Goal: Task Accomplishment & Management: Manage account settings

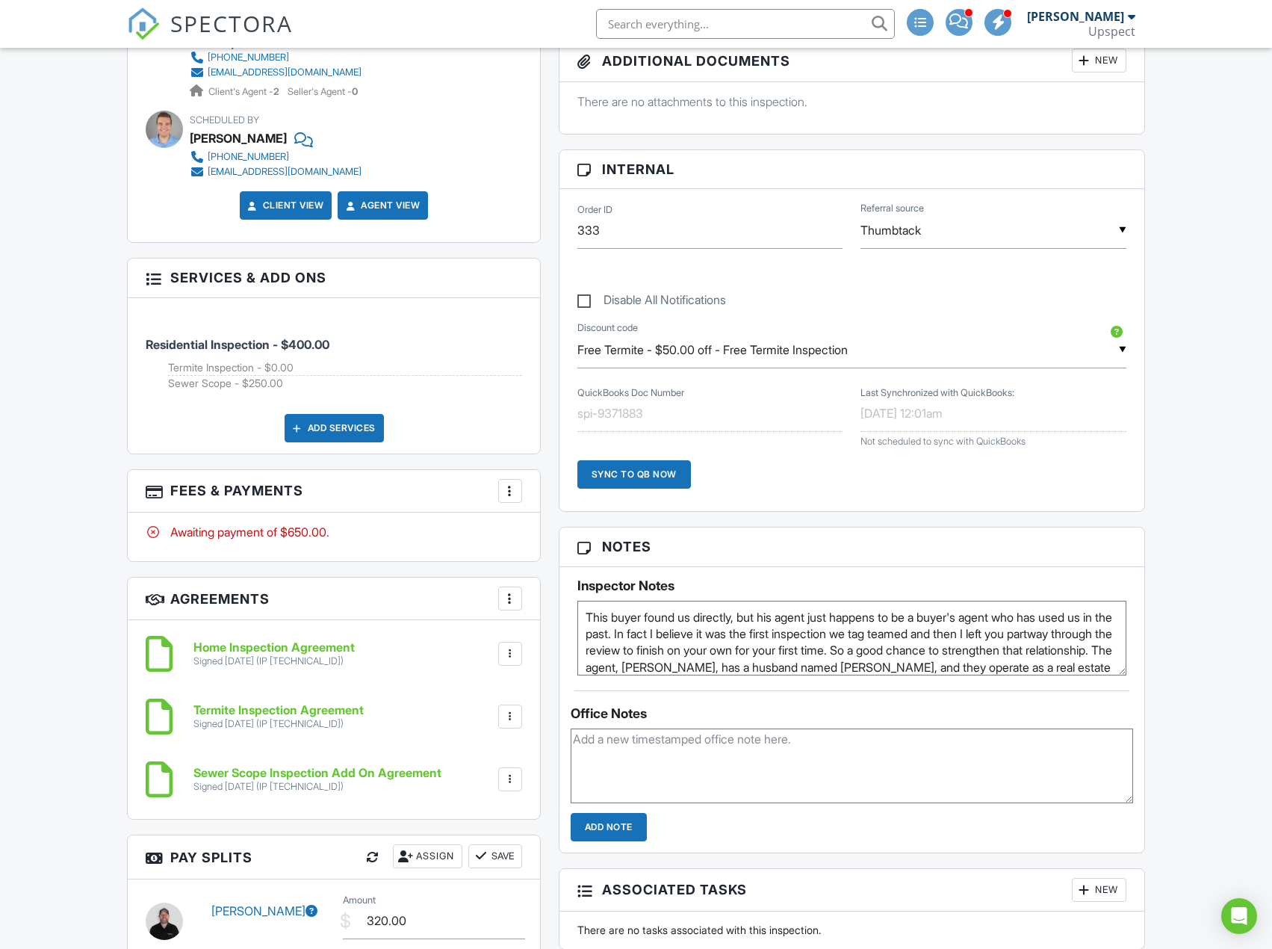
scroll to position [523, 0]
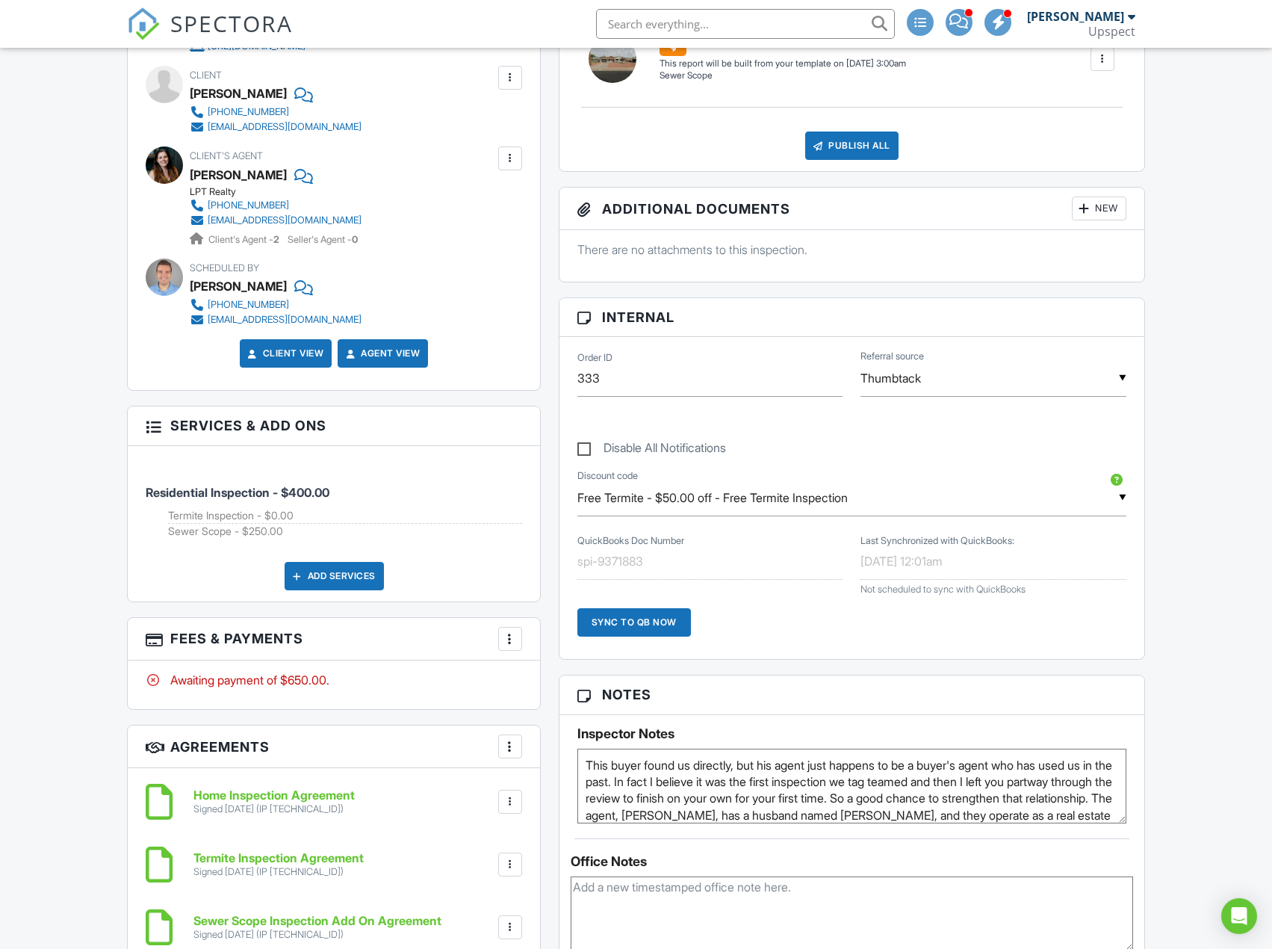
click at [582, 766] on textarea "This buyer found us directly, but his agent just happens to be a buyer's agent …" at bounding box center [851, 785] width 549 height 75
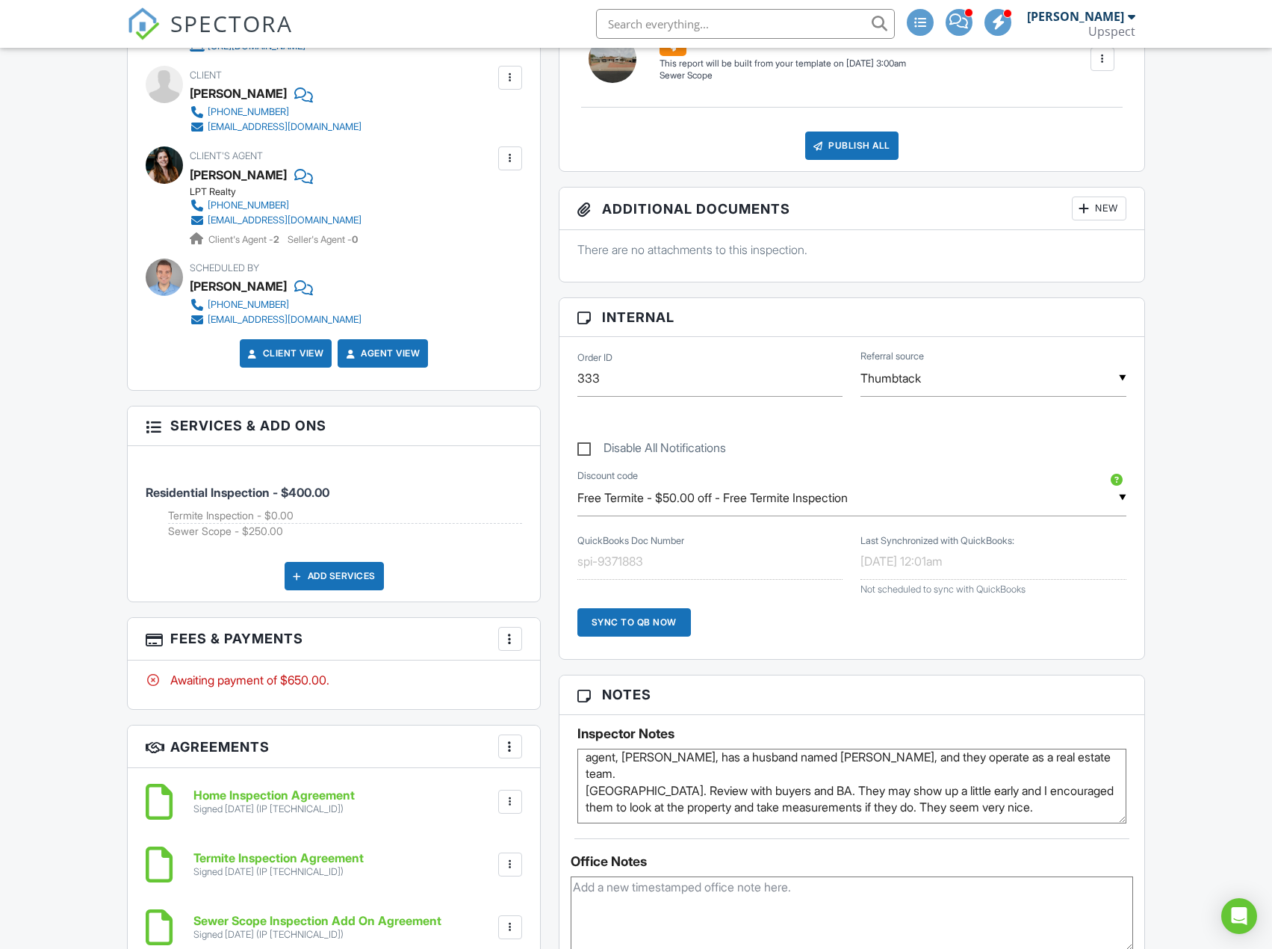
click at [1038, 807] on textarea "This buyer found us directly, but his agent just happens to be a buyer's agent …" at bounding box center [851, 785] width 549 height 75
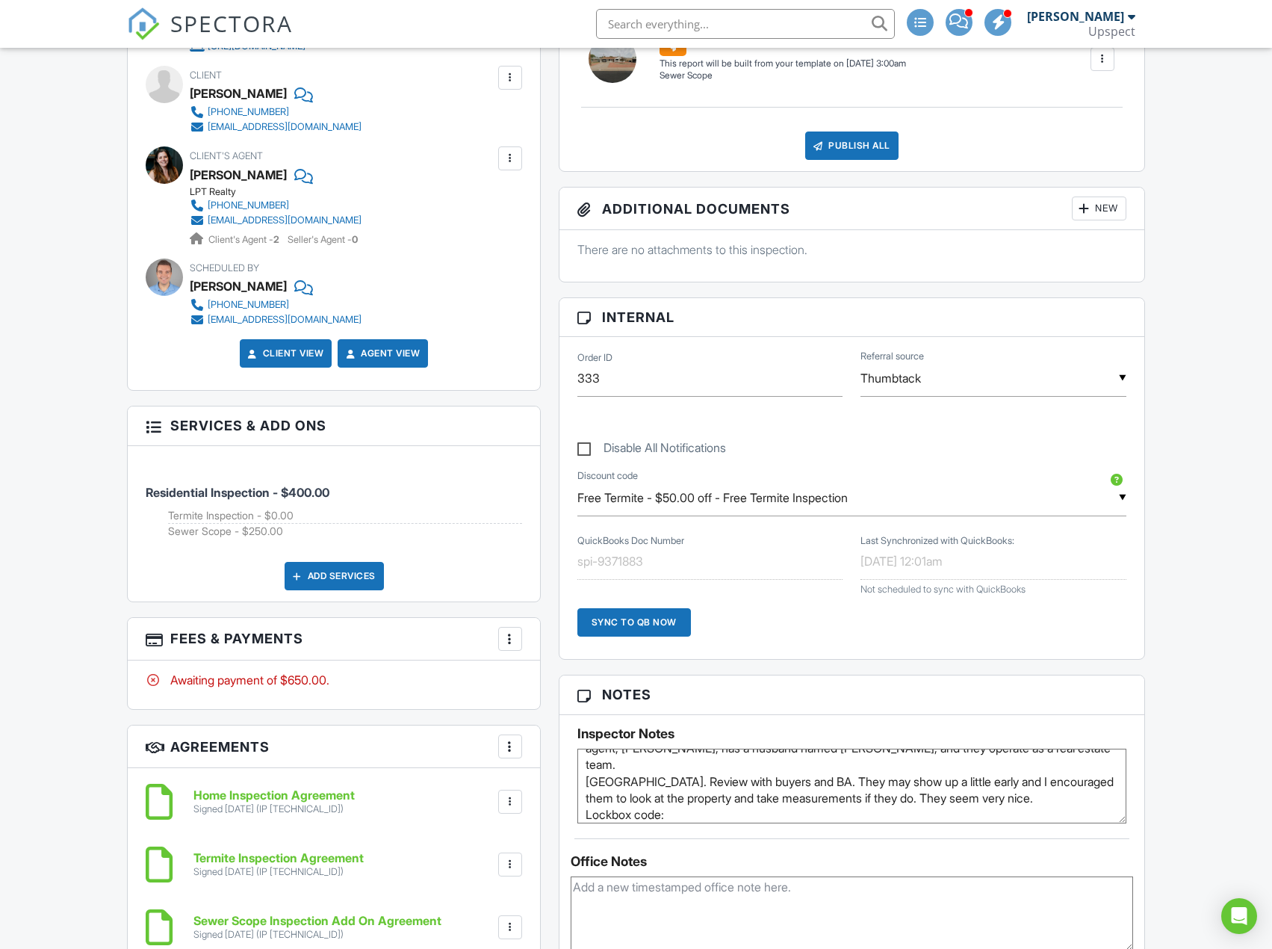
paste textarea "2402"
type textarea "This buyer found us directly, but his agent just happens to be a buyer's agent …"
click at [1075, 695] on h3 "Notes" at bounding box center [851, 694] width 585 height 39
click at [1178, 618] on div "Dashboard Templates Contacts Metrics Automations Advanced Settings Support Cent…" at bounding box center [636, 736] width 1272 height 2423
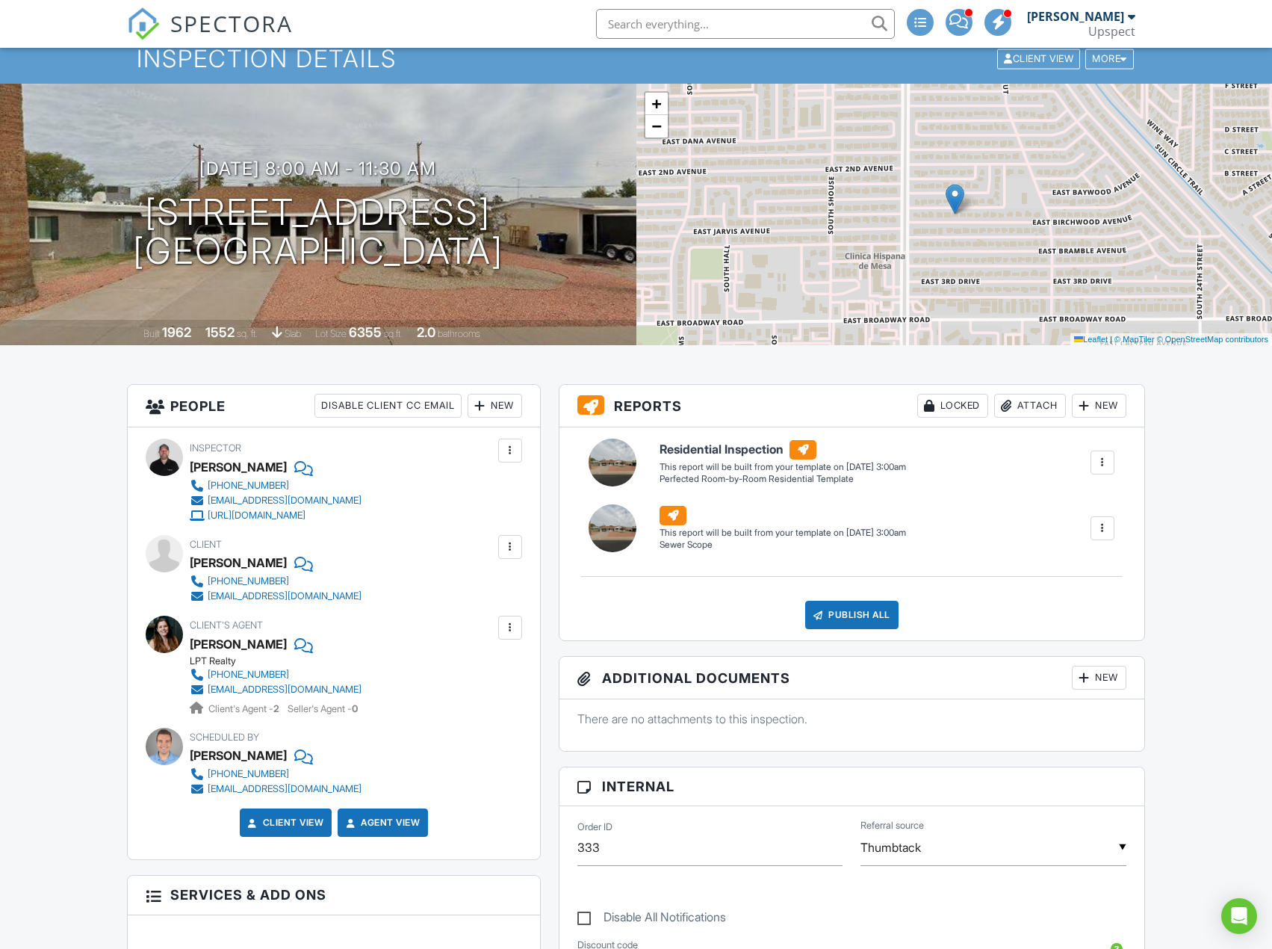
scroll to position [0, 0]
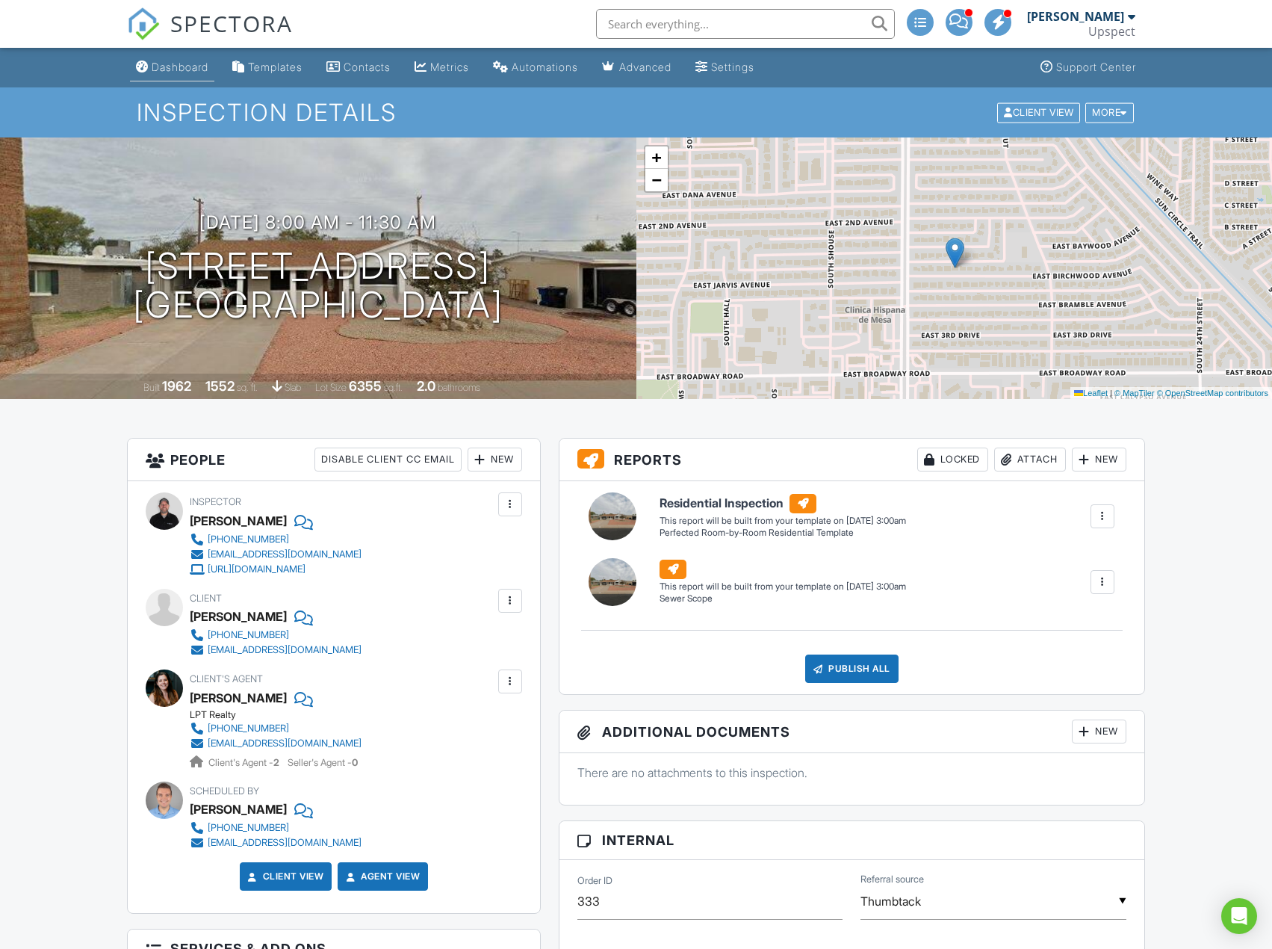
click at [176, 61] on div "Dashboard" at bounding box center [180, 67] width 57 height 13
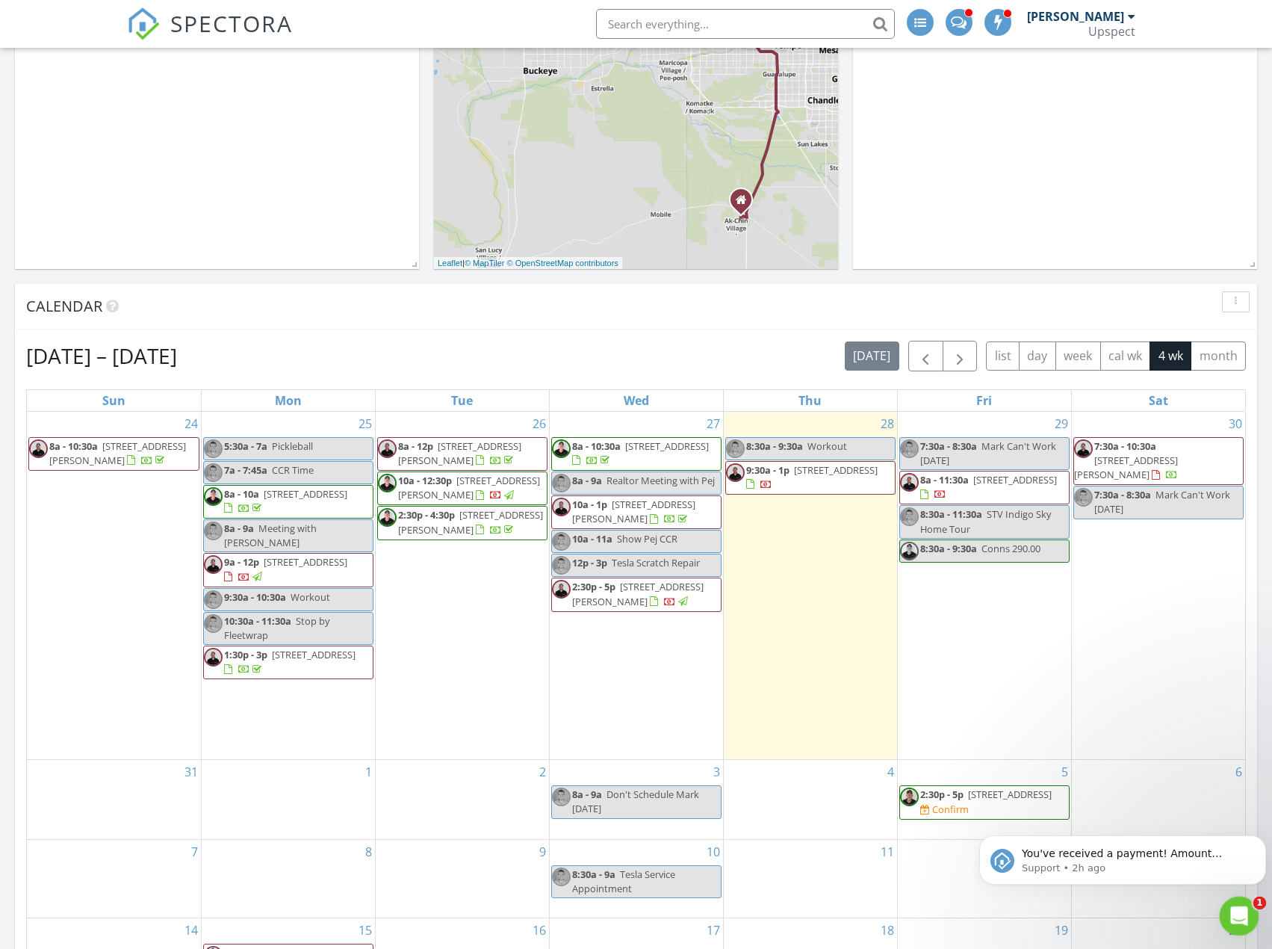
click at [1235, 915] on icon "Open Intercom Messenger" at bounding box center [1237, 914] width 10 height 12
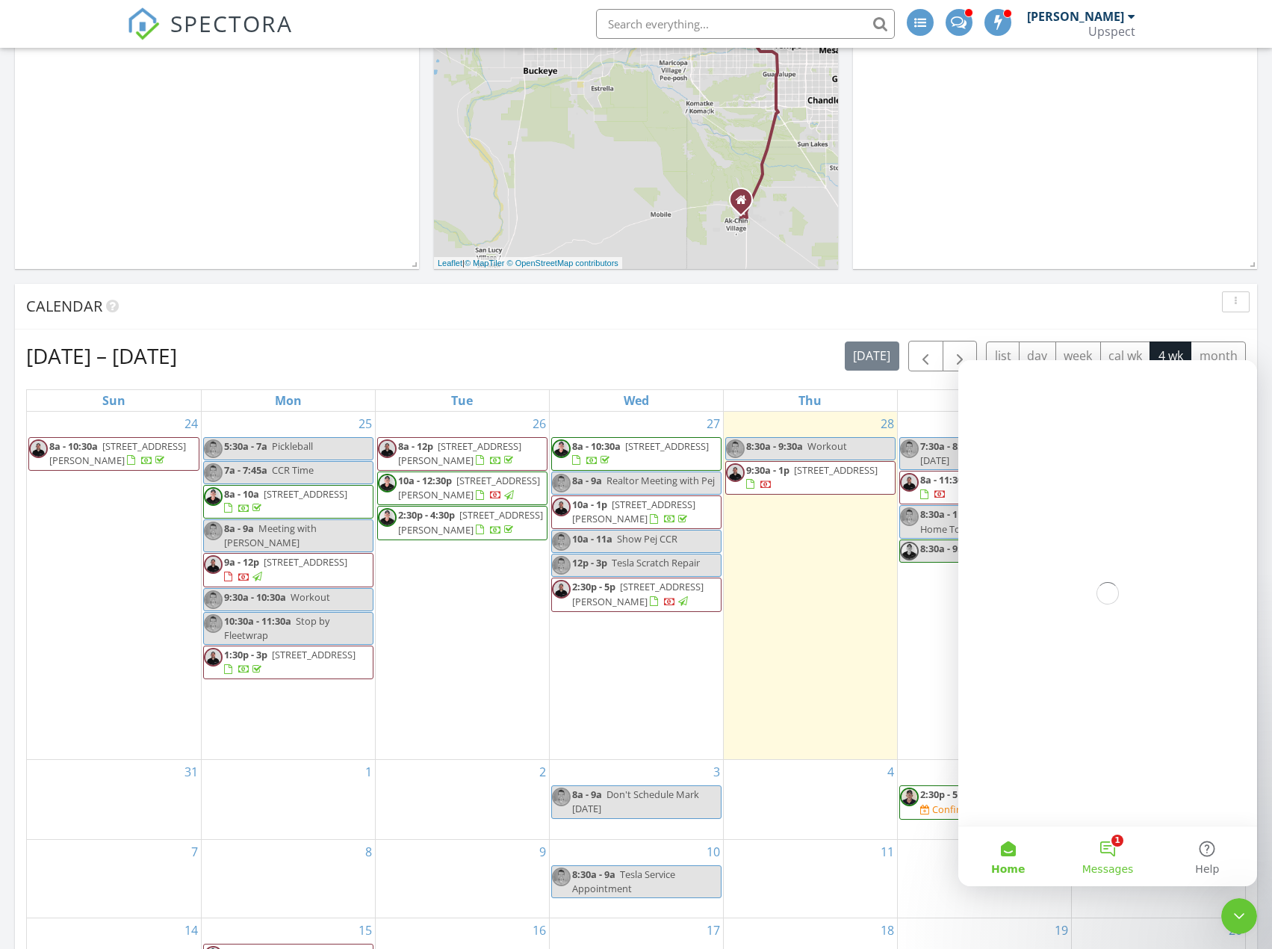
click at [1106, 854] on button "1 Messages" at bounding box center [1107, 856] width 99 height 60
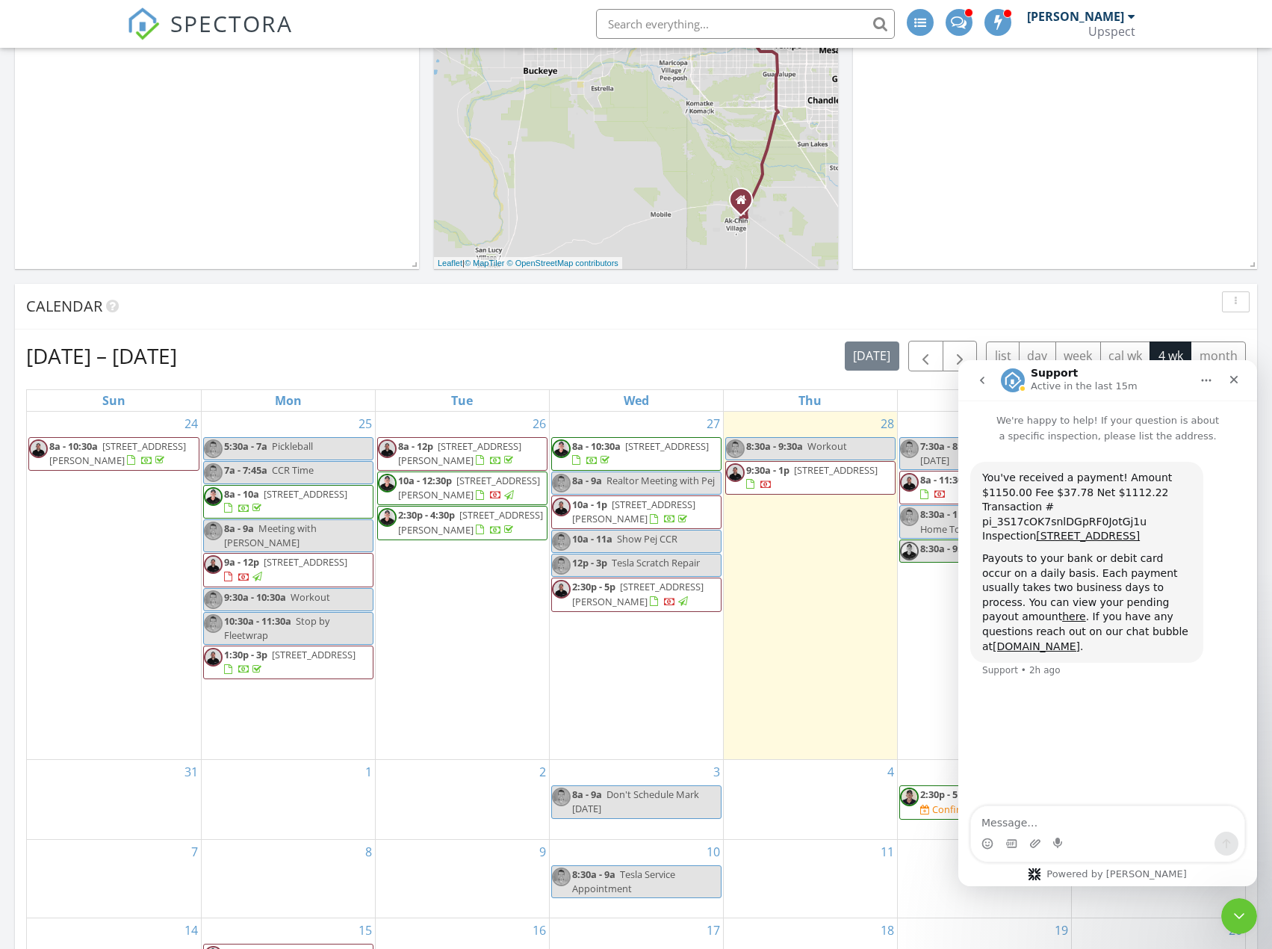
click at [988, 391] on button "go back" at bounding box center [982, 380] width 28 height 28
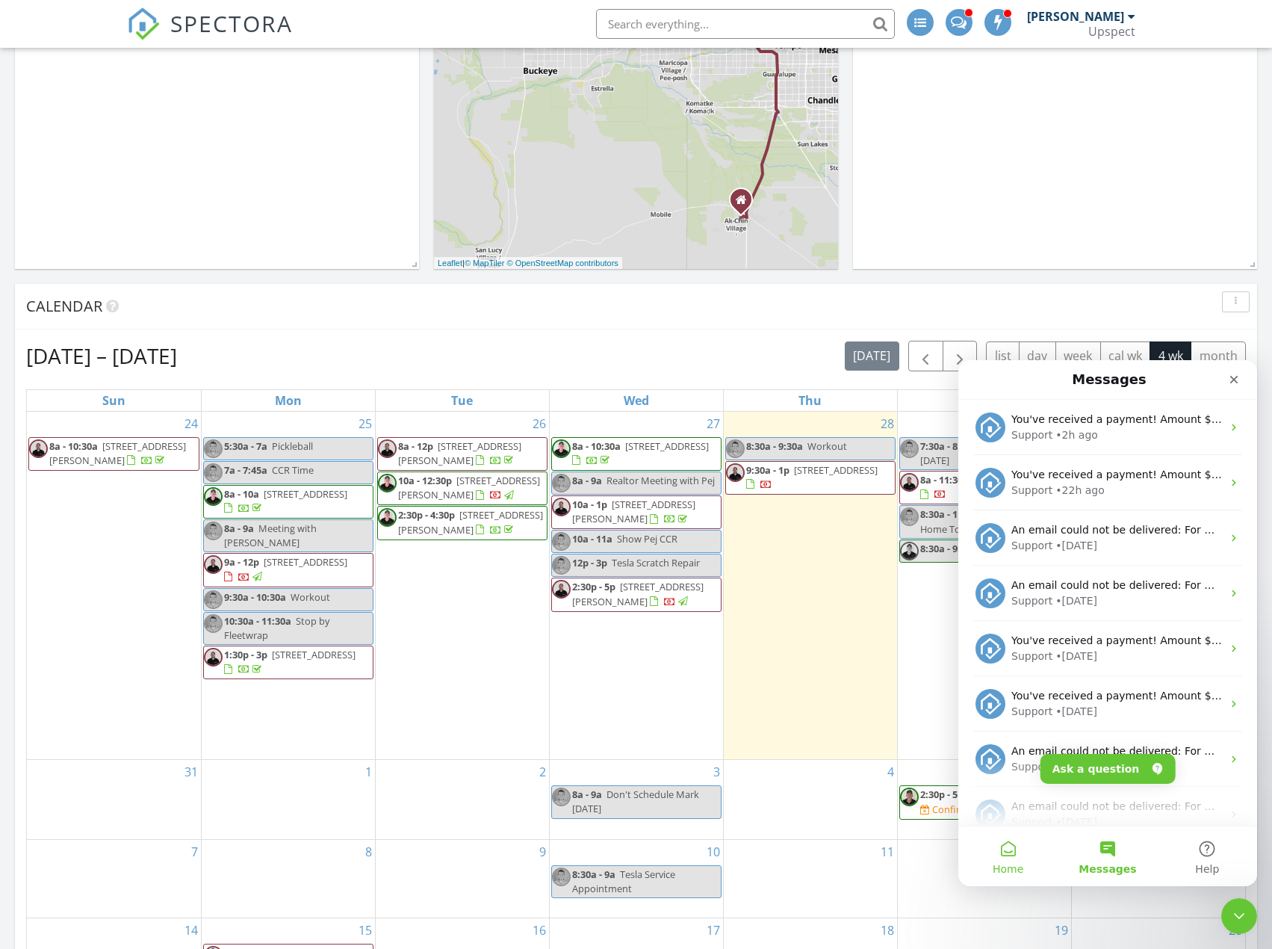
drag, startPoint x: 1020, startPoint y: 846, endPoint x: 2142, endPoint y: 1255, distance: 1194.0
click at [1020, 846] on button "Home" at bounding box center [1007, 856] width 99 height 60
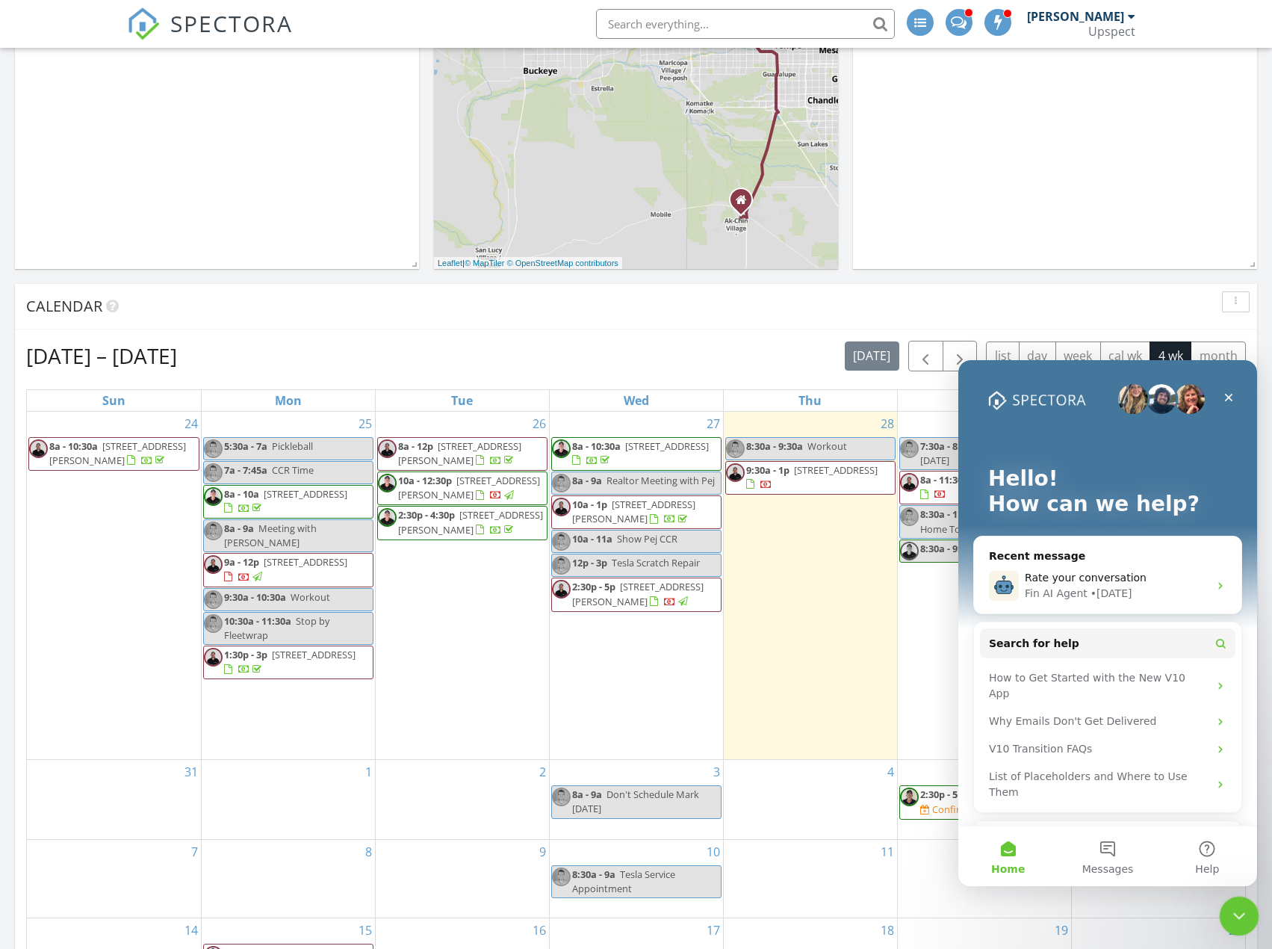
click at [1221, 907] on div "Close Intercom Messenger" at bounding box center [1237, 914] width 36 height 36
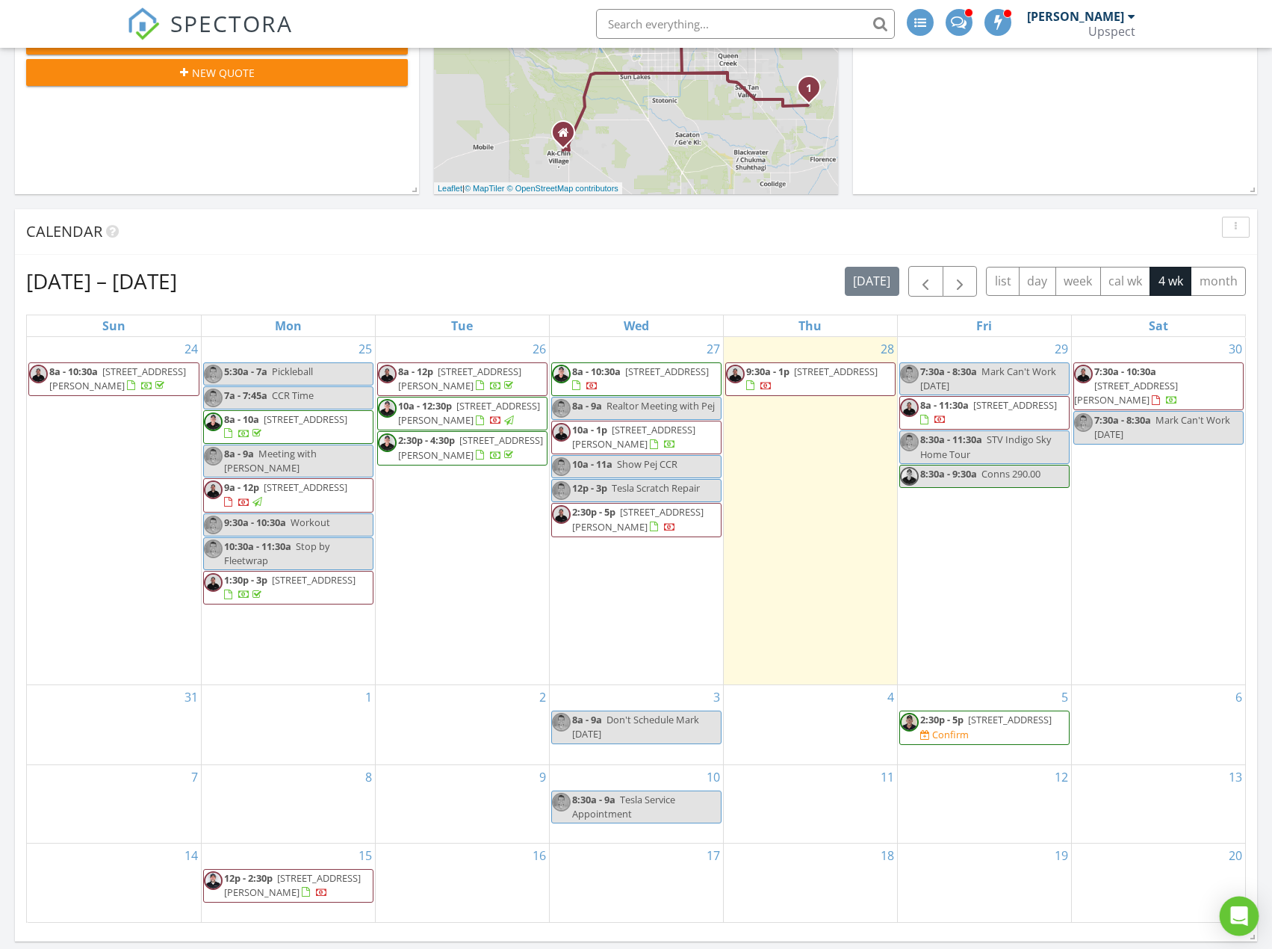
click at [1241, 924] on icon "Open Intercom Messenger" at bounding box center [1239, 915] width 19 height 19
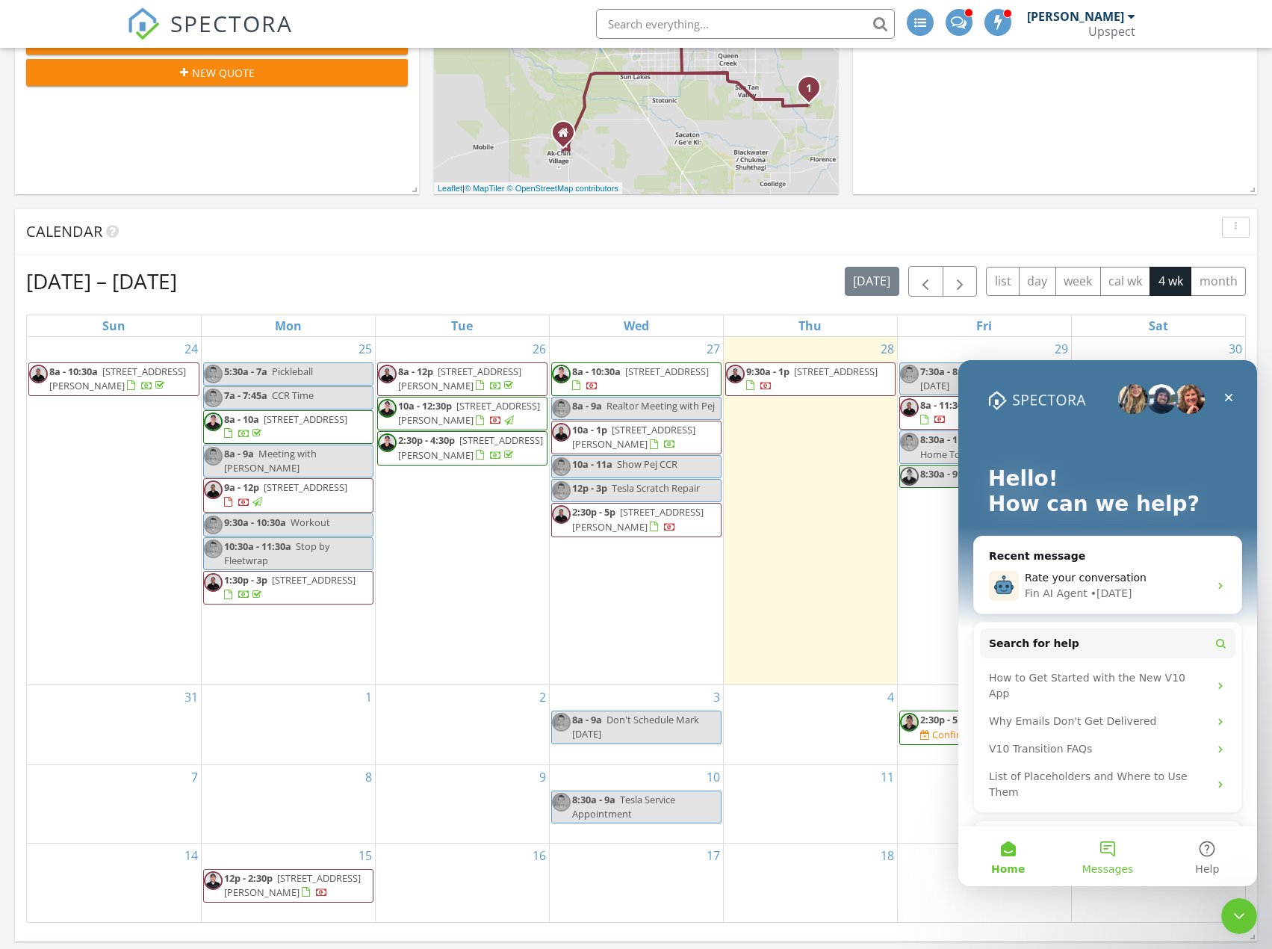
click at [1118, 858] on button "Messages" at bounding box center [1107, 856] width 99 height 60
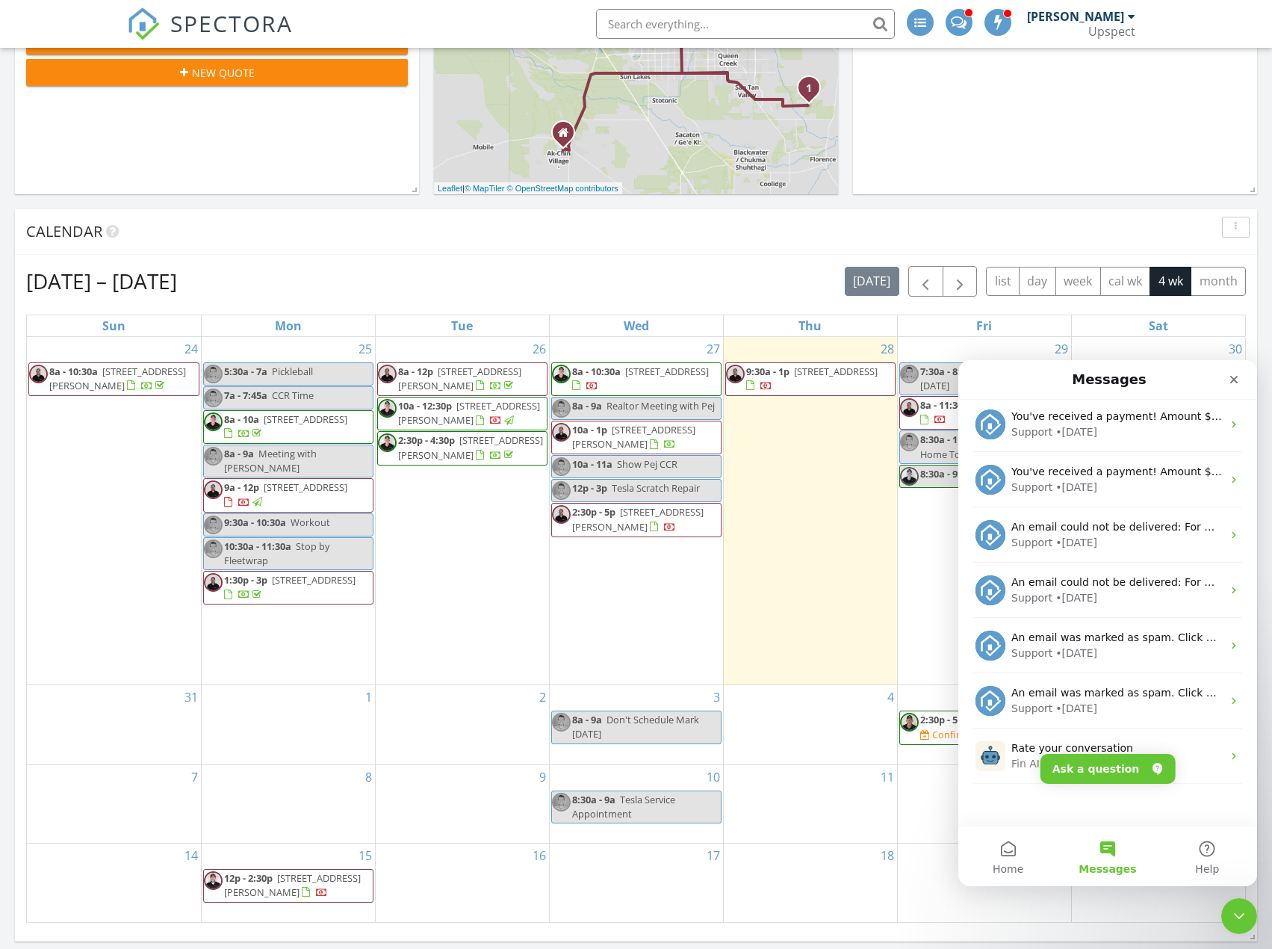
scroll to position [242, 0]
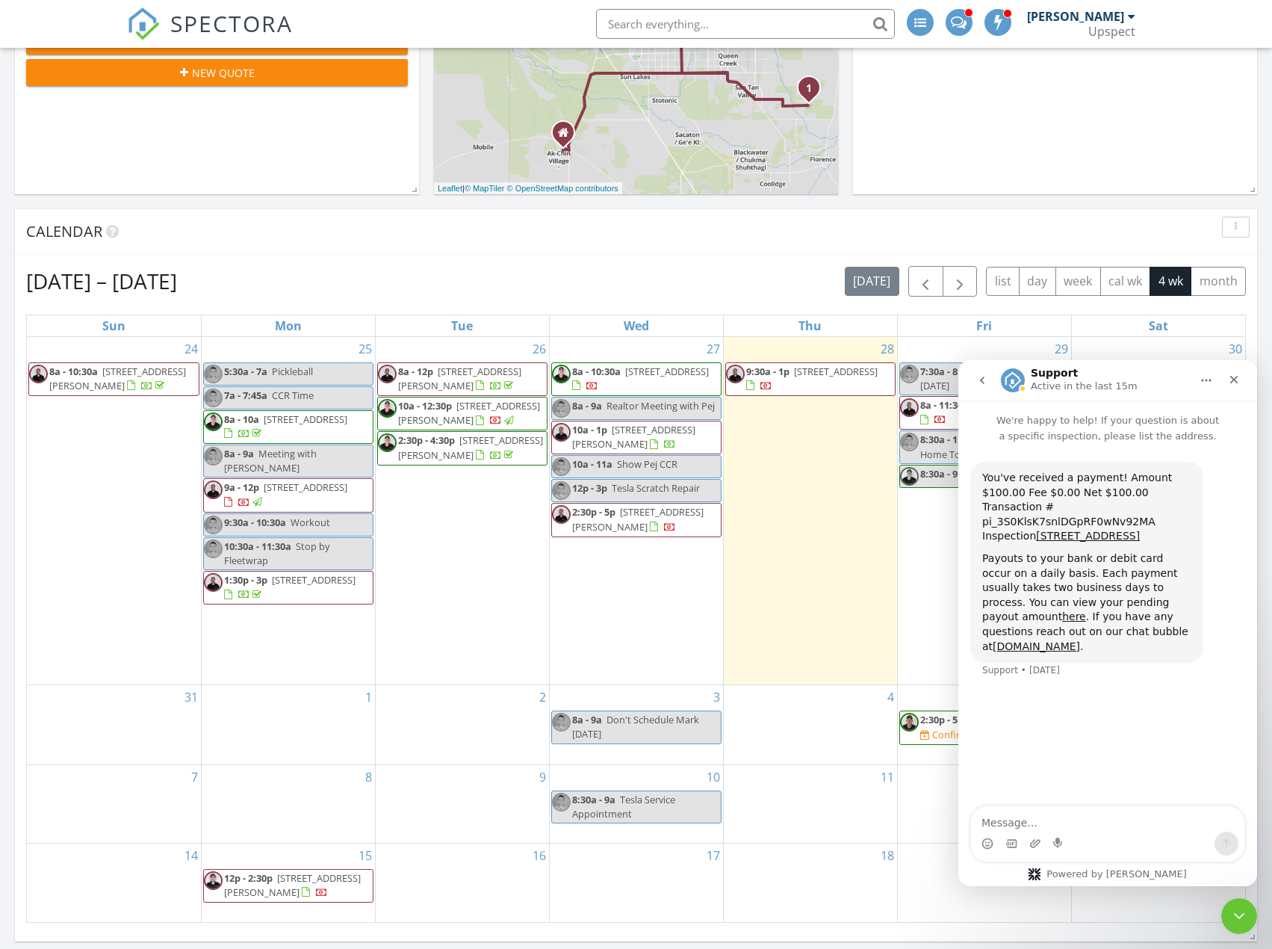
click at [976, 376] on button "go back" at bounding box center [982, 380] width 28 height 28
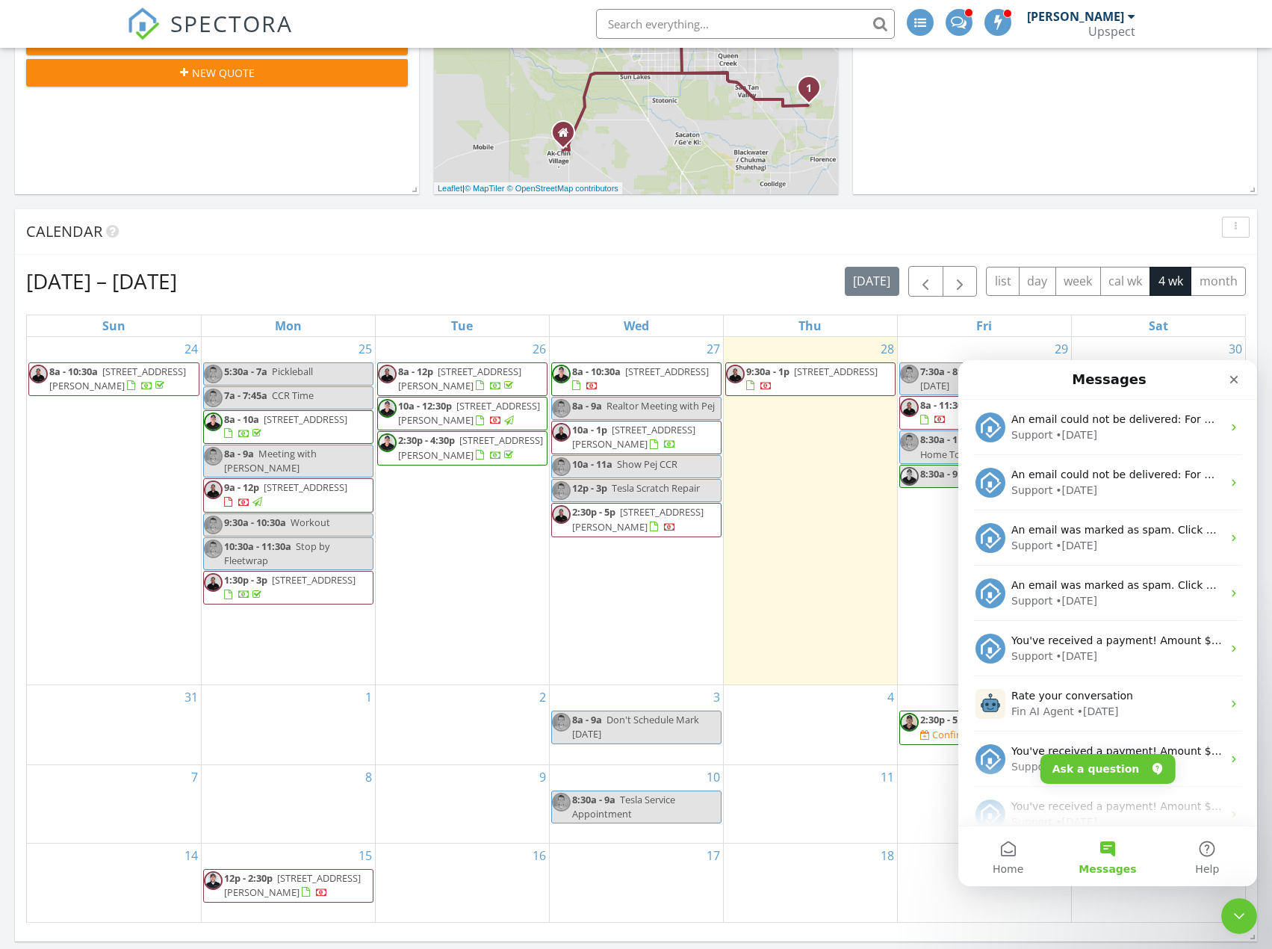
scroll to position [448, 0]
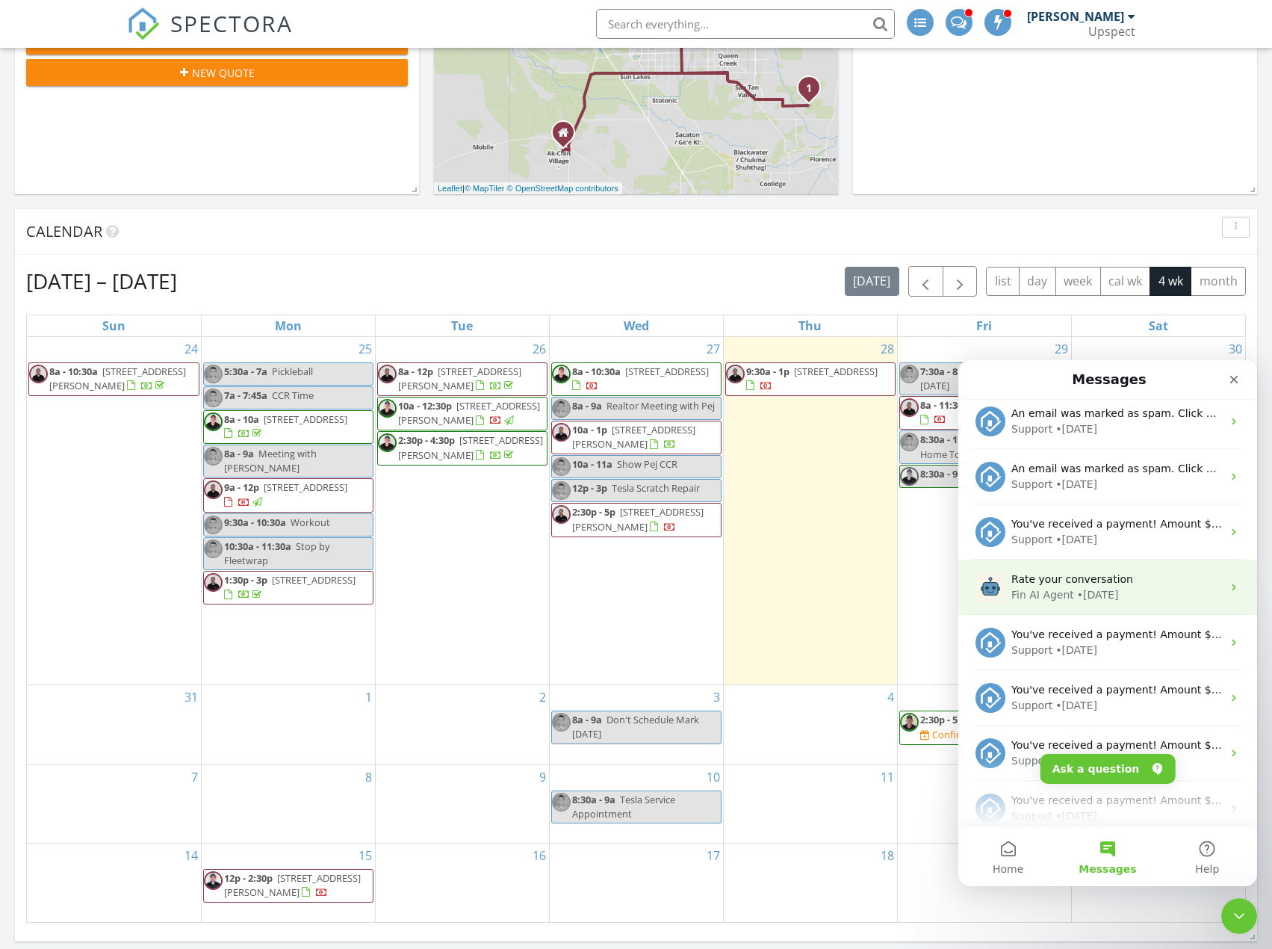
click at [1142, 592] on div "Fin AI Agent • 2d ago" at bounding box center [1116, 595] width 211 height 16
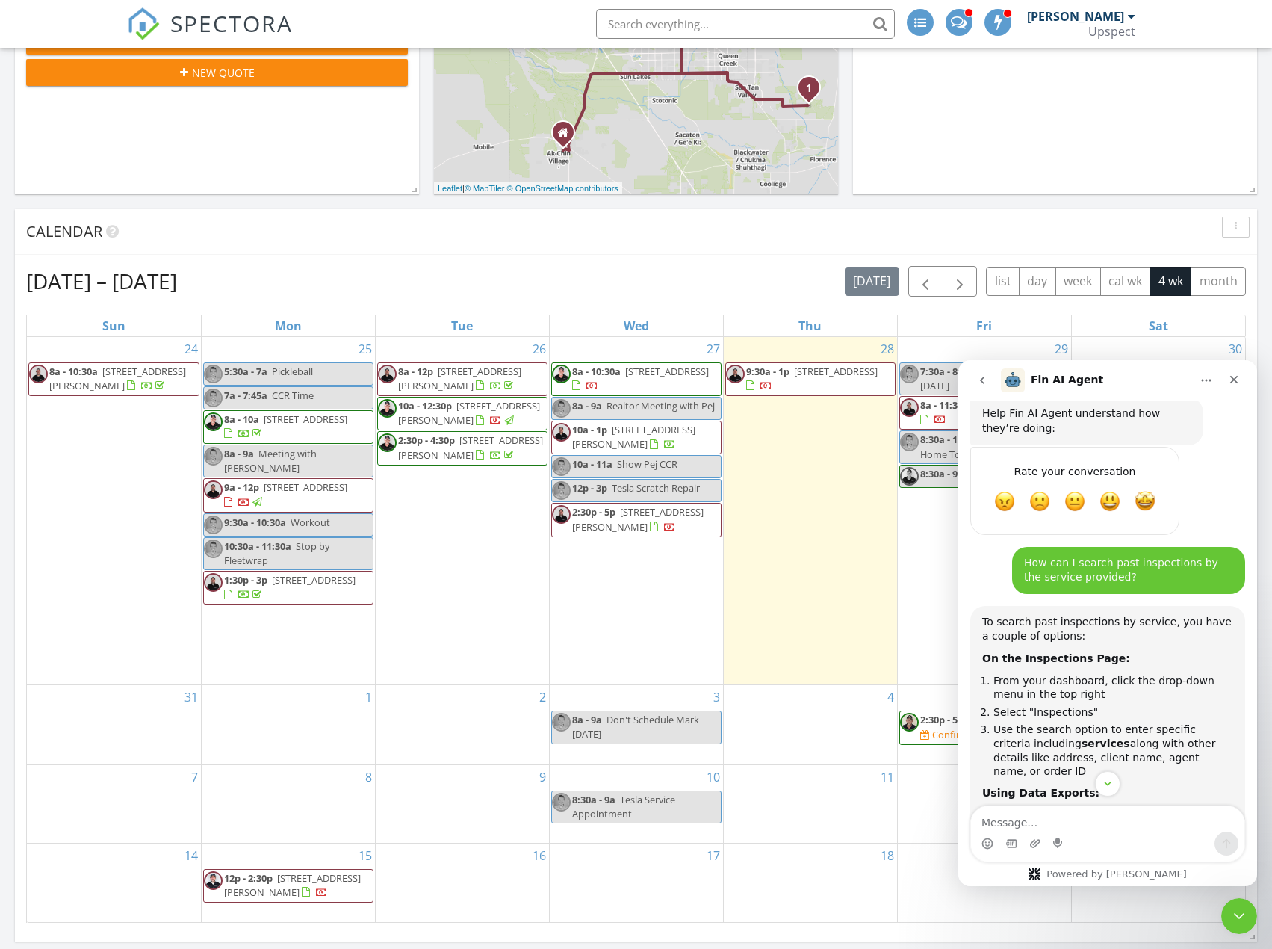
scroll to position [1809, 0]
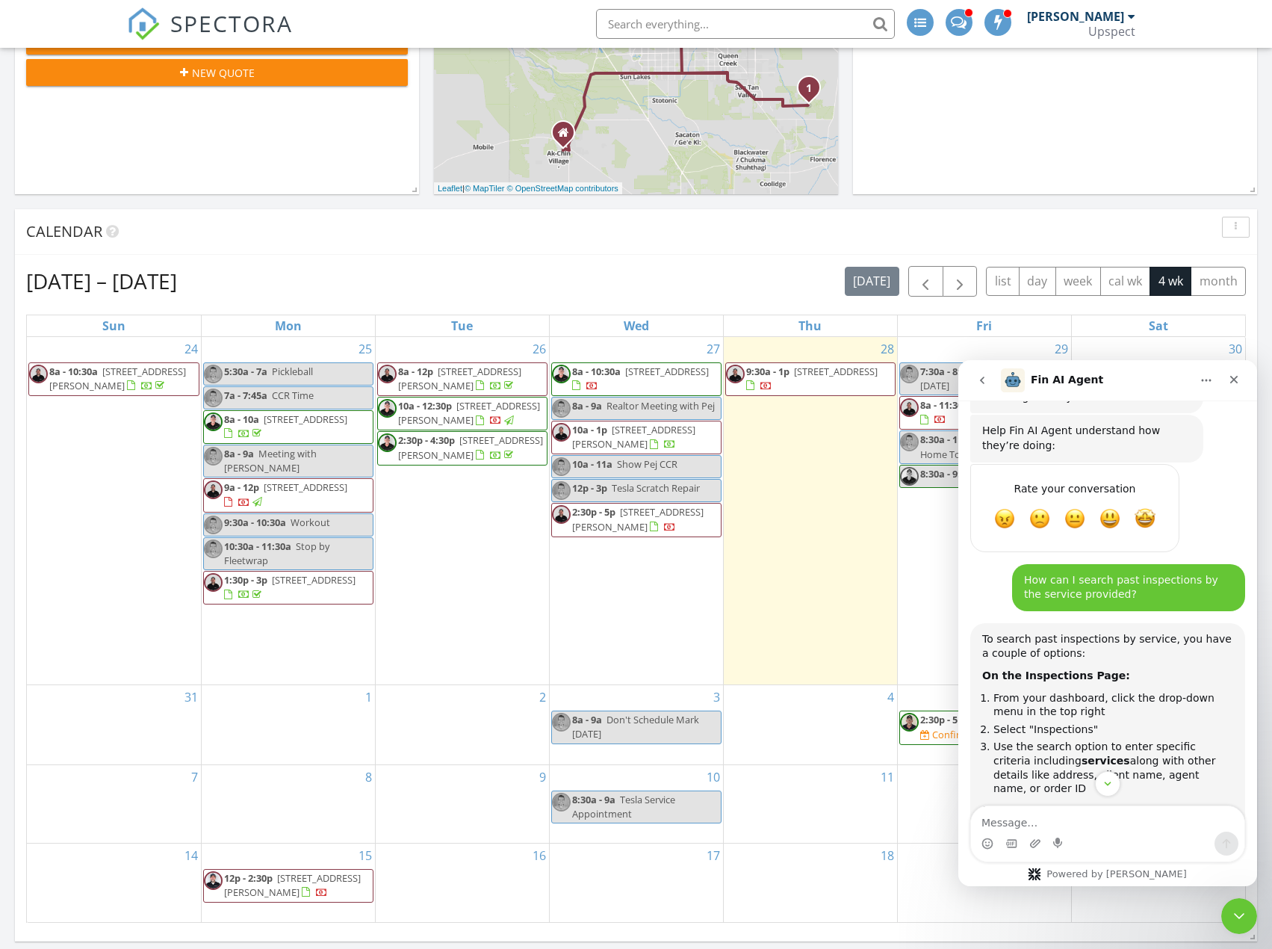
click at [973, 378] on button "go back" at bounding box center [982, 380] width 28 height 28
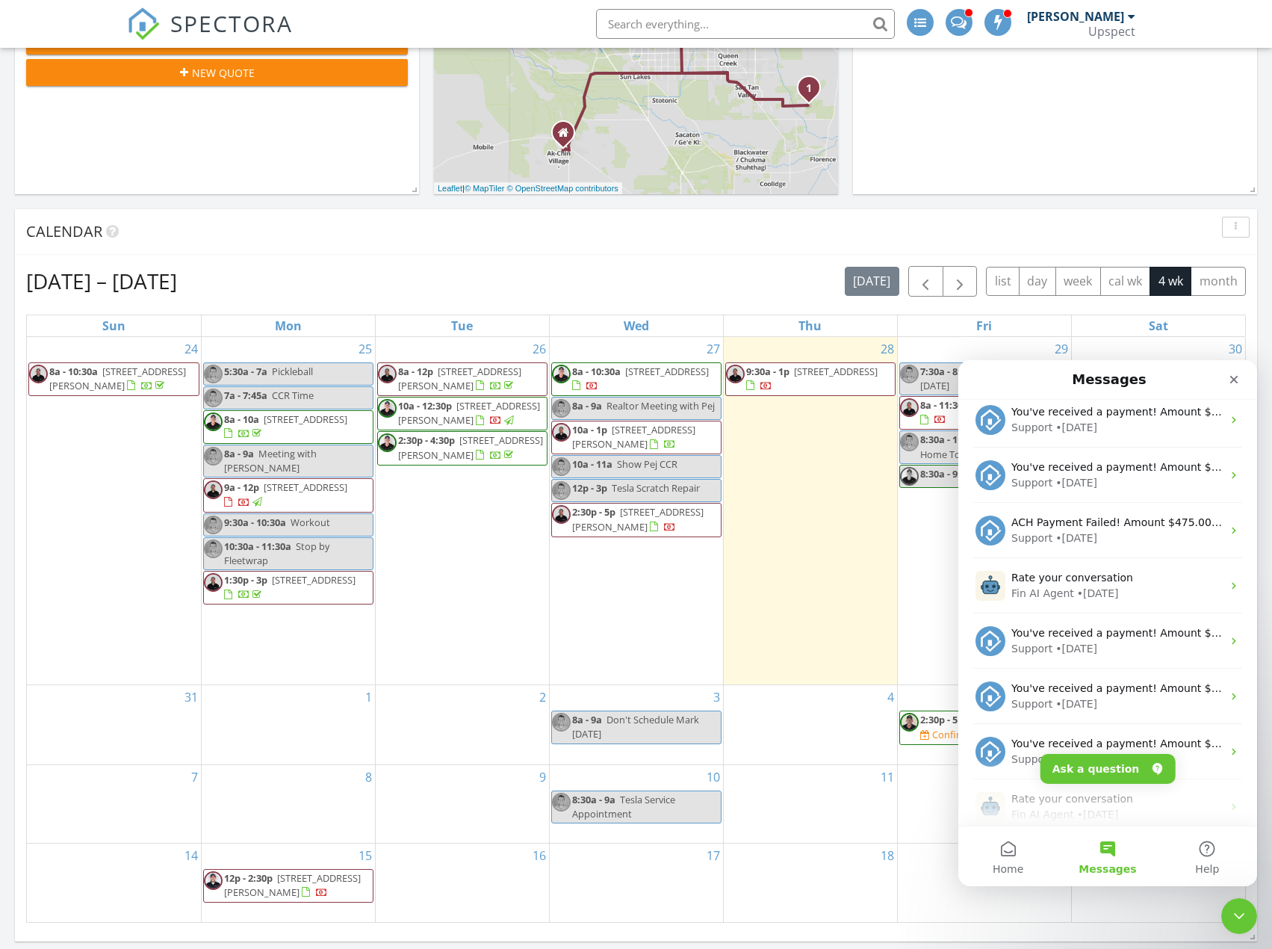
scroll to position [1815, 0]
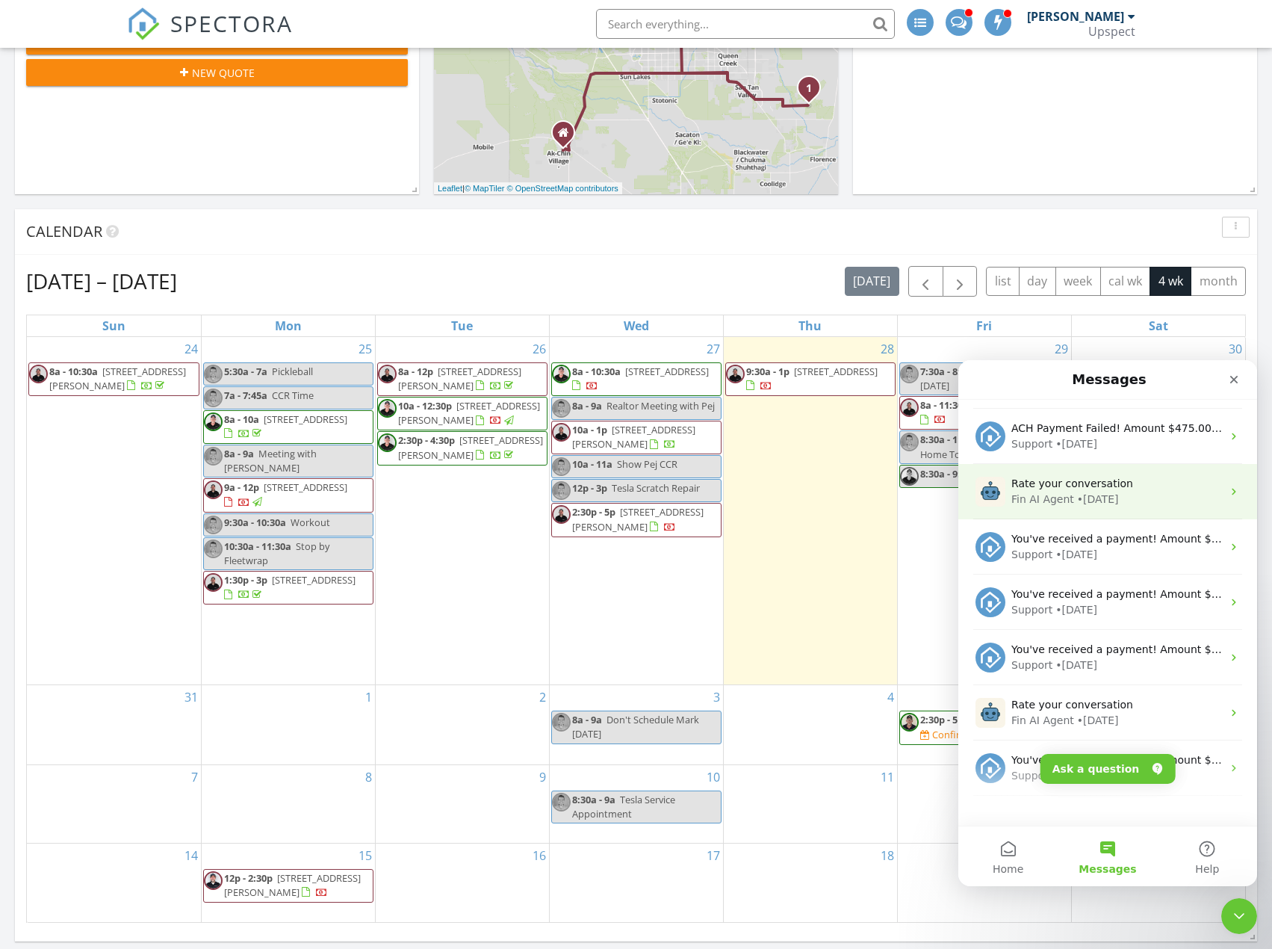
click at [1128, 497] on div "Fin AI Agent • 1w ago" at bounding box center [1116, 500] width 211 height 16
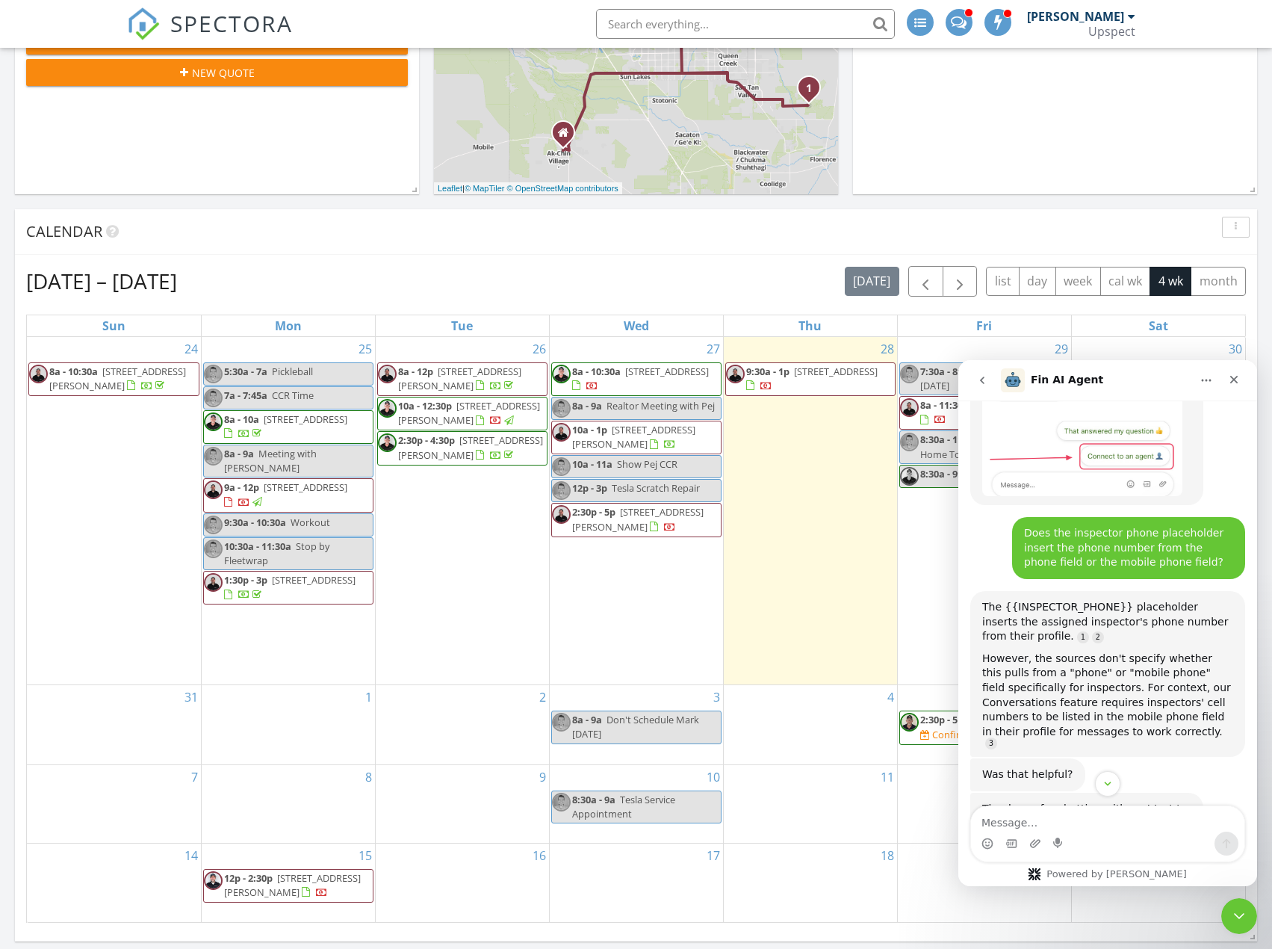
scroll to position [373, 0]
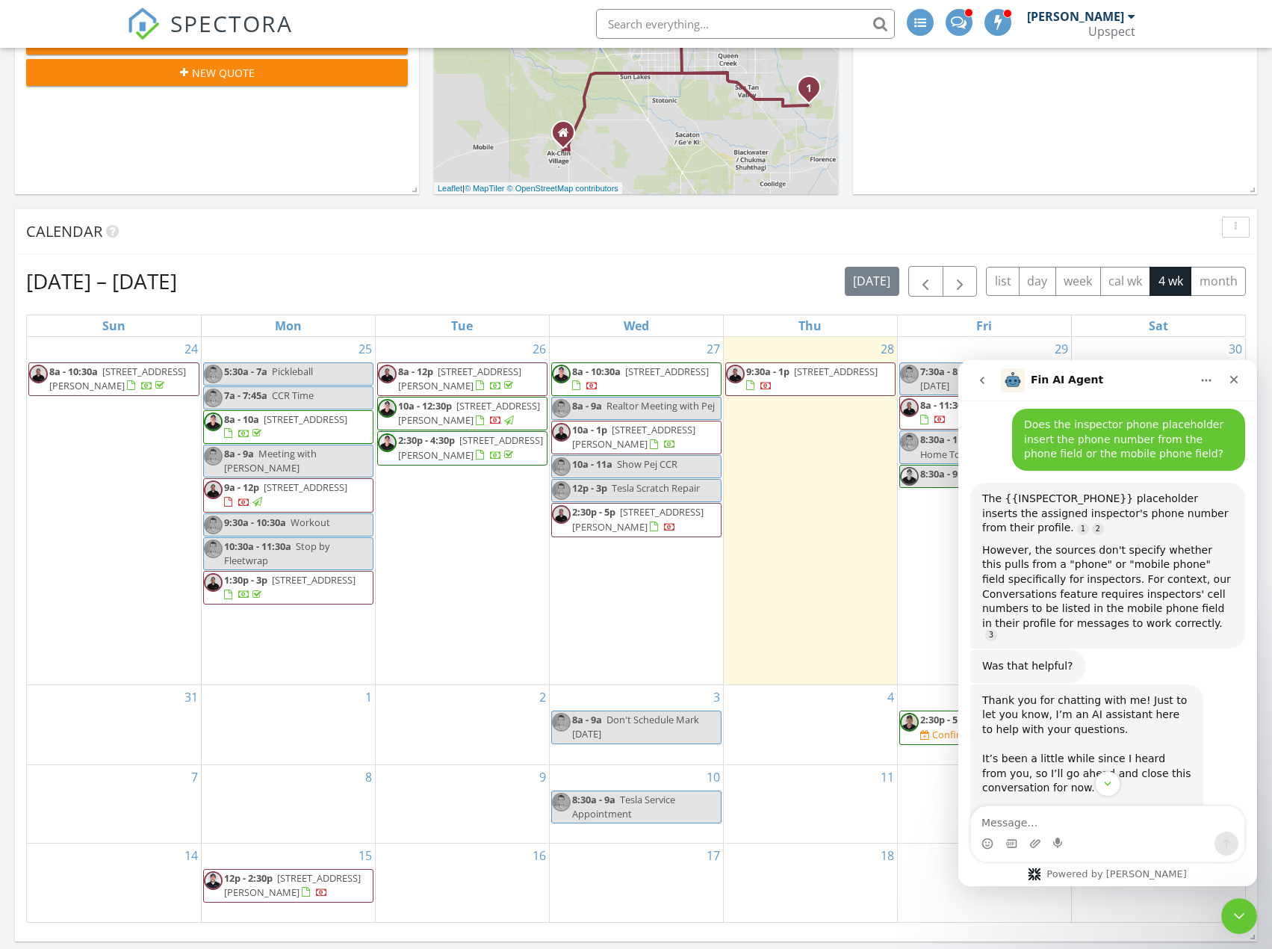
click at [992, 385] on button "go back" at bounding box center [982, 380] width 28 height 28
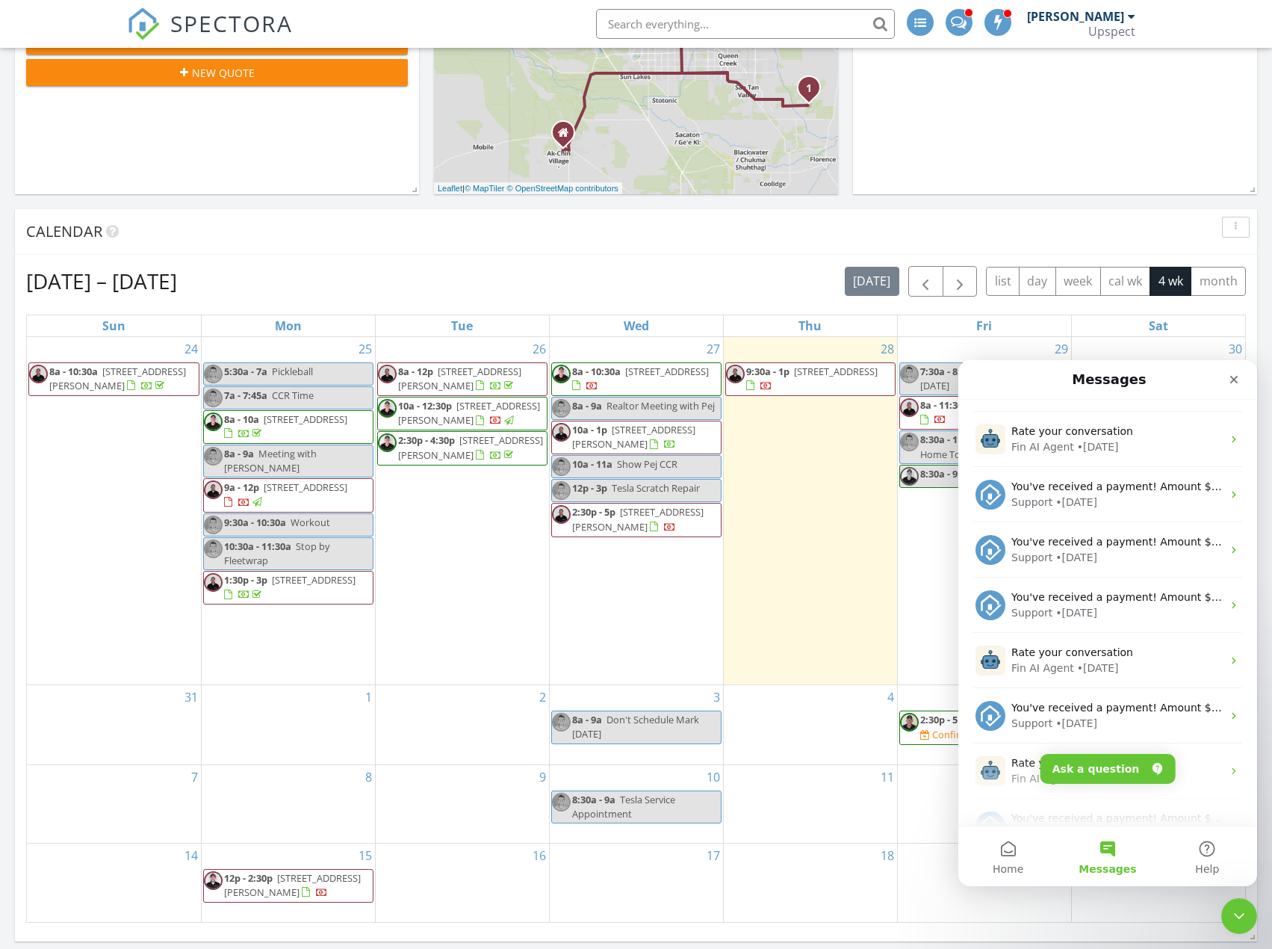
scroll to position [1942, 0]
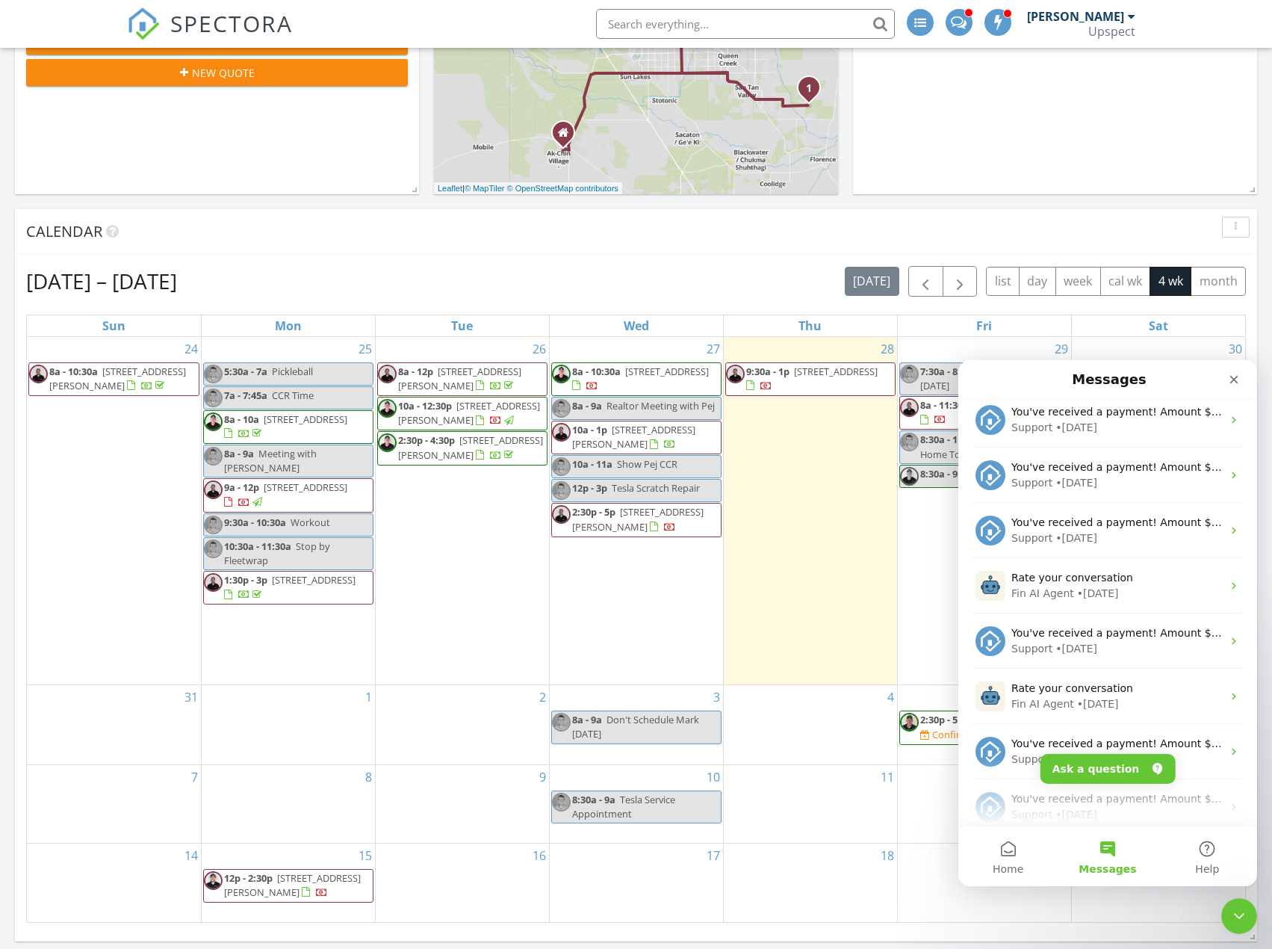
click at [1123, 583] on div "Rate your conversation" at bounding box center [1116, 578] width 211 height 16
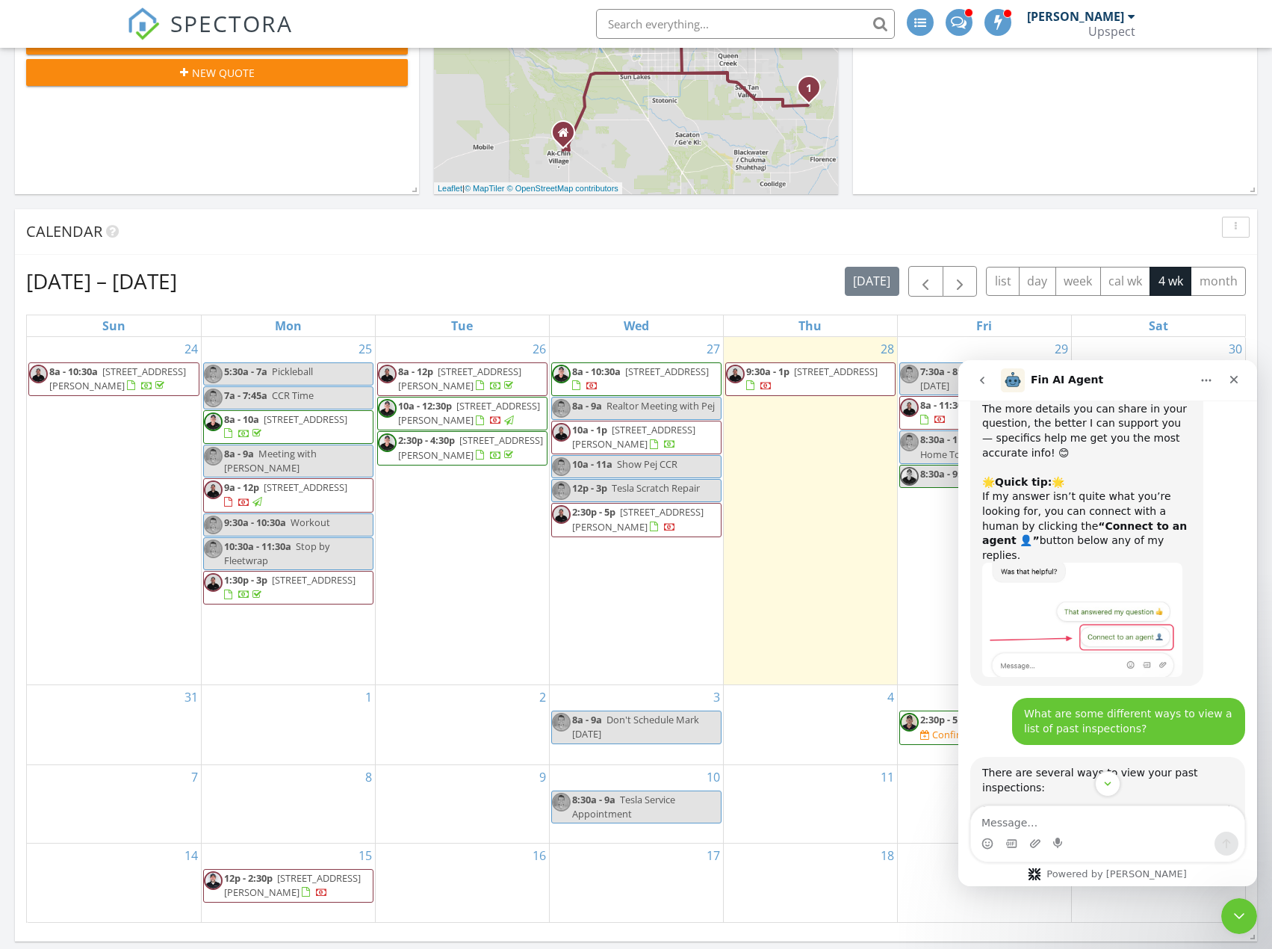
scroll to position [149, 0]
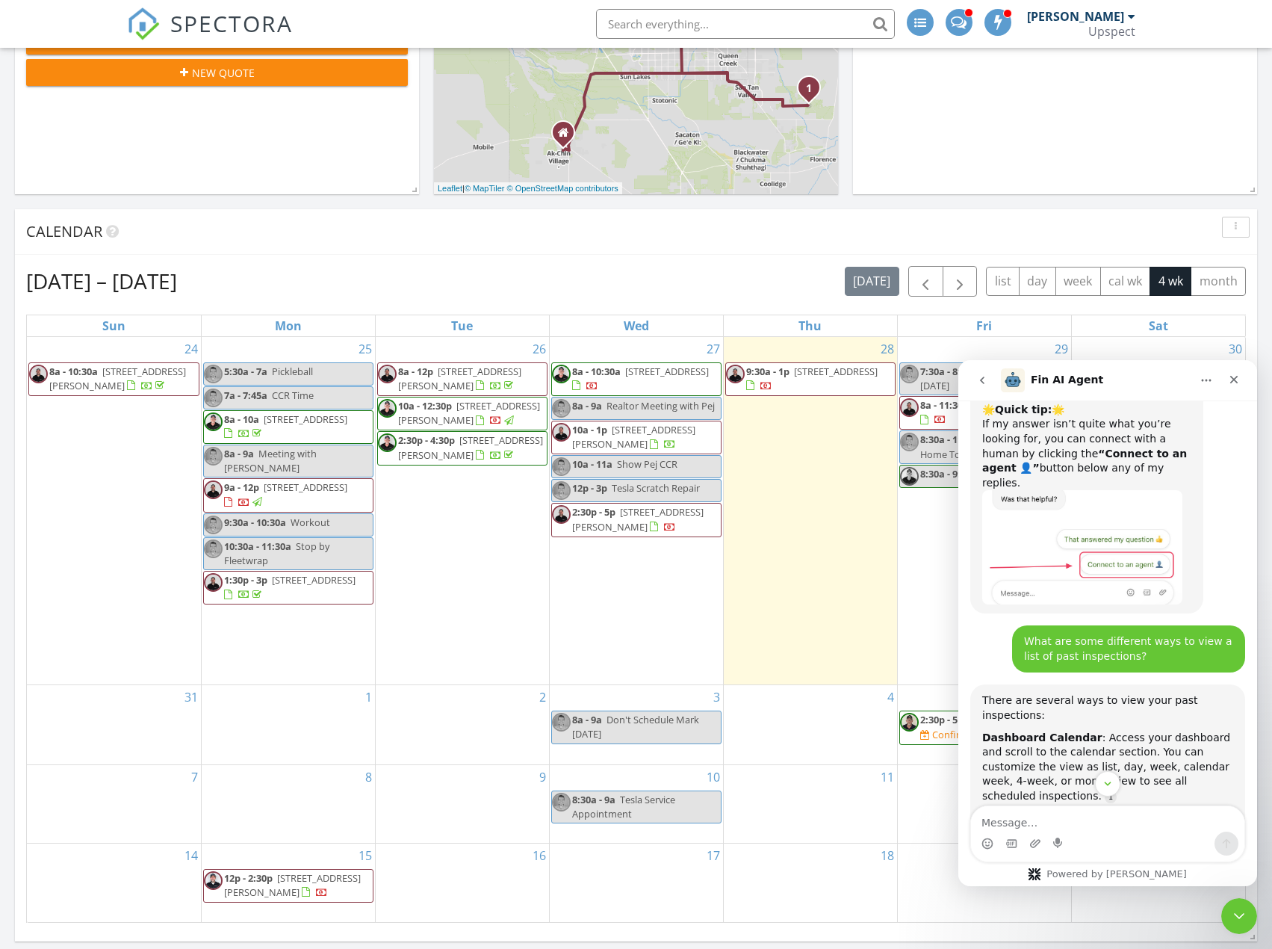
click at [977, 376] on icon "go back" at bounding box center [982, 380] width 12 height 12
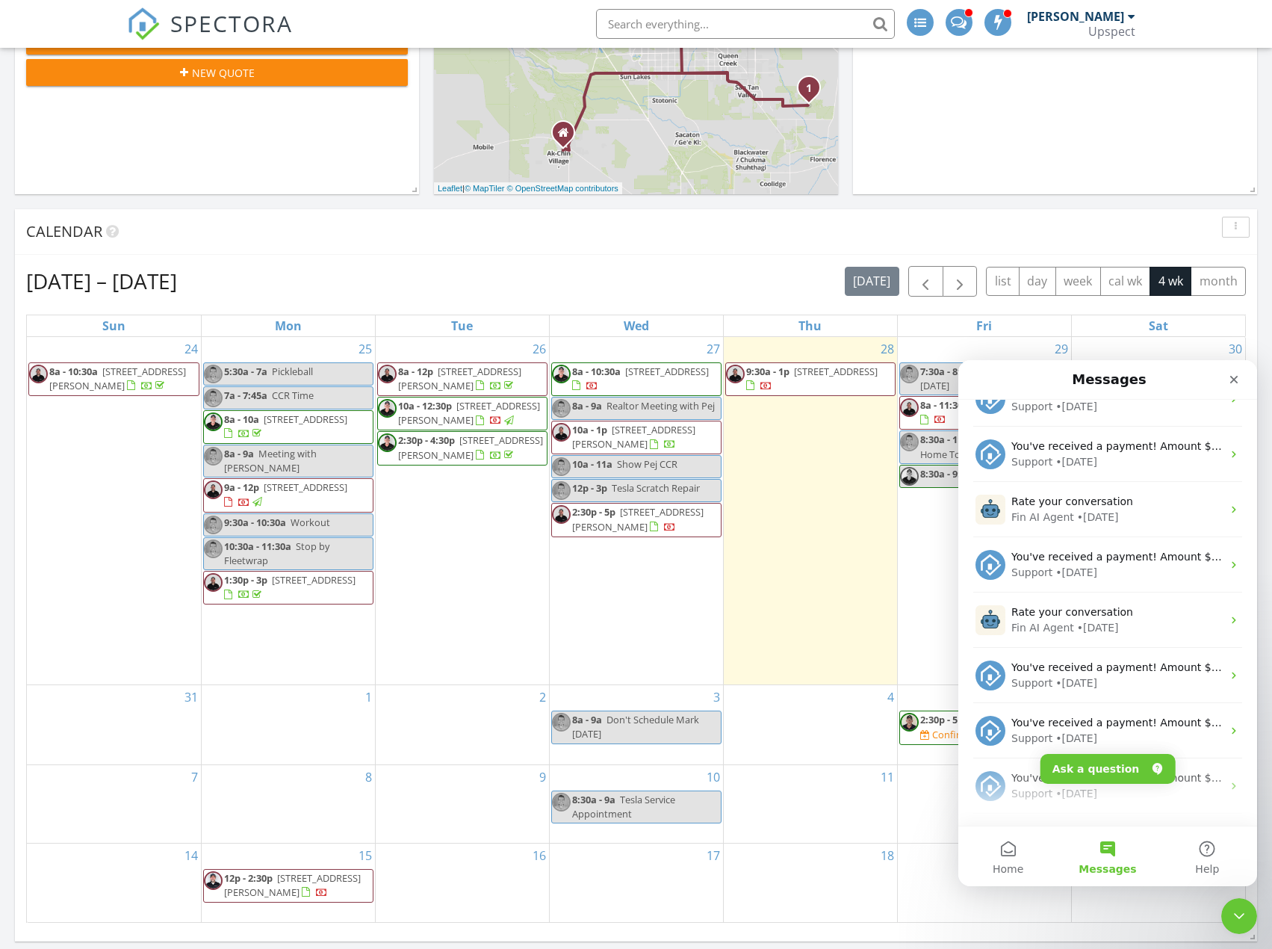
scroll to position [2091, 0]
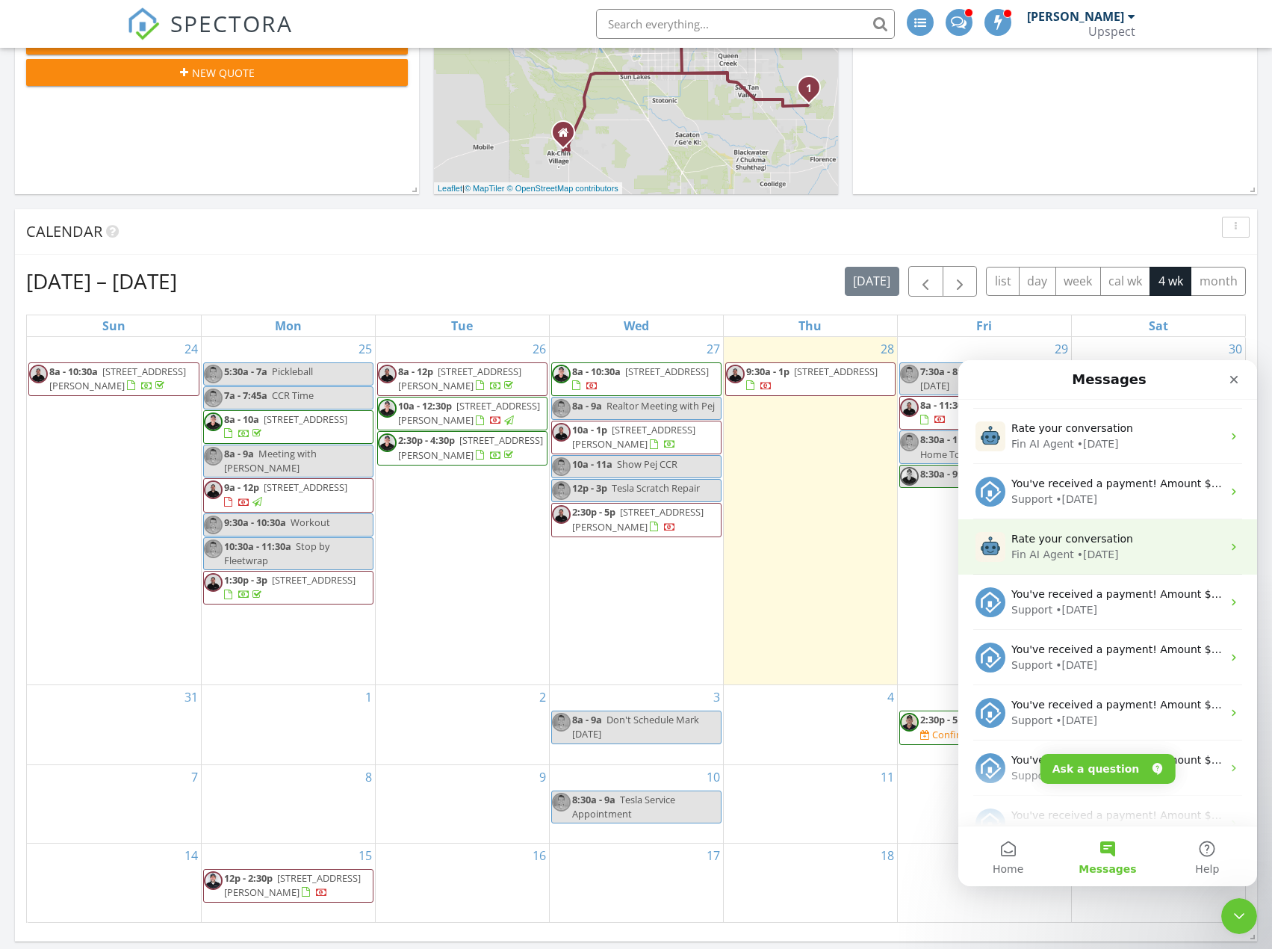
click at [1138, 533] on div "Rate your conversation" at bounding box center [1116, 539] width 211 height 16
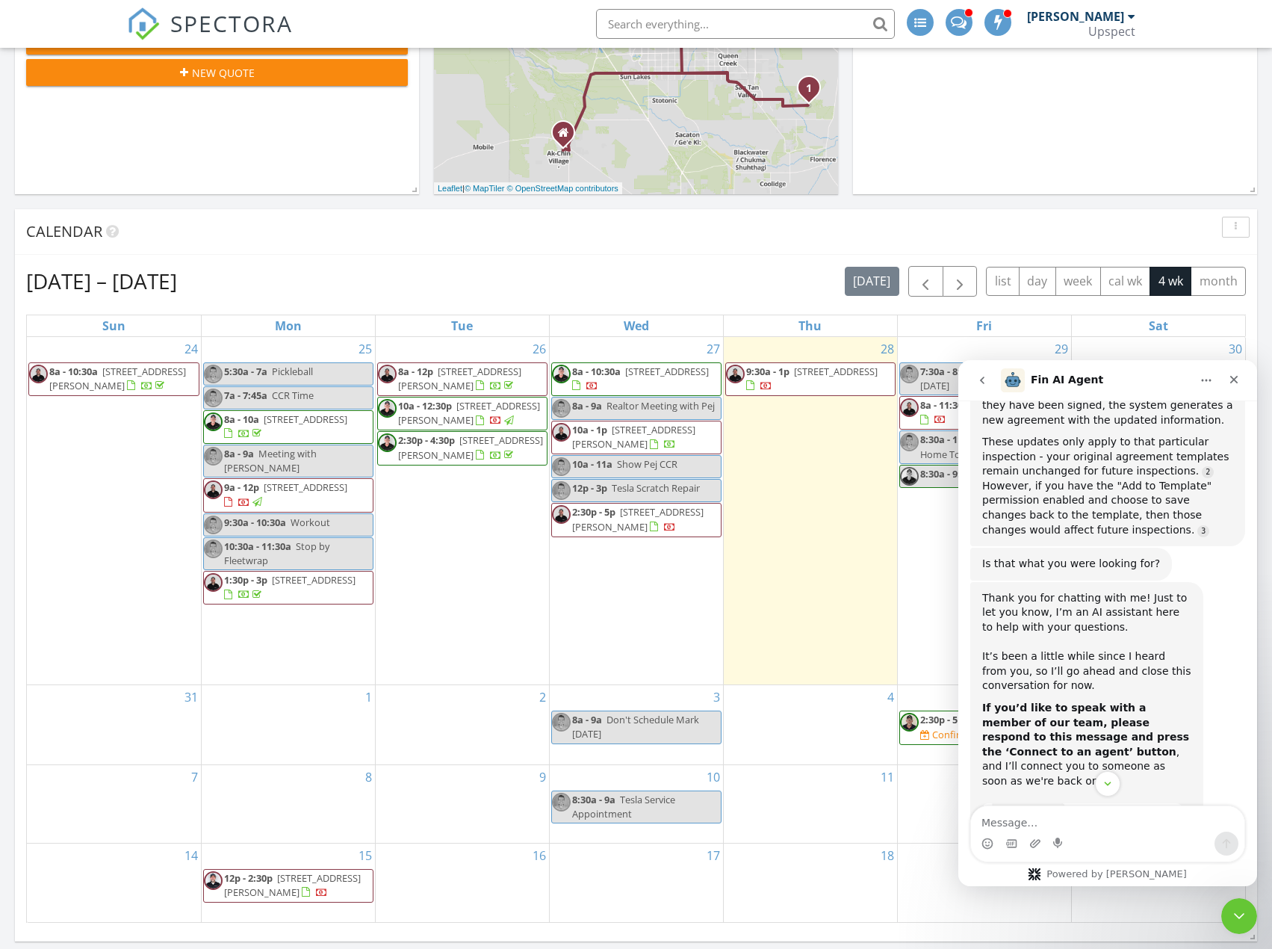
scroll to position [1337, 0]
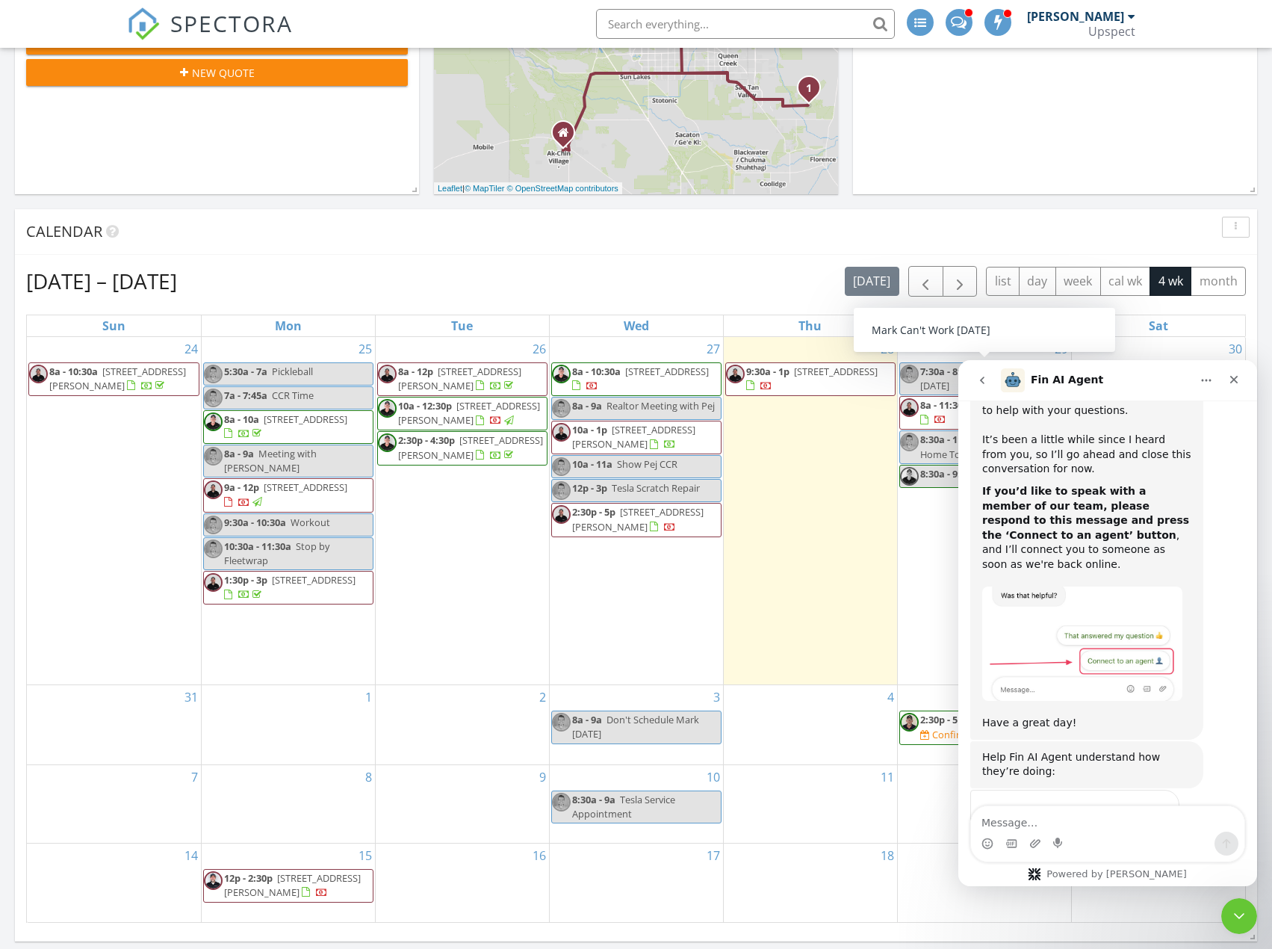
click at [977, 376] on icon "go back" at bounding box center [982, 380] width 12 height 12
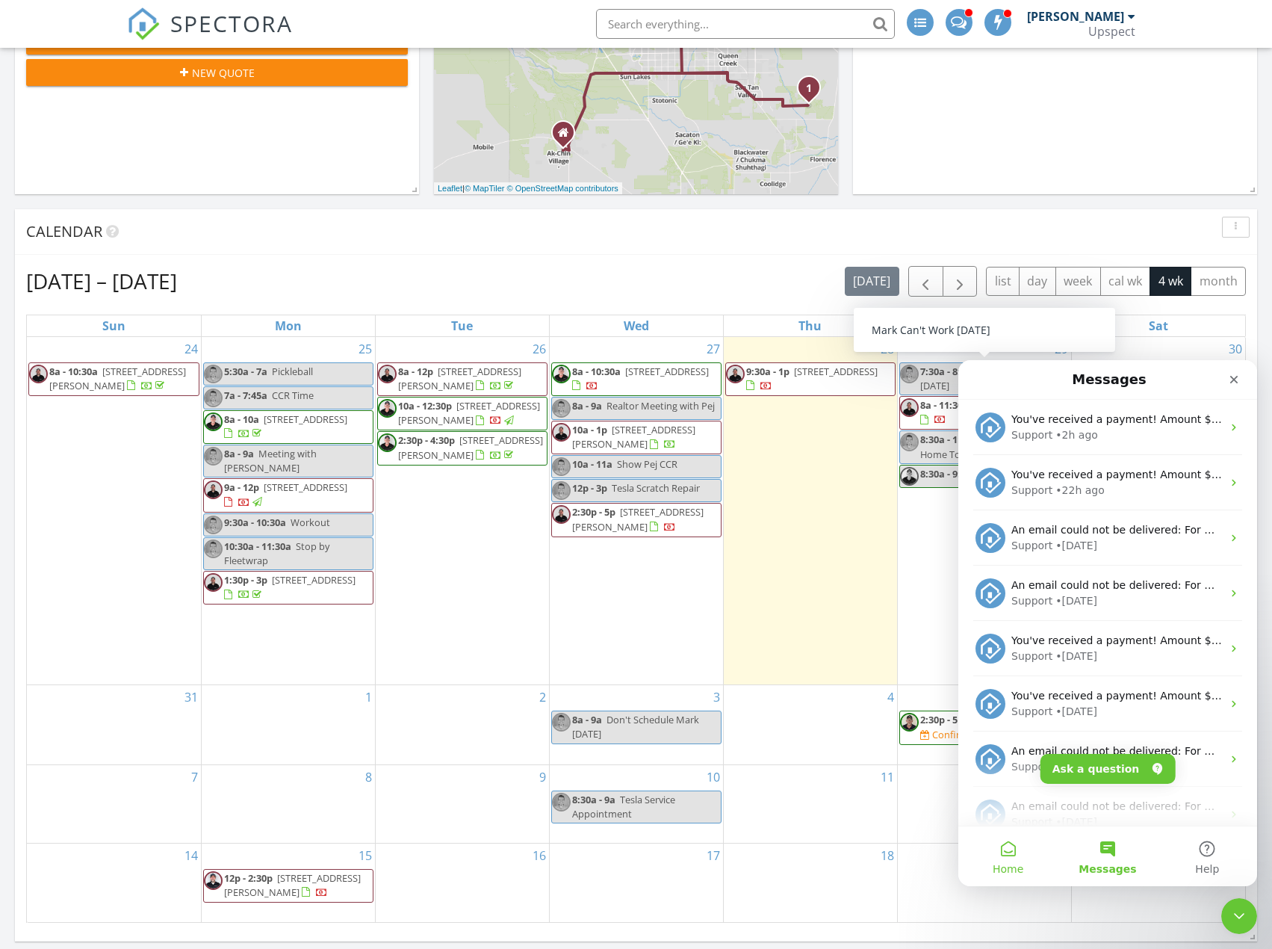
click at [999, 845] on button "Home" at bounding box center [1007, 856] width 99 height 60
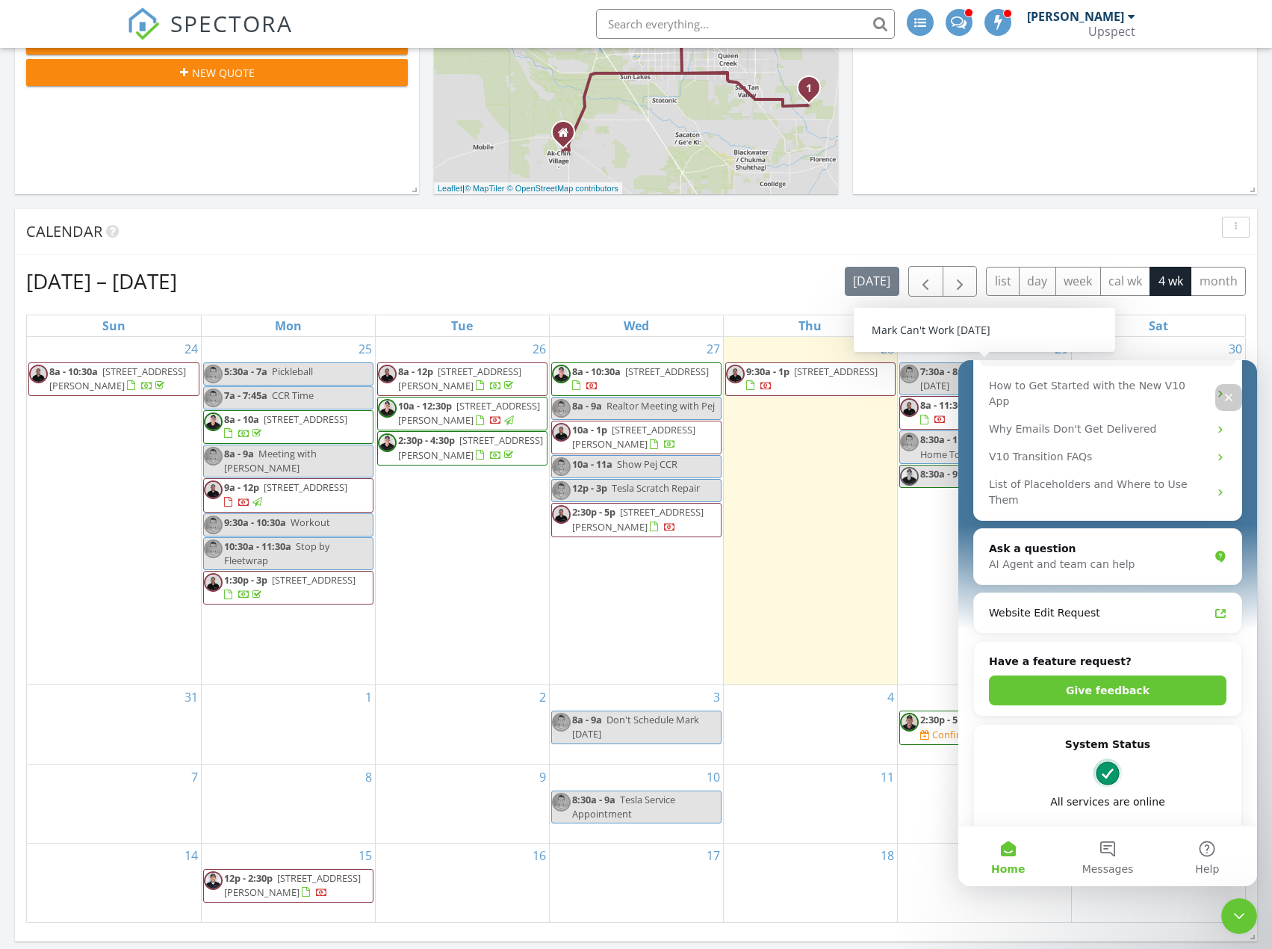
scroll to position [299, 0]
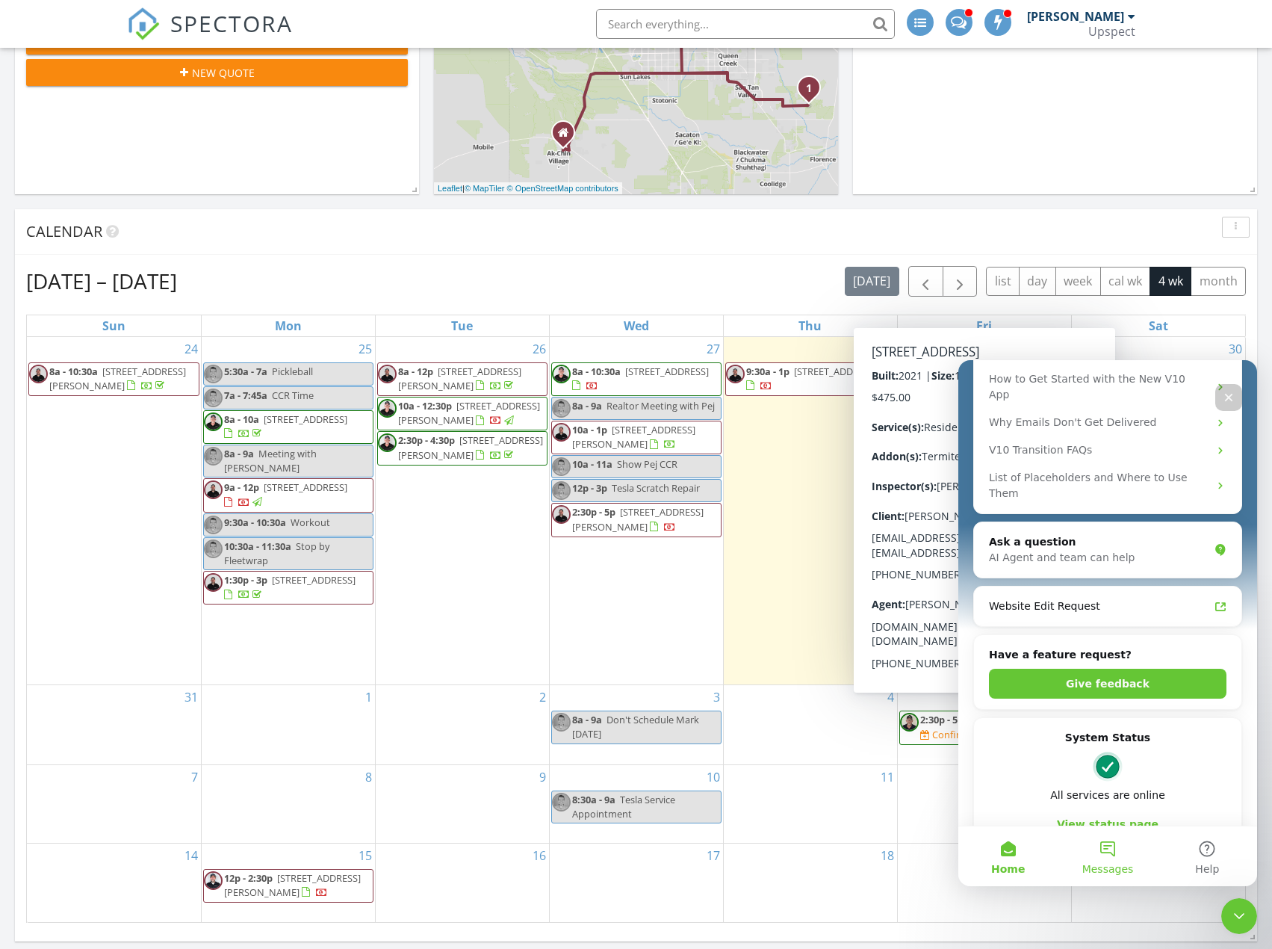
click at [1081, 860] on button "Messages" at bounding box center [1107, 856] width 99 height 60
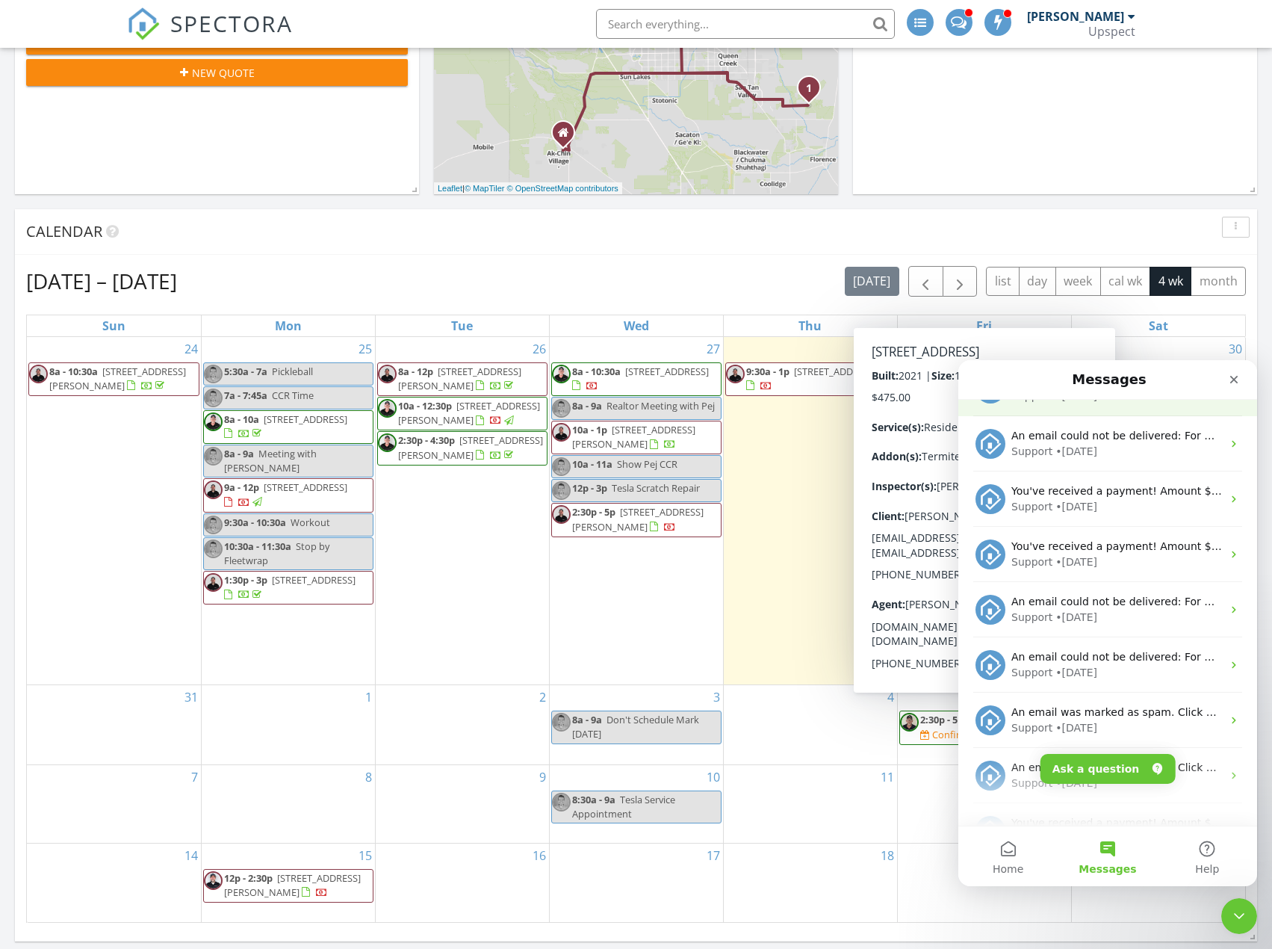
scroll to position [373, 0]
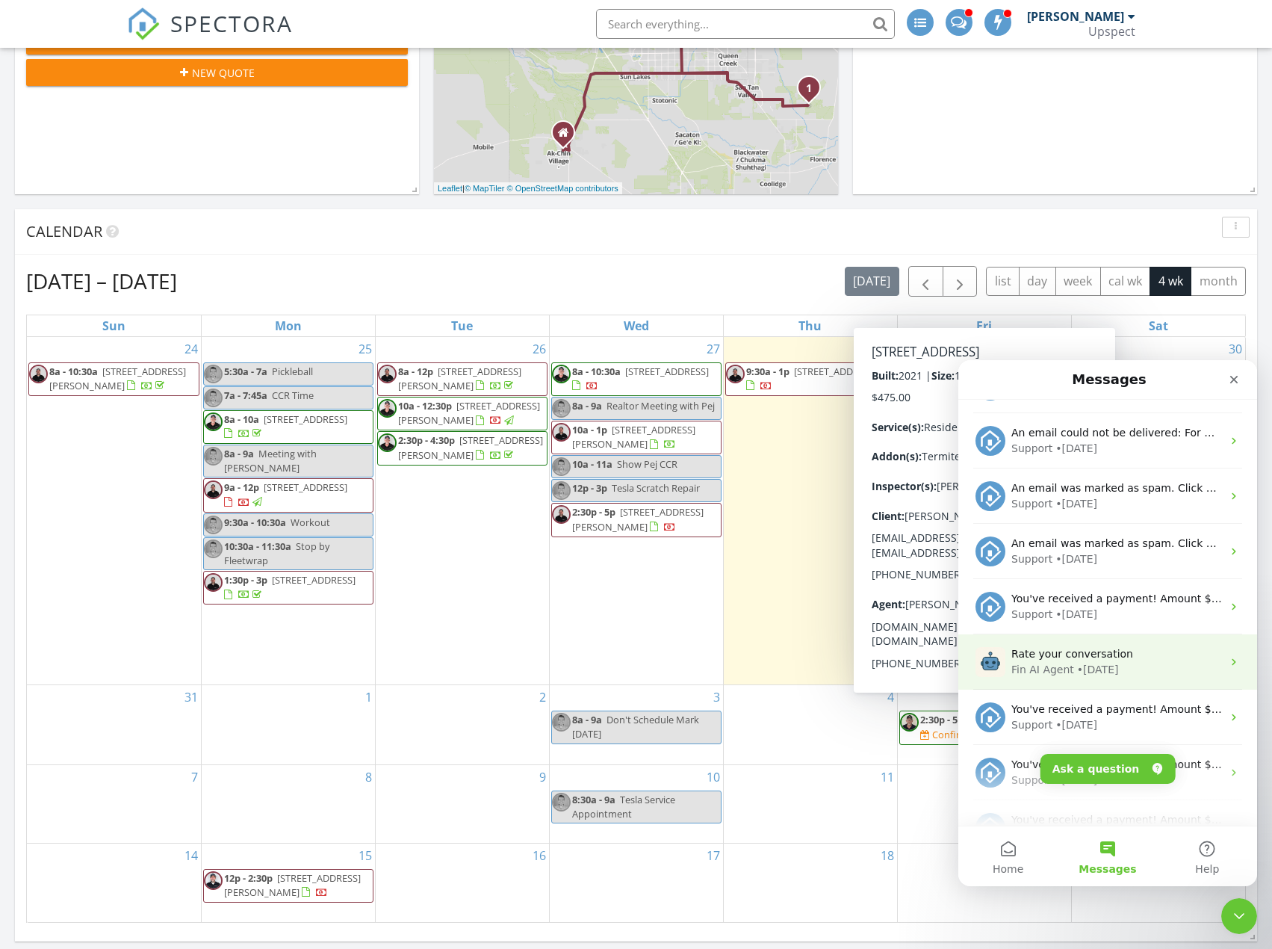
click at [1100, 667] on div "• 2d ago" at bounding box center [1098, 670] width 42 height 16
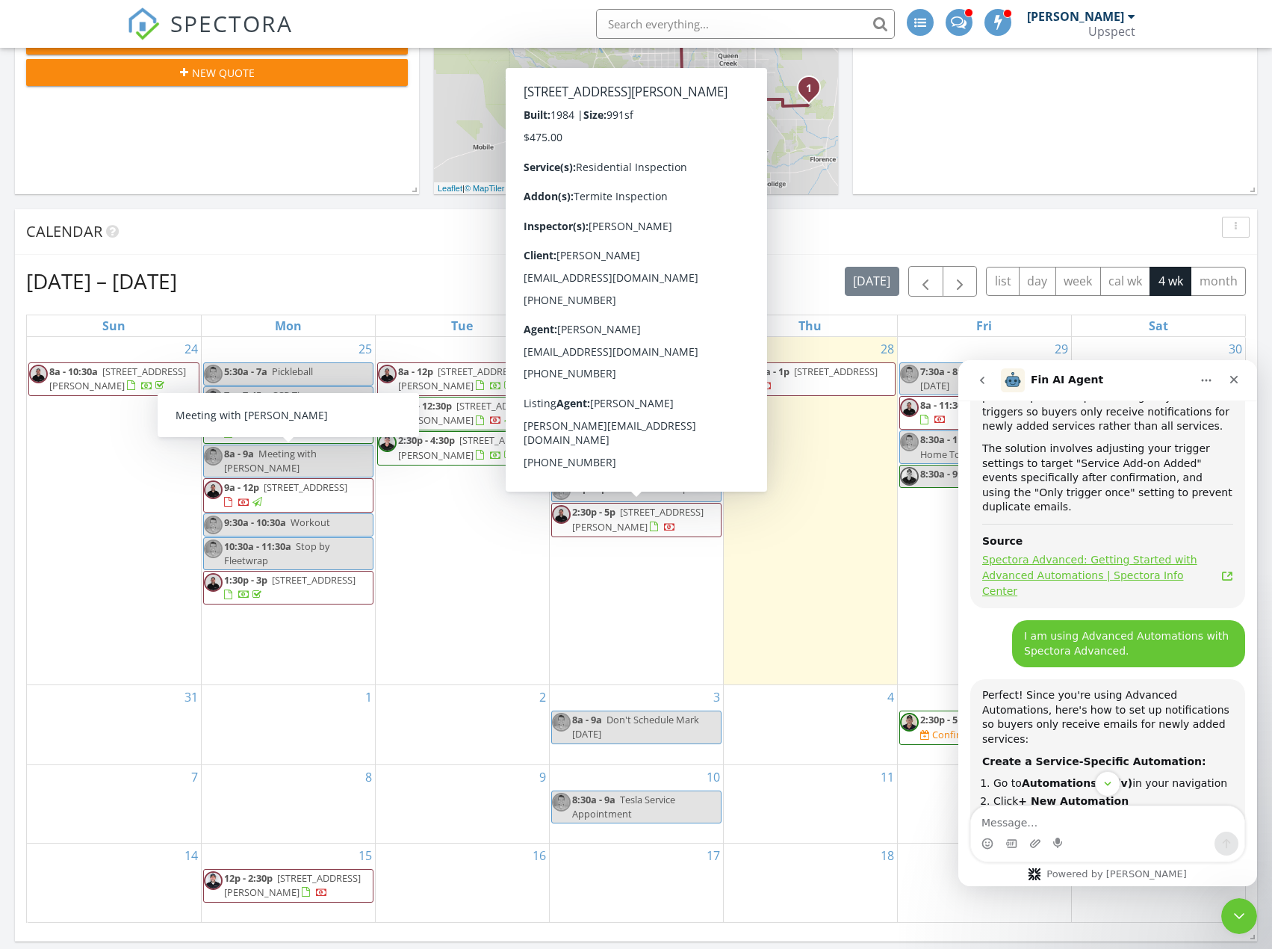
scroll to position [689, 0]
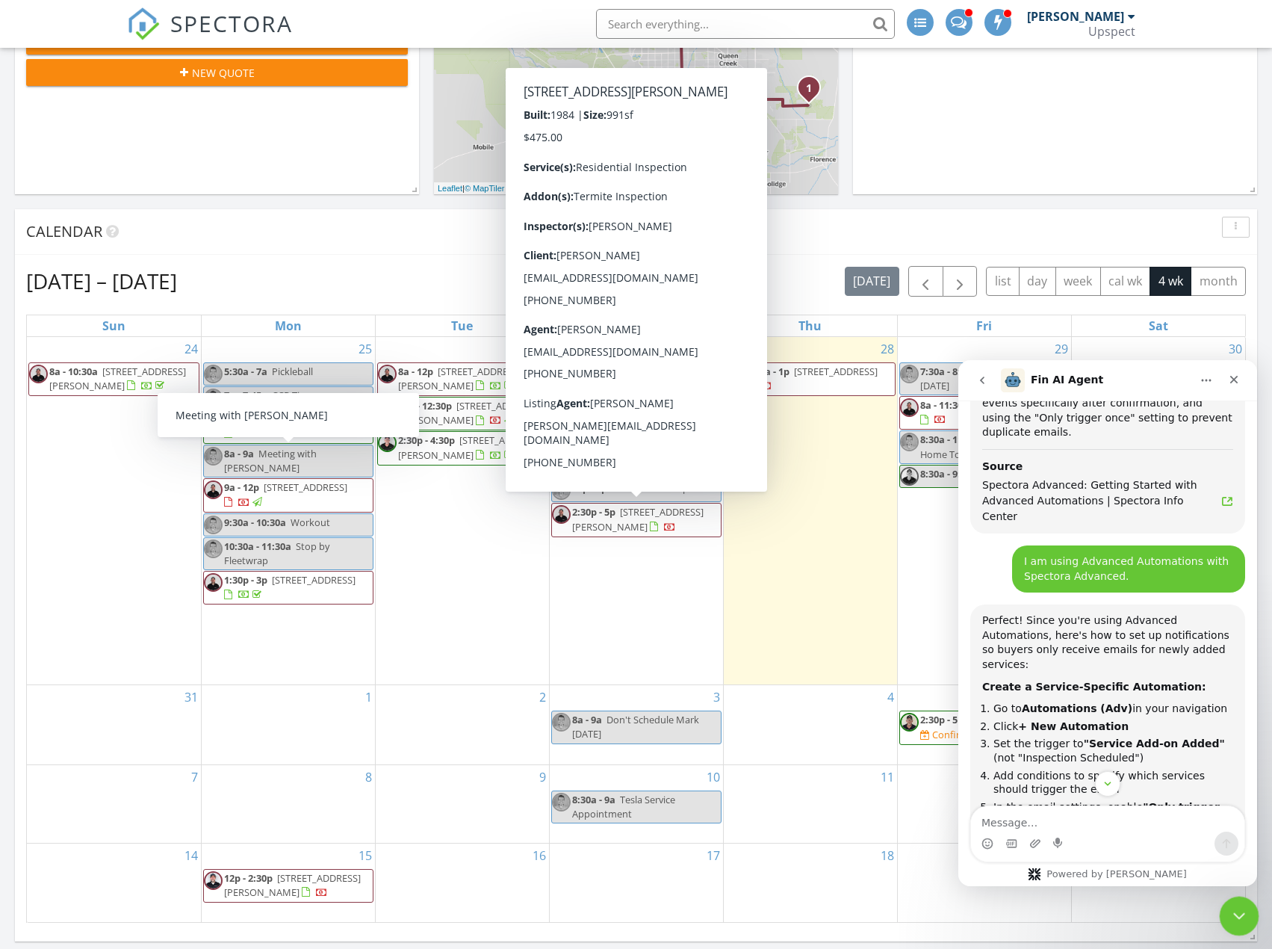
click at [1248, 903] on div "Close Intercom Messenger" at bounding box center [1237, 914] width 36 height 36
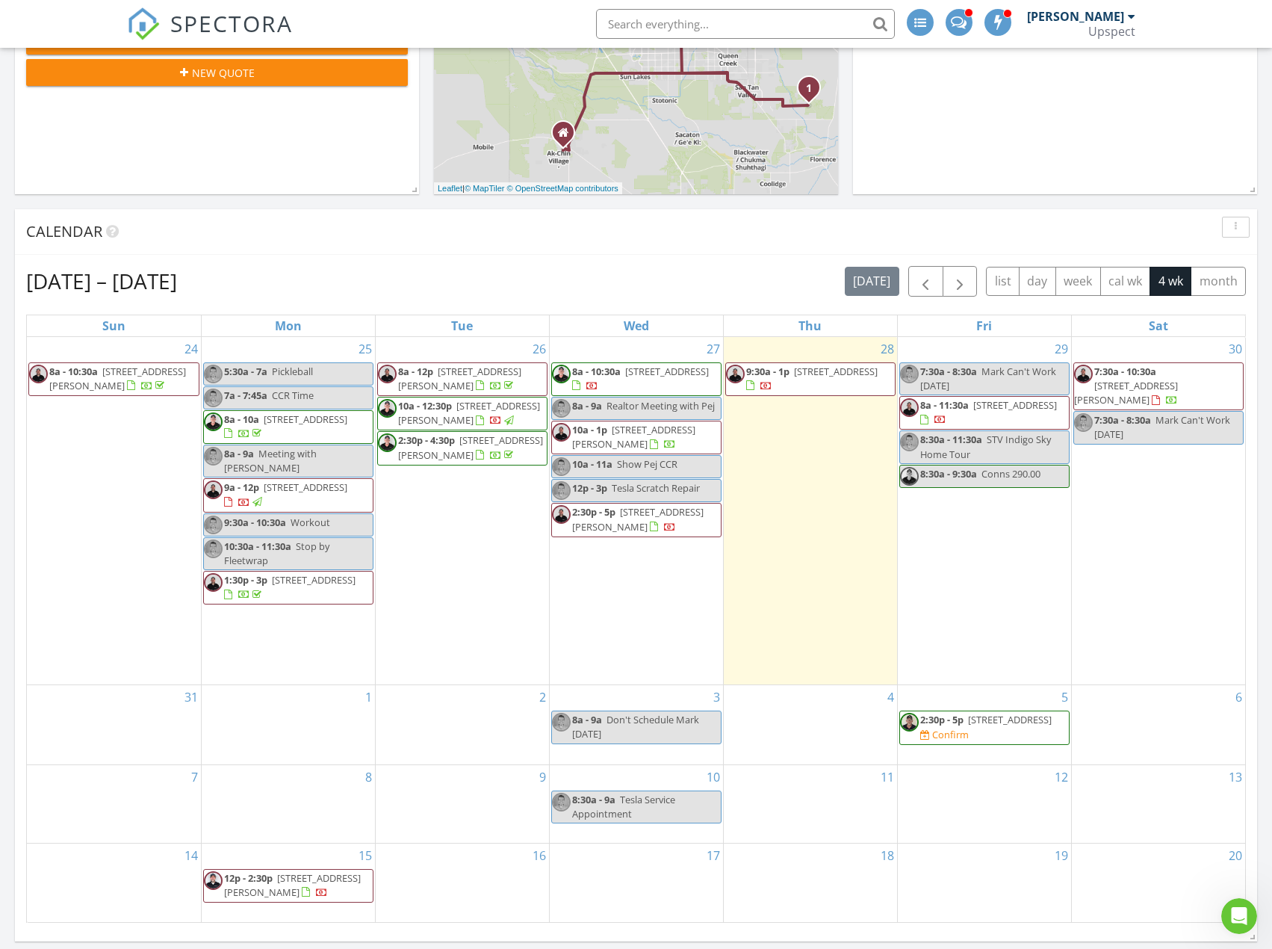
scroll to position [2407, 0]
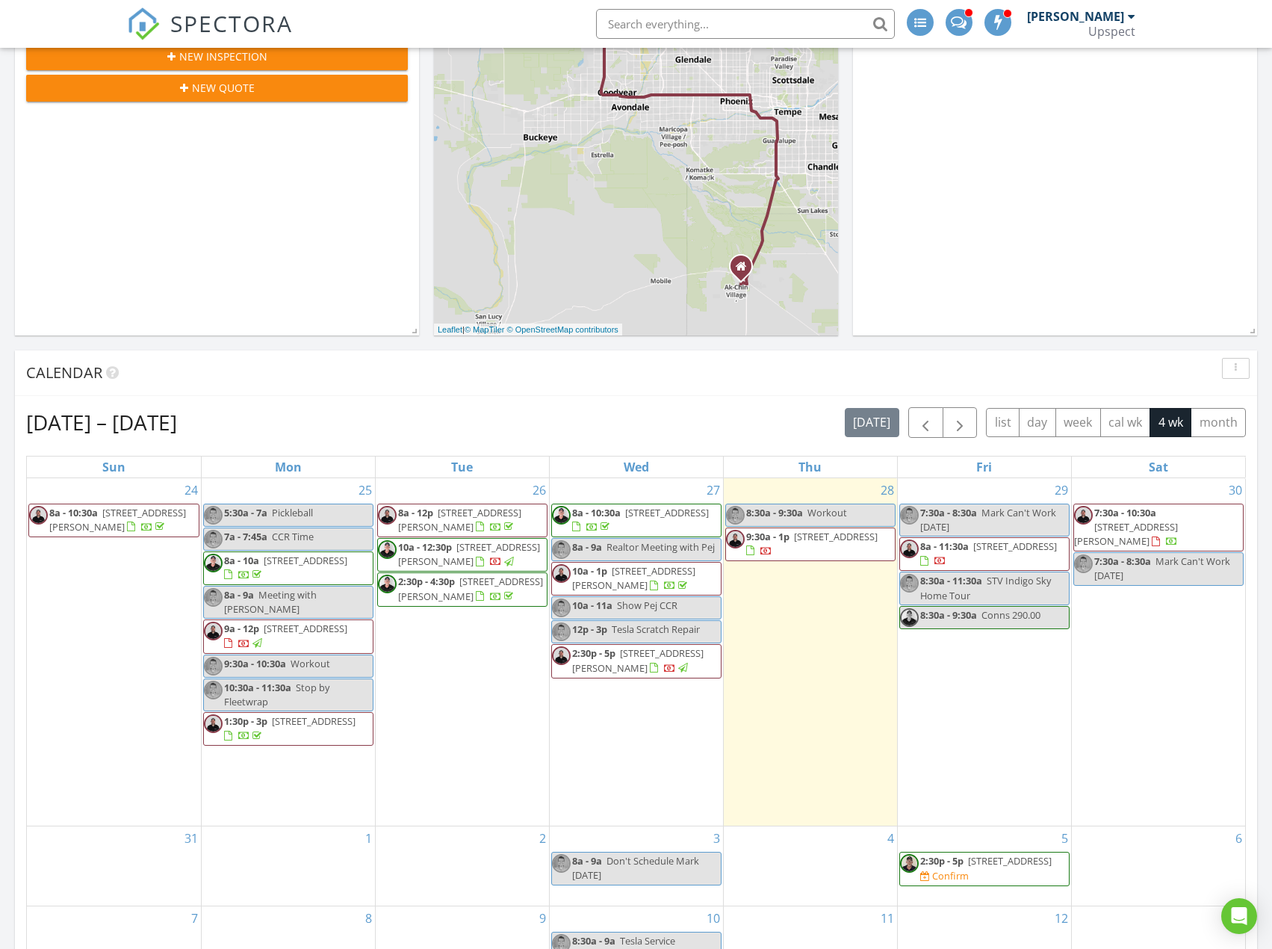
scroll to position [311, 0]
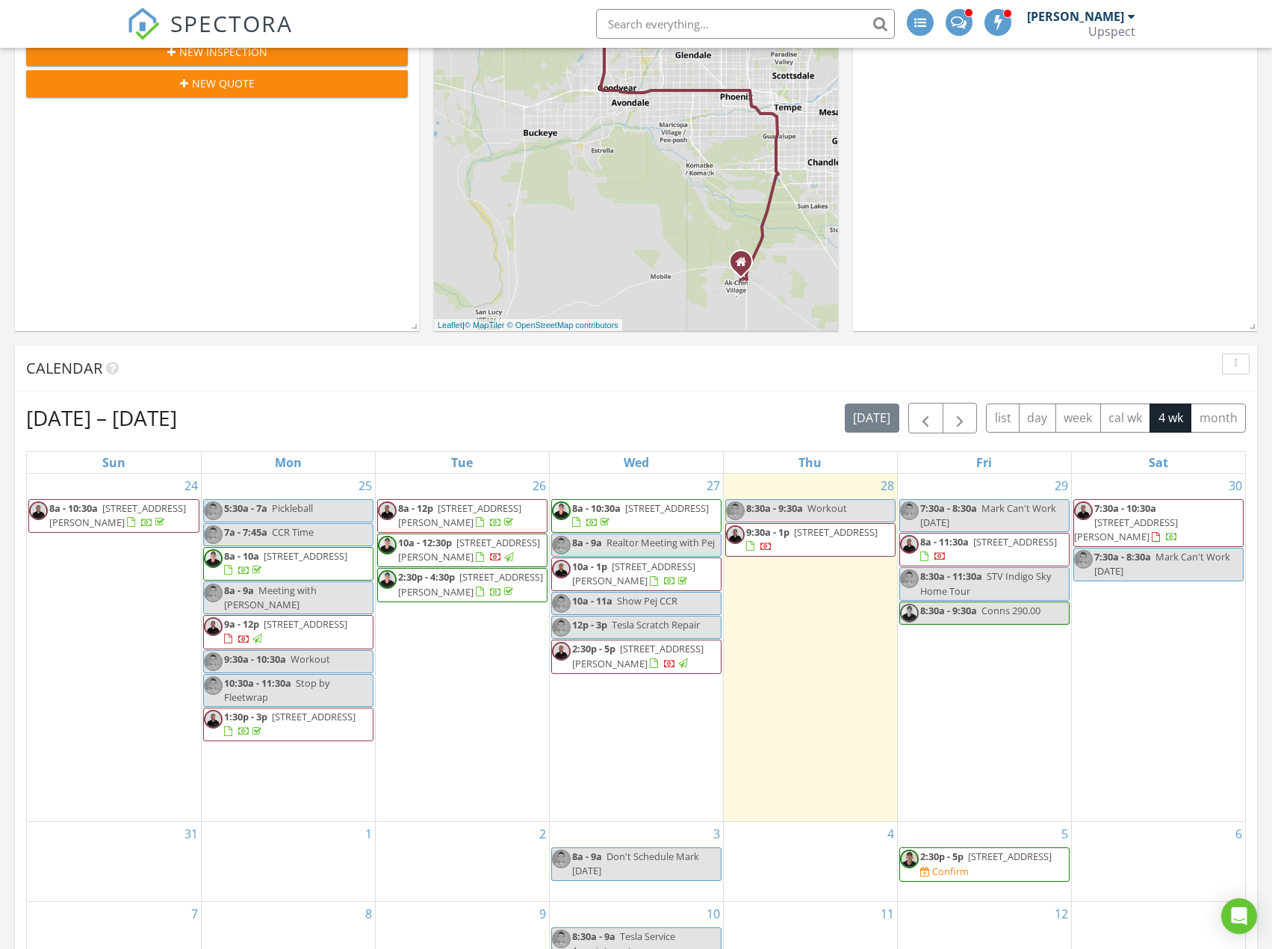
click at [645, 515] on span "[STREET_ADDRESS]" at bounding box center [667, 507] width 84 height 13
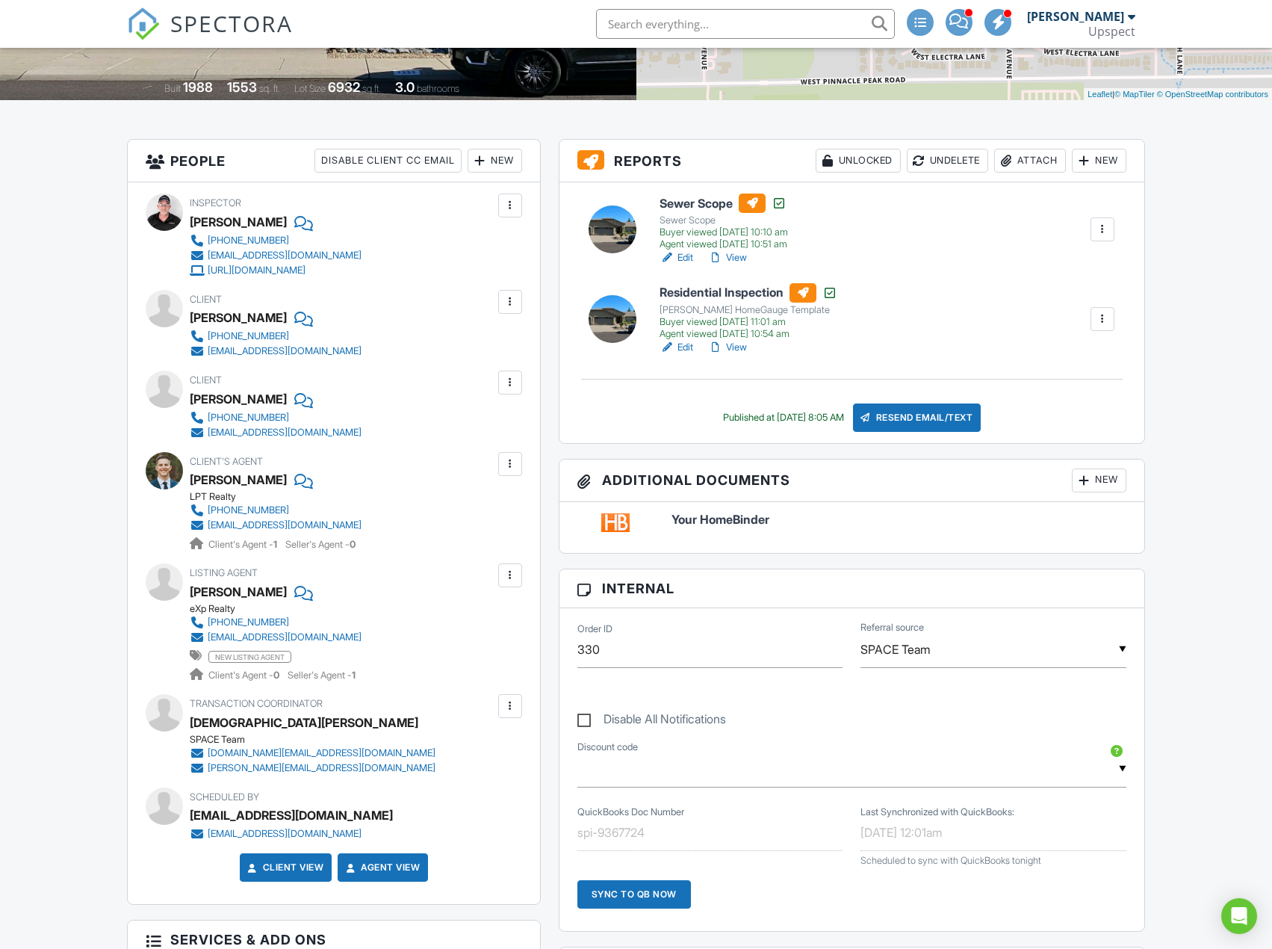
scroll to position [224, 0]
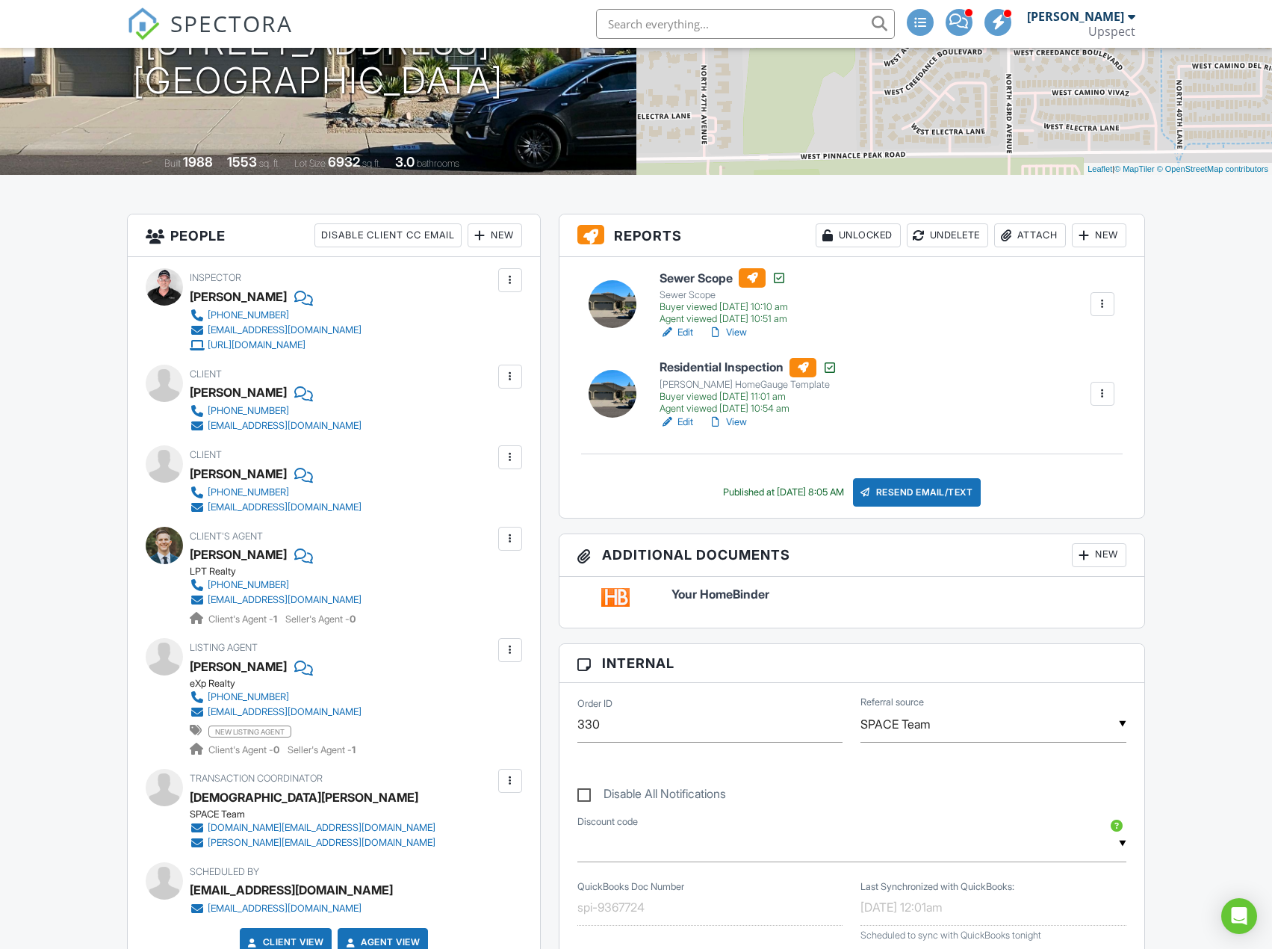
click at [686, 426] on link "Edit" at bounding box center [677, 422] width 34 height 15
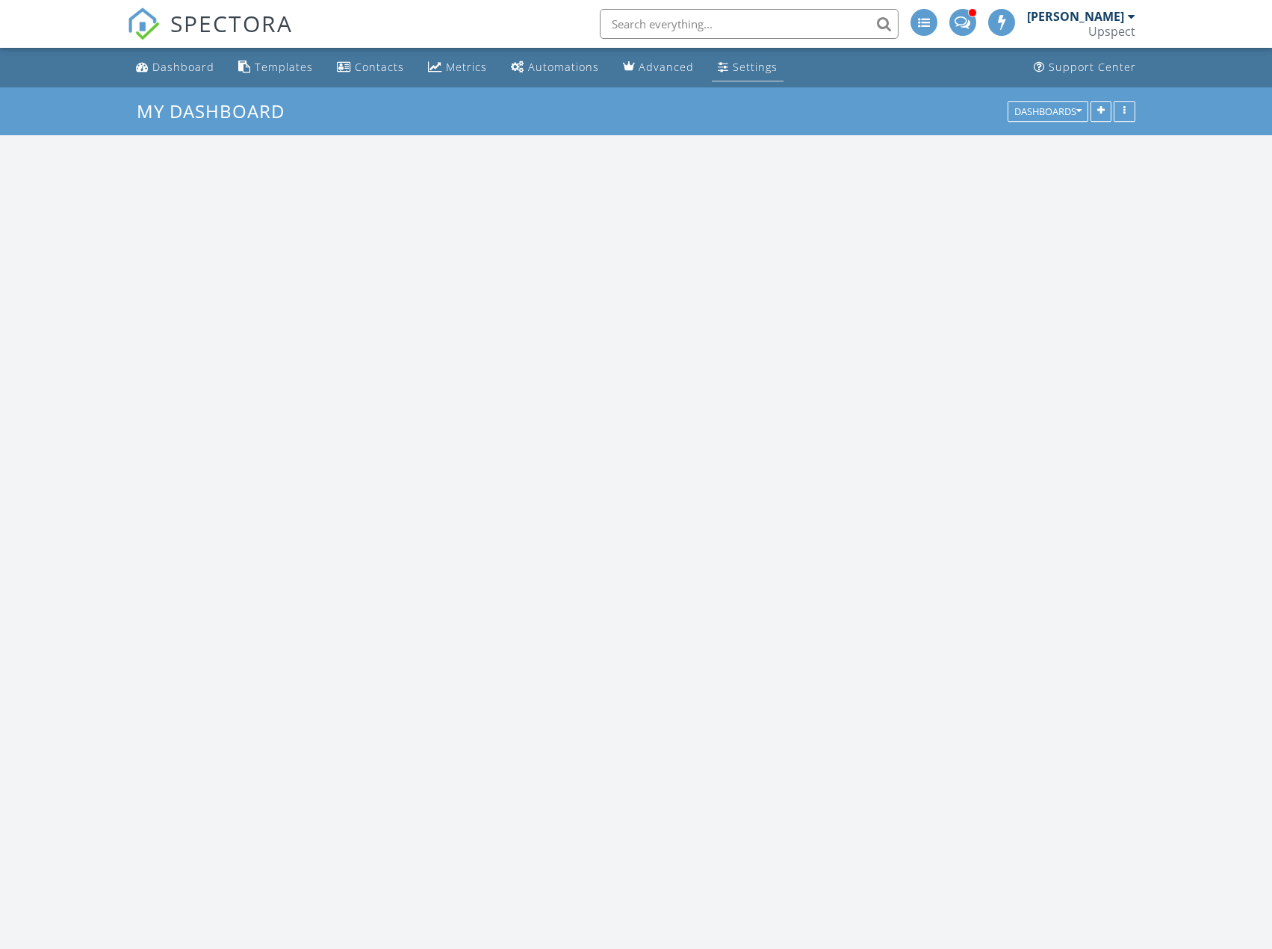
scroll to position [1383, 1295]
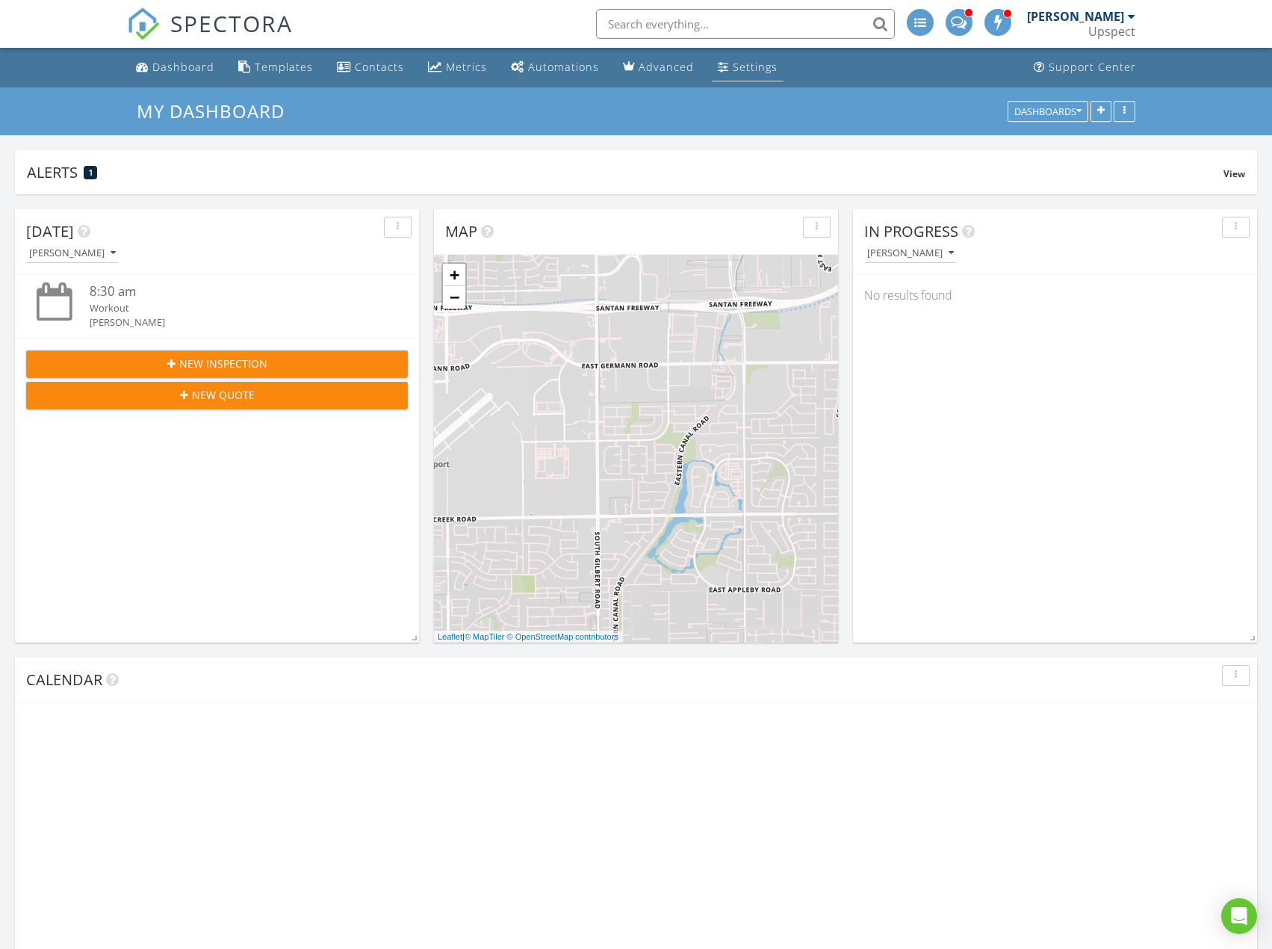
click at [736, 62] on div "Settings" at bounding box center [755, 67] width 45 height 14
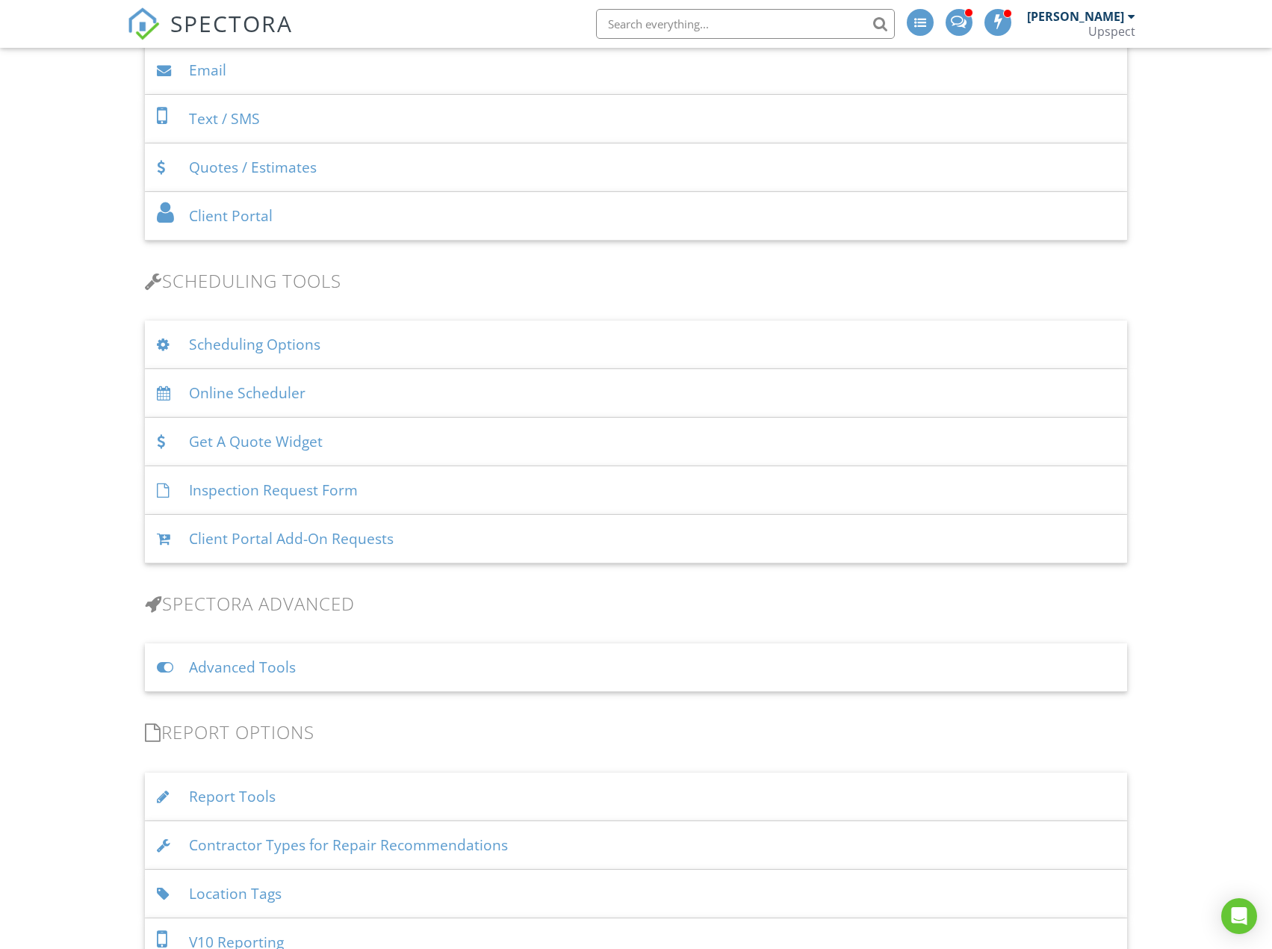
scroll to position [822, 0]
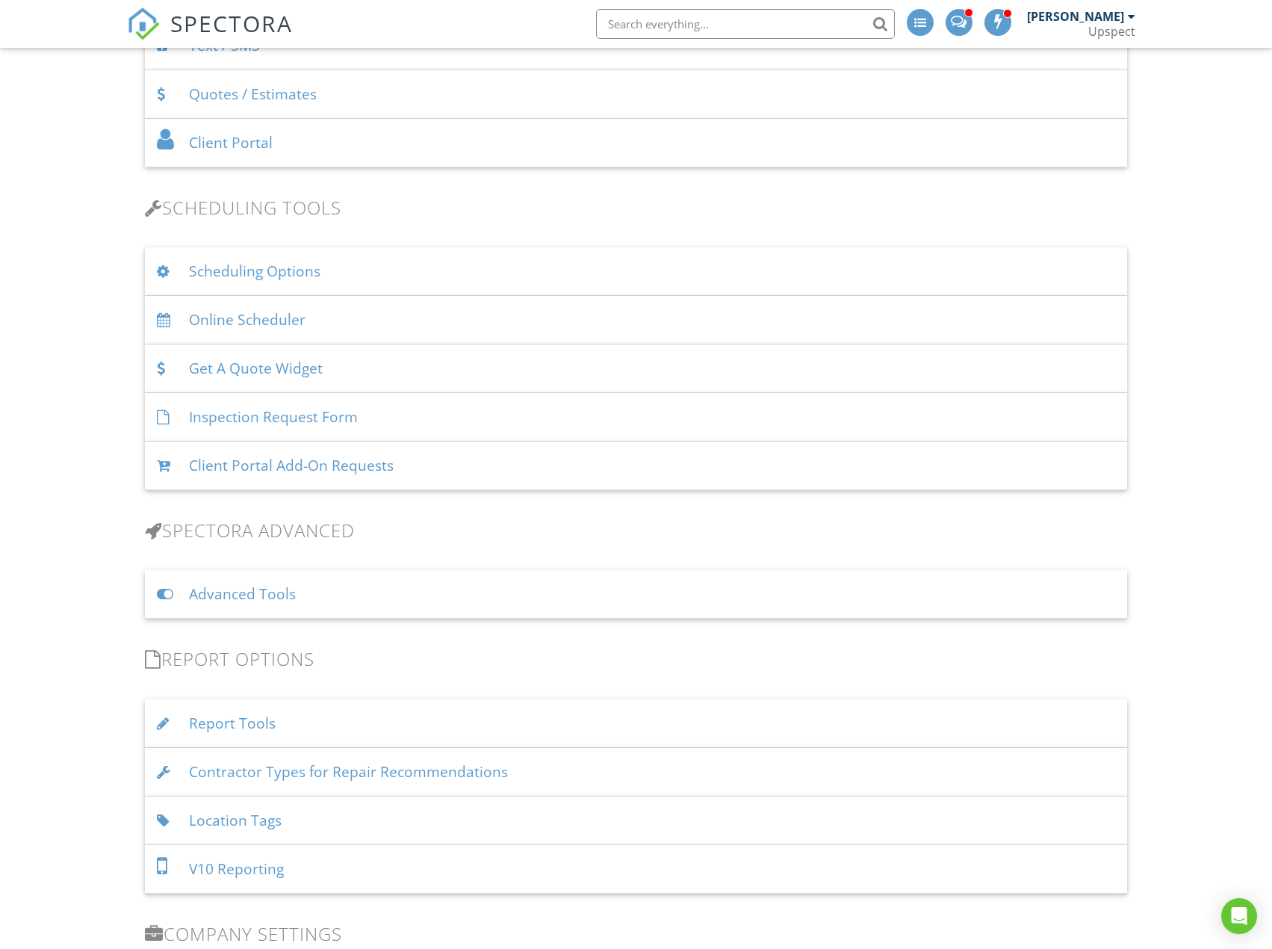
click at [481, 728] on div "Report Tools" at bounding box center [636, 723] width 982 height 49
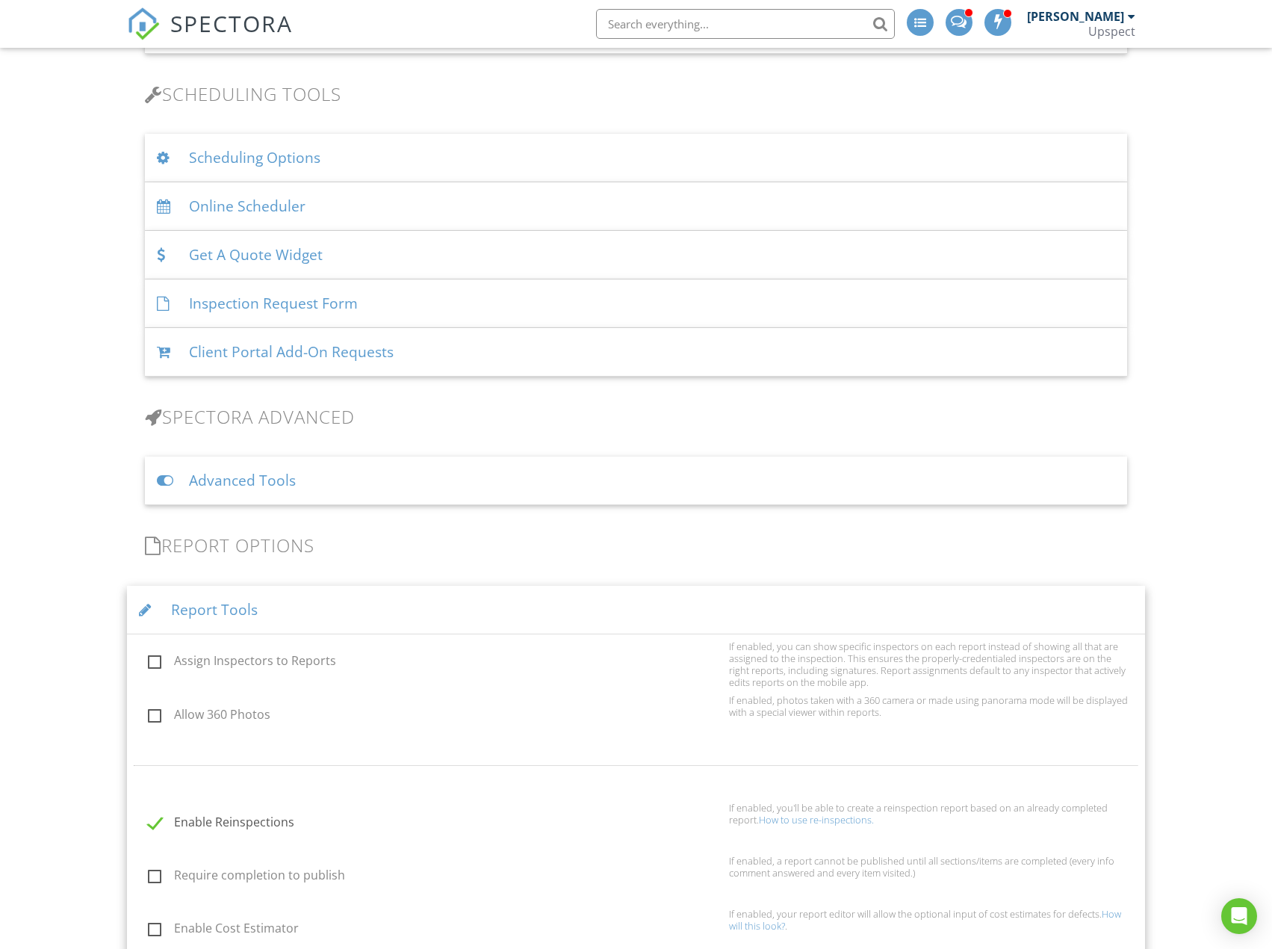
scroll to position [1270, 0]
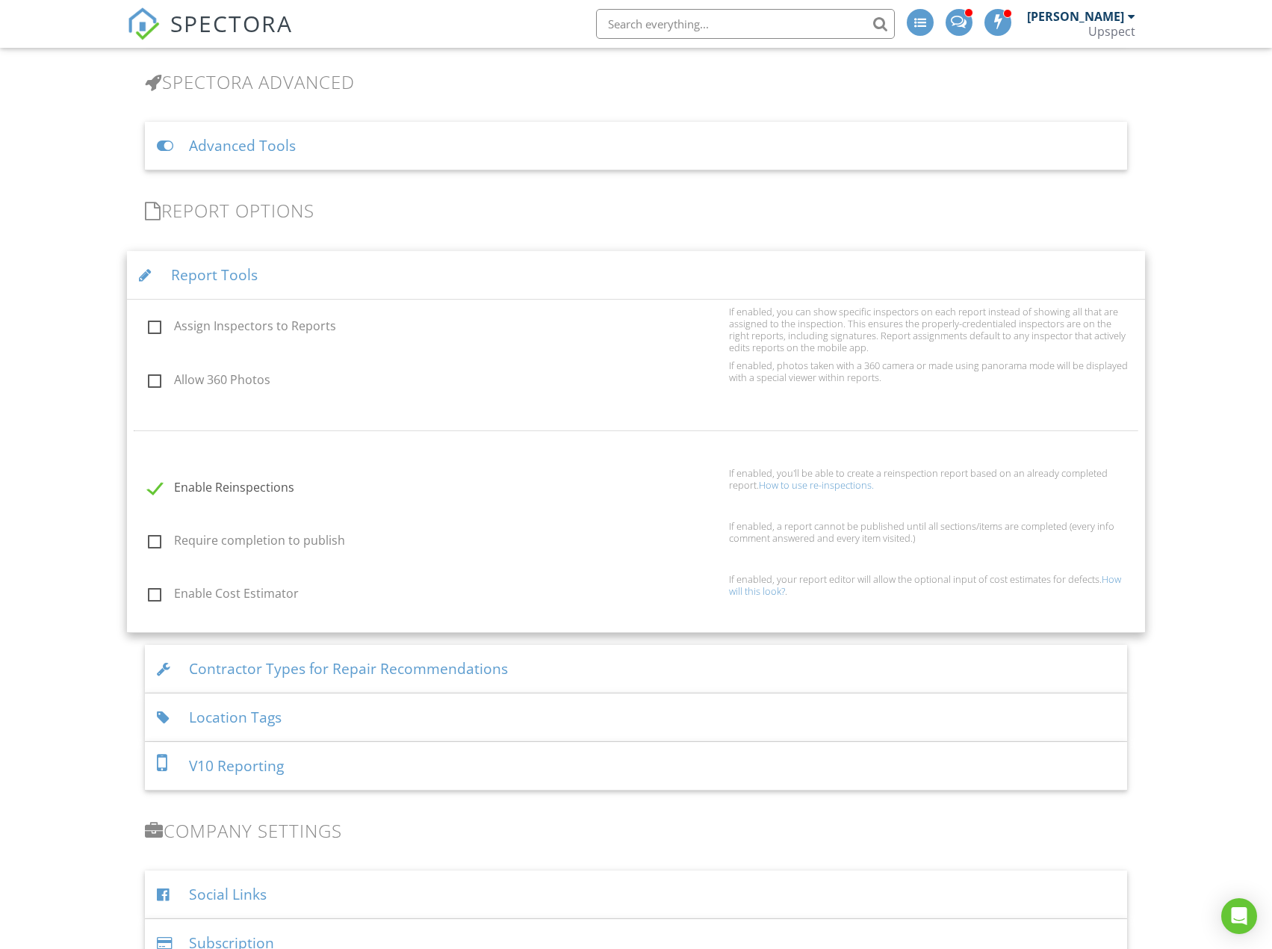
click at [524, 720] on div "Location Tags" at bounding box center [636, 717] width 982 height 49
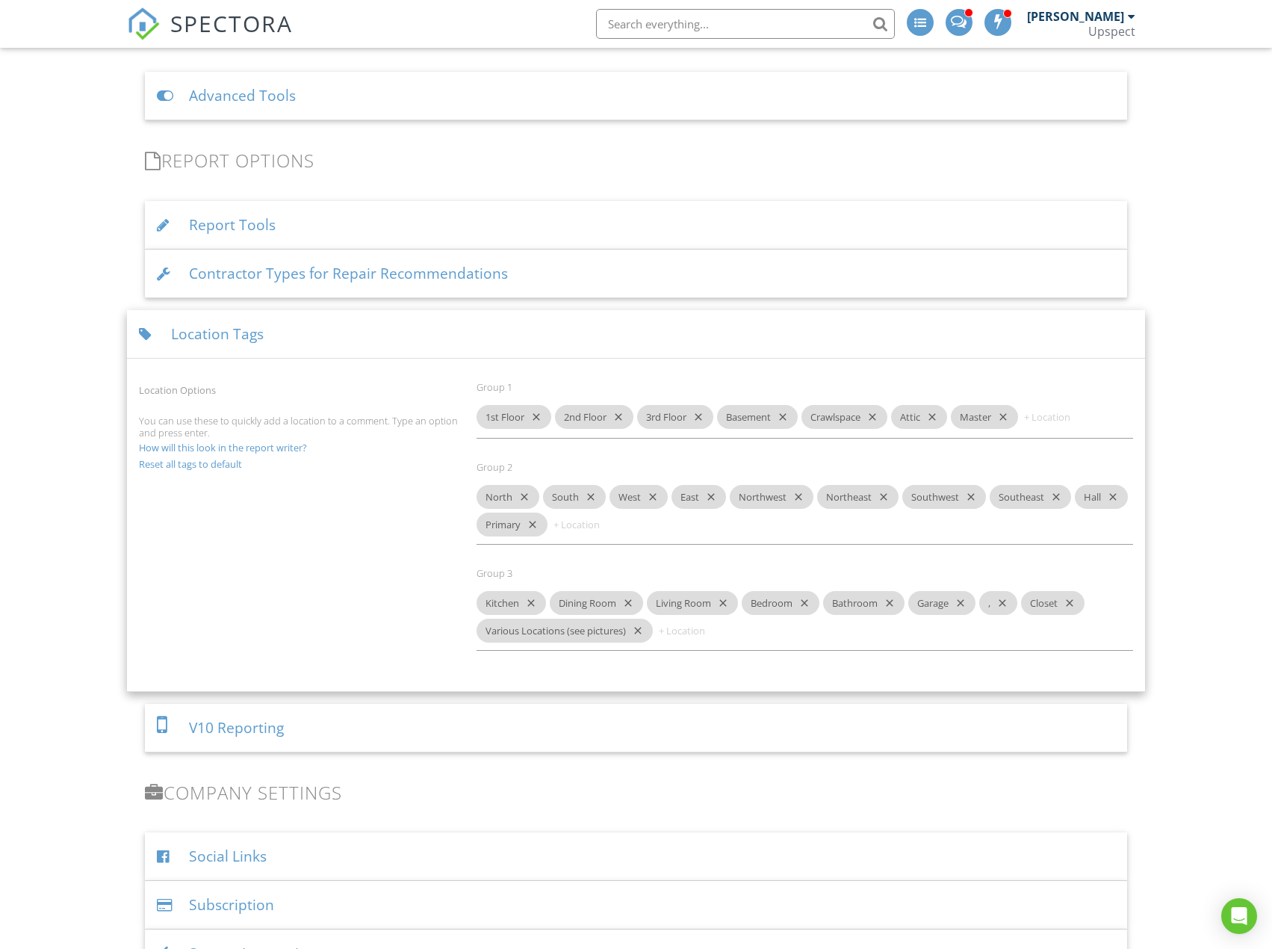
scroll to position [1345, 0]
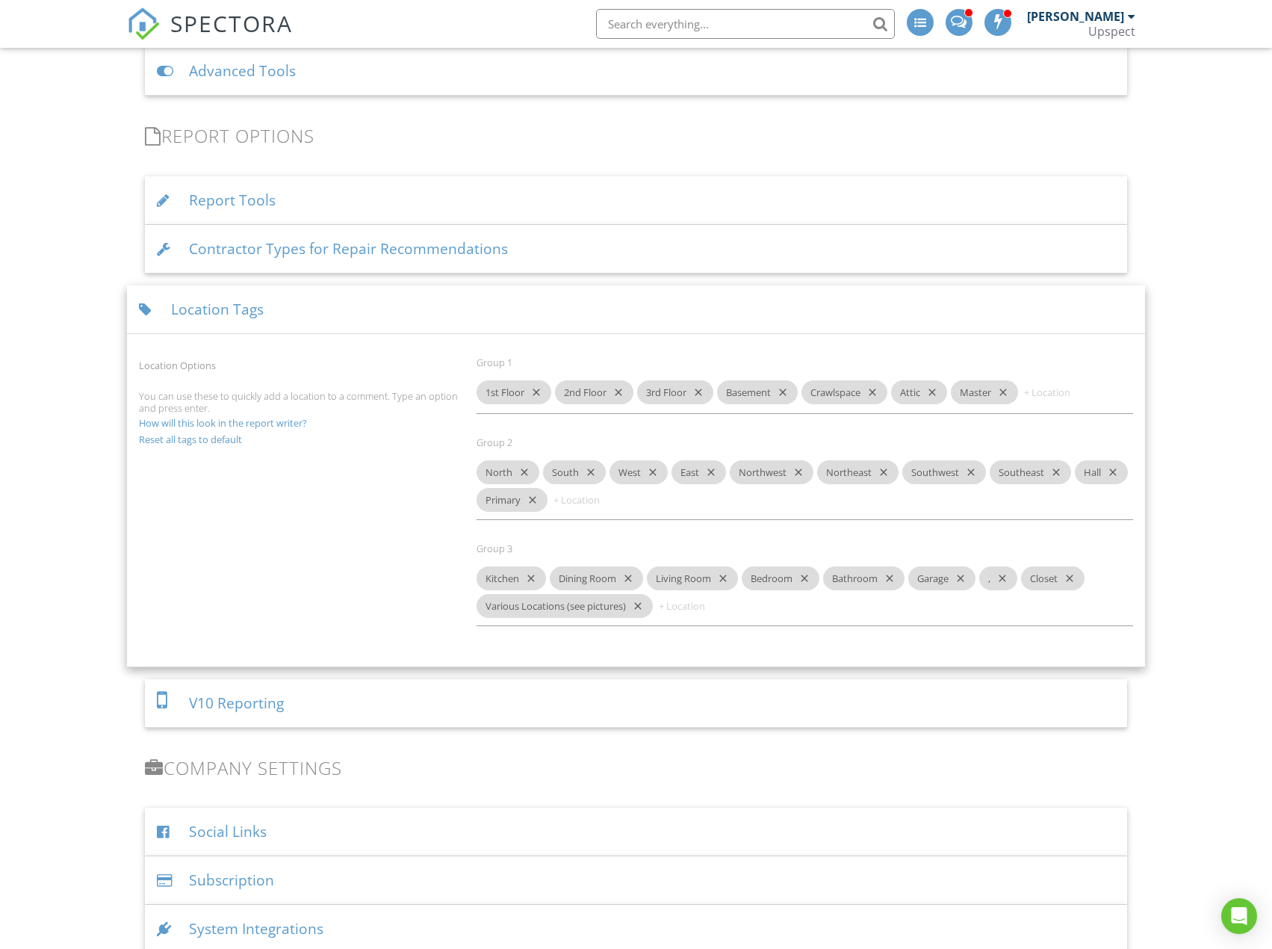
click at [725, 610] on input at bounding box center [702, 606] width 90 height 24
type input "Family Room"
type input "Dining Nook"
click at [1009, 391] on icon "close" at bounding box center [1000, 392] width 18 height 24
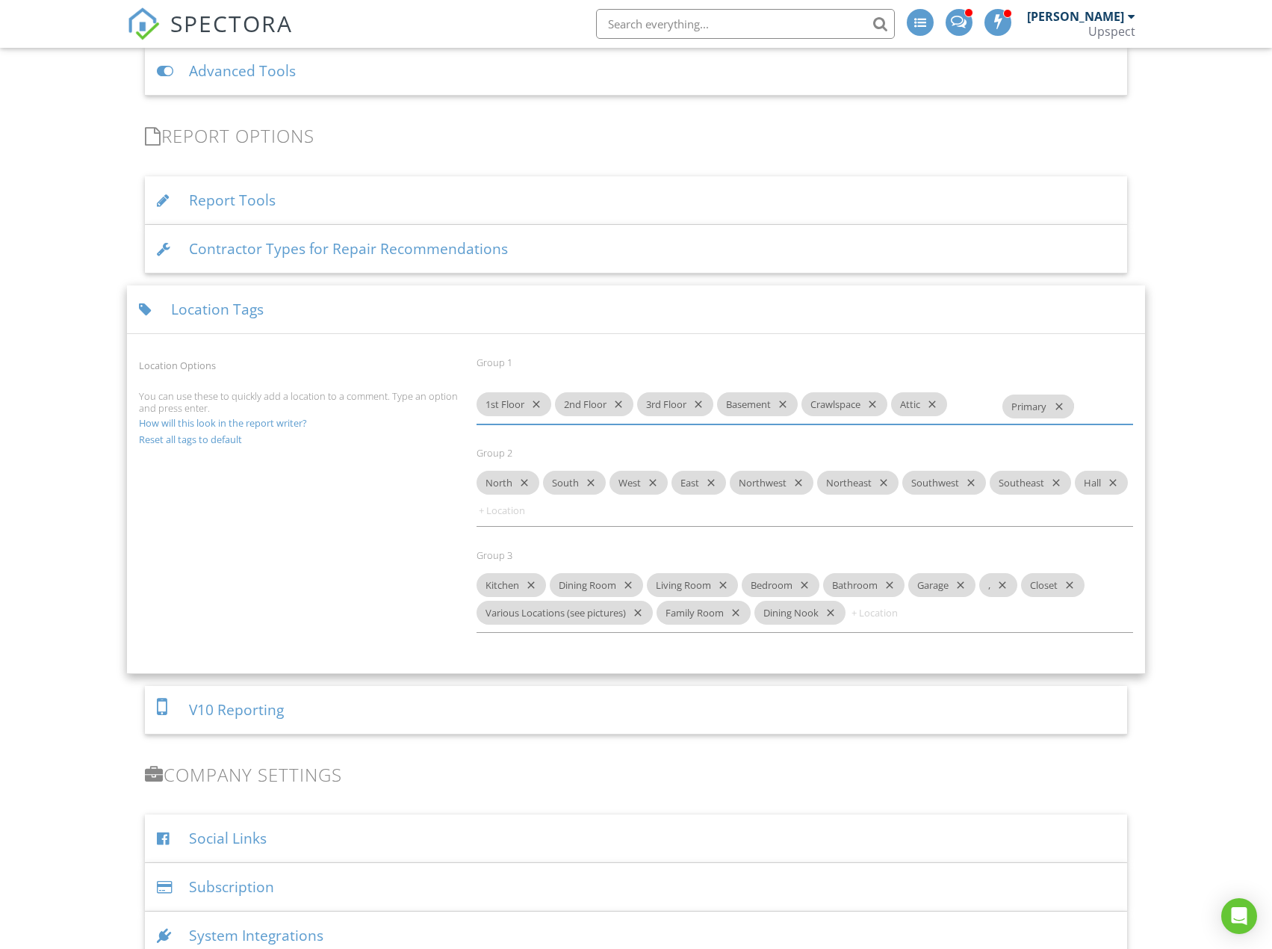
drag, startPoint x: 503, startPoint y: 506, endPoint x: 1029, endPoint y: 412, distance: 534.1
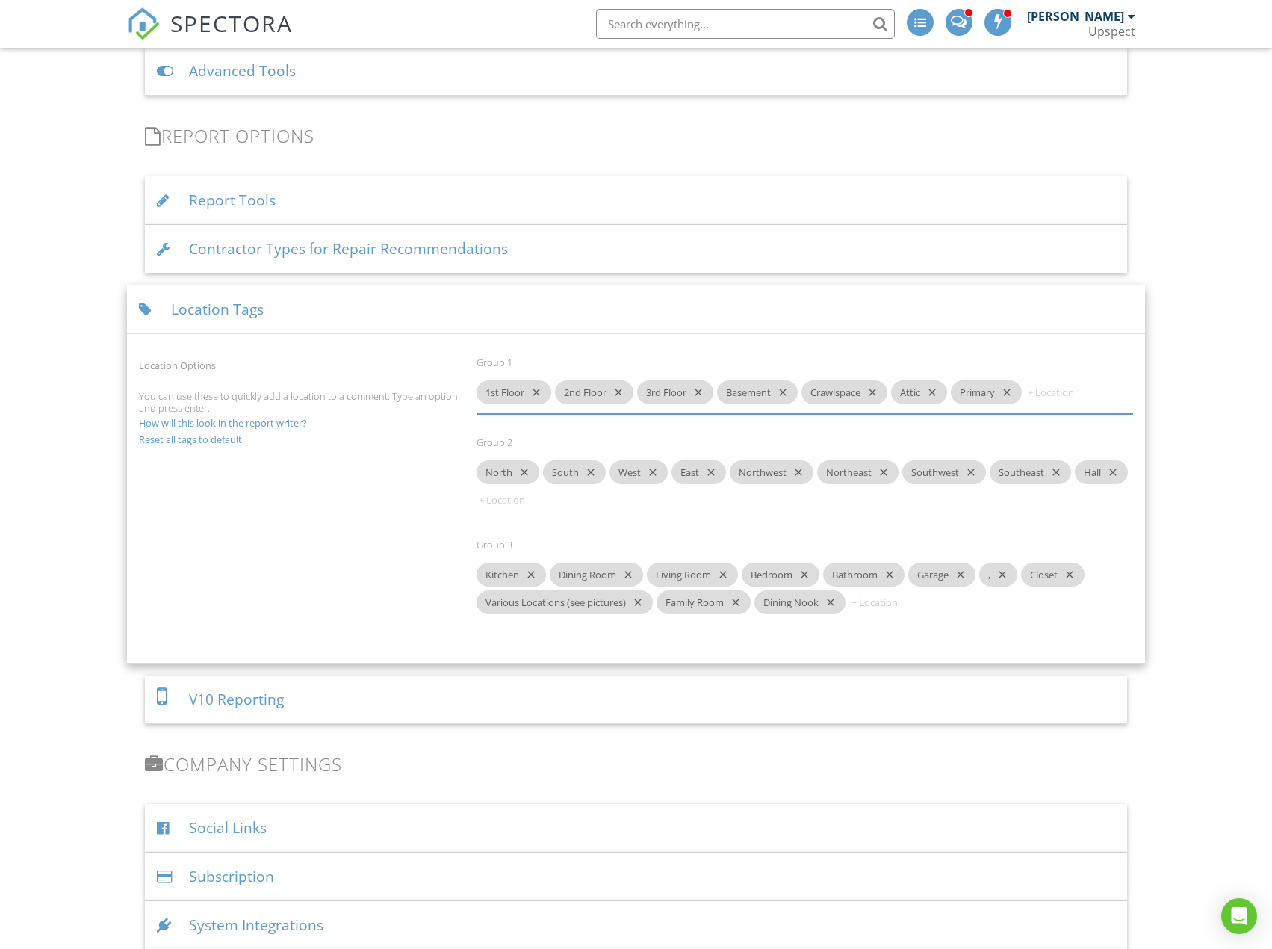
click at [892, 614] on input at bounding box center [894, 602] width 90 height 24
type input "Office"
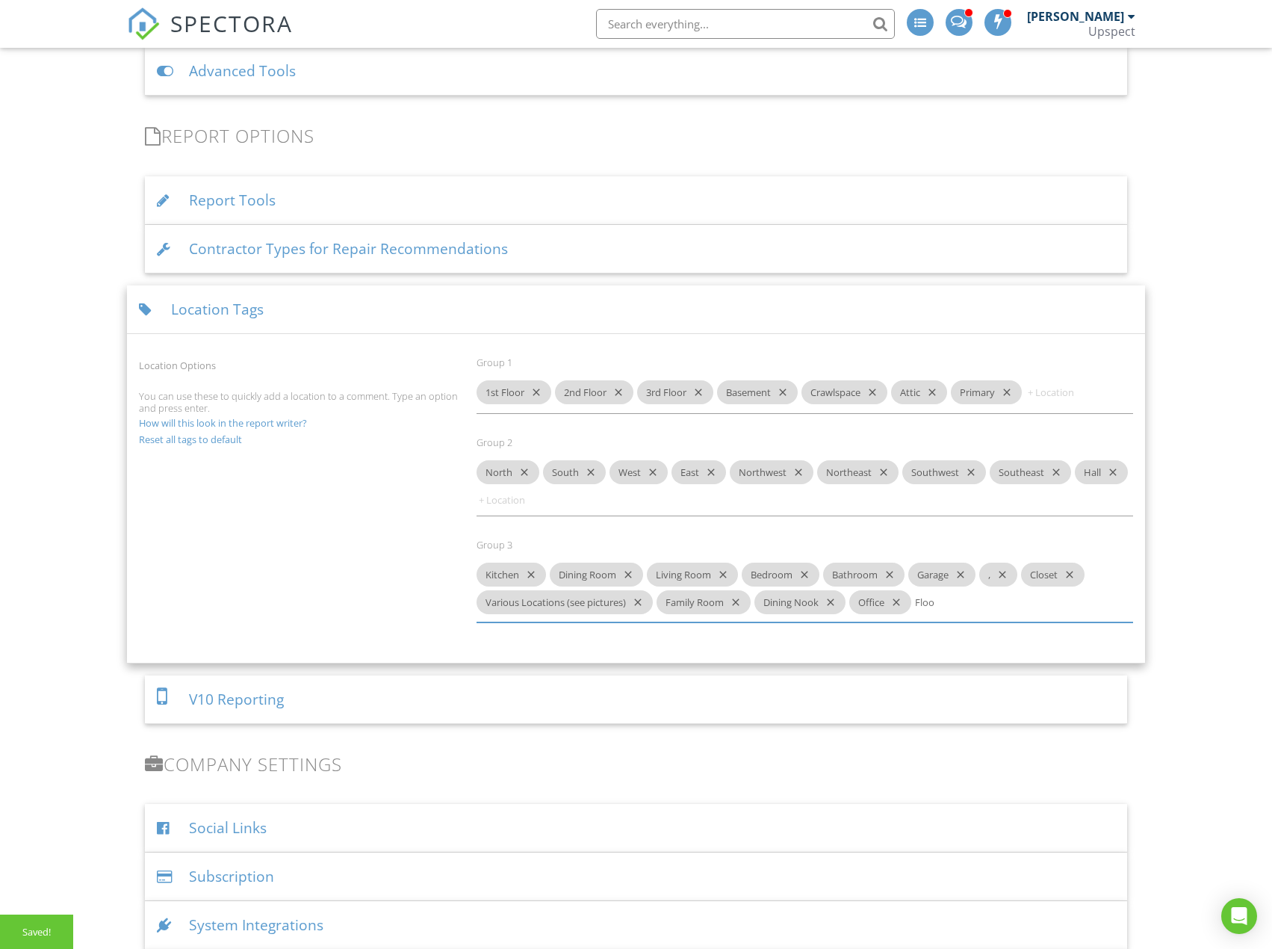
type input "Floor"
type input "Wall"
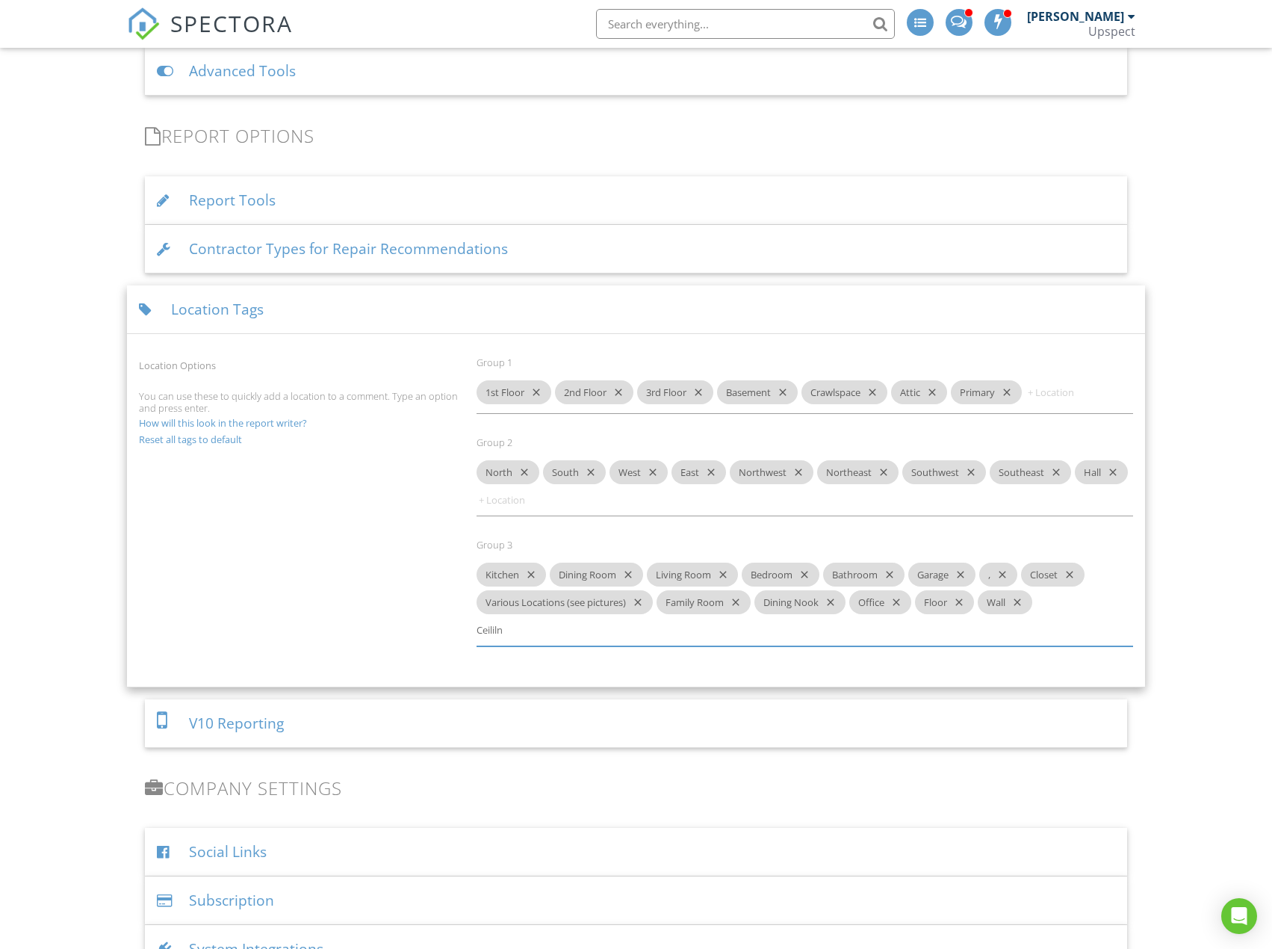
type input "Ceililng"
type input "Door"
click at [1188, 417] on div "Dashboard Templates Contacts Metrics Automations Advanced Settings Support Cent…" at bounding box center [636, 74] width 1272 height 2742
click at [1103, 304] on div "Location Tags" at bounding box center [635, 309] width 1017 height 49
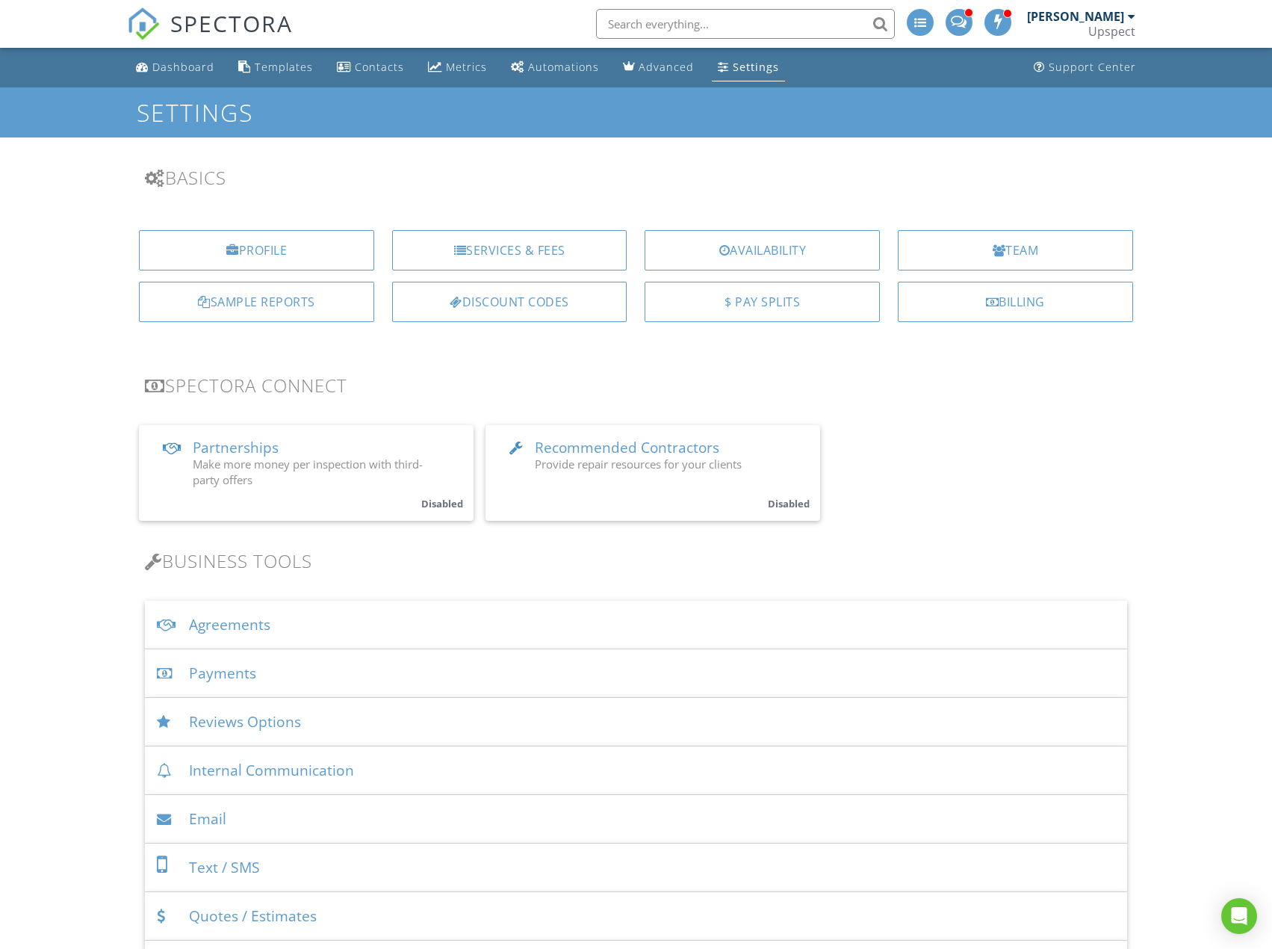
scroll to position [149, 0]
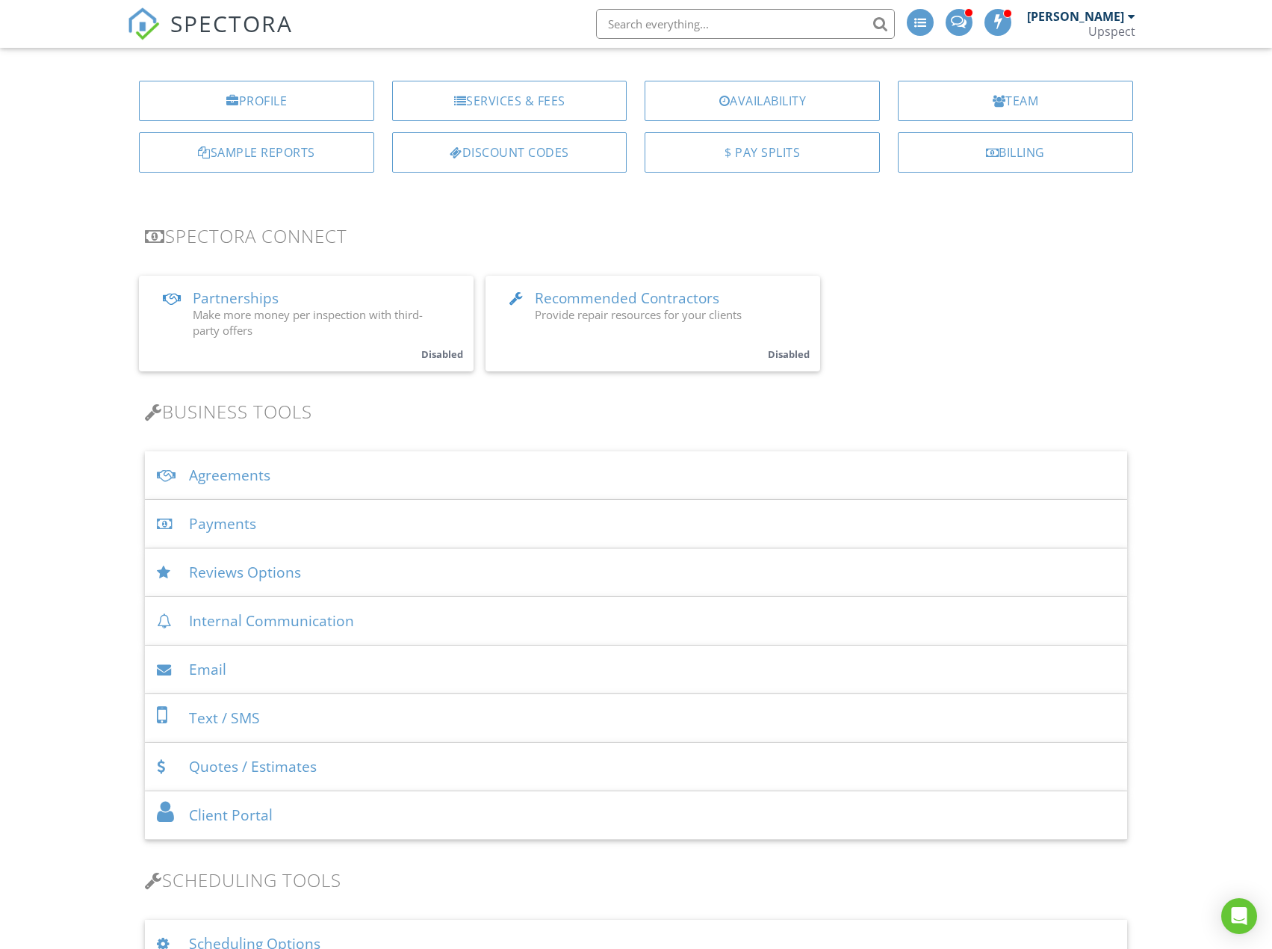
drag, startPoint x: 691, startPoint y: 457, endPoint x: 720, endPoint y: 445, distance: 31.5
click at [691, 457] on div "Agreements" at bounding box center [636, 475] width 982 height 49
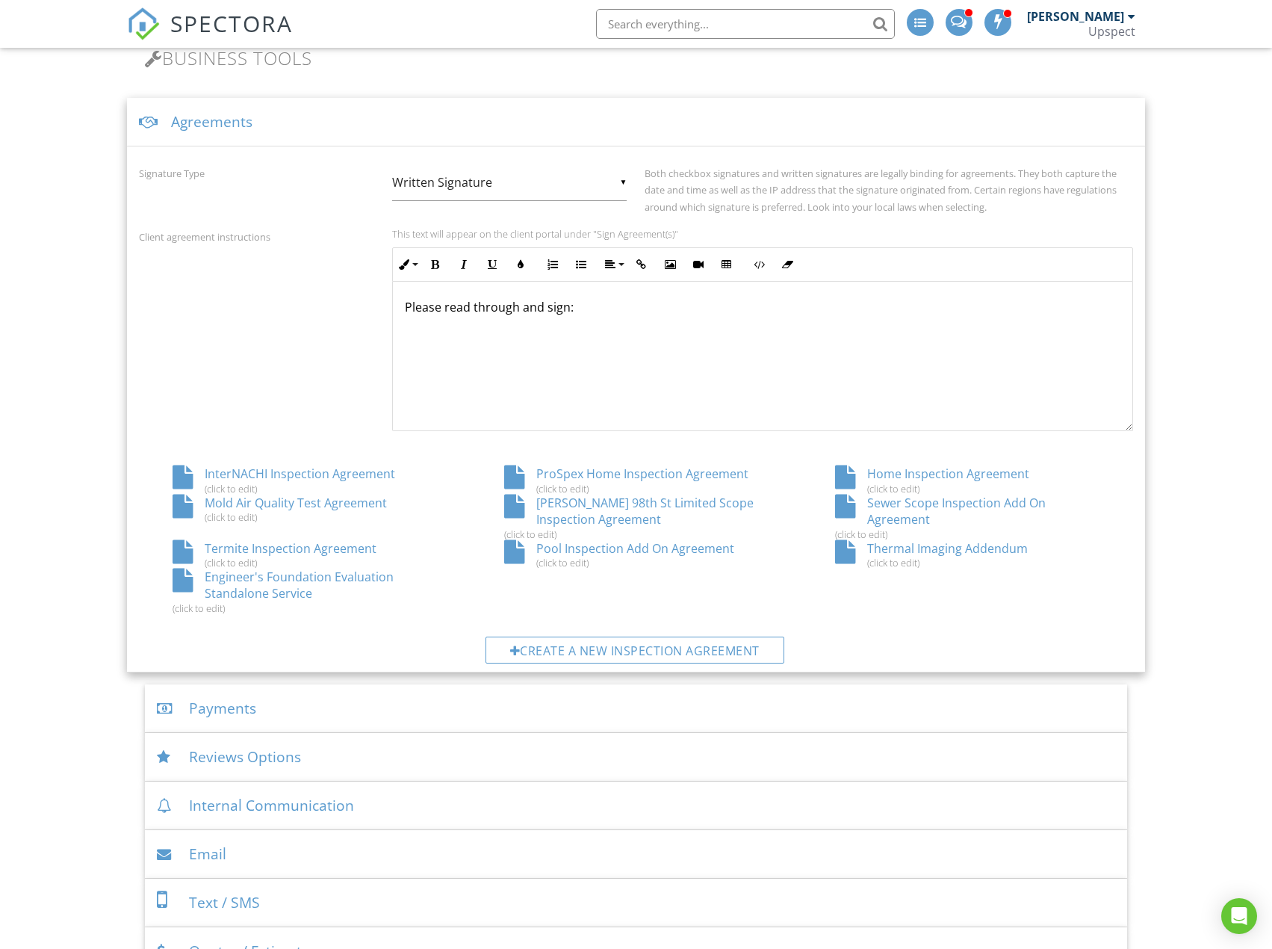
scroll to position [523, 0]
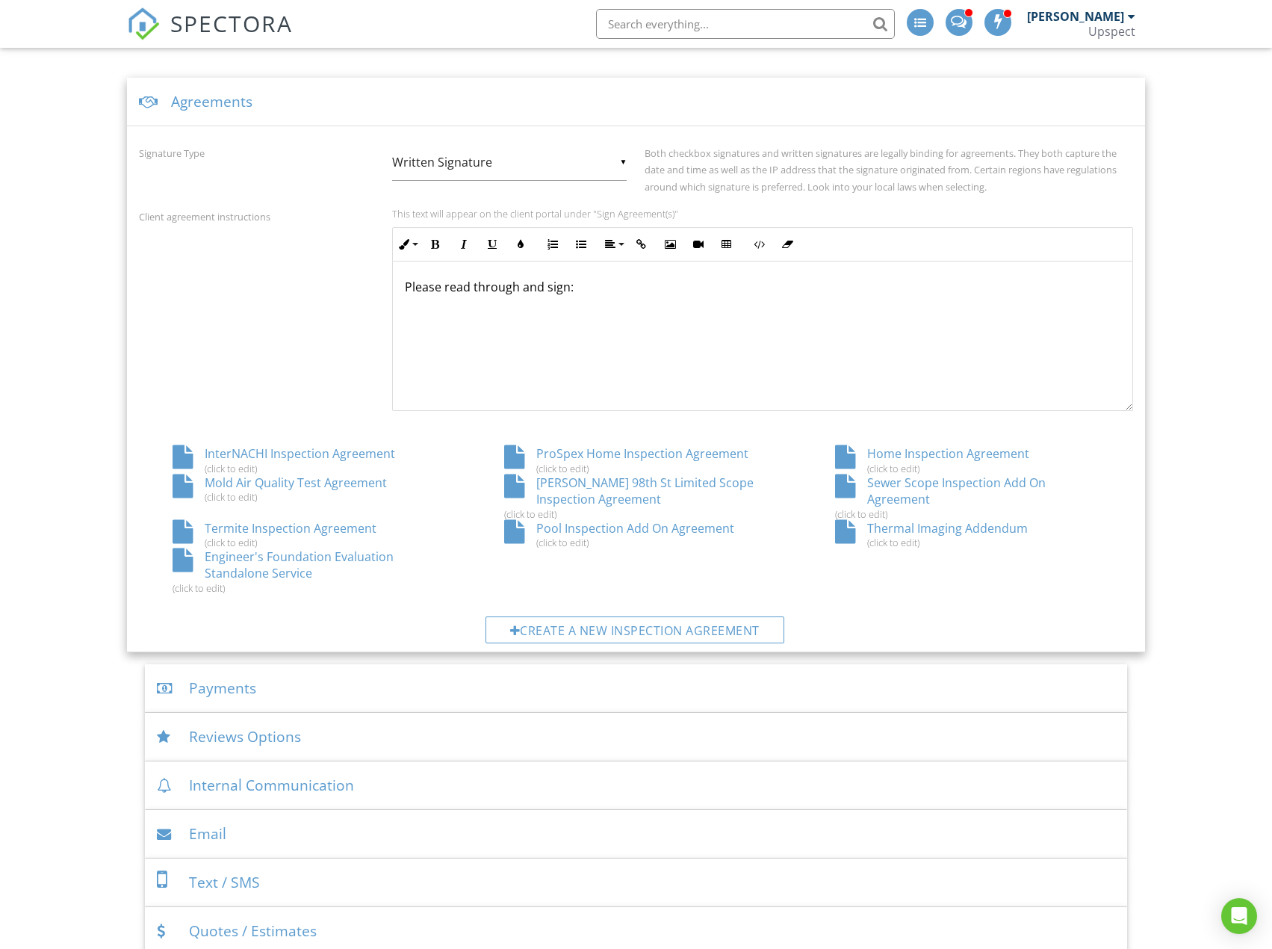
click at [318, 561] on div "Engineer's Foundation Evaluation Standalone Service (click to edit)" at bounding box center [304, 571] width 331 height 46
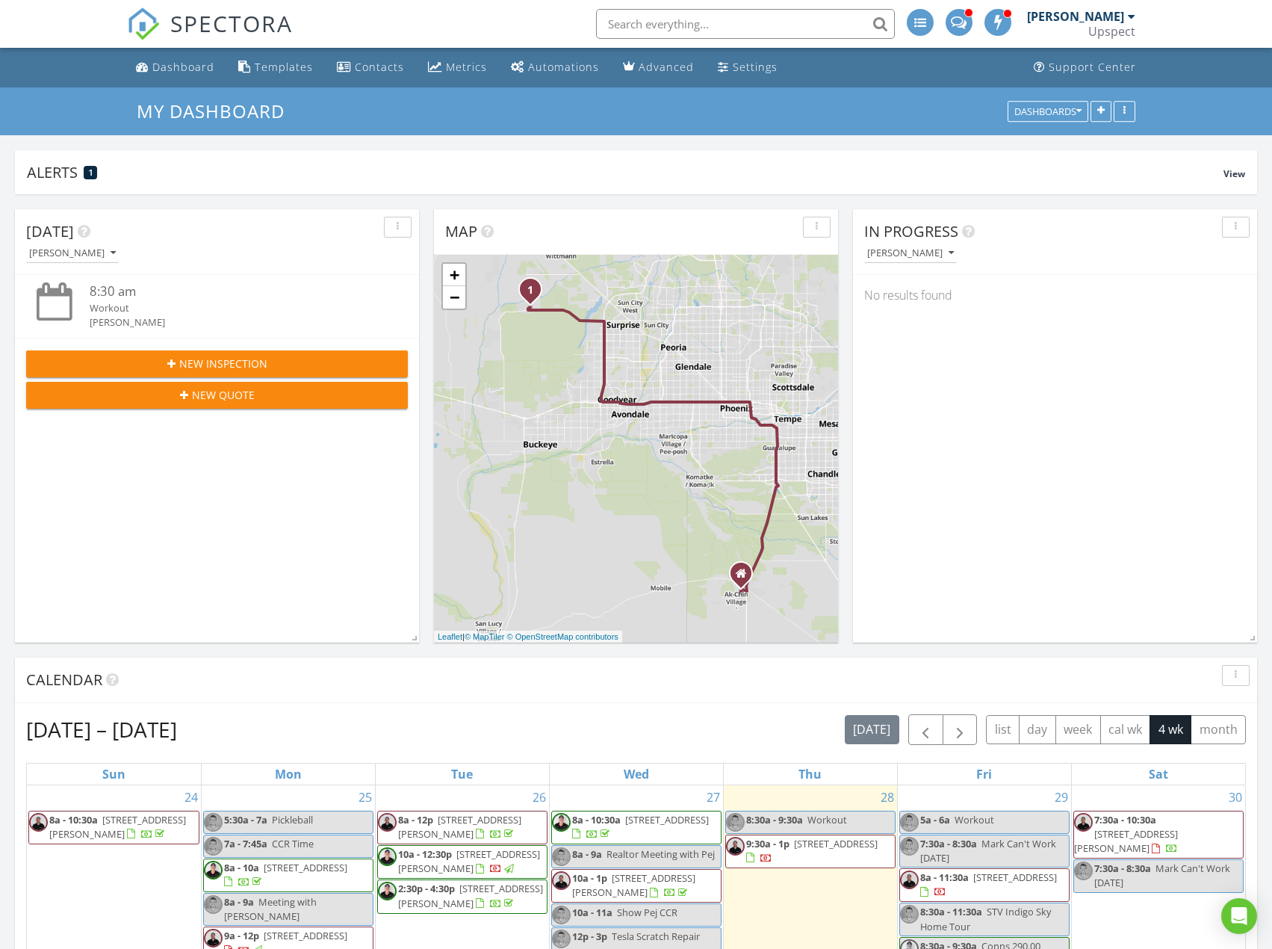
scroll to position [149, 0]
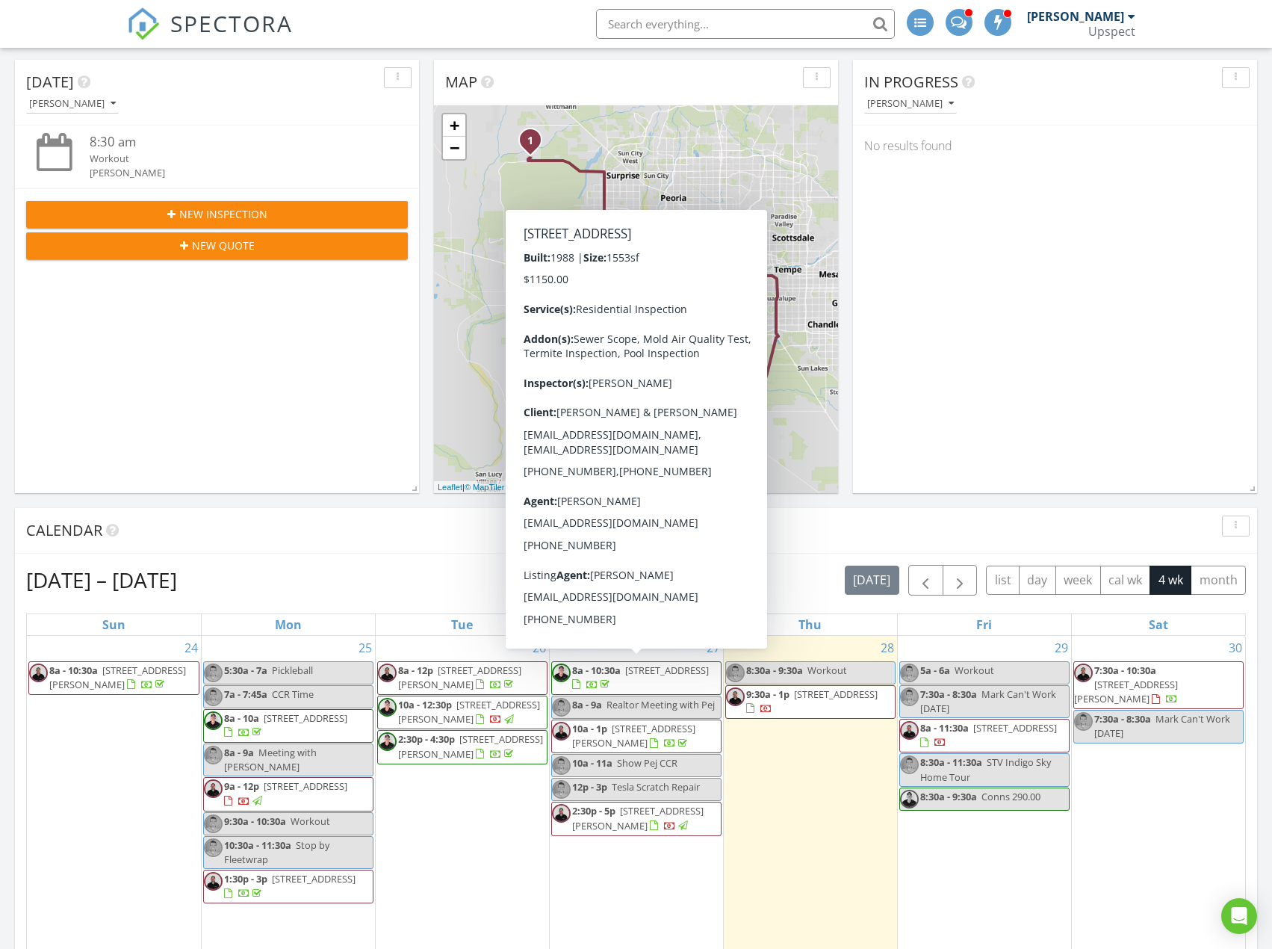
click at [655, 677] on span "4338 W Creedance Blvd, Glendale 85310" at bounding box center [667, 669] width 84 height 13
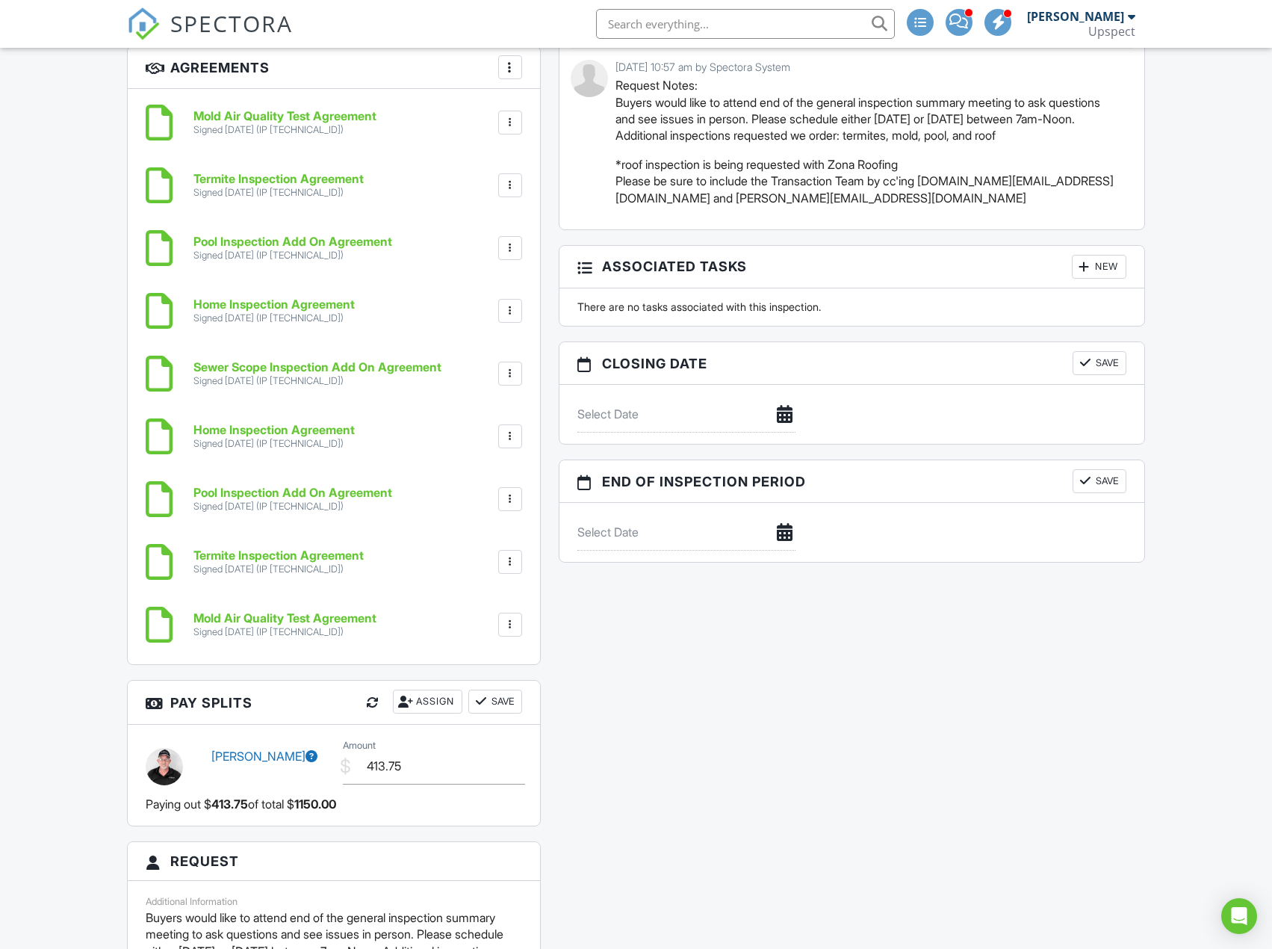
scroll to position [1569, 0]
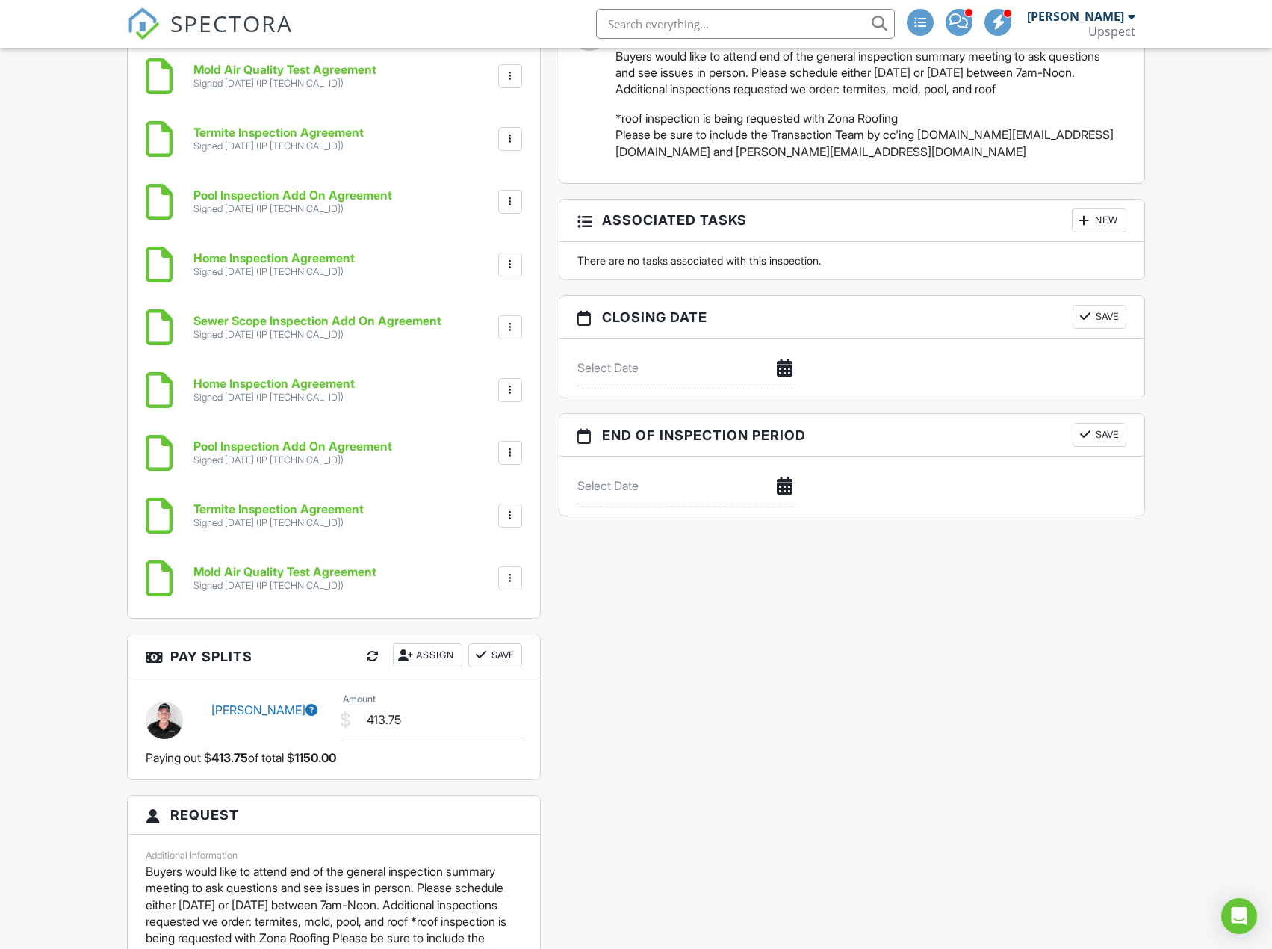
click at [380, 319] on h6 "Sewer Scope Inspection Add On Agreement" at bounding box center [317, 320] width 248 height 13
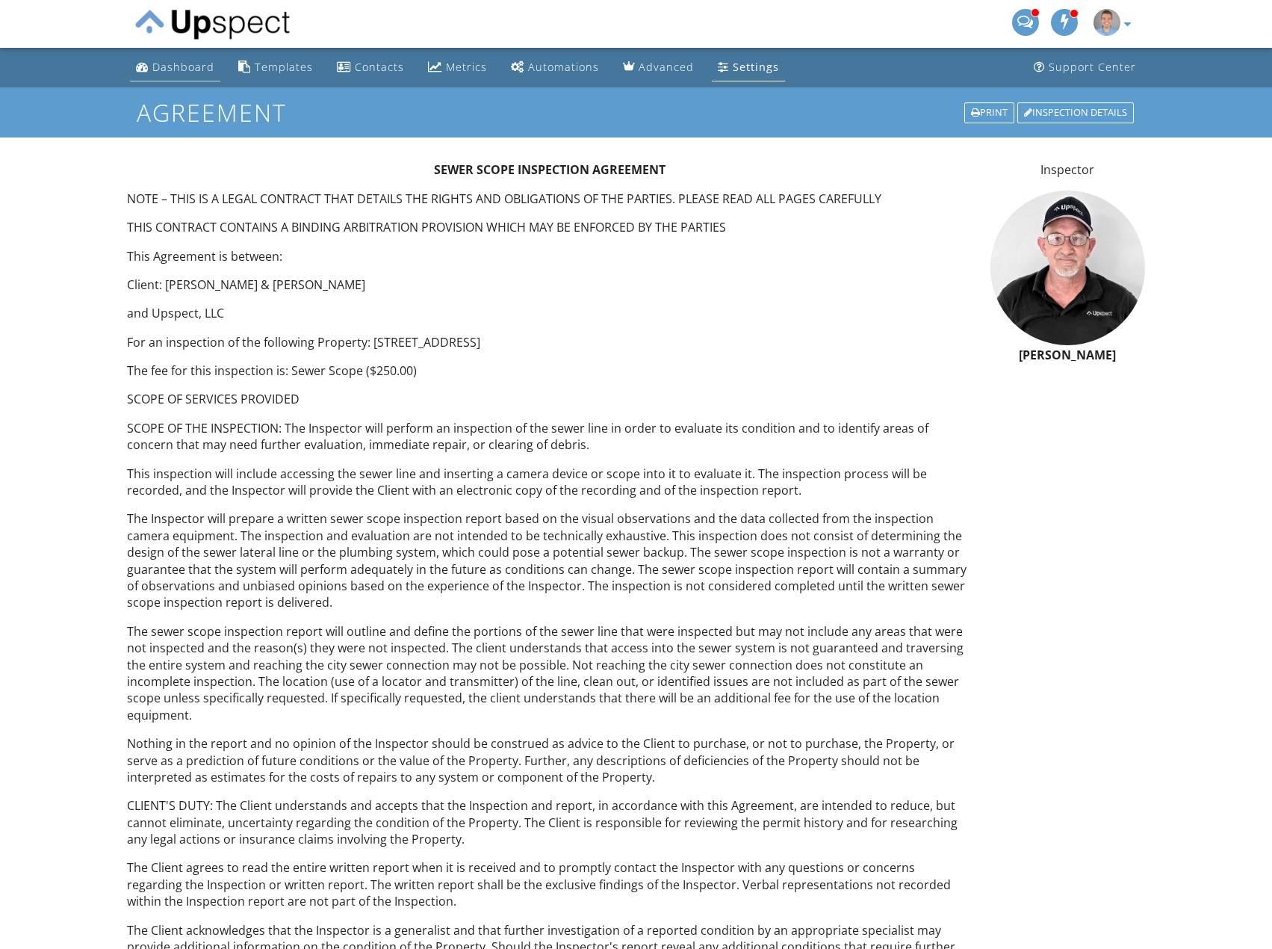
click at [207, 69] on div "Dashboard" at bounding box center [183, 67] width 62 height 14
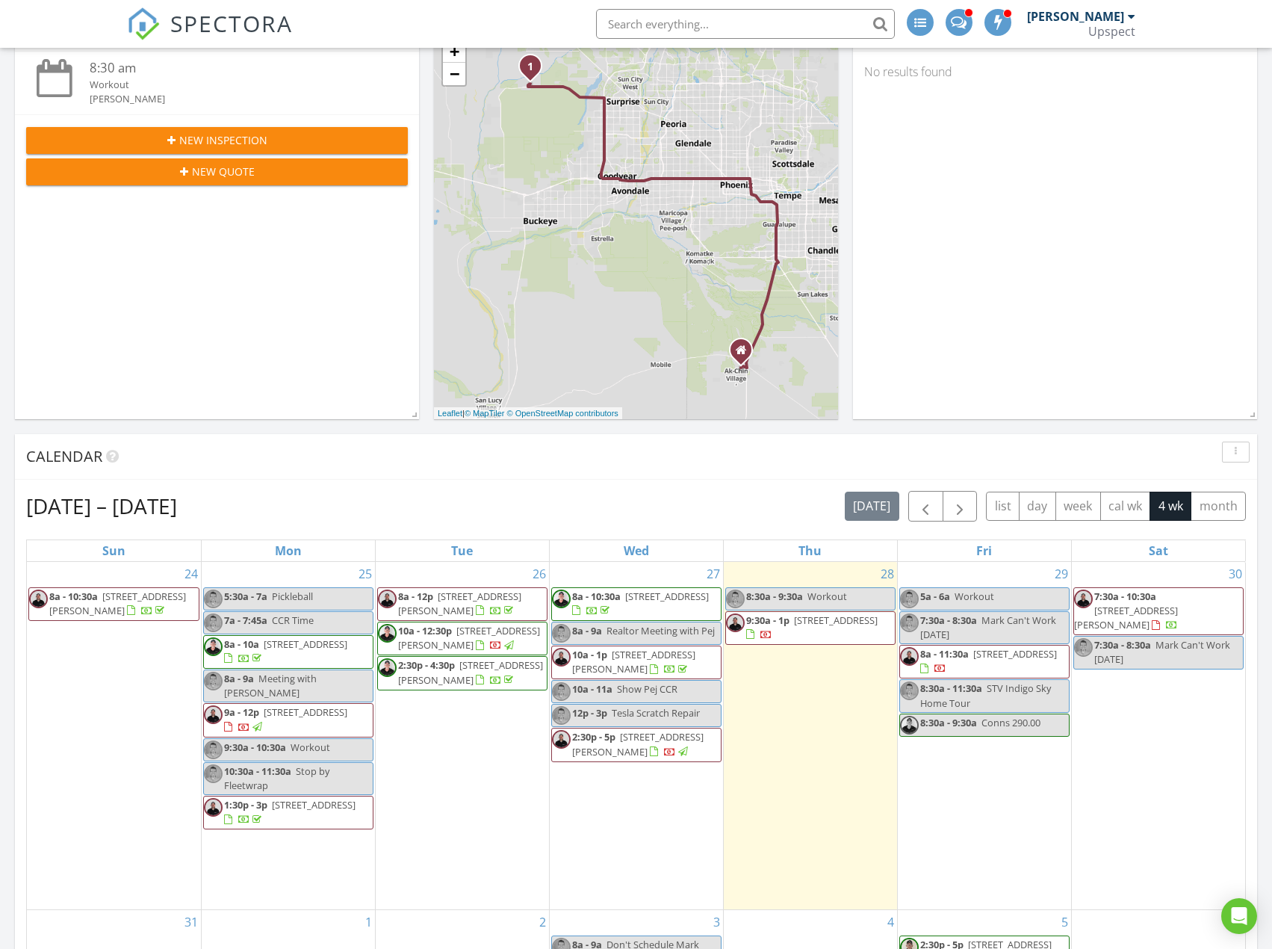
scroll to position [299, 0]
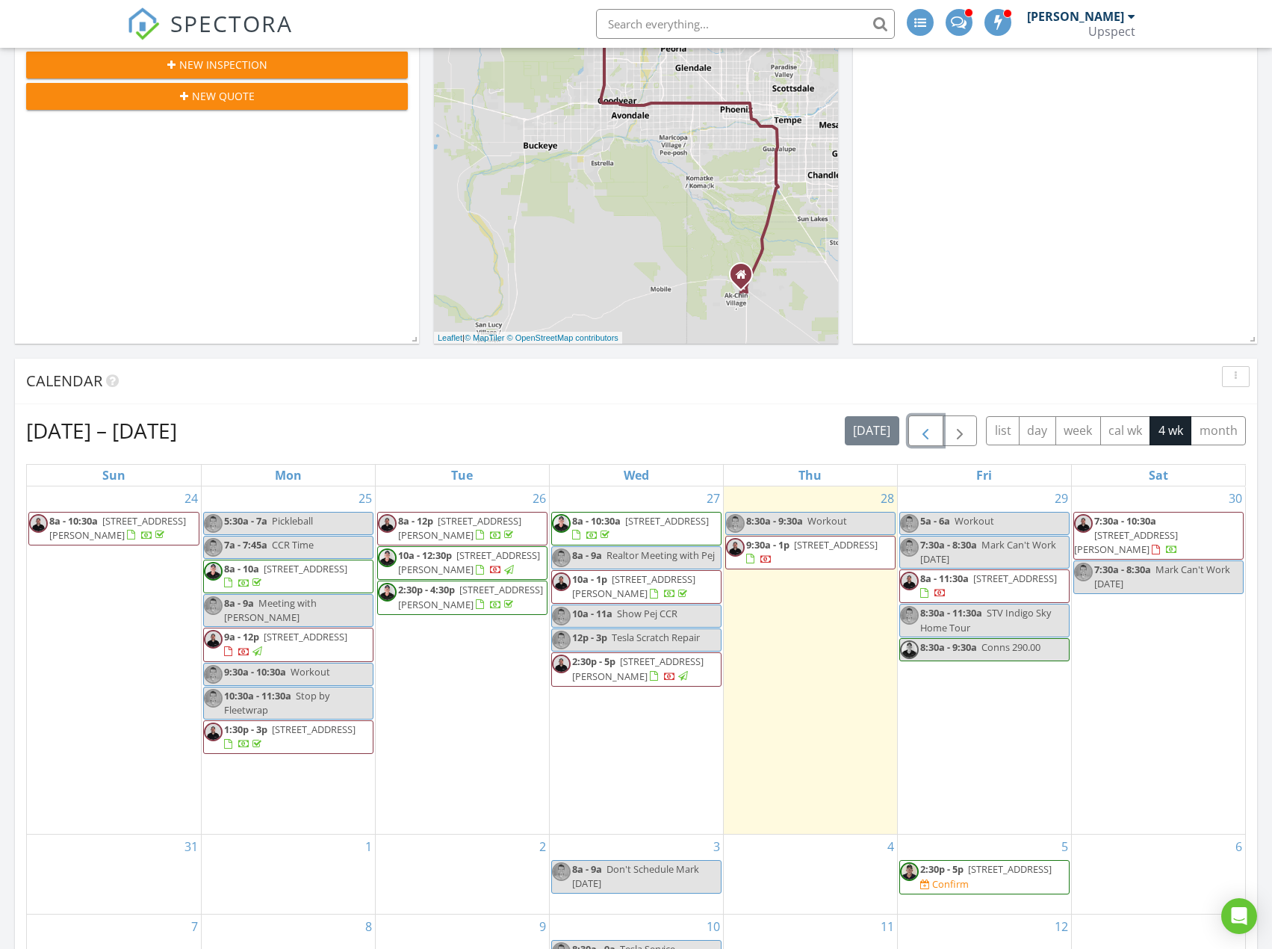
click at [919, 438] on span "button" at bounding box center [926, 431] width 18 height 18
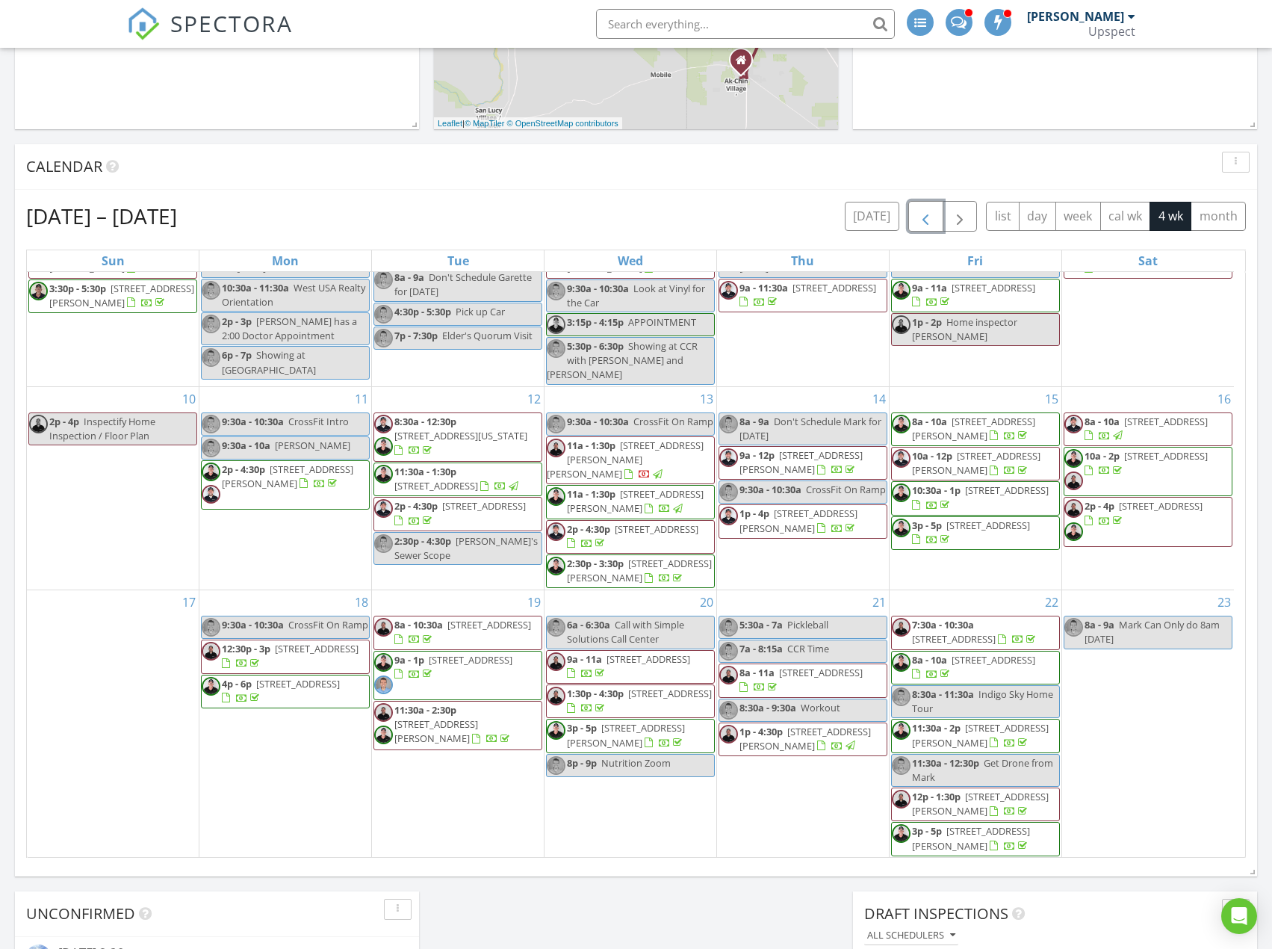
scroll to position [523, 0]
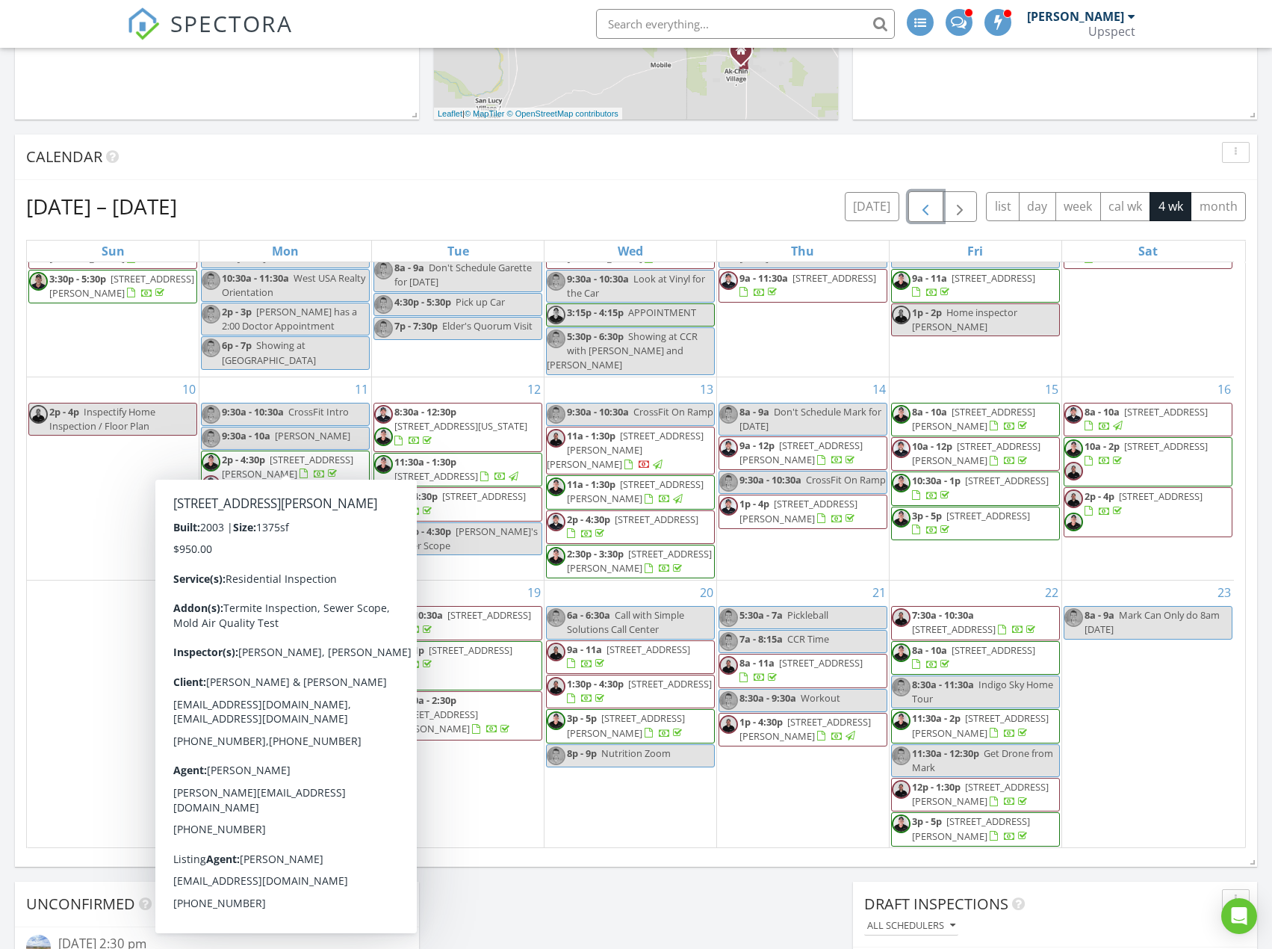
click at [263, 465] on span "2p - 4:30p 1563 S Longspur Ln, Gilbert 85296" at bounding box center [285, 475] width 167 height 45
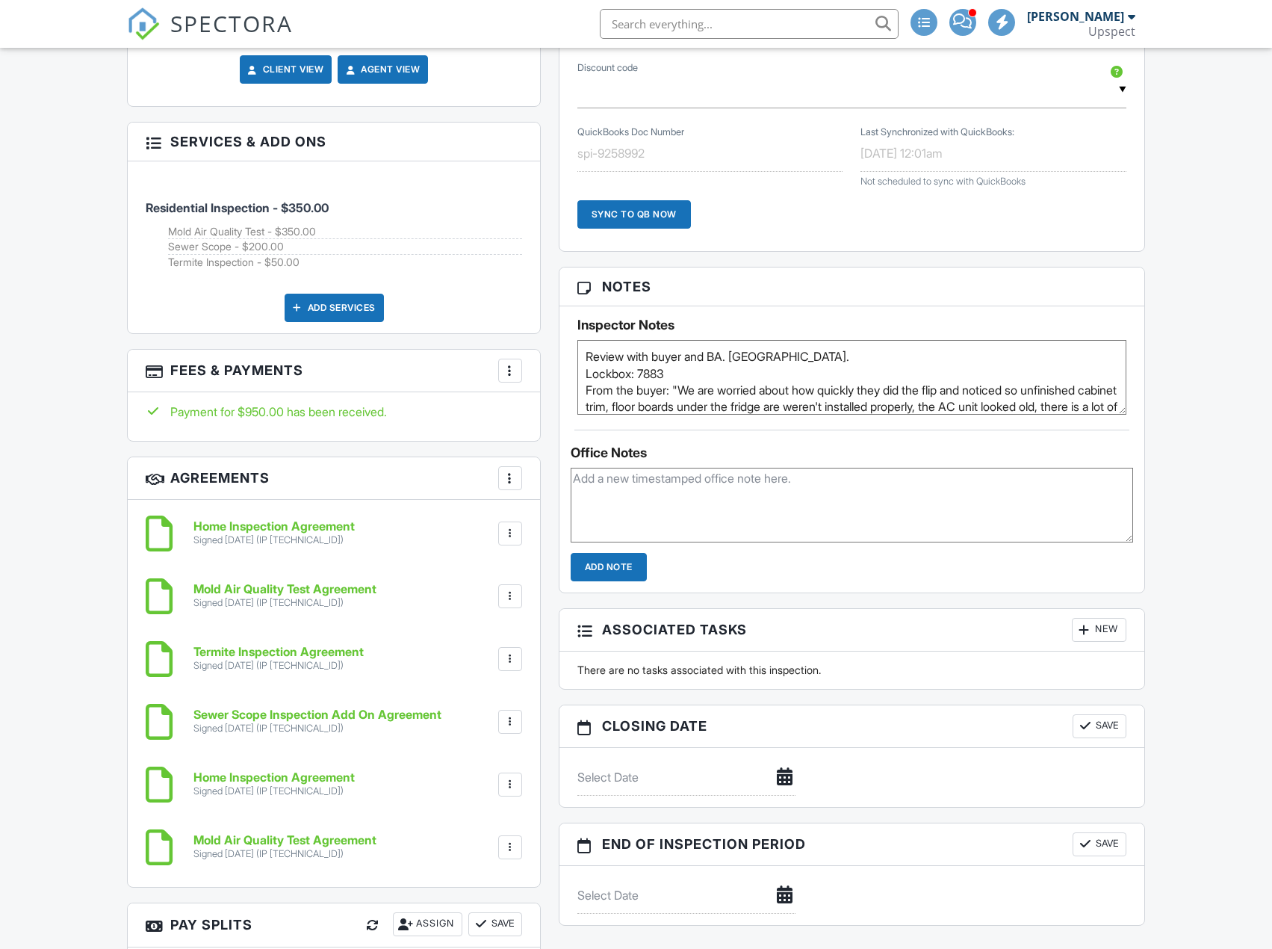
scroll to position [1120, 0]
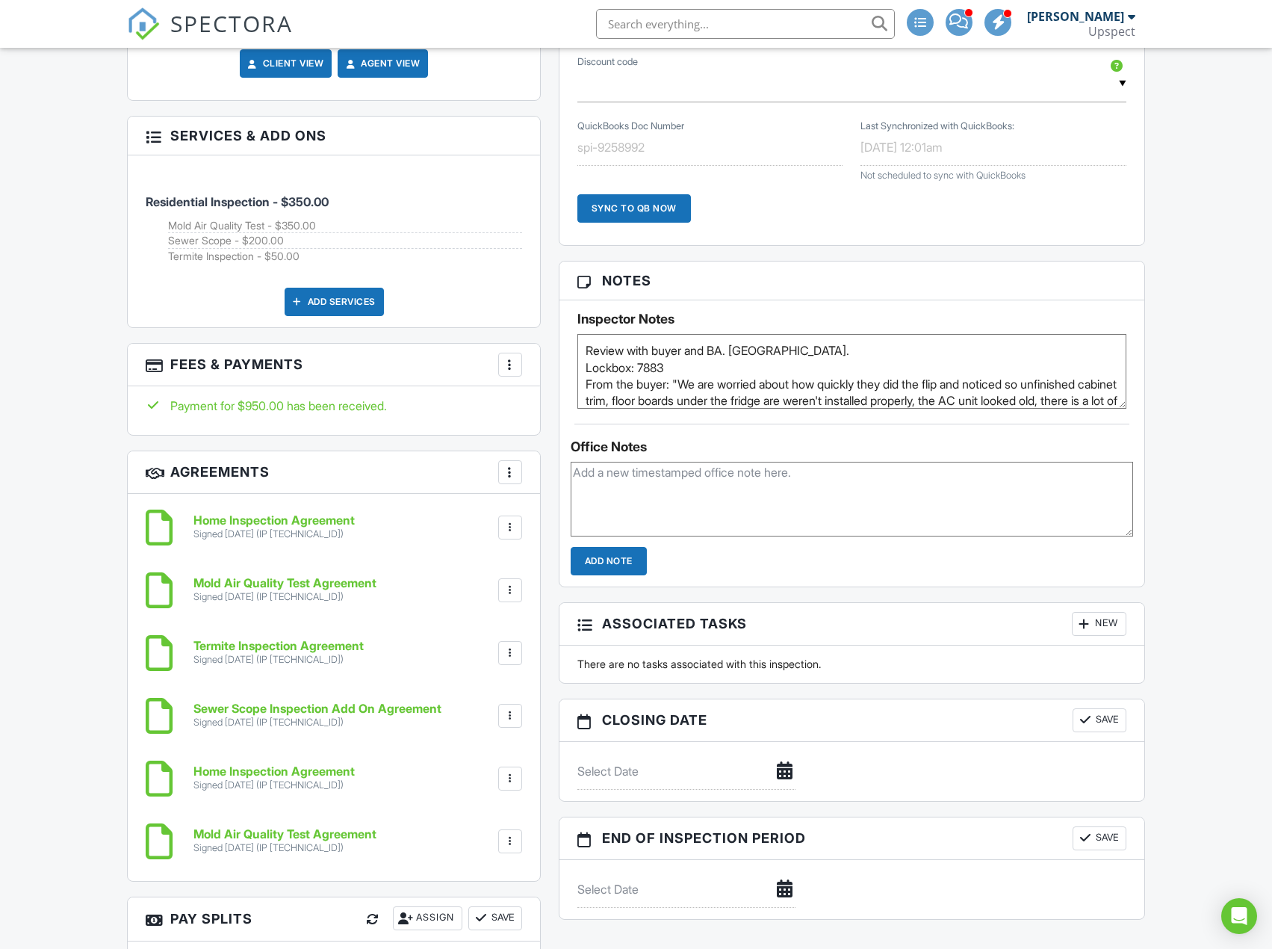
click at [390, 704] on h6 "Sewer Scope Inspection Add On Agreement" at bounding box center [317, 708] width 248 height 13
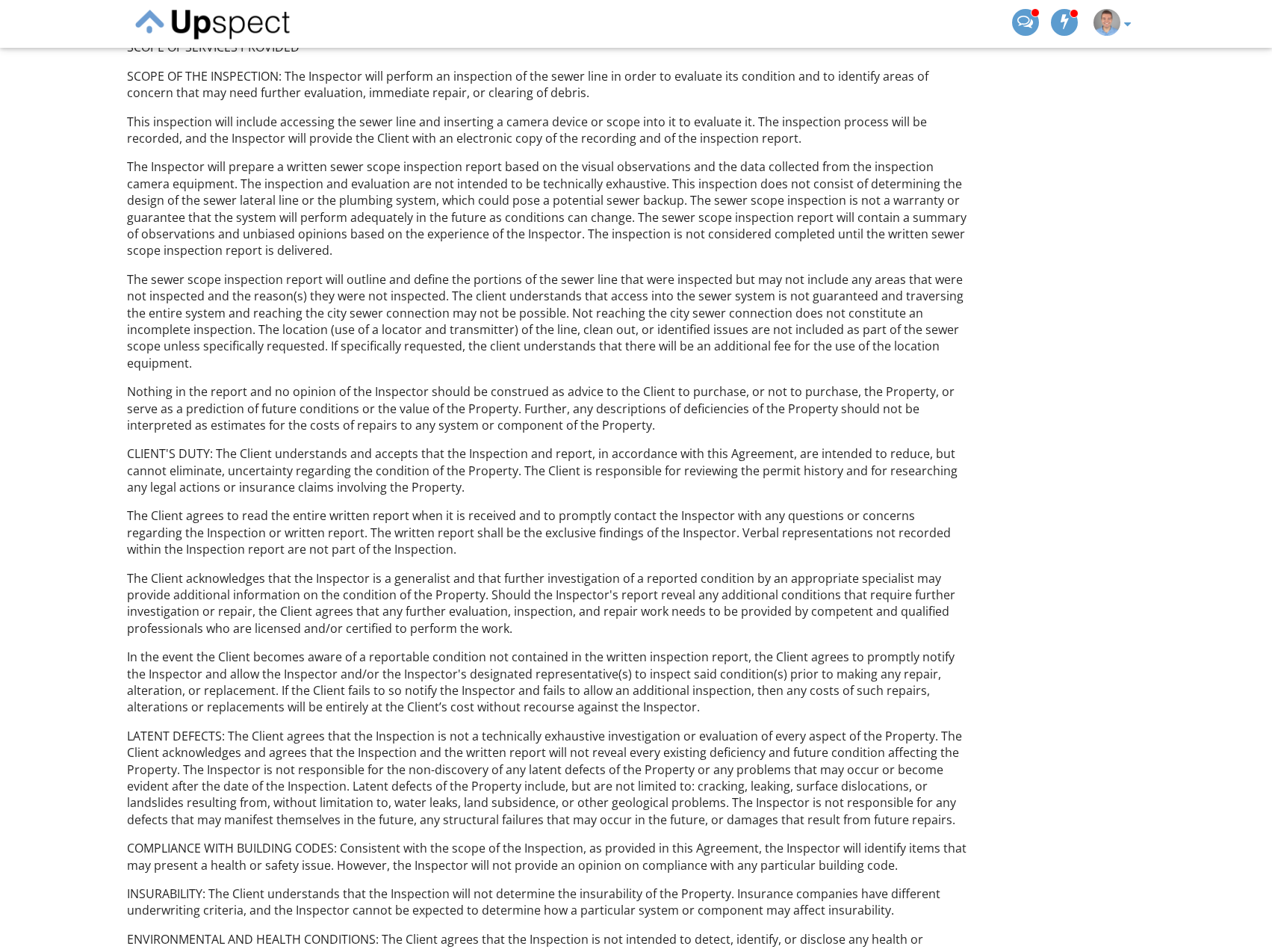
scroll to position [325, 0]
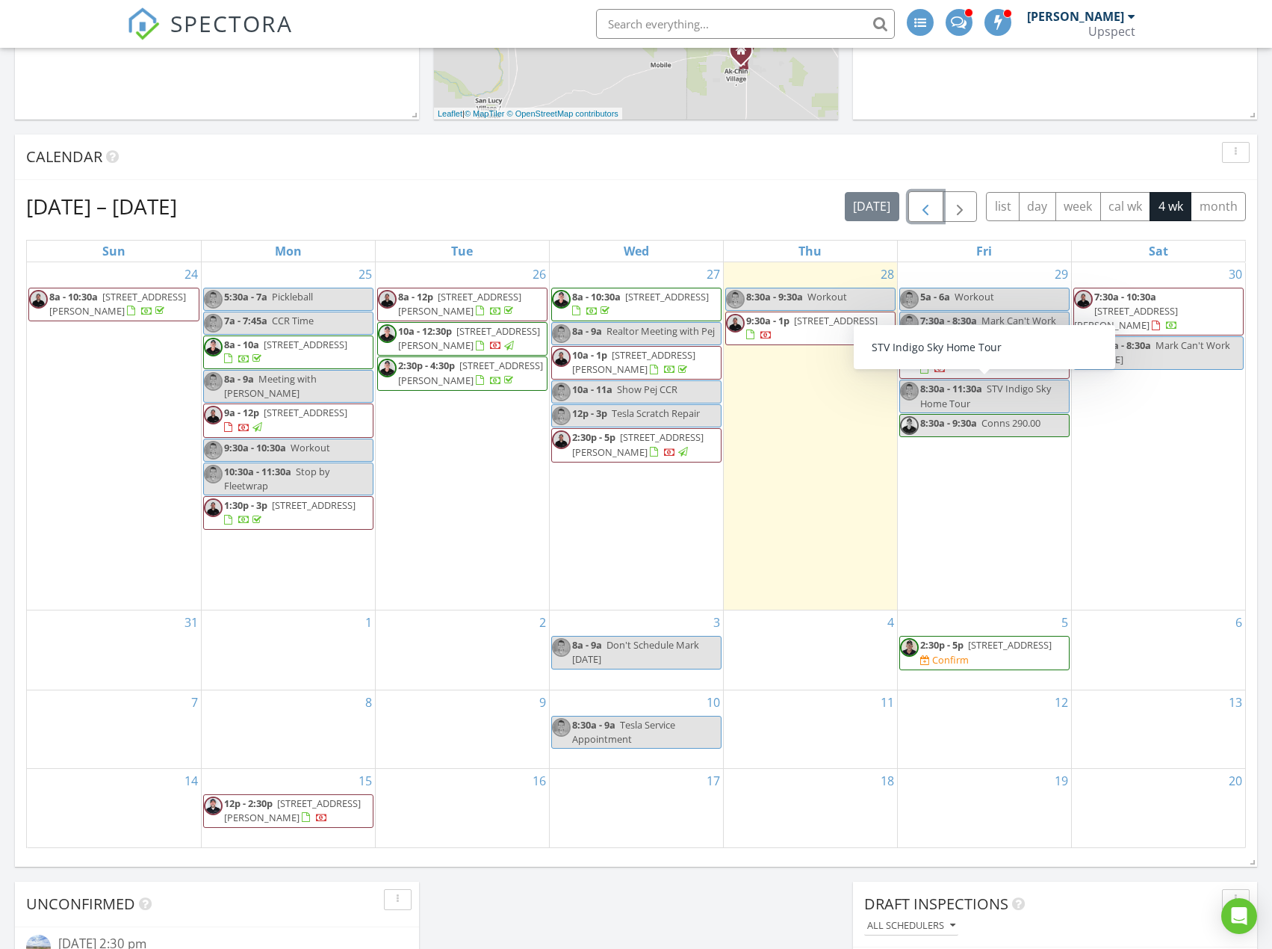
click at [928, 194] on button "button" at bounding box center [925, 206] width 35 height 31
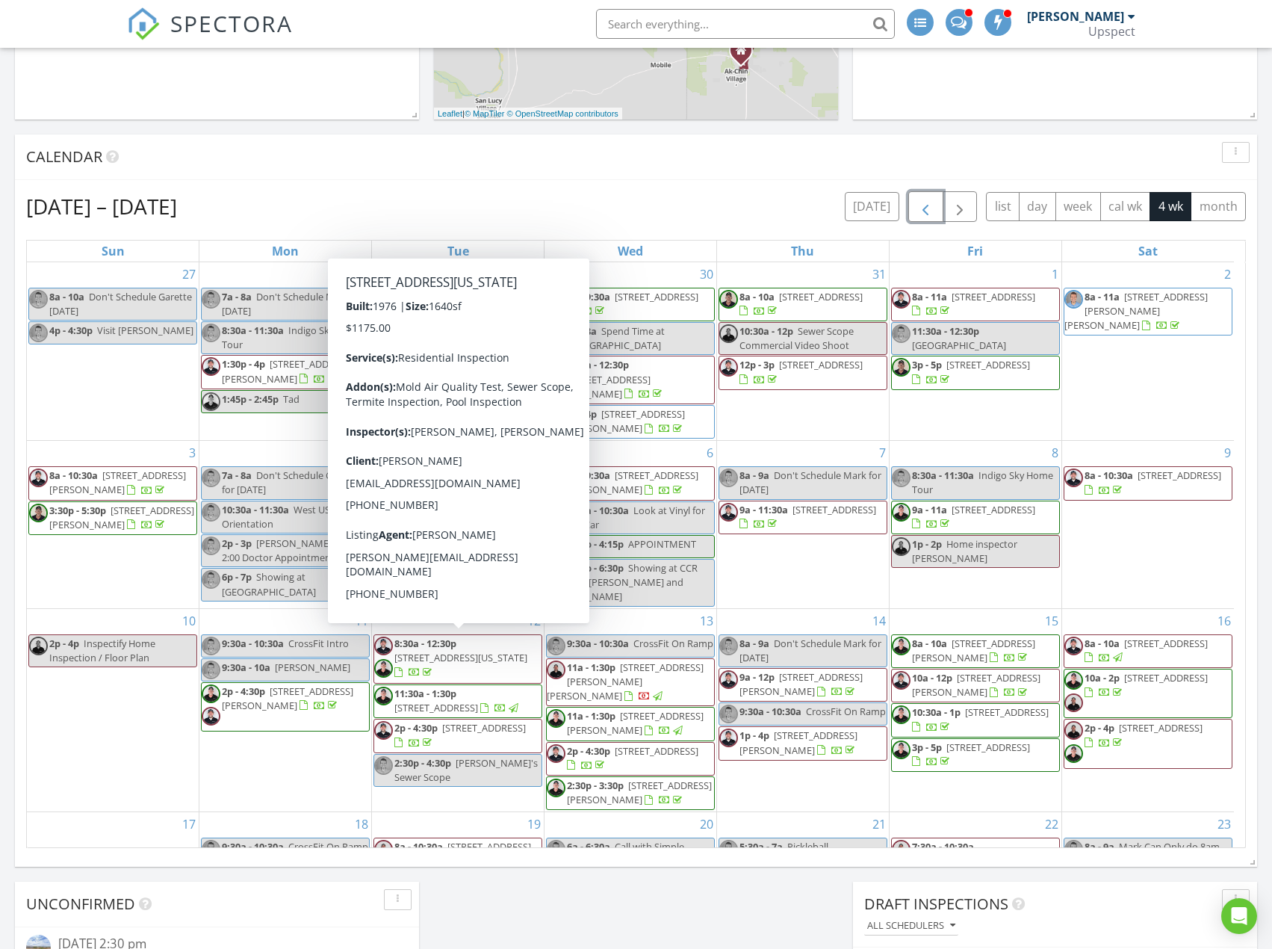
click at [453, 649] on span "8:30a - 12:30p" at bounding box center [425, 642] width 62 height 13
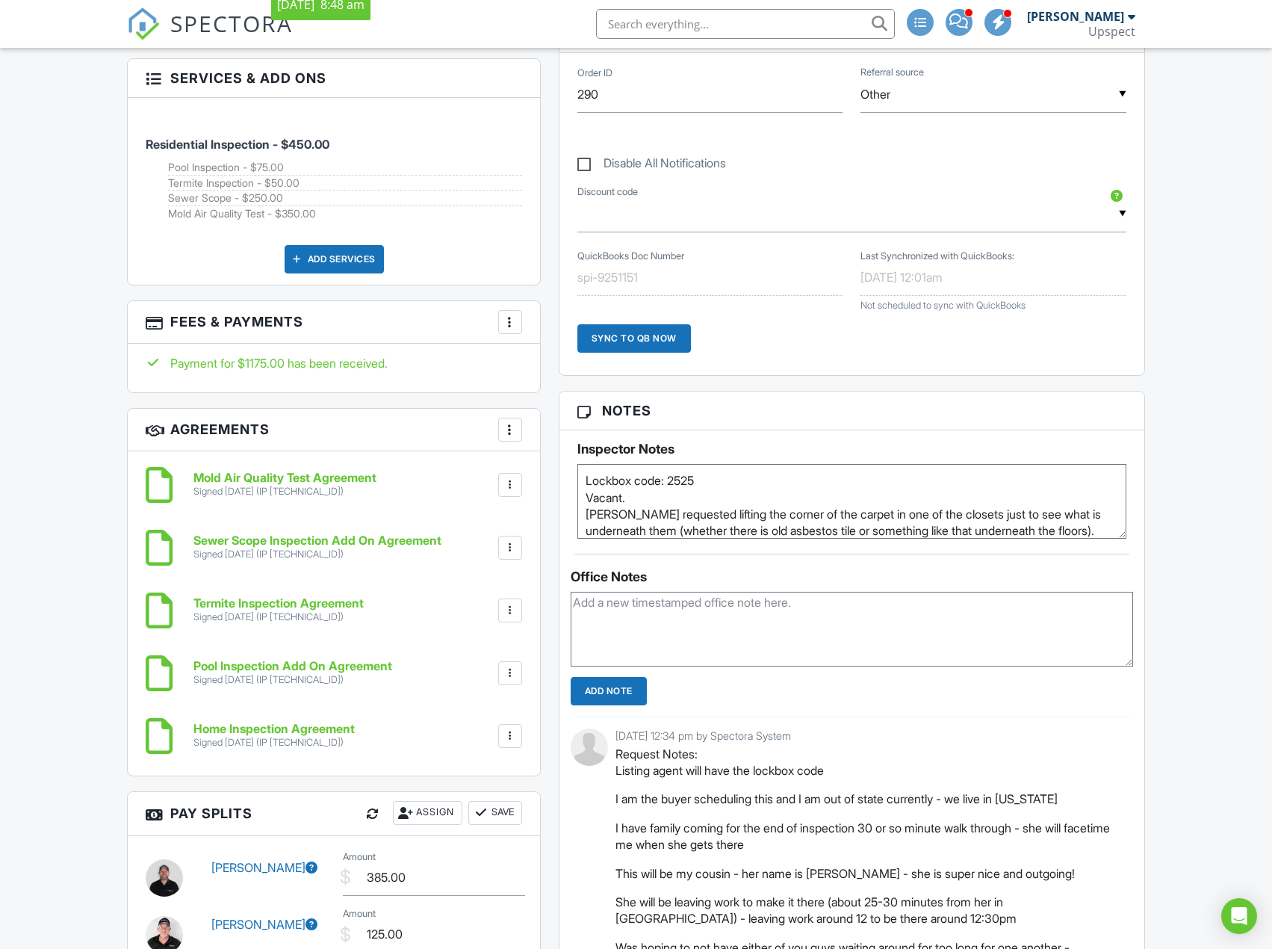
scroll to position [971, 0]
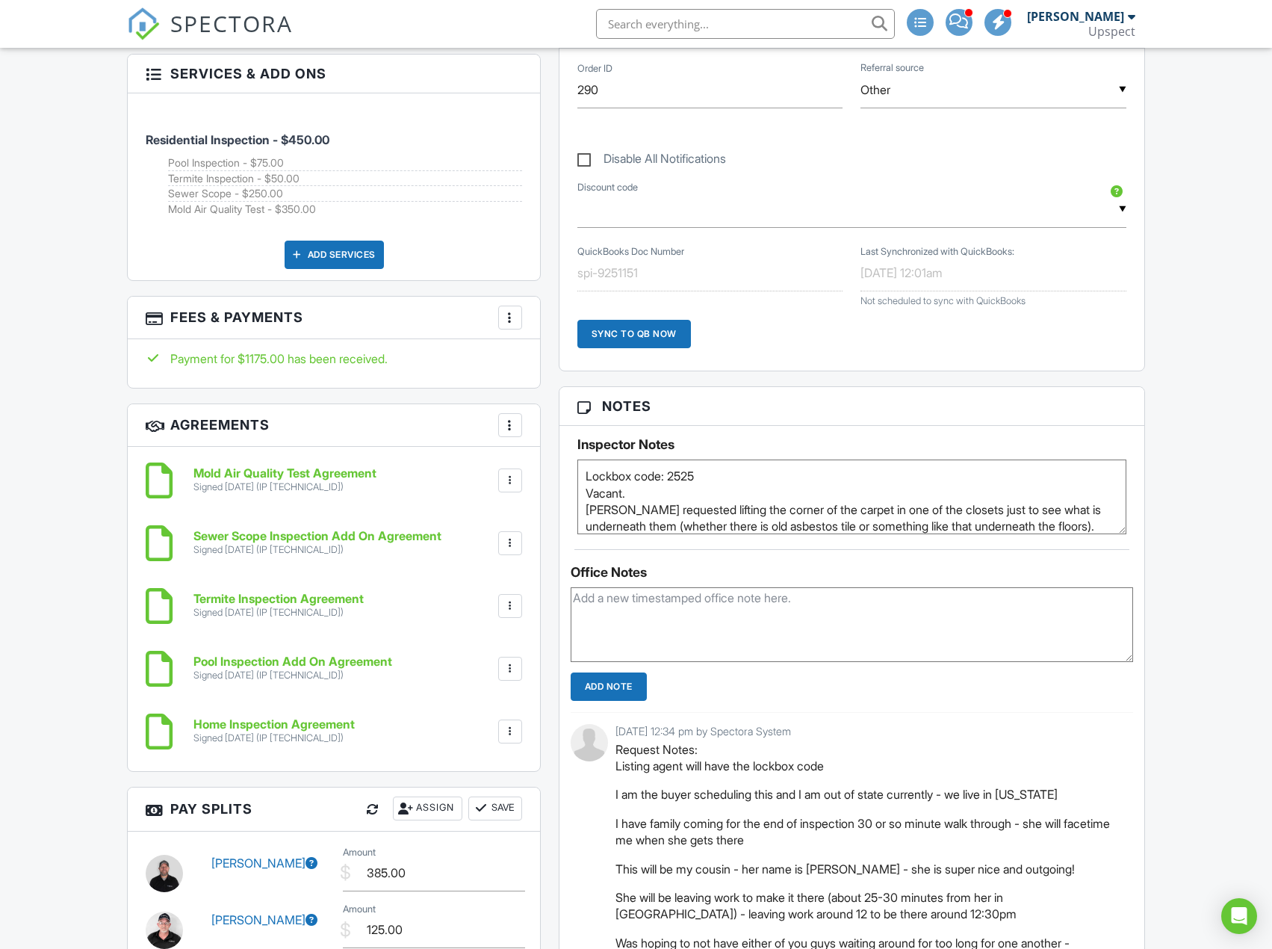
click at [406, 530] on h6 "Sewer Scope Inspection Add On Agreement" at bounding box center [317, 536] width 248 height 13
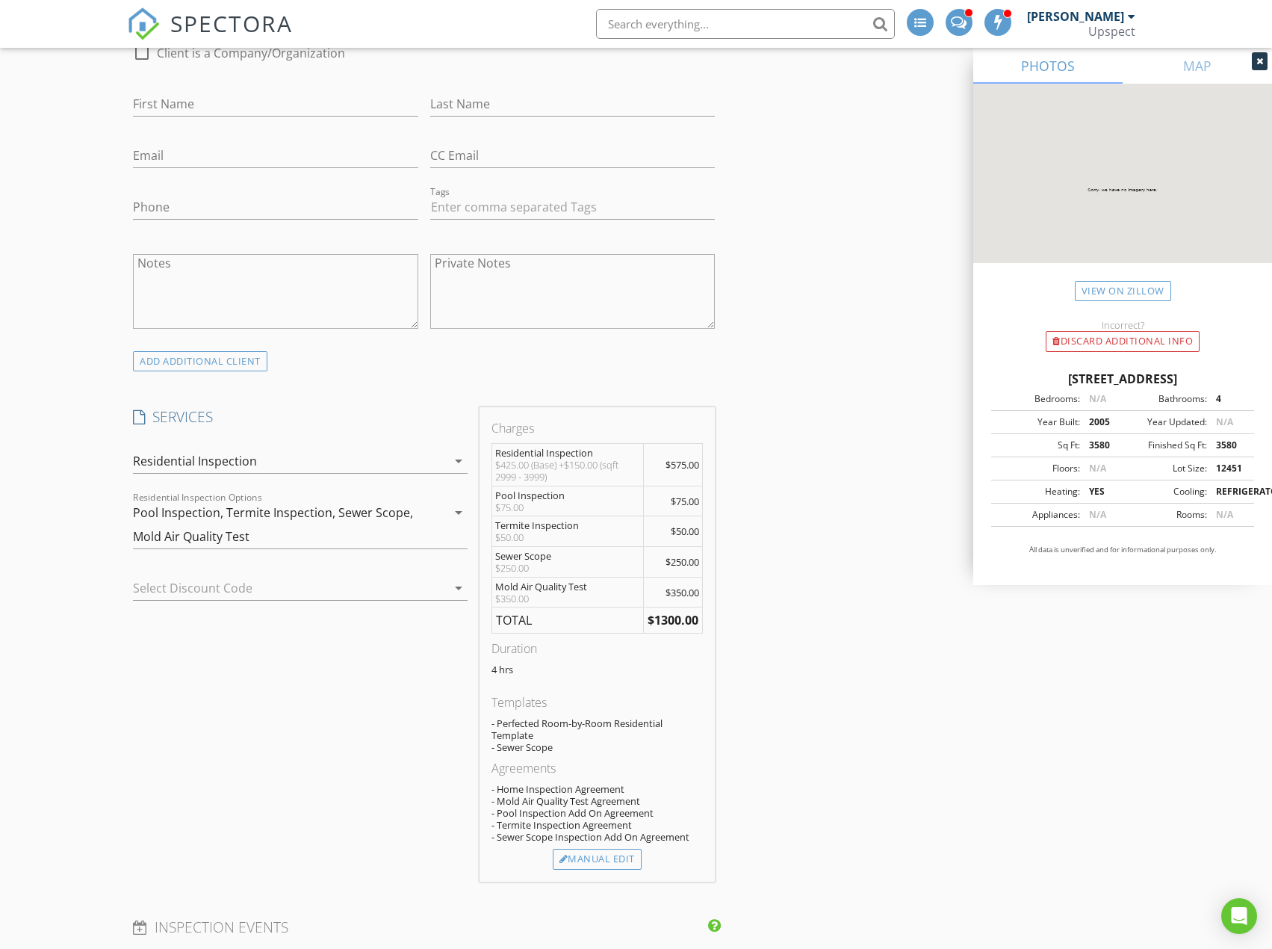
scroll to position [822, 0]
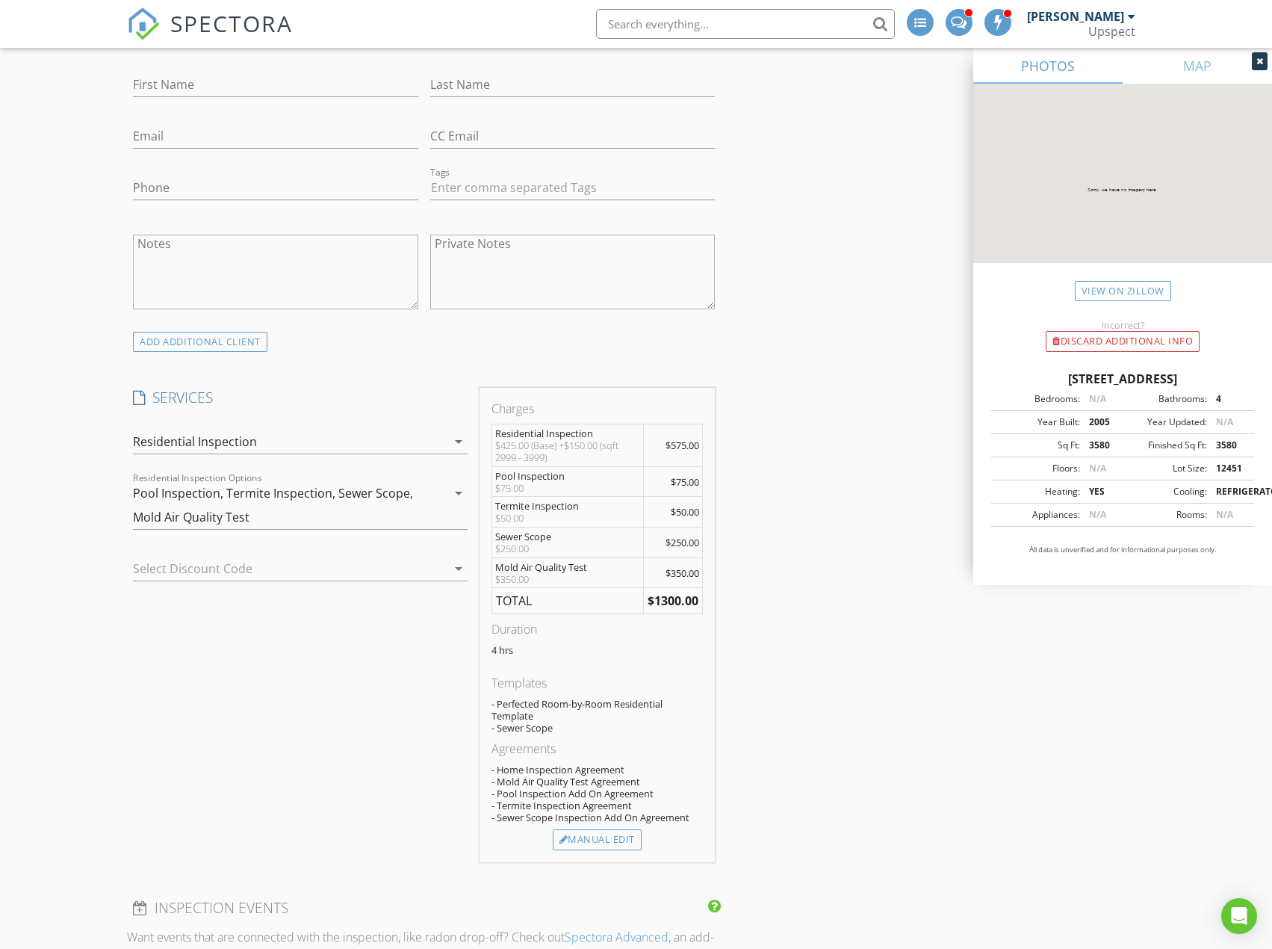
click at [350, 502] on div "Pool Inspection, Termite Inspection, Sewer Scope, Mold Air Quality Test" at bounding box center [290, 505] width 314 height 48
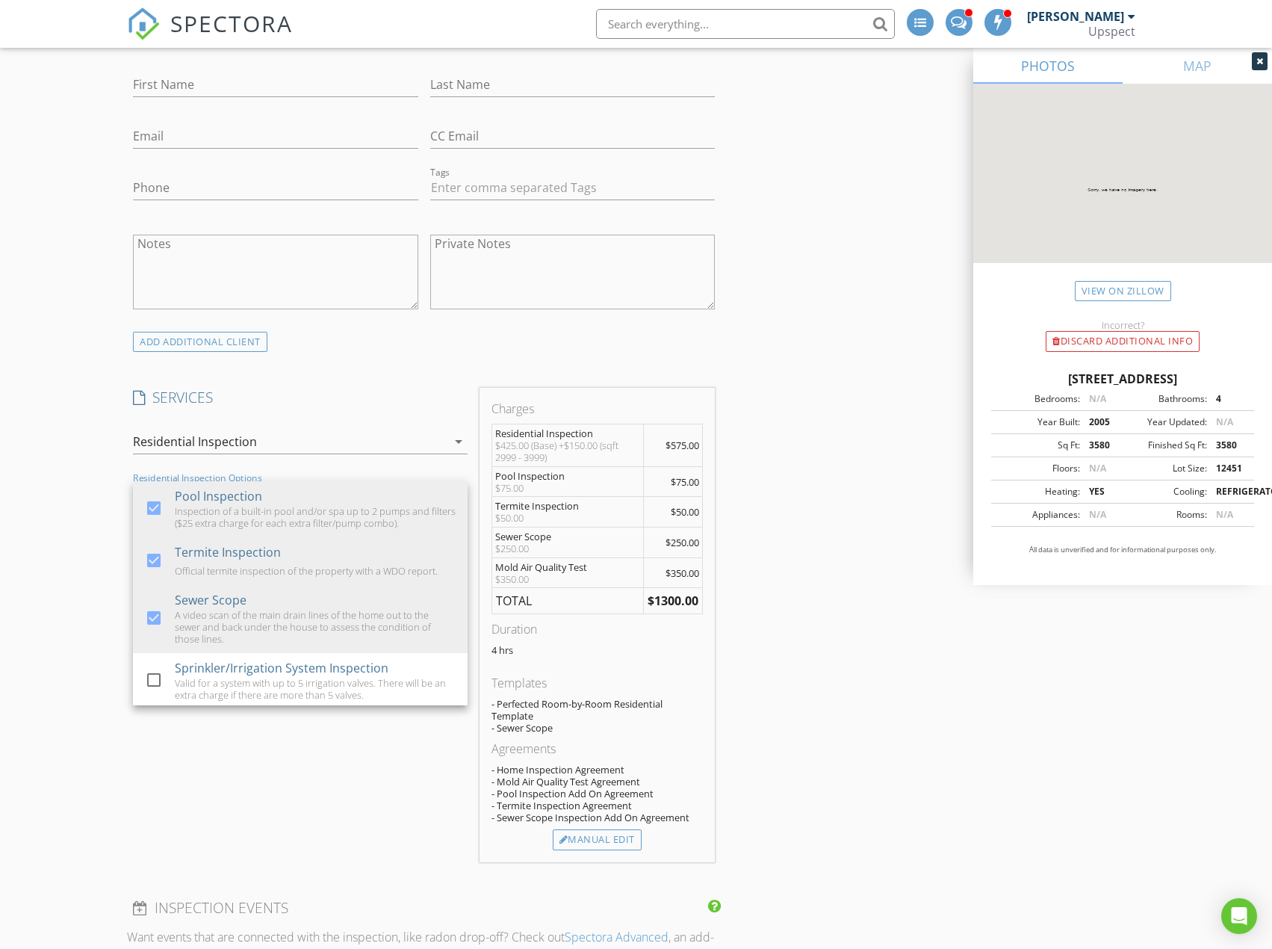
click at [313, 733] on div "3 air samples are taken (2 in the home and 1 control sample at the exterior) an…" at bounding box center [315, 757] width 281 height 48
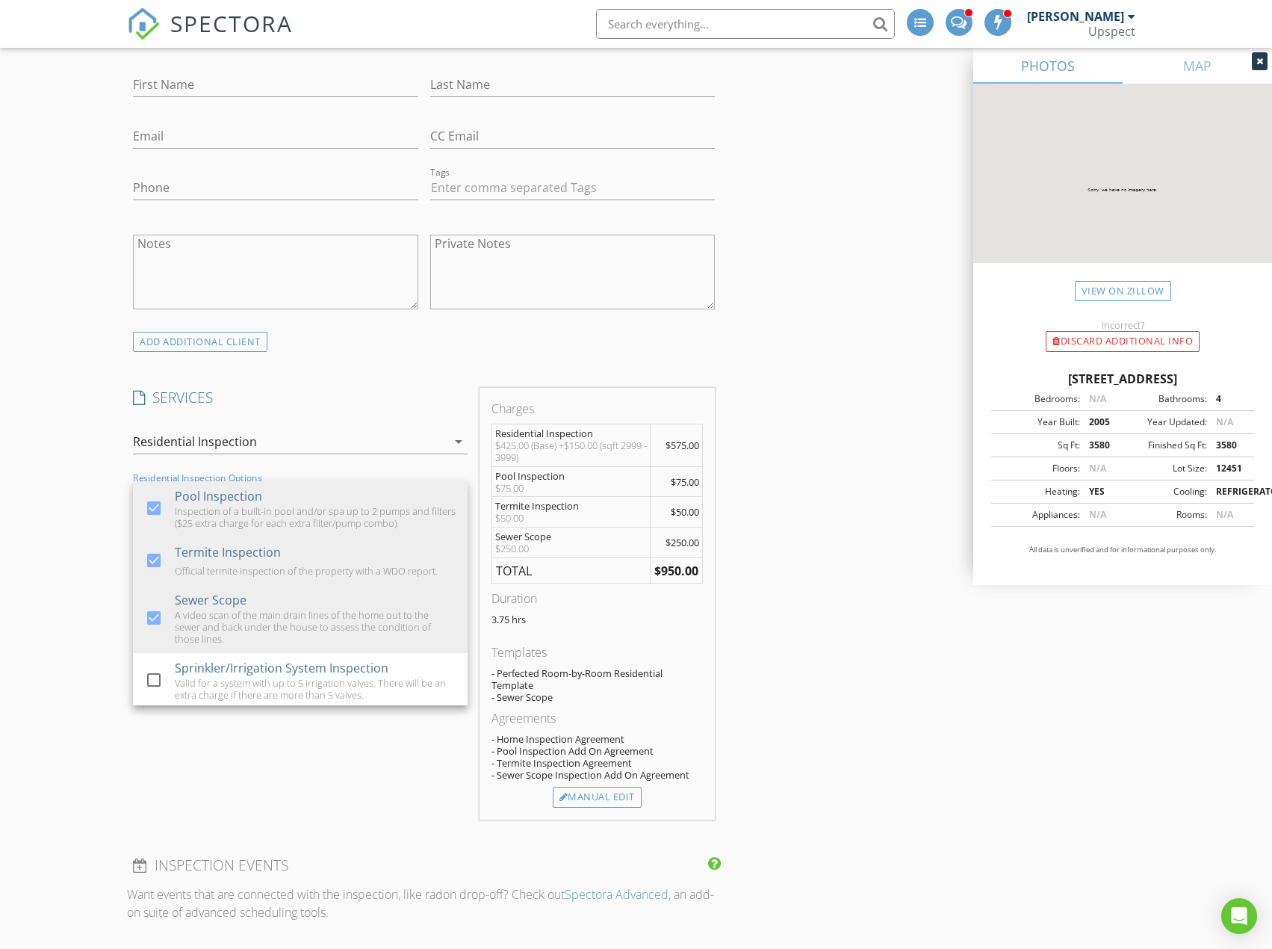
click at [777, 524] on div "INSPECTOR(S) check_box_outline_blank Trevor Hendrickson check_box Garette Langm…" at bounding box center [635, 803] width 1017 height 2903
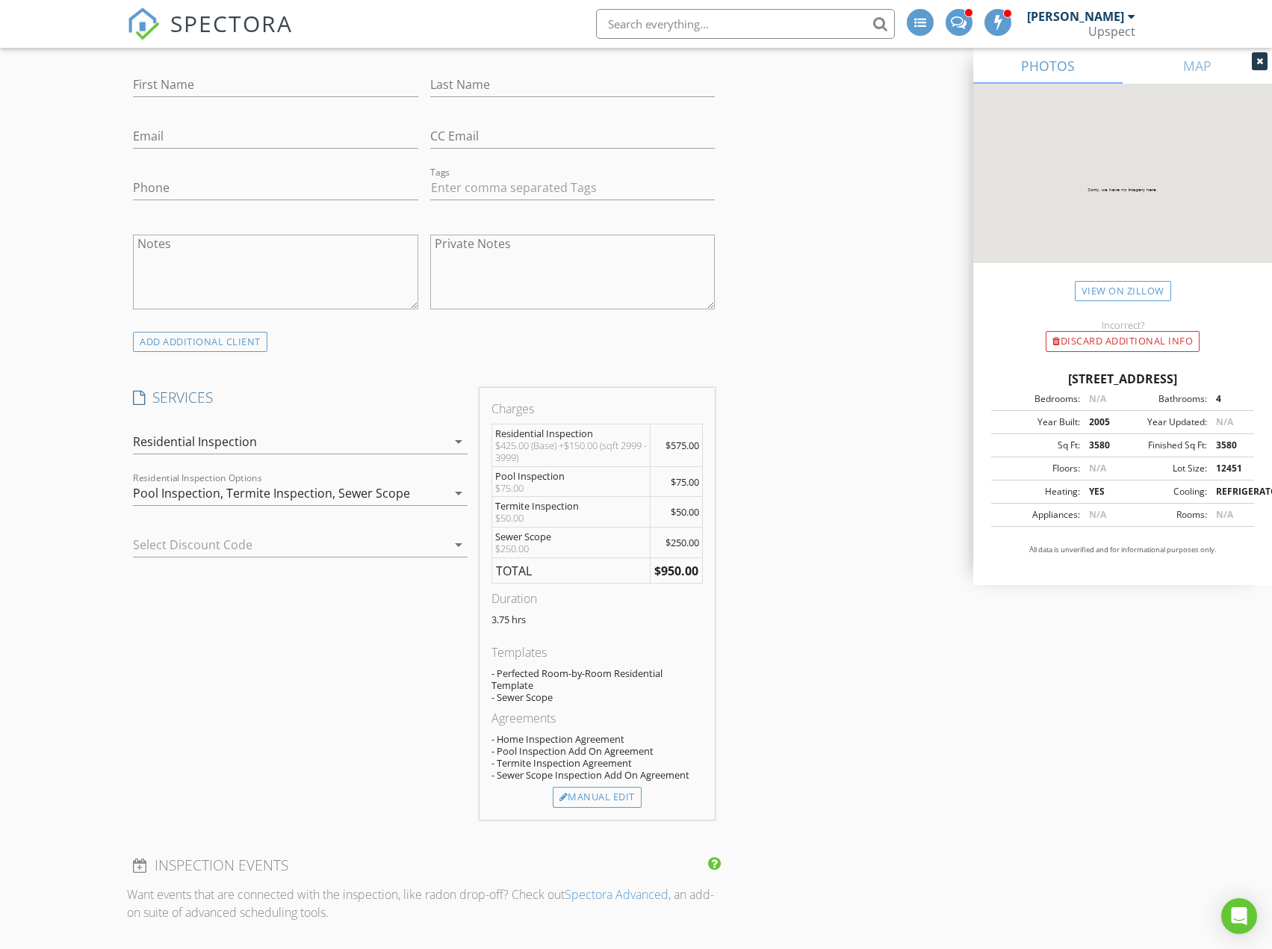
click at [790, 428] on div "INSPECTOR(S) check_box_outline_blank Trevor Hendrickson check_box Garette Langm…" at bounding box center [635, 803] width 1017 height 2903
click at [610, 799] on div "Manual Edit" at bounding box center [597, 797] width 89 height 21
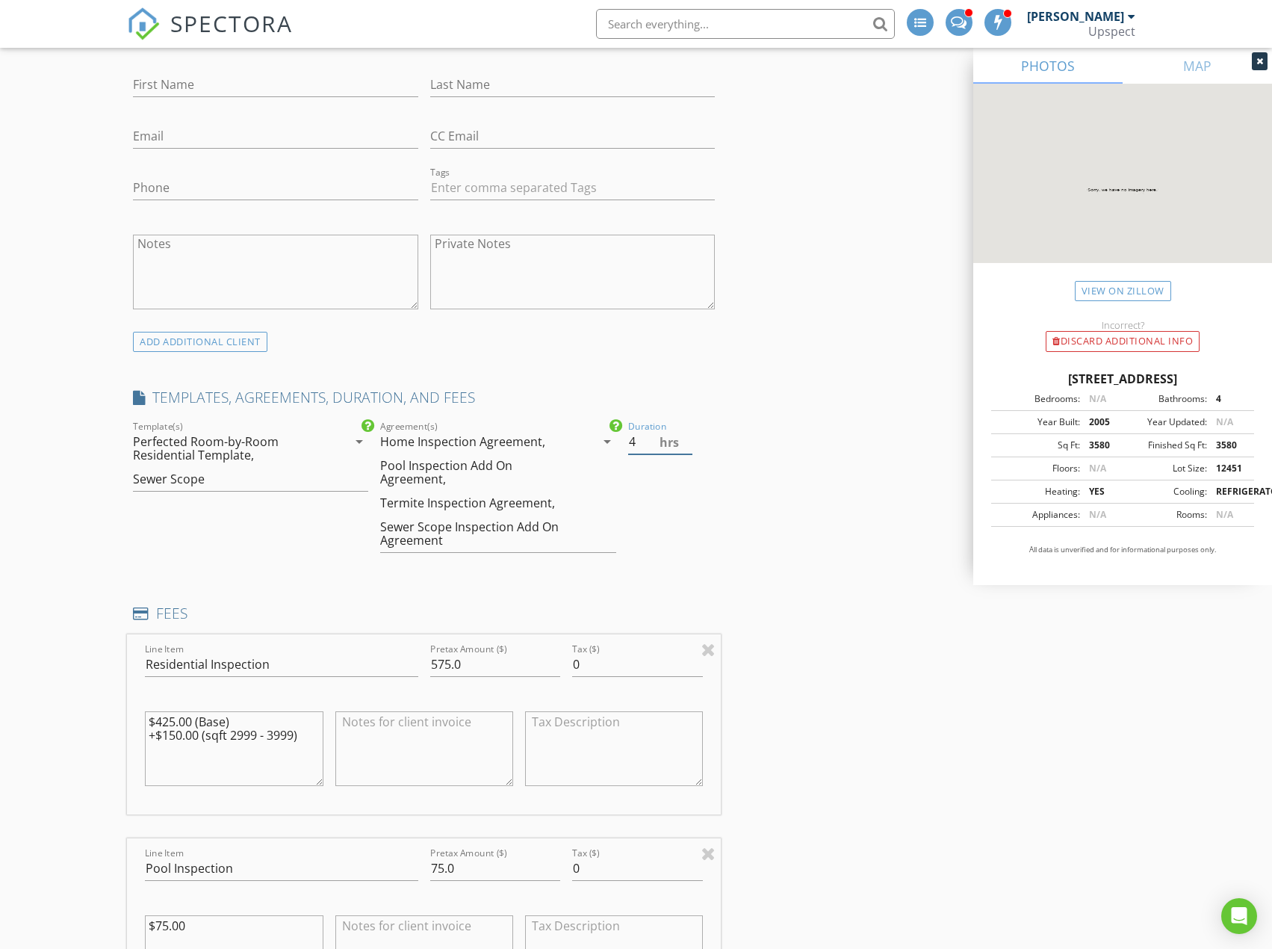
type input "4"
click at [687, 435] on input "4" at bounding box center [660, 442] width 64 height 25
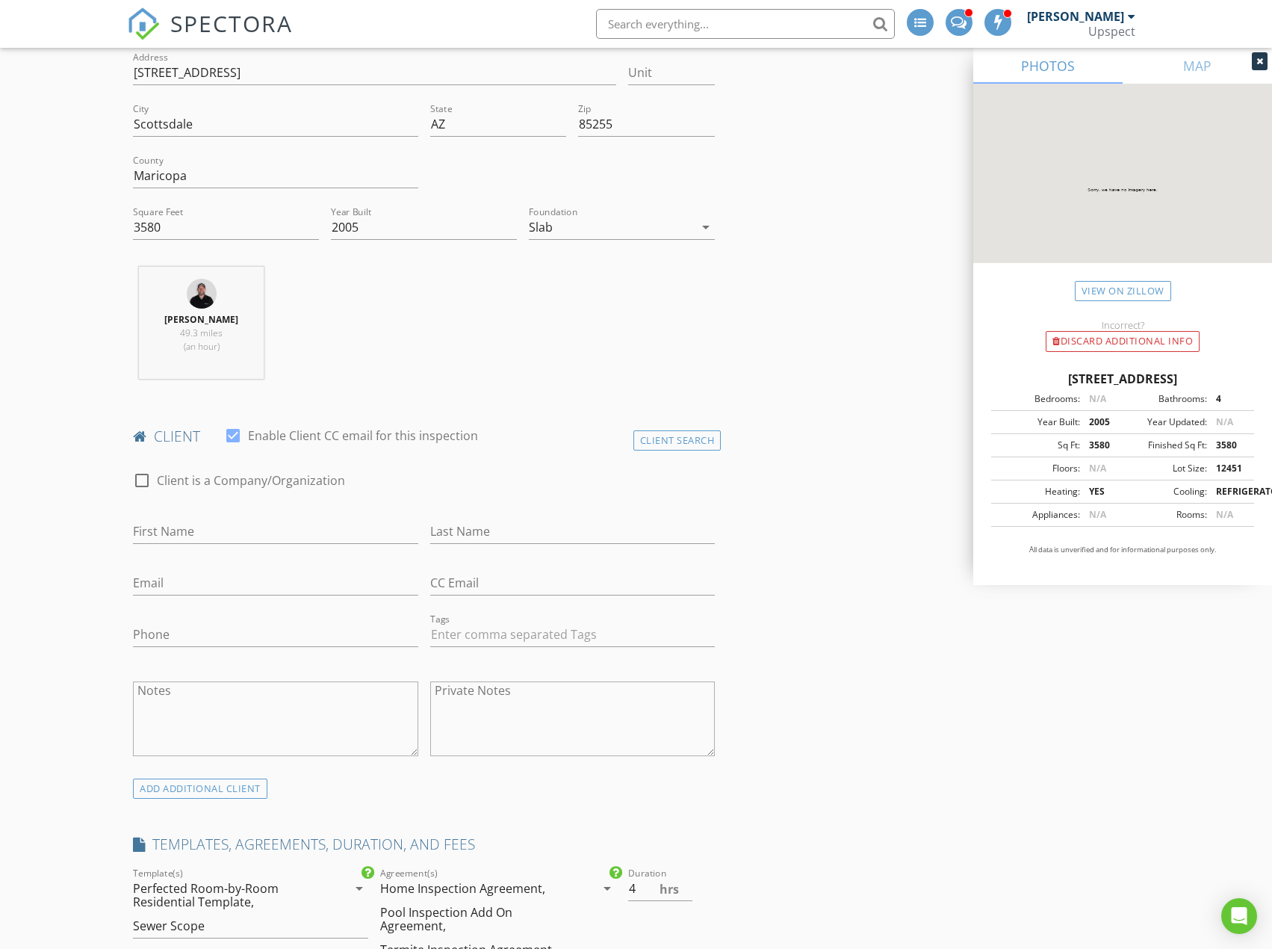
scroll to position [448, 0]
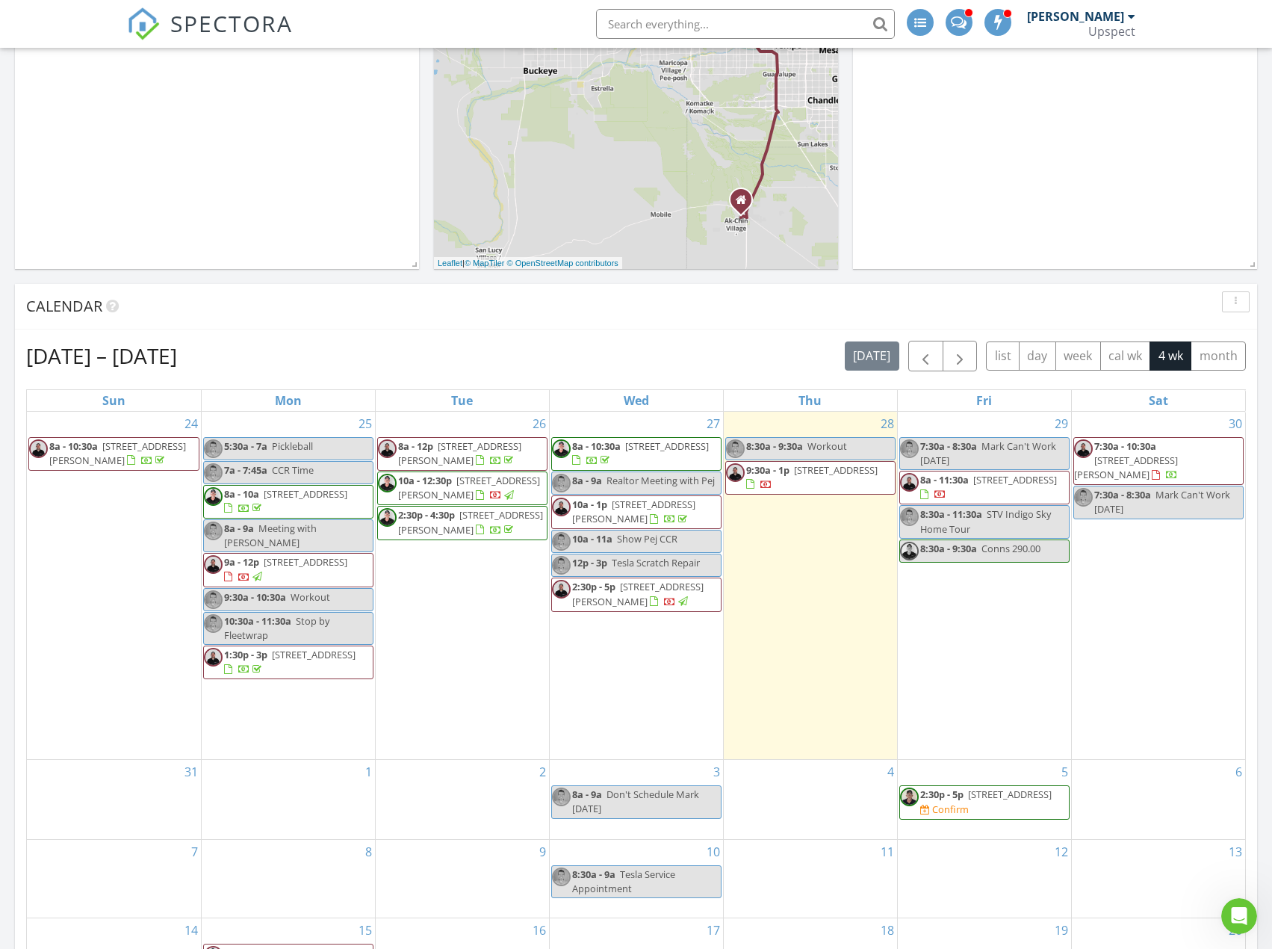
scroll to position [1383, 1295]
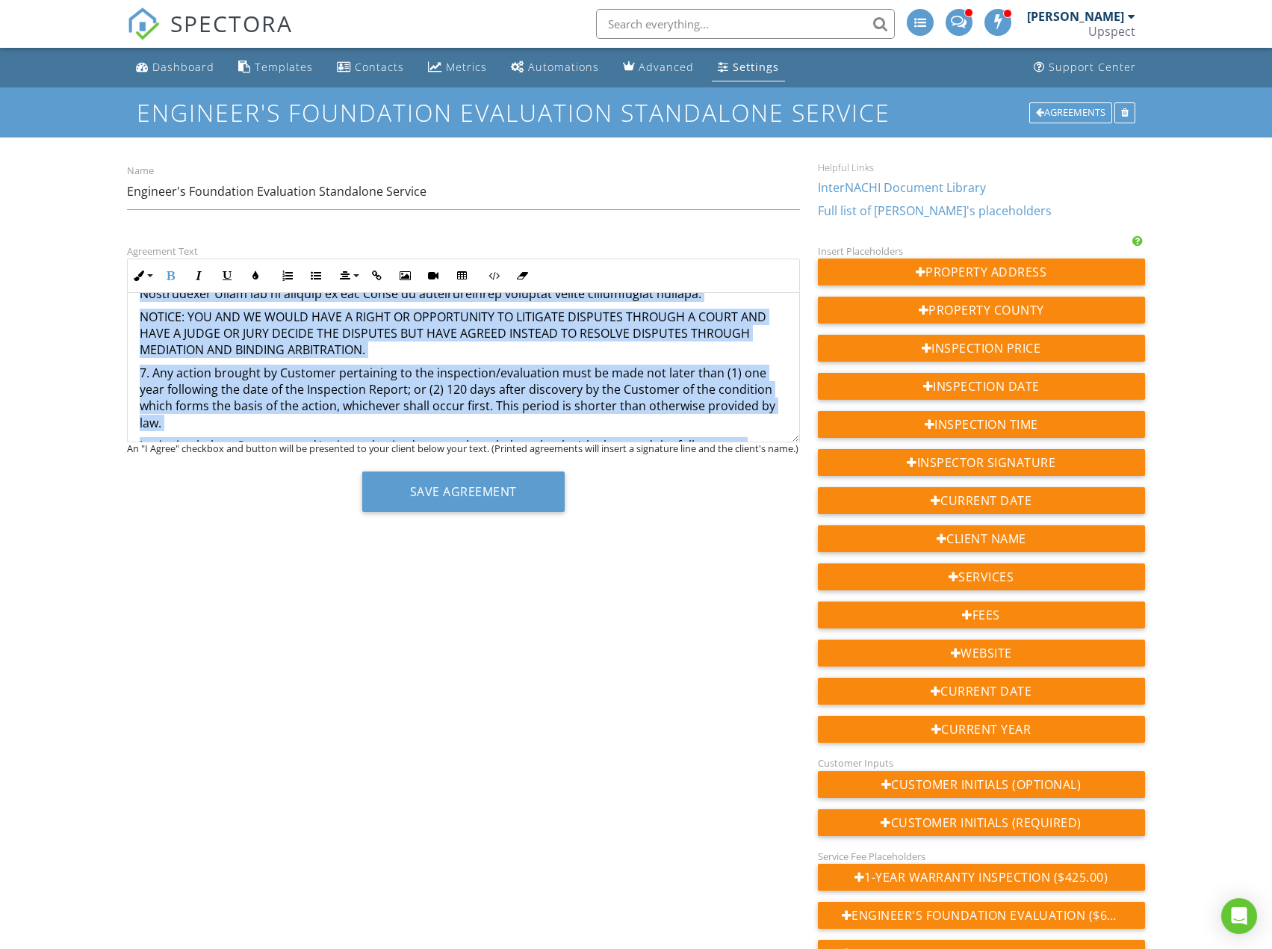
scroll to position [1663, 0]
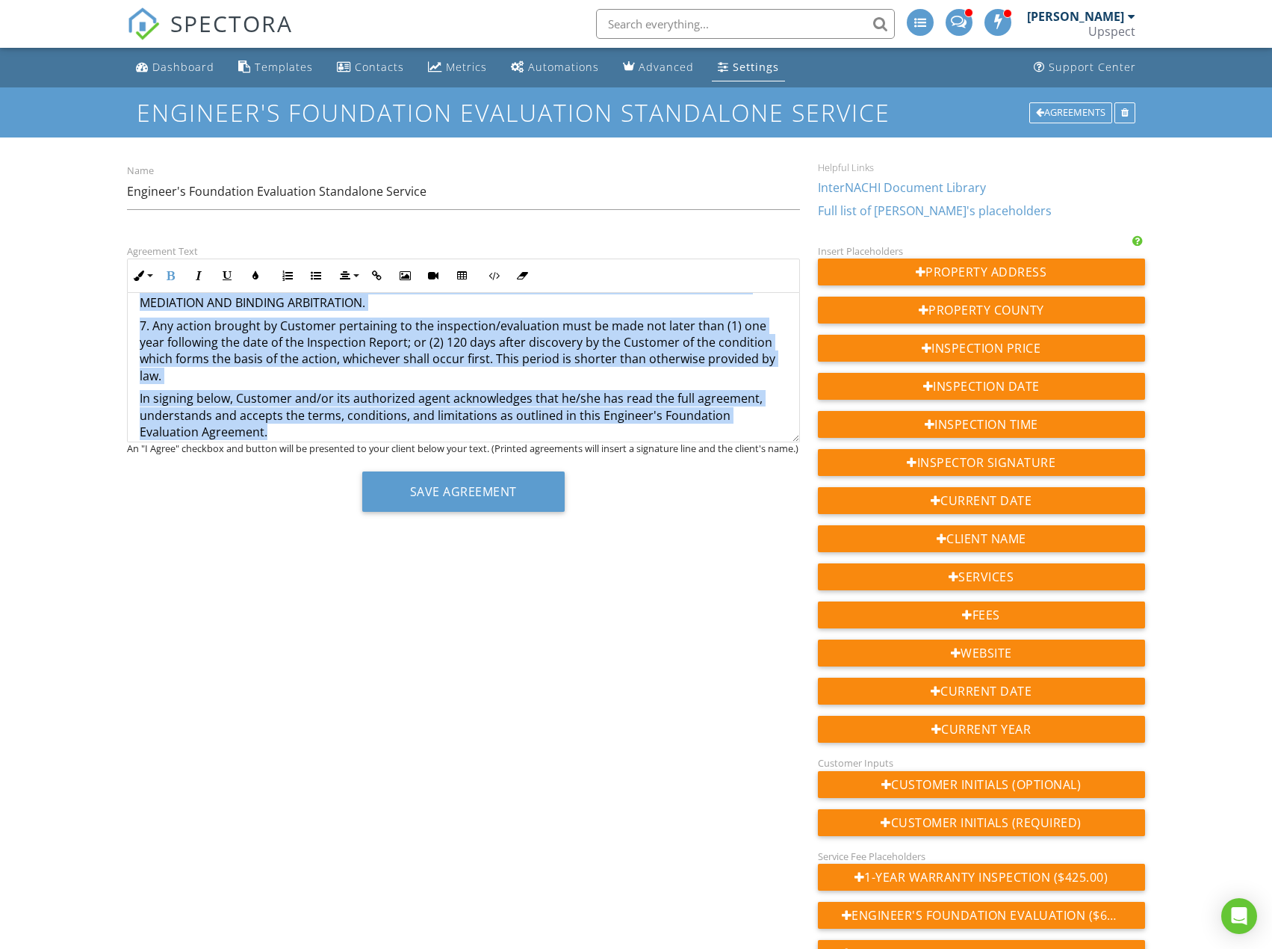
drag, startPoint x: 388, startPoint y: 310, endPoint x: 766, endPoint y: 426, distance: 395.3
copy div "LOREMIP DOL 477 S Ametcons Adipi El, Sed Doe Tempor, IN 50496 UTLAB: 133-985-11…"
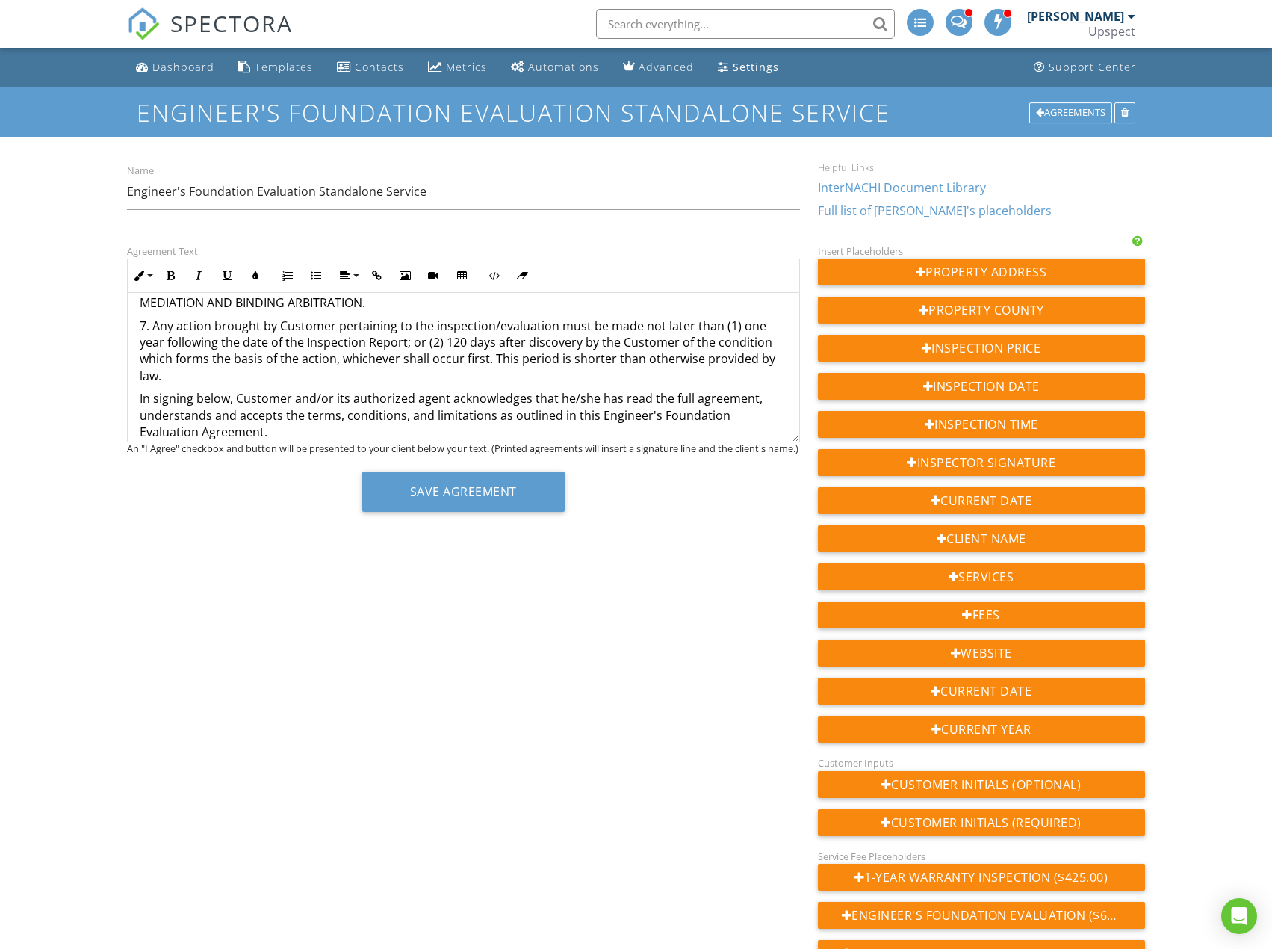
click at [698, 165] on div "Name Engineer's Foundation Evaluation Standalone Service" at bounding box center [463, 193] width 690 height 65
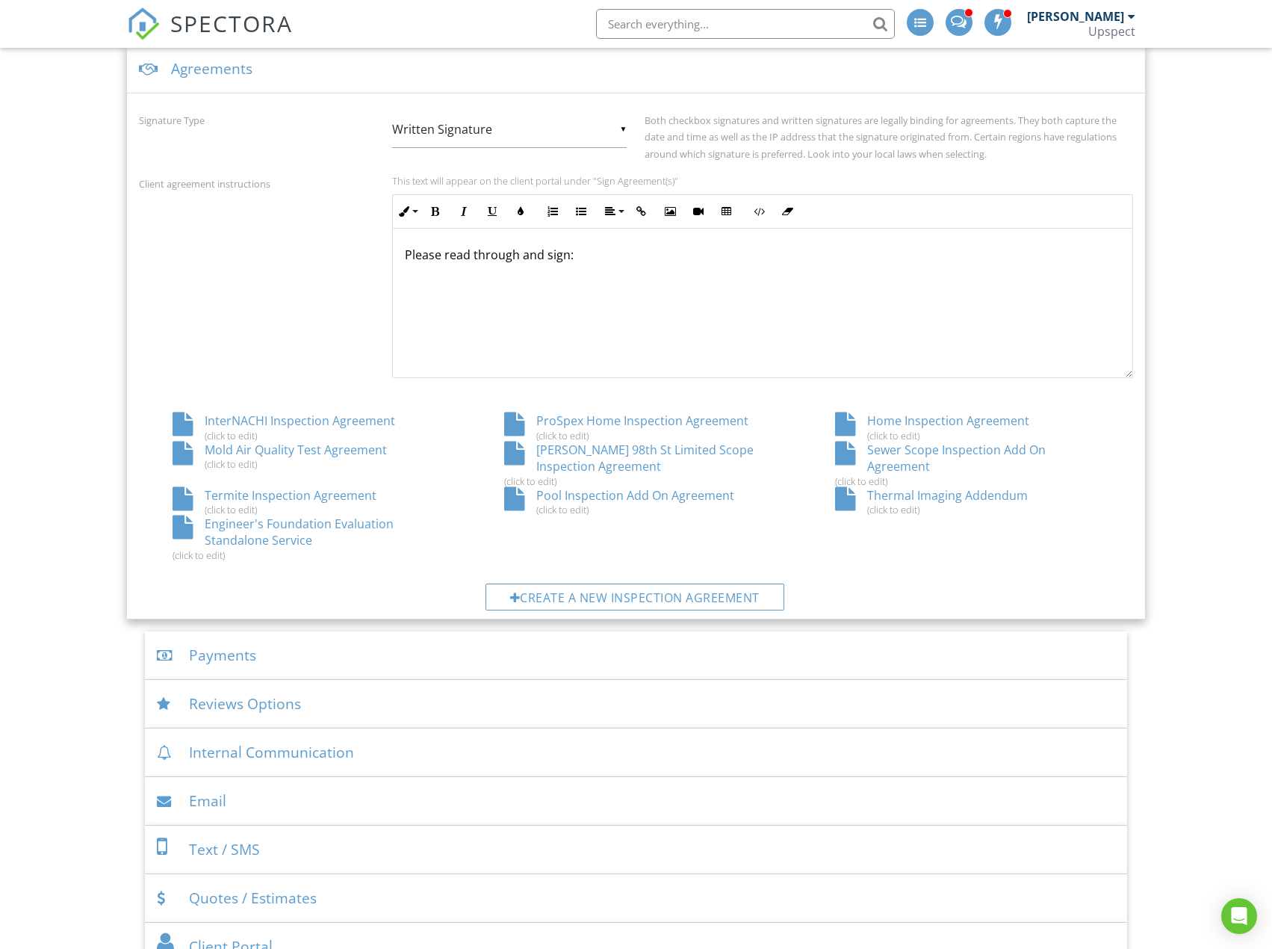
scroll to position [523, 0]
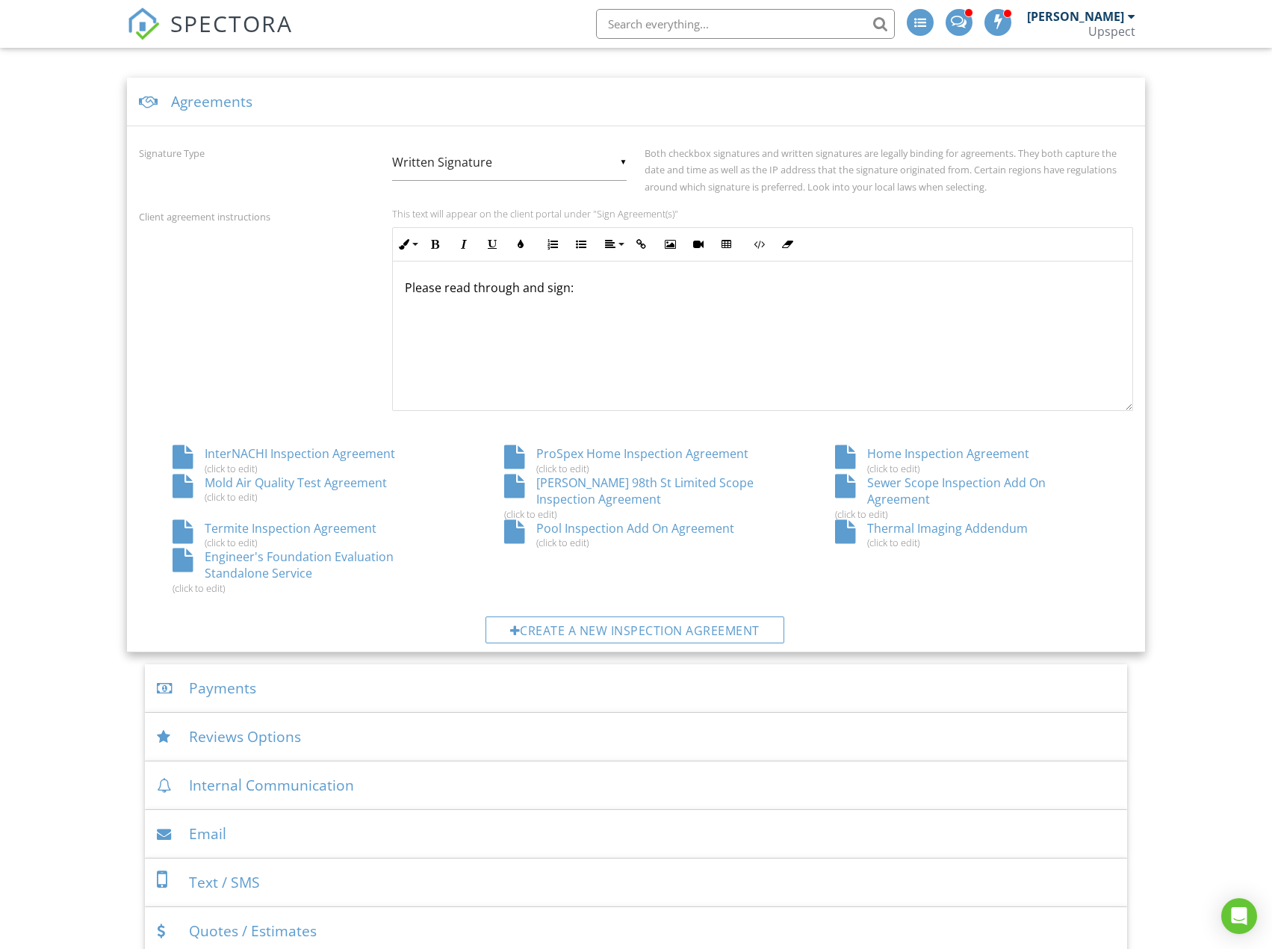
click at [938, 492] on div "Sewer Scope Inspection Add On Agreement (click to edit)" at bounding box center [966, 497] width 331 height 46
click at [321, 483] on div "Mold Air Quality Test Agreement (click to edit)" at bounding box center [304, 488] width 331 height 28
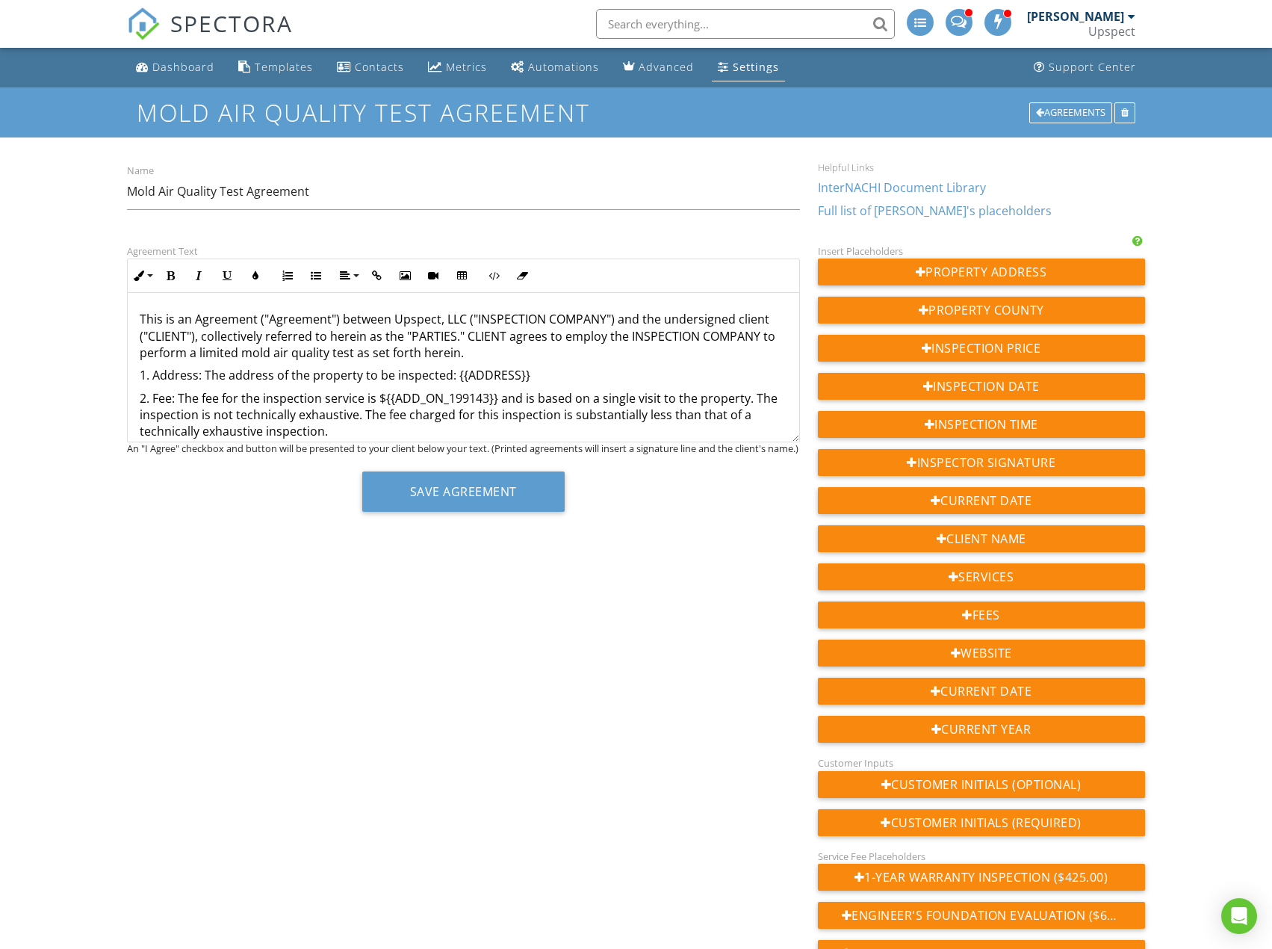
click at [140, 321] on p "This is an Agreement ("Agreement") between Upspect, LLC ("INSPECTION COMPANY") …" at bounding box center [463, 336] width 647 height 50
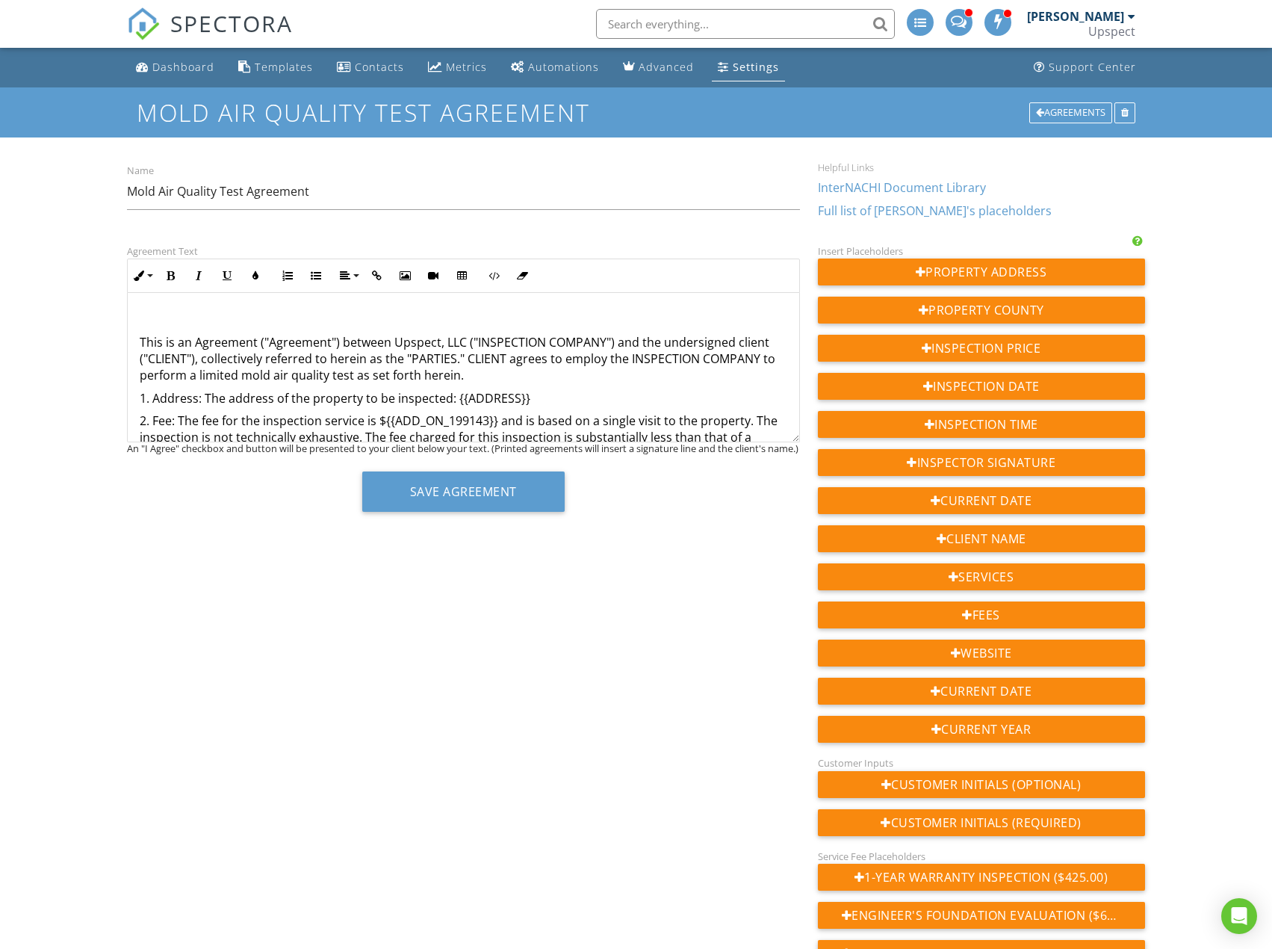
click at [261, 305] on div "This is an Agreement ("Agreement") between Upspect, LLC ("INSPECTION COMPANY") …" at bounding box center [463, 773] width 671 height 961
click at [175, 271] on icon "button" at bounding box center [170, 275] width 10 height 10
click at [344, 270] on button "Align" at bounding box center [348, 275] width 28 height 28
click at [366, 318] on link "[GEOGRAPHIC_DATA]" at bounding box center [358, 321] width 47 height 22
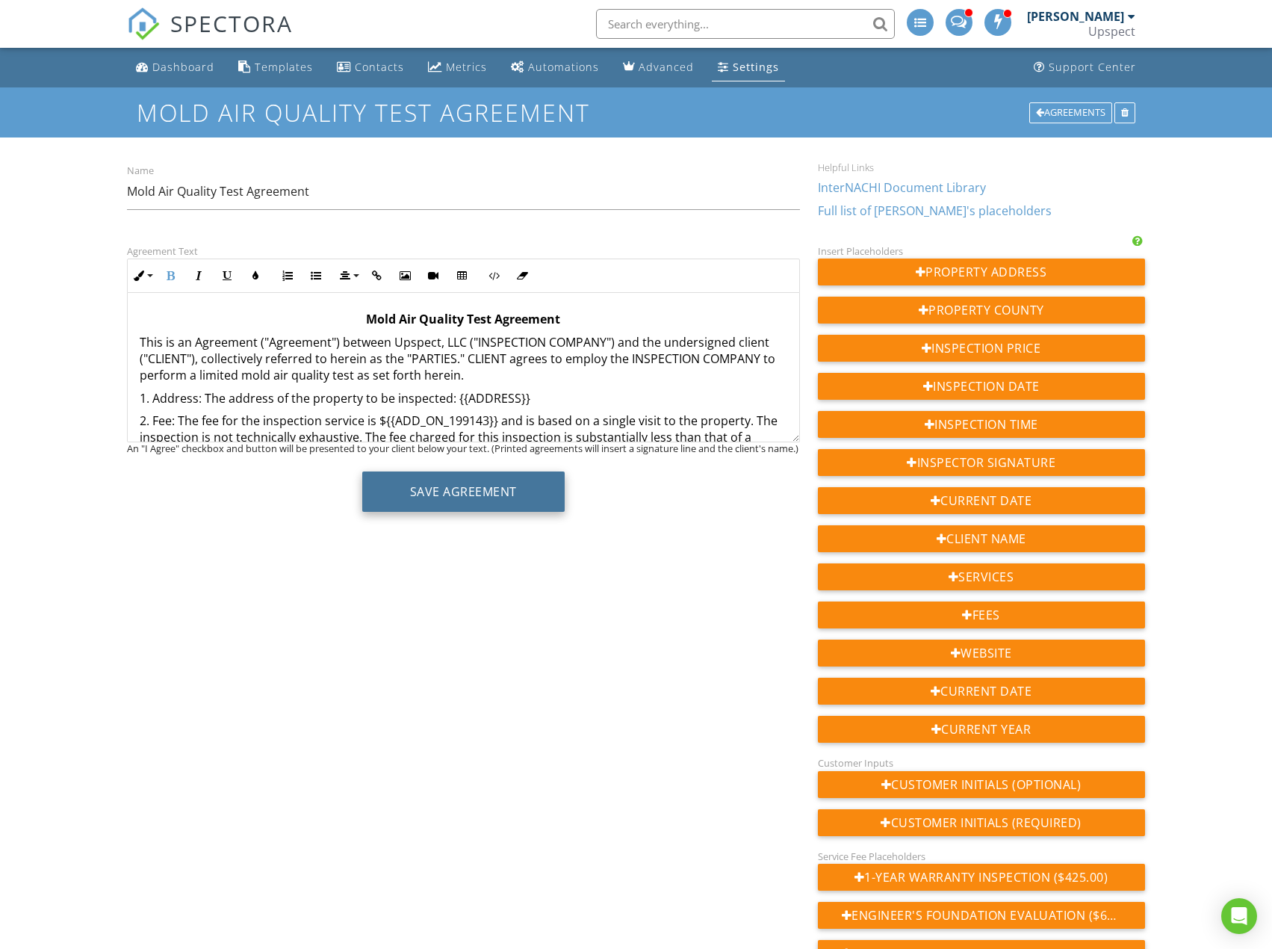
click at [521, 492] on button "Save Agreement" at bounding box center [463, 491] width 202 height 40
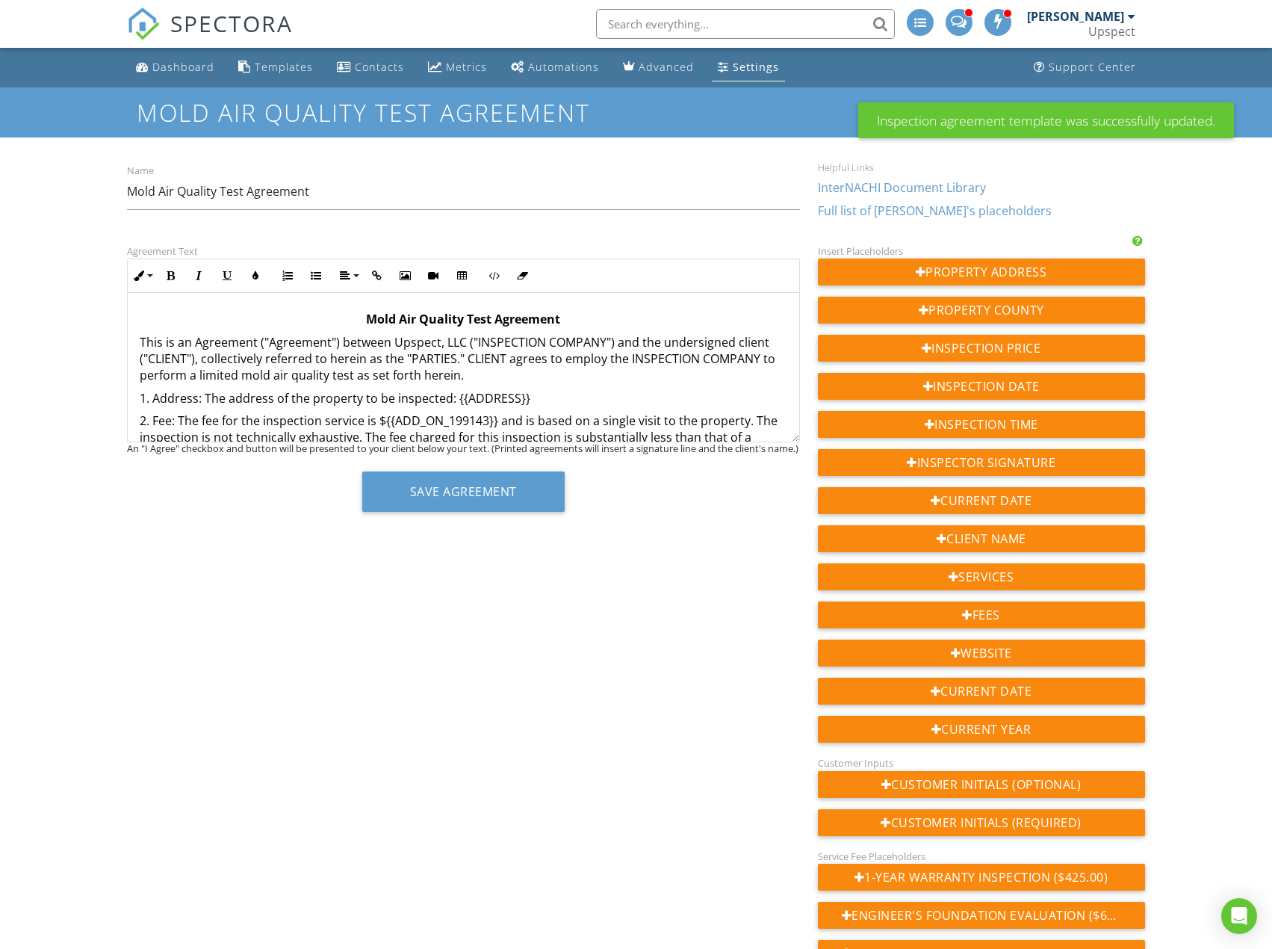
click at [726, 76] on link "Settings" at bounding box center [748, 68] width 73 height 28
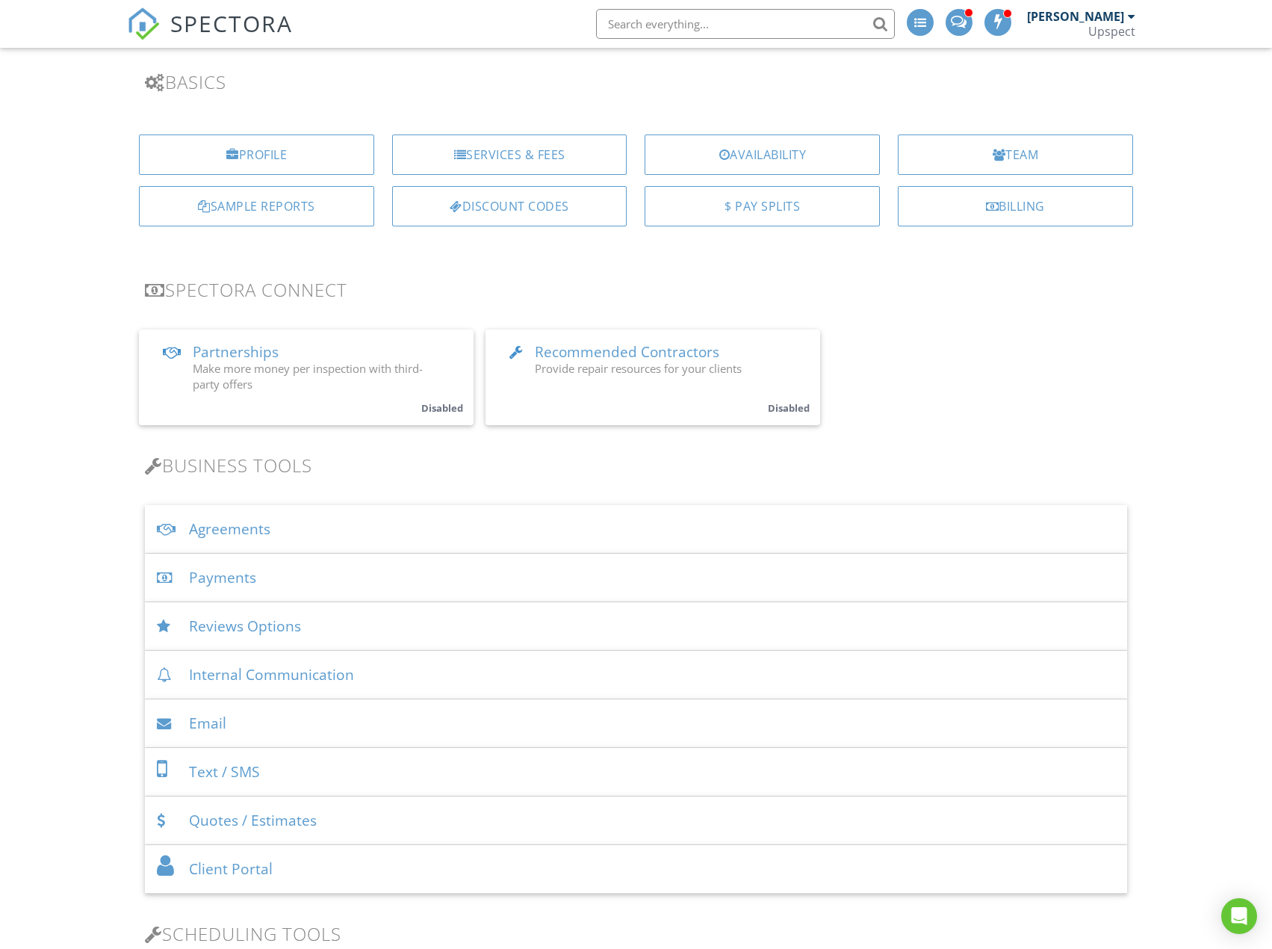
scroll to position [373, 0]
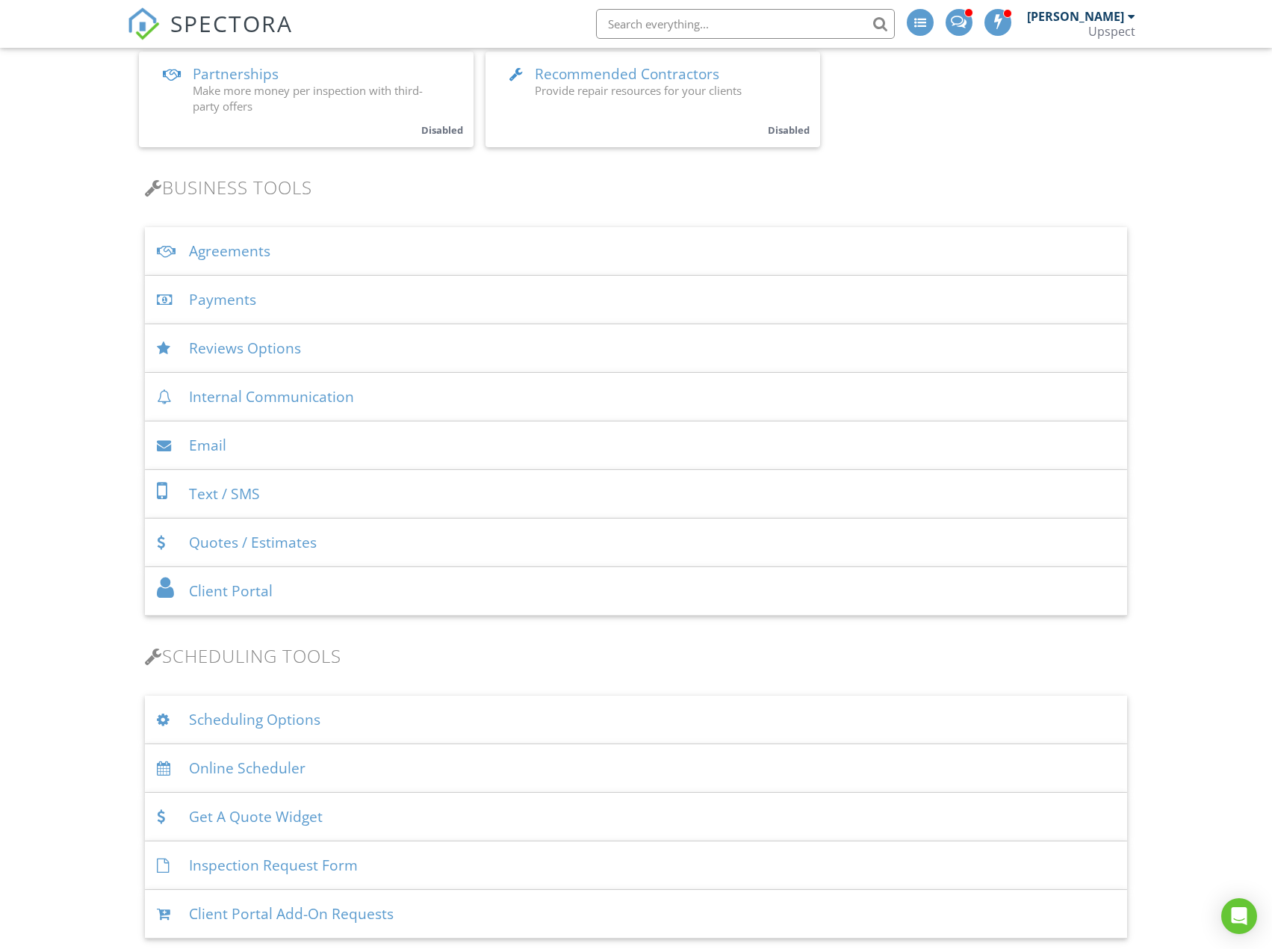
click at [270, 258] on div "Agreements" at bounding box center [636, 251] width 982 height 49
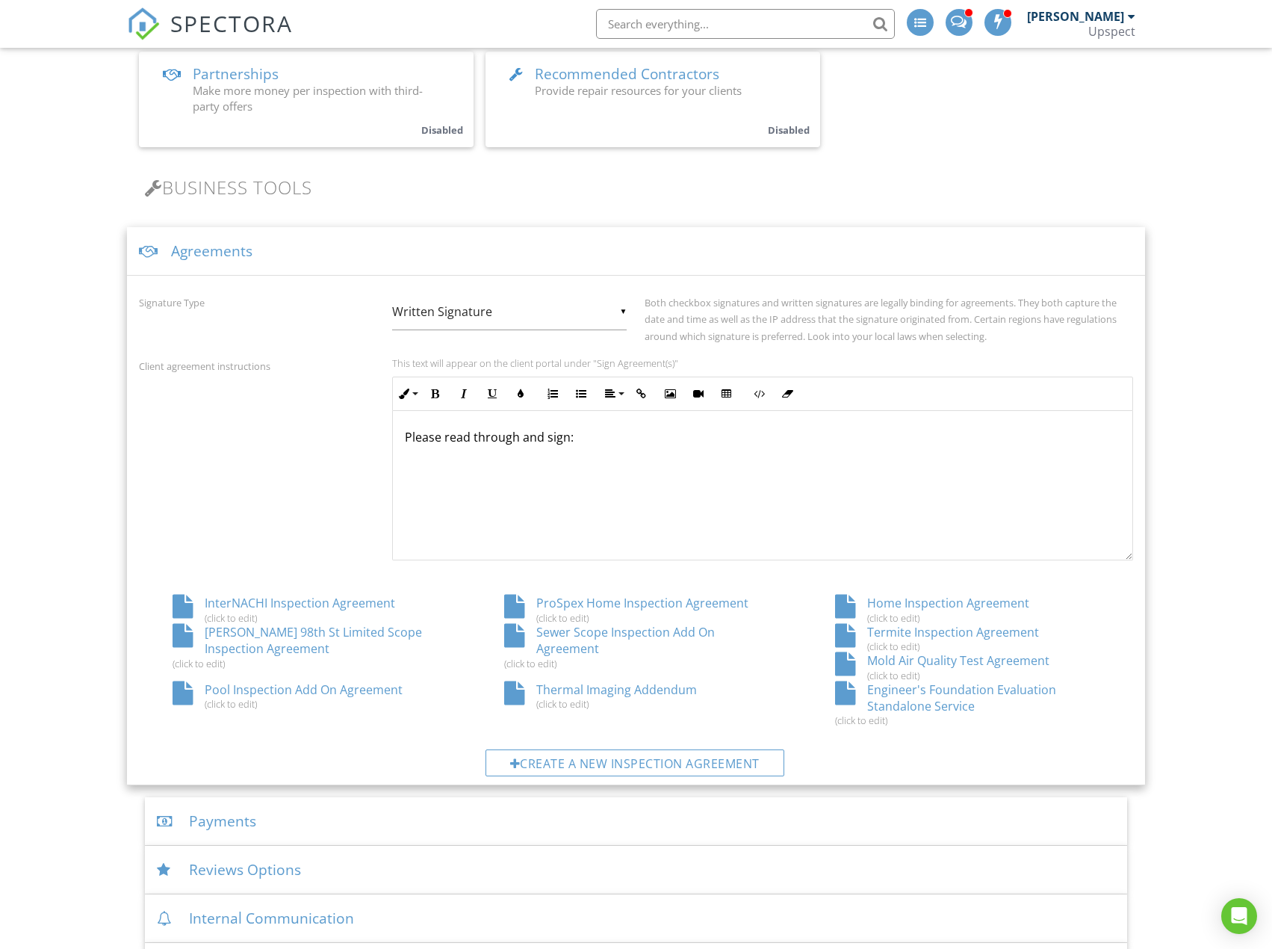
click at [655, 686] on div "Thermal Imaging Addendum (click to edit)" at bounding box center [636, 695] width 331 height 28
click at [703, 763] on div "Create a new inspection agreement" at bounding box center [635, 762] width 299 height 27
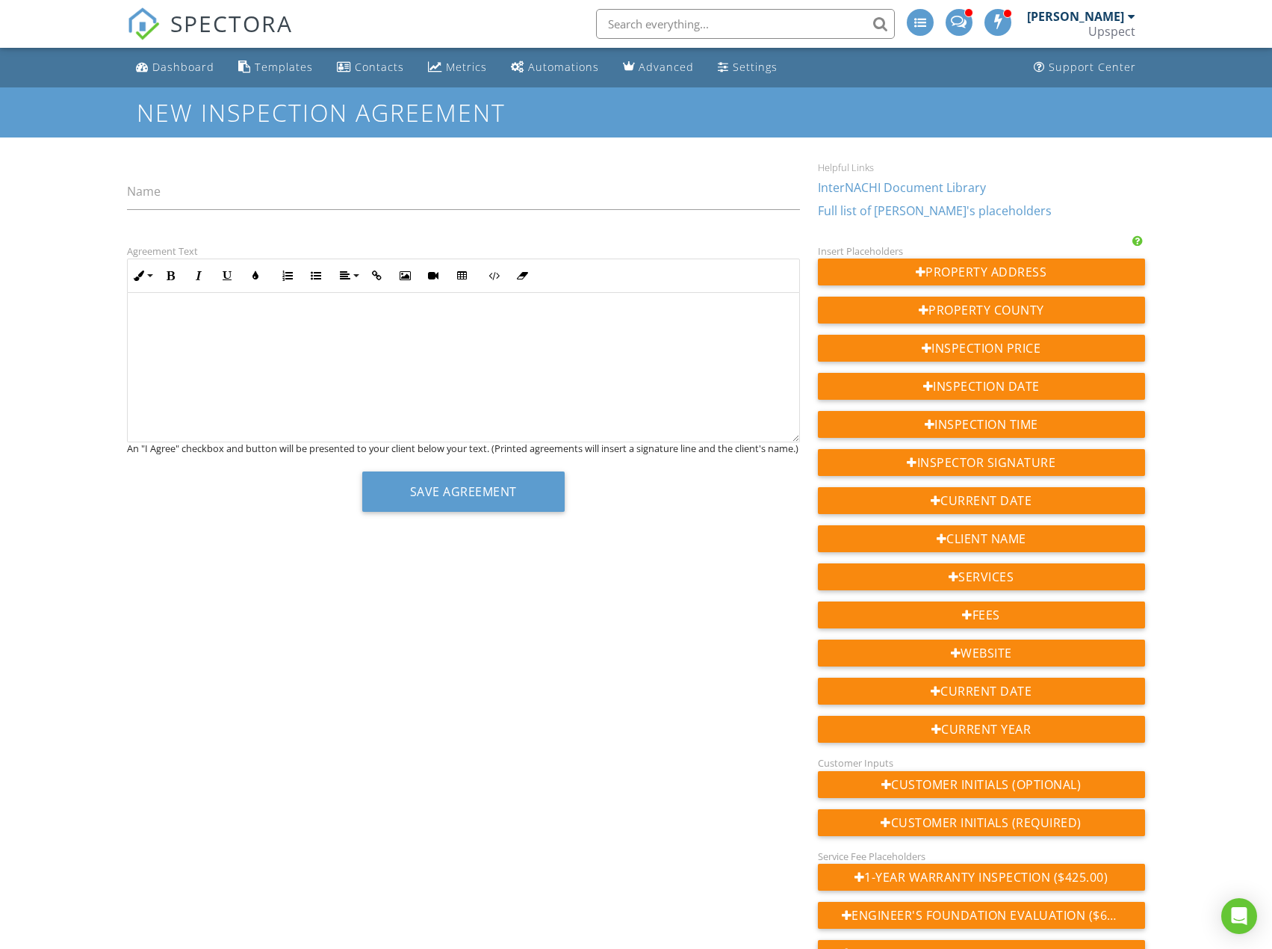
click at [388, 321] on p at bounding box center [463, 319] width 647 height 16
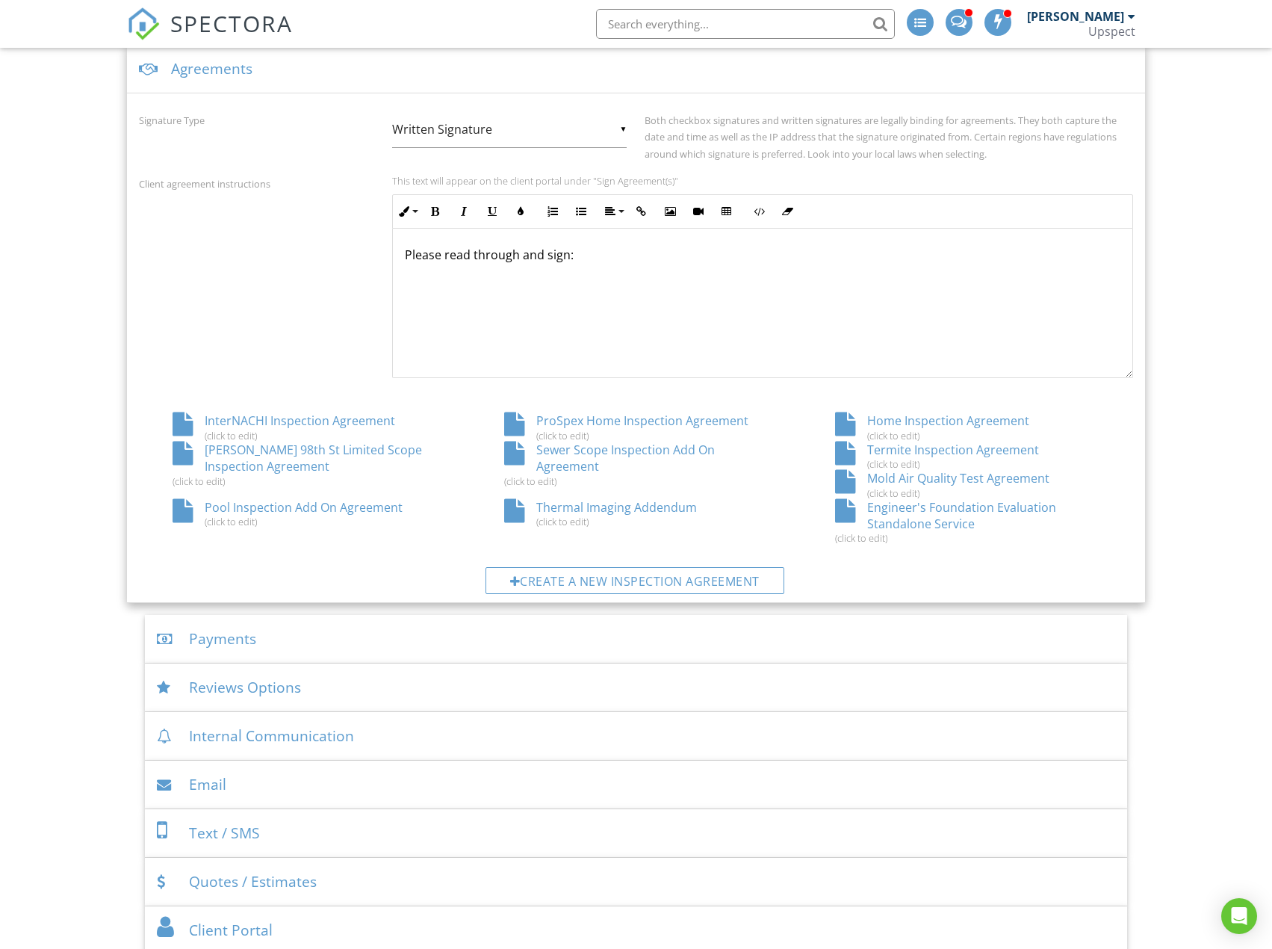
scroll to position [373, 0]
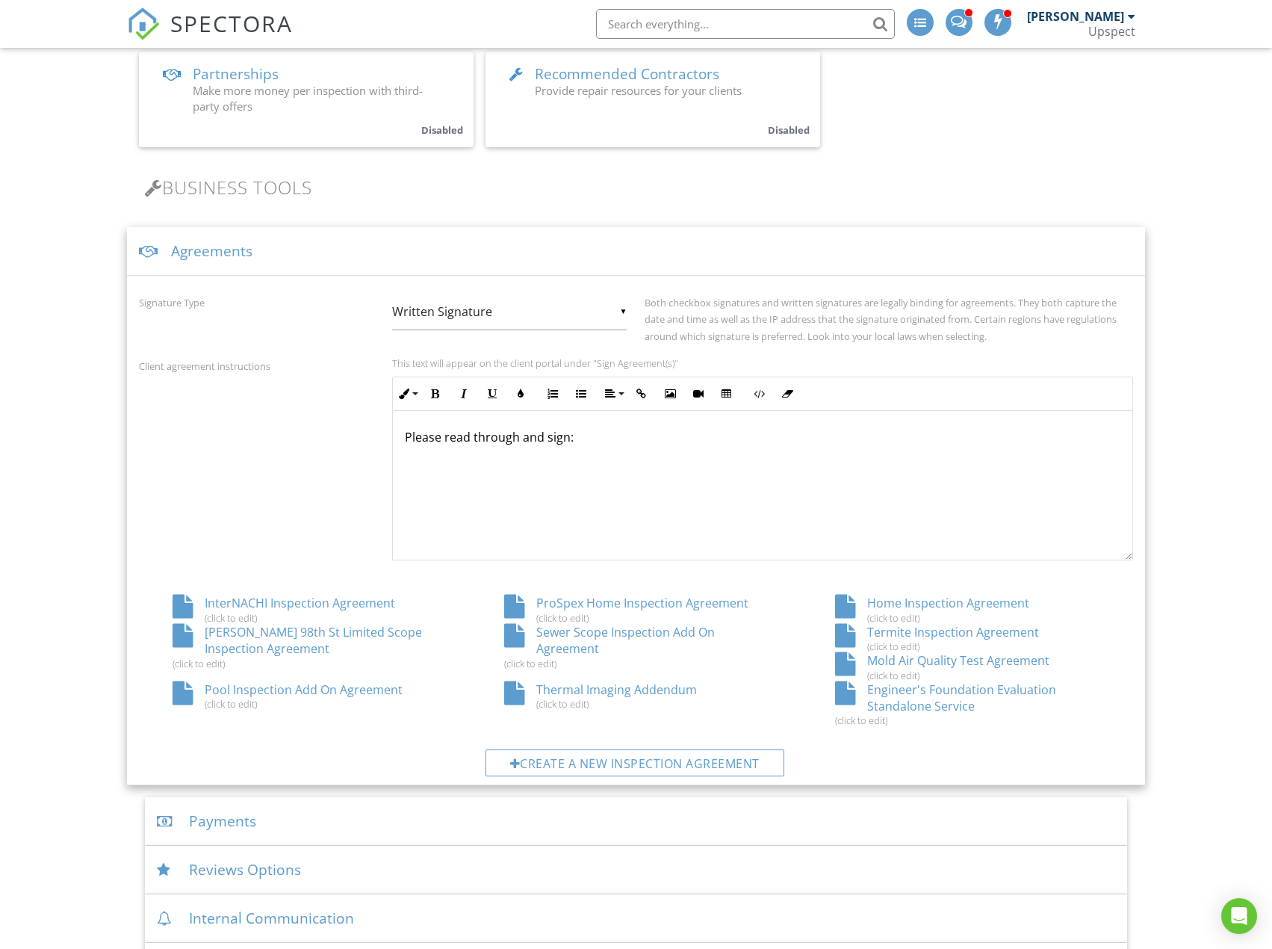
click at [367, 689] on div "Pool Inspection Add On Agreement (click to edit)" at bounding box center [304, 695] width 331 height 28
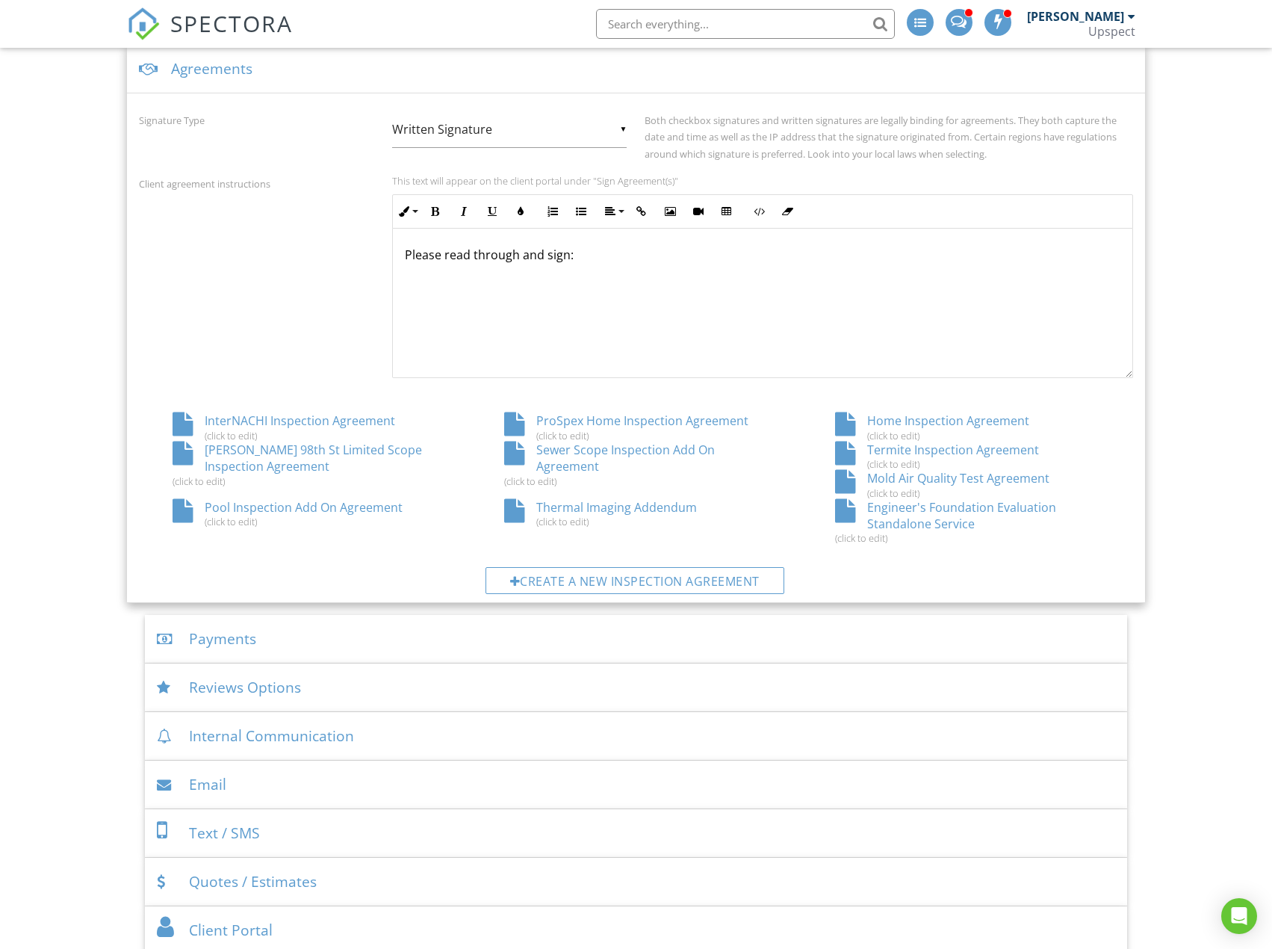
click at [950, 481] on div "Mold Air Quality Test Agreement (click to edit)" at bounding box center [966, 484] width 331 height 28
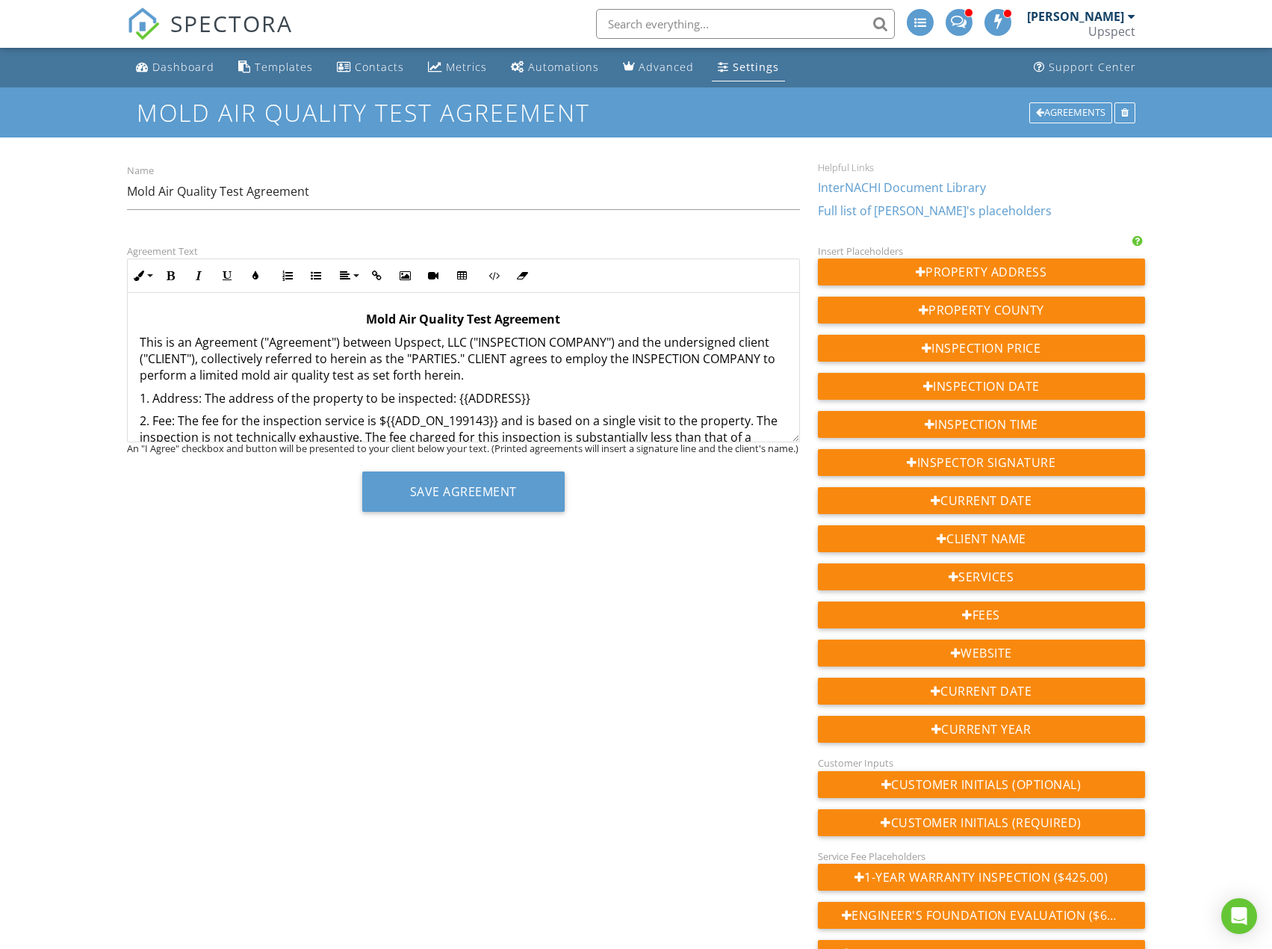
scroll to position [75, 0]
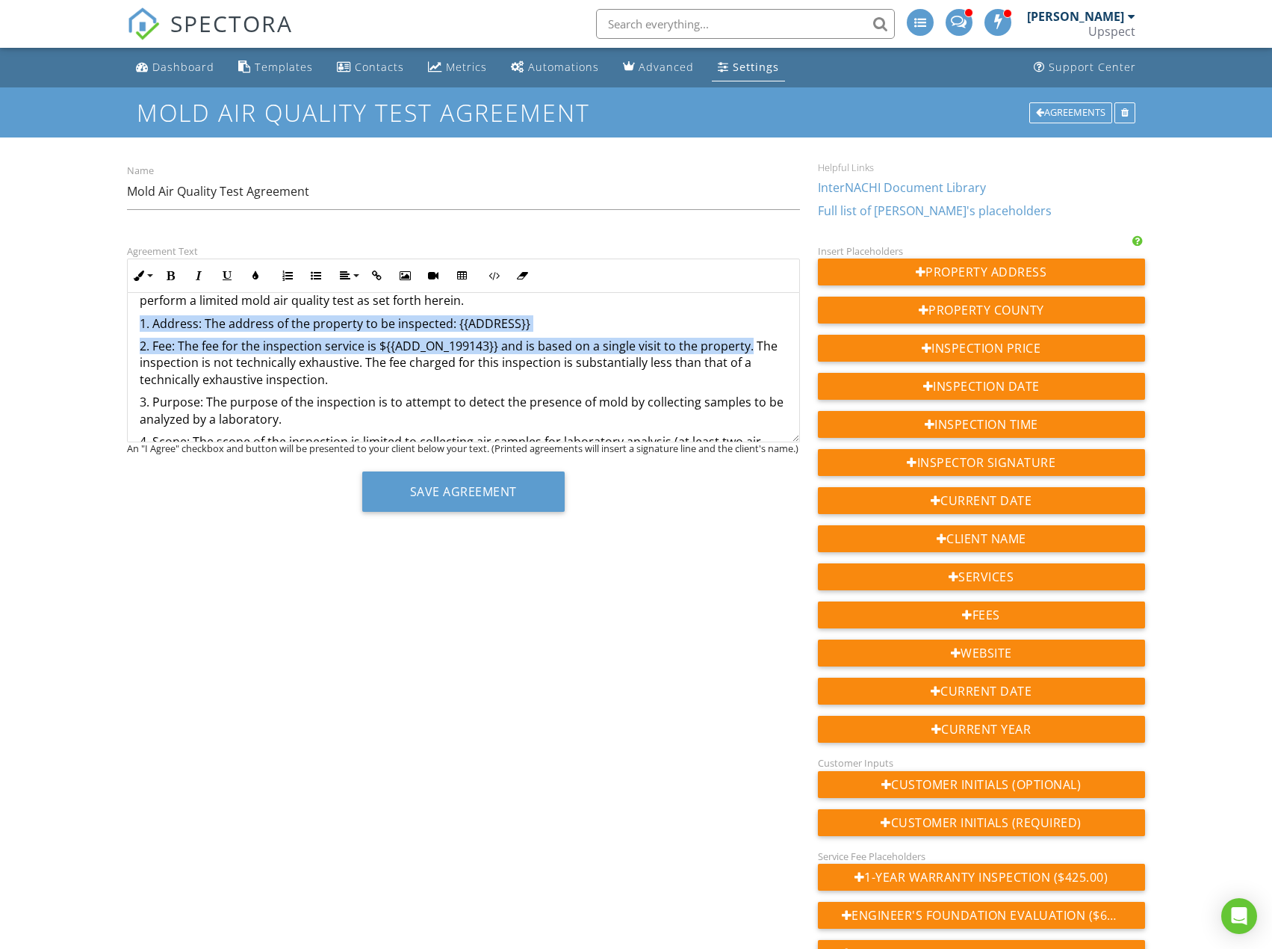
drag, startPoint x: 749, startPoint y: 349, endPoint x: 140, endPoint y: 327, distance: 609.9
click at [140, 327] on div "Mold Air Quality Test Agreement This is an Agreement ("Agreement") between Upsp…" at bounding box center [463, 698] width 671 height 961
copy div "1. Address: The address of the property to be inspected: {{ADDRESS}} 2. Fee: Th…"
click at [523, 342] on p "2. Fee: The fee for the inspection service is ${{ADD_ON_199143}} and is based o…" at bounding box center [463, 363] width 647 height 50
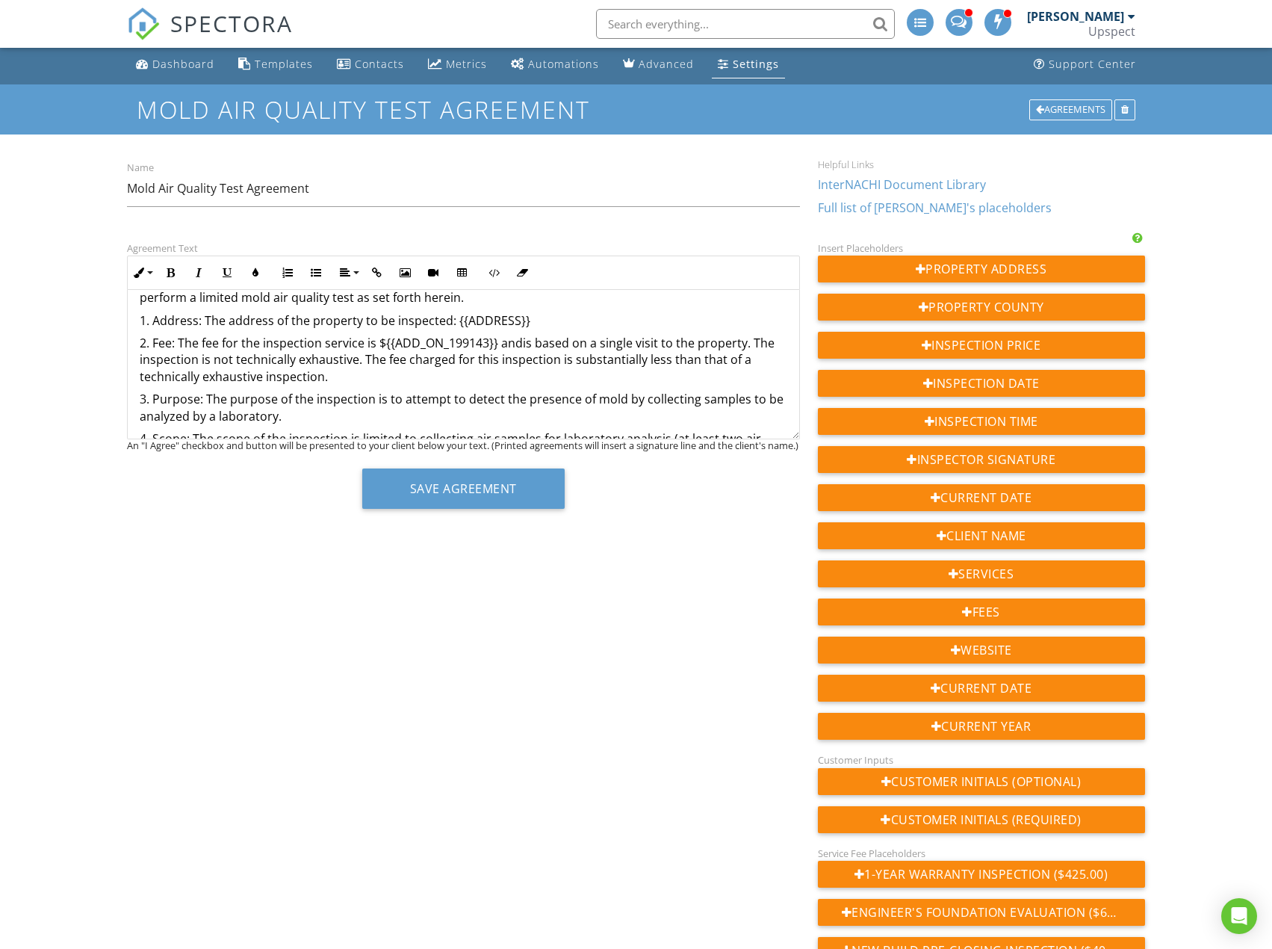
scroll to position [0, 0]
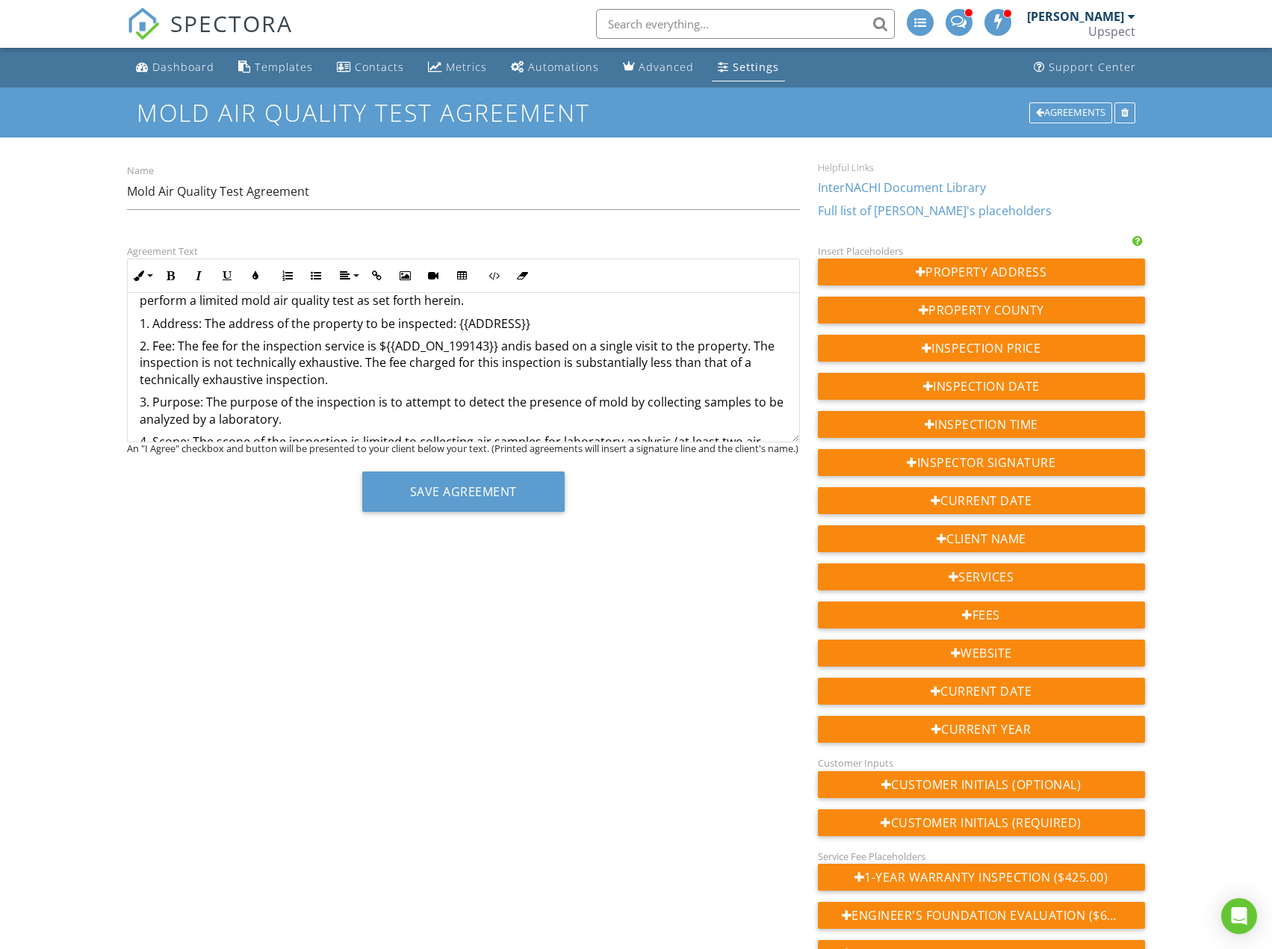
click at [496, 345] on p "2. Fee: The fee for the inspection service is ${{ADD_ON_199143}} and ​ ​ is bas…" at bounding box center [463, 363] width 647 height 50
click at [494, 342] on p "2. Fee: The fee for the inspection service is ${{ADD_ON_199143} and is based on…" at bounding box center [463, 363] width 647 height 50
click at [449, 347] on p "2. Fee: The fee for the inspection service is found in the ​ ​ and is based on …" at bounding box center [463, 363] width 647 height 50
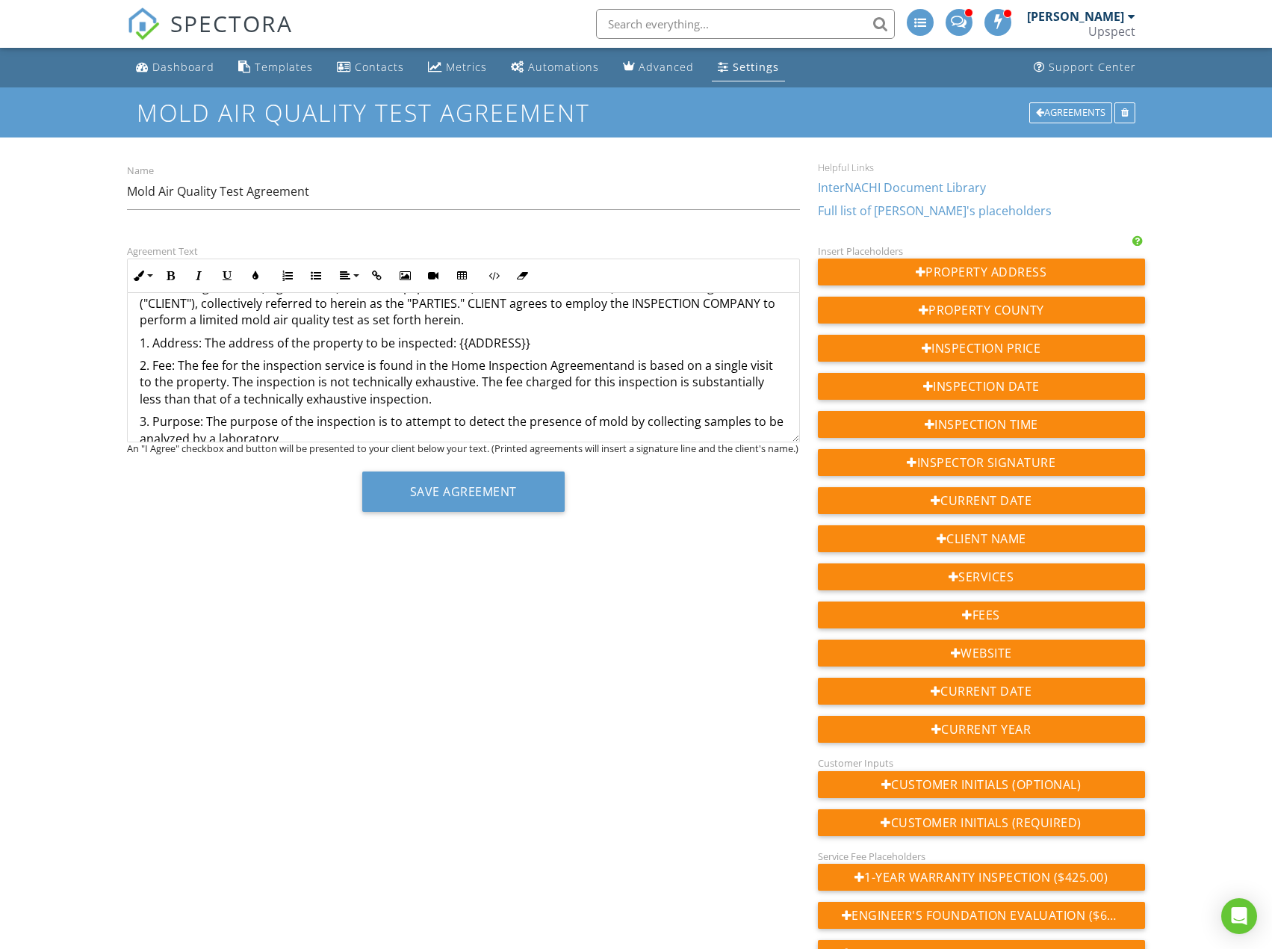
scroll to position [75, 0]
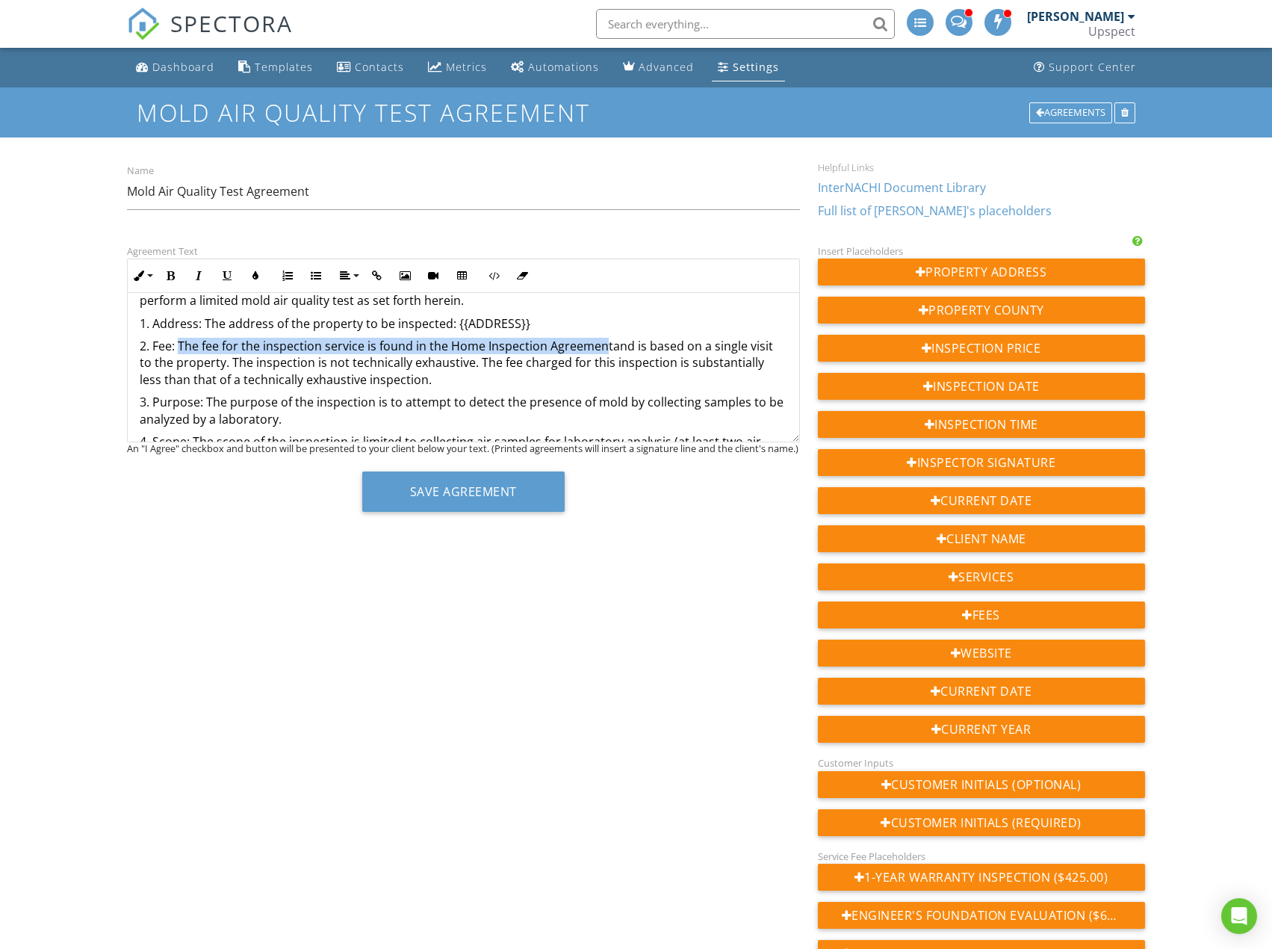
drag, startPoint x: 179, startPoint y: 345, endPoint x: 607, endPoint y: 349, distance: 428.0
click at [607, 349] on p "2. Fee: The fee for the inspection service is found in the Home Inspection Agre…" at bounding box center [463, 363] width 647 height 50
click at [178, 347] on p "2. Fee: The fee for the inspection service is found in the Home Inspection Agre…" at bounding box center [463, 363] width 647 height 50
drag, startPoint x: 179, startPoint y: 345, endPoint x: 226, endPoint y: 357, distance: 49.3
click at [226, 357] on p "2. Fee: The fee for the inspection service is found in the Home Inspection Agre…" at bounding box center [463, 363] width 647 height 50
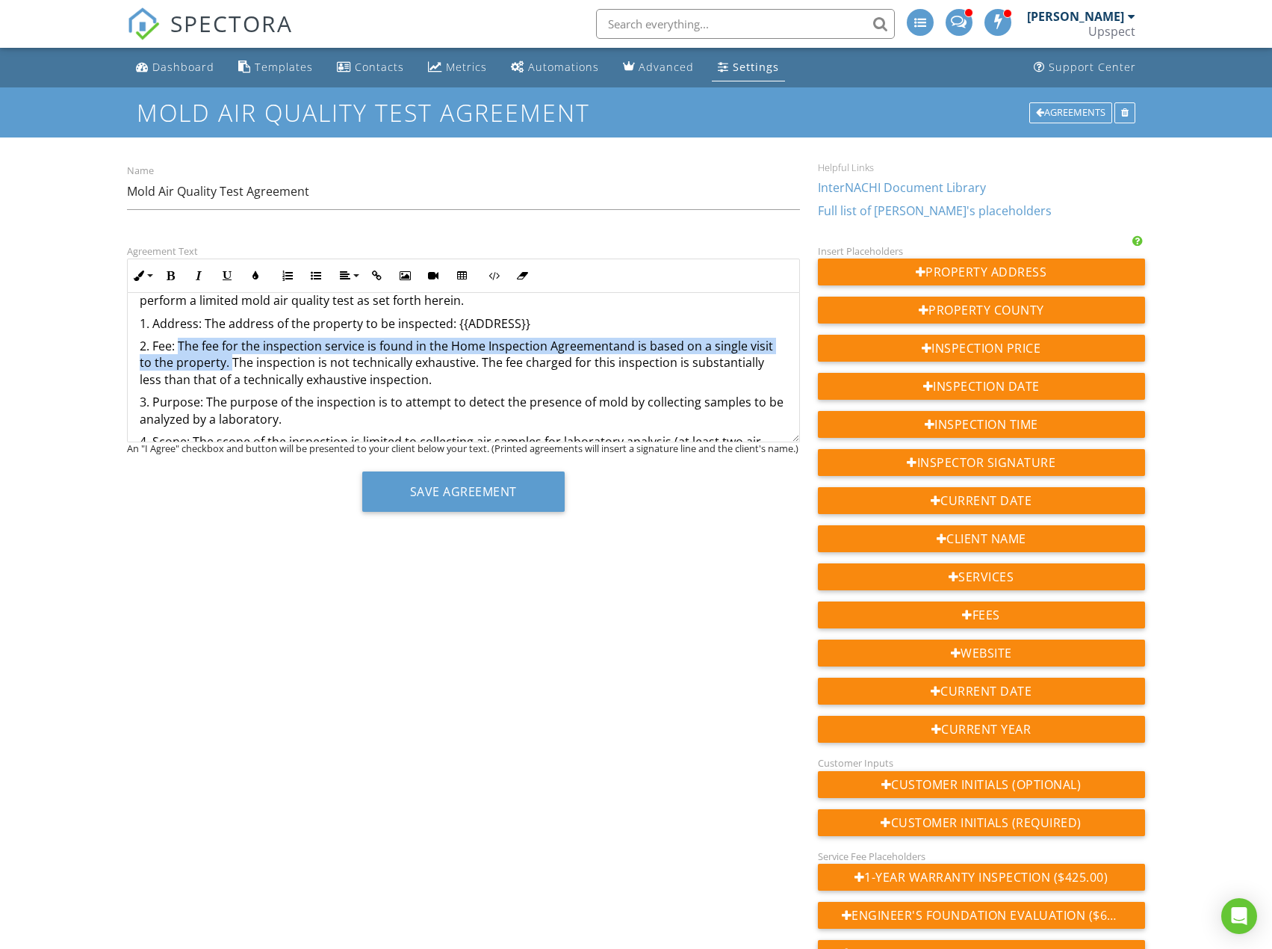
copy p "The fee for the inspection service is found in the Home Inspection Agreement ​ …"
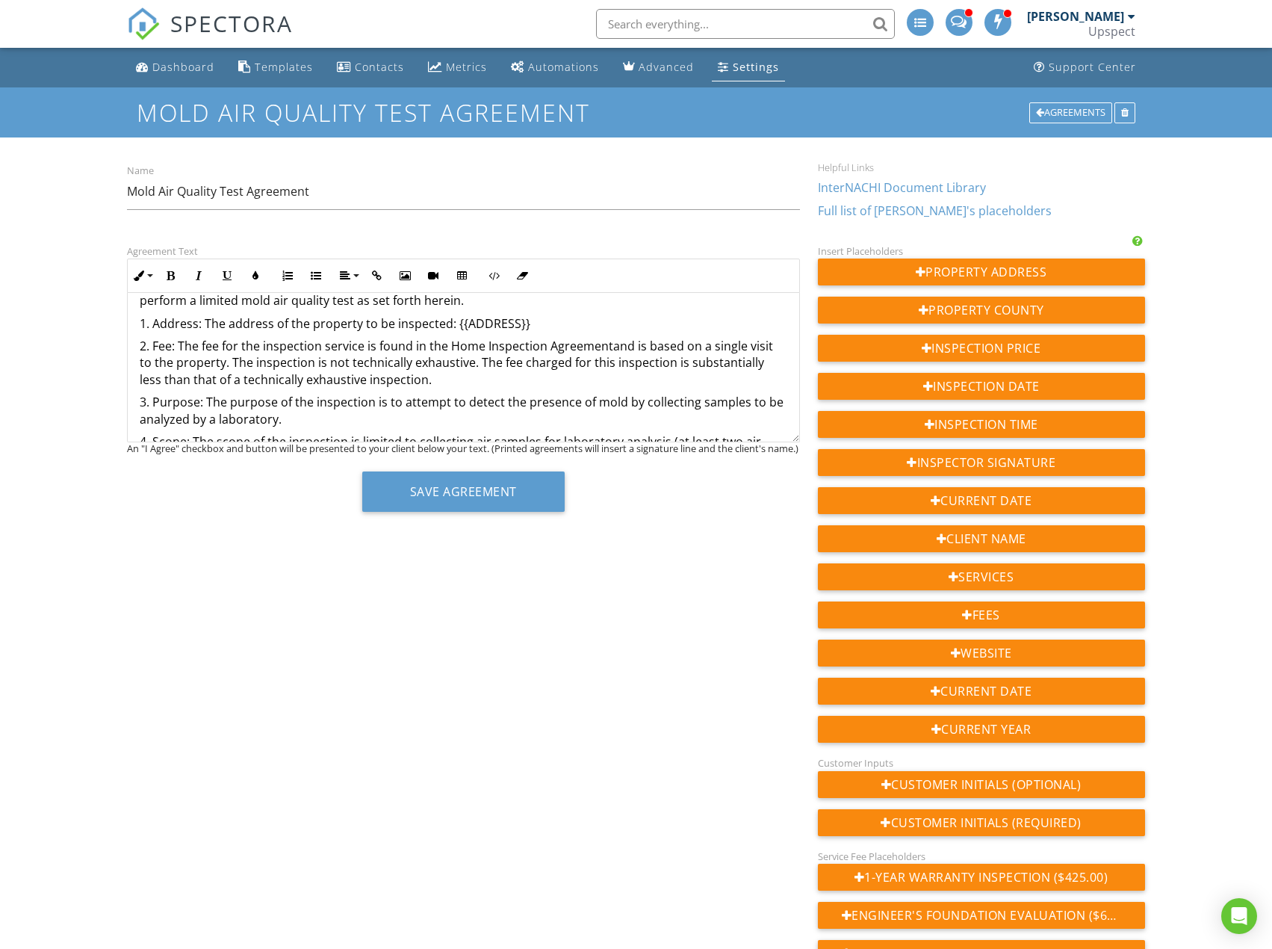
drag, startPoint x: 763, startPoint y: 359, endPoint x: 754, endPoint y: 366, distance: 11.8
click at [763, 360] on p "2. Fee: The fee for the inspection service is found in the Home Inspection Agre…" at bounding box center [463, 363] width 647 height 50
click at [738, 378] on p "2. Fee: The fee for the inspection service is found in the Home Inspection Agre…" at bounding box center [463, 363] width 647 height 50
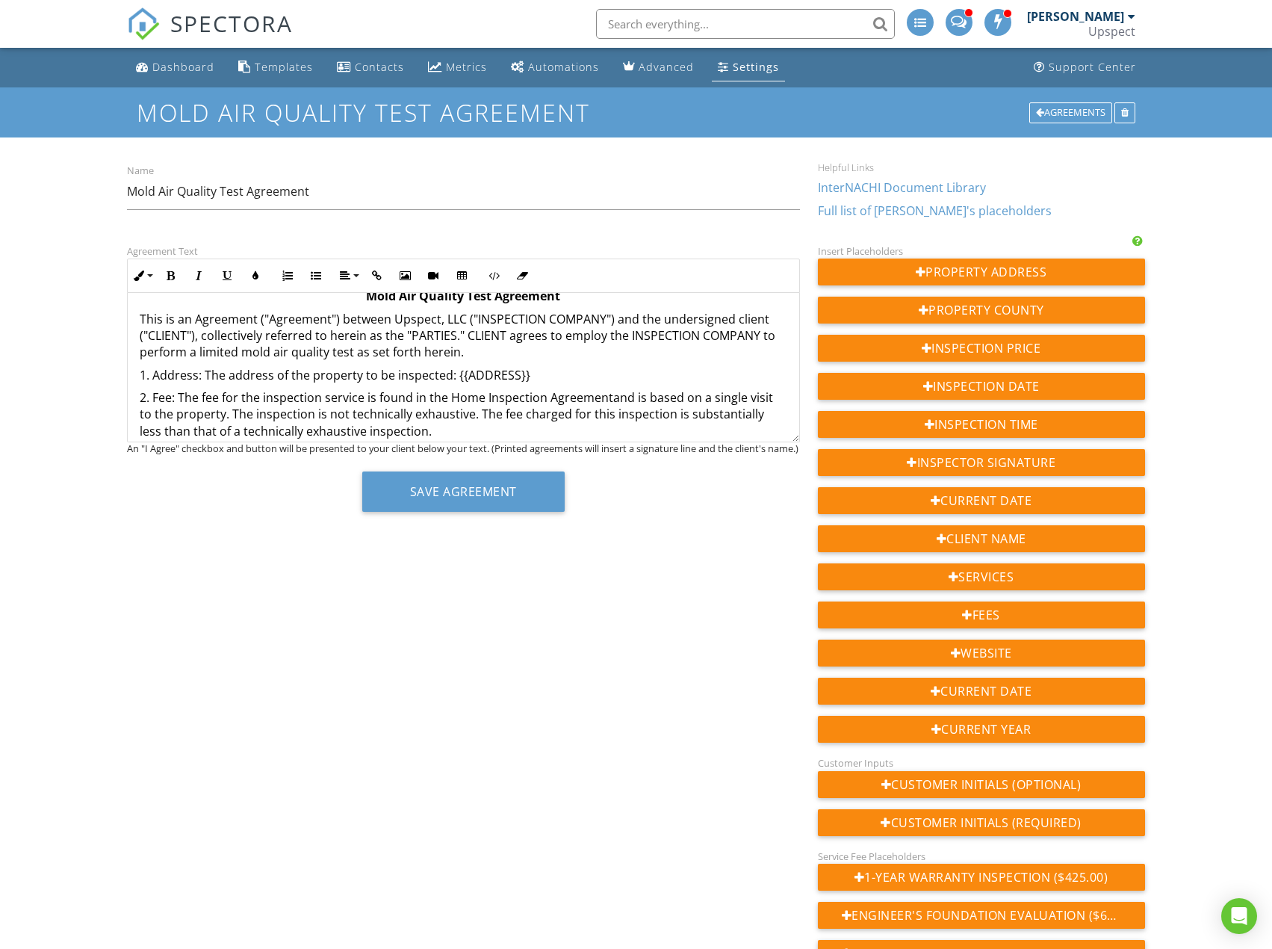
scroll to position [0, 0]
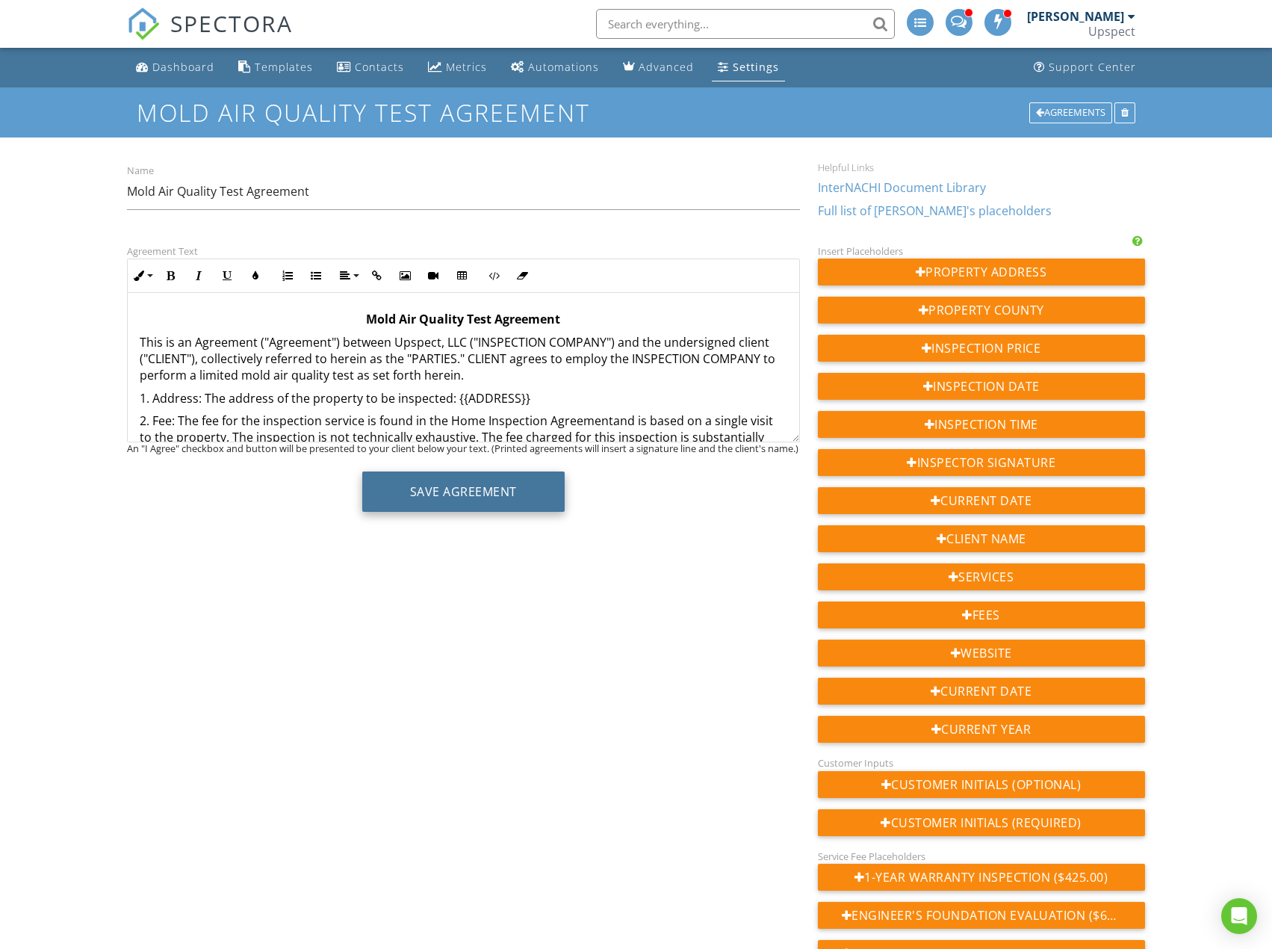
click at [508, 497] on button "Save Agreement" at bounding box center [463, 491] width 202 height 40
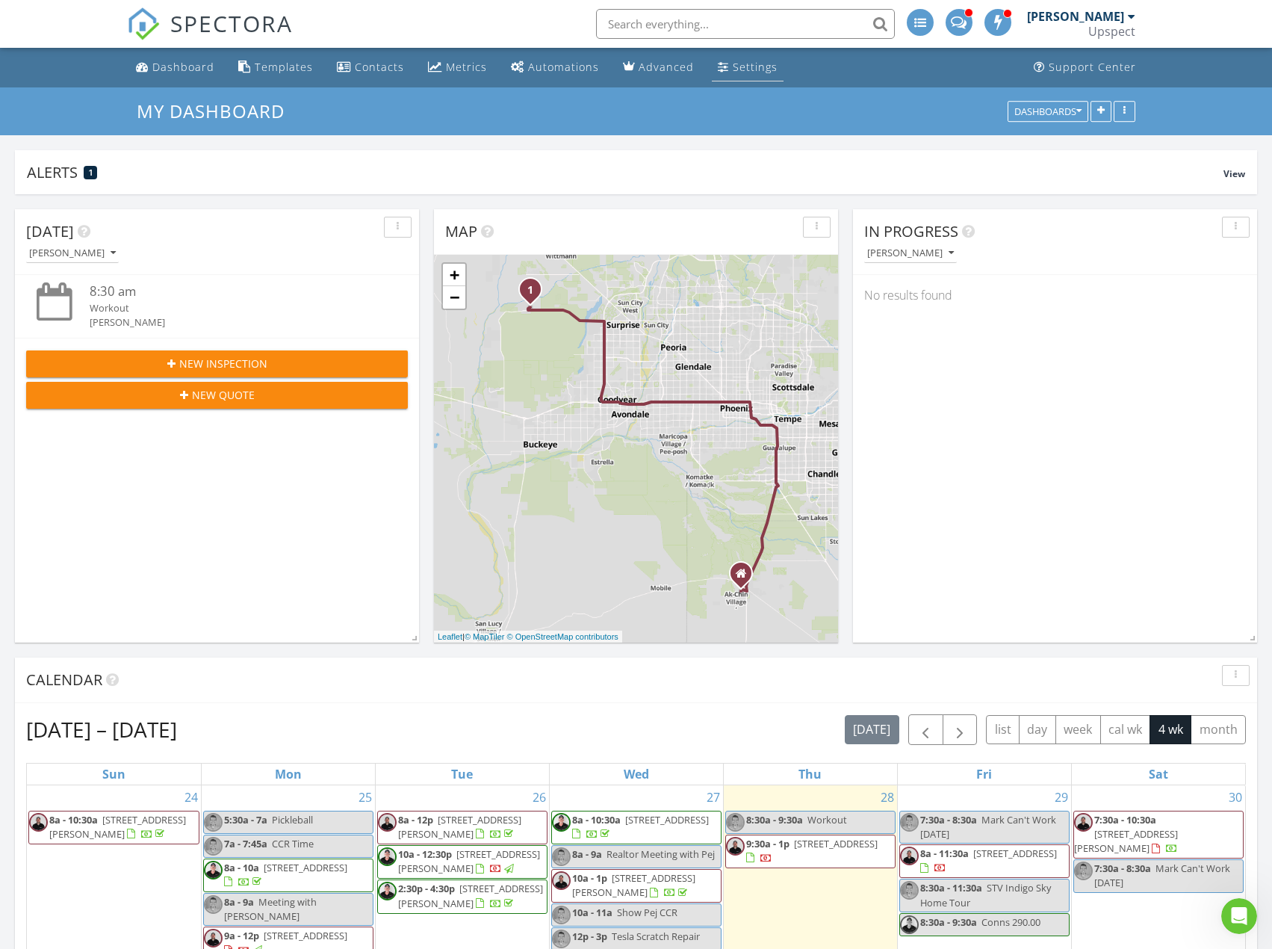
click at [756, 74] on link "Settings" at bounding box center [748, 68] width 72 height 28
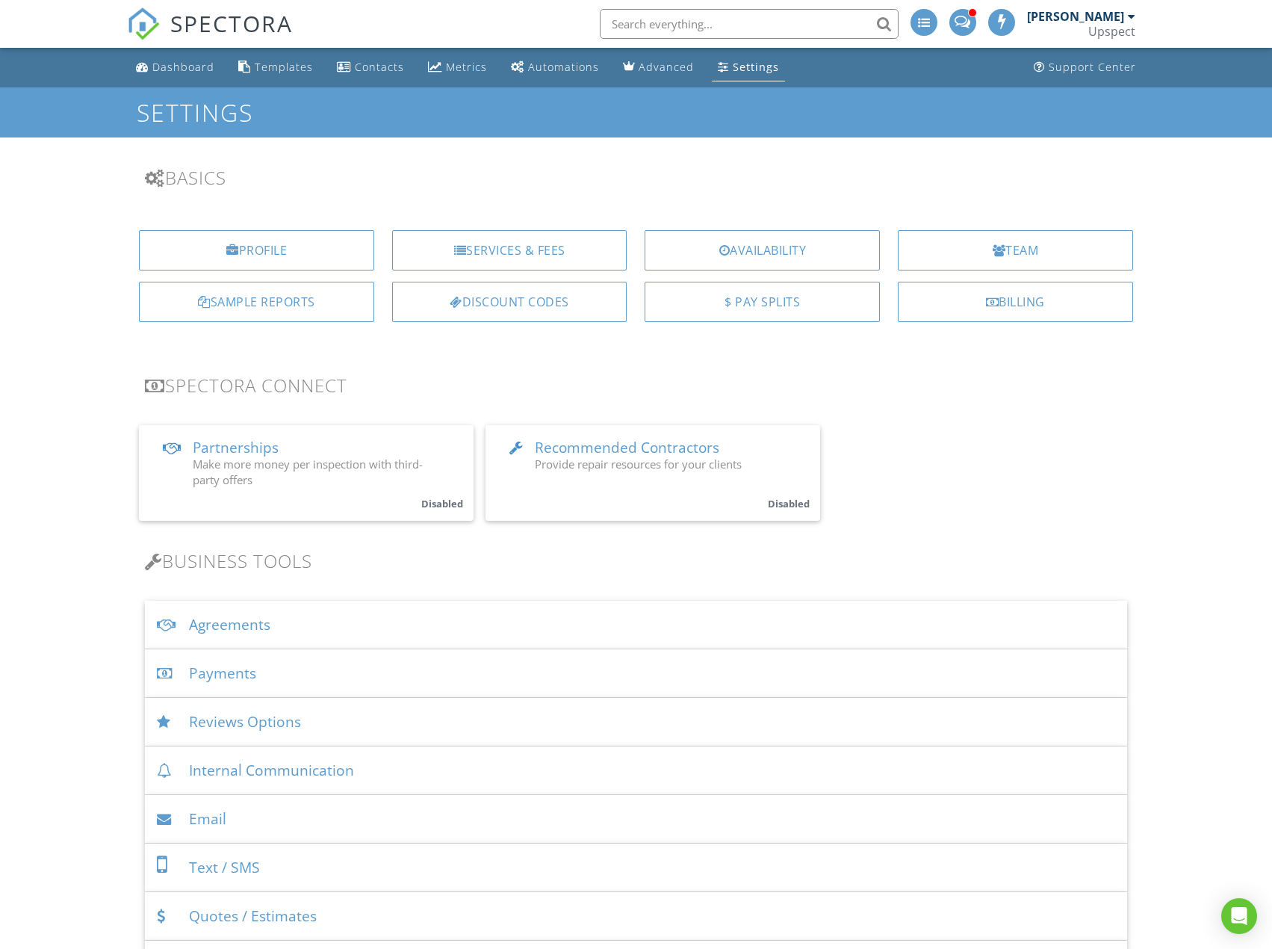
click at [279, 639] on div "Agreements" at bounding box center [636, 625] width 982 height 49
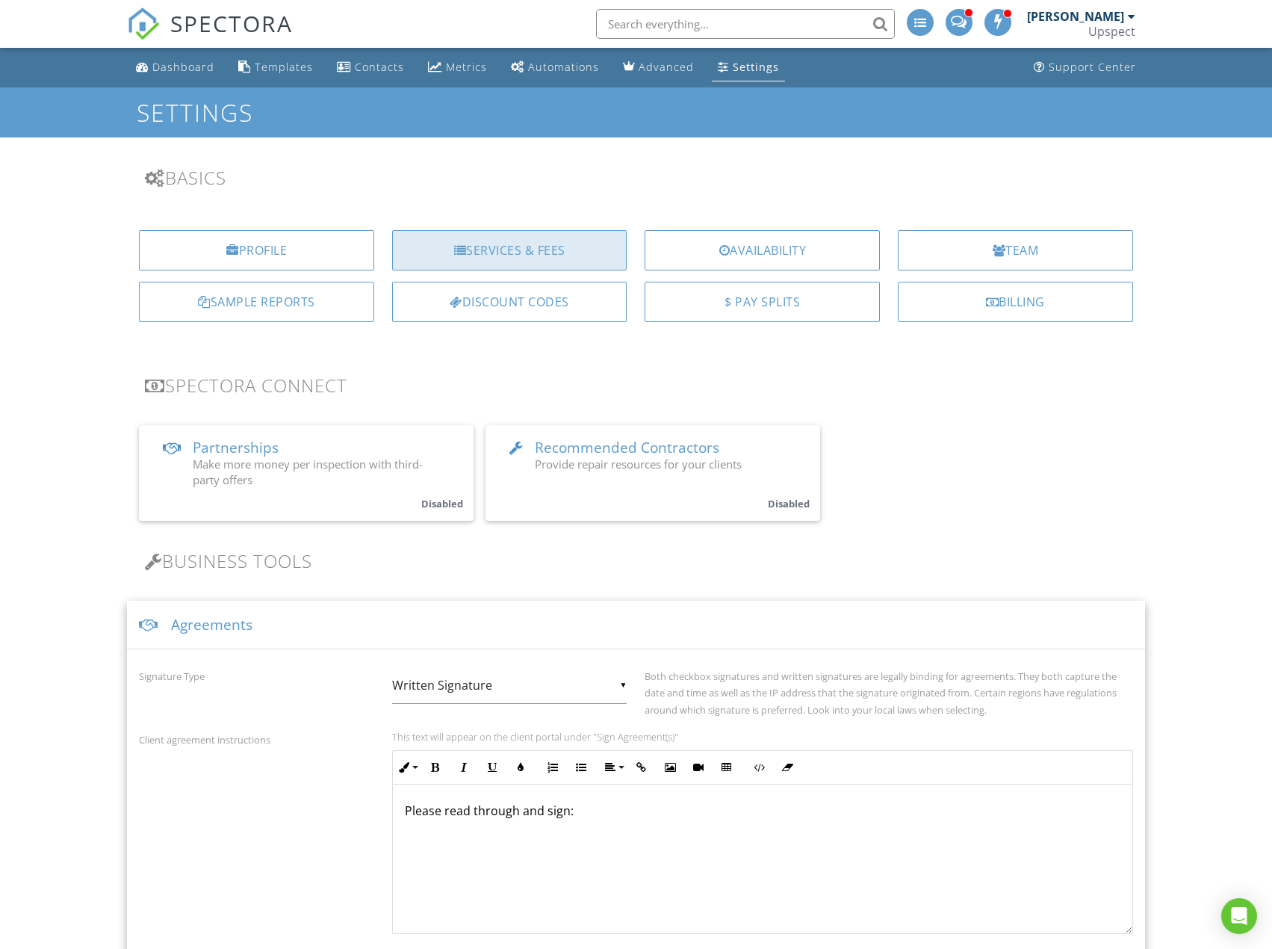
click at [574, 264] on div "Services & Fees" at bounding box center [509, 250] width 235 height 40
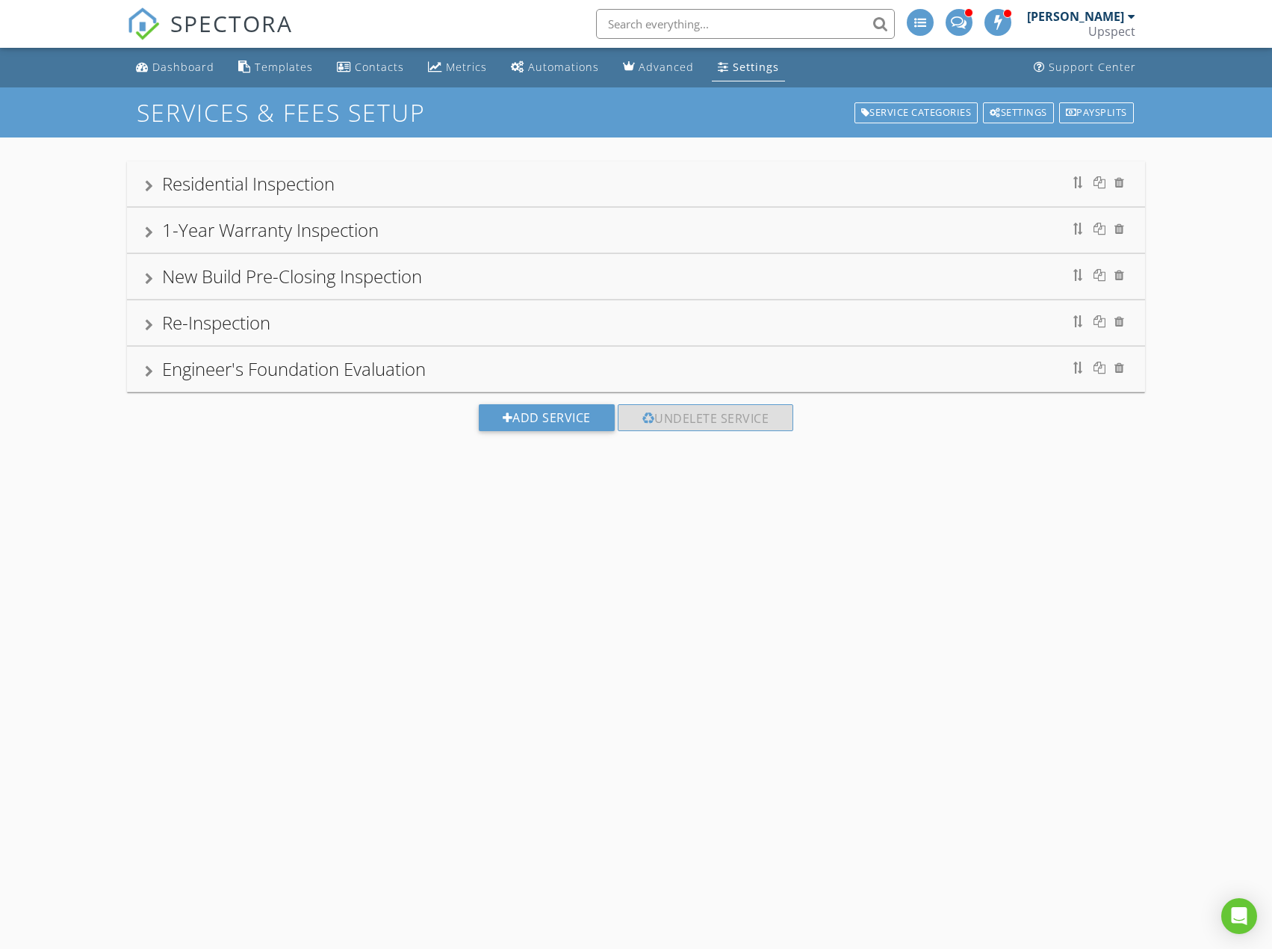
click at [356, 182] on div "Residential Inspection" at bounding box center [636, 183] width 982 height 27
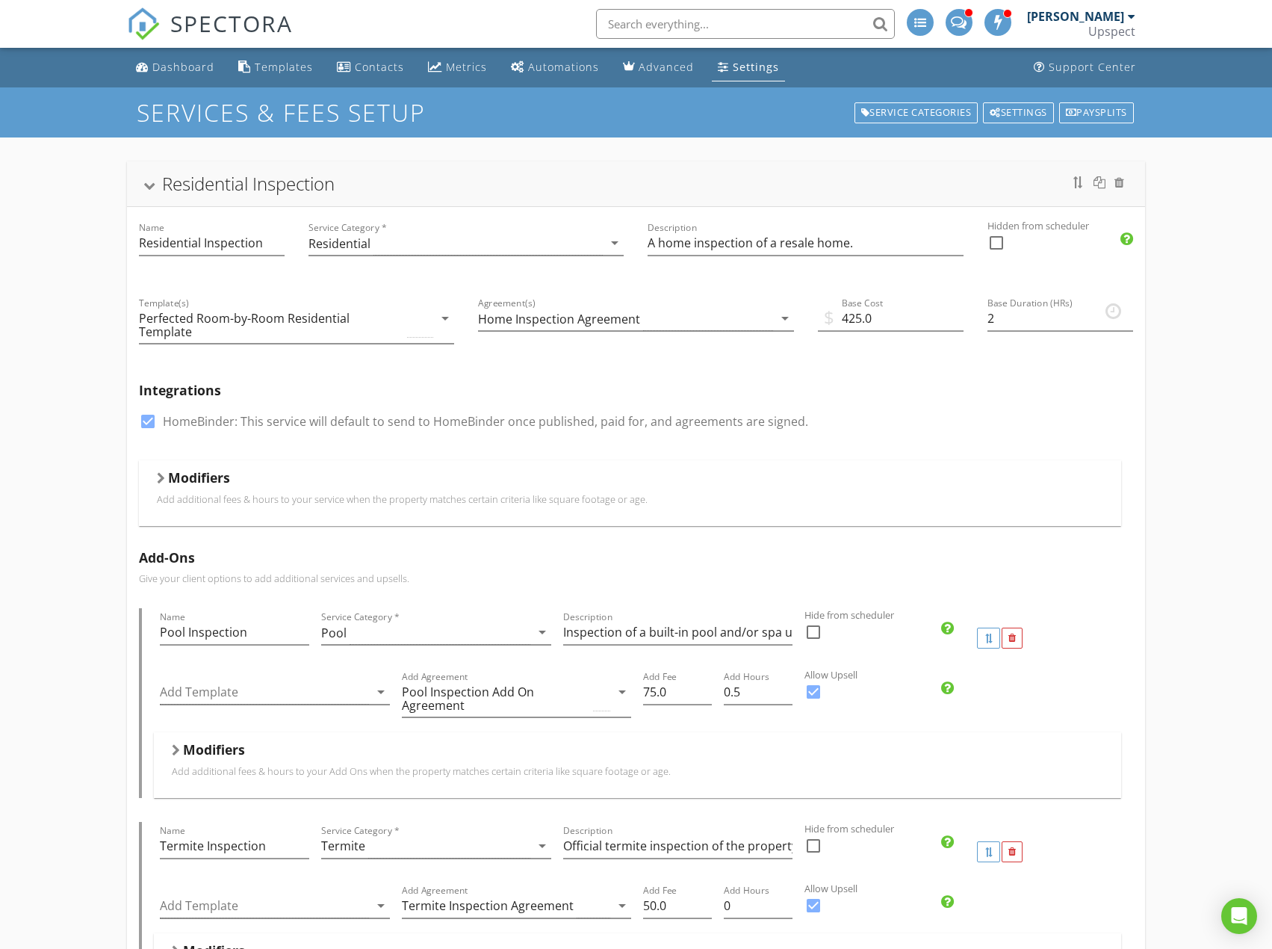
click at [491, 182] on div "Residential Inspection" at bounding box center [636, 183] width 982 height 27
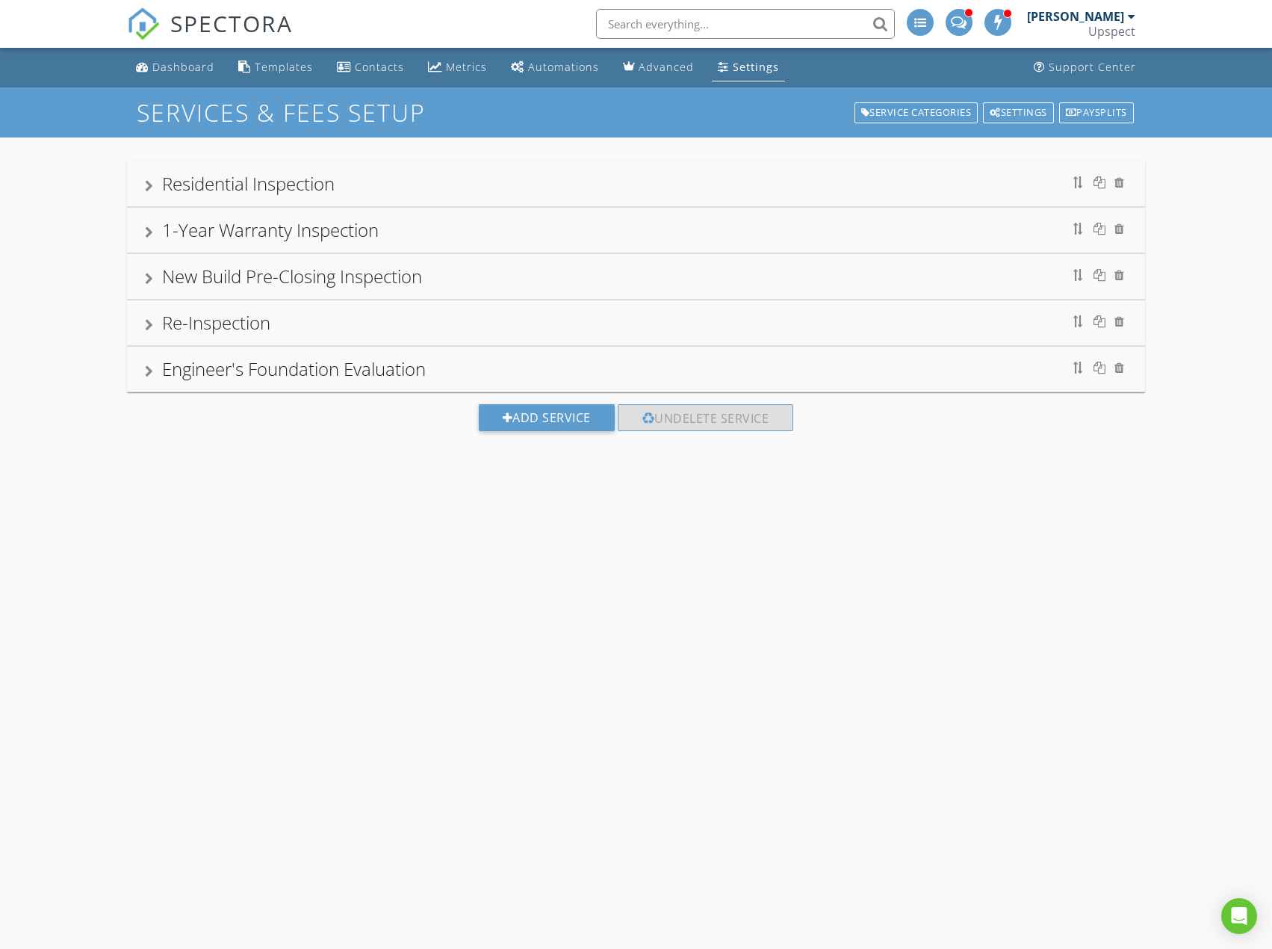
click at [459, 234] on div "1-Year Warranty Inspection" at bounding box center [636, 230] width 982 height 27
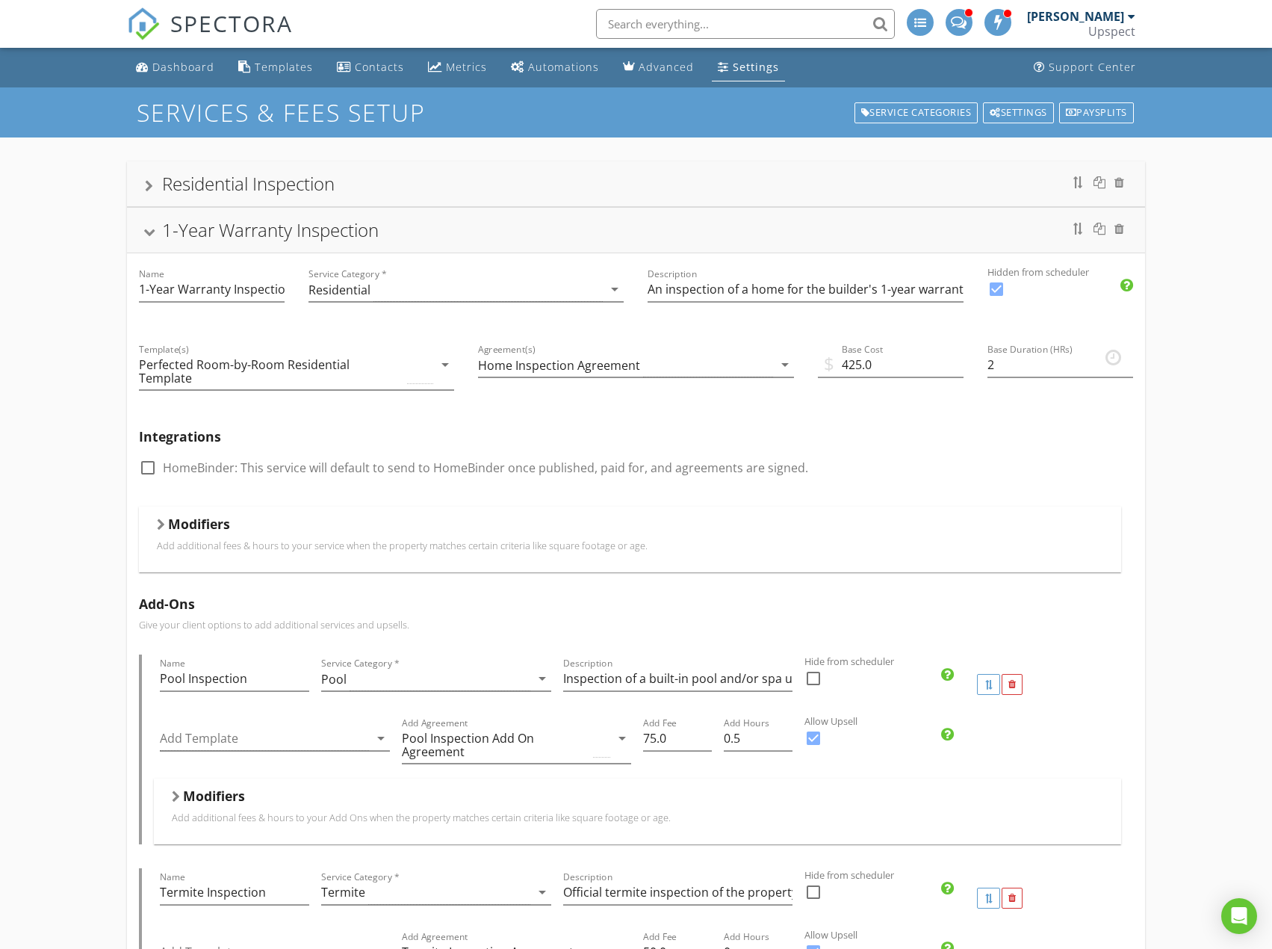
click at [459, 234] on div "1-Year Warranty Inspection" at bounding box center [636, 230] width 982 height 27
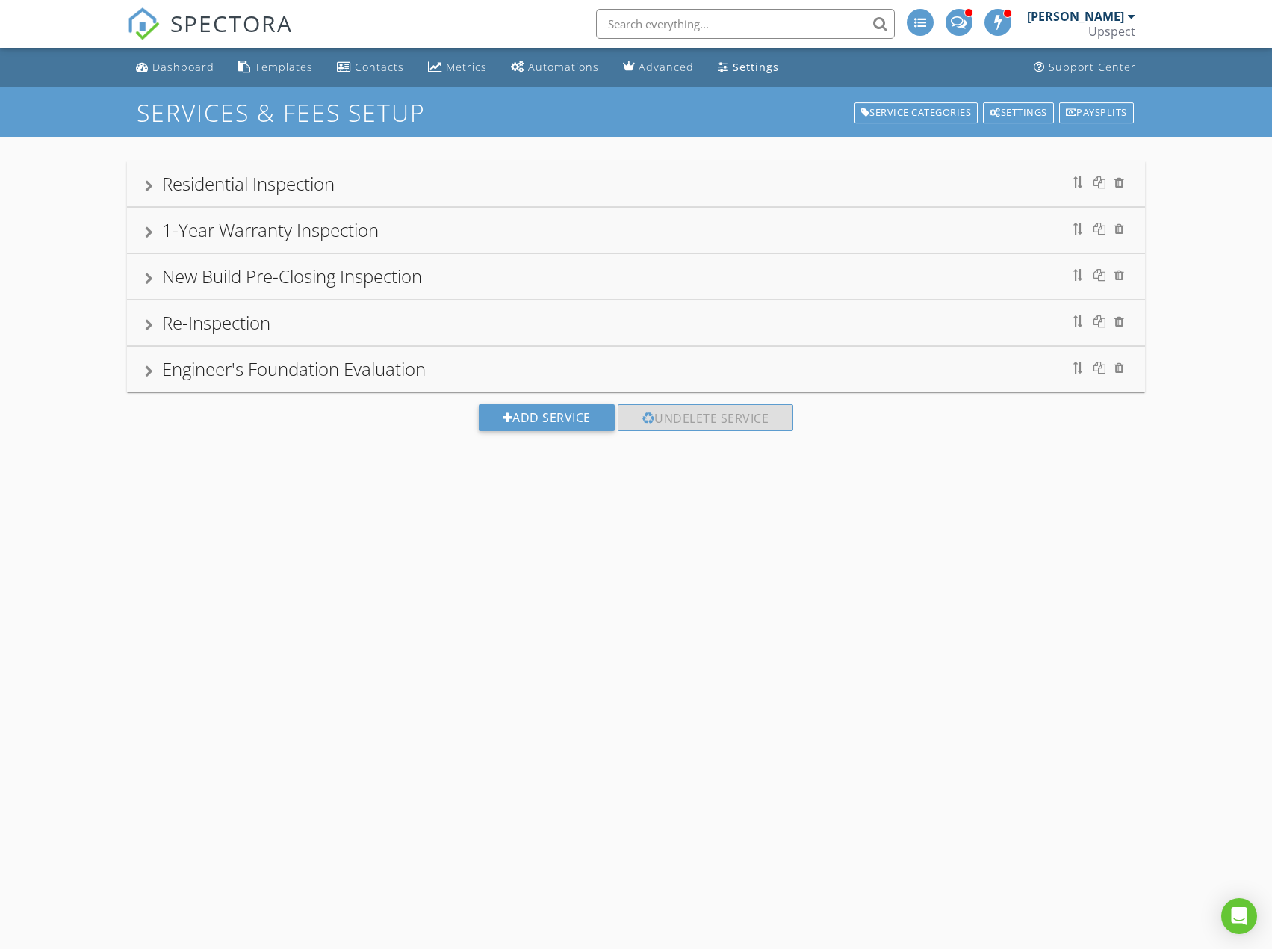
click at [463, 279] on div "New Build Pre-Closing Inspection" at bounding box center [636, 276] width 982 height 27
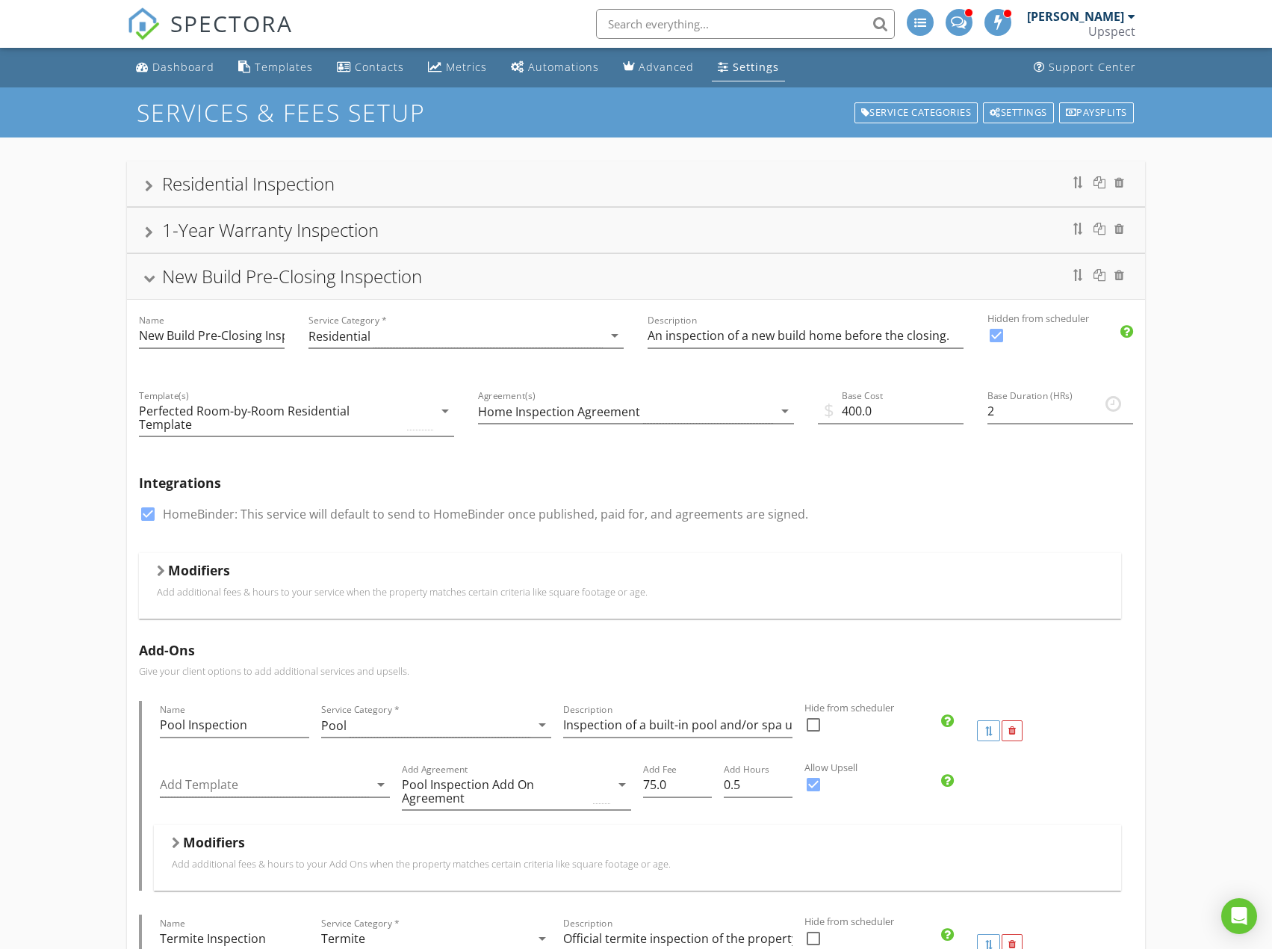
click at [489, 170] on div "Residential Inspection" at bounding box center [636, 183] width 982 height 27
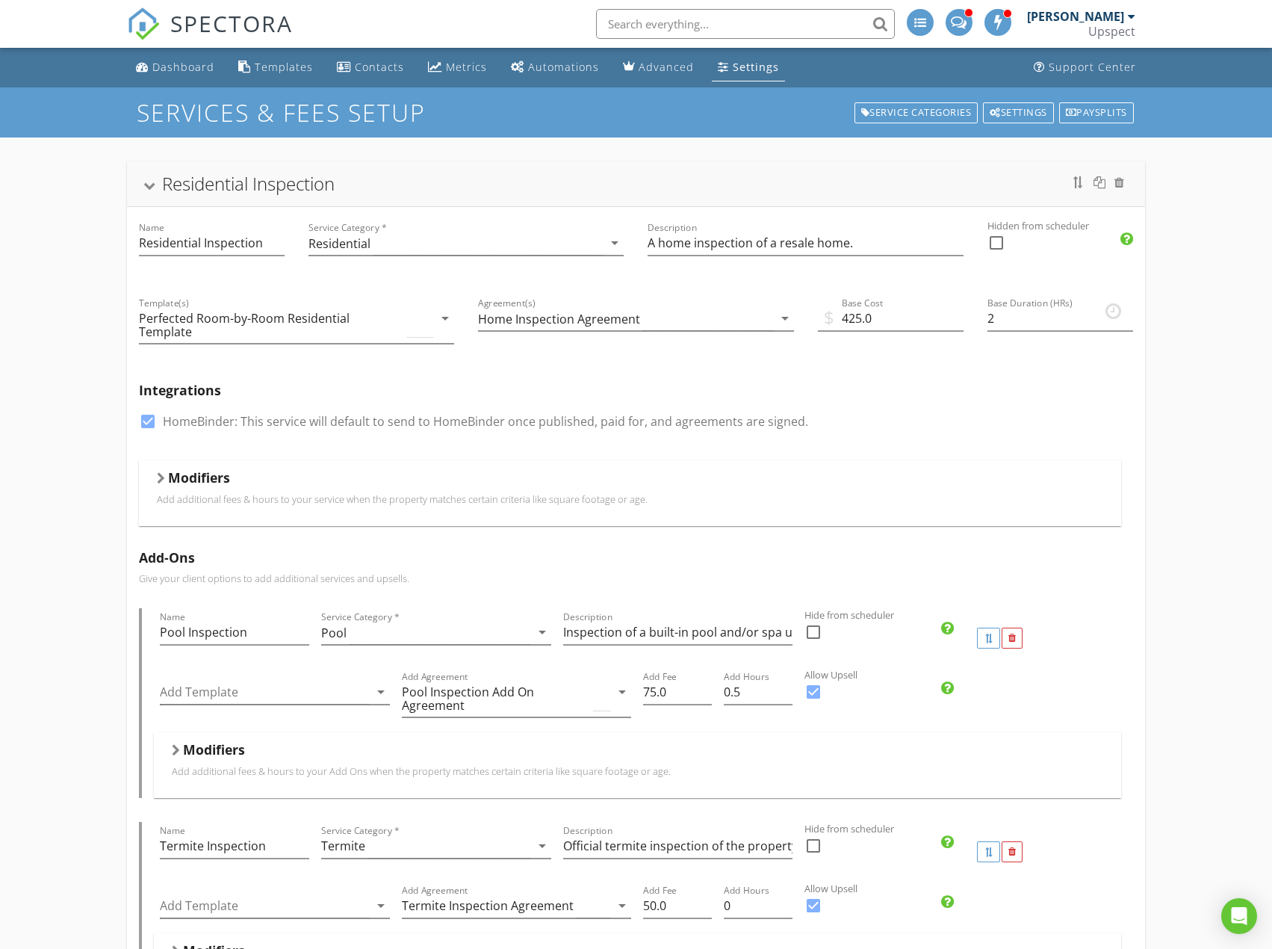
click at [733, 73] on div "Settings" at bounding box center [756, 67] width 46 height 14
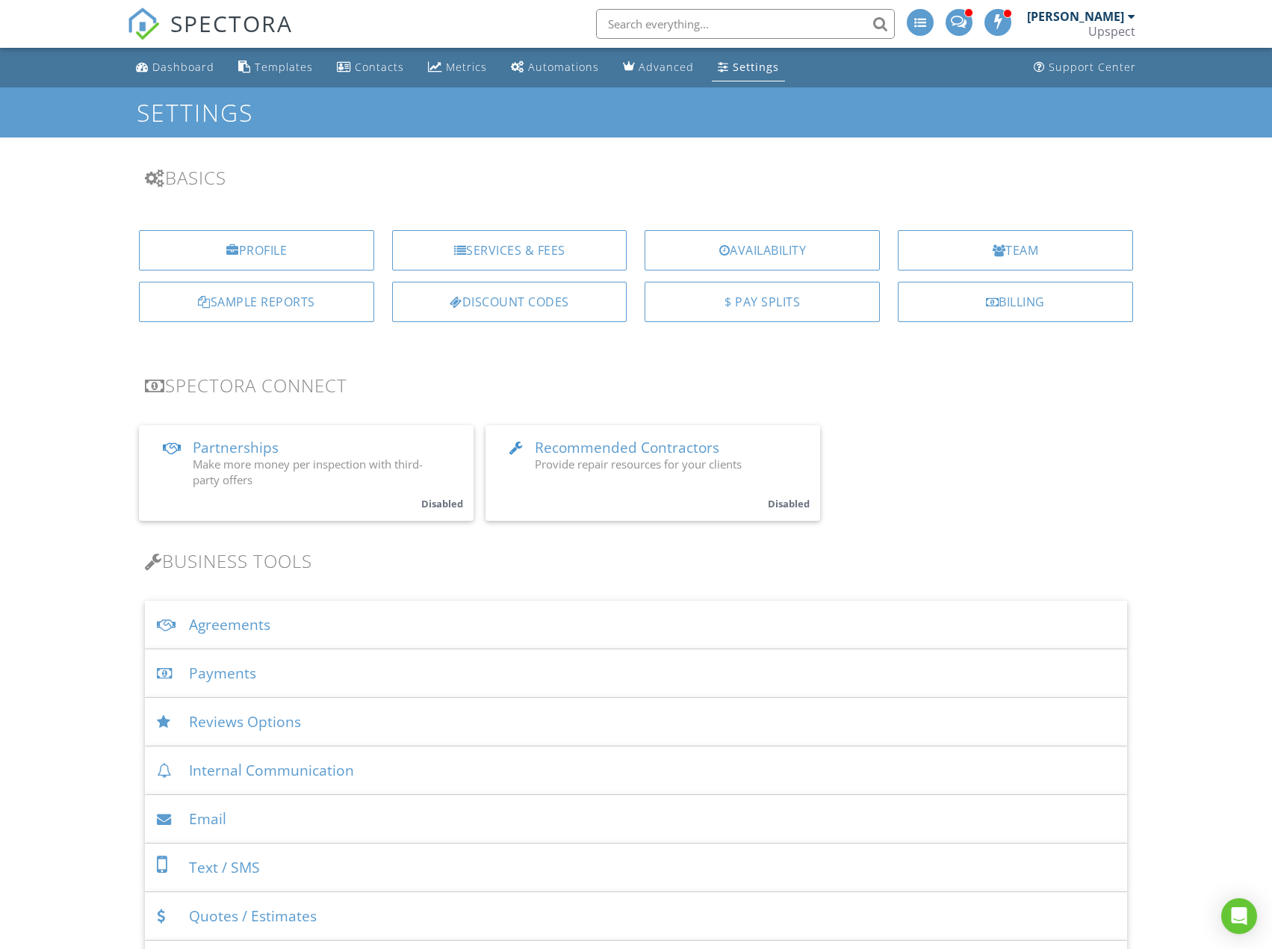
click at [478, 608] on div "Agreements" at bounding box center [636, 625] width 982 height 49
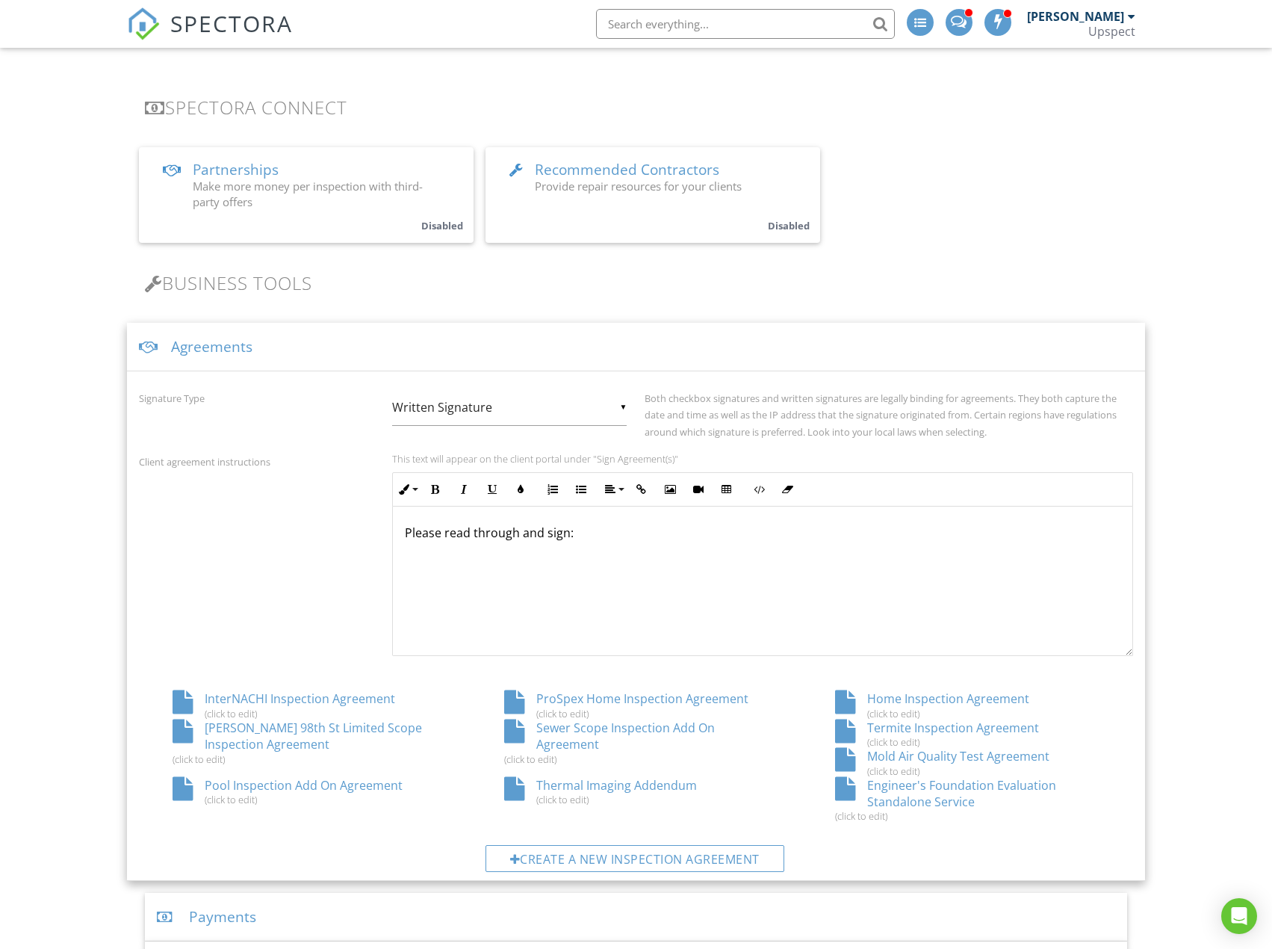
scroll to position [299, 0]
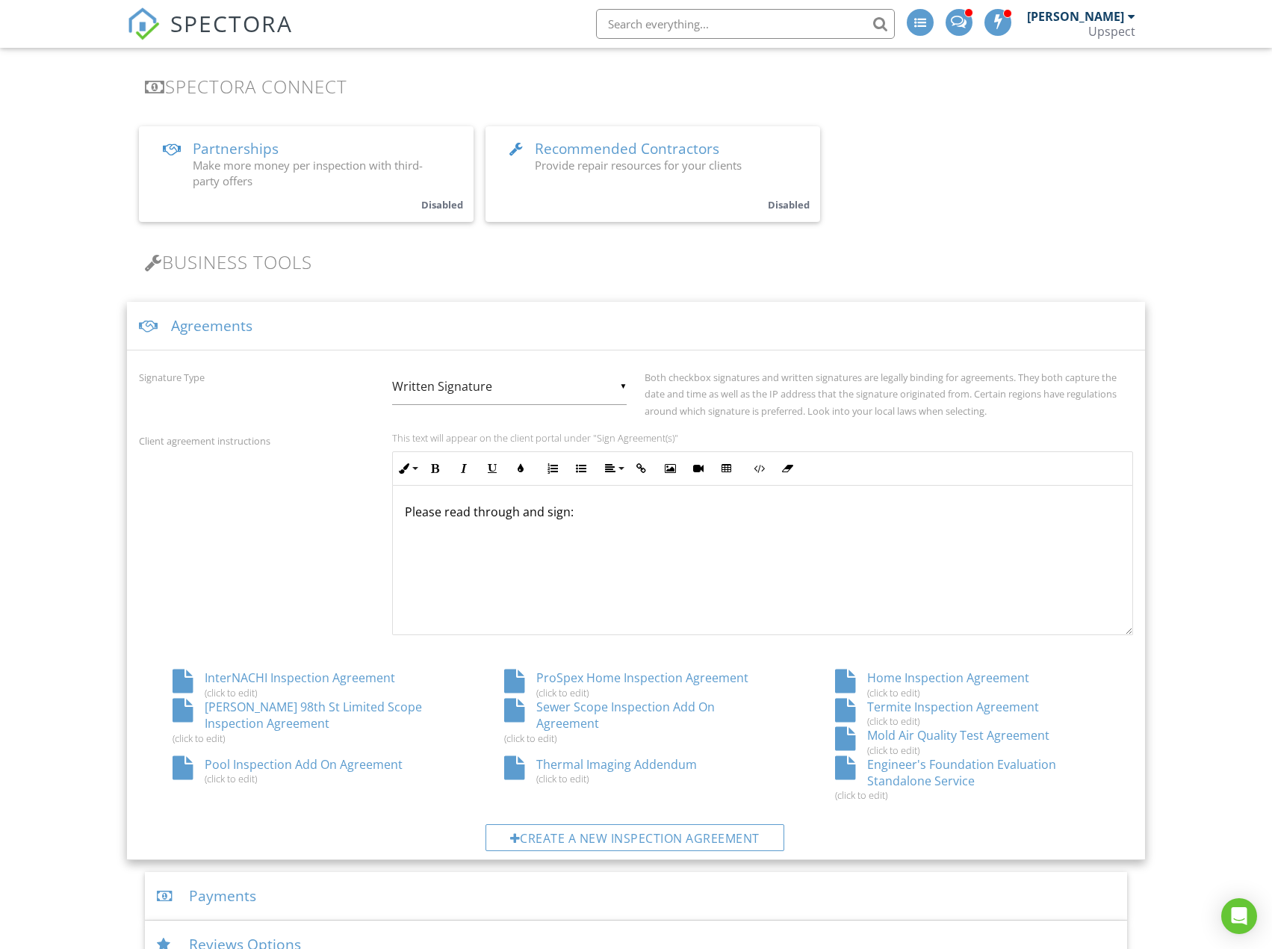
click at [934, 677] on div "Home Inspection Agreement (click to edit)" at bounding box center [966, 683] width 331 height 28
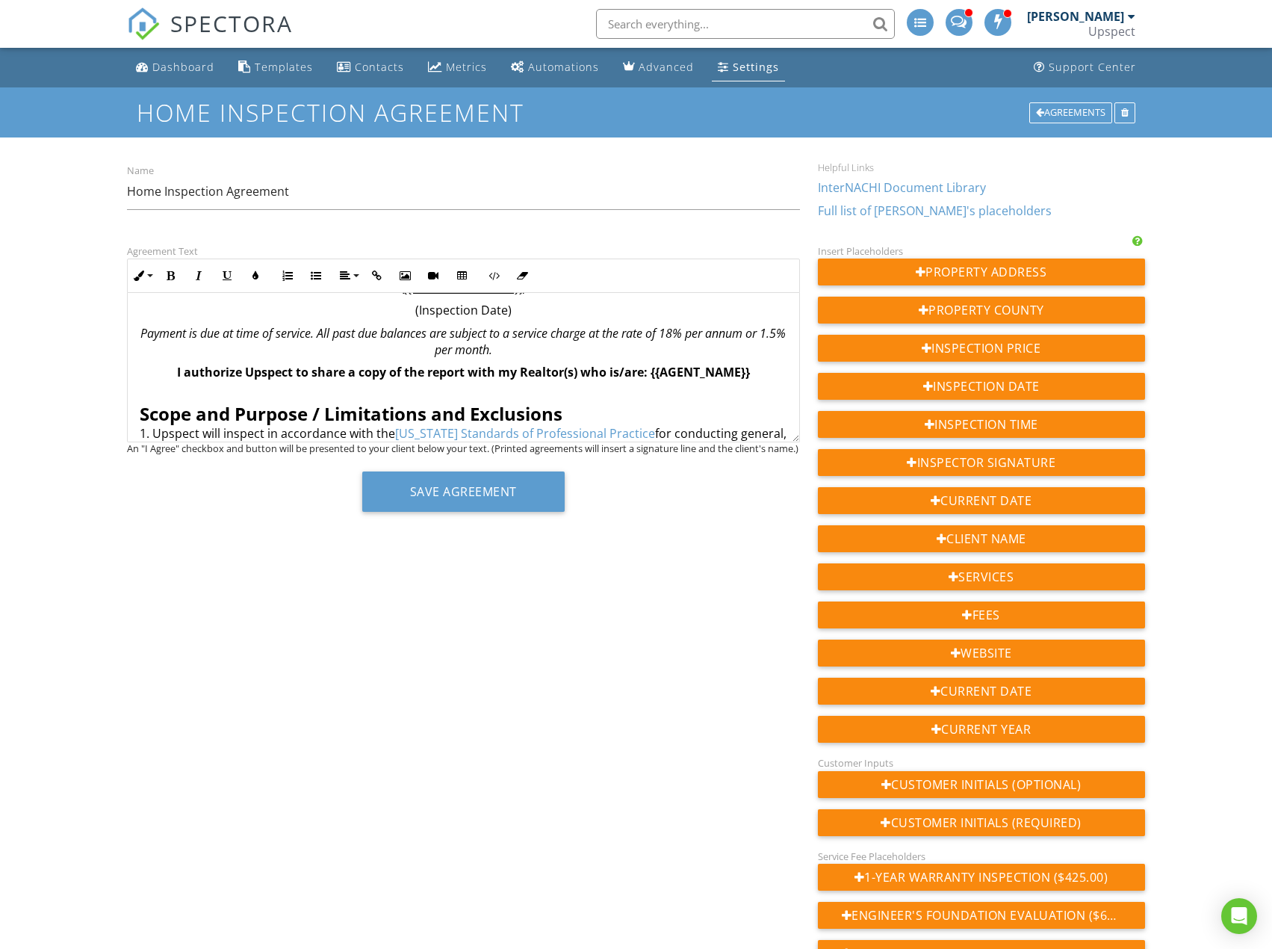
scroll to position [523, 0]
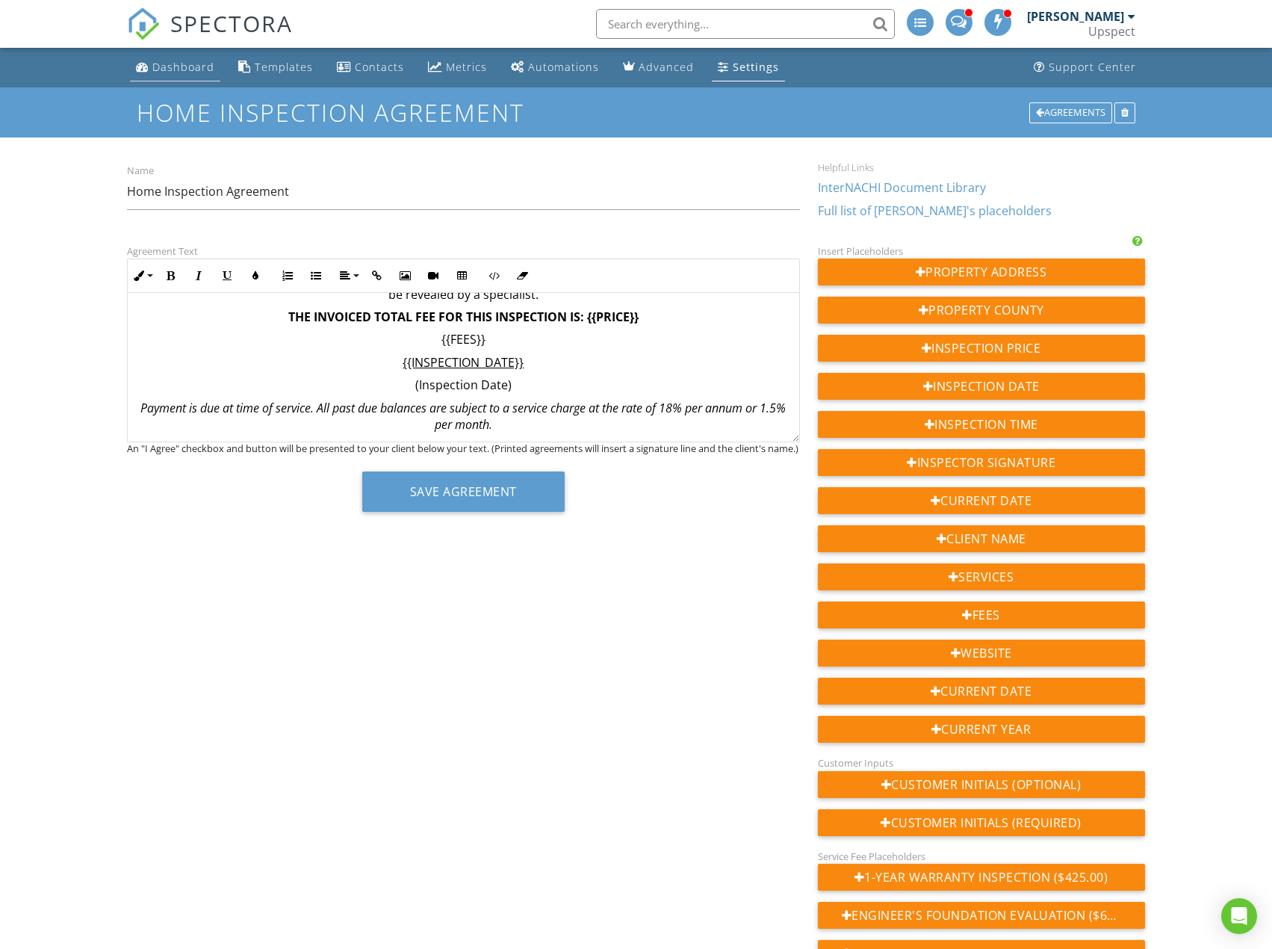
click at [208, 78] on link "Dashboard" at bounding box center [175, 68] width 90 height 28
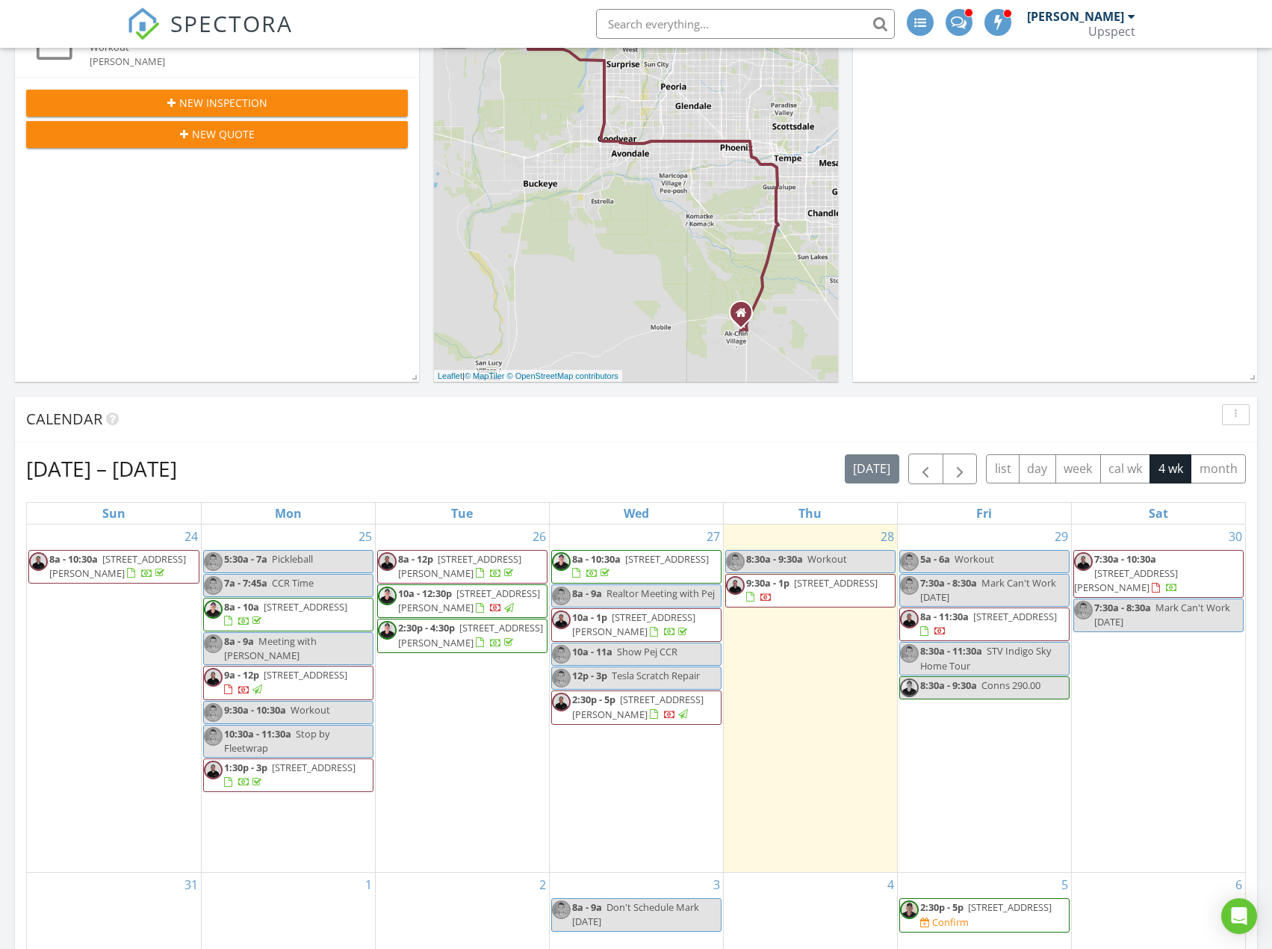
scroll to position [299, 0]
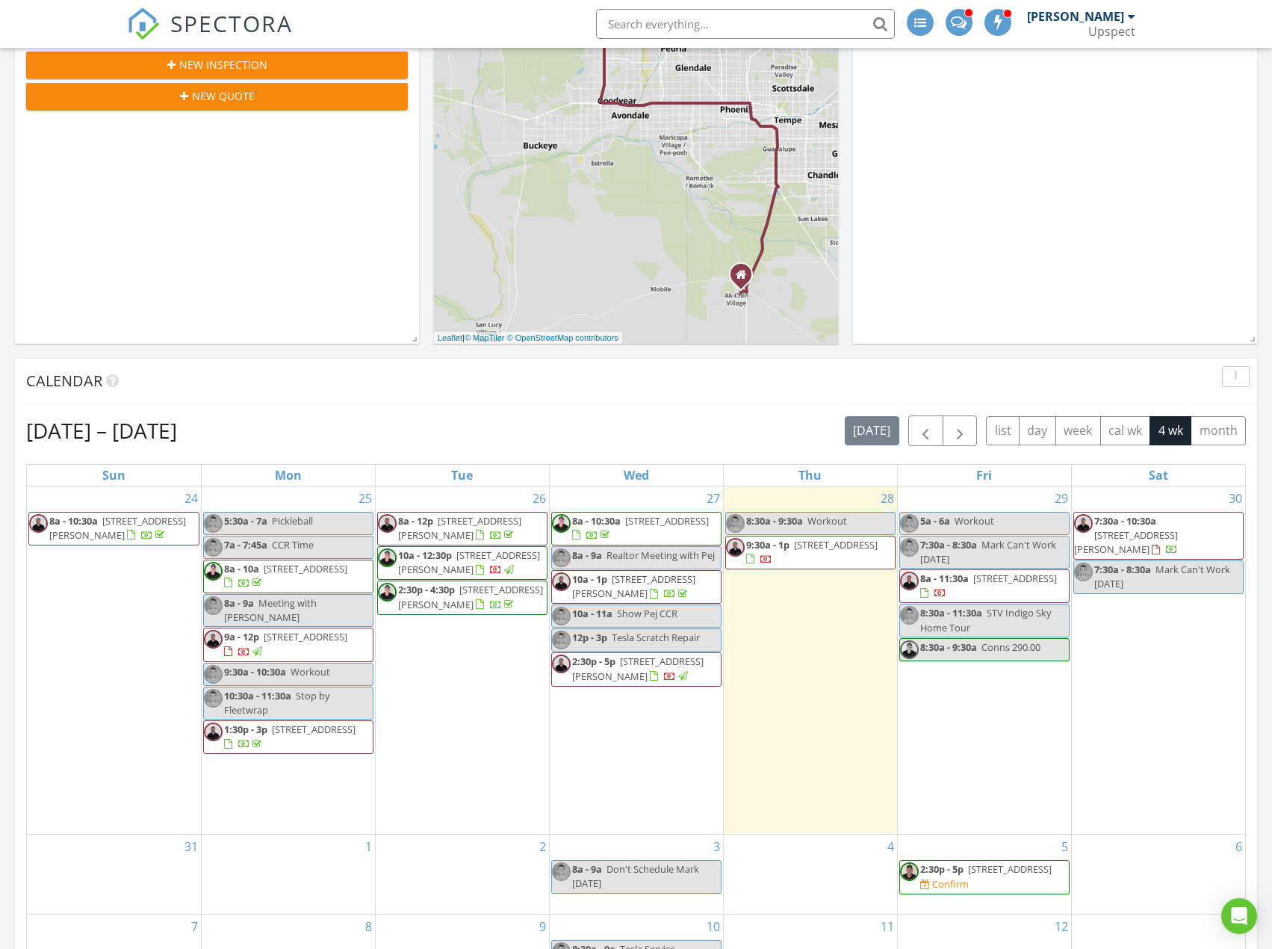
click at [794, 551] on span "[STREET_ADDRESS]" at bounding box center [836, 544] width 84 height 13
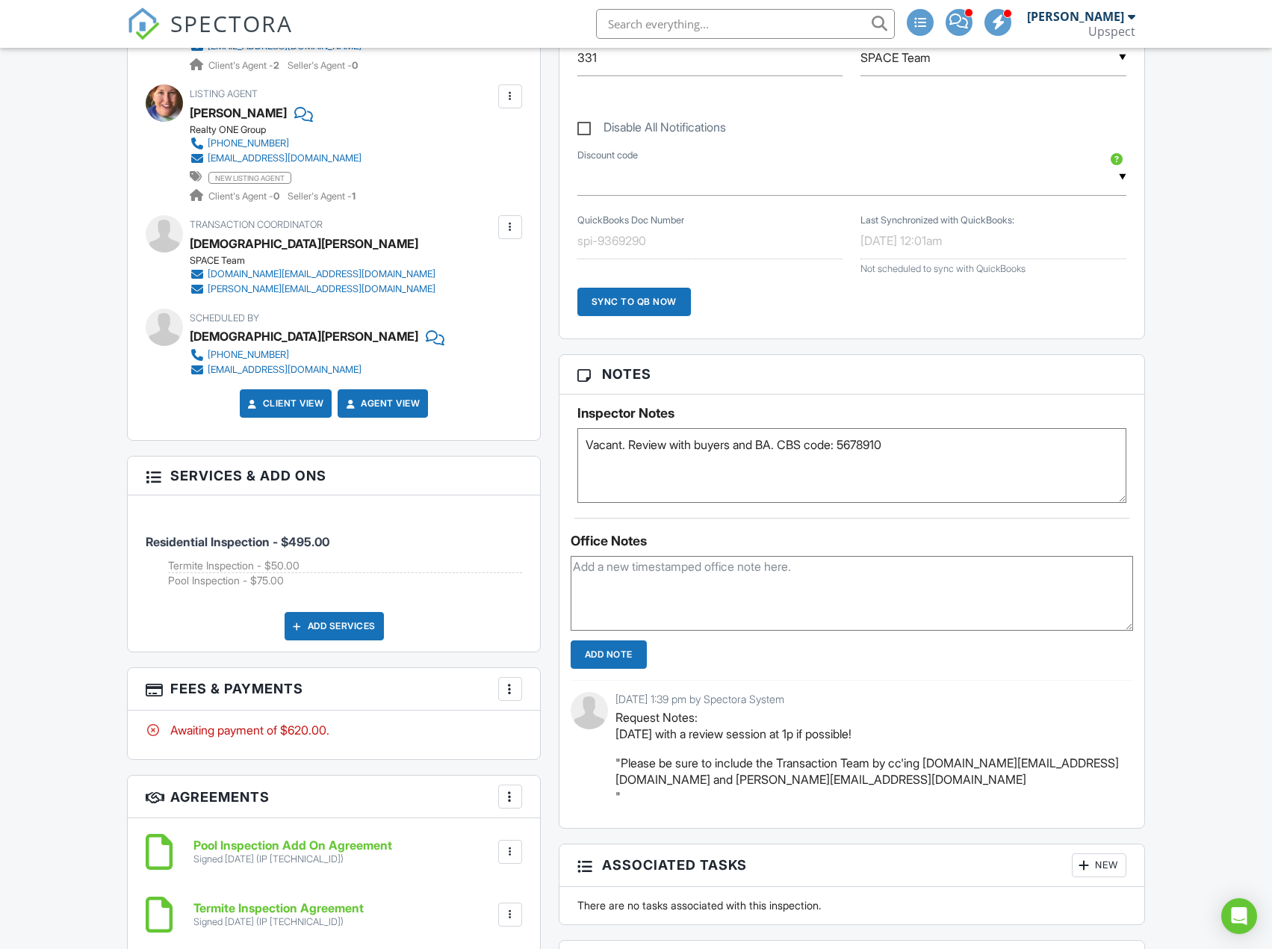
scroll to position [896, 0]
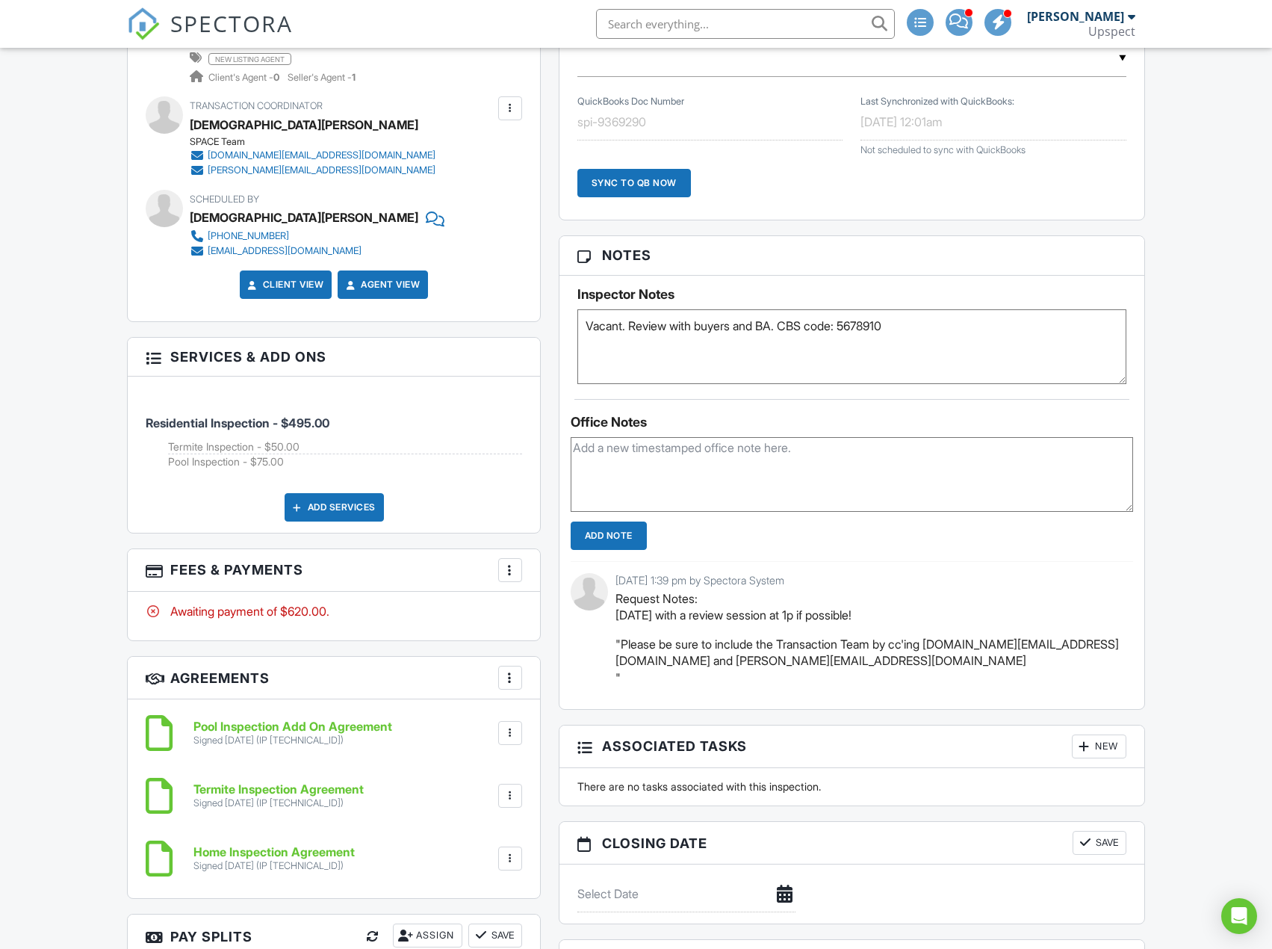
click at [318, 848] on h6 "Home Inspection Agreement" at bounding box center [273, 852] width 161 height 13
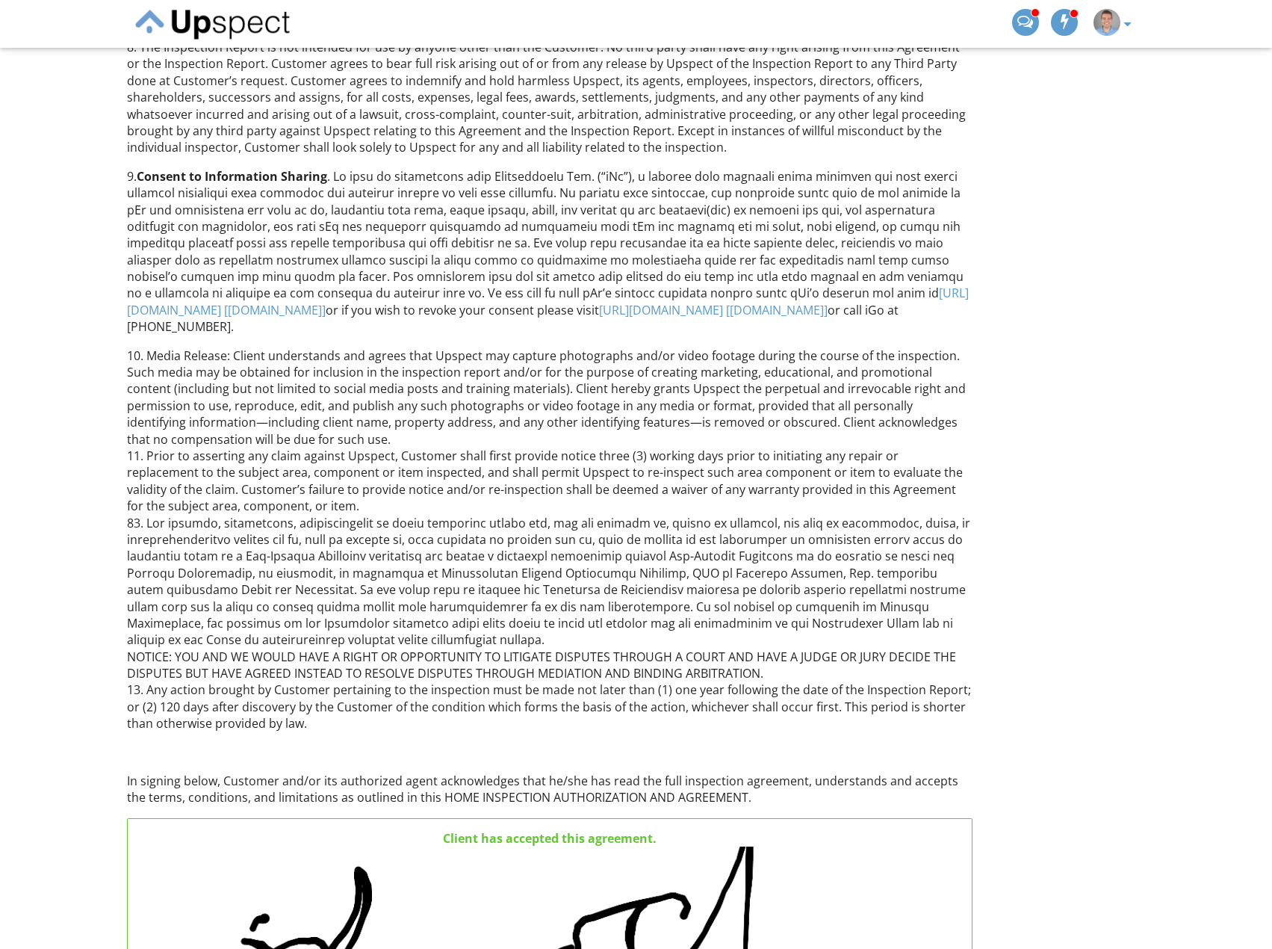
scroll to position [1643, 0]
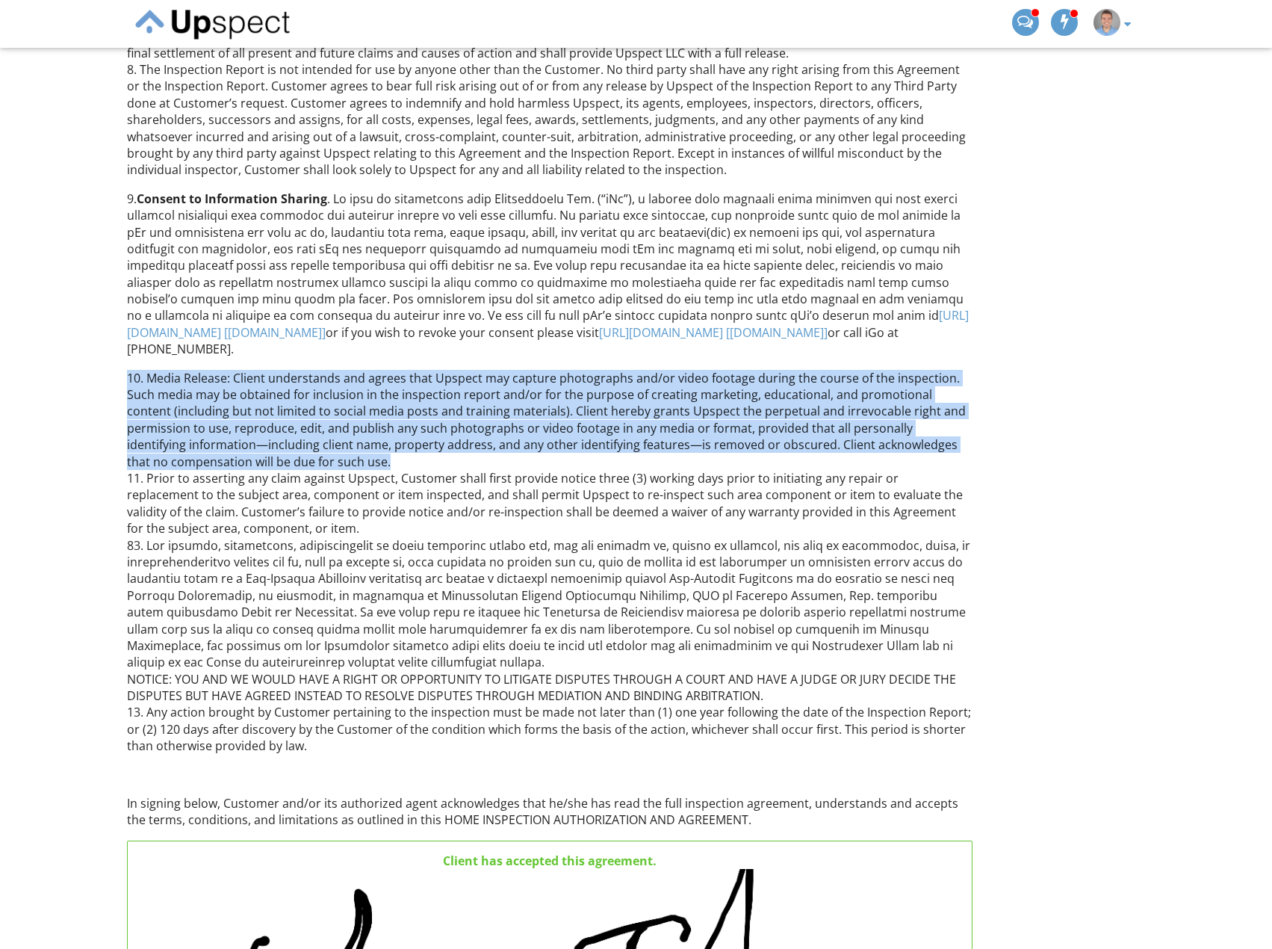
drag, startPoint x: 128, startPoint y: 379, endPoint x: 311, endPoint y: 453, distance: 198.4
click at [311, 453] on p "10. Media Release: Client understands and agrees that Upspect may capture photo…" at bounding box center [549, 562] width 845 height 385
copy p "10. Media Release: Client understands and agrees that Upspect may capture photo…"
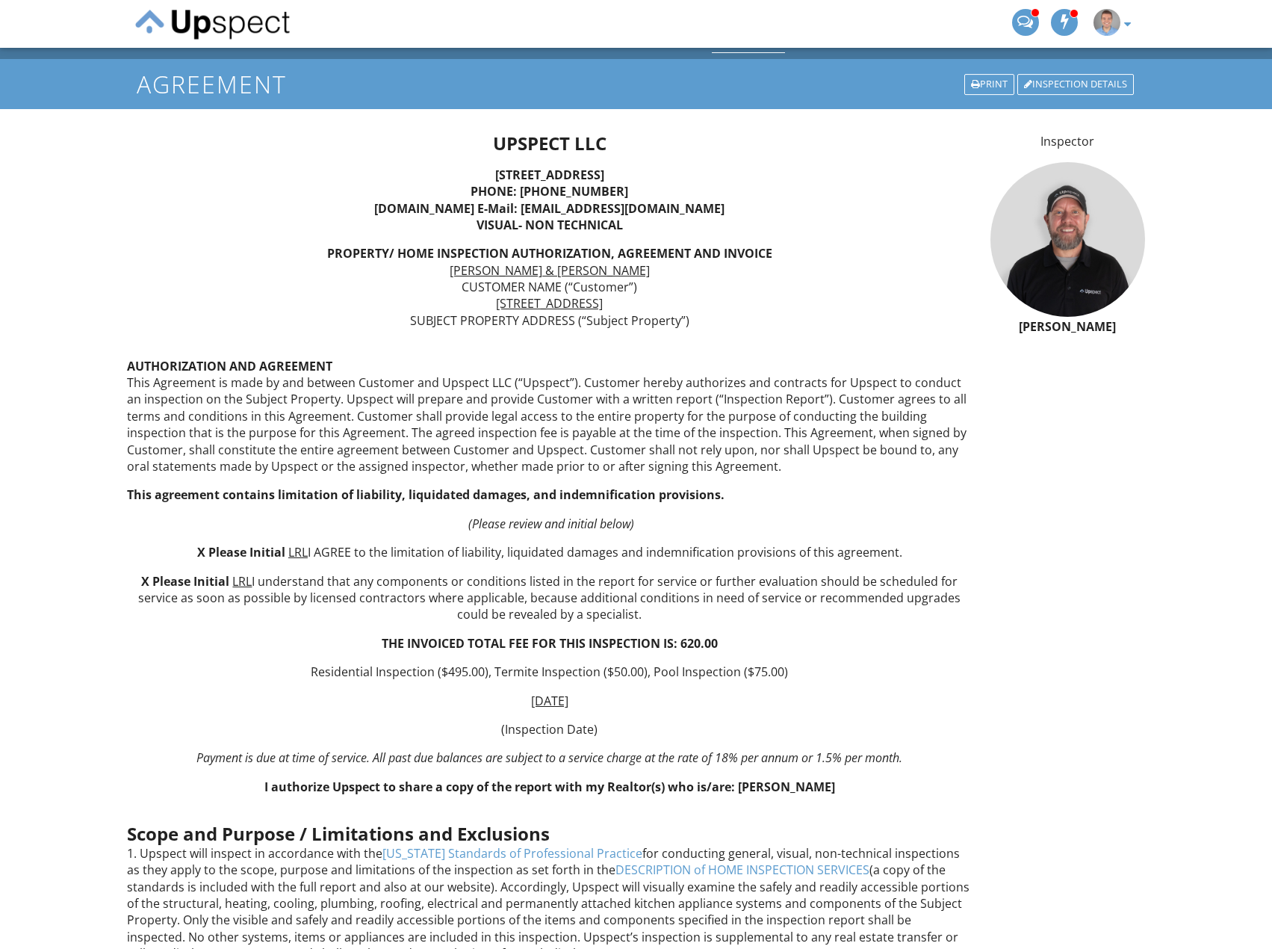
scroll to position [0, 0]
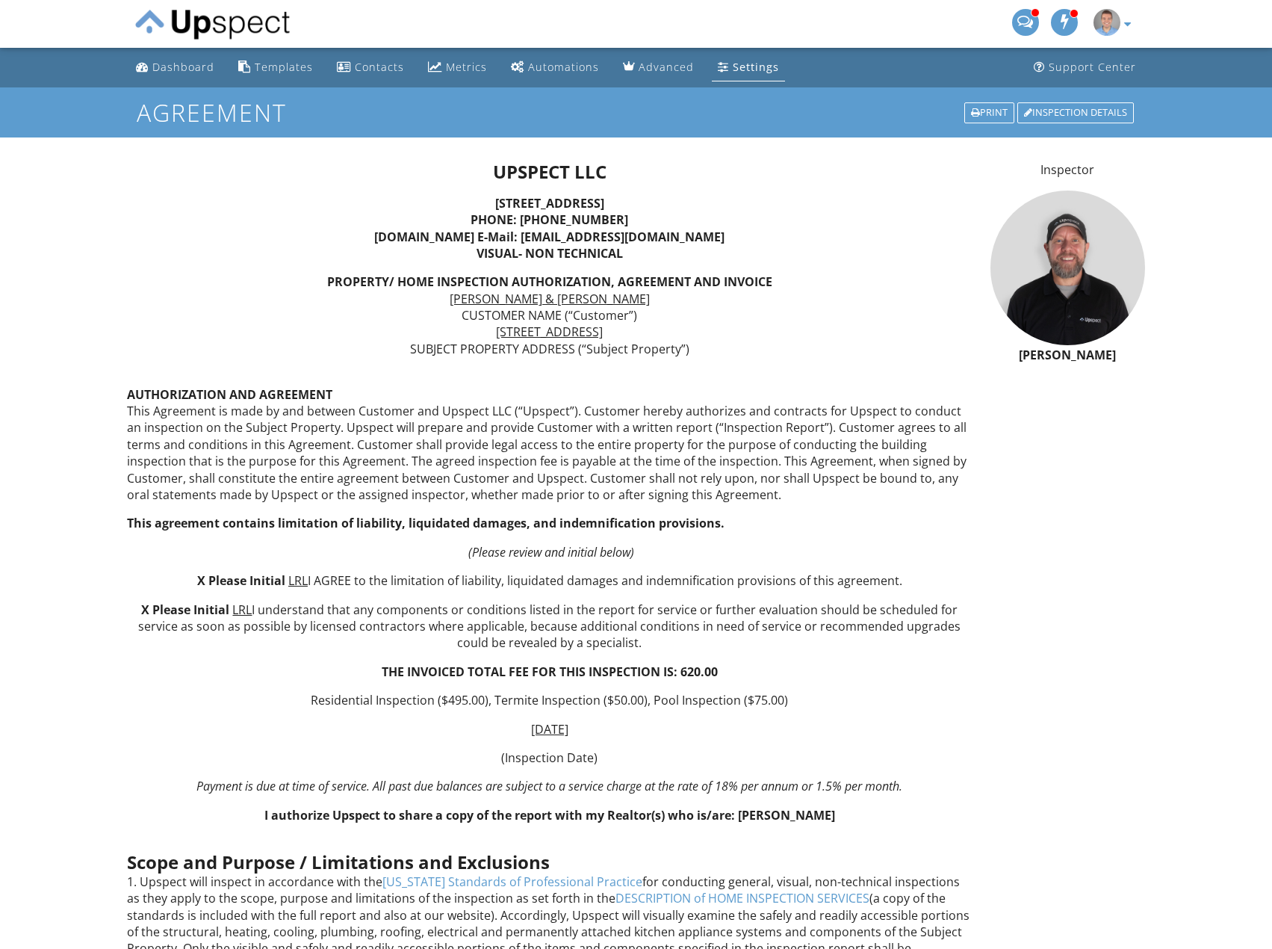
click at [853, 69] on div "Dashboard Templates Contacts Metrics Automations Advanced Settings Support Cent…" at bounding box center [635, 68] width 1017 height 40
click at [877, 32] on div "[PERSON_NAME] Inspector Dashboard New Inspection Inspections Calendar Template …" at bounding box center [635, 24] width 1017 height 48
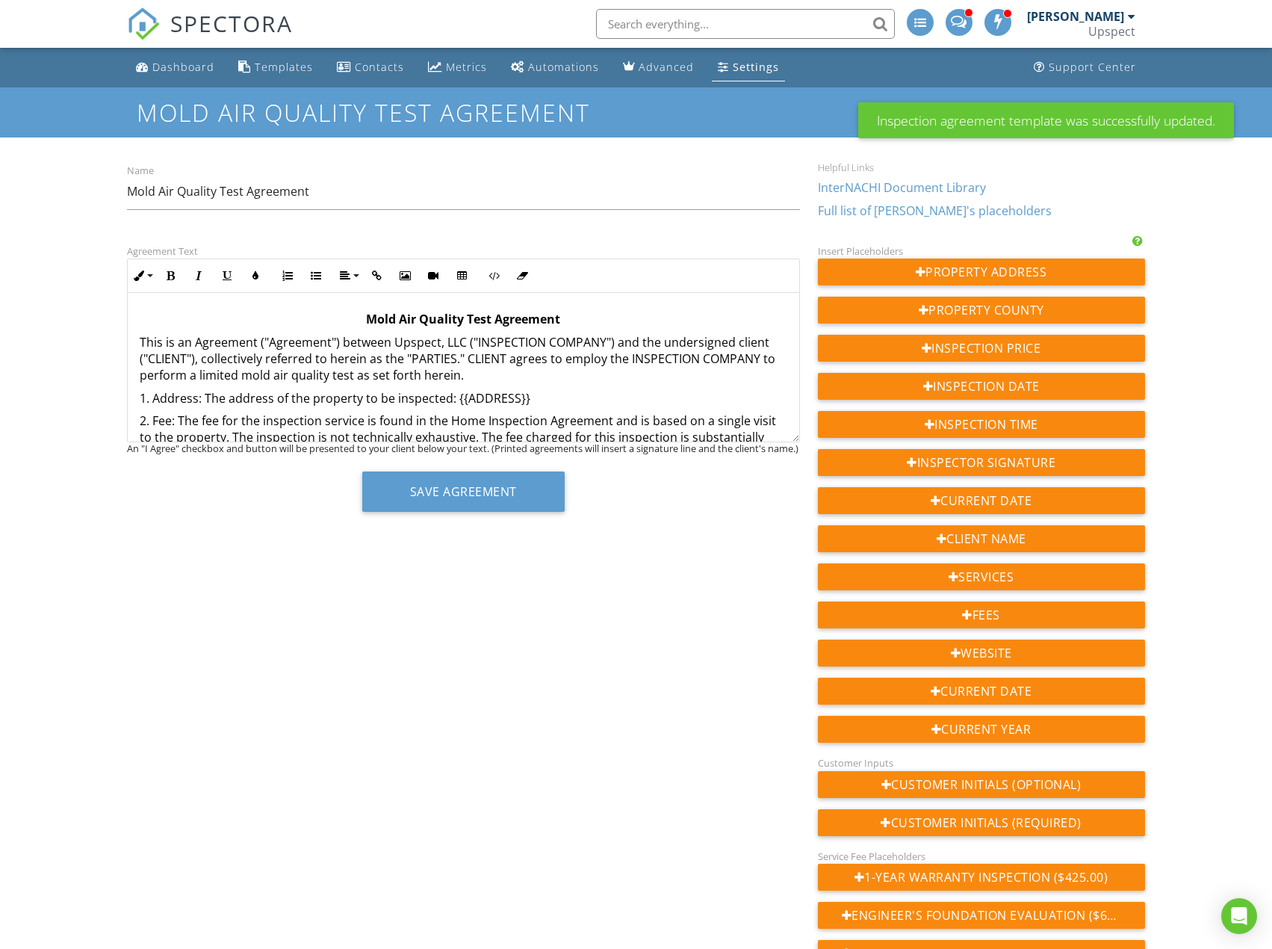
click at [764, 72] on div "Settings" at bounding box center [756, 67] width 46 height 14
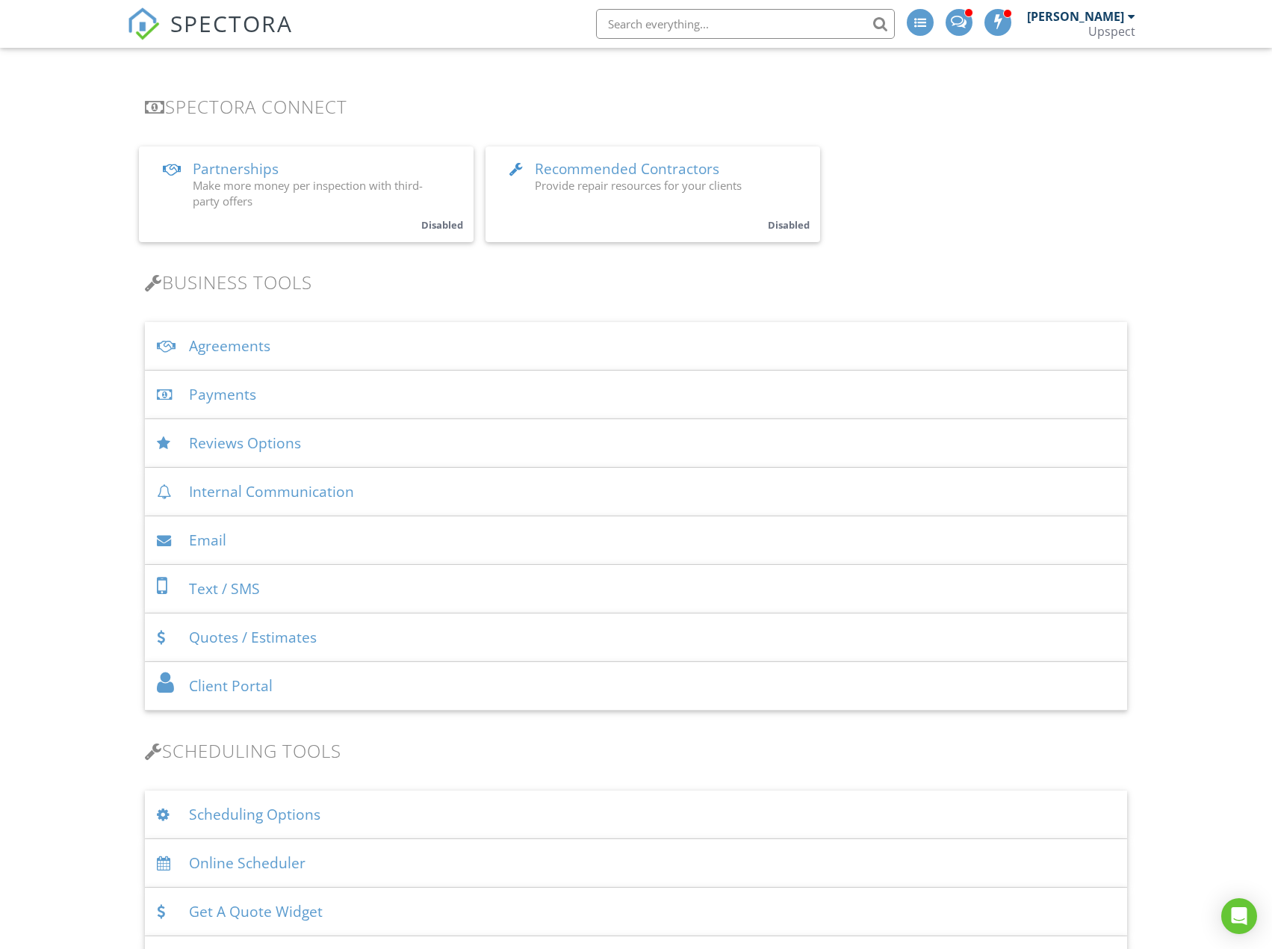
scroll to position [299, 0]
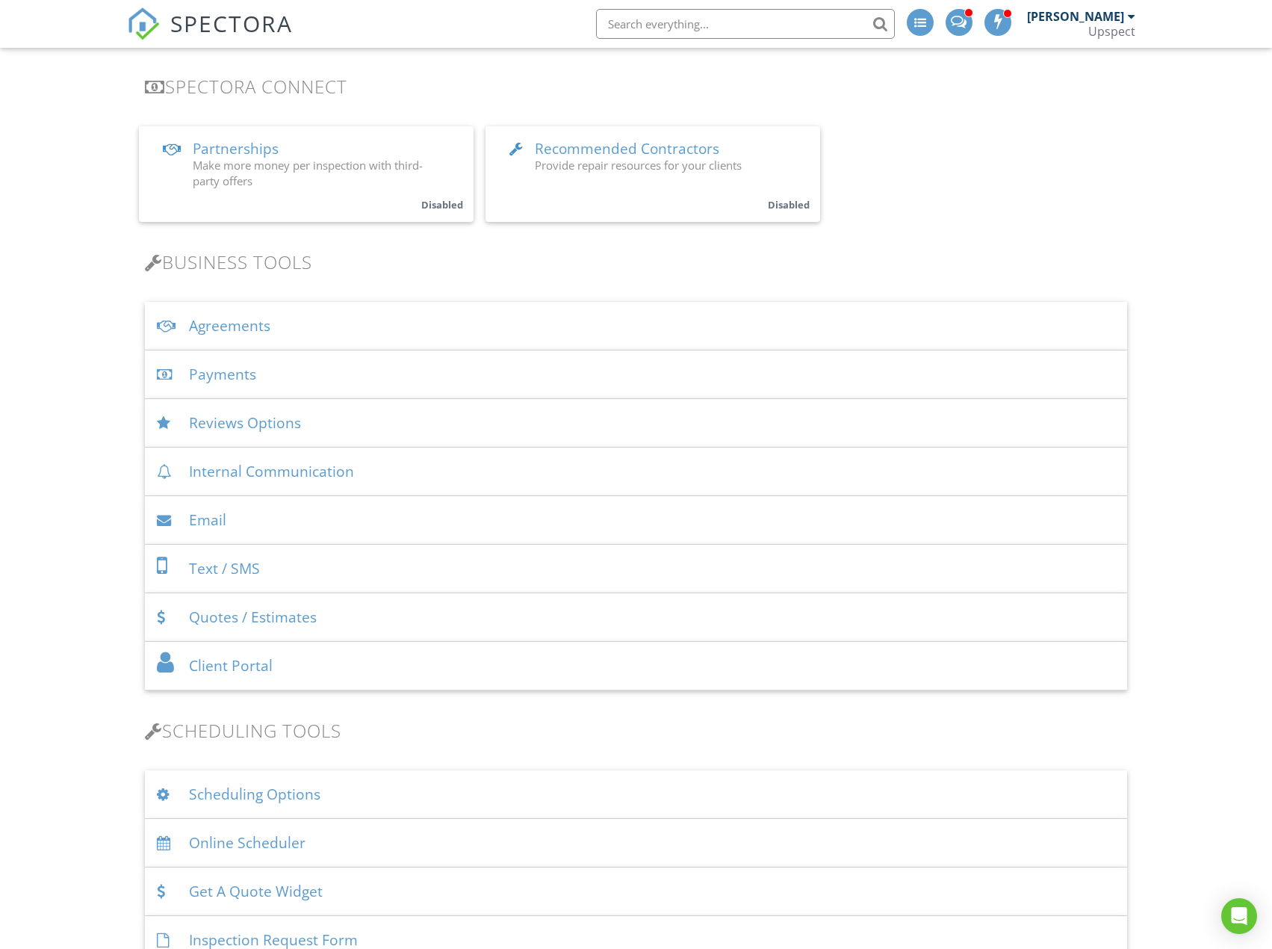
click at [339, 325] on div "Agreements" at bounding box center [636, 326] width 982 height 49
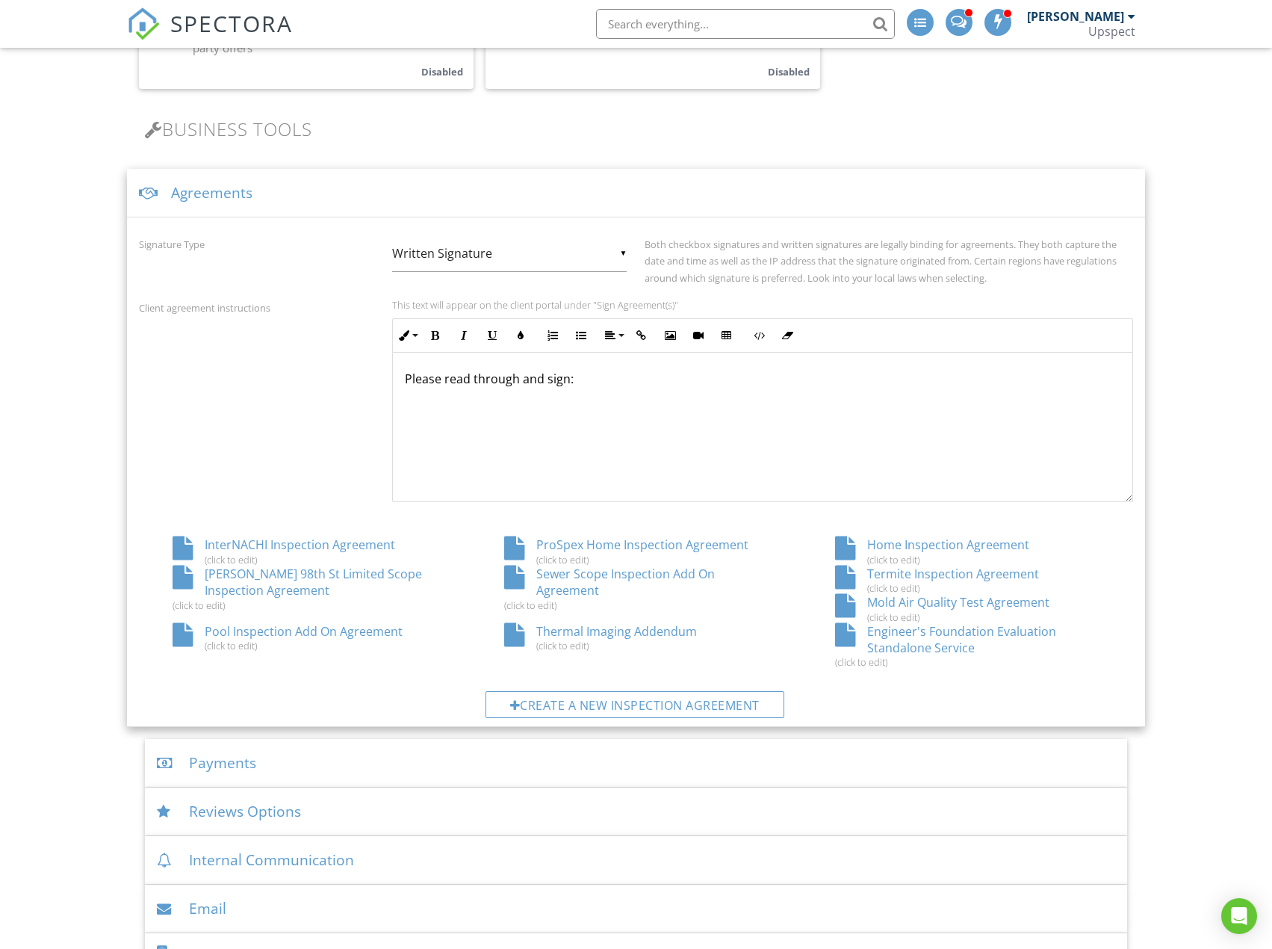
scroll to position [448, 0]
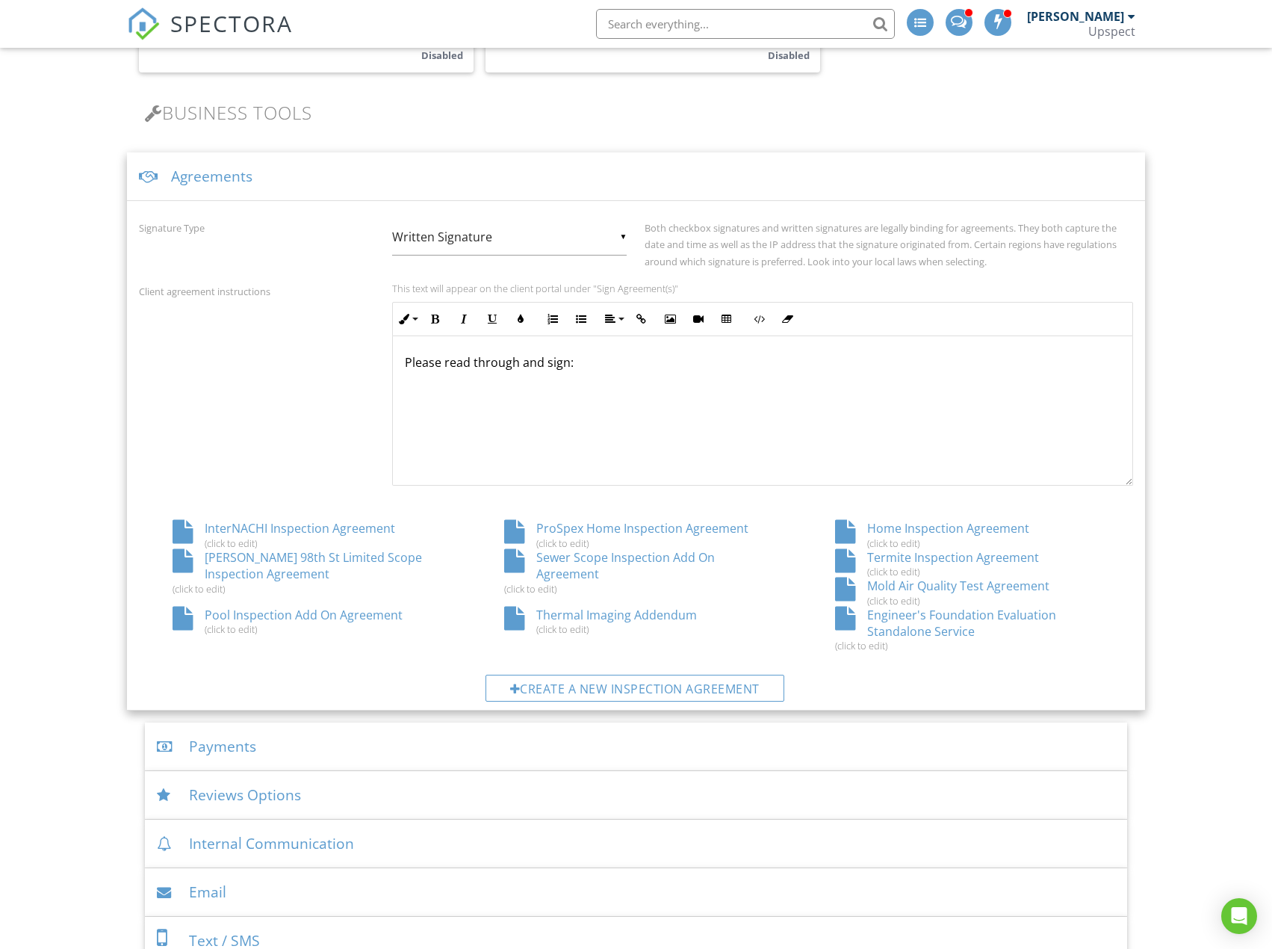
click at [349, 527] on div "InterNACHI Inspection Agreement (click to edit)" at bounding box center [304, 534] width 331 height 28
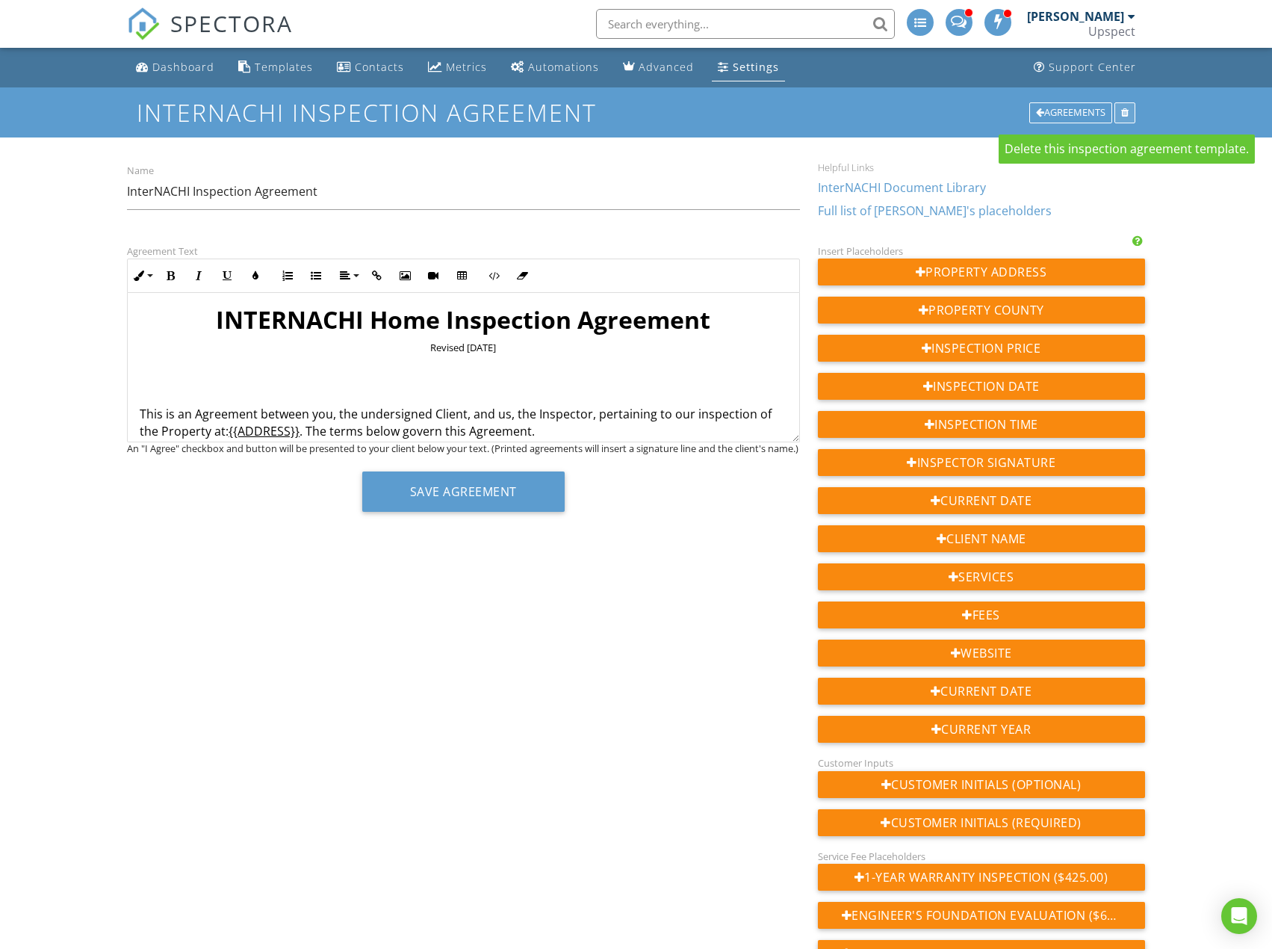
click at [1131, 113] on div at bounding box center [1124, 112] width 21 height 21
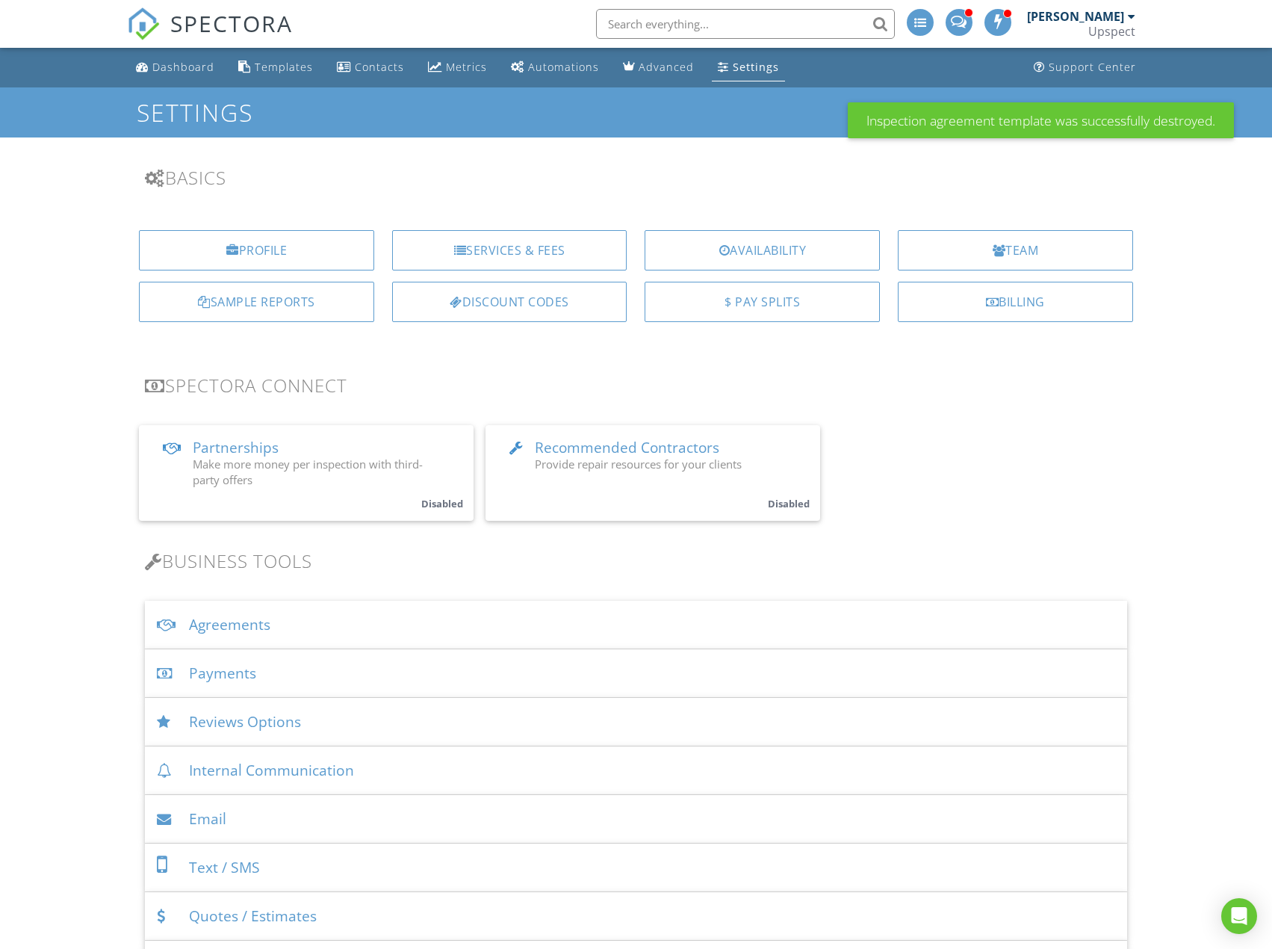
click at [402, 624] on div "Agreements" at bounding box center [636, 625] width 982 height 49
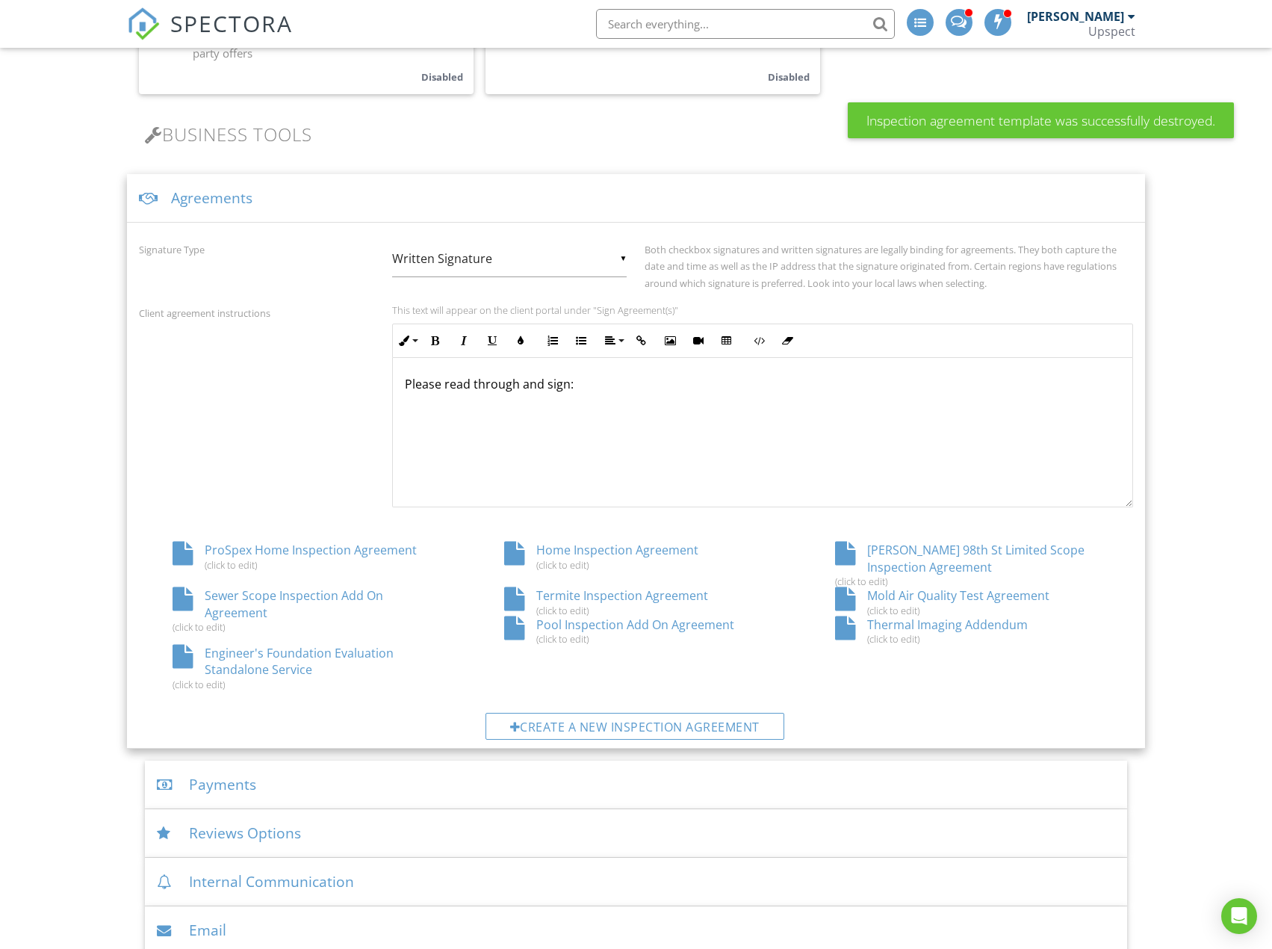
scroll to position [448, 0]
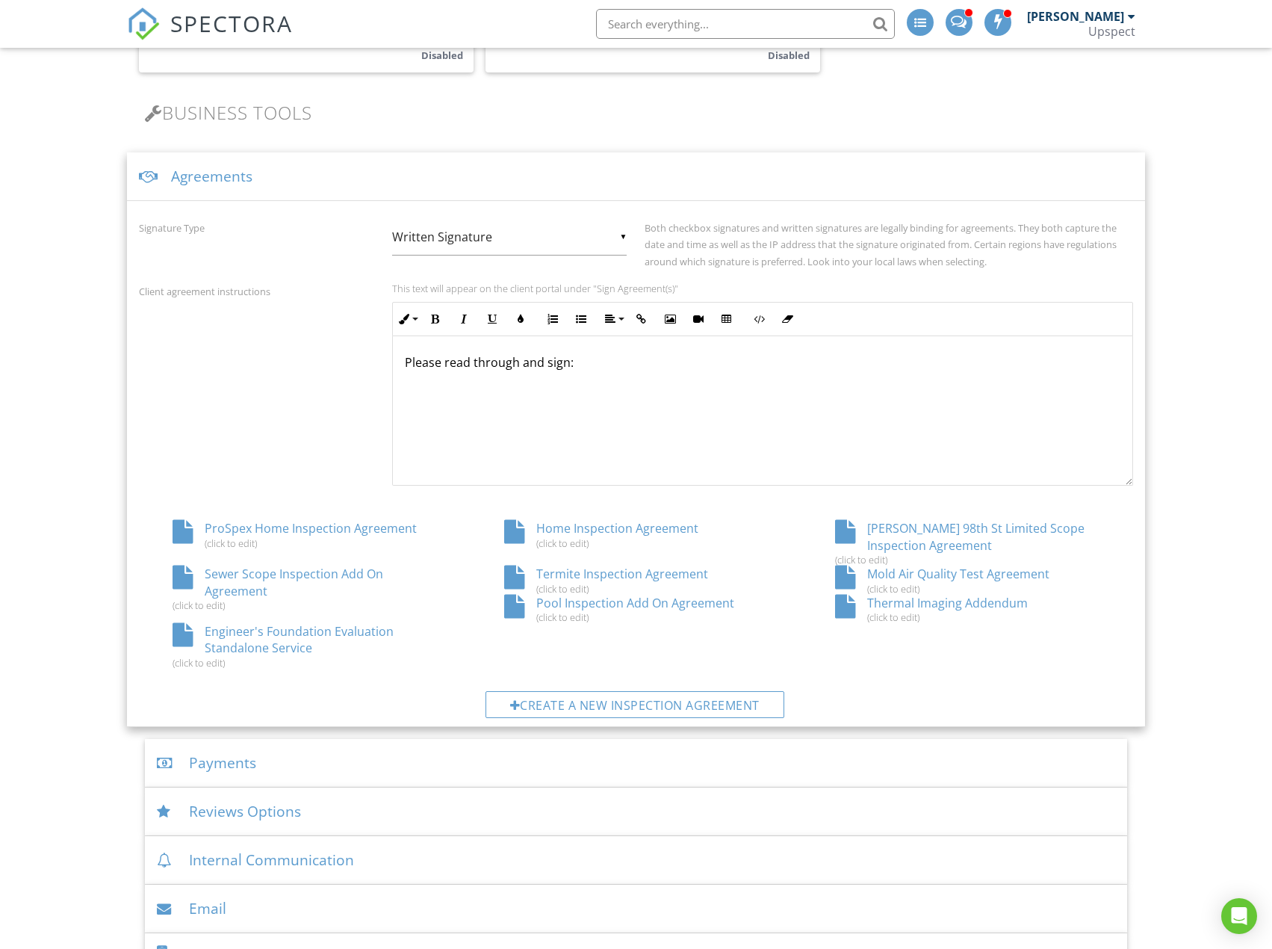
click at [347, 527] on div "ProSpex Home Inspection Agreement (click to edit)" at bounding box center [304, 534] width 331 height 28
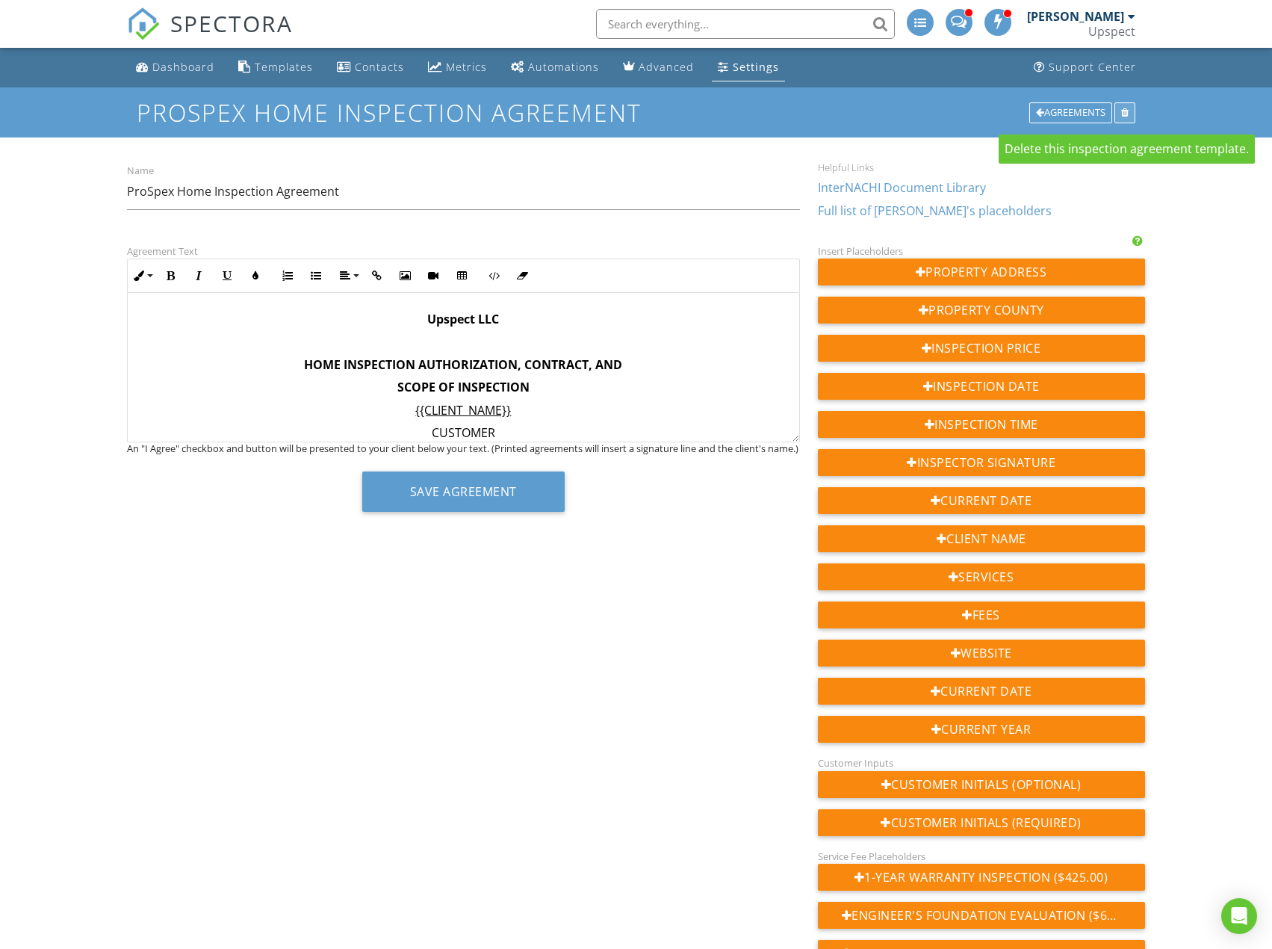
click at [1129, 118] on div at bounding box center [1124, 112] width 21 height 21
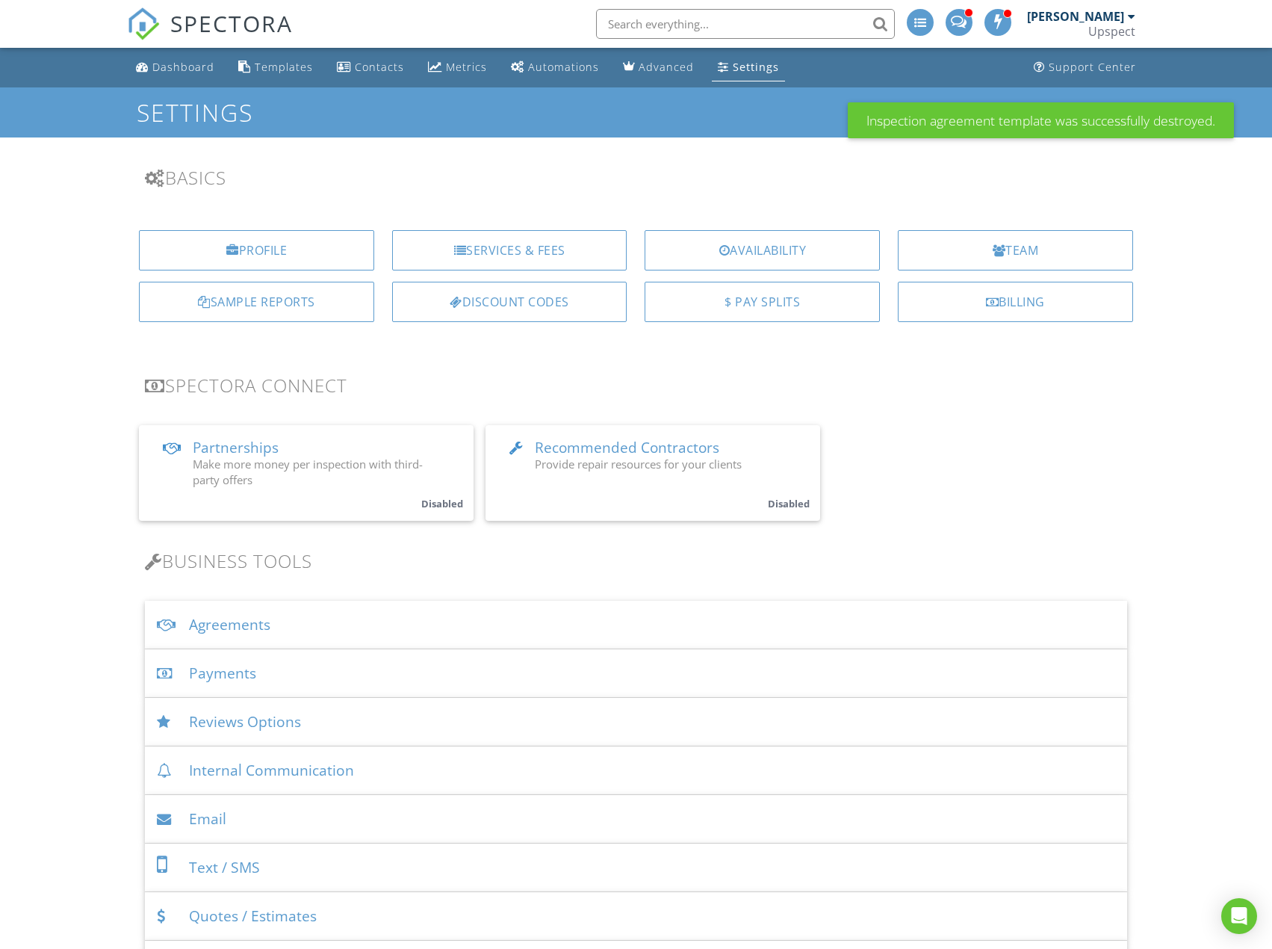
click at [900, 606] on div "Agreements" at bounding box center [636, 625] width 982 height 49
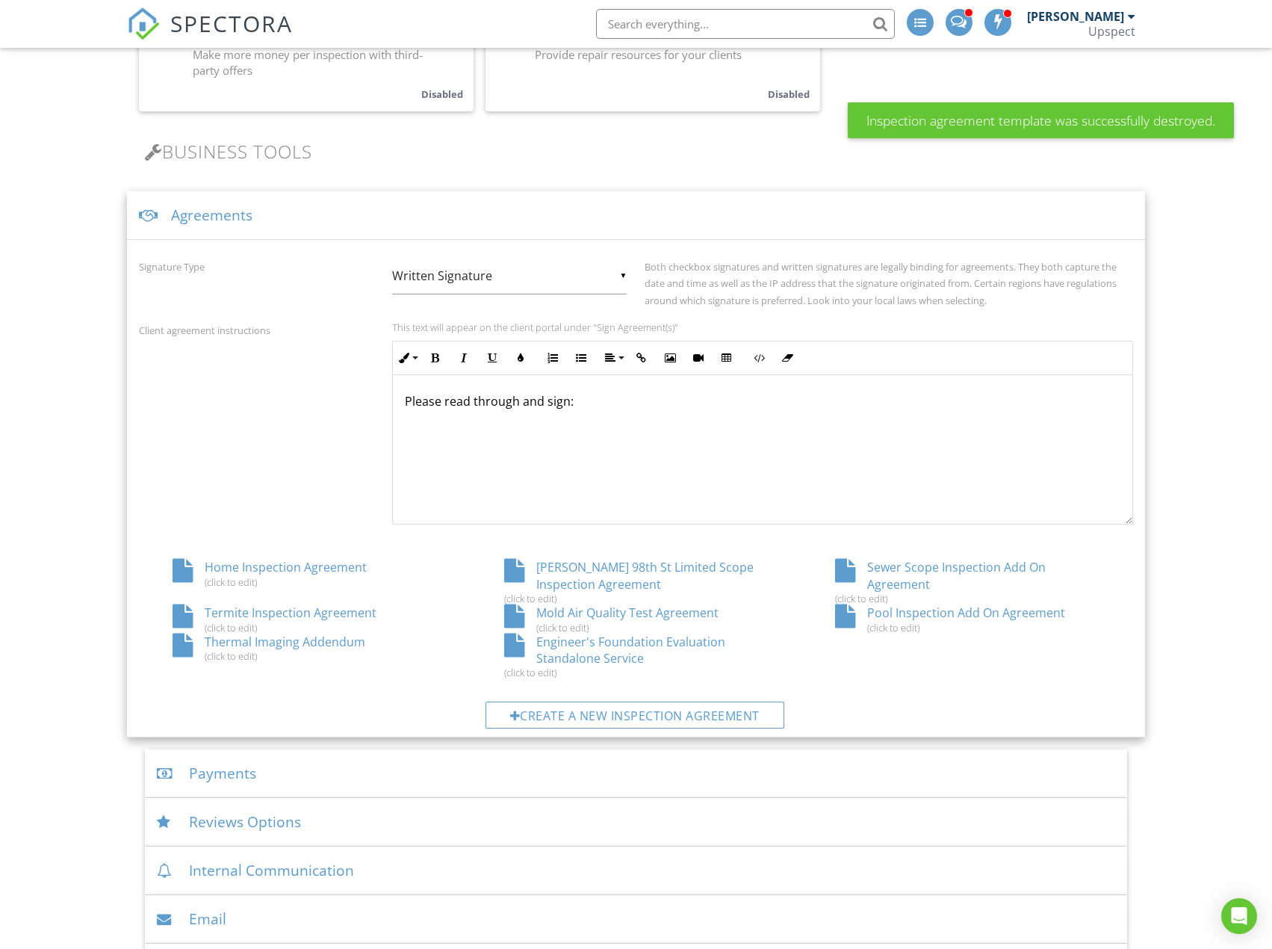
scroll to position [448, 0]
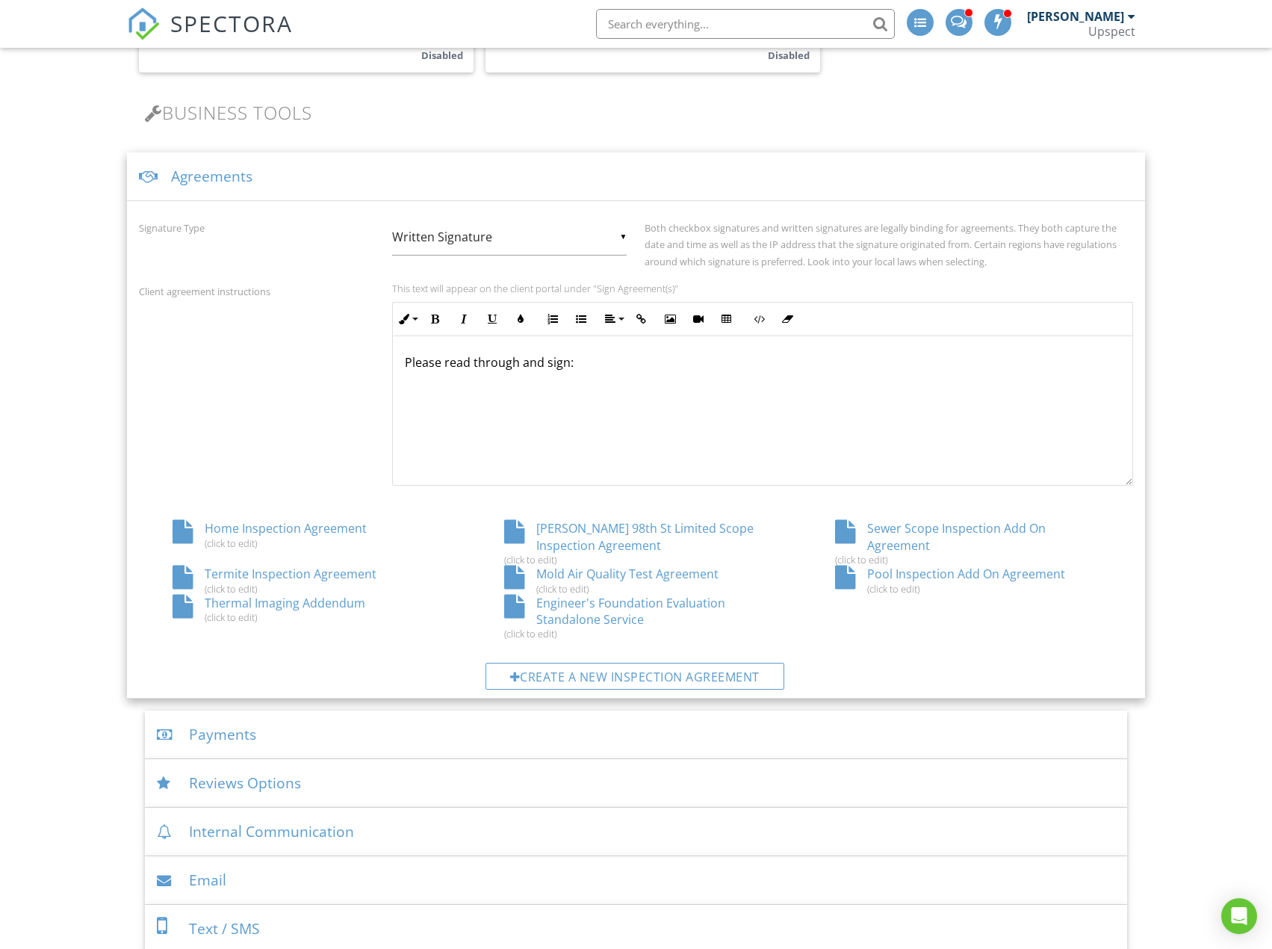
click at [607, 623] on div "Engineer's Foundation Evaluation Standalone Service (click to edit)" at bounding box center [636, 618] width 331 height 46
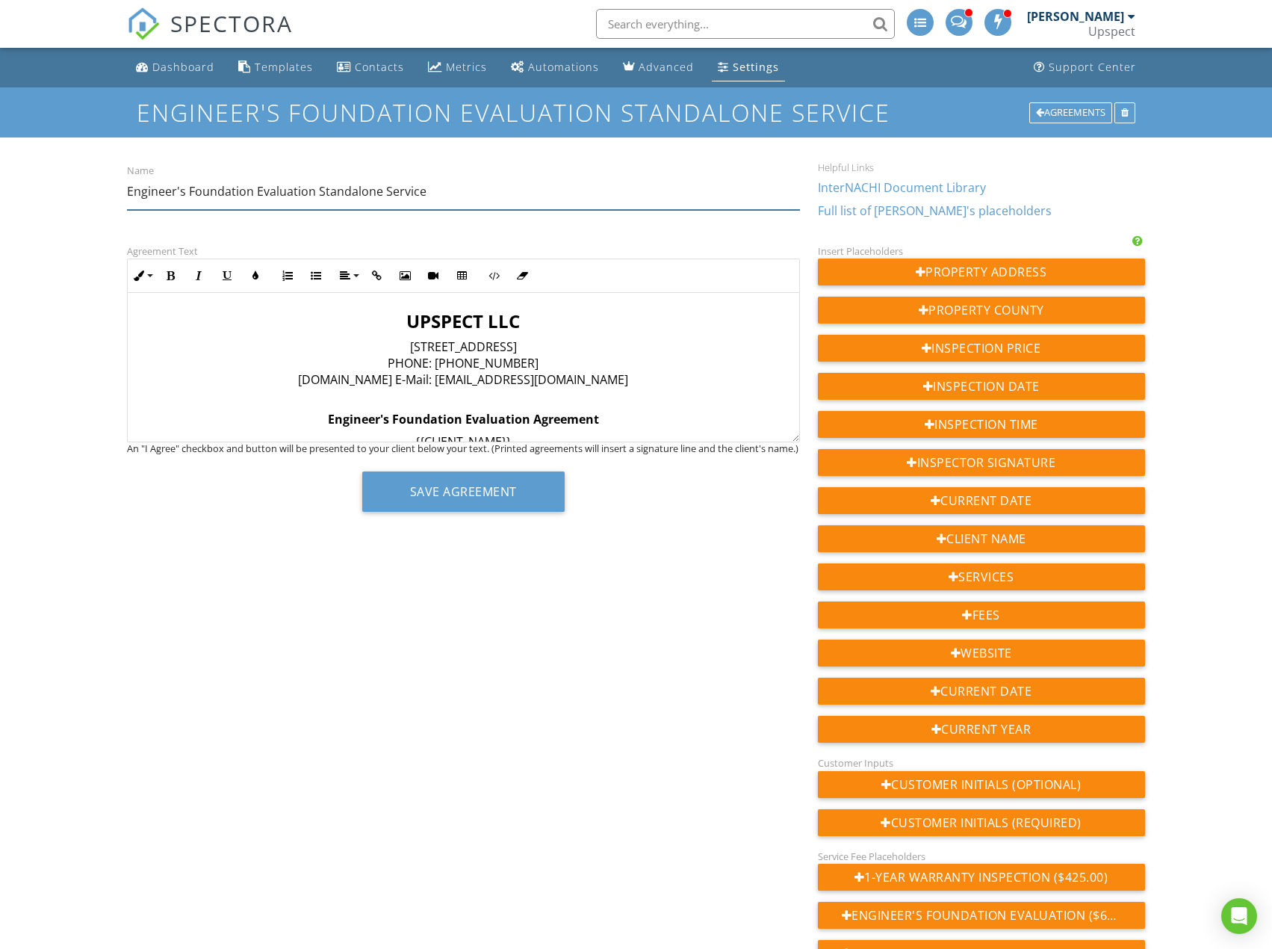
click at [484, 193] on input "Engineer's Foundation Evaluation Standalone Service" at bounding box center [463, 191] width 672 height 37
type input "Engineer's Foundation Evaluation Standalone Service Agreement"
click at [645, 523] on div "Save Agreement" at bounding box center [463, 497] width 672 height 52
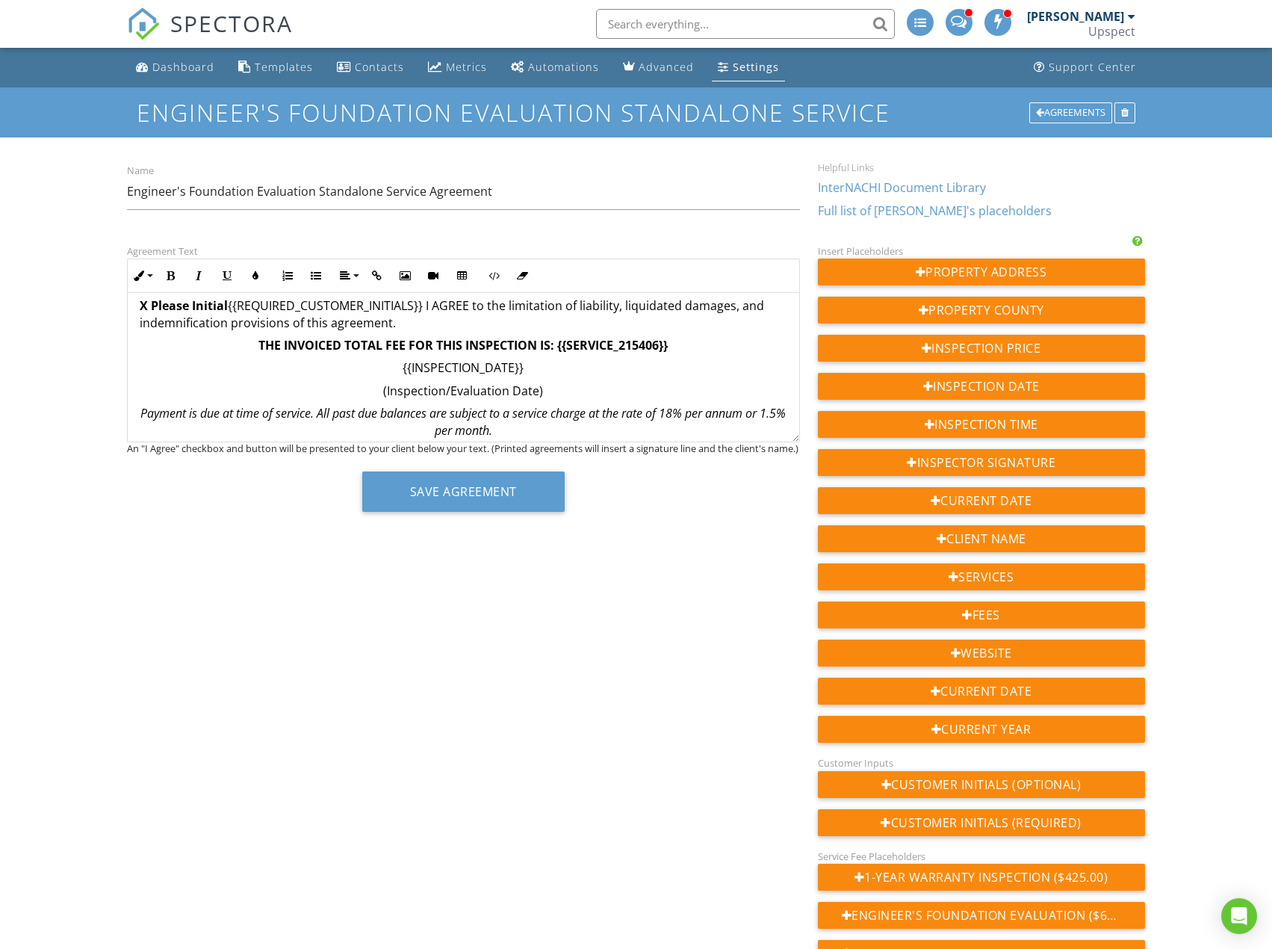
scroll to position [448, 0]
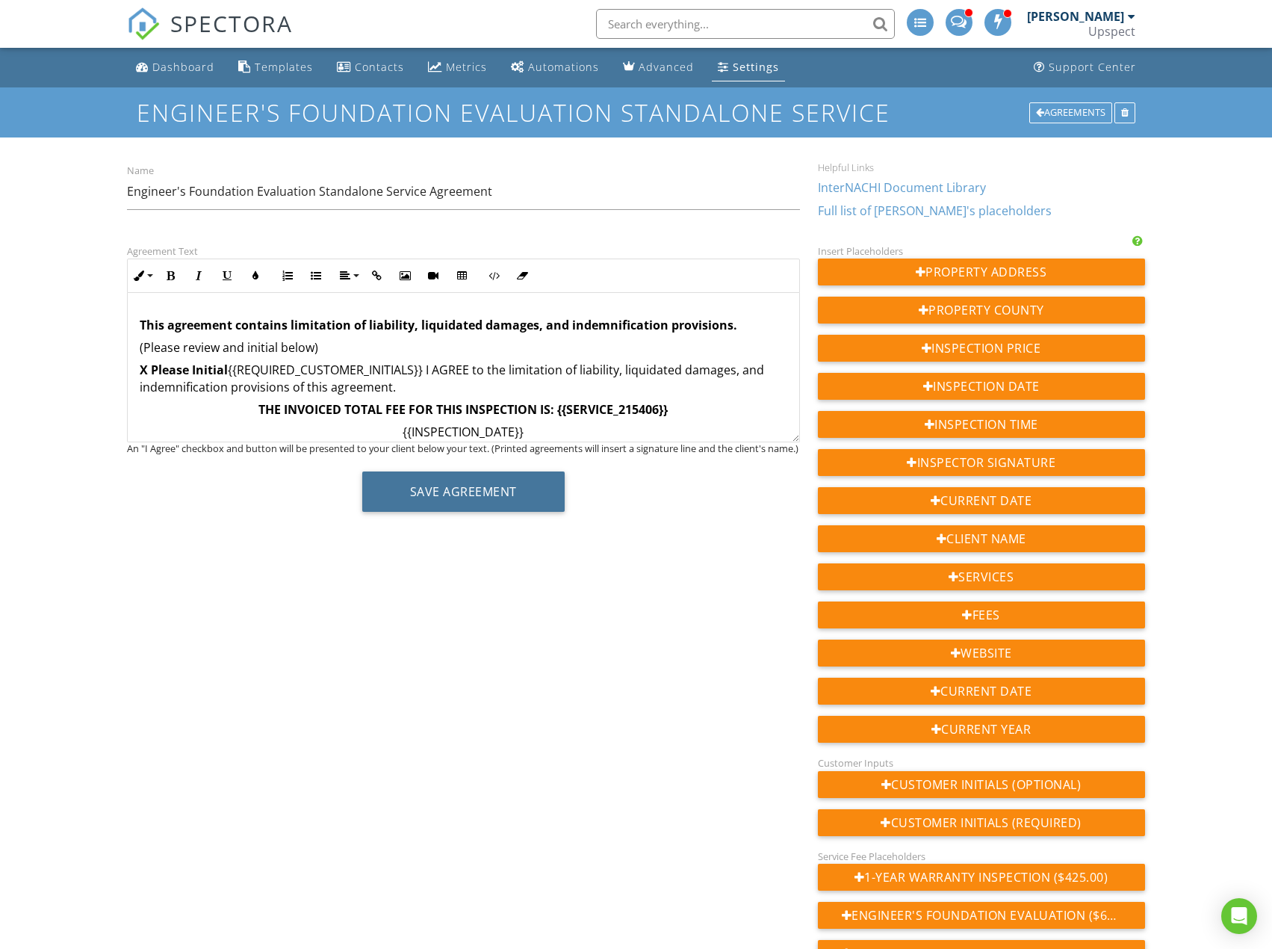
click at [521, 509] on button "Save Agreement" at bounding box center [463, 491] width 202 height 40
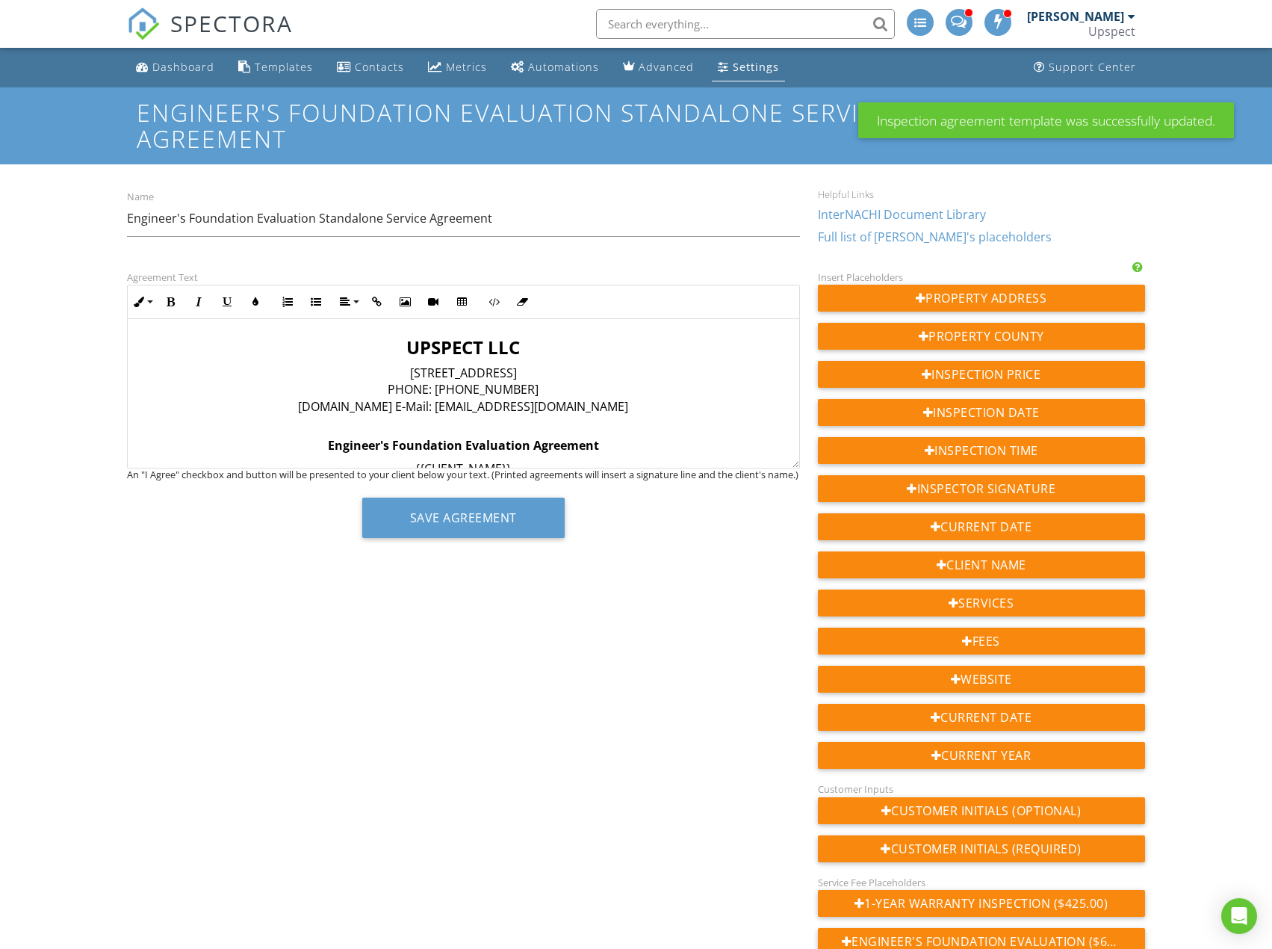
click at [727, 80] on link "Settings" at bounding box center [748, 68] width 73 height 28
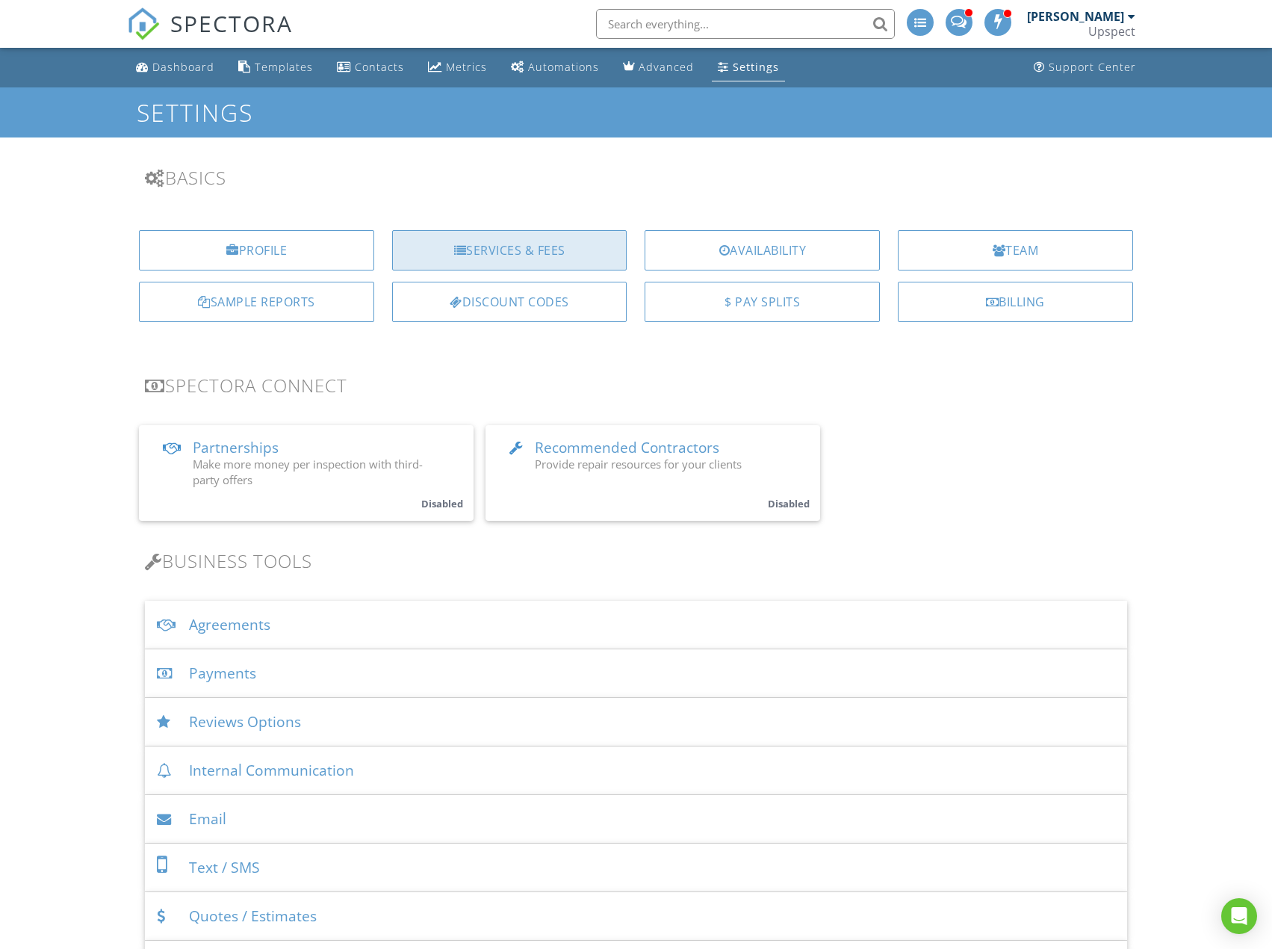
click at [568, 264] on div "Services & Fees" at bounding box center [509, 250] width 235 height 40
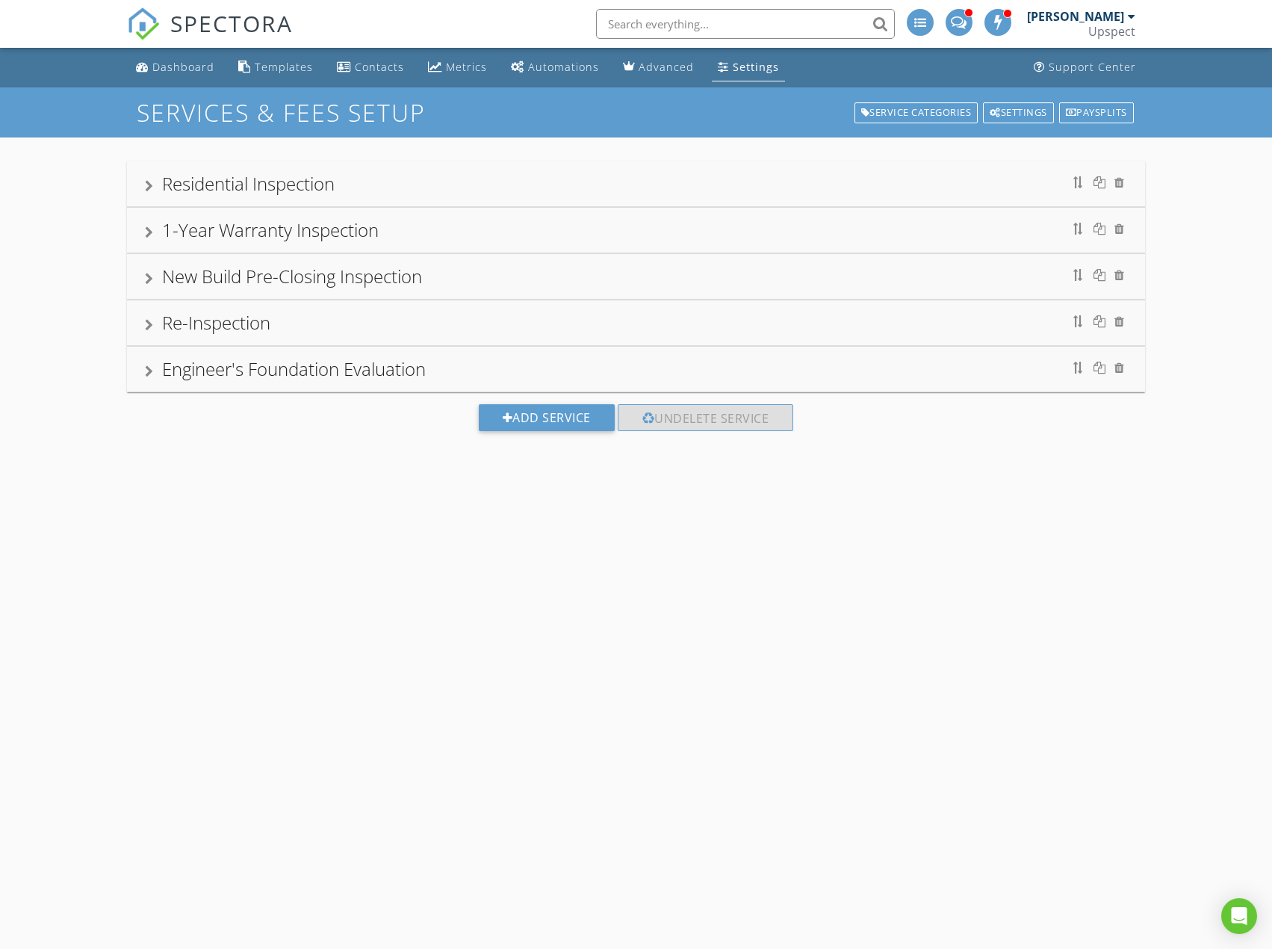
click at [521, 384] on div "Engineer's Foundation Evaluation" at bounding box center [635, 369] width 1017 height 45
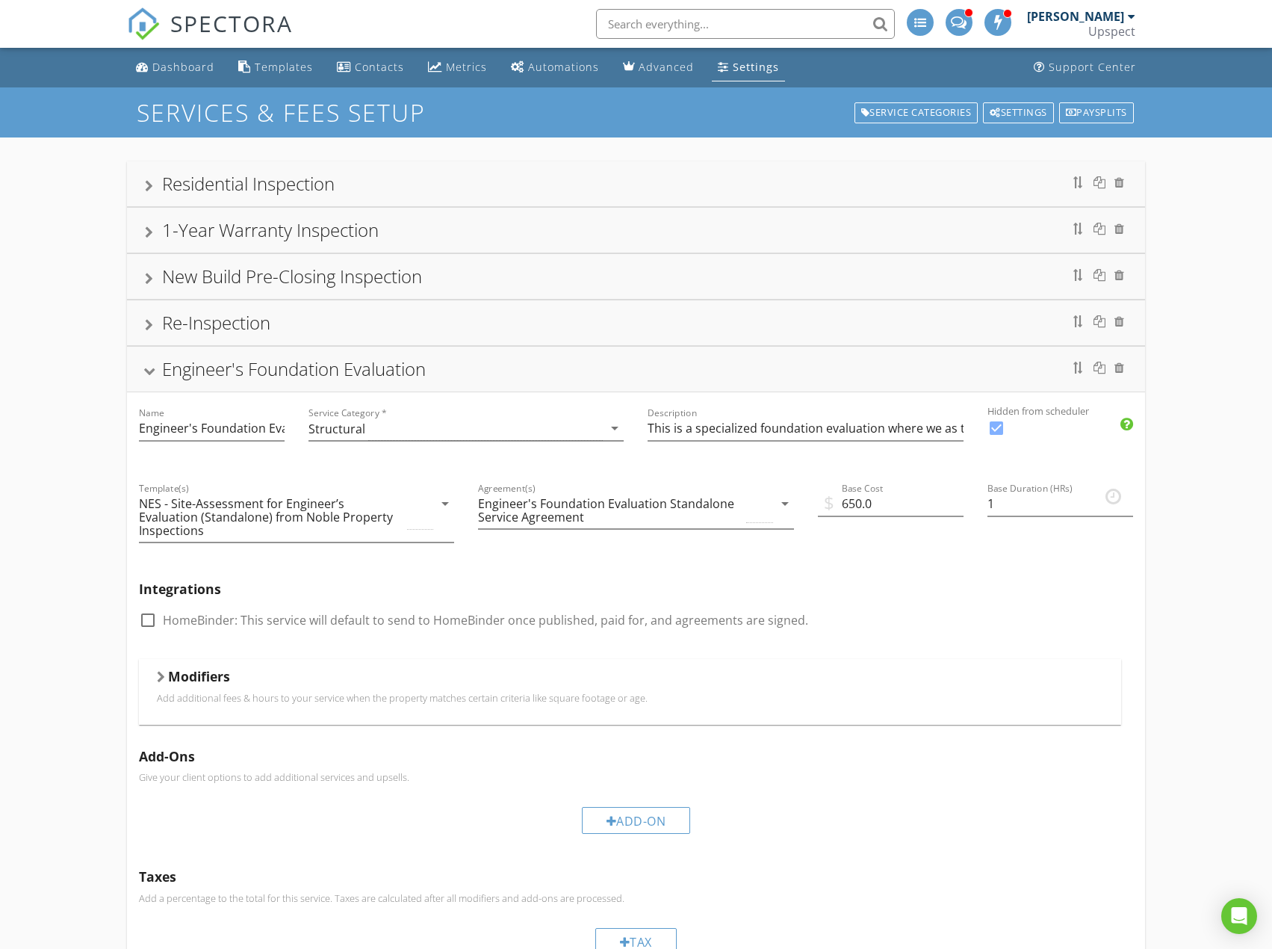
click at [534, 677] on div "Modifiers" at bounding box center [630, 679] width 946 height 23
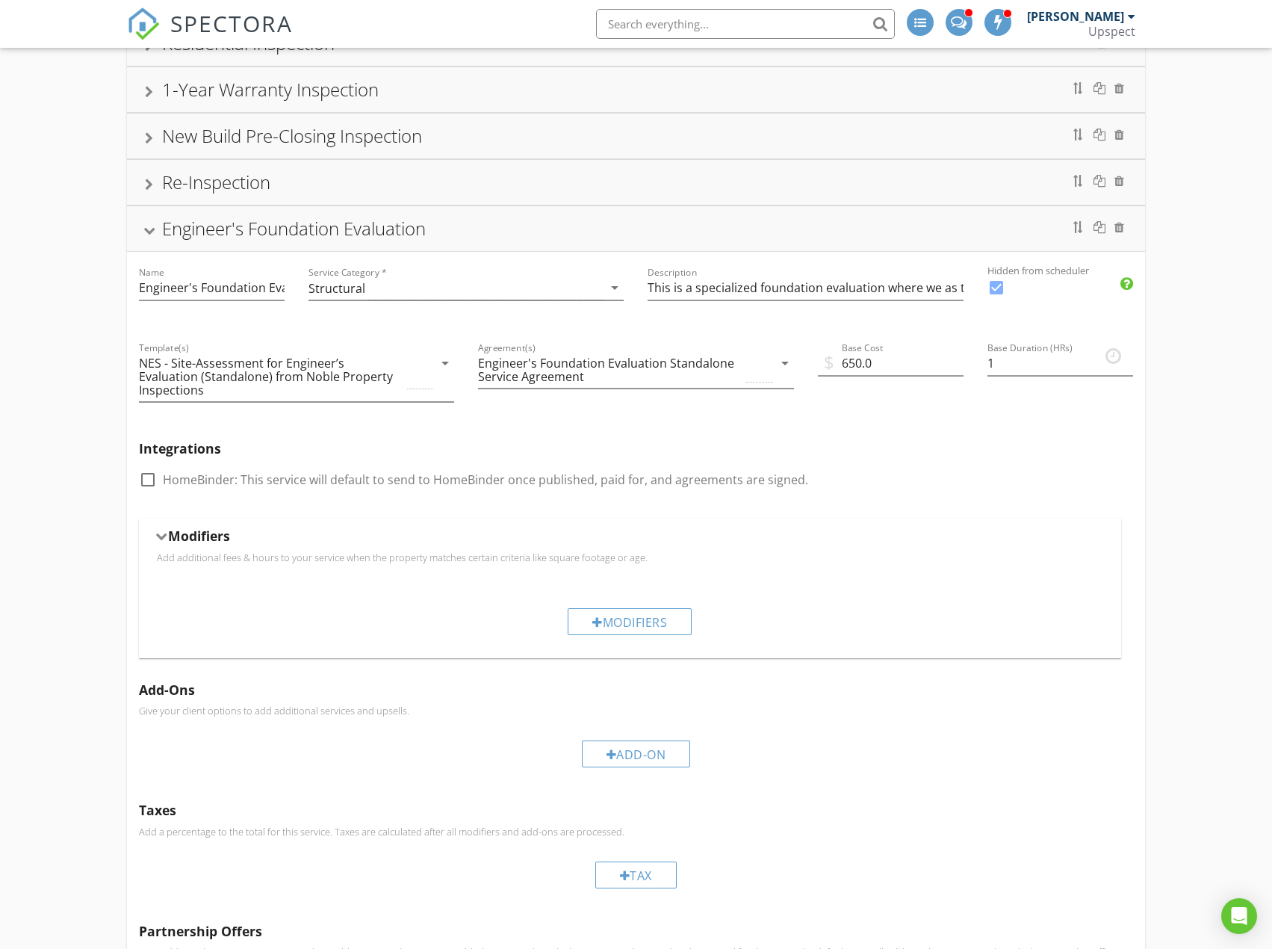
scroll to position [149, 0]
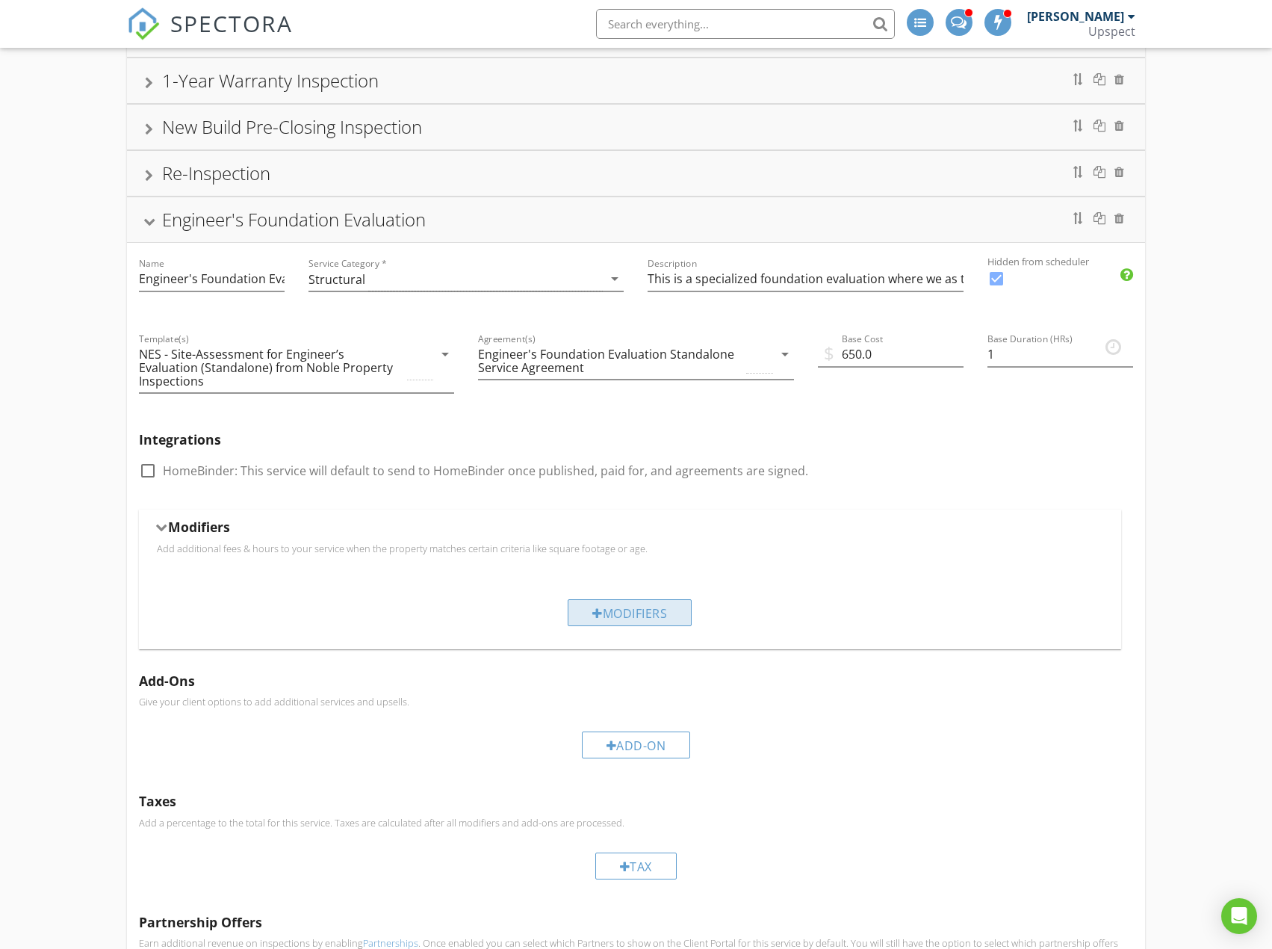
click at [609, 607] on div "Modifiers" at bounding box center [630, 612] width 124 height 27
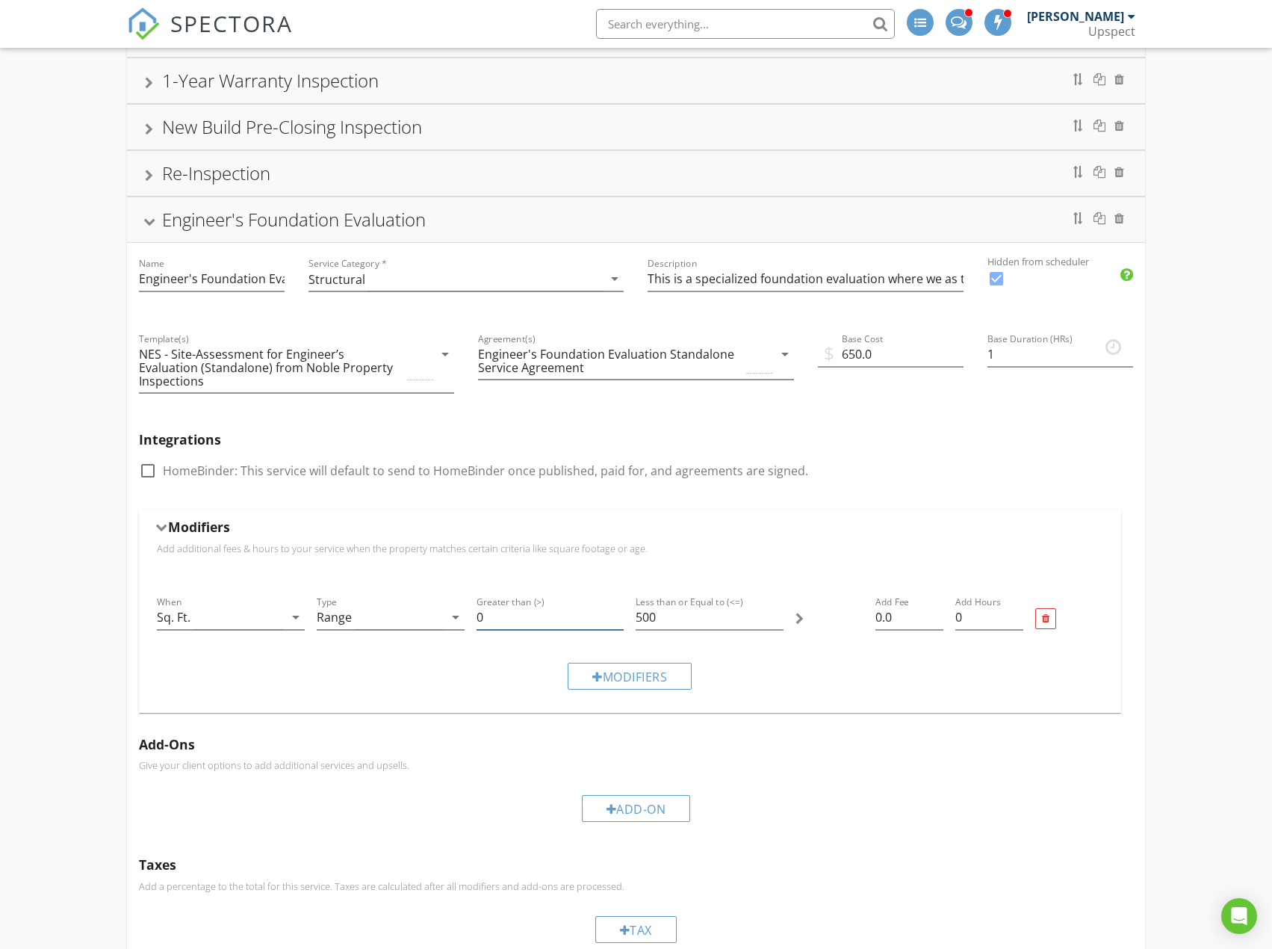
click at [503, 610] on input "0" at bounding box center [551, 617] width 148 height 25
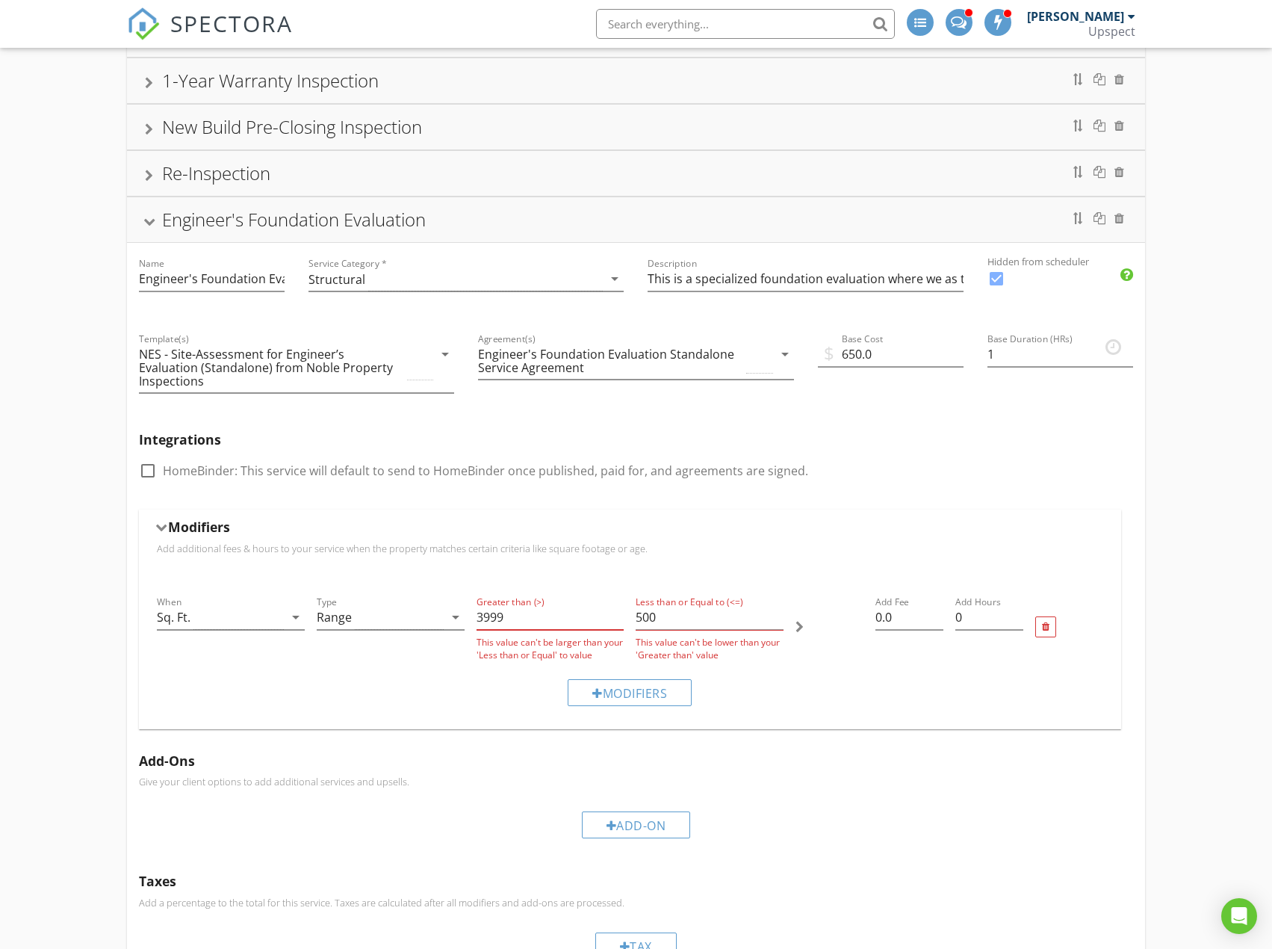
type input "3999"
click at [684, 605] on input "500" at bounding box center [710, 617] width 148 height 25
type input "5"
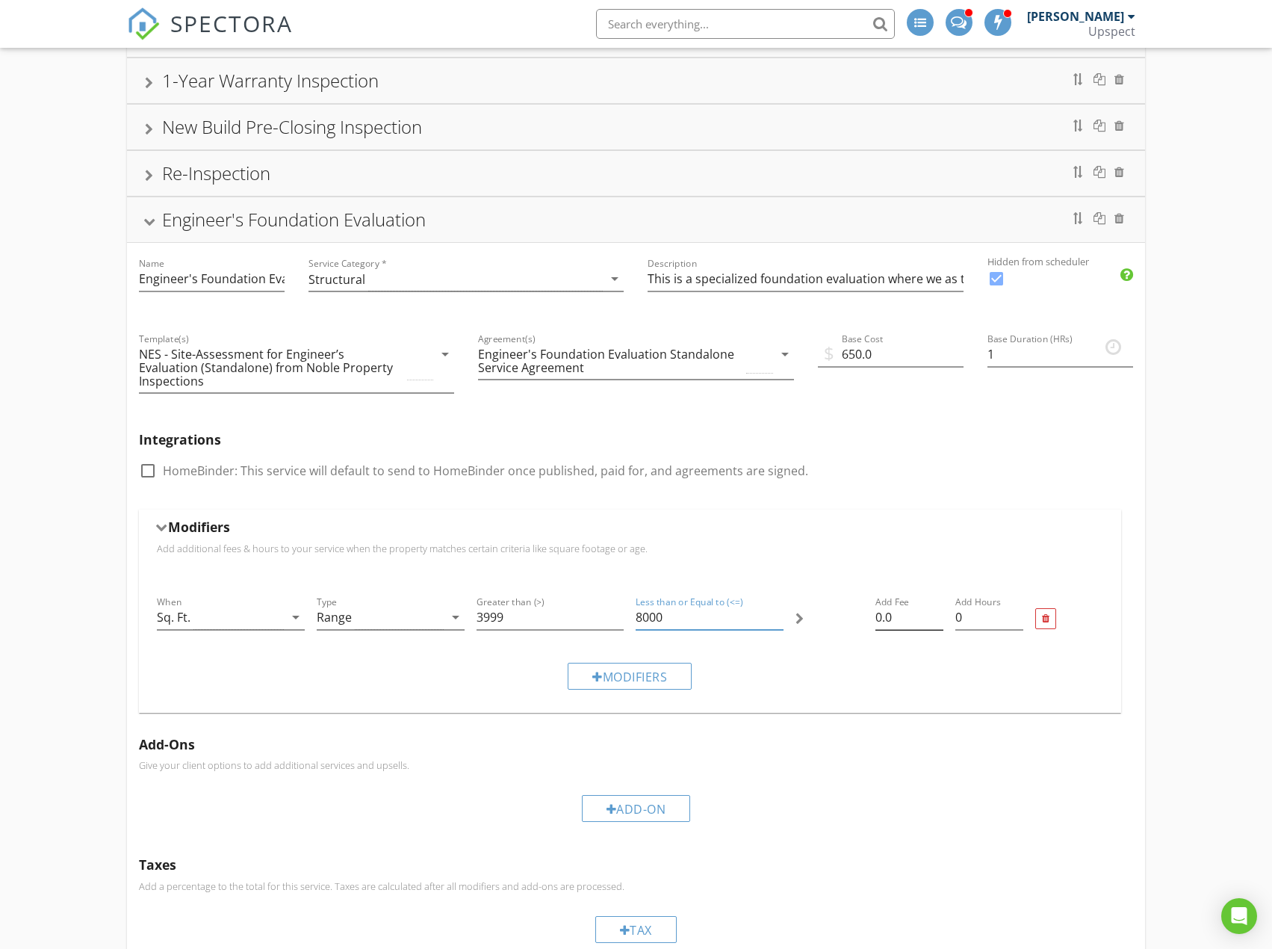
type input "8000"
click at [880, 605] on input "0.0" at bounding box center [909, 617] width 68 height 25
type input "150.0"
click at [1018, 605] on input "0.25" at bounding box center [989, 617] width 68 height 25
type input "0.5"
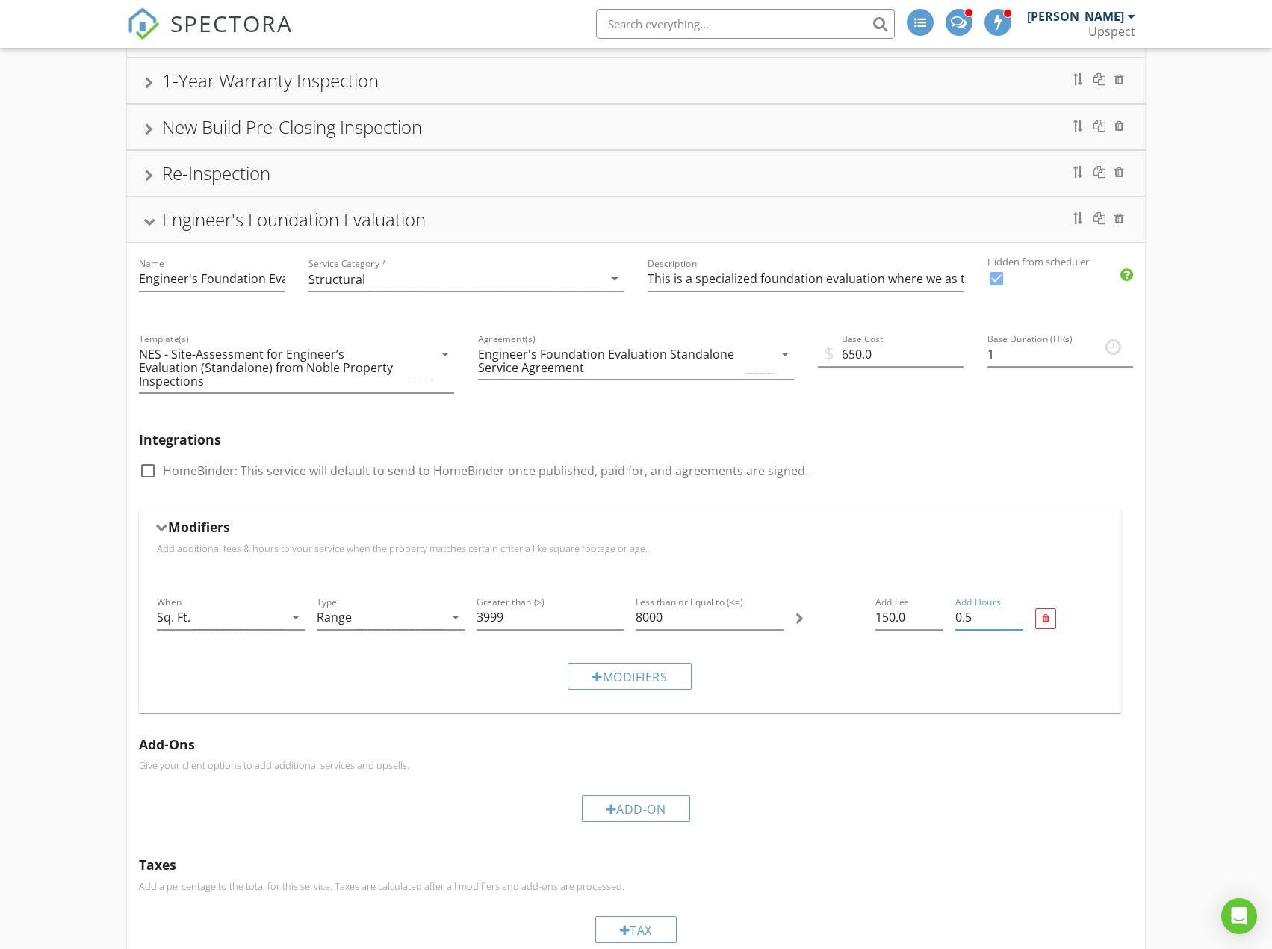
click at [1018, 605] on input "0.5" at bounding box center [989, 617] width 68 height 25
click at [1194, 306] on div "Residential Inspection 1-Year Warranty Inspection New Build Pre-Closing Inspect…" at bounding box center [636, 561] width 1272 height 1147
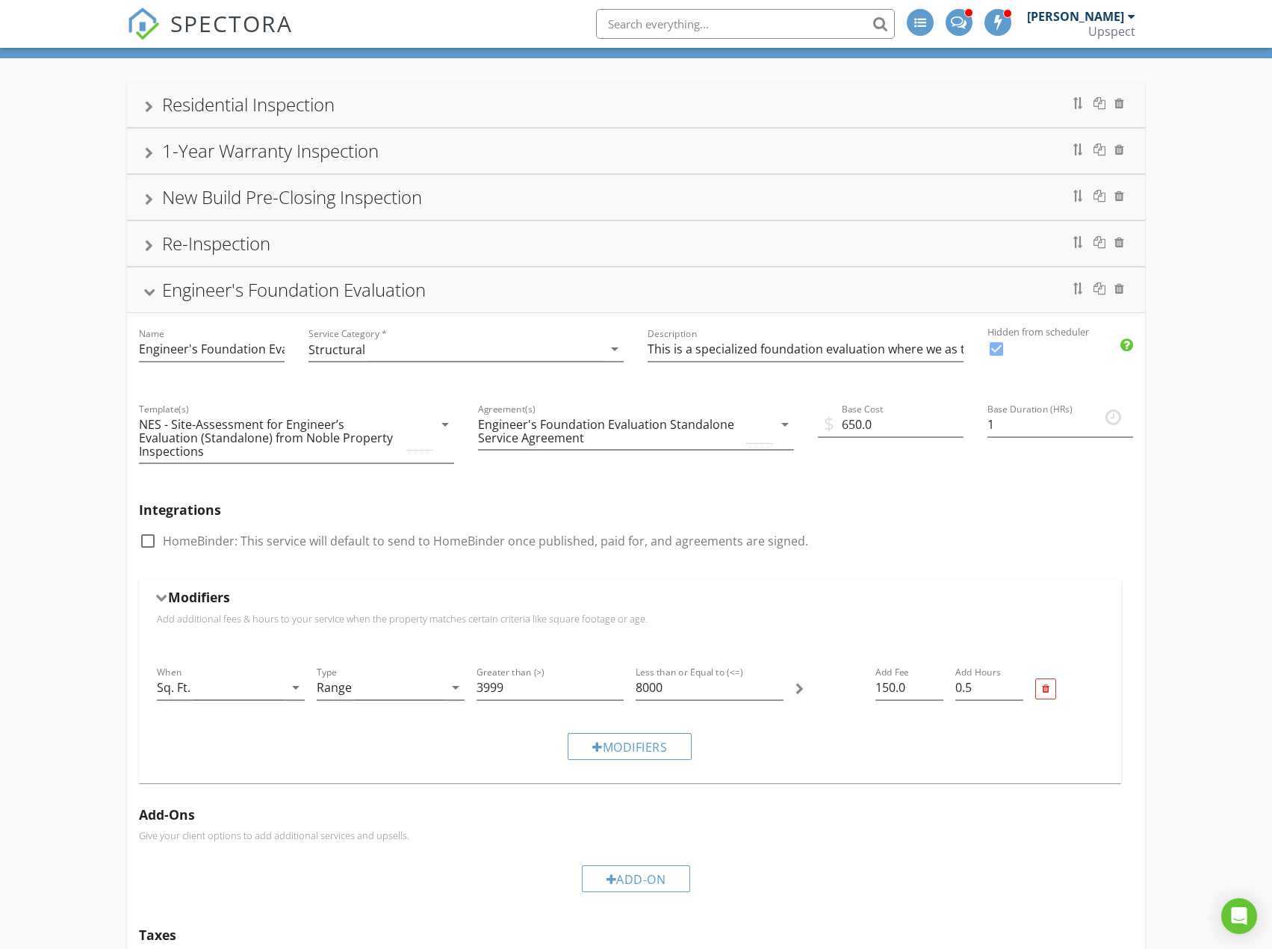
scroll to position [23, 0]
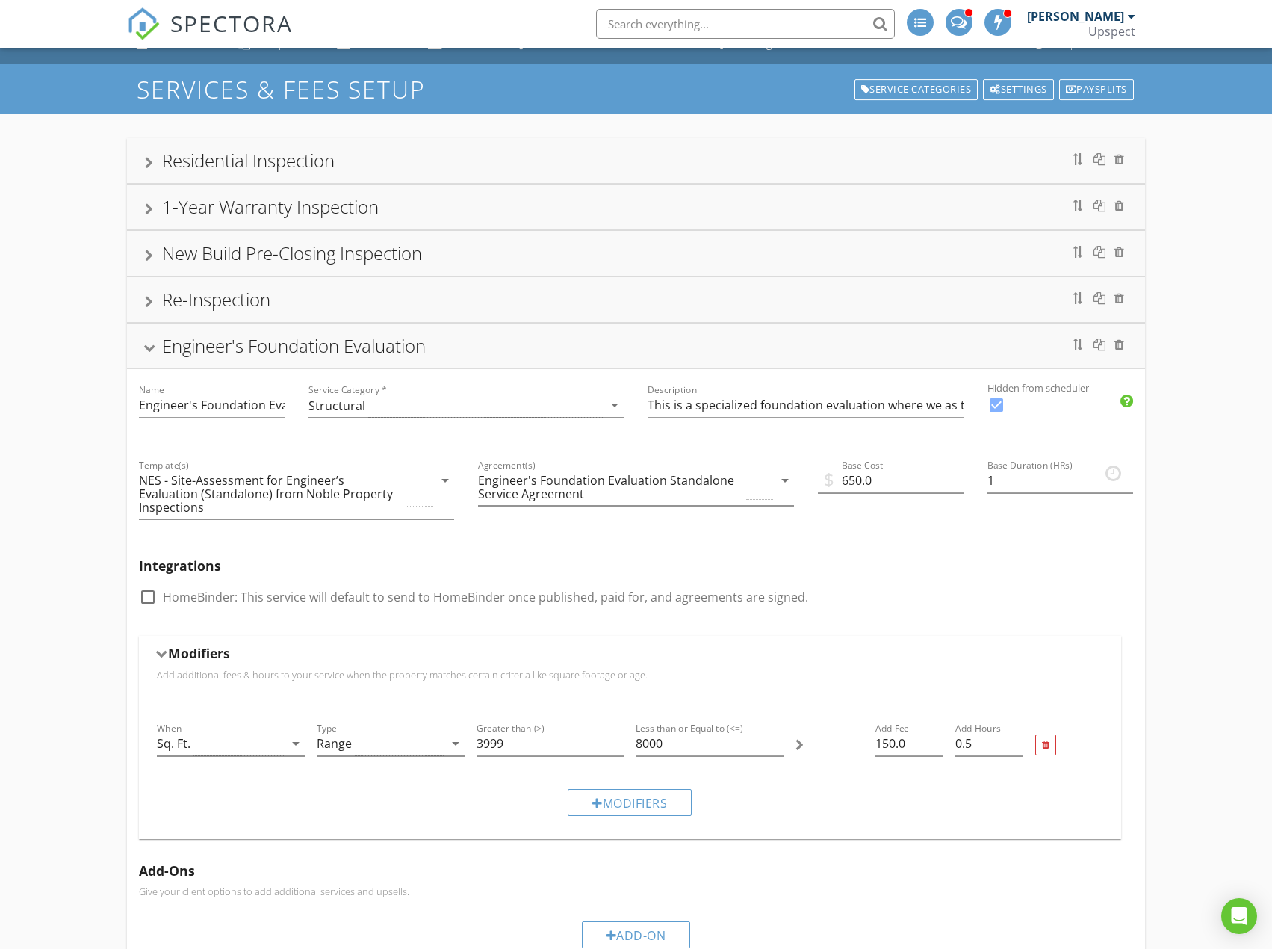
click at [648, 651] on div "Modifiers" at bounding box center [630, 656] width 946 height 23
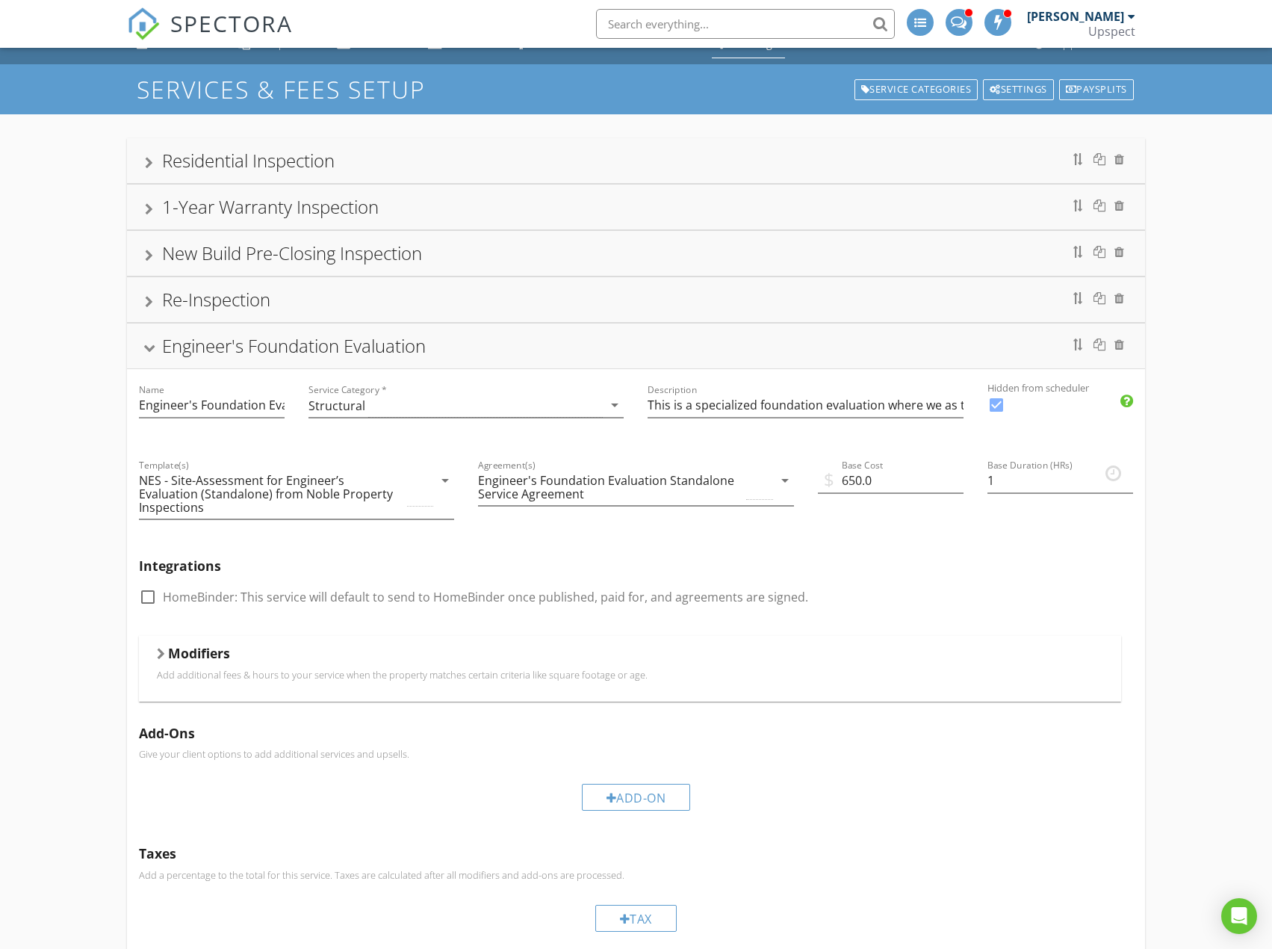
drag, startPoint x: 767, startPoint y: 347, endPoint x: 775, endPoint y: 345, distance: 8.4
click at [767, 346] on div "Engineer's Foundation Evaluation" at bounding box center [636, 345] width 982 height 27
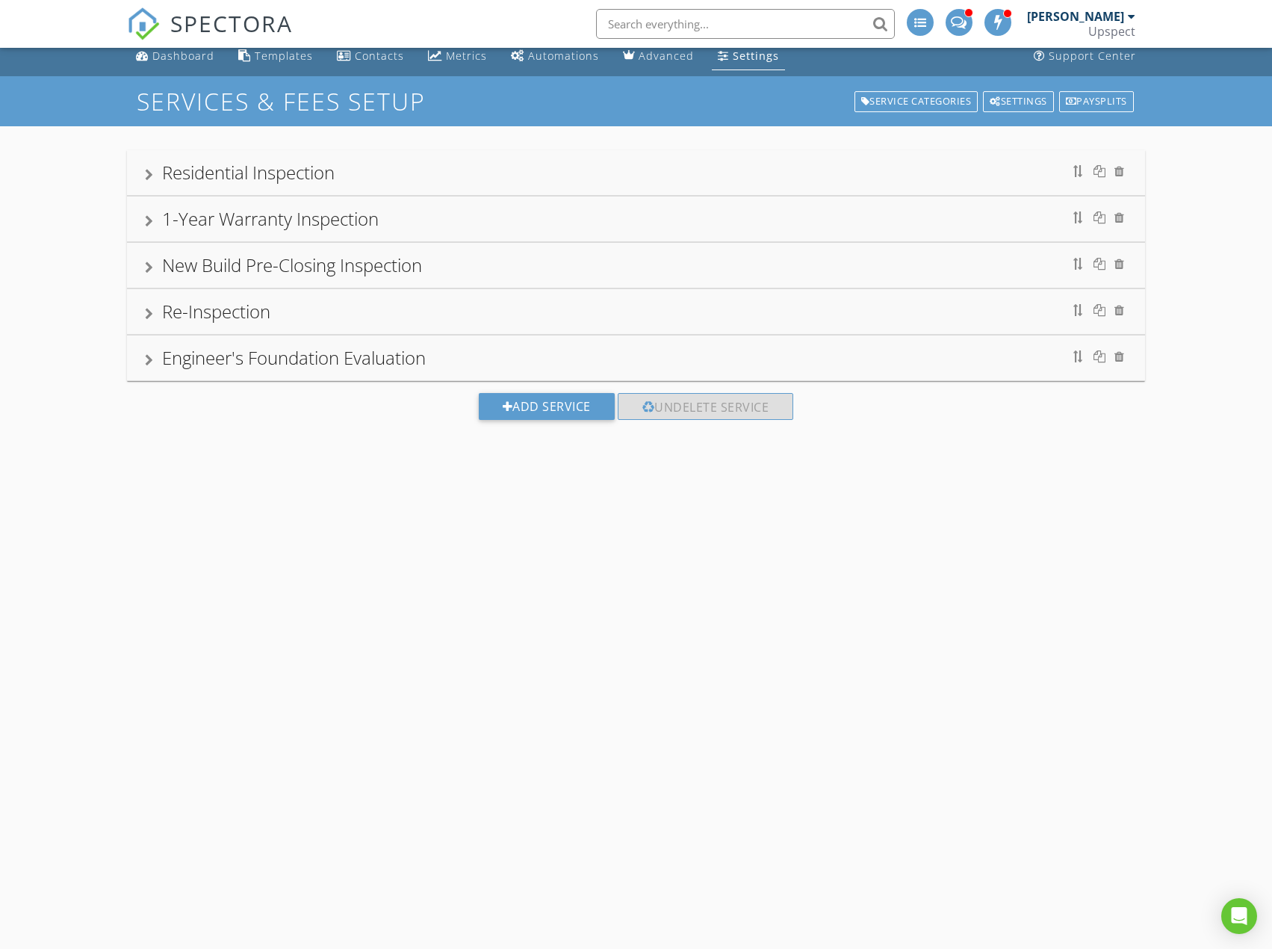
scroll to position [0, 0]
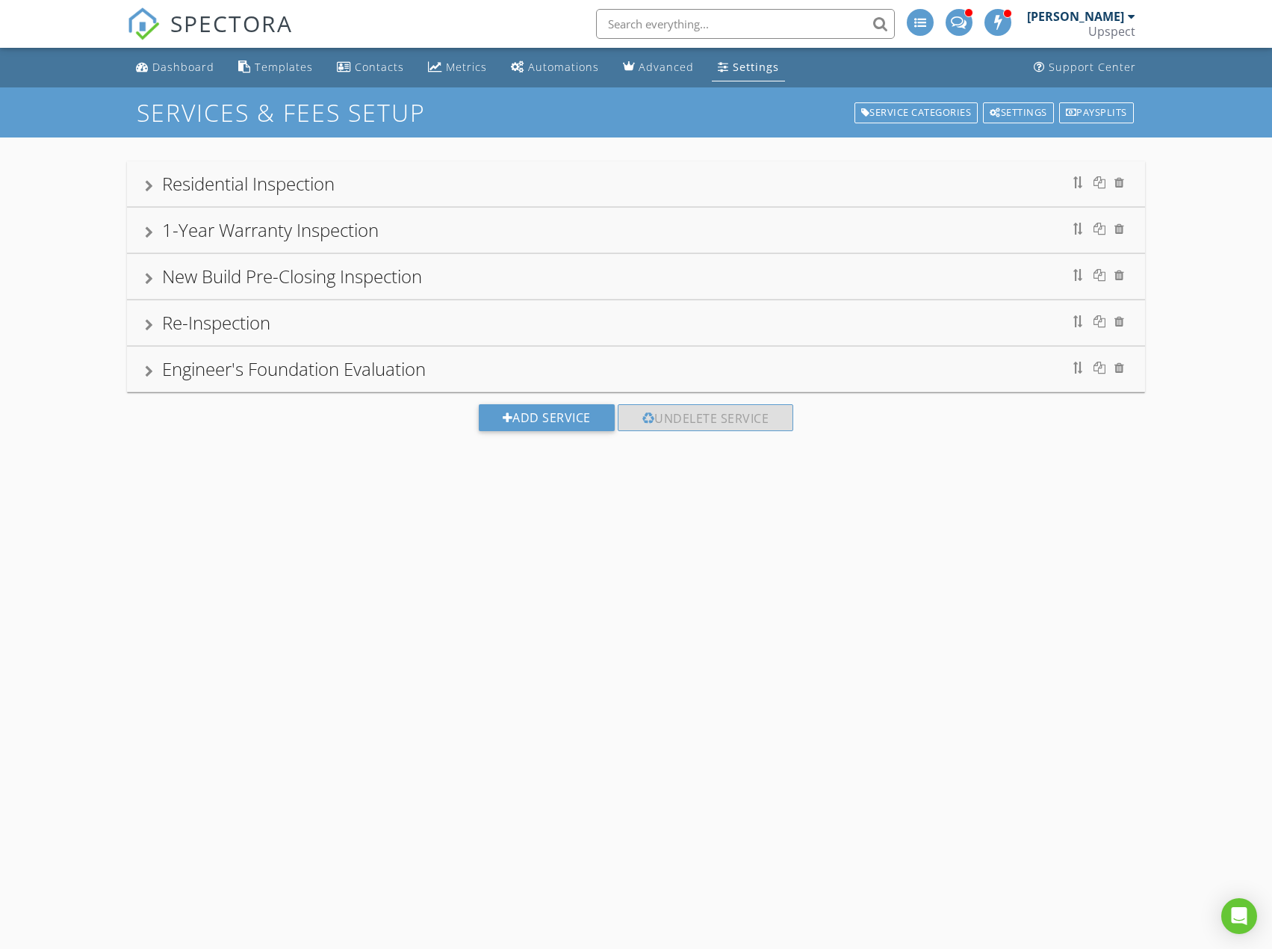
click at [747, 68] on div "Settings" at bounding box center [756, 67] width 46 height 14
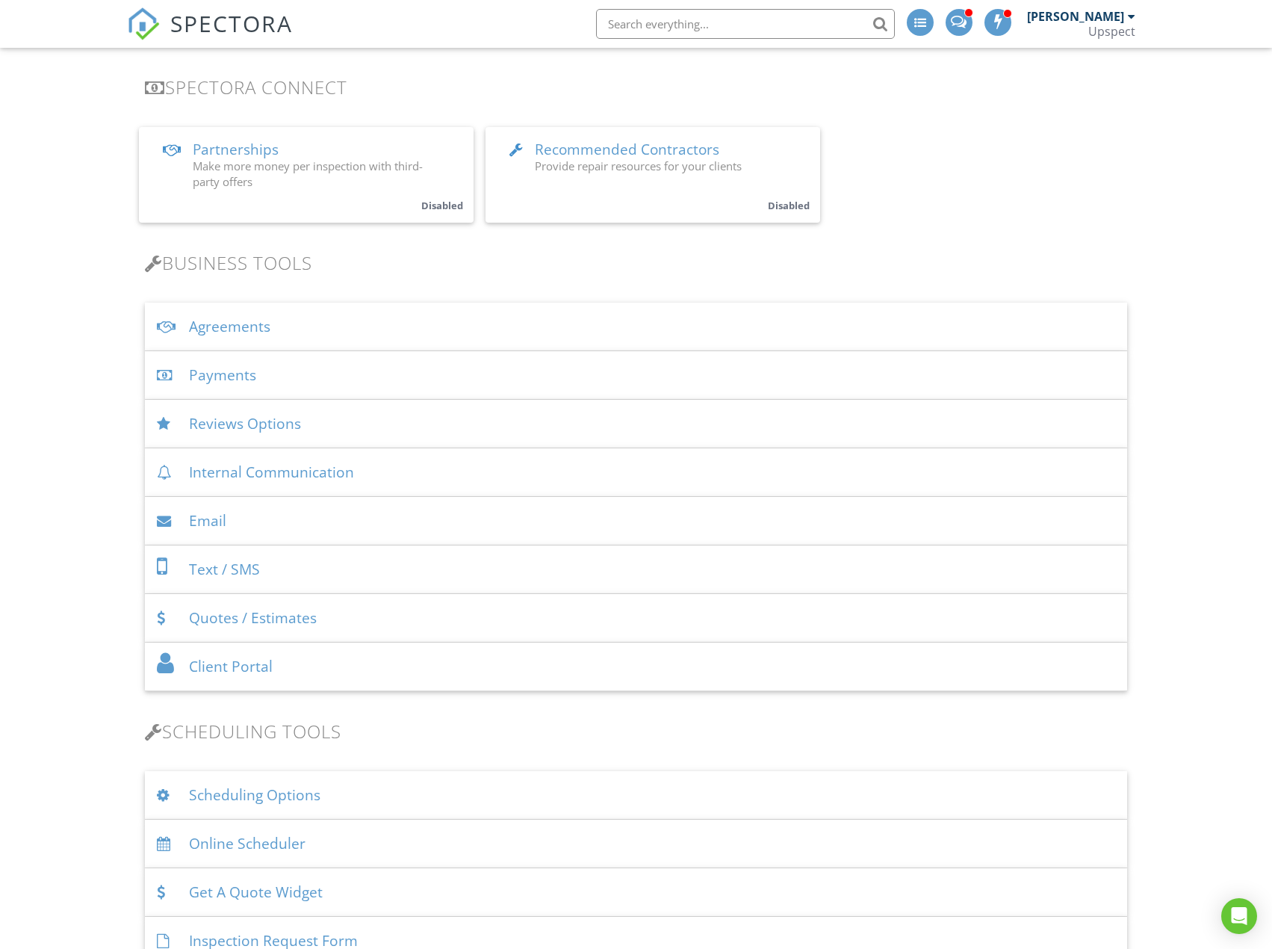
scroll to position [299, 0]
click at [665, 324] on div "Agreements" at bounding box center [636, 326] width 982 height 49
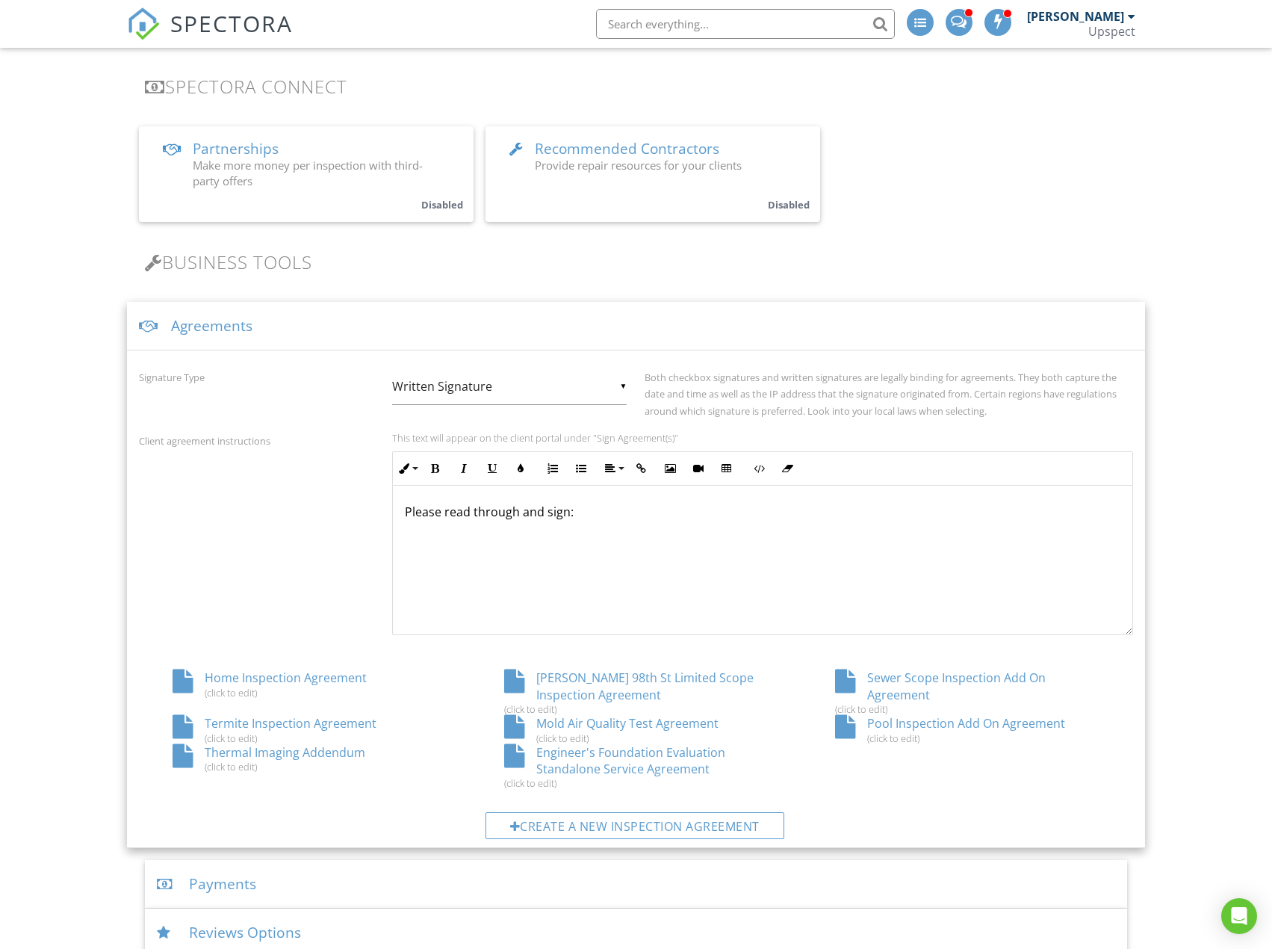
click at [293, 728] on div "Termite Inspection Agreement (click to edit)" at bounding box center [304, 729] width 331 height 28
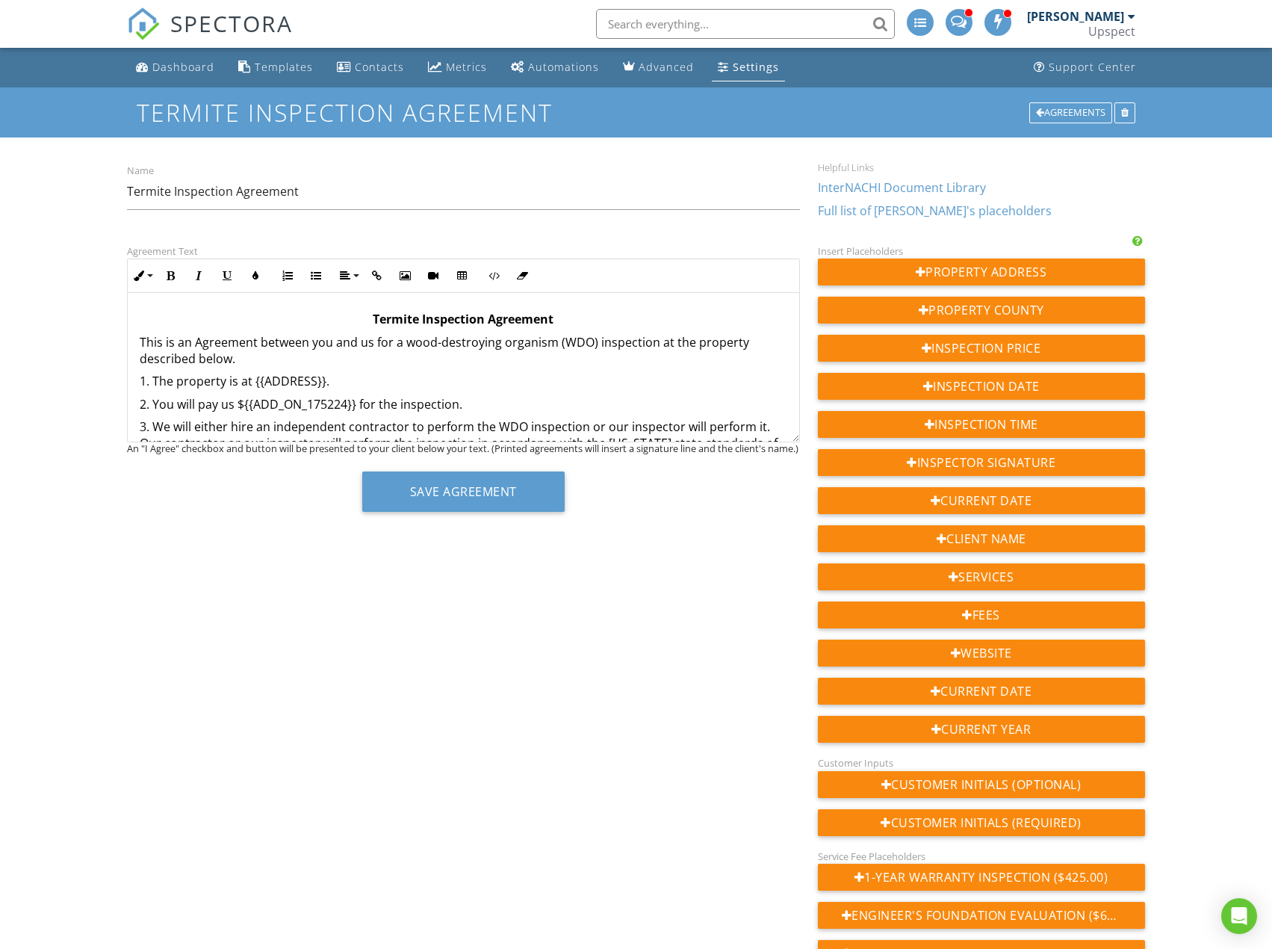
drag, startPoint x: 499, startPoint y: 404, endPoint x: 193, endPoint y: 402, distance: 305.5
click at [193, 402] on p "2. You will pay us ${{ADD_ON_175224}} for the inspection." at bounding box center [463, 404] width 647 height 16
click at [271, 408] on p "2. The fee for the inspection service is found in the Home Inspection Agreement…" at bounding box center [463, 413] width 647 height 34
click at [362, 407] on p "2. The fee for this inspection service is found in the Home Inspection Agreemen…" at bounding box center [463, 413] width 647 height 34
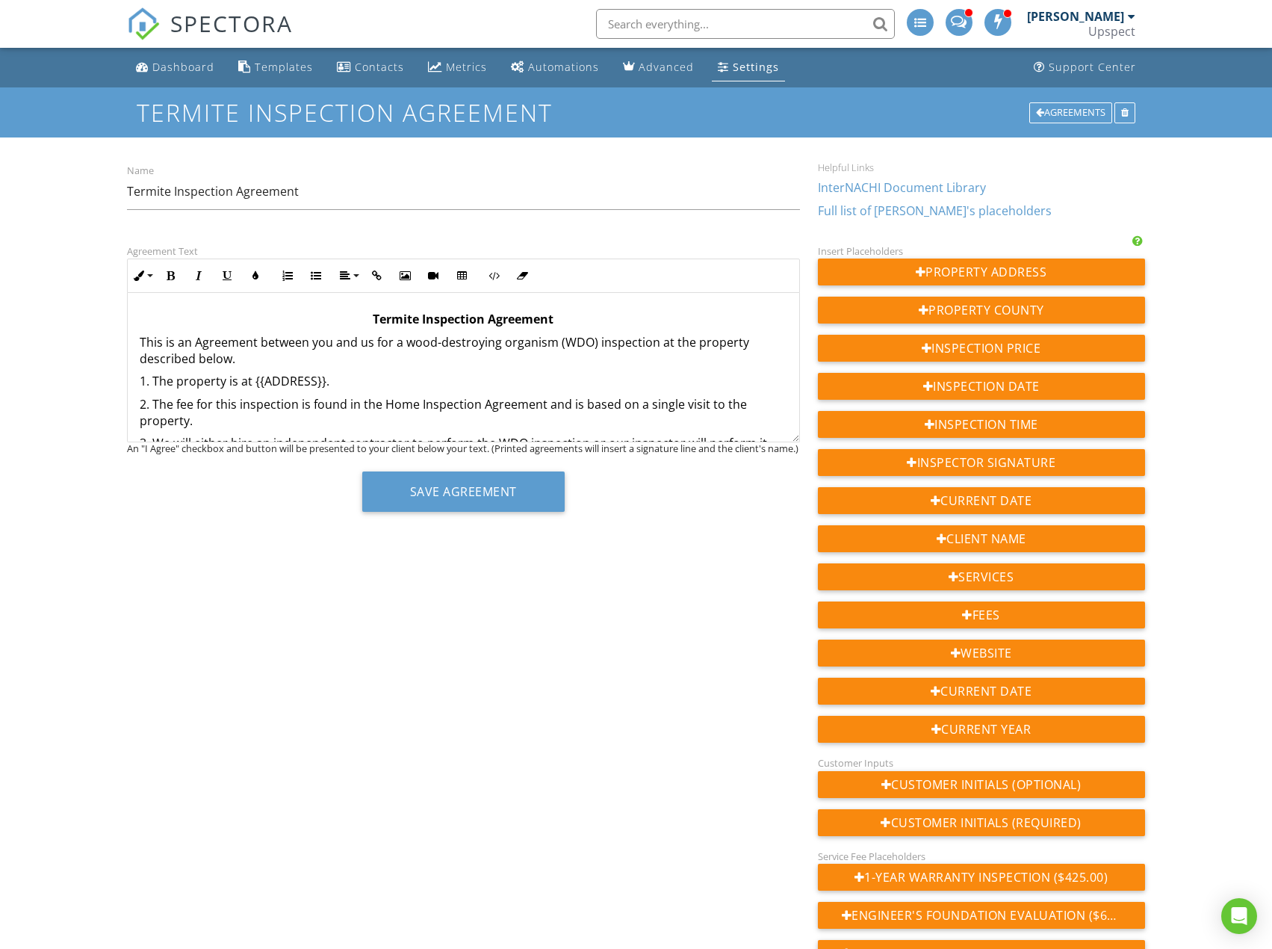
drag, startPoint x: 191, startPoint y: 403, endPoint x: 228, endPoint y: 417, distance: 39.3
click at [228, 417] on p "2. The fee for this inspection is found in the Home Inspection Agreement and is…" at bounding box center [463, 413] width 647 height 34
copy p "The fee for this inspection is found in the Home Inspection Agreement and is ba…"
click at [228, 417] on p "2. The fee for this inspection is found in the Home Inspection Agreement and is…" at bounding box center [463, 413] width 647 height 34
click at [542, 497] on button "Save Agreement" at bounding box center [463, 491] width 202 height 40
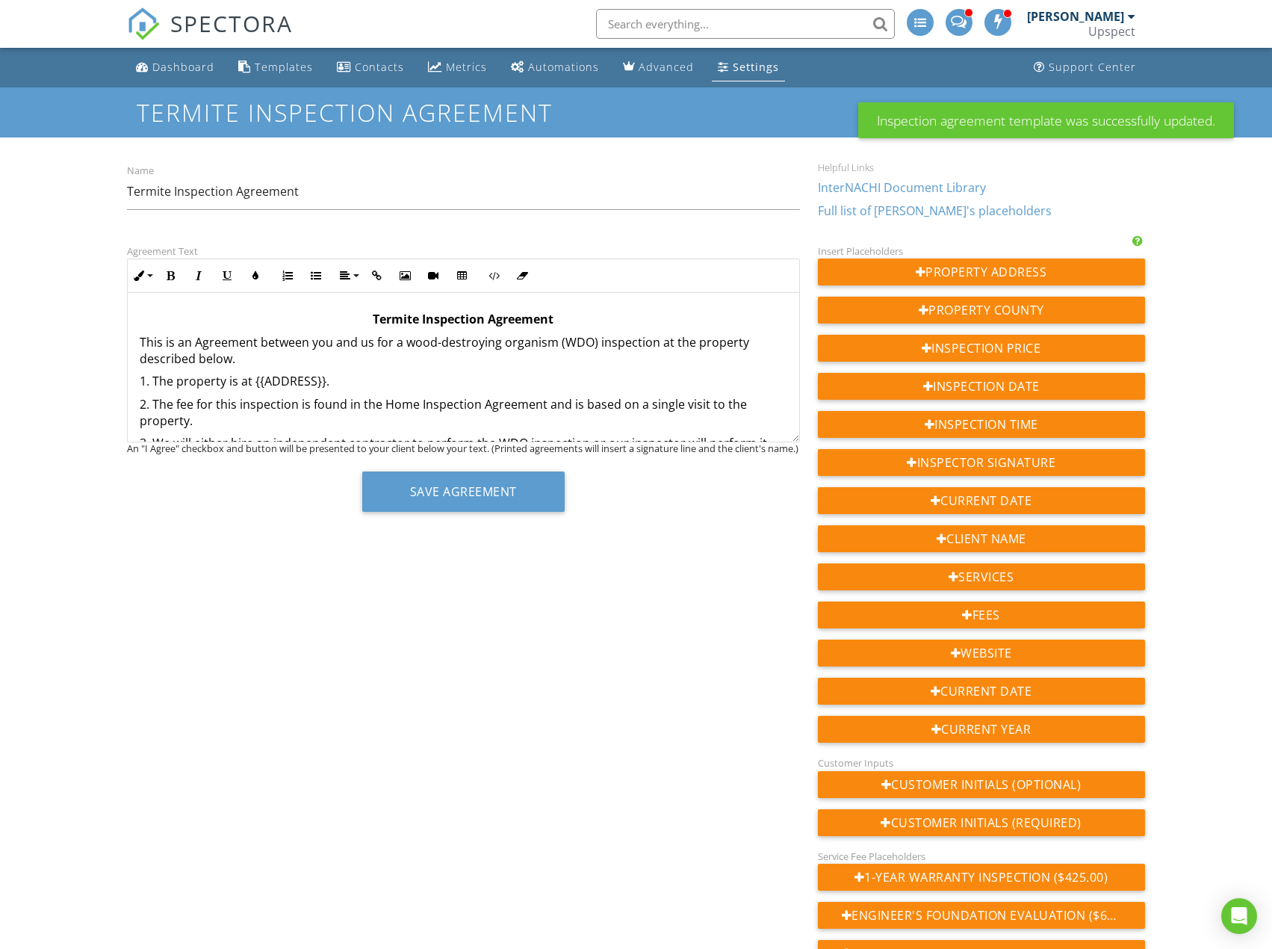
click at [750, 68] on div "Settings" at bounding box center [756, 67] width 46 height 14
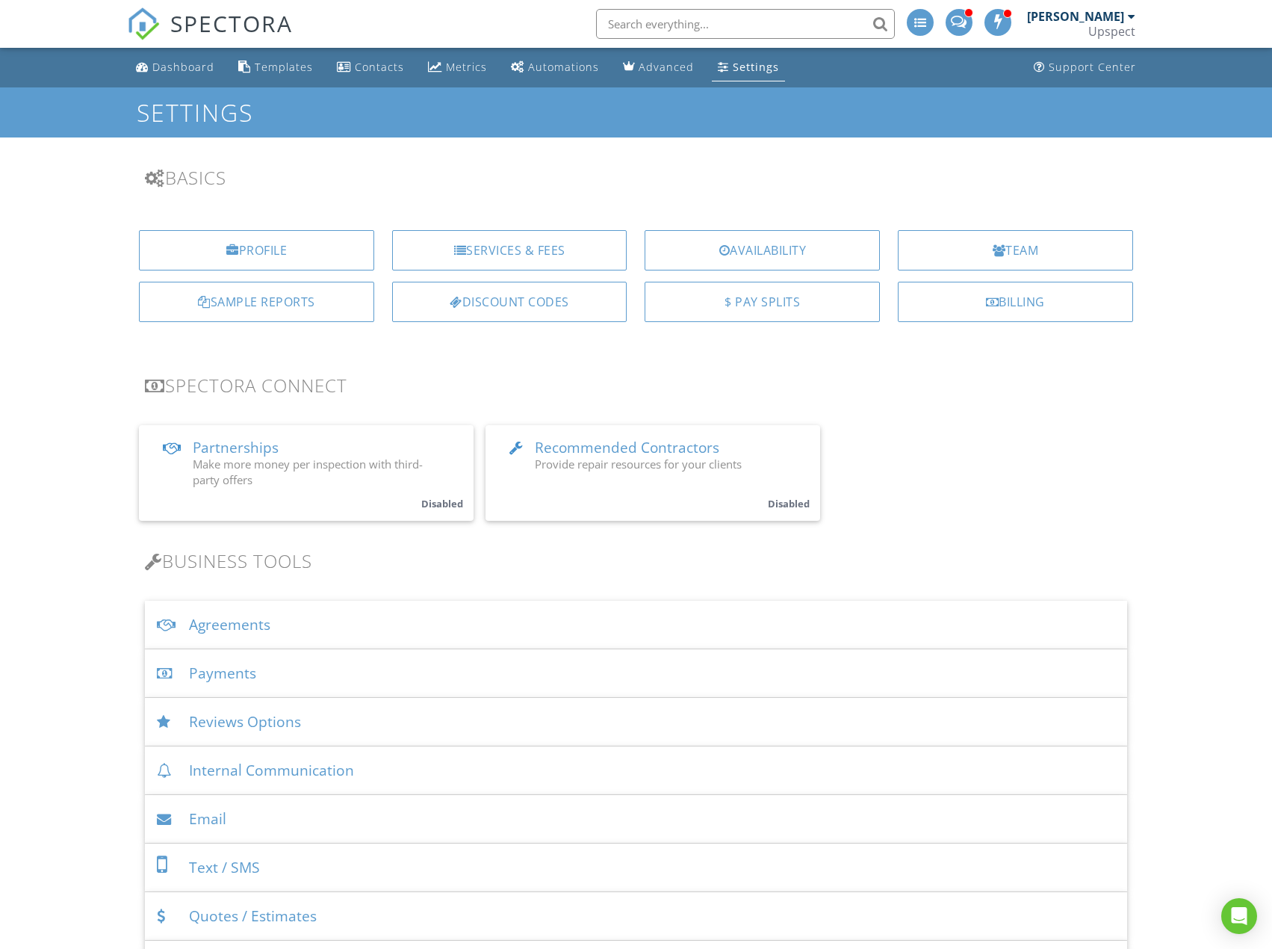
click at [379, 631] on div "Agreements" at bounding box center [636, 625] width 982 height 49
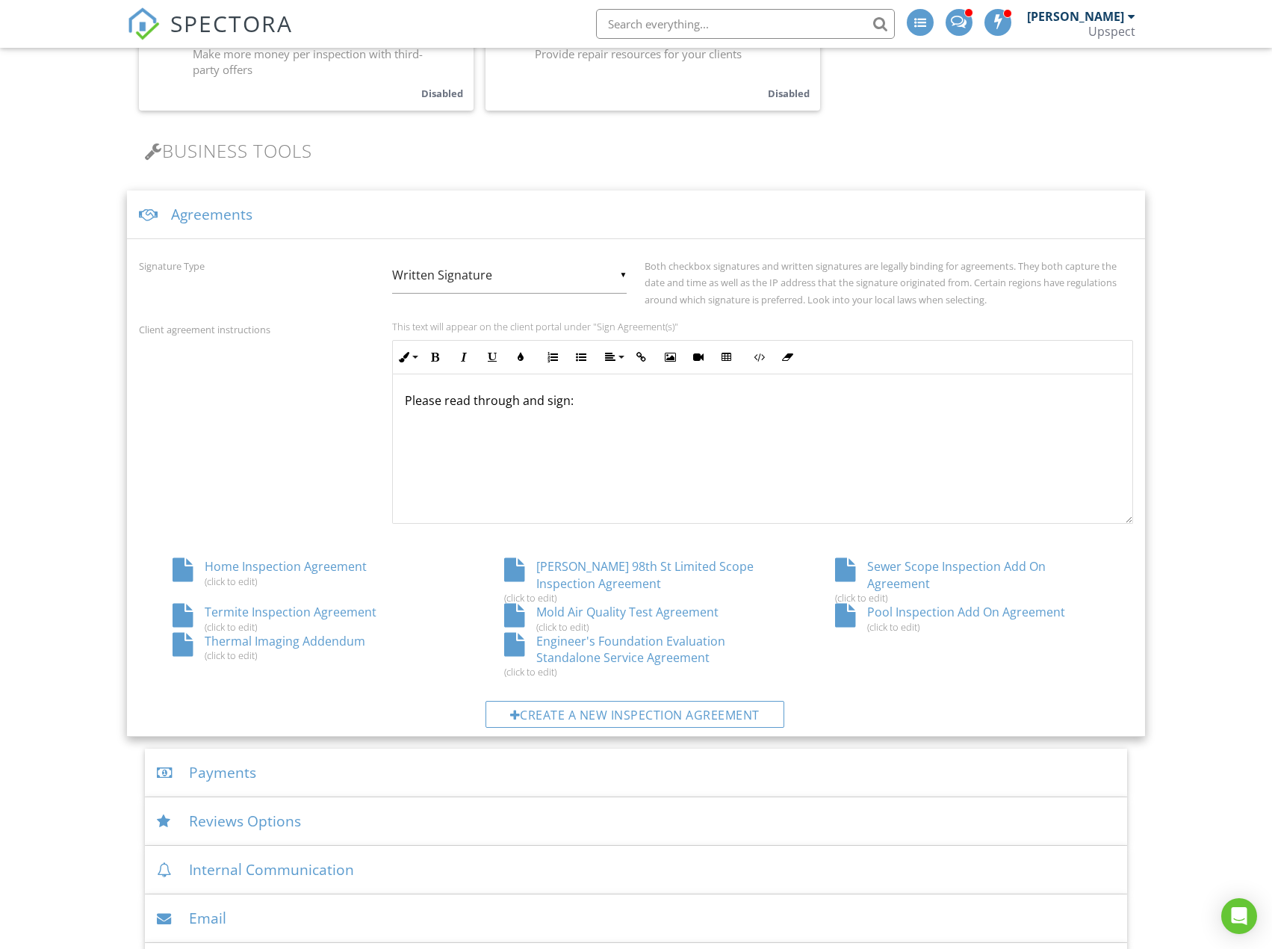
scroll to position [448, 0]
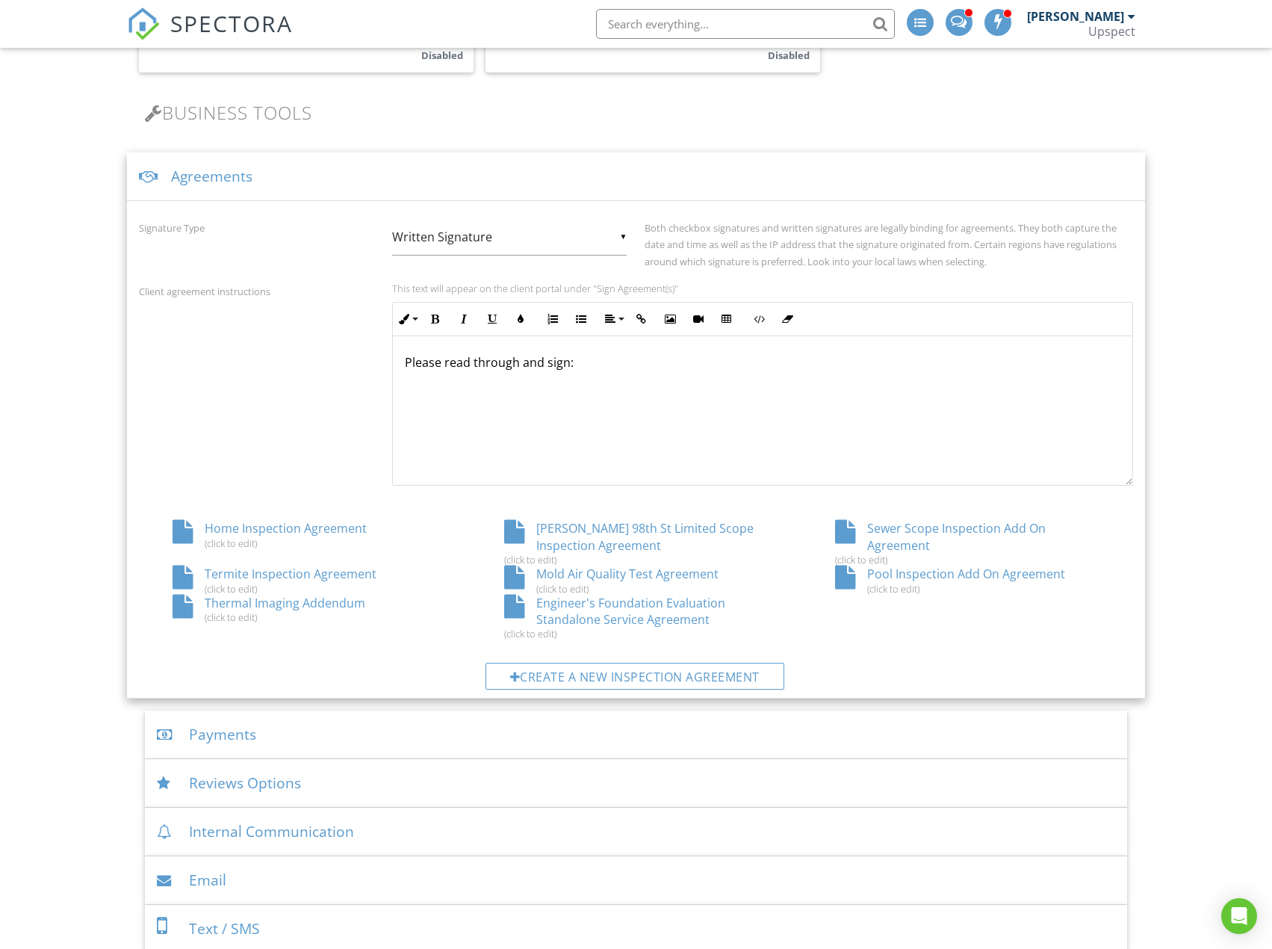
click at [297, 607] on div "Thermal Imaging Addendum (click to edit)" at bounding box center [304, 609] width 331 height 28
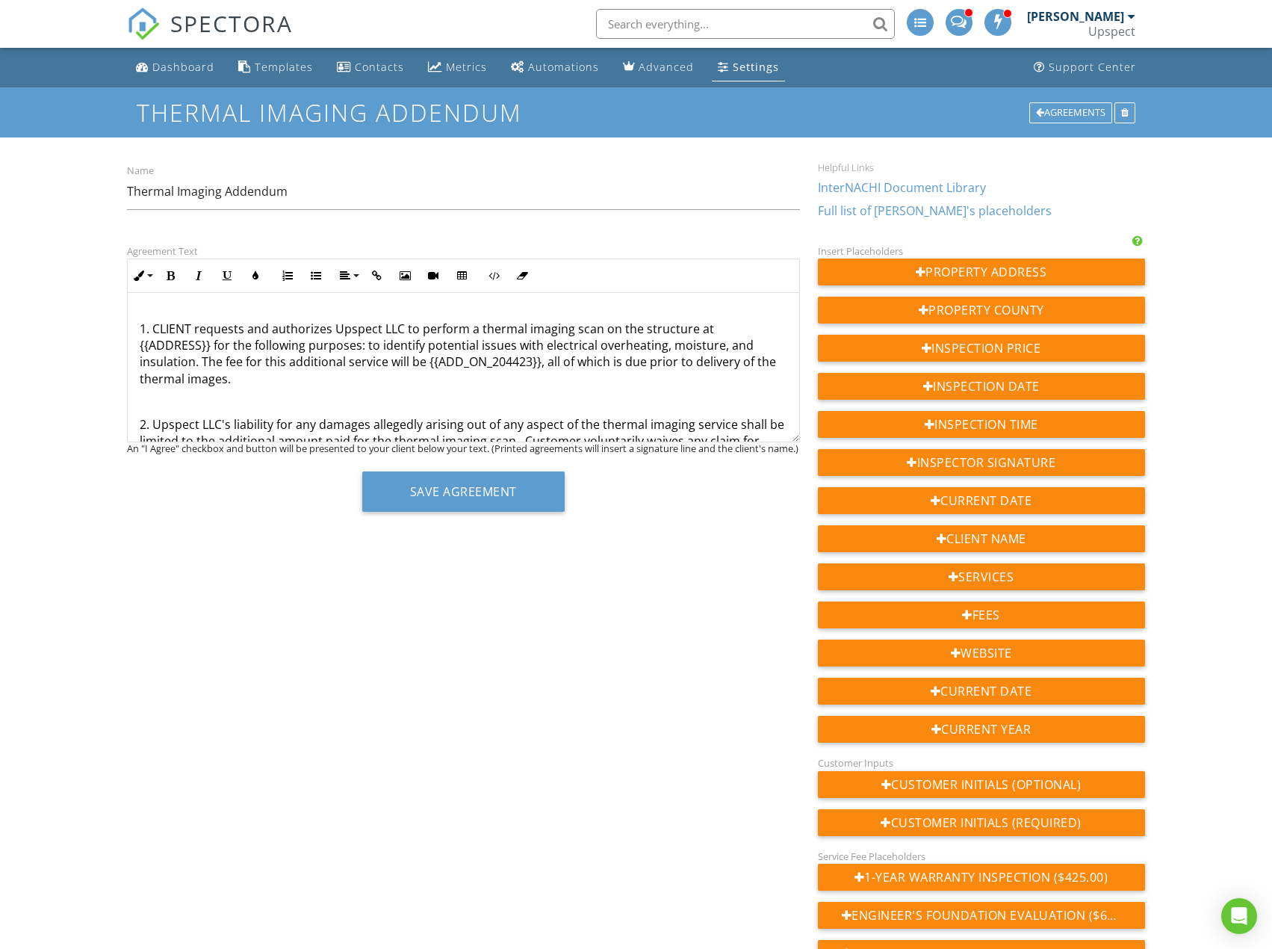
scroll to position [373, 0]
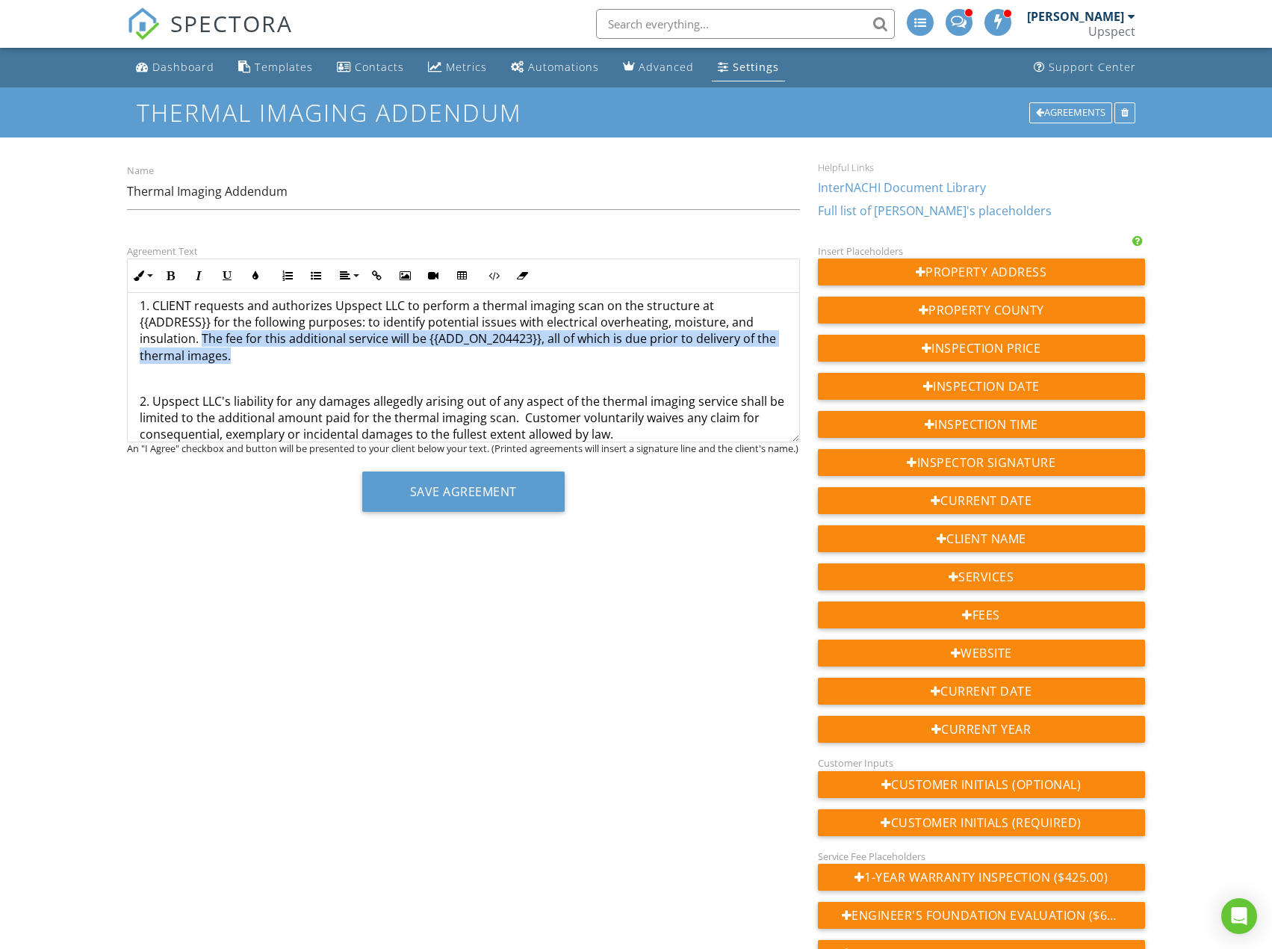
drag, startPoint x: 200, startPoint y: 337, endPoint x: 249, endPoint y: 355, distance: 51.8
click at [249, 355] on p "1. CLIENT requests and authorizes Upspect LLC to perform a thermal imaging scan…" at bounding box center [463, 330] width 647 height 67
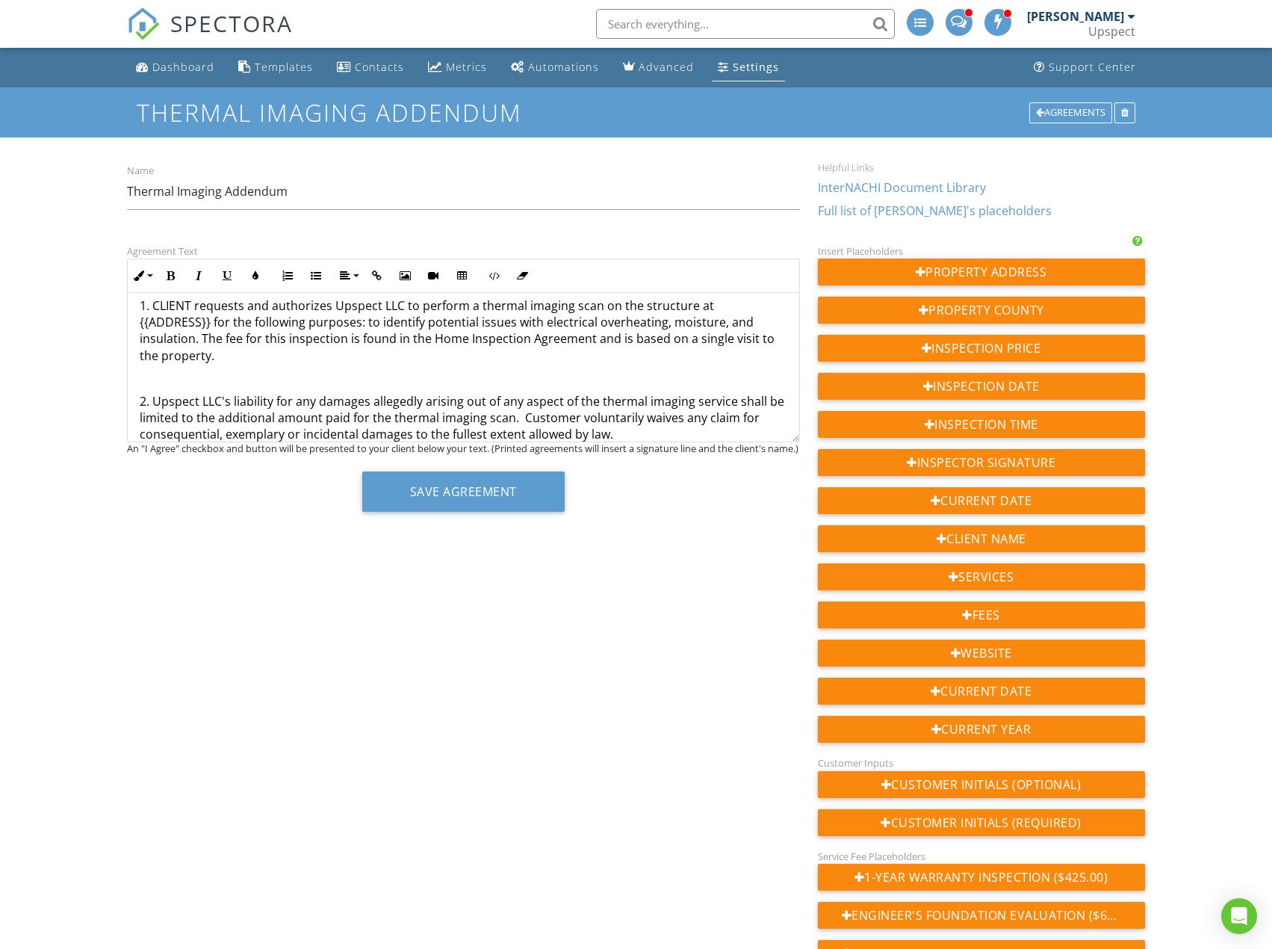
click at [284, 343] on p "1. CLIENT requests and authorizes Upspect LLC to perform a thermal imaging scan…" at bounding box center [463, 330] width 647 height 67
click at [286, 342] on p "1. CLIENT requests and authorizes Upspect LLC to perform a thermal imaging scan…" at bounding box center [463, 330] width 647 height 67
click at [287, 341] on p "1. CLIENT requests and authorizes Upspect LLC to perform a thermal imaging scan…" at bounding box center [463, 330] width 647 height 67
click at [289, 340] on p "1. CLIENT requests and authorizes Upspect LLC to perform a thermal imaging scan…" at bounding box center [463, 330] width 647 height 67
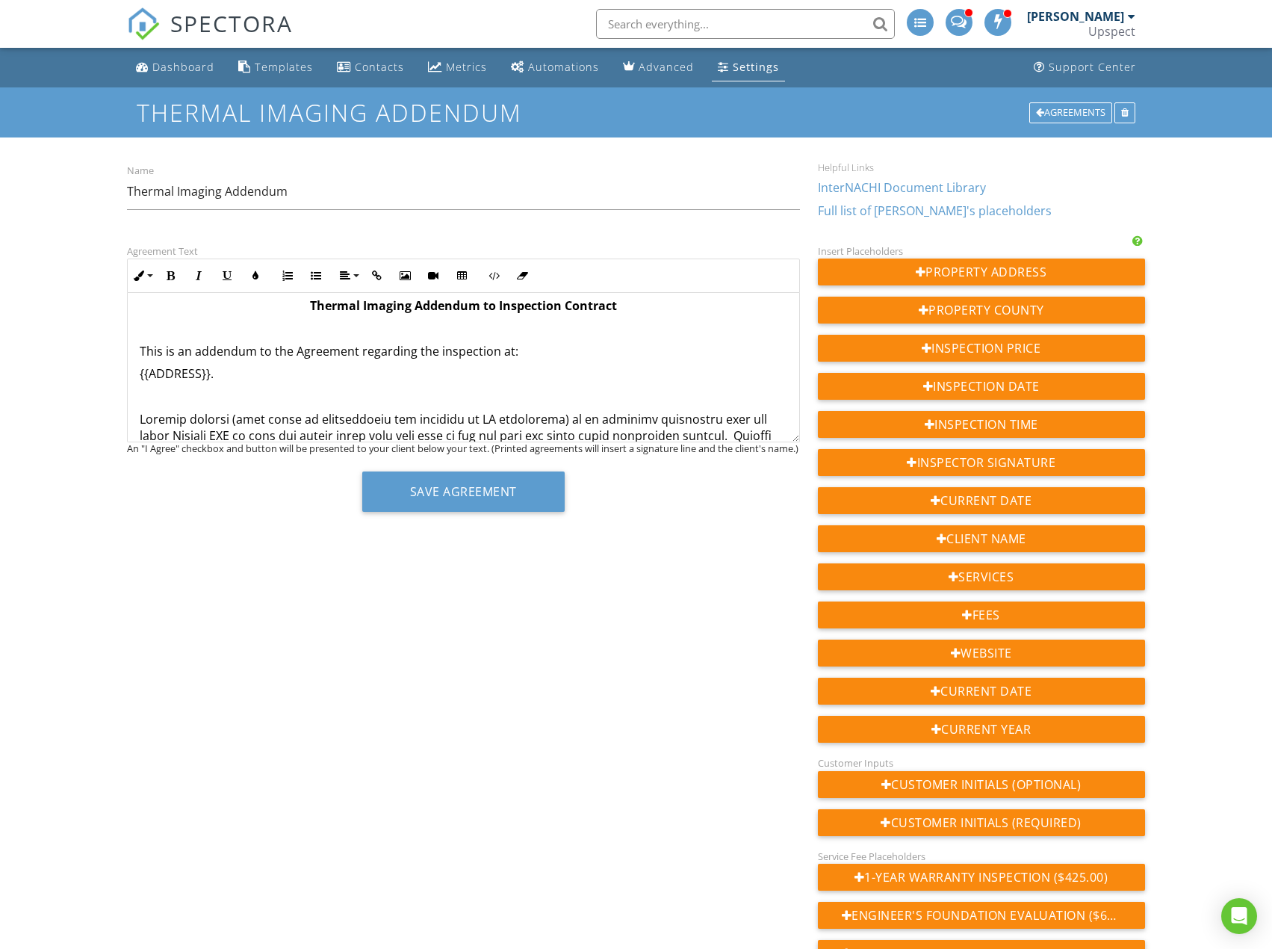
scroll to position [0, 0]
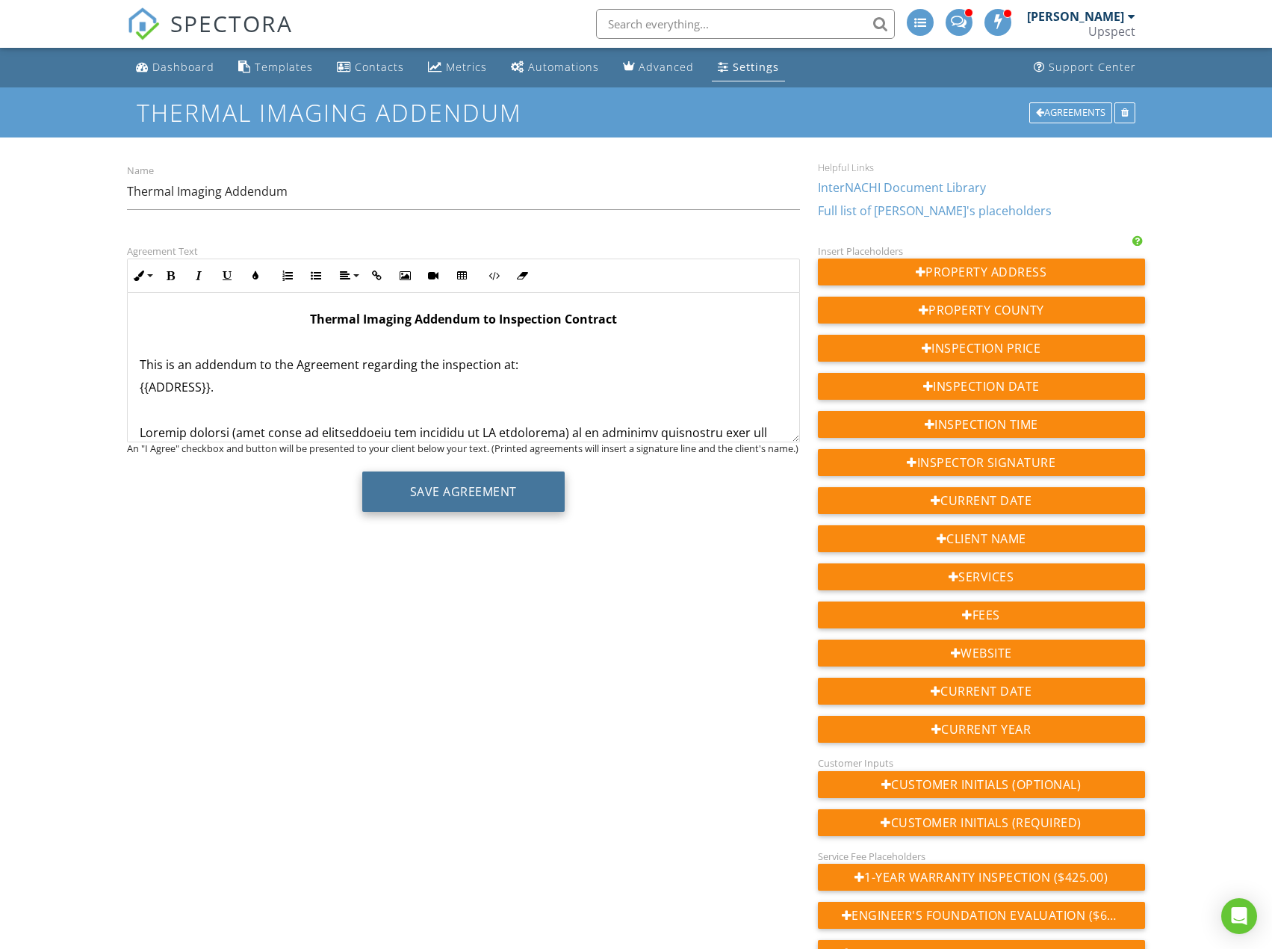
click at [523, 512] on button "Save Agreement" at bounding box center [463, 491] width 202 height 40
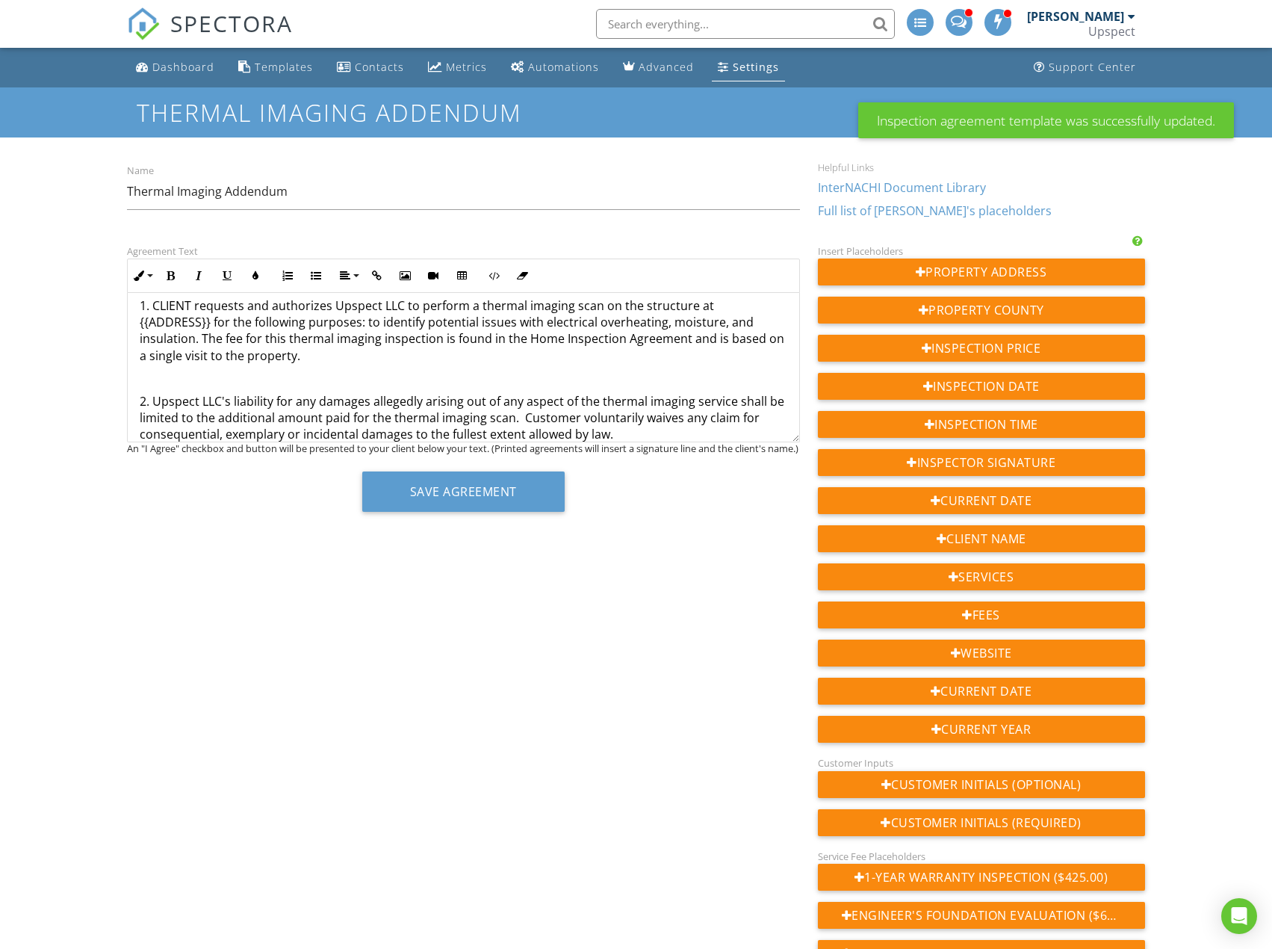
scroll to position [224, 0]
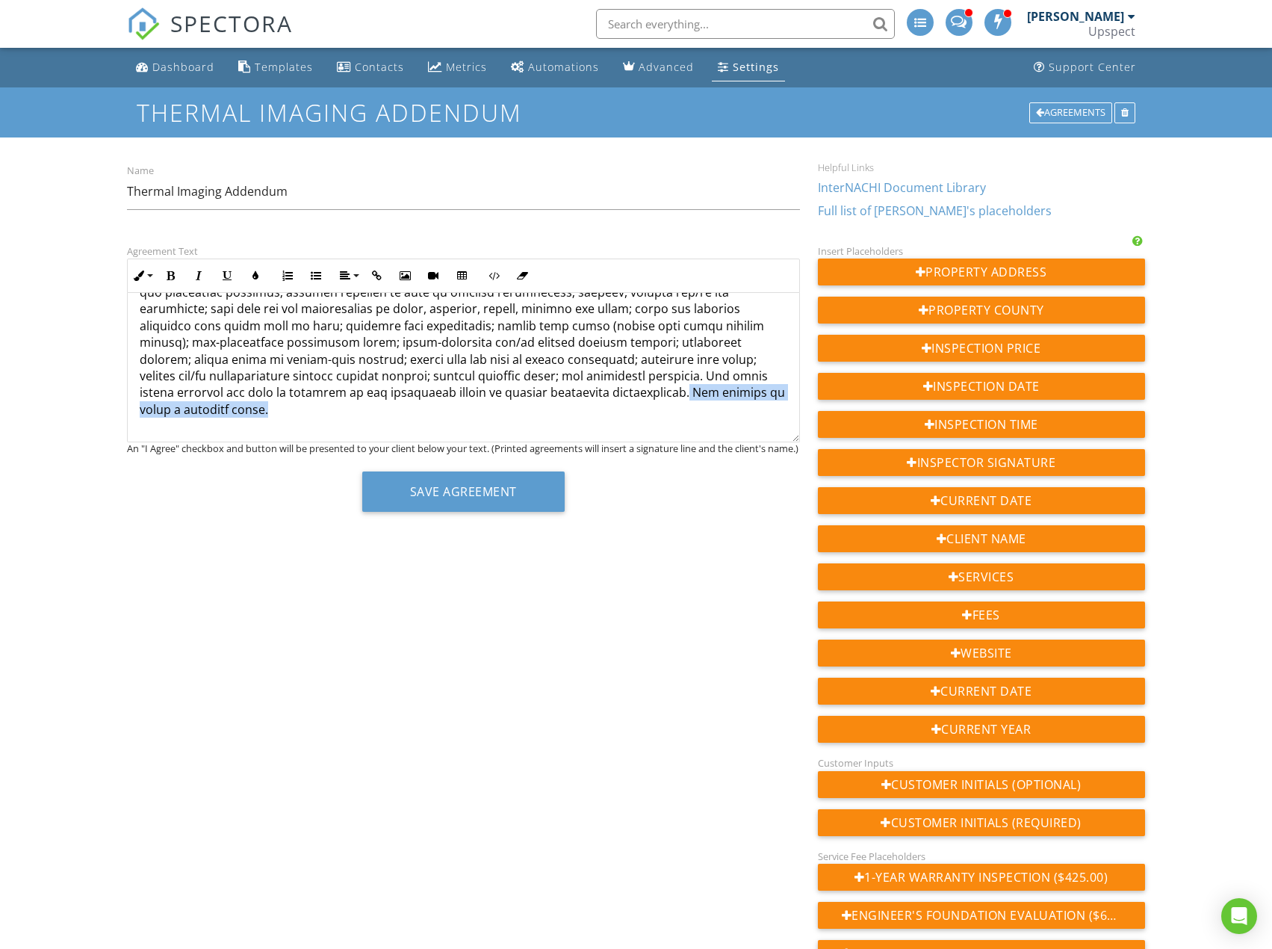
drag, startPoint x: 663, startPoint y: 393, endPoint x: 706, endPoint y: 404, distance: 44.7
click at [706, 404] on p at bounding box center [463, 308] width 647 height 217
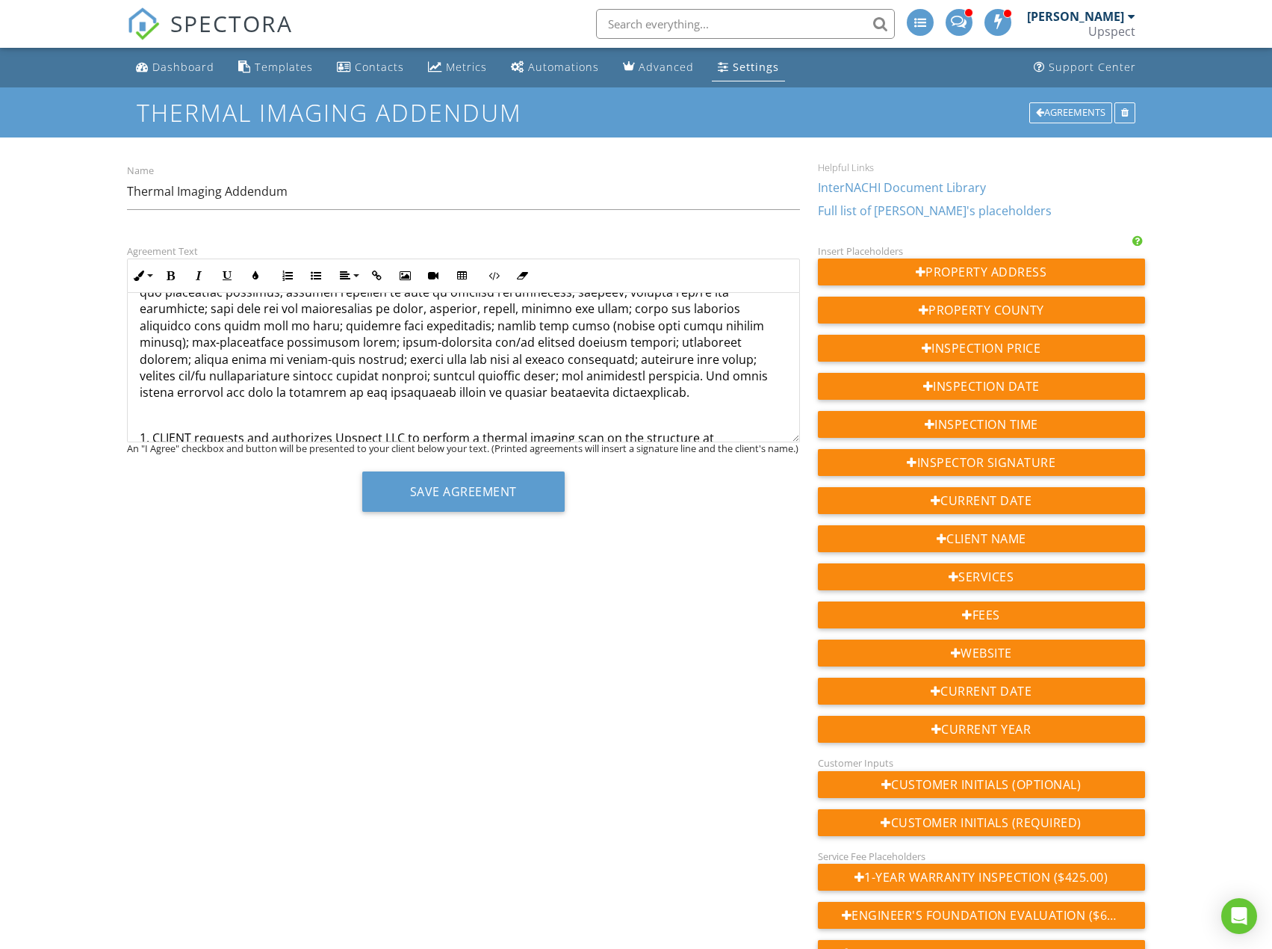
click at [672, 168] on div "Name Thermal Imaging Addendum" at bounding box center [463, 193] width 690 height 65
click at [625, 117] on h1 "Thermal Imaging Addendum" at bounding box center [636, 112] width 999 height 26
click at [524, 501] on button "Save Agreement" at bounding box center [463, 491] width 202 height 40
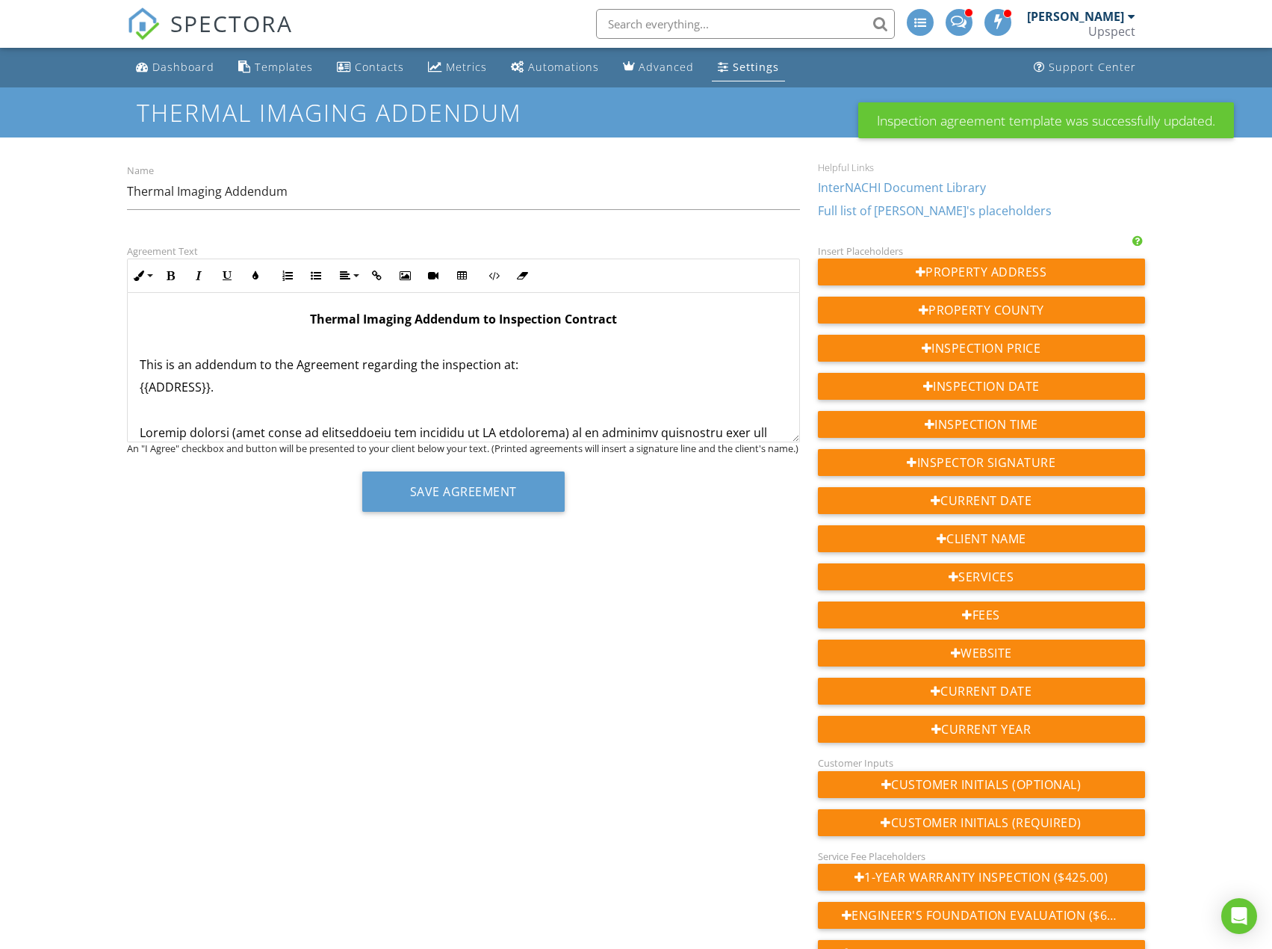
click at [740, 74] on link "Settings" at bounding box center [748, 68] width 73 height 28
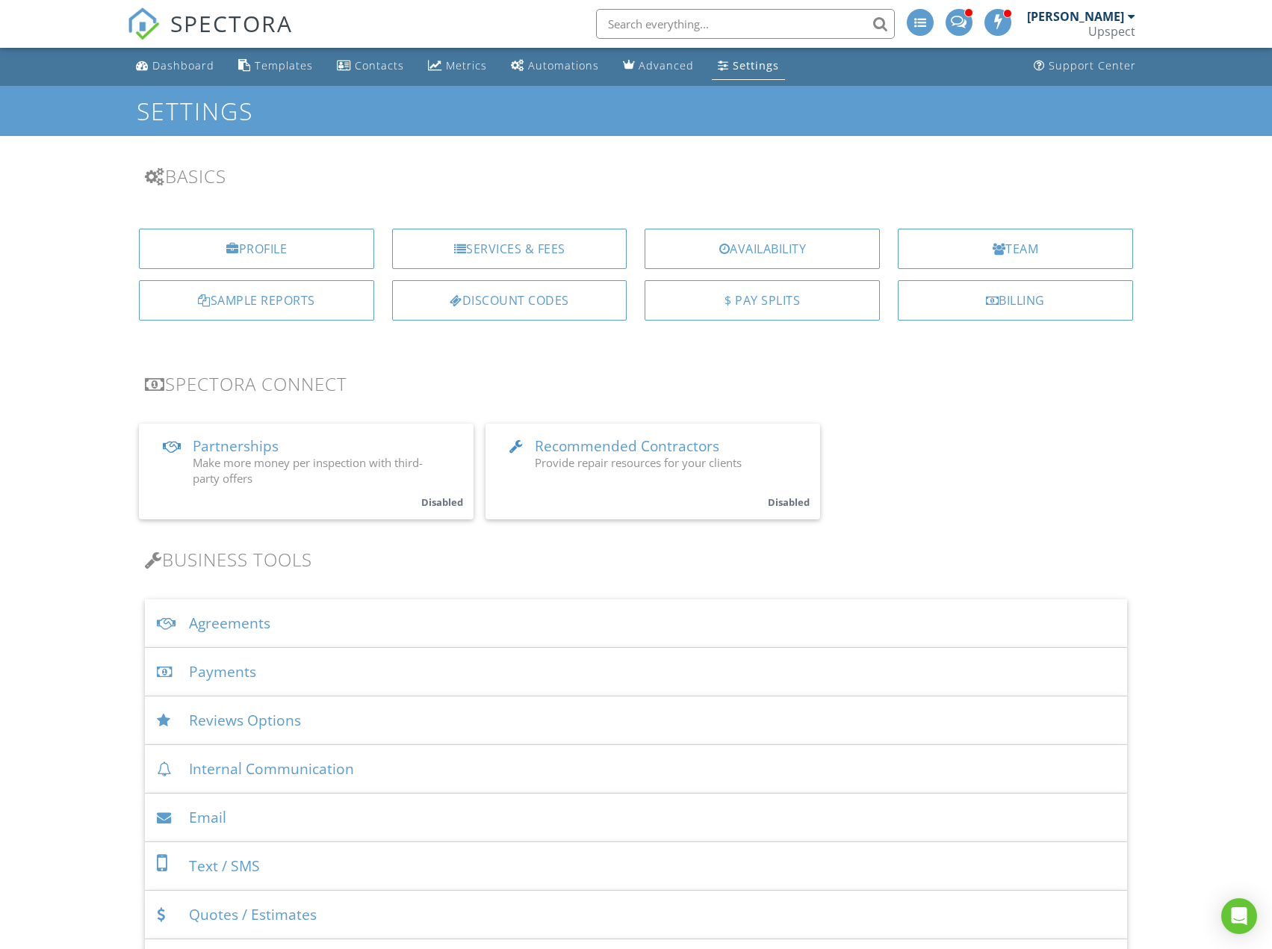
scroll to position [149, 0]
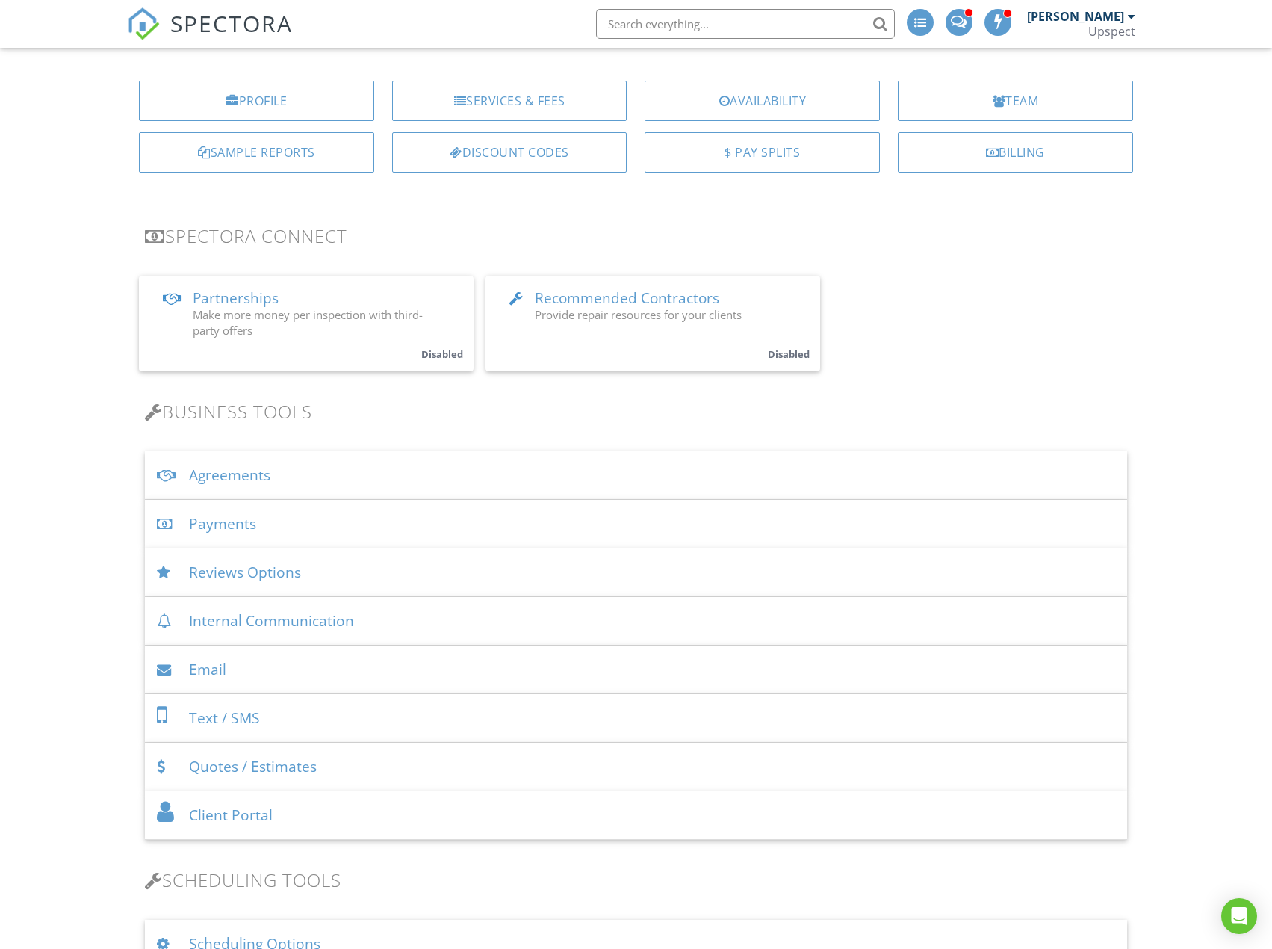
click at [553, 470] on div "Agreements" at bounding box center [636, 475] width 982 height 49
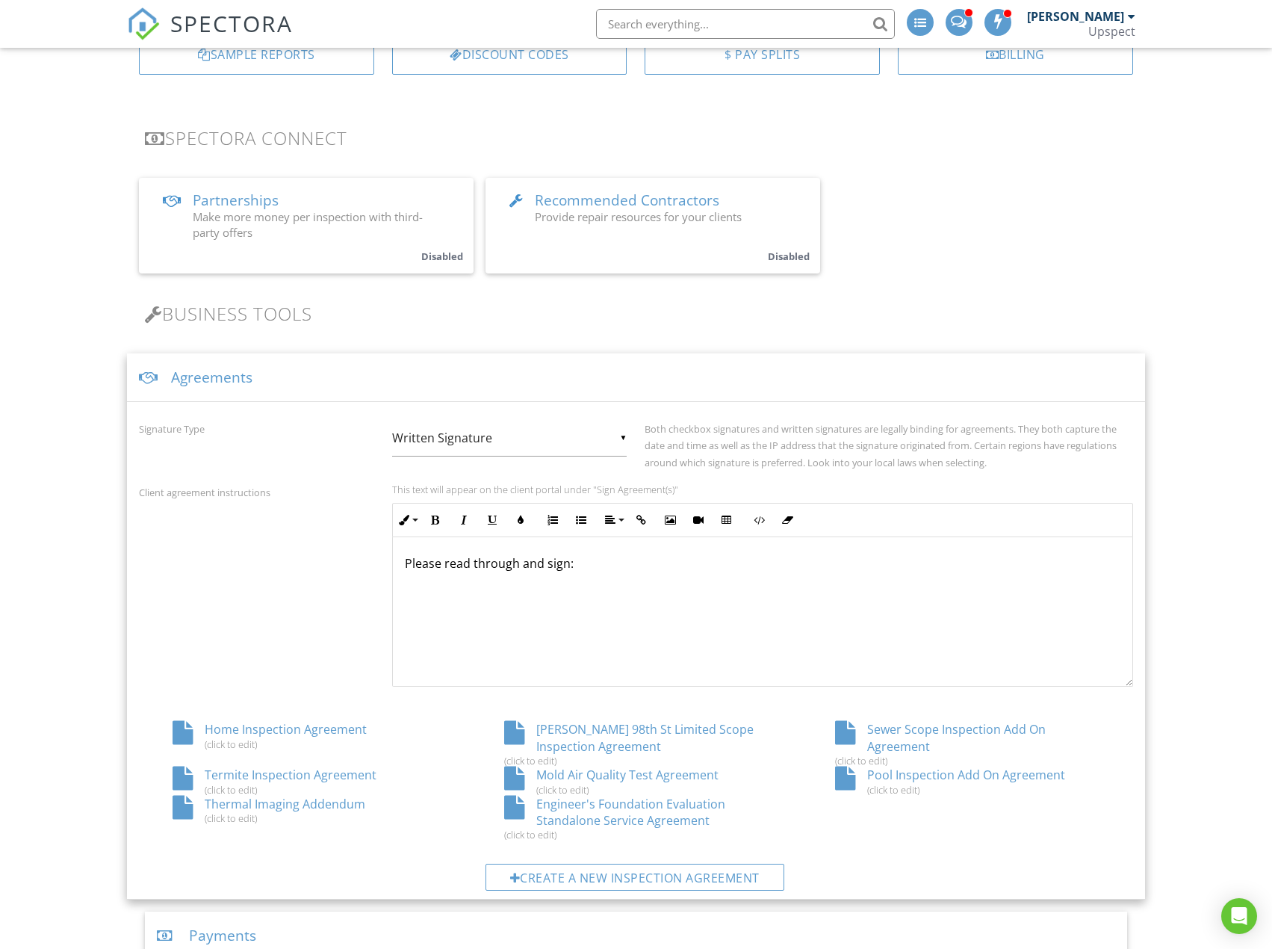
scroll to position [373, 0]
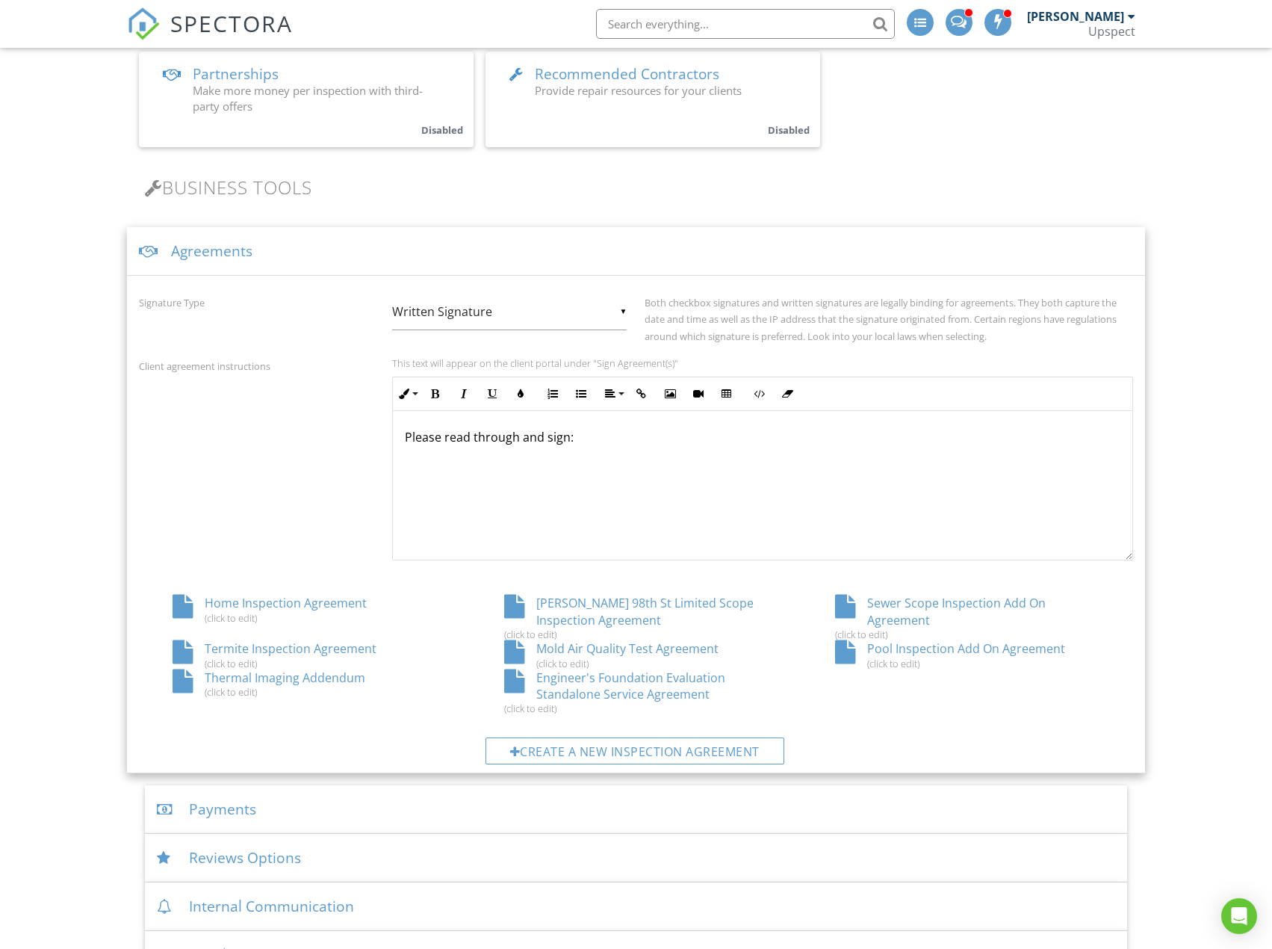
click at [633, 649] on div "Mold Air Quality Test Agreement (click to edit)" at bounding box center [636, 654] width 331 height 28
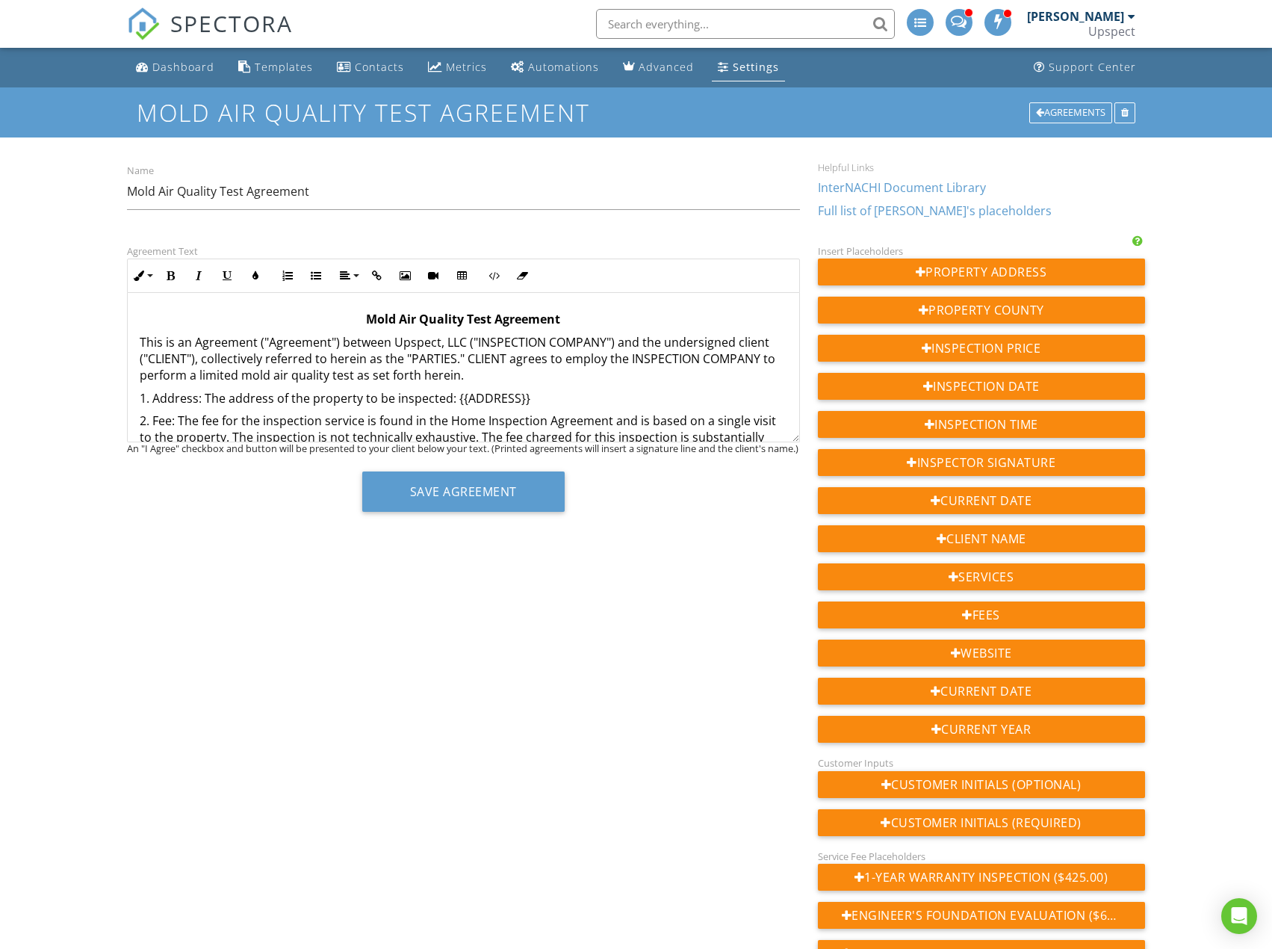
scroll to position [75, 0]
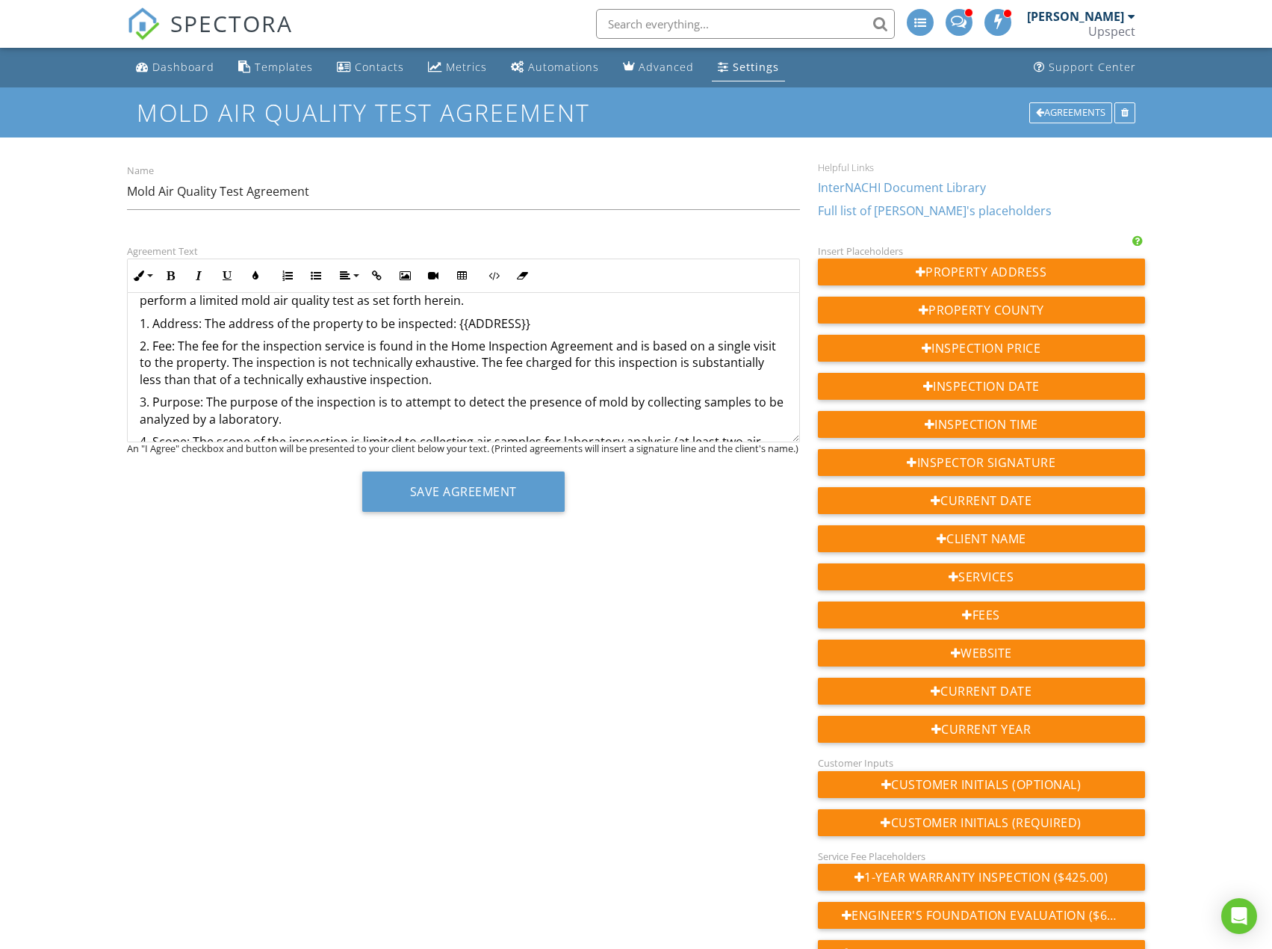
click at [259, 348] on p "2. Fee: The fee for the inspection service is found in the Home Inspection Agre…" at bounding box center [463, 363] width 647 height 50
drag, startPoint x: 264, startPoint y: 346, endPoint x: 327, endPoint y: 348, distance: 63.5
click at [327, 348] on p "2. Fee: The fee for this inspection service is found in the Home Inspection Agr…" at bounding box center [463, 363] width 647 height 50
drag, startPoint x: 512, startPoint y: 496, endPoint x: 581, endPoint y: 397, distance: 120.6
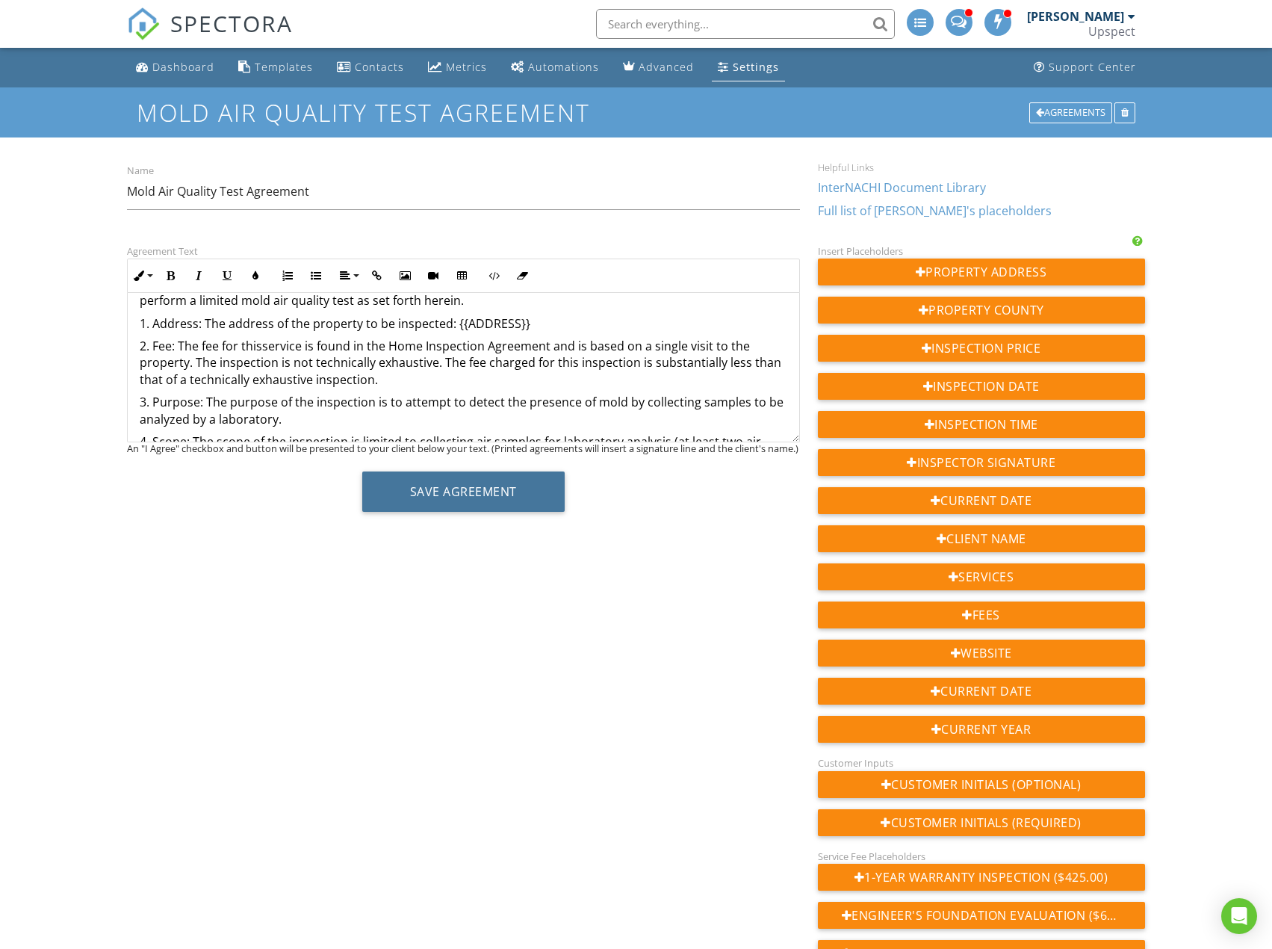
click at [512, 496] on button "Save Agreement" at bounding box center [463, 491] width 202 height 40
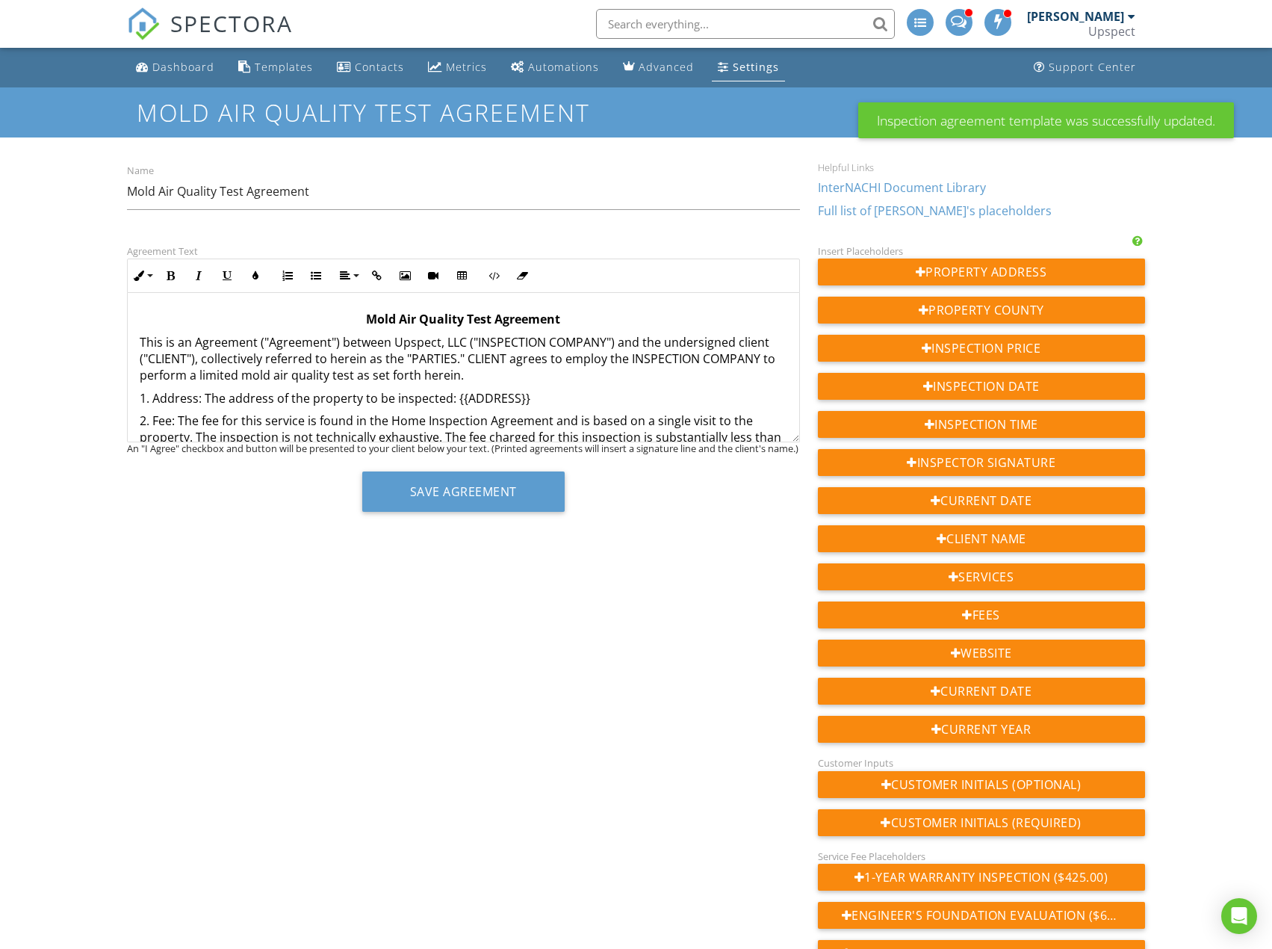
click at [754, 63] on div "Settings" at bounding box center [756, 67] width 46 height 14
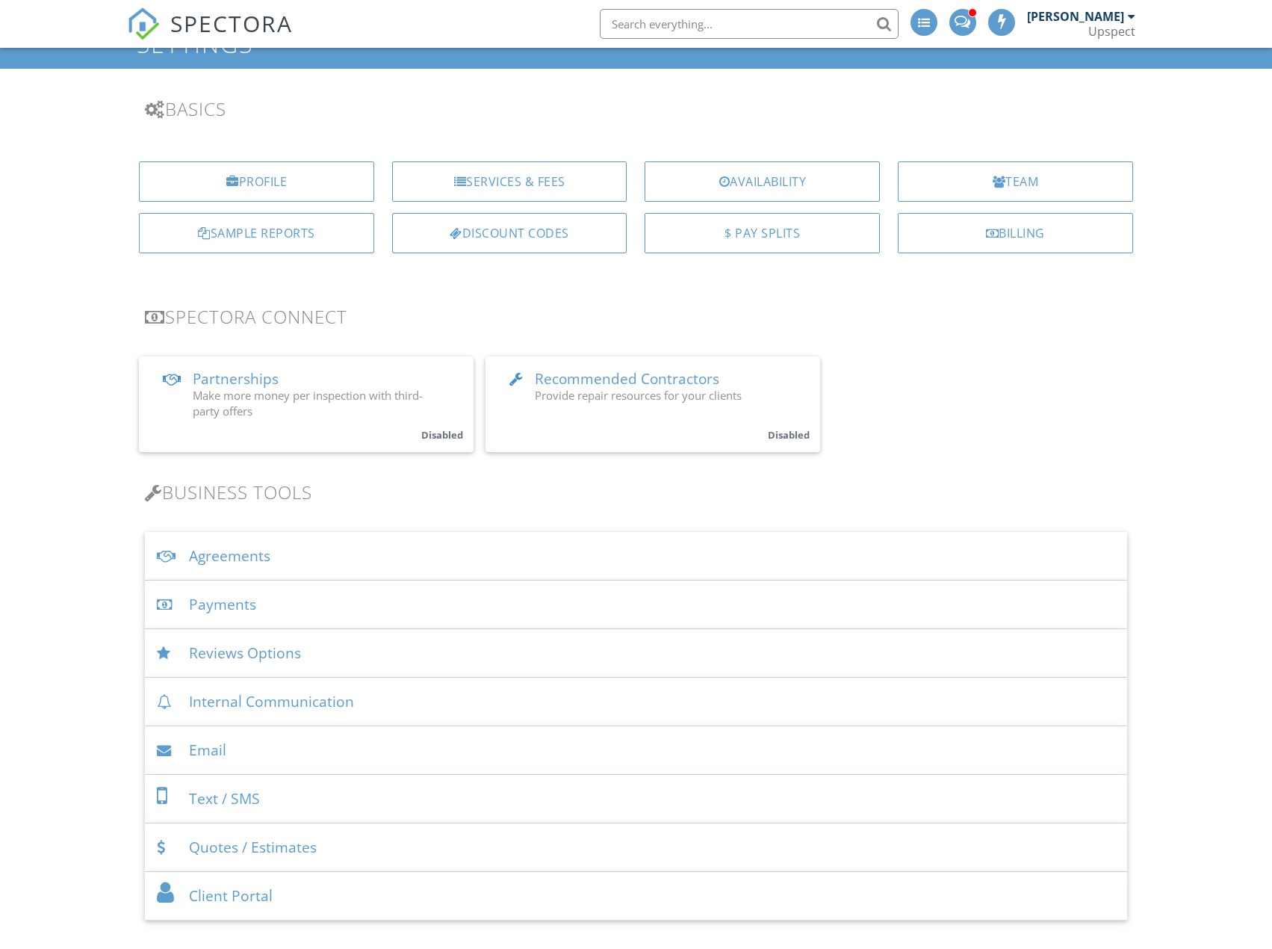
scroll to position [149, 0]
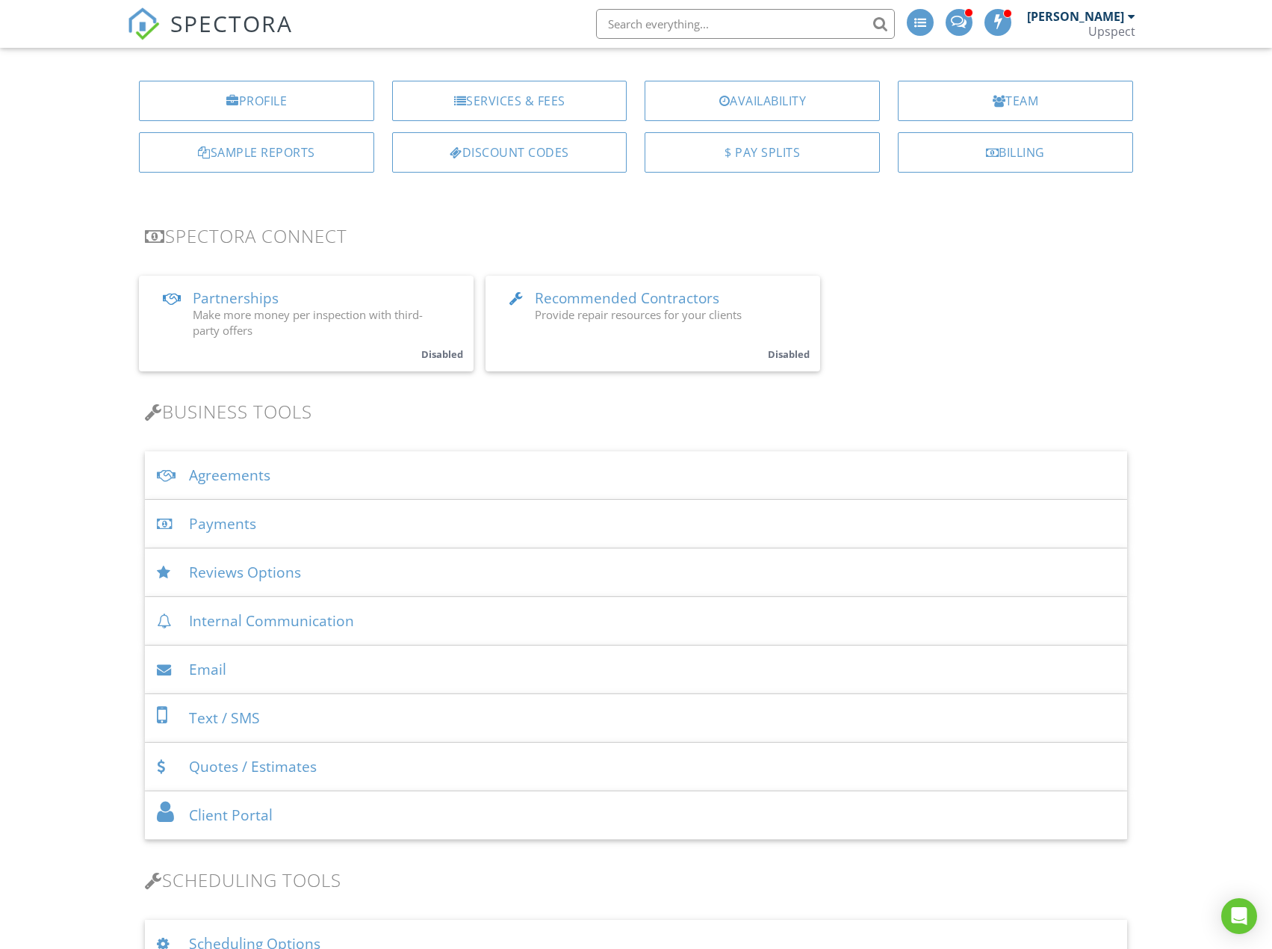
drag, startPoint x: 551, startPoint y: 469, endPoint x: 569, endPoint y: 467, distance: 18.8
click at [551, 468] on div "Agreements" at bounding box center [636, 475] width 982 height 49
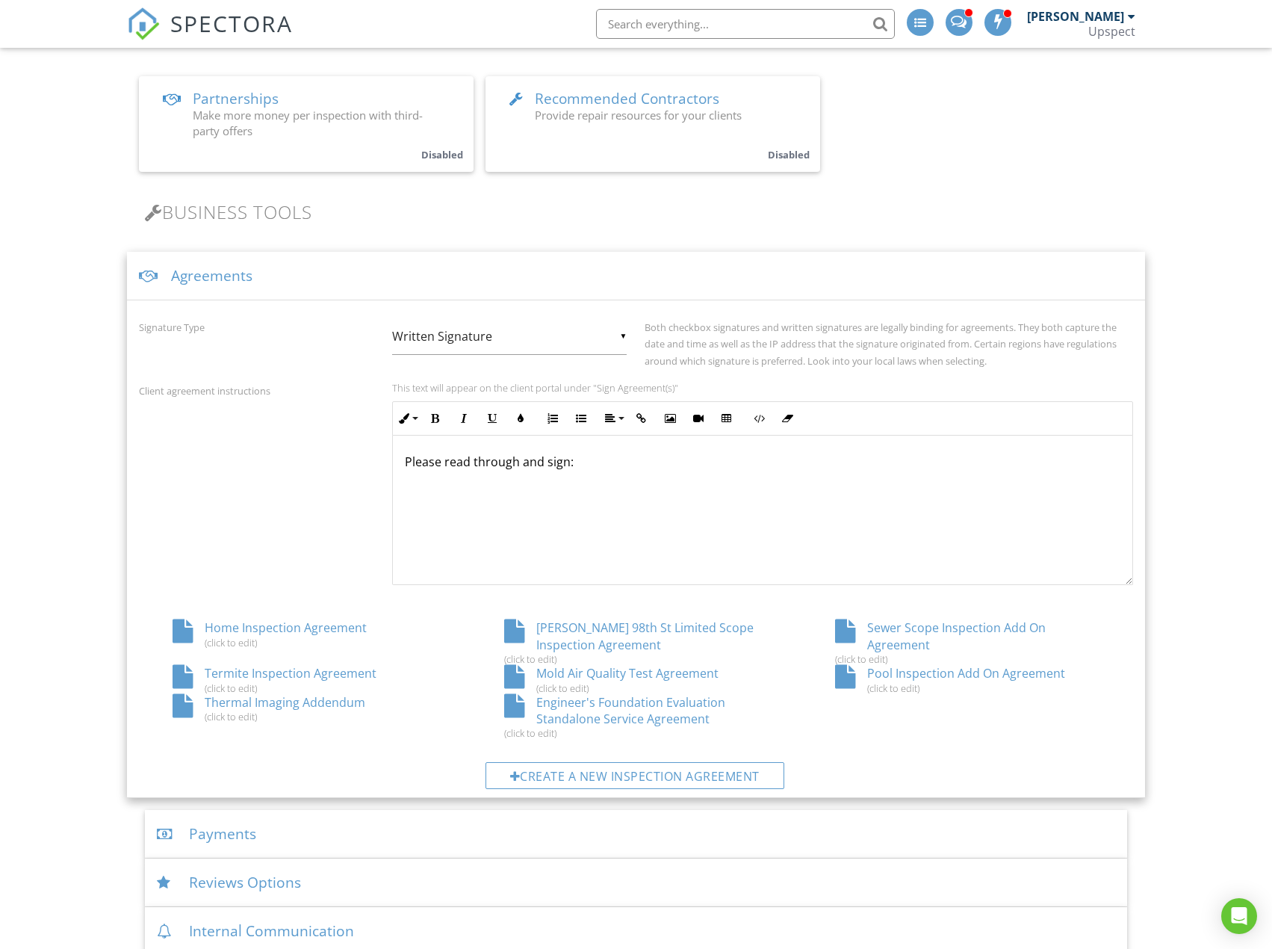
scroll to position [373, 0]
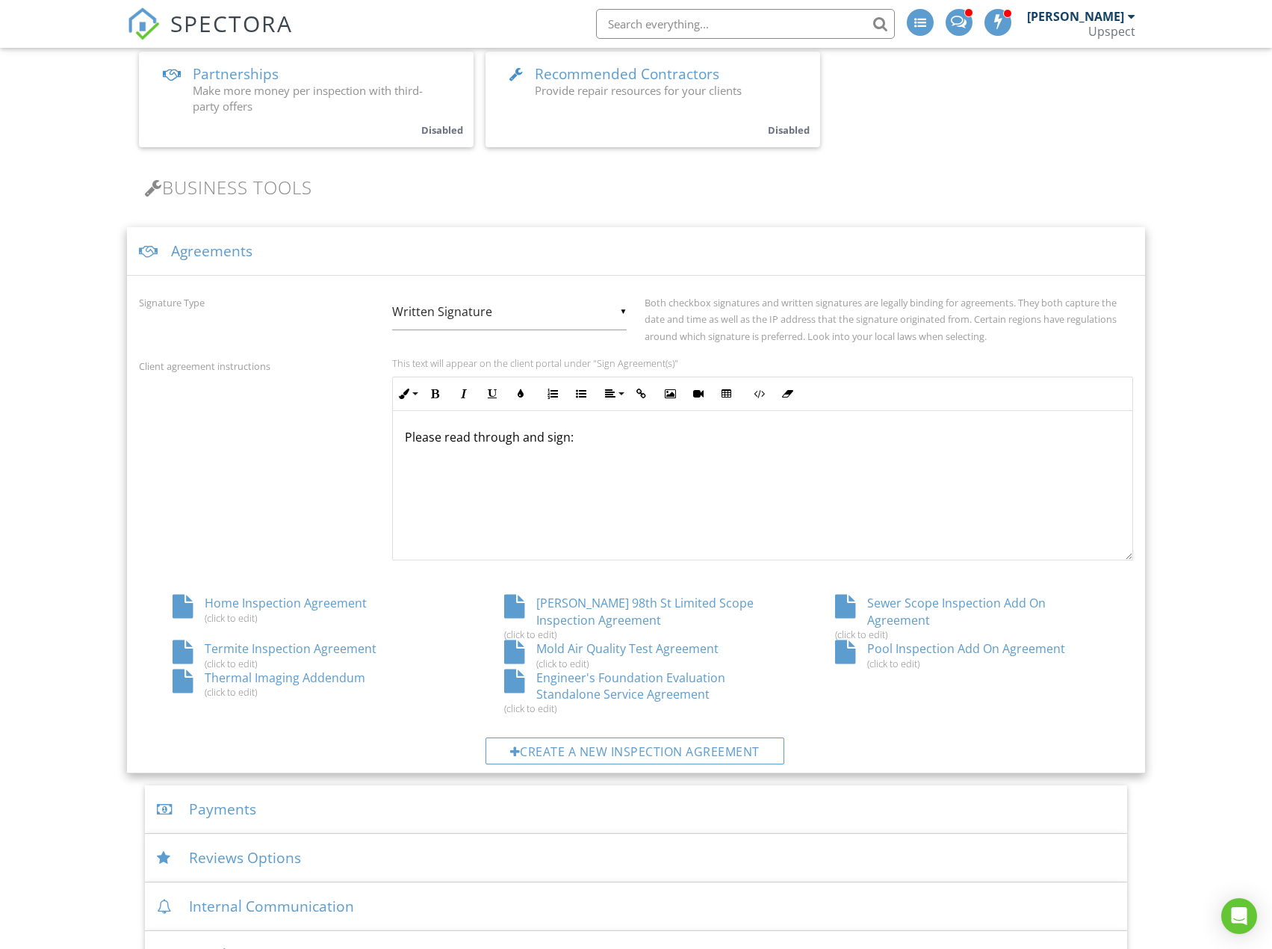
click at [974, 607] on div "Sewer Scope Inspection Add On Agreement (click to edit)" at bounding box center [966, 618] width 331 height 46
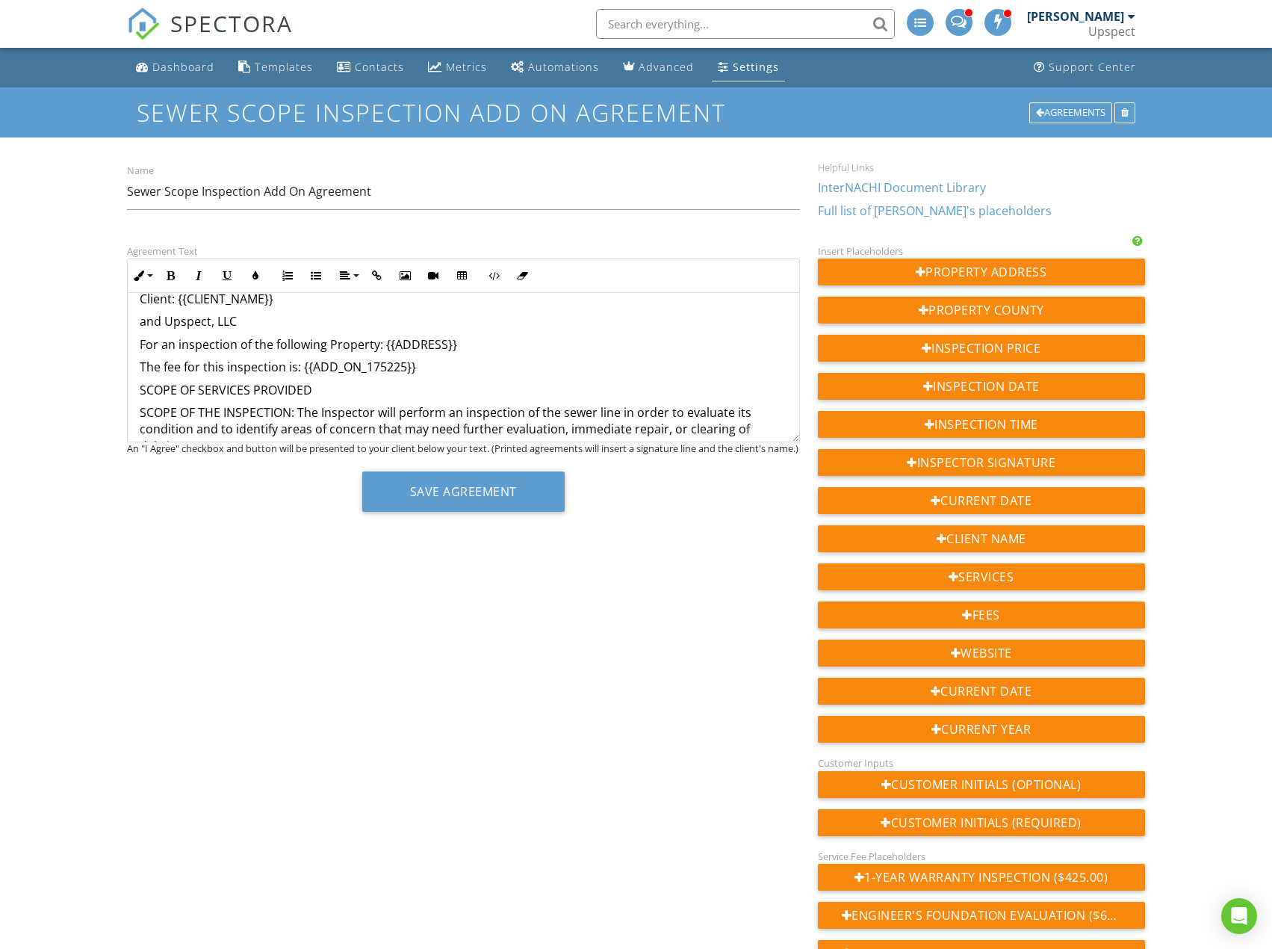
scroll to position [149, 0]
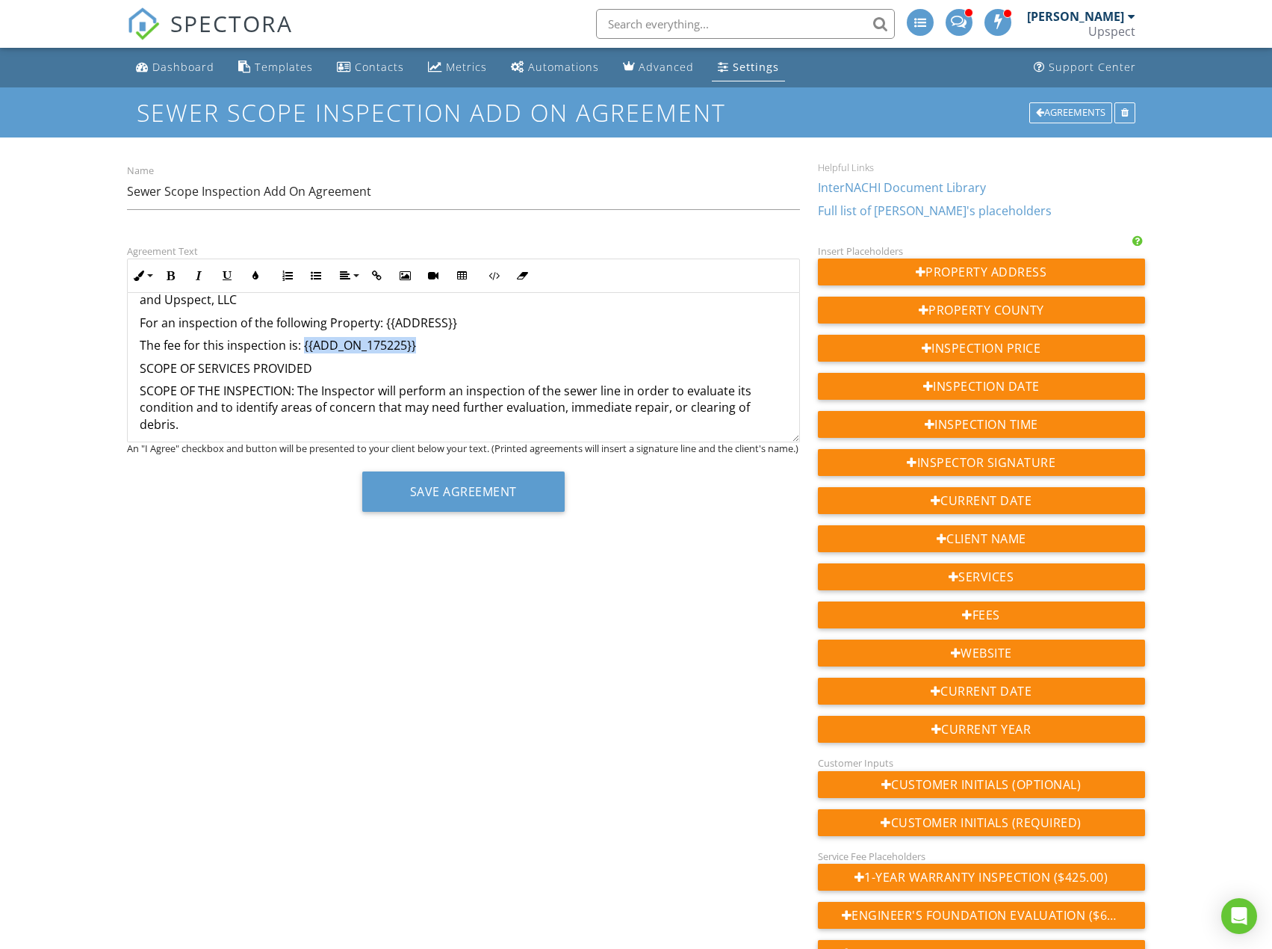
drag, startPoint x: 303, startPoint y: 346, endPoint x: 424, endPoint y: 346, distance: 121.8
click at [424, 346] on p "The fee for this inspection is: {{ADD_ON_175225}}" at bounding box center [463, 345] width 647 height 16
drag, startPoint x: 140, startPoint y: 343, endPoint x: 444, endPoint y: 349, distance: 304.1
click at [444, 349] on p "The fee for this inspection is: {{ADD_ON_175225}}" at bounding box center [463, 345] width 647 height 16
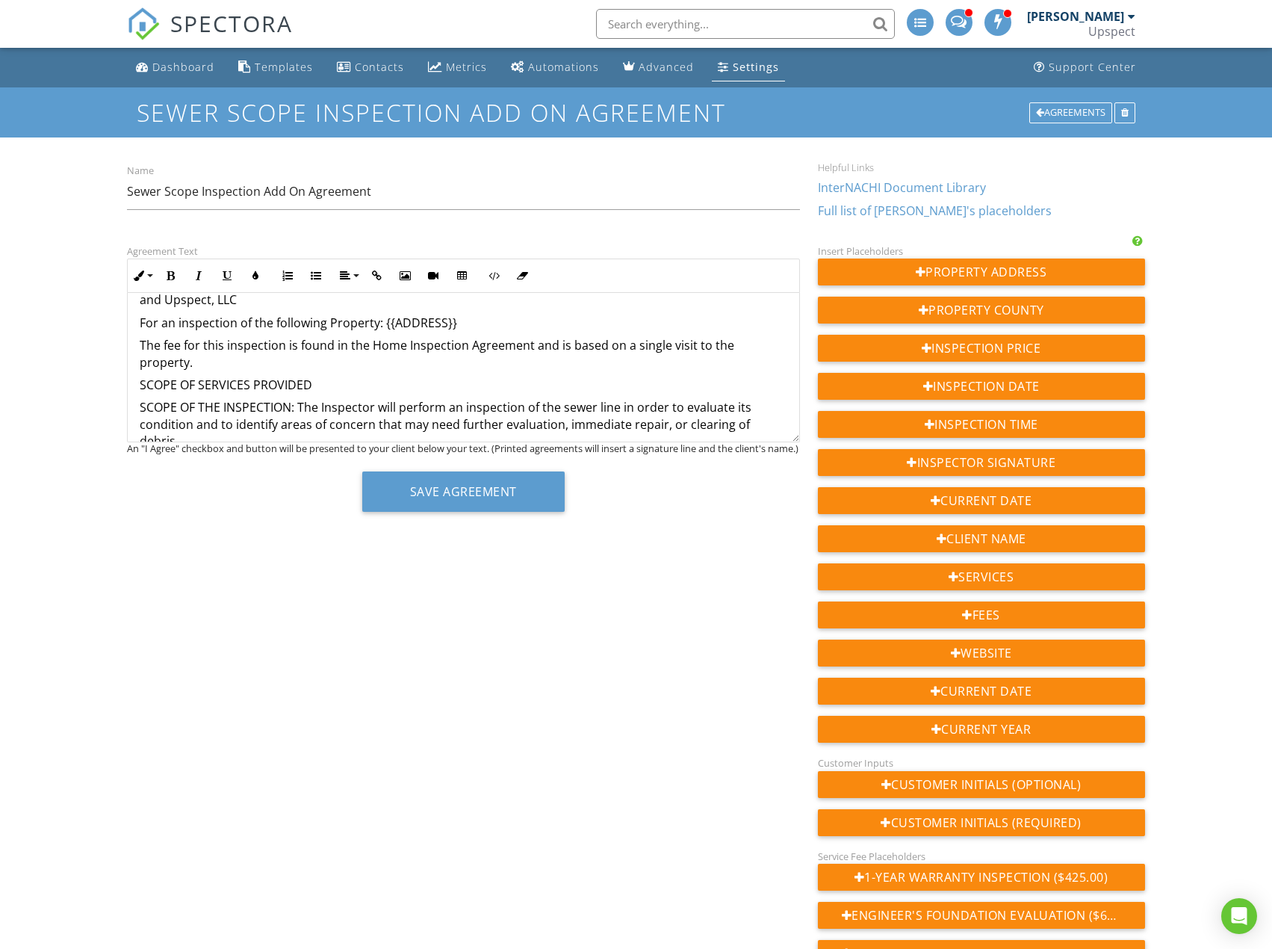
scroll to position [0, 0]
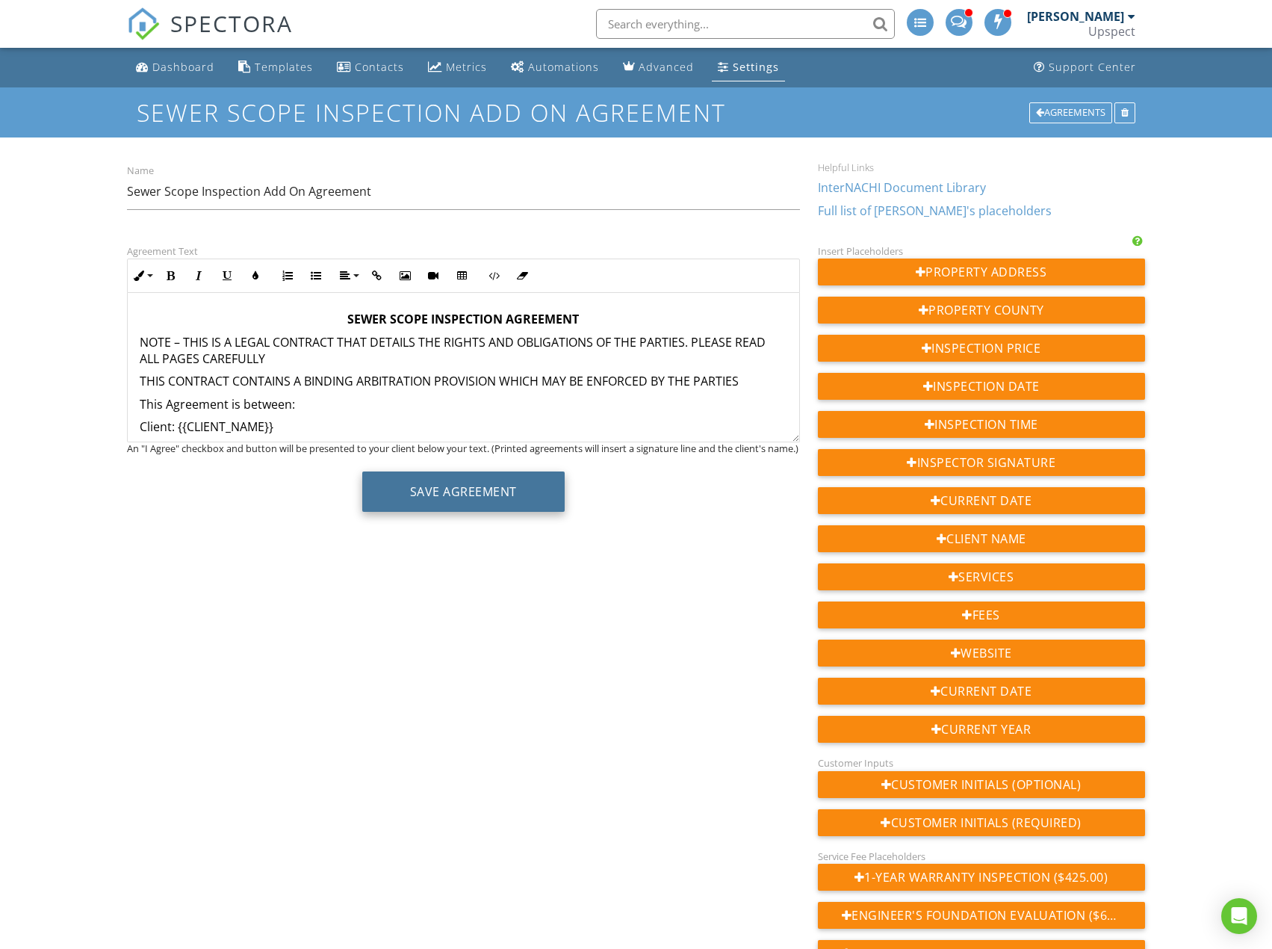
click at [548, 496] on button "Save Agreement" at bounding box center [463, 491] width 202 height 40
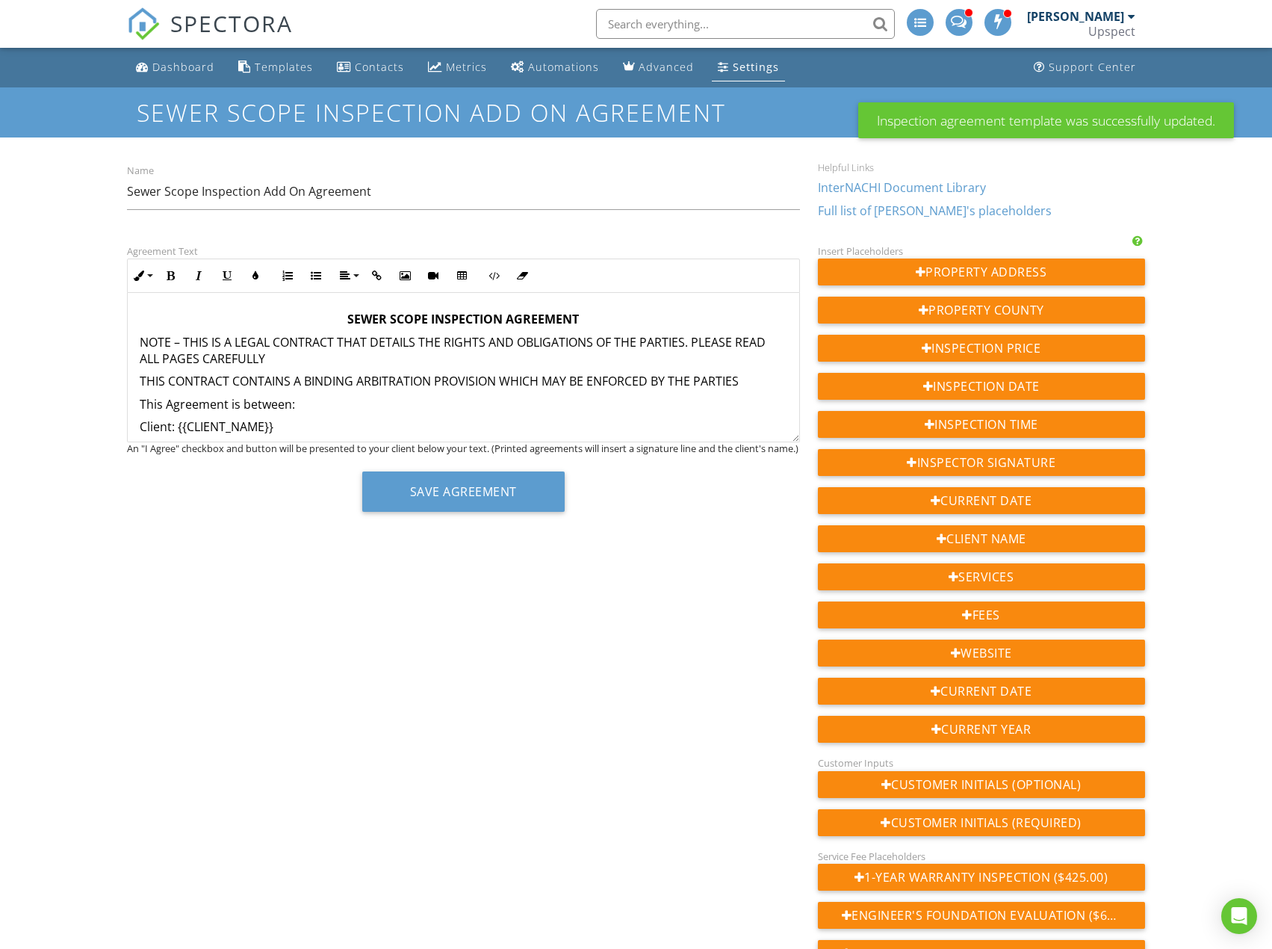
click at [768, 68] on div "Settings" at bounding box center [756, 67] width 46 height 14
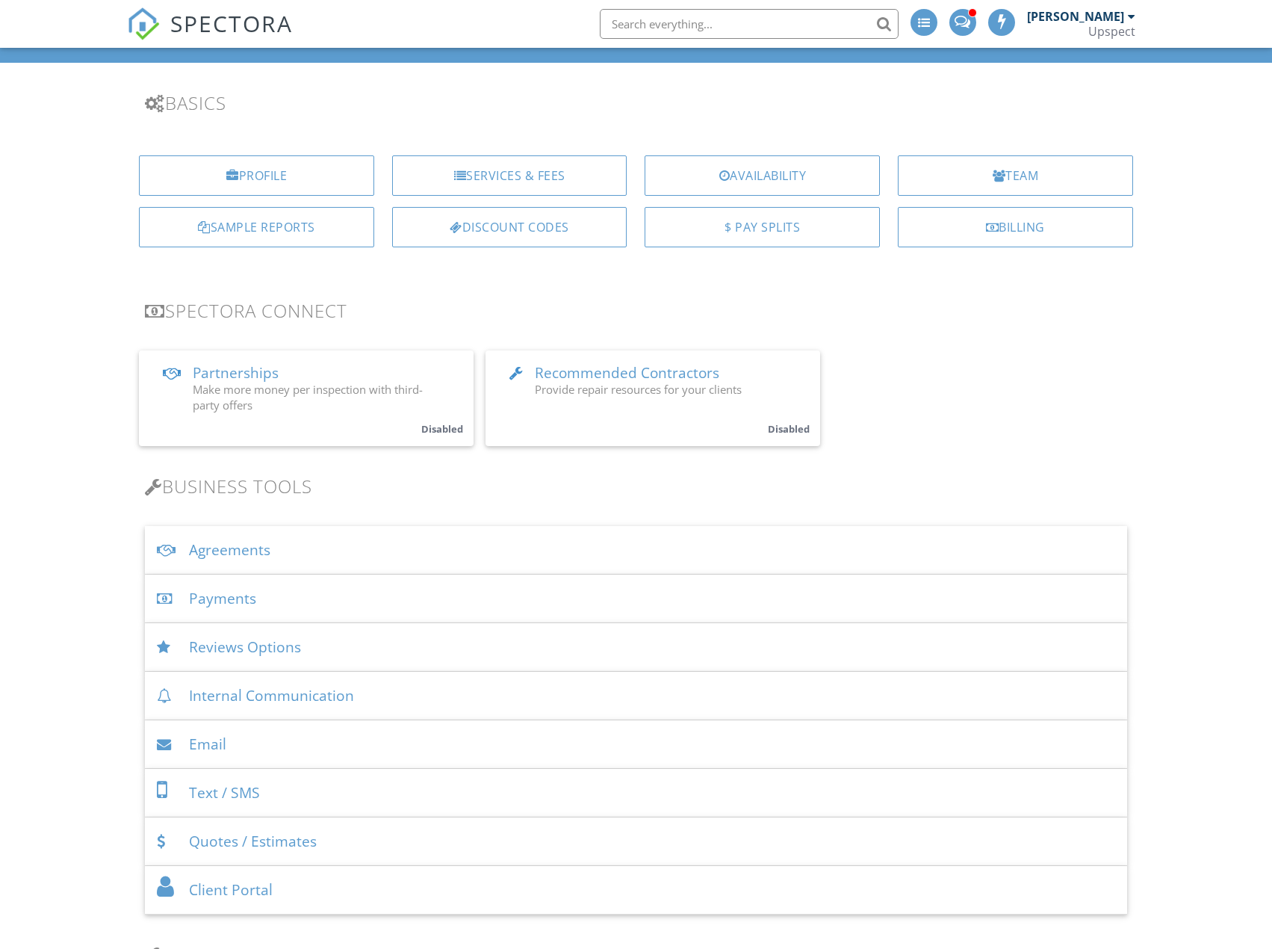
click at [715, 542] on div "Agreements" at bounding box center [636, 550] width 982 height 49
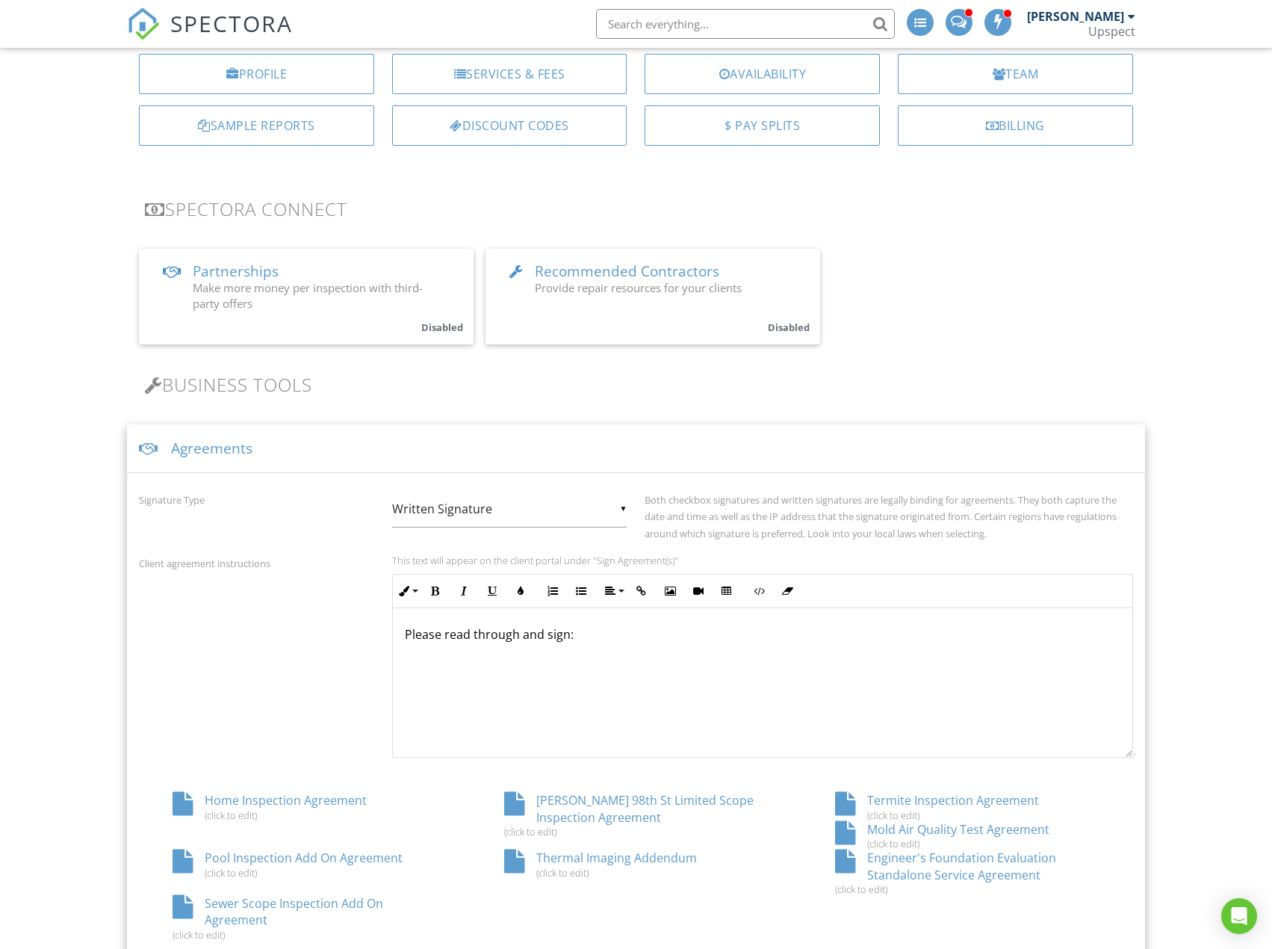
scroll to position [448, 0]
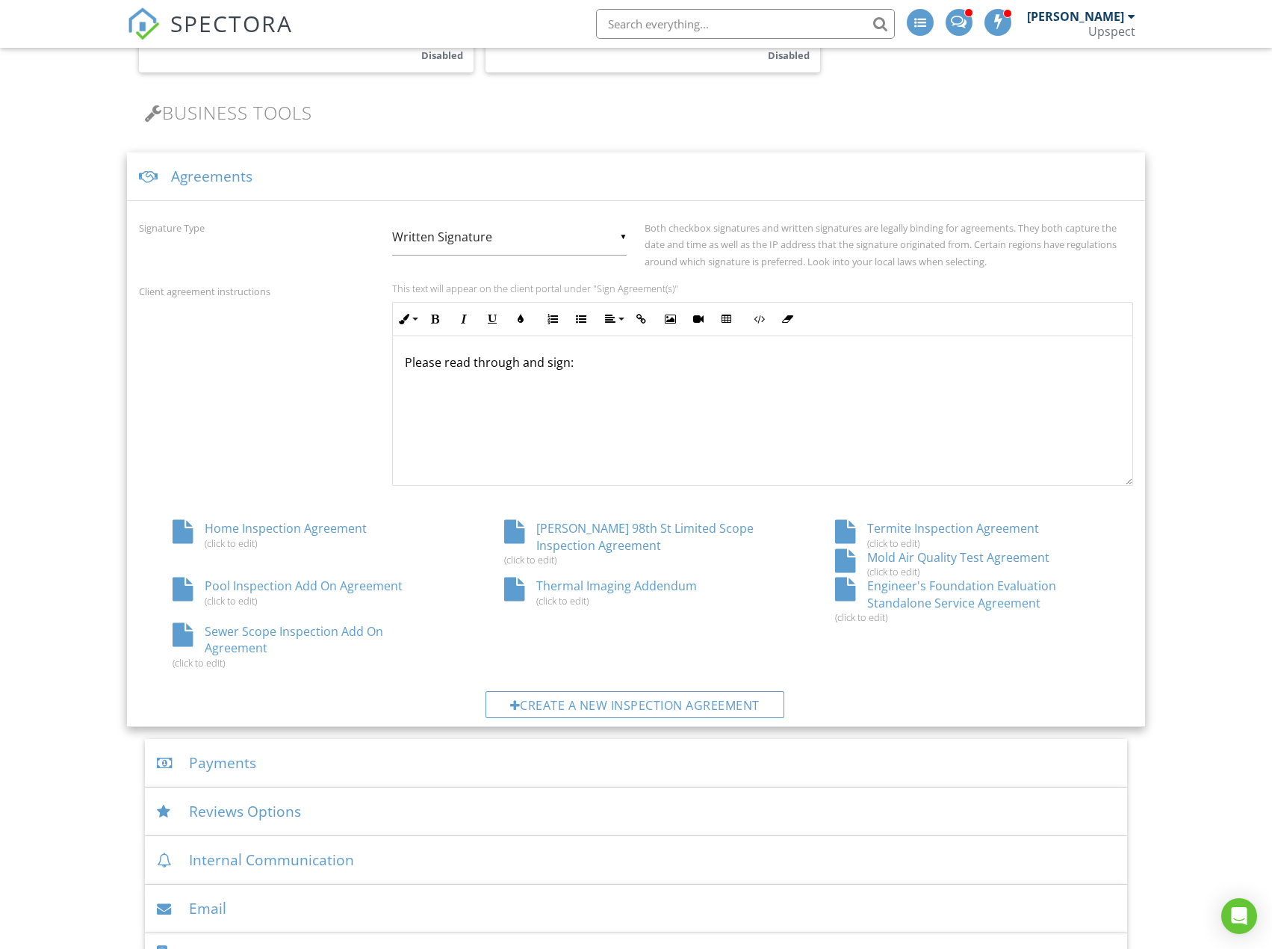
click at [307, 582] on div "Pool Inspection Add On Agreement (click to edit)" at bounding box center [304, 591] width 331 height 28
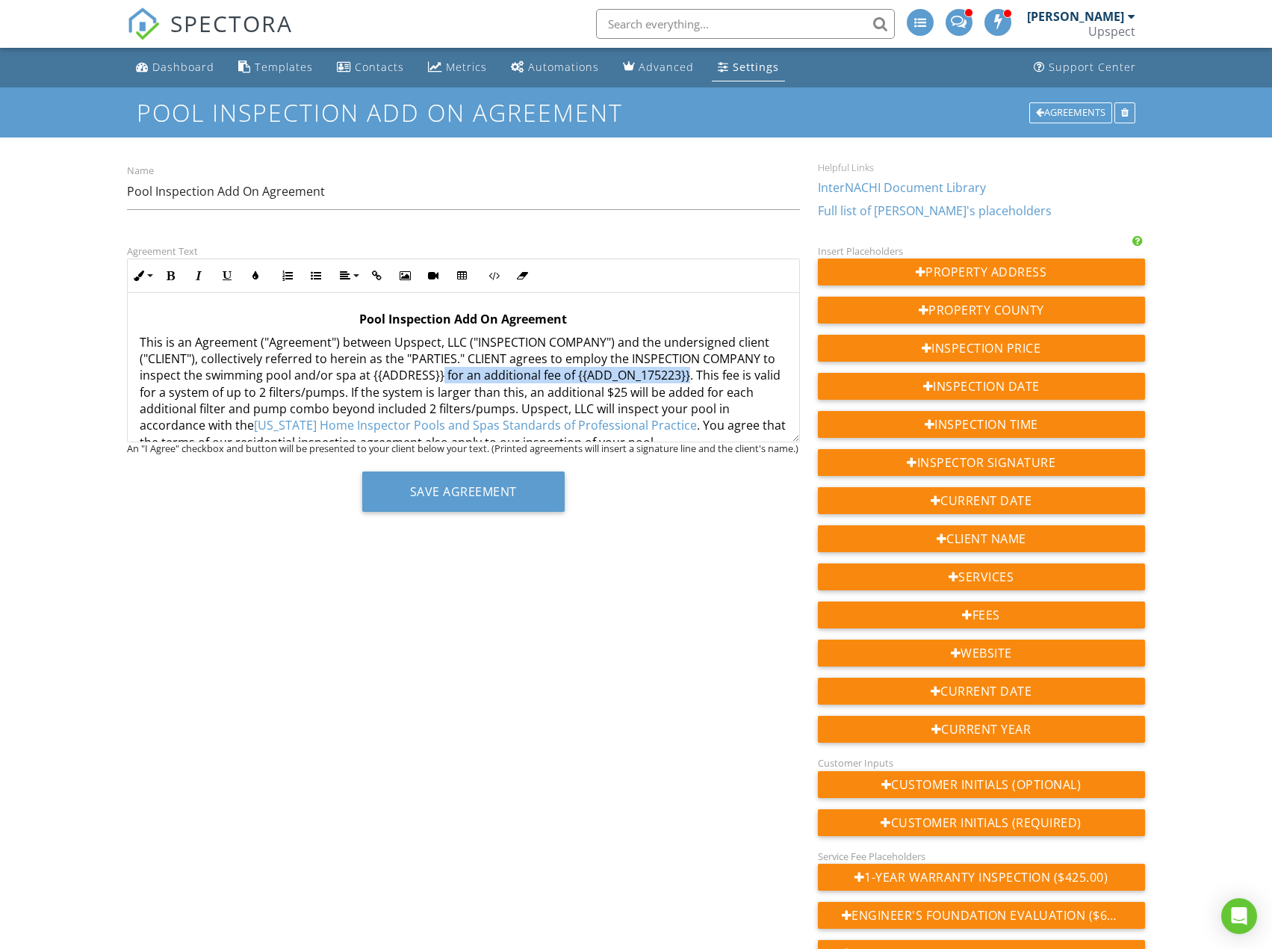
drag, startPoint x: 685, startPoint y: 378, endPoint x: 439, endPoint y: 380, distance: 245.8
click at [439, 380] on p "This is an Agreement ("Agreement") between Upspect, LLC ("INSPECTION COMPANY") …" at bounding box center [463, 392] width 647 height 117
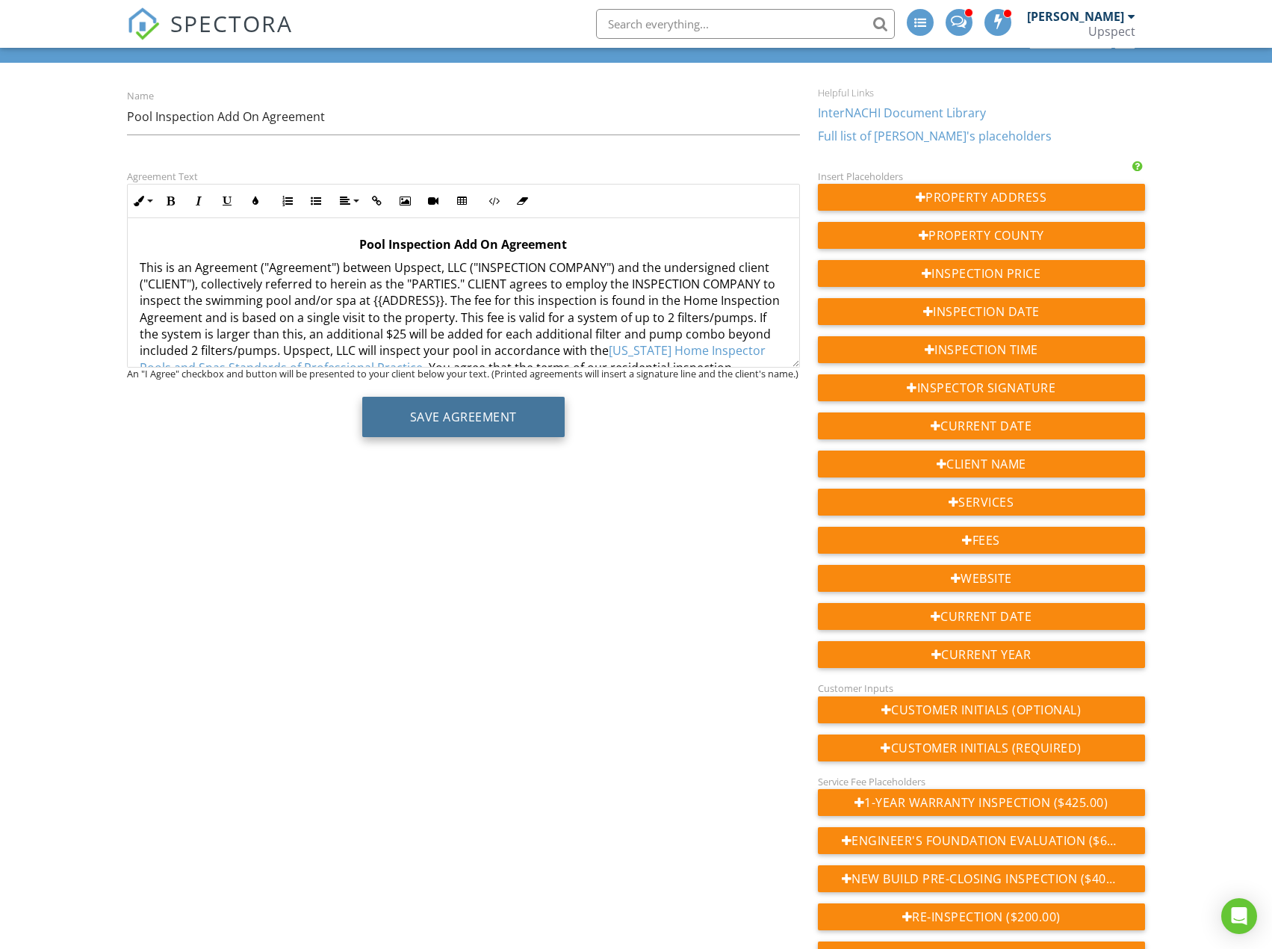
click at [533, 418] on button "Save Agreement" at bounding box center [463, 417] width 202 height 40
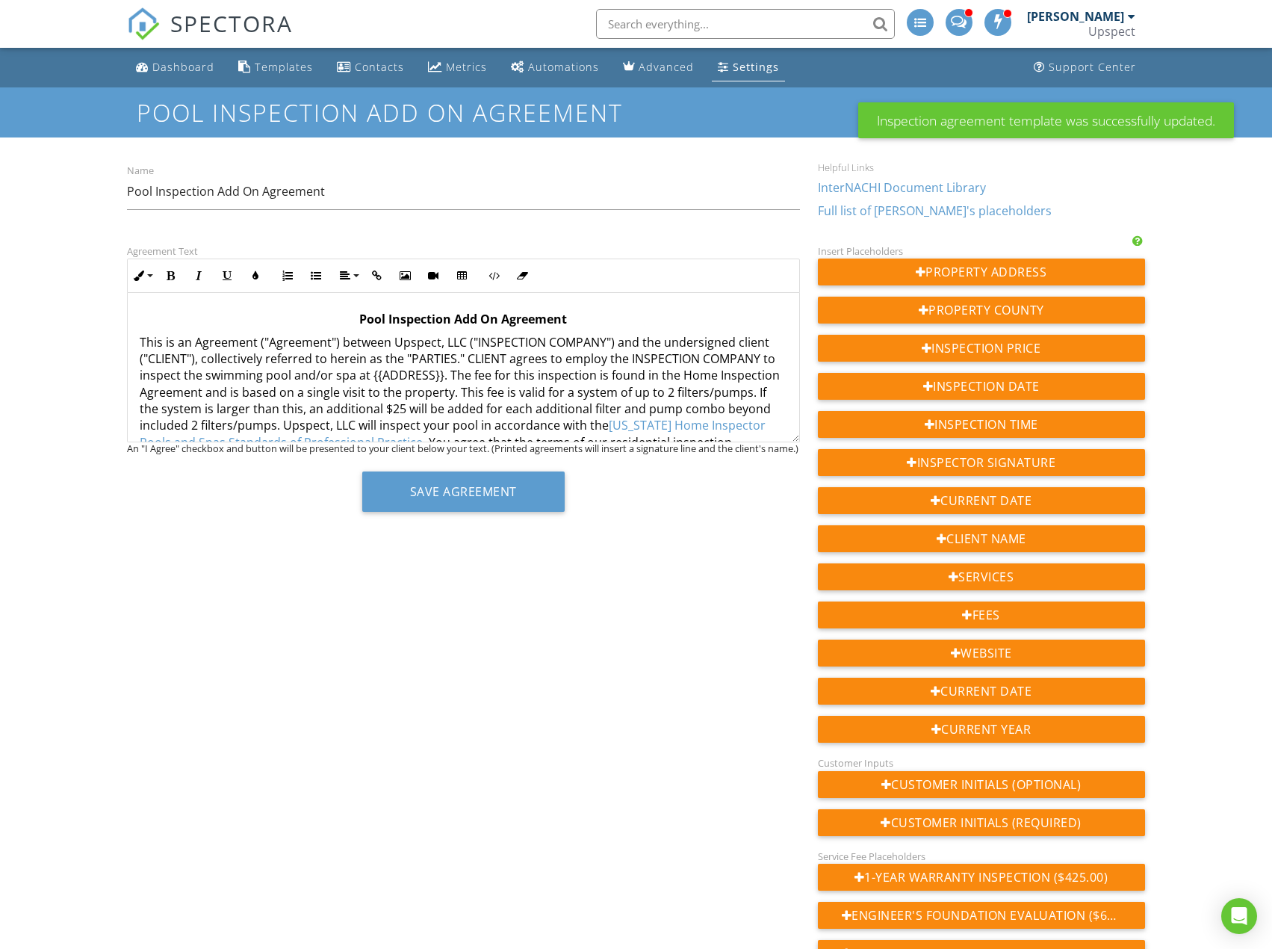
click at [750, 72] on div "Settings" at bounding box center [756, 67] width 46 height 14
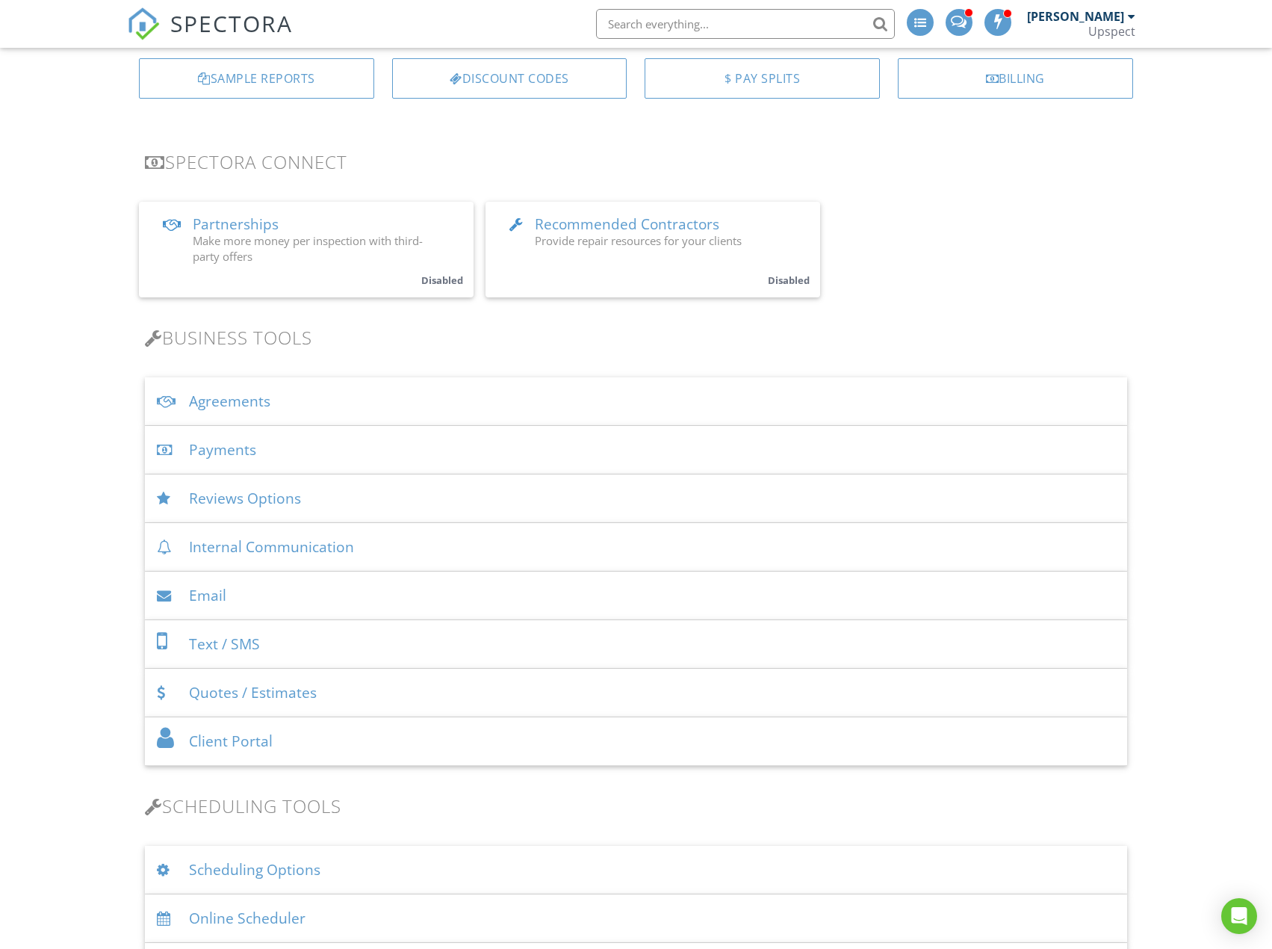
scroll to position [224, 0]
click at [571, 400] on div "Agreements" at bounding box center [636, 400] width 982 height 49
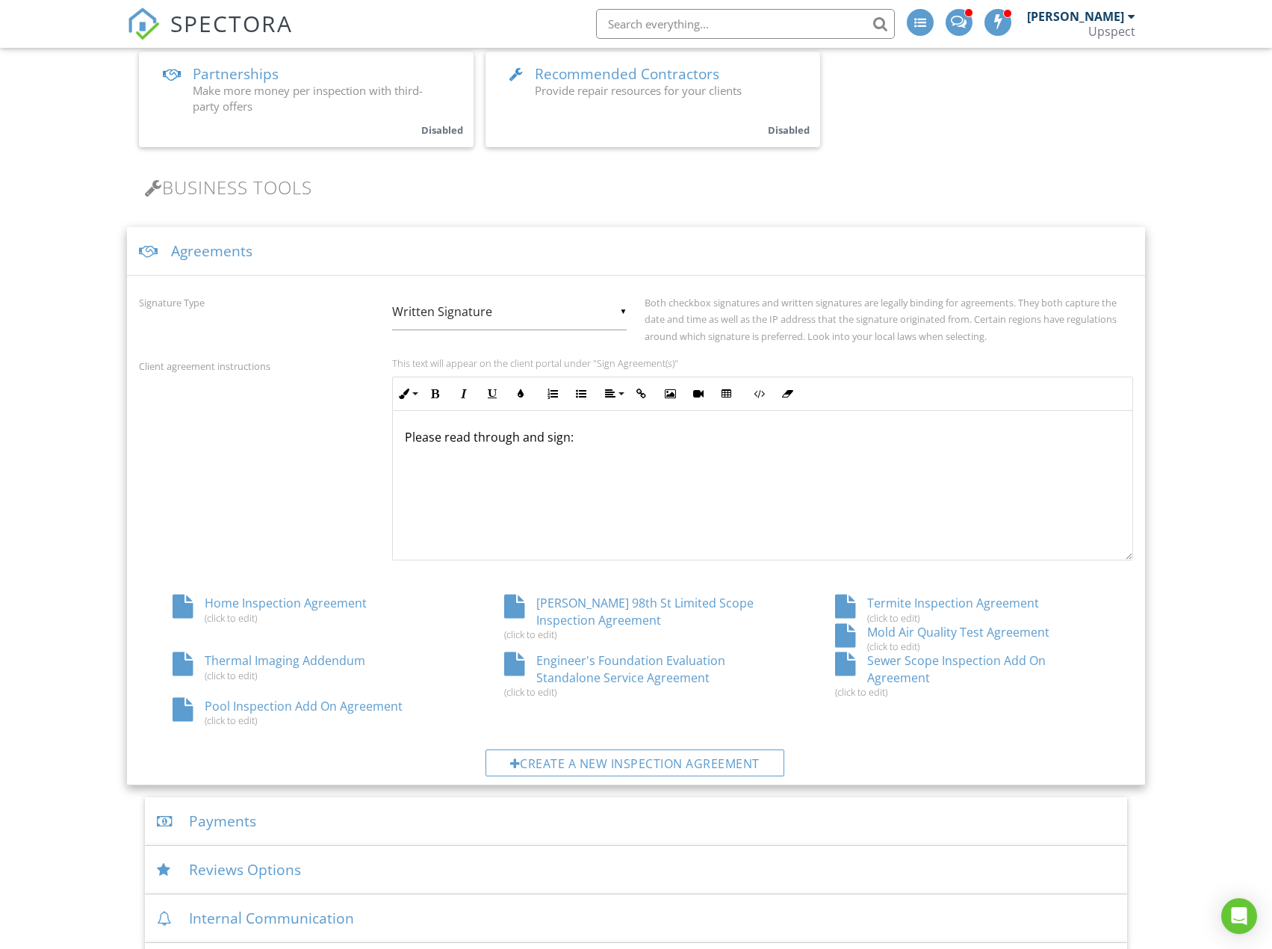
scroll to position [1, 0]
click at [630, 763] on div "Create a new inspection agreement" at bounding box center [635, 762] width 299 height 27
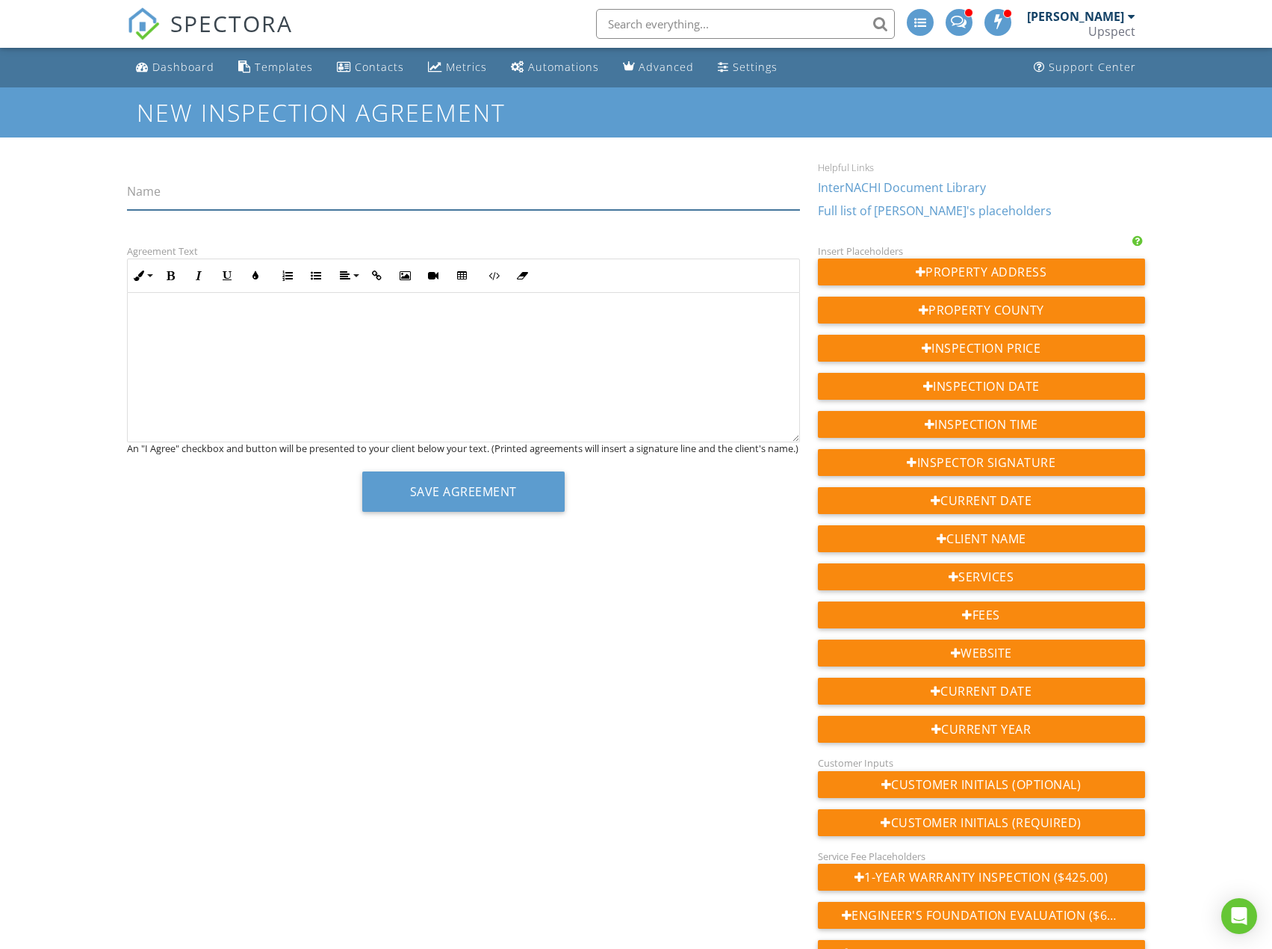
click at [364, 193] on input "Name" at bounding box center [463, 191] width 672 height 37
click at [400, 189] on input "Name" at bounding box center [463, 191] width 672 height 37
type input "Engineer's Foundation Evaluation Add On Agreement"
click at [400, 342] on div at bounding box center [463, 367] width 671 height 149
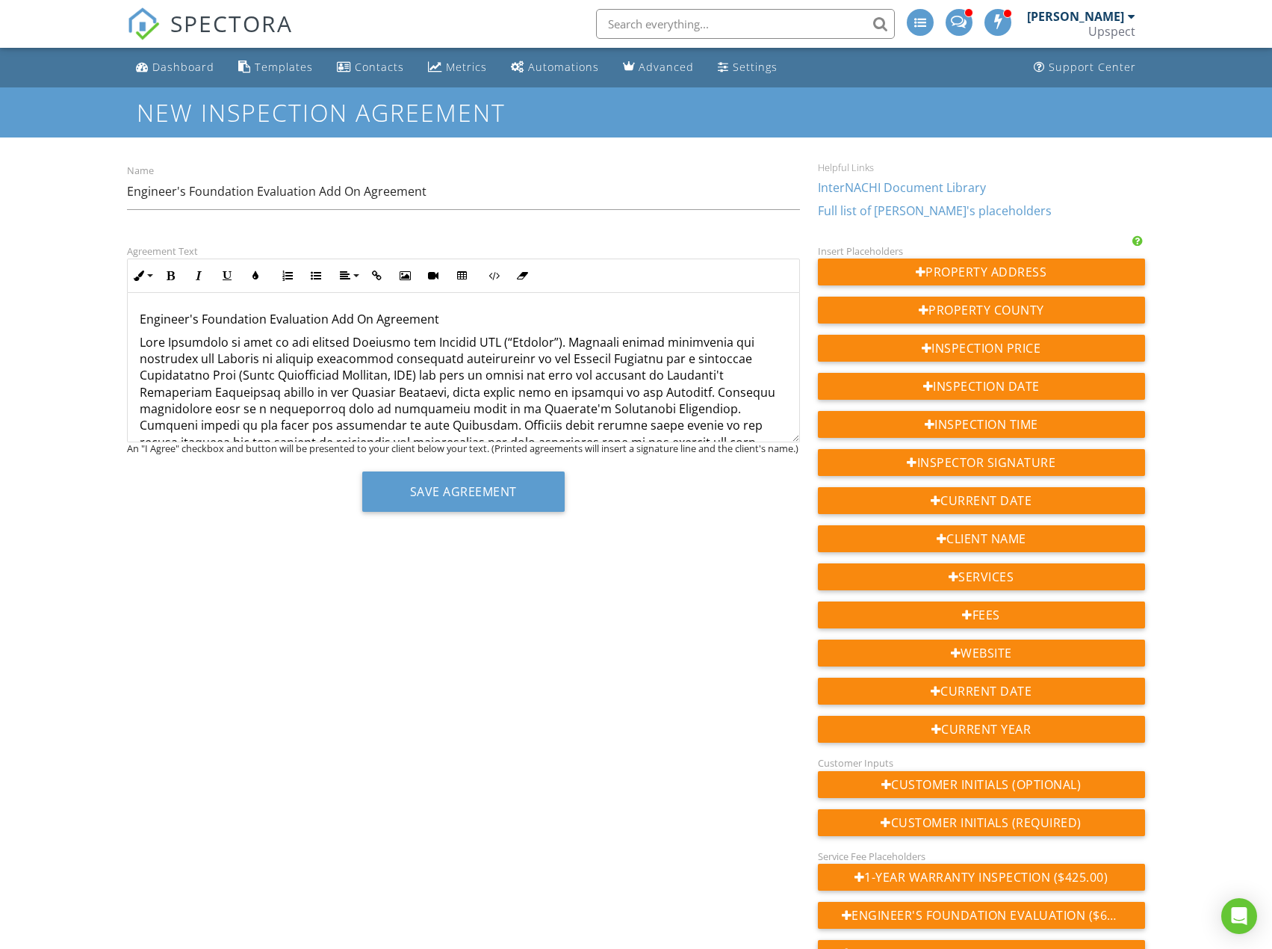
click at [444, 314] on p "Engineer's Foundation Evaluation Add On Agreement" at bounding box center [463, 319] width 647 height 16
click at [176, 277] on icon "button" at bounding box center [170, 275] width 10 height 10
click at [356, 274] on button "Align" at bounding box center [348, 275] width 28 height 28
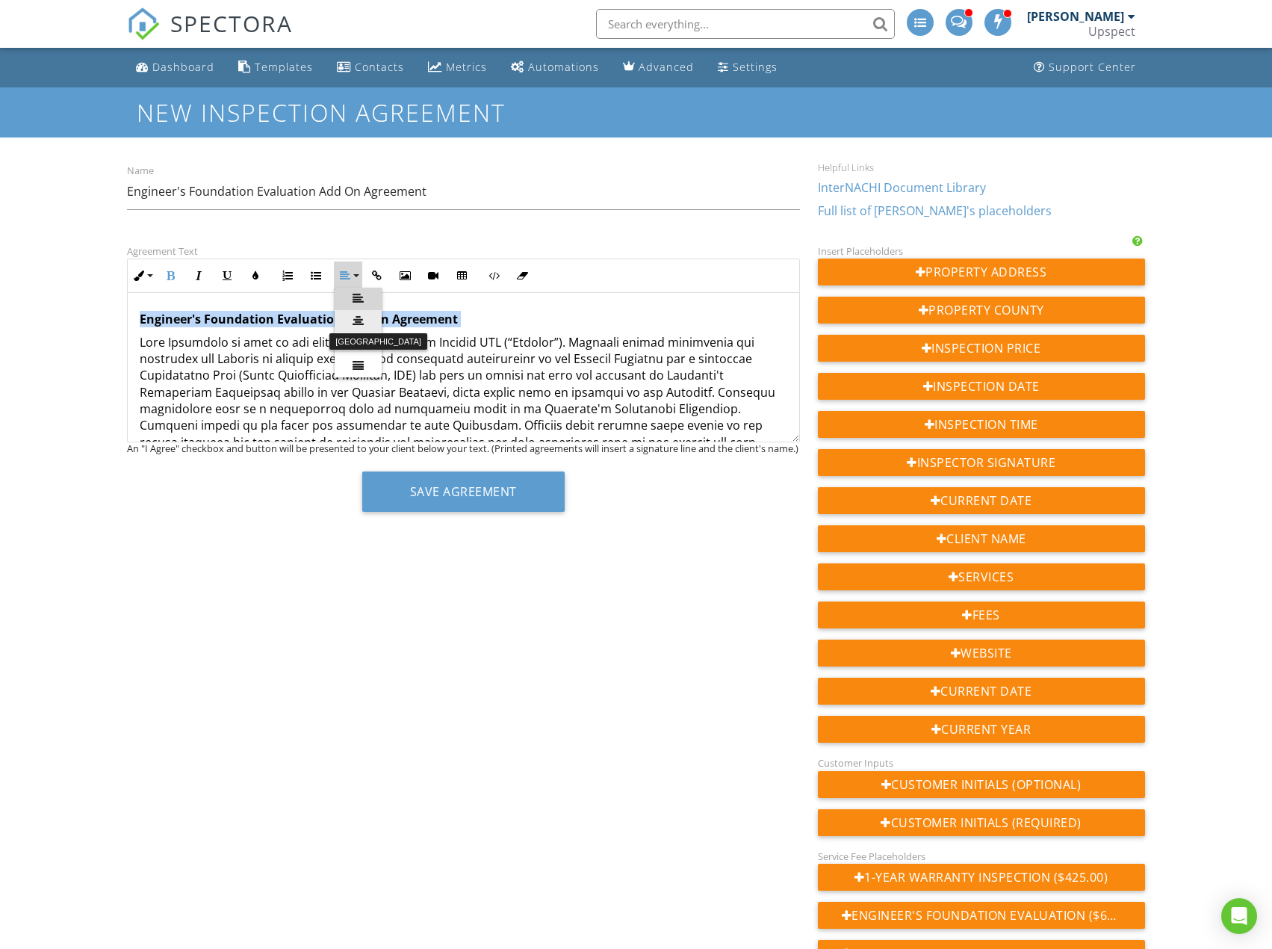
click at [370, 323] on link "[GEOGRAPHIC_DATA]" at bounding box center [358, 321] width 47 height 22
click at [633, 318] on p "Engineer's Foundation Evaluation Add On Agreement" at bounding box center [463, 319] width 647 height 16
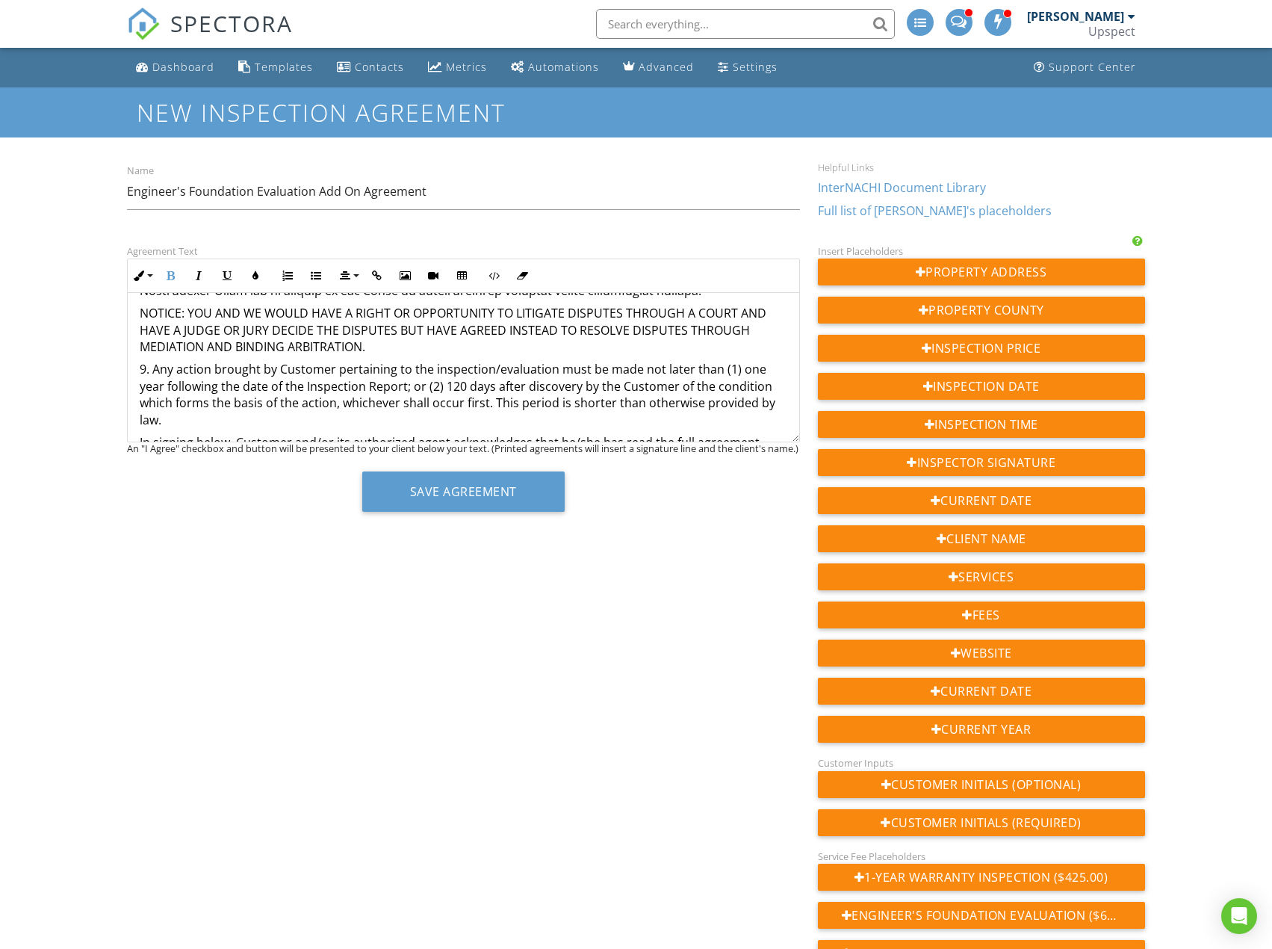
scroll to position [1230, 0]
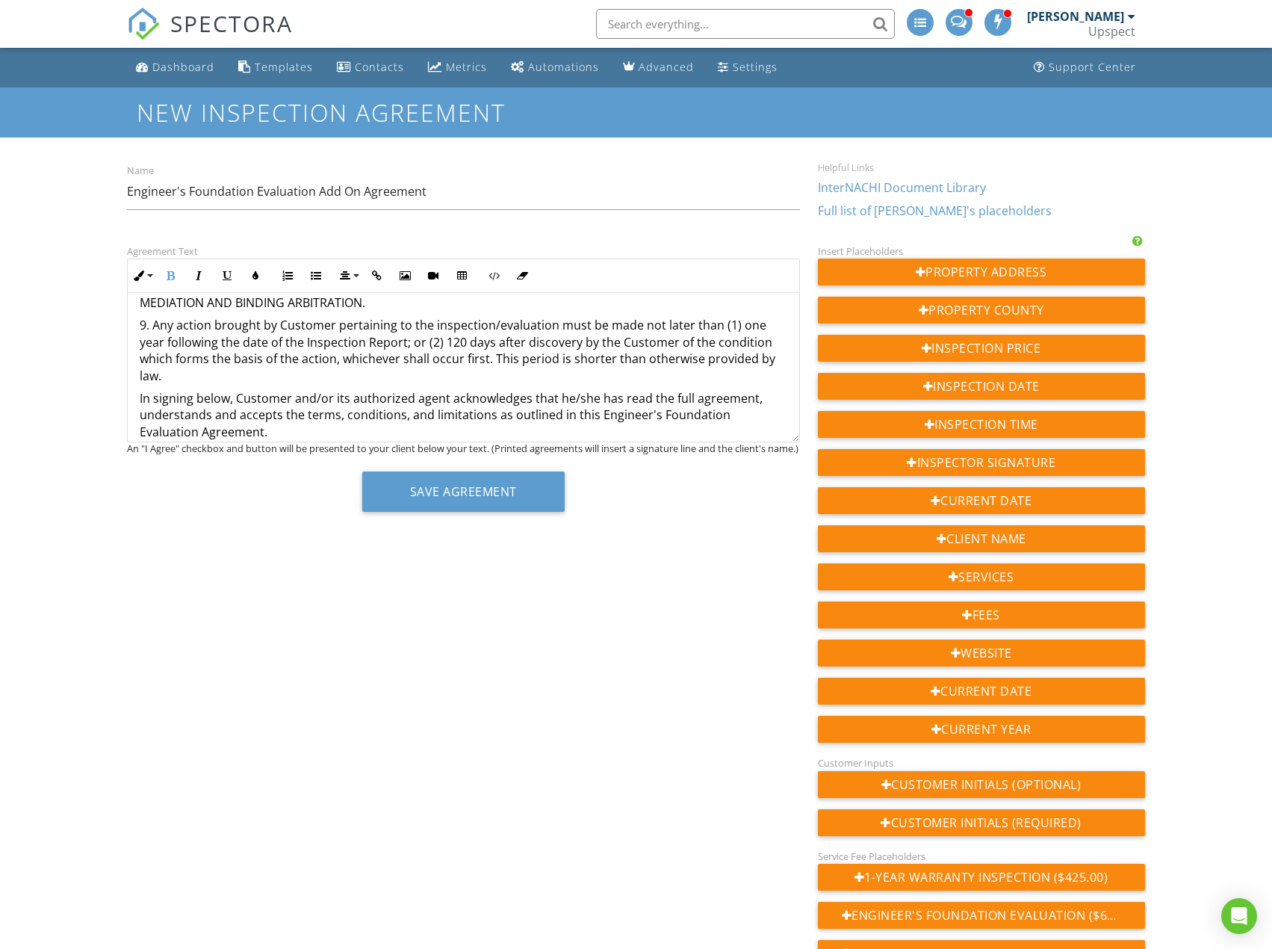
click at [508, 350] on p "9. Any action brought by Customer pertaining to the inspection/evaluation must …" at bounding box center [463, 350] width 647 height 67
click at [654, 356] on p "9. Any action brought by Customer pertaining to the inspection/evaluation must …" at bounding box center [463, 350] width 647 height 67
click at [675, 415] on p "In signing below, Customer and/or its authorized agent acknowledges that he/she…" at bounding box center [463, 415] width 647 height 50
click at [523, 496] on button "Save Agreement" at bounding box center [463, 491] width 202 height 40
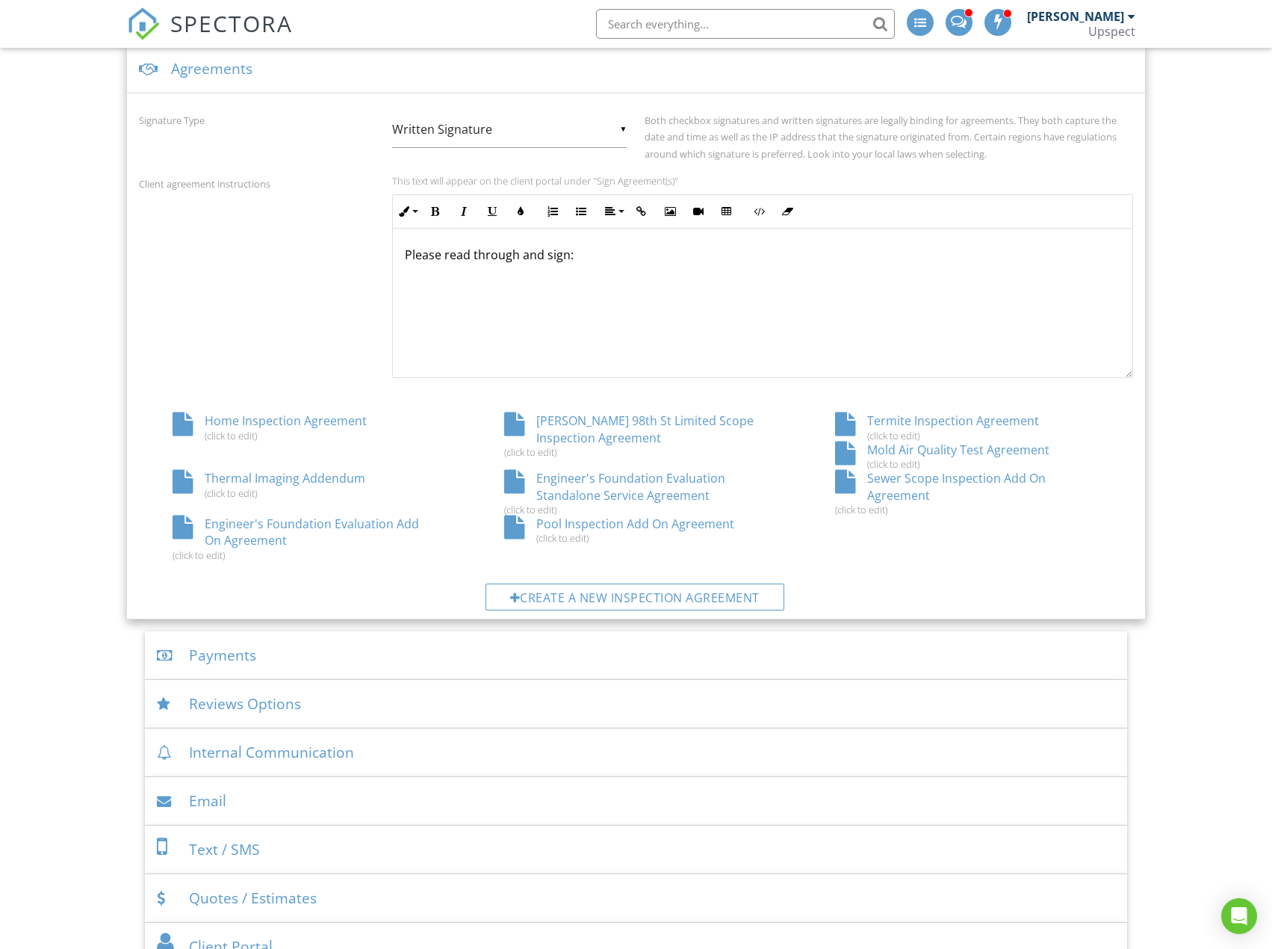
click at [584, 429] on div "Humenick 98th St Limited Scope Inspection Agreement (click to edit)" at bounding box center [636, 435] width 331 height 46
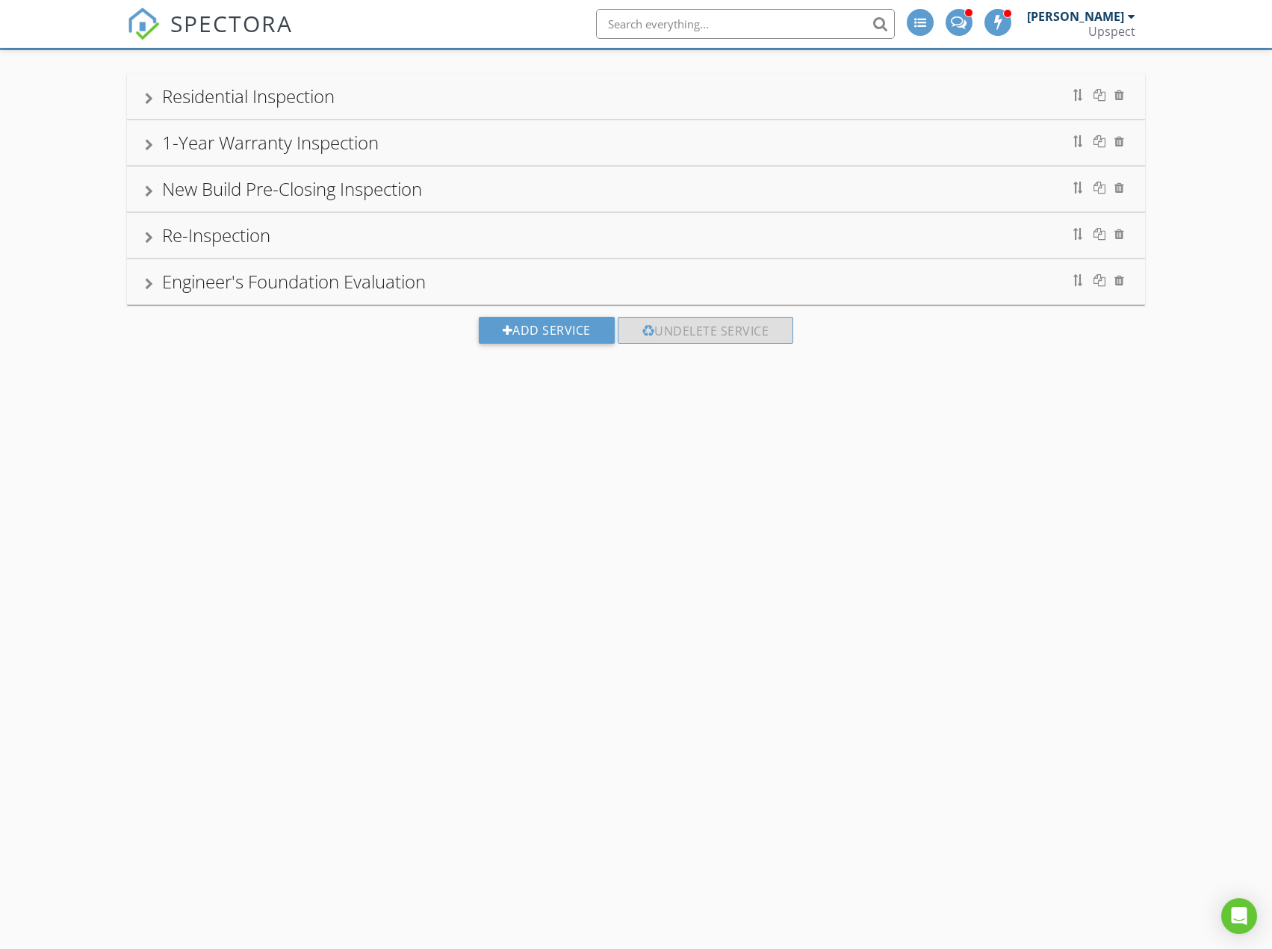
click at [509, 264] on div "Engineer's Foundation Evaluation" at bounding box center [635, 281] width 1017 height 45
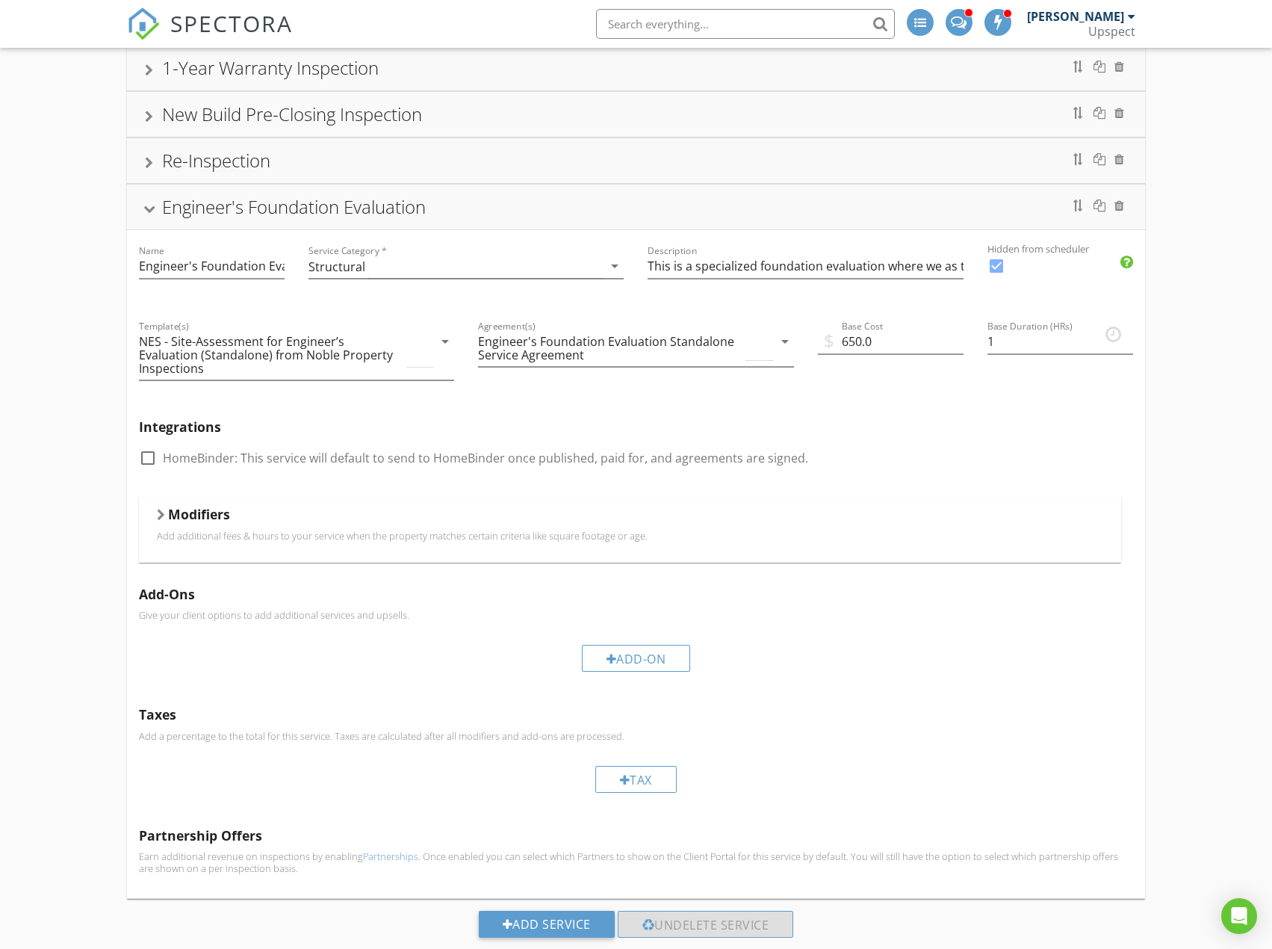
scroll to position [185, 0]
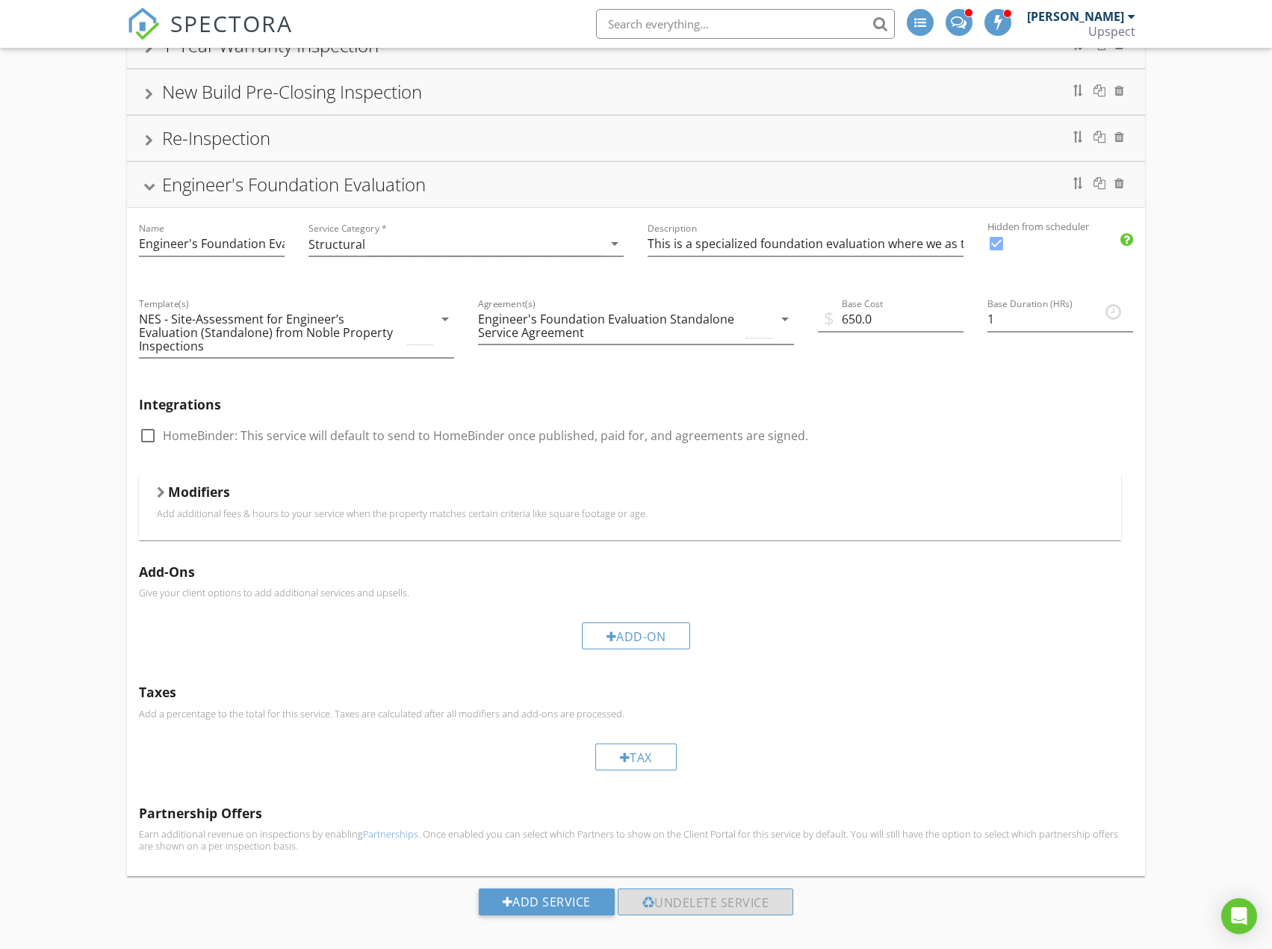
click at [524, 515] on div "Modifiers Add additional fees & hours to your service when the property matches…" at bounding box center [630, 506] width 946 height 47
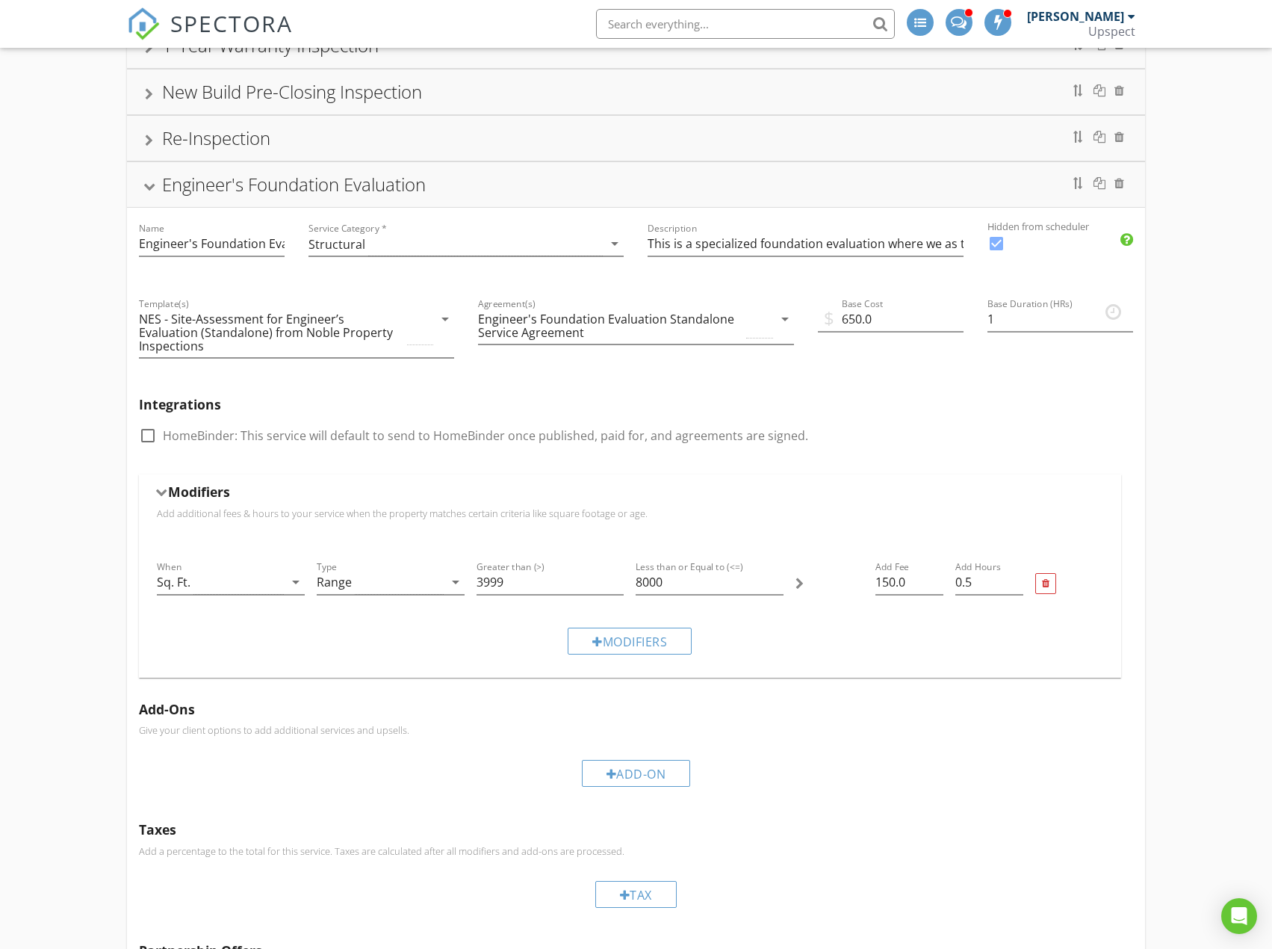
click at [524, 507] on p "Add additional fees & hours to your service when the property matches certain c…" at bounding box center [630, 513] width 946 height 12
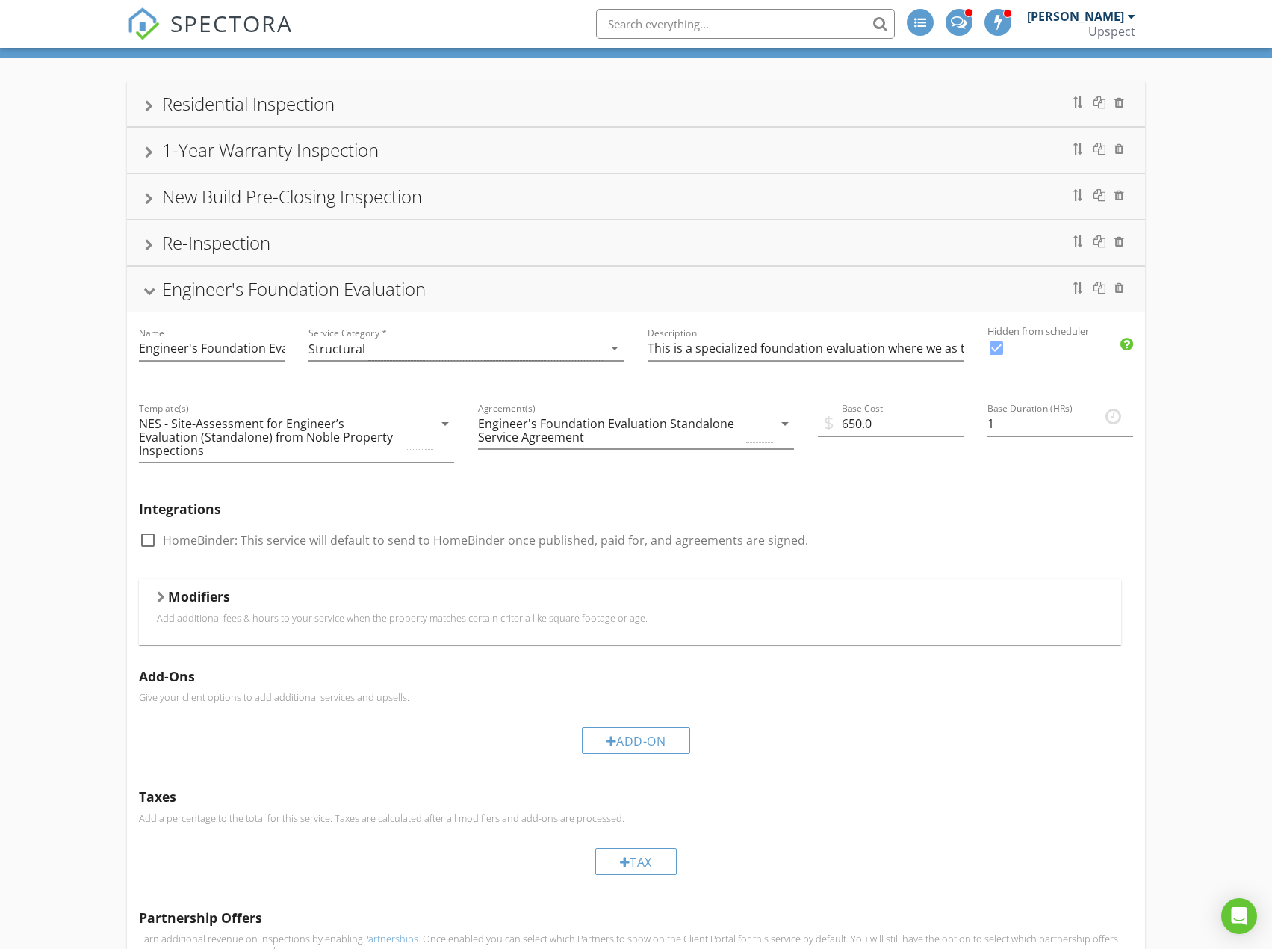
scroll to position [35, 0]
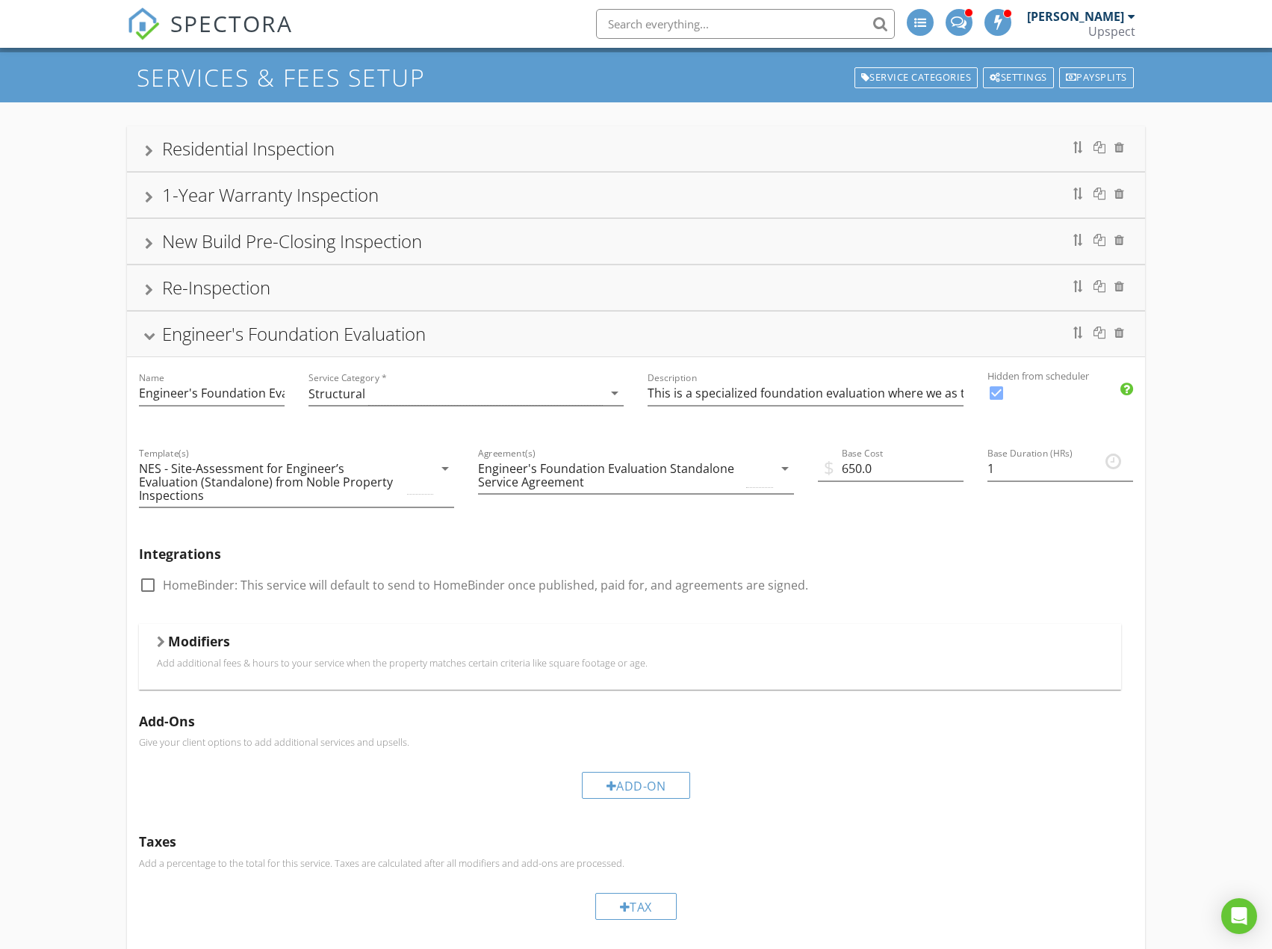
click at [448, 338] on div "Engineer's Foundation Evaluation" at bounding box center [636, 333] width 982 height 27
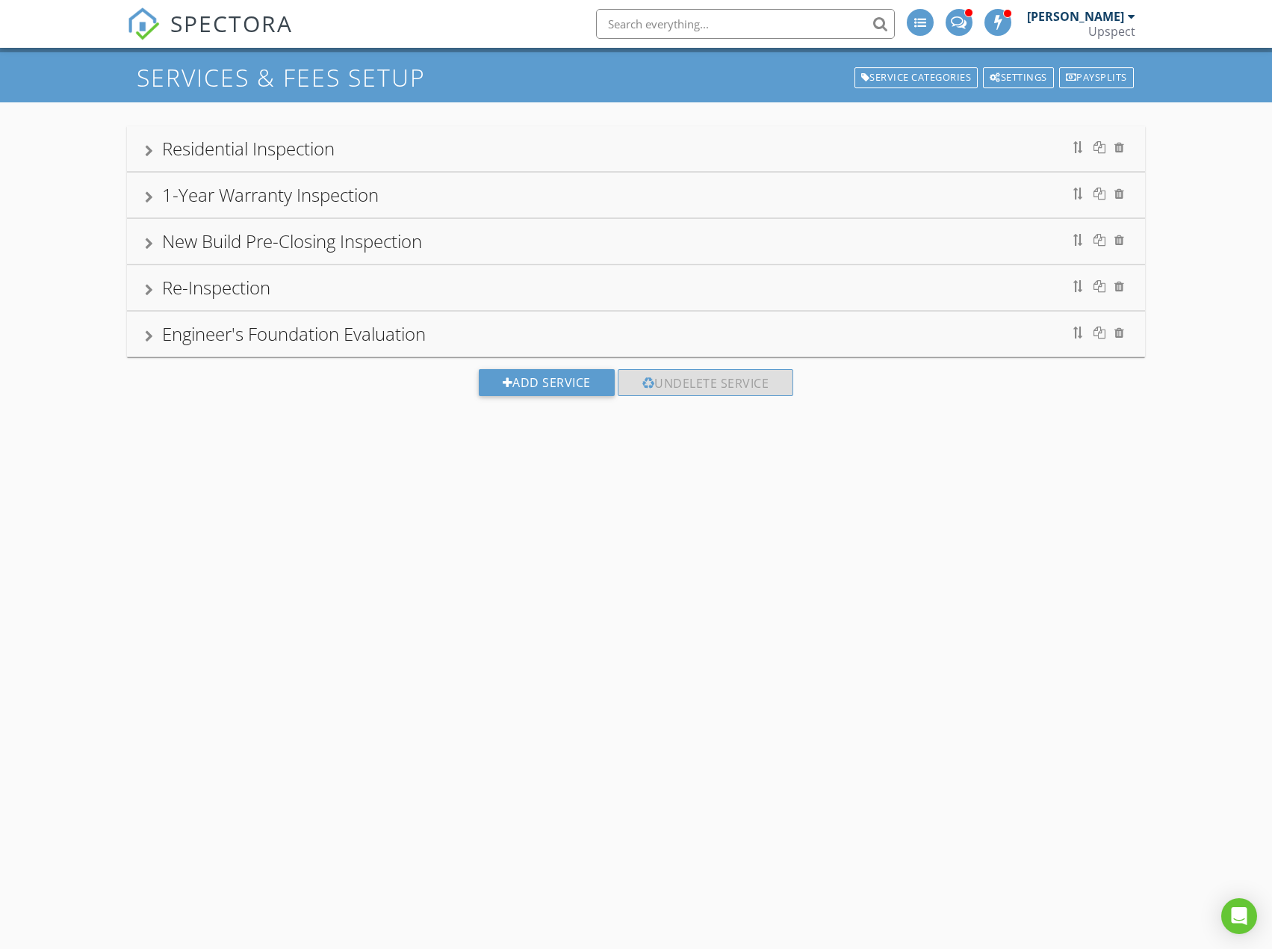
click at [460, 151] on div "Residential Inspection" at bounding box center [636, 148] width 982 height 27
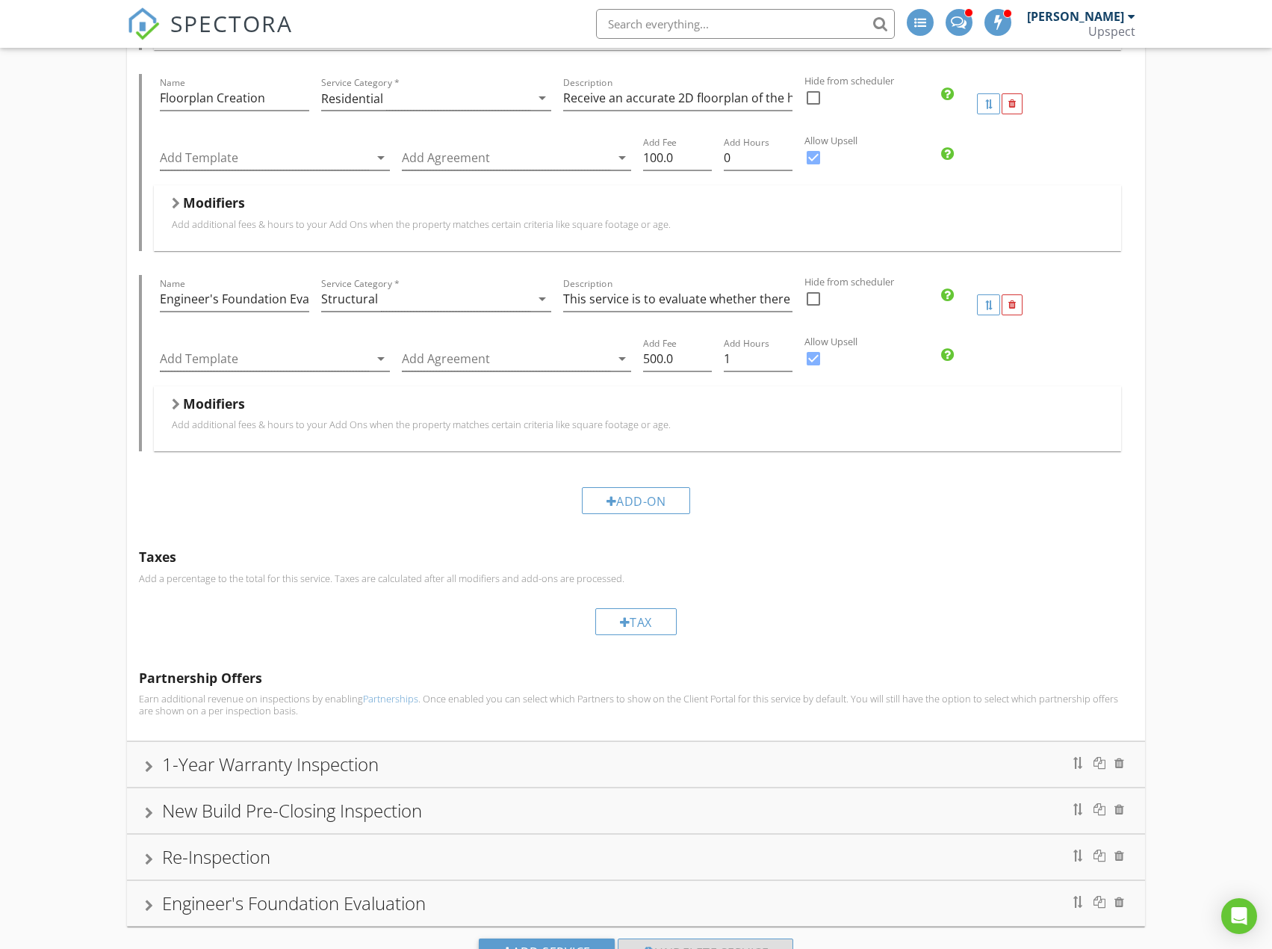
scroll to position [1814, 0]
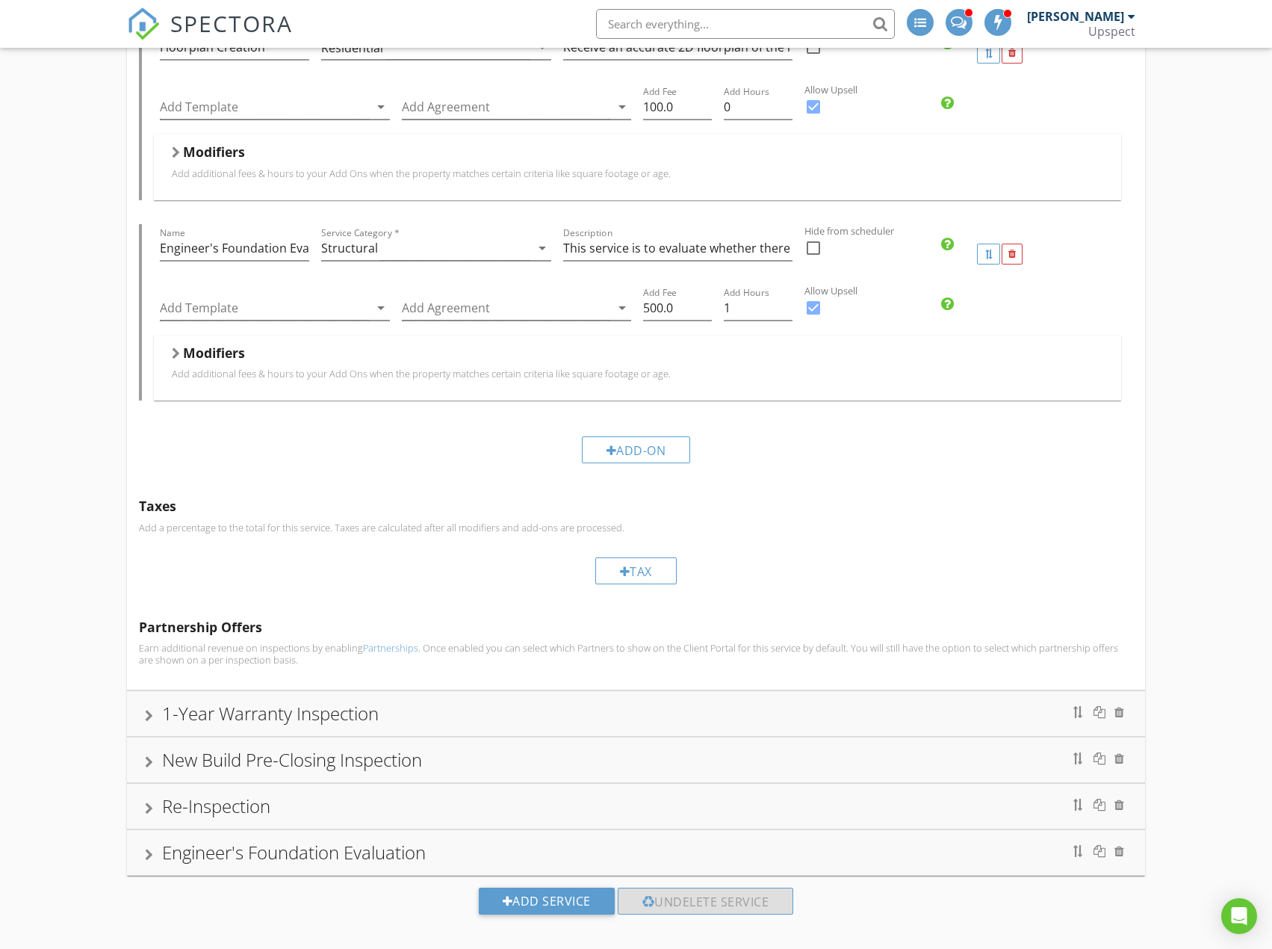
click at [578, 349] on div "Modifiers" at bounding box center [637, 355] width 931 height 23
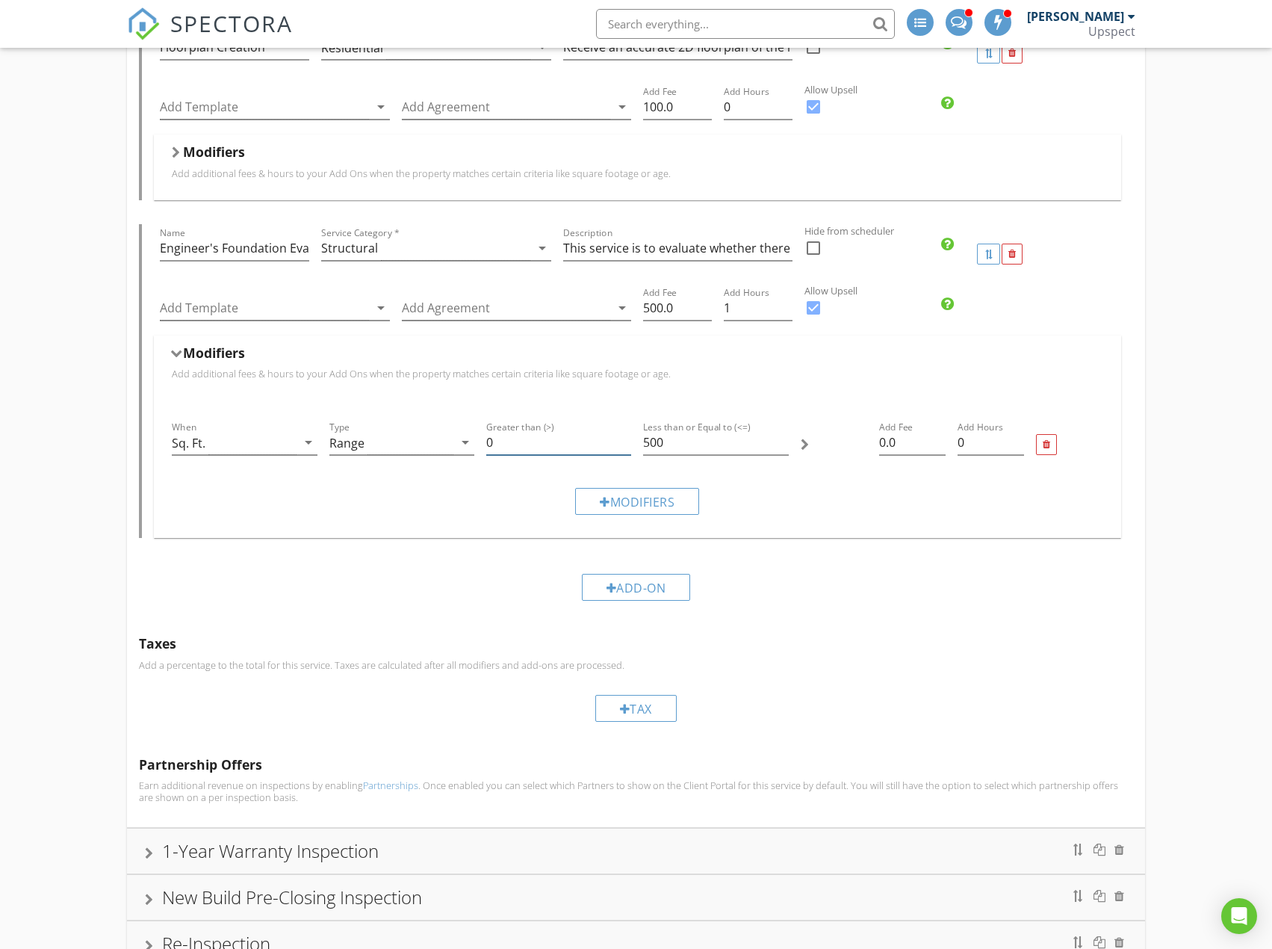
click at [497, 430] on input "0" at bounding box center [558, 442] width 145 height 25
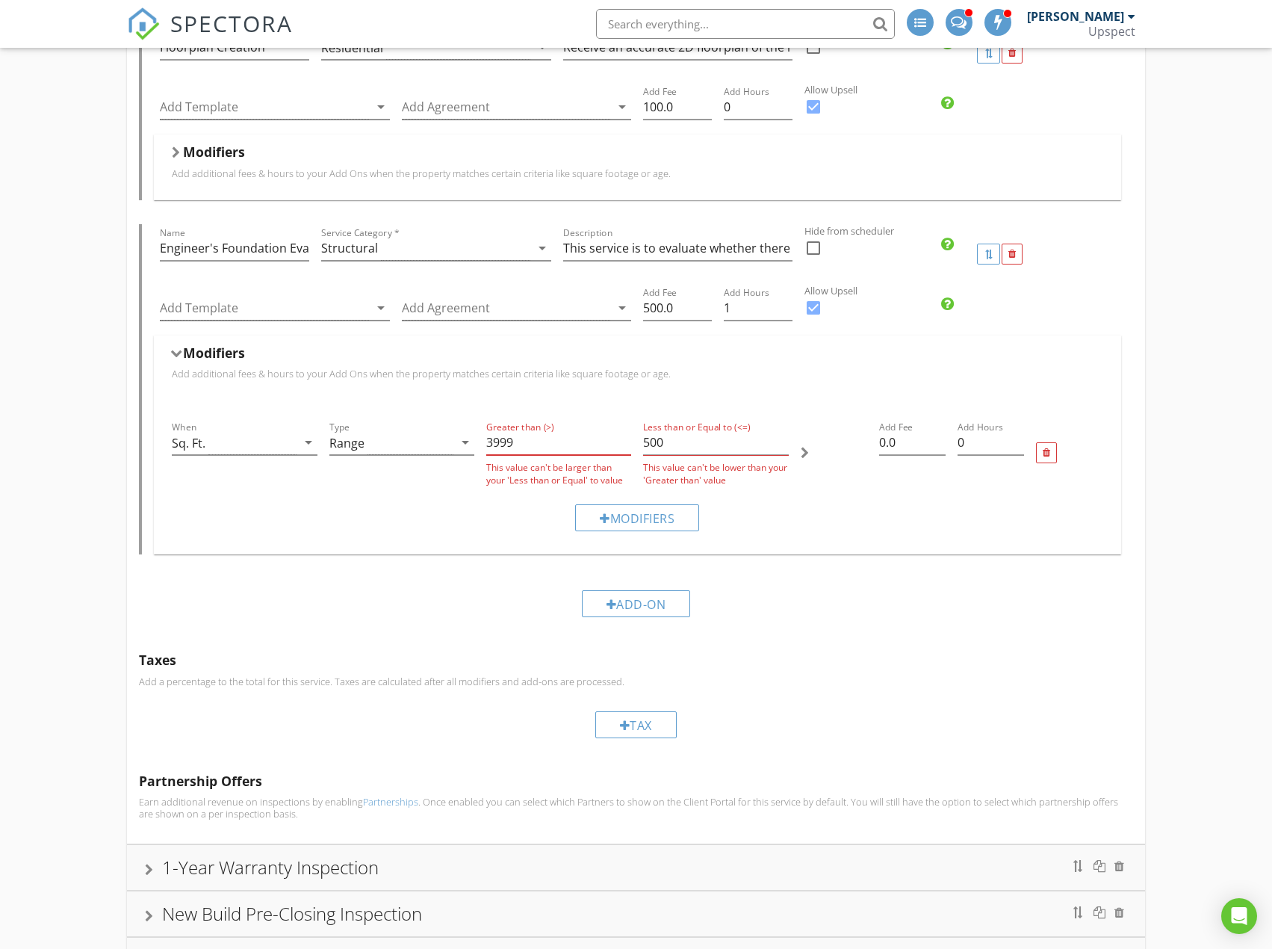
type input "3999"
drag, startPoint x: 544, startPoint y: 397, endPoint x: 757, endPoint y: 378, distance: 214.4
click at [775, 368] on p "Add additional fees & hours to your Add Ons when the property matches certain c…" at bounding box center [637, 374] width 931 height 12
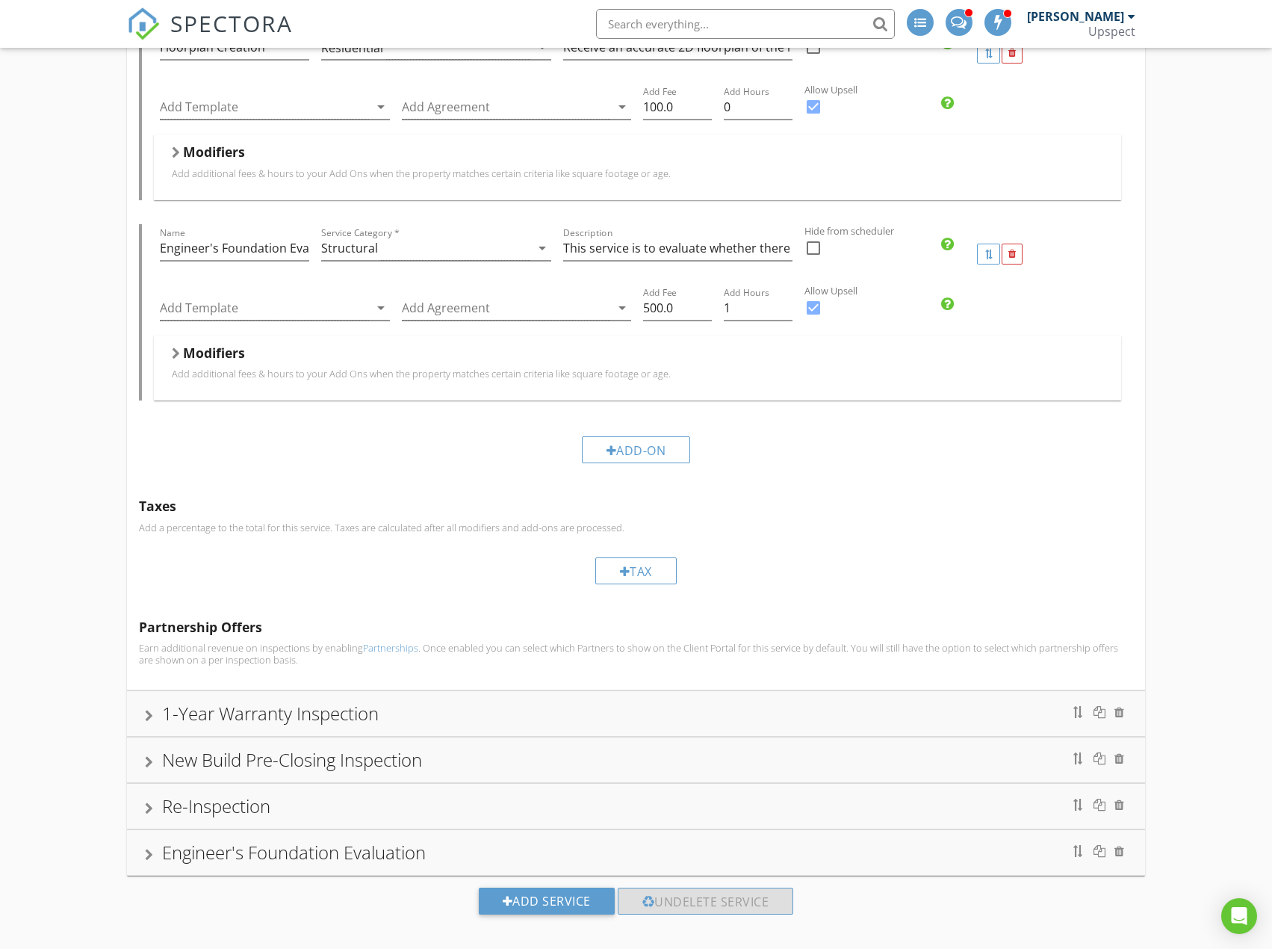
click at [698, 382] on div "Modifiers Add additional fees & hours to your Add Ons when the property matches…" at bounding box center [637, 367] width 967 height 65
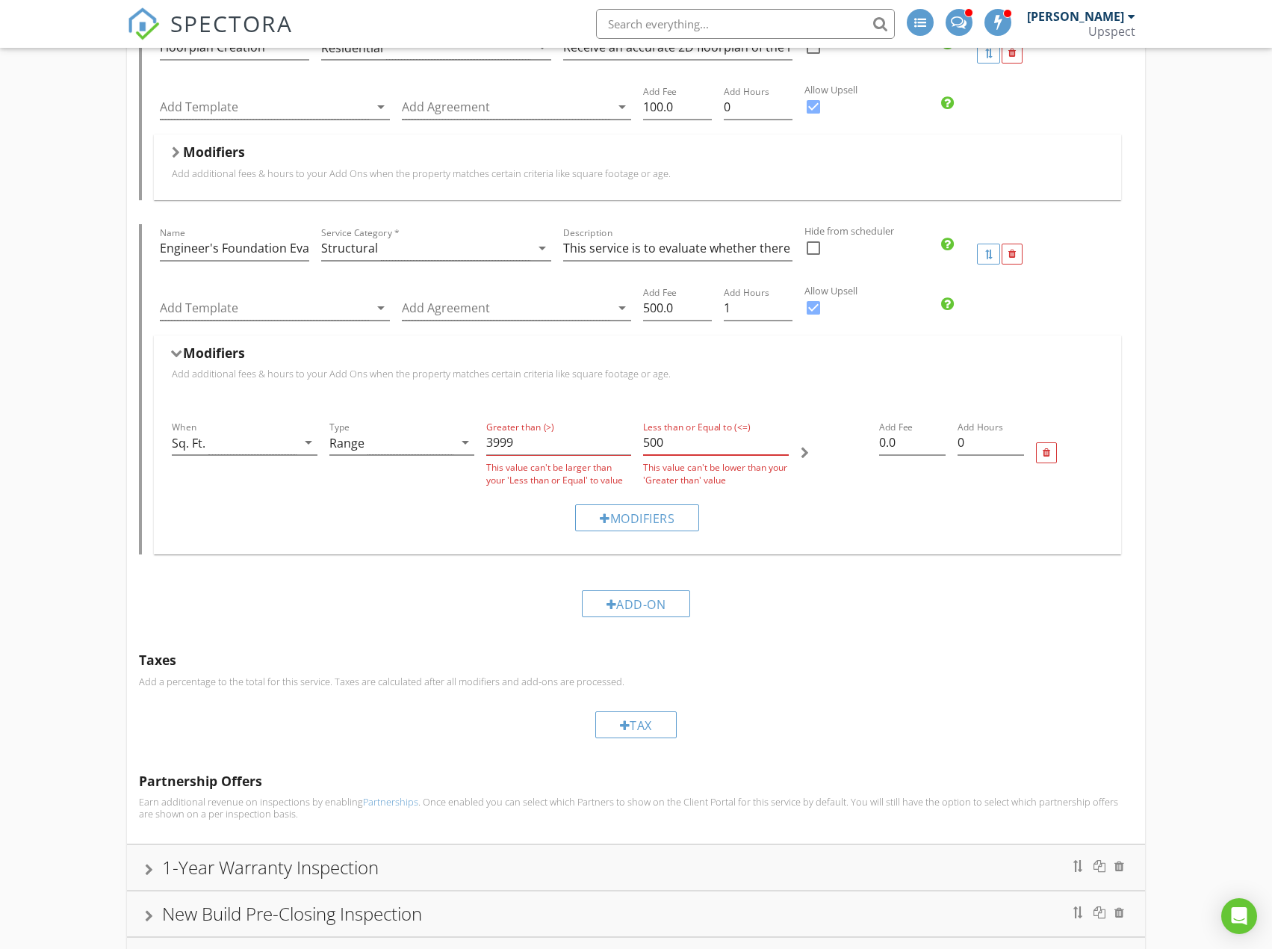
click at [680, 430] on input "500" at bounding box center [715, 442] width 145 height 25
type input "5"
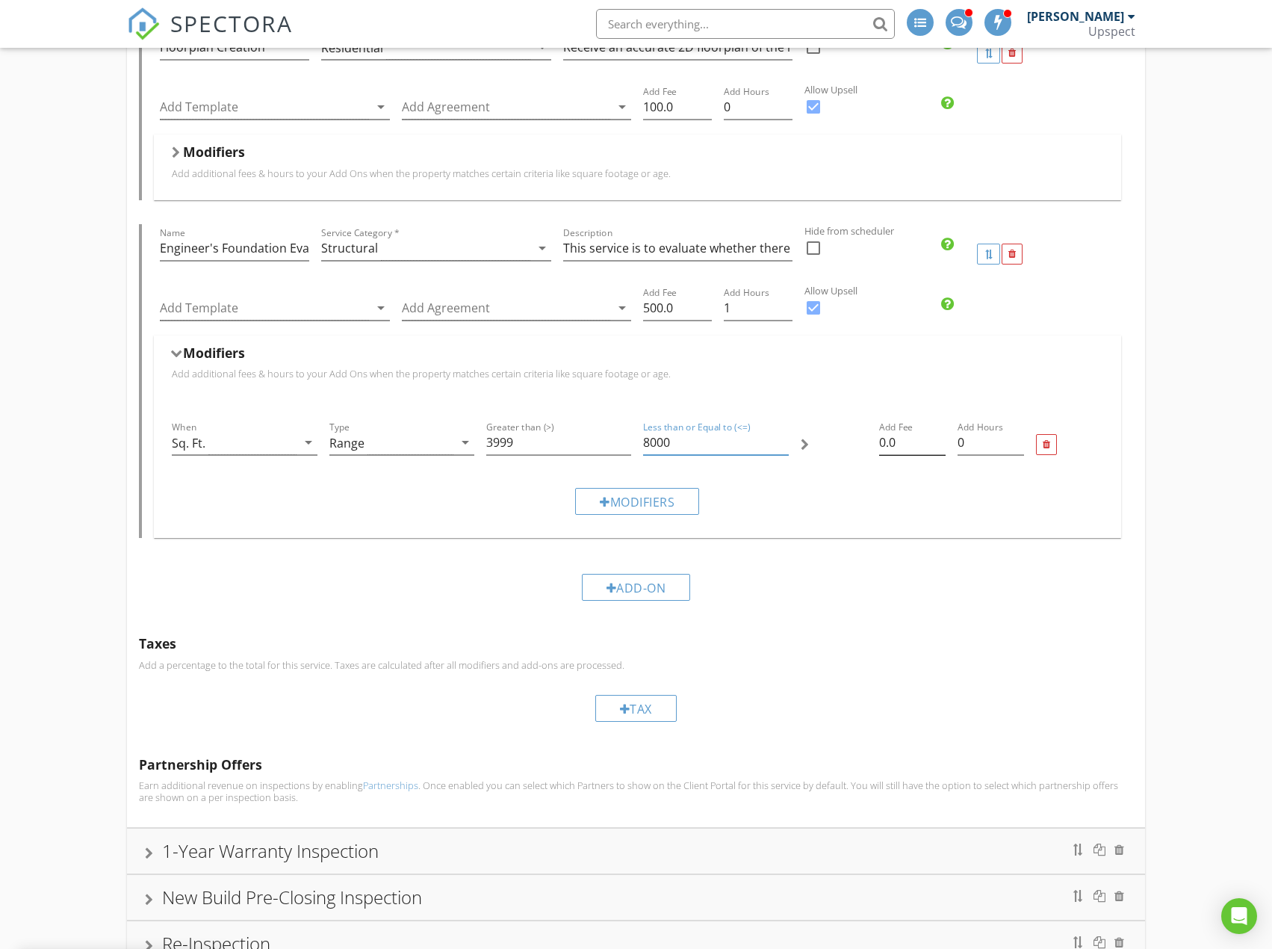
type input "8000"
click at [884, 433] on input "0.0" at bounding box center [912, 442] width 66 height 25
type input "150.0"
click at [1017, 430] on input "0.25" at bounding box center [991, 442] width 66 height 25
type input "0.5"
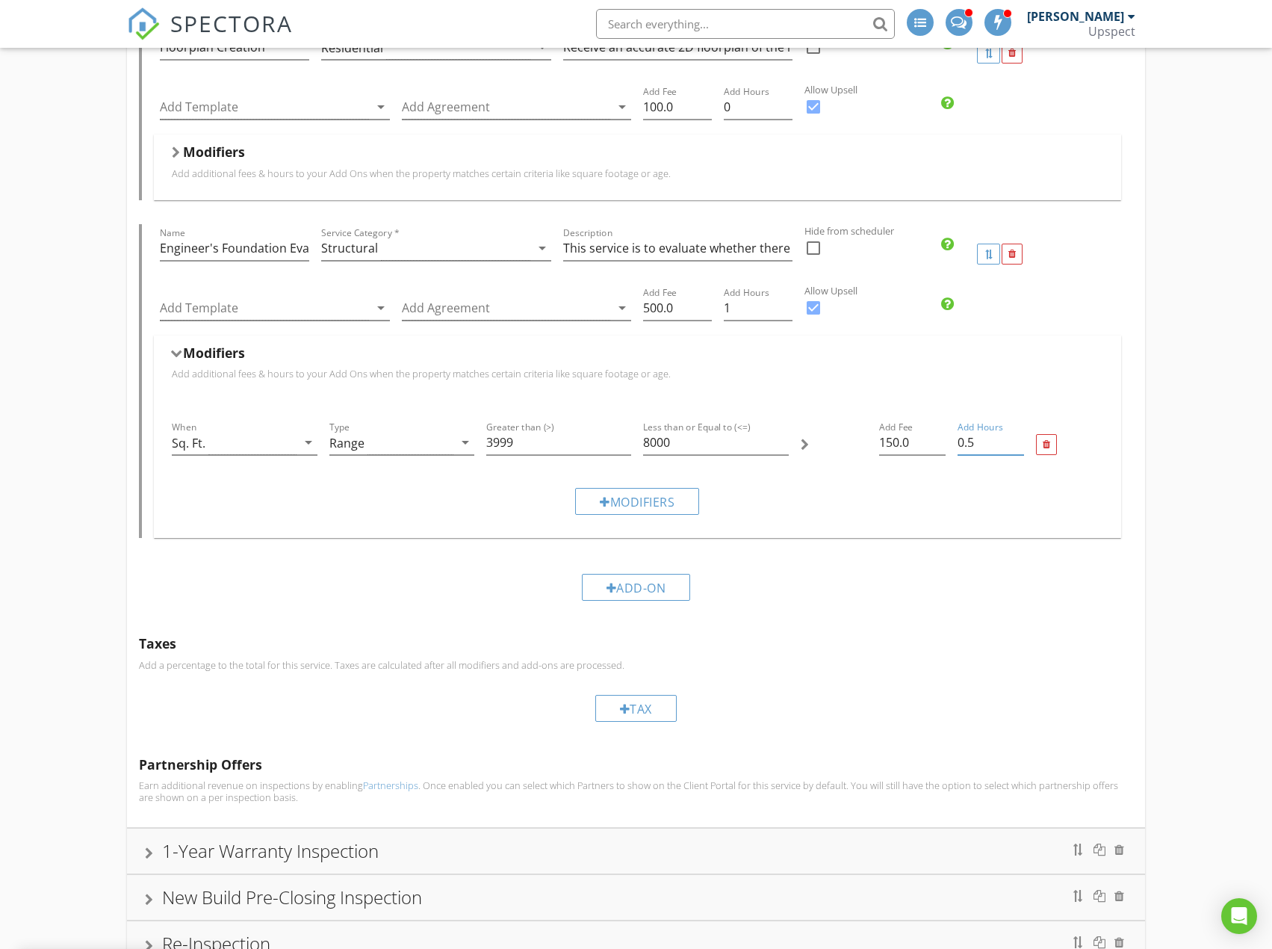
click at [1017, 430] on input "0.5" at bounding box center [991, 442] width 66 height 25
click at [575, 344] on div "Modifiers" at bounding box center [637, 355] width 931 height 23
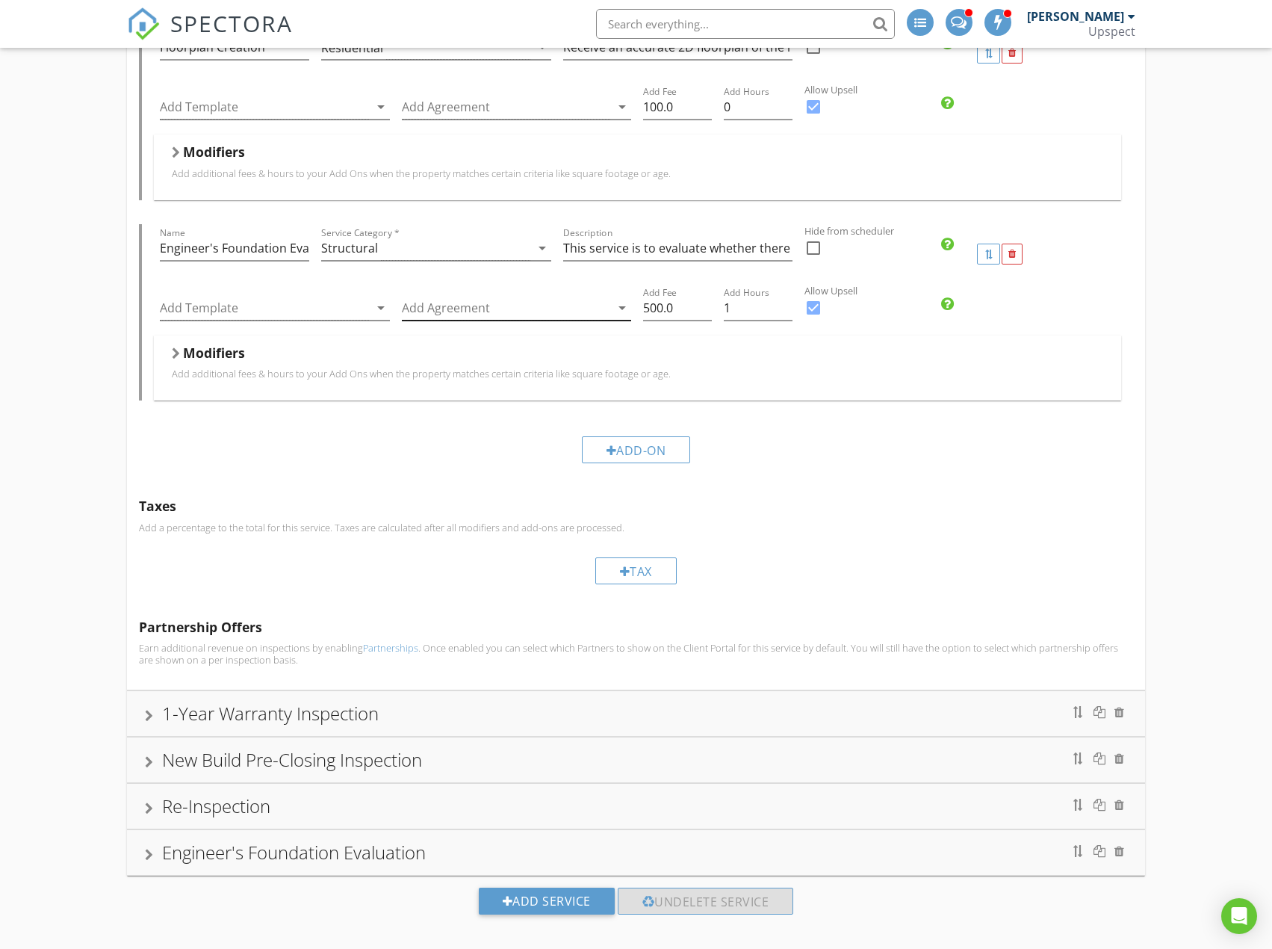
click at [533, 296] on div at bounding box center [506, 308] width 209 height 25
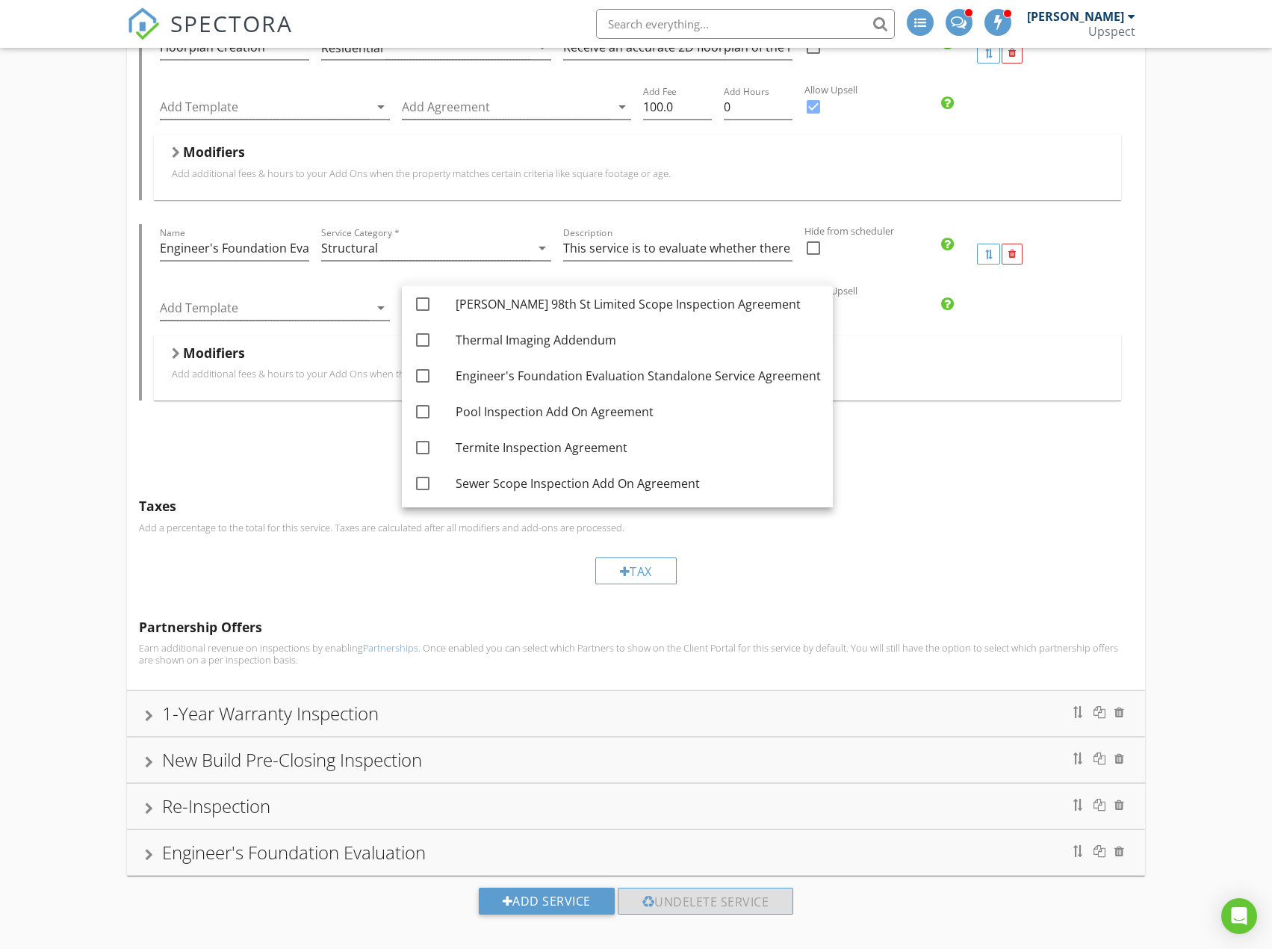
scroll to position [111, 0]
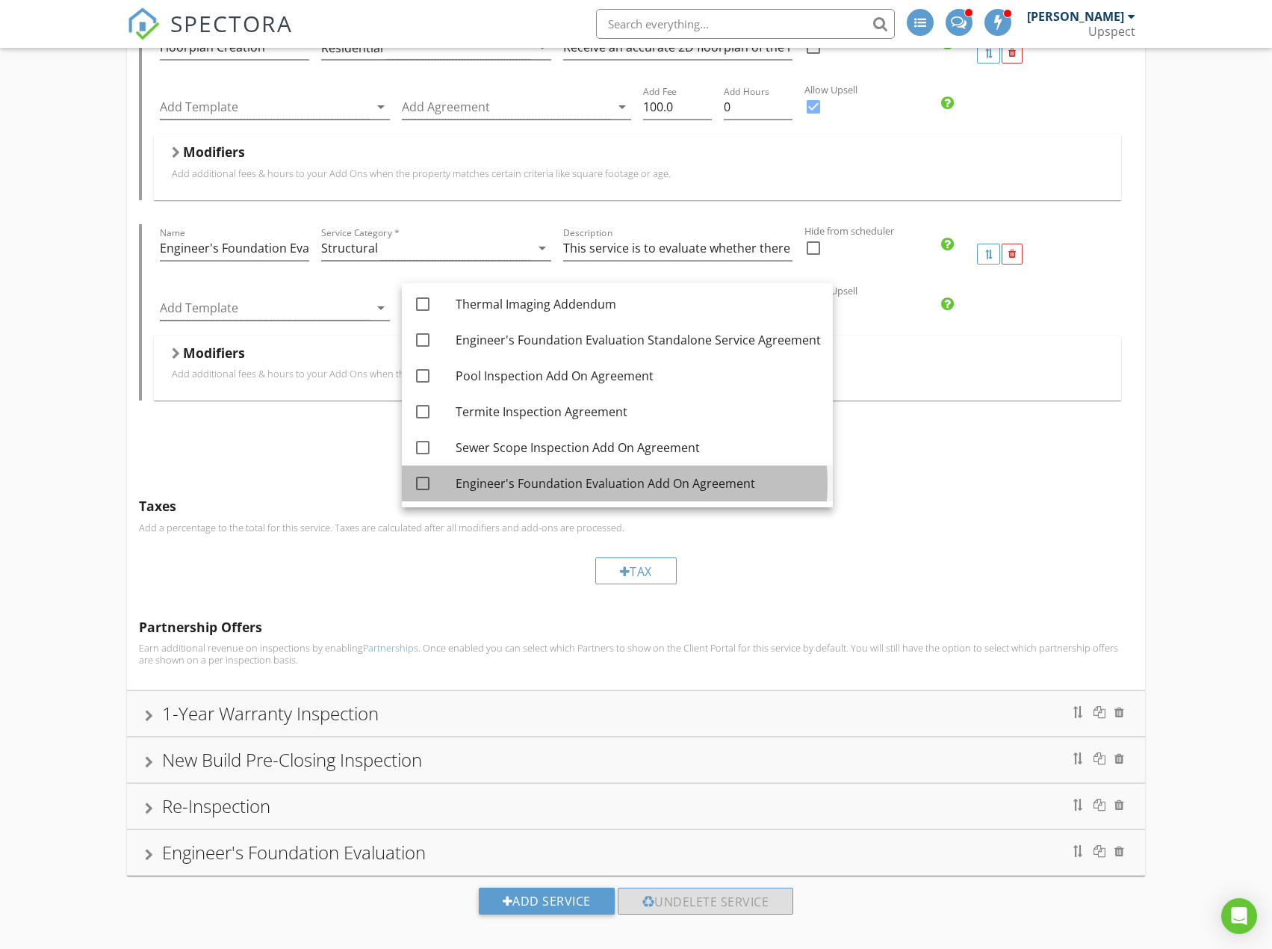
click at [667, 483] on div "Engineer's Foundation Evaluation Add On Agreement" at bounding box center [638, 483] width 365 height 18
checkbox input "true"
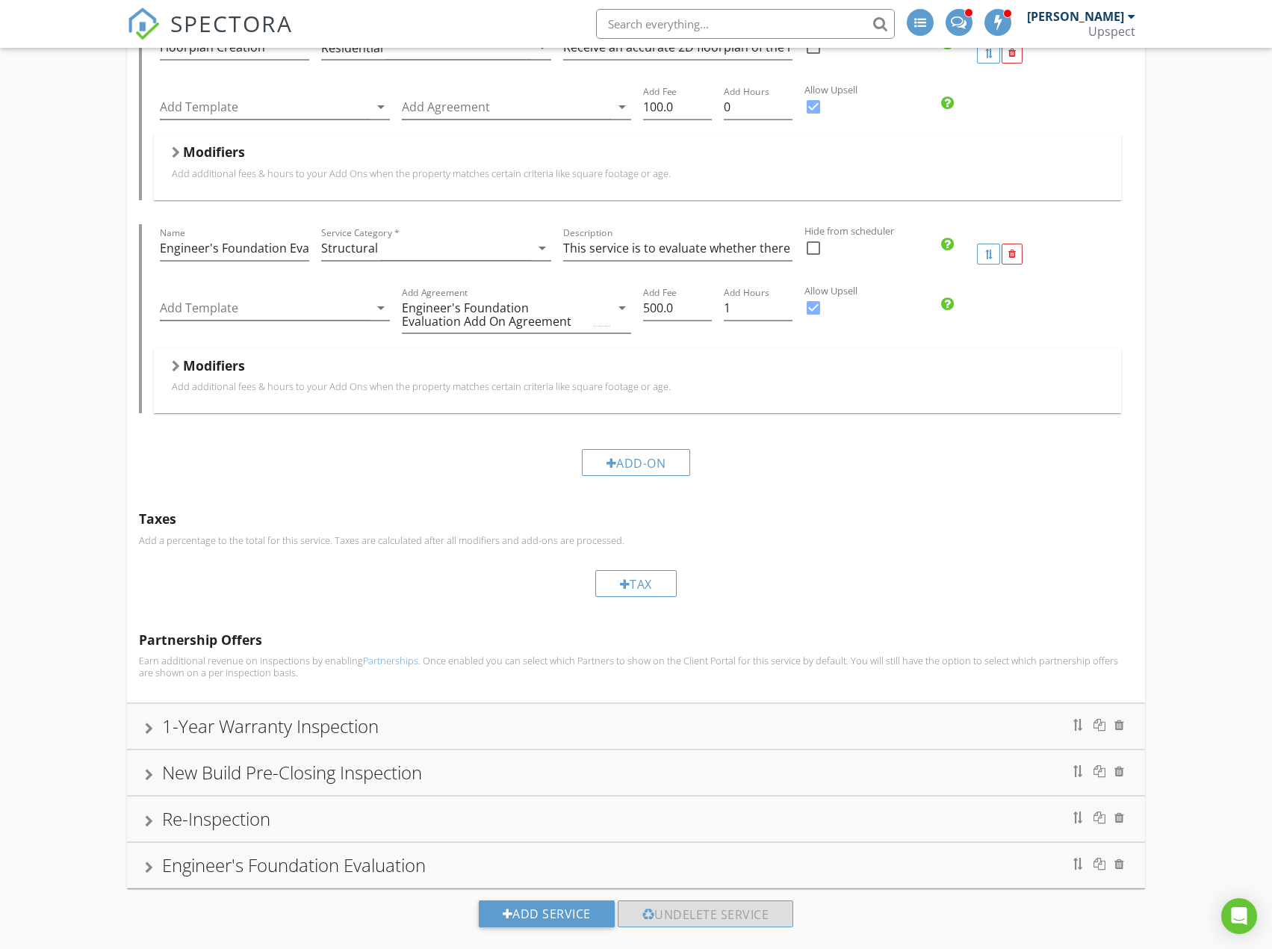
click at [491, 852] on div "Engineer's Foundation Evaluation" at bounding box center [636, 865] width 982 height 27
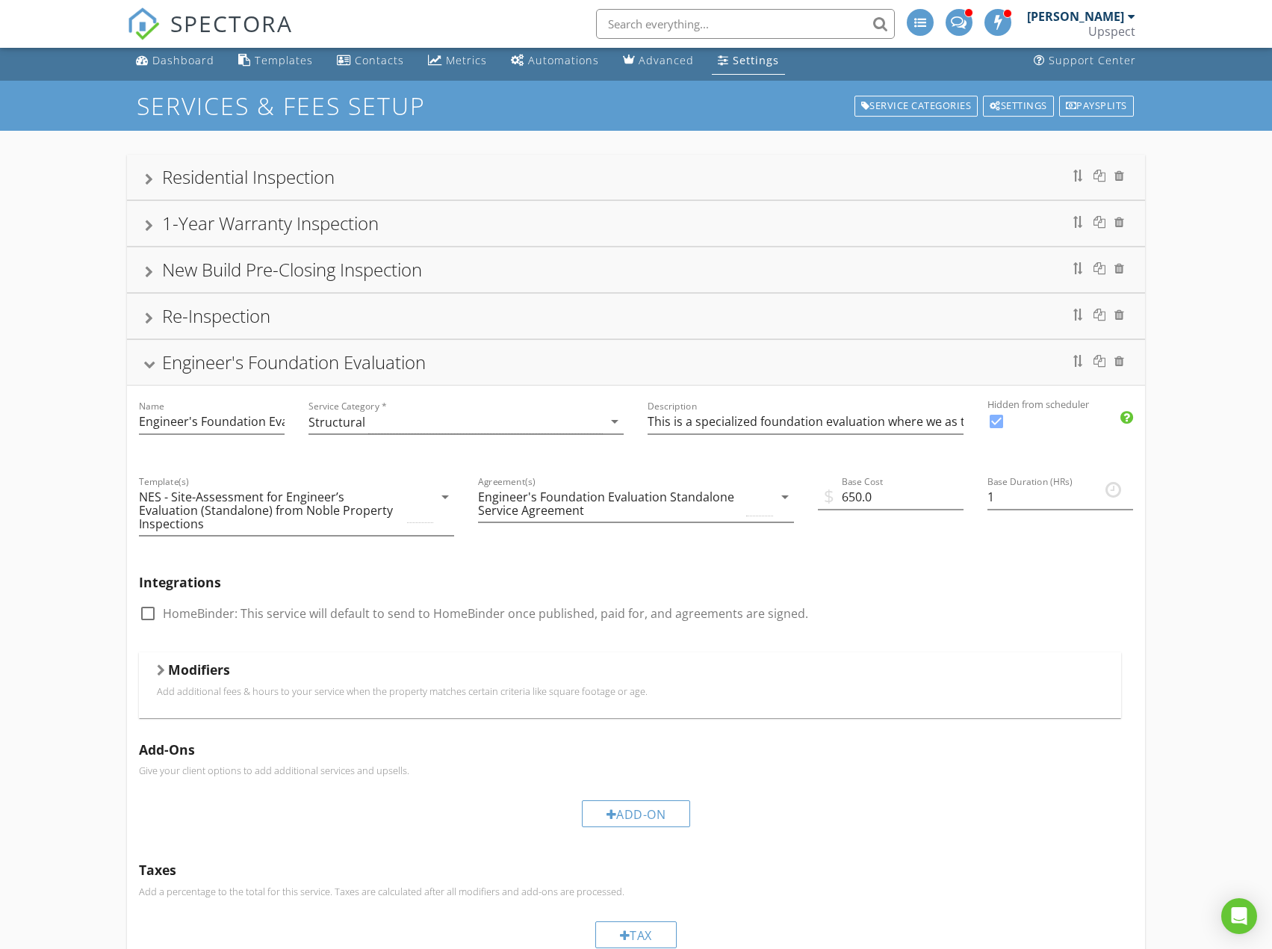
scroll to position [0, 0]
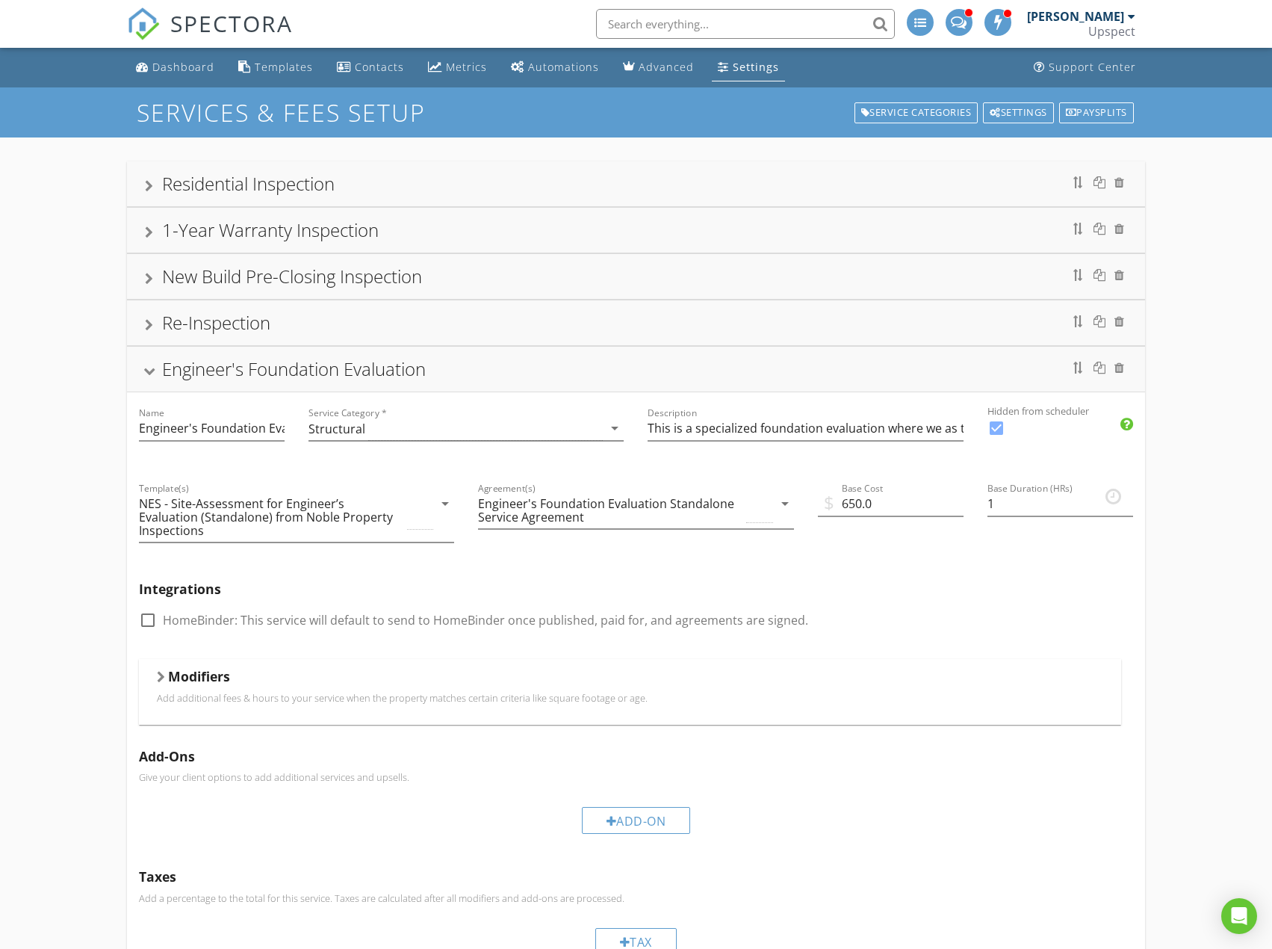
click at [512, 373] on div "Engineer's Foundation Evaluation" at bounding box center [636, 369] width 982 height 27
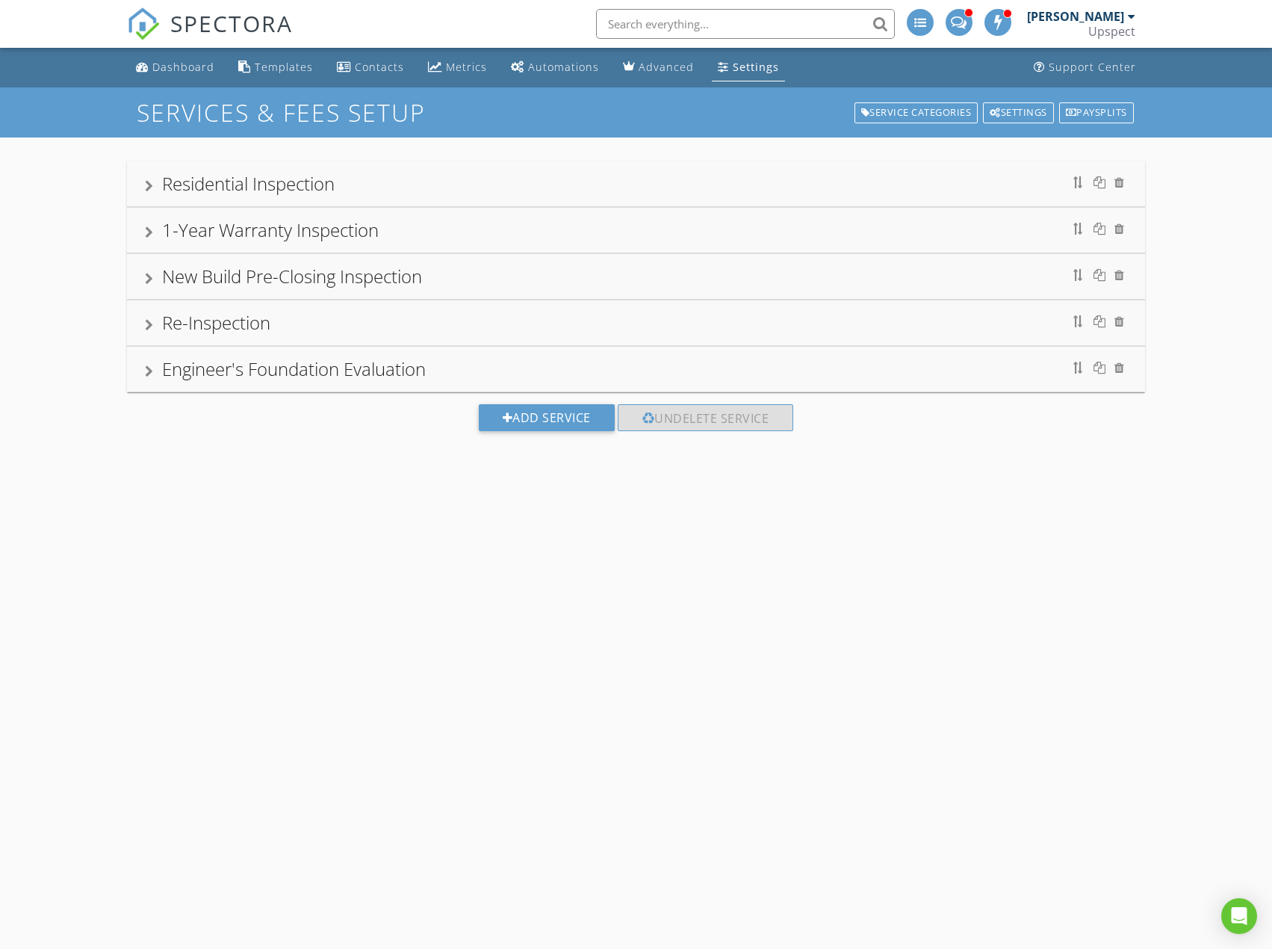
click at [435, 175] on div "Residential Inspection" at bounding box center [636, 183] width 982 height 27
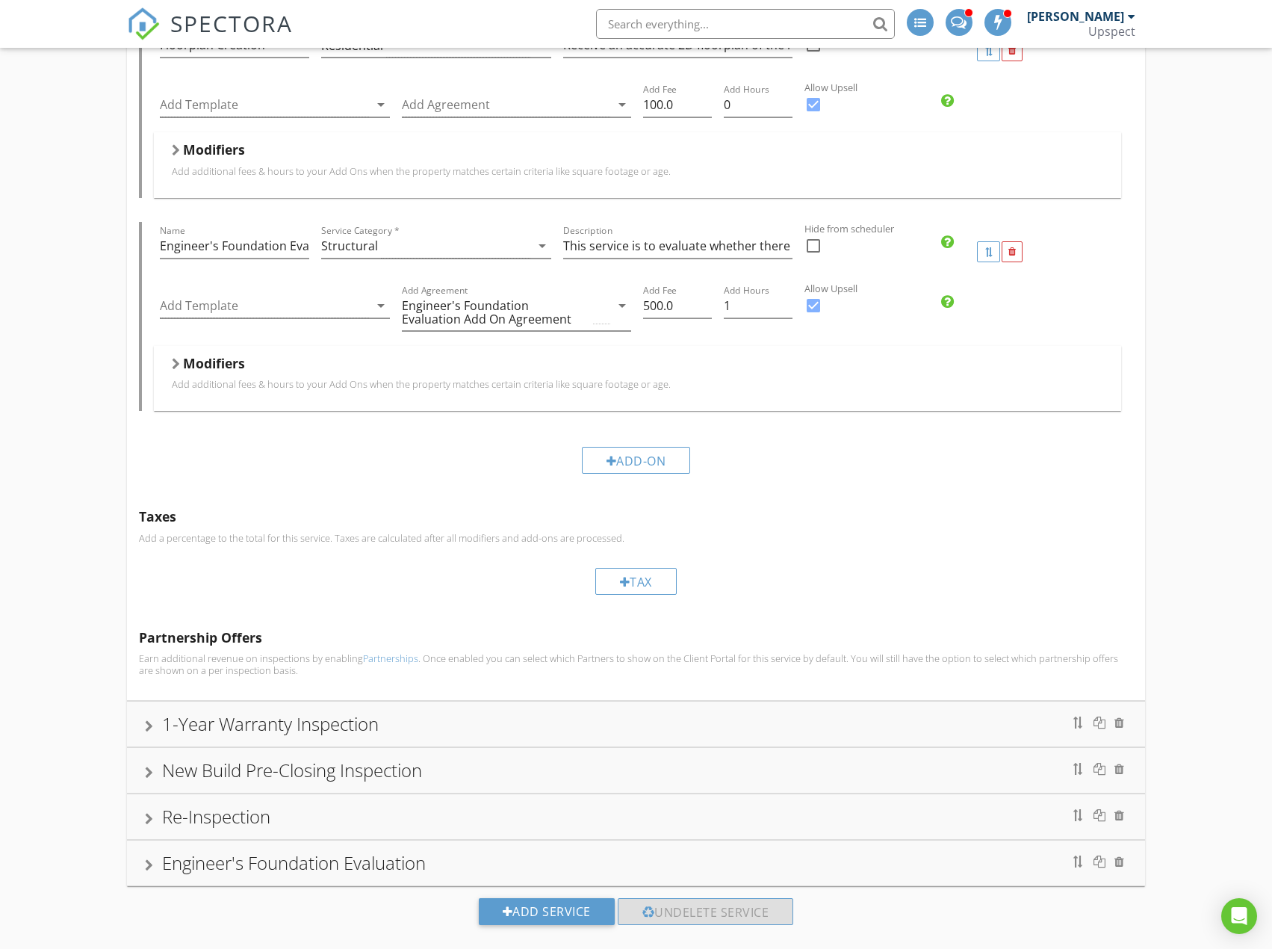
scroll to position [1826, 0]
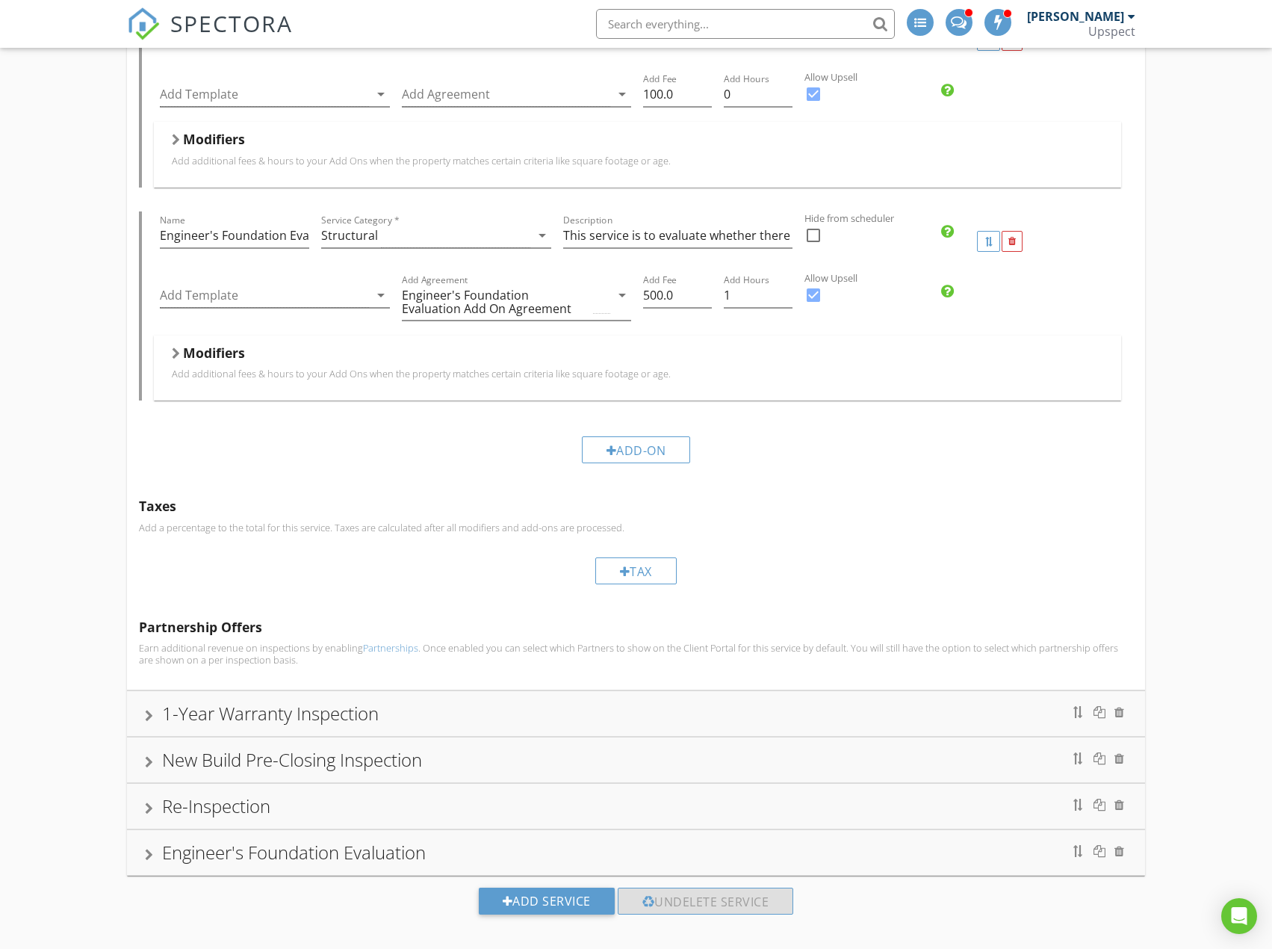
drag, startPoint x: 308, startPoint y: 537, endPoint x: 296, endPoint y: 507, distance: 32.5
drag, startPoint x: 296, startPoint y: 507, endPoint x: 155, endPoint y: 267, distance: 278.9
click at [242, 283] on div at bounding box center [264, 295] width 209 height 25
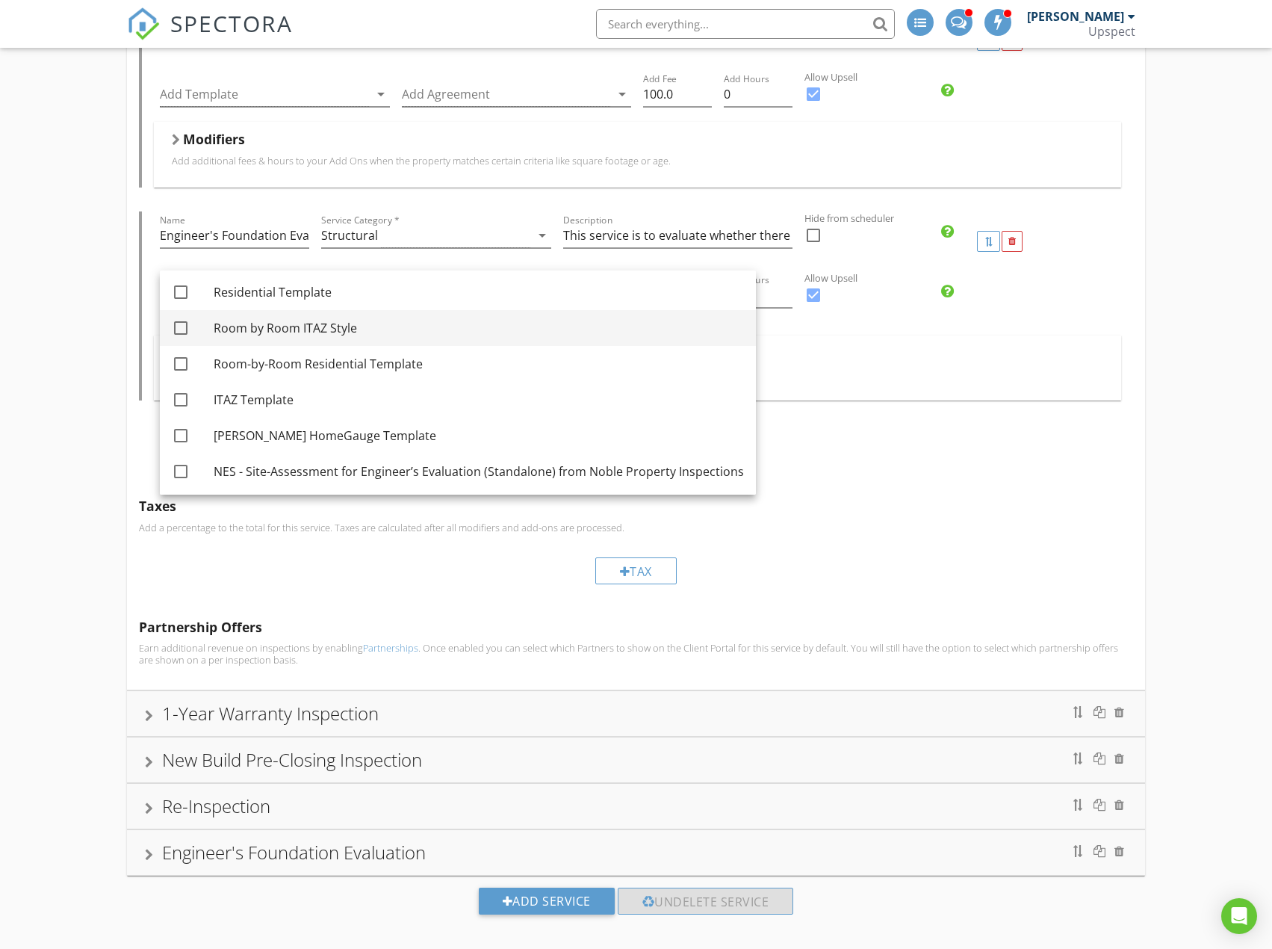
scroll to position [149, 0]
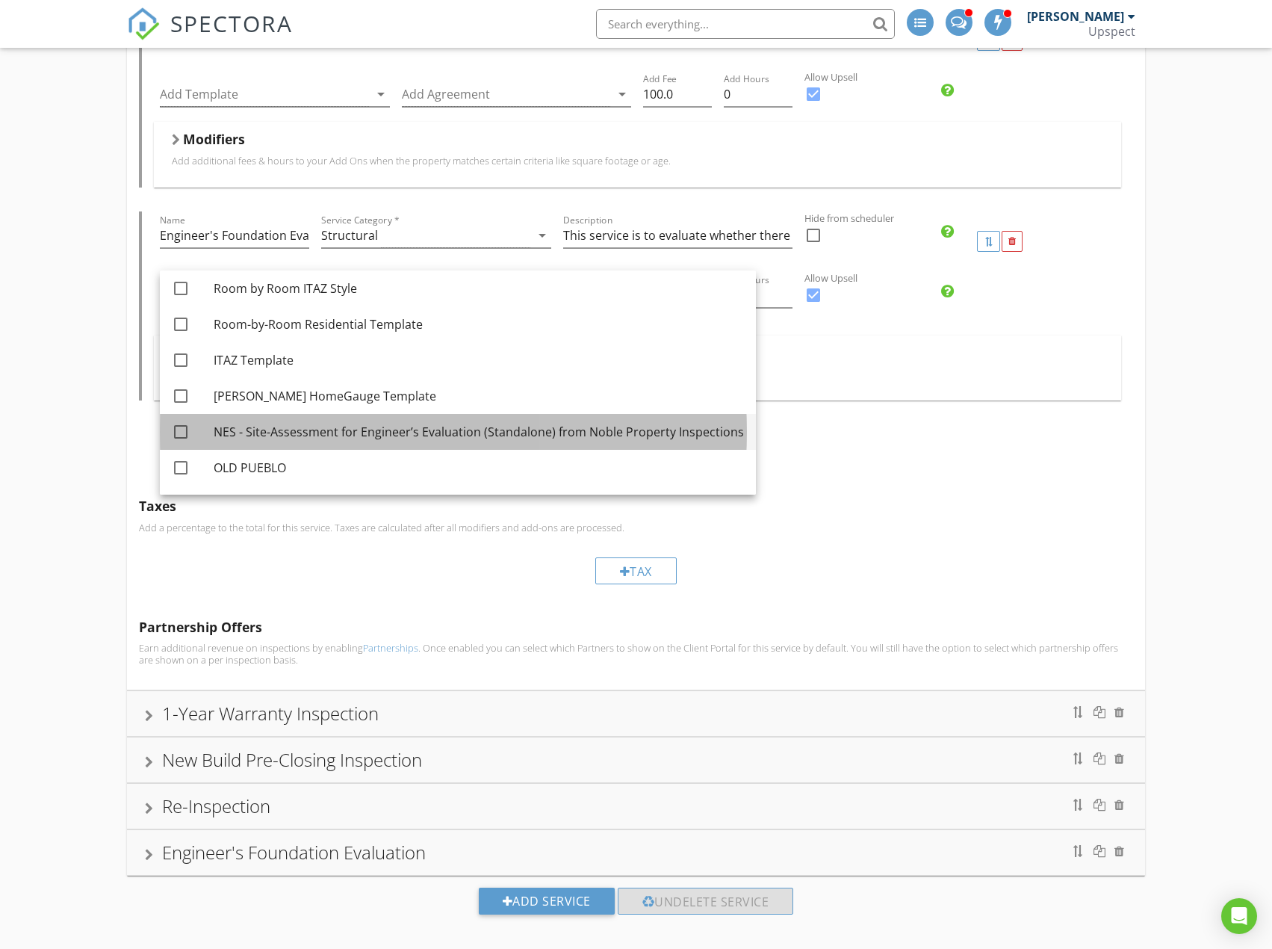
click at [263, 425] on div "NES - Site-Assessment for Engineer’s Evaluation (Standalone) from Noble Propert…" at bounding box center [479, 432] width 530 height 18
checkbox input "true"
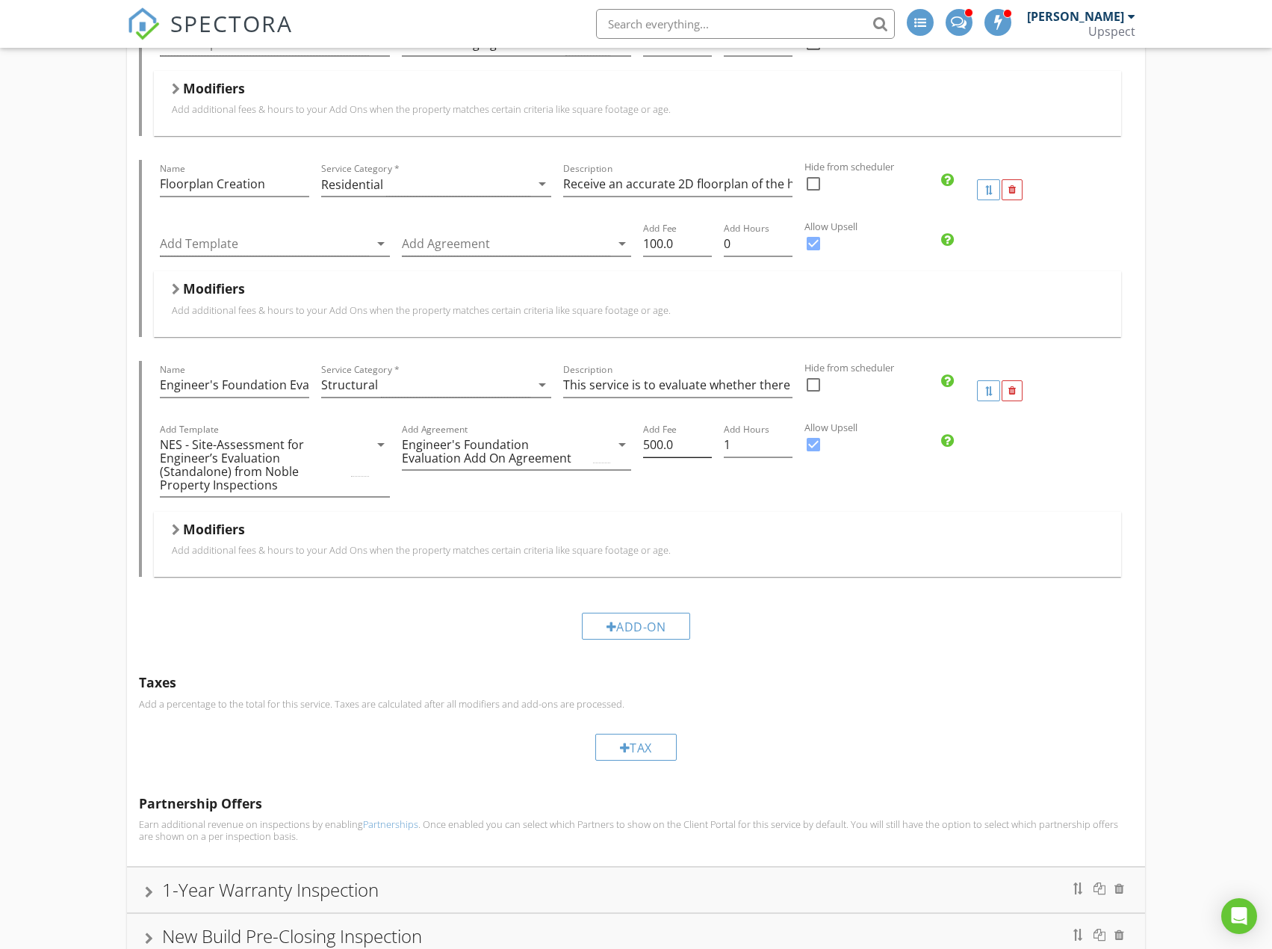
scroll to position [1752, 0]
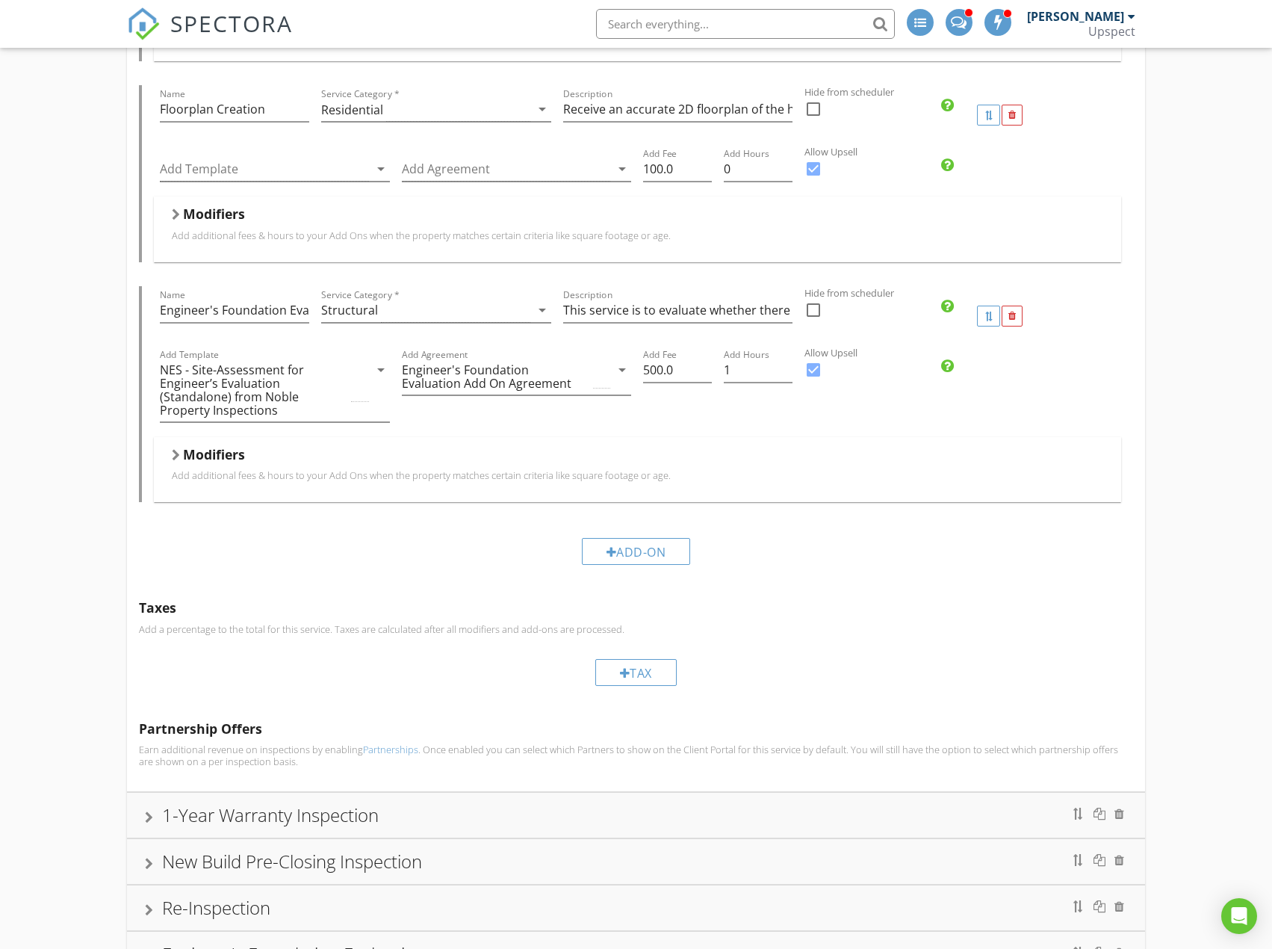
click at [1200, 32] on nav "SPECTORA Trevor Hendrickson Upspect Role: Inspector Dashboard New Inspection In…" at bounding box center [636, 24] width 1272 height 48
click at [1223, 25] on nav "SPECTORA Trevor Hendrickson Upspect Role: Inspector Dashboard New Inspection In…" at bounding box center [636, 24] width 1272 height 48
click at [766, 469] on p "Add additional fees & hours to your Add Ons when the property matches certain c…" at bounding box center [637, 475] width 931 height 12
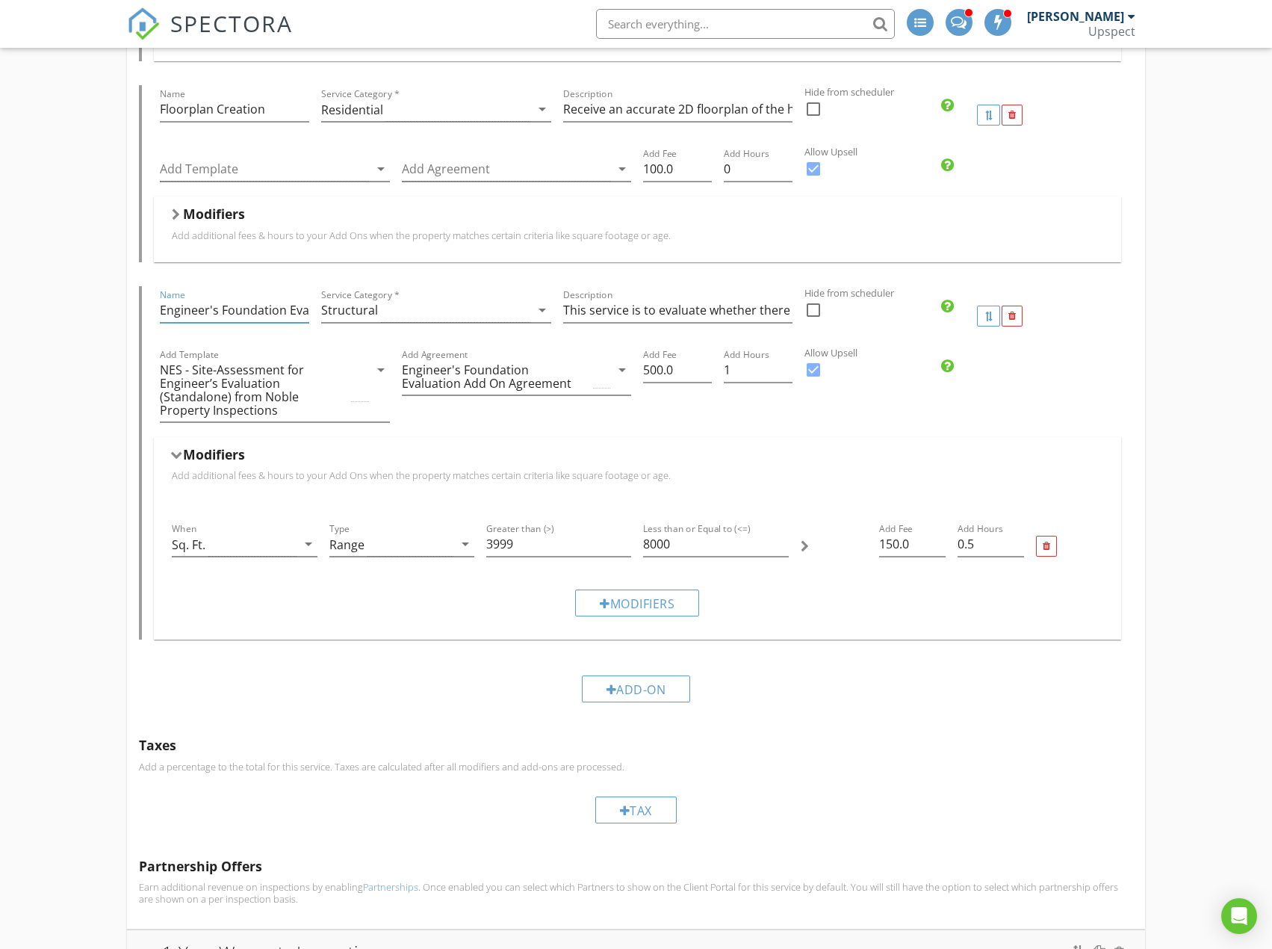
click at [246, 303] on input "Engineer's Foundation Evaluation" at bounding box center [234, 310] width 149 height 25
click at [267, 303] on input "Engineer's Foundation Evaluation" at bounding box center [234, 310] width 149 height 25
click at [273, 299] on input "Engineer's Foundation Evaluation" at bounding box center [234, 310] width 149 height 25
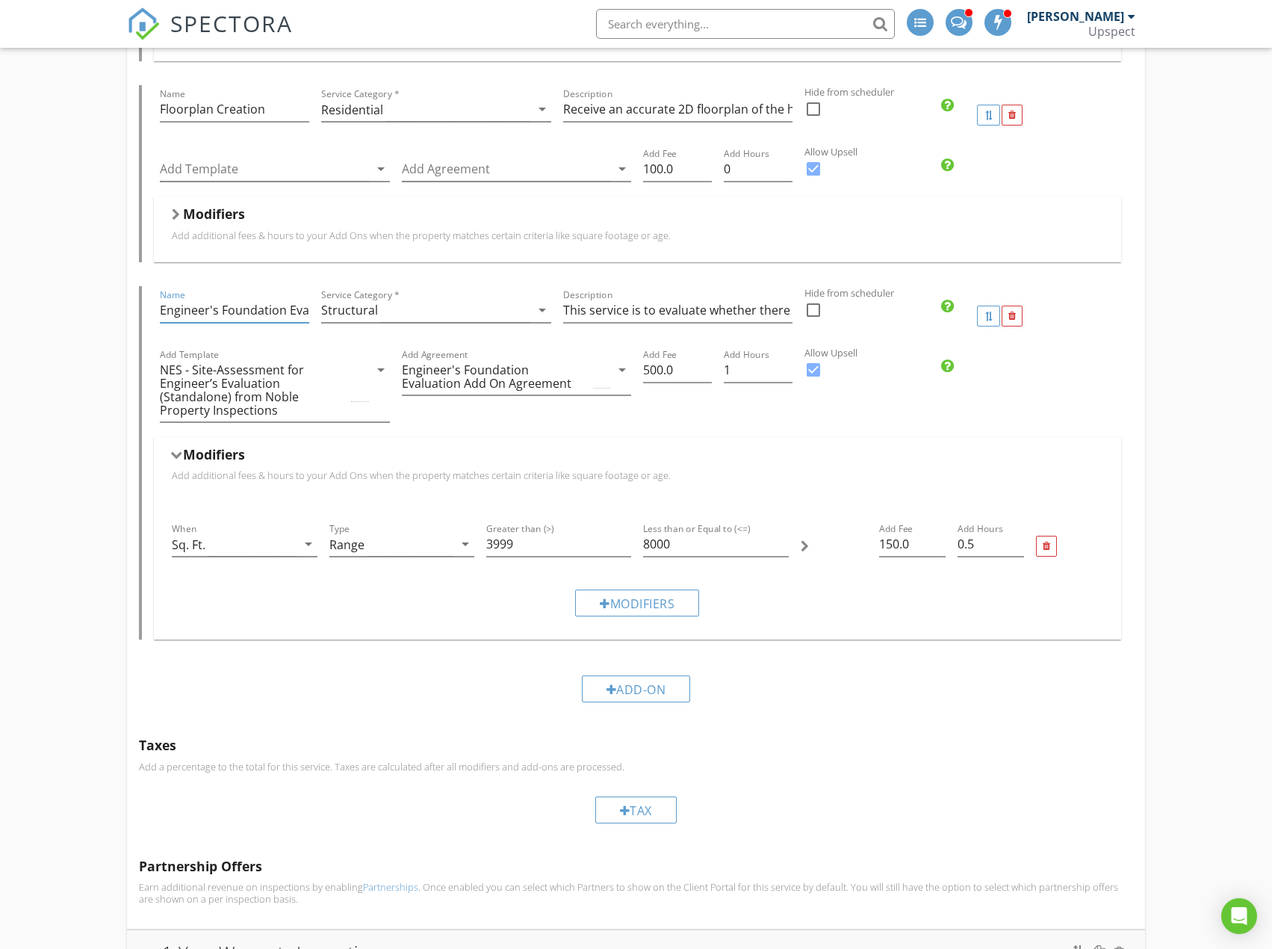
click at [273, 299] on input "Engineer's Foundation Evaluation" at bounding box center [234, 310] width 149 height 25
click at [742, 303] on input "This service is to evaluate whether there is problematic foundation settlement …" at bounding box center [678, 310] width 230 height 25
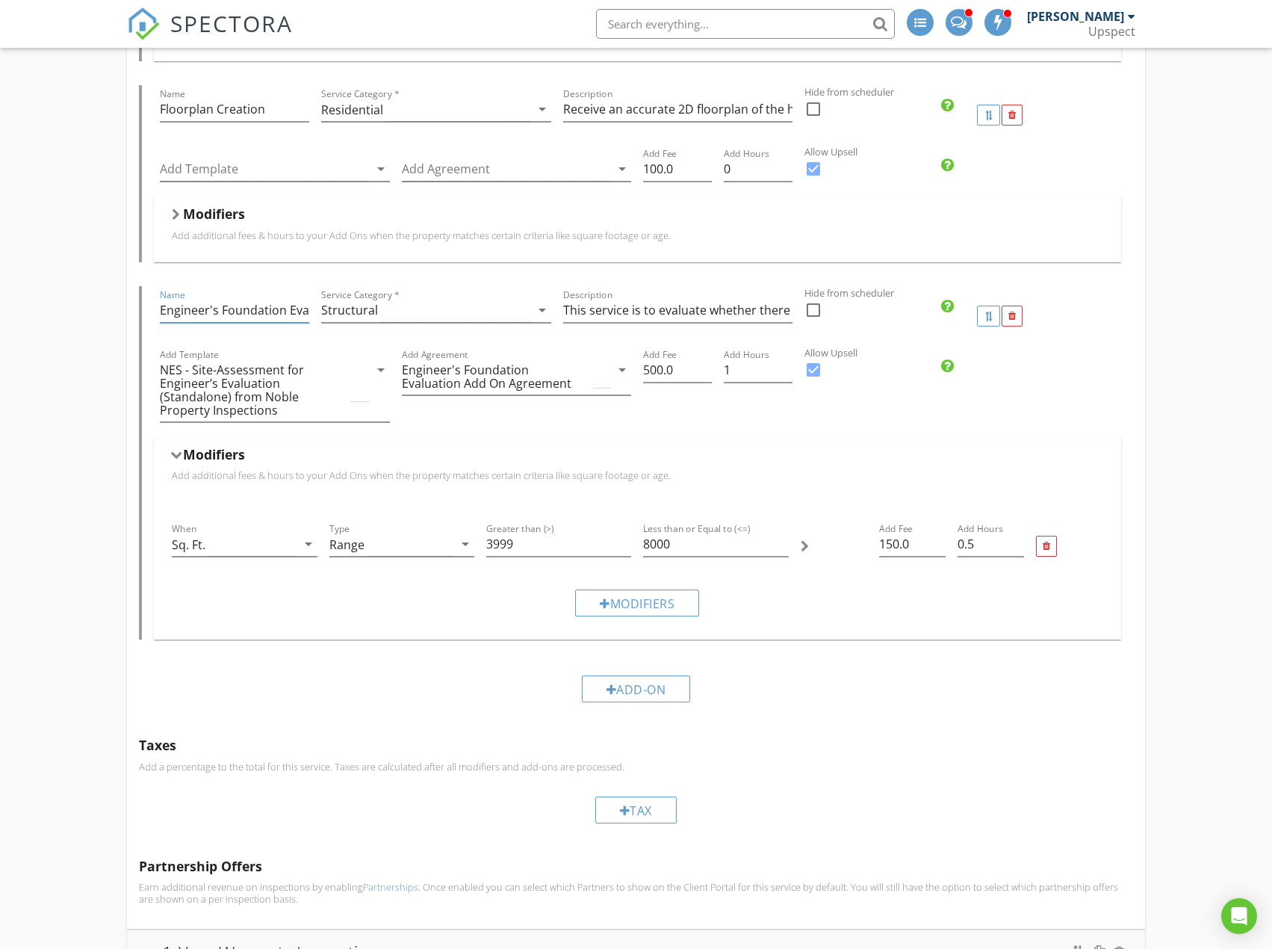
click at [284, 298] on input "Engineer's Foundation Evaluation" at bounding box center [234, 310] width 149 height 25
click at [615, 298] on input "This service is to evaluate whether there is problematic foundation settlement …" at bounding box center [678, 310] width 230 height 25
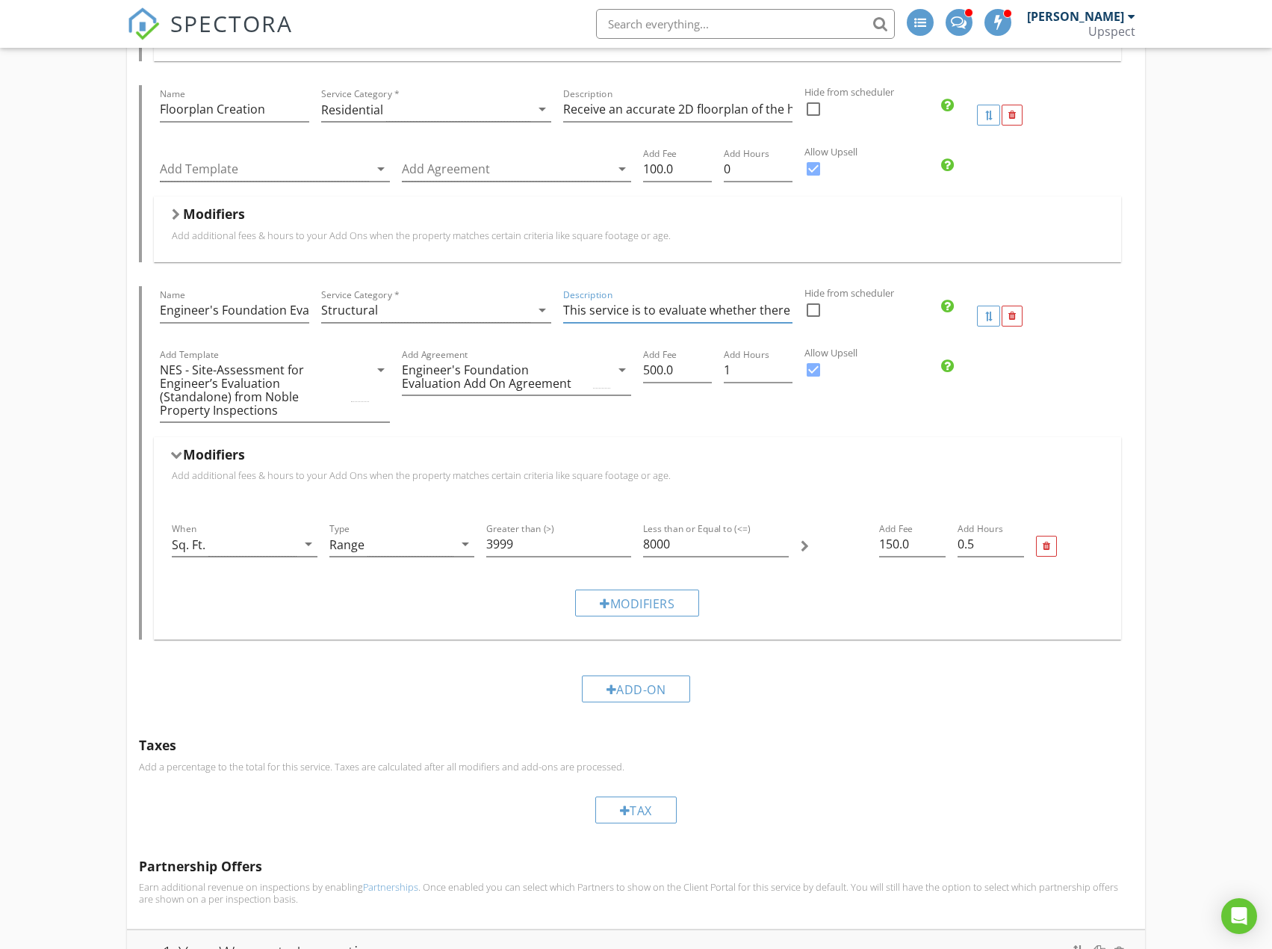
click at [615, 298] on input "This service is to evaluate whether there is problematic foundation settlement …" at bounding box center [678, 310] width 230 height 25
drag, startPoint x: 1179, startPoint y: 244, endPoint x: 1179, endPoint y: 237, distance: 7.5
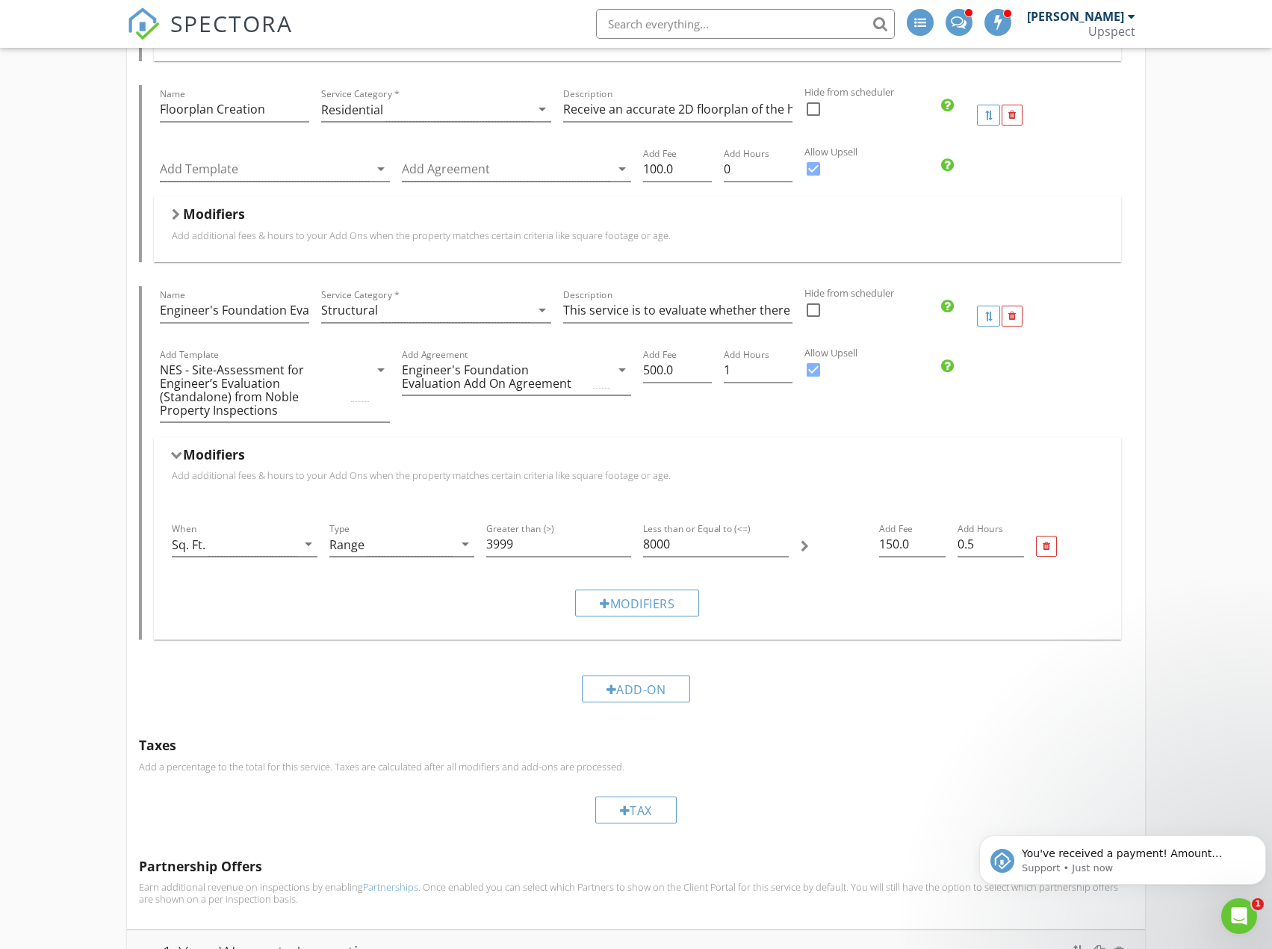
scroll to position [0, 0]
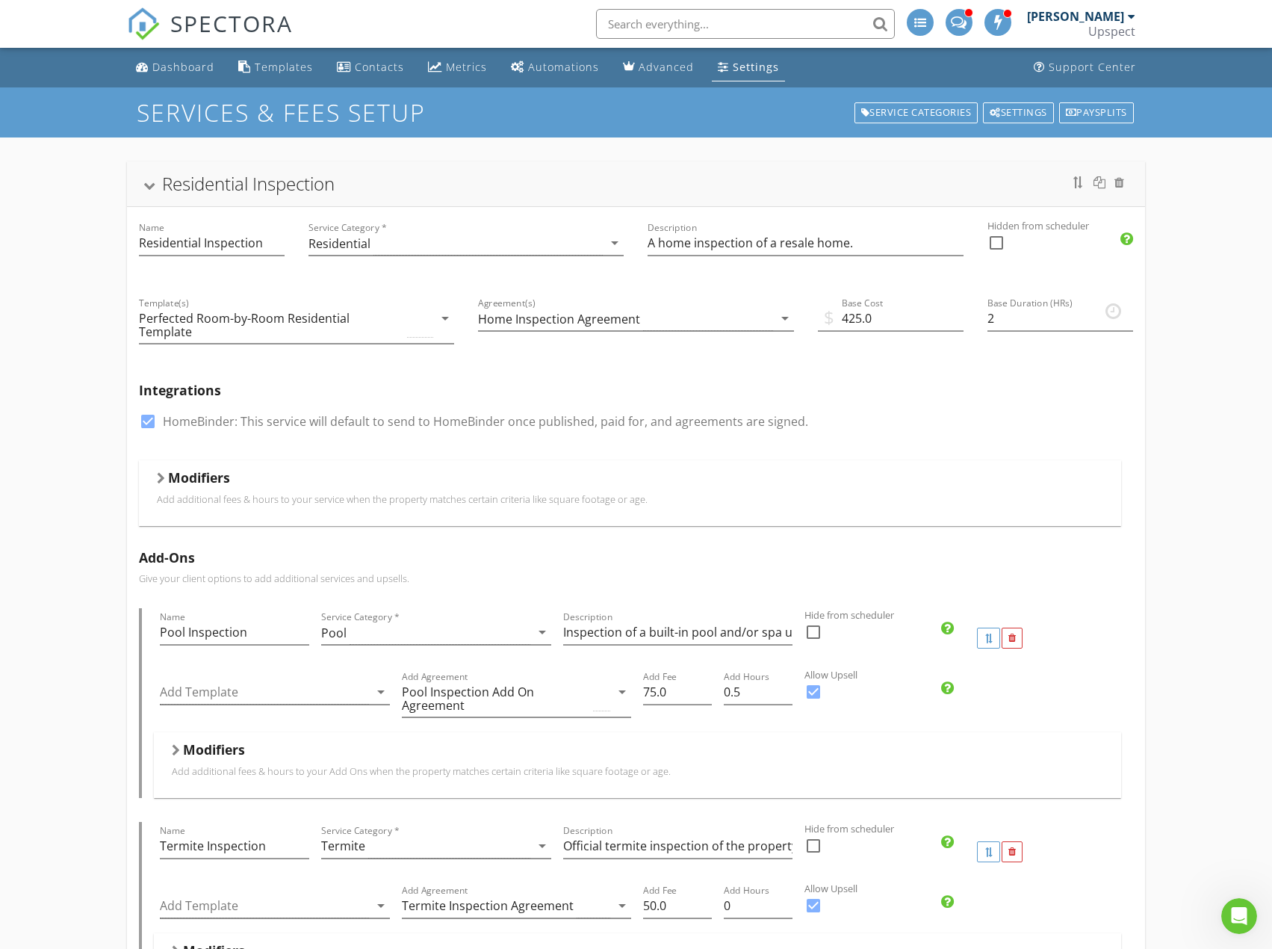
click at [677, 167] on div "Residential Inspection" at bounding box center [635, 183] width 1017 height 45
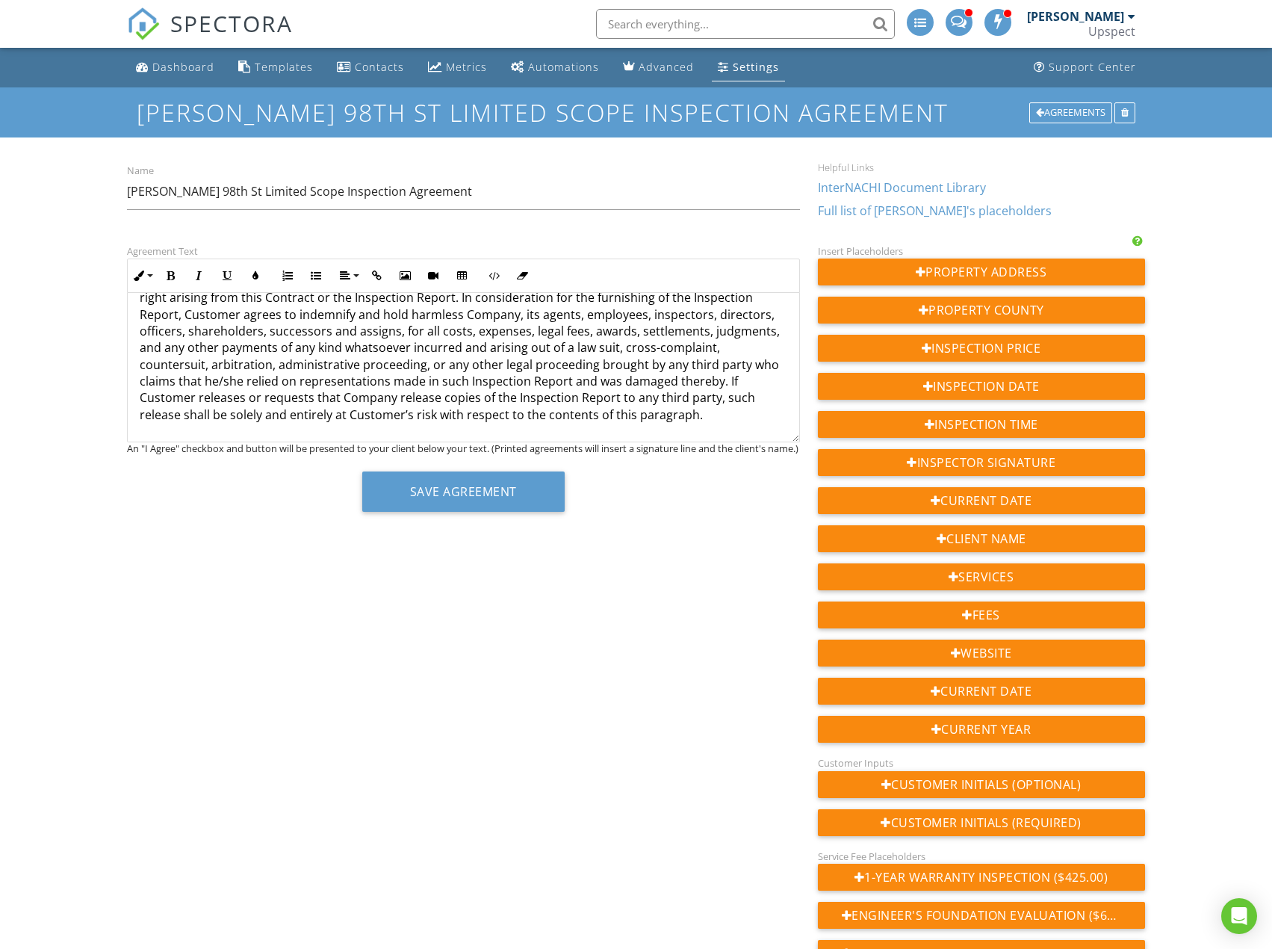
scroll to position [2091, 0]
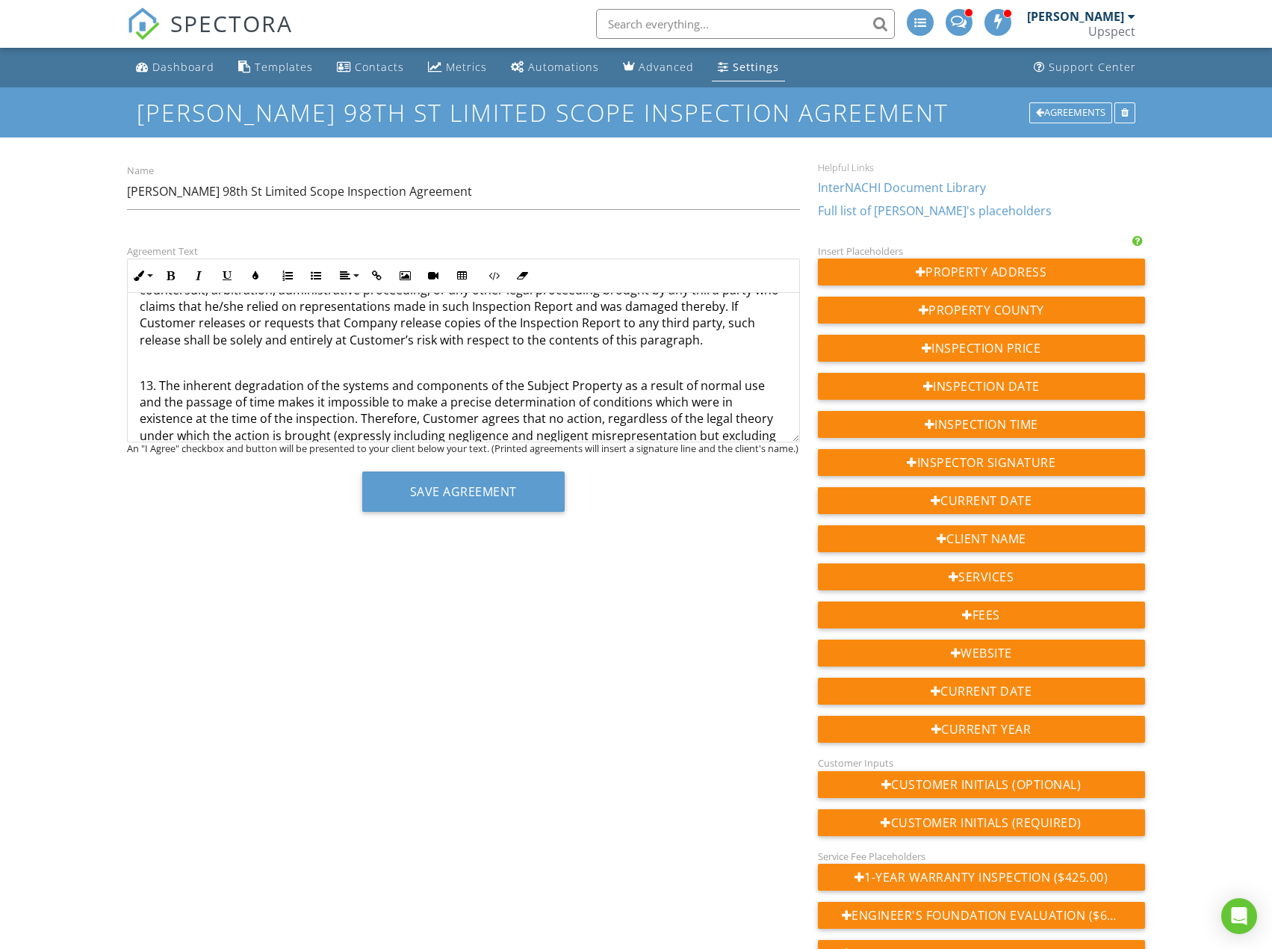
click at [326, 363] on p at bounding box center [463, 362] width 647 height 16
click at [332, 360] on p at bounding box center [463, 362] width 647 height 16
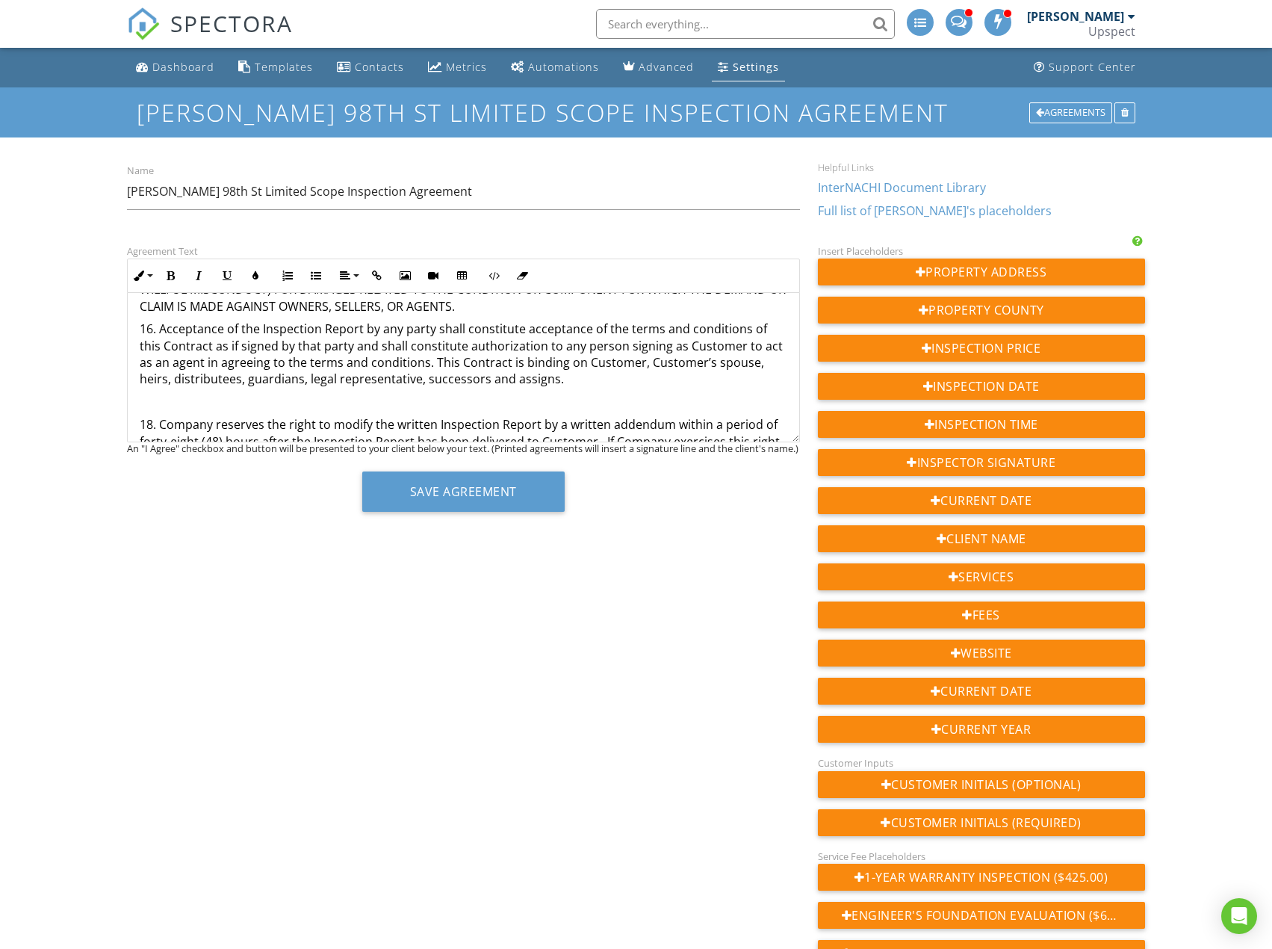
scroll to position [2465, 0]
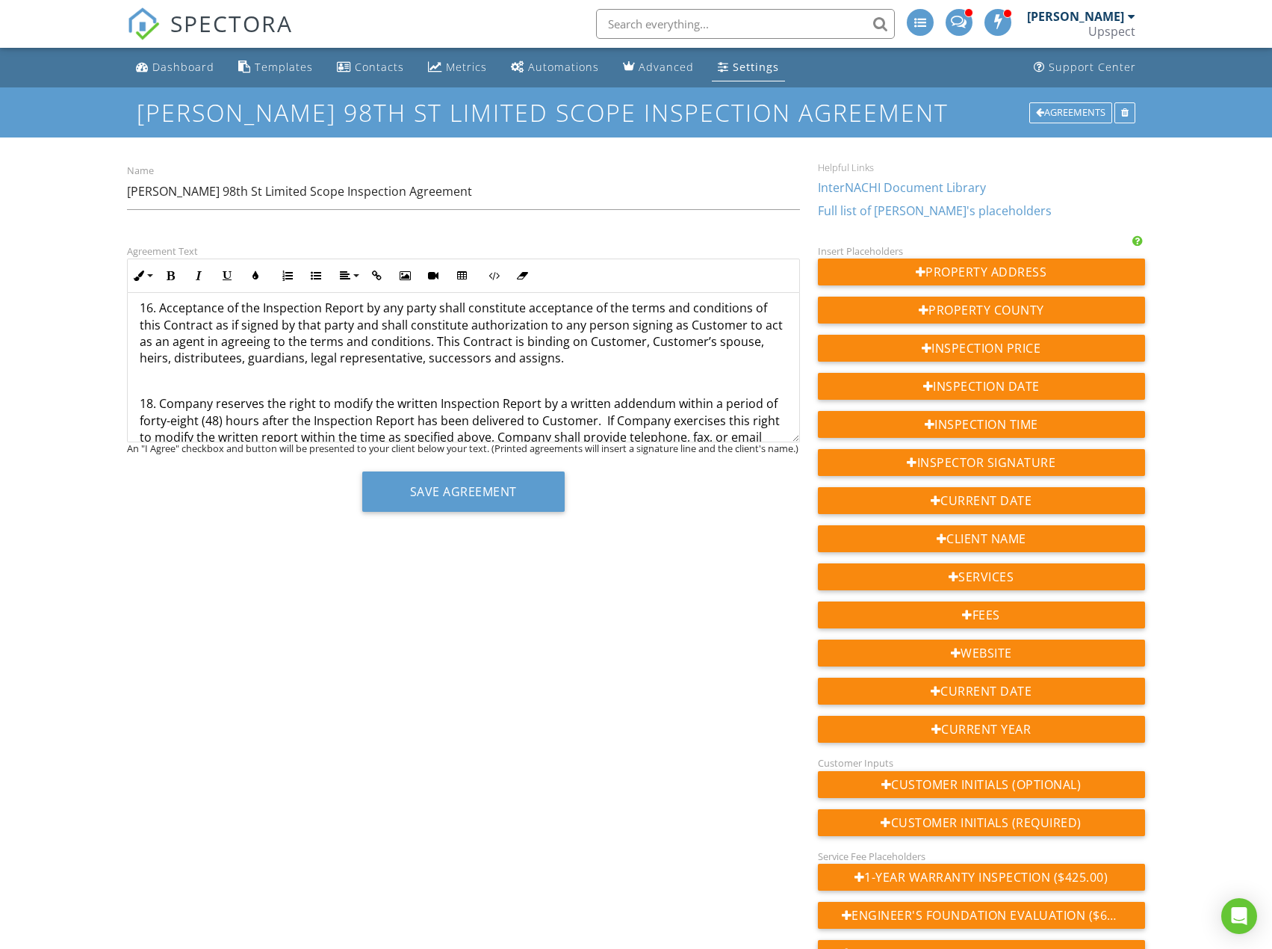
click at [274, 378] on p at bounding box center [463, 381] width 647 height 16
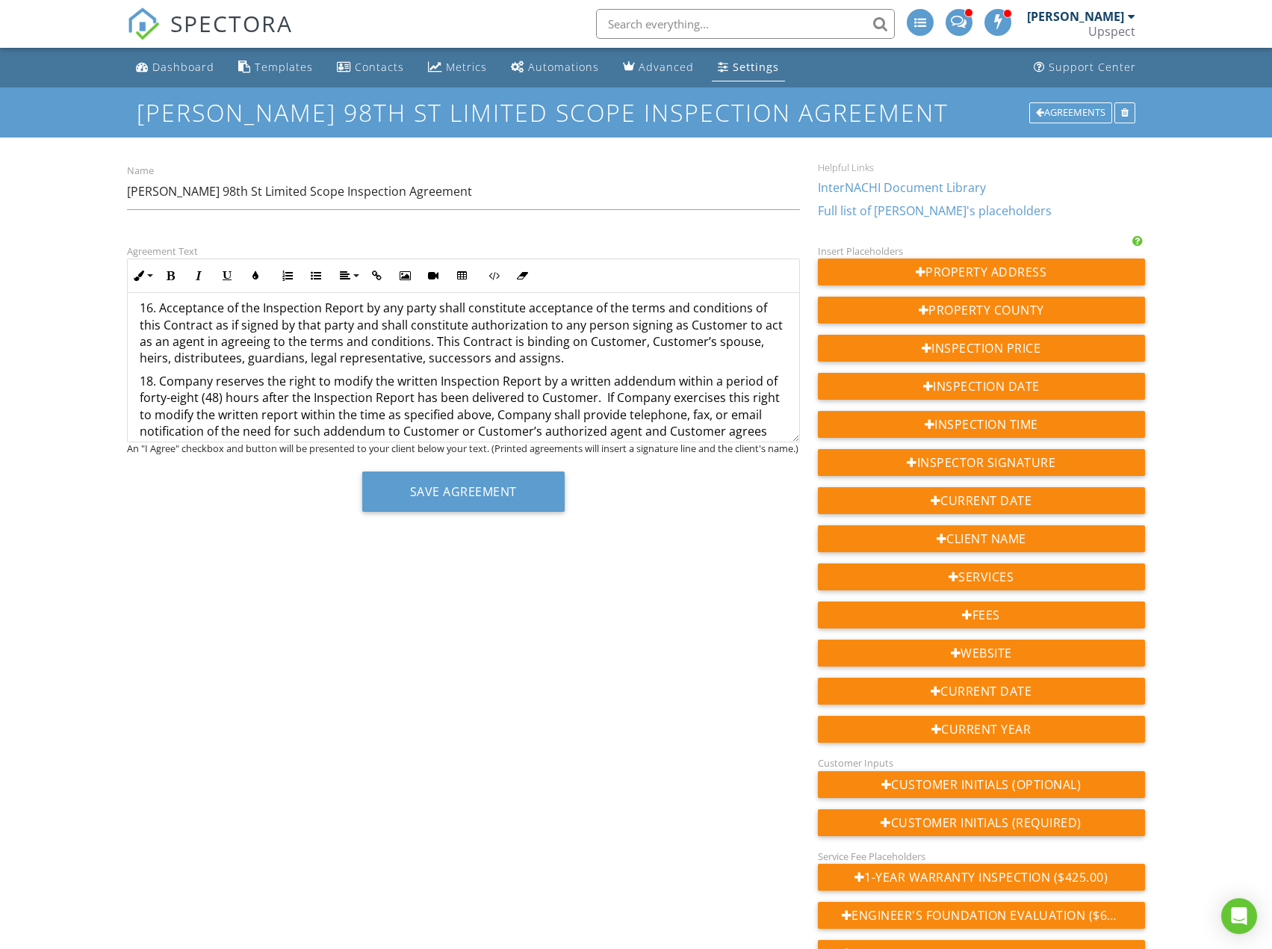
click at [152, 385] on p "18. Company reserves the right to modify the written Inspection Report by a wri…" at bounding box center [463, 431] width 647 height 117
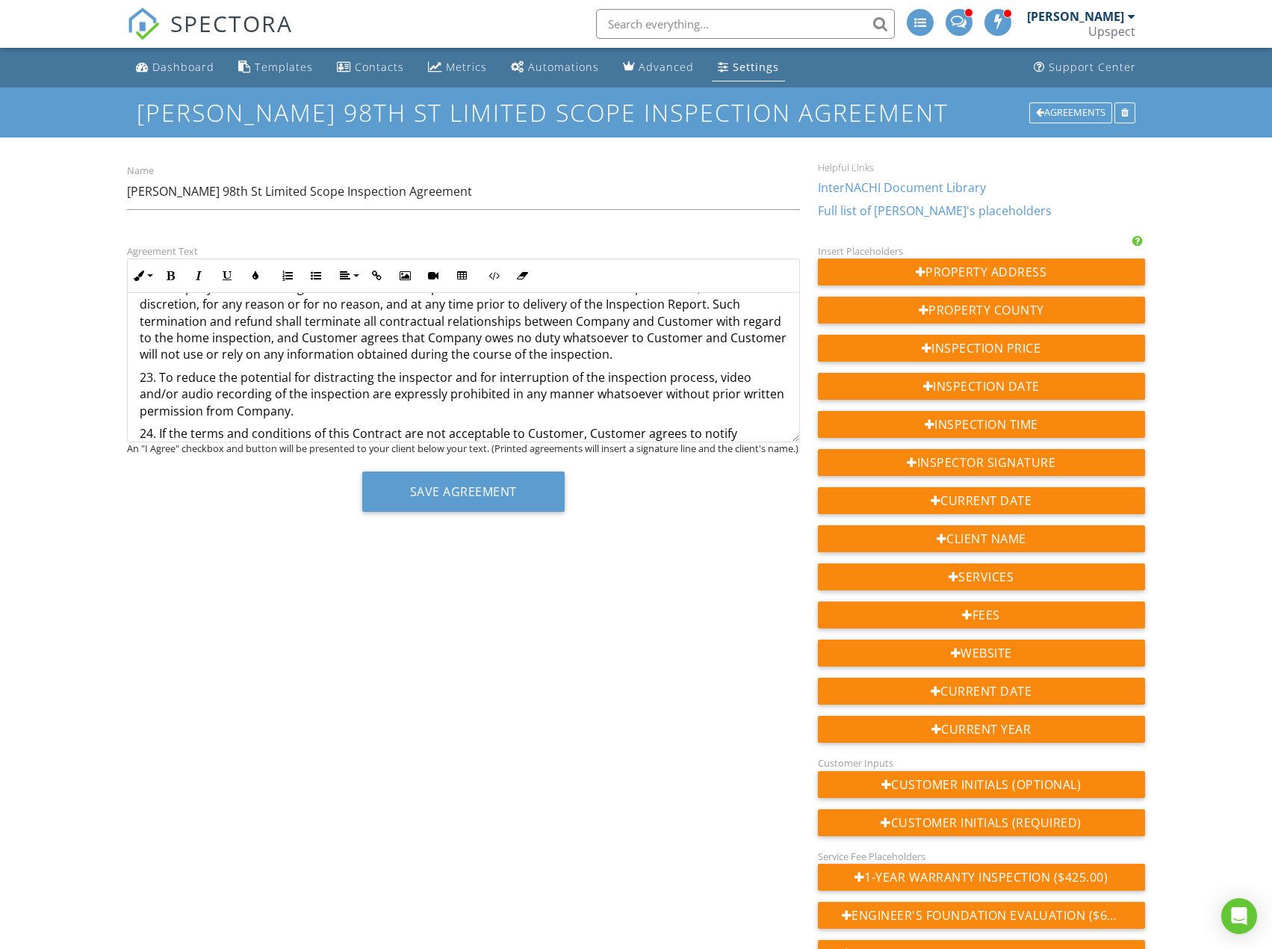
scroll to position [3291, 0]
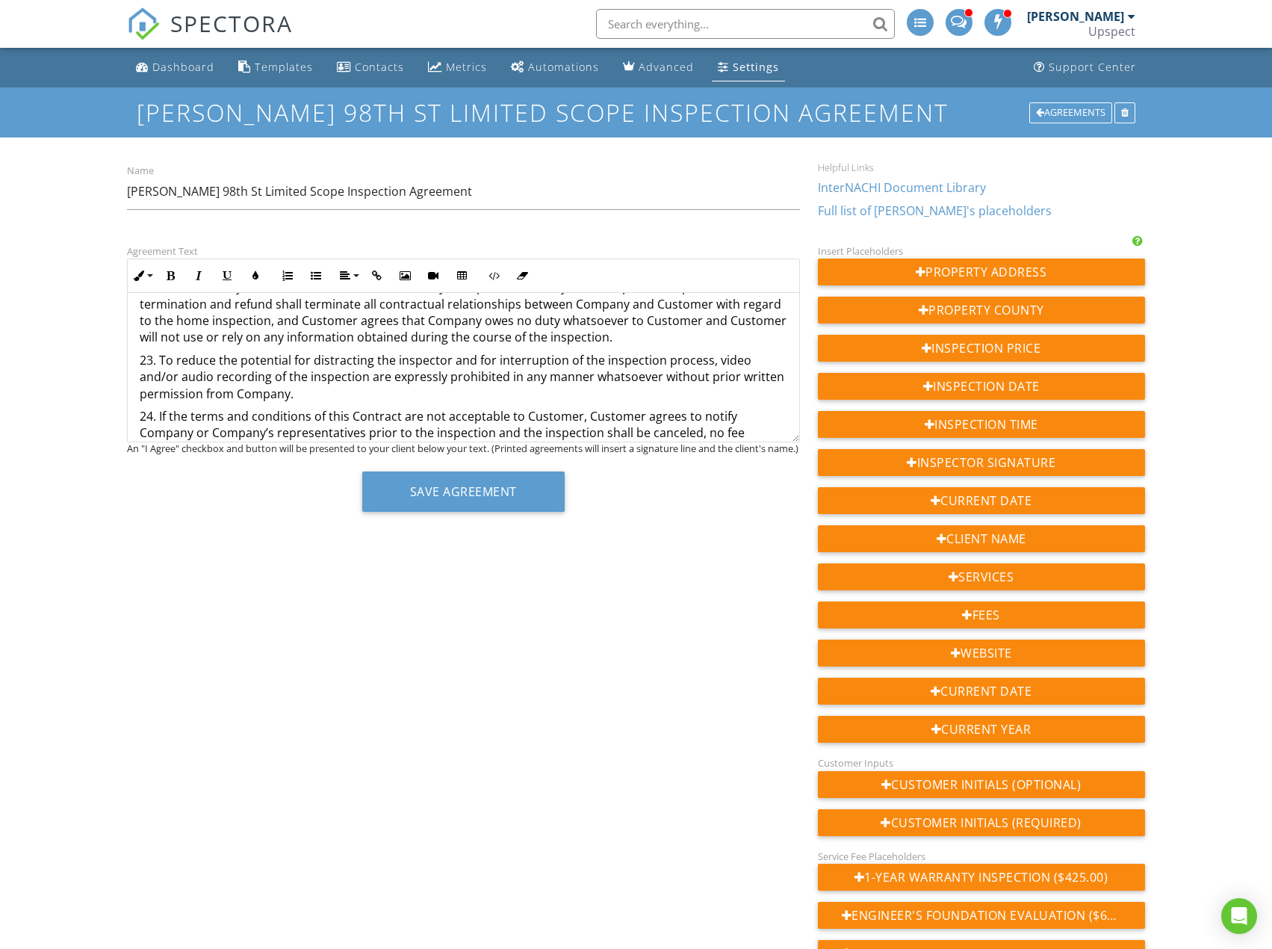
click at [749, 418] on p "24. If the terms and conditions of this Contract are not acceptable to Customer…" at bounding box center [463, 433] width 647 height 50
click at [747, 434] on p "24. If the terms and conditions of this Contract are not acceptable to Customer…" at bounding box center [463, 433] width 647 height 50
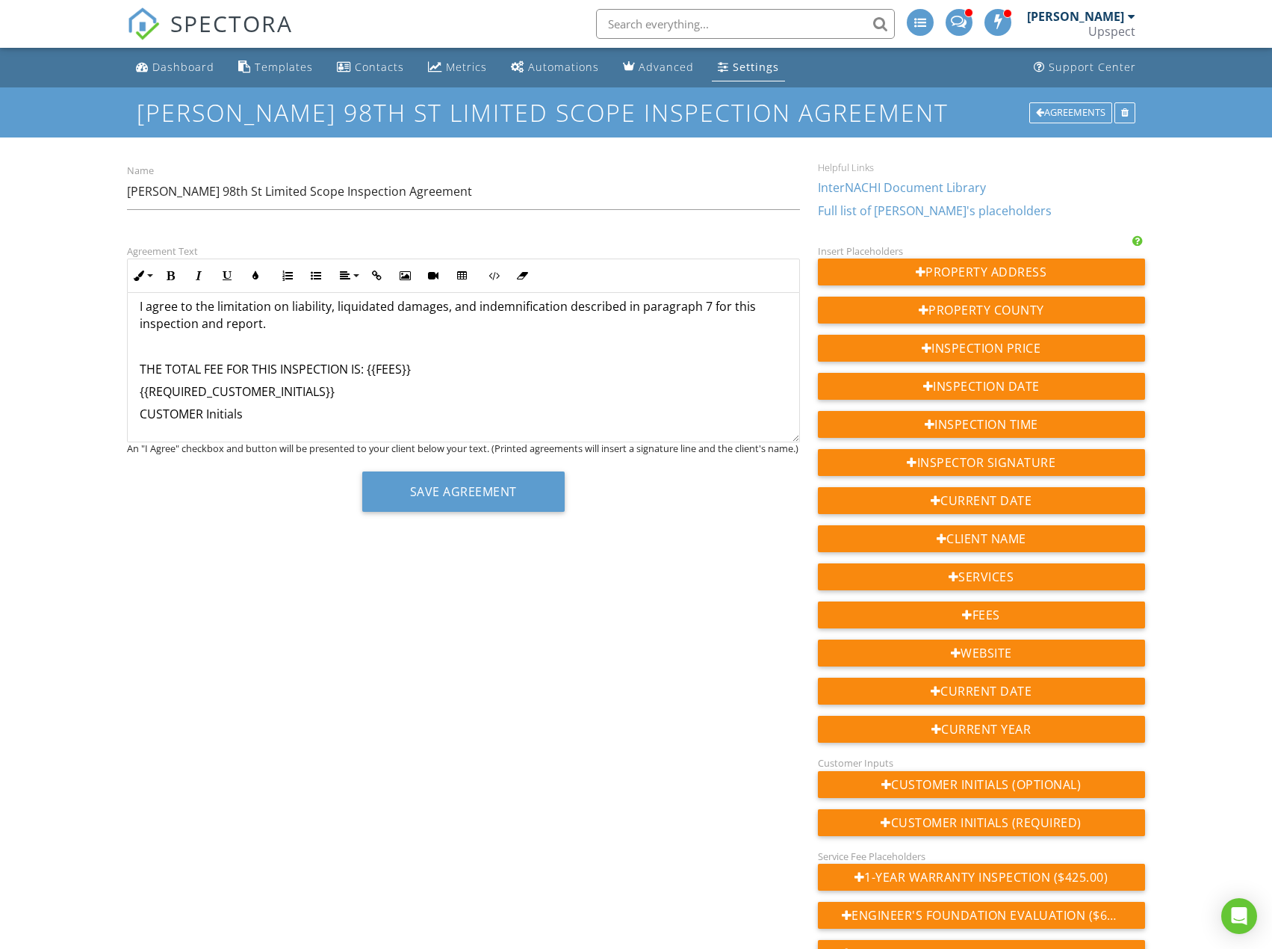
scroll to position [373, 0]
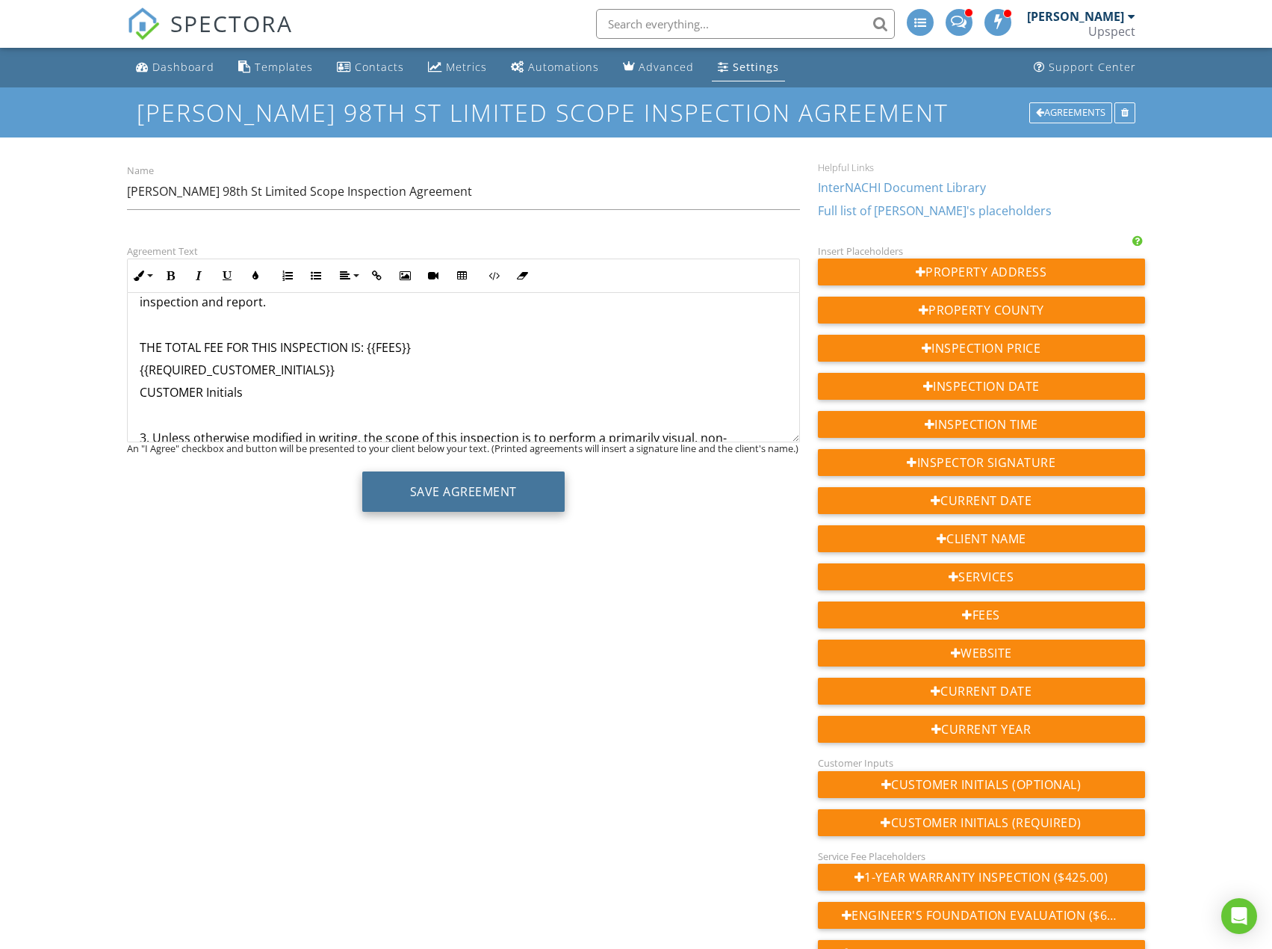
click at [531, 492] on button "Save Agreement" at bounding box center [463, 491] width 202 height 40
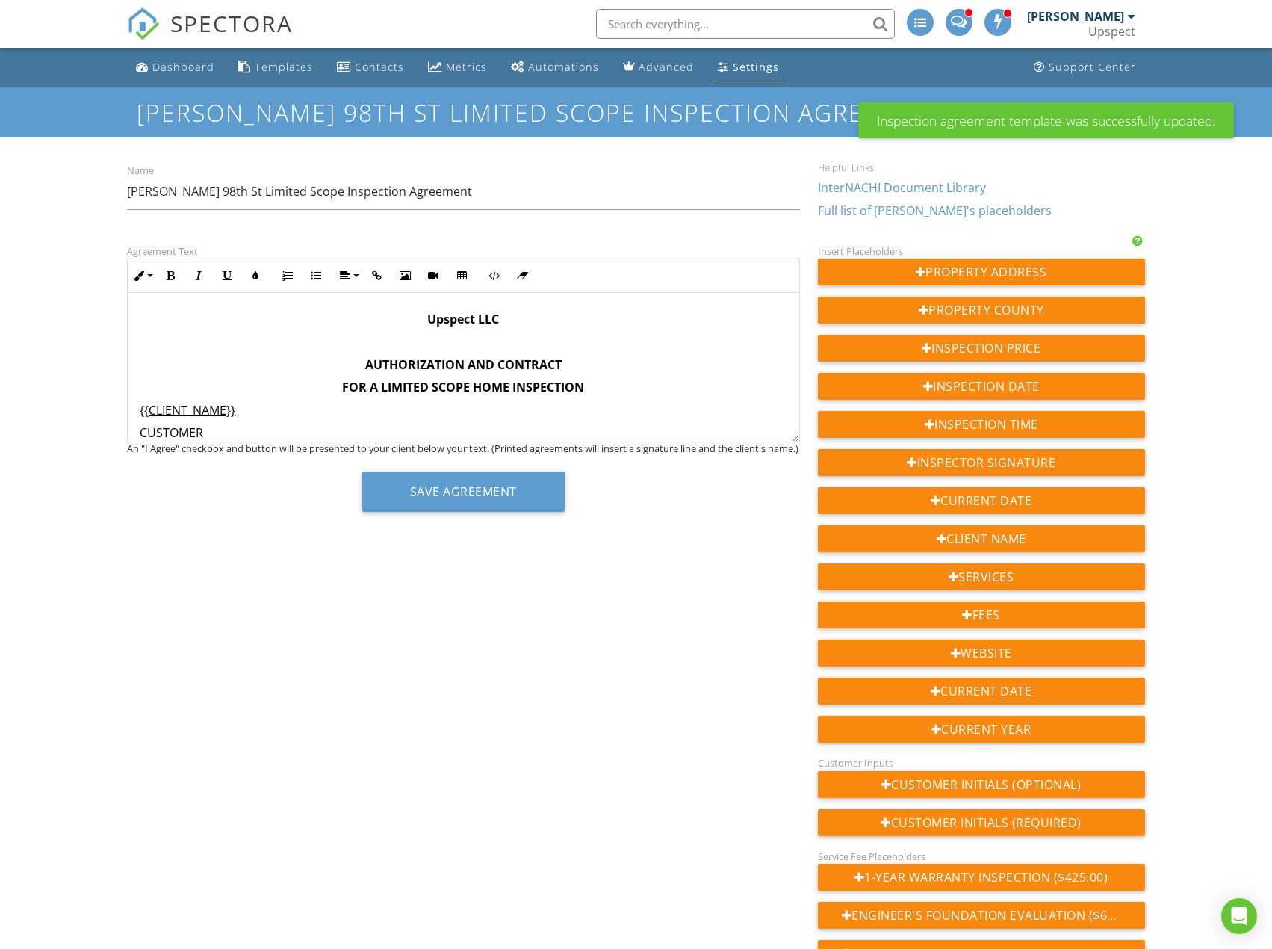
click at [757, 61] on link "Settings" at bounding box center [748, 68] width 73 height 28
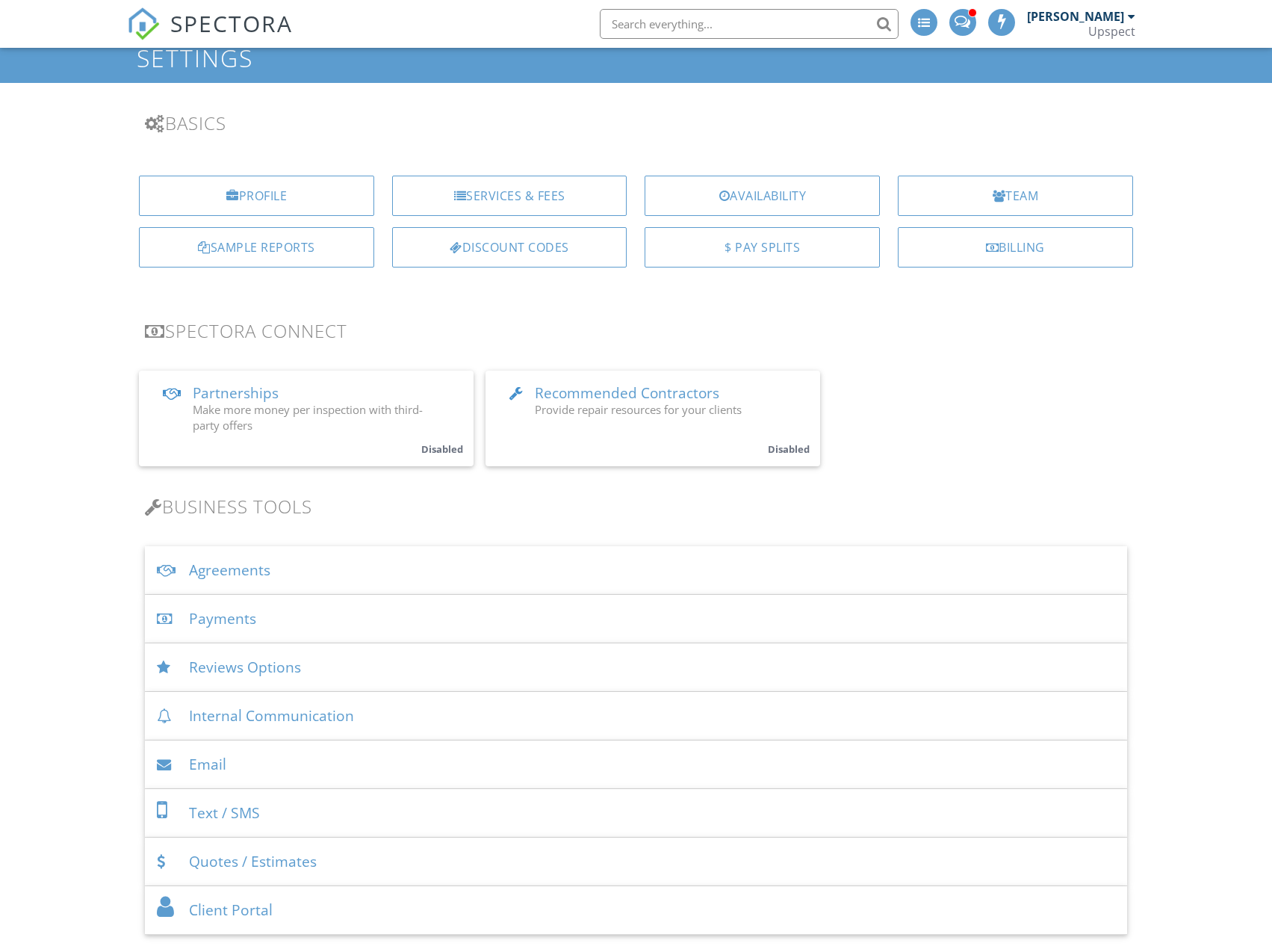
scroll to position [149, 0]
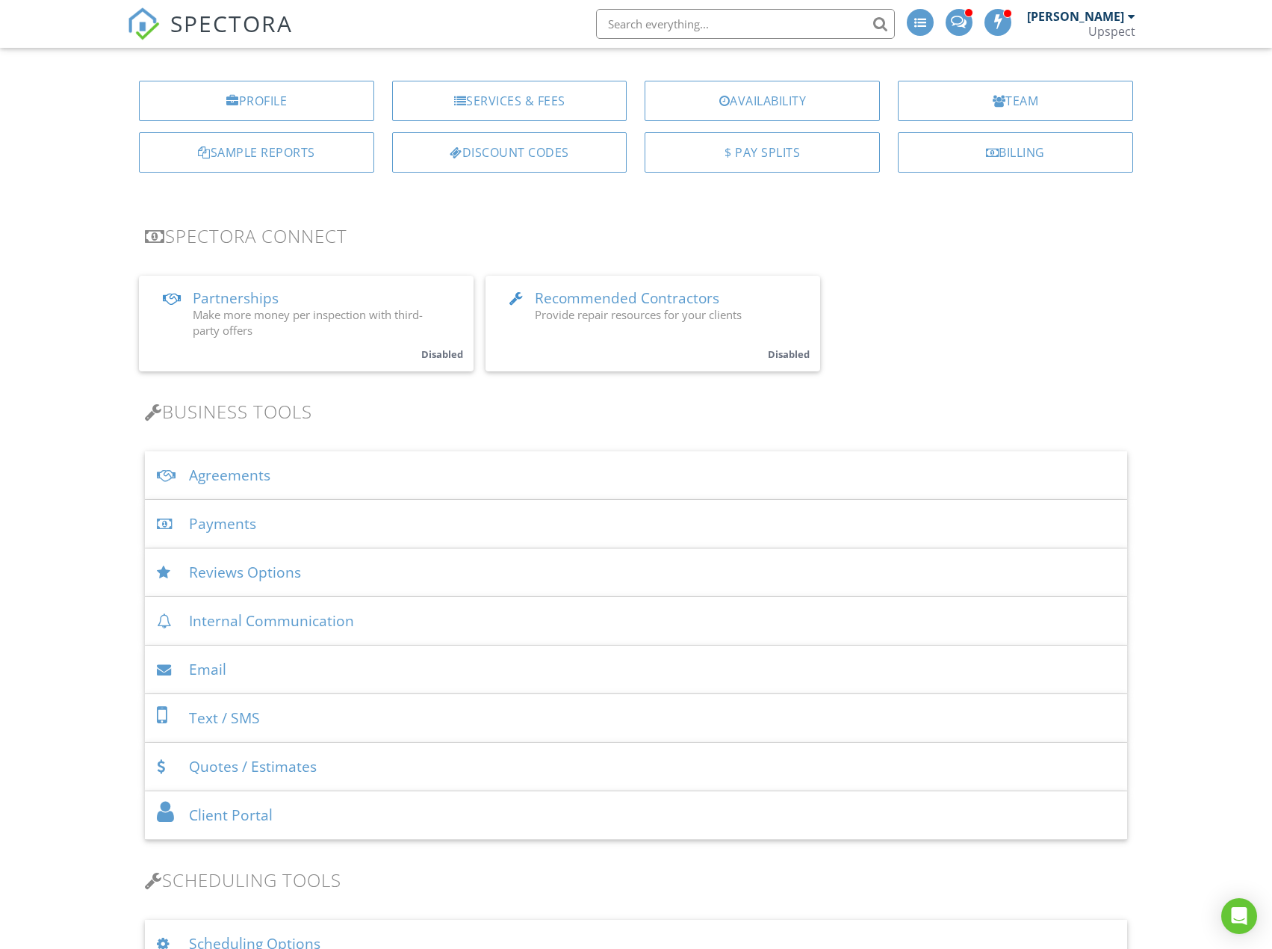
click at [491, 465] on div "Agreements" at bounding box center [636, 475] width 982 height 49
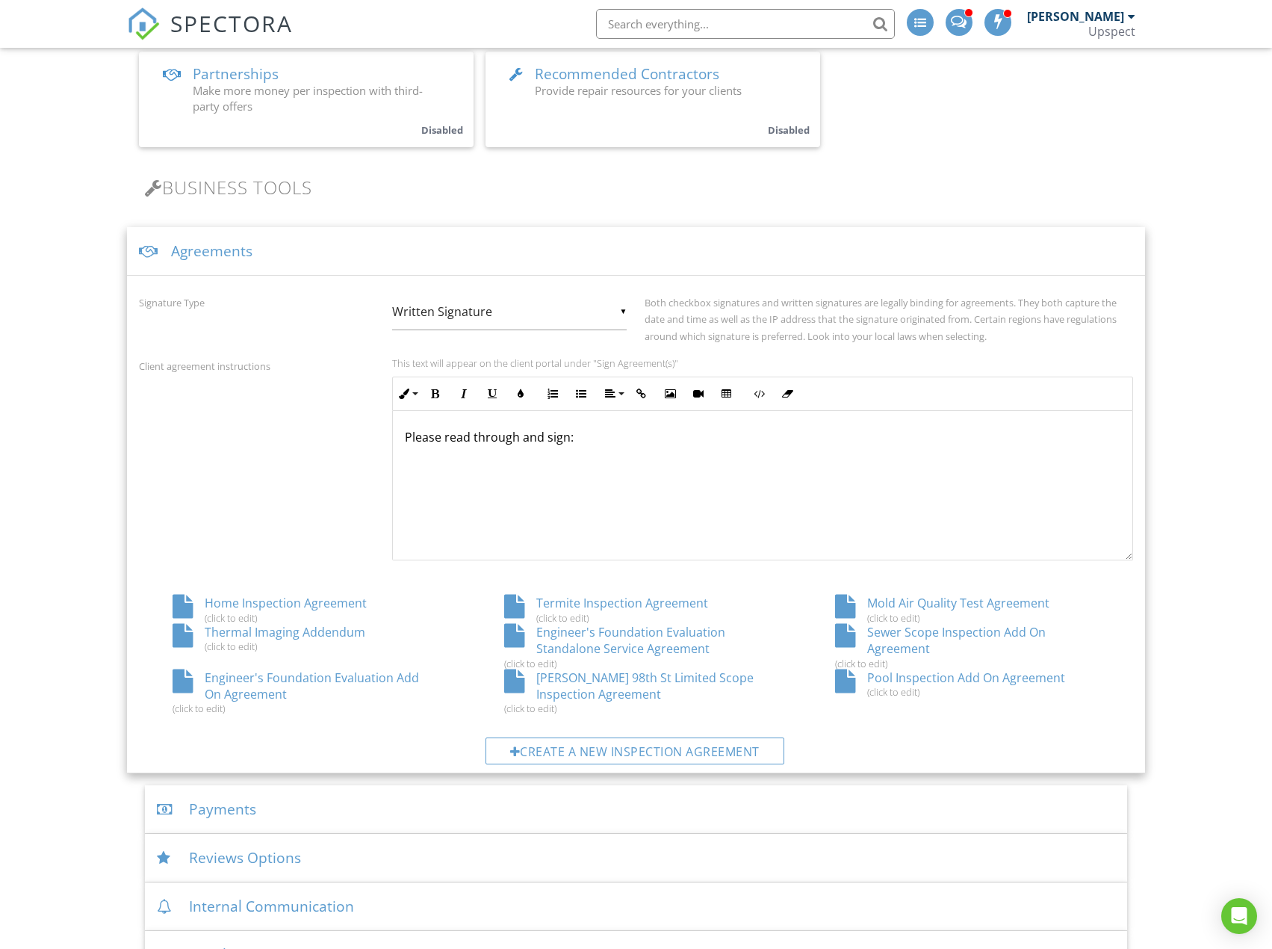
scroll to position [1, 0]
click at [675, 633] on div "Engineer's Foundation Evaluation Standalone Service Agreement (click to edit)" at bounding box center [636, 647] width 331 height 46
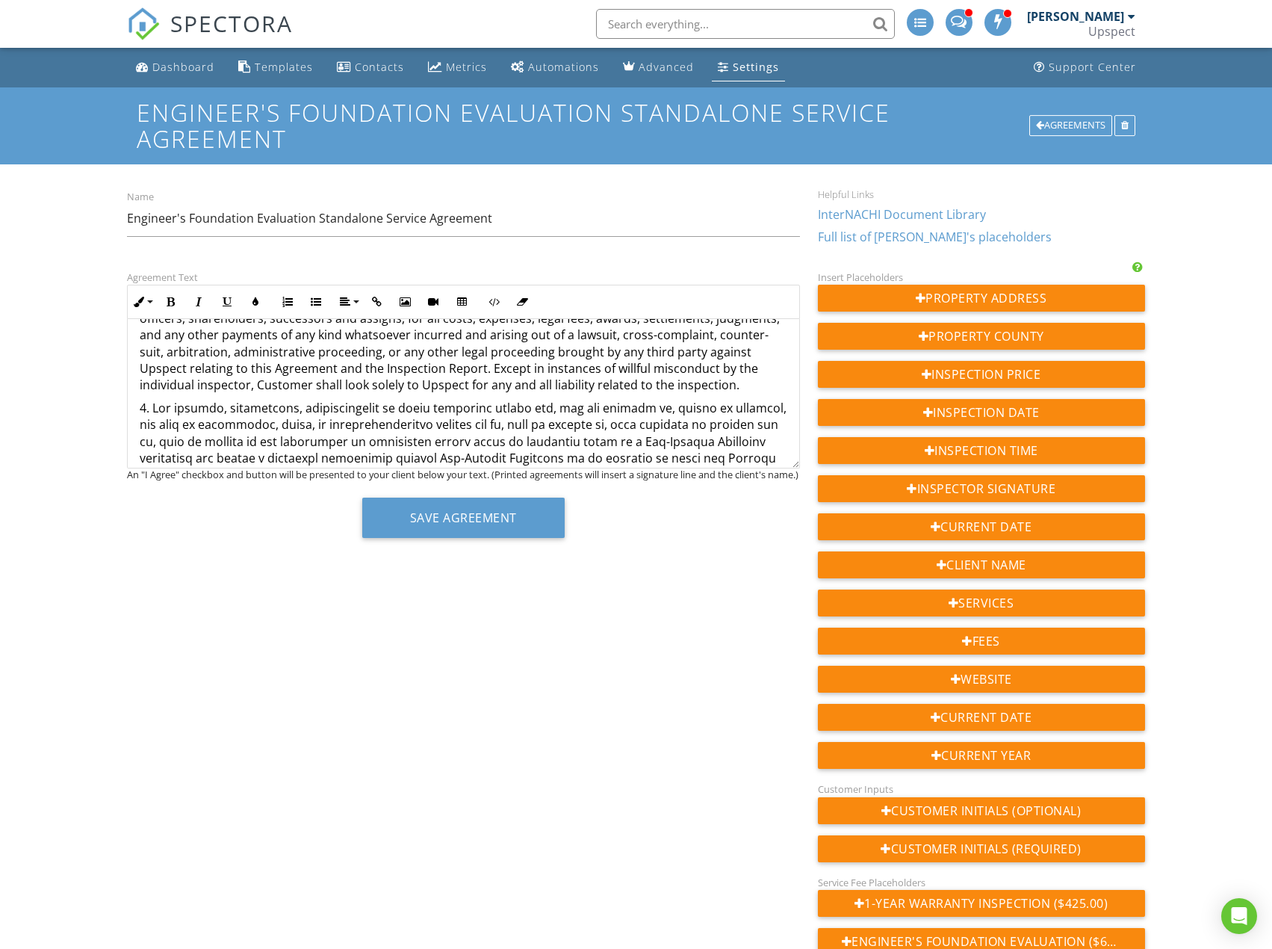
scroll to position [1365, 0]
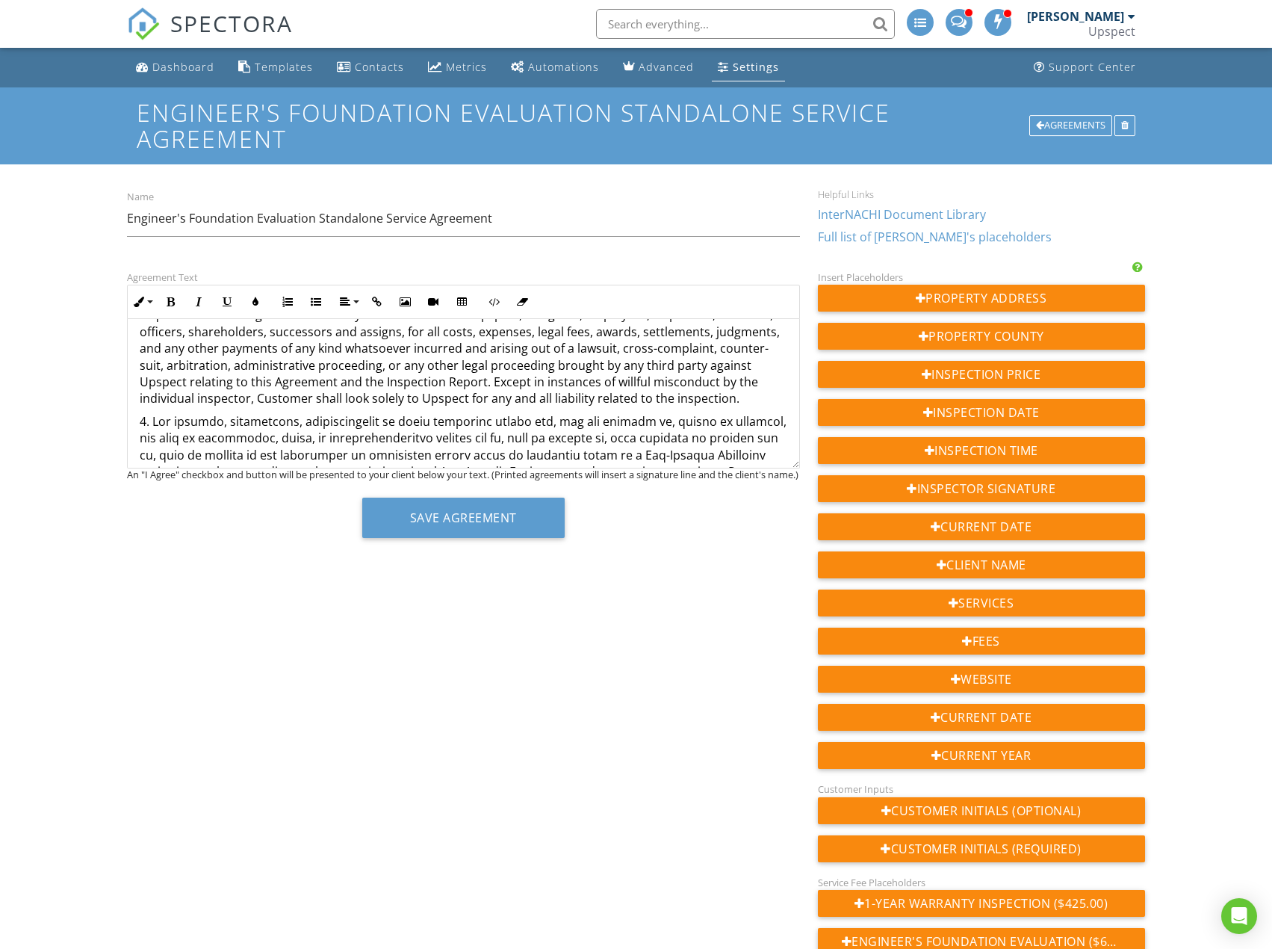
click at [742, 379] on p "5. The Engineer's Foundation Evaluation Report is not intended for use by anyon…" at bounding box center [463, 331] width 647 height 151
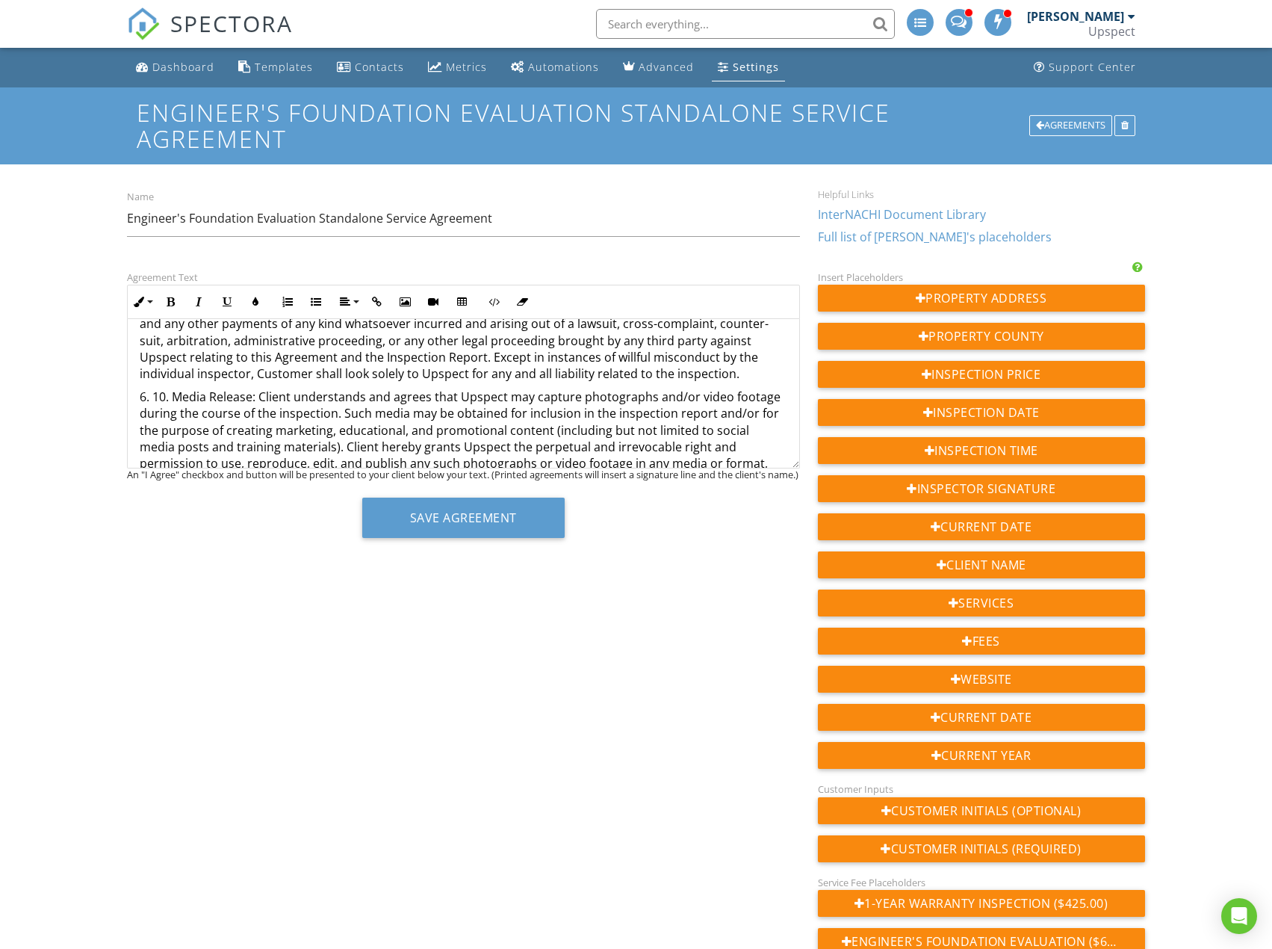
scroll to position [1413, 0]
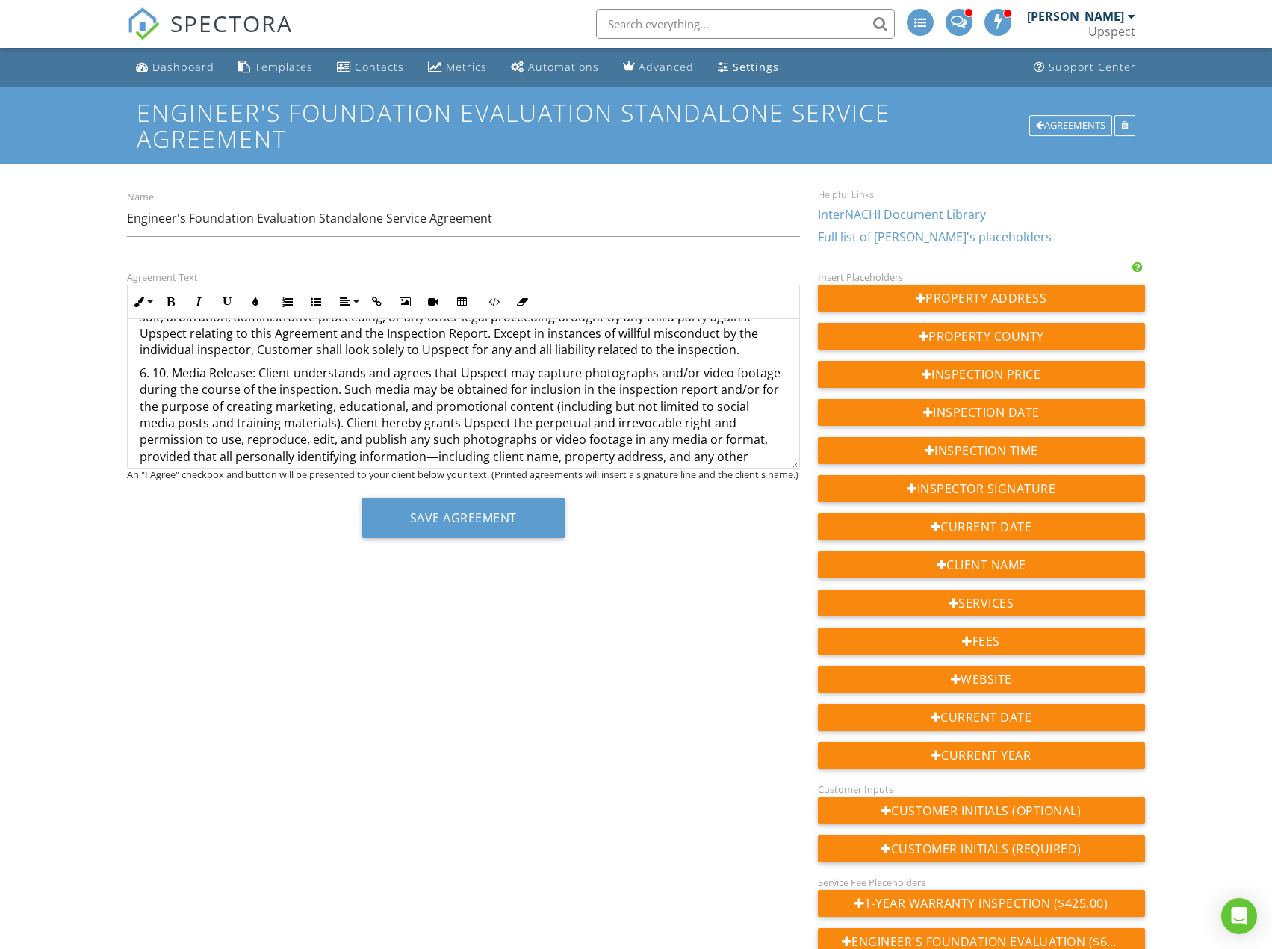
click at [176, 365] on p "6. 10. Media Release: Client understands and agrees that Upspect may capture ph…" at bounding box center [463, 423] width 647 height 117
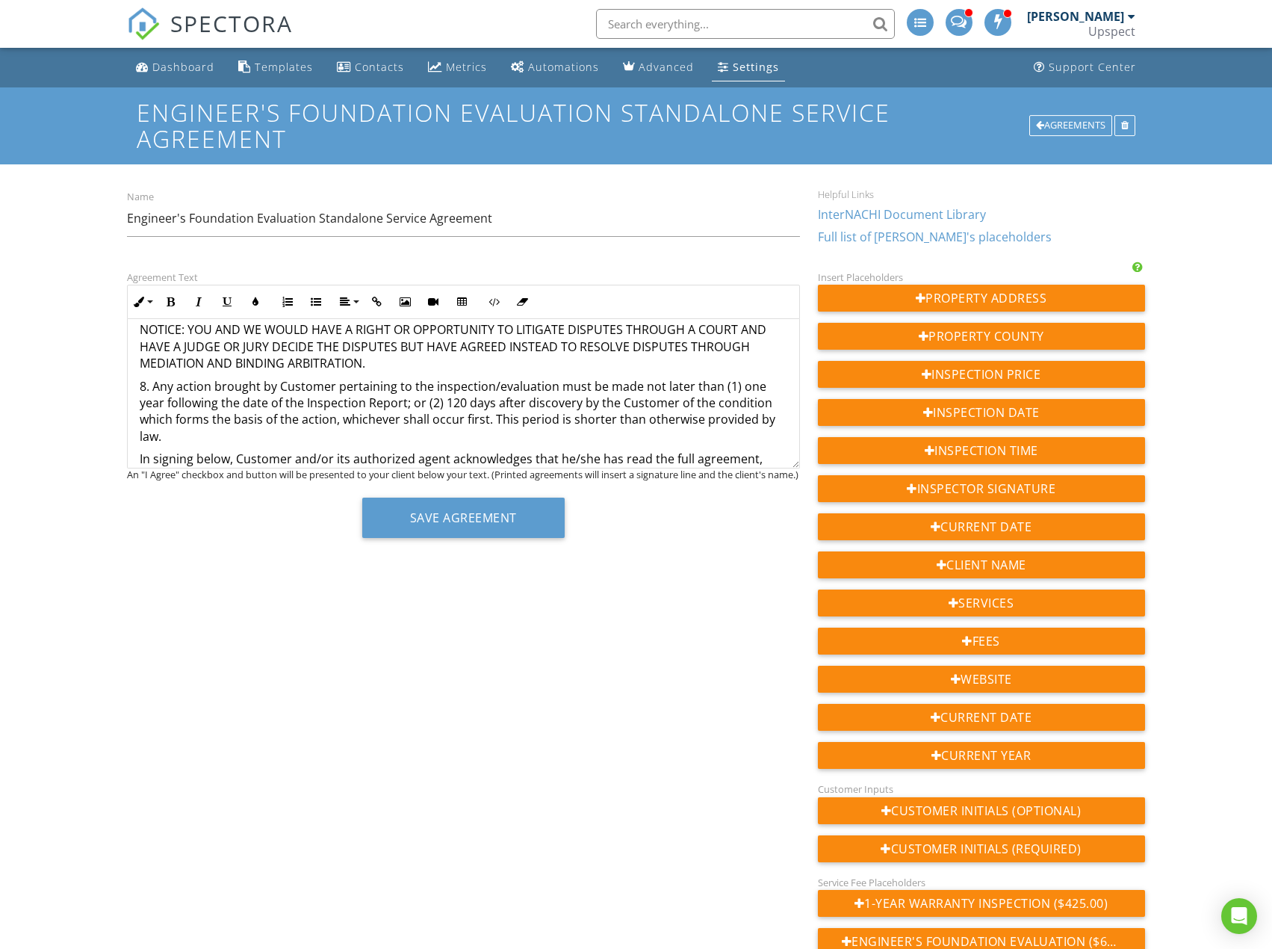
scroll to position [1769, 0]
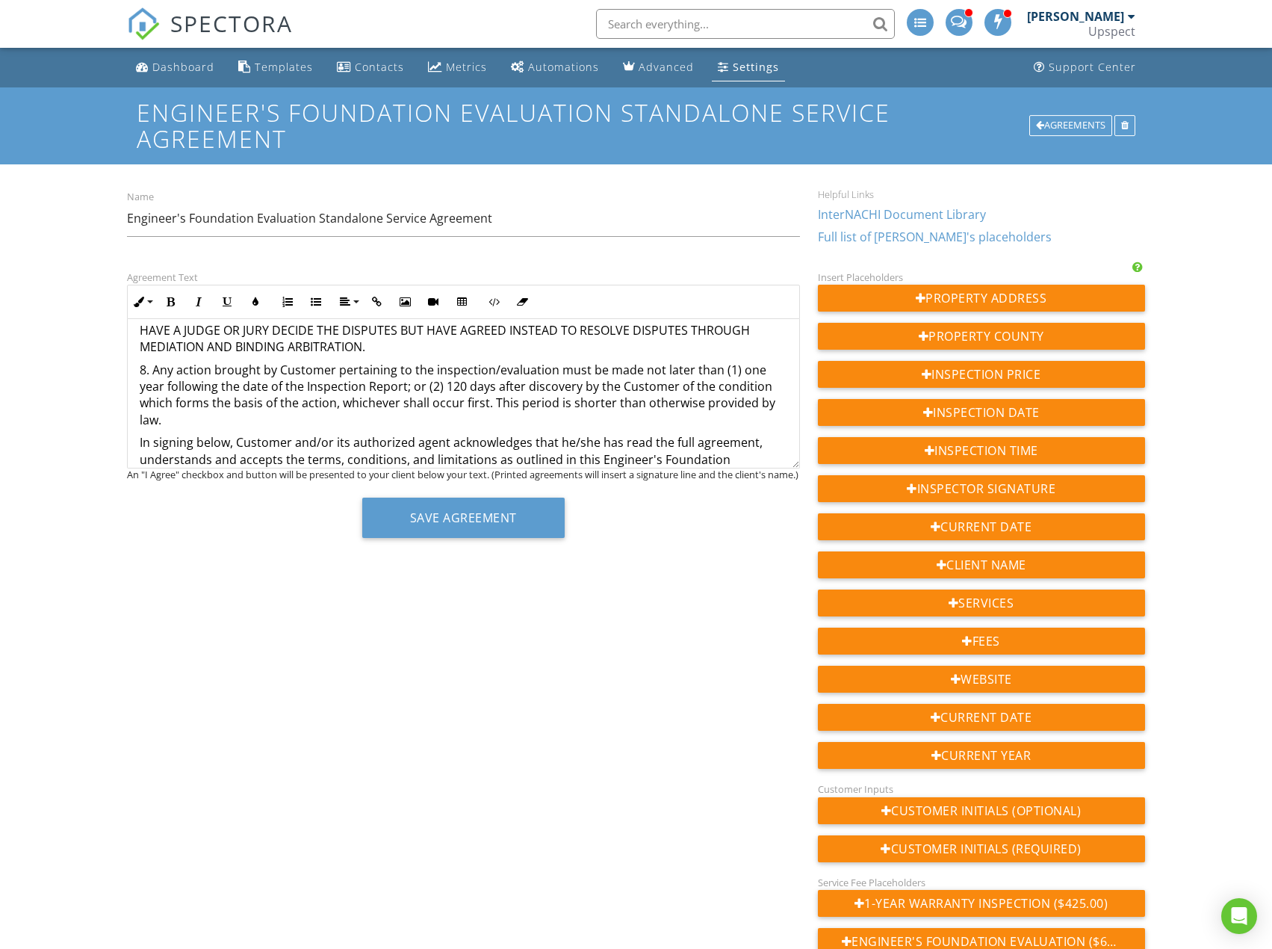
click at [336, 400] on p "8. Any action brought by Customer pertaining to the inspection/evaluation must …" at bounding box center [463, 395] width 647 height 67
click at [505, 456] on p "In signing below, Customer and/or its authorized agent acknowledges that he/she…" at bounding box center [463, 459] width 647 height 50
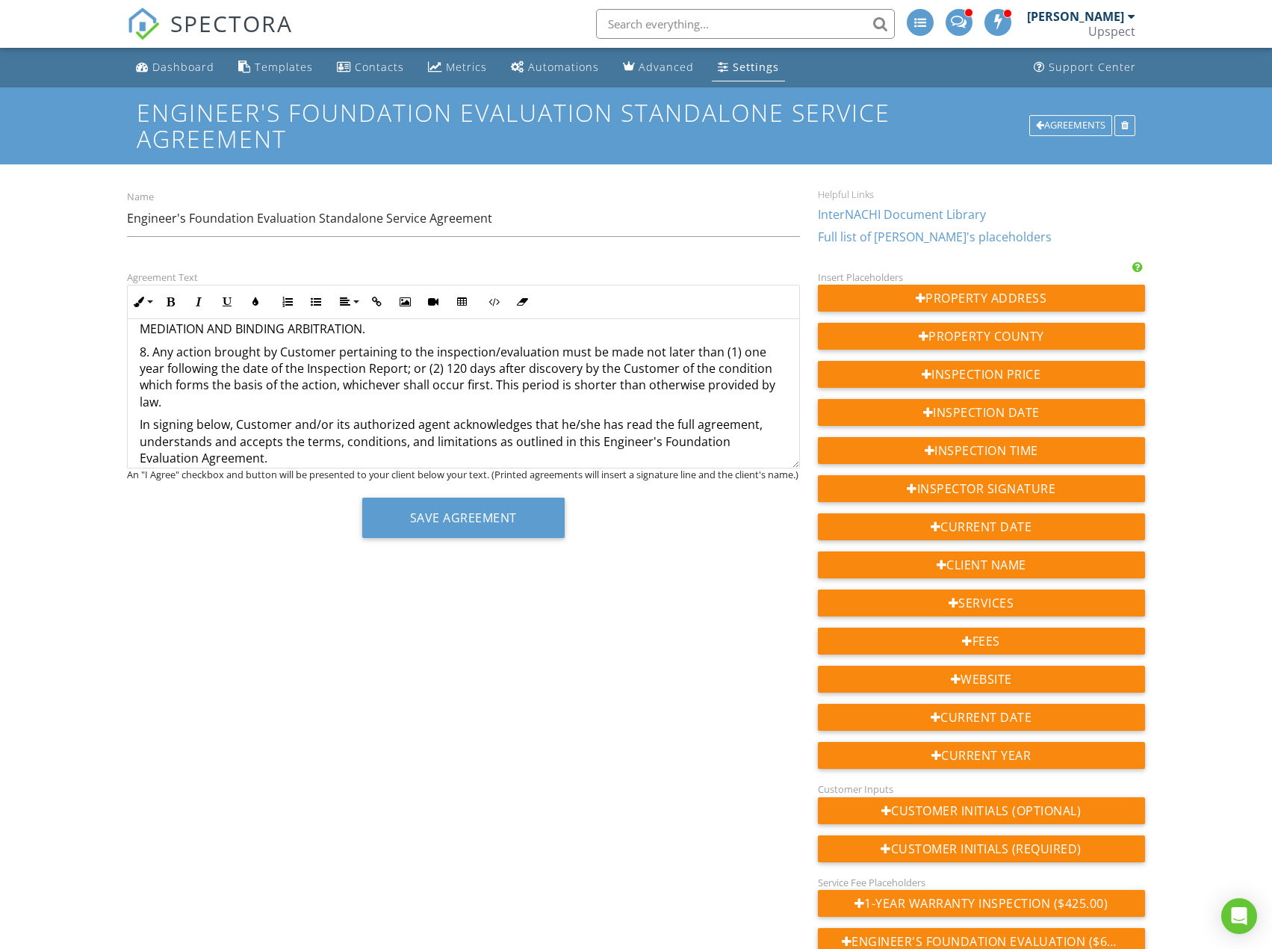
scroll to position [149, 0]
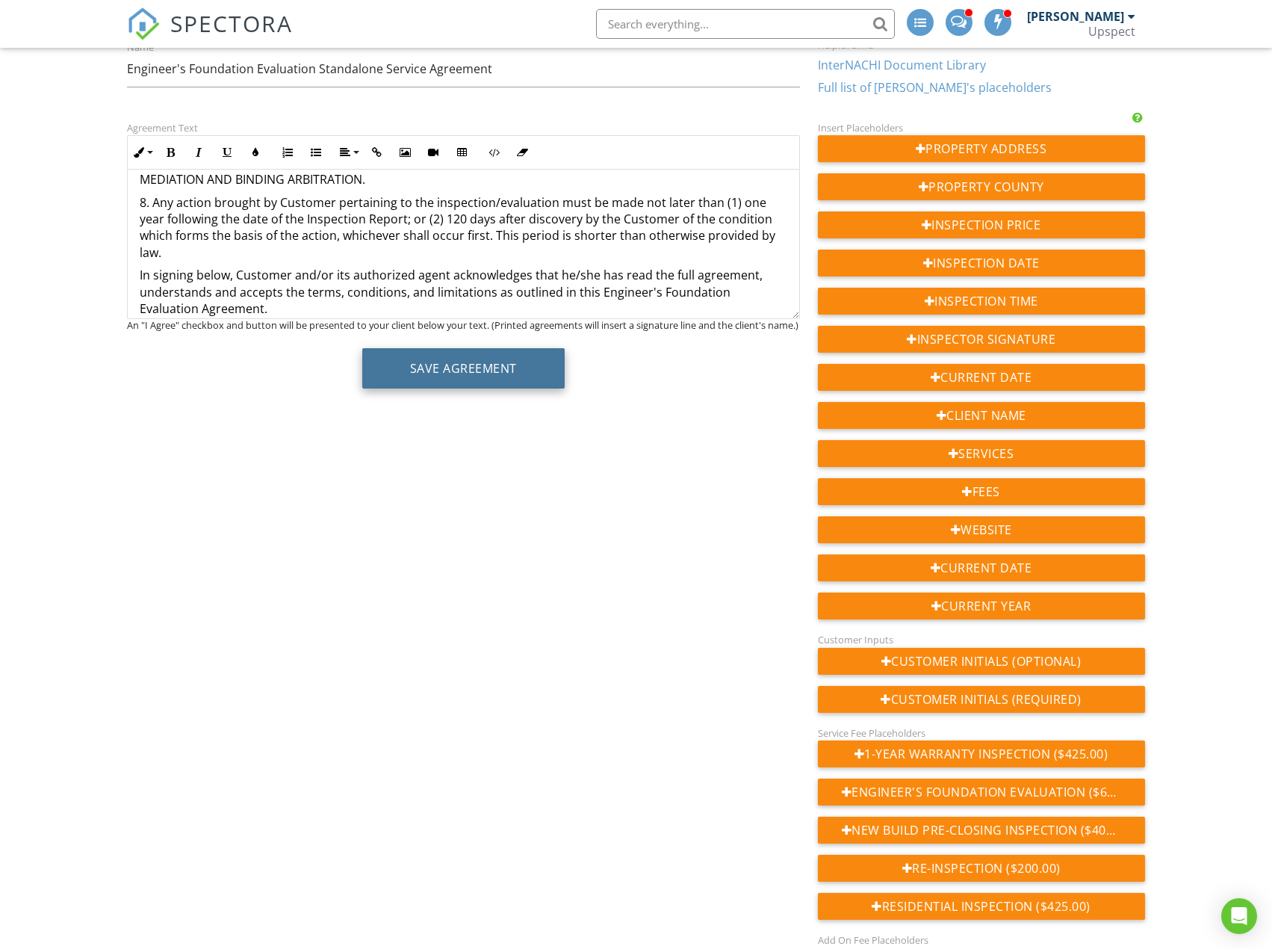
click at [536, 370] on button "Save Agreement" at bounding box center [463, 368] width 202 height 40
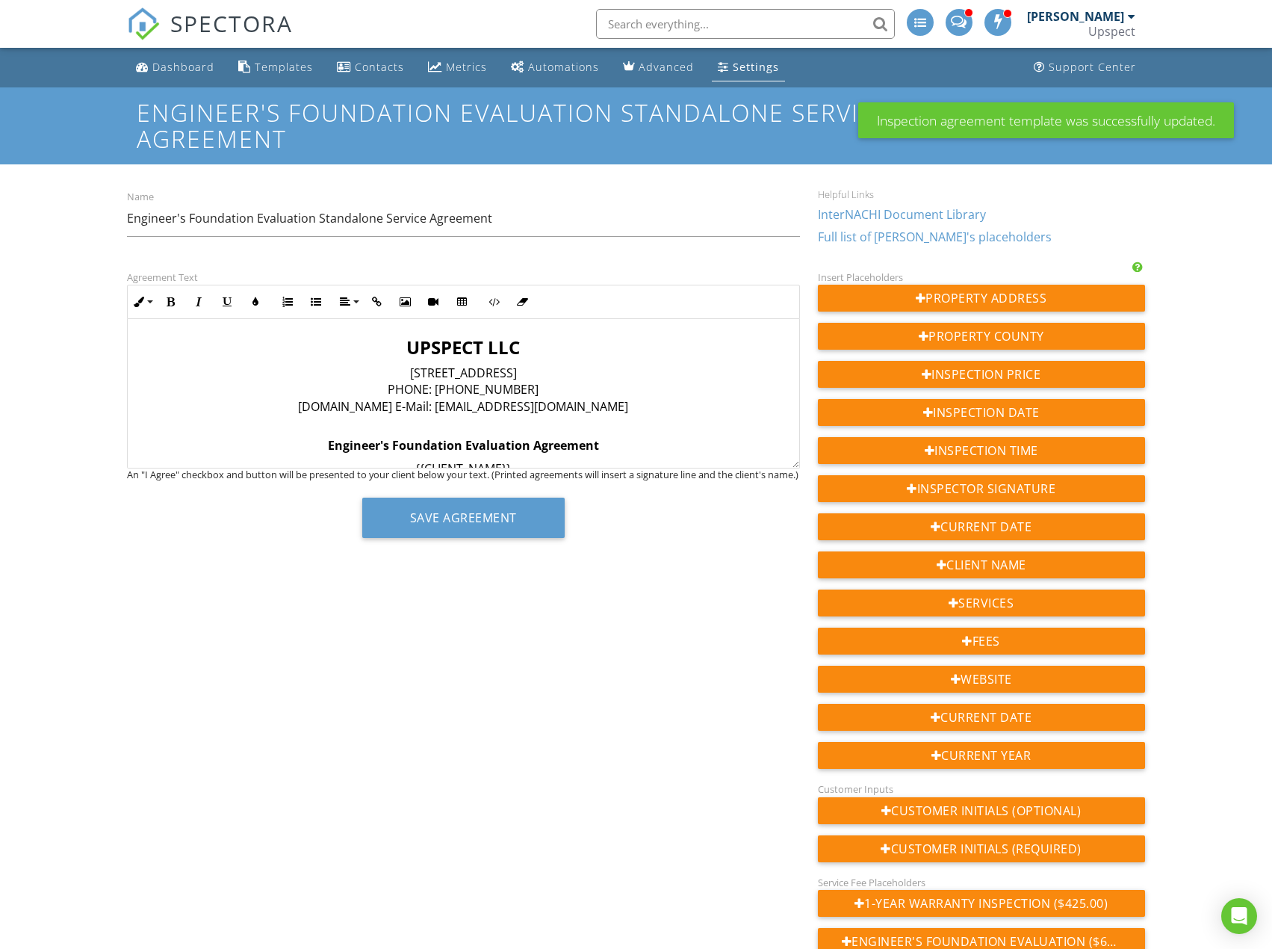
click at [1188, 61] on ul "Dashboard Templates Contacts Metrics Automations Advanced Settings Support Cent…" at bounding box center [636, 68] width 1272 height 40
click at [1215, 19] on nav "SPECTORA [PERSON_NAME] Upspect Role: Inspector Dashboard New Inspection Inspect…" at bounding box center [636, 24] width 1272 height 48
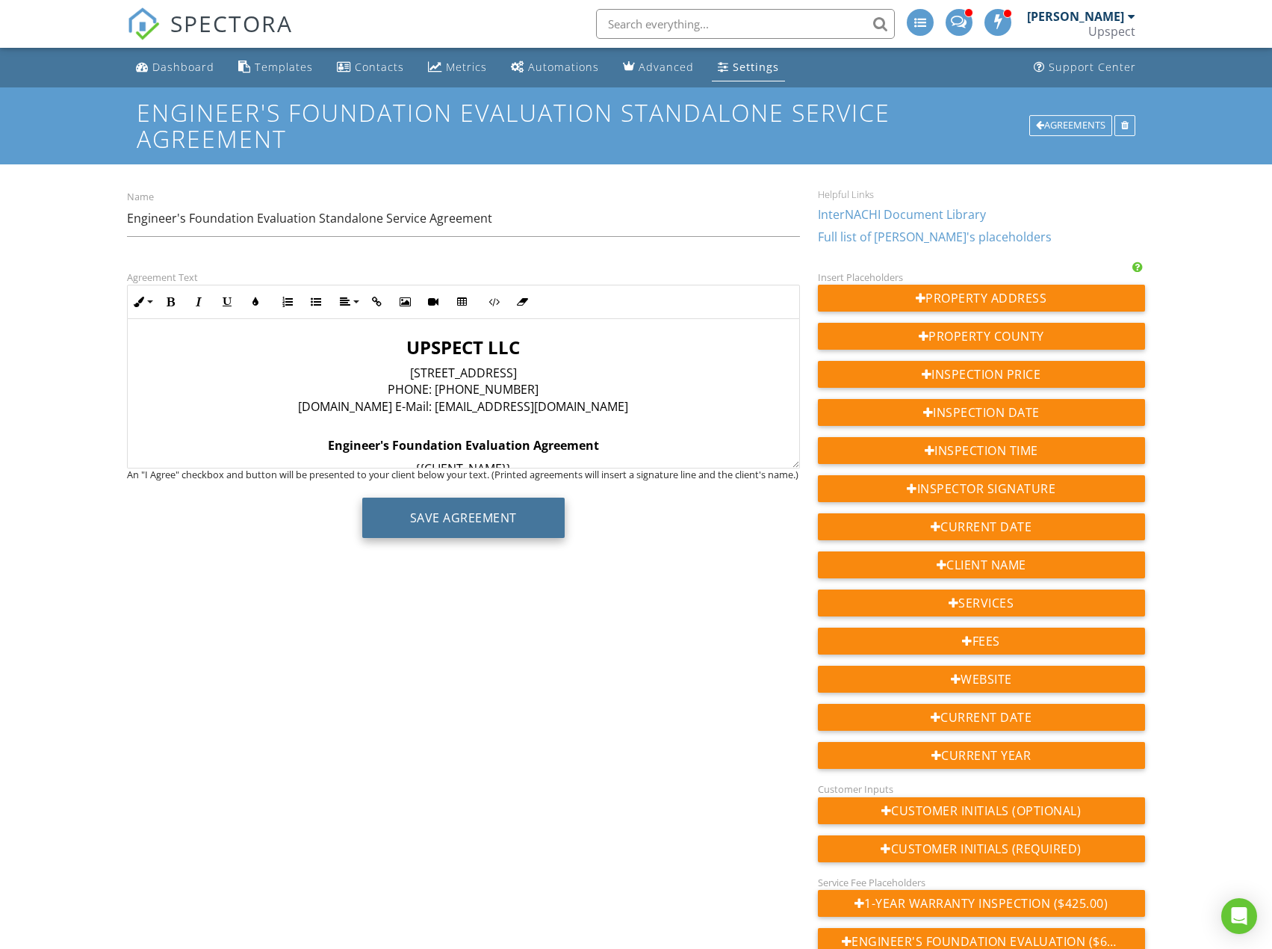
click at [536, 521] on button "Save Agreement" at bounding box center [463, 517] width 202 height 40
click at [768, 70] on div "Settings" at bounding box center [756, 67] width 46 height 14
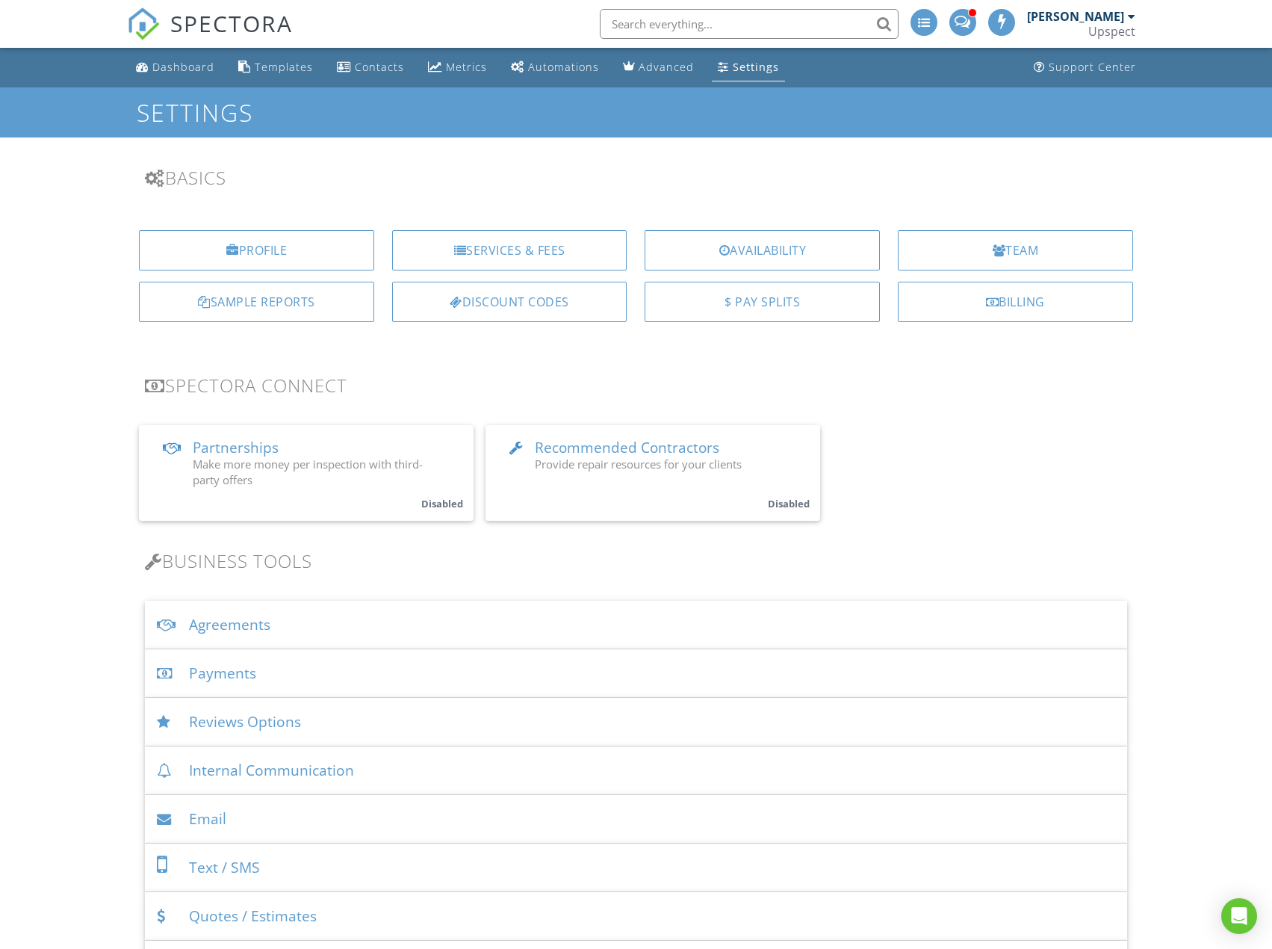
click at [646, 619] on div "Agreements" at bounding box center [636, 625] width 982 height 49
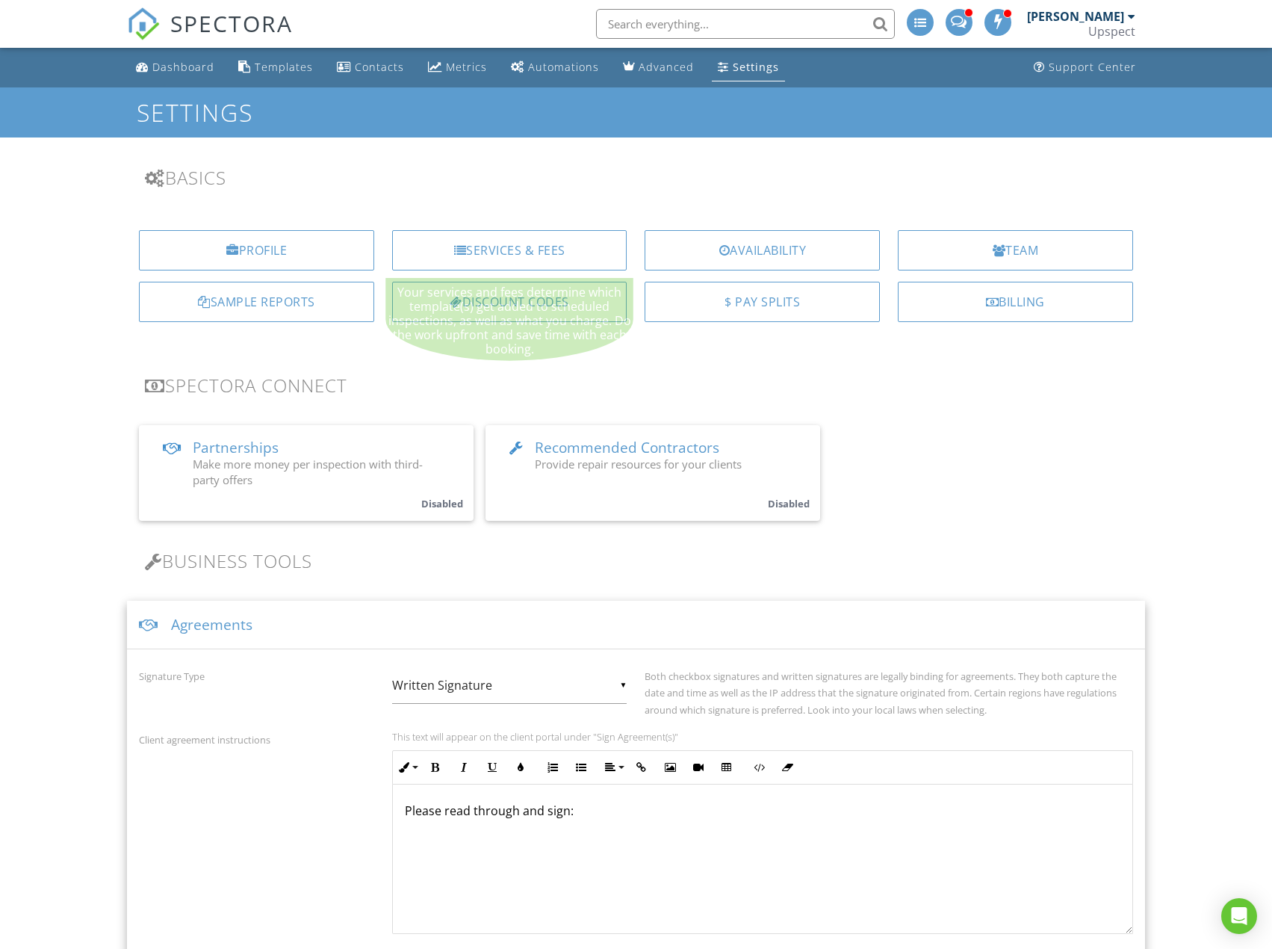
drag, startPoint x: 599, startPoint y: 248, endPoint x: 610, endPoint y: 248, distance: 11.2
click at [599, 248] on div "Services & Fees" at bounding box center [509, 250] width 235 height 40
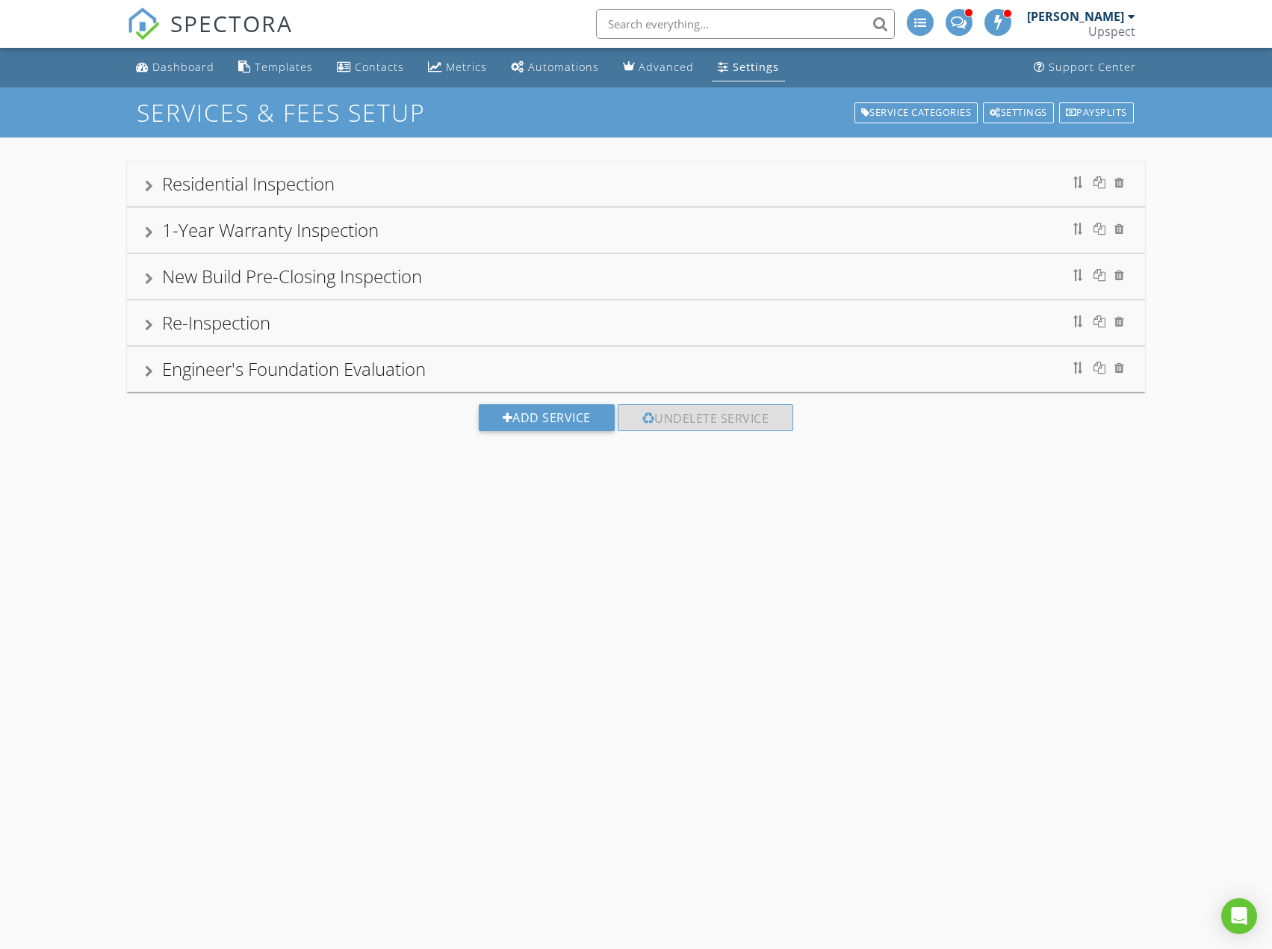
click at [622, 174] on div "Residential Inspection" at bounding box center [636, 183] width 982 height 27
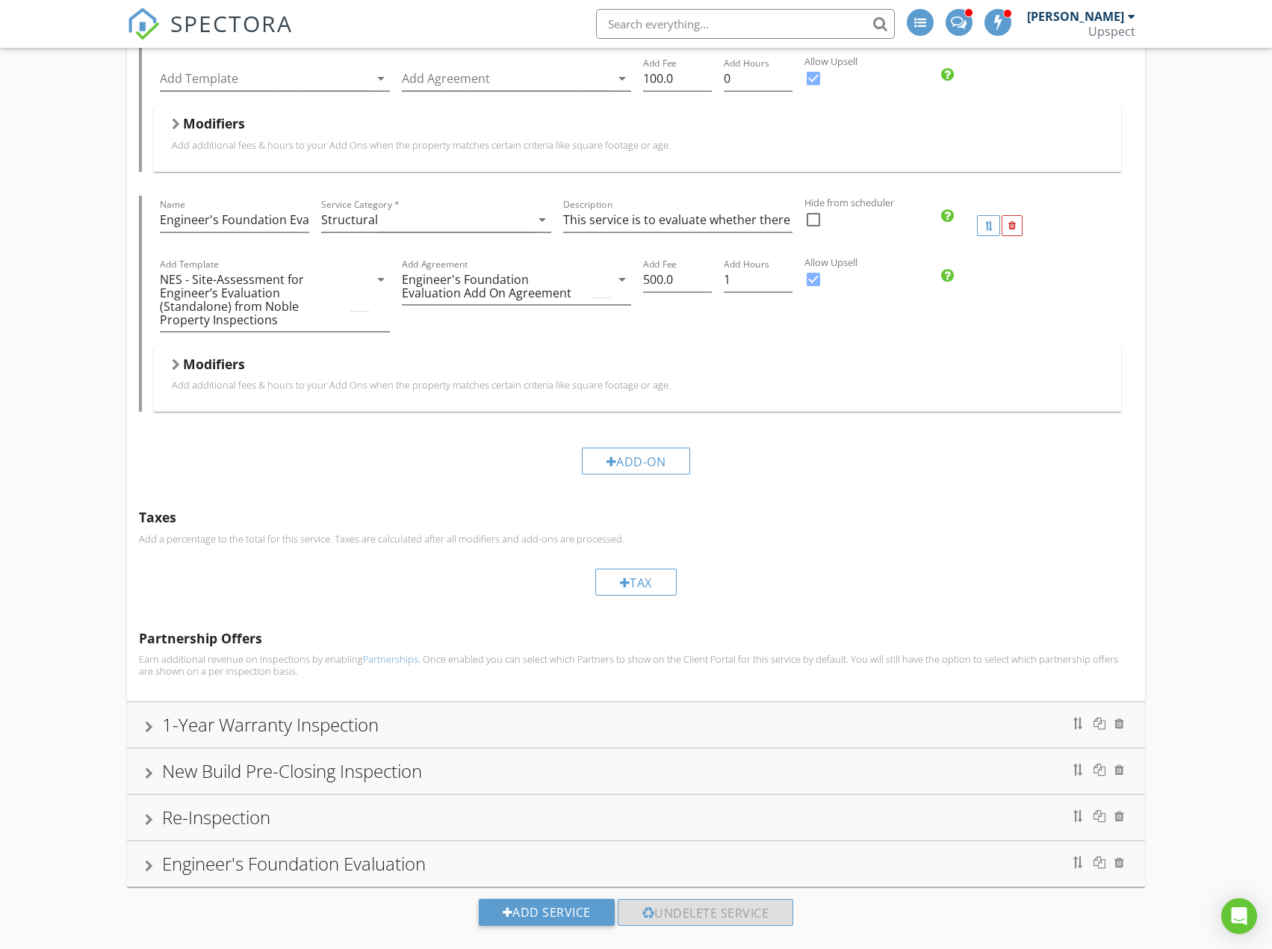
scroll to position [1853, 0]
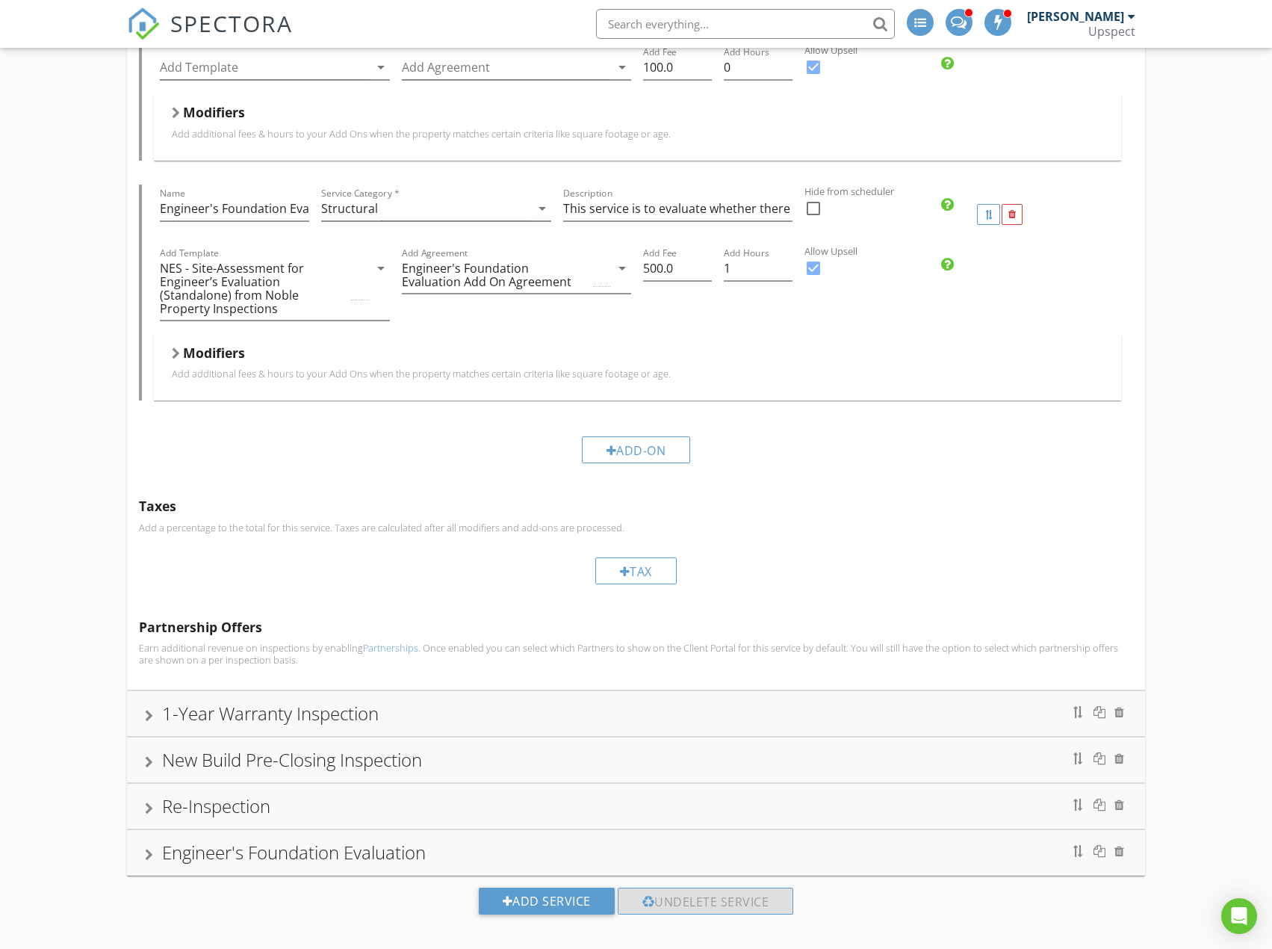
click at [623, 368] on p "Add additional fees & hours to your Add Ons when the property matches certain c…" at bounding box center [637, 374] width 931 height 12
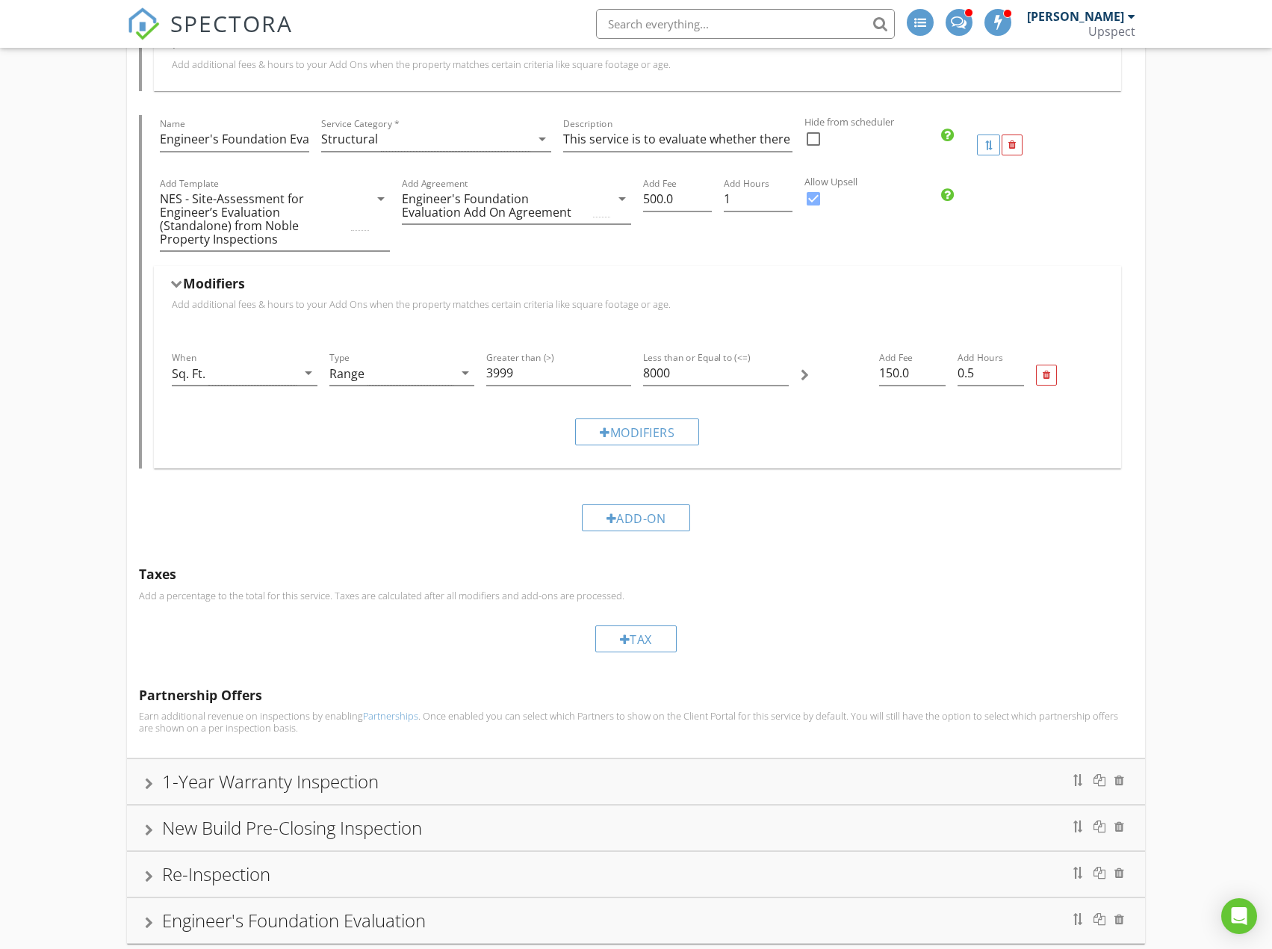
scroll to position [1991, 0]
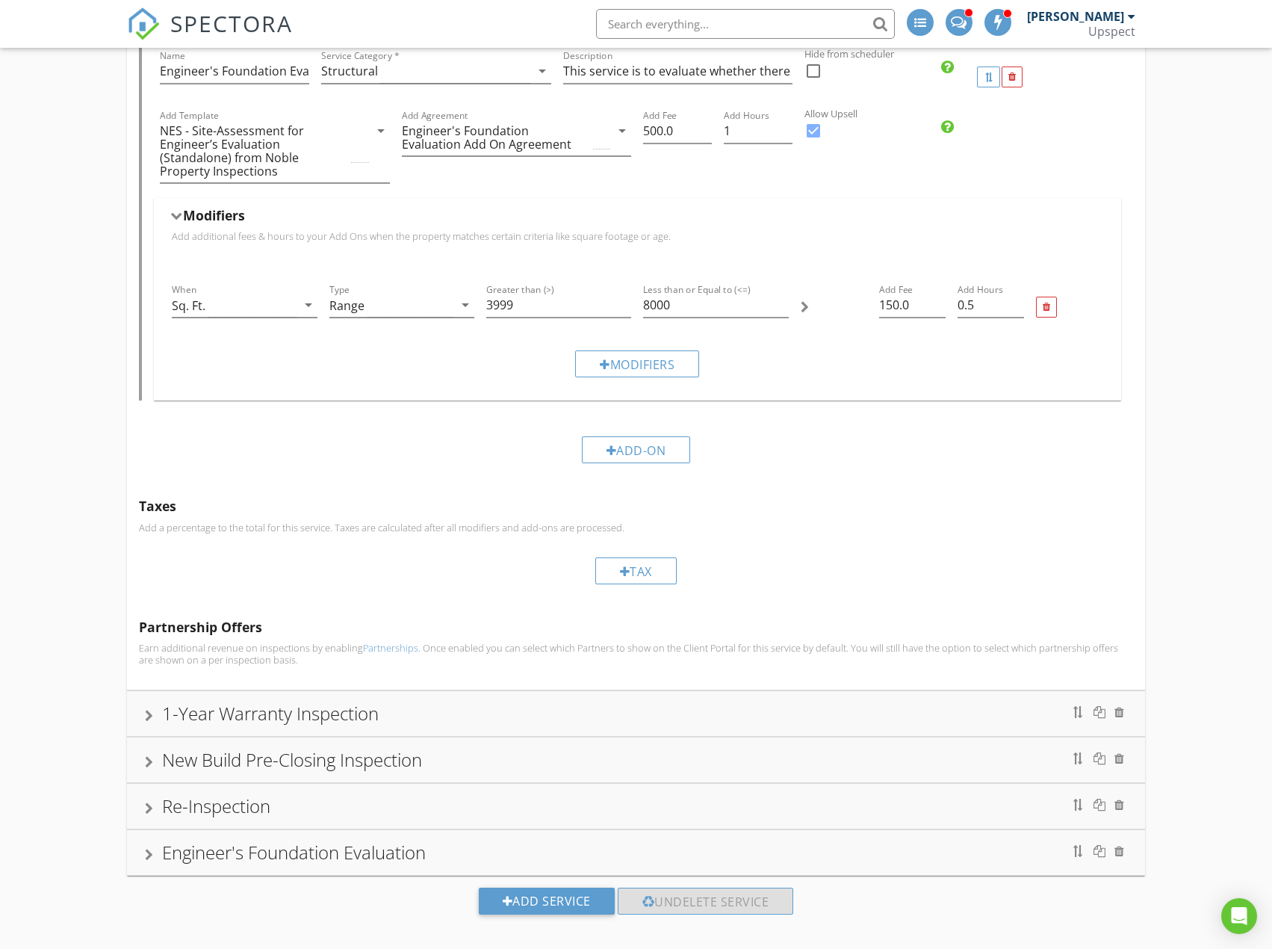
drag, startPoint x: 701, startPoint y: 847, endPoint x: 710, endPoint y: 837, distance: 13.2
click at [701, 847] on div "Engineer's Foundation Evaluation" at bounding box center [636, 852] width 982 height 27
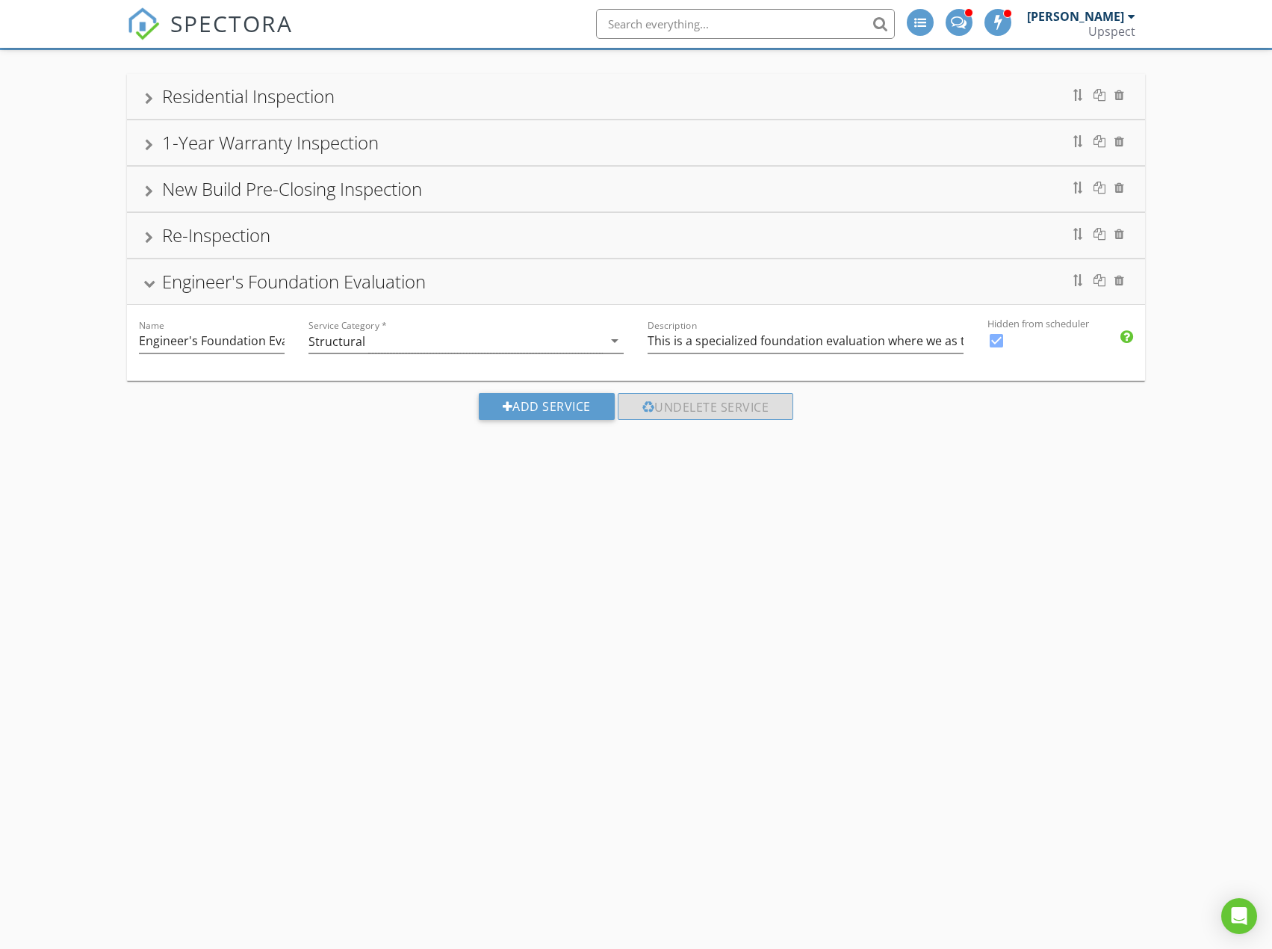
scroll to position [87, 0]
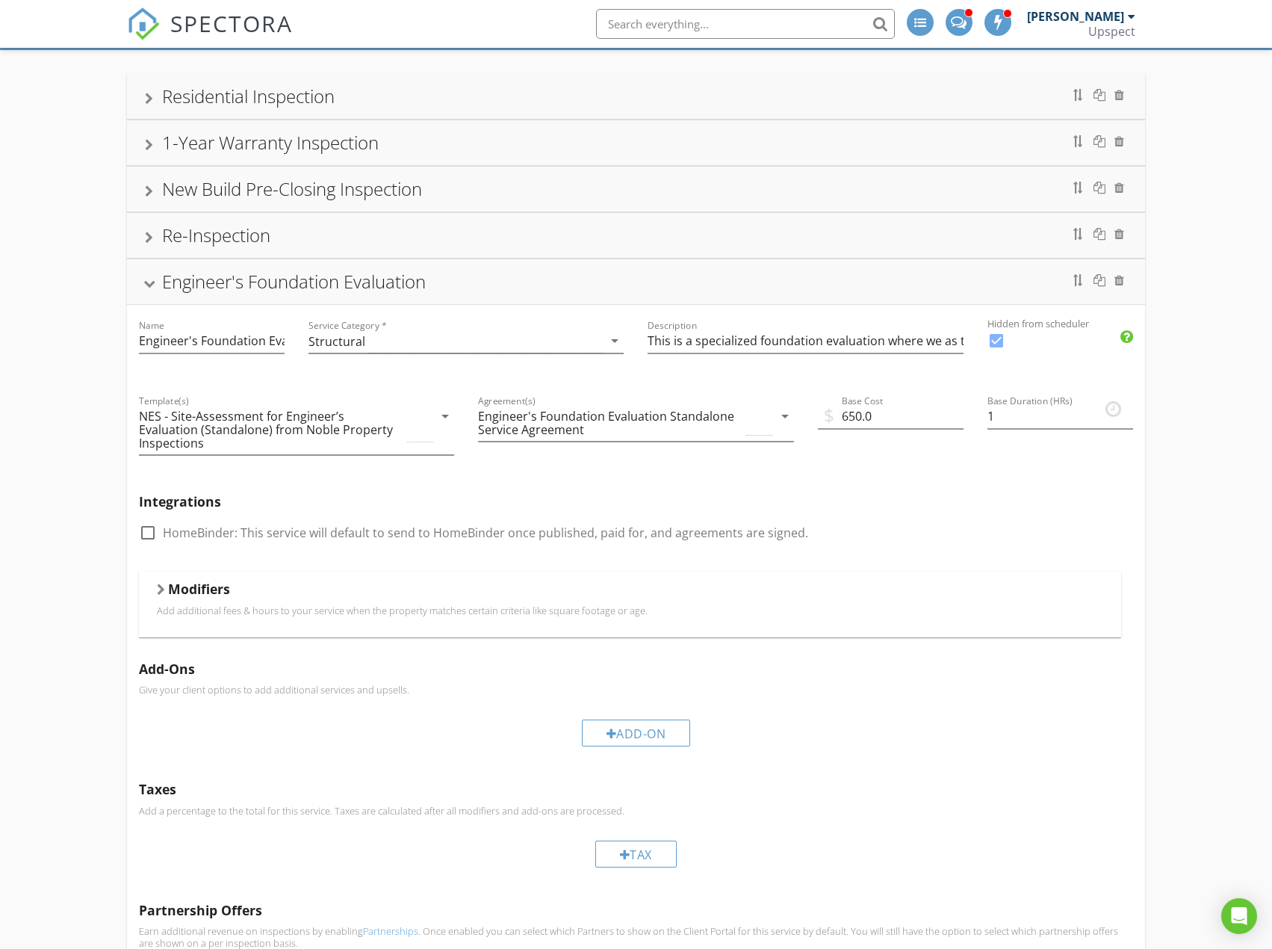
click at [692, 580] on div "Modifiers" at bounding box center [630, 591] width 946 height 23
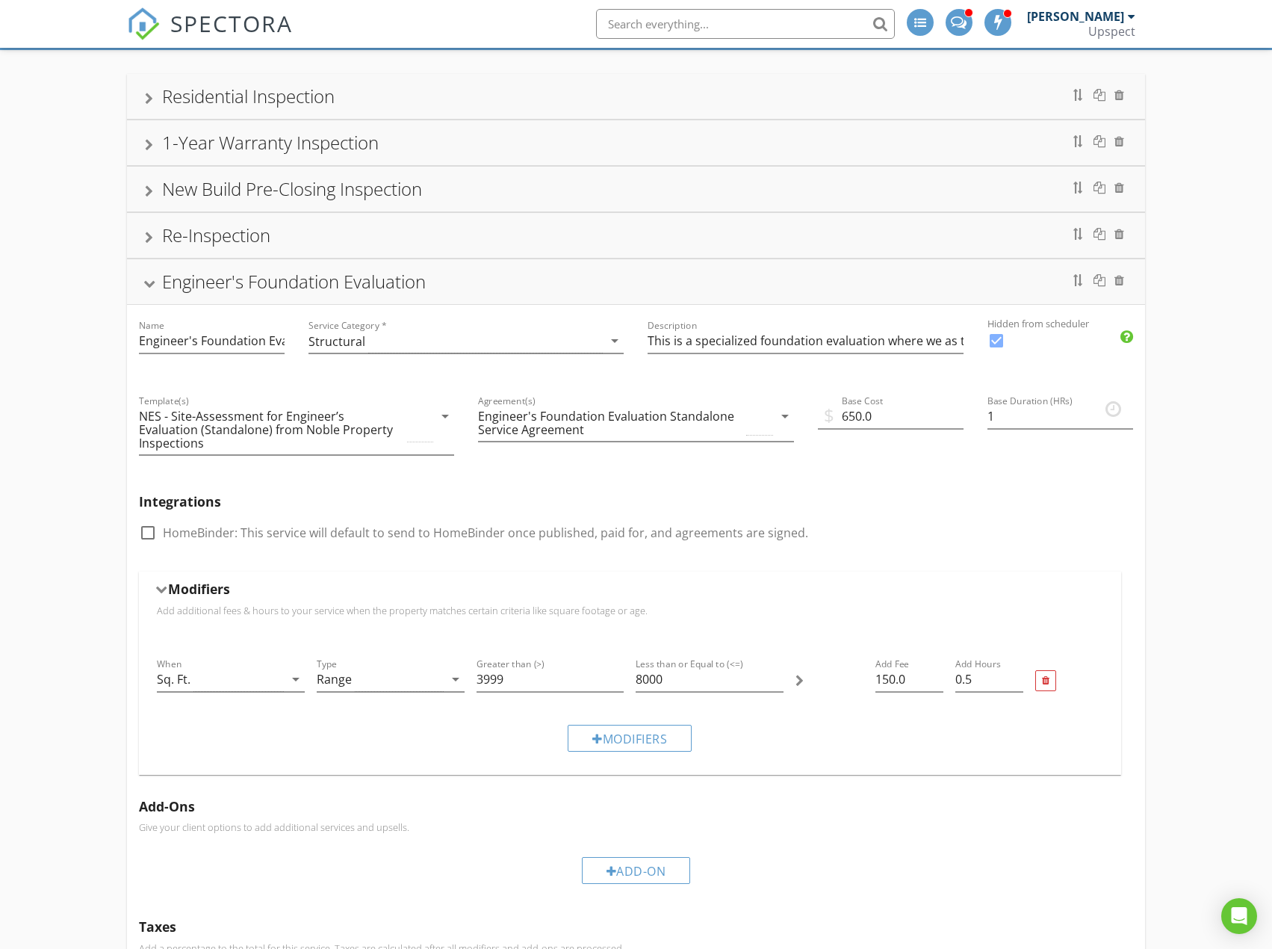
click at [737, 285] on div "Engineer's Foundation Evaluation" at bounding box center [636, 281] width 982 height 27
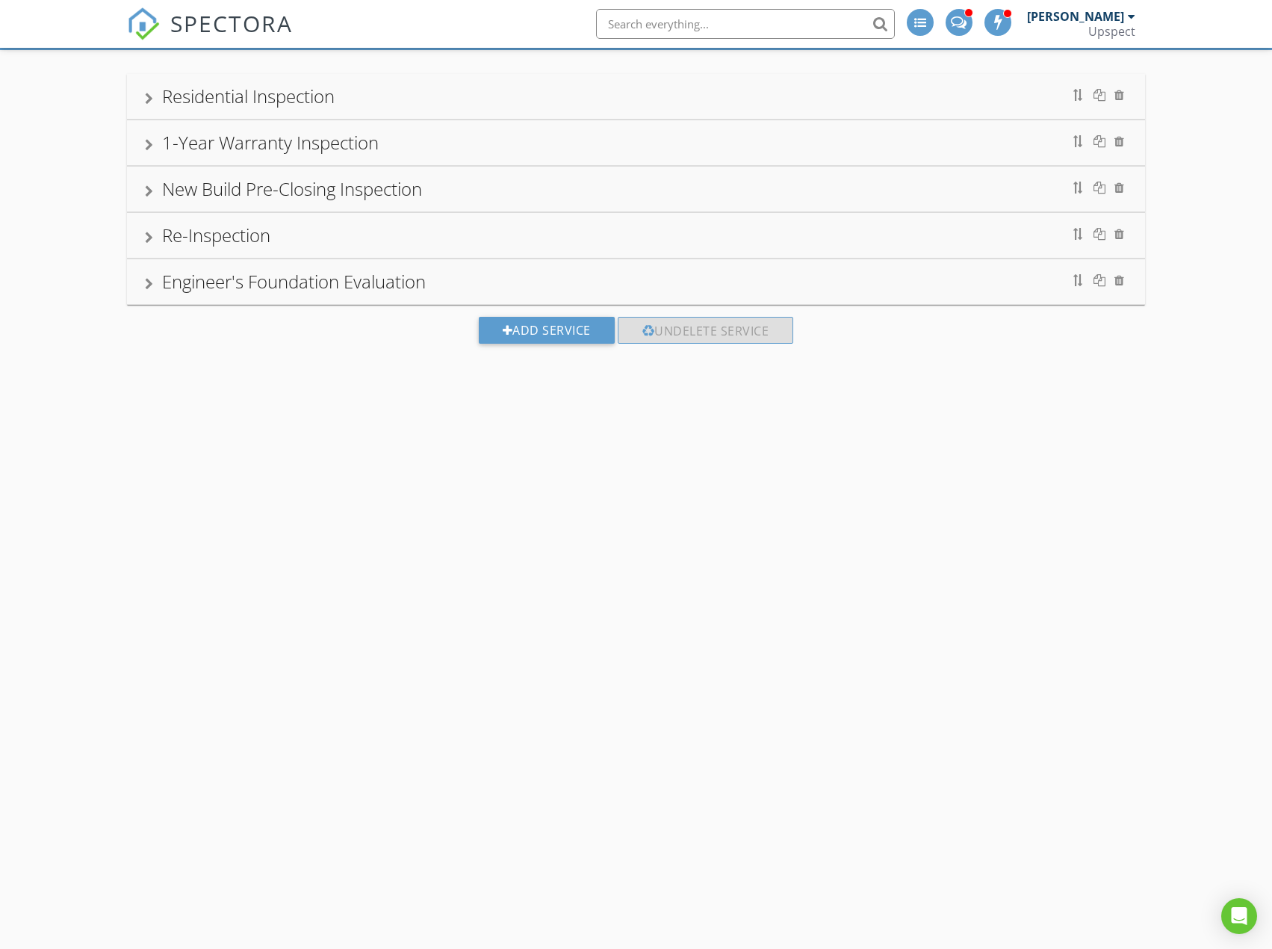
click at [786, 139] on div "1-Year Warranty Inspection" at bounding box center [636, 142] width 982 height 27
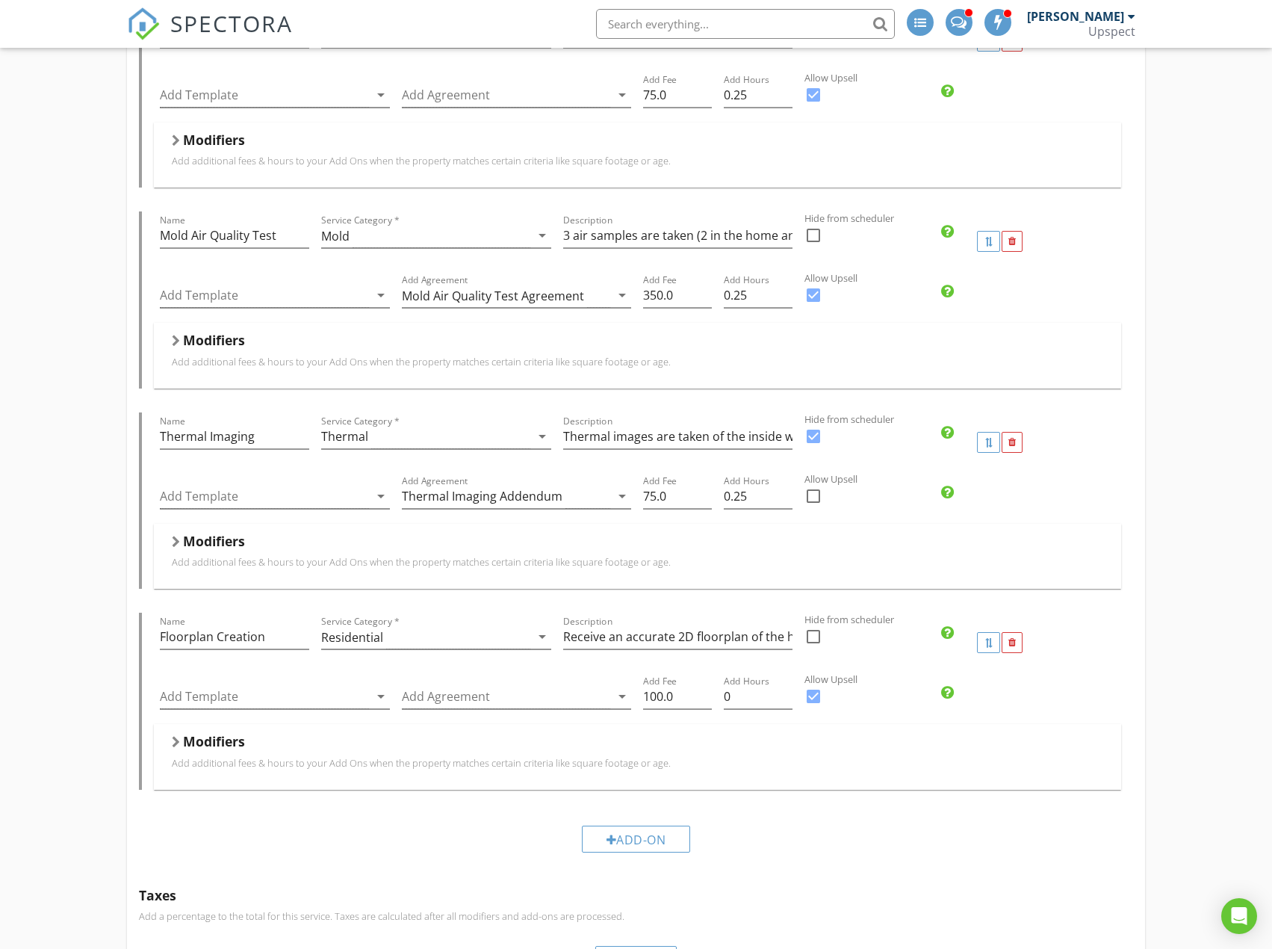
scroll to position [1432, 0]
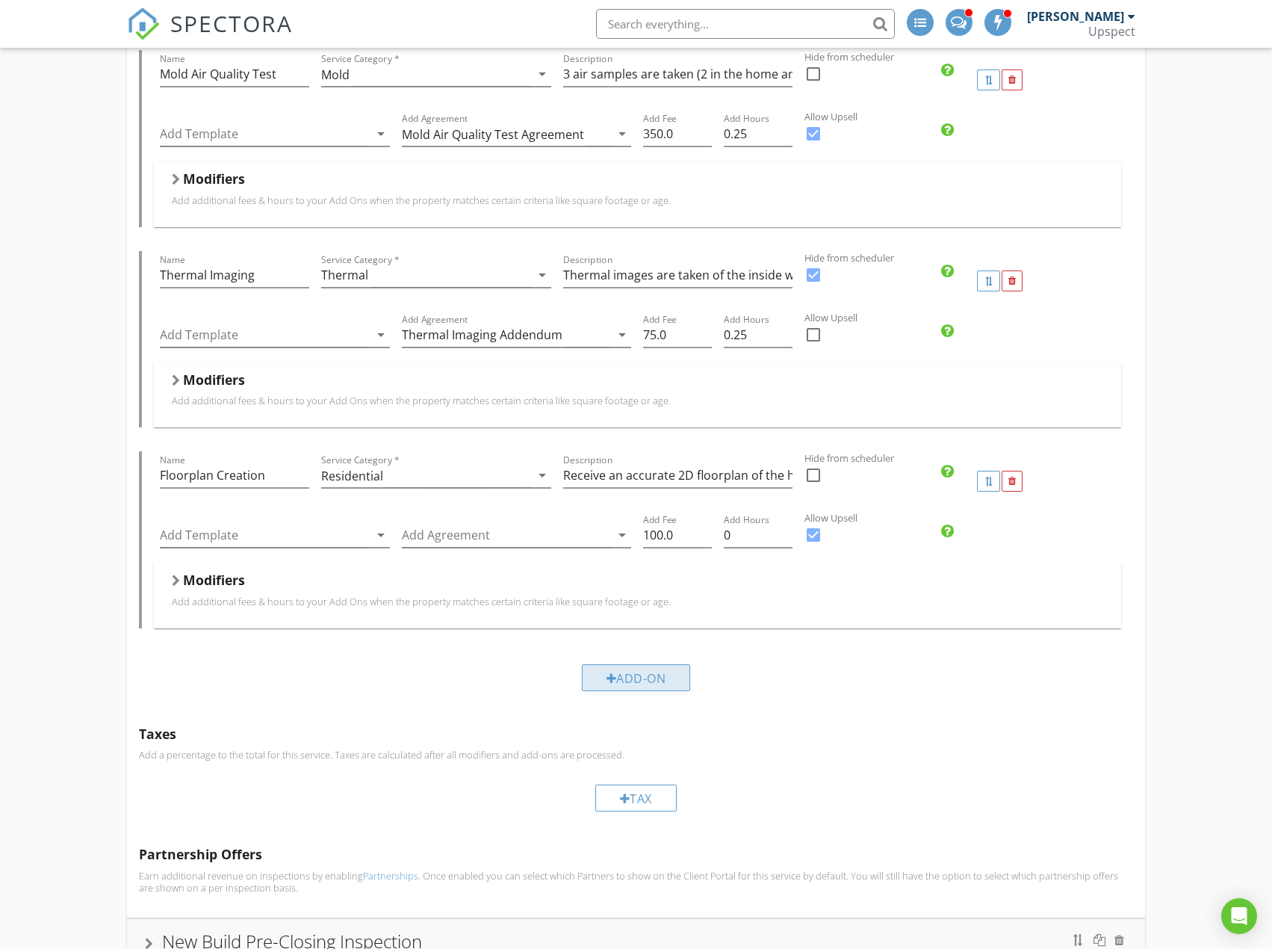
click at [659, 664] on div "Add-On" at bounding box center [636, 677] width 109 height 27
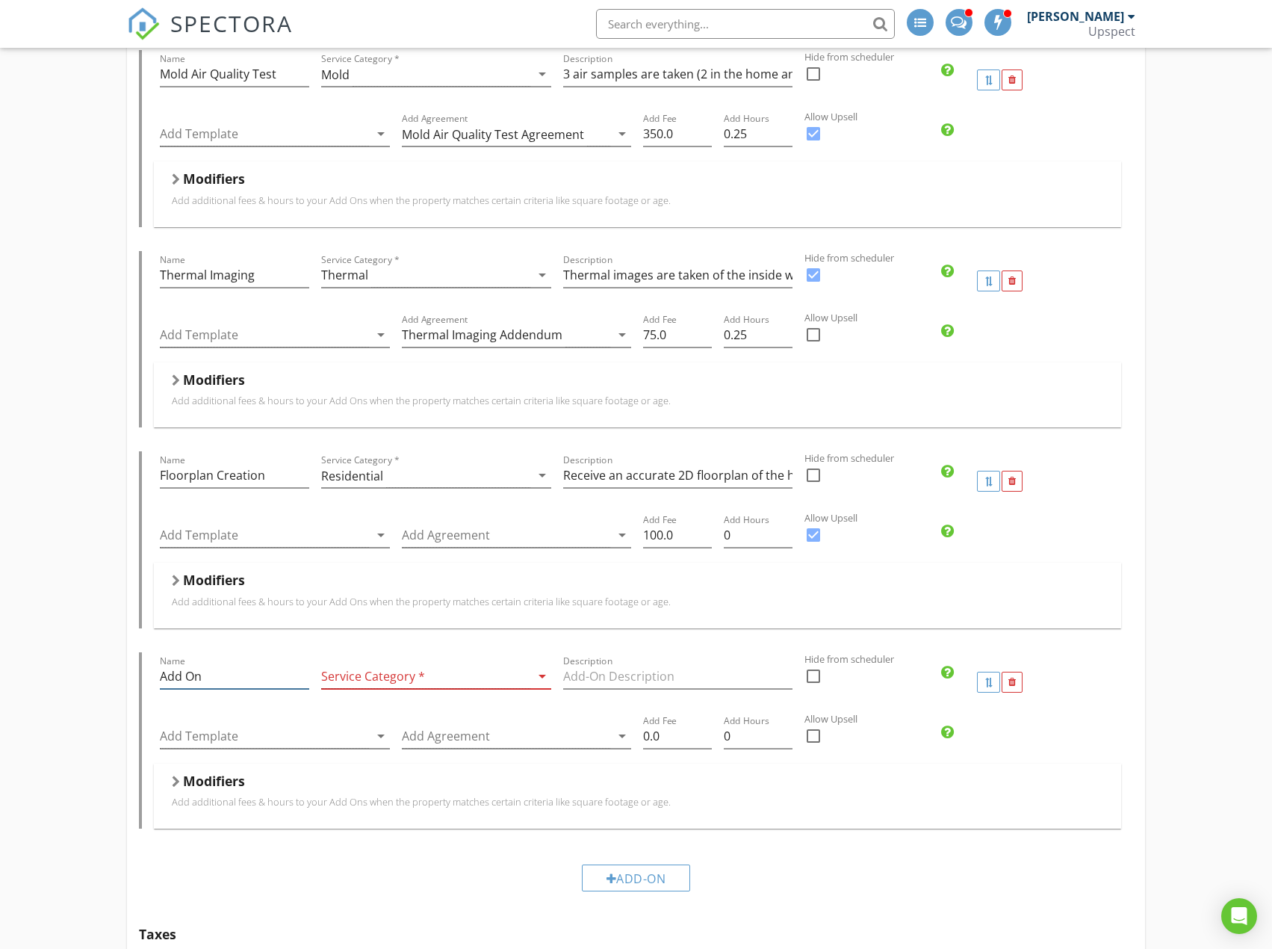
click at [232, 664] on input "Add On" at bounding box center [234, 676] width 149 height 25
paste input "Engineer's Foundation Evaluation"
click at [240, 664] on input "Add OnEngineer's Foundation Evaluation" at bounding box center [234, 676] width 149 height 25
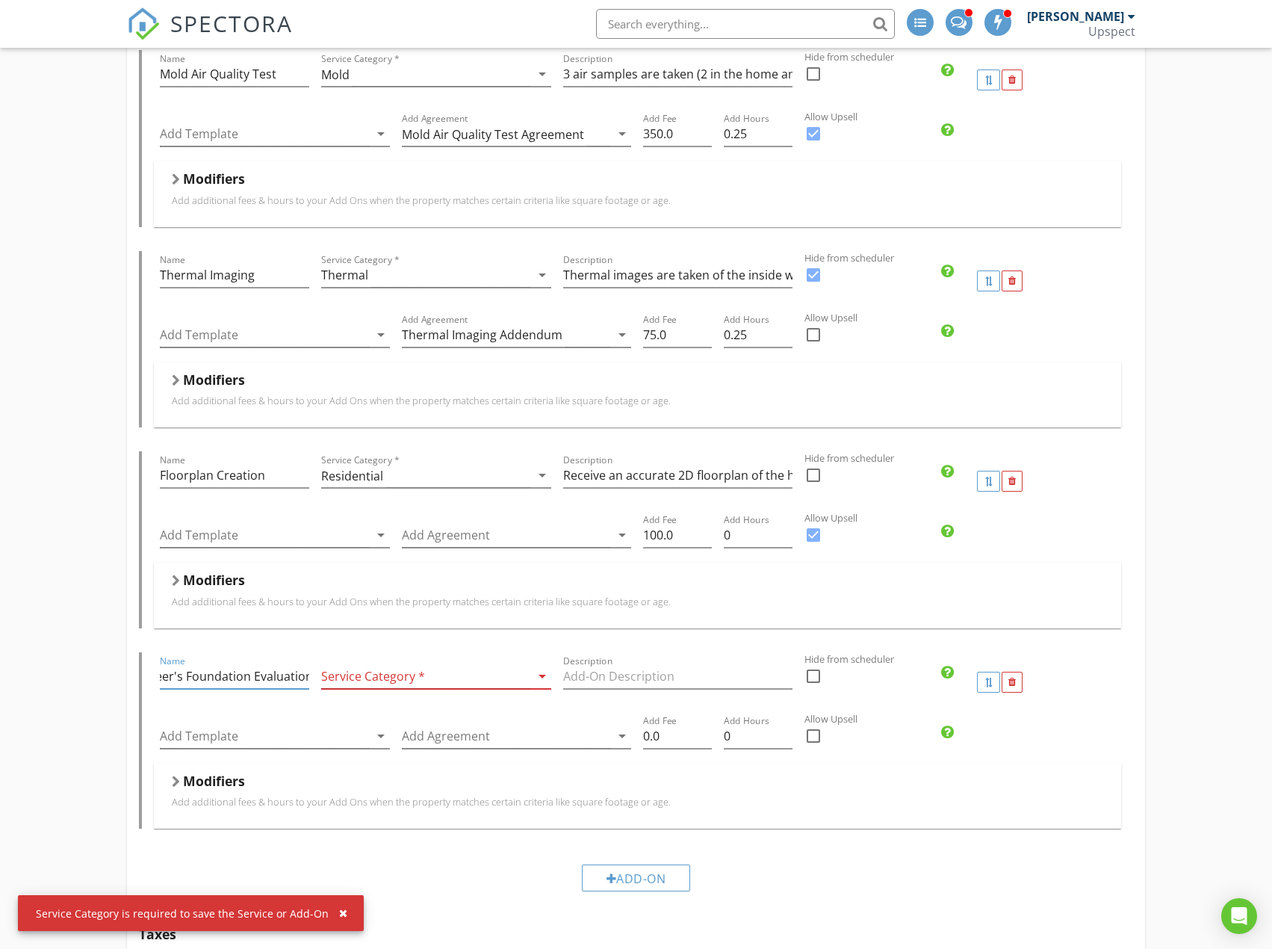
click at [240, 664] on input "Add OnEngineer's Foundation Evaluation" at bounding box center [234, 676] width 149 height 25
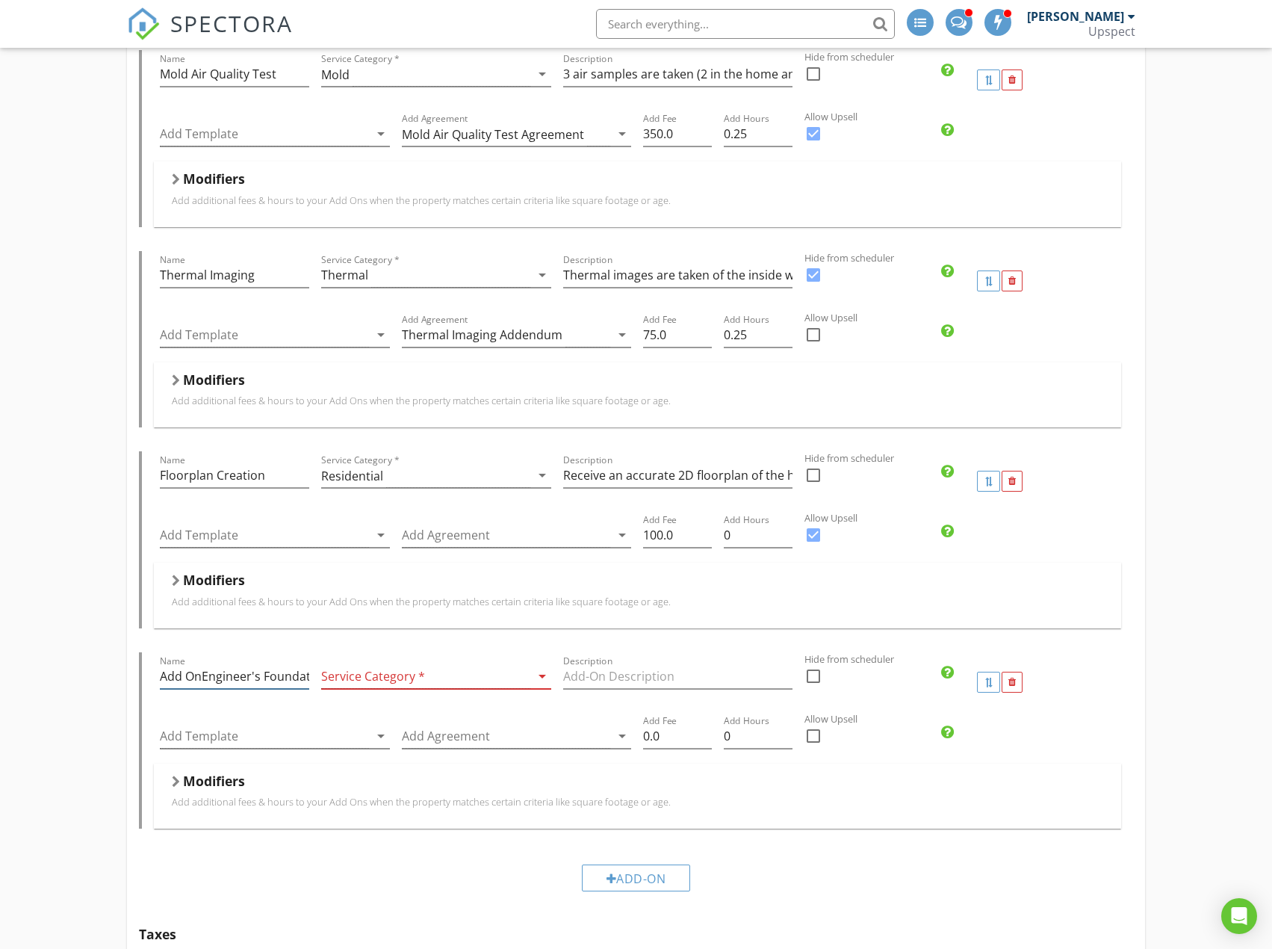
click at [270, 664] on input "Add OnEngineer's Foundation Evaluation" at bounding box center [234, 676] width 149 height 25
paste input "Name"
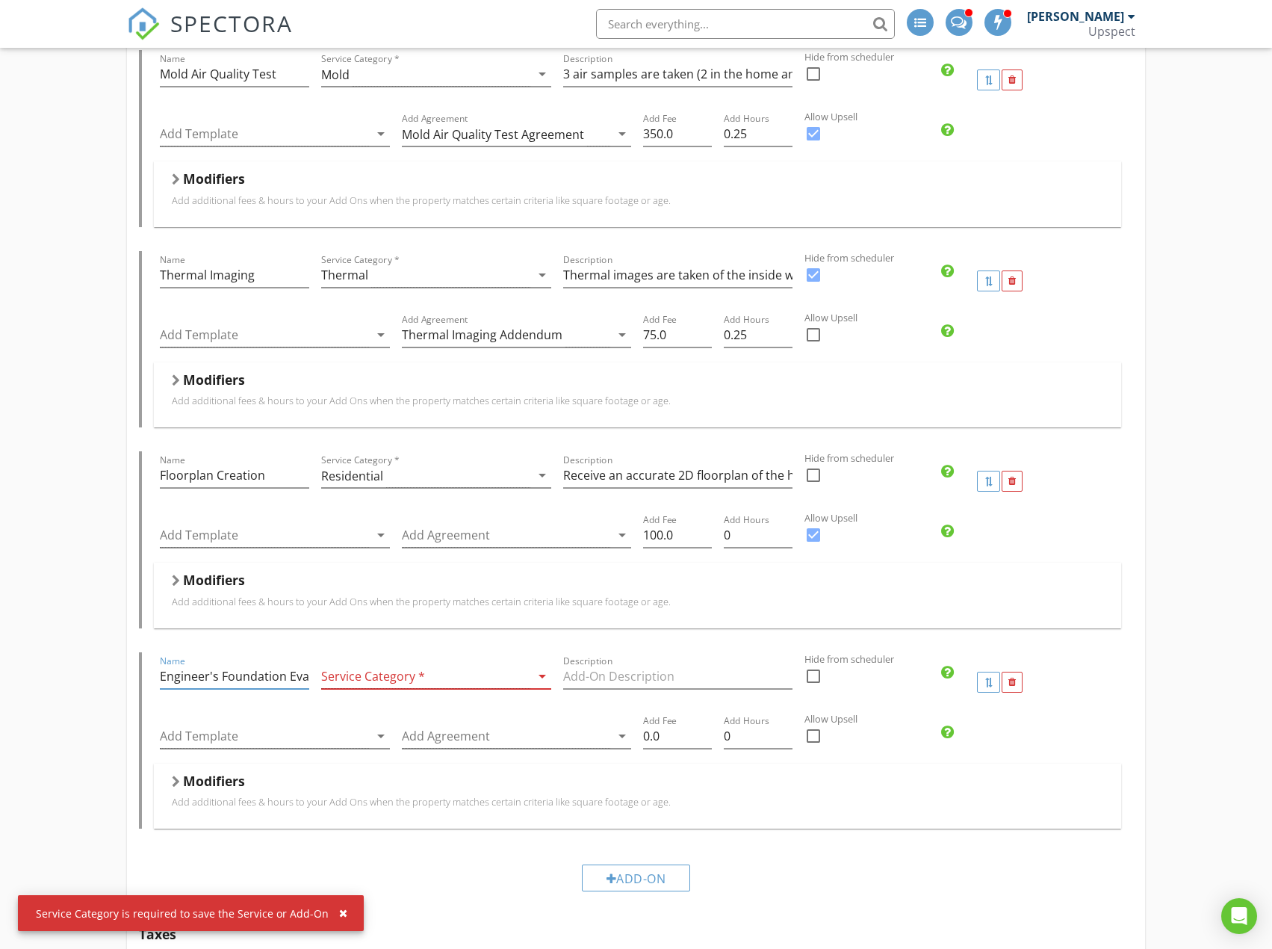
drag, startPoint x: 270, startPoint y: 663, endPoint x: 145, endPoint y: 656, distance: 125.7
click at [145, 656] on div "Name Engineer's Foundation Evaluation Service Category * arrow_drop_down Descri…" at bounding box center [635, 740] width 993 height 176
click at [210, 666] on input "Engineer's Foundation Evaluation" at bounding box center [234, 676] width 149 height 25
click at [223, 666] on input "Engineer's Foundation Evaluation" at bounding box center [234, 676] width 149 height 25
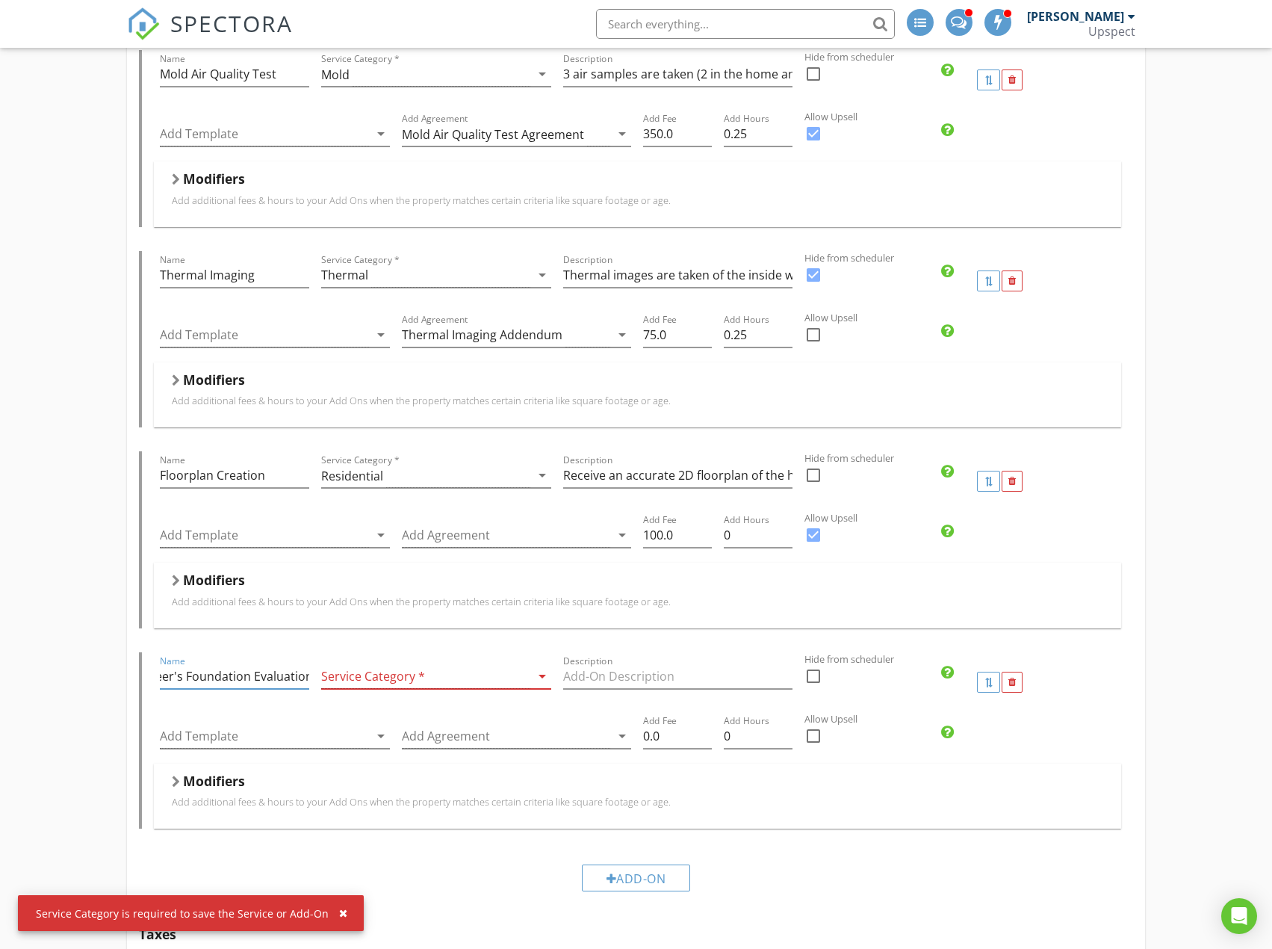
drag, startPoint x: 230, startPoint y: 665, endPoint x: 313, endPoint y: 673, distance: 83.3
click at [313, 673] on div "Name Engineer's Foundation Evaluation" at bounding box center [234, 682] width 161 height 60
click at [307, 664] on input "Engineer's Foundation Evaluation" at bounding box center [234, 676] width 149 height 25
click at [308, 666] on input "Engineer's Foundation Evaluation" at bounding box center [234, 676] width 149 height 25
type input "Engineer's Foundation Evaluation"
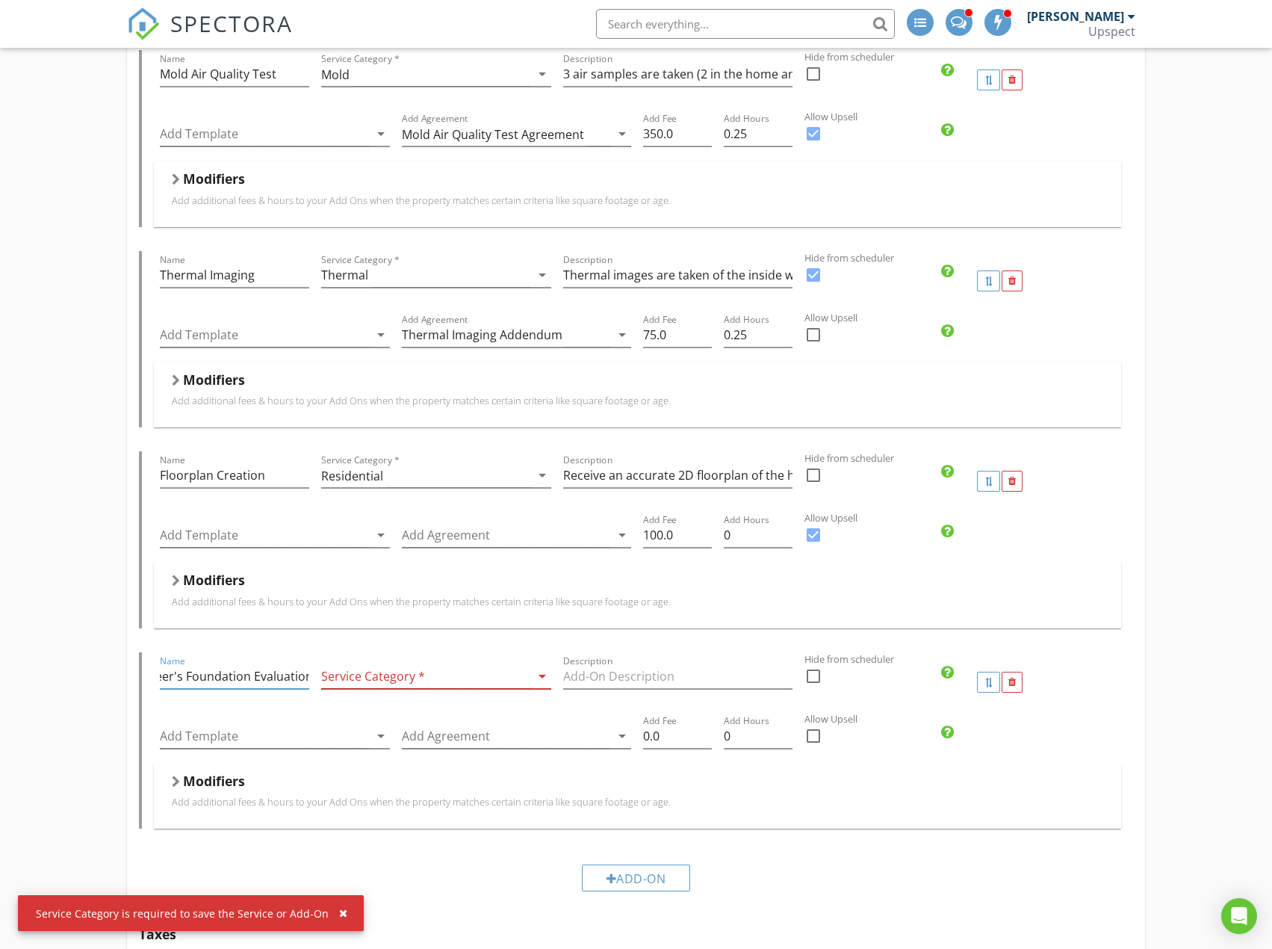
click at [441, 664] on div at bounding box center [425, 676] width 209 height 25
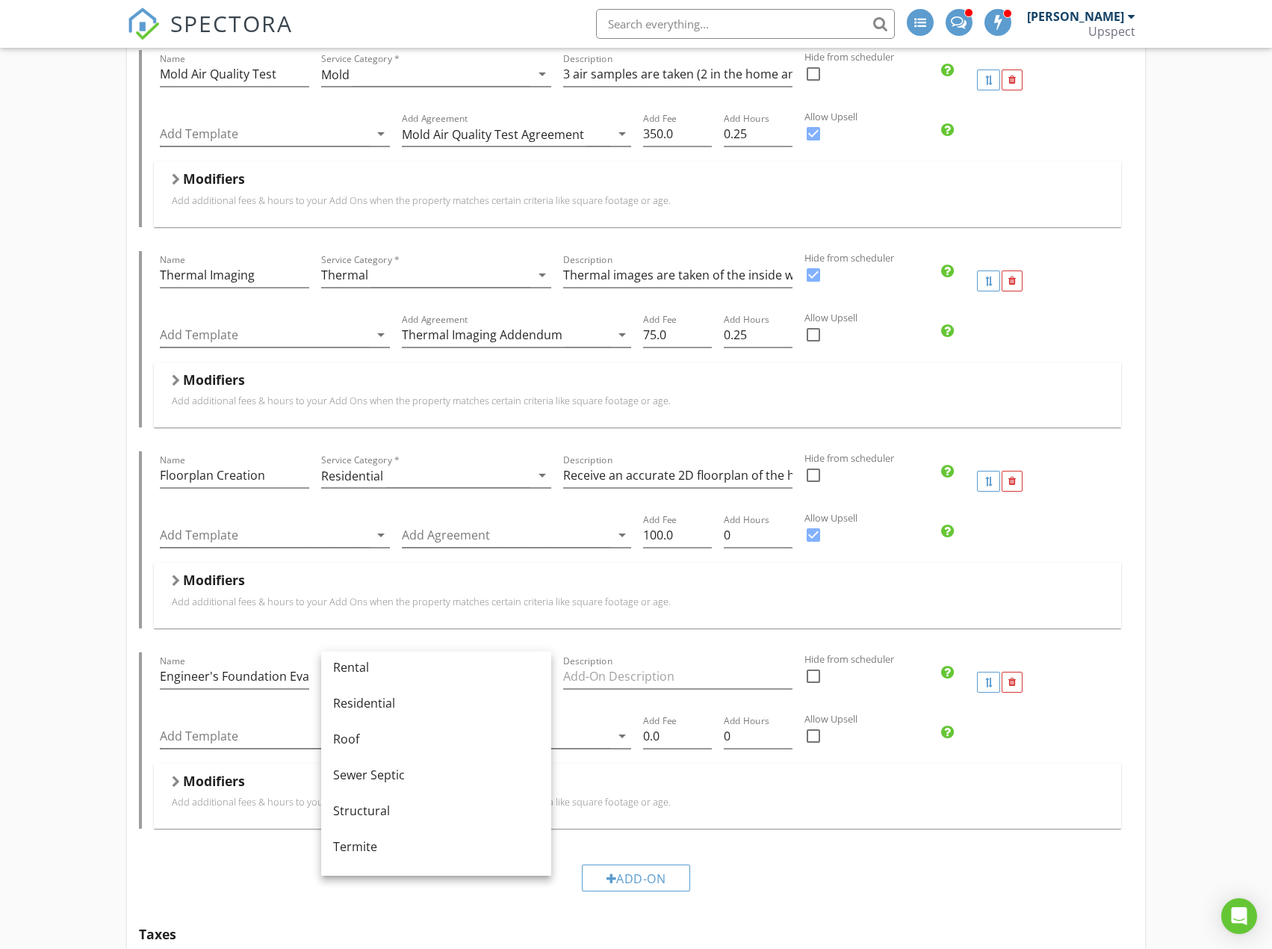
scroll to position [747, 0]
click at [459, 783] on div "Structural" at bounding box center [436, 789] width 206 height 18
click at [700, 664] on input "Description" at bounding box center [678, 676] width 230 height 25
paste input "This service is to evaluate whether there is problematic foundation settlement …"
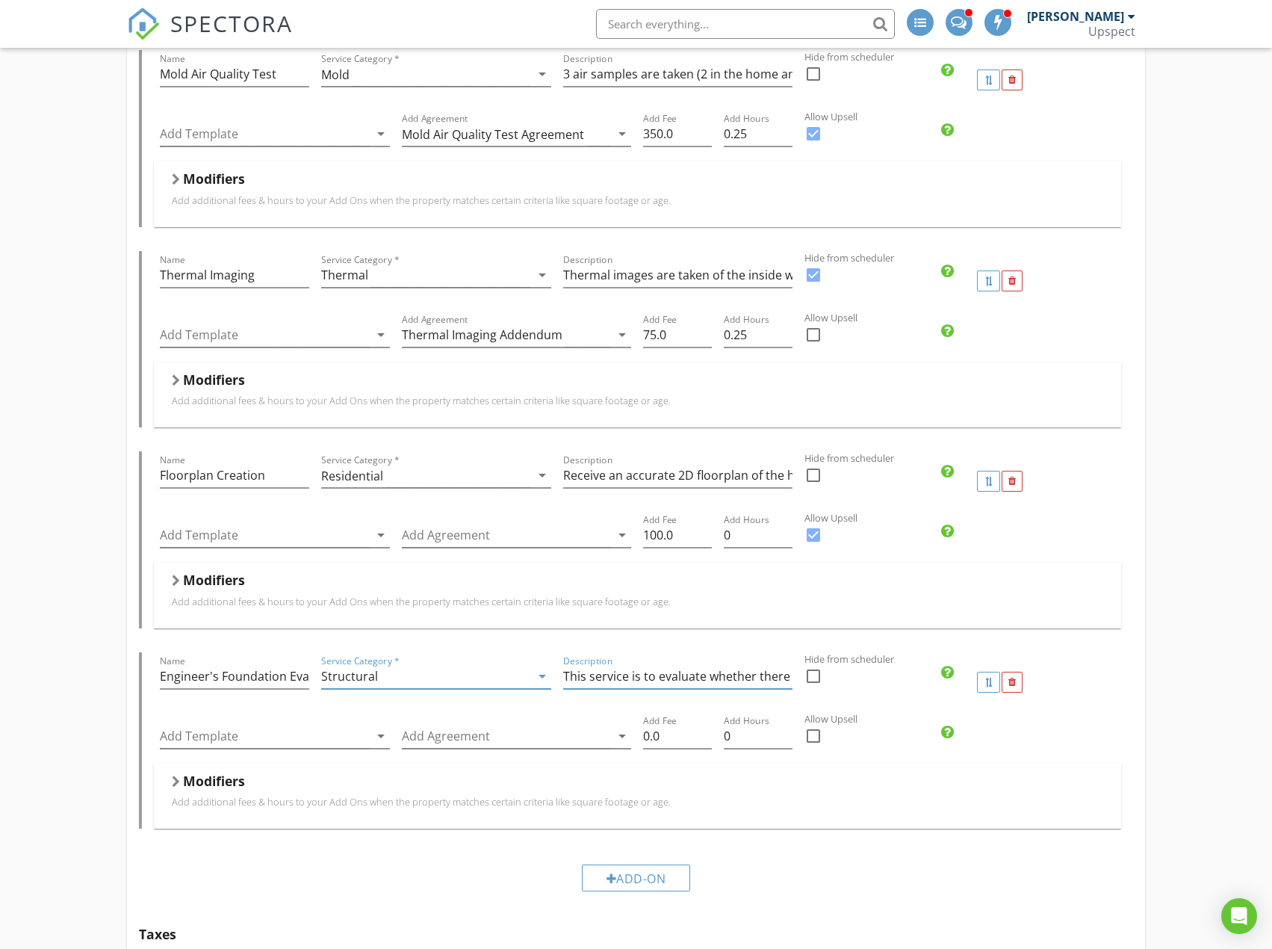
scroll to position [0, 2275]
type input "This service is to evaluate whether there is problematic foundation settlement …"
click at [250, 724] on div at bounding box center [264, 736] width 209 height 25
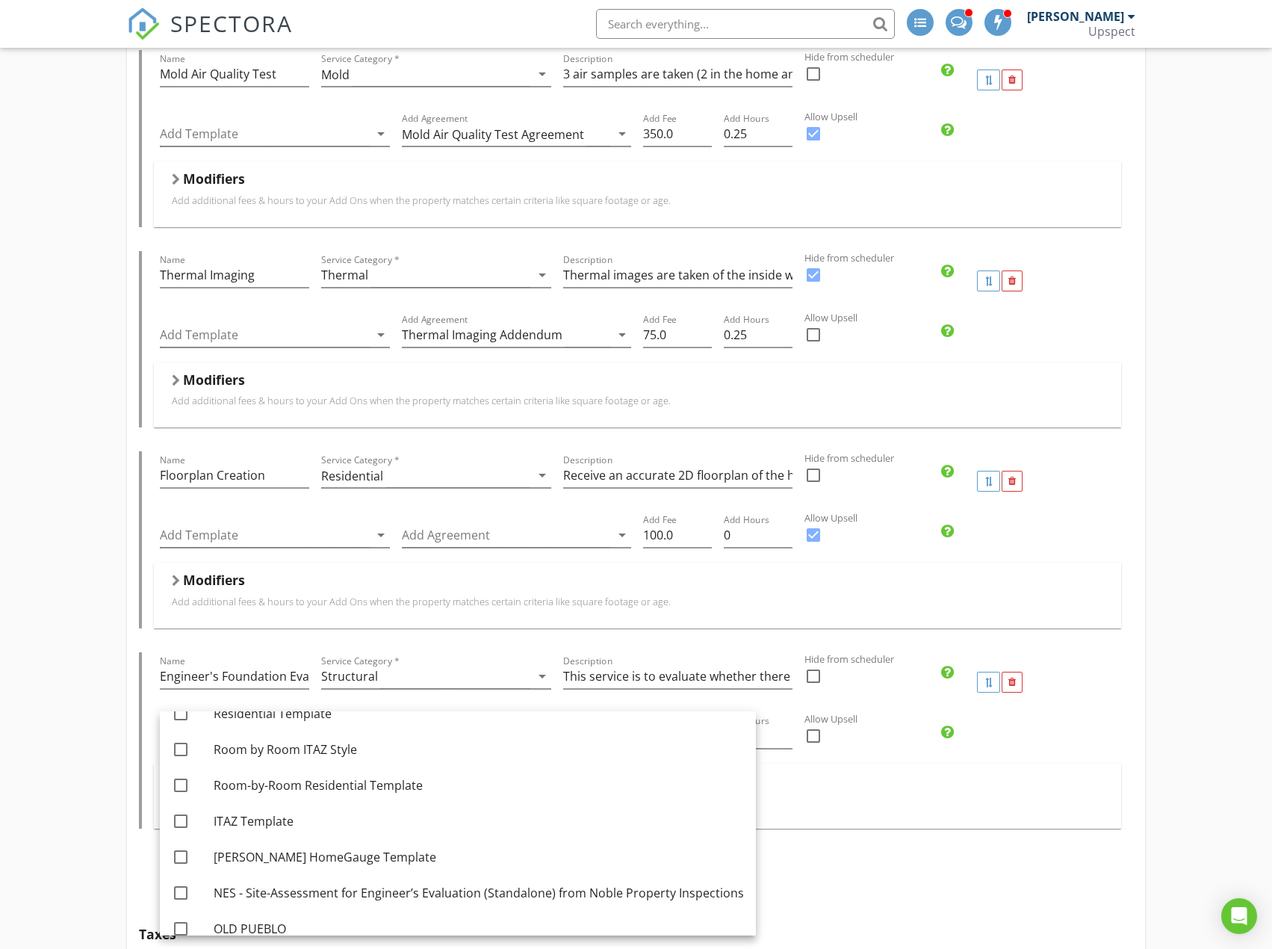
scroll to position [149, 0]
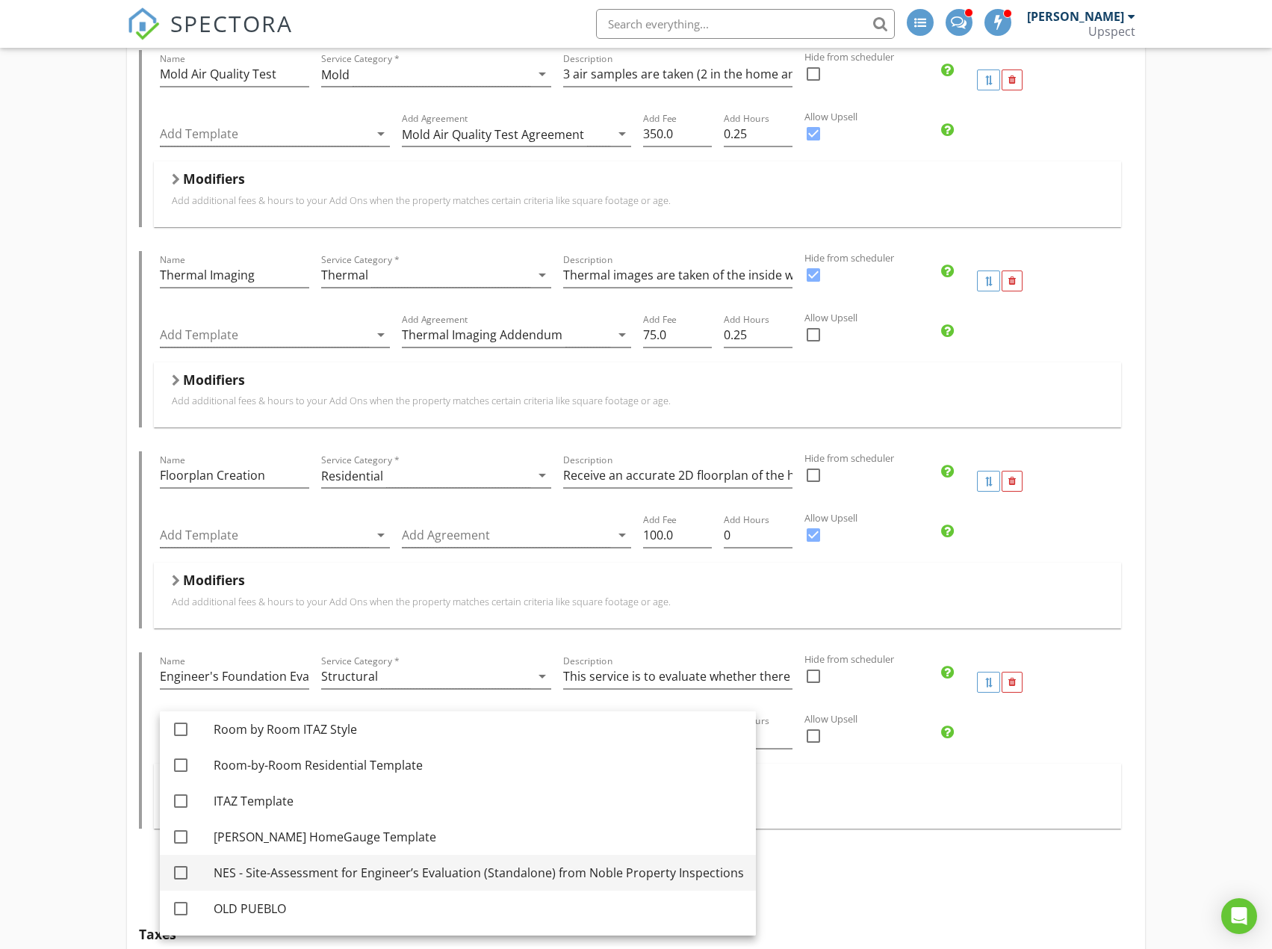
click at [181, 869] on div at bounding box center [180, 872] width 25 height 25
checkbox input "true"
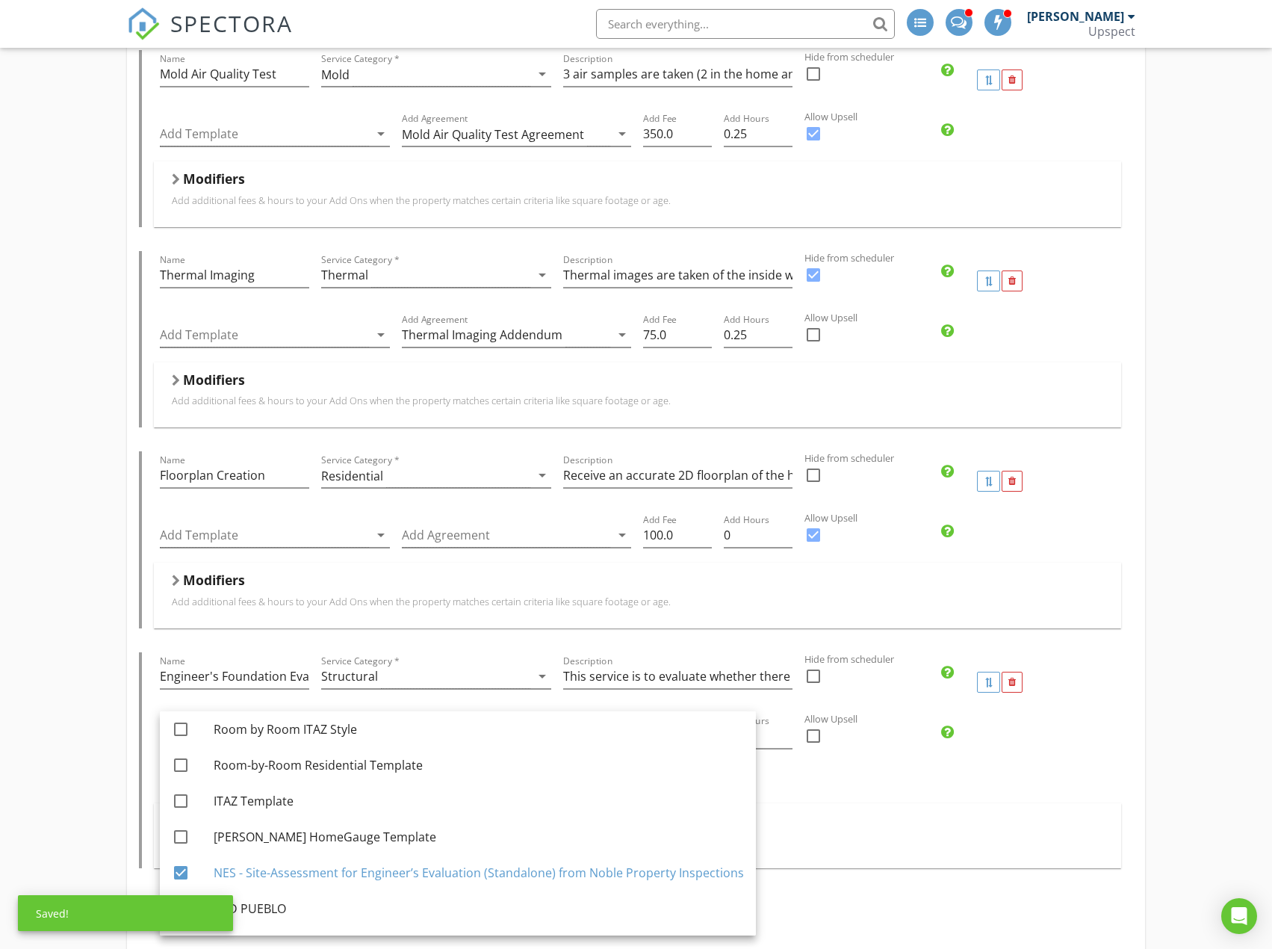
click at [94, 651] on div "Residential Inspection Name Residential Inspection Service Category * Residenti…" at bounding box center [636, 44] width 1272 height 2677
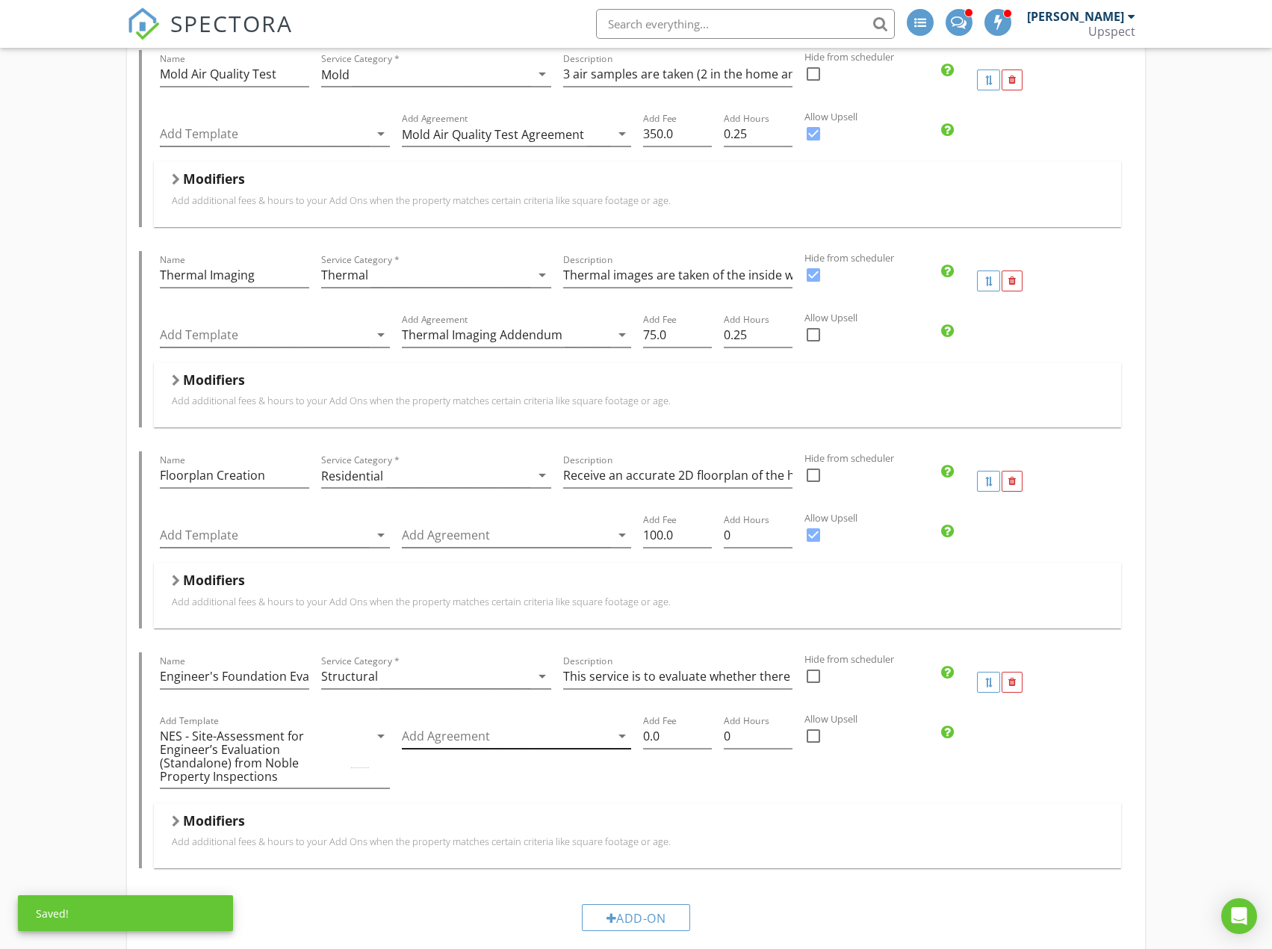
click at [509, 724] on div at bounding box center [506, 736] width 209 height 25
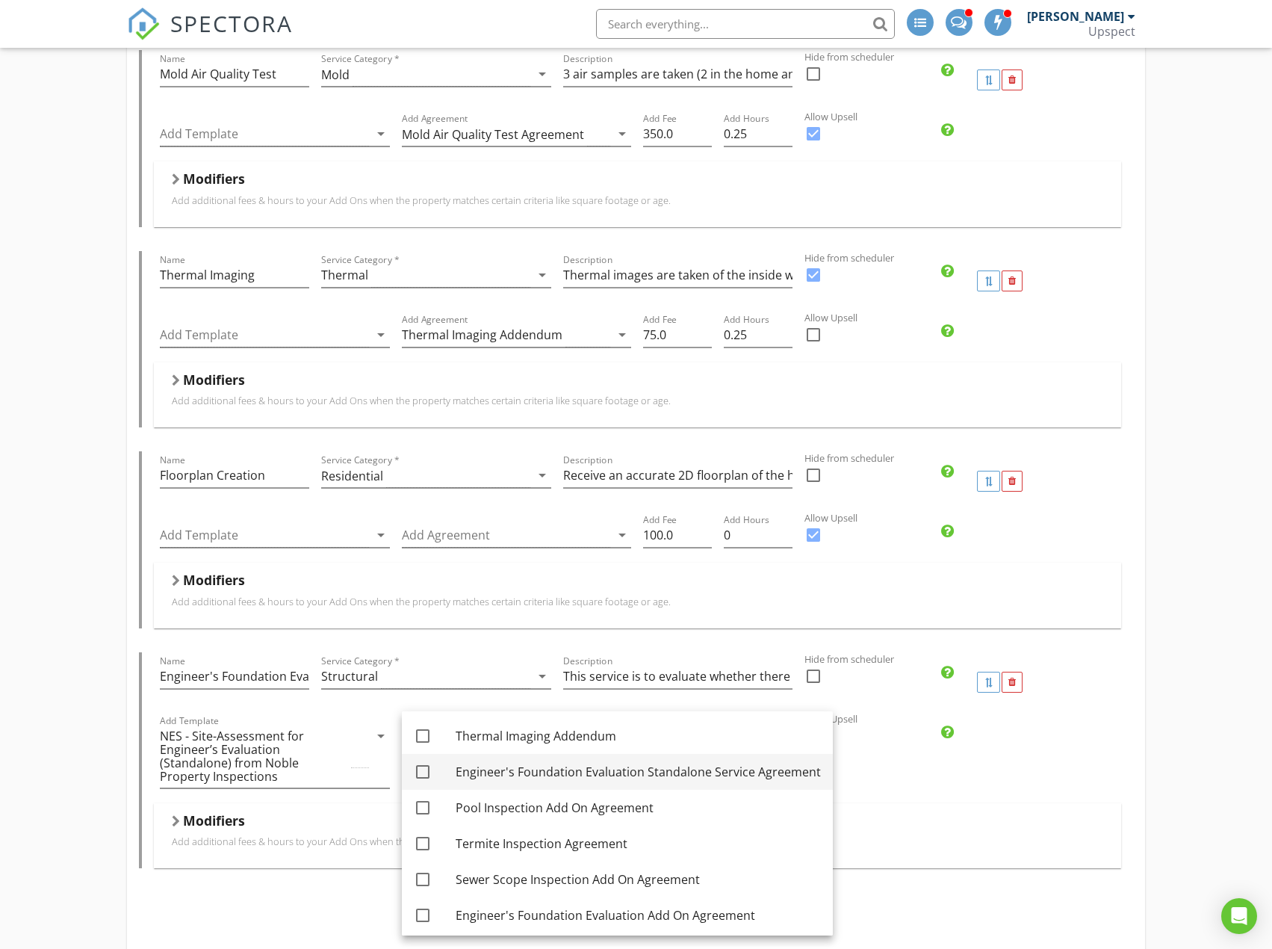
scroll to position [111, 0]
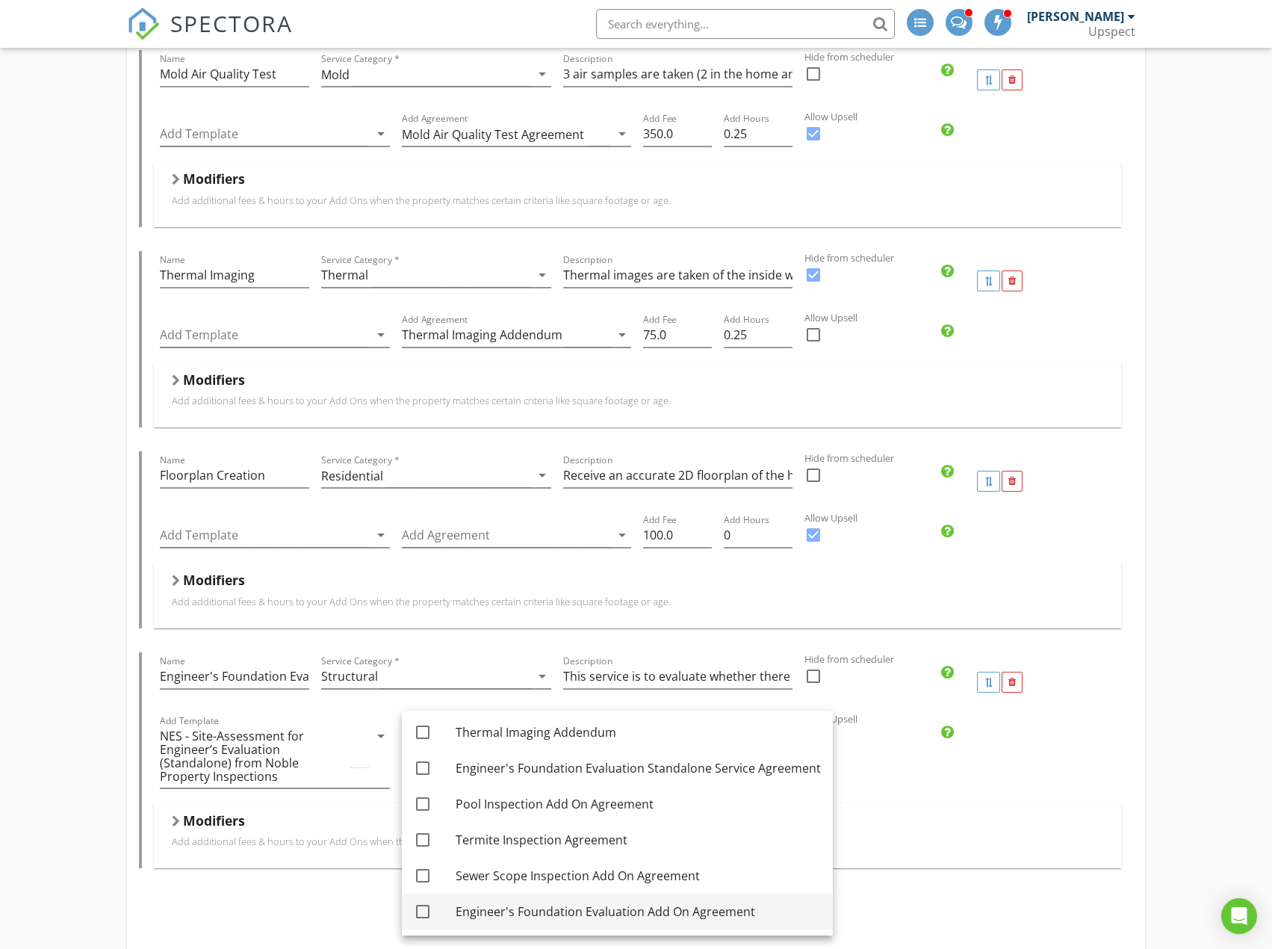
click at [423, 908] on div at bounding box center [422, 911] width 25 height 25
checkbox input "true"
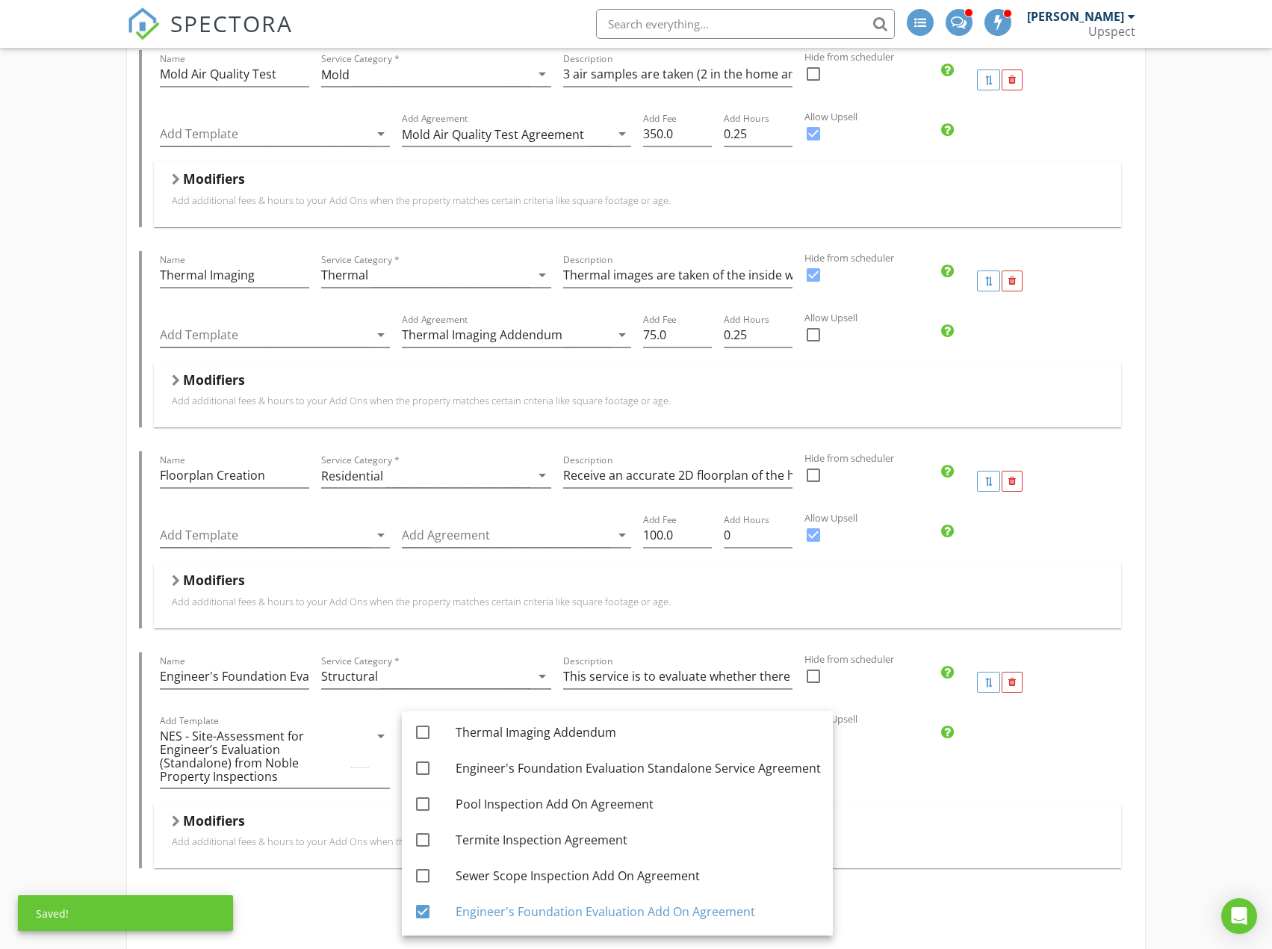
click at [70, 598] on div "Residential Inspection Name Residential Inspection Service Category * Residenti…" at bounding box center [636, 44] width 1272 height 2677
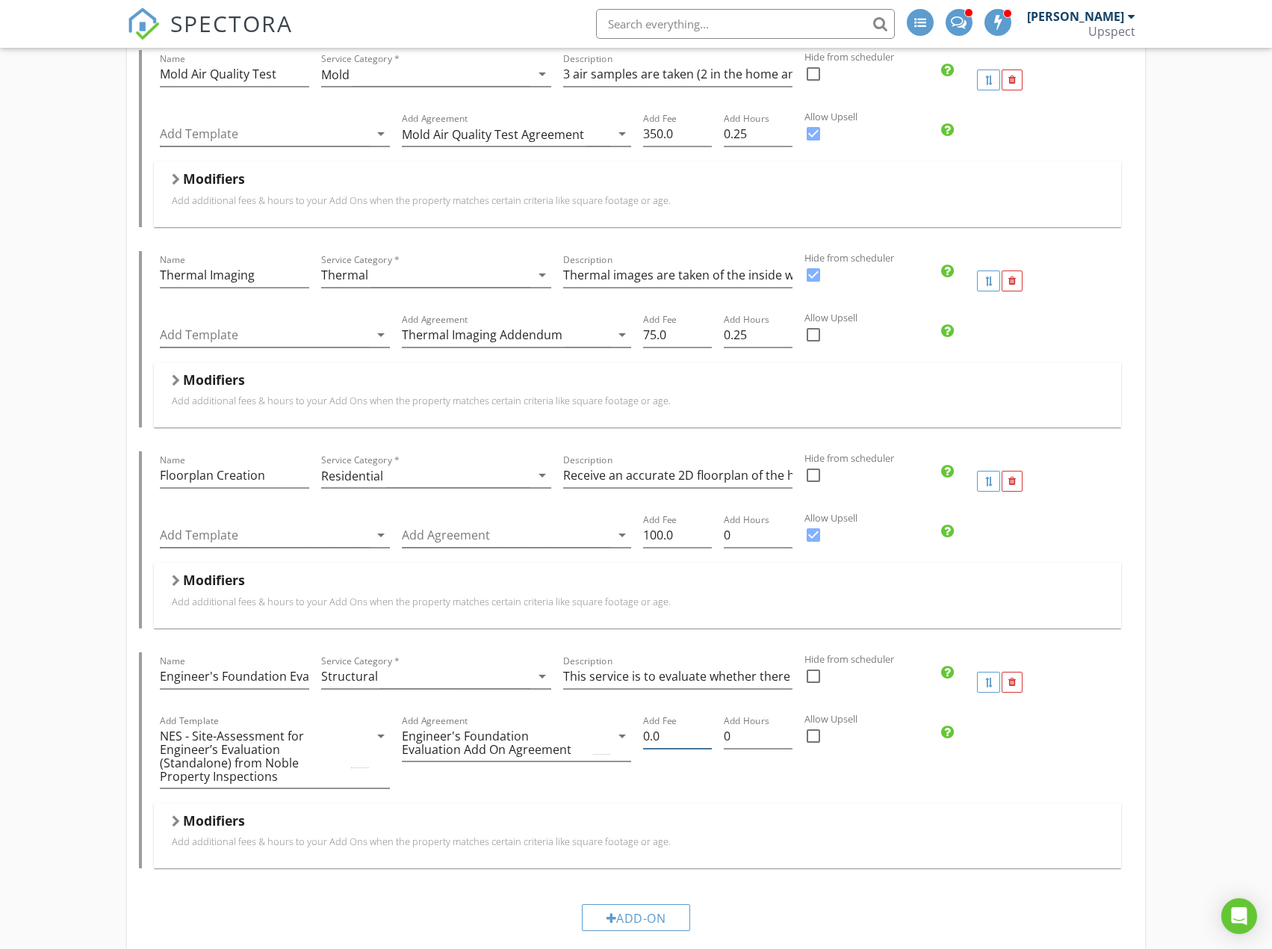
click at [647, 724] on input "0.0" at bounding box center [677, 736] width 69 height 25
click at [649, 724] on input "0.0" at bounding box center [677, 736] width 69 height 25
type input "500.0"
click at [751, 727] on input "0" at bounding box center [758, 736] width 69 height 25
type input "1"
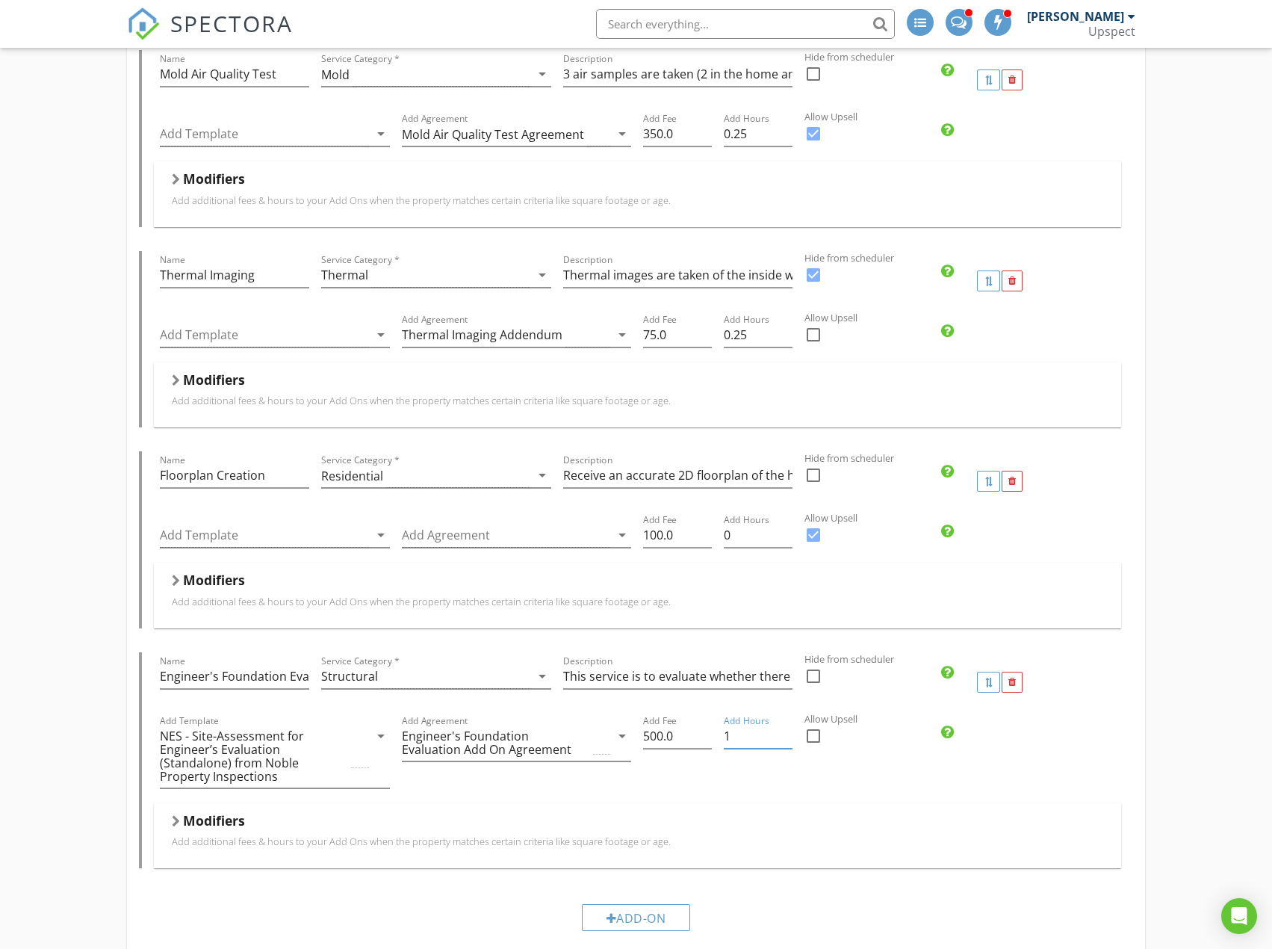
click at [819, 723] on div at bounding box center [813, 735] width 25 height 25
checkbox input "true"
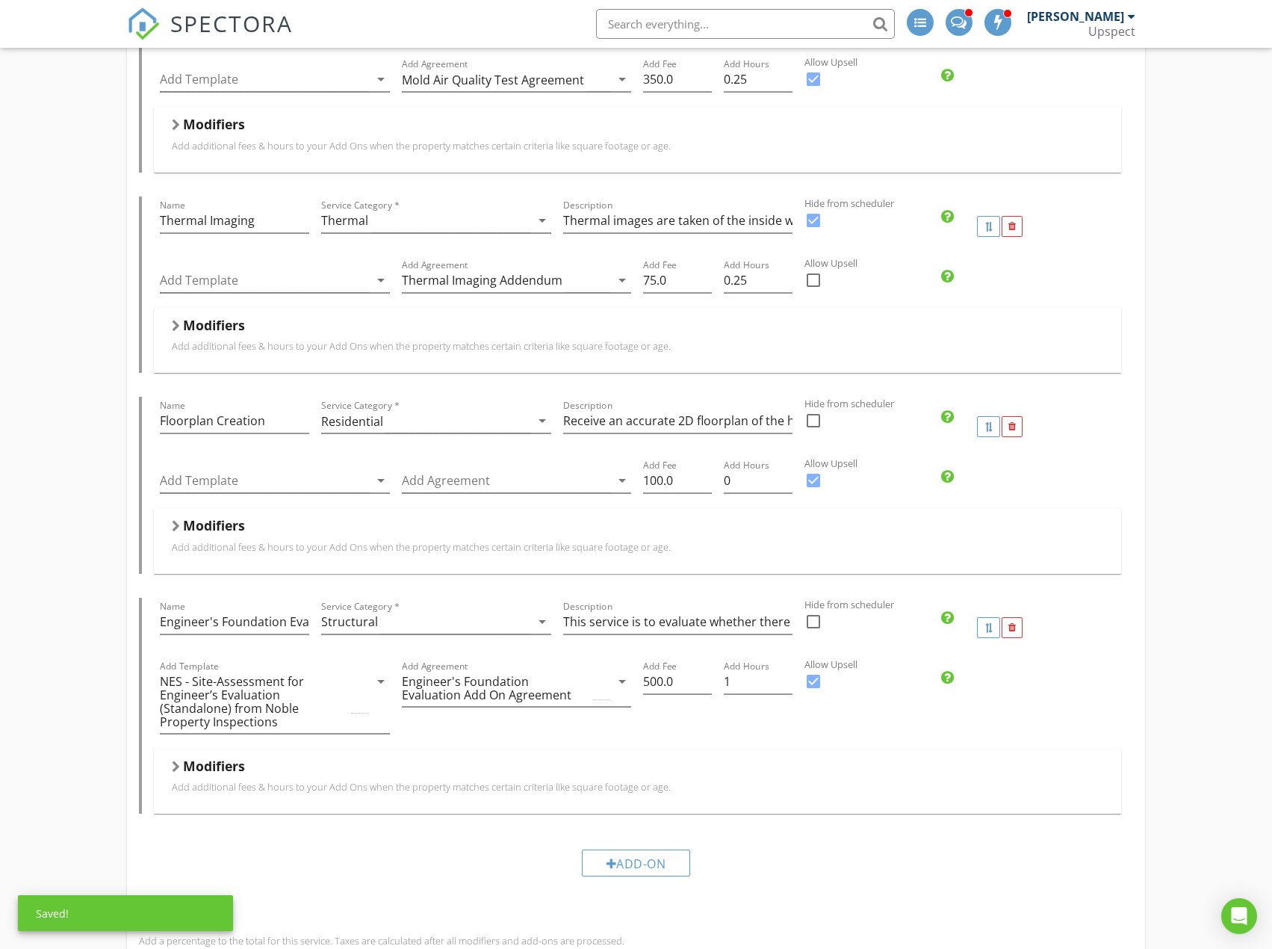
scroll to position [1507, 0]
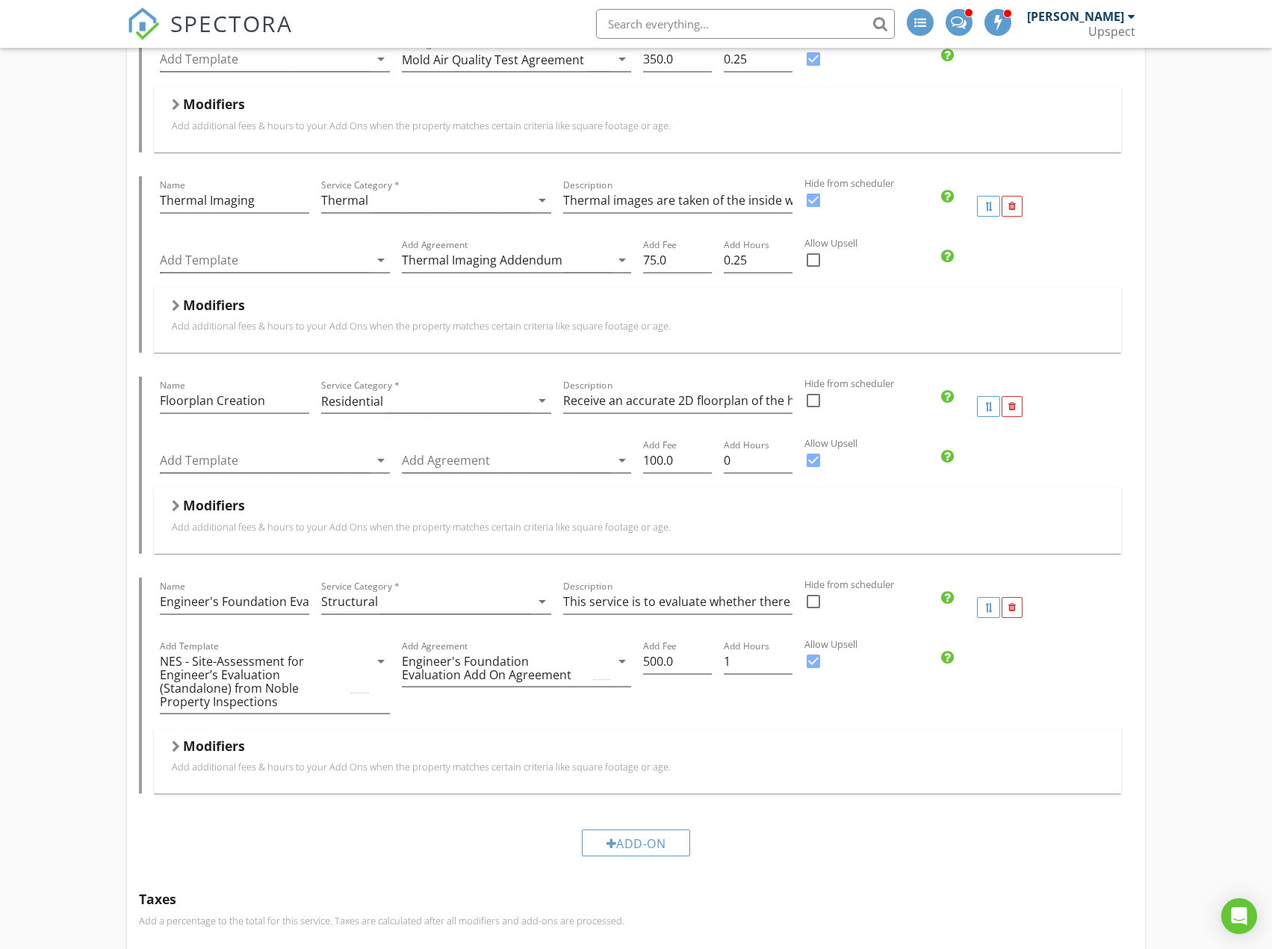
click at [740, 741] on div "Modifiers" at bounding box center [637, 748] width 931 height 23
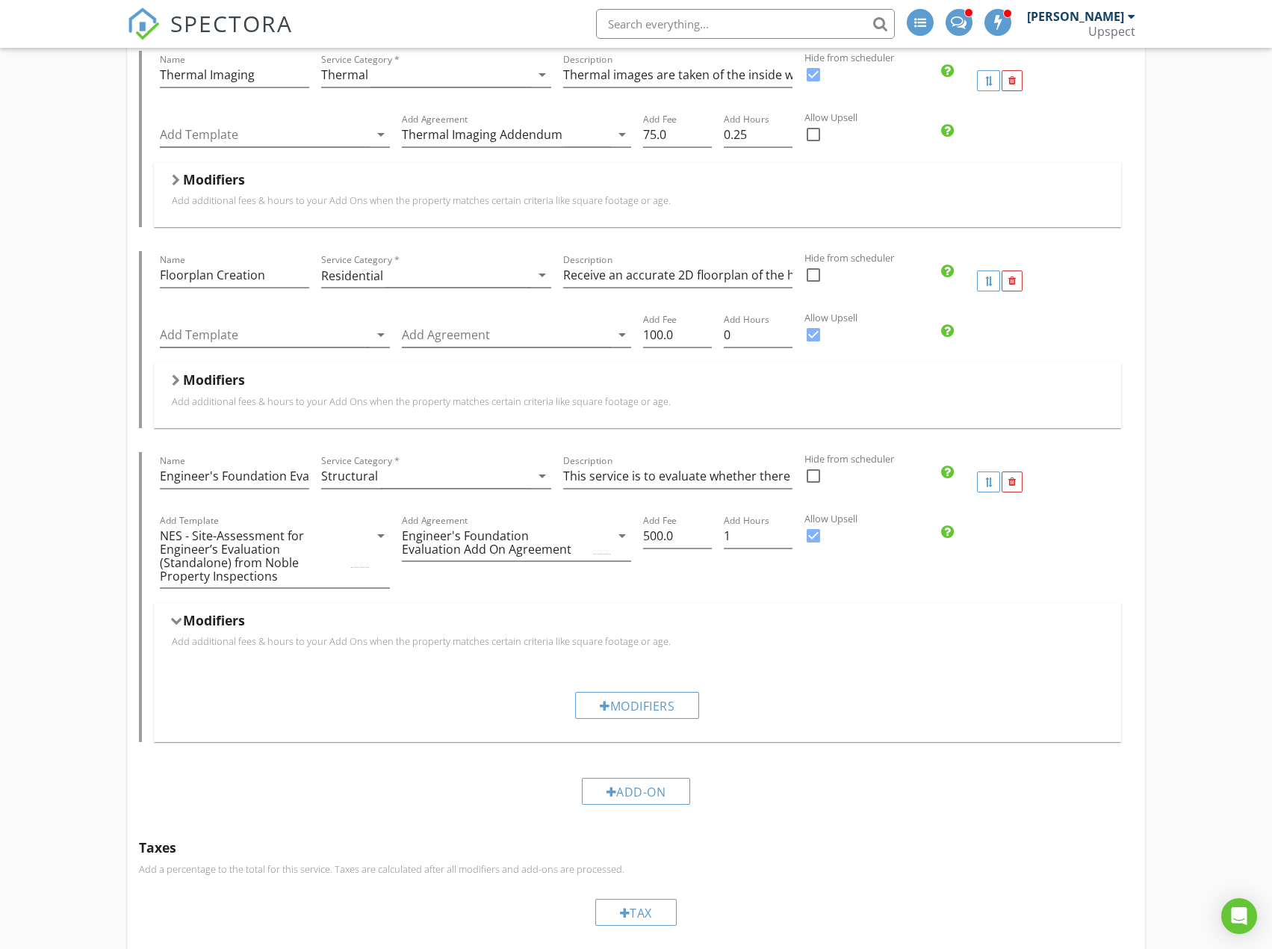
scroll to position [1656, 0]
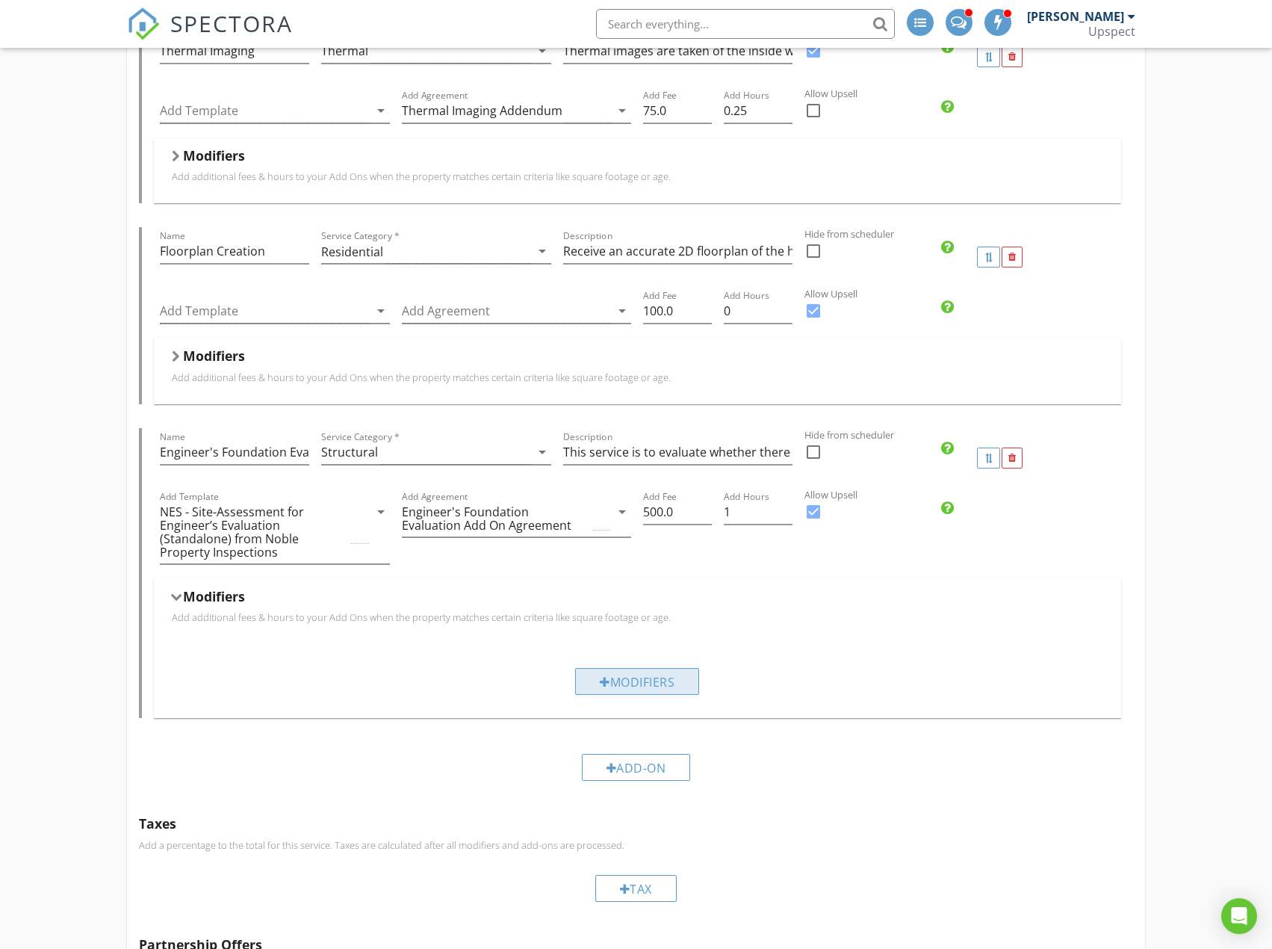
click at [668, 668] on div "Modifiers" at bounding box center [637, 681] width 124 height 27
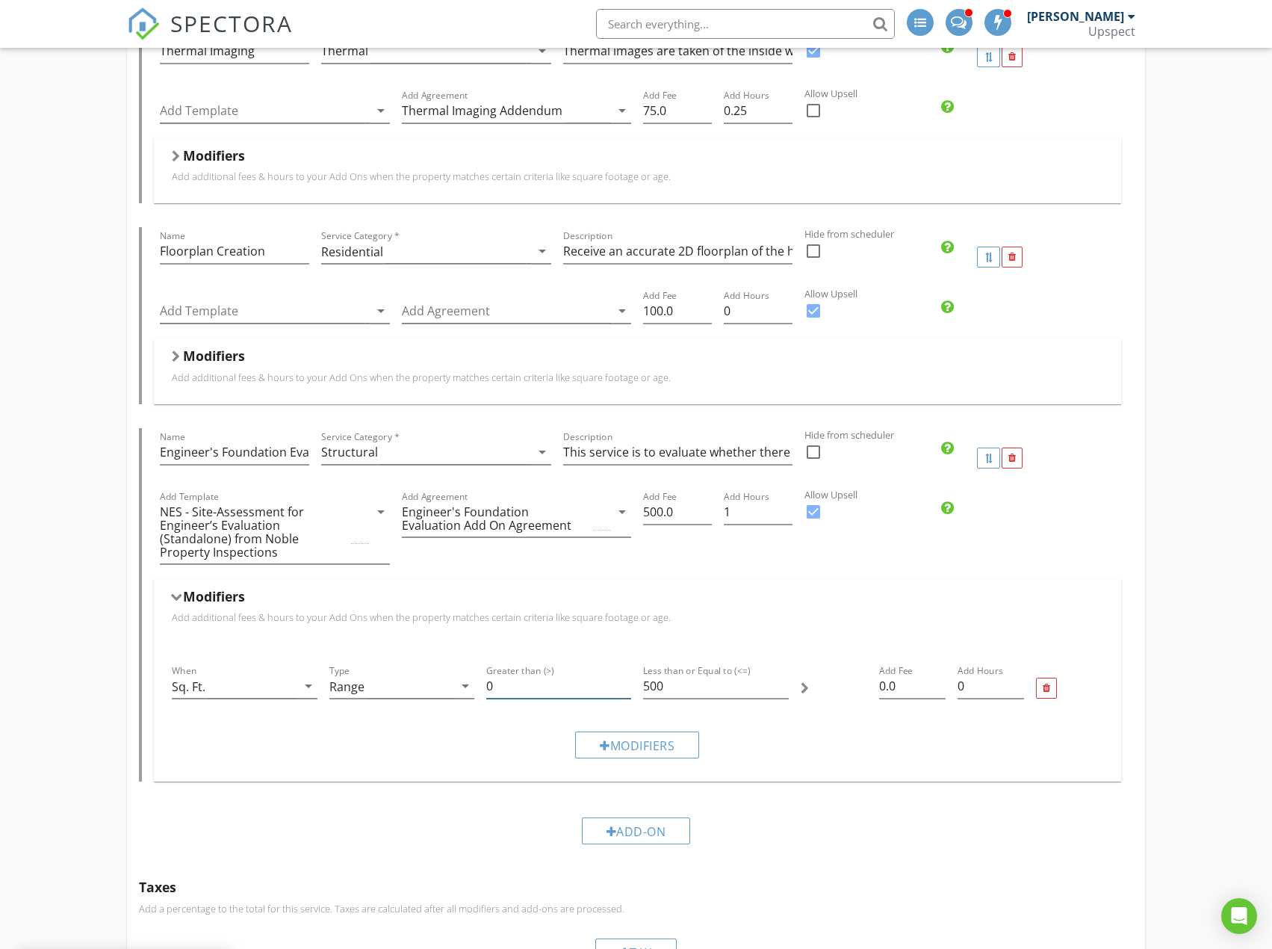
click at [556, 674] on input "0" at bounding box center [558, 686] width 145 height 25
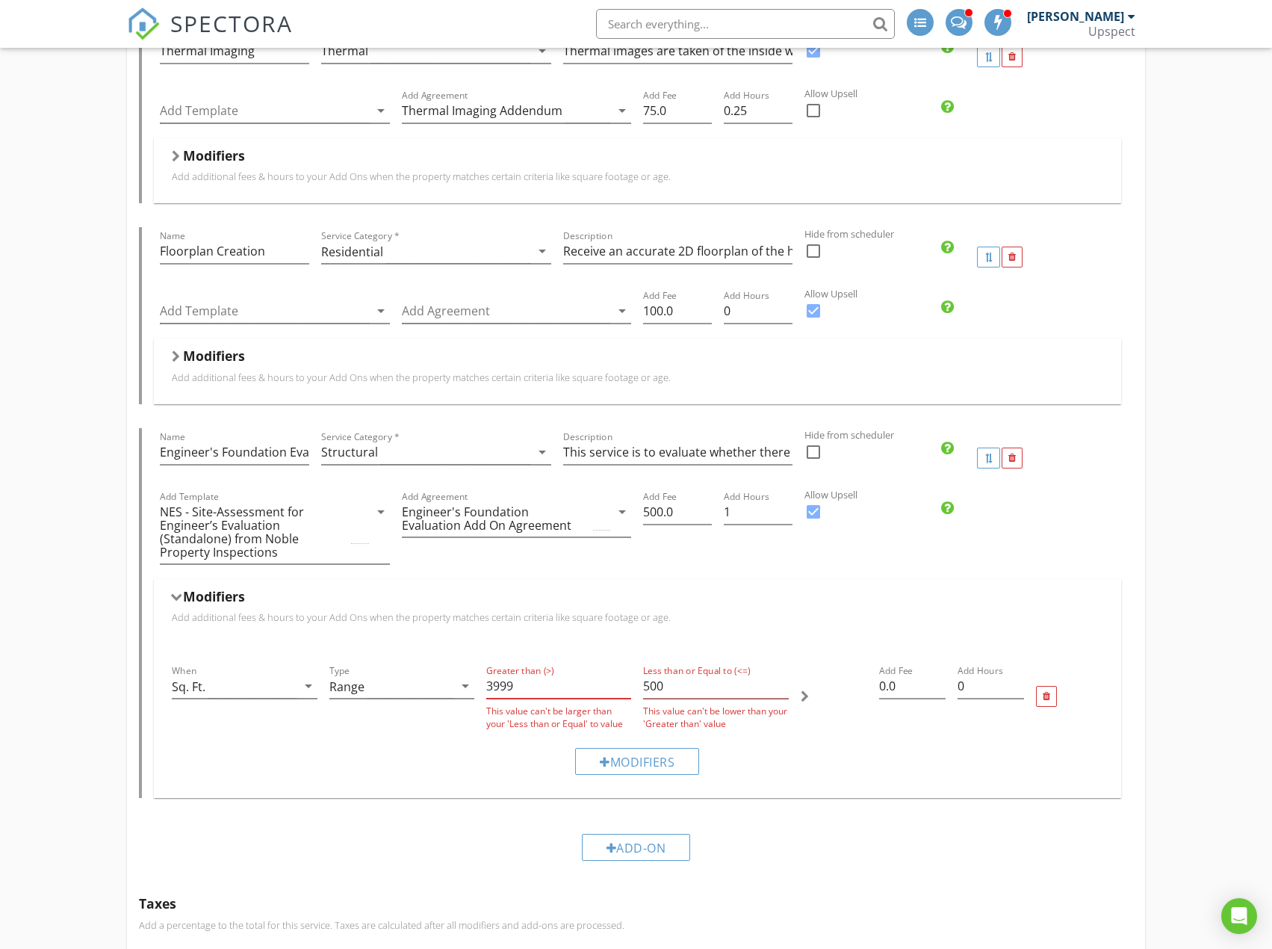
type input "3999"
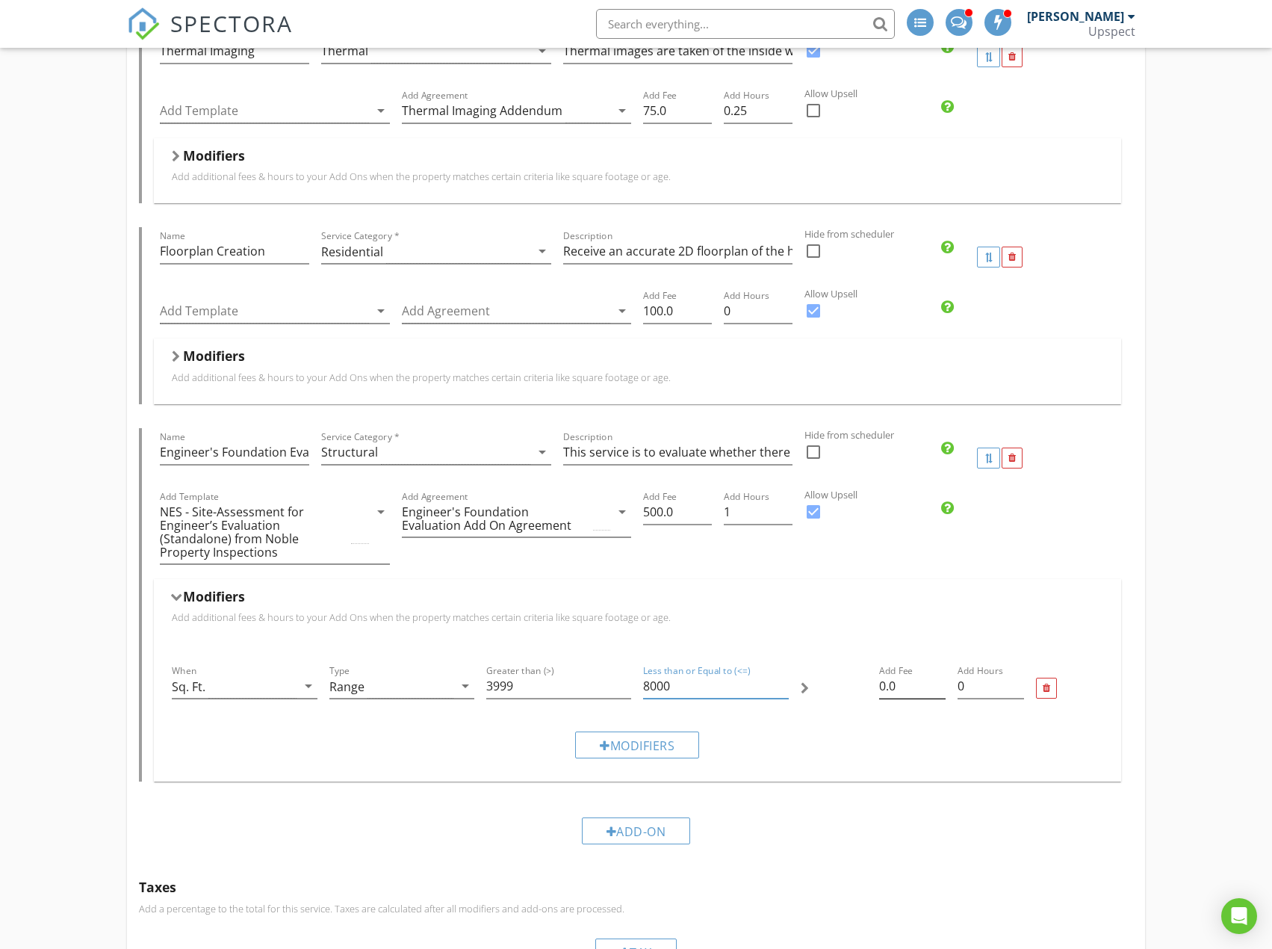
type input "8000"
click at [885, 674] on input "0.0" at bounding box center [912, 686] width 66 height 25
type input "150.0"
click at [1017, 674] on input "0.25" at bounding box center [991, 686] width 66 height 25
type input "0.5"
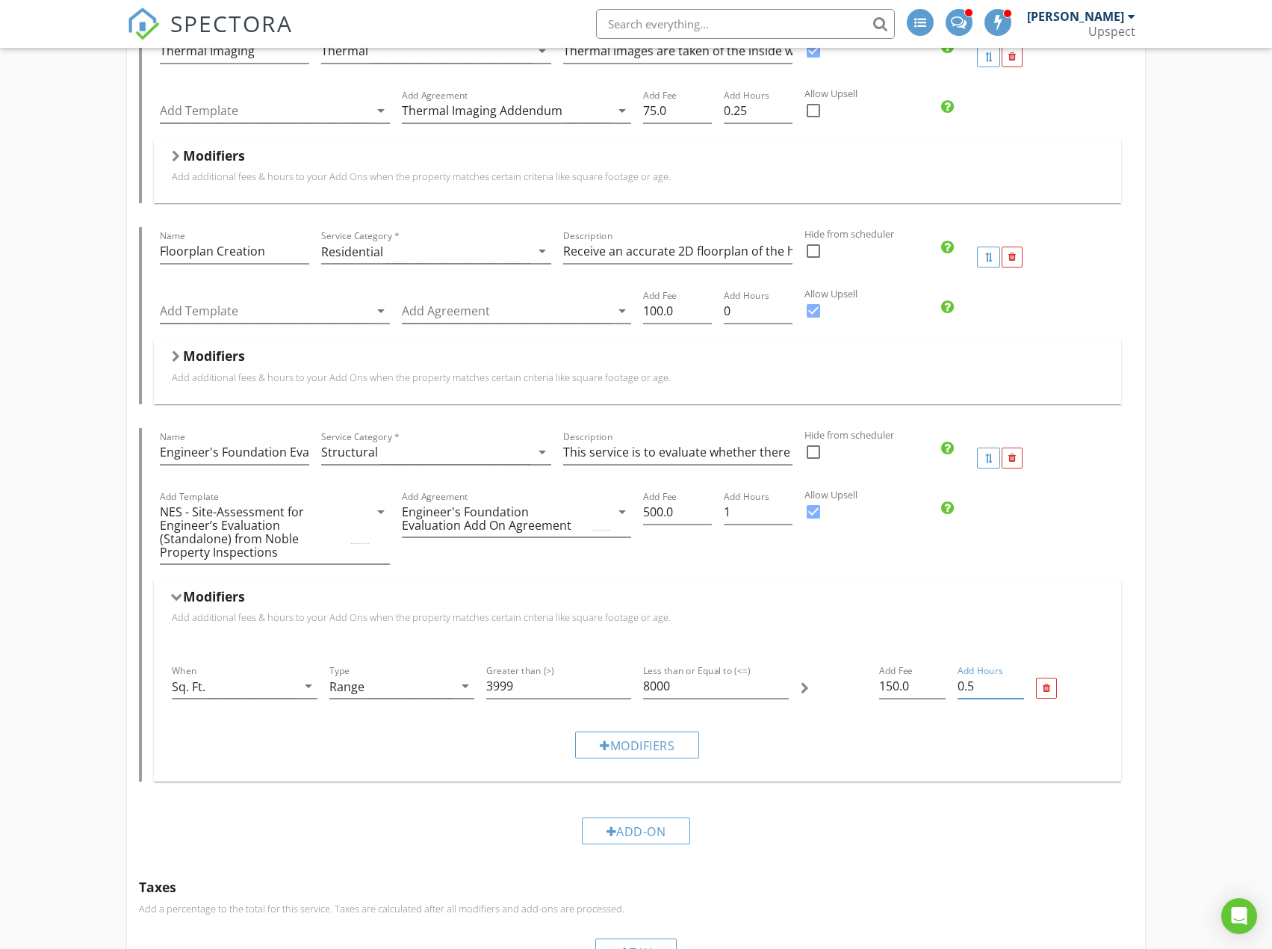
click at [1020, 674] on input "0.5" at bounding box center [991, 686] width 66 height 25
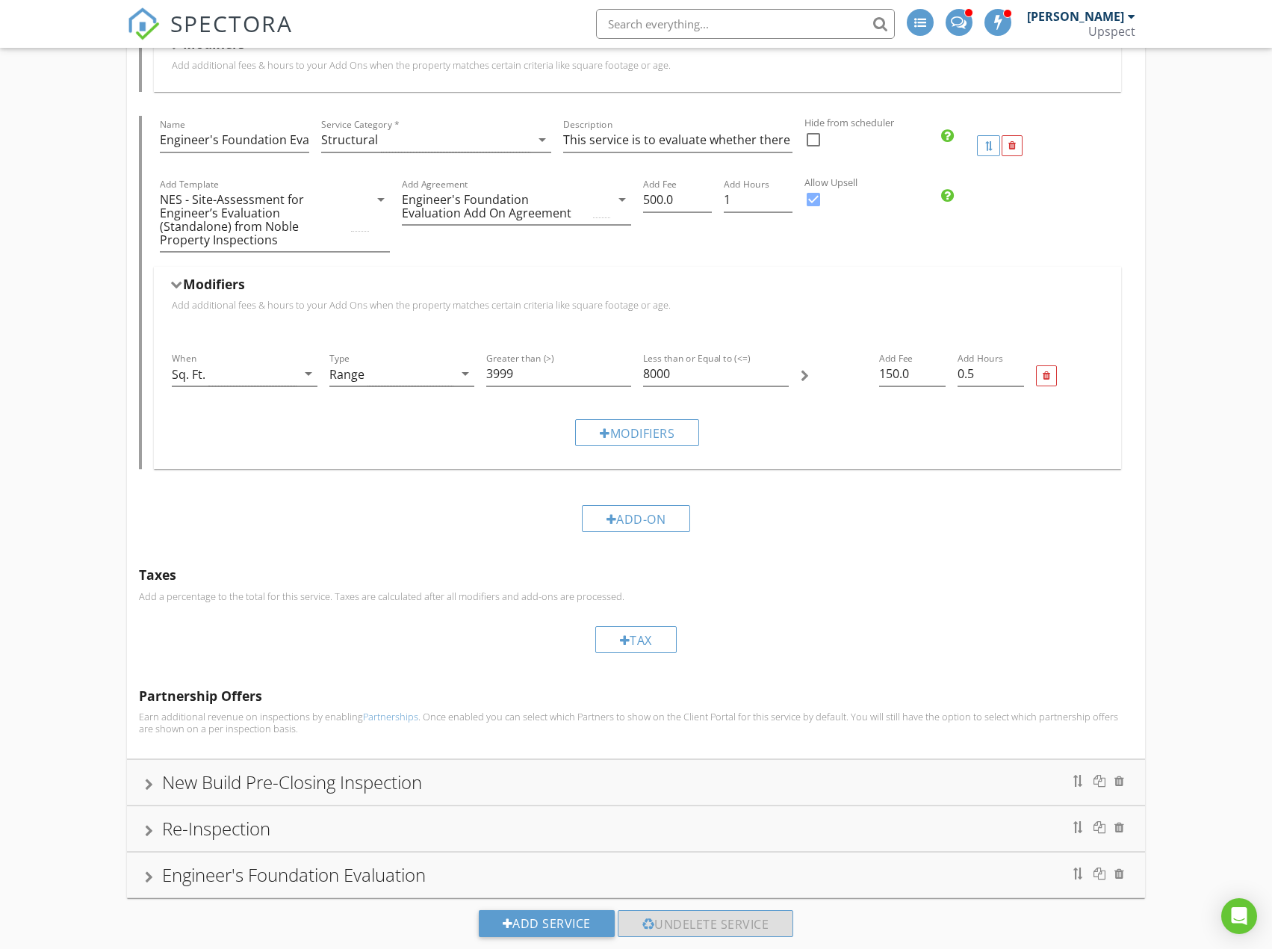
scroll to position [1991, 0]
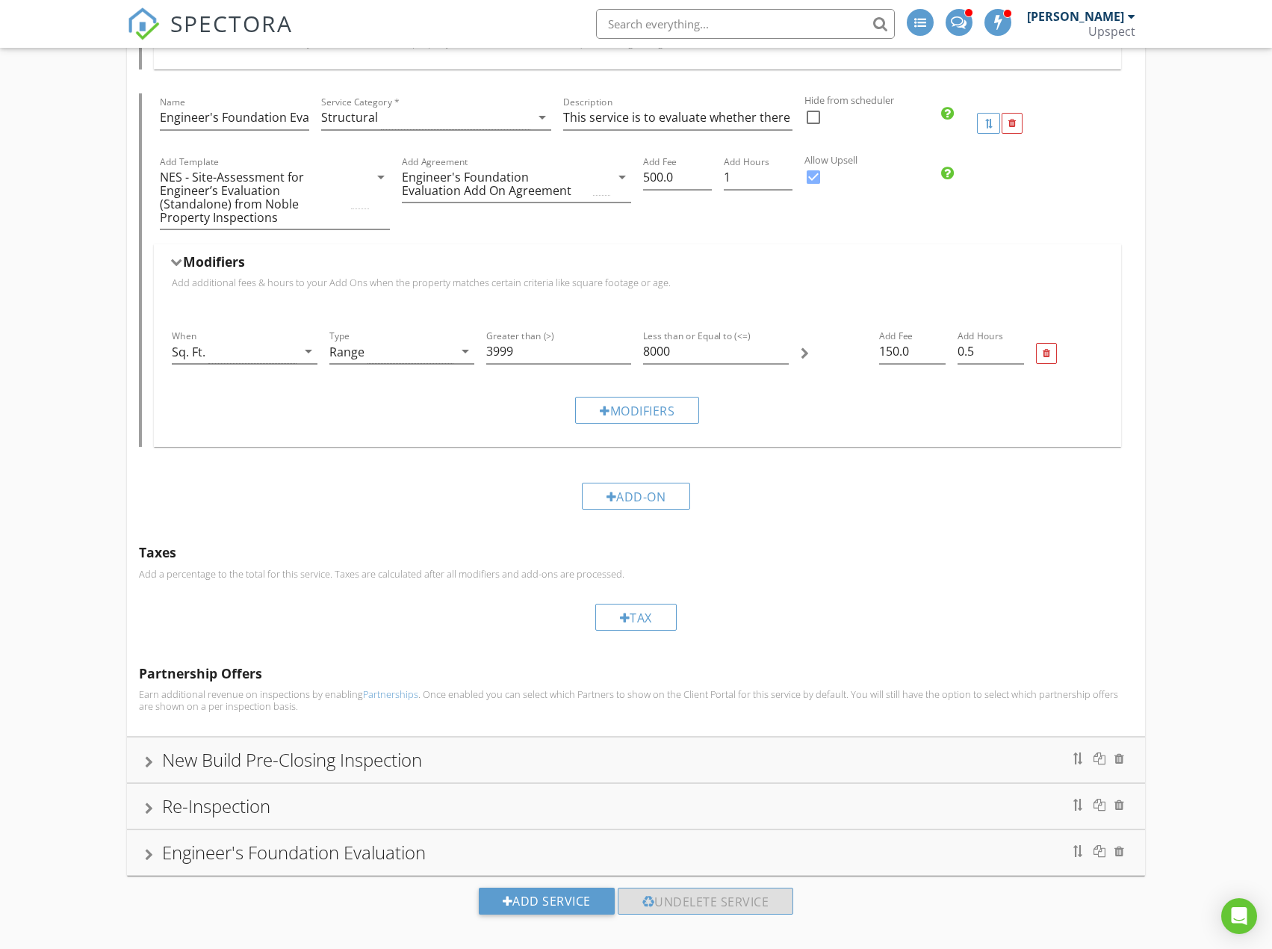
drag, startPoint x: 904, startPoint y: 735, endPoint x: 952, endPoint y: 726, distance: 48.6
click at [904, 746] on div "New Build Pre-Closing Inspection" at bounding box center [636, 759] width 982 height 27
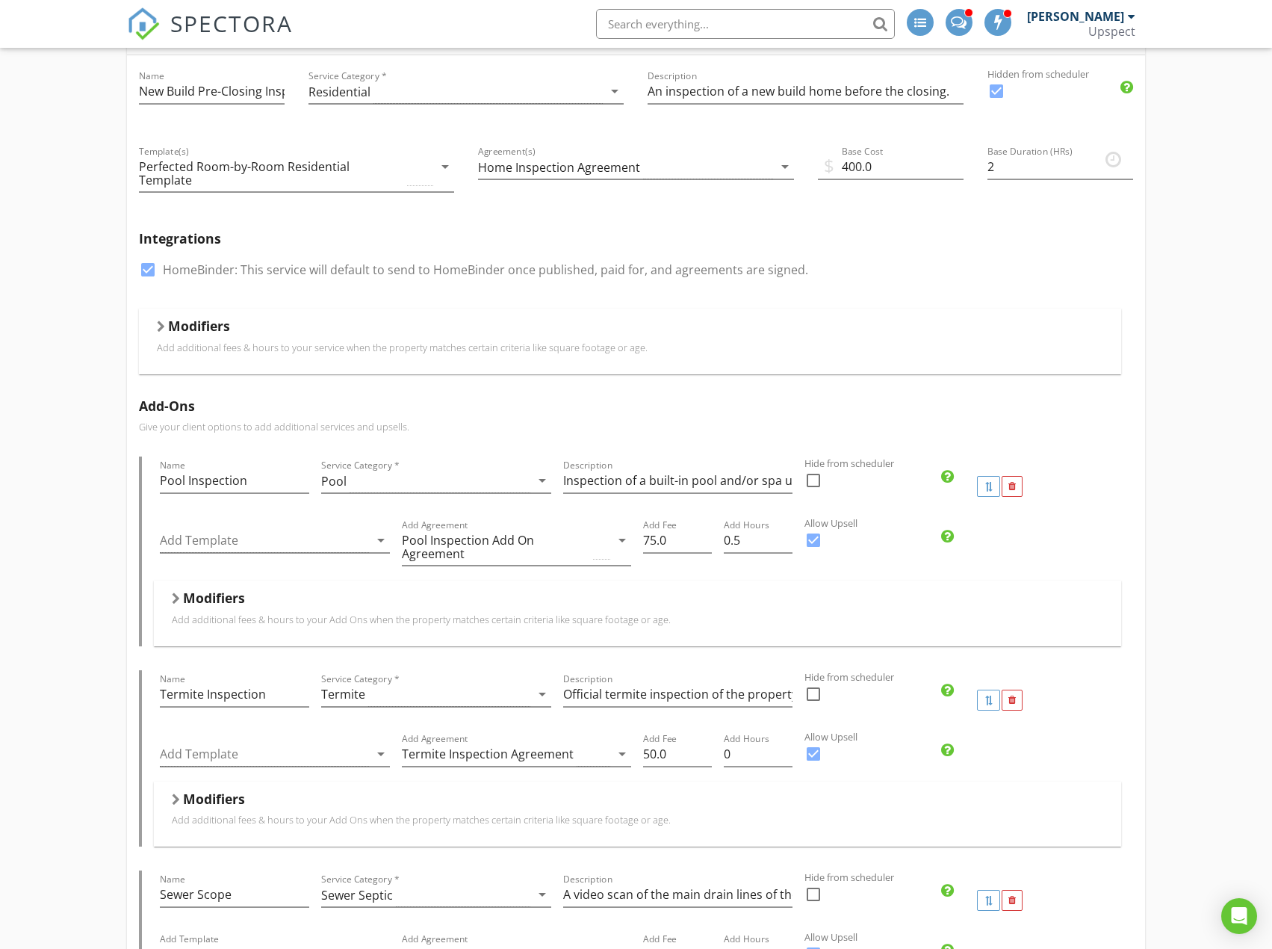
scroll to position [46, 0]
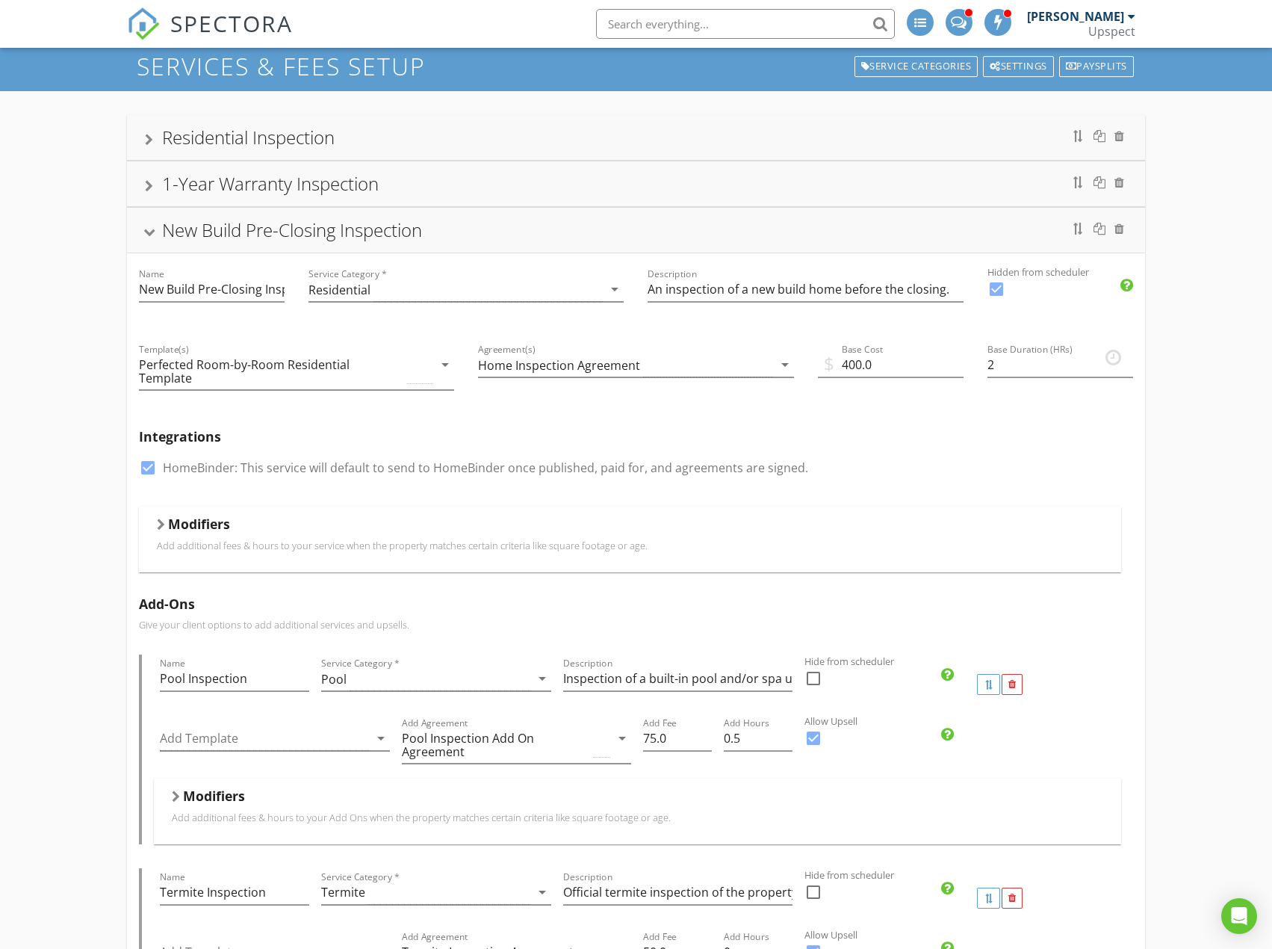
click at [929, 193] on div "1-Year Warranty Inspection" at bounding box center [636, 183] width 982 height 27
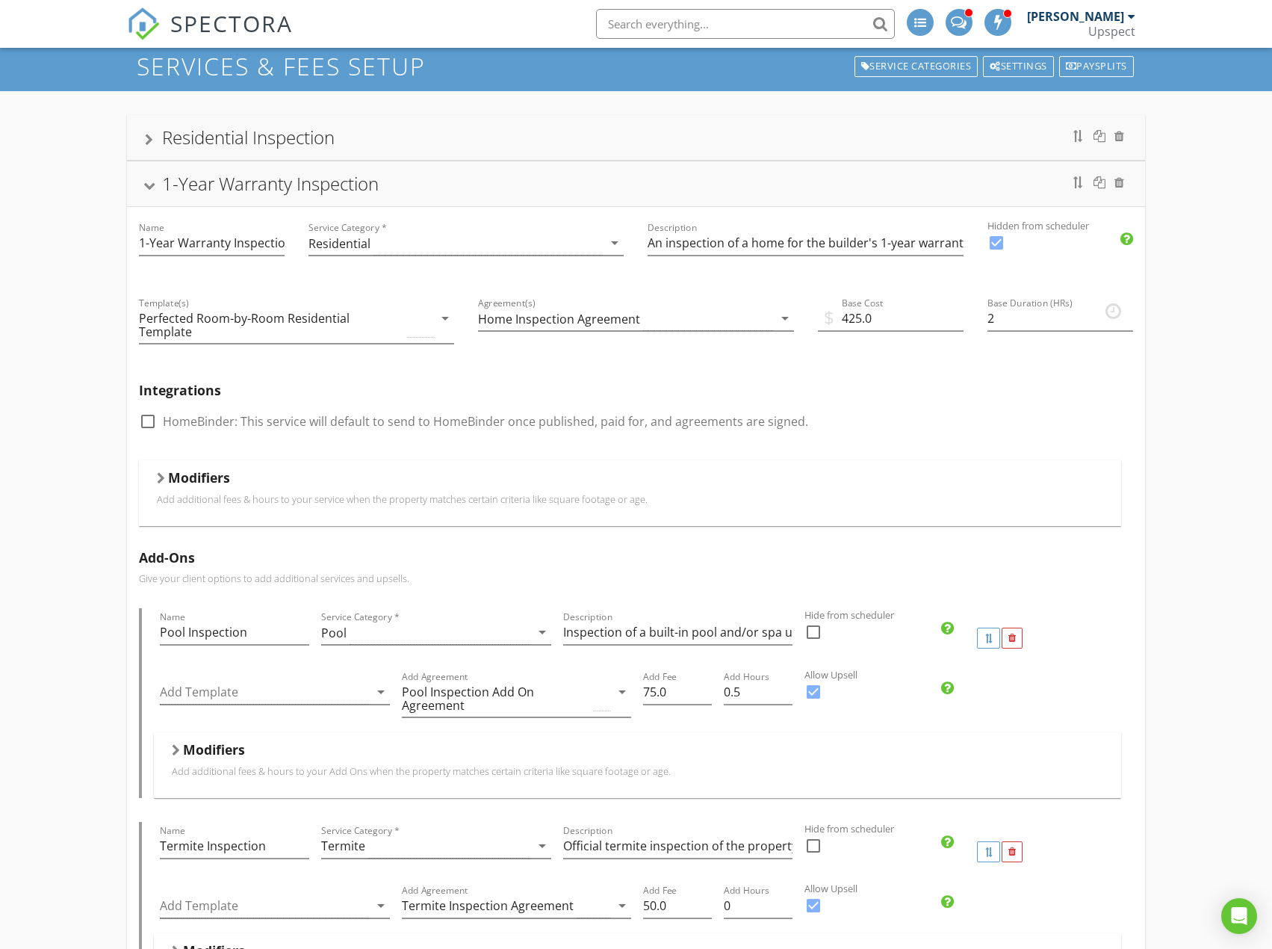
click at [917, 194] on div "1-Year Warranty Inspection" at bounding box center [636, 183] width 982 height 27
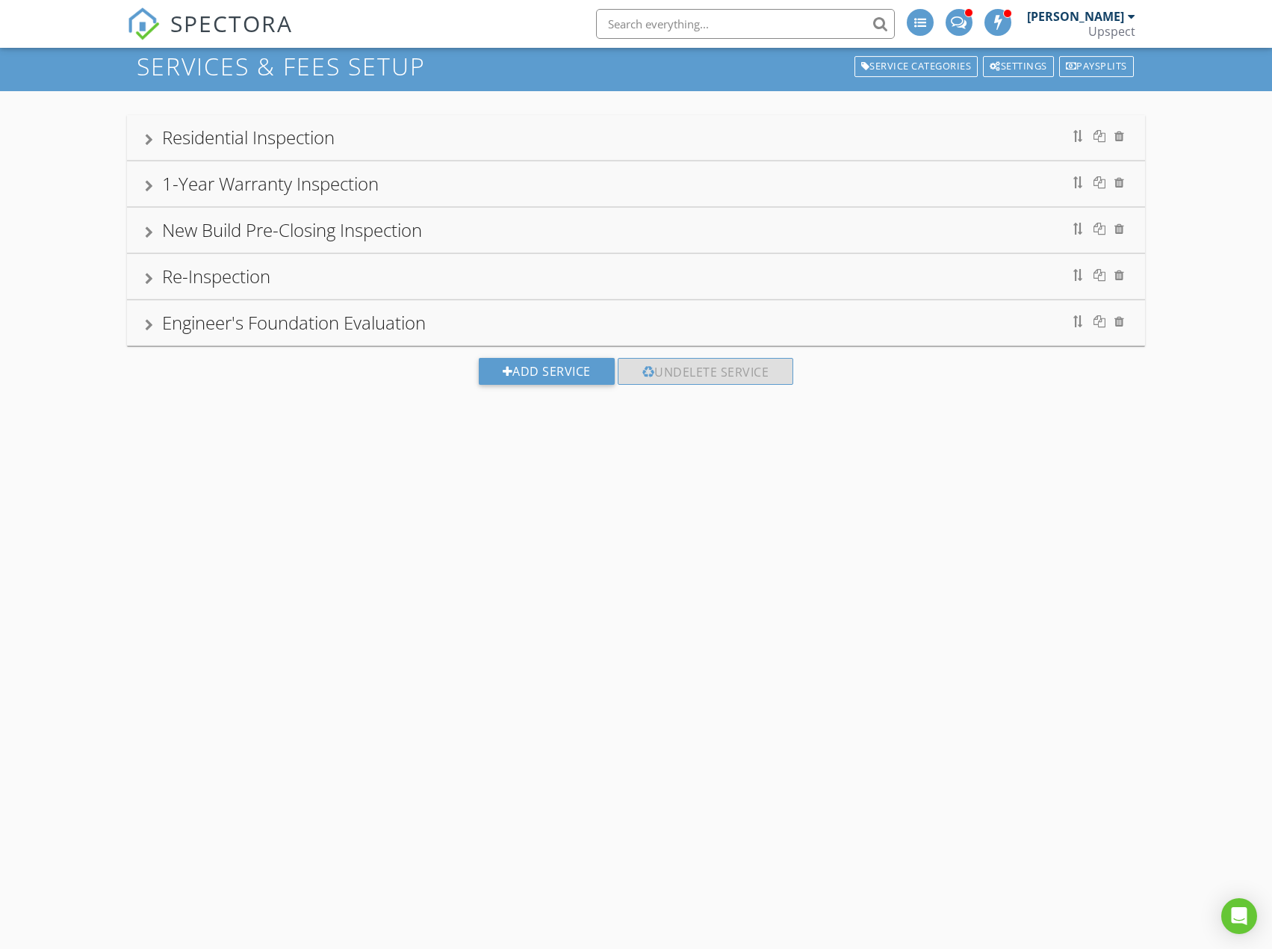
click at [932, 140] on div "Residential Inspection" at bounding box center [636, 137] width 982 height 27
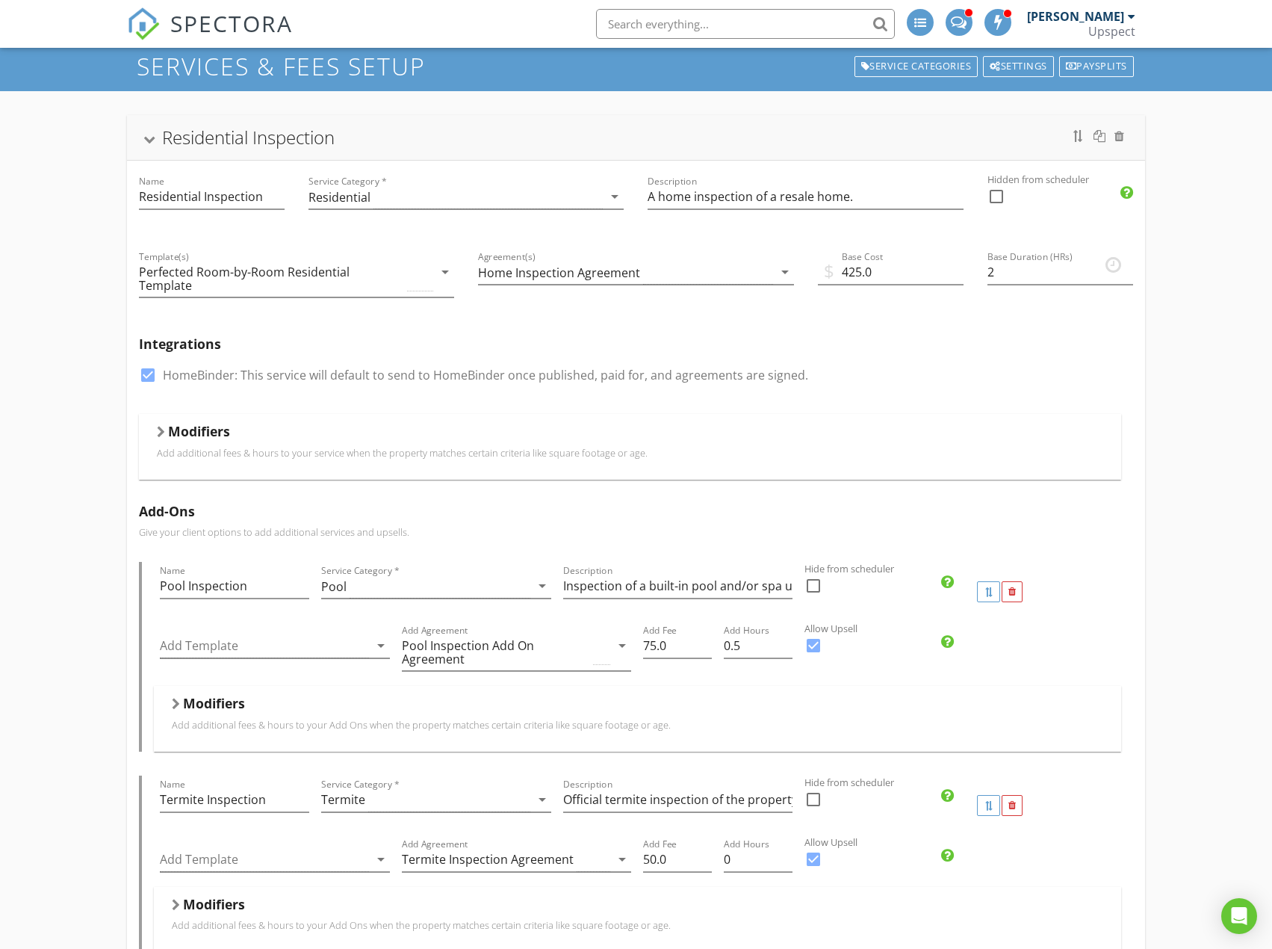
click at [932, 140] on div "Residential Inspection" at bounding box center [636, 137] width 982 height 27
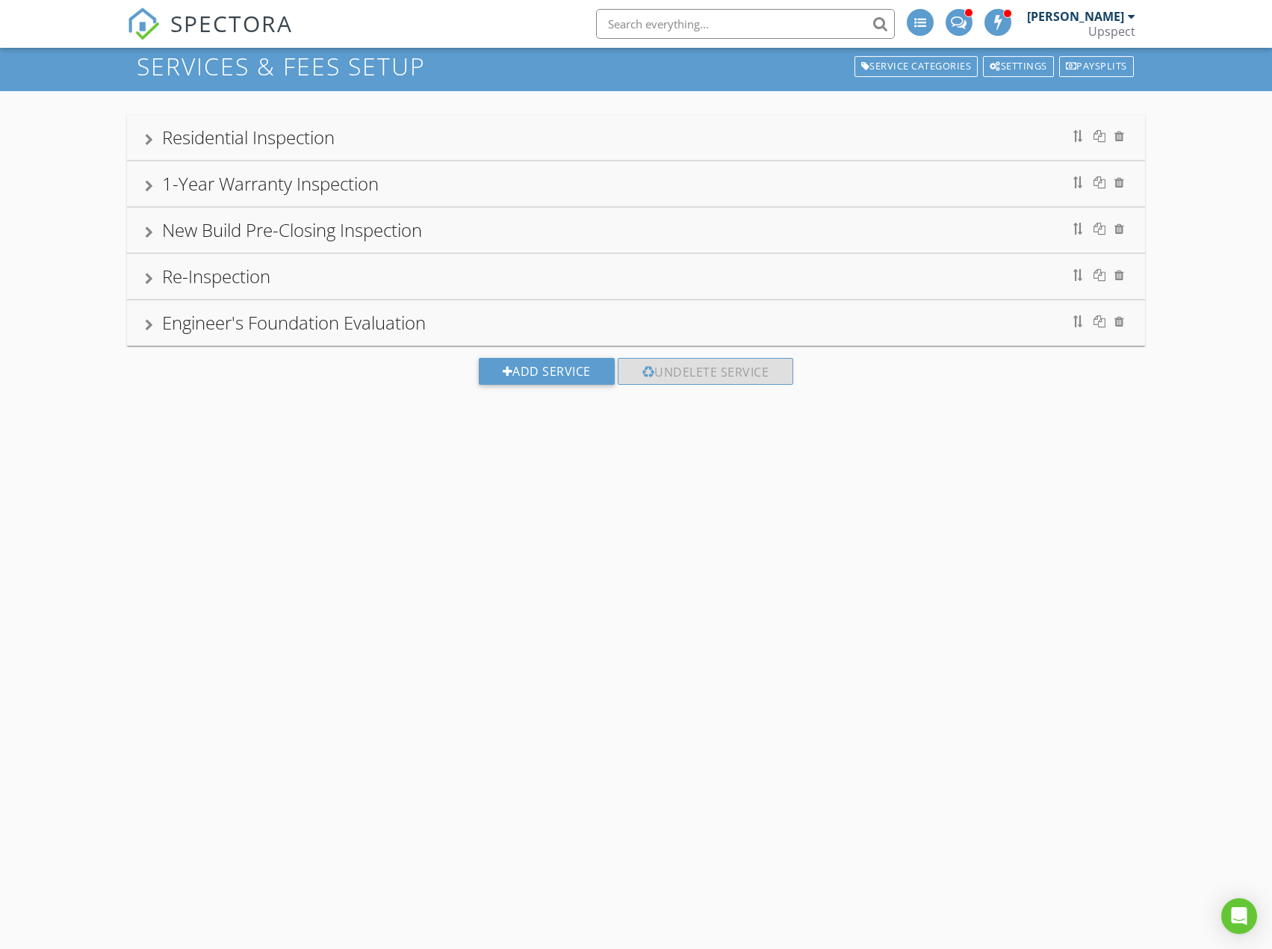
click at [908, 323] on div "Engineer's Foundation Evaluation" at bounding box center [636, 322] width 982 height 27
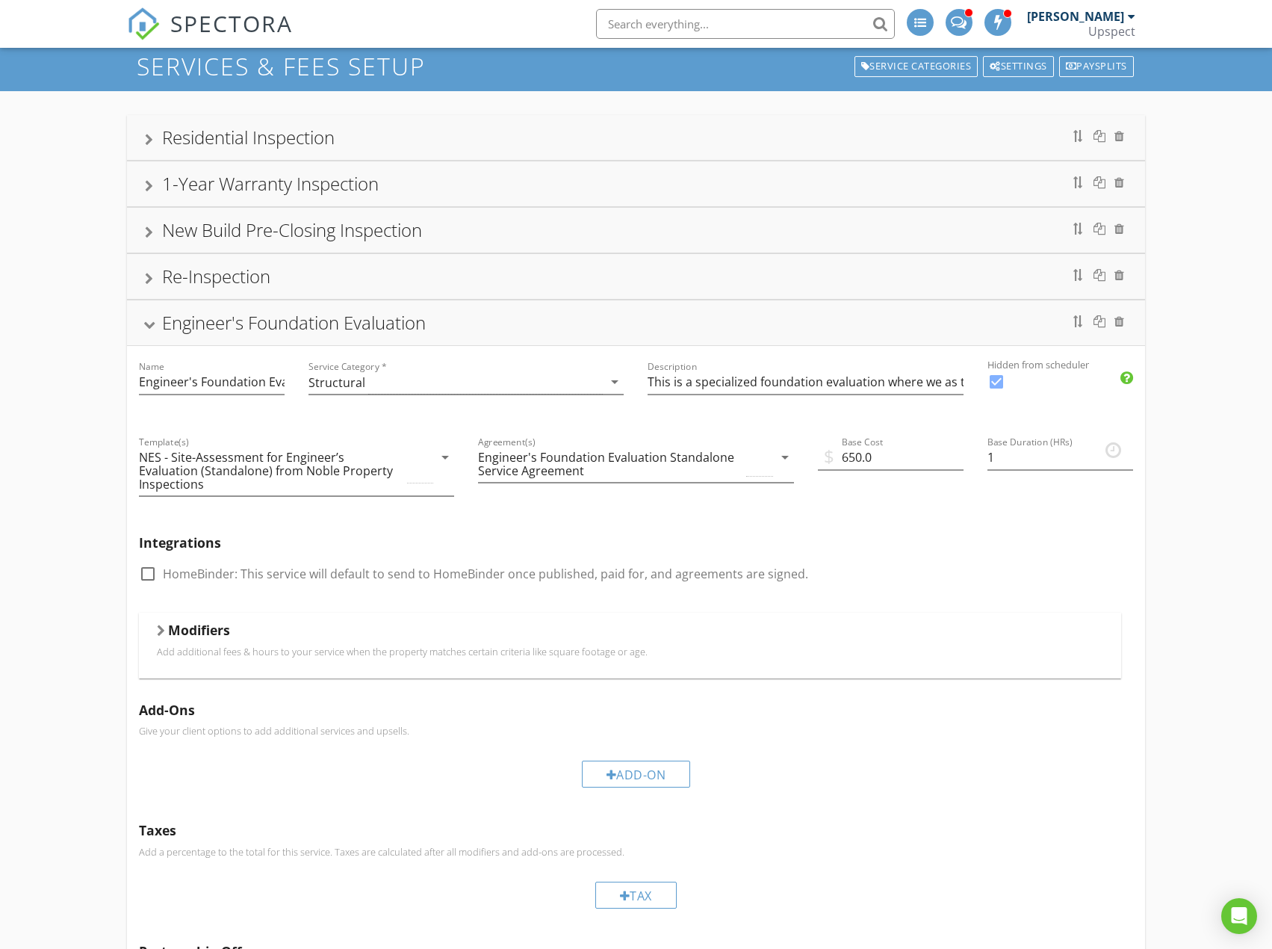
click at [908, 323] on div "Engineer's Foundation Evaluation" at bounding box center [636, 322] width 982 height 27
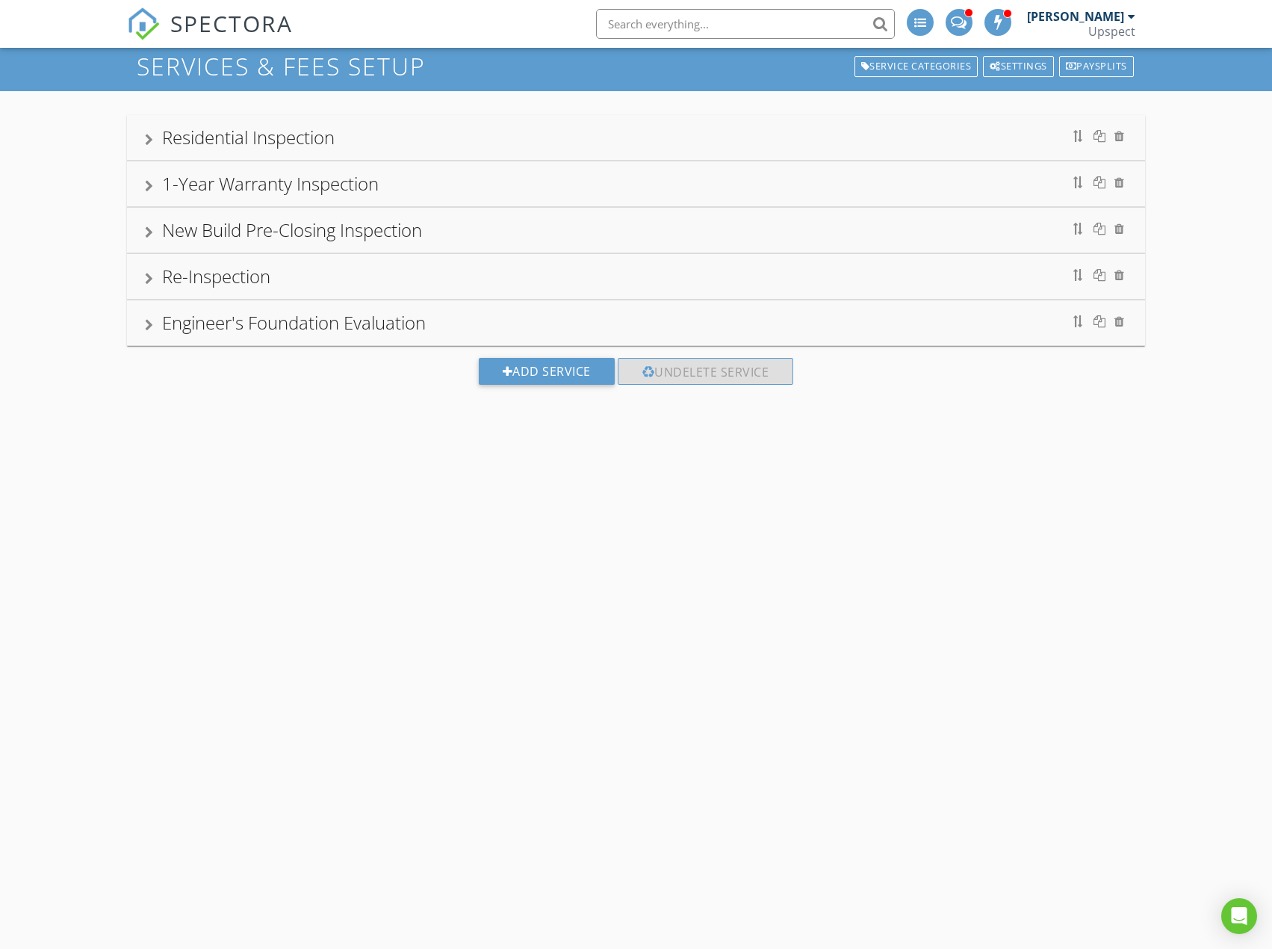
click at [921, 275] on div "Re-Inspection" at bounding box center [636, 276] width 982 height 27
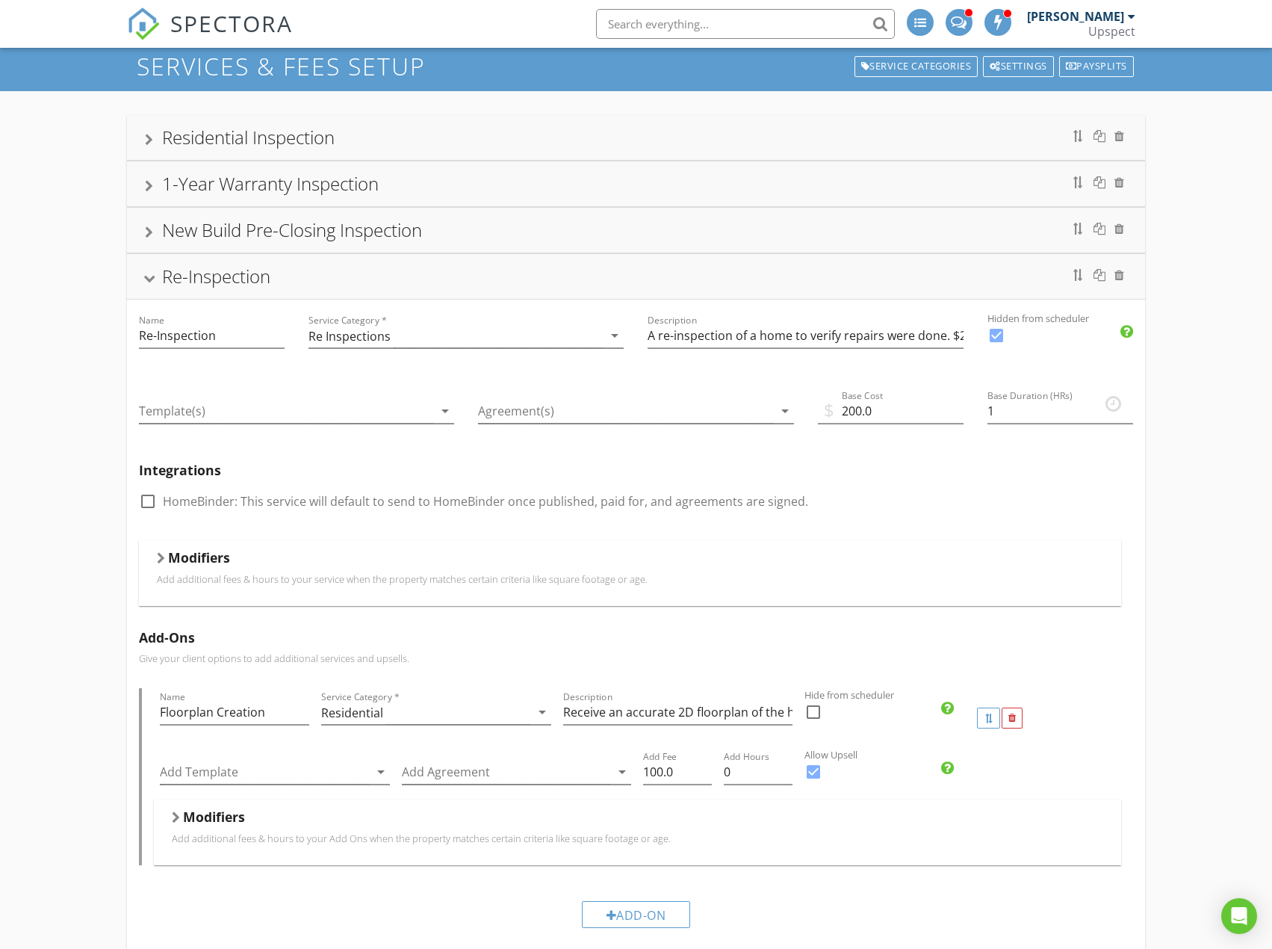
click at [921, 275] on div "Re-Inspection" at bounding box center [636, 276] width 982 height 27
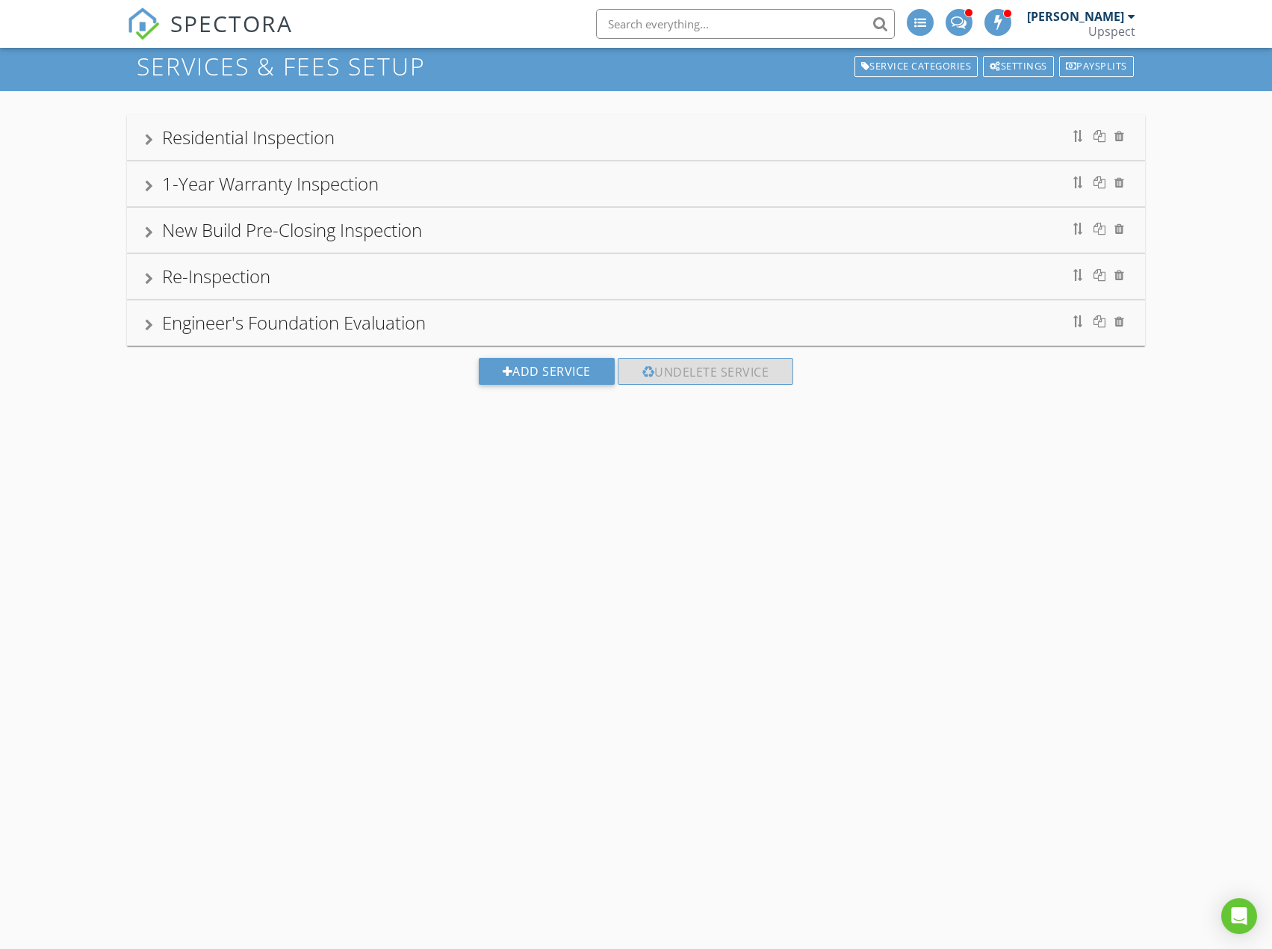
click at [940, 224] on div "New Build Pre-Closing Inspection" at bounding box center [636, 230] width 982 height 27
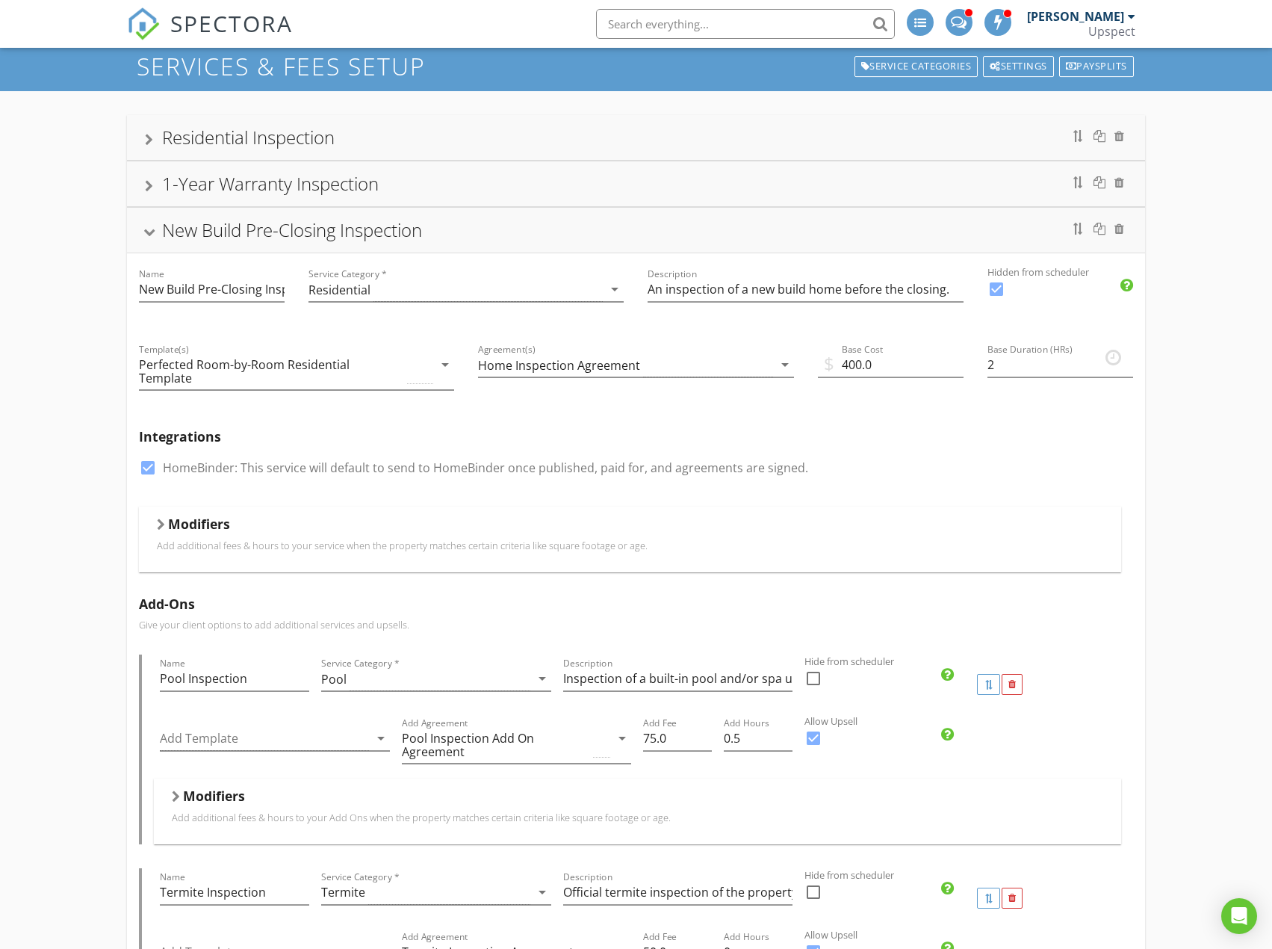
click at [940, 224] on div "New Build Pre-Closing Inspection" at bounding box center [636, 230] width 982 height 27
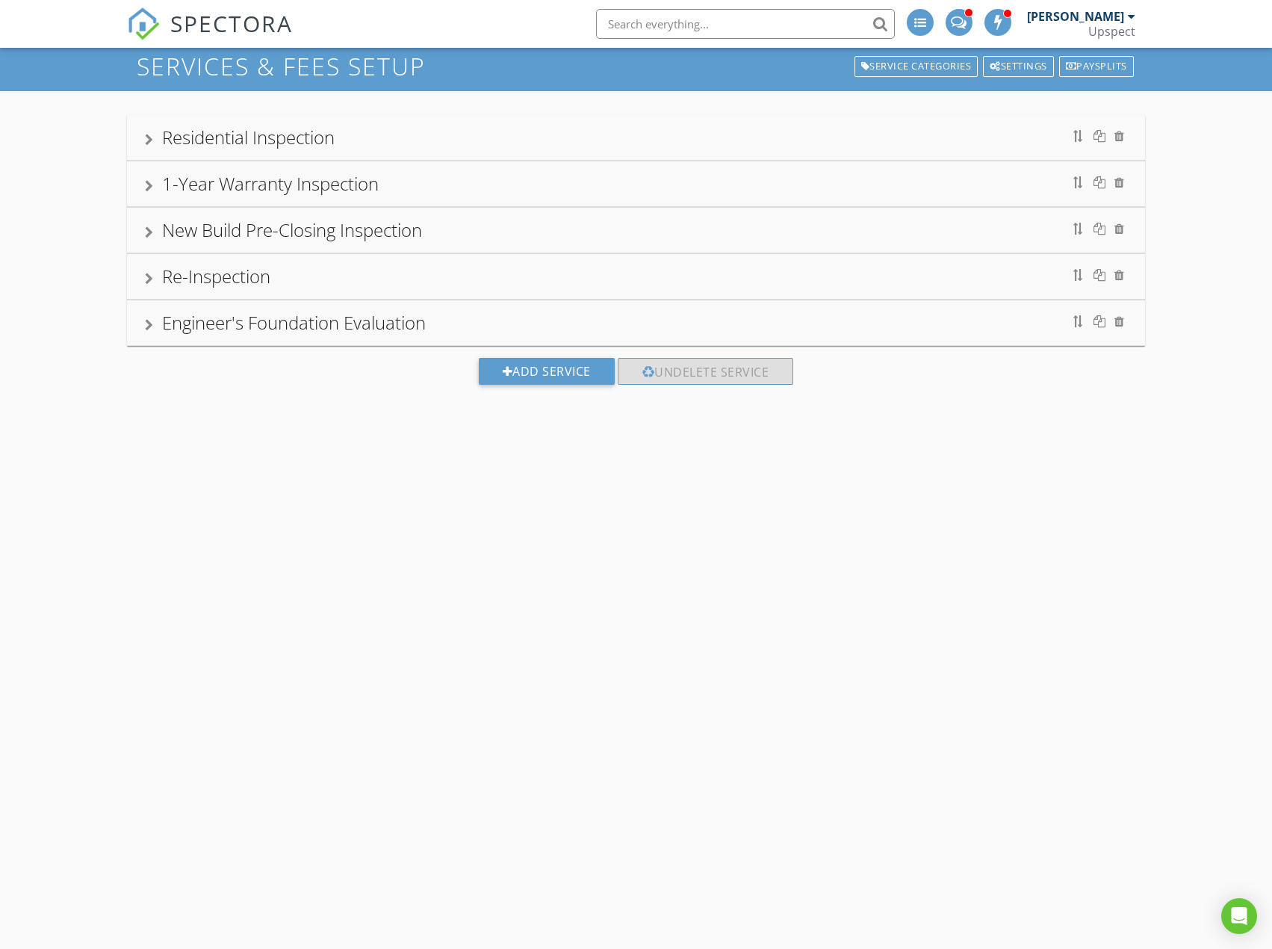
click at [936, 132] on div "Residential Inspection" at bounding box center [636, 137] width 982 height 27
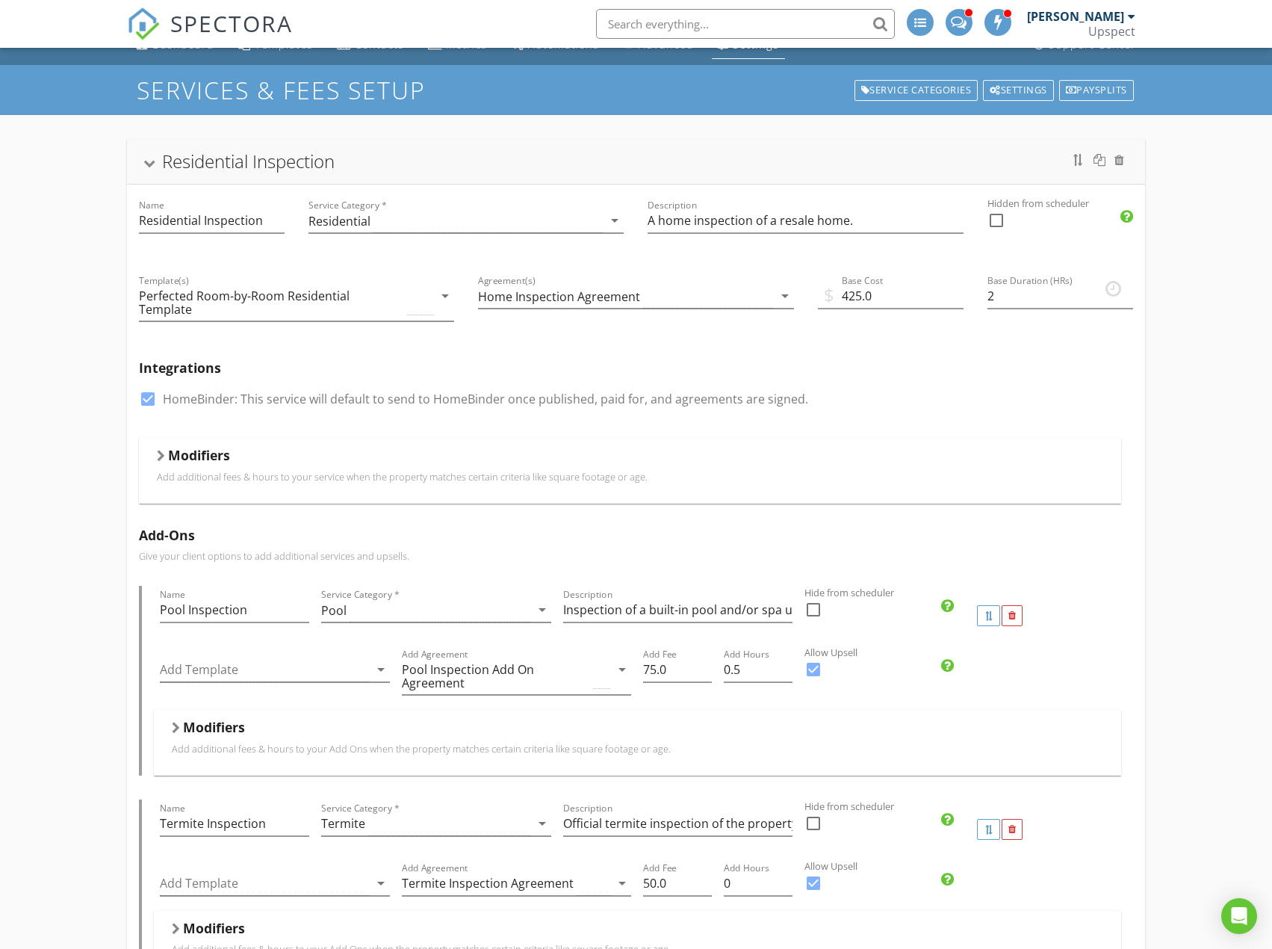
scroll to position [0, 0]
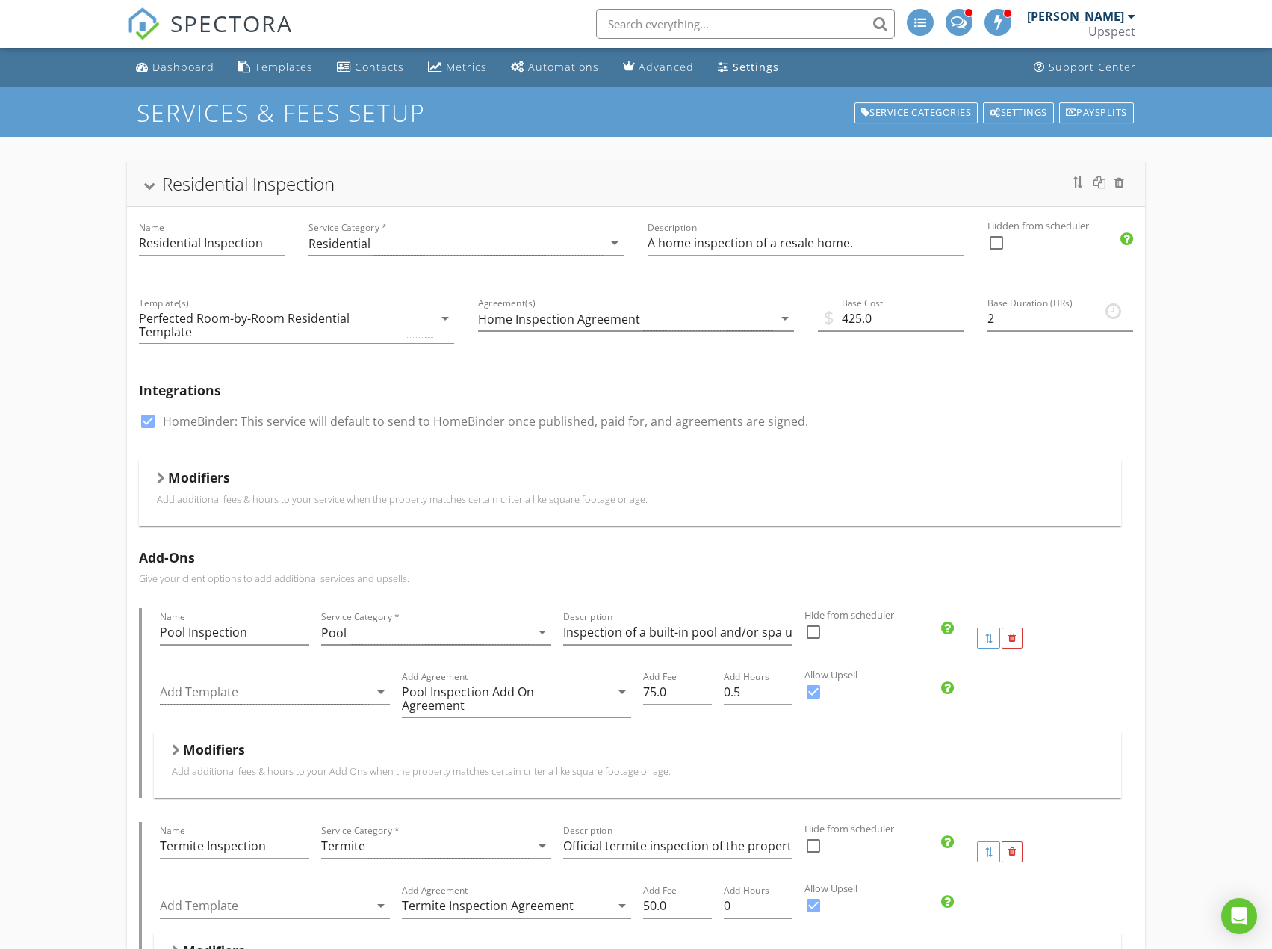
click at [900, 179] on div "Residential Inspection" at bounding box center [636, 183] width 982 height 27
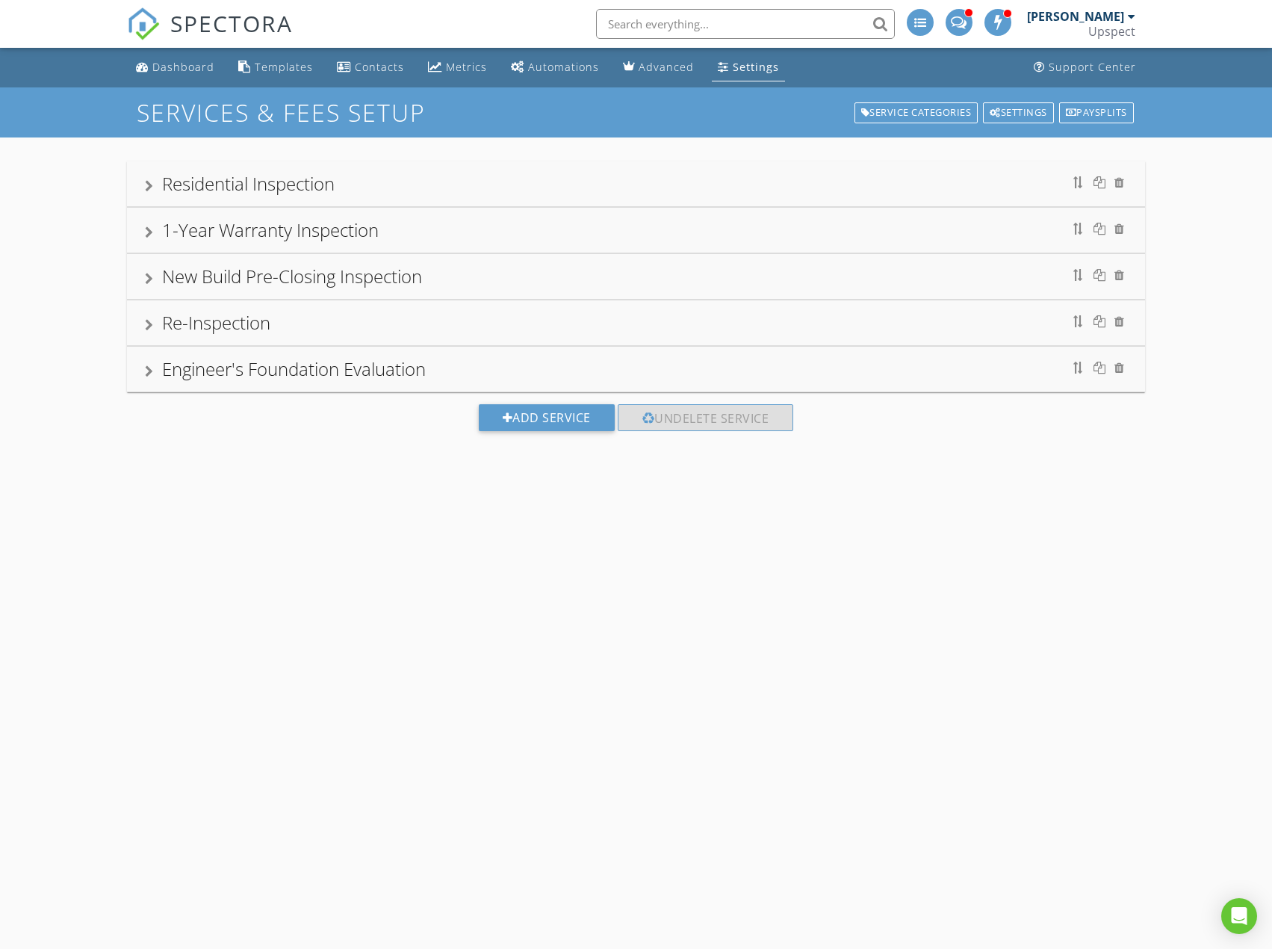
click at [719, 229] on div "1-Year Warranty Inspection" at bounding box center [636, 230] width 982 height 27
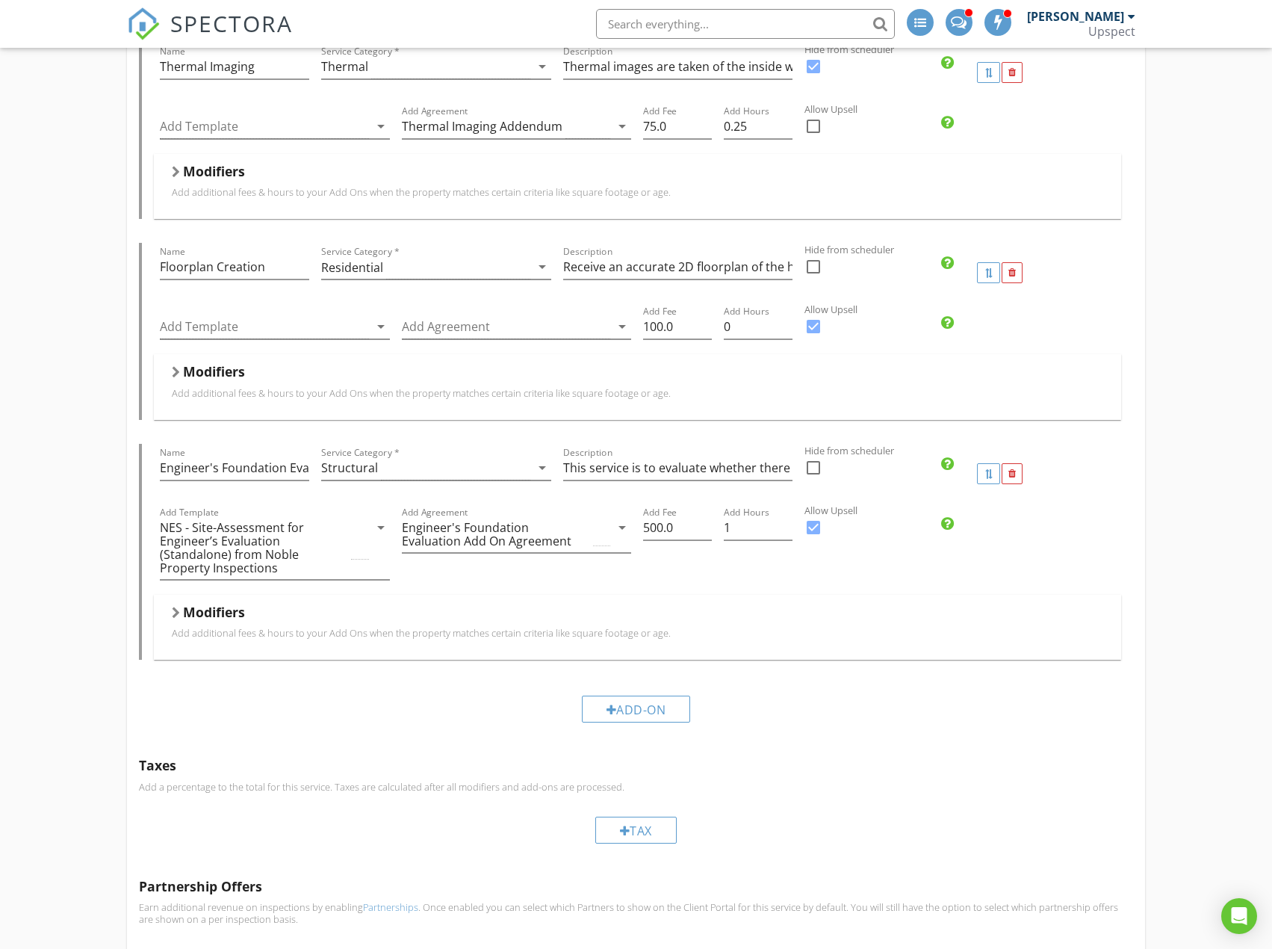
scroll to position [1793, 0]
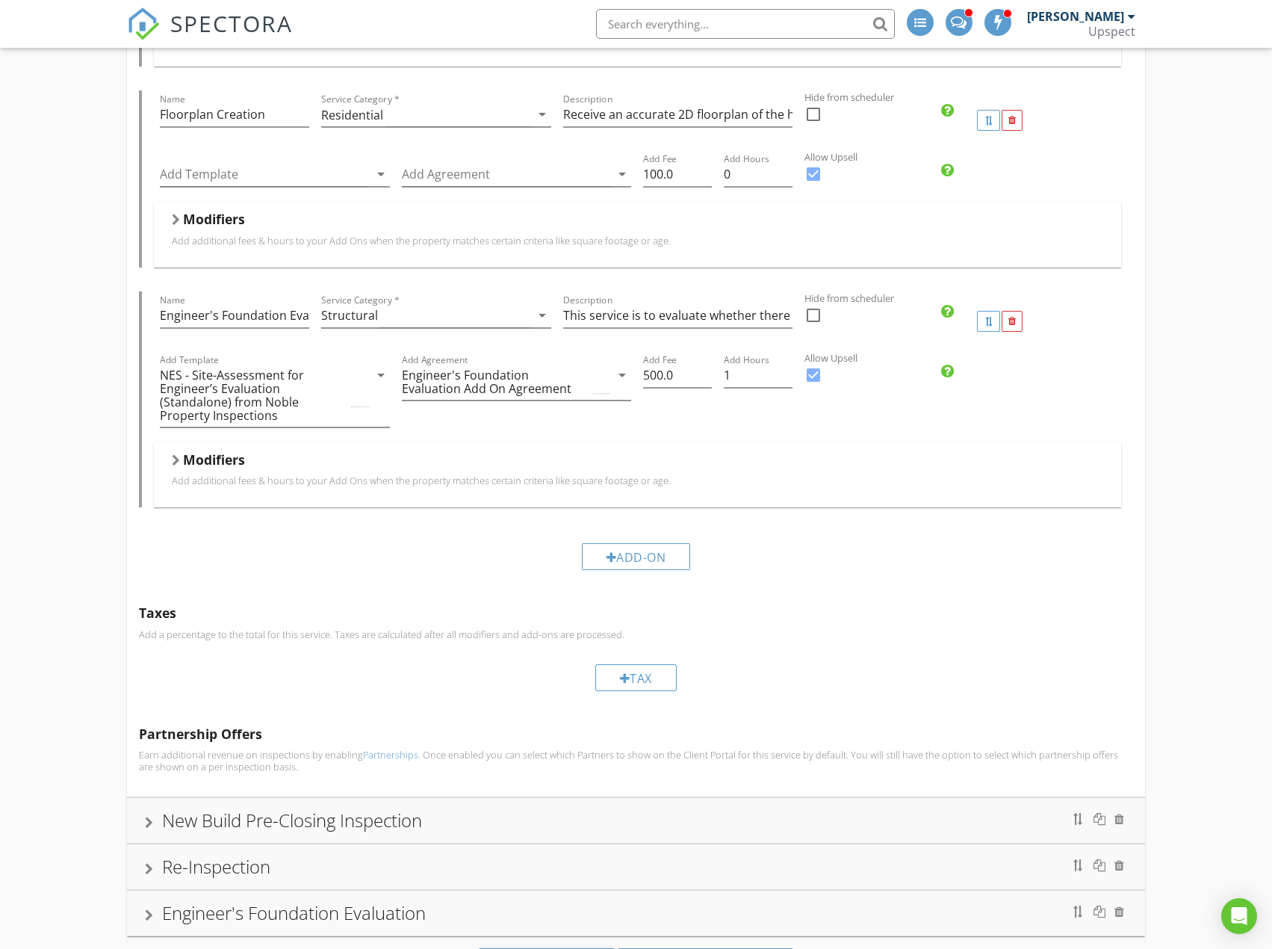
click at [655, 453] on div "Modifiers" at bounding box center [637, 462] width 931 height 23
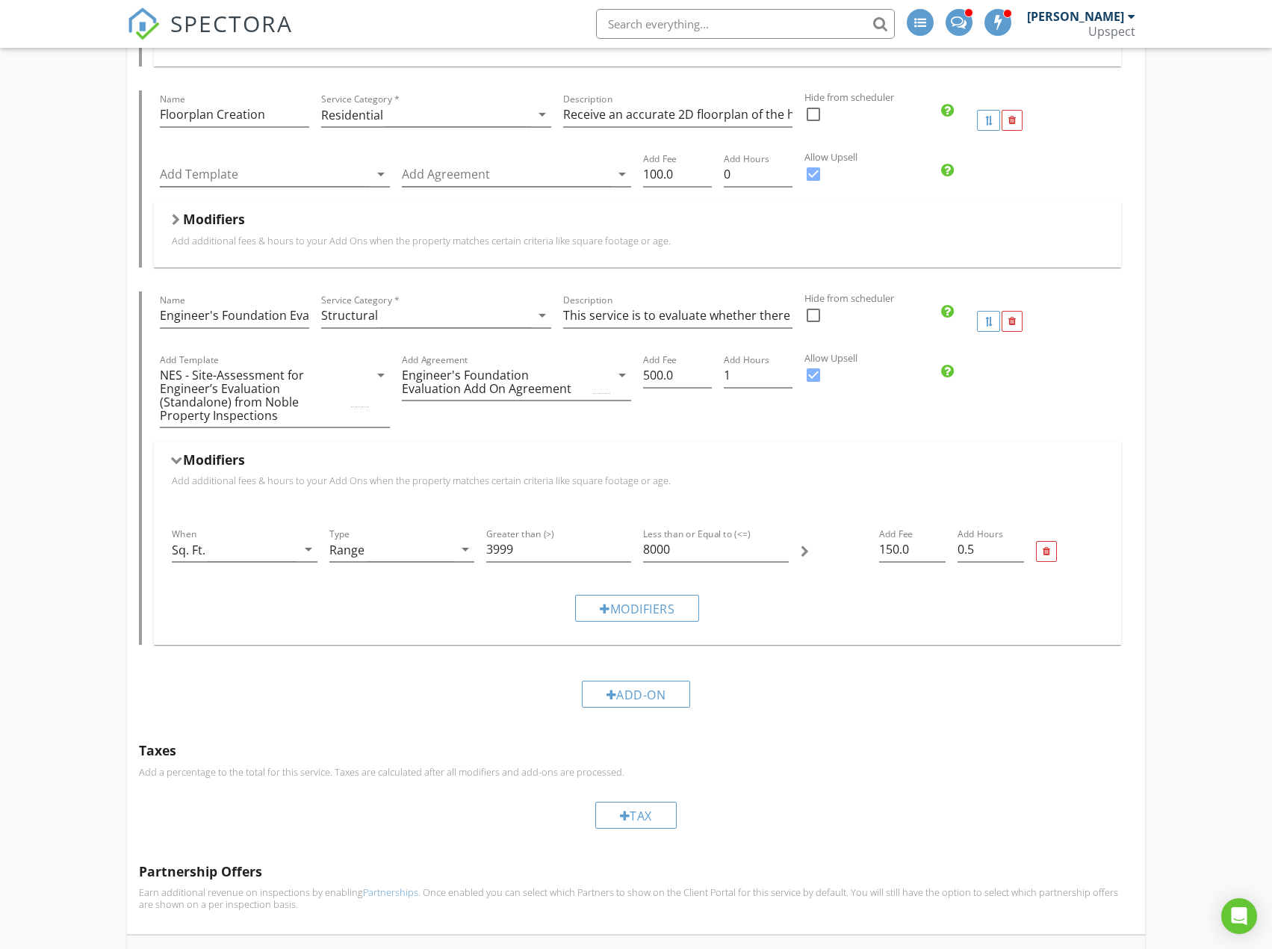
click at [655, 453] on div "Modifiers" at bounding box center [637, 462] width 931 height 23
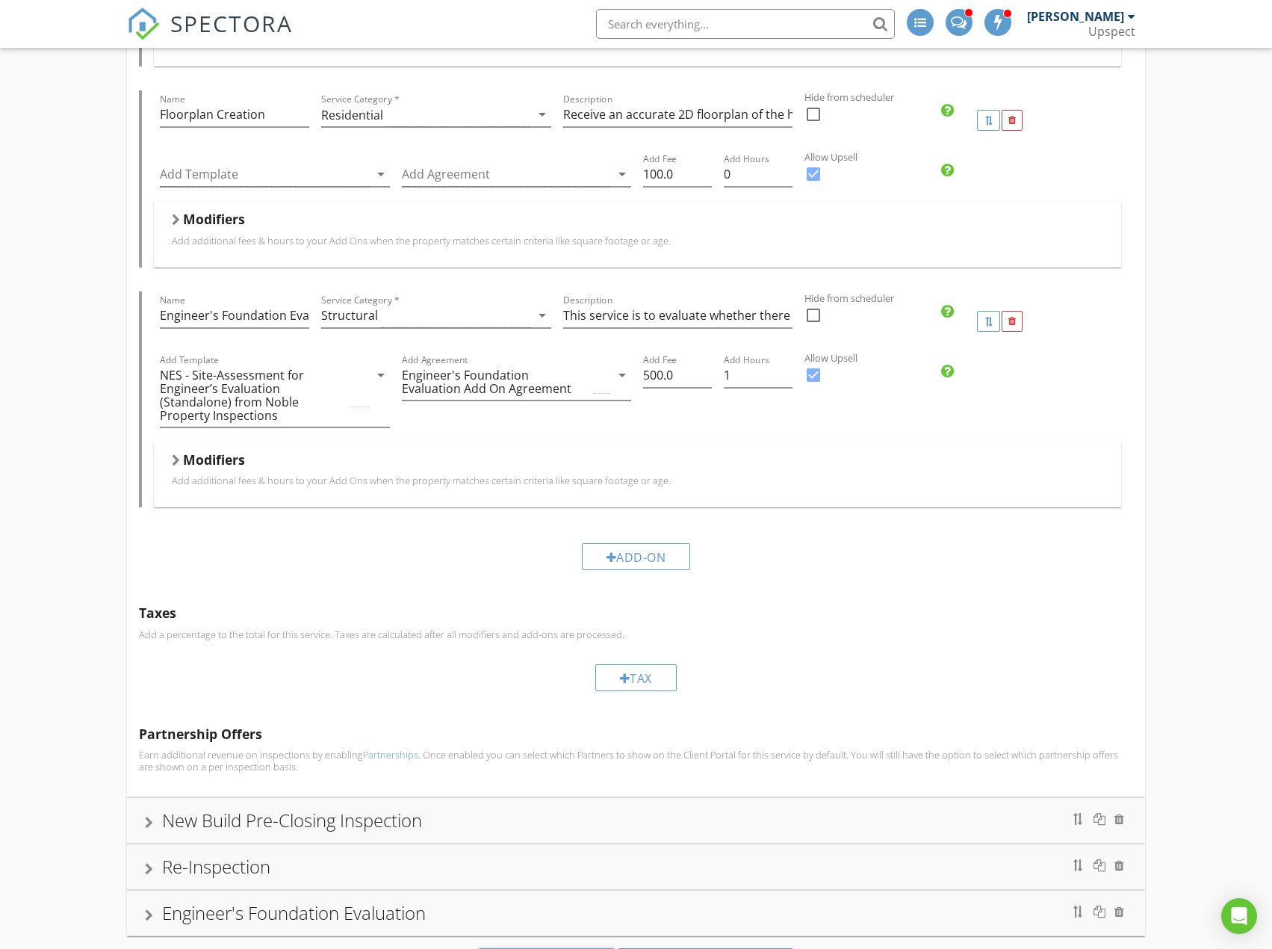
scroll to position [1853, 0]
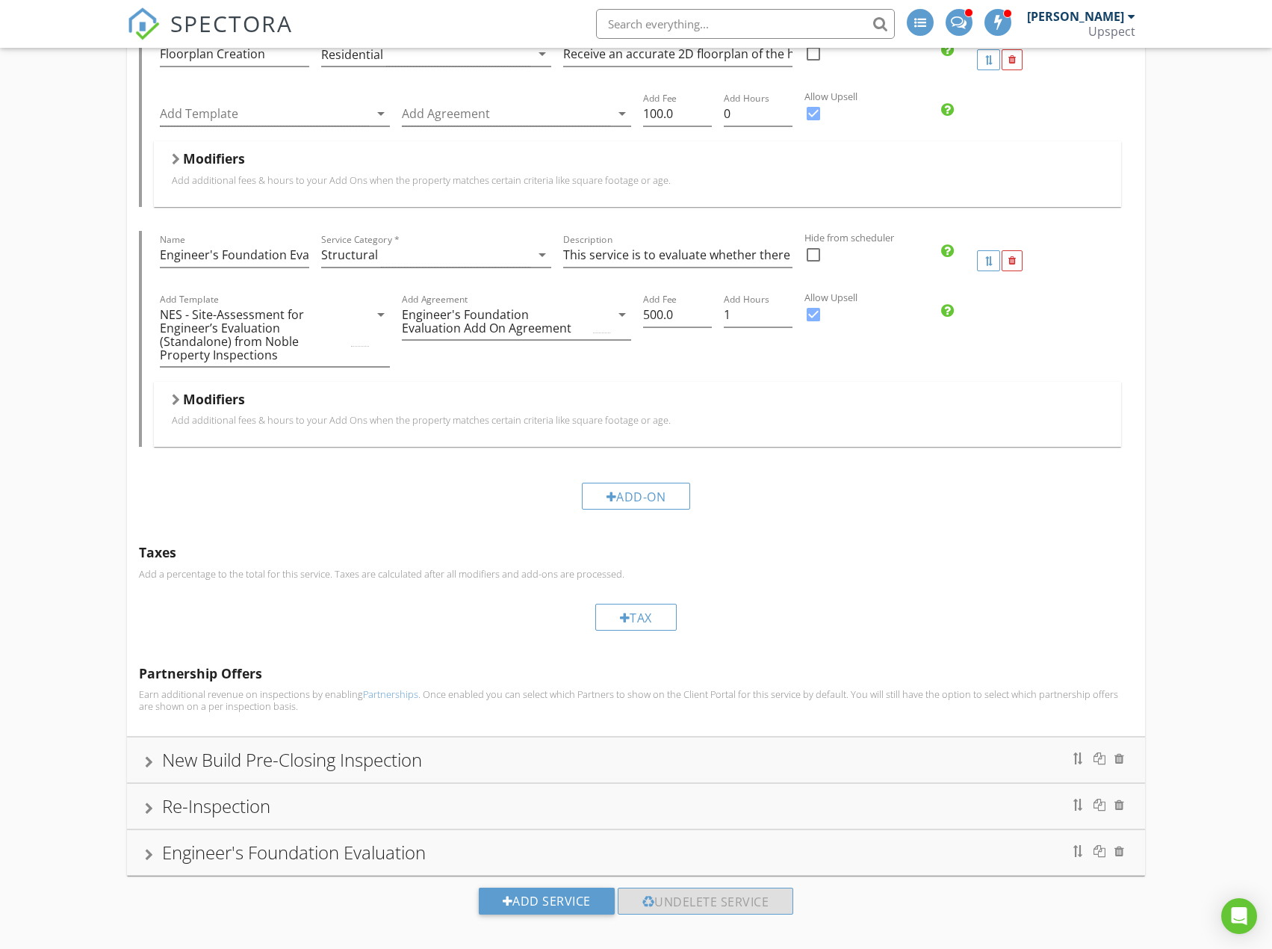
click at [789, 750] on div "New Build Pre-Closing Inspection" at bounding box center [636, 759] width 982 height 27
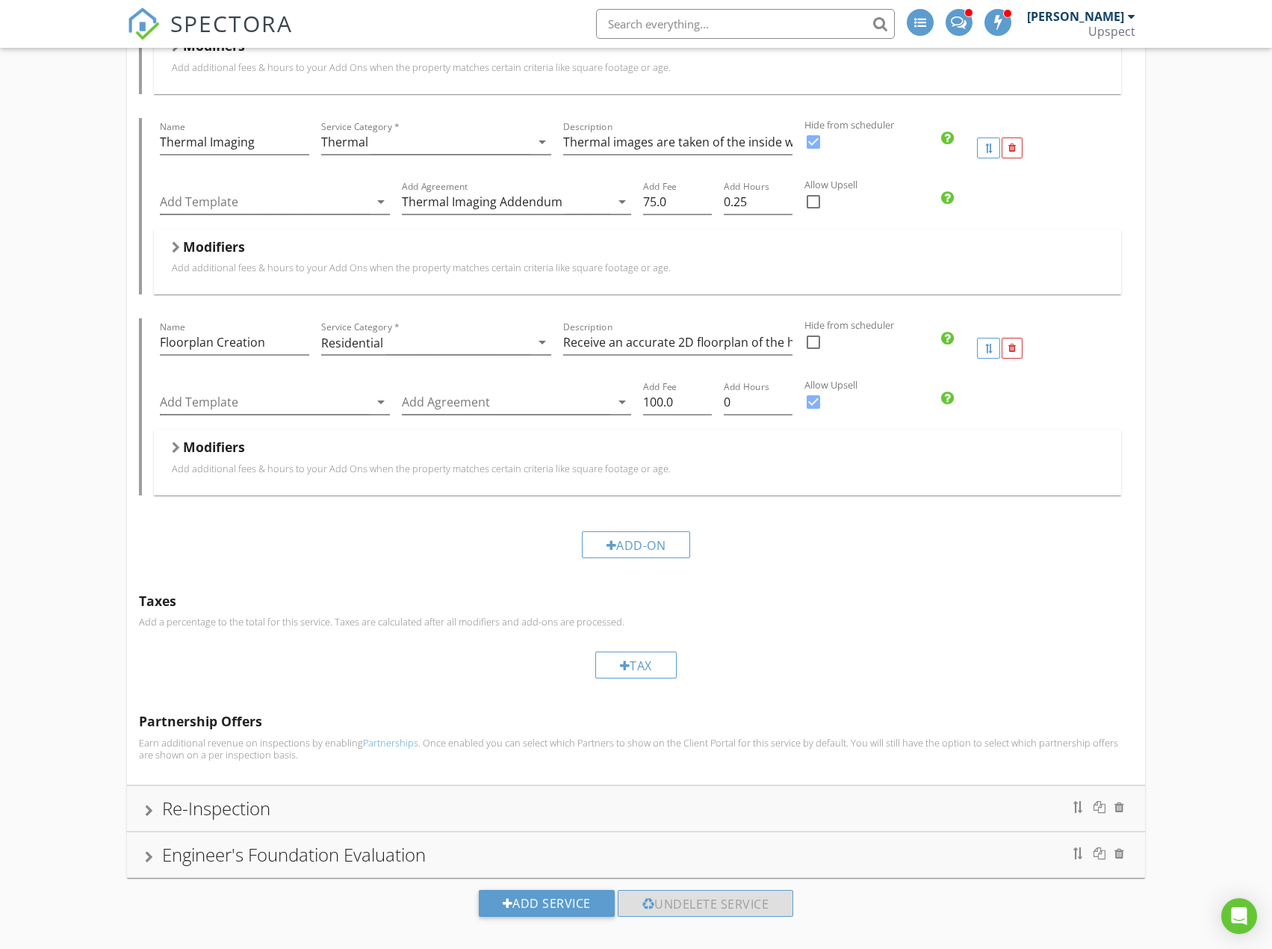
scroll to position [1613, 0]
click at [666, 529] on div "Add-On" at bounding box center [636, 542] width 109 height 27
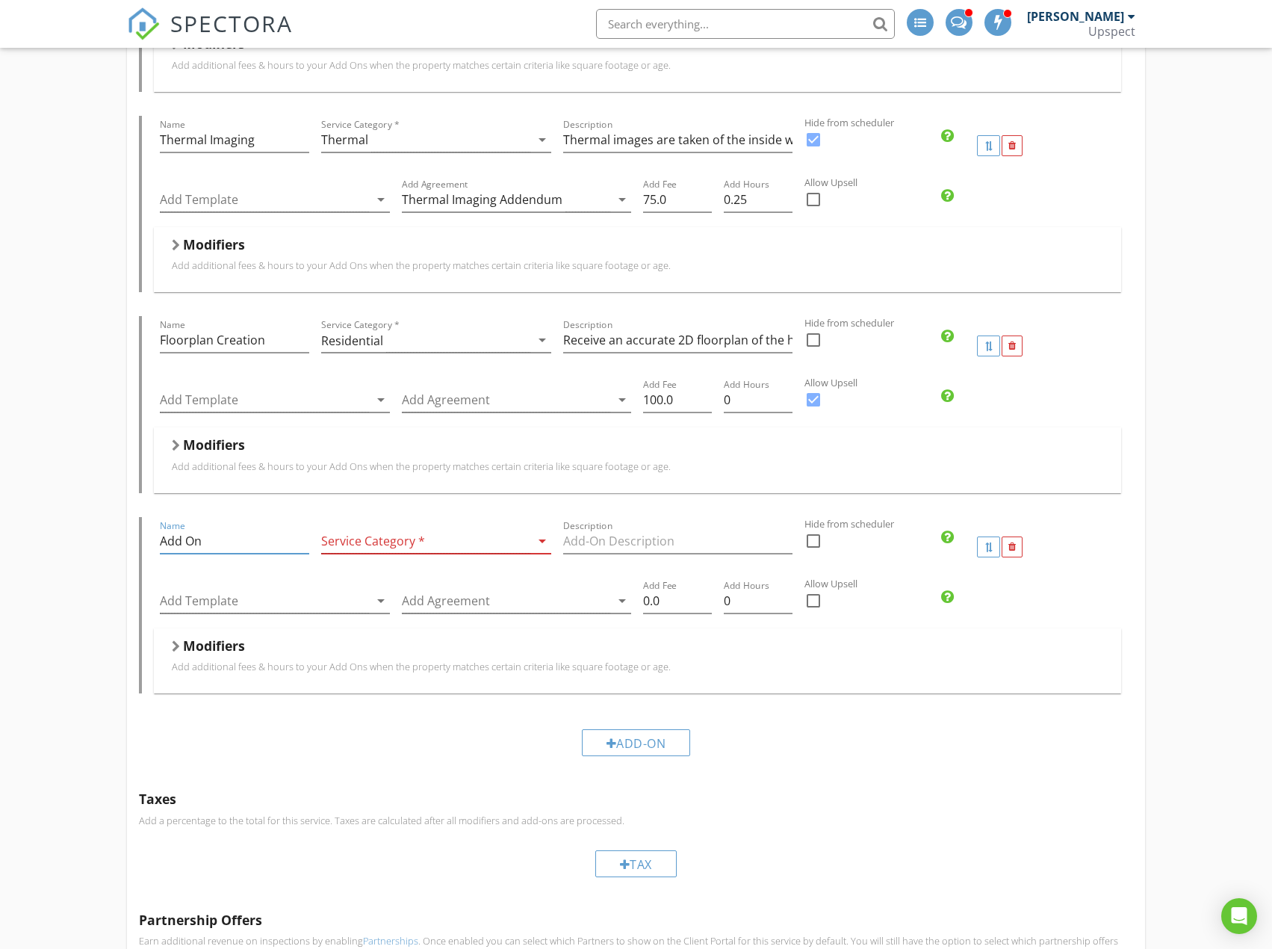
click at [225, 529] on input "Add On" at bounding box center [234, 541] width 149 height 25
paste input "Engineer's Foundation Evaluatio"
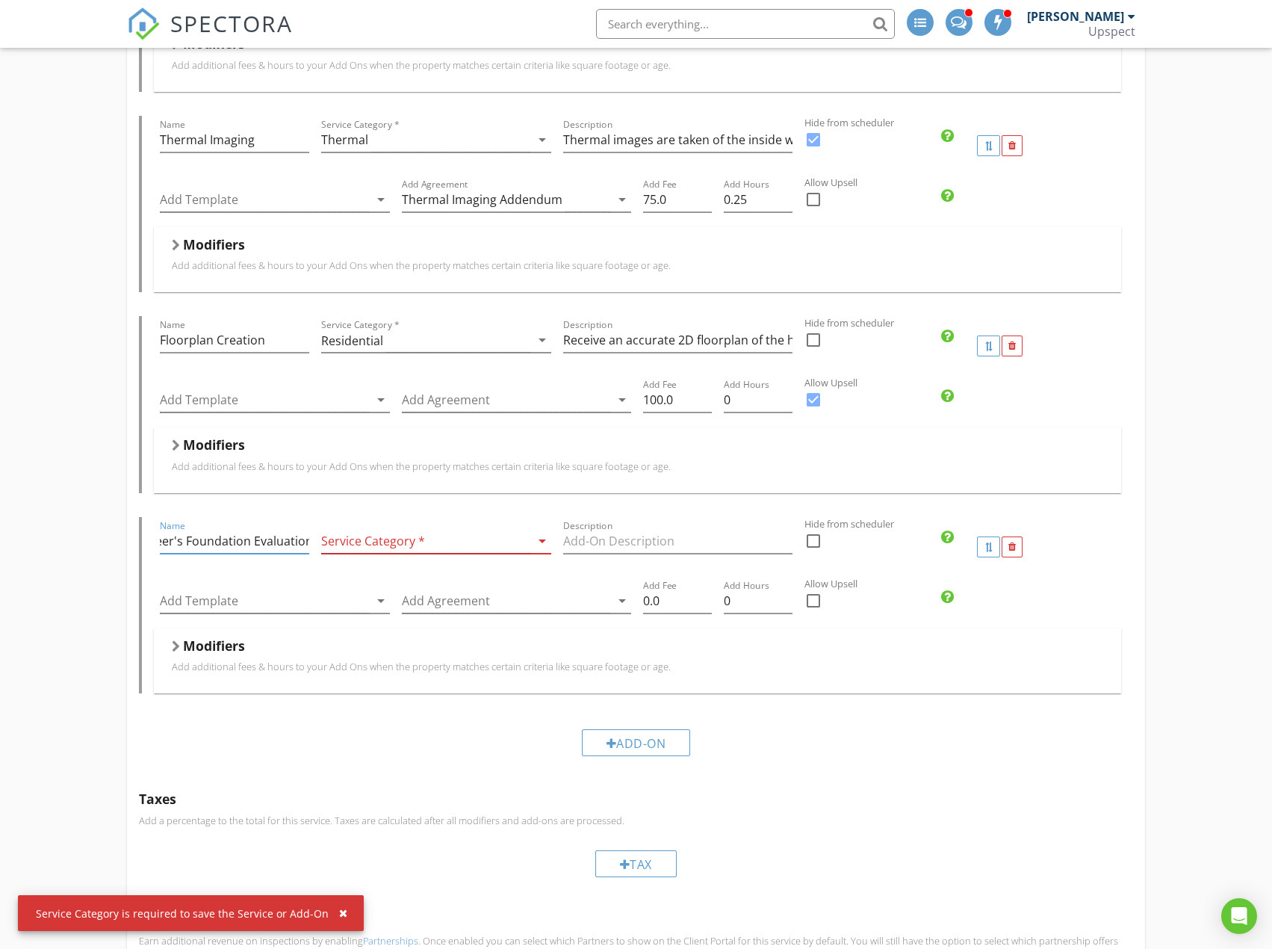
scroll to position [0, 0]
drag, startPoint x: 225, startPoint y: 524, endPoint x: 142, endPoint y: 533, distance: 83.4
click at [142, 533] on div "Name Engineer's Foundation Evaluation Service Category * arrow_drop_down Descri…" at bounding box center [635, 605] width 993 height 176
click at [214, 529] on input "Engineer's Foundation Evaluation" at bounding box center [234, 541] width 149 height 25
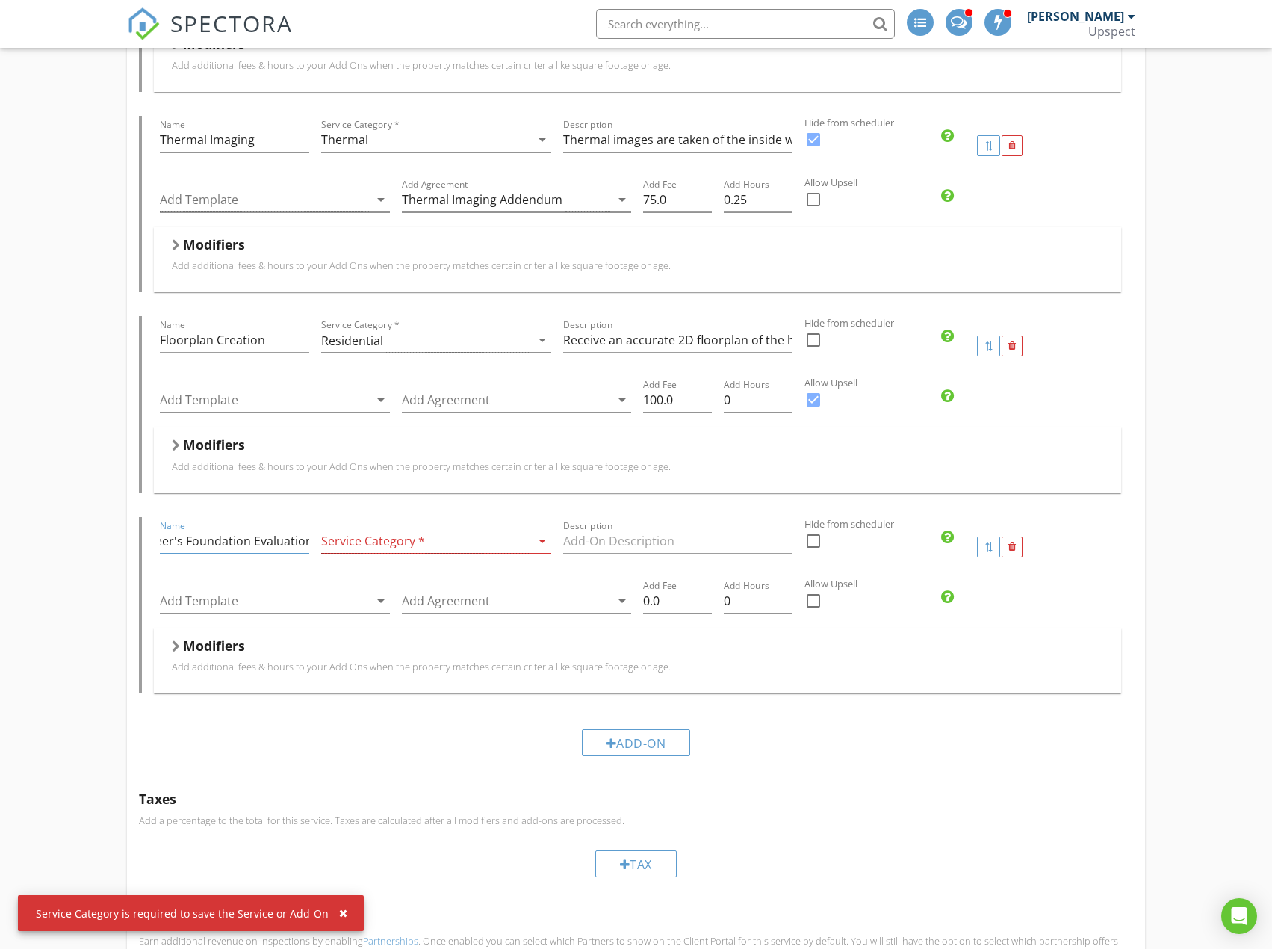
drag, startPoint x: 222, startPoint y: 525, endPoint x: 309, endPoint y: 523, distance: 87.4
click at [309, 529] on input "Engineer's Foundation Evaluation" at bounding box center [234, 541] width 149 height 25
click at [305, 529] on input "Engineer's Foundation Evaluation" at bounding box center [234, 541] width 149 height 25
click at [308, 529] on input "Engineer's Foundation Evaluation" at bounding box center [234, 541] width 149 height 25
type input "Engineer's Foundation Evaluation"
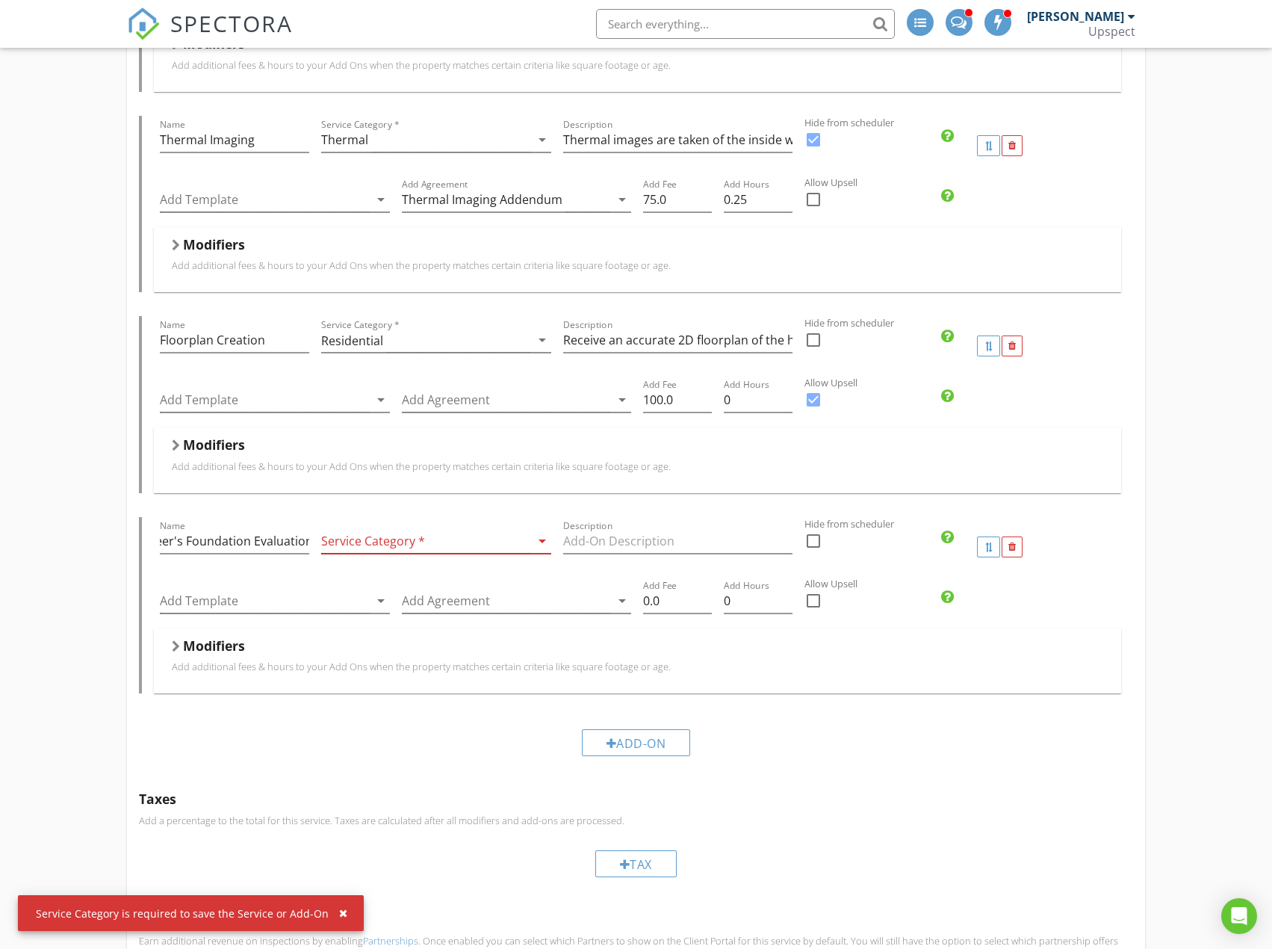
scroll to position [0, 0]
click at [598, 529] on input "Description" at bounding box center [678, 541] width 230 height 25
paste input "This service is to evaluate whether there is problematic foundation settlement …"
type input "This service is to evaluate whether there is problematic foundation settlement …"
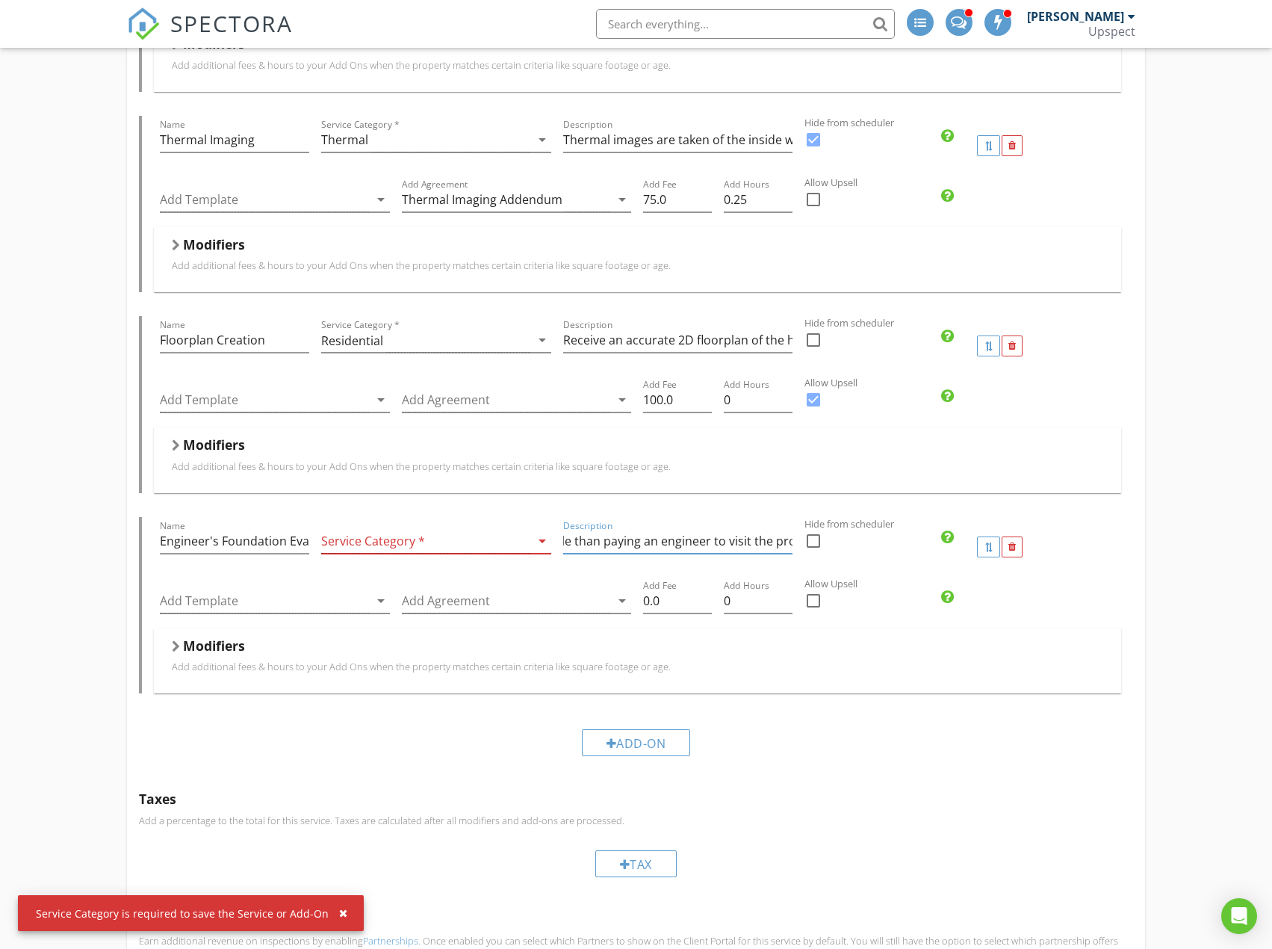
click at [477, 529] on div at bounding box center [425, 541] width 209 height 25
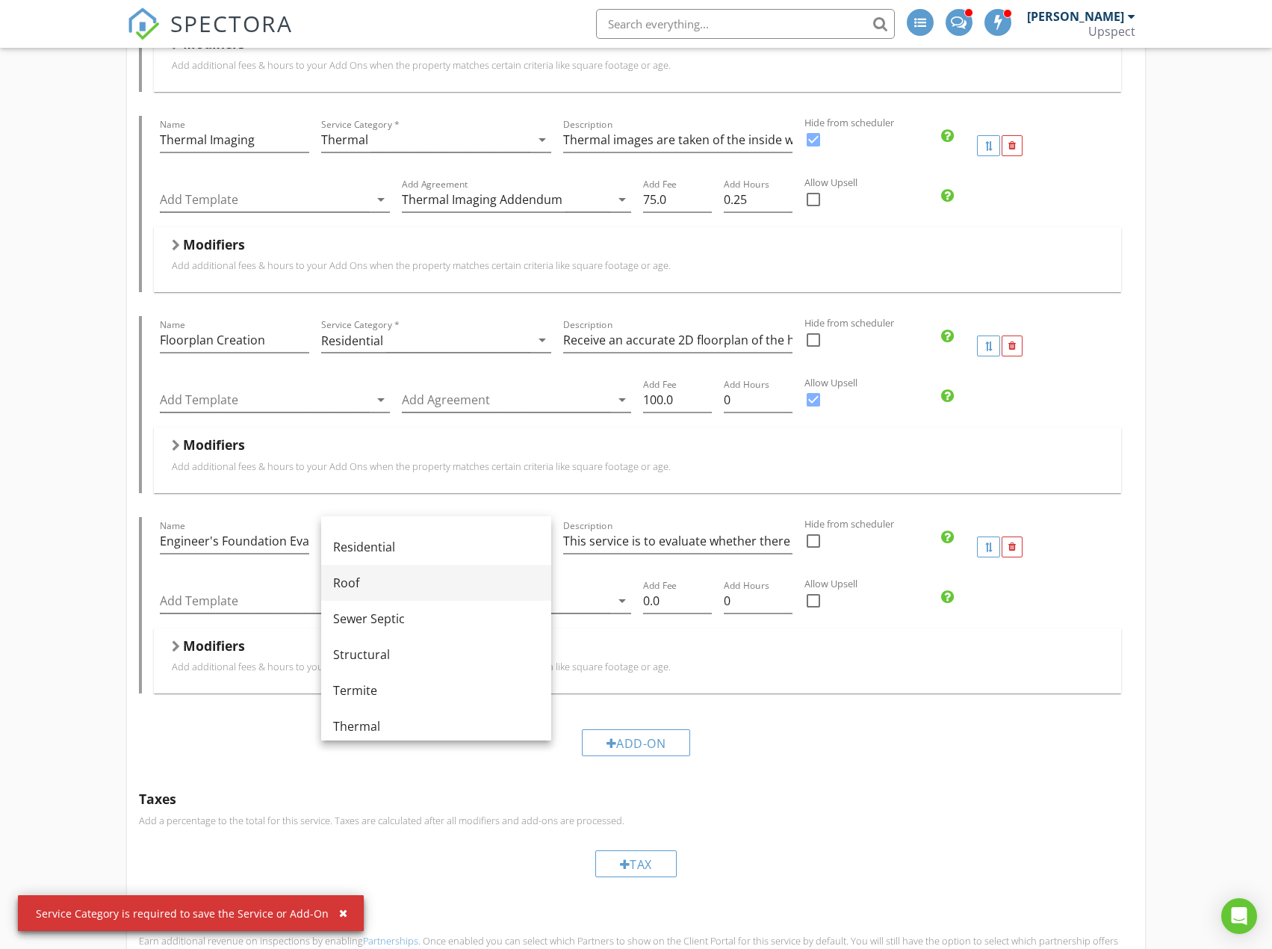
scroll to position [747, 0]
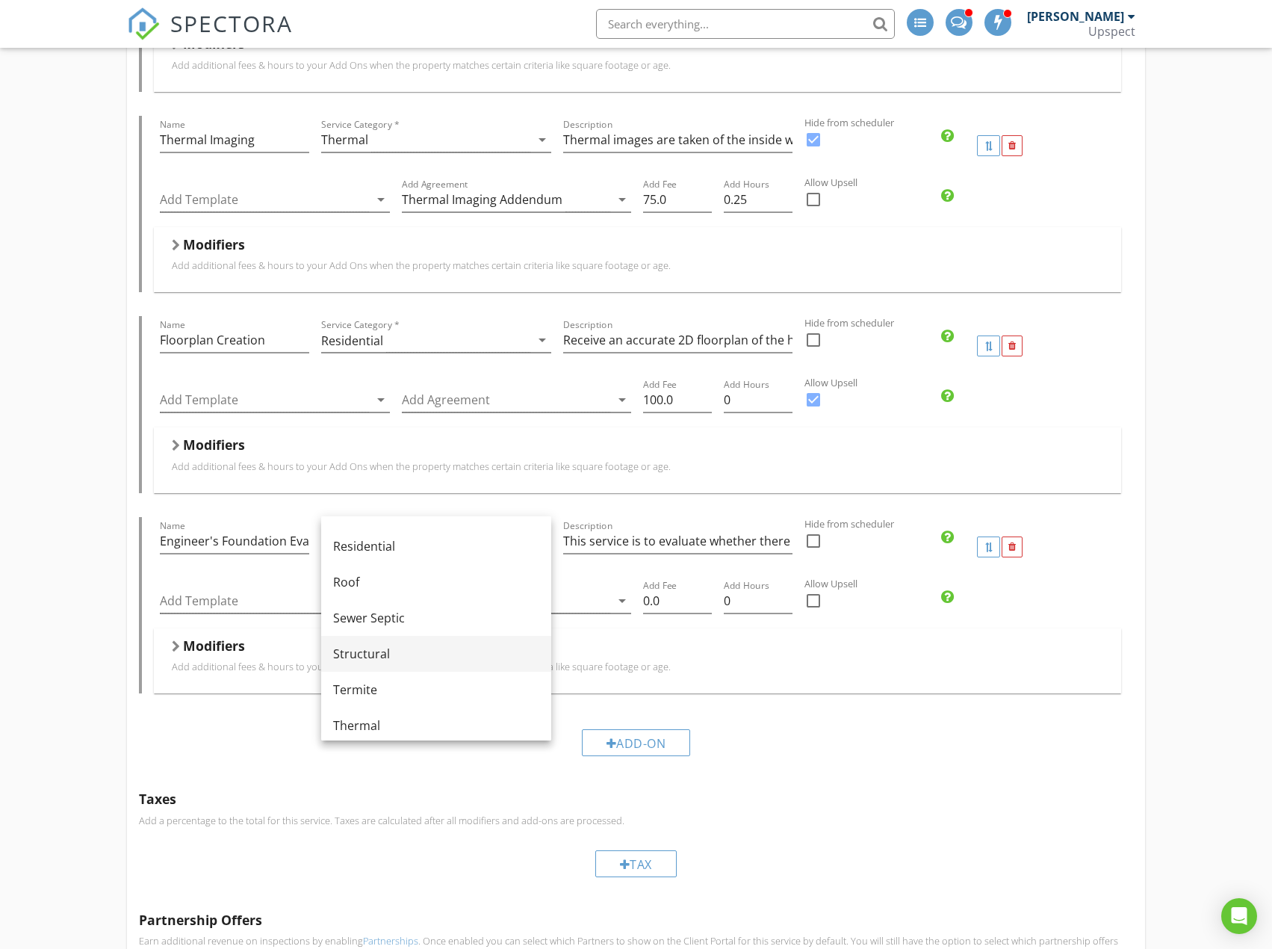
click at [479, 650] on div "Structural" at bounding box center [436, 654] width 206 height 18
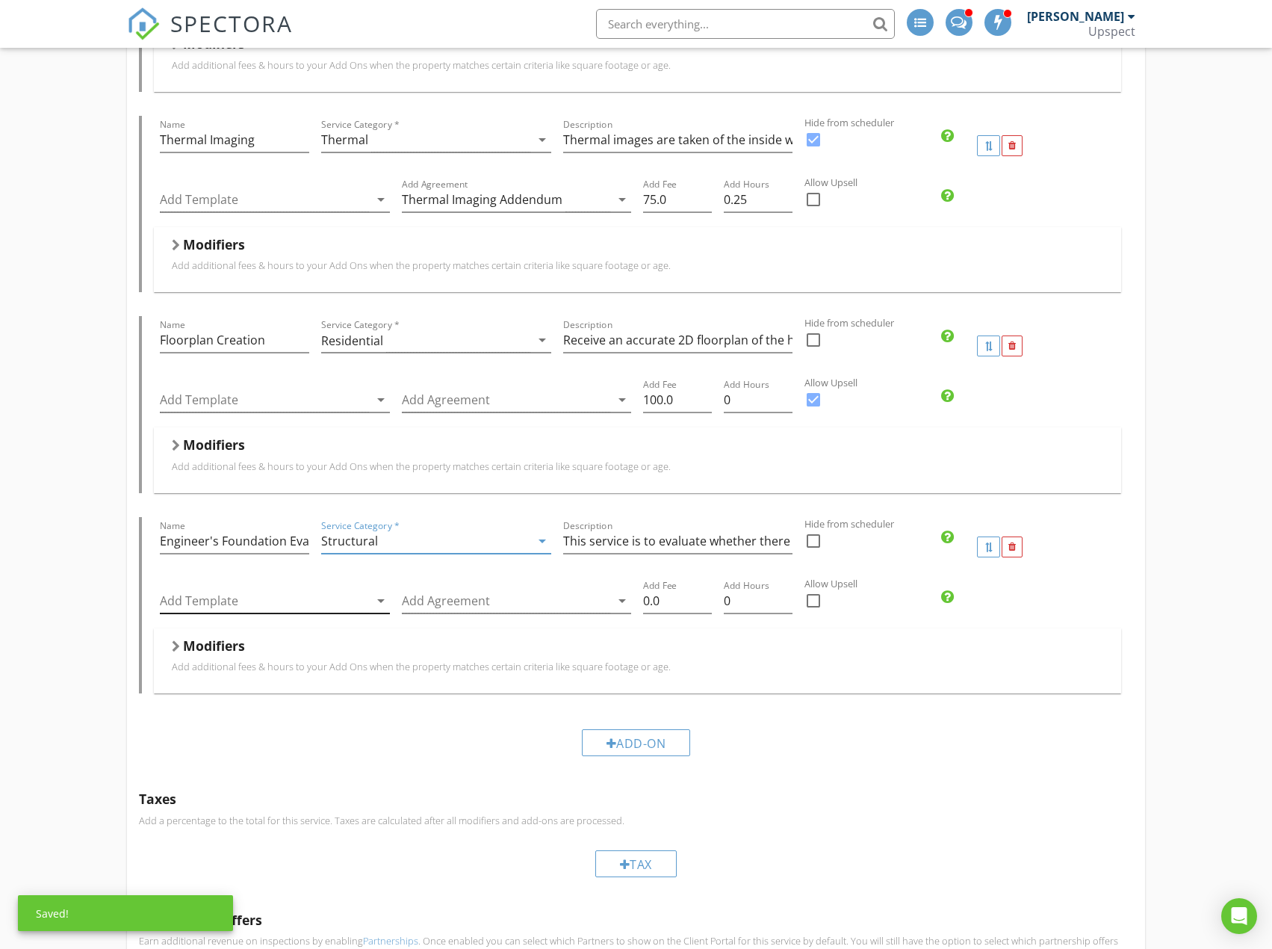
click at [335, 589] on div at bounding box center [264, 601] width 209 height 25
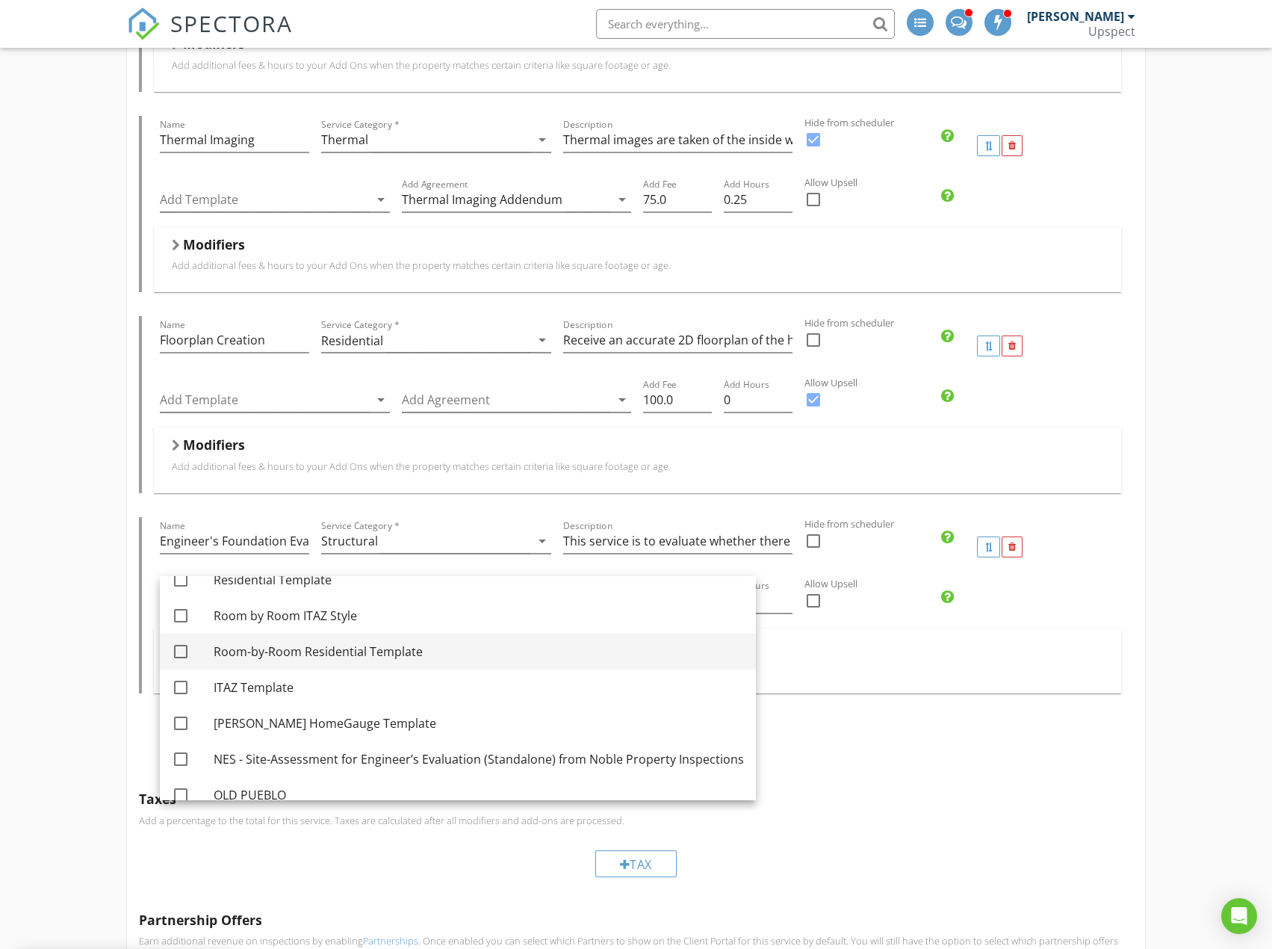
scroll to position [149, 0]
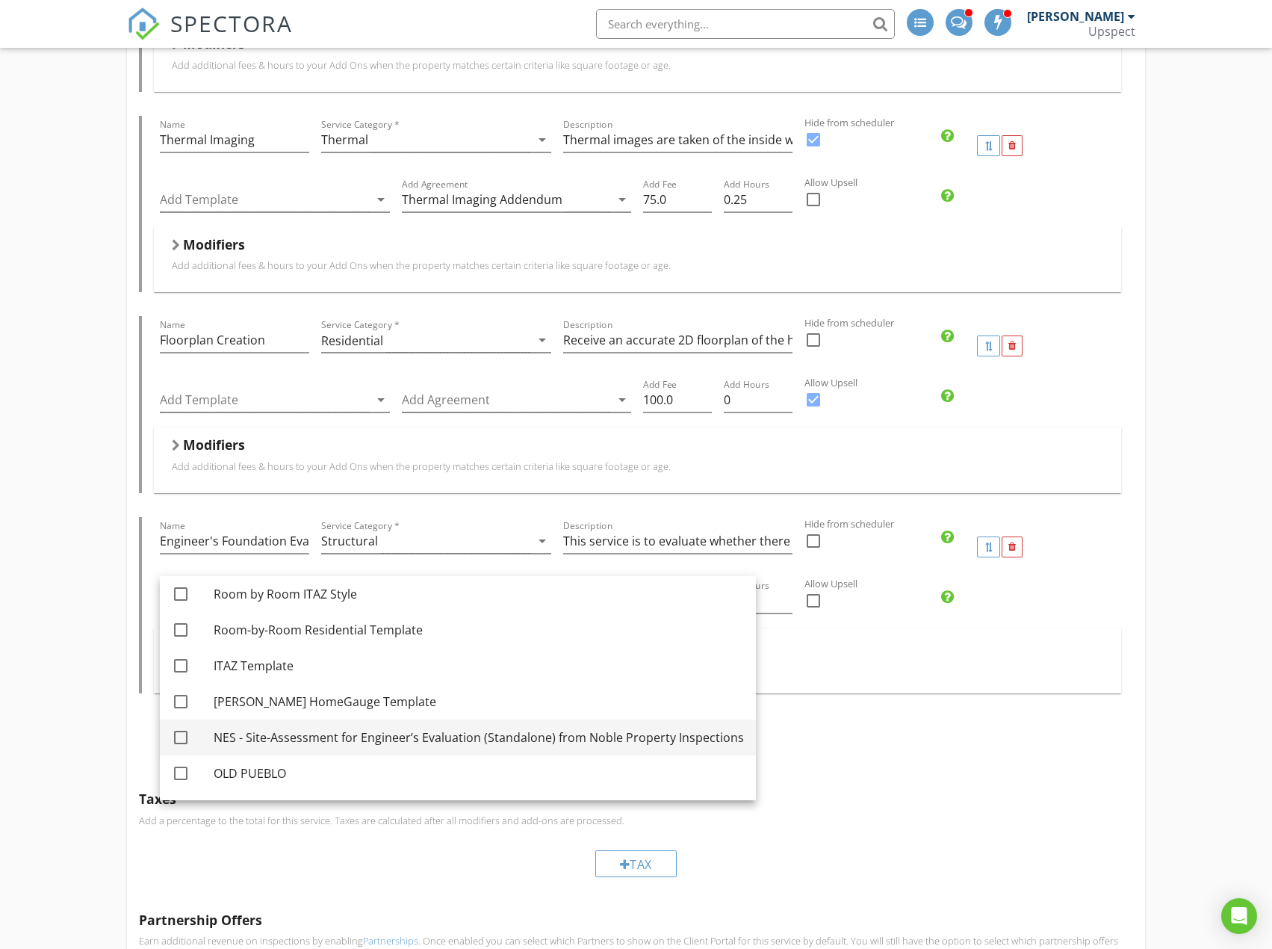
click at [181, 734] on div at bounding box center [180, 737] width 25 height 25
checkbox input "true"
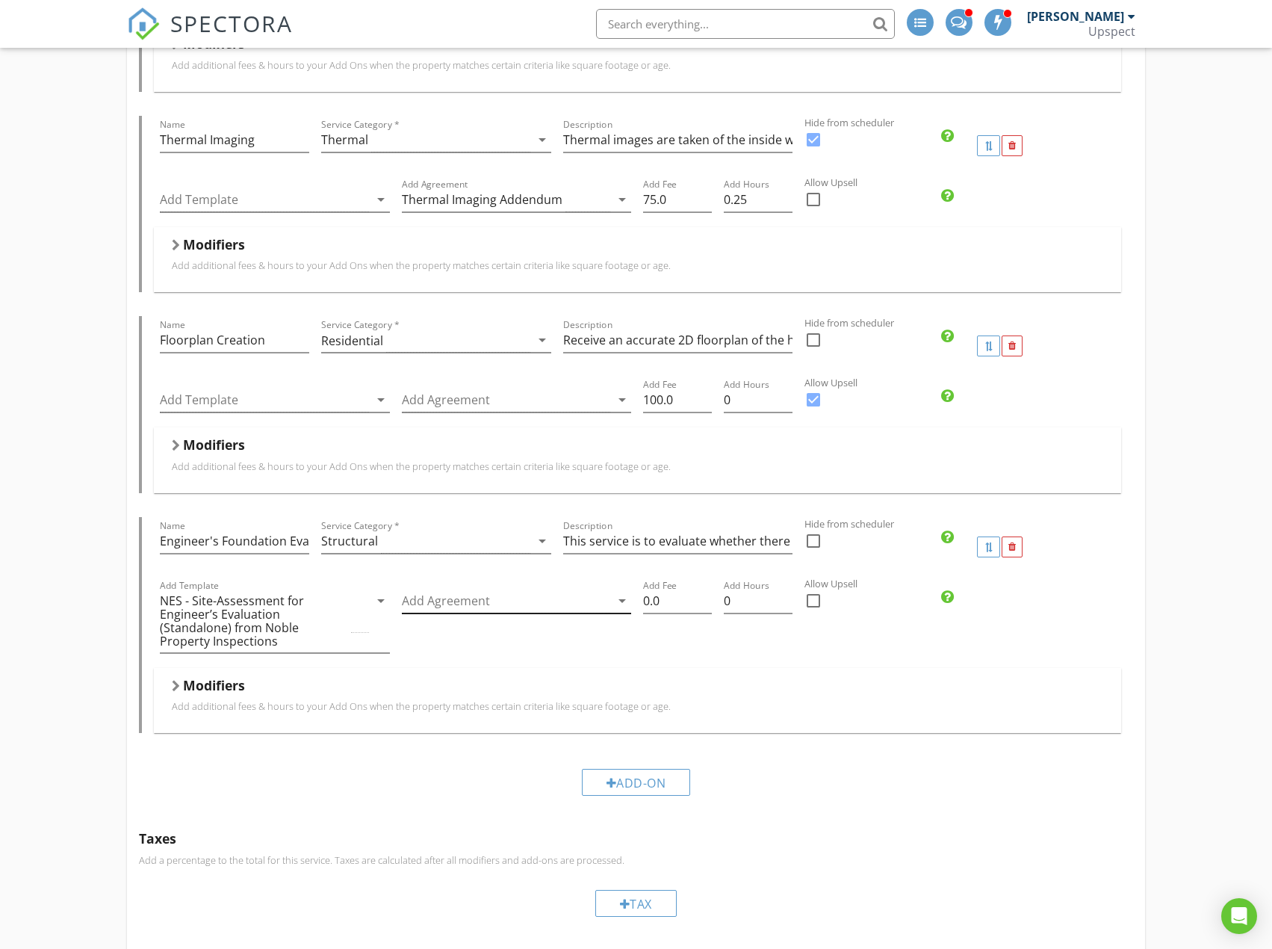
click at [531, 589] on div at bounding box center [506, 601] width 209 height 25
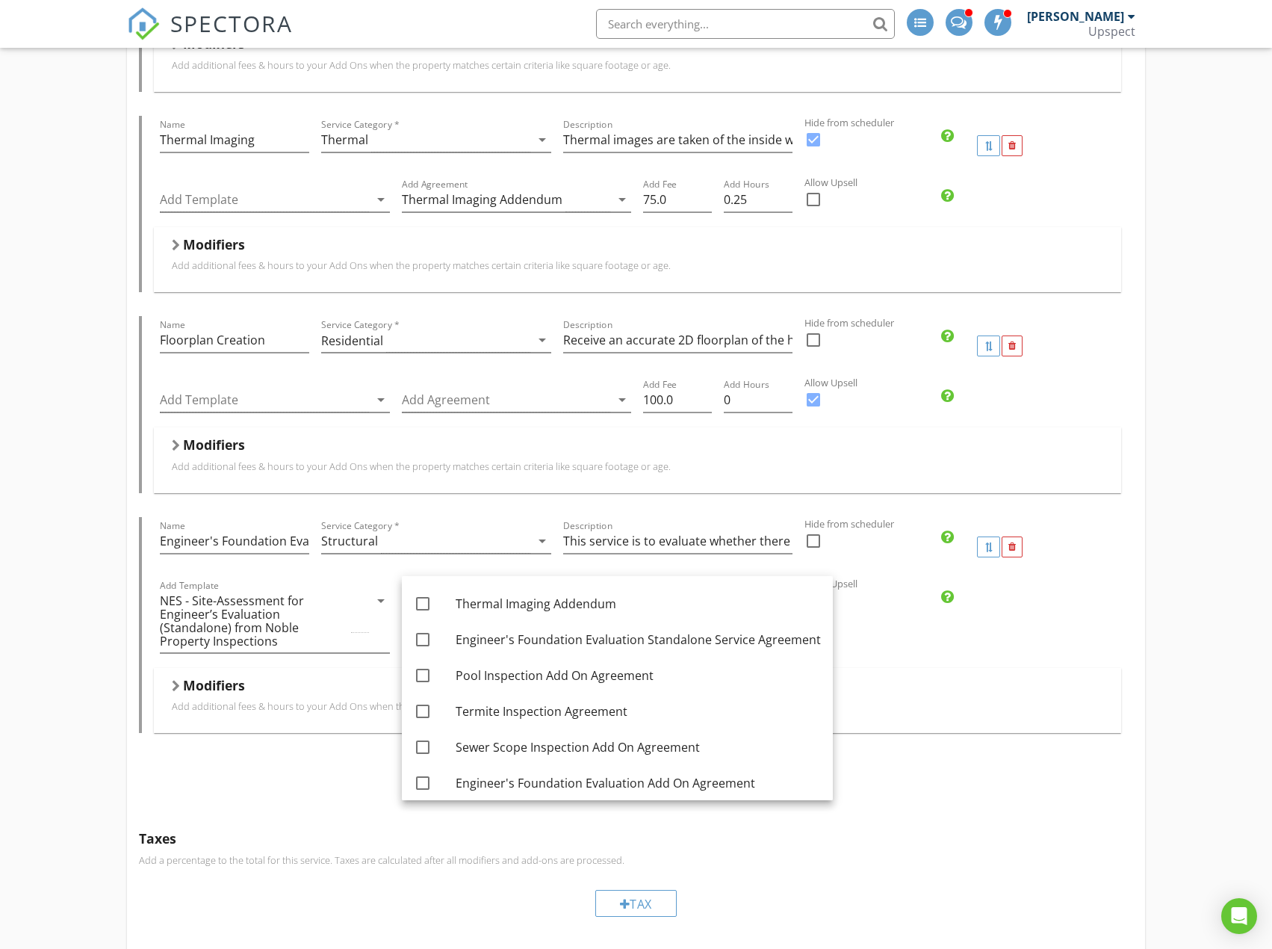
scroll to position [111, 0]
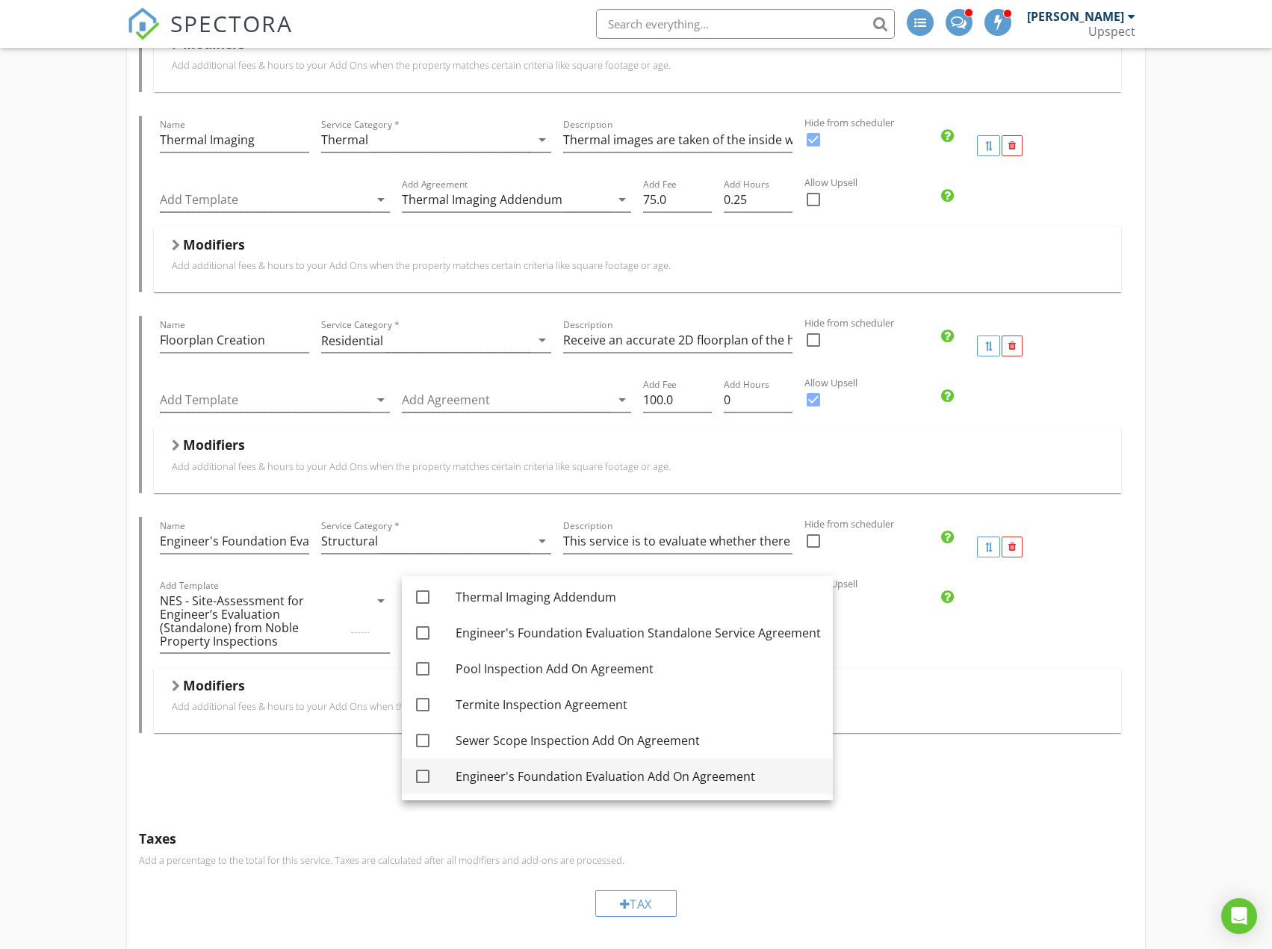
click at [426, 772] on div at bounding box center [422, 775] width 25 height 25
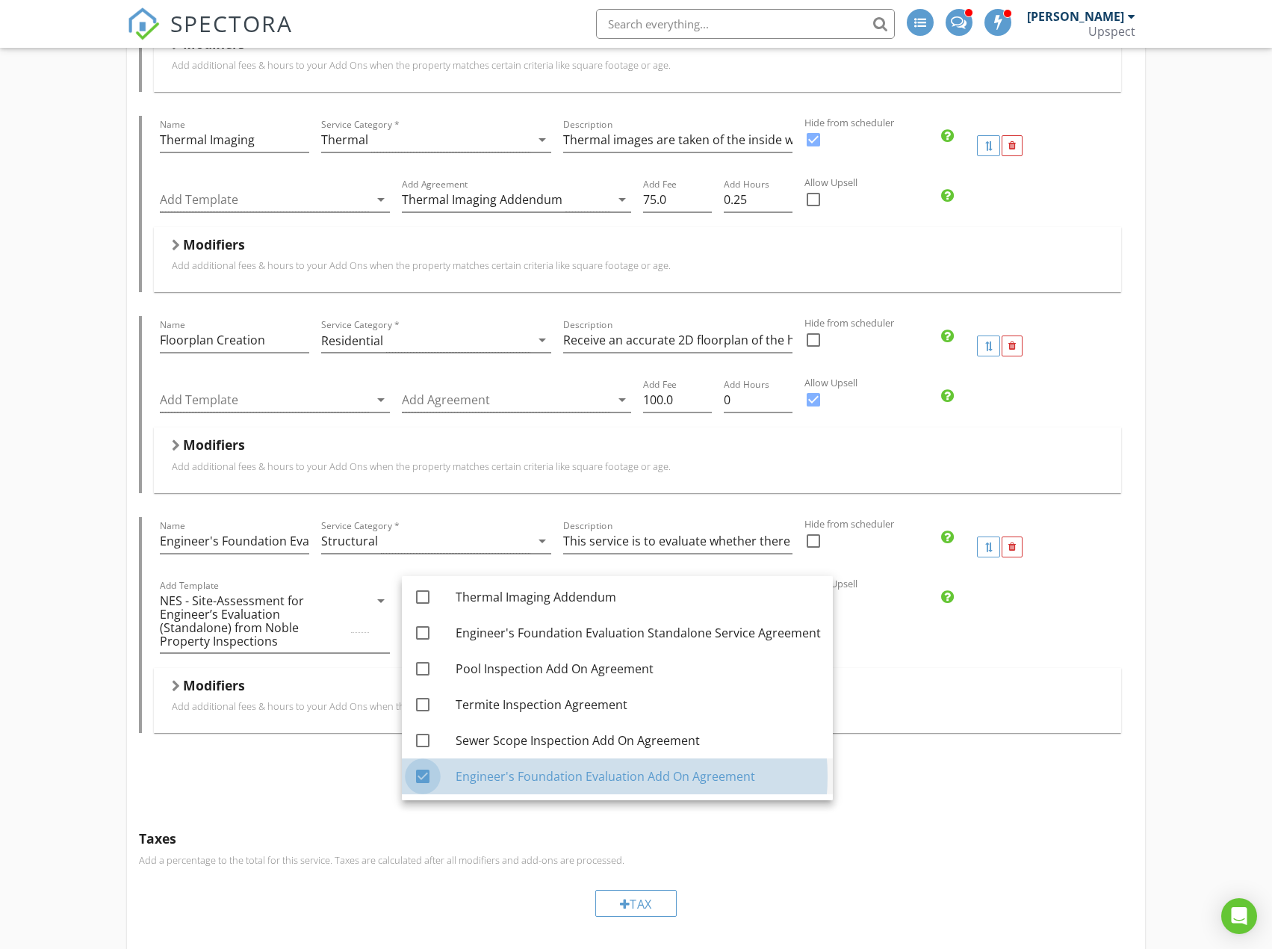
checkbox input "true"
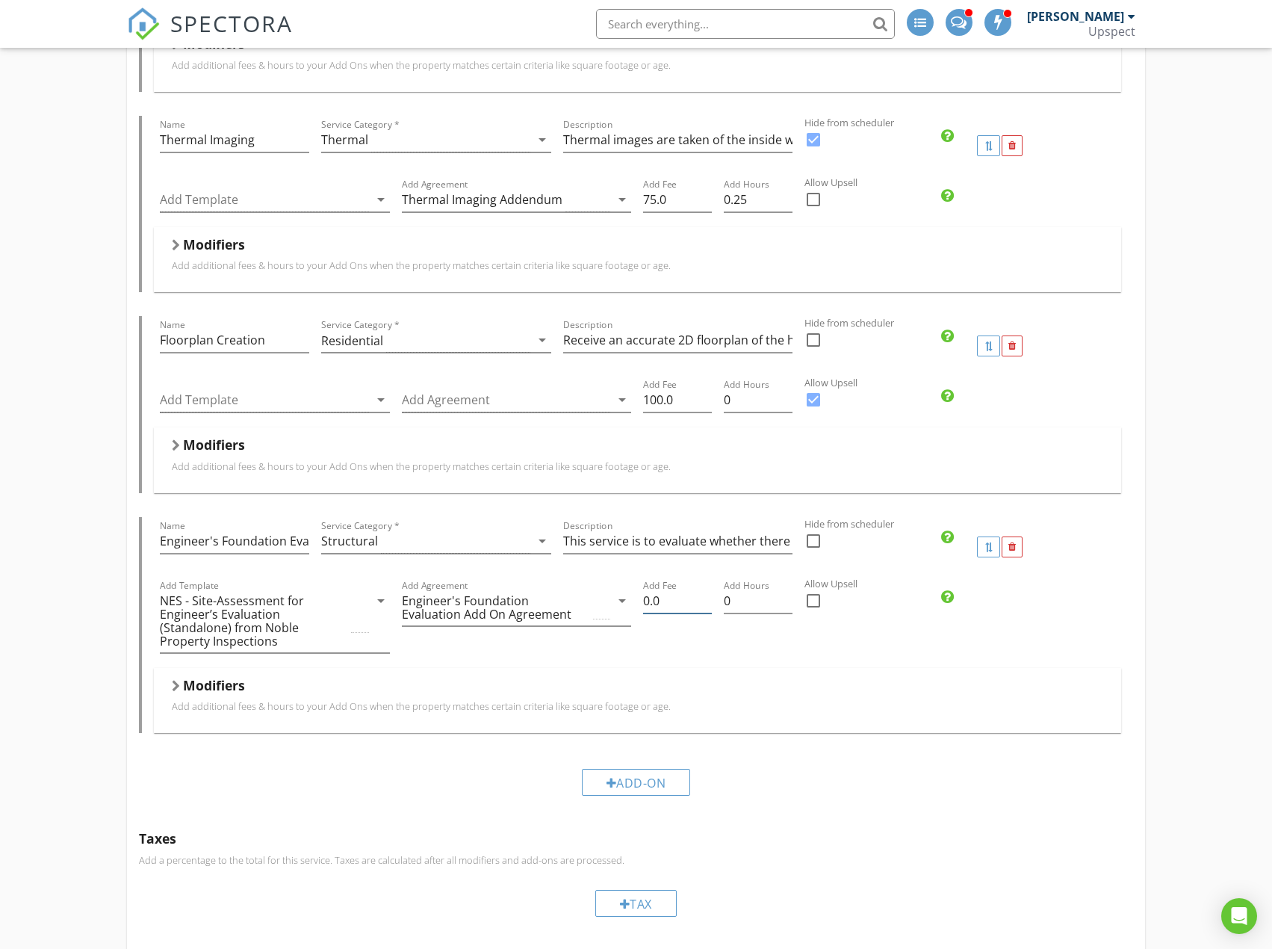
click at [648, 589] on input "0.0" at bounding box center [677, 601] width 69 height 25
type input "500.0"
click at [788, 589] on input "0.25" at bounding box center [758, 601] width 69 height 25
click at [788, 589] on input "0.5" at bounding box center [758, 601] width 69 height 25
click at [788, 589] on input "0.75" at bounding box center [758, 601] width 69 height 25
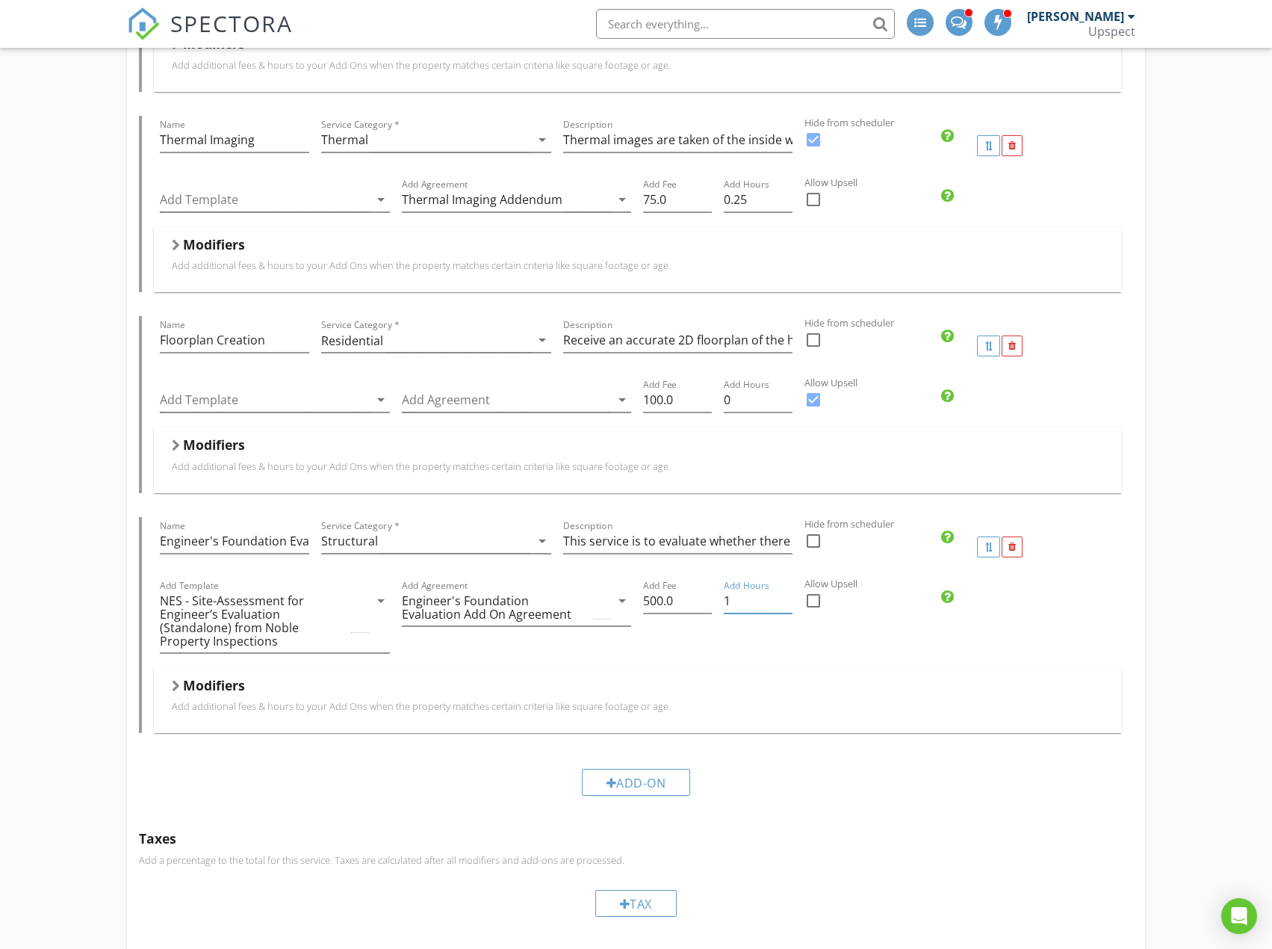
type input "1"
click at [788, 589] on input "1" at bounding box center [758, 601] width 69 height 25
click at [808, 588] on div at bounding box center [813, 600] width 25 height 25
checkbox input "true"
click at [607, 700] on p "Add additional fees & hours to your Add Ons when the property matches certain c…" at bounding box center [637, 706] width 931 height 12
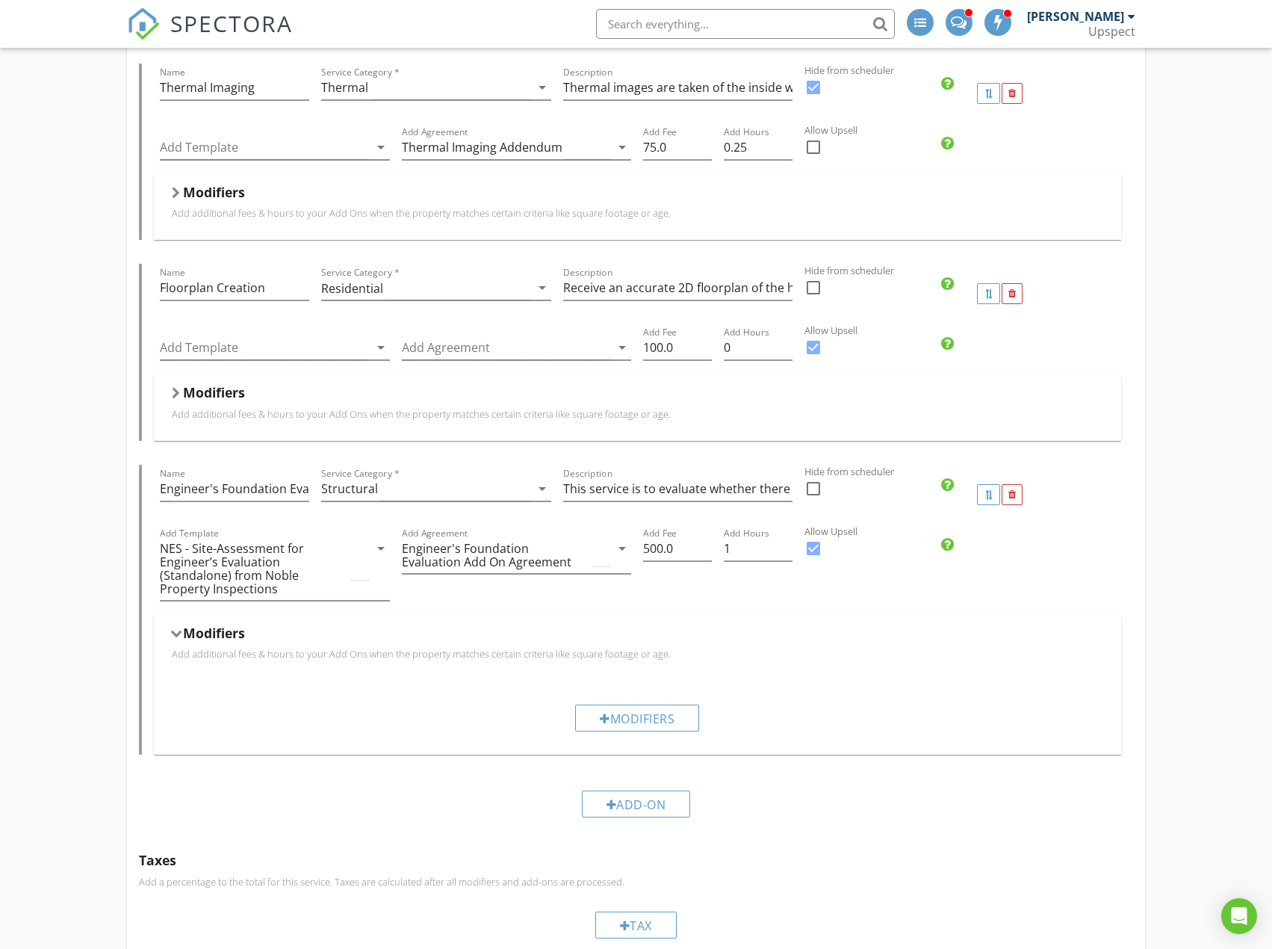
scroll to position [1688, 0]
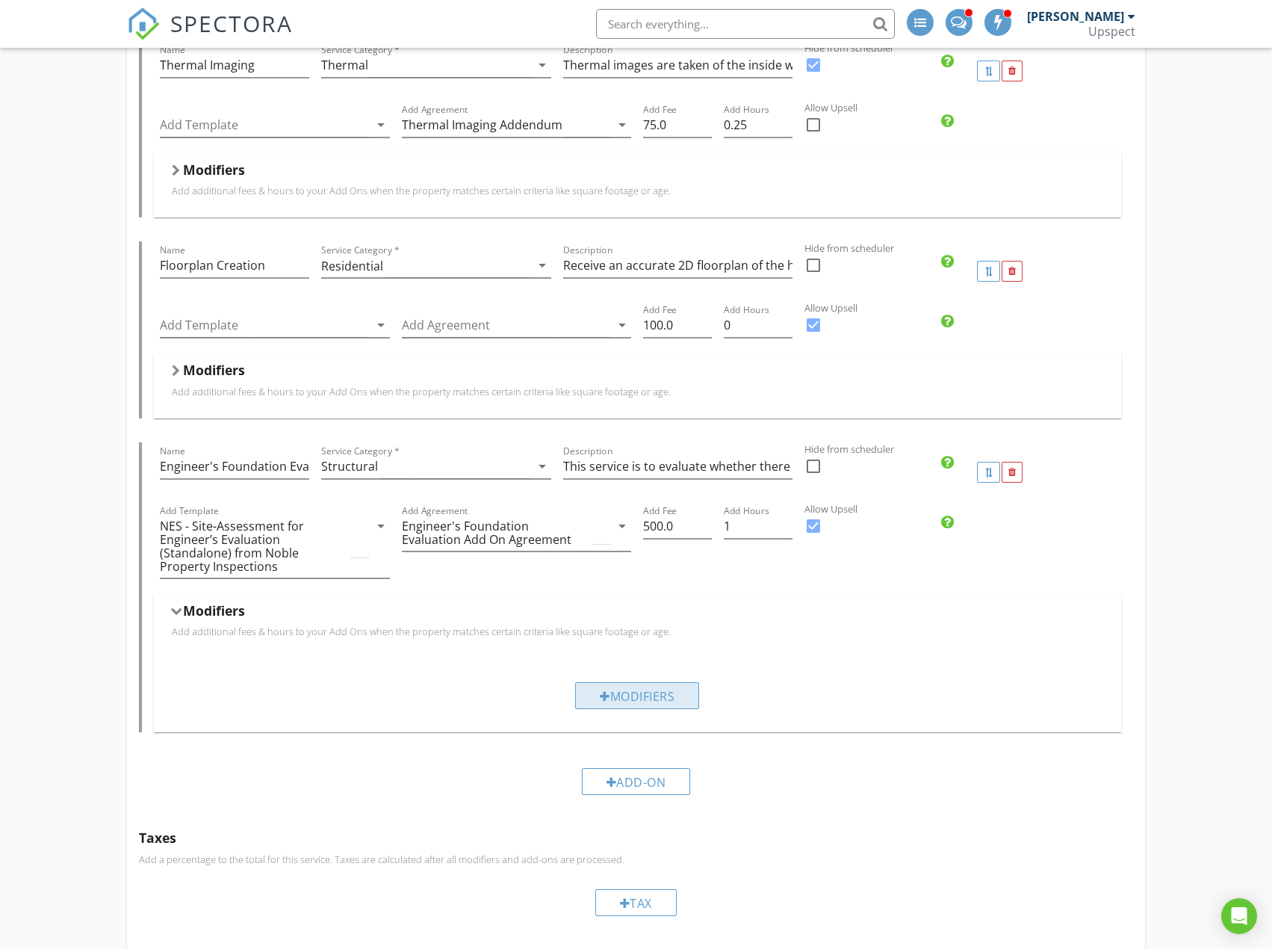
click at [695, 682] on div "Modifiers" at bounding box center [637, 695] width 124 height 27
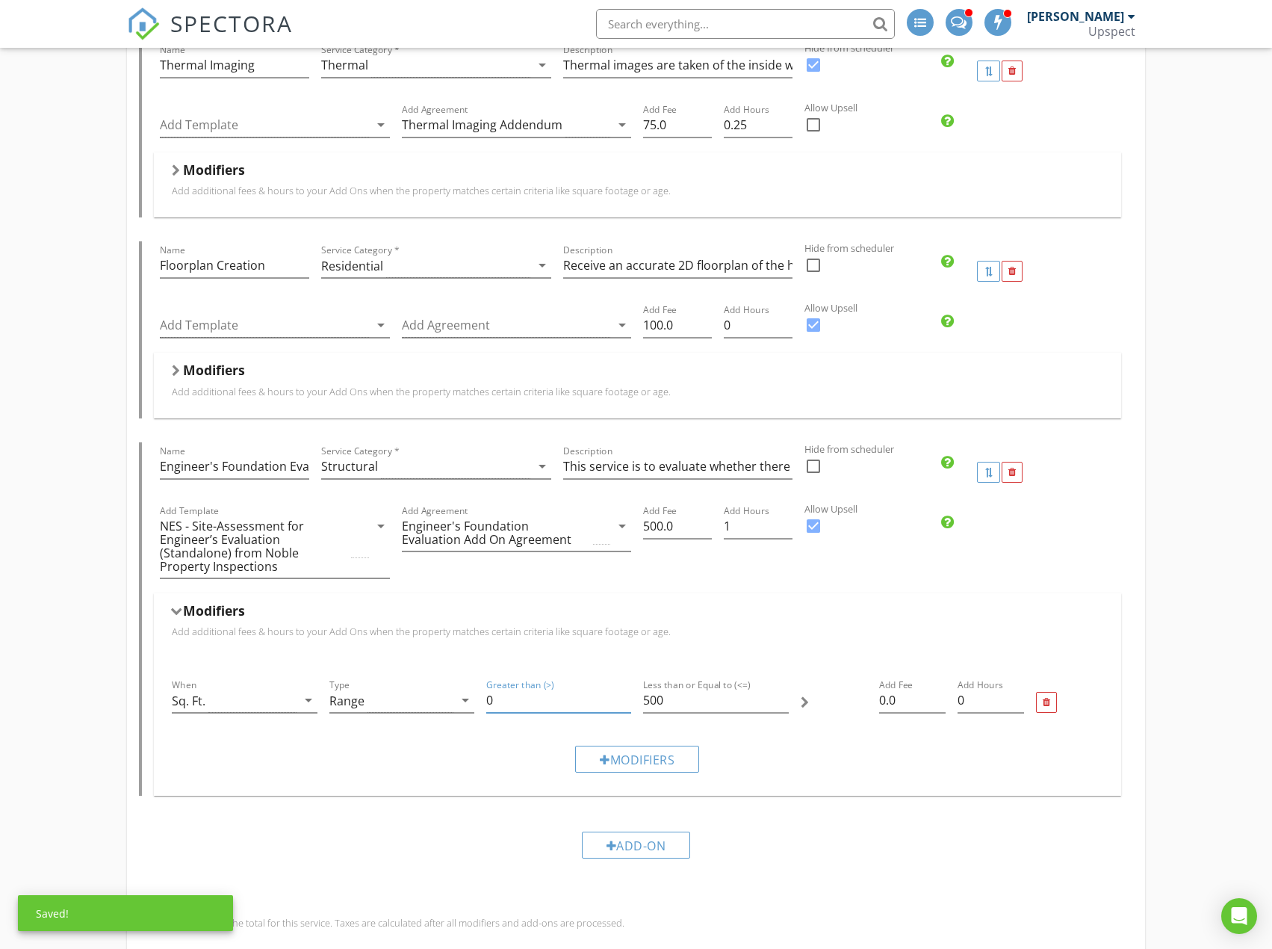
click at [562, 689] on input "0" at bounding box center [558, 700] width 145 height 25
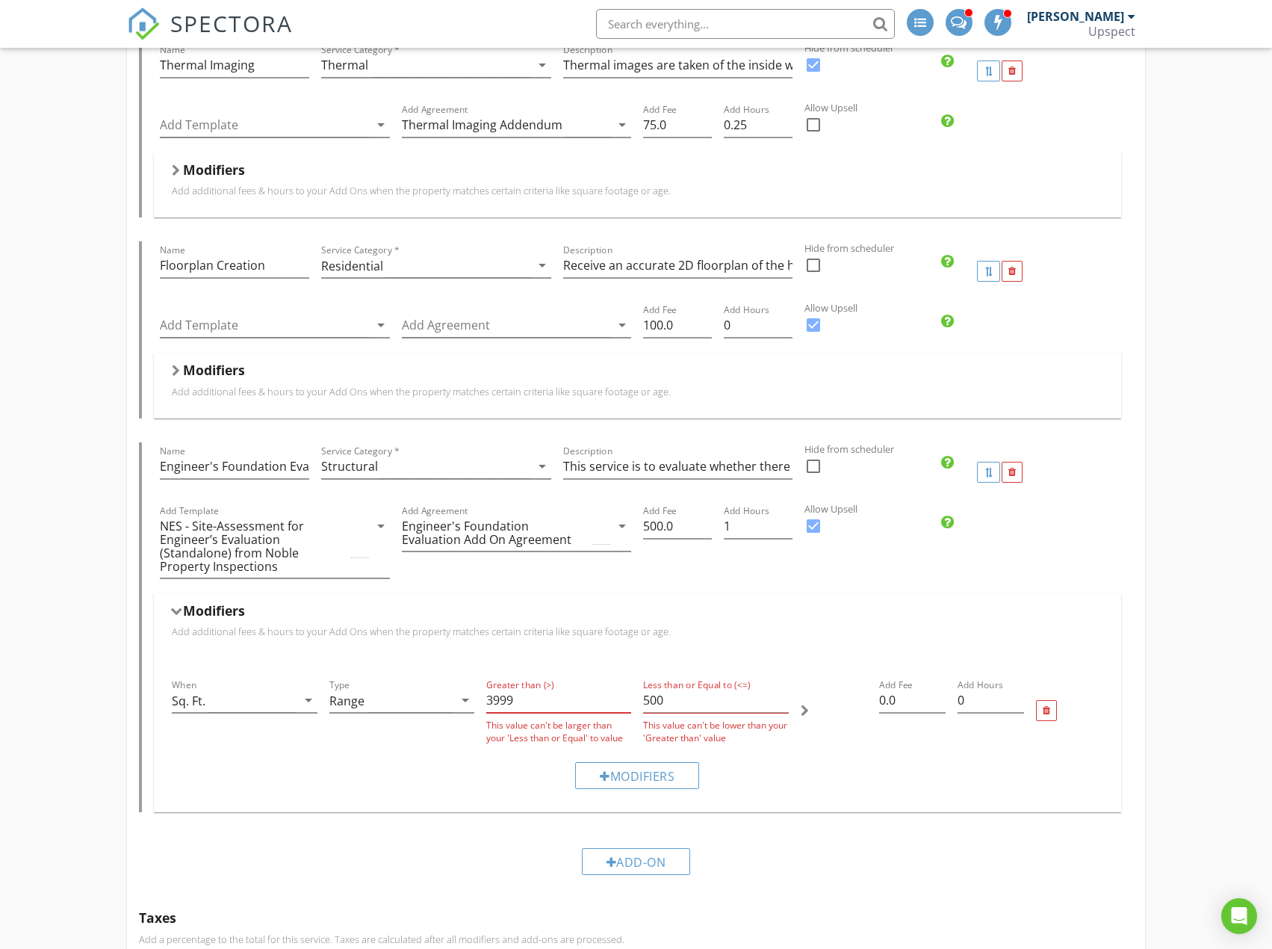
type input "3999"
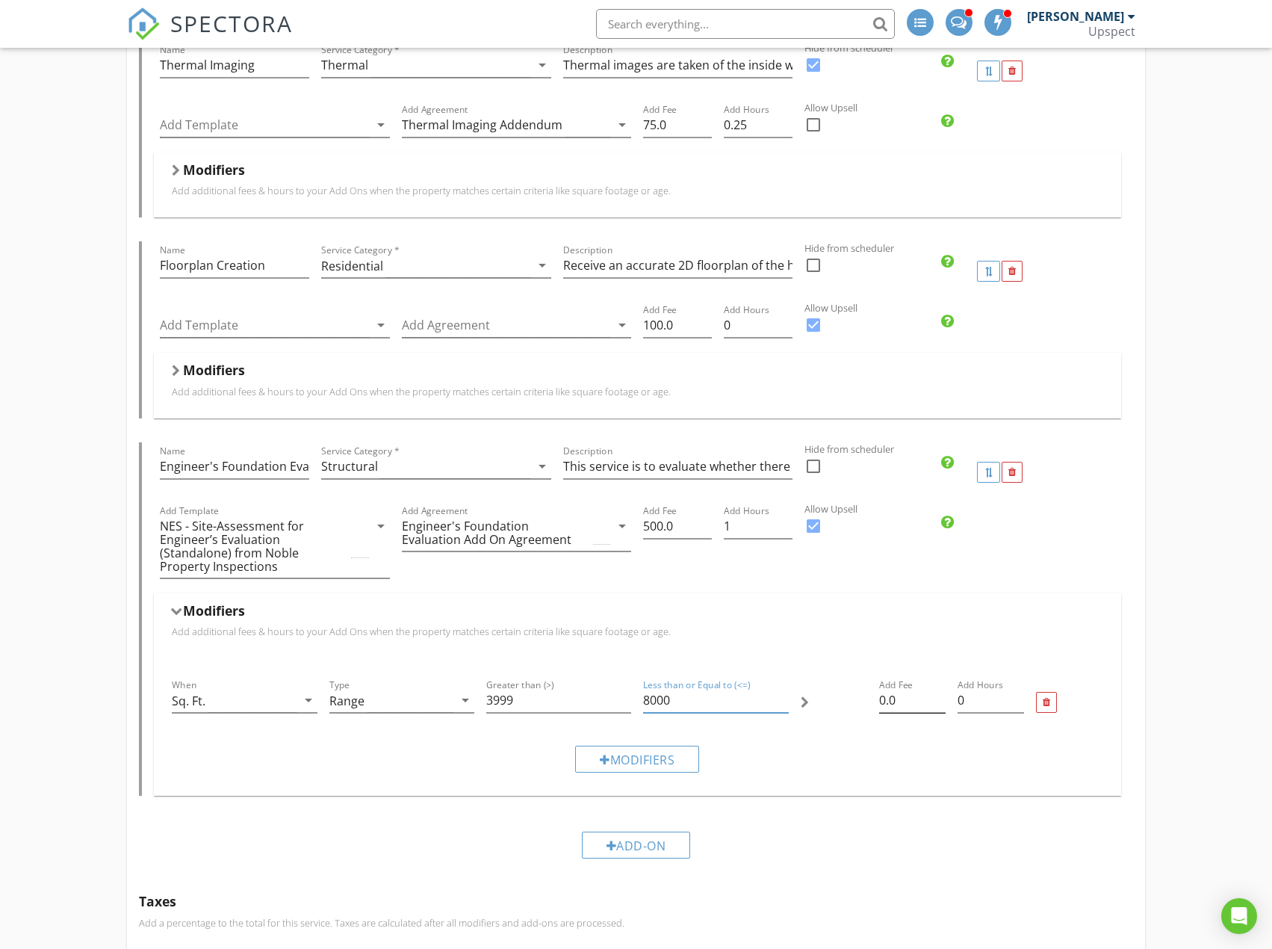
type input "8000"
click at [884, 690] on input "0.0" at bounding box center [912, 700] width 66 height 25
type input "150.0"
click at [1017, 688] on input "0.25" at bounding box center [991, 700] width 66 height 25
click at [1020, 688] on input "0.5" at bounding box center [991, 700] width 66 height 25
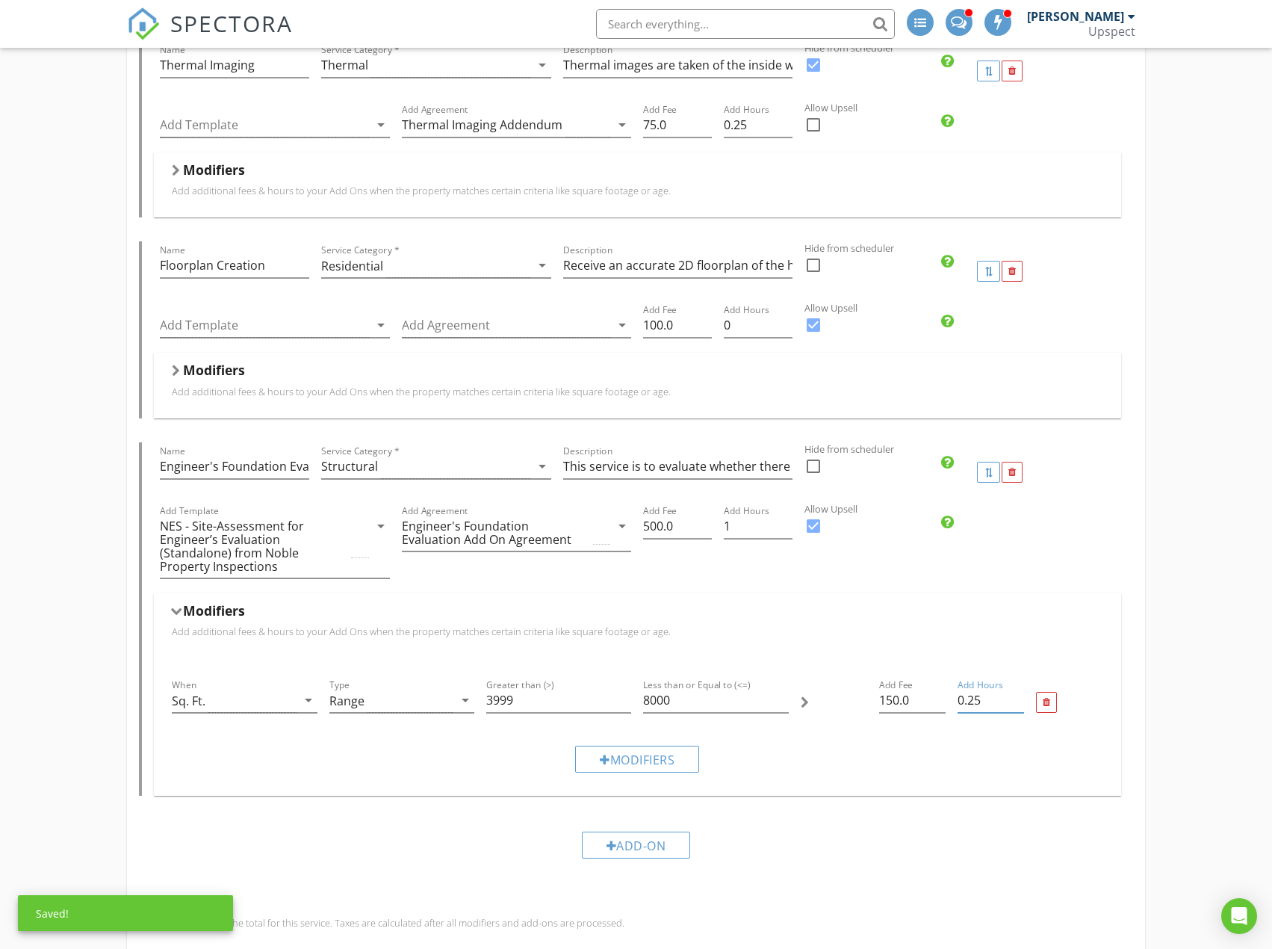
click at [1021, 689] on input "0.25" at bounding box center [991, 700] width 66 height 25
click at [1019, 688] on input "0.5" at bounding box center [991, 700] width 66 height 25
click at [1020, 689] on input "0.25" at bounding box center [991, 700] width 66 height 25
click at [1020, 689] on input "0" at bounding box center [991, 700] width 66 height 25
click at [1020, 688] on input "0.25" at bounding box center [991, 700] width 66 height 25
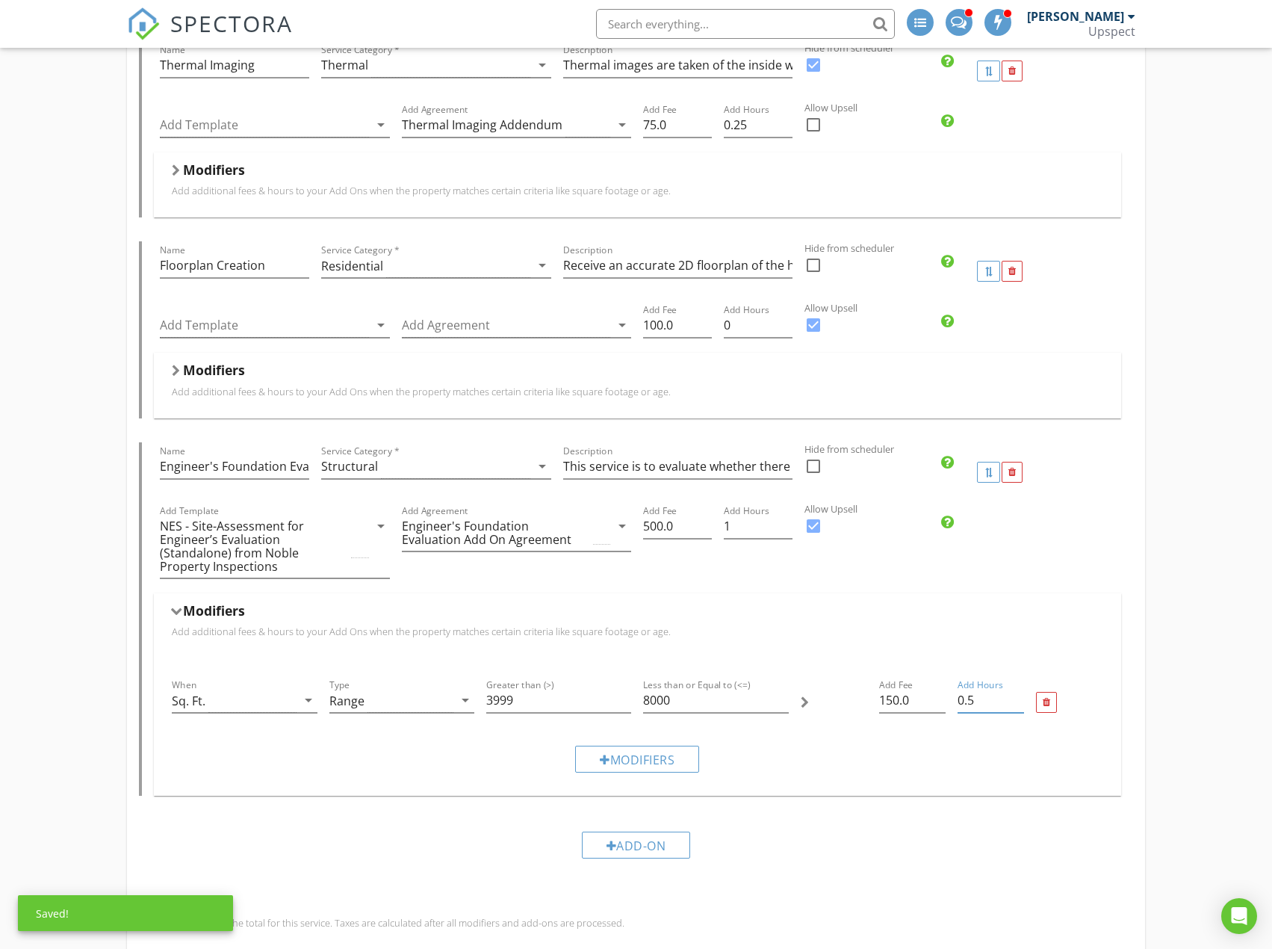
click at [1020, 688] on input "0.5" at bounding box center [991, 700] width 66 height 25
click at [1020, 695] on input "0.25" at bounding box center [991, 700] width 66 height 25
click at [1019, 688] on input "0.5" at bounding box center [991, 700] width 66 height 25
click at [1017, 692] on input "0.25" at bounding box center [991, 700] width 66 height 25
click at [1020, 688] on input "0.5" at bounding box center [991, 700] width 66 height 25
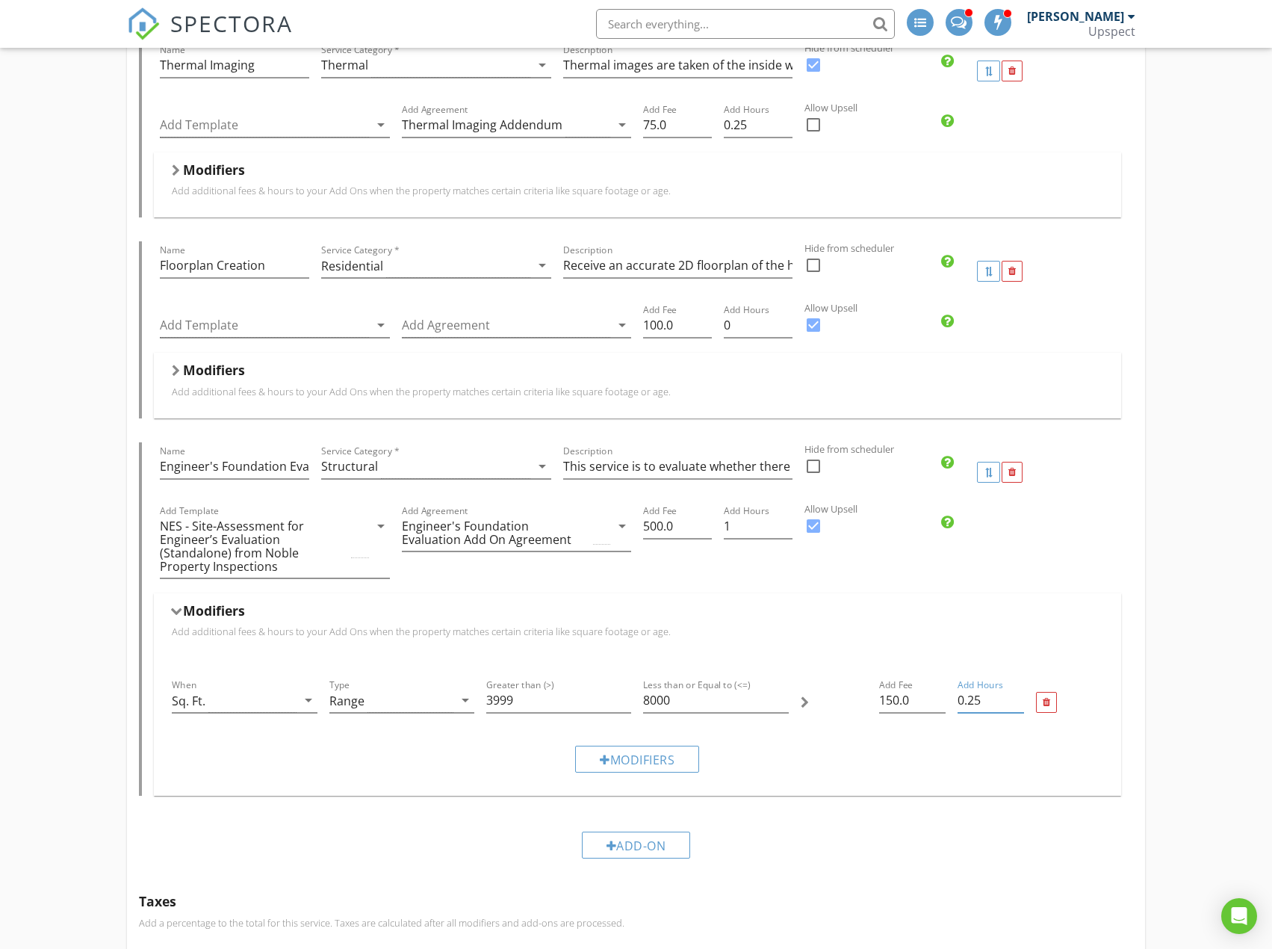
click at [1020, 690] on input "0.25" at bounding box center [991, 700] width 66 height 25
click at [1019, 688] on input "0.5" at bounding box center [991, 700] width 66 height 25
click at [1020, 692] on input "0.25" at bounding box center [991, 700] width 66 height 25
type input "0.5"
click at [1020, 688] on input "0.5" at bounding box center [991, 700] width 66 height 25
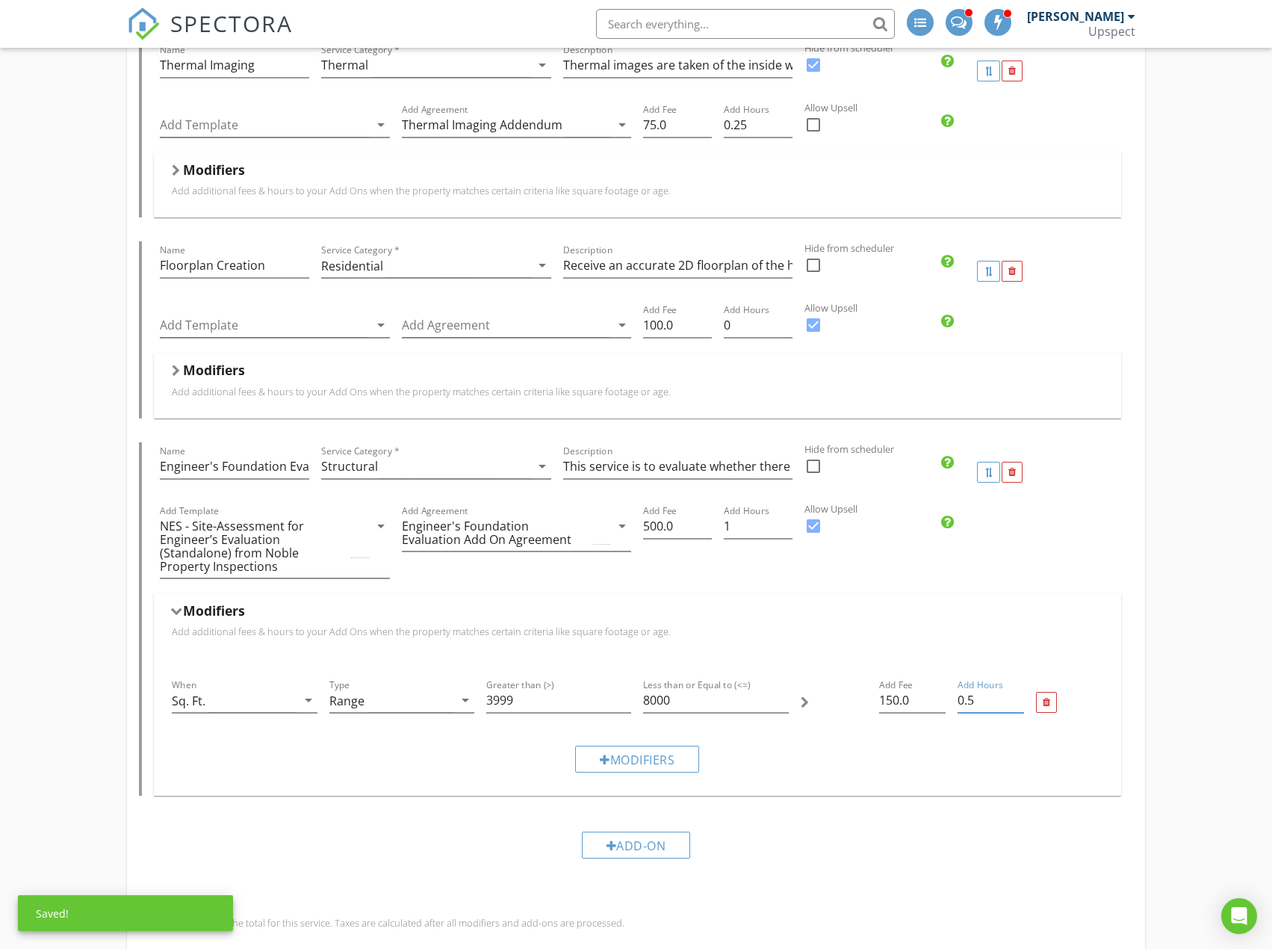
drag, startPoint x: 1119, startPoint y: 422, endPoint x: 1153, endPoint y: 413, distance: 34.8
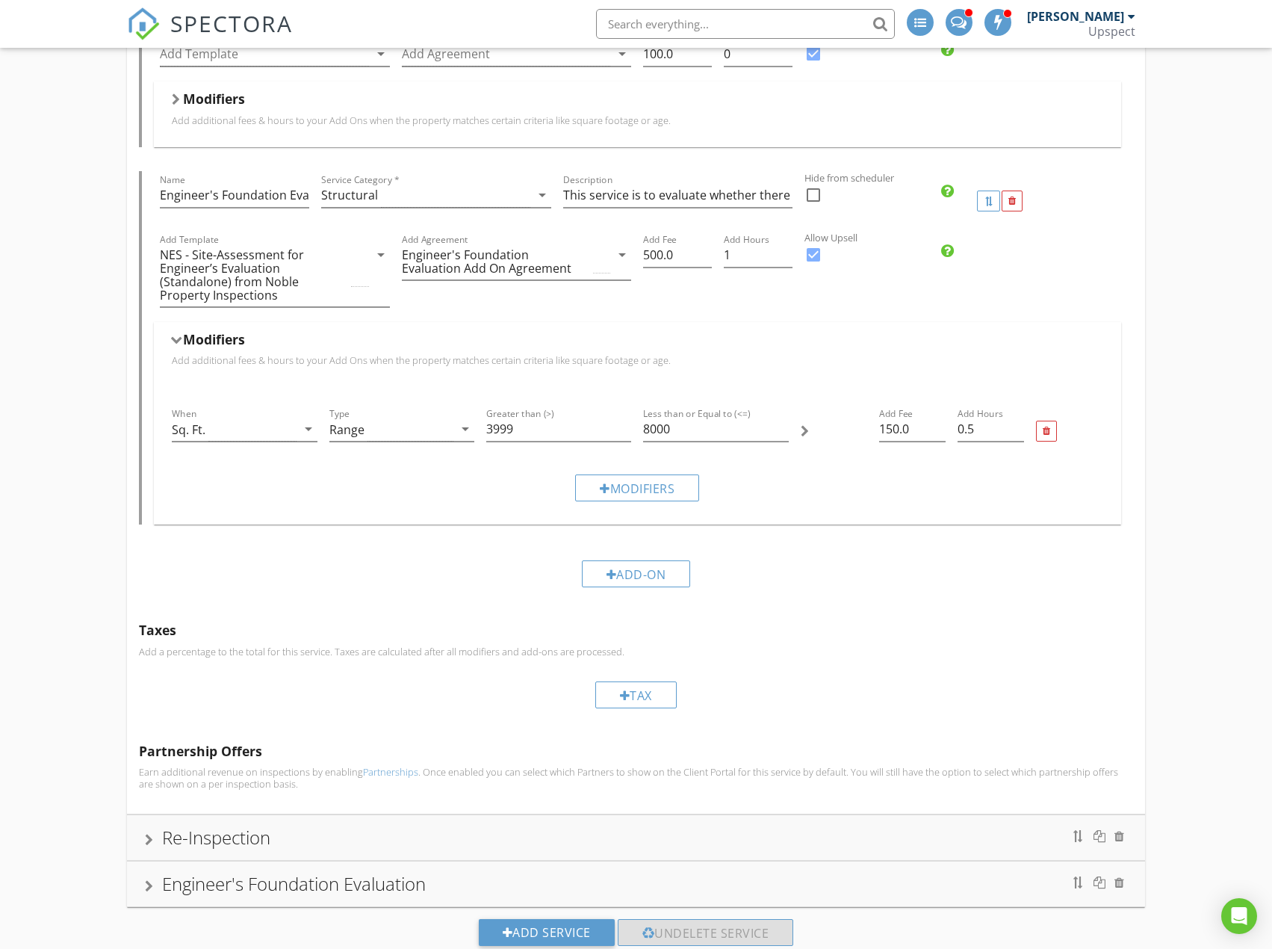
scroll to position [1991, 0]
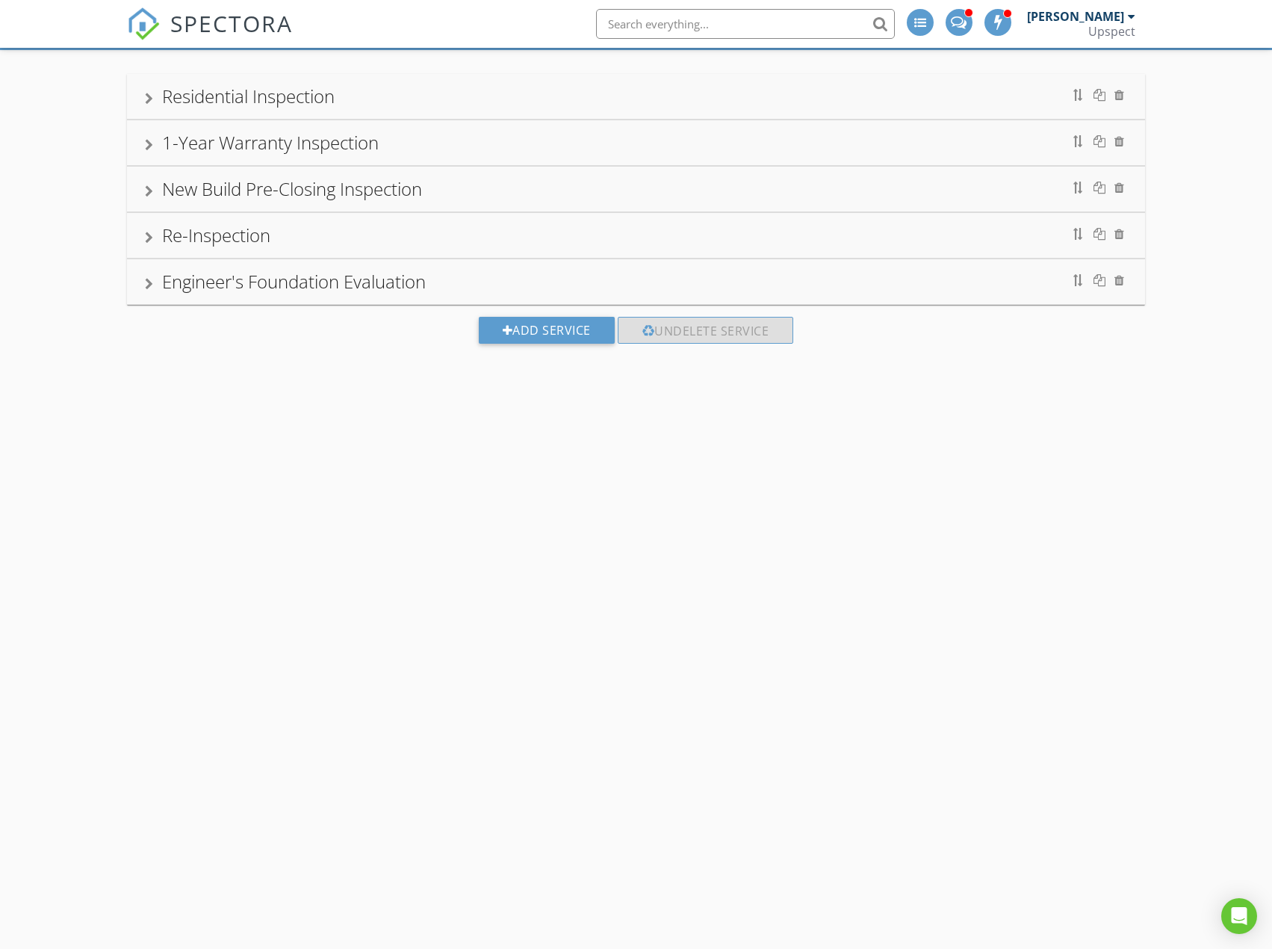
drag, startPoint x: 306, startPoint y: 102, endPoint x: 322, endPoint y: 143, distance: 44.0
click at [304, 103] on div "Residential Inspection" at bounding box center [248, 96] width 173 height 25
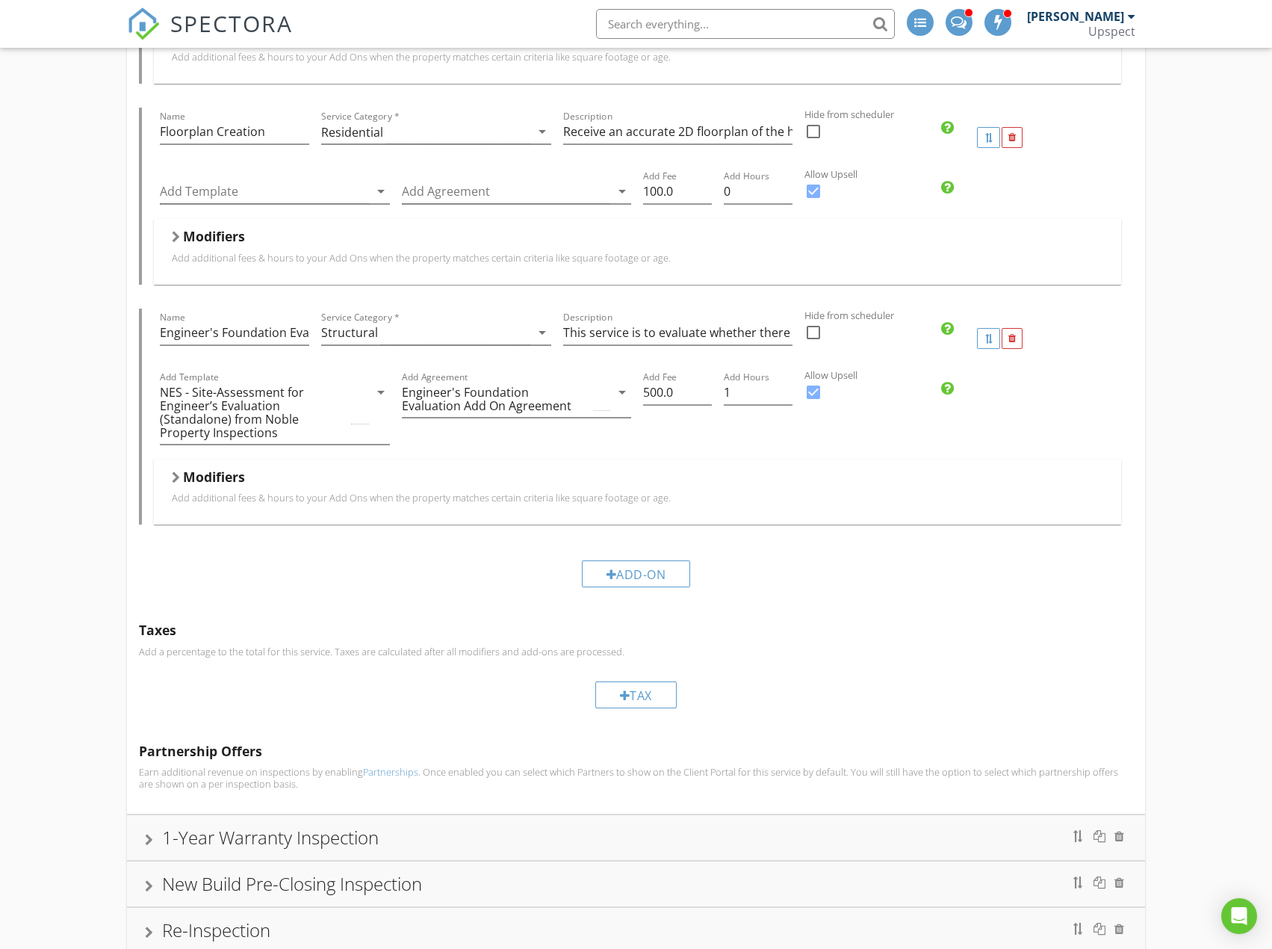
scroll to position [1731, 0]
click at [321, 490] on p "Add additional fees & hours to your Add Ons when the property matches certain c…" at bounding box center [637, 496] width 931 height 12
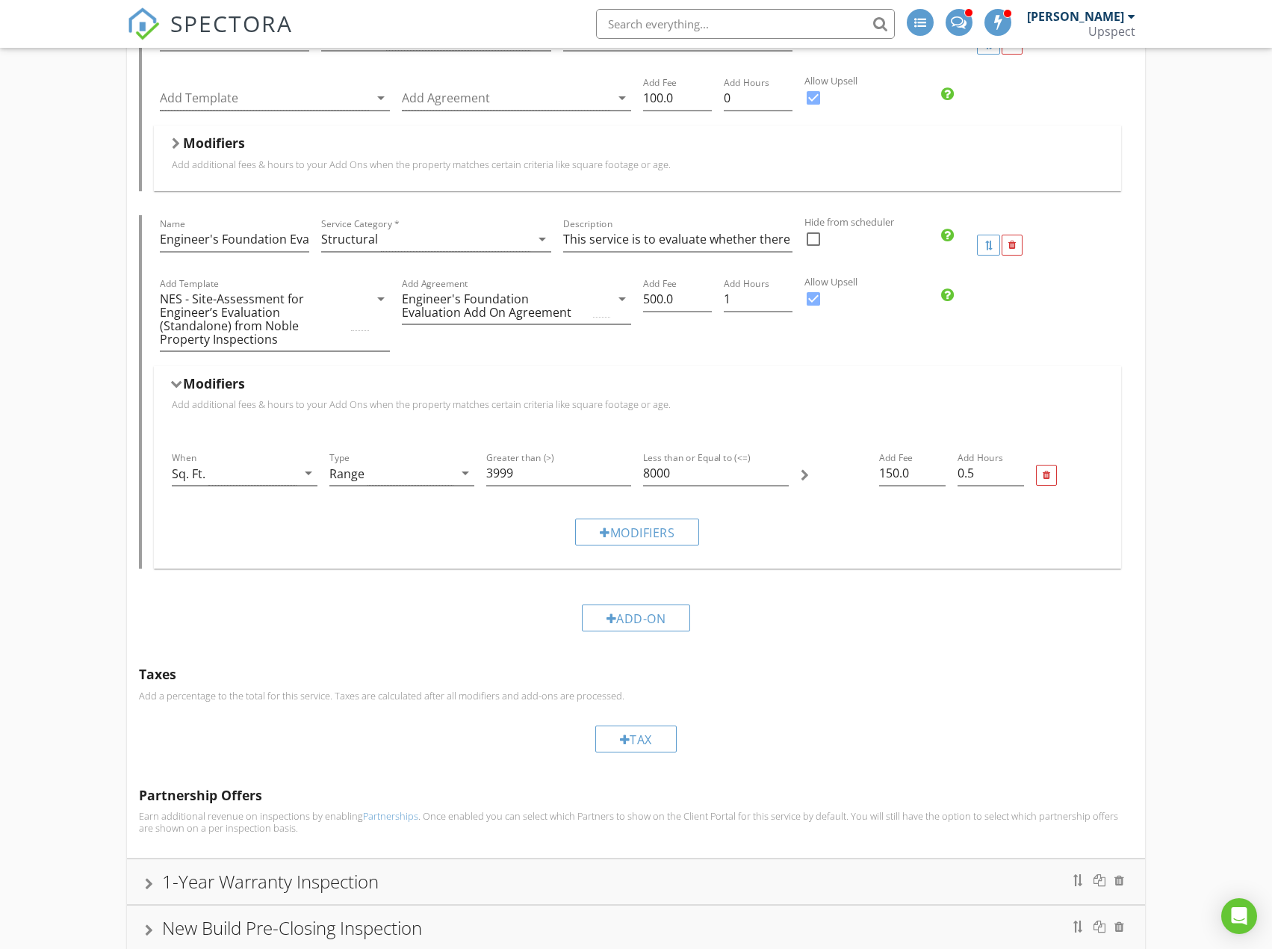
scroll to position [1991, 0]
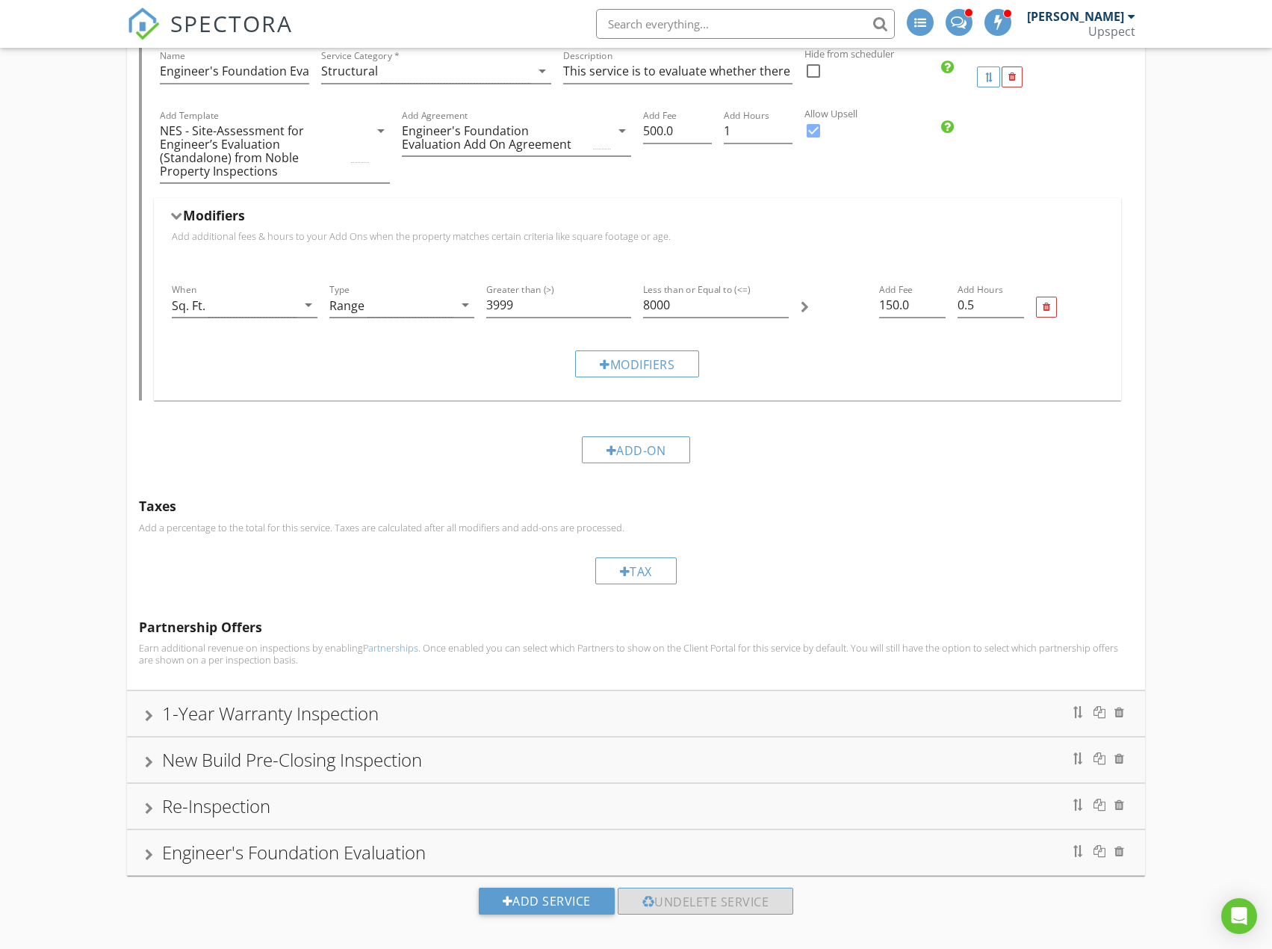
drag, startPoint x: 335, startPoint y: 695, endPoint x: 357, endPoint y: 551, distance: 146.5
click at [336, 701] on div "1-Year Warranty Inspection" at bounding box center [270, 713] width 217 height 25
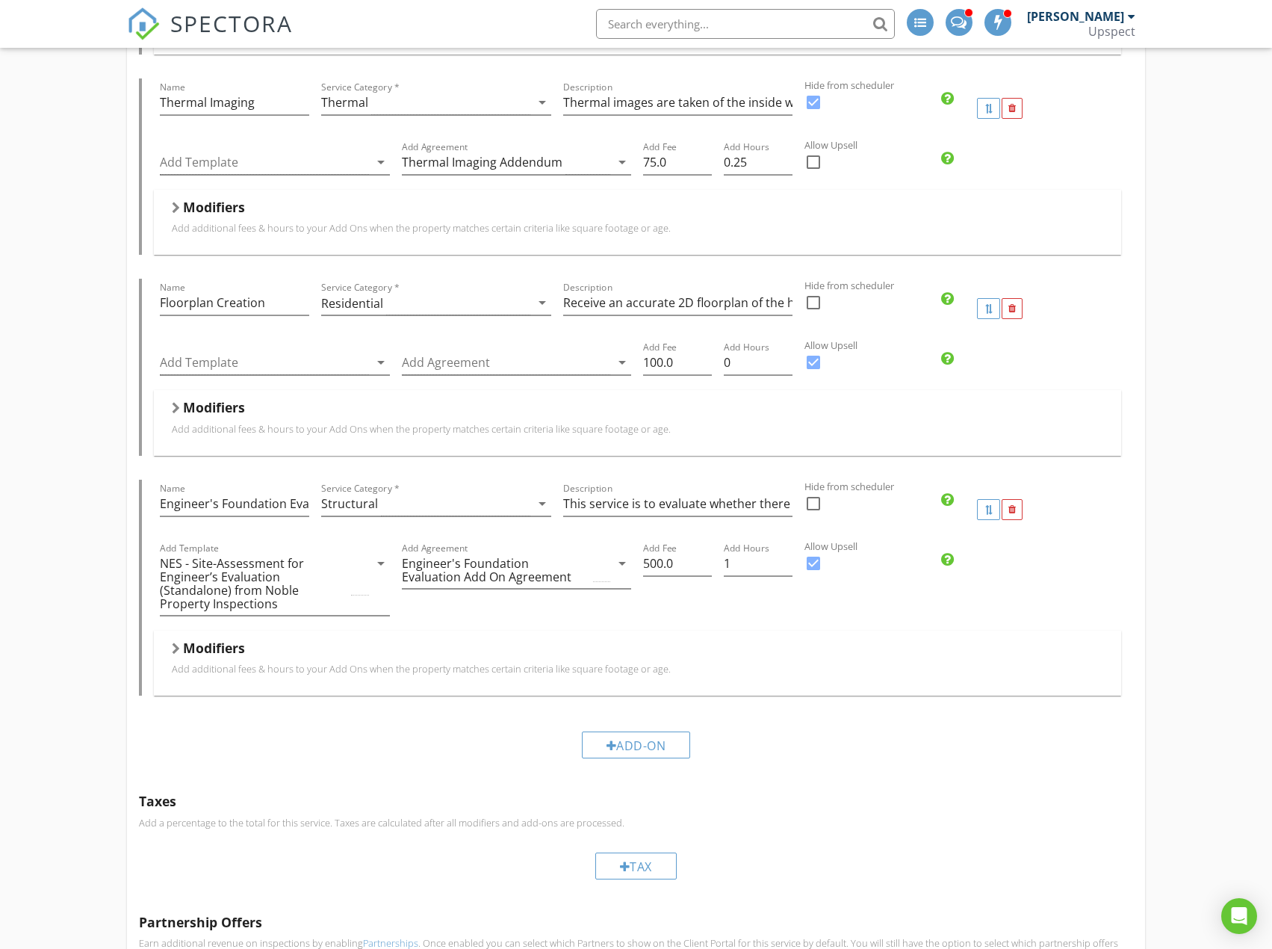
scroll to position [1718, 0]
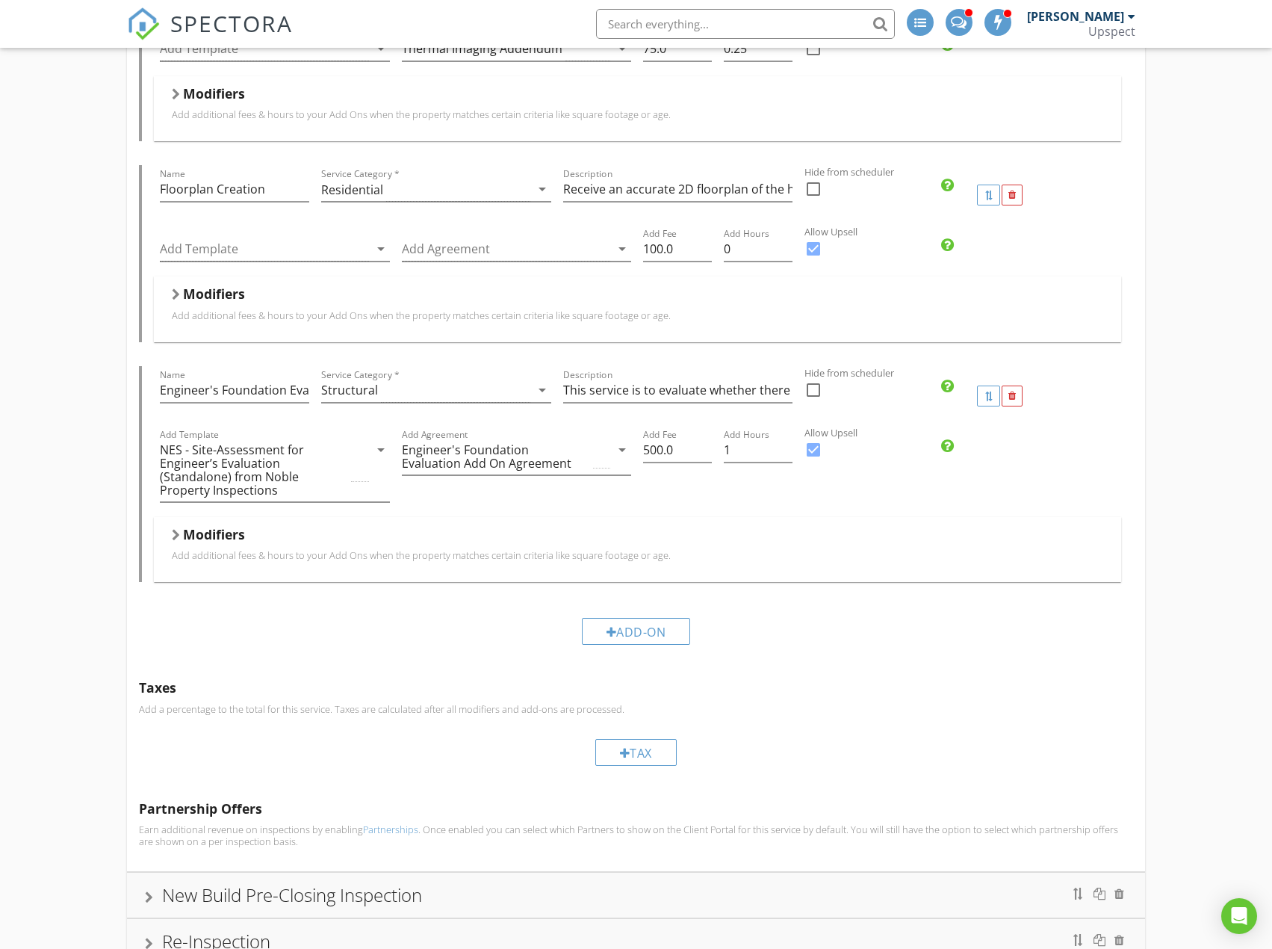
click at [353, 549] on p "Add additional fees & hours to your Add Ons when the property matches certain c…" at bounding box center [637, 555] width 931 height 12
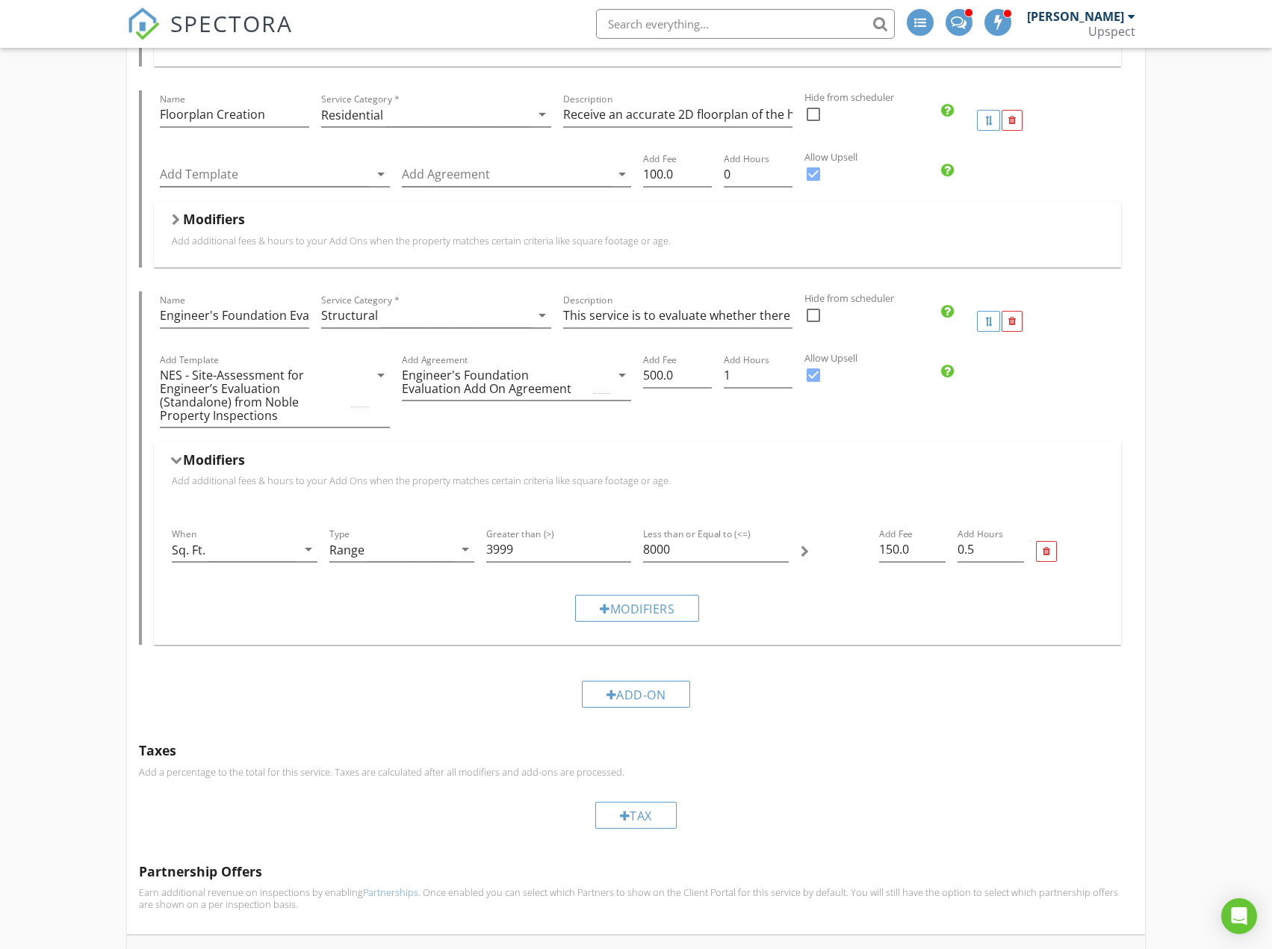
scroll to position [1991, 0]
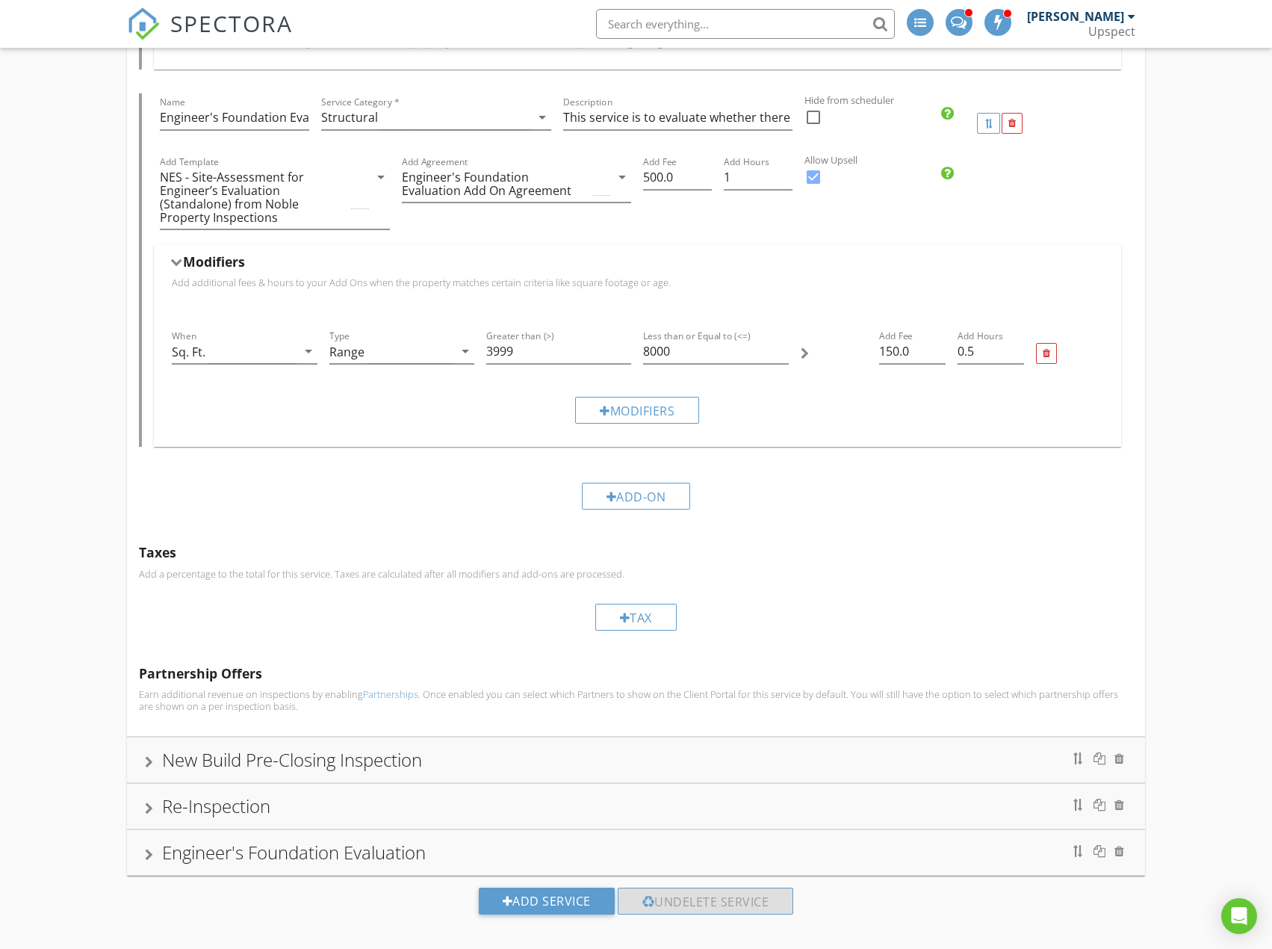
click at [344, 751] on div "New Build Pre-Closing Inspection" at bounding box center [292, 759] width 260 height 25
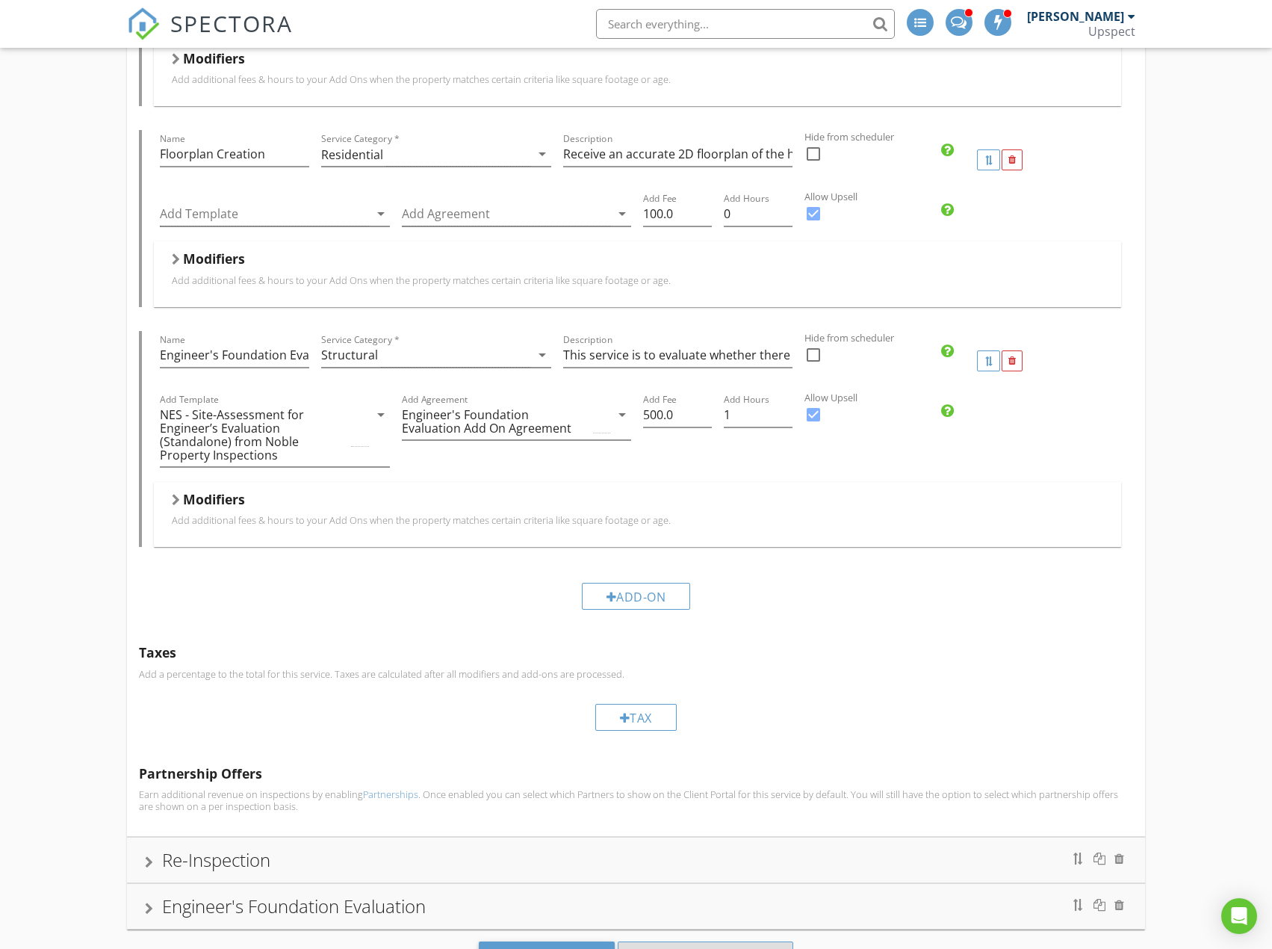
scroll to position [1853, 0]
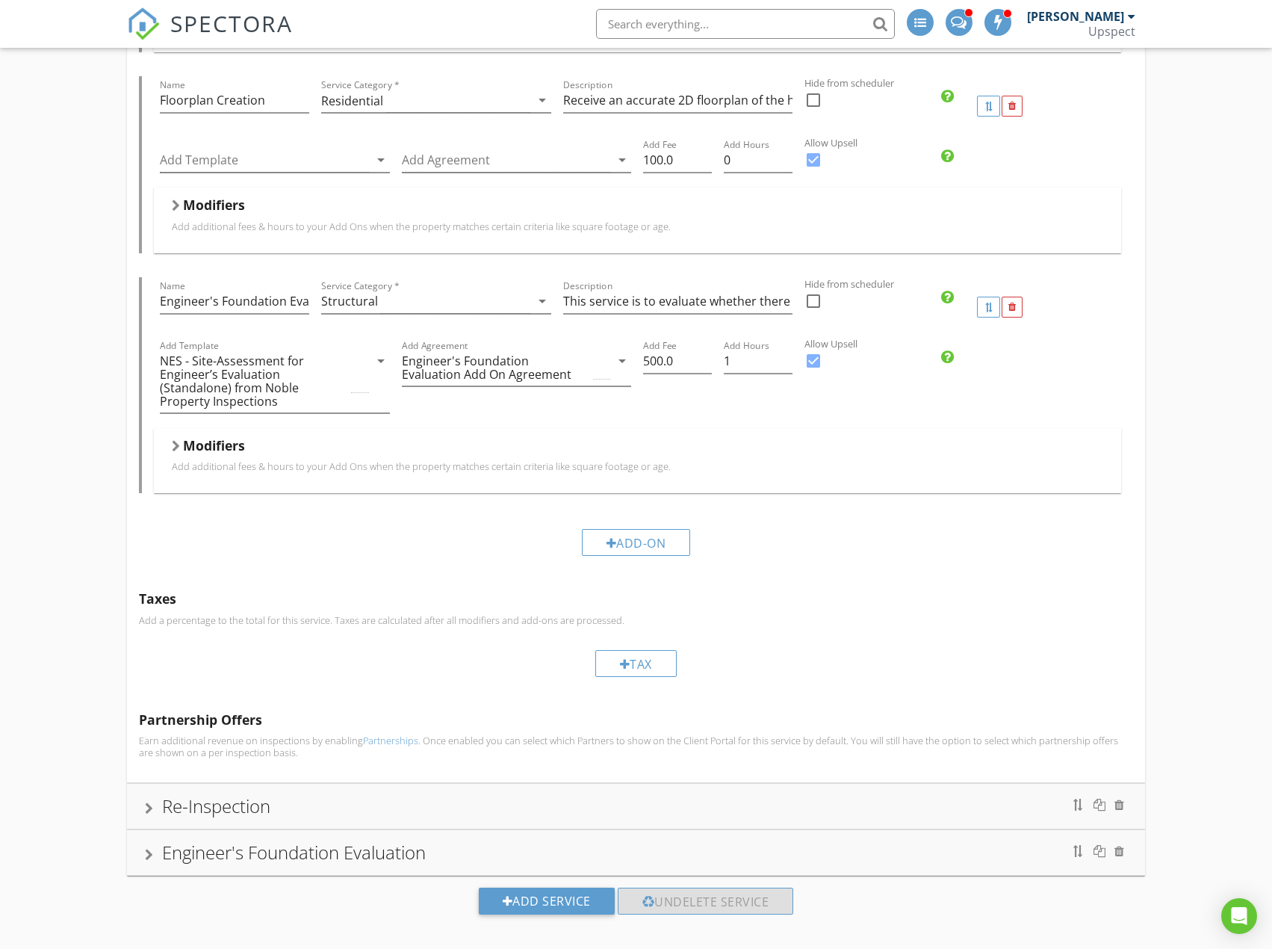
click at [318, 438] on div "Modifiers" at bounding box center [637, 448] width 931 height 23
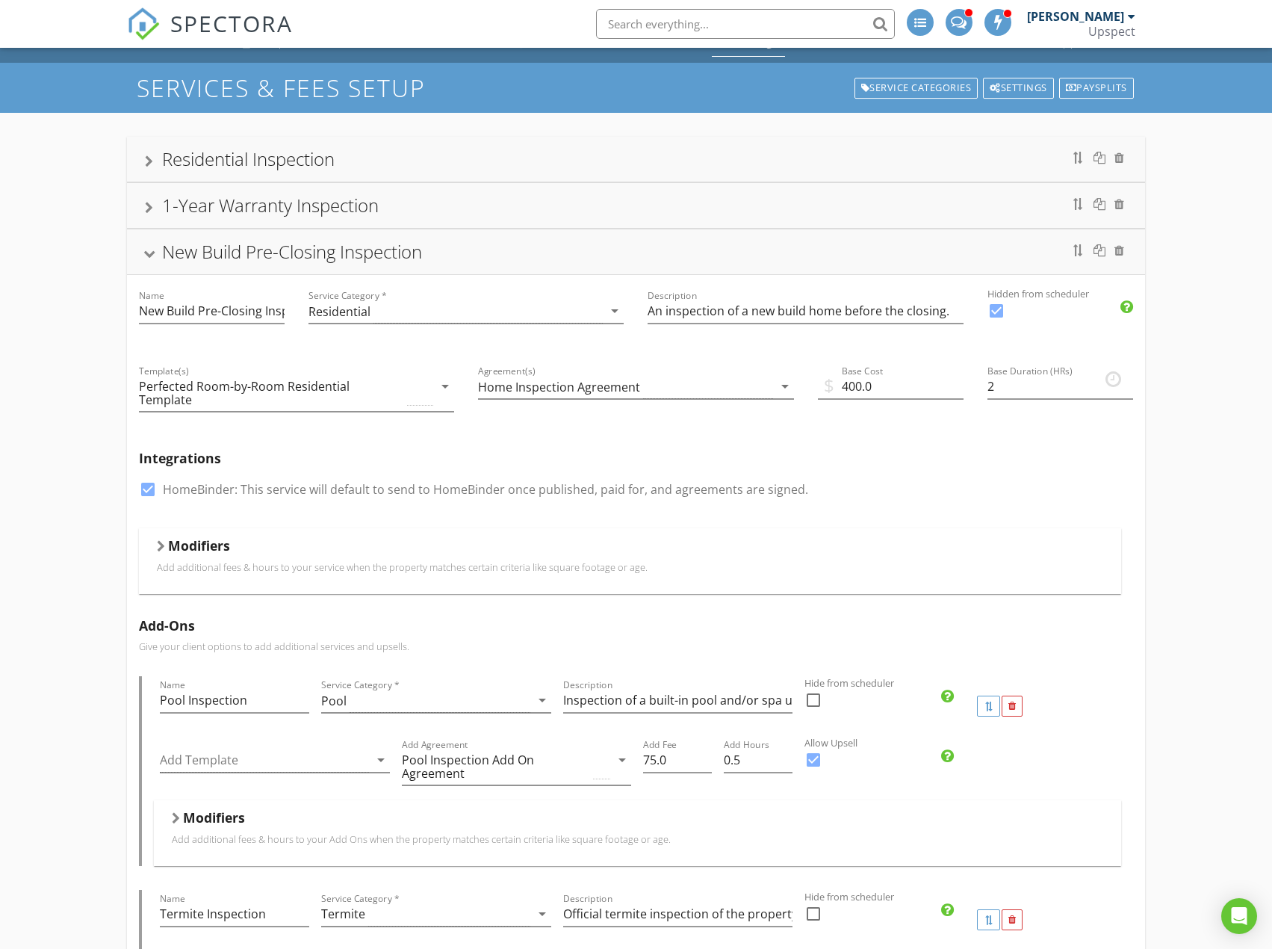
scroll to position [0, 0]
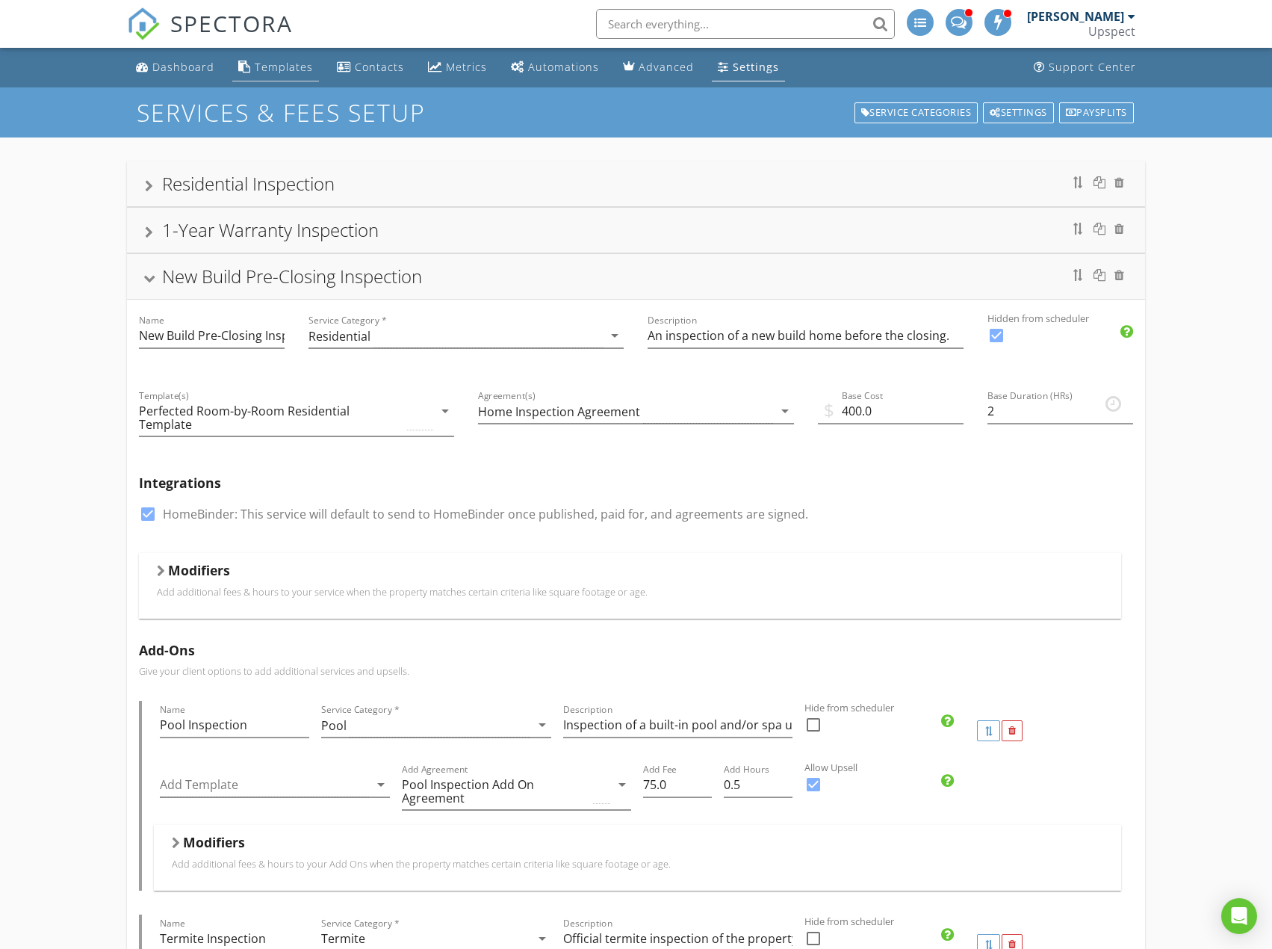
click at [286, 71] on div "Templates" at bounding box center [284, 67] width 58 height 14
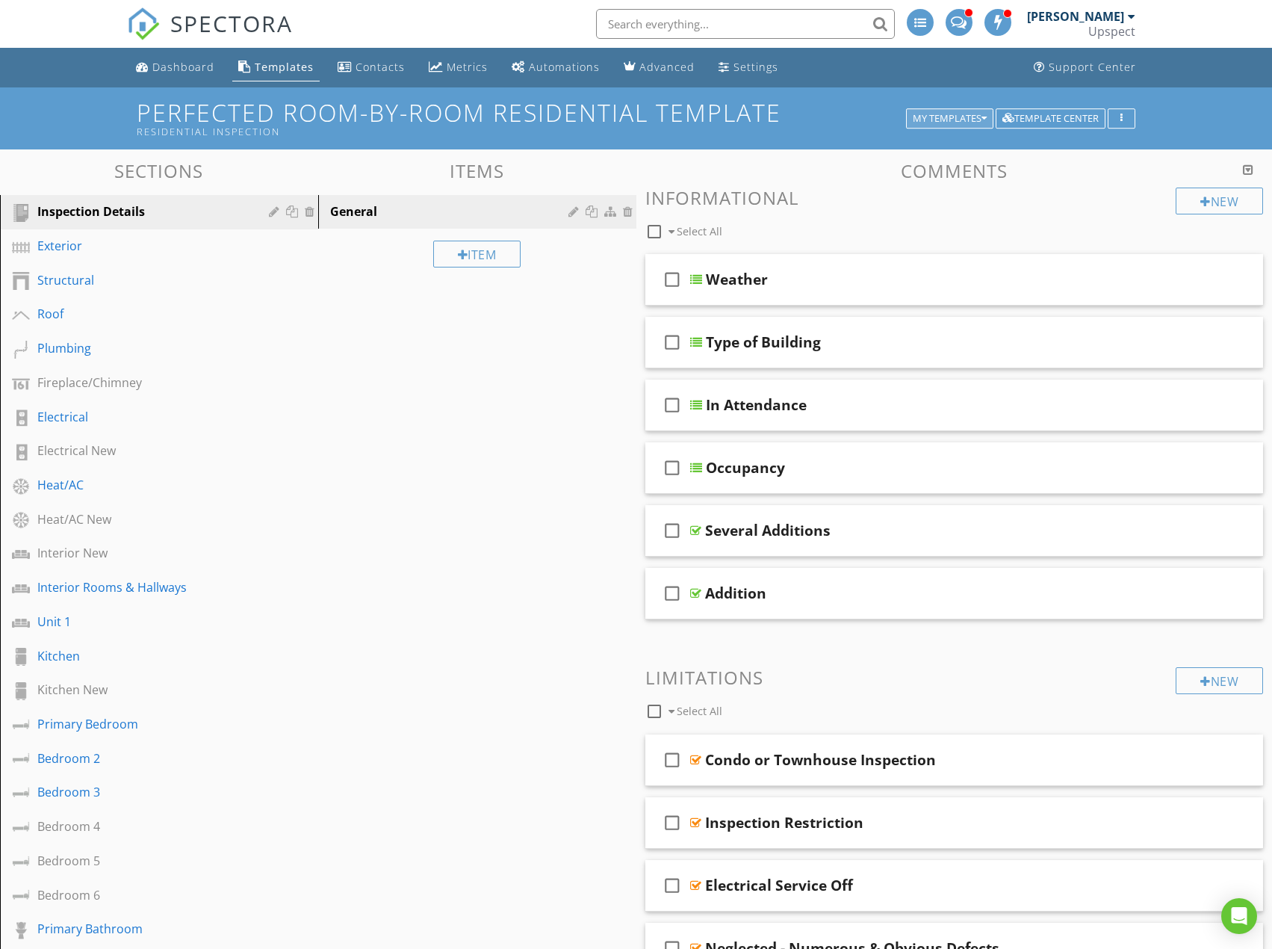
click at [943, 117] on div "My Templates" at bounding box center [950, 119] width 74 height 10
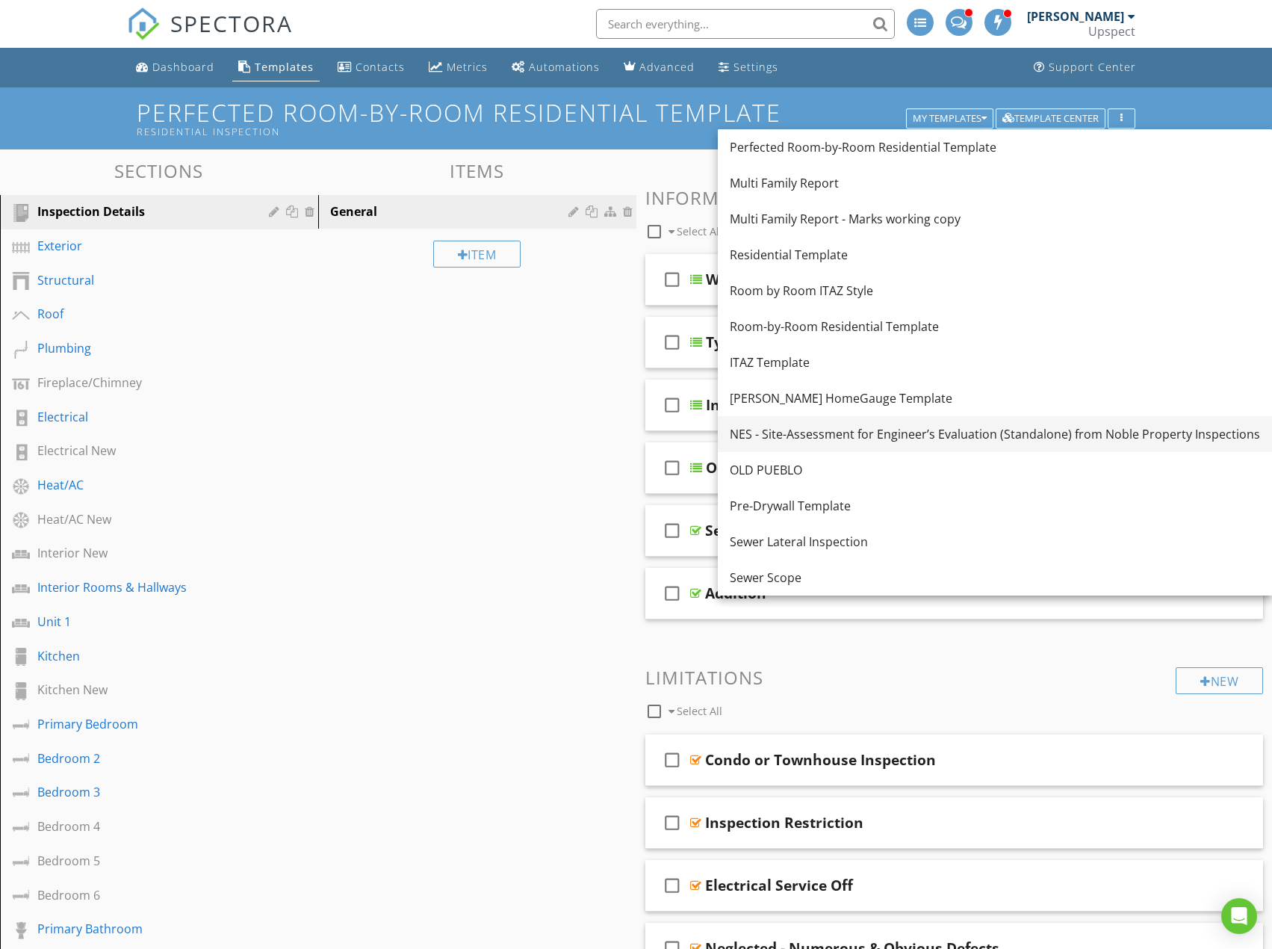
click at [834, 435] on div "NES - Site-Assessment for Engineer’s Evaluation (Standalone) from Noble Propert…" at bounding box center [995, 434] width 530 height 18
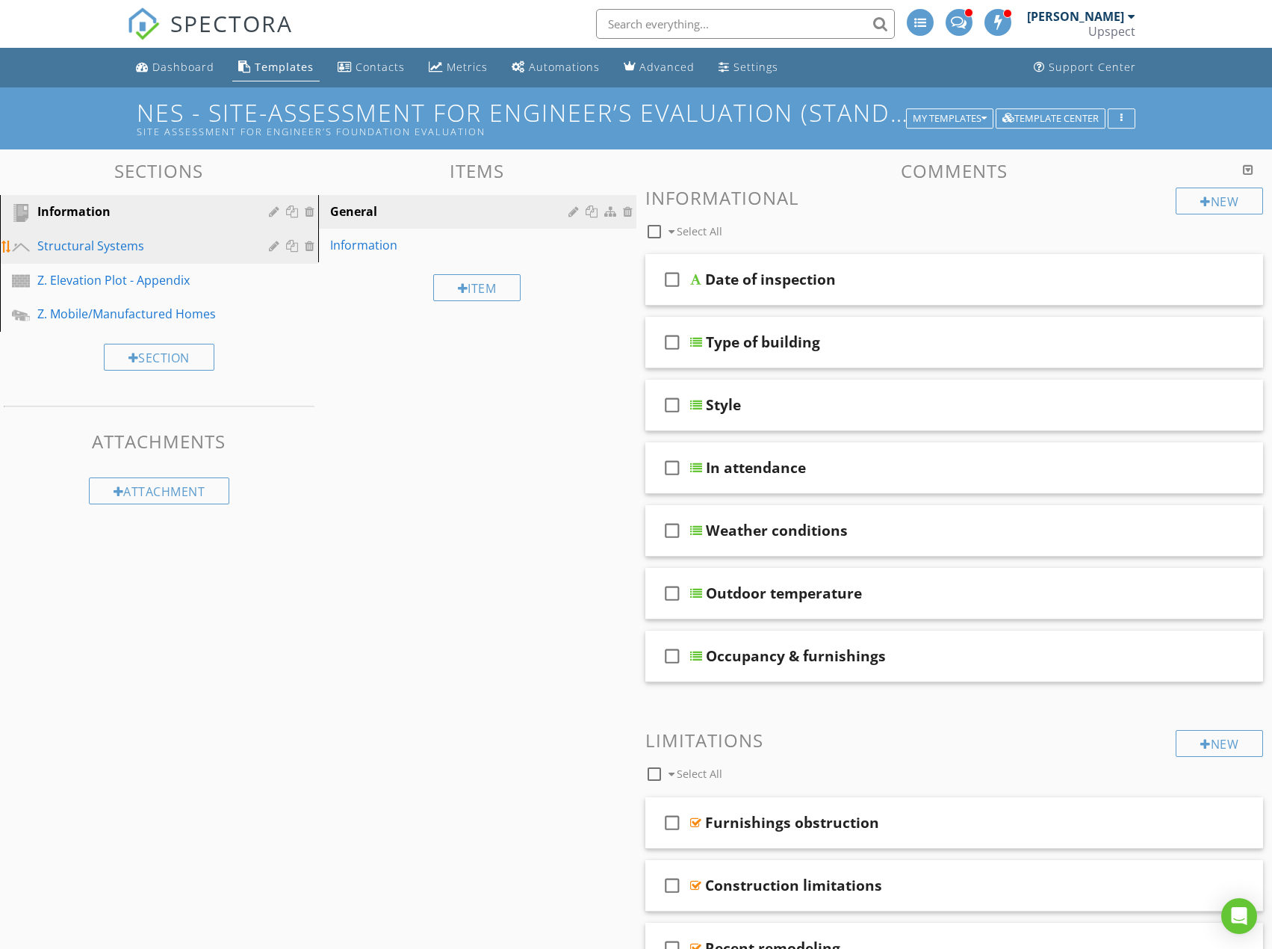
click at [90, 259] on link "Structural Systems" at bounding box center [161, 246] width 314 height 34
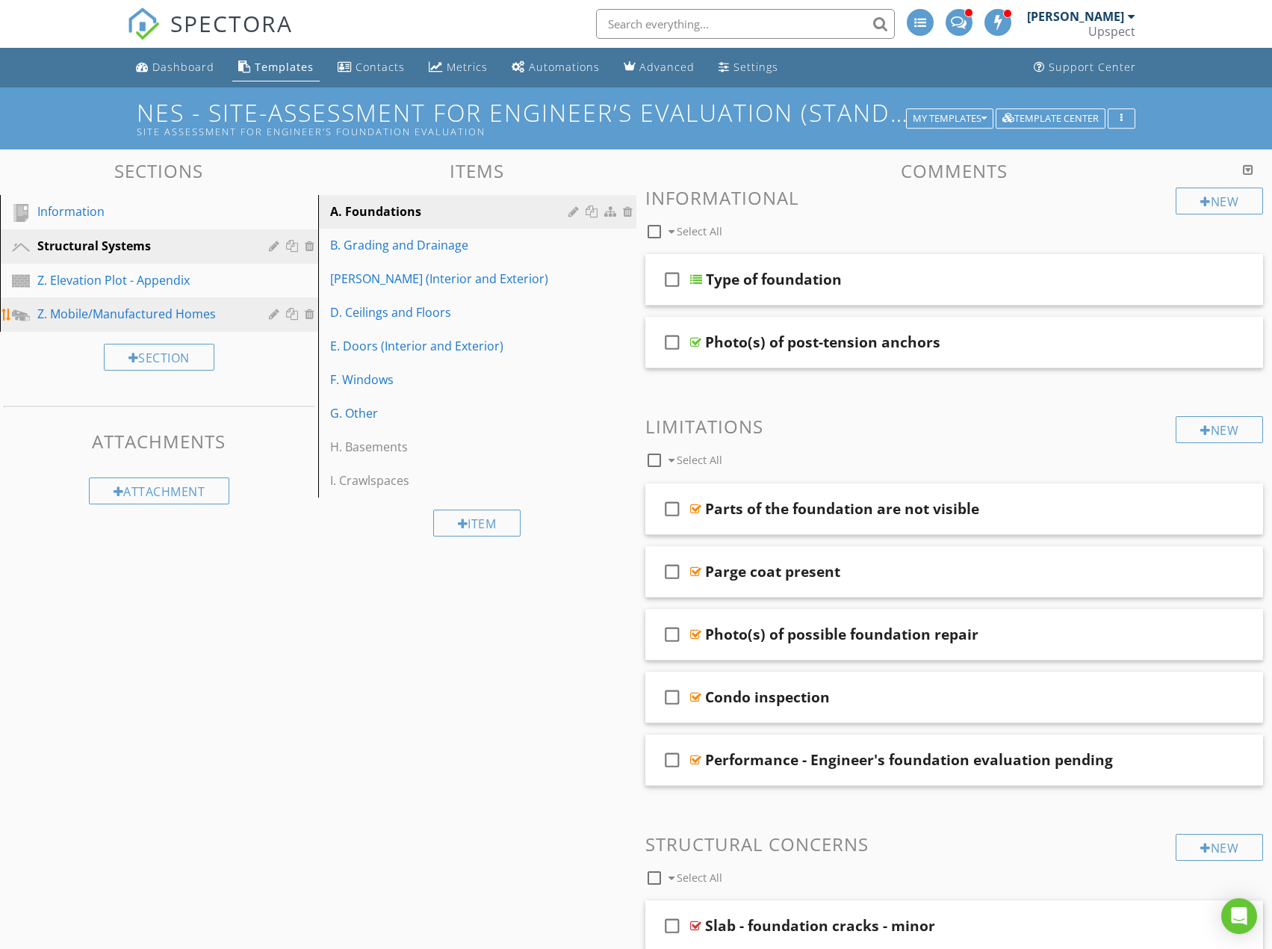
click at [95, 323] on div "Z. Mobile/Manufactured Homes" at bounding box center [170, 314] width 266 height 19
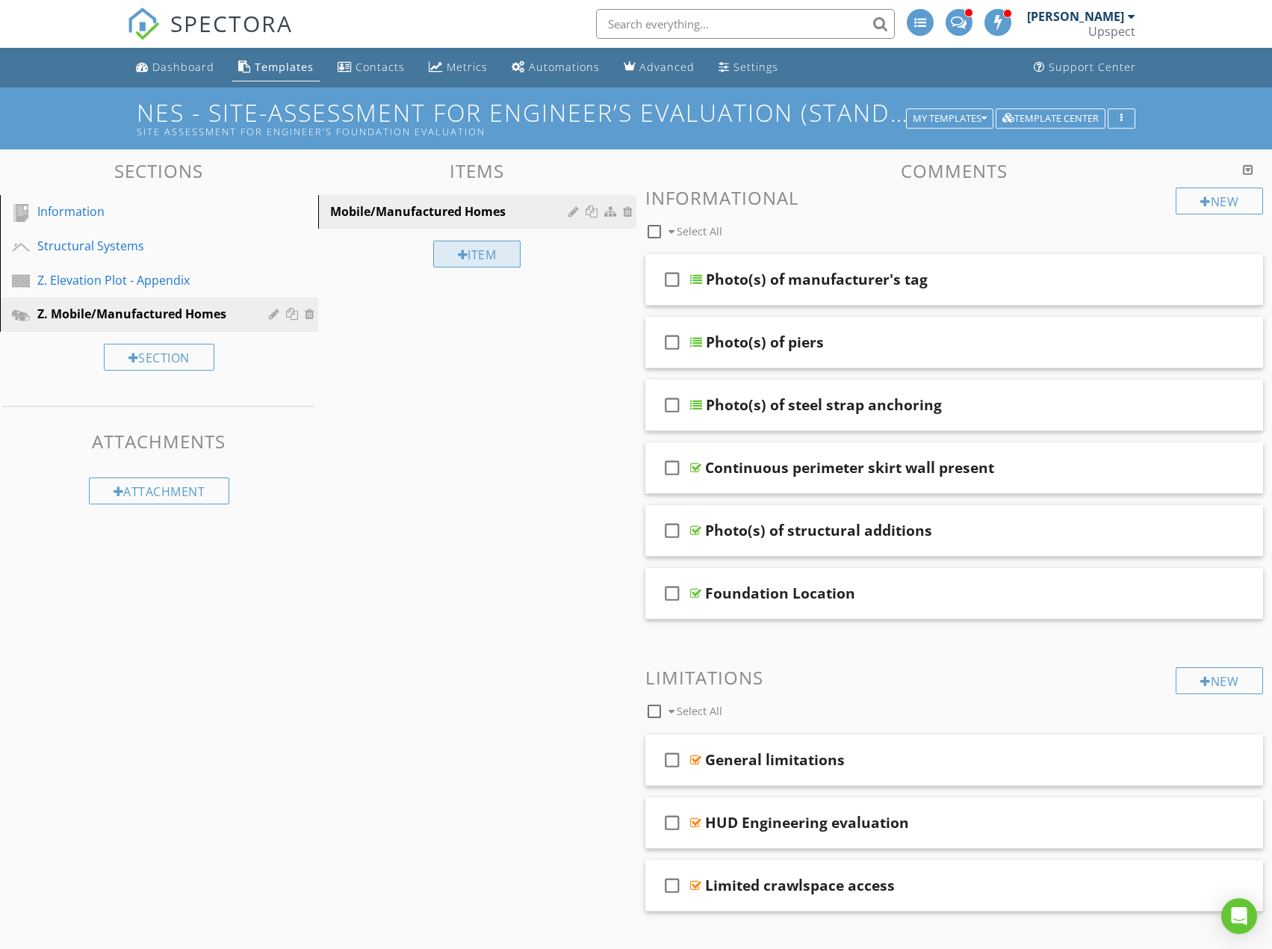
click at [461, 250] on div at bounding box center [463, 255] width 10 height 12
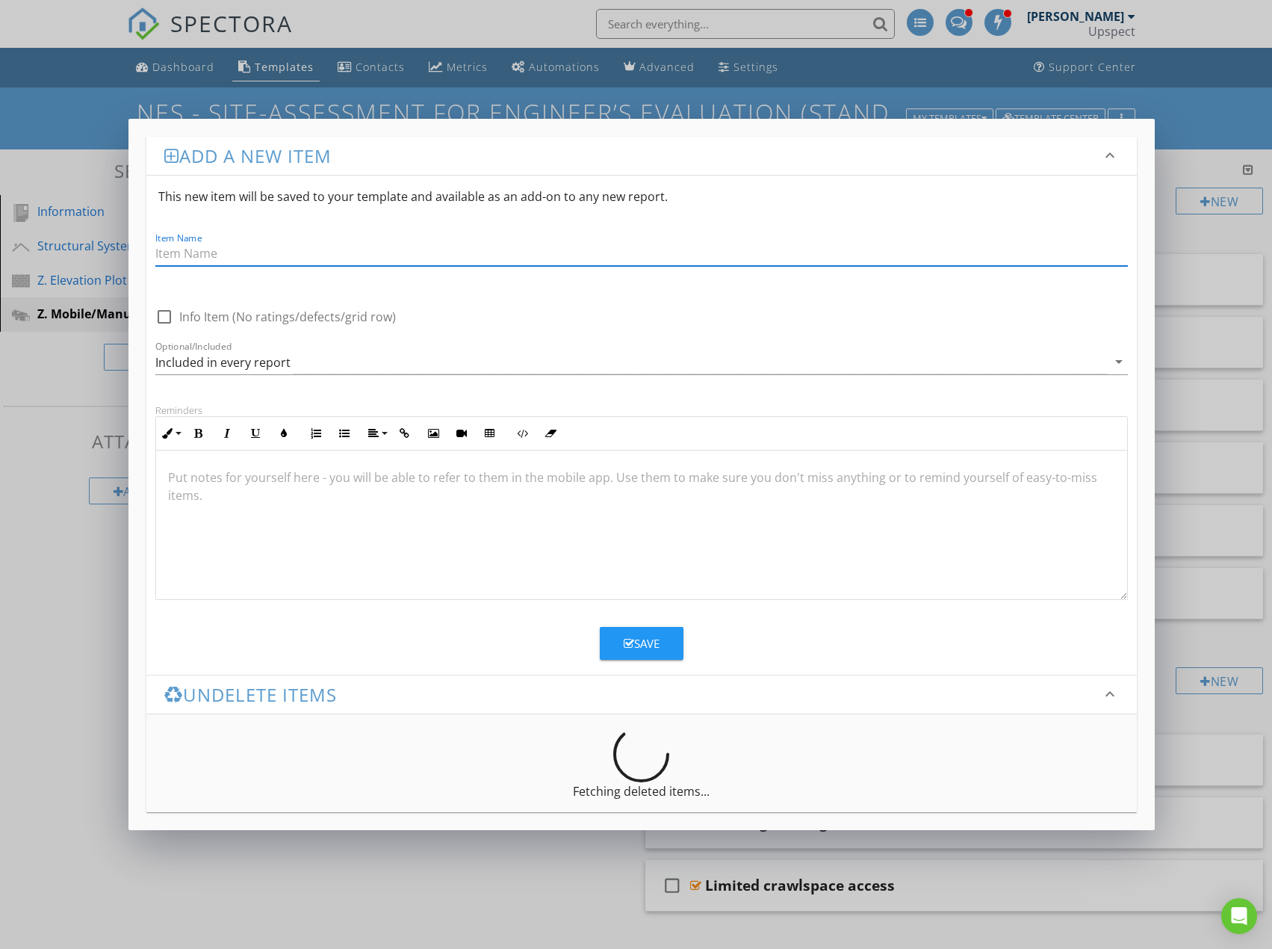
click at [1174, 106] on div "Add a new item keyboard_arrow_down This new item will be saved to your template…" at bounding box center [636, 474] width 1272 height 949
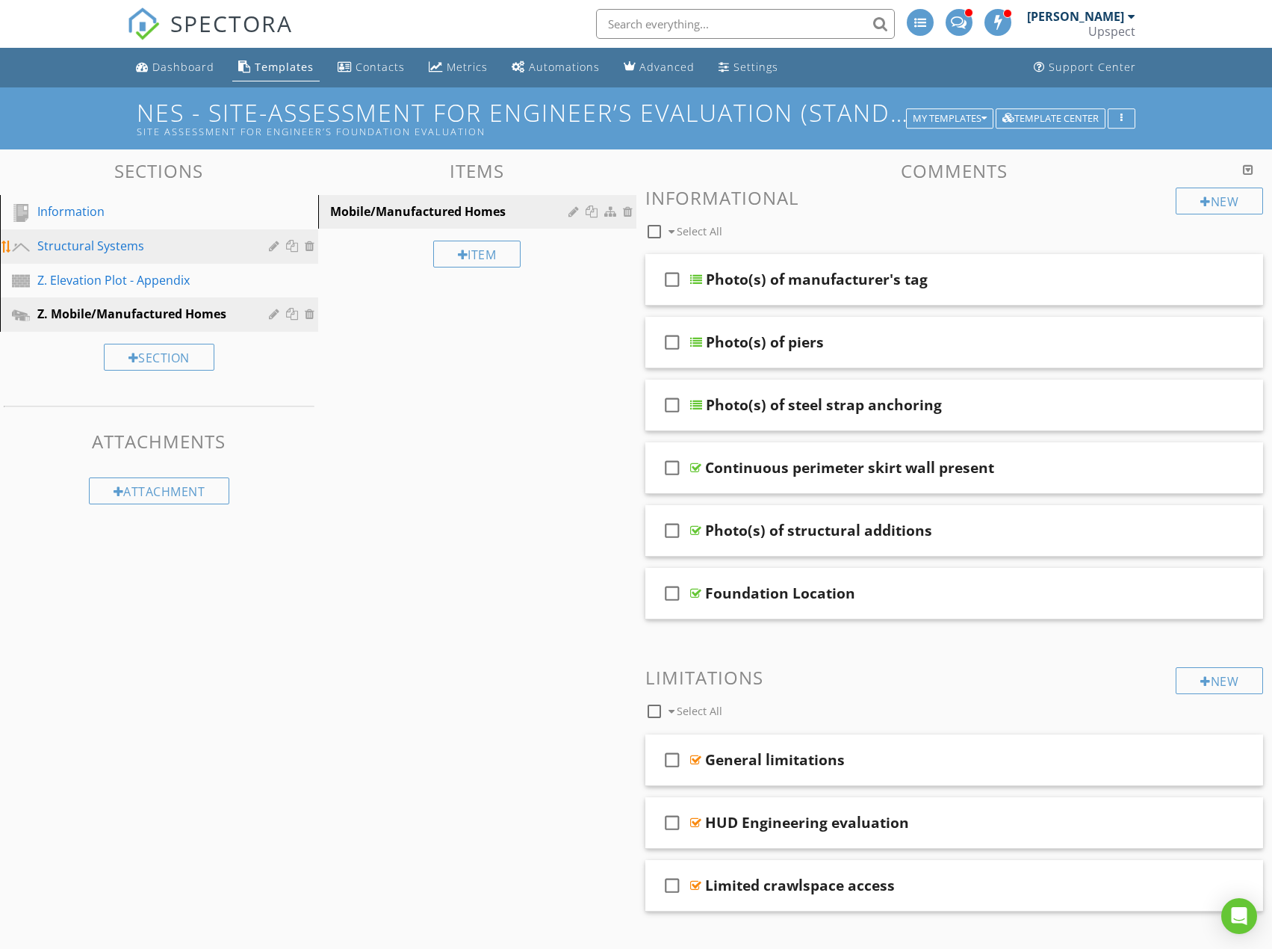
click at [138, 249] on div "Structural Systems" at bounding box center [142, 246] width 210 height 18
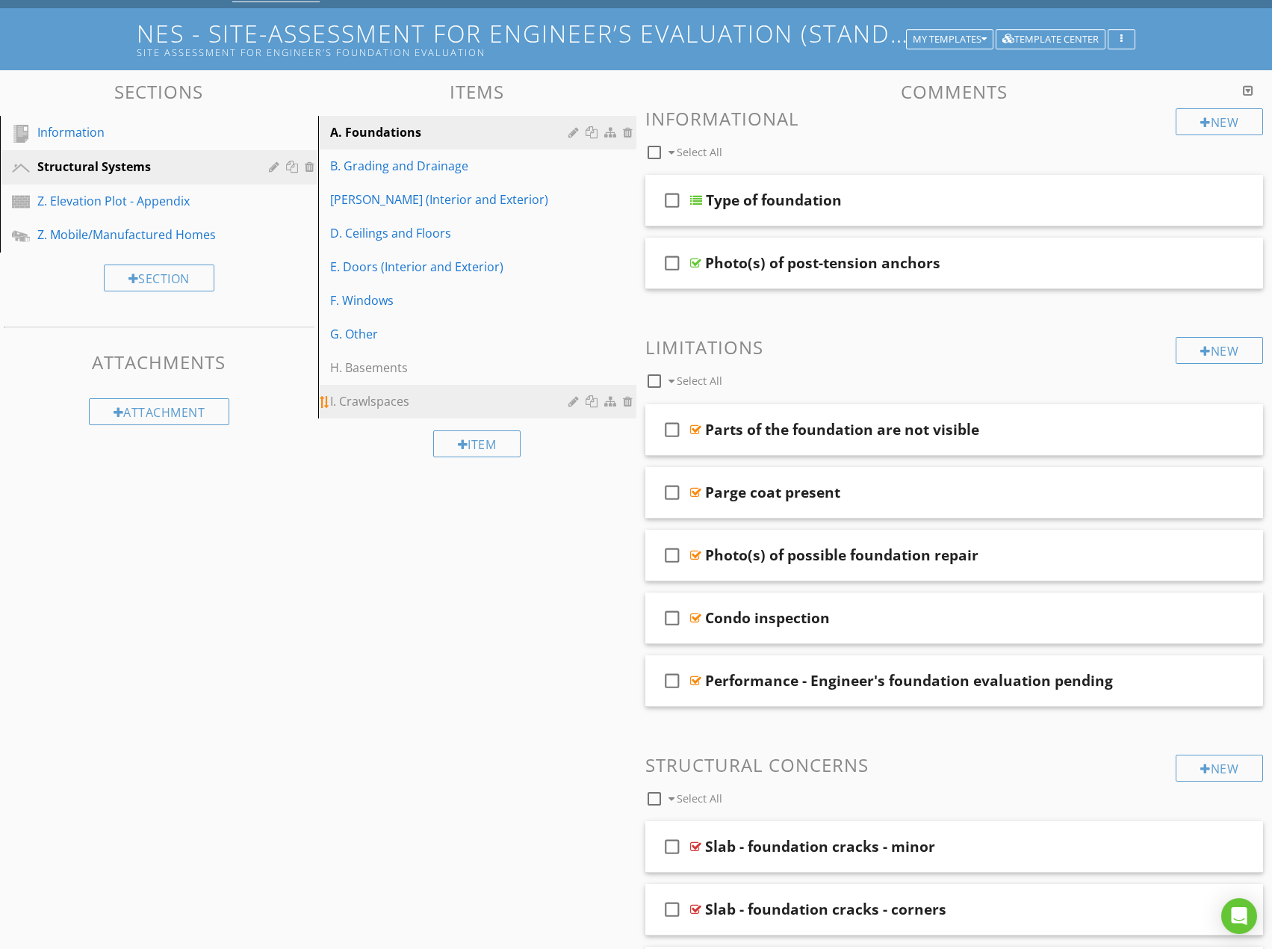
scroll to position [149, 0]
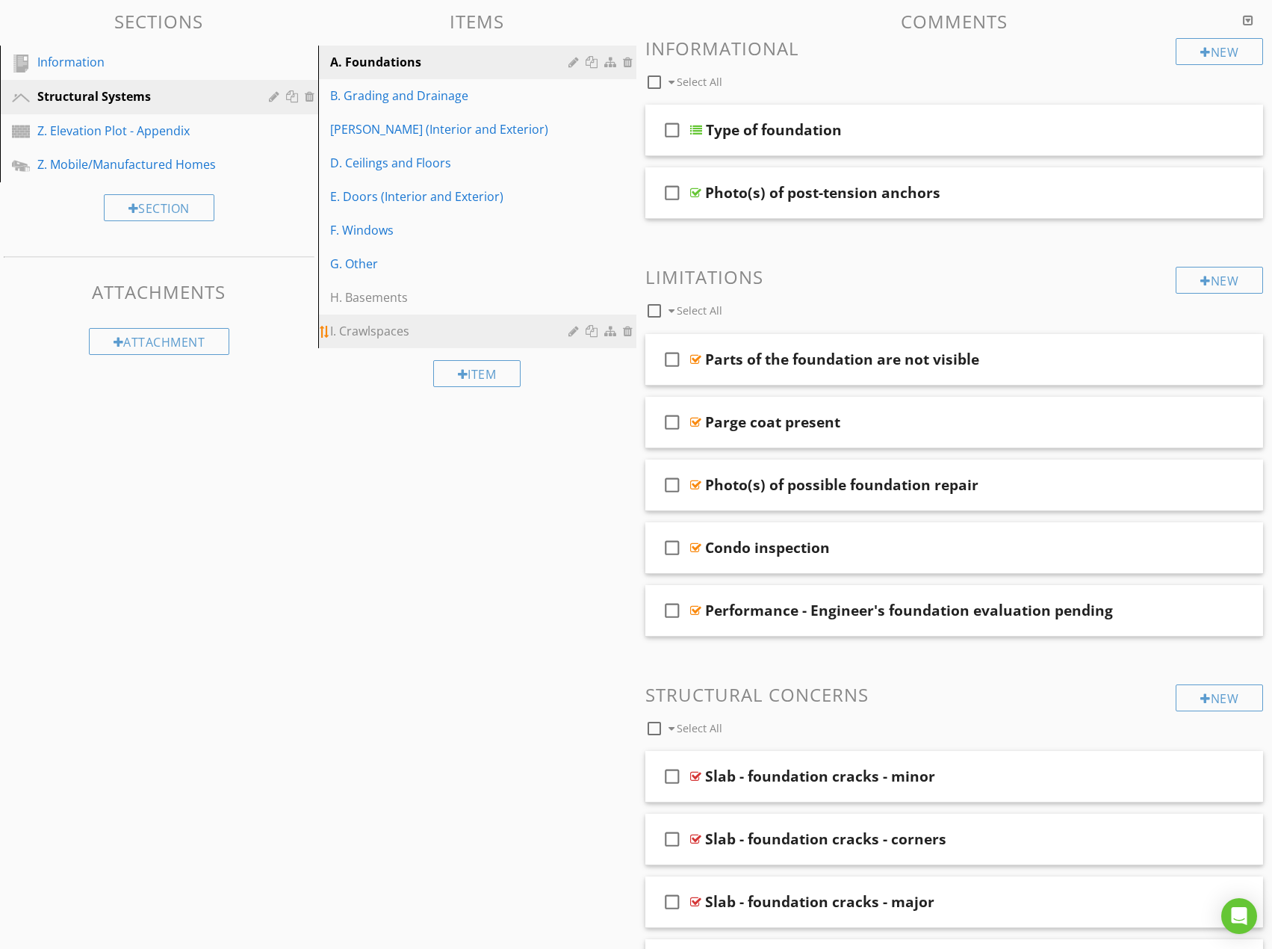
click at [418, 338] on div "I. Crawlspaces" at bounding box center [451, 331] width 243 height 18
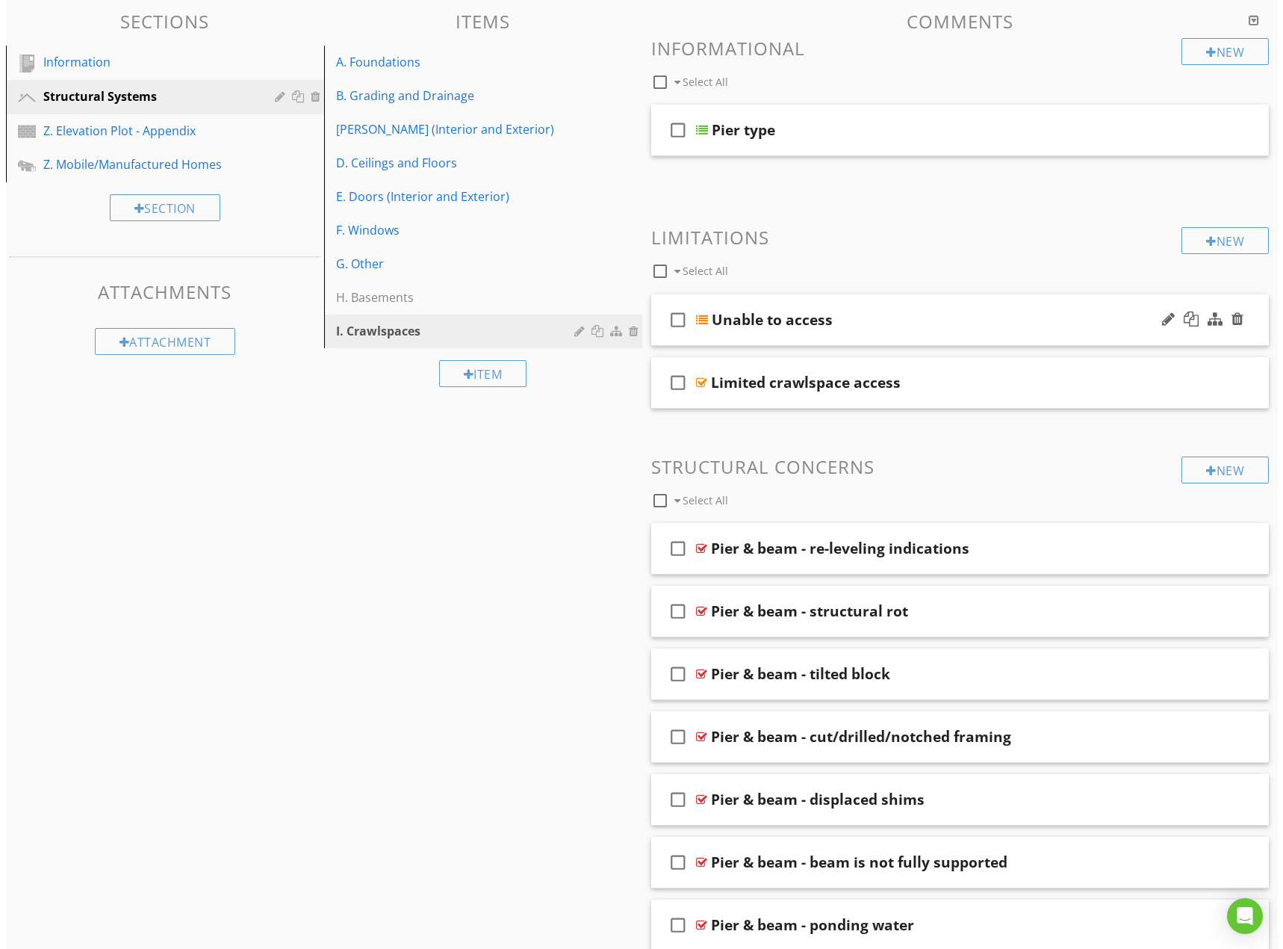
scroll to position [0, 0]
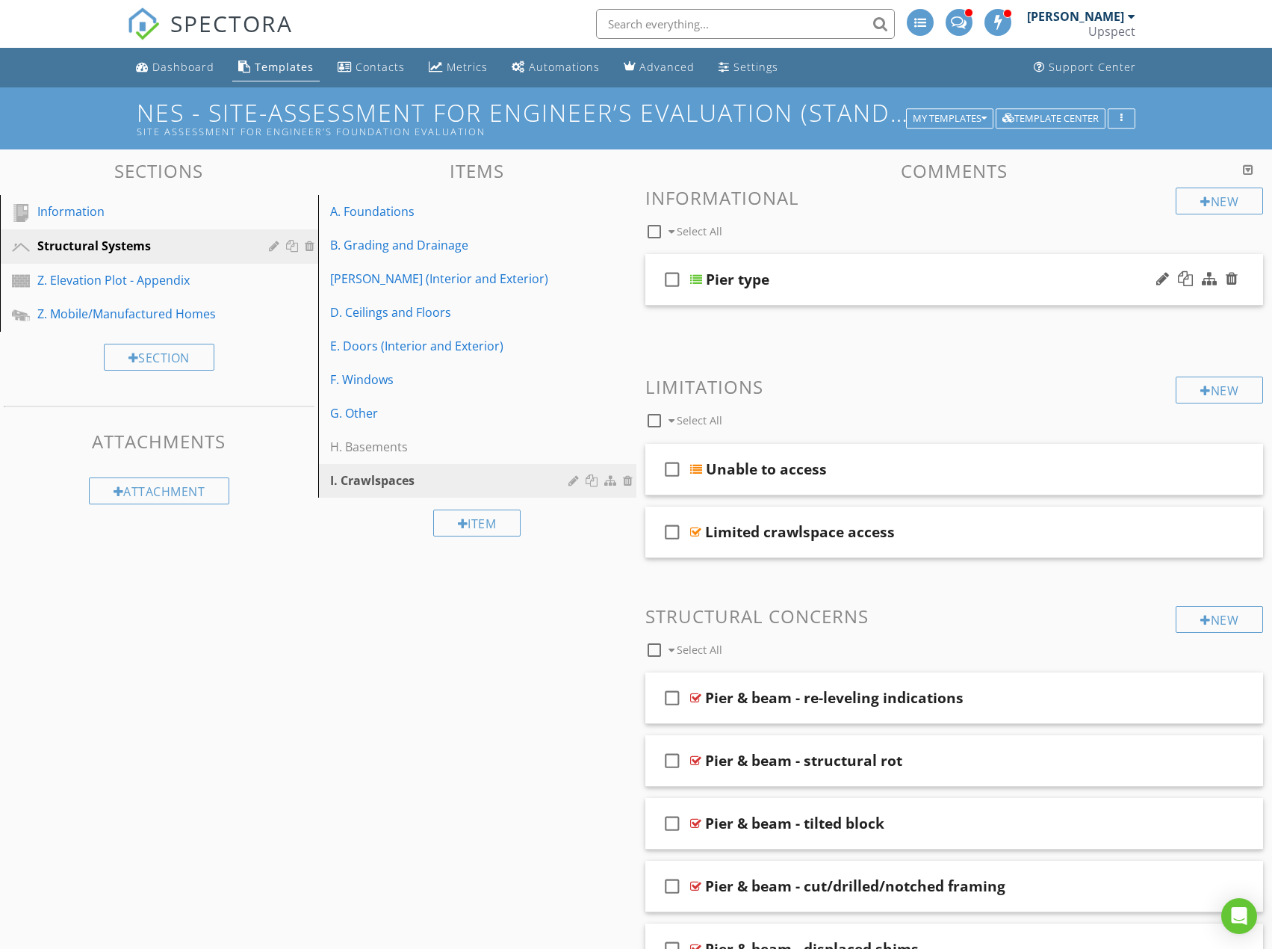
click at [791, 278] on div "Pier type" at bounding box center [926, 279] width 441 height 18
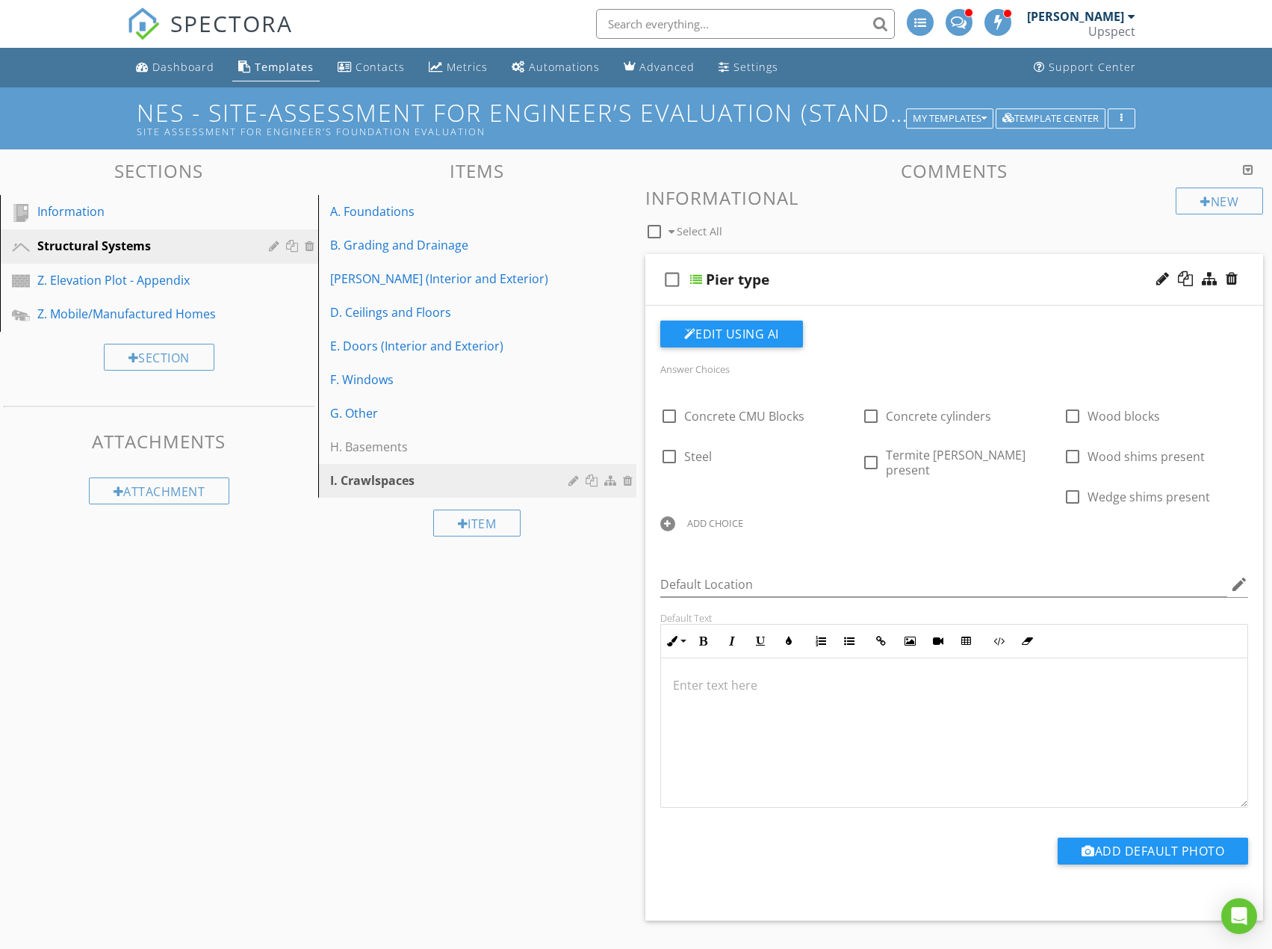
click at [816, 267] on div "check_box_outline_blank Pier type" at bounding box center [954, 280] width 618 height 52
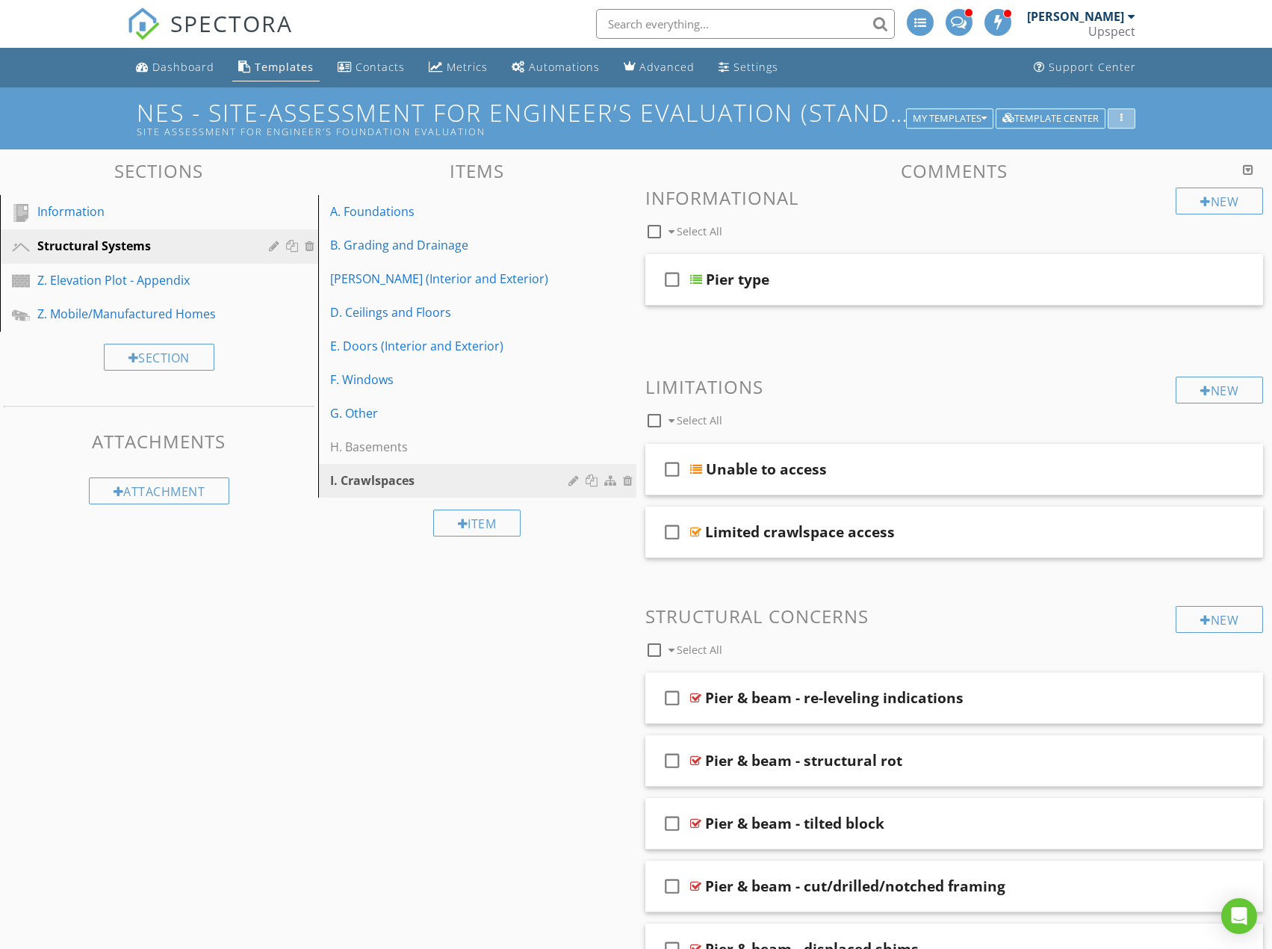
click at [1129, 118] on button "button" at bounding box center [1122, 118] width 28 height 21
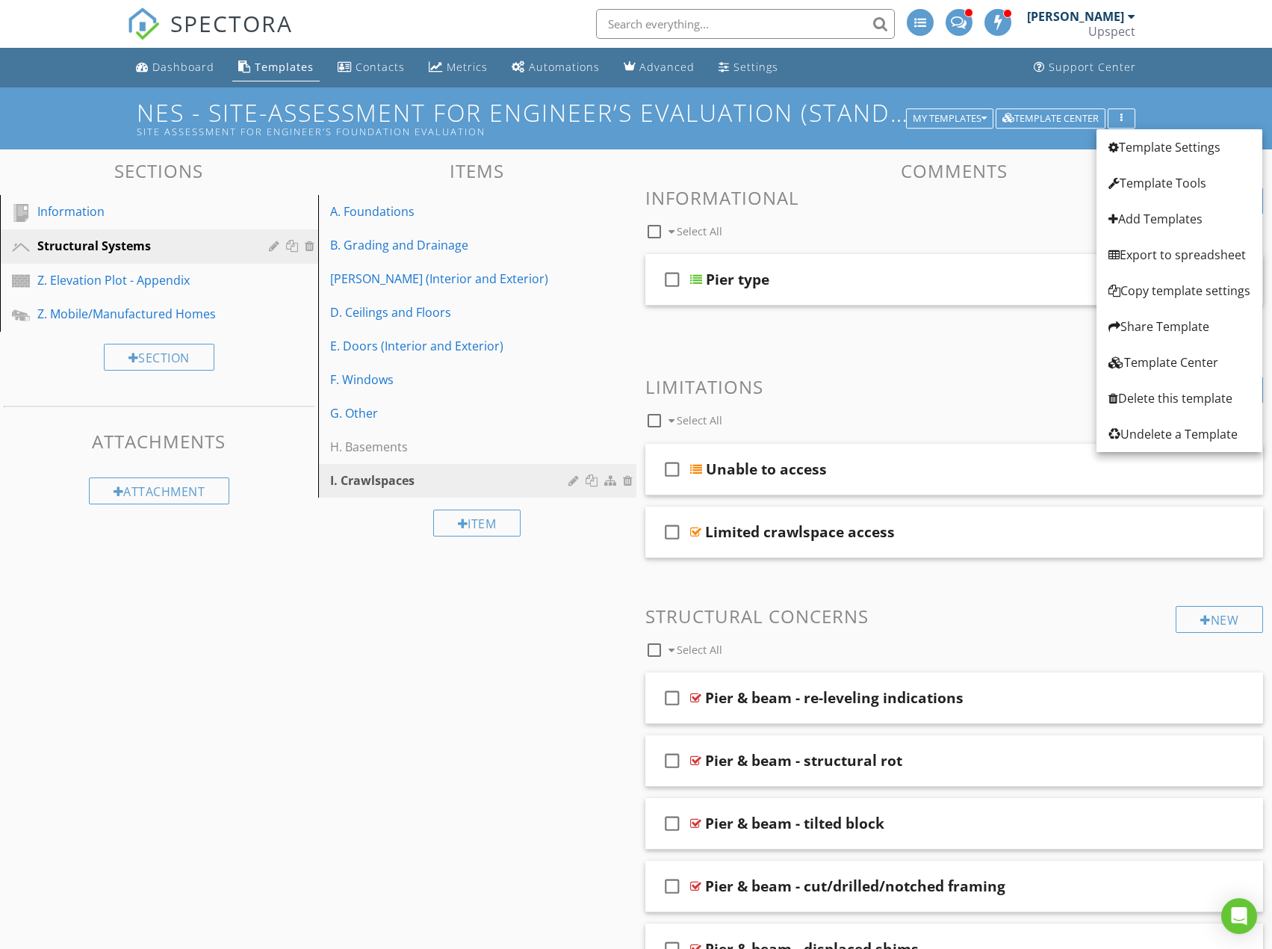
click at [1152, 93] on div "NES - Site-Assessment for Engineer’s Evaluation (Standalone) from Noble Propert…" at bounding box center [636, 118] width 1272 height 62
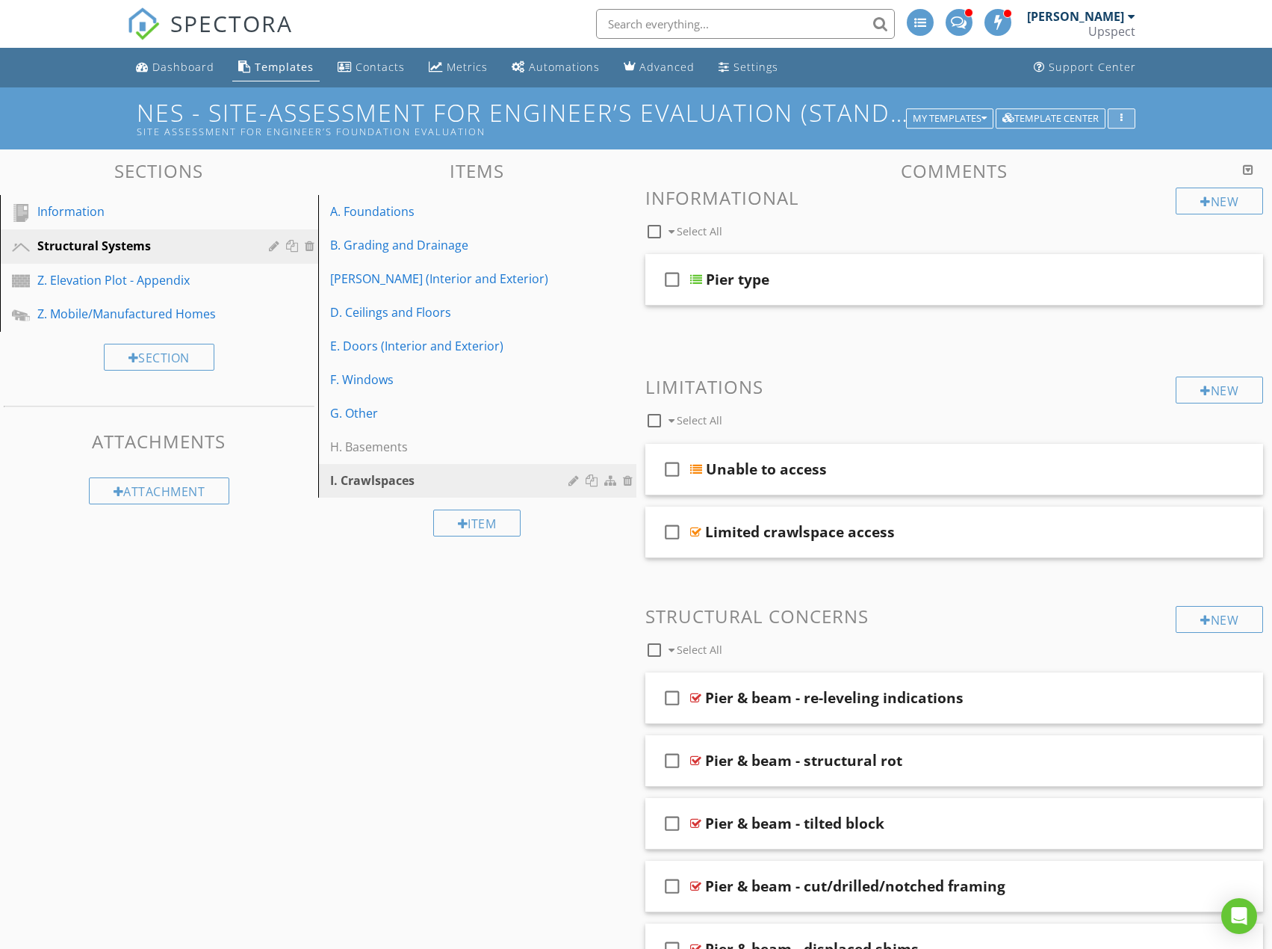
click at [1126, 109] on button "button" at bounding box center [1122, 118] width 28 height 21
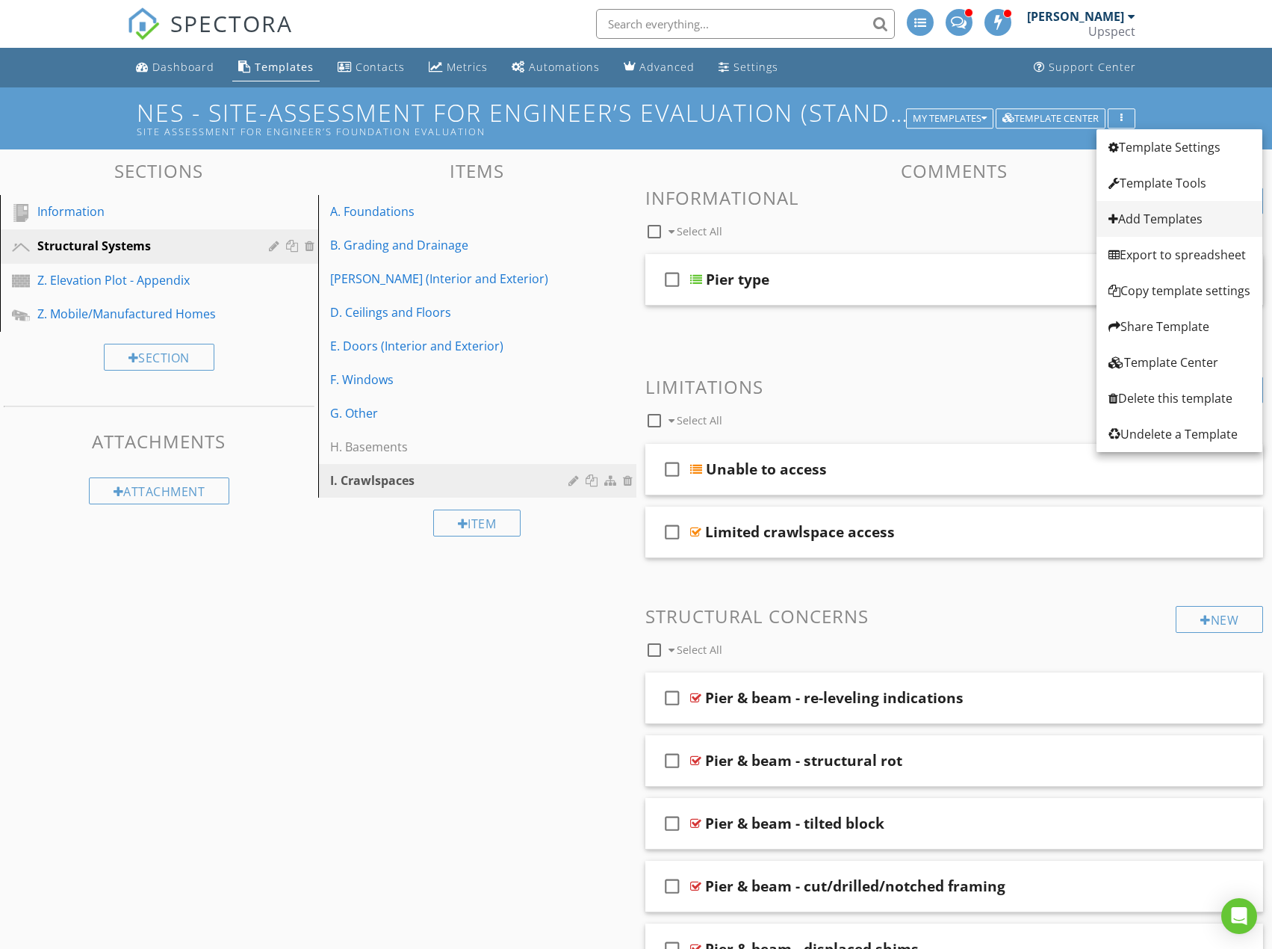
click at [1159, 223] on div "Add Templates" at bounding box center [1179, 219] width 142 height 18
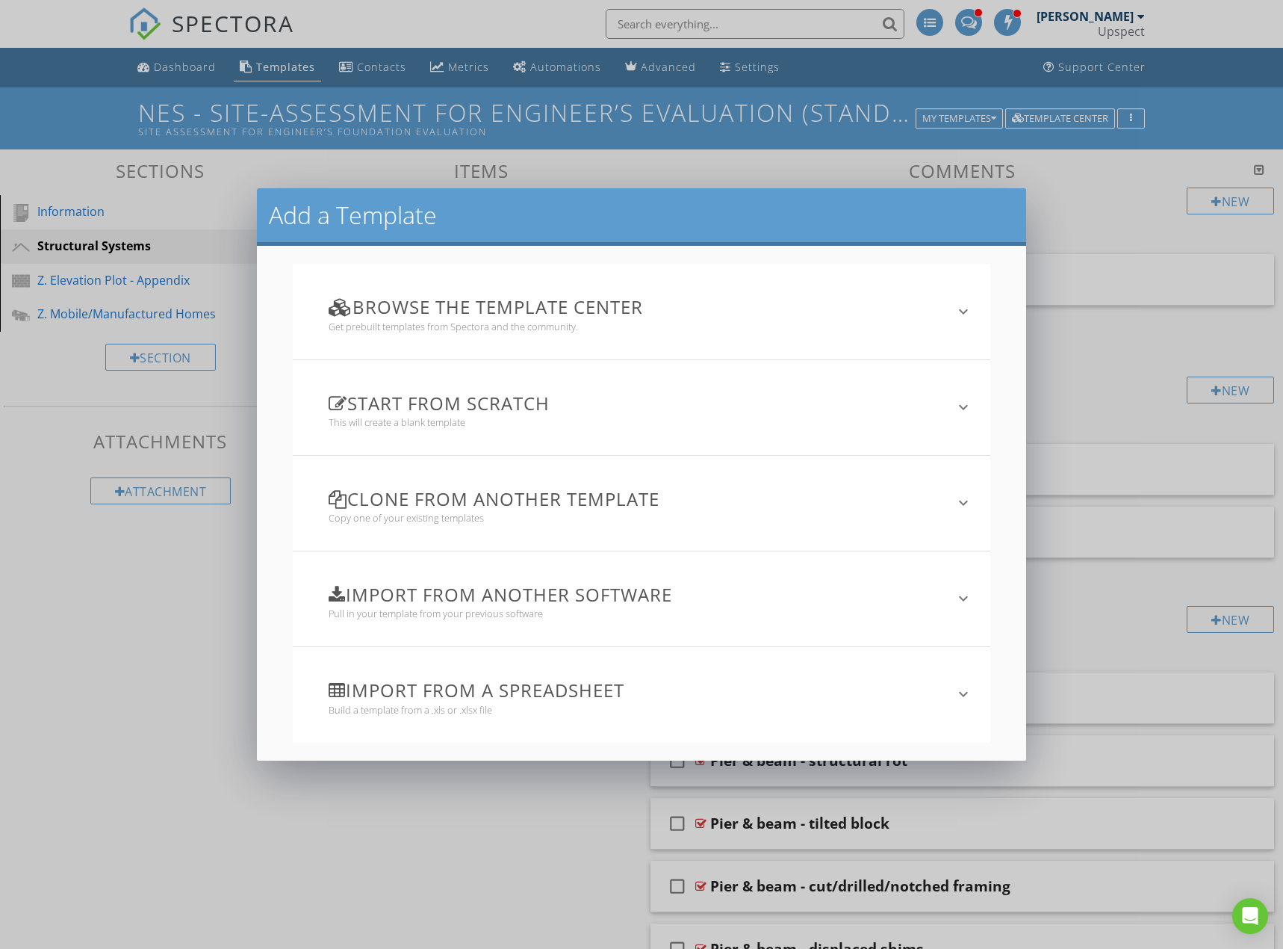
click at [551, 500] on h3 "Clone from another template" at bounding box center [633, 499] width 608 height 20
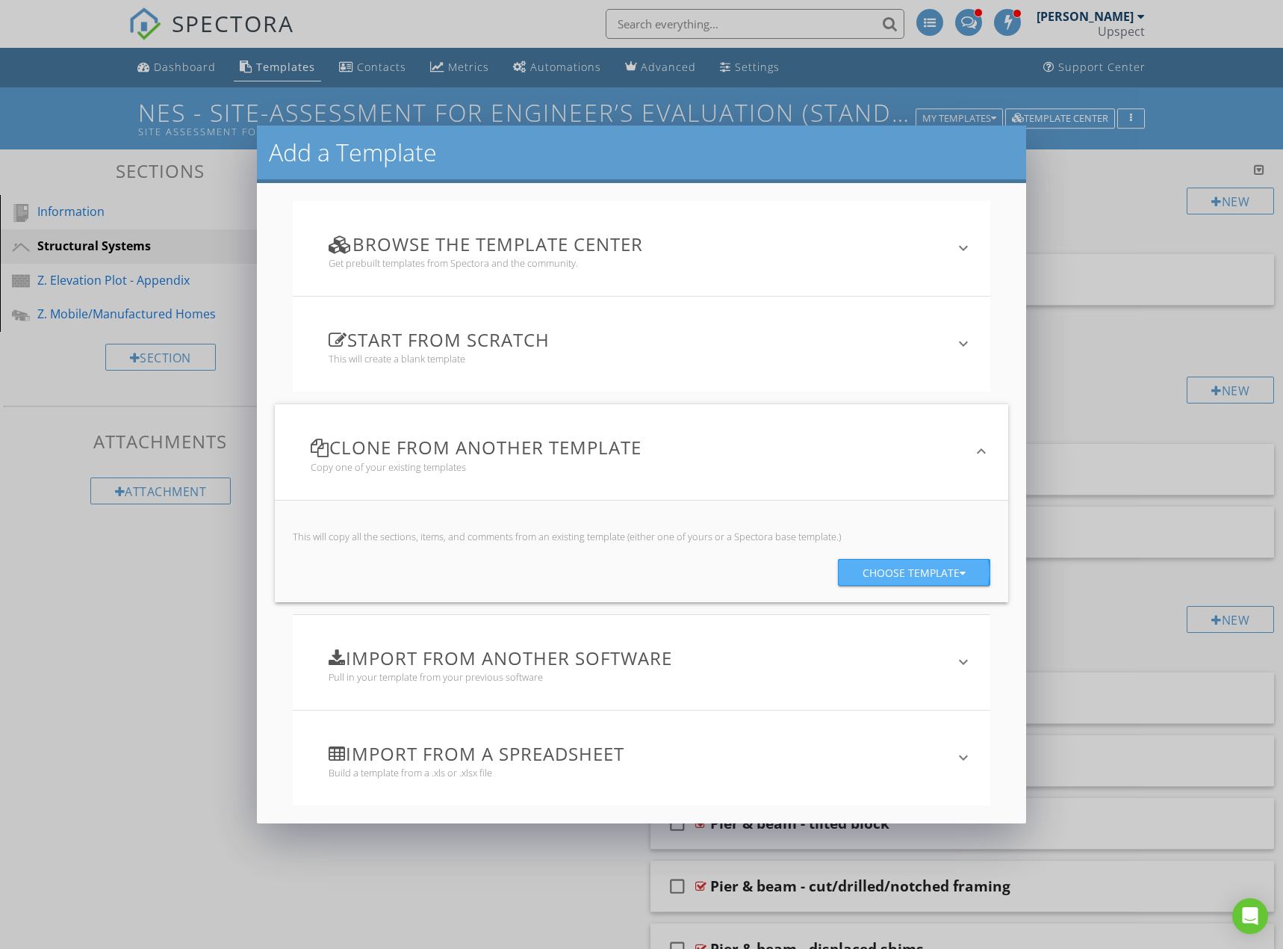
click at [861, 572] on button "Choose template" at bounding box center [914, 572] width 152 height 27
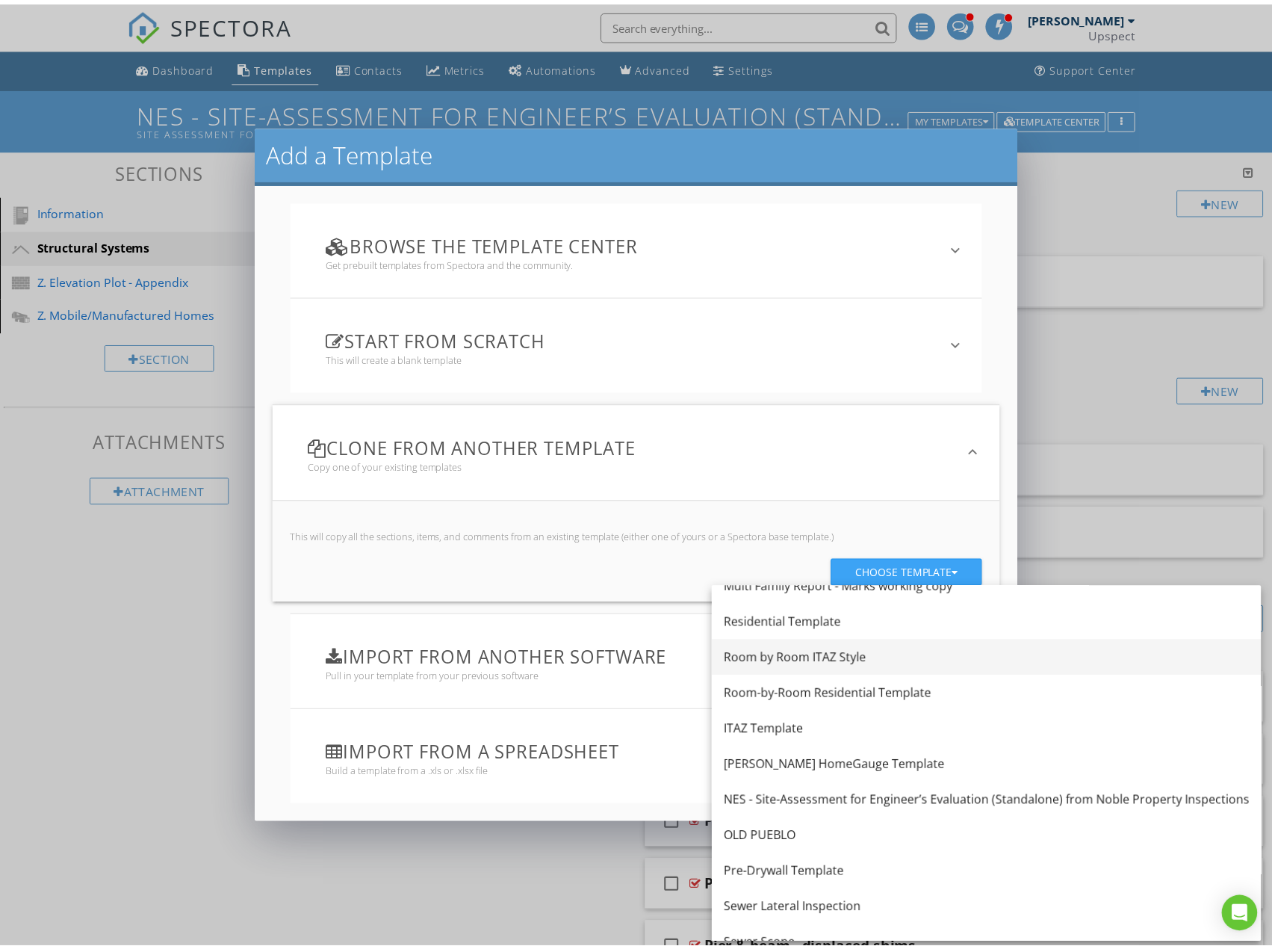
scroll to position [108, 0]
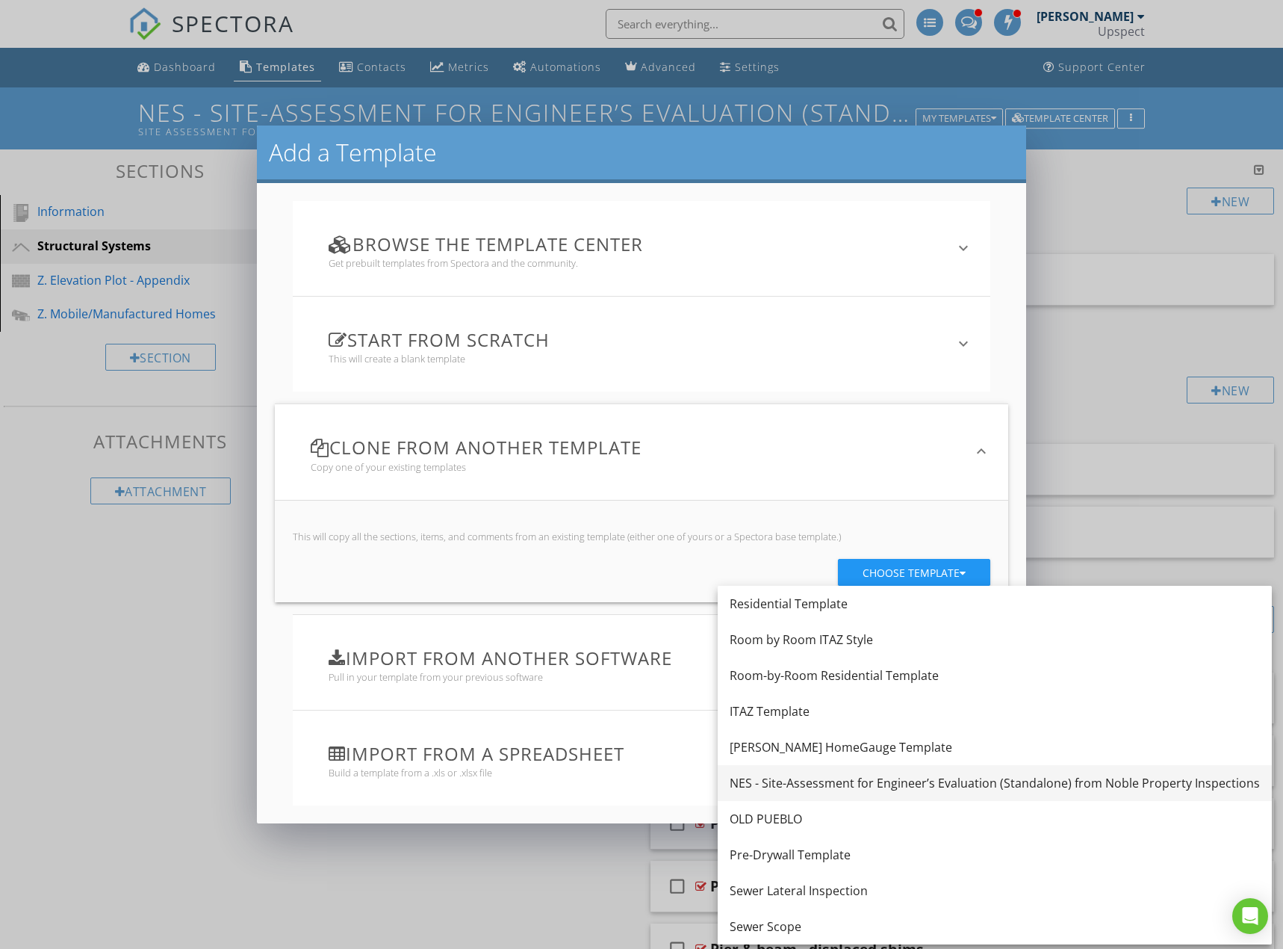
click at [858, 784] on div "NES - Site-Assessment for Engineer’s Evaluation (Standalone) from Noble Propert…" at bounding box center [995, 783] width 530 height 18
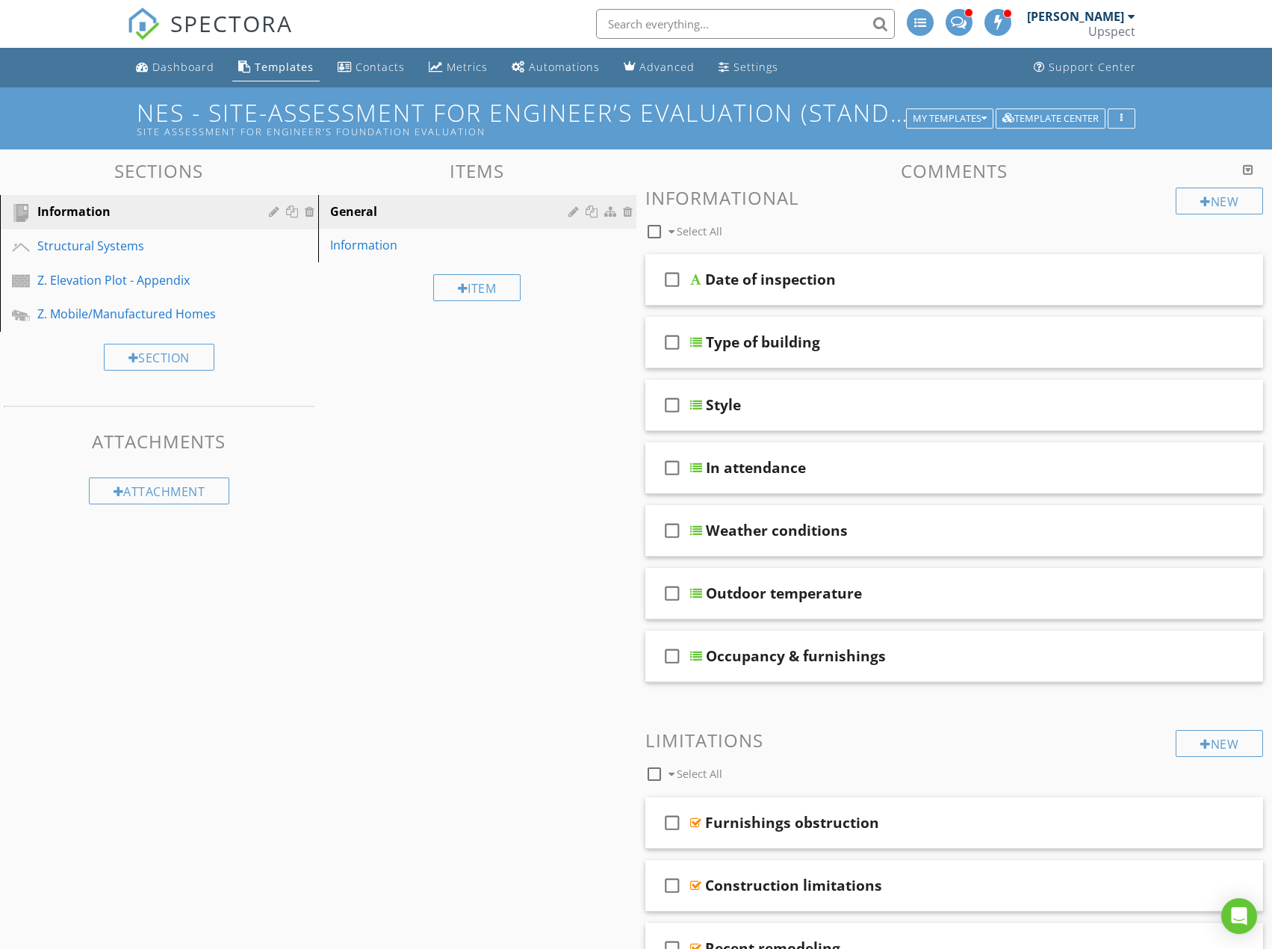
click at [781, 118] on h1 "NES - Site-Assessment for Engineer’s Evaluation (Standalone) from Noble Propert…" at bounding box center [636, 118] width 999 height 38
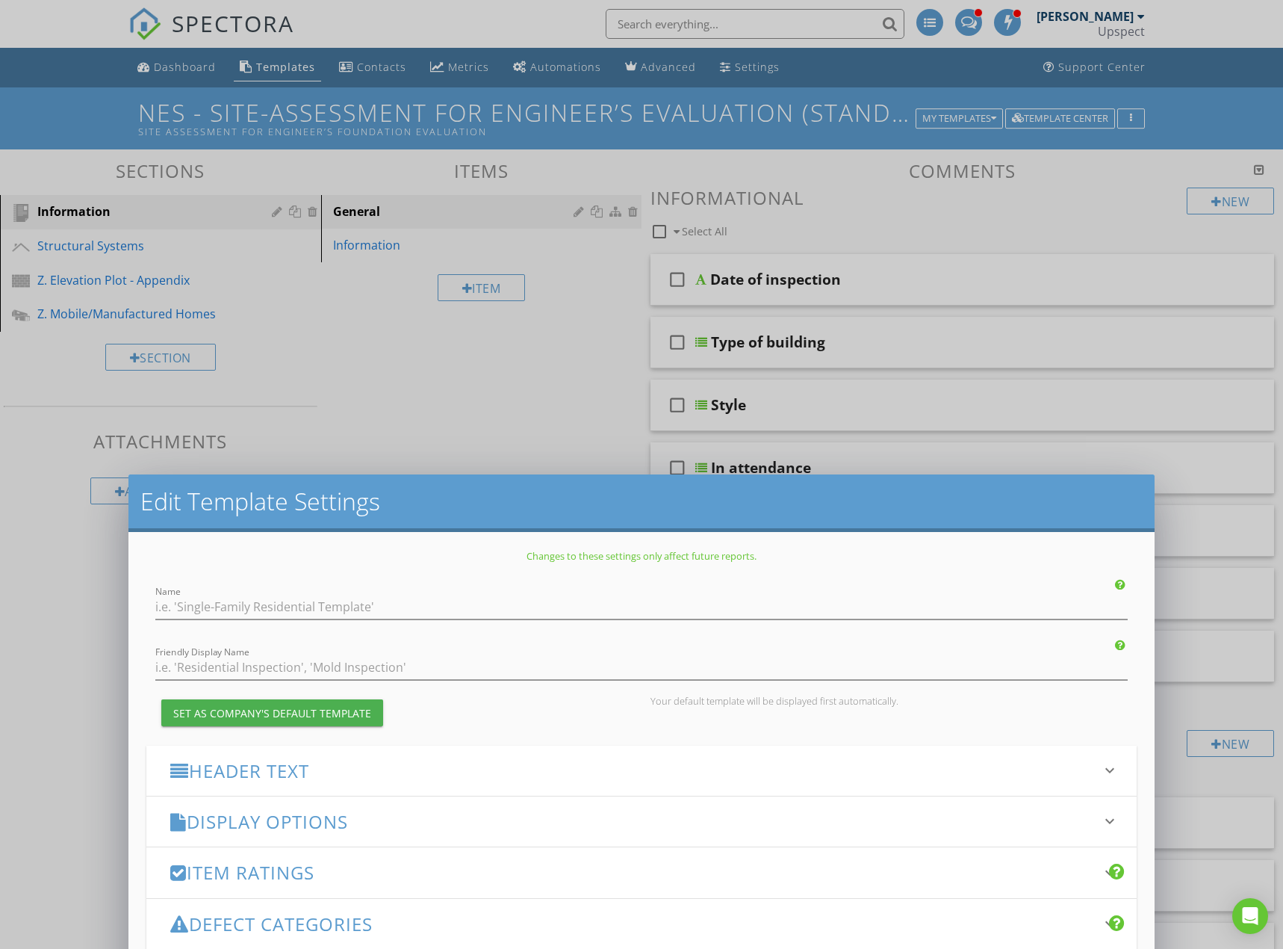
type input "NES - Site-Assessment for Engineer’s Evaluation (Standalone) from Noble Propert…"
type input "Site Assessment for Engineer’s Foundation Evaluation"
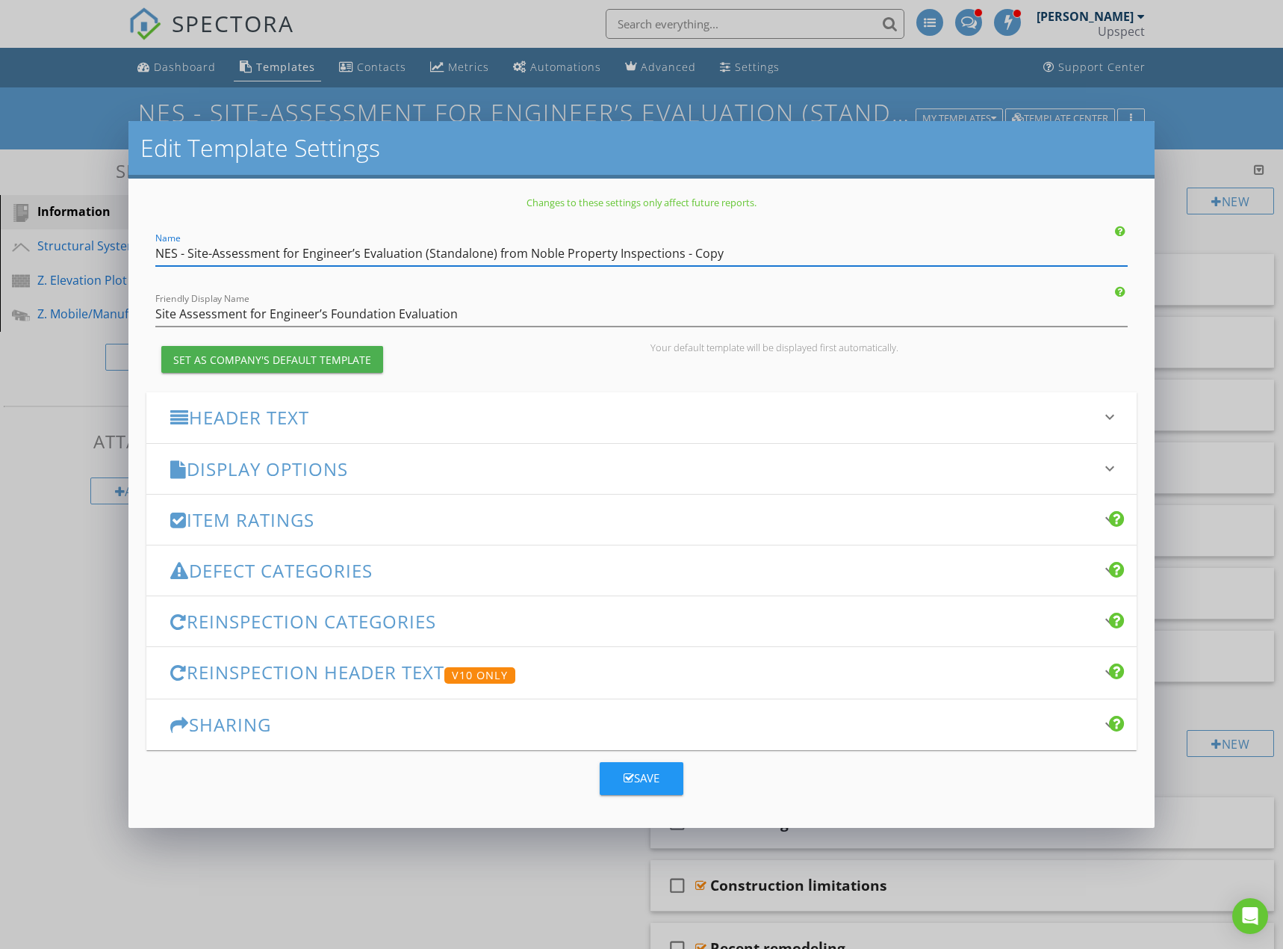
click at [189, 249] on input "NES - Site-Assessment for Engineer’s Evaluation (Standalone) from Noble Propert…" at bounding box center [641, 253] width 973 height 25
drag, startPoint x: 303, startPoint y: 254, endPoint x: 492, endPoint y: 255, distance: 188.2
click at [492, 255] on input "NES - Site-Assessment for Engineer’s Evaluation (Standalone) from Noble Propert…" at bounding box center [641, 253] width 973 height 25
click at [647, 252] on input "NES - Site-Assessment for HUD Evaluation from Noble Property Inspections - Copy" at bounding box center [641, 253] width 973 height 25
type input "NES - Site-Assessment for HUD Evaluation from Noble Property Inspections"
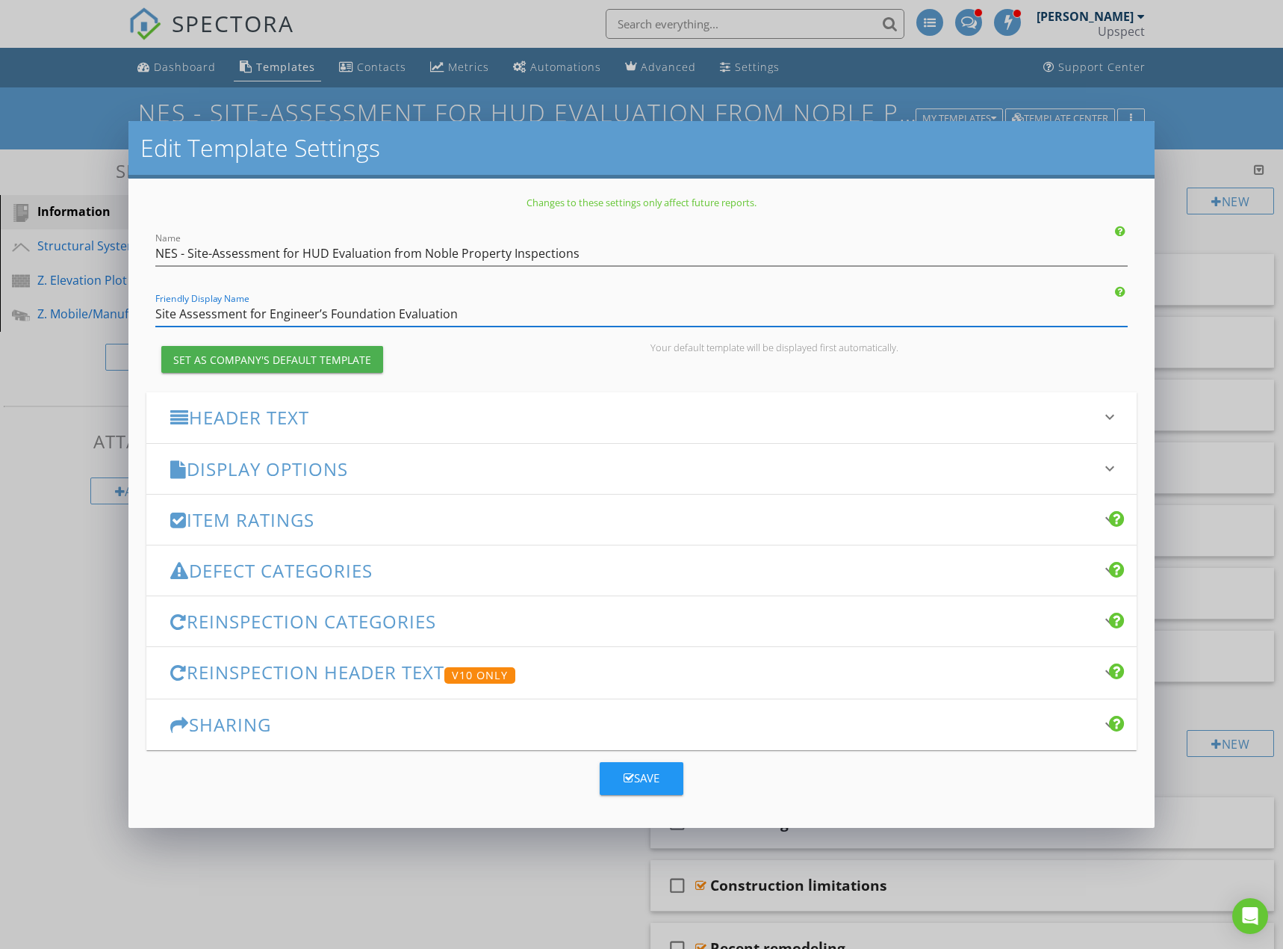
drag, startPoint x: 267, startPoint y: 313, endPoint x: 524, endPoint y: 327, distance: 256.6
click at [524, 326] on div "Friendly Display Name Site Assessment for Engineer’s Foundation Evaluation" at bounding box center [641, 314] width 973 height 25
type input "Site Assessment for HUD Engineering Evaluation"
click at [672, 773] on button "Save" at bounding box center [642, 778] width 84 height 33
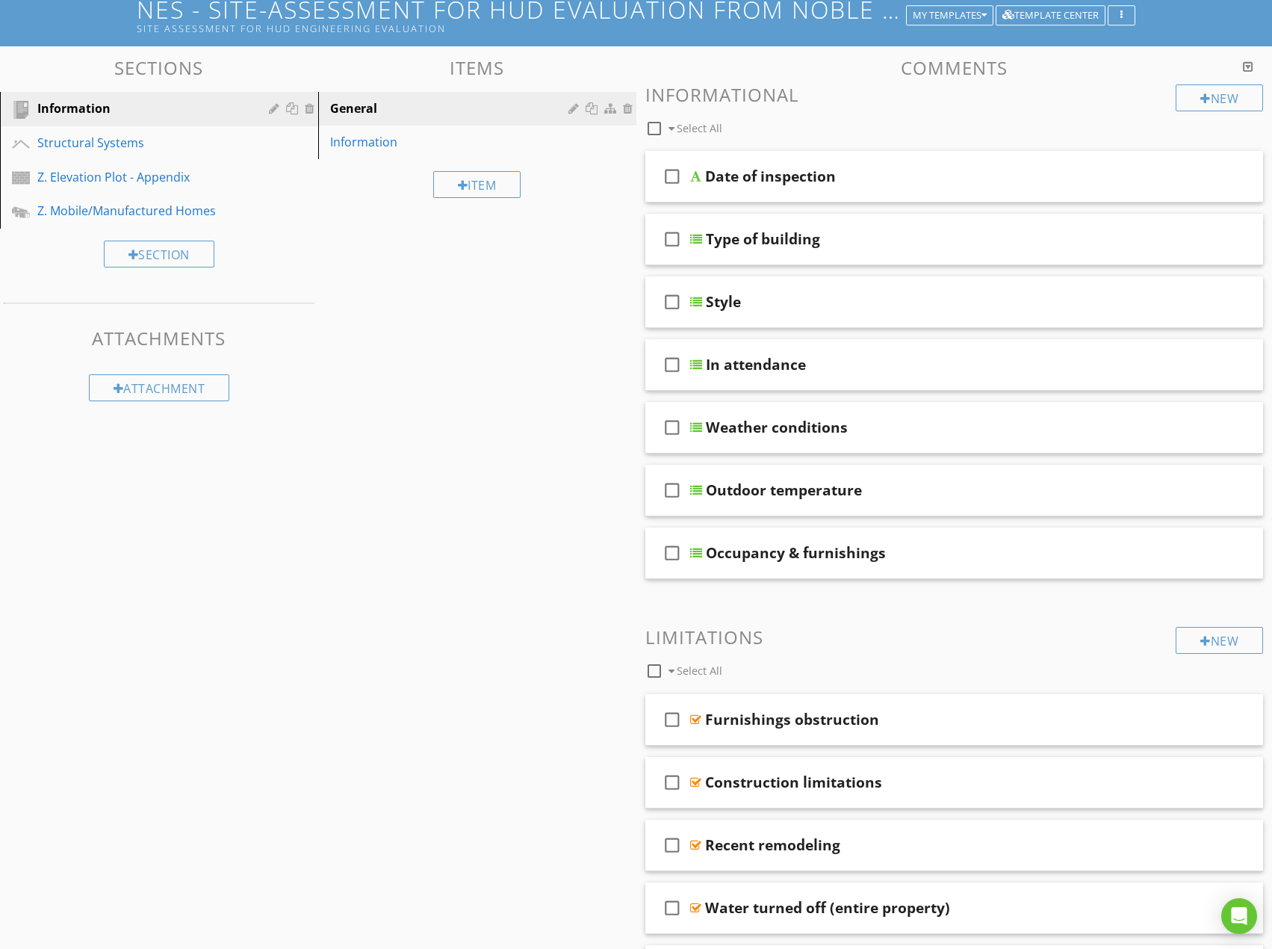
scroll to position [0, 0]
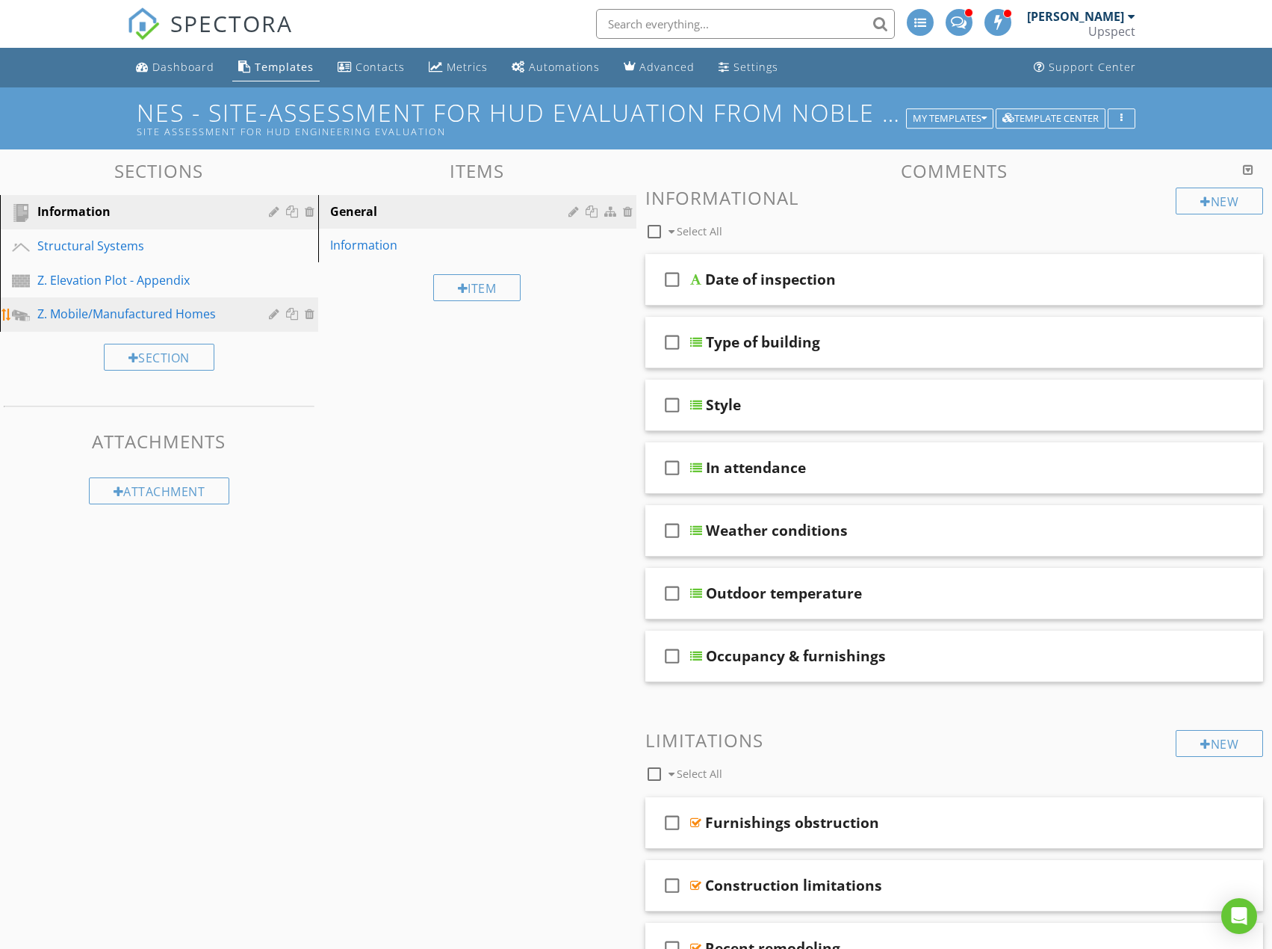
drag, startPoint x: 120, startPoint y: 326, endPoint x: 137, endPoint y: 320, distance: 18.4
click at [120, 326] on link "Z. Mobile/Manufactured Homes" at bounding box center [161, 314] width 314 height 34
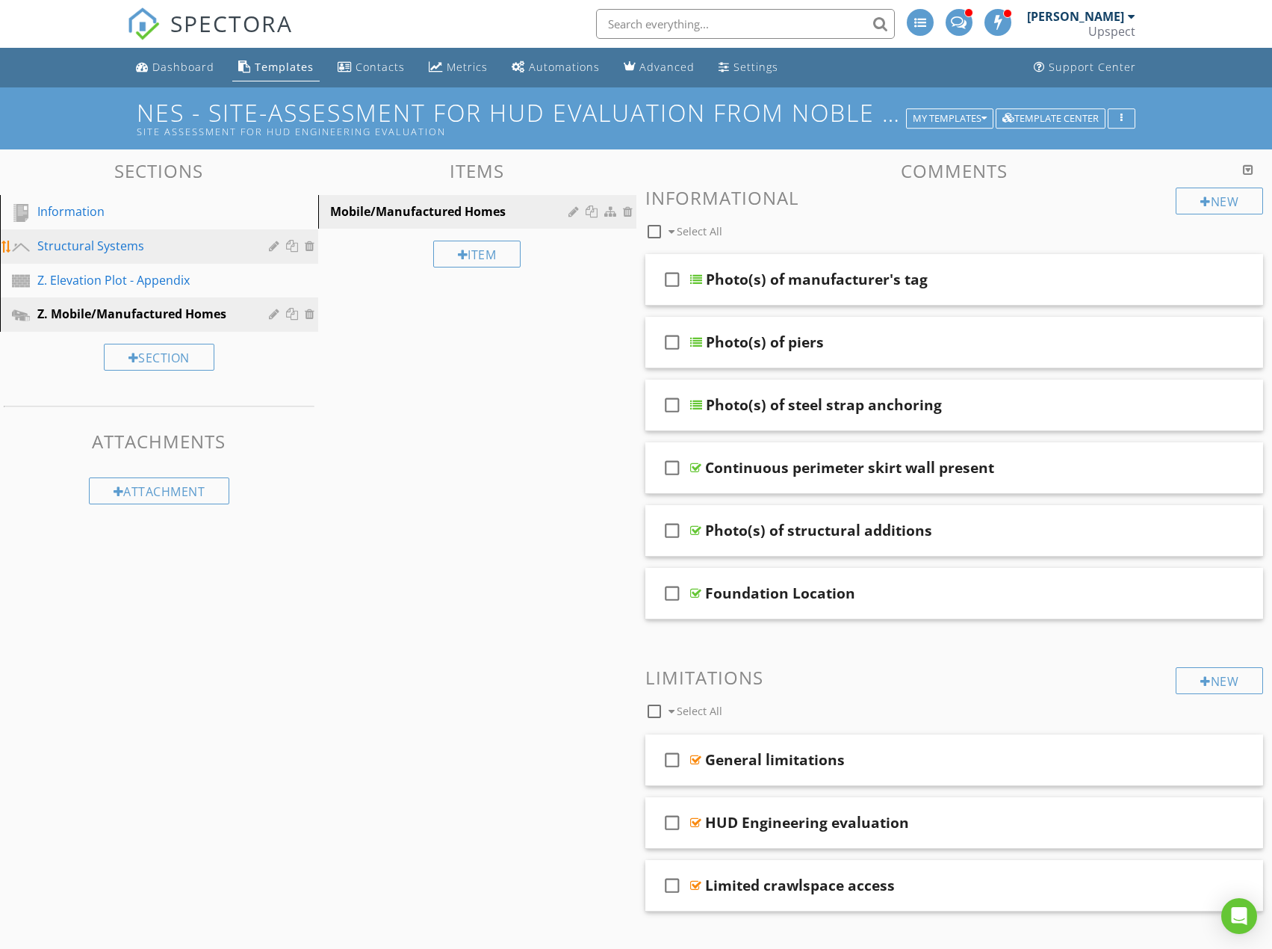
click at [155, 258] on link "Structural Systems" at bounding box center [161, 246] width 314 height 34
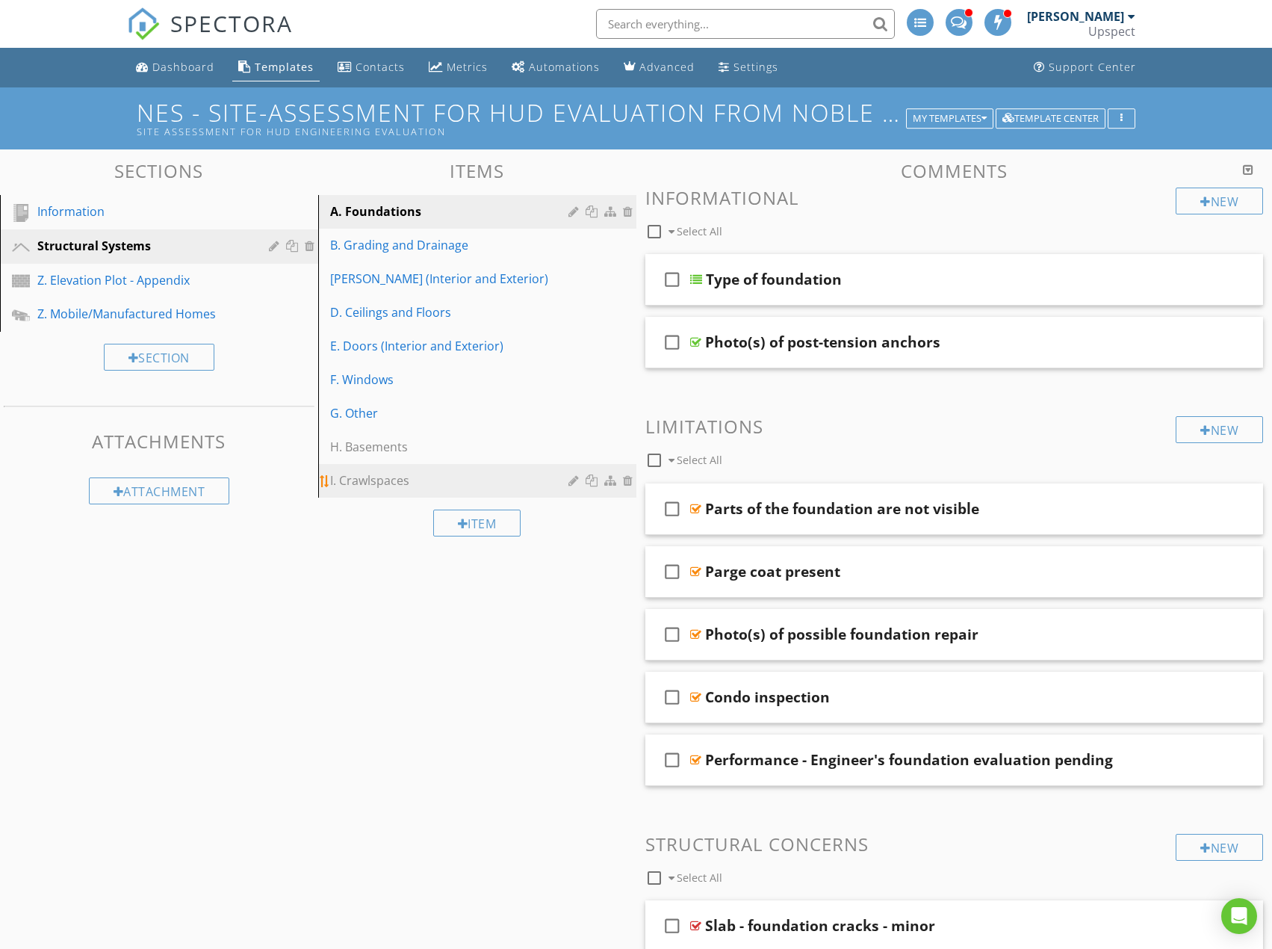
click at [456, 480] on div "I. Crawlspaces" at bounding box center [451, 480] width 243 height 18
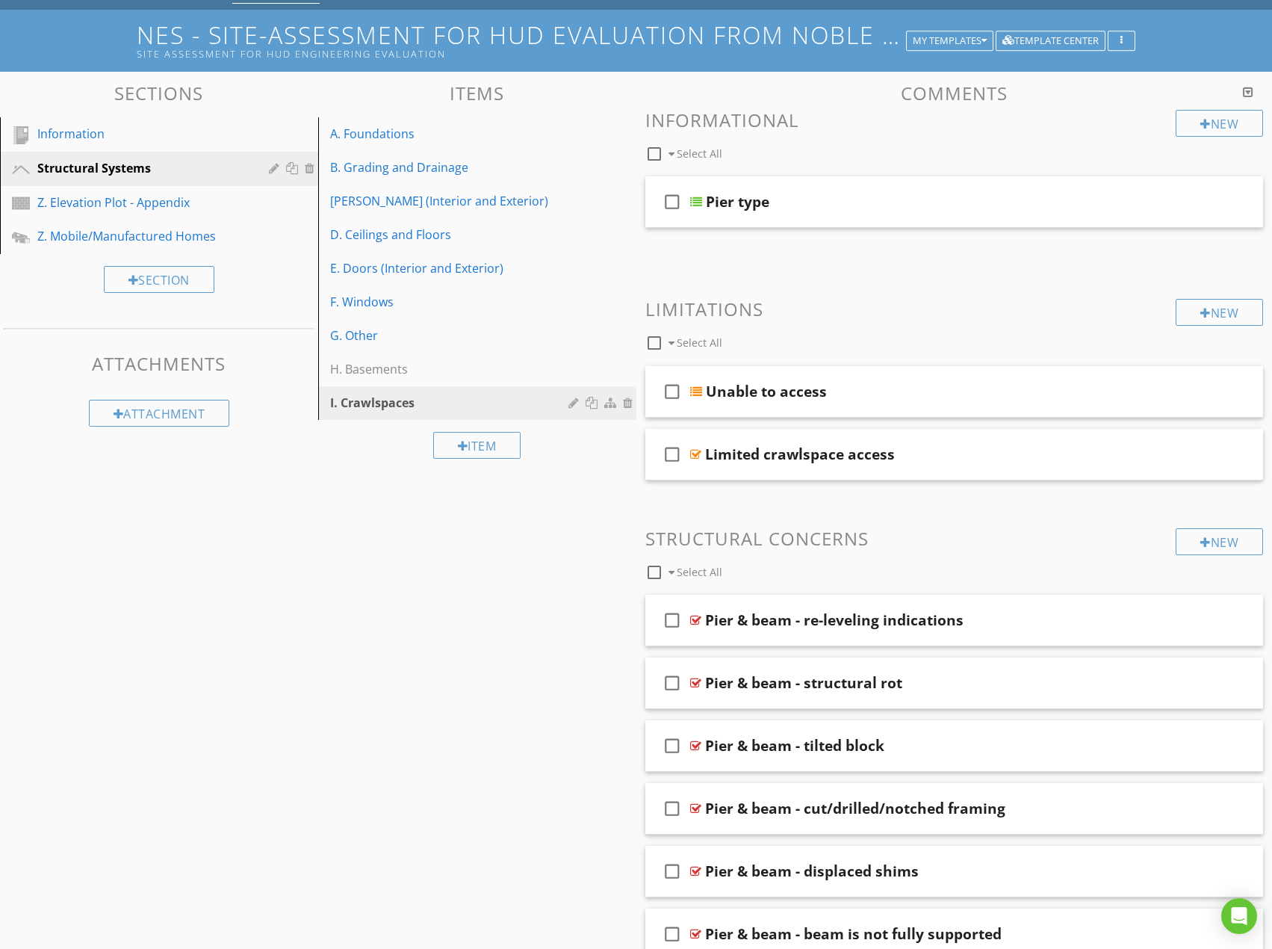
scroll to position [53, 0]
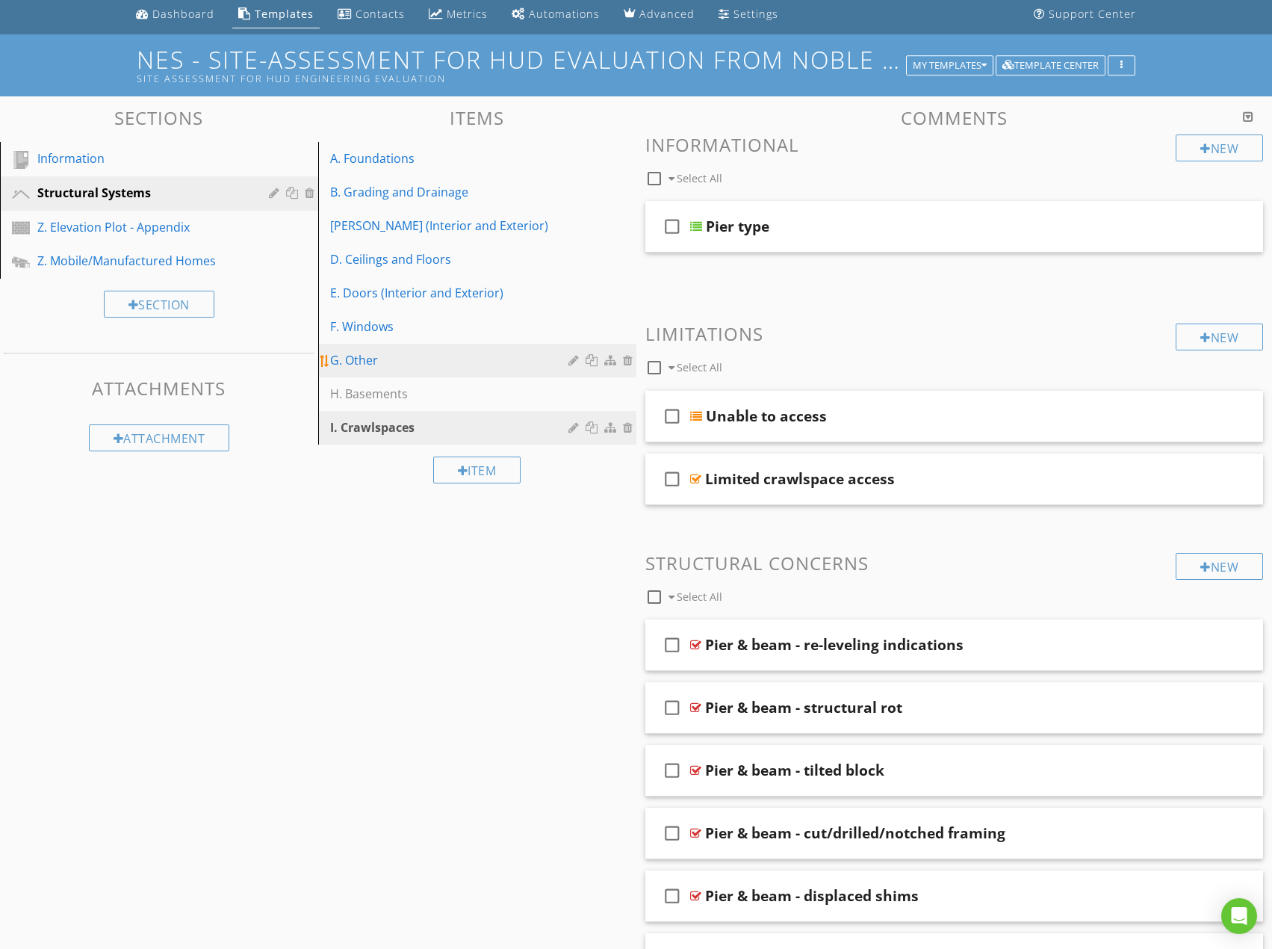
click at [381, 360] on div "G. Other" at bounding box center [451, 360] width 243 height 18
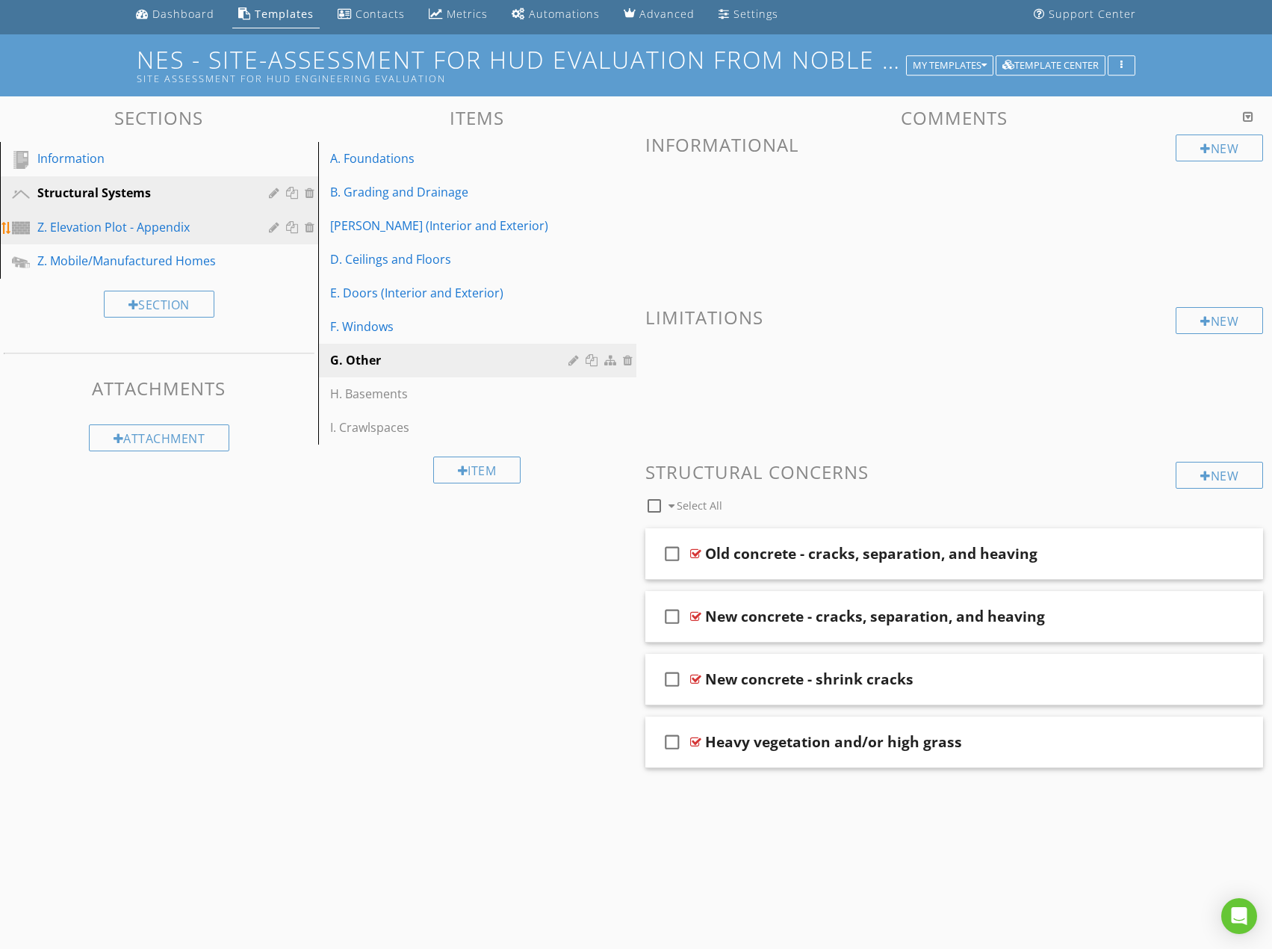
click at [180, 239] on link "Z. Elevation Plot - Appendix" at bounding box center [161, 228] width 314 height 34
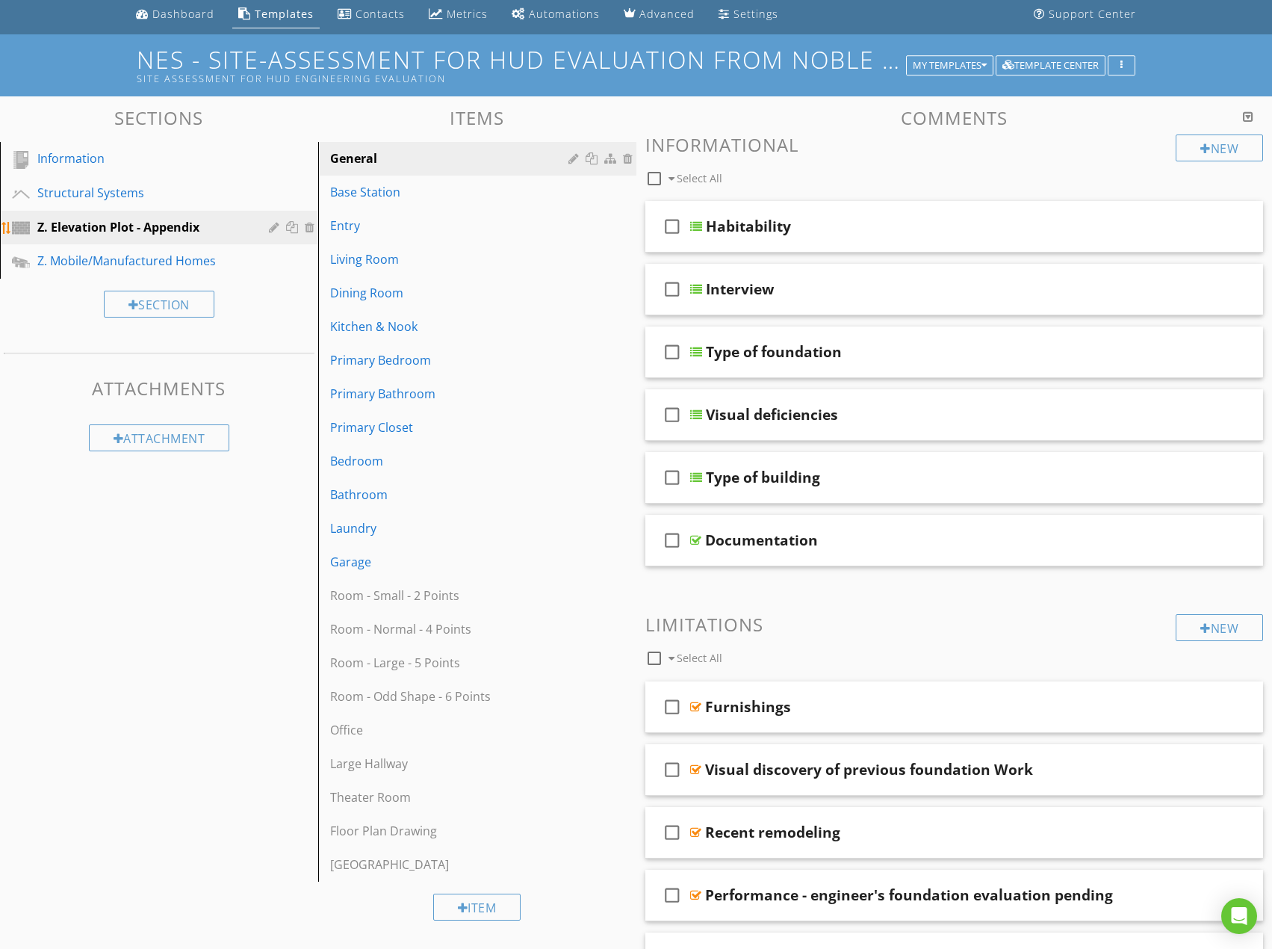
click at [311, 226] on div at bounding box center [311, 227] width 13 height 12
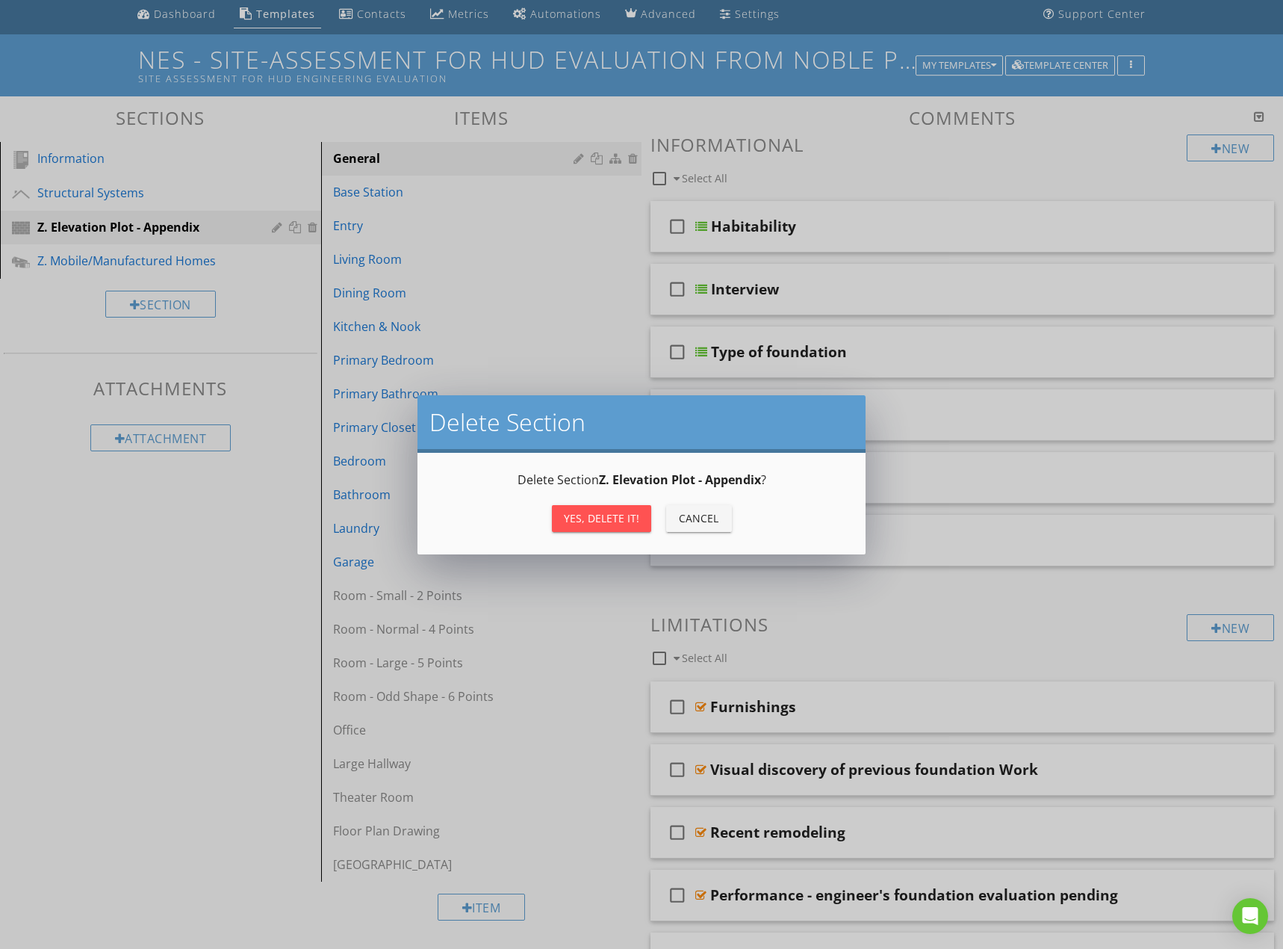
click at [615, 517] on div "Yes, Delete it!" at bounding box center [601, 518] width 75 height 16
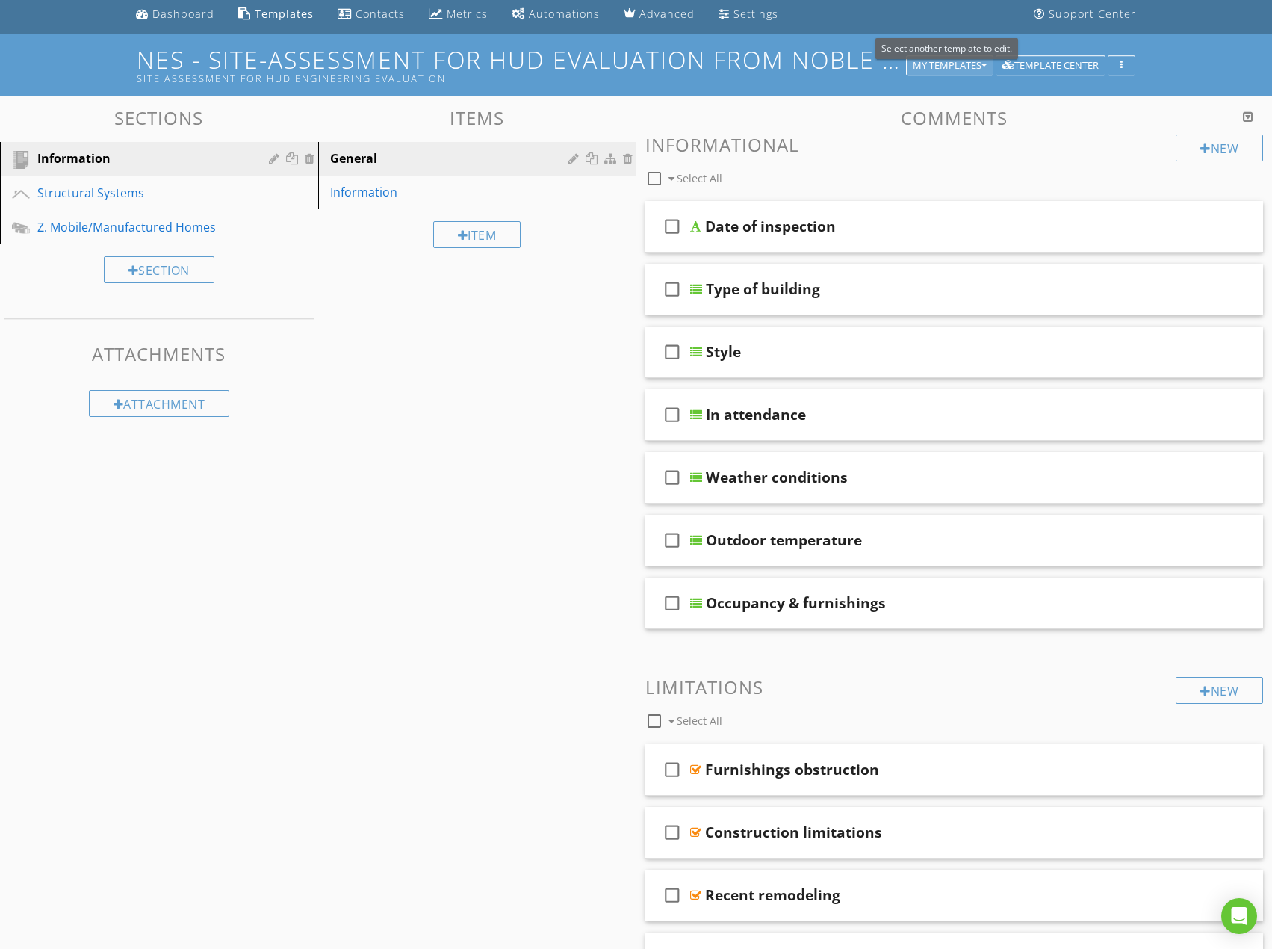
click at [955, 66] on div "My Templates" at bounding box center [950, 66] width 74 height 10
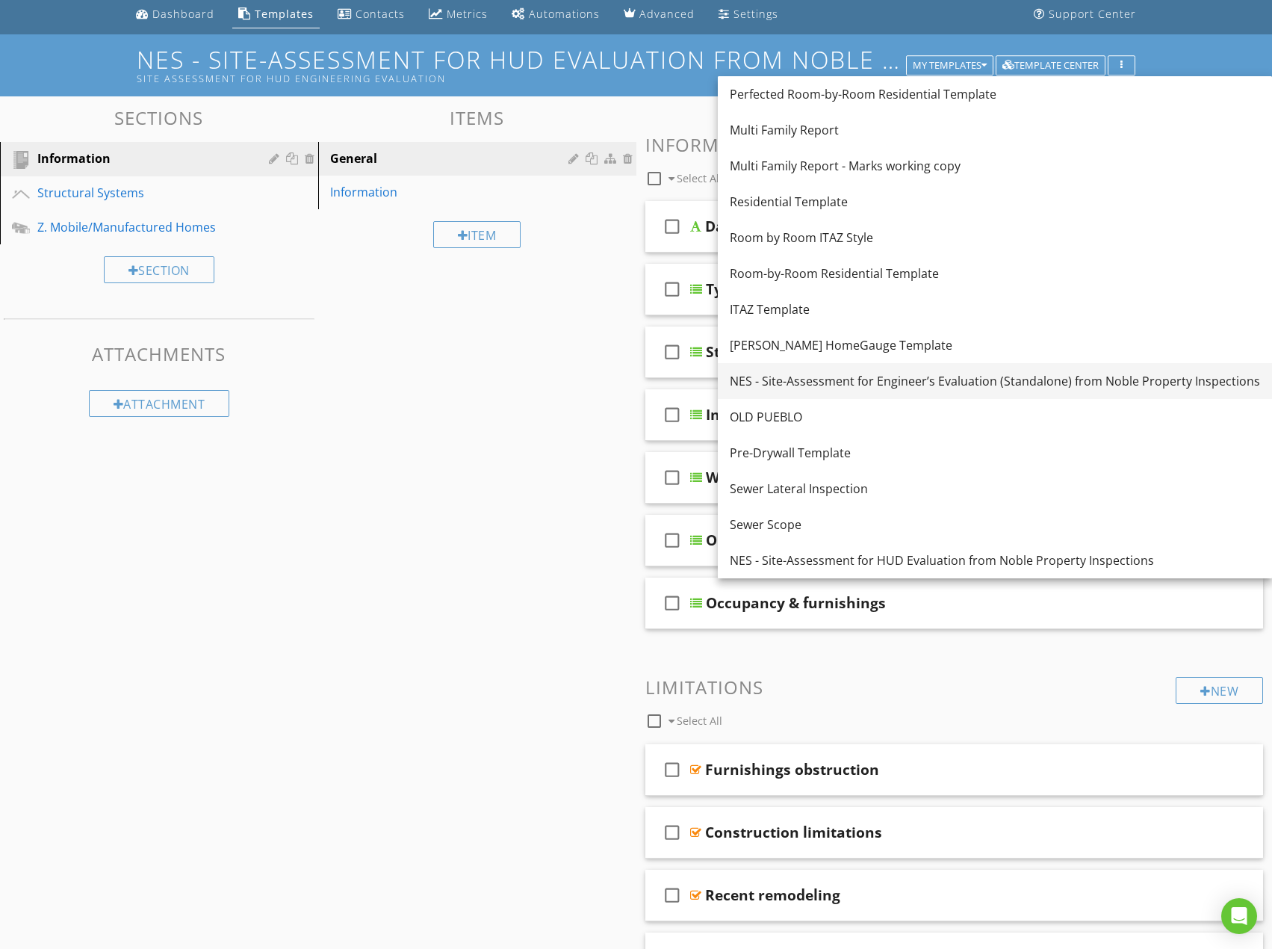
click at [864, 386] on div "NES - Site-Assessment for Engineer’s Evaluation (Standalone) from Noble Propert…" at bounding box center [995, 381] width 530 height 18
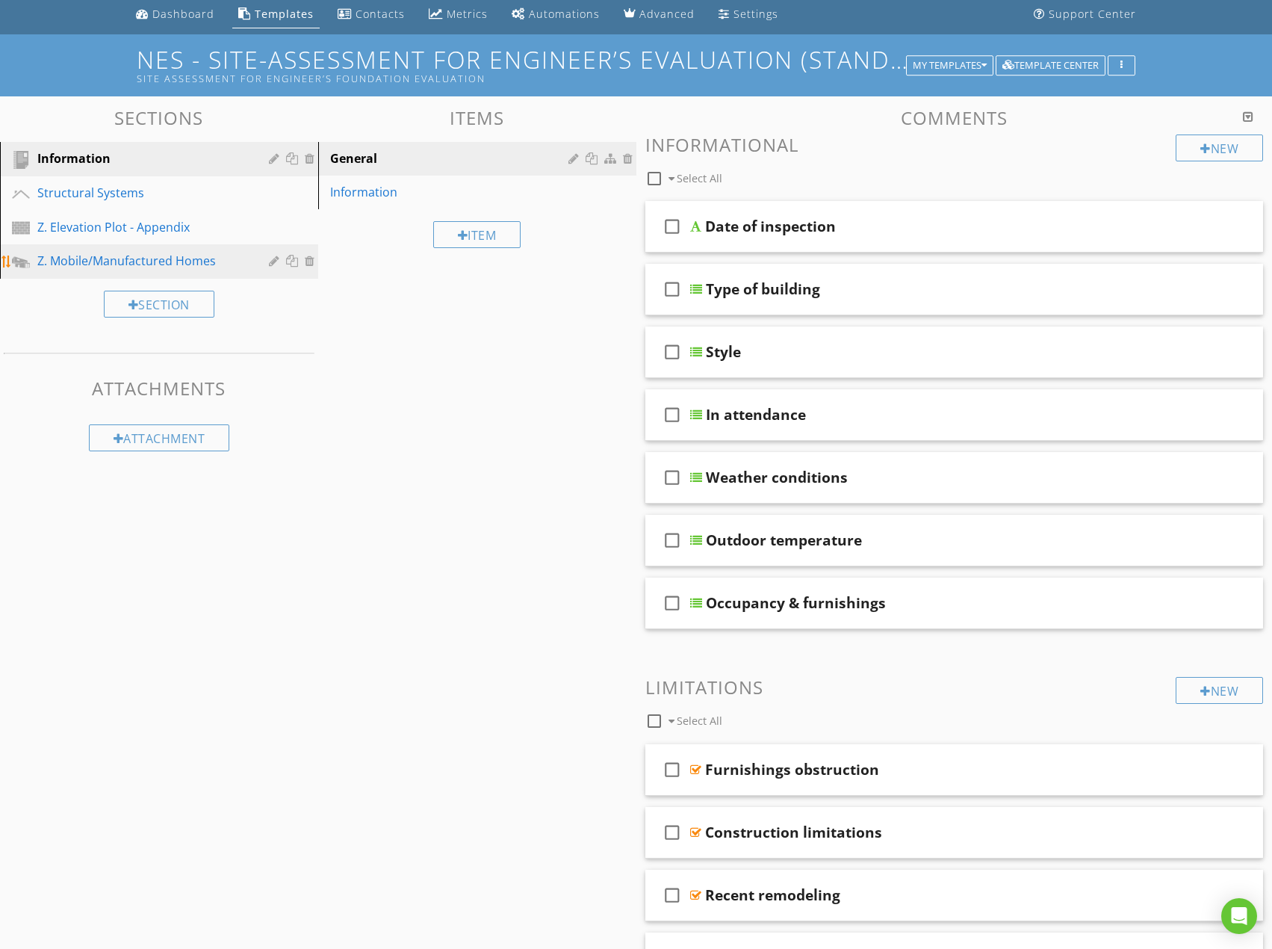
click at [190, 261] on div "Z. Mobile/Manufactured Homes" at bounding box center [142, 261] width 210 height 18
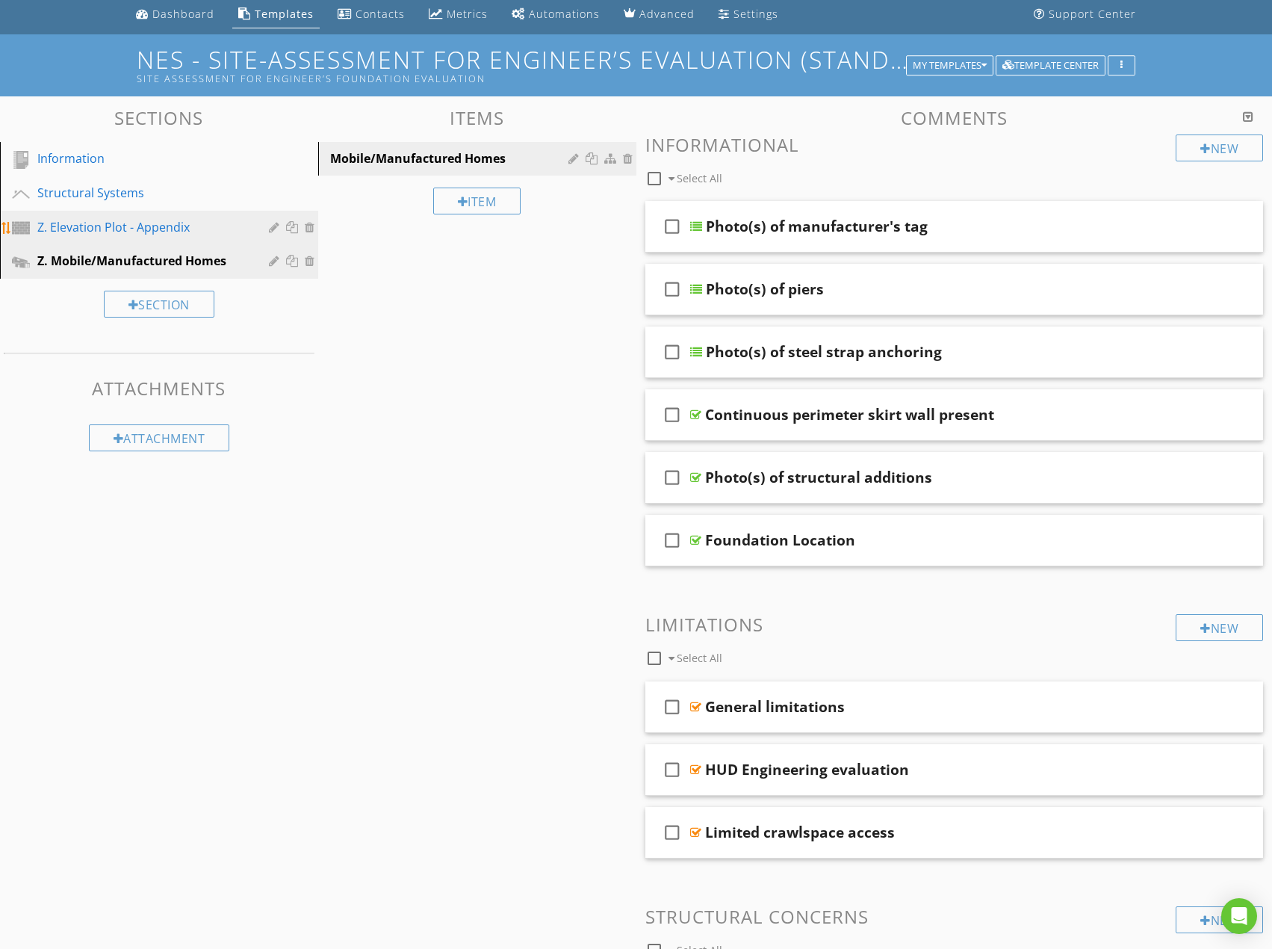
click at [186, 235] on div "Z. Elevation Plot - Appendix" at bounding box center [142, 227] width 210 height 18
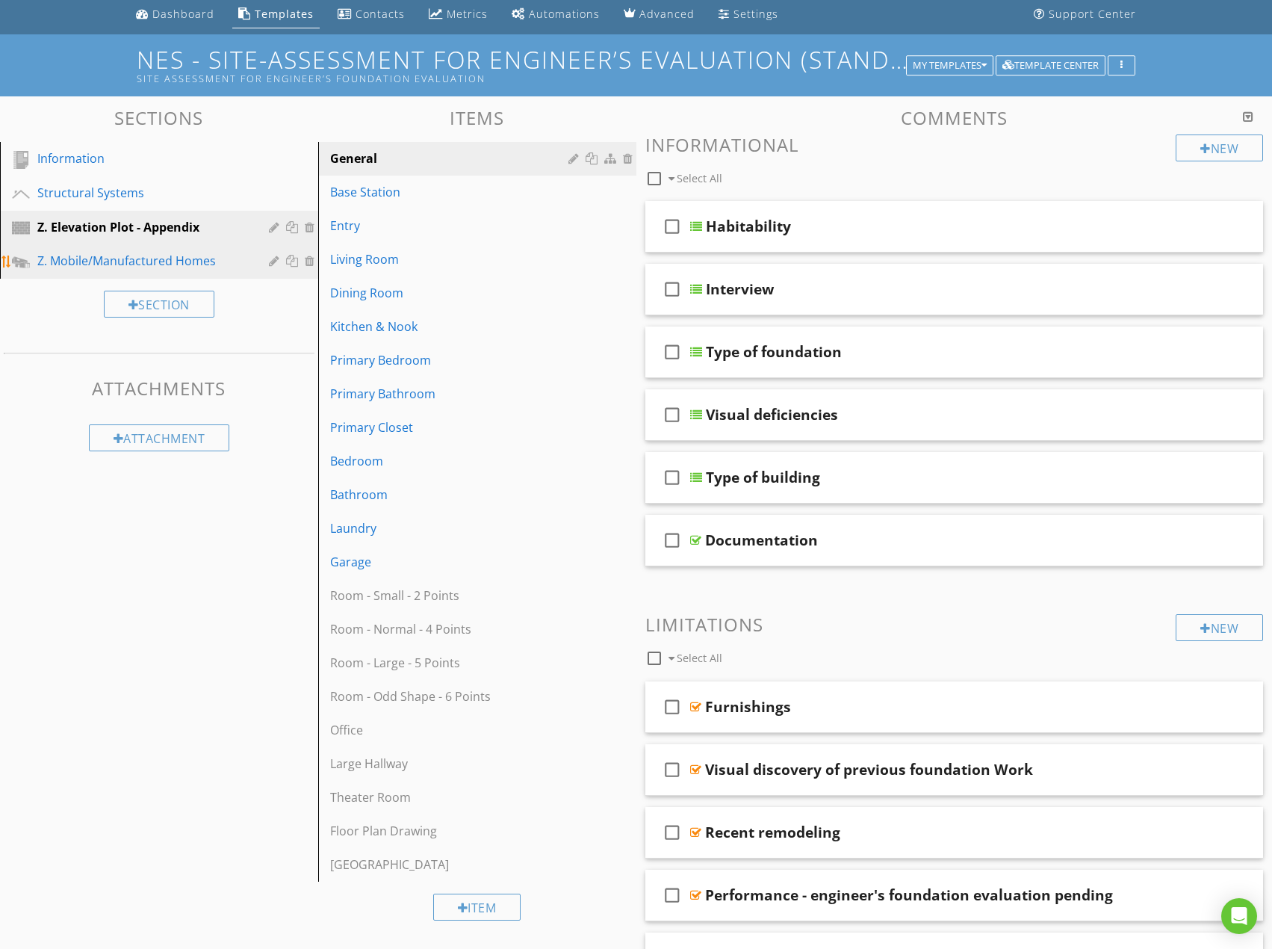
click at [199, 258] on div "Z. Mobile/Manufactured Homes" at bounding box center [142, 261] width 210 height 18
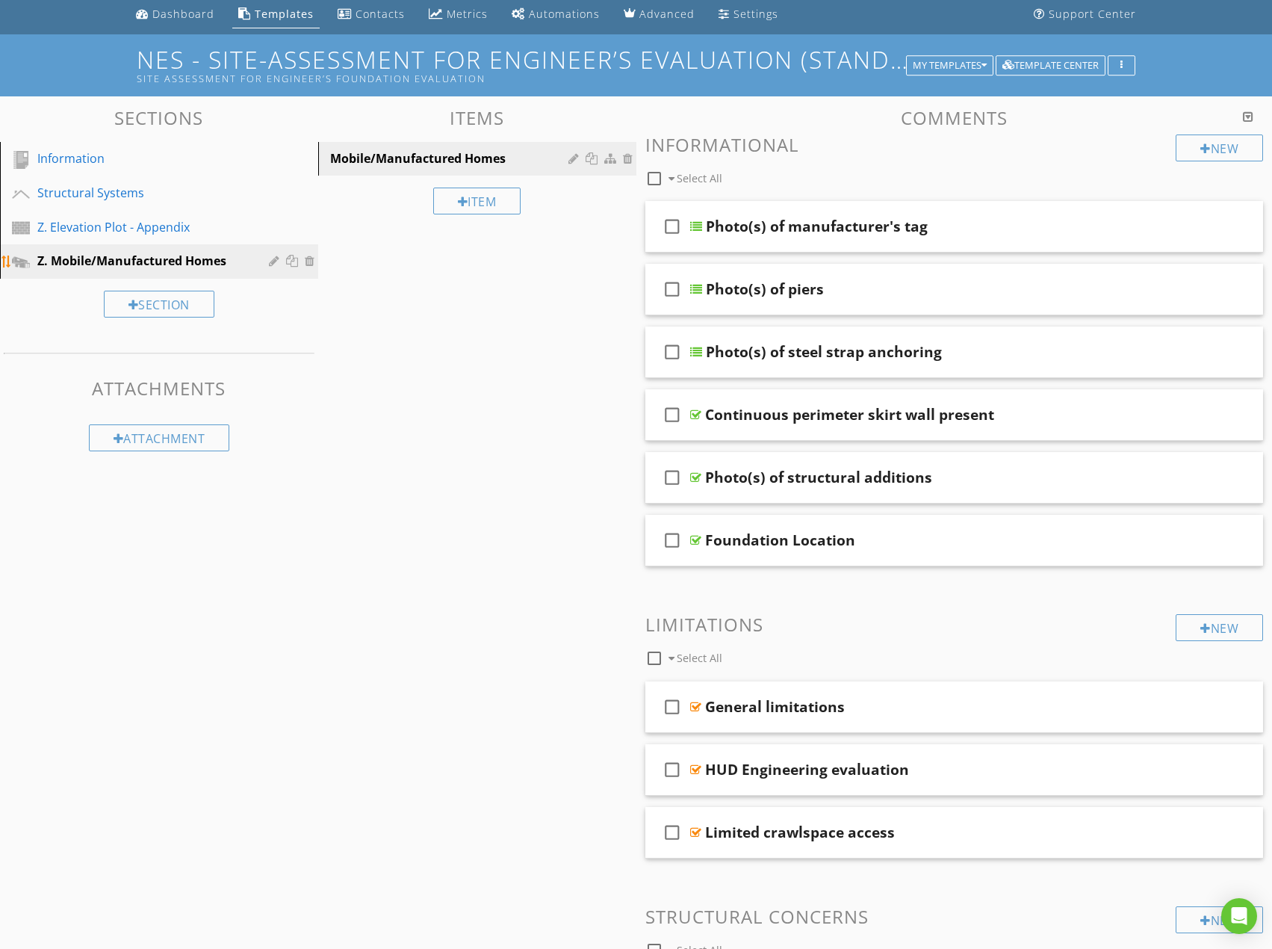
click at [276, 262] on div at bounding box center [276, 261] width 14 height 12
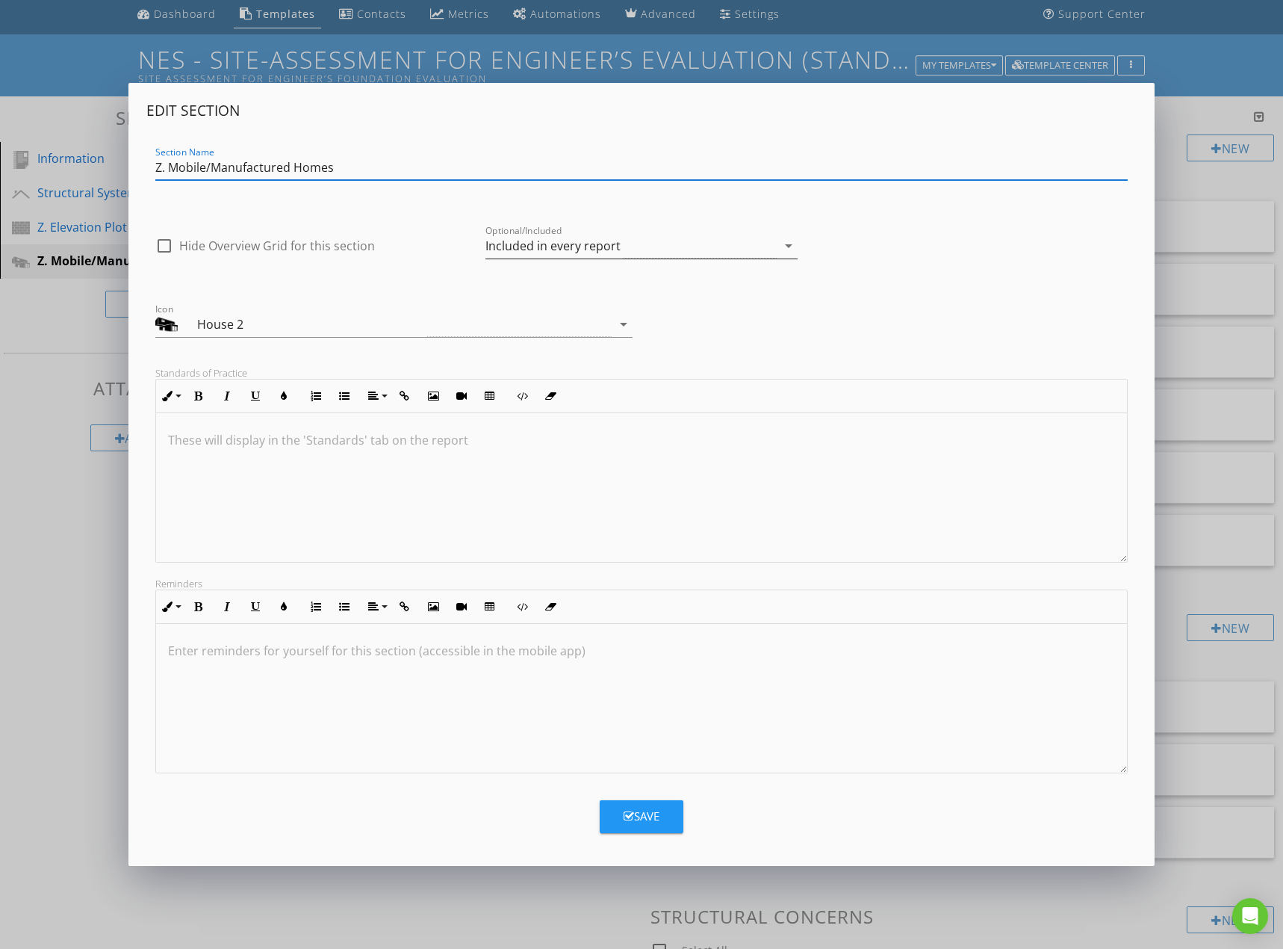
click at [645, 242] on div "Included in every report" at bounding box center [631, 246] width 291 height 25
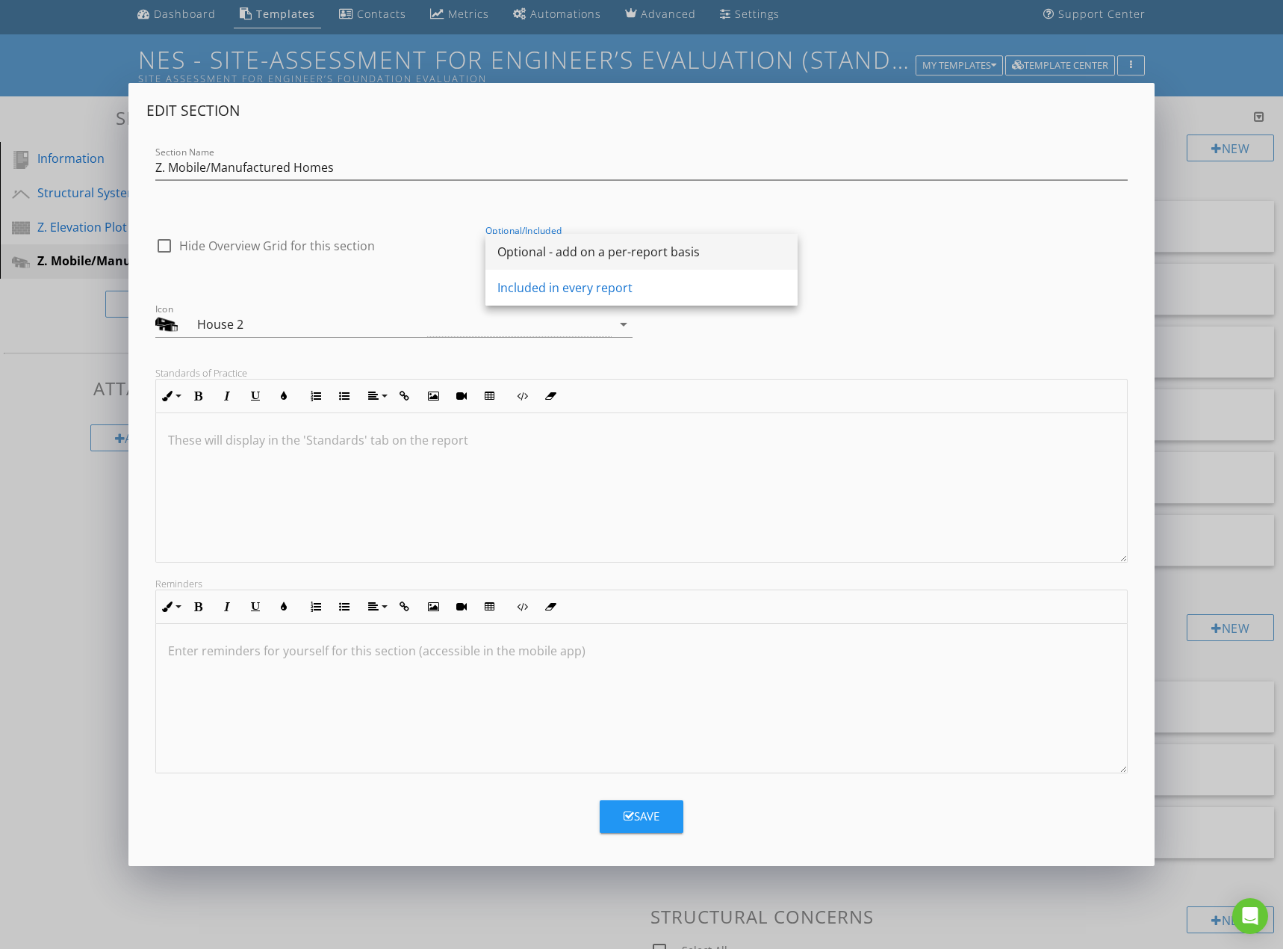
click at [646, 255] on div "Optional - add on a per-report basis" at bounding box center [641, 252] width 288 height 18
click at [662, 807] on button "Save" at bounding box center [642, 816] width 84 height 33
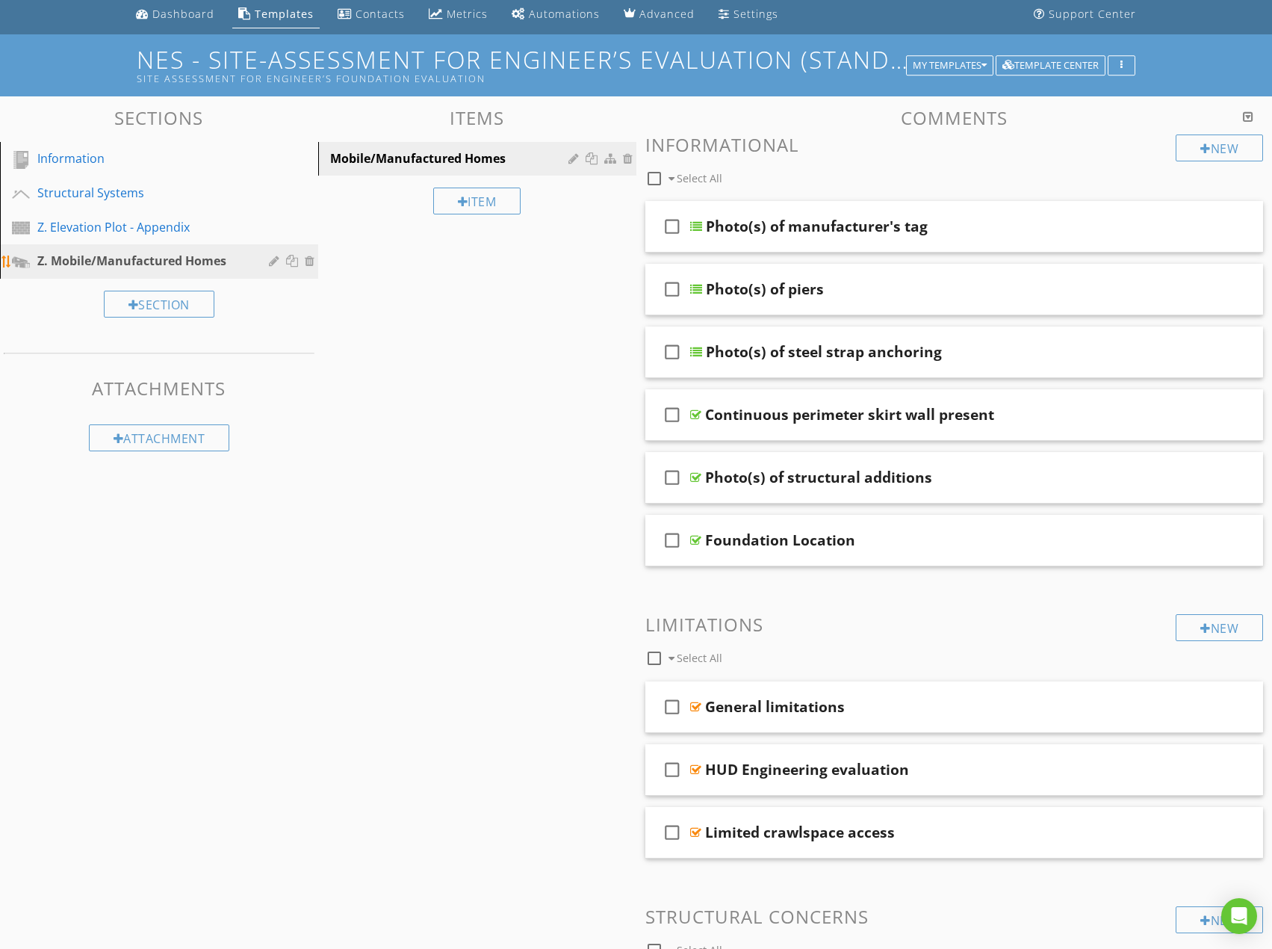
click at [273, 258] on div at bounding box center [276, 261] width 14 height 12
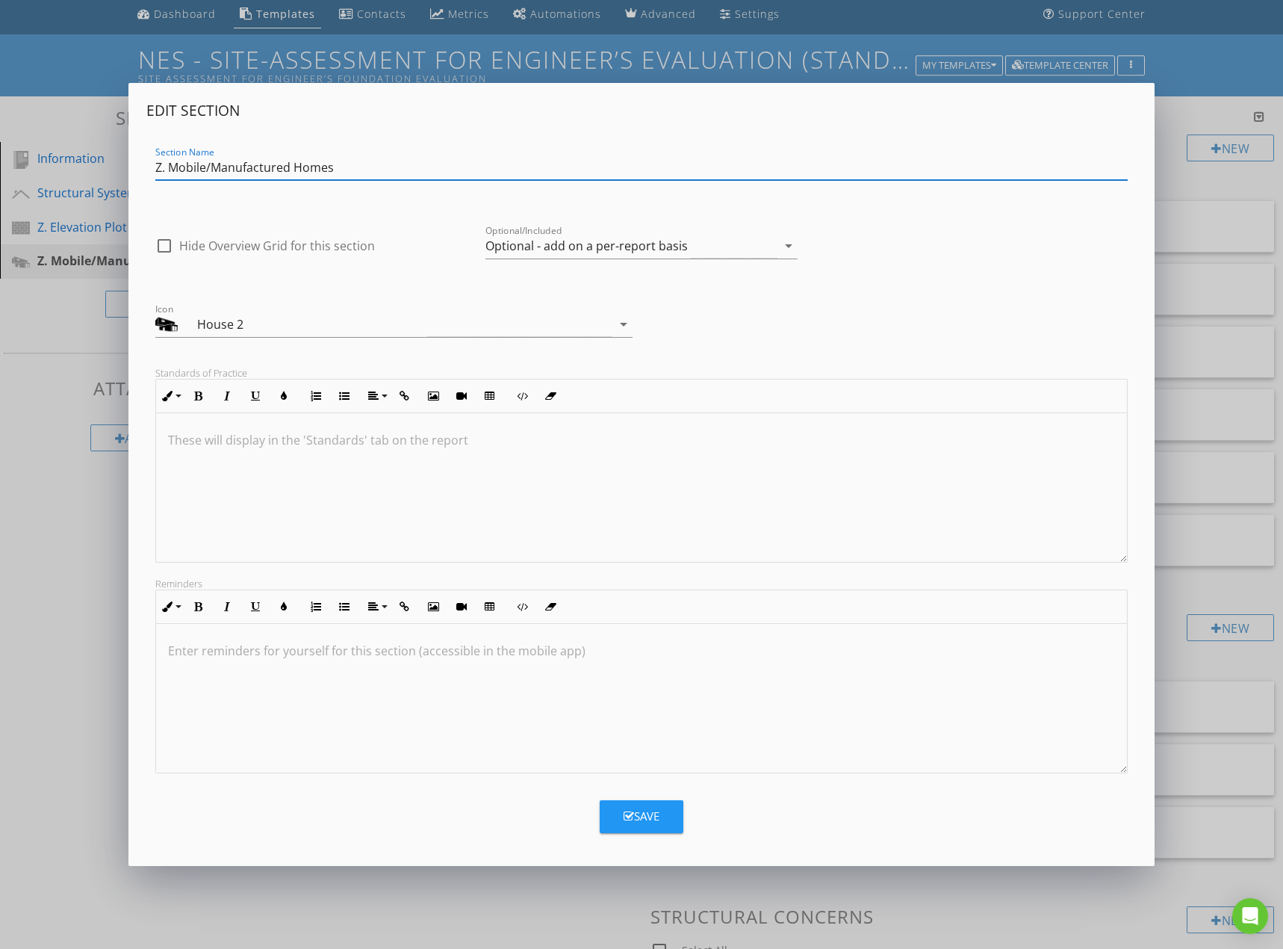
click at [170, 173] on input "Z. Mobile/Manufactured Homes" at bounding box center [641, 167] width 973 height 25
type input "Mobile/Manufactured Homes"
click at [654, 825] on button "Save" at bounding box center [642, 816] width 84 height 33
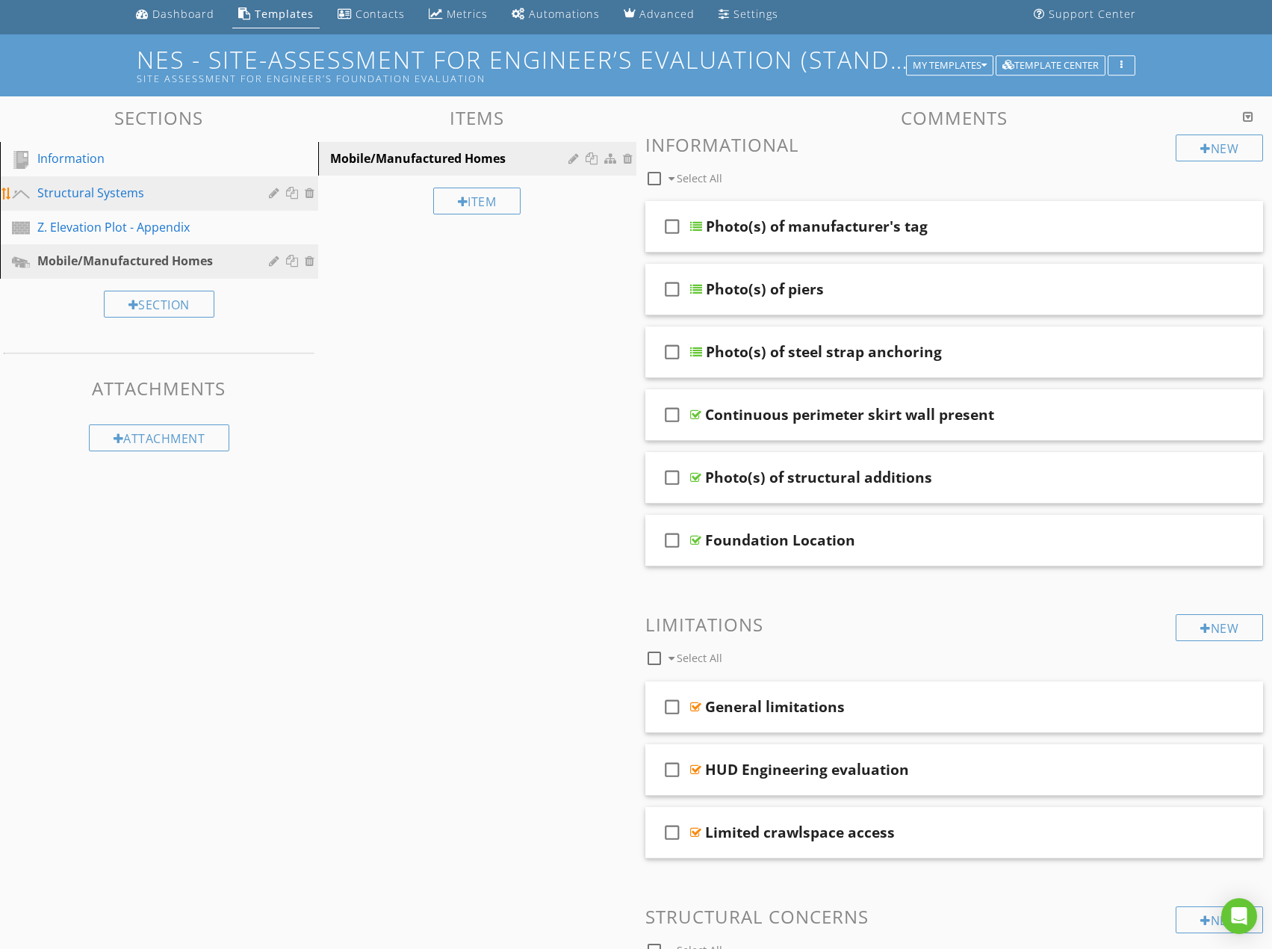
click at [182, 196] on div "Structural Systems" at bounding box center [142, 193] width 210 height 18
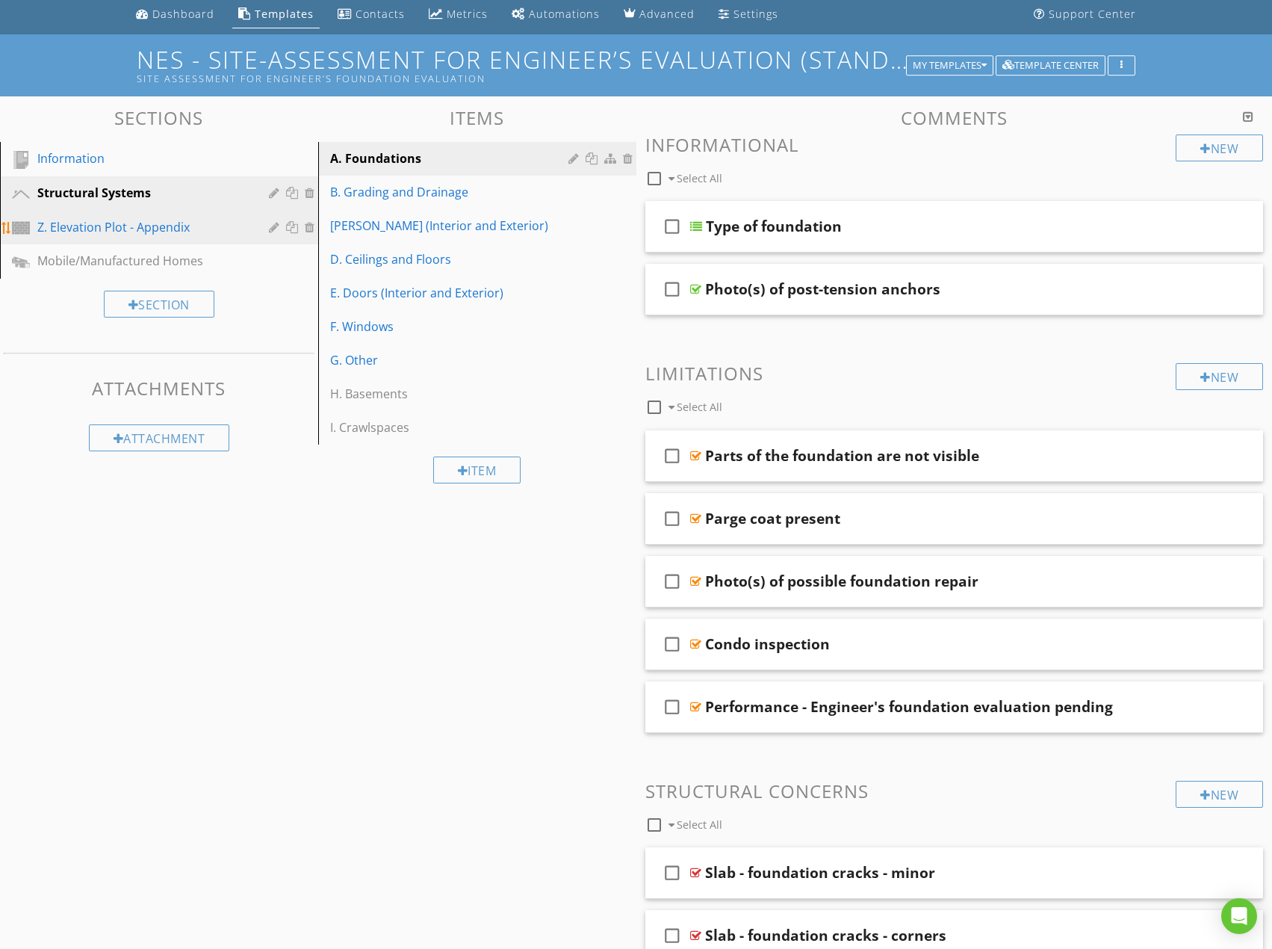
click at [238, 232] on div "Z. Elevation Plot - Appendix" at bounding box center [142, 227] width 210 height 18
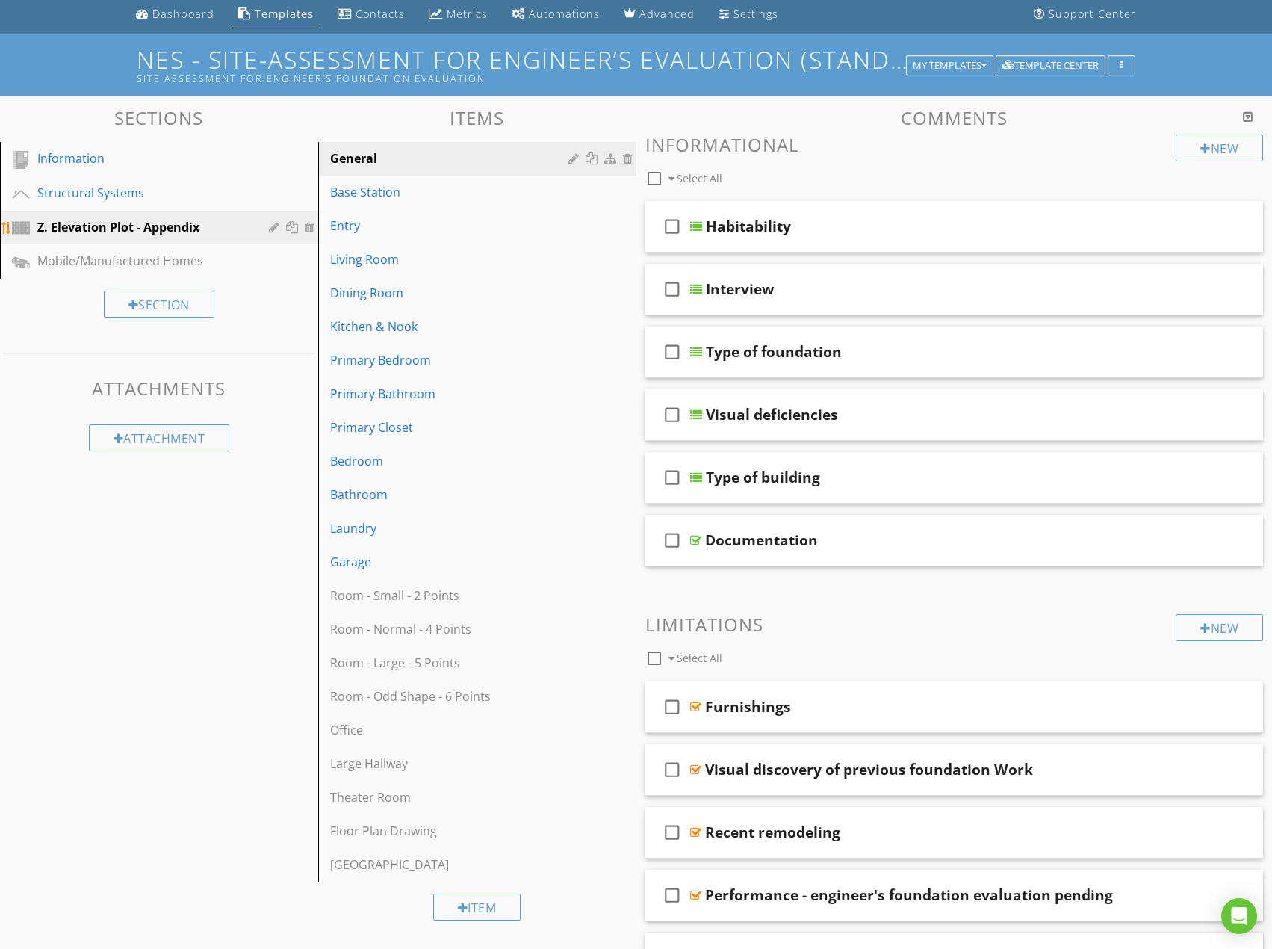
click at [273, 225] on div at bounding box center [276, 227] width 14 height 12
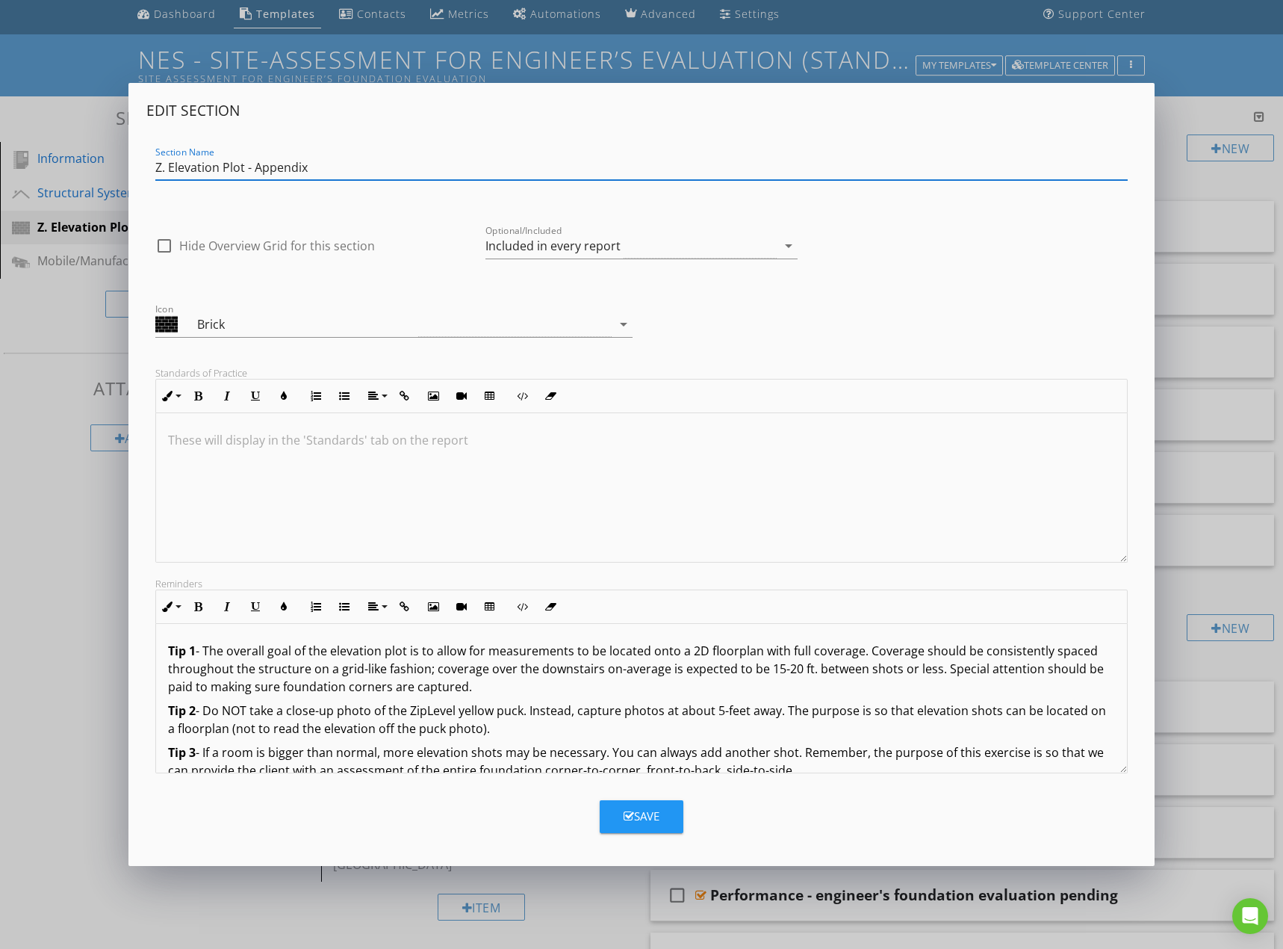
click at [167, 170] on input "Z. Elevation Plot - Appendix" at bounding box center [641, 167] width 973 height 25
click at [170, 167] on input "Z. Elevation Plot - Appendix" at bounding box center [641, 167] width 973 height 25
type input "Elevation Plot - Appendix"
click at [656, 811] on div "Save" at bounding box center [642, 815] width 36 height 17
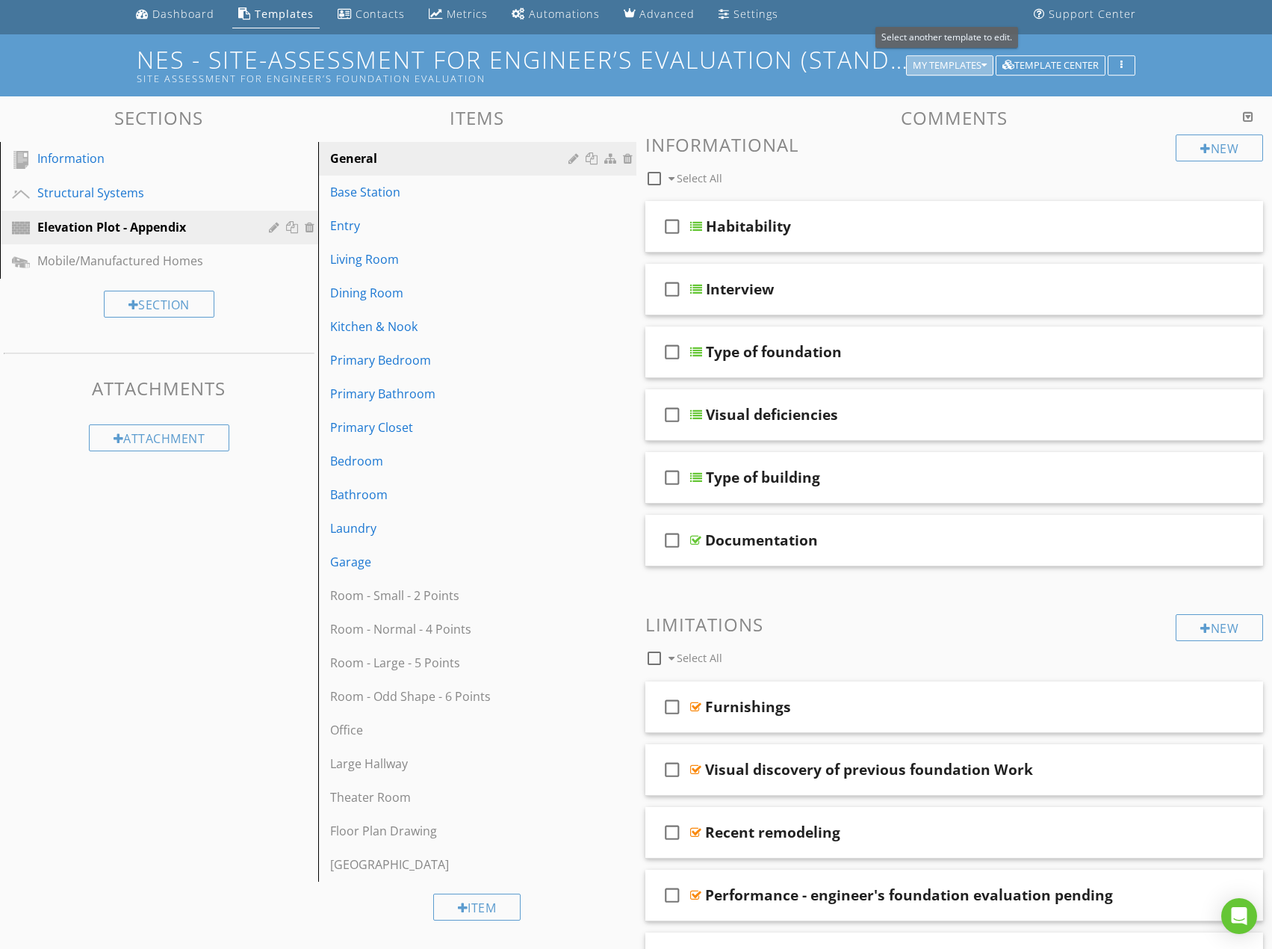
click at [947, 63] on div "My Templates" at bounding box center [950, 66] width 74 height 10
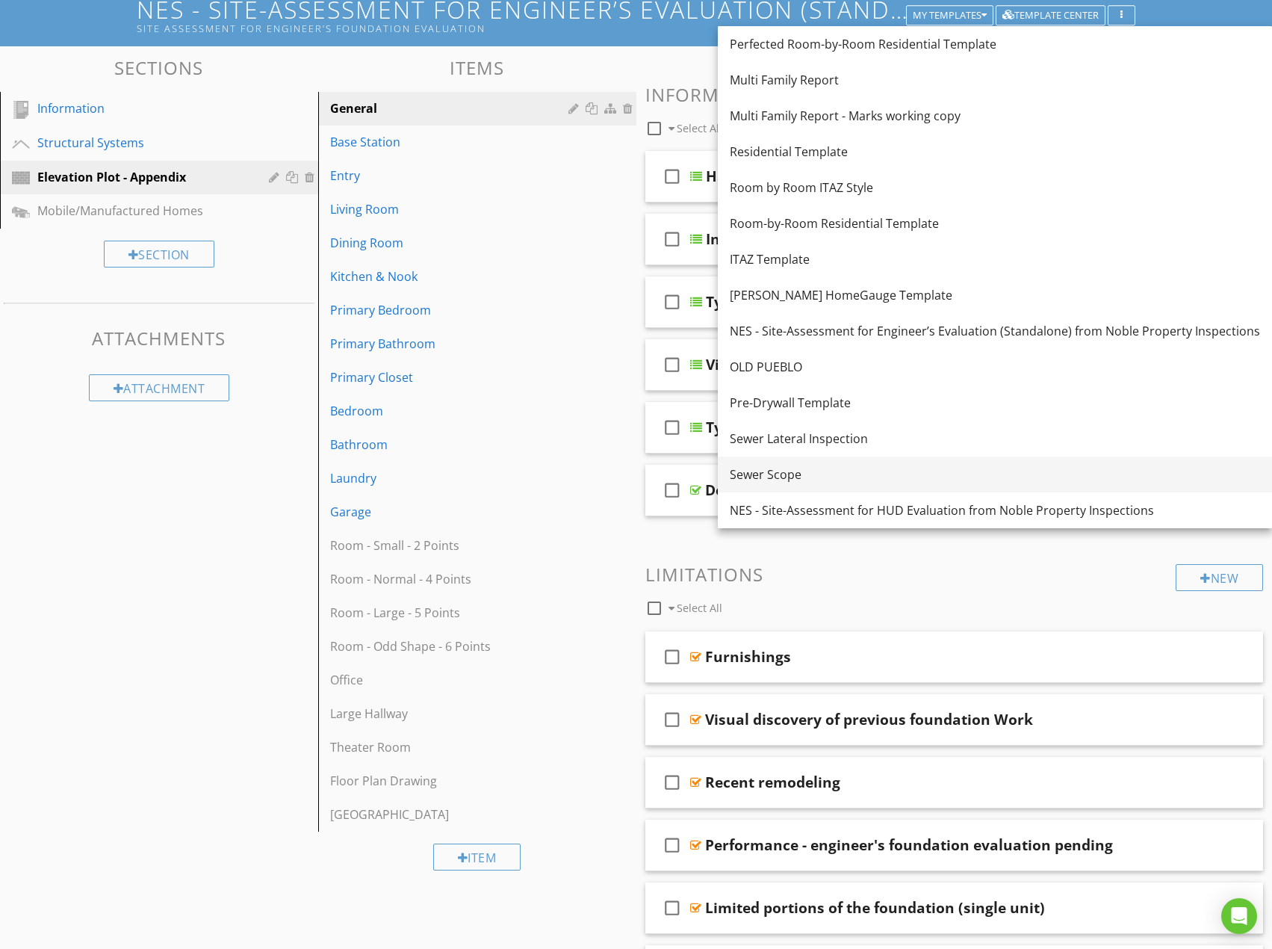
scroll to position [128, 0]
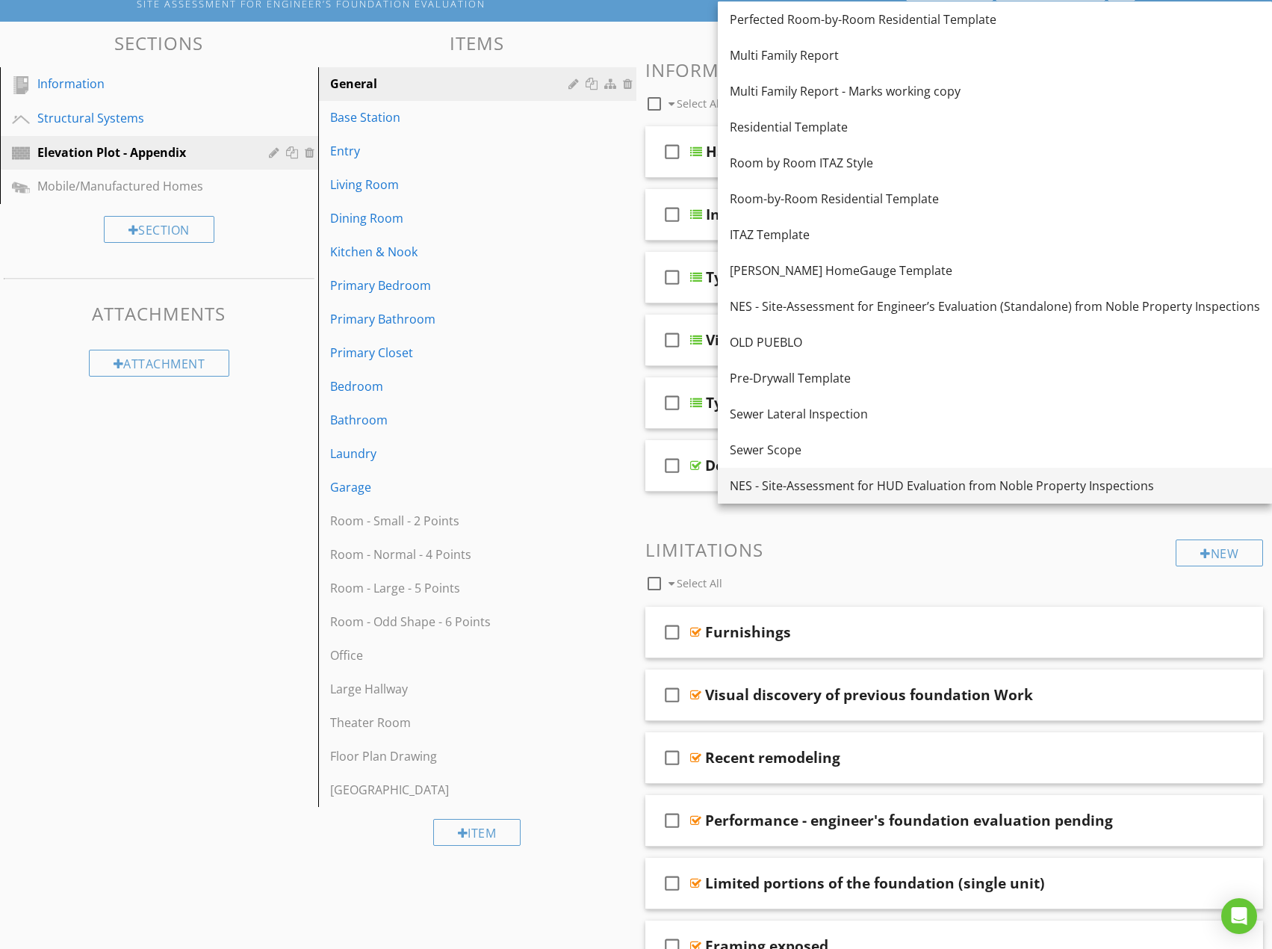
click at [934, 480] on div "NES - Site-Assessment for HUD Evaluation from Noble Property Inspections" at bounding box center [995, 486] width 530 height 18
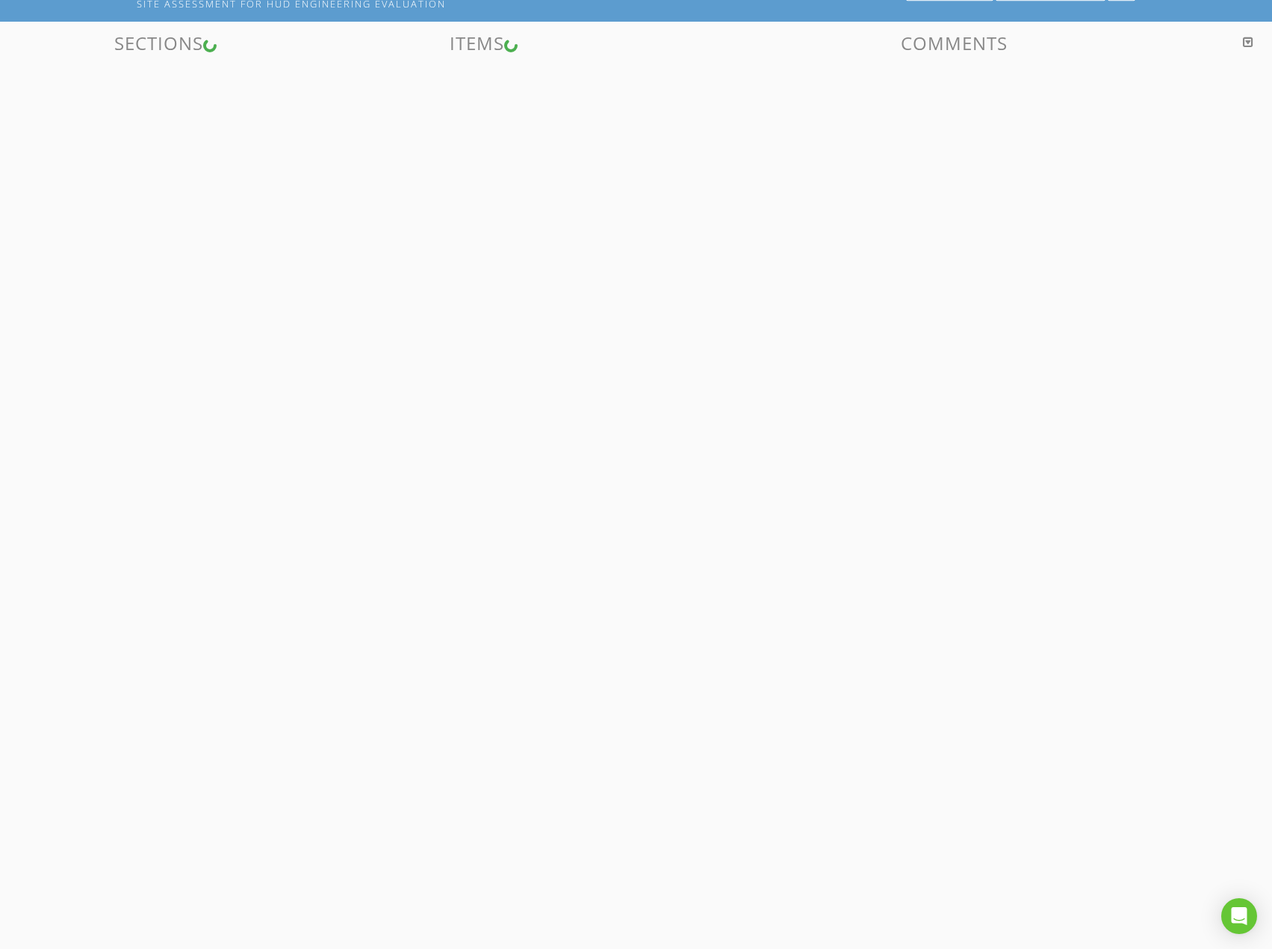
scroll to position [87, 0]
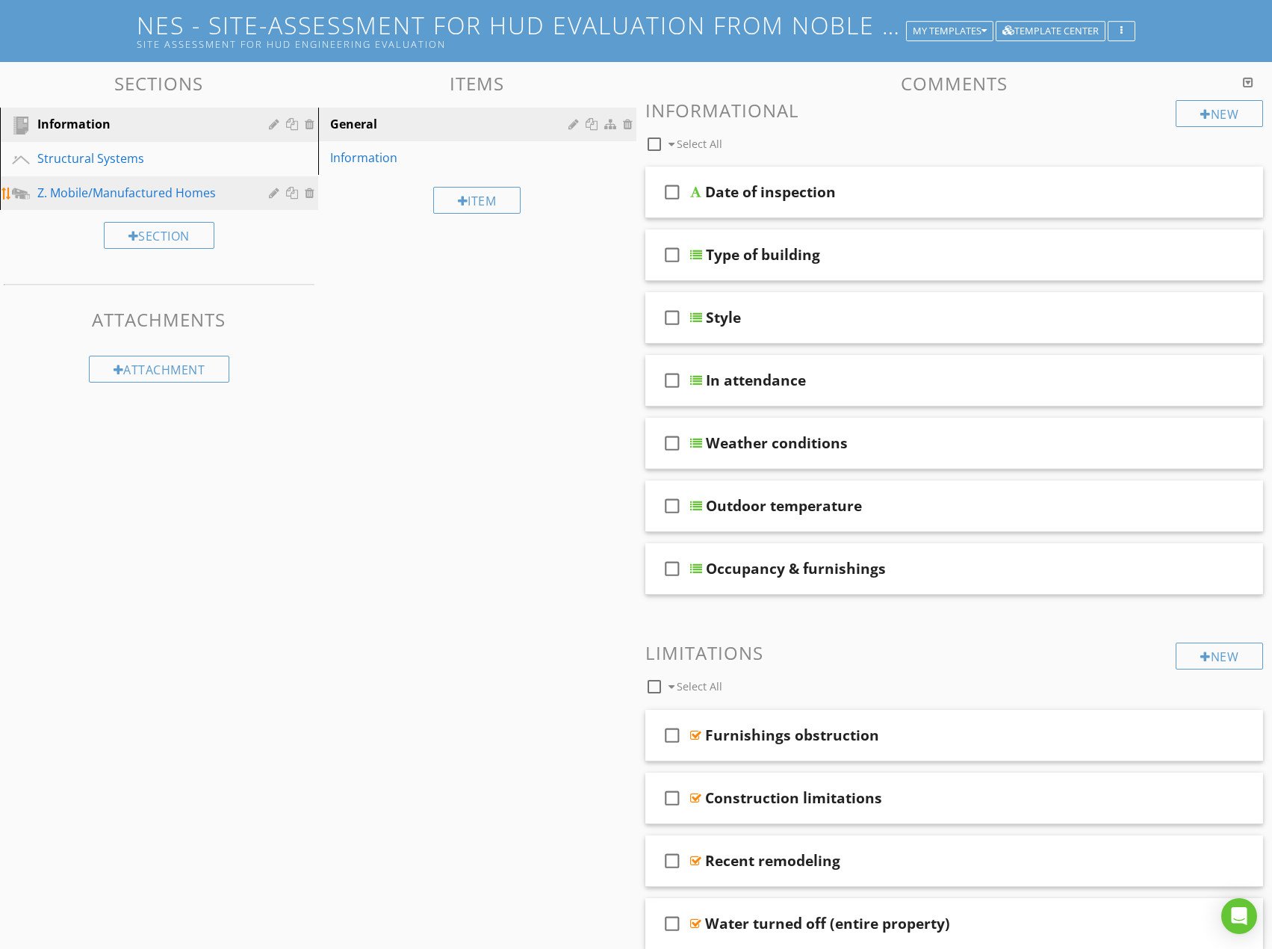
click at [274, 193] on div at bounding box center [276, 193] width 14 height 12
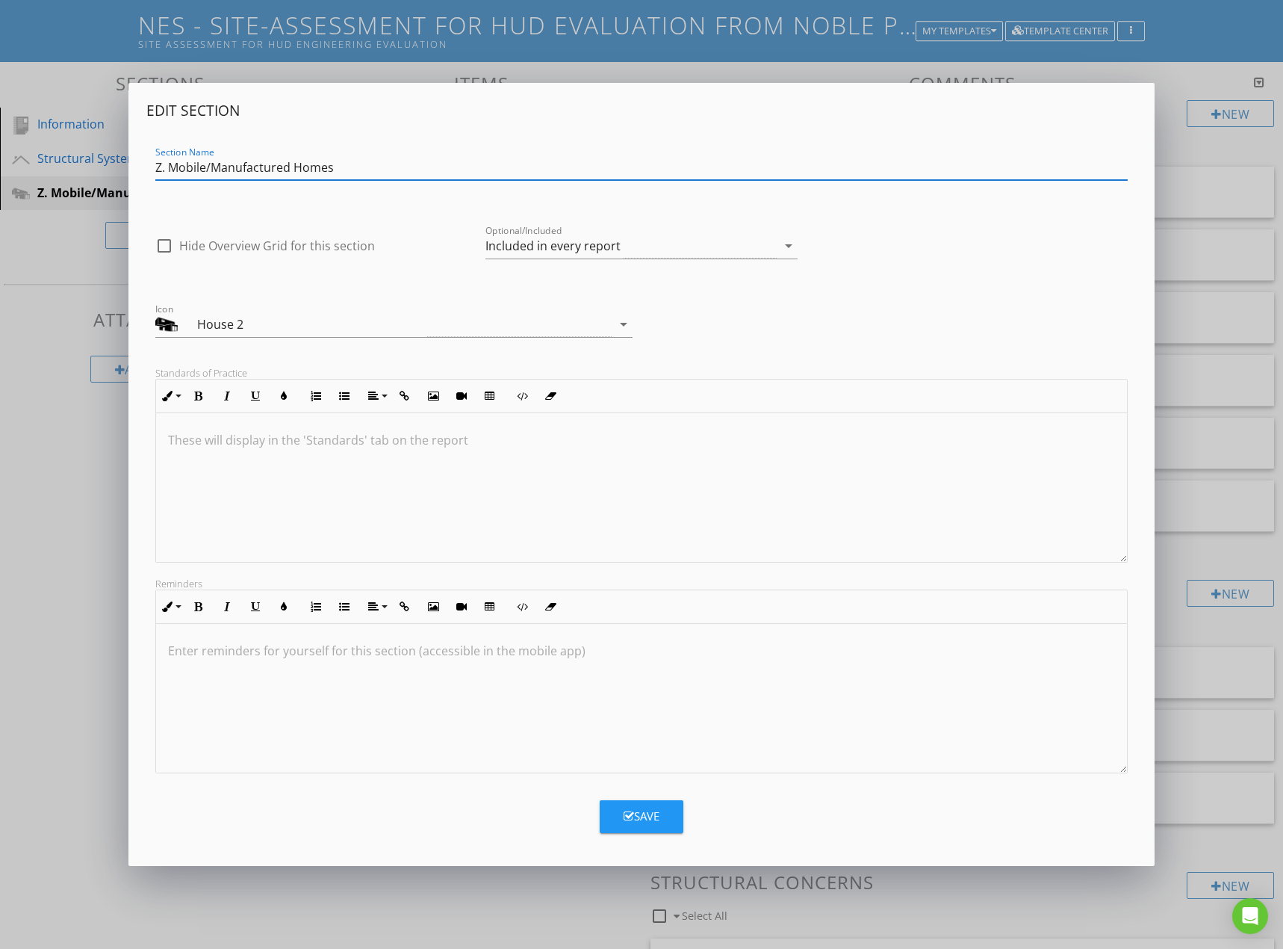
click at [168, 172] on input "Z. Mobile/Manufactured Homes" at bounding box center [641, 167] width 973 height 25
click at [170, 170] on input "Z. Mobile/Manufactured Homes" at bounding box center [641, 167] width 973 height 25
type input "Mobile/Manufactured Homes"
click at [655, 809] on div "Save" at bounding box center [642, 815] width 36 height 17
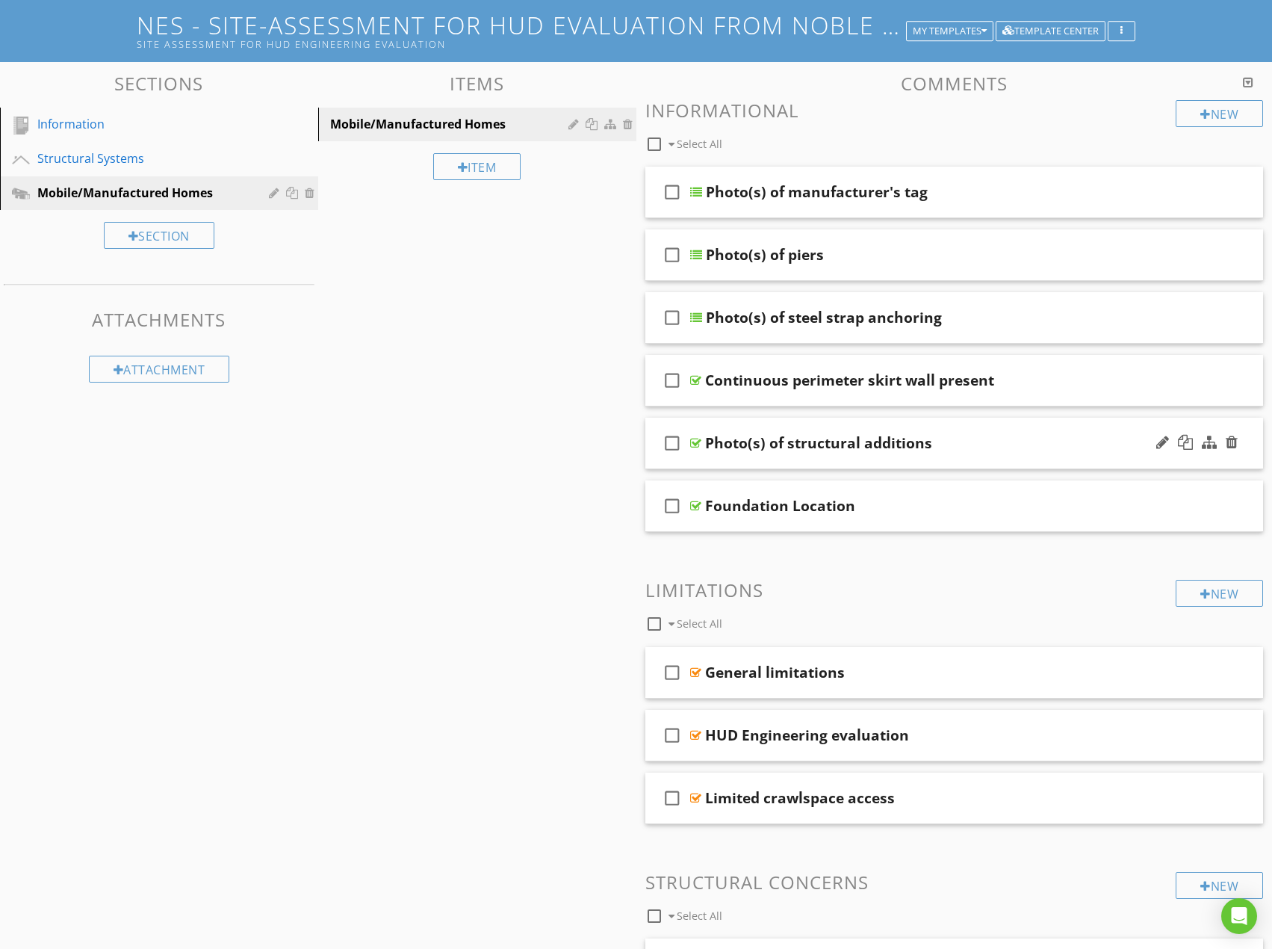
click at [993, 437] on div "Photo(s) of structural additions" at bounding box center [925, 443] width 441 height 18
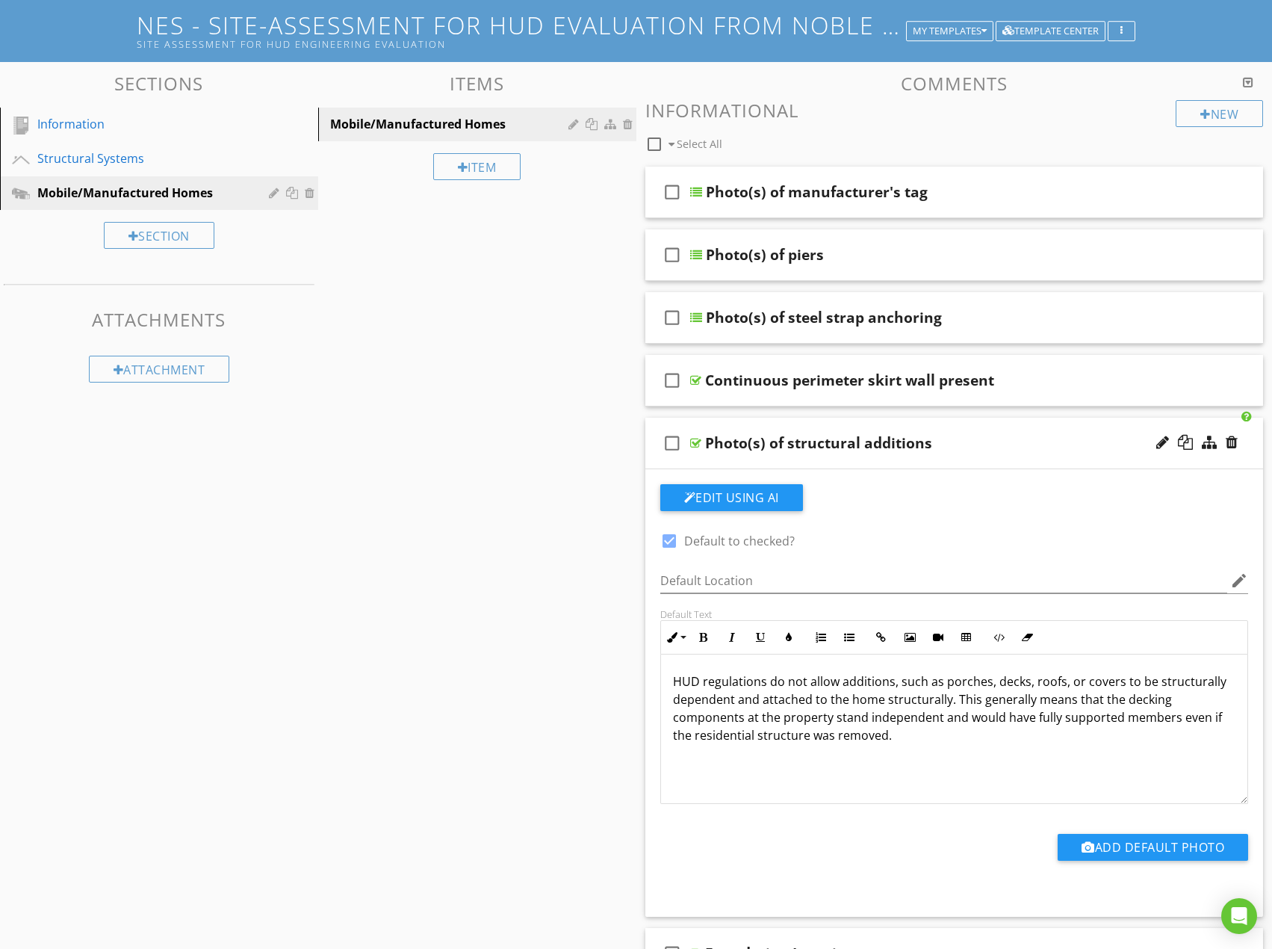
click at [993, 437] on div "Photo(s) of structural additions" at bounding box center [925, 443] width 441 height 18
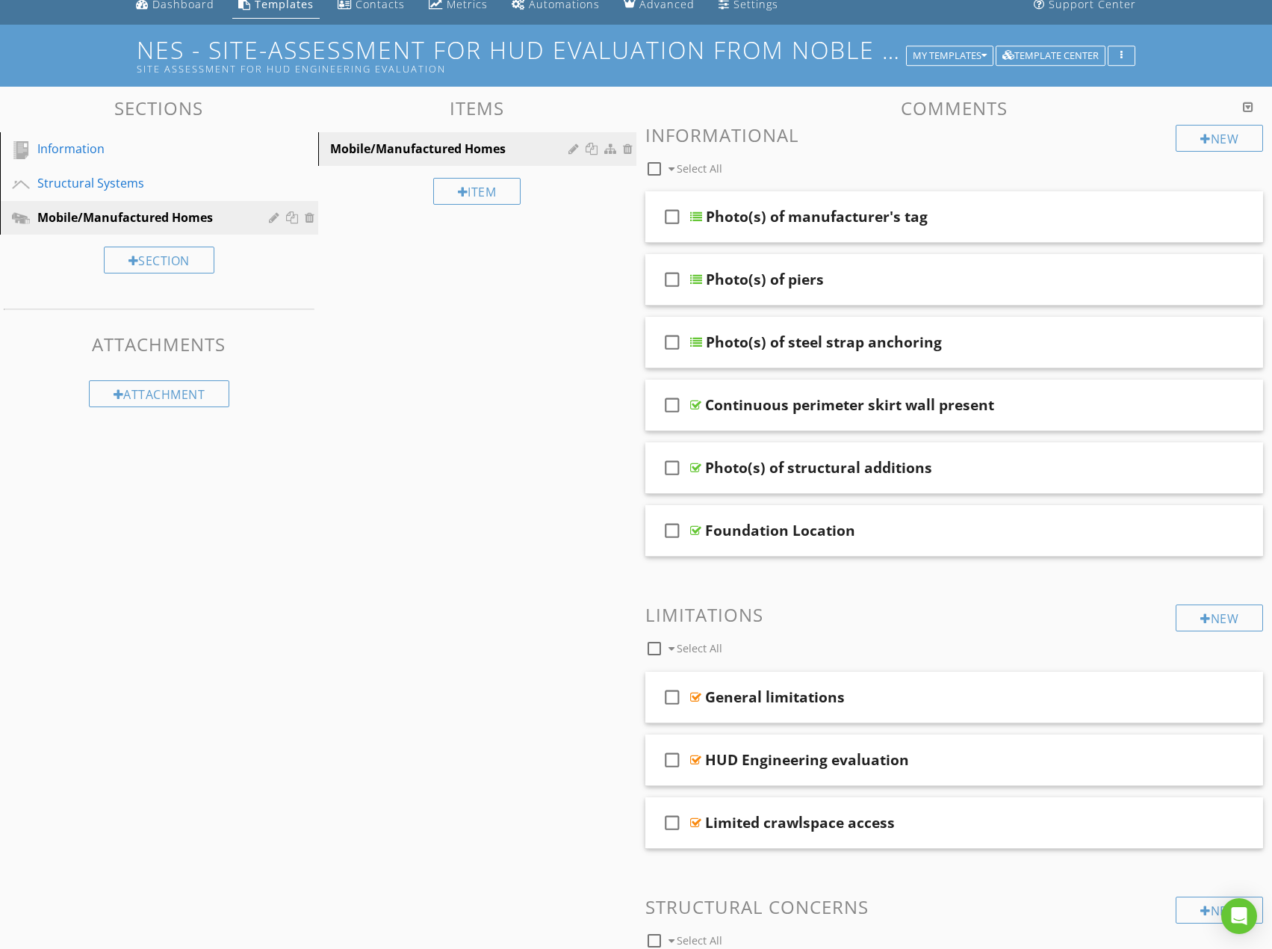
scroll to position [0, 0]
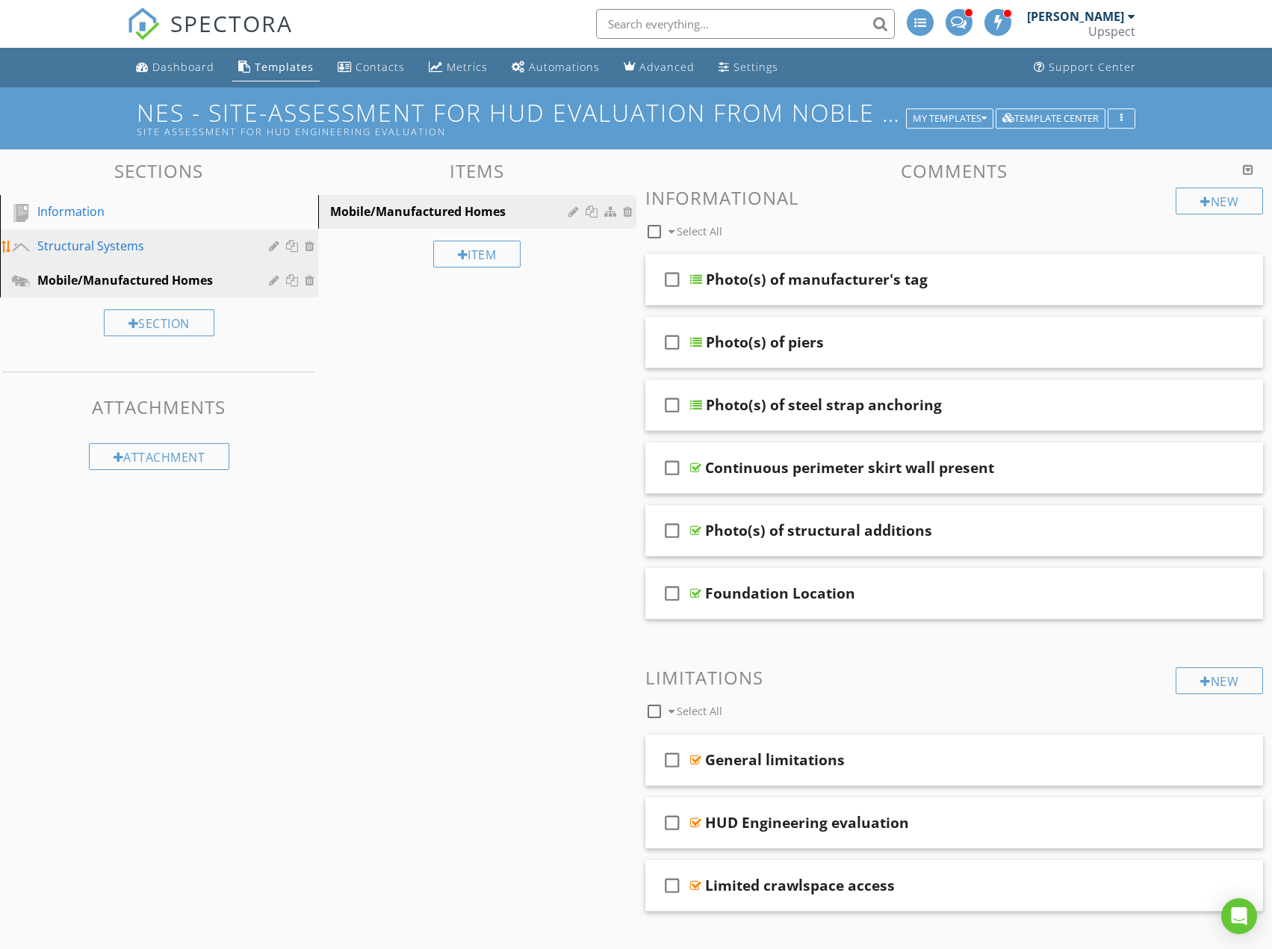
click at [202, 246] on div "Structural Systems" at bounding box center [142, 246] width 210 height 18
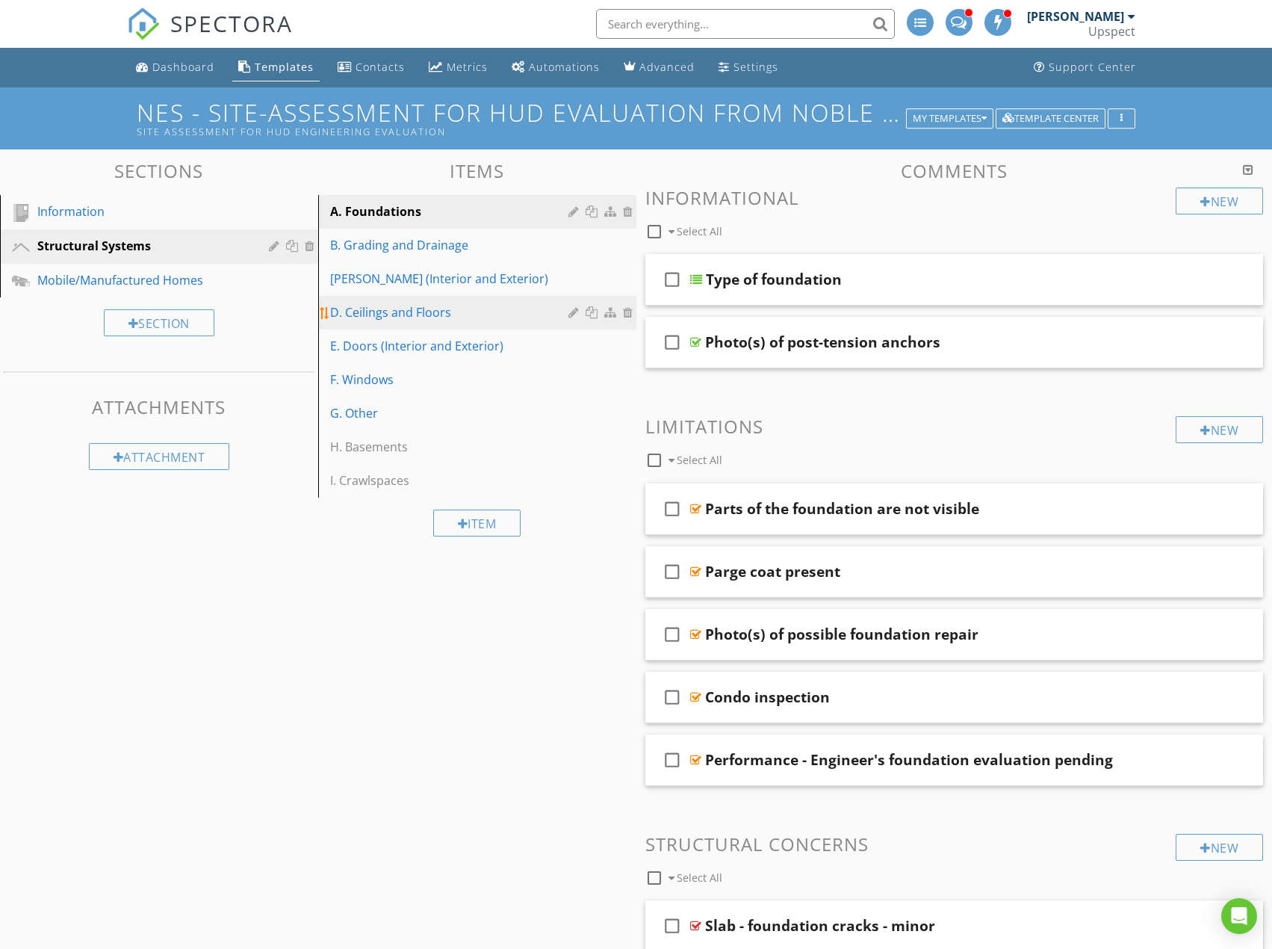
click at [464, 317] on div "D. Ceilings and Floors" at bounding box center [451, 312] width 243 height 18
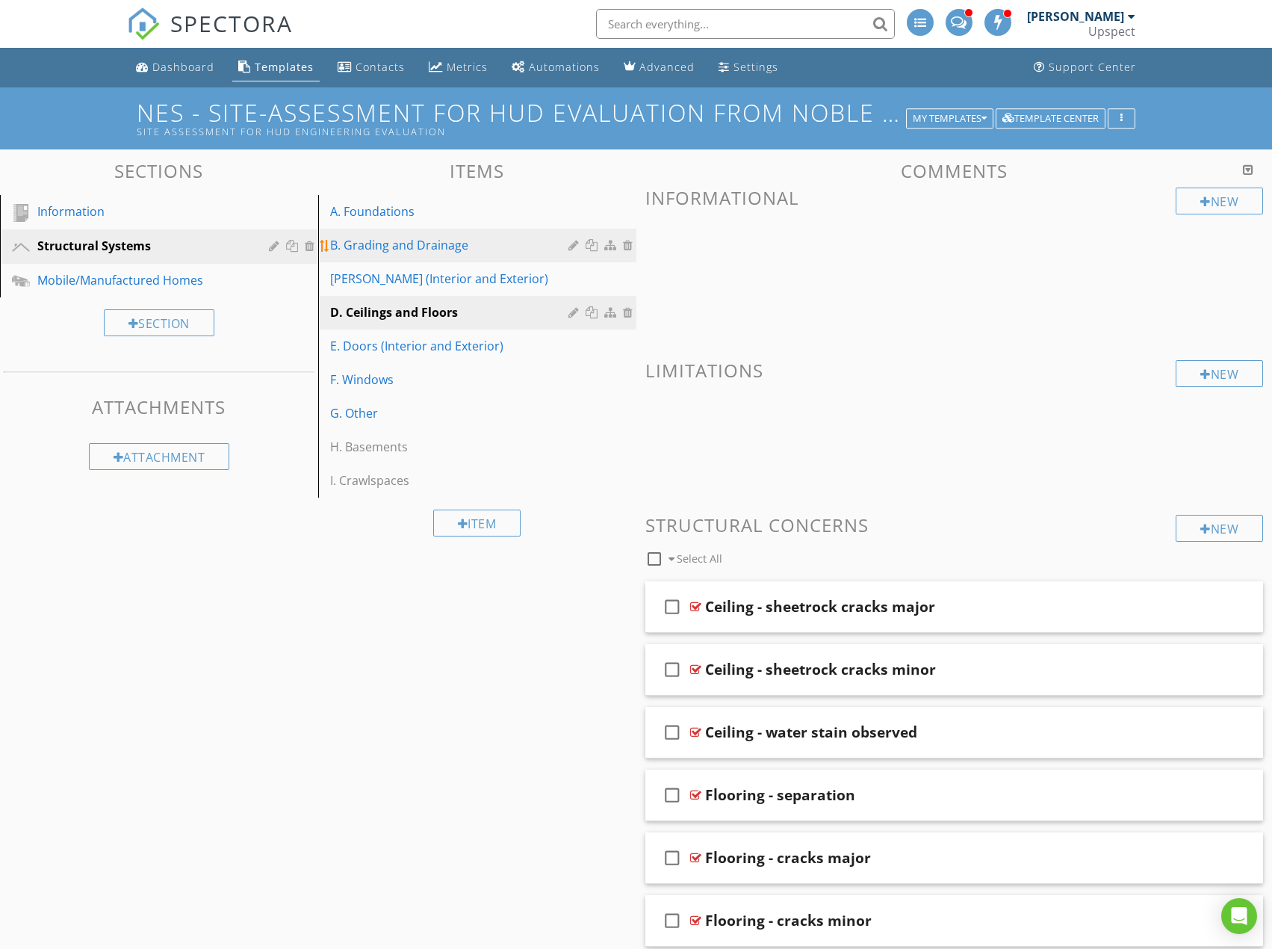
click at [492, 251] on div "B. Grading and Drainage" at bounding box center [451, 245] width 243 height 18
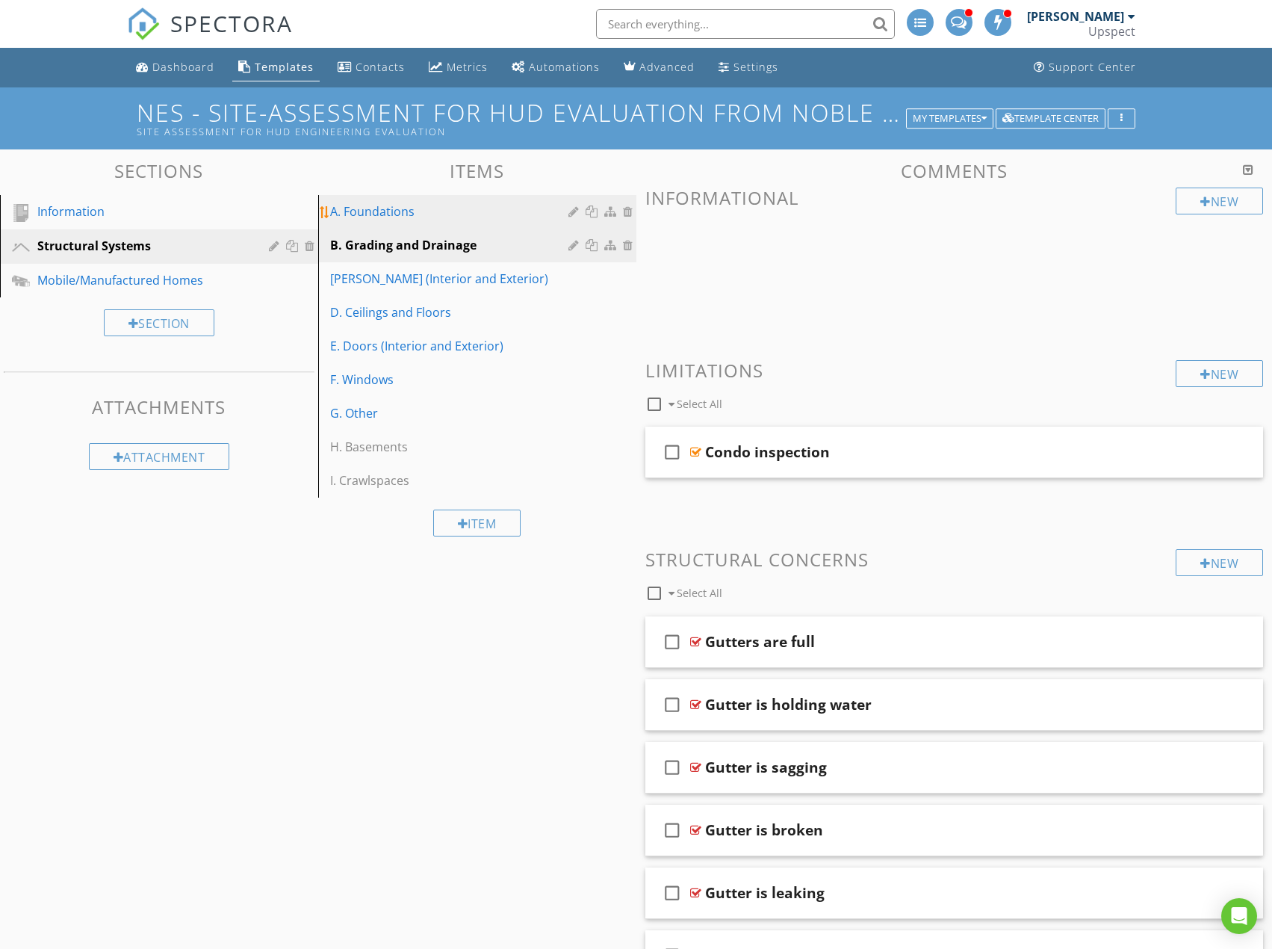
click at [497, 200] on link "A. Foundations" at bounding box center [480, 211] width 314 height 33
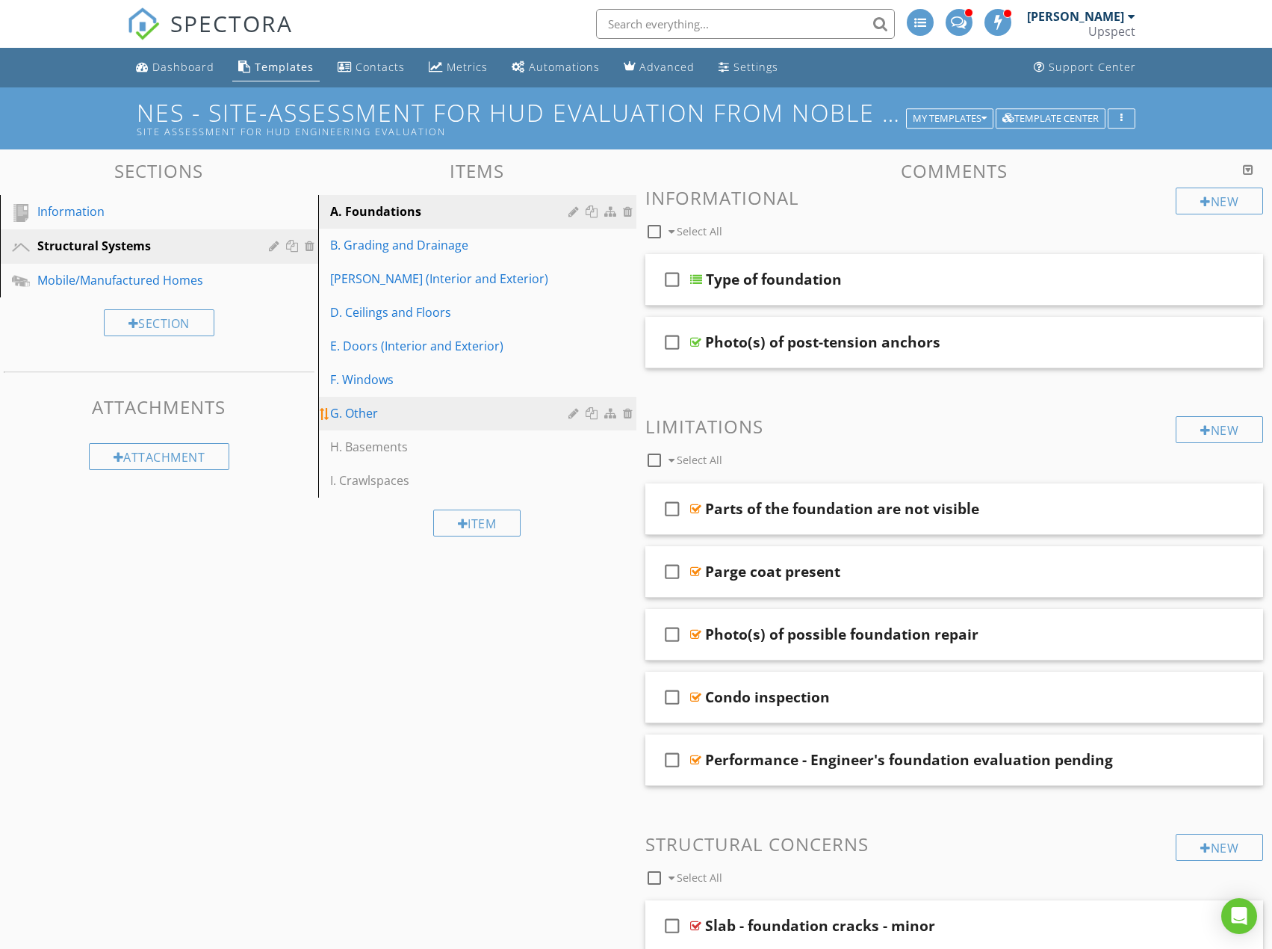
click at [413, 409] on div "G. Other" at bounding box center [451, 413] width 243 height 18
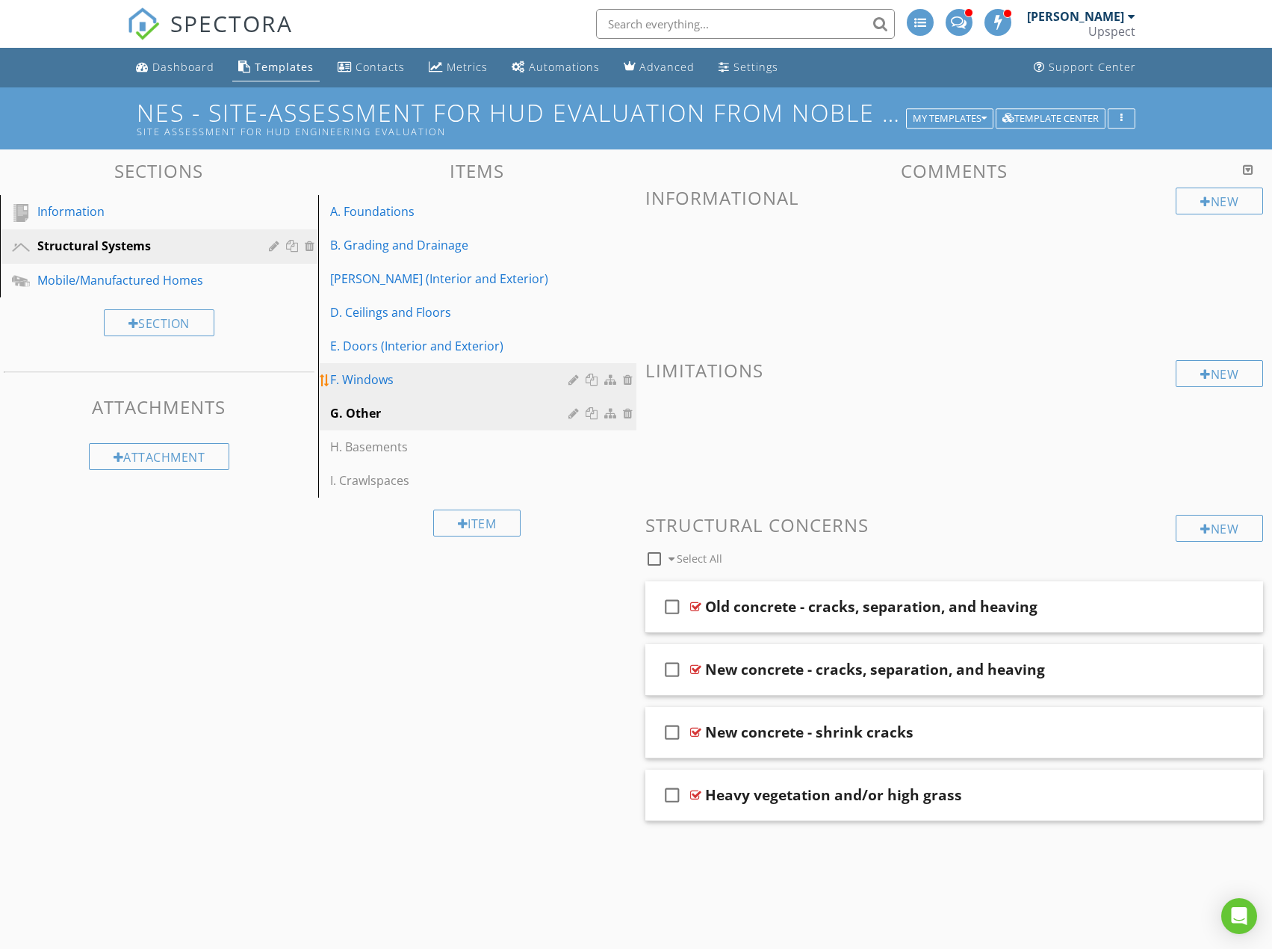
click at [435, 386] on div "F. Windows" at bounding box center [451, 379] width 243 height 18
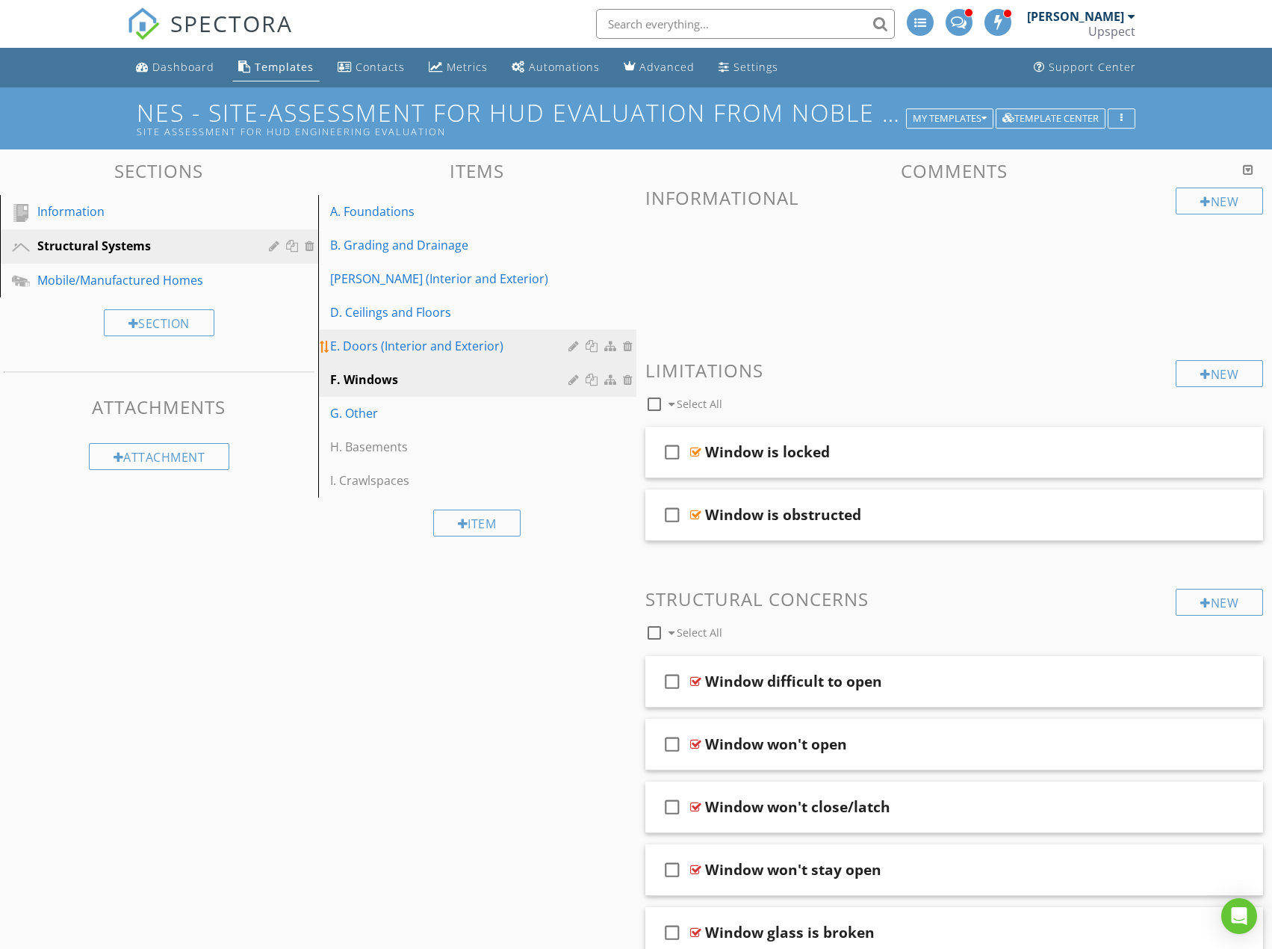
click at [492, 340] on div "E. Doors (Interior and Exterior)" at bounding box center [451, 346] width 243 height 18
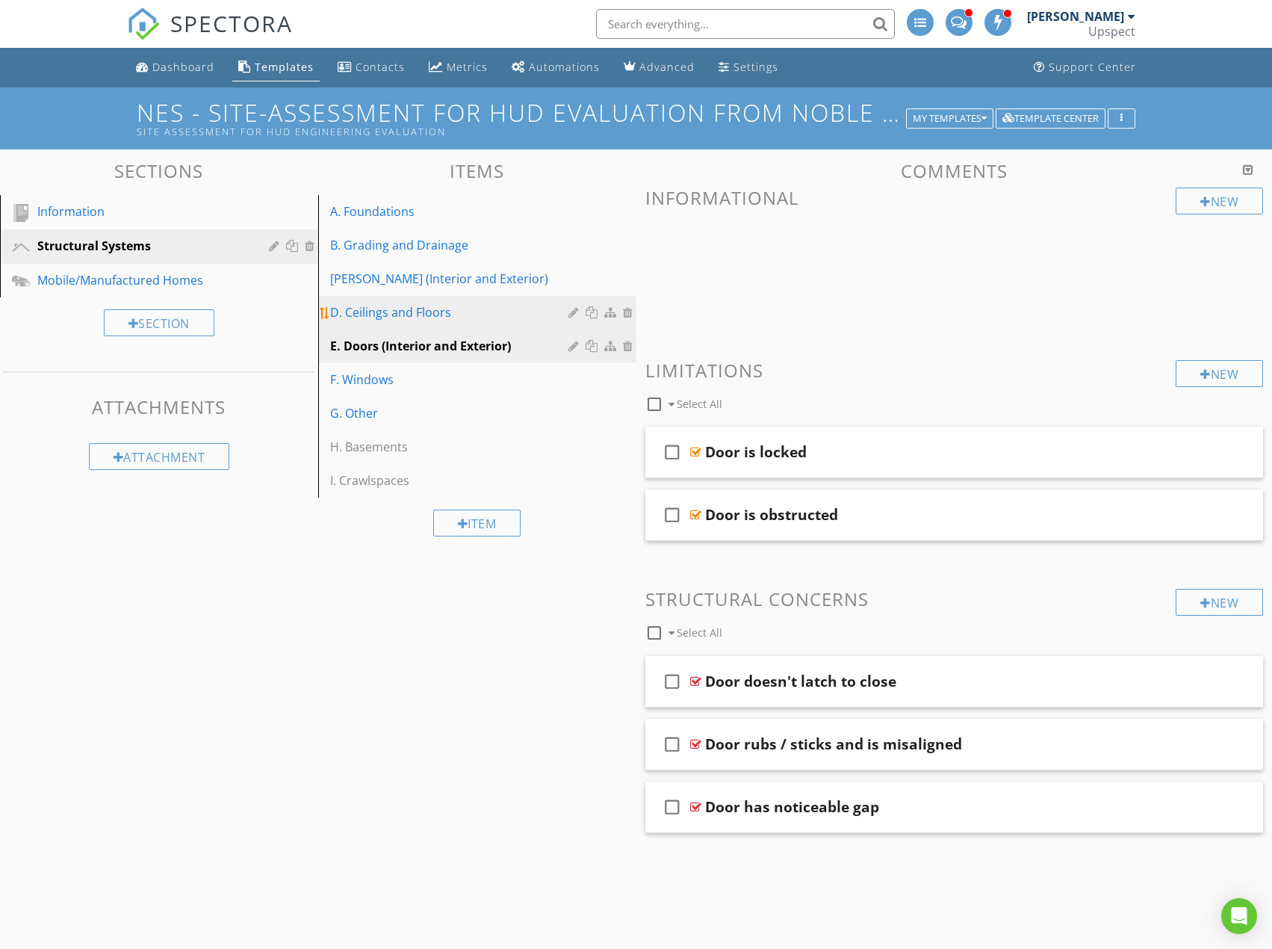
click at [495, 312] on div "D. Ceilings and Floors" at bounding box center [451, 312] width 243 height 18
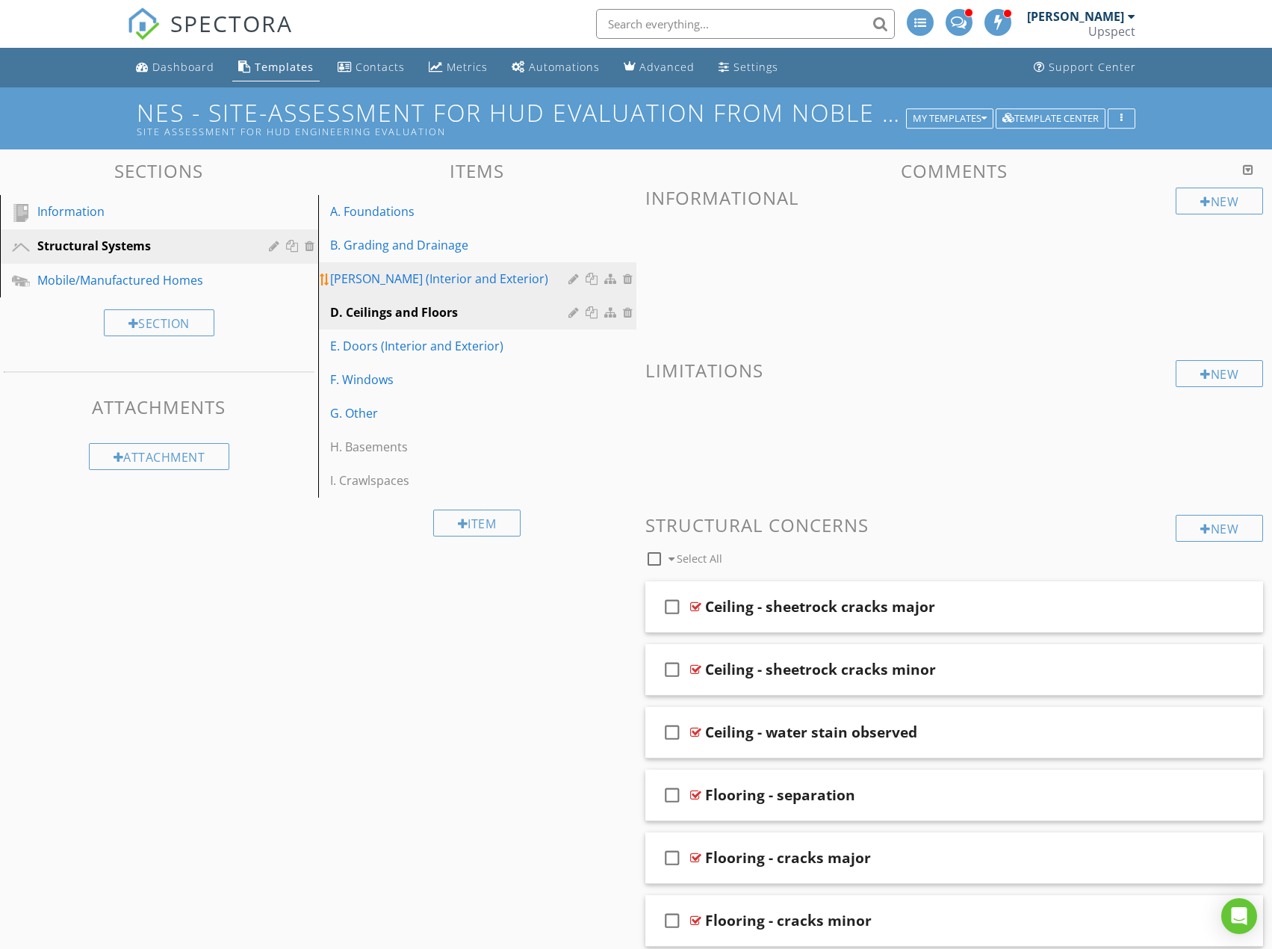
click at [500, 289] on link "C. Walls (Interior and Exterior)" at bounding box center [480, 278] width 314 height 33
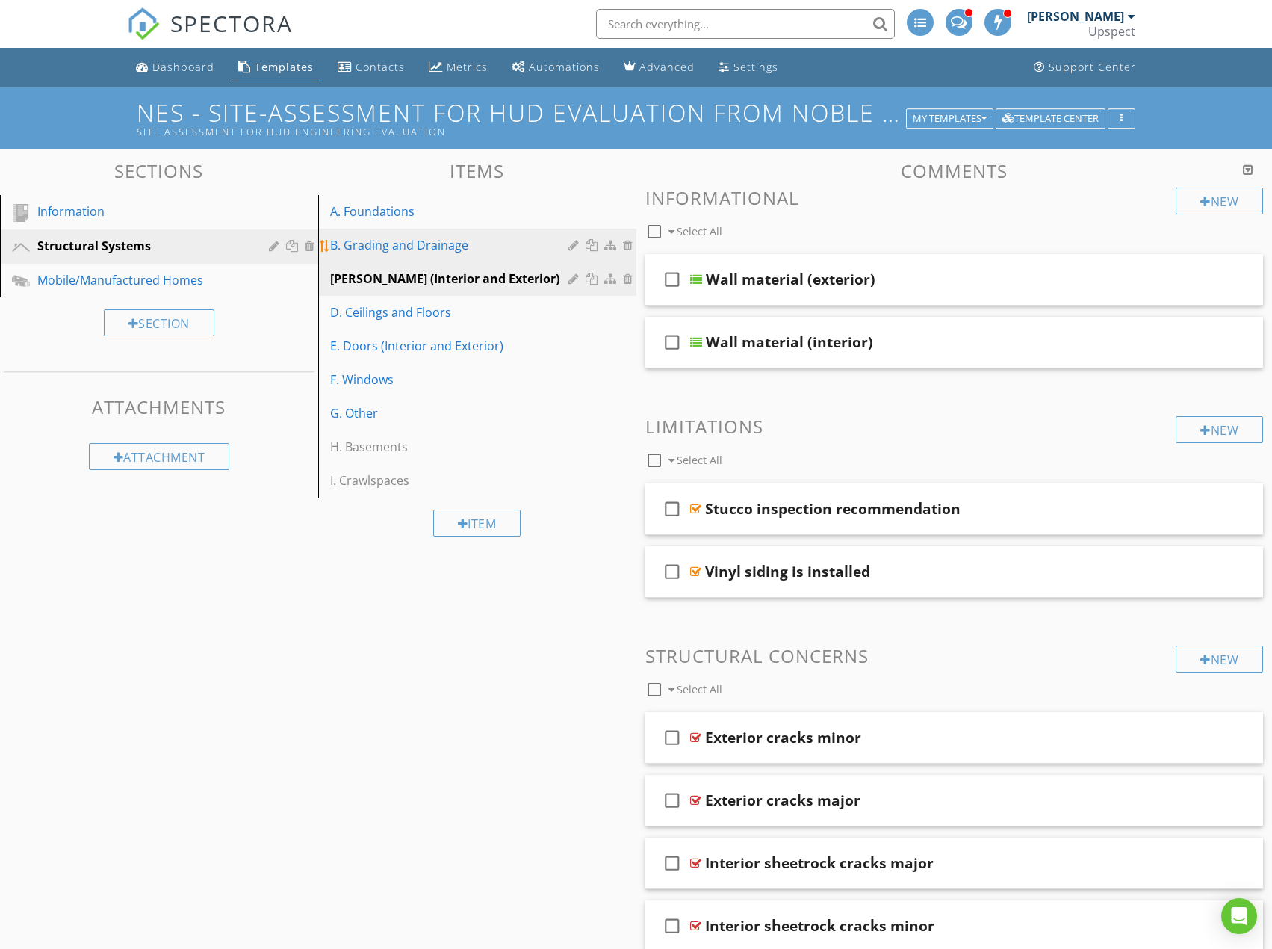
click at [503, 256] on link "B. Grading and Drainage" at bounding box center [480, 245] width 314 height 33
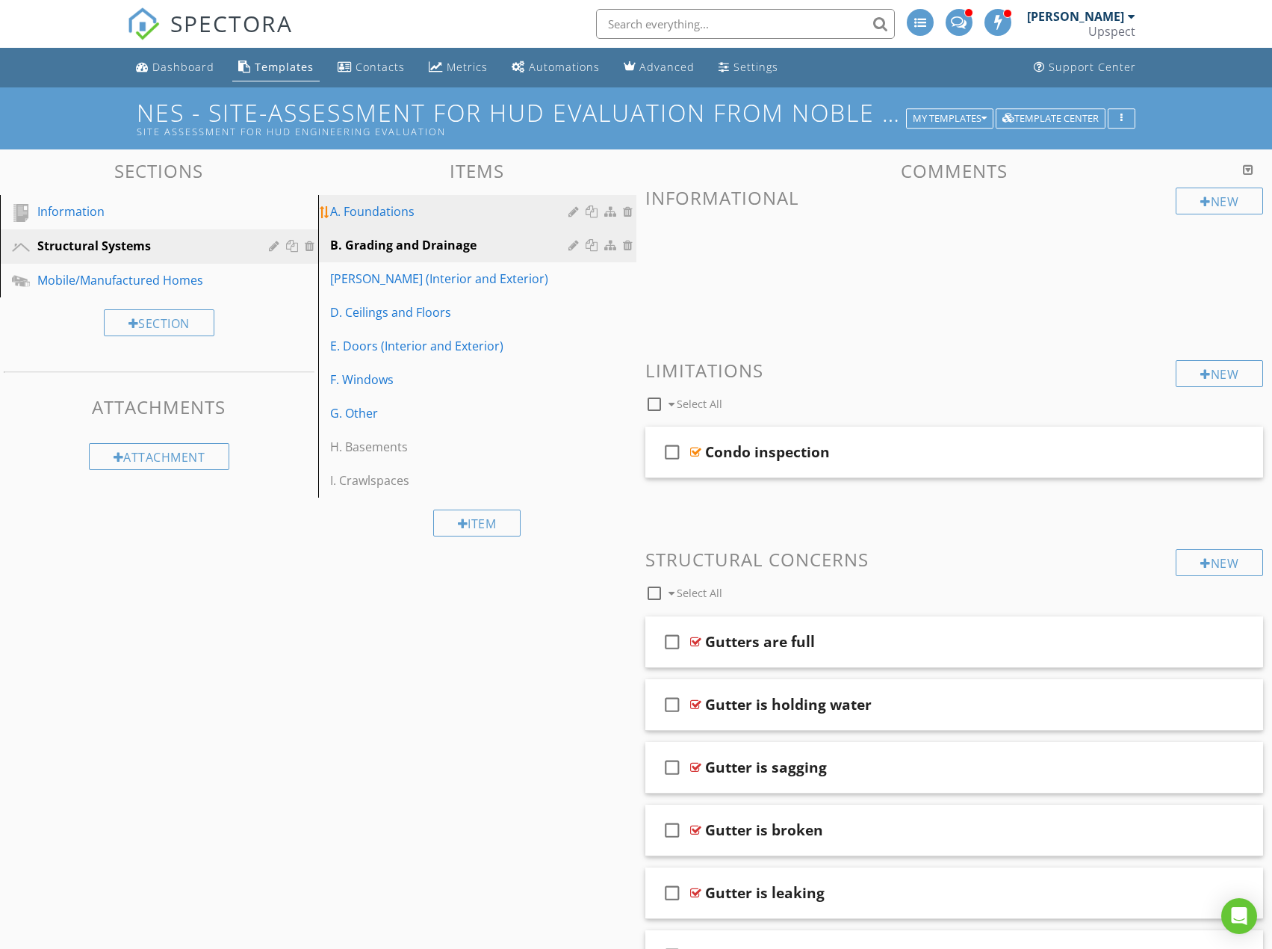
click at [495, 217] on div "A. Foundations" at bounding box center [451, 211] width 243 height 18
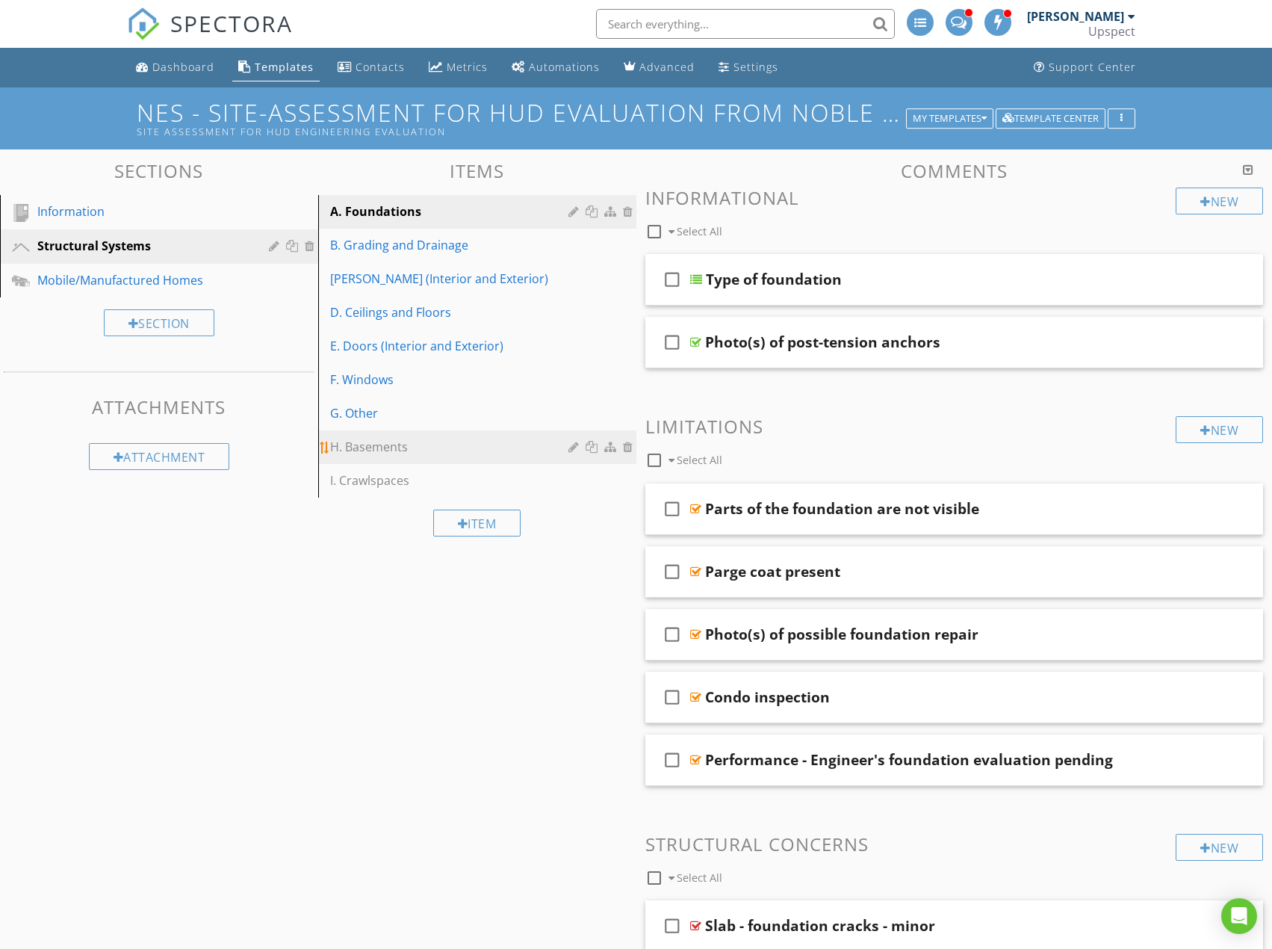
click at [505, 444] on div "H. Basements" at bounding box center [451, 447] width 243 height 18
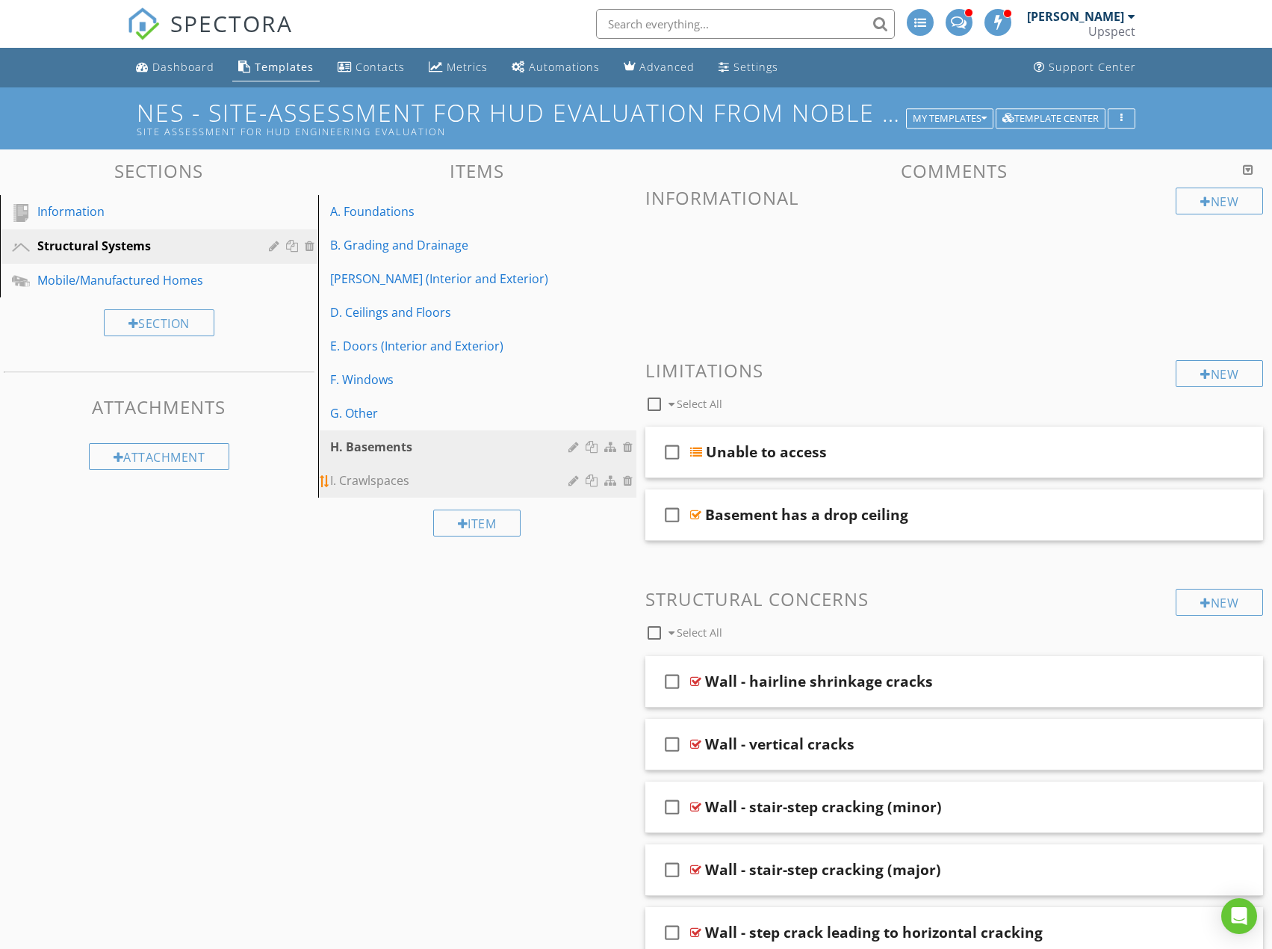
click at [576, 481] on div at bounding box center [575, 480] width 14 height 12
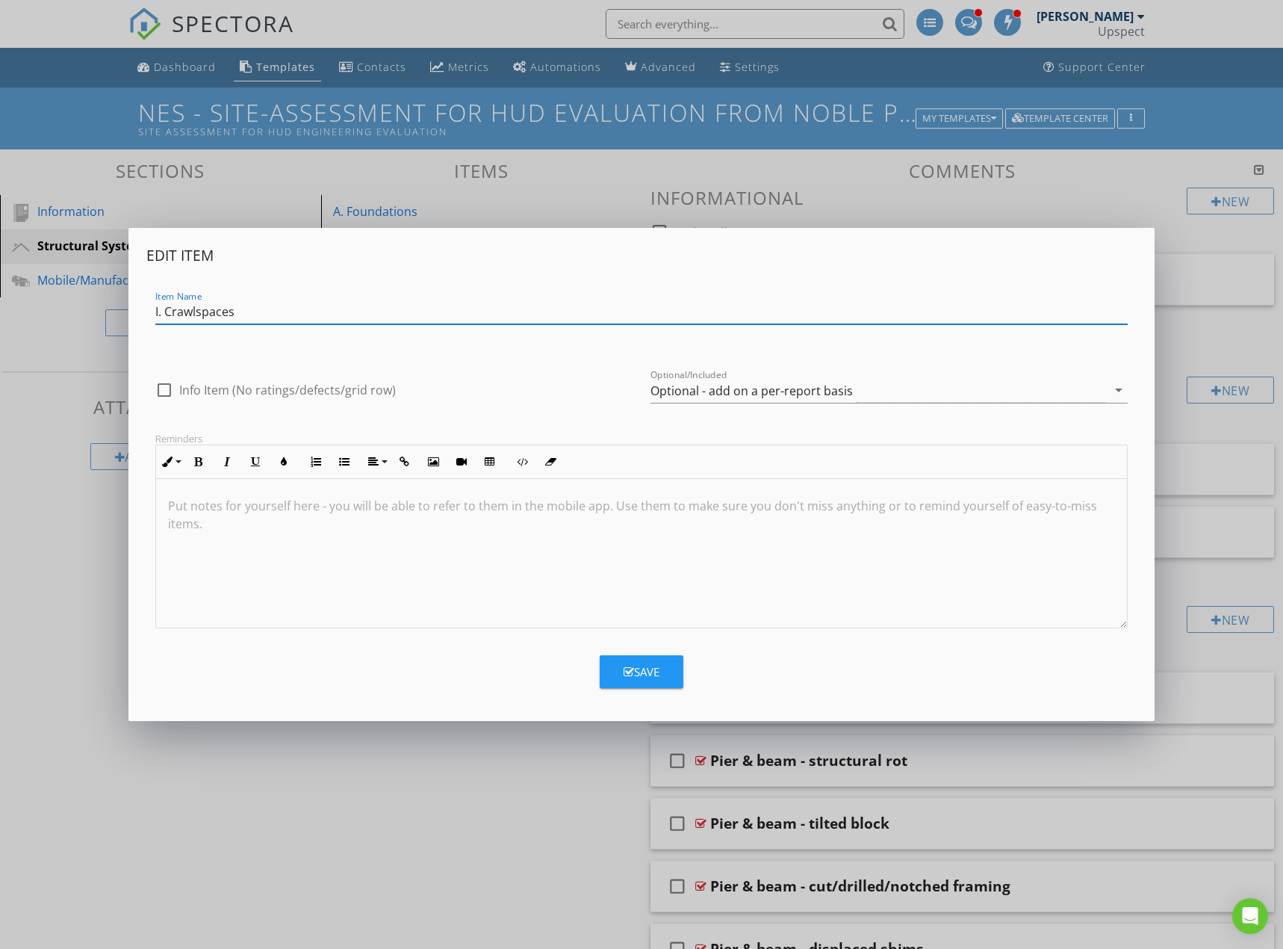
drag, startPoint x: 167, startPoint y: 311, endPoint x: 138, endPoint y: 313, distance: 29.2
click at [138, 313] on div "Edit Item Item Name I. Crawlspaces check_box_outline_blank Info Item (No rating…" at bounding box center [641, 474] width 1026 height 493
type input "Crawlspaces"
click at [673, 385] on div "Optional - add on a per-report basis" at bounding box center [752, 390] width 202 height 13
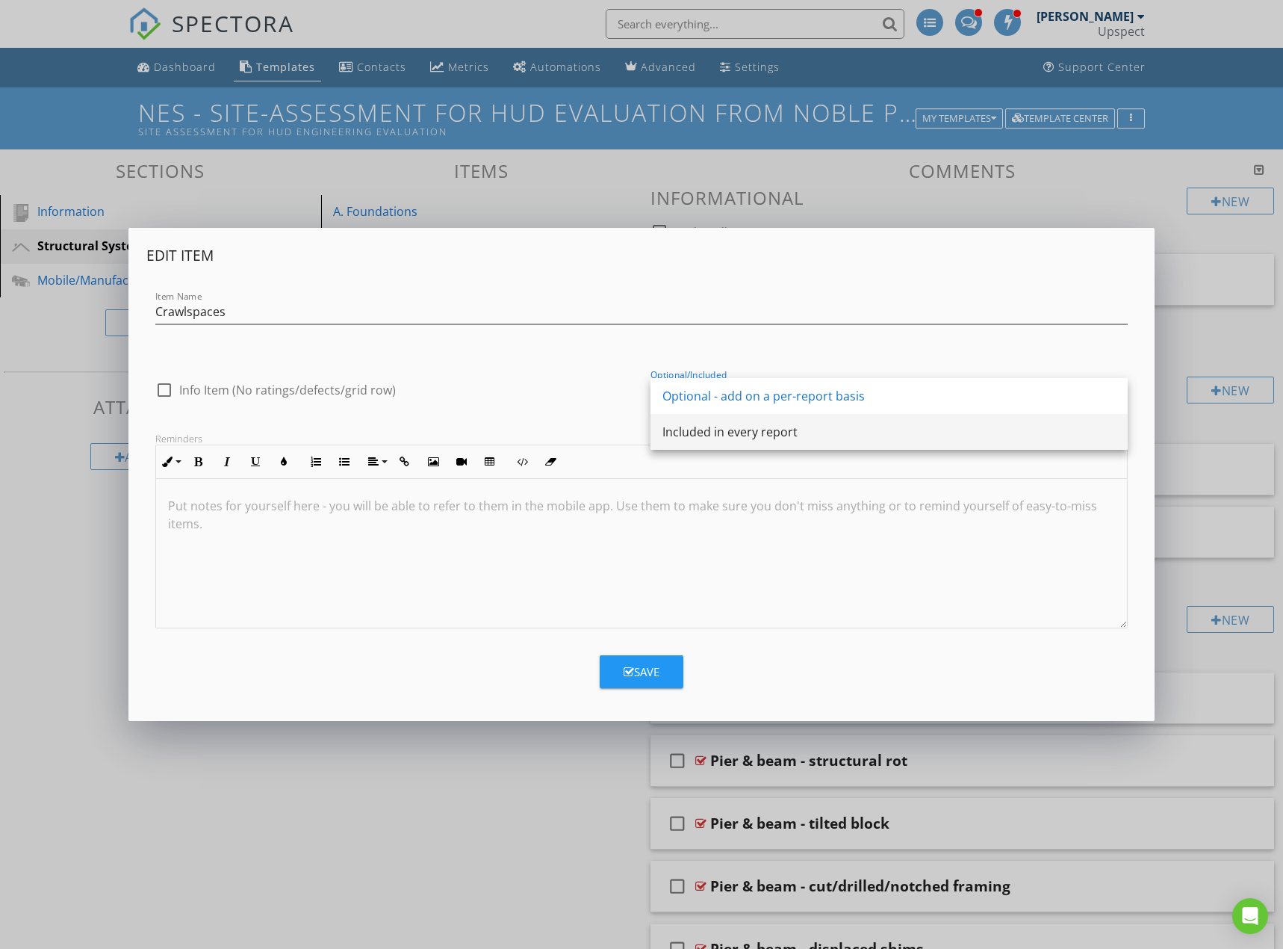
click at [706, 435] on div "Included in every report" at bounding box center [889, 432] width 453 height 18
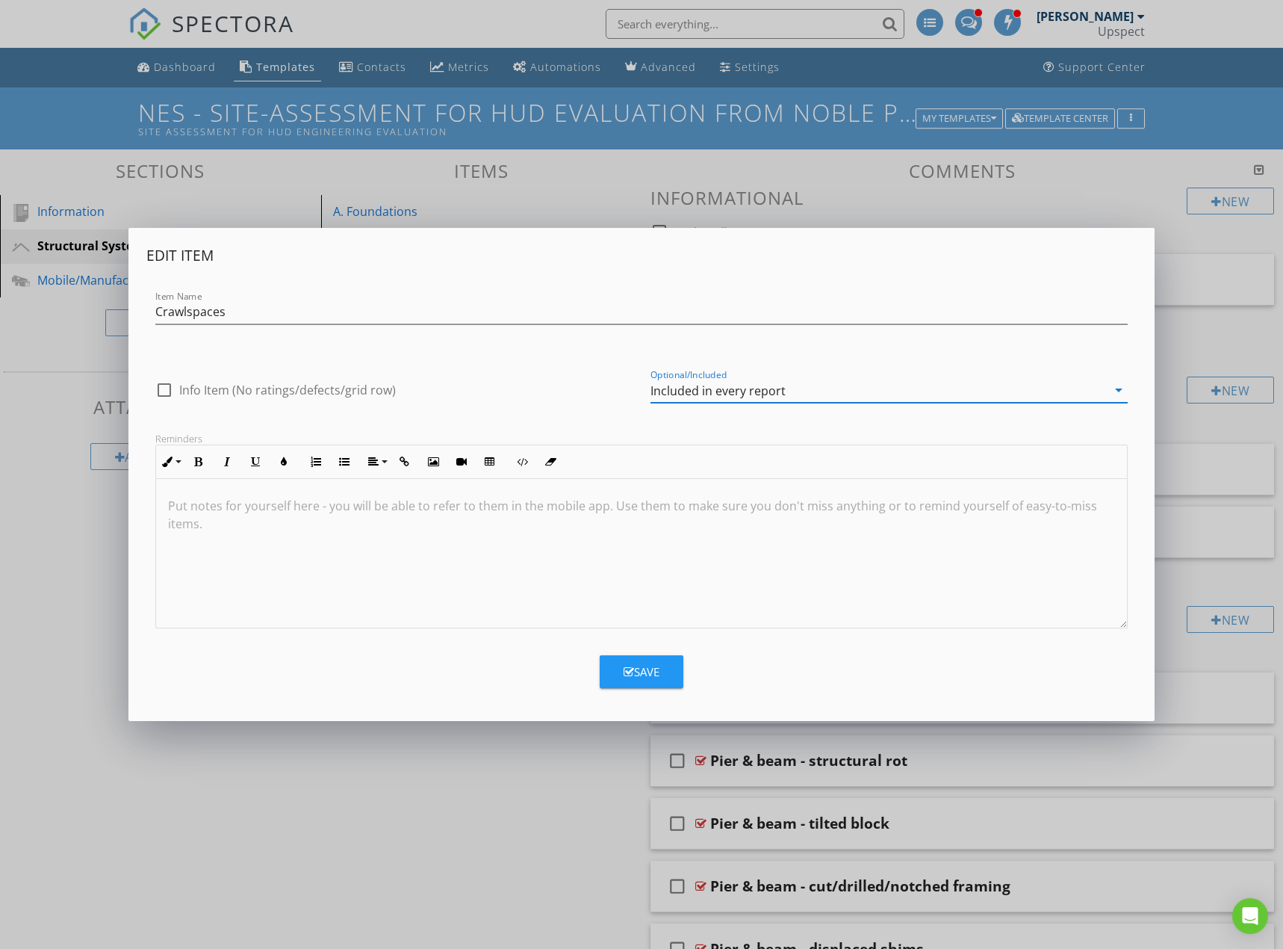
click at [654, 669] on div "Save" at bounding box center [642, 671] width 36 height 17
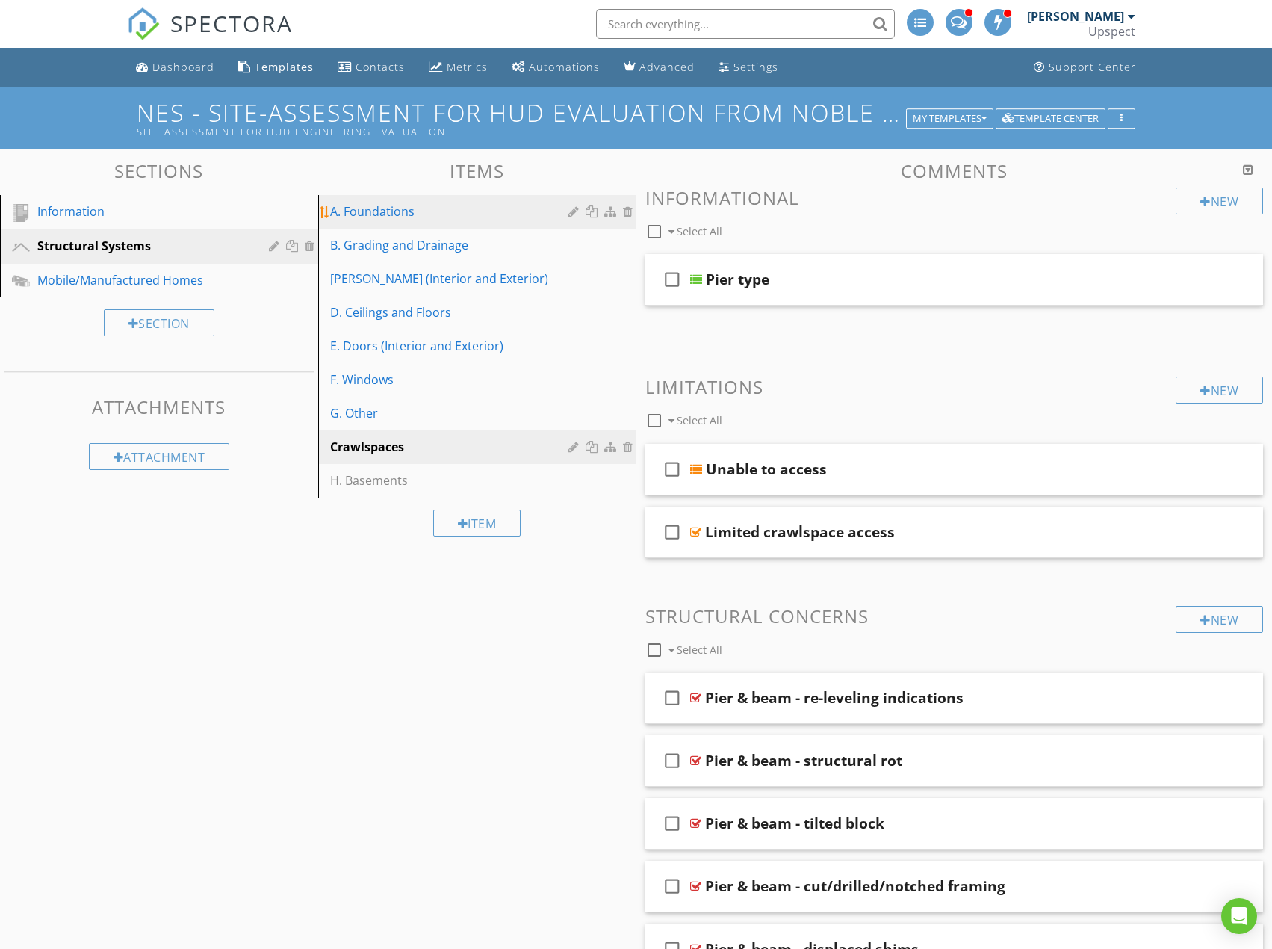
click at [574, 214] on div at bounding box center [575, 211] width 14 height 12
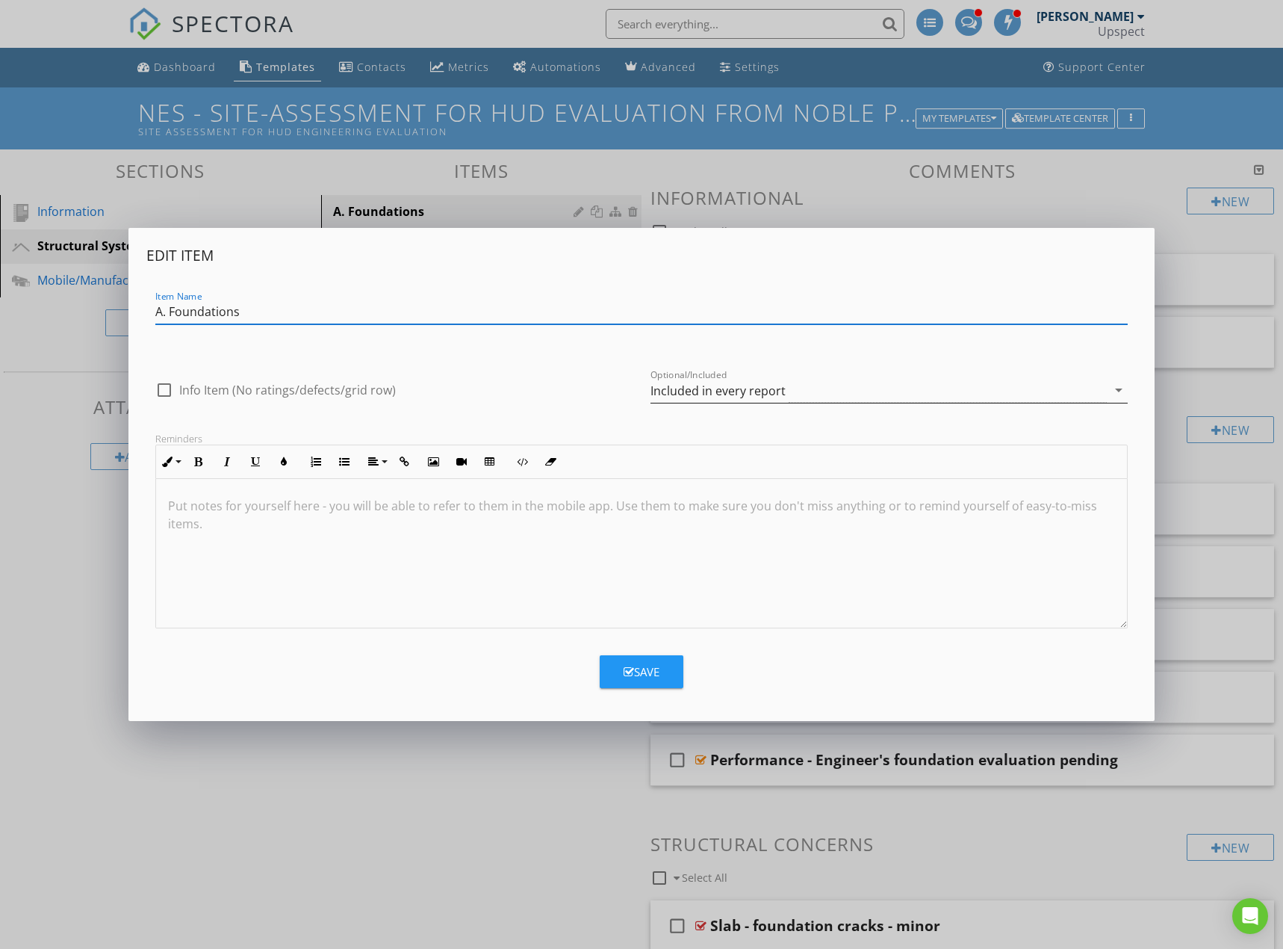
click at [668, 400] on div "Included in every report" at bounding box center [879, 390] width 456 height 25
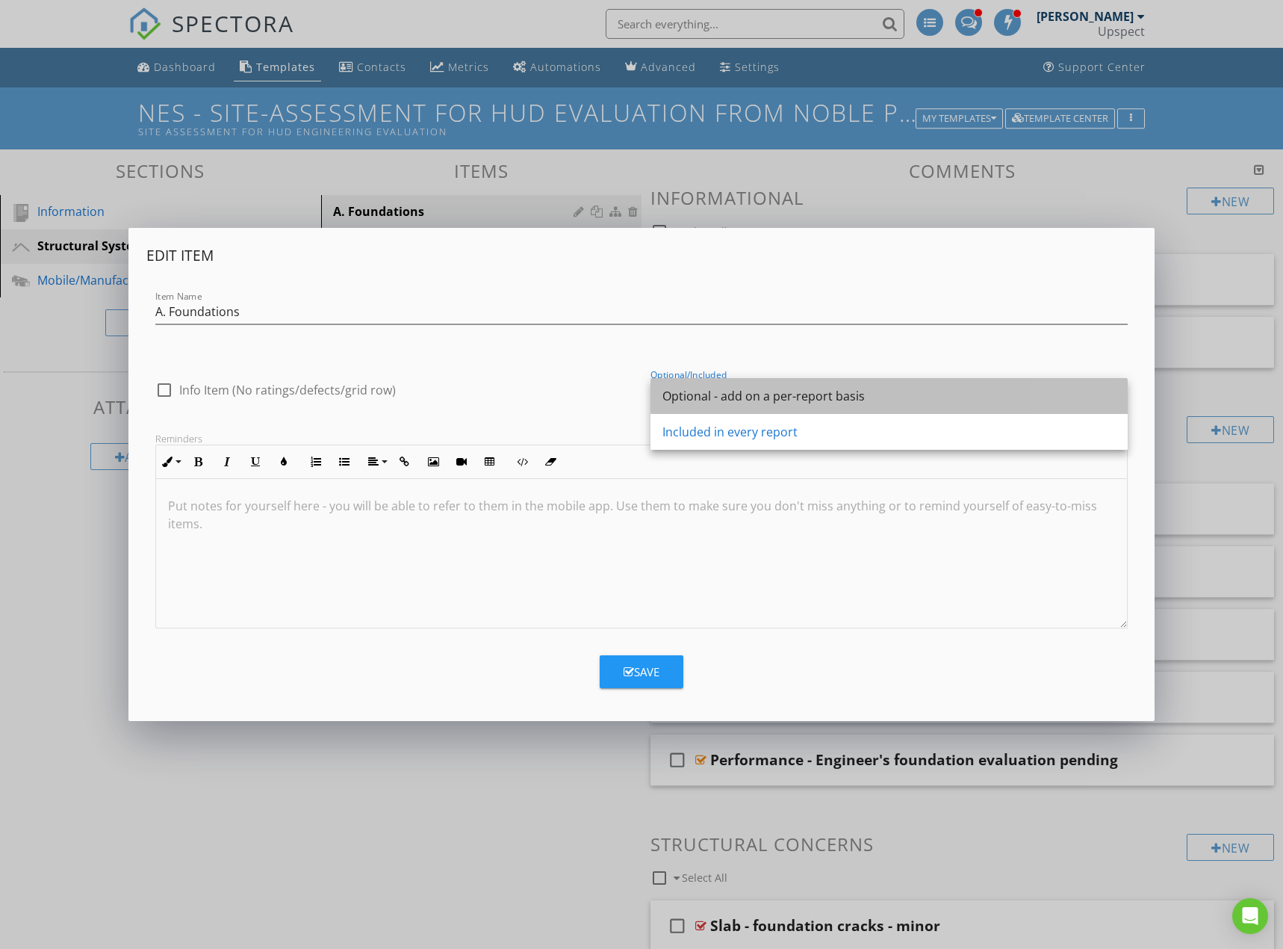
click at [707, 400] on div "Optional - add on a per-report basis" at bounding box center [889, 396] width 453 height 18
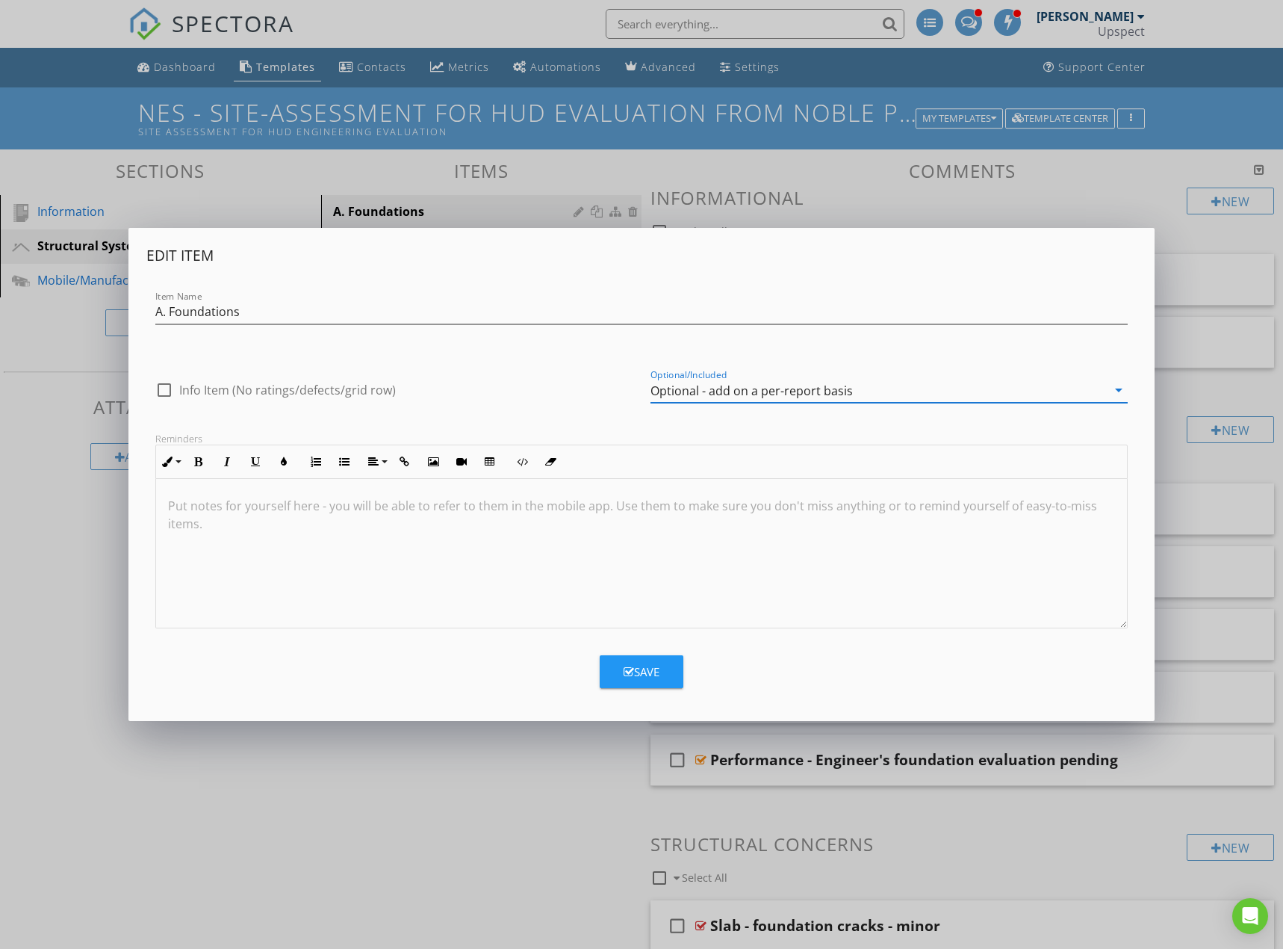
click at [658, 669] on div "Save" at bounding box center [642, 671] width 36 height 17
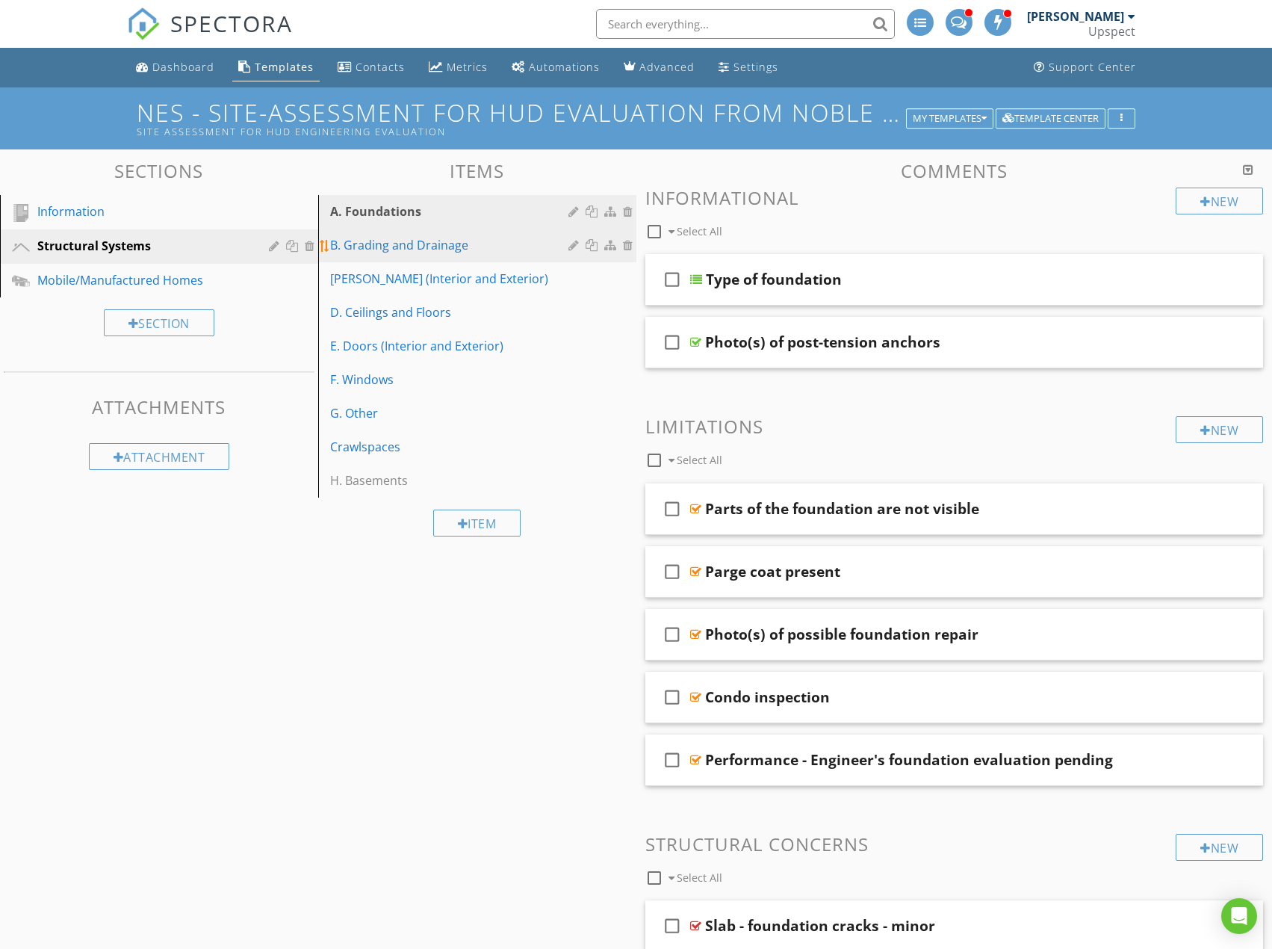
click at [572, 238] on div at bounding box center [602, 245] width 68 height 18
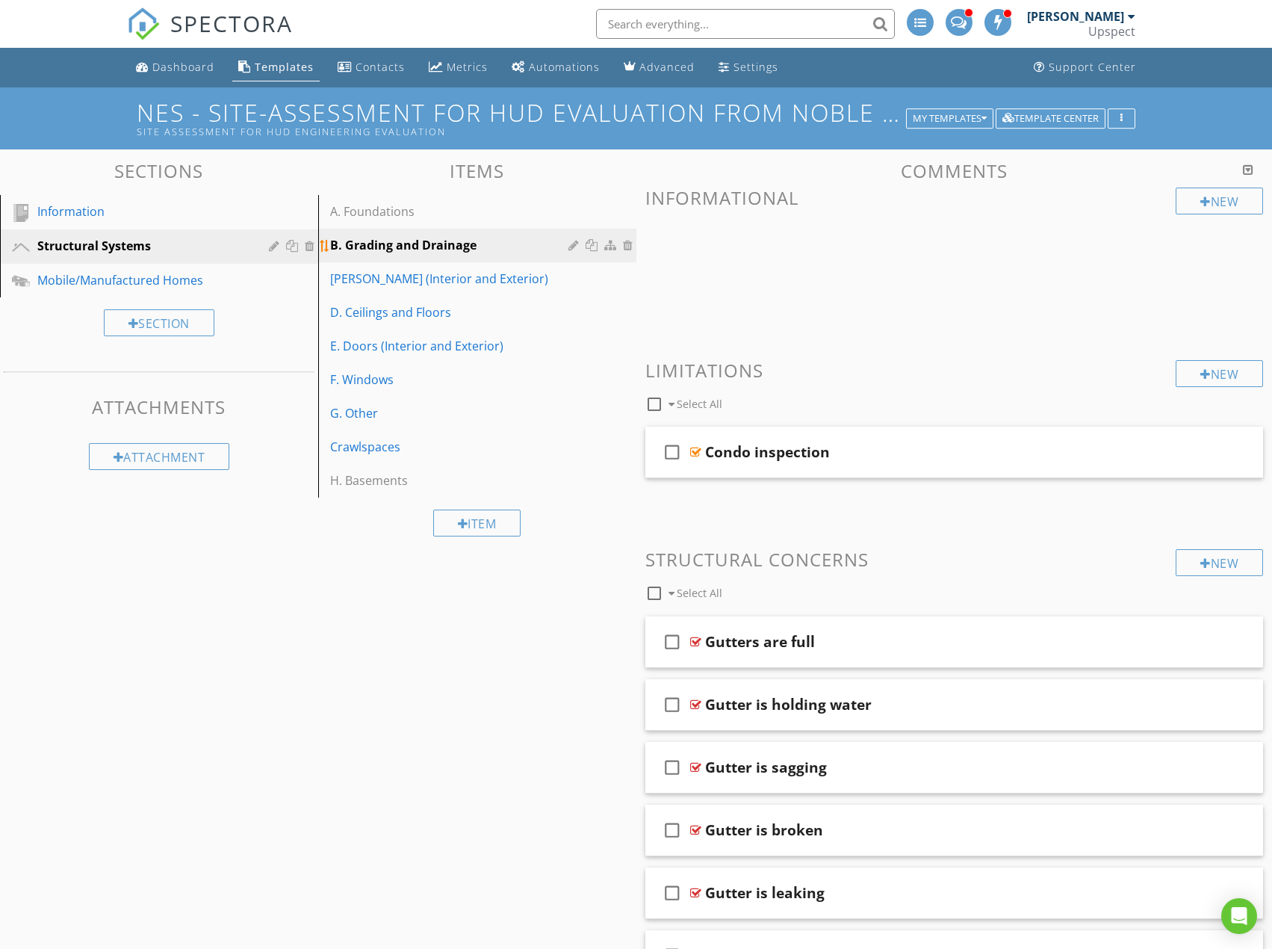
click at [572, 248] on div at bounding box center [575, 245] width 14 height 12
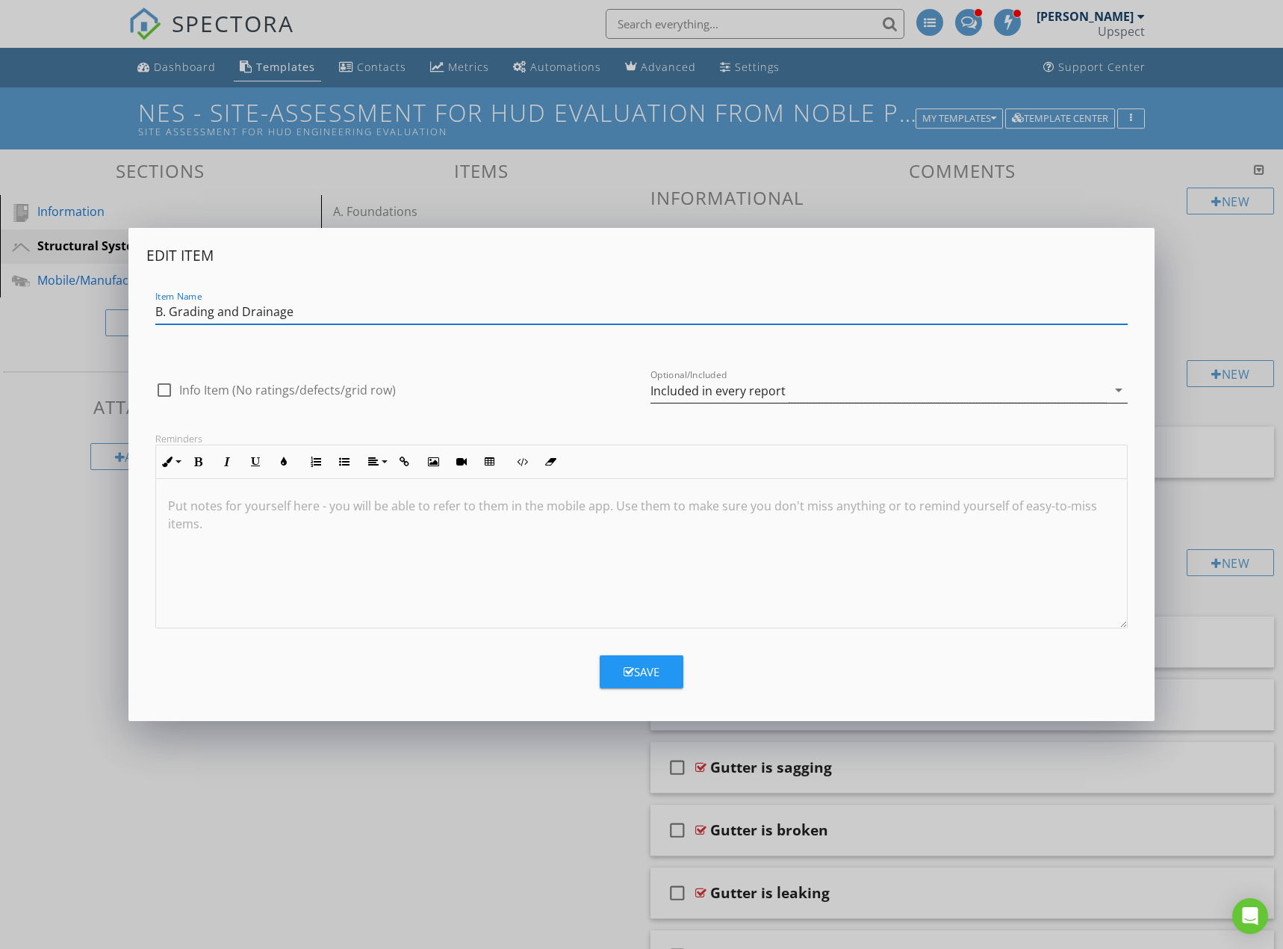
click at [671, 391] on div "Included in every report" at bounding box center [718, 390] width 135 height 13
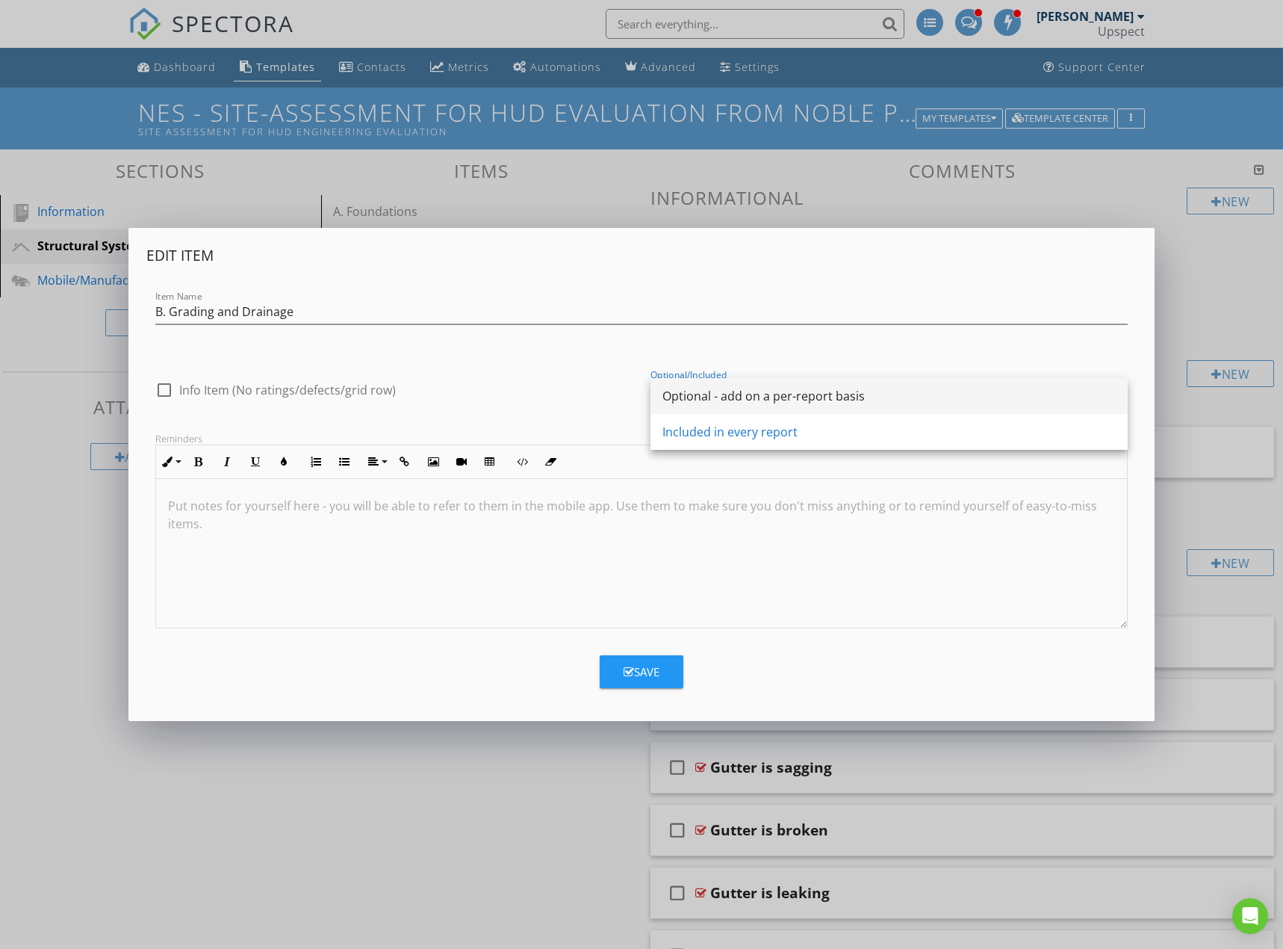
click at [692, 401] on div "Optional - add on a per-report basis" at bounding box center [889, 396] width 453 height 18
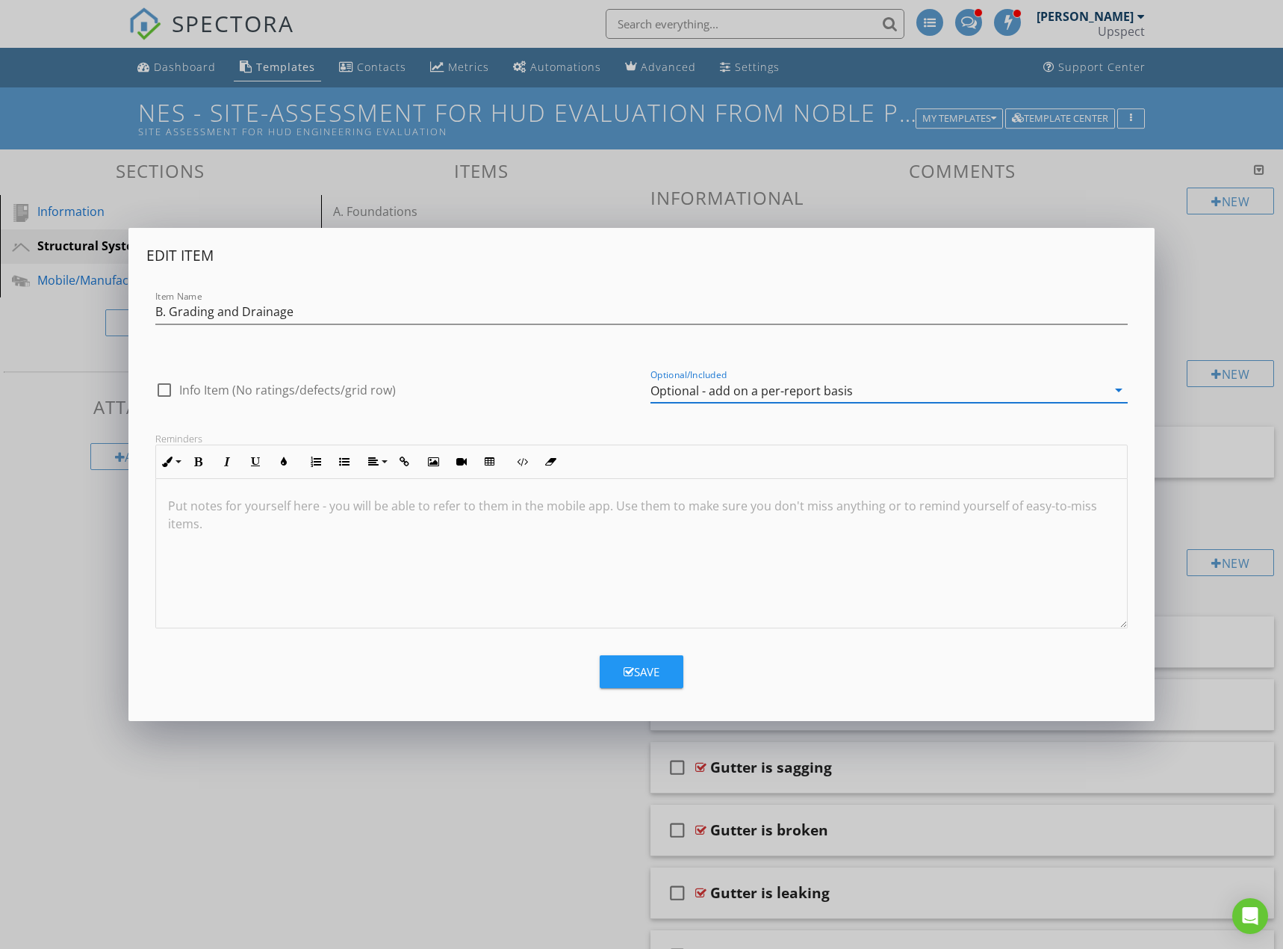
click at [641, 674] on div "Save" at bounding box center [642, 671] width 36 height 17
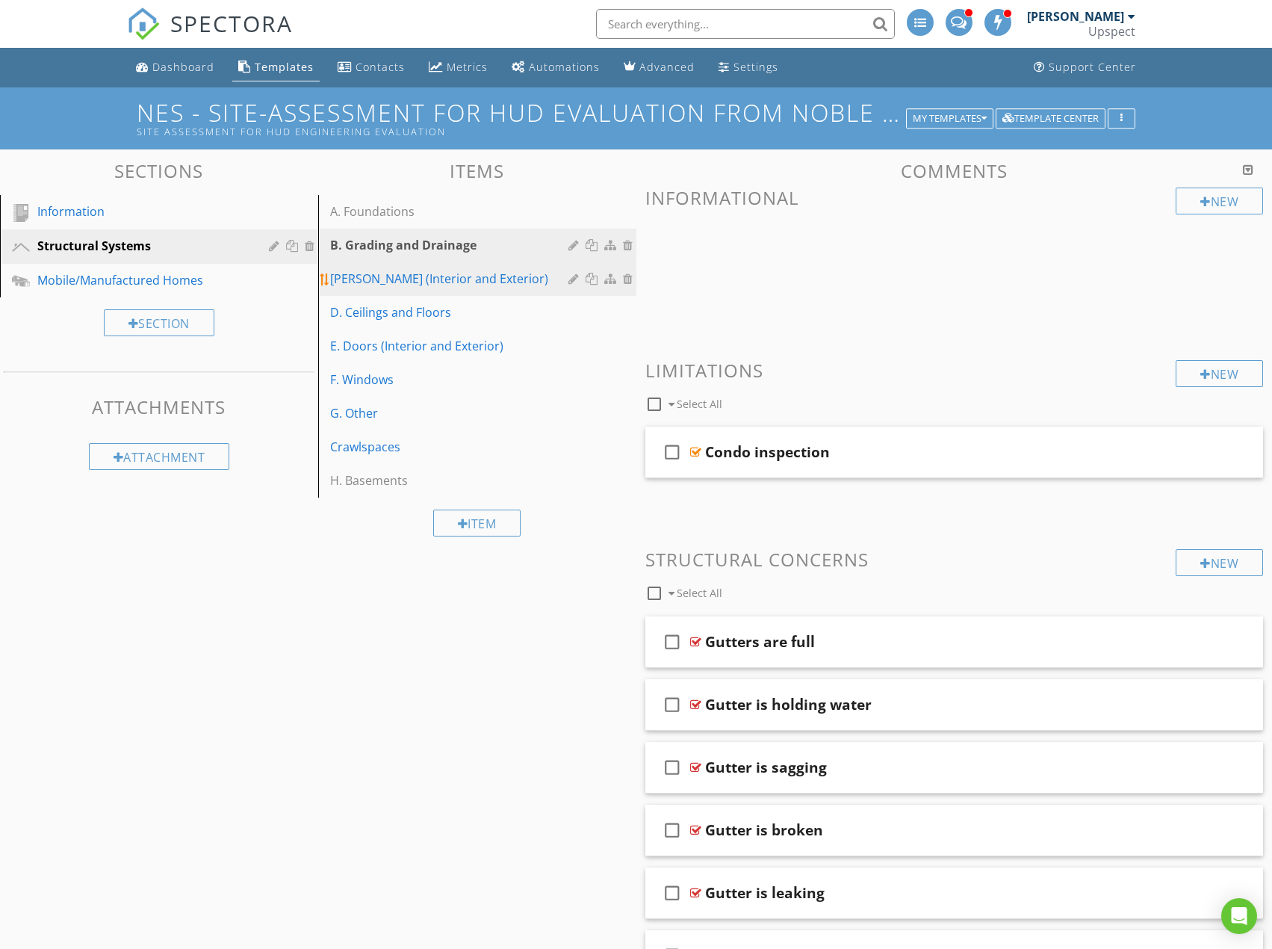
click at [569, 282] on div at bounding box center [575, 279] width 14 height 12
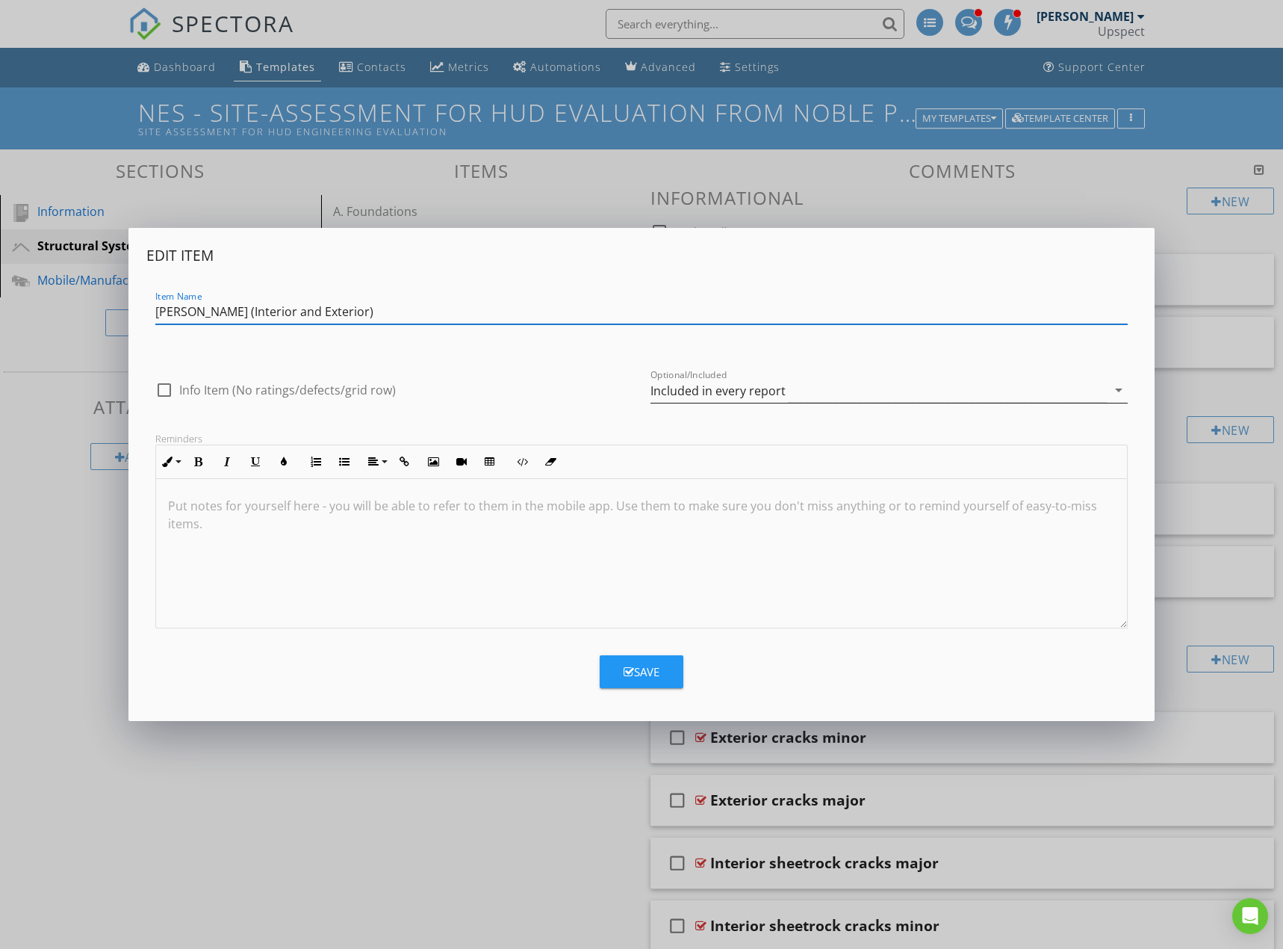
click at [692, 387] on div "Included in every report" at bounding box center [718, 390] width 135 height 13
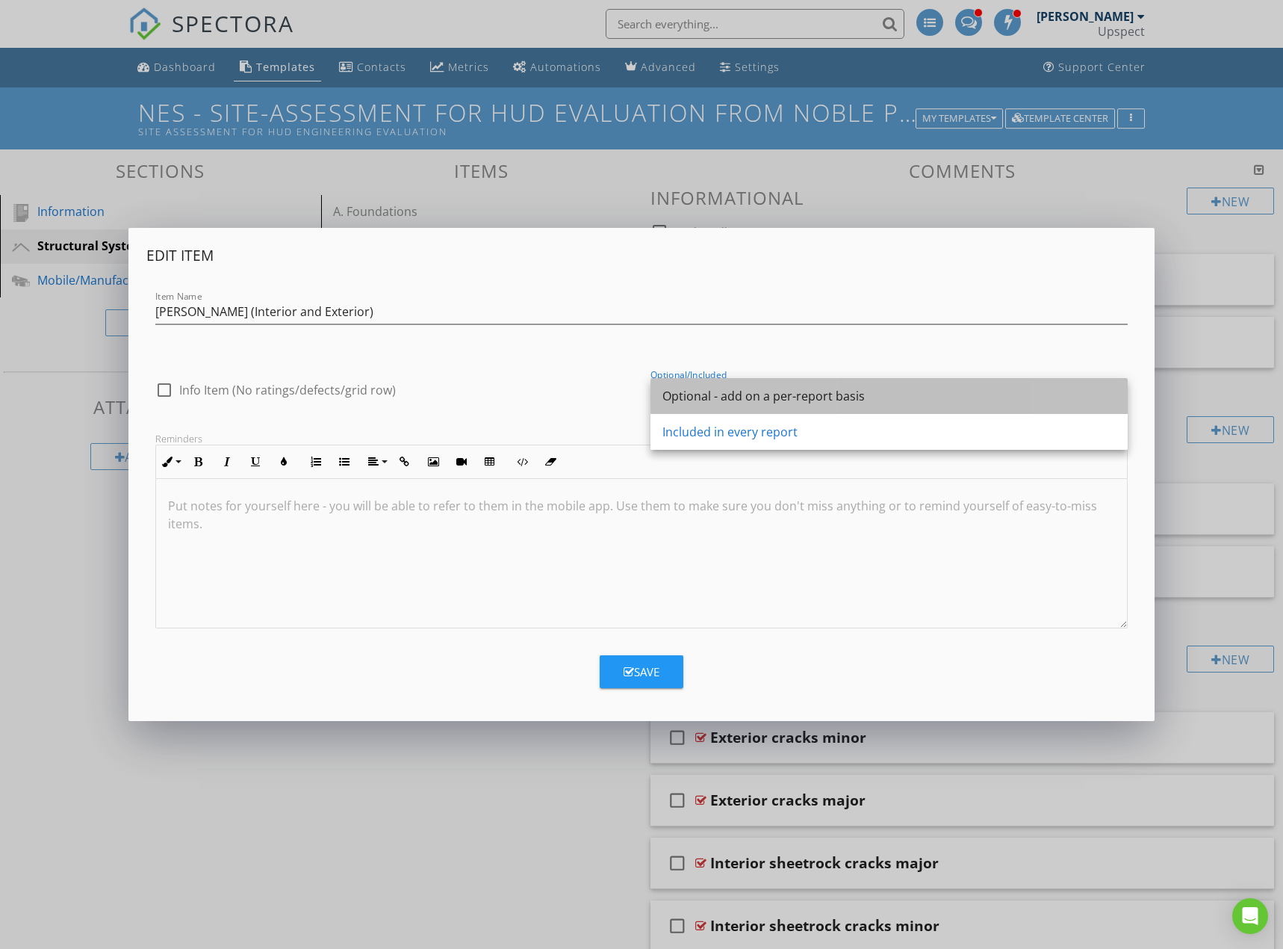
click at [696, 403] on div "Optional - add on a per-report basis" at bounding box center [889, 396] width 453 height 18
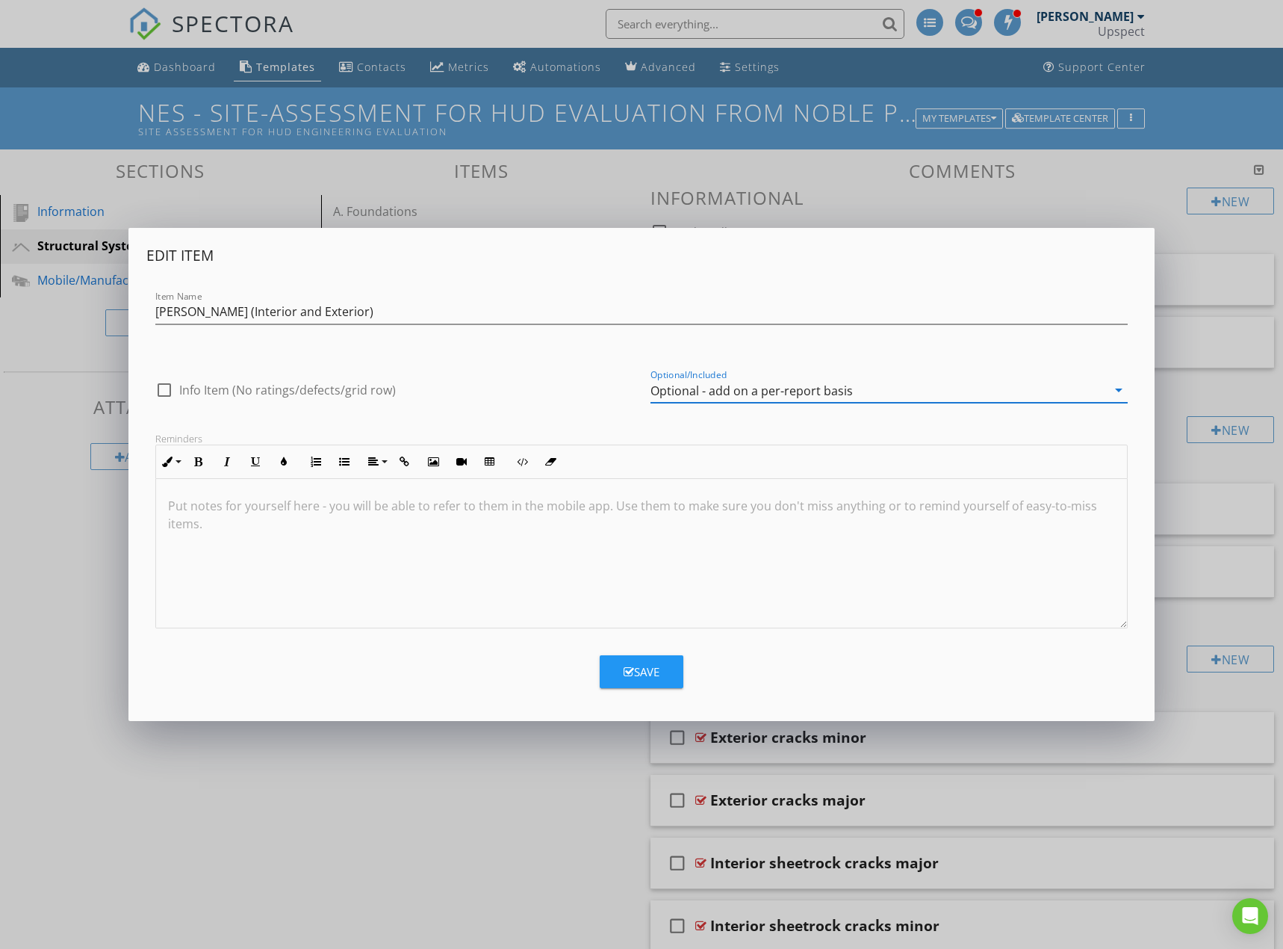
click at [653, 681] on button "Save" at bounding box center [642, 671] width 84 height 33
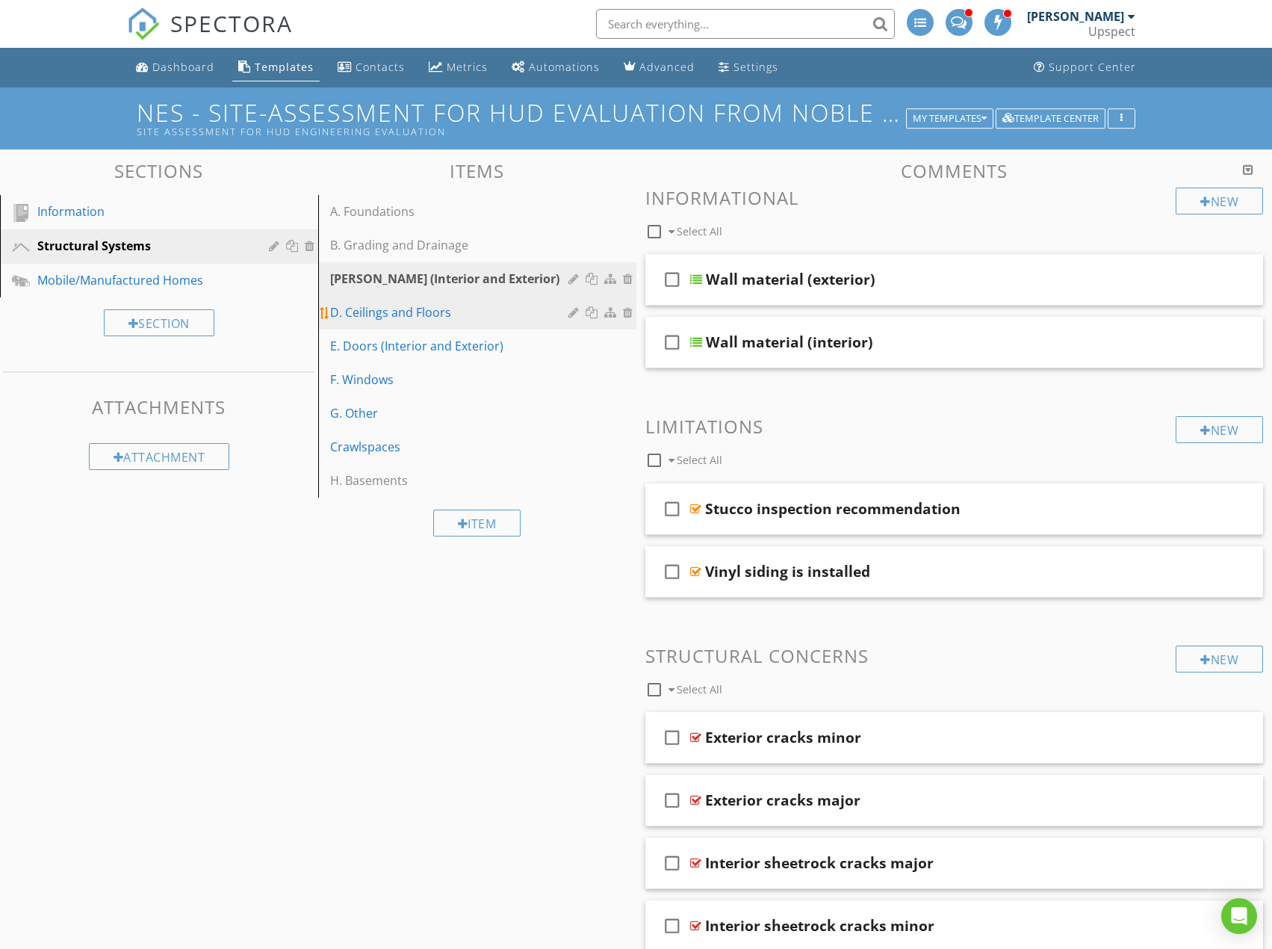
click at [485, 318] on div "D. Ceilings and Floors" at bounding box center [451, 312] width 243 height 18
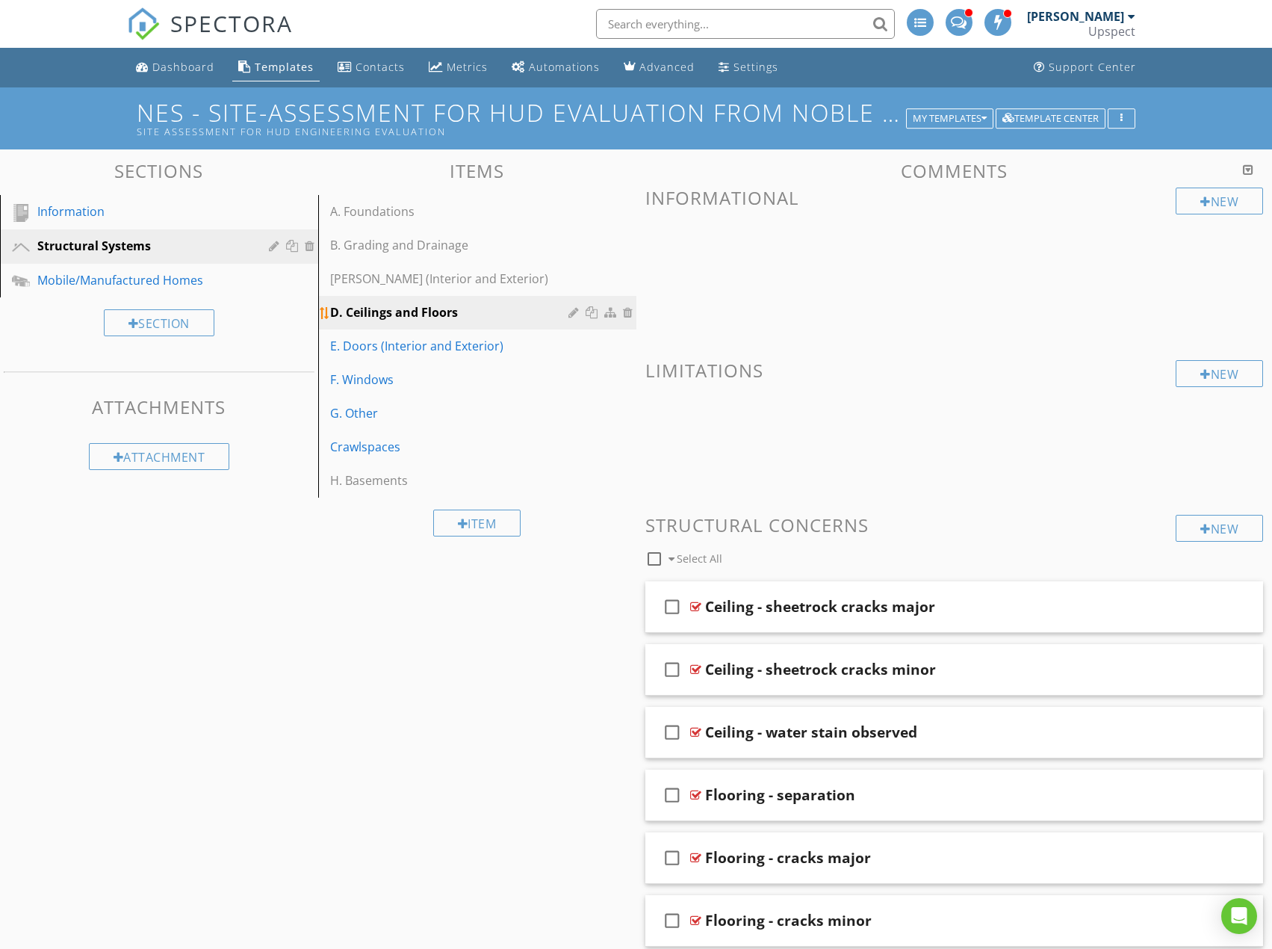
click at [570, 314] on div at bounding box center [575, 312] width 14 height 12
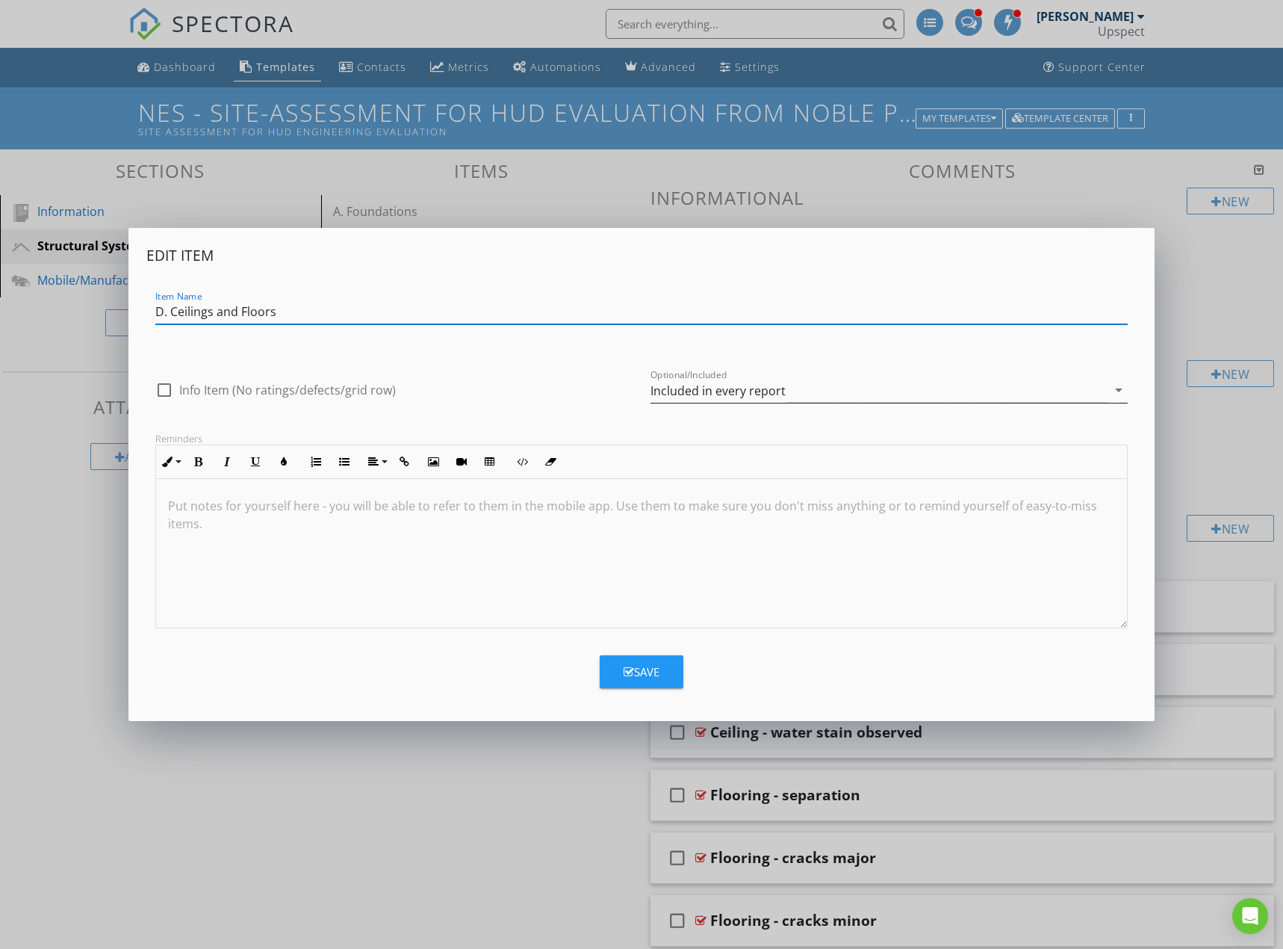
click at [668, 380] on div "Included in every report" at bounding box center [879, 390] width 456 height 25
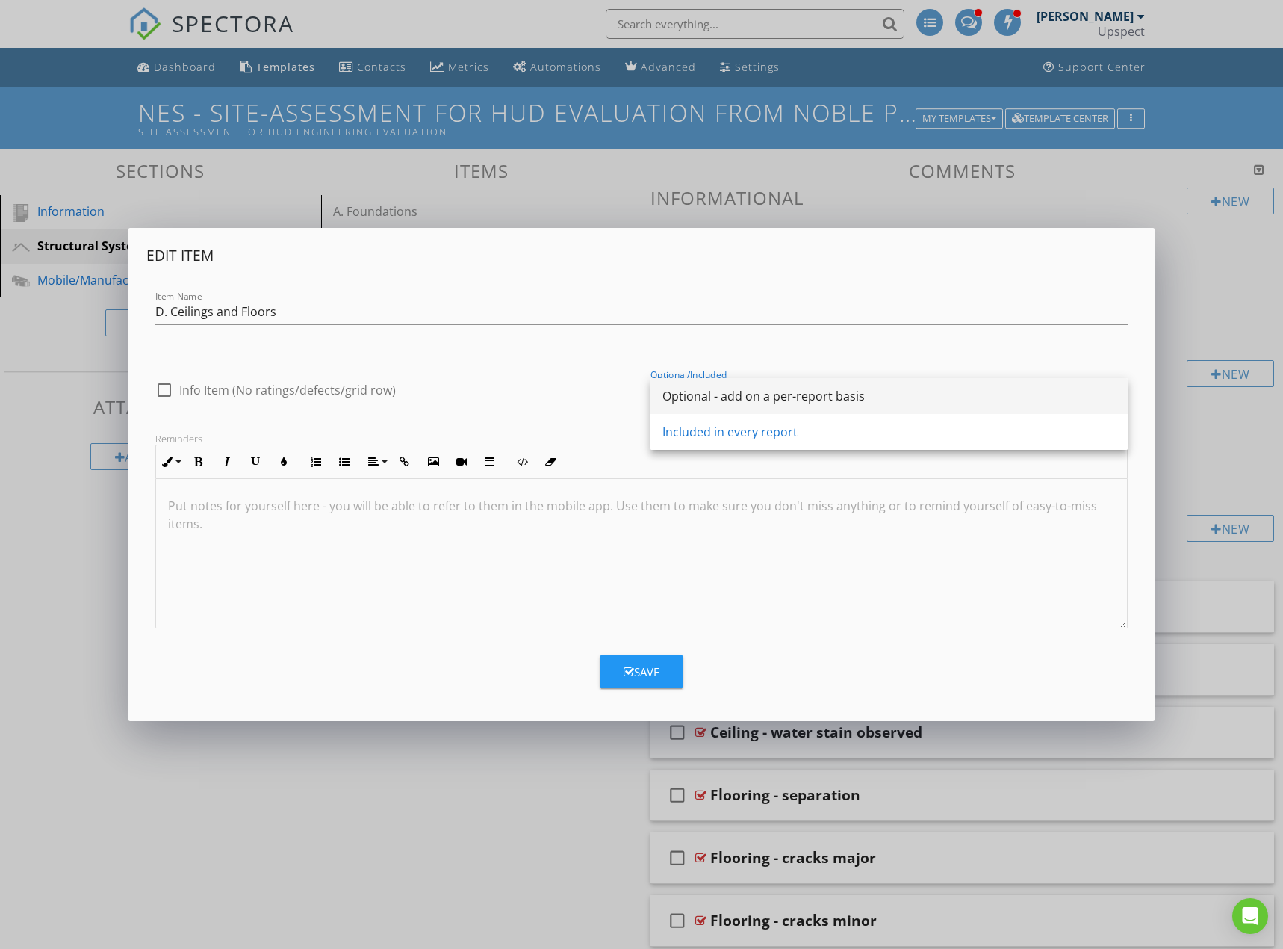
click at [688, 394] on div "Optional - add on a per-report basis" at bounding box center [889, 396] width 453 height 18
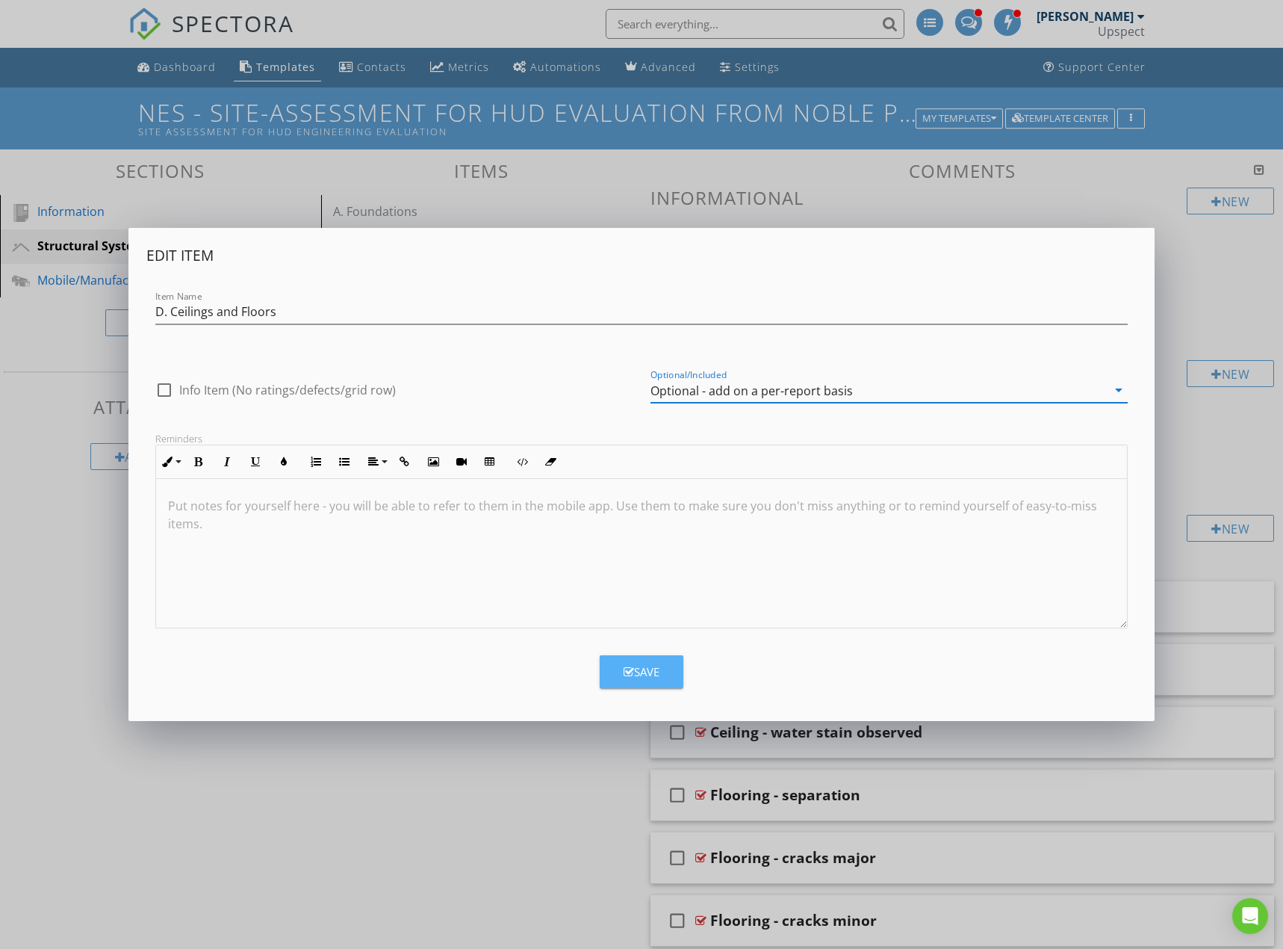
click at [652, 666] on div "Save" at bounding box center [642, 671] width 36 height 17
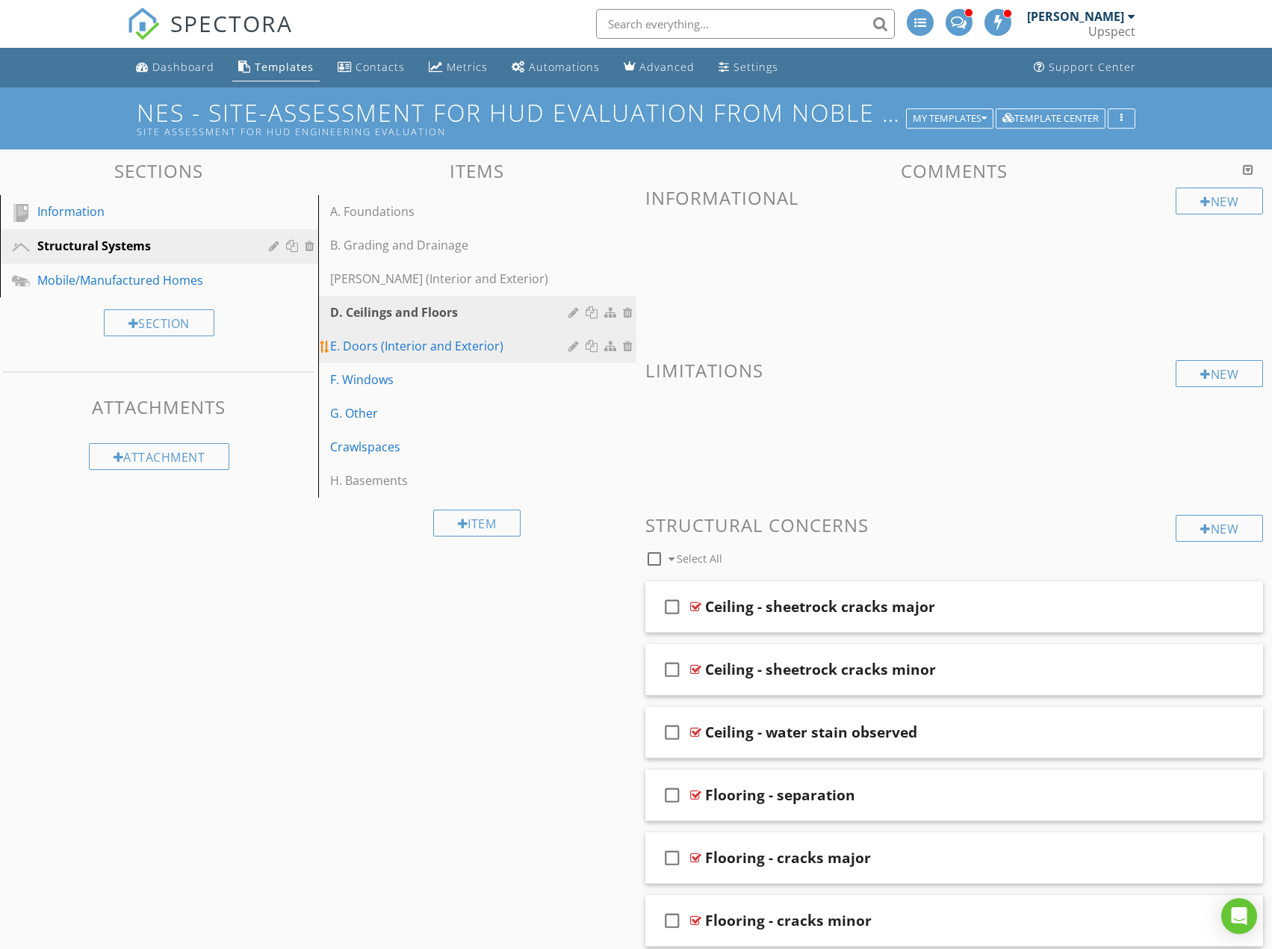
click at [575, 346] on div at bounding box center [575, 346] width 14 height 12
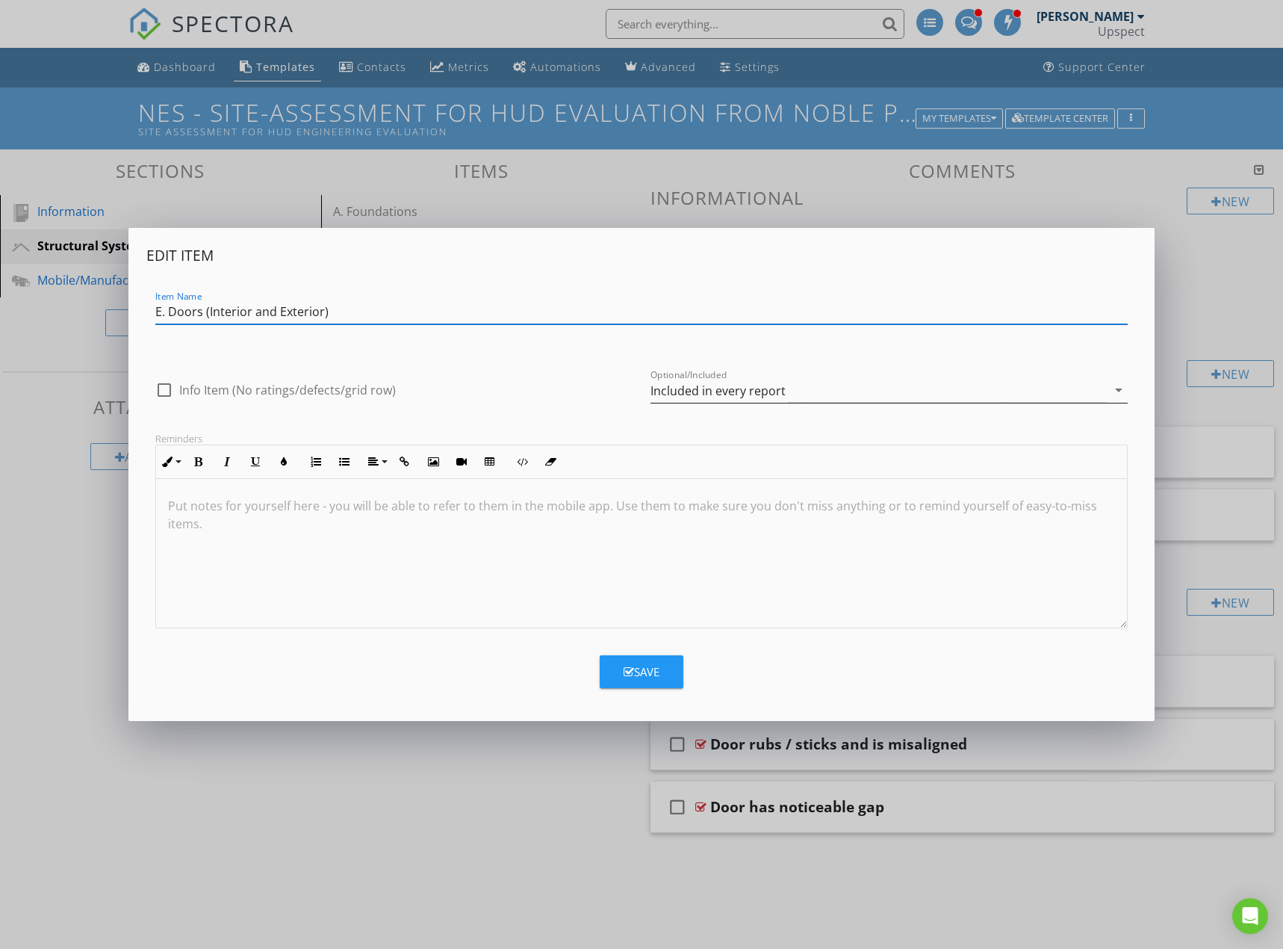
click at [689, 390] on div "Included in every report" at bounding box center [718, 390] width 135 height 13
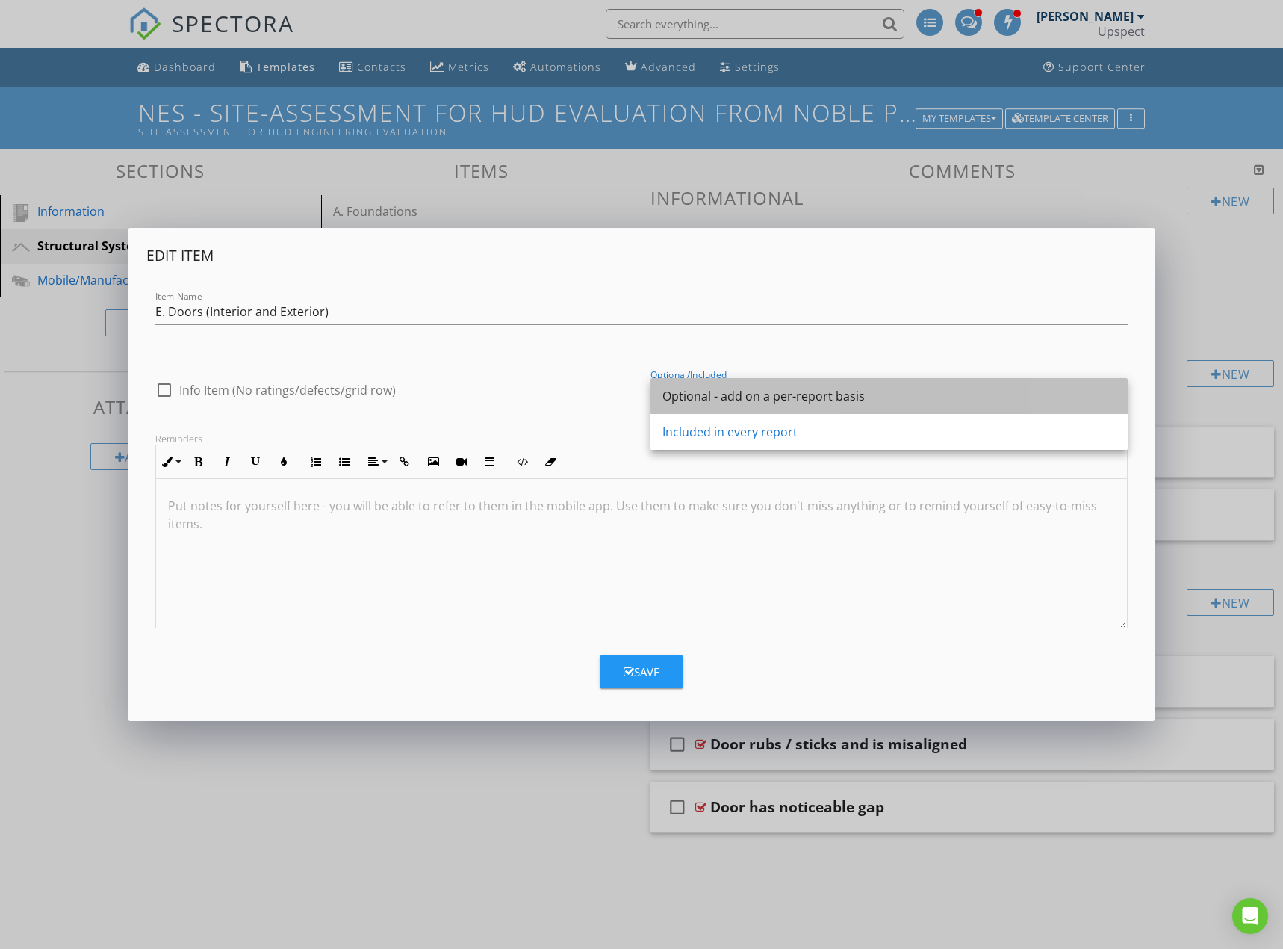
click at [706, 402] on div "Optional - add on a per-report basis" at bounding box center [889, 396] width 453 height 18
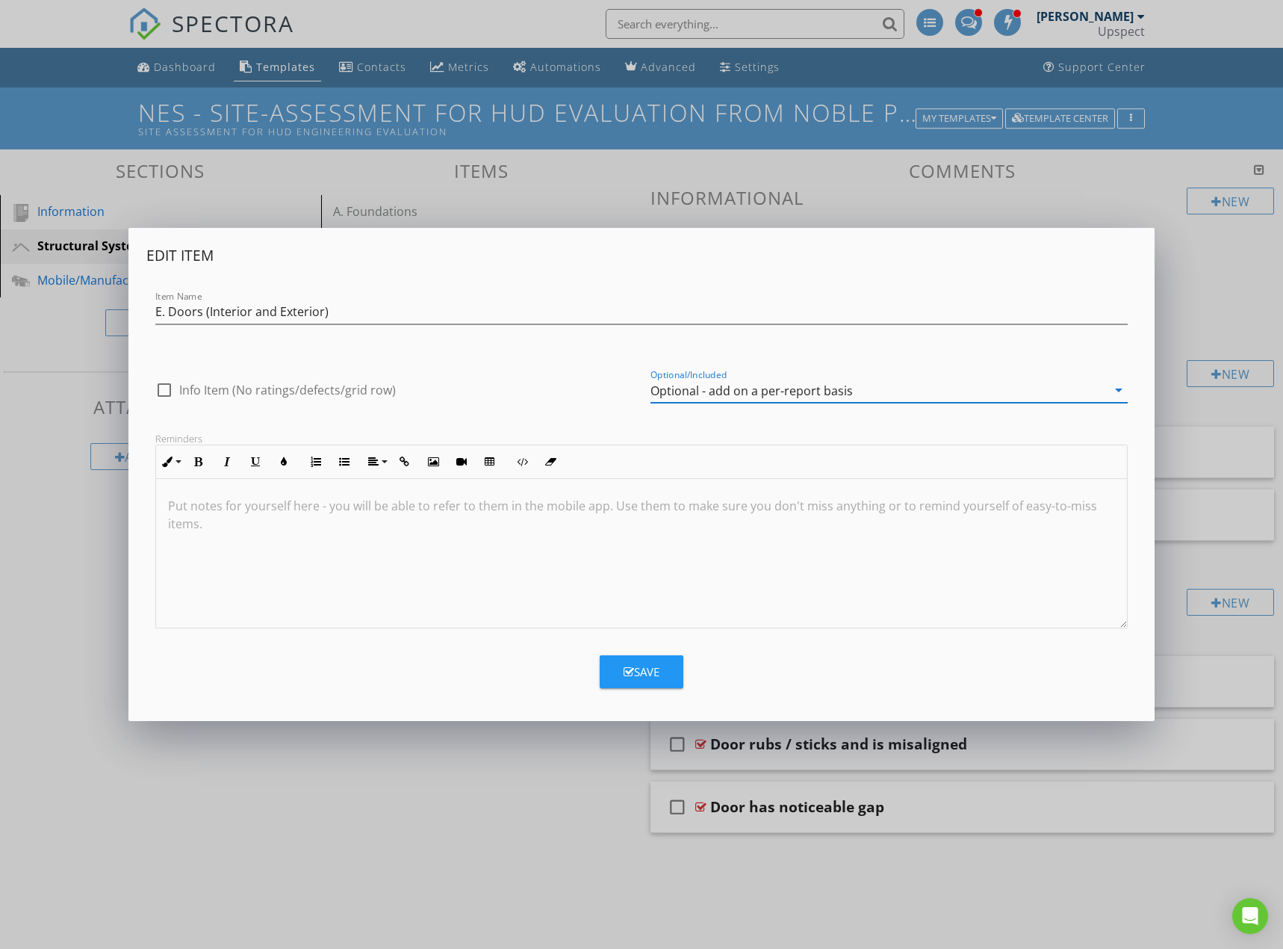
click at [654, 667] on div "Save" at bounding box center [642, 671] width 36 height 17
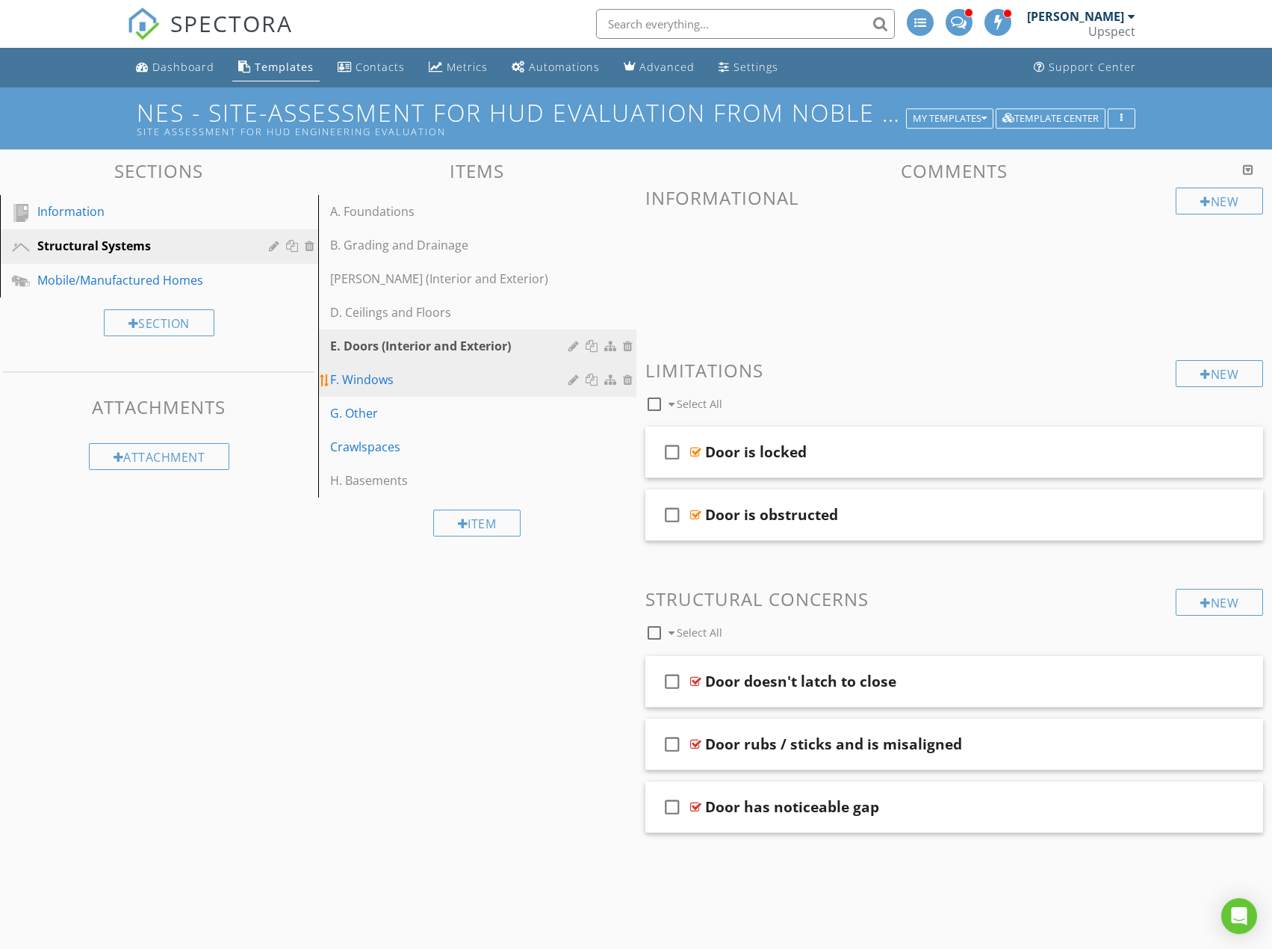
click at [573, 383] on div at bounding box center [575, 379] width 14 height 12
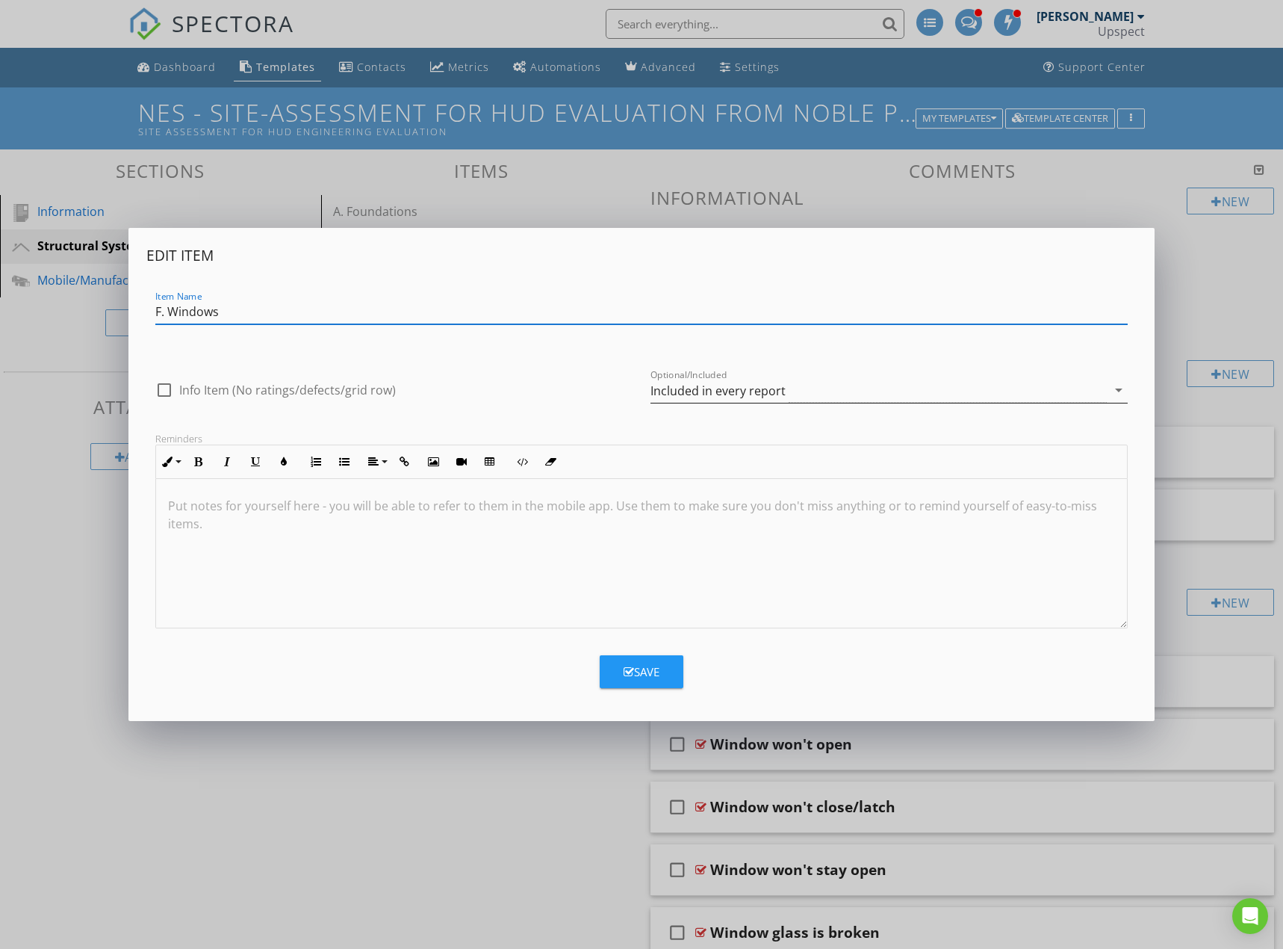
click at [657, 394] on div "Included in every report" at bounding box center [718, 390] width 135 height 13
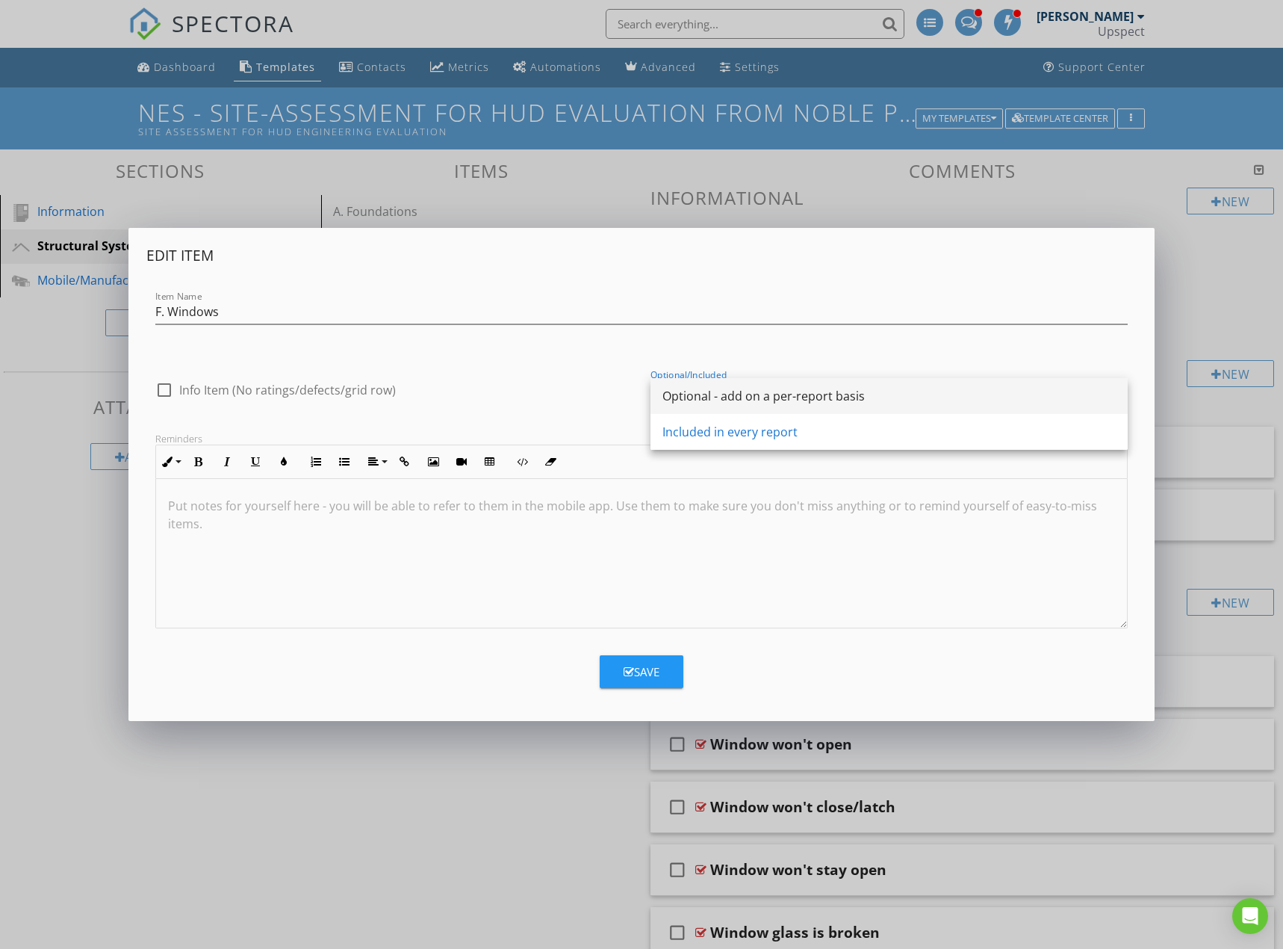
click at [695, 397] on div "Optional - add on a per-report basis" at bounding box center [889, 396] width 453 height 18
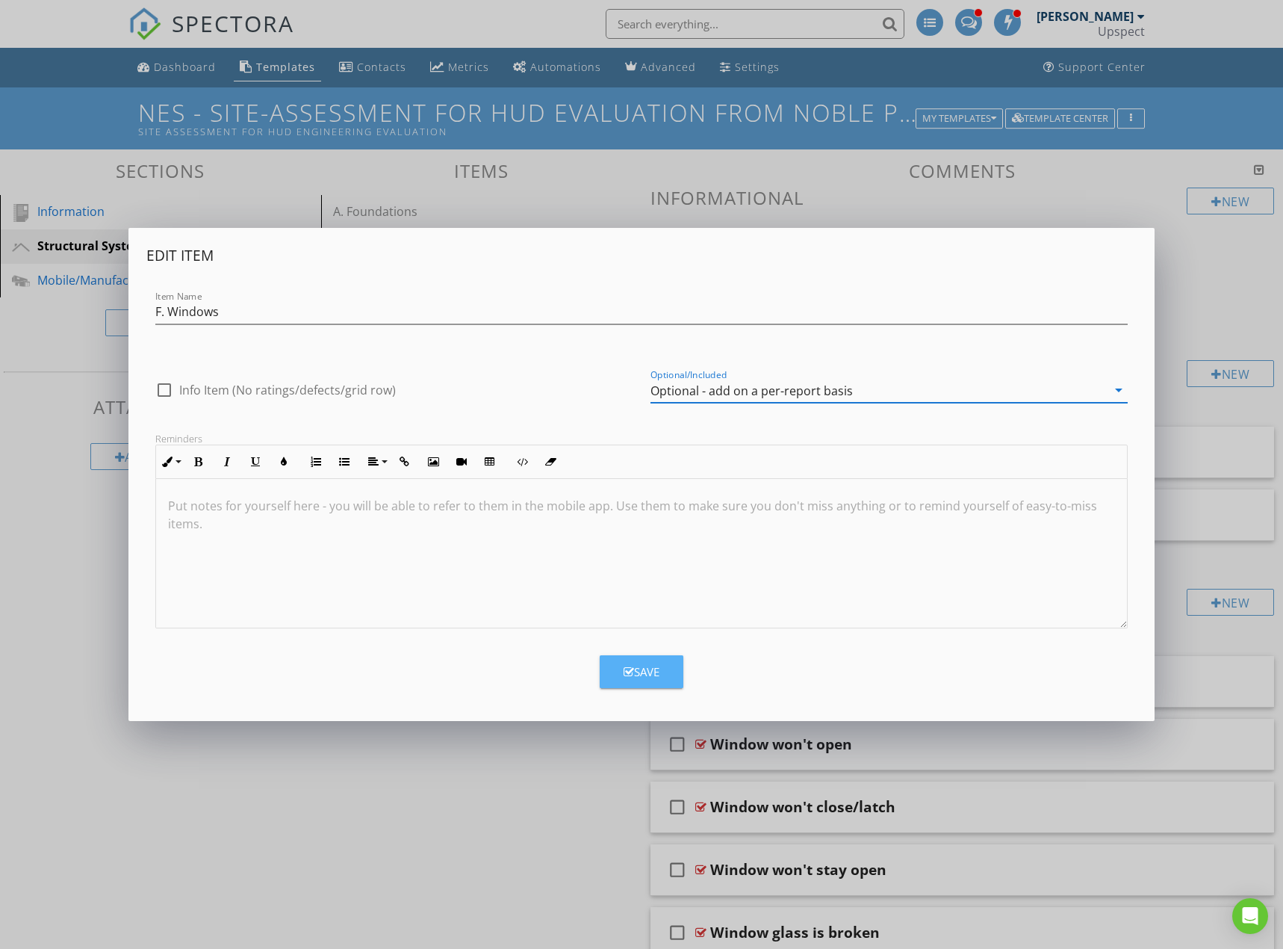
click at [640, 682] on button "Save" at bounding box center [642, 671] width 84 height 33
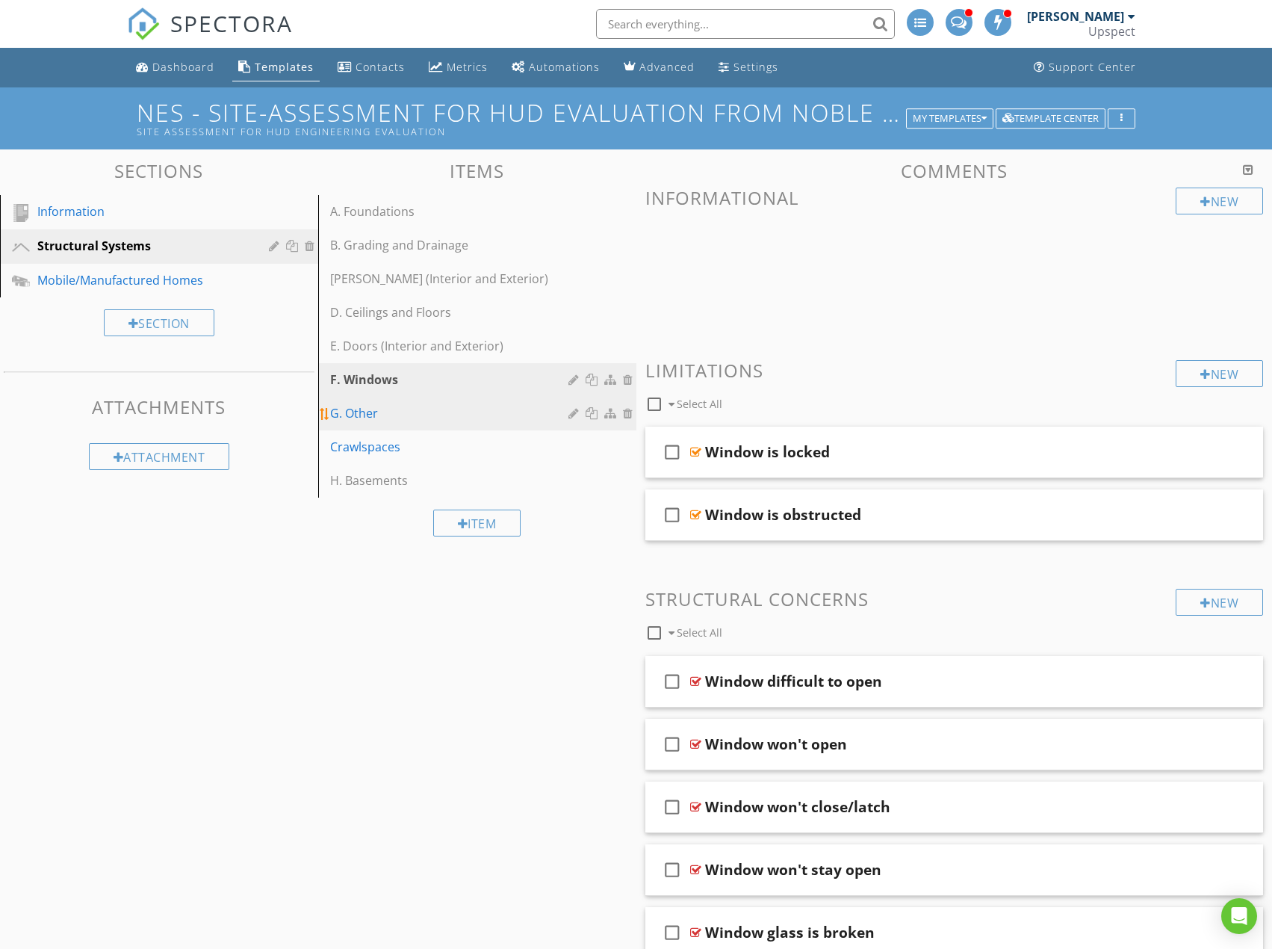
click at [571, 415] on div at bounding box center [575, 413] width 14 height 12
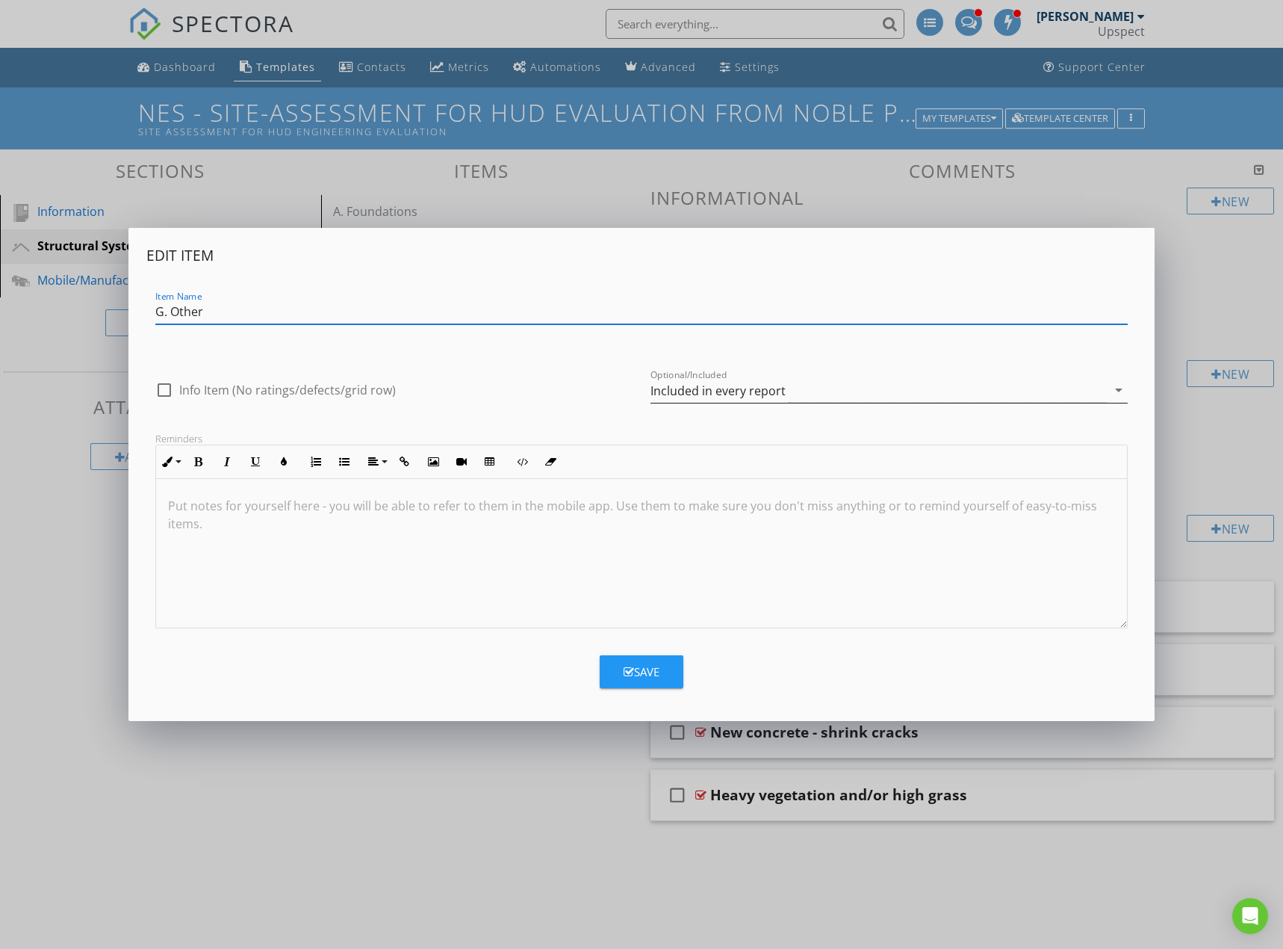
click at [749, 379] on div "Included in every report" at bounding box center [879, 390] width 456 height 25
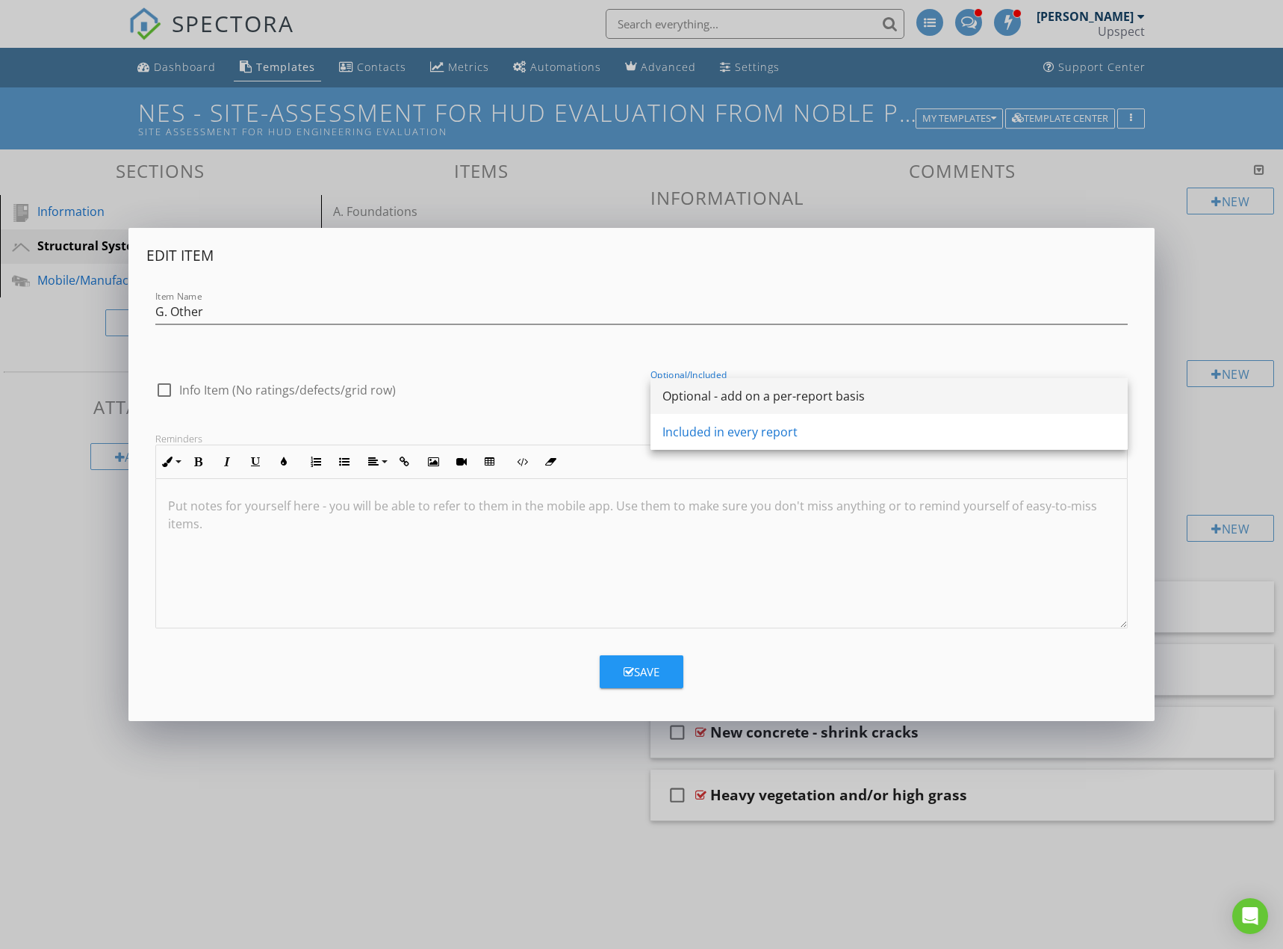
click at [741, 397] on div "Optional - add on a per-report basis" at bounding box center [889, 396] width 453 height 18
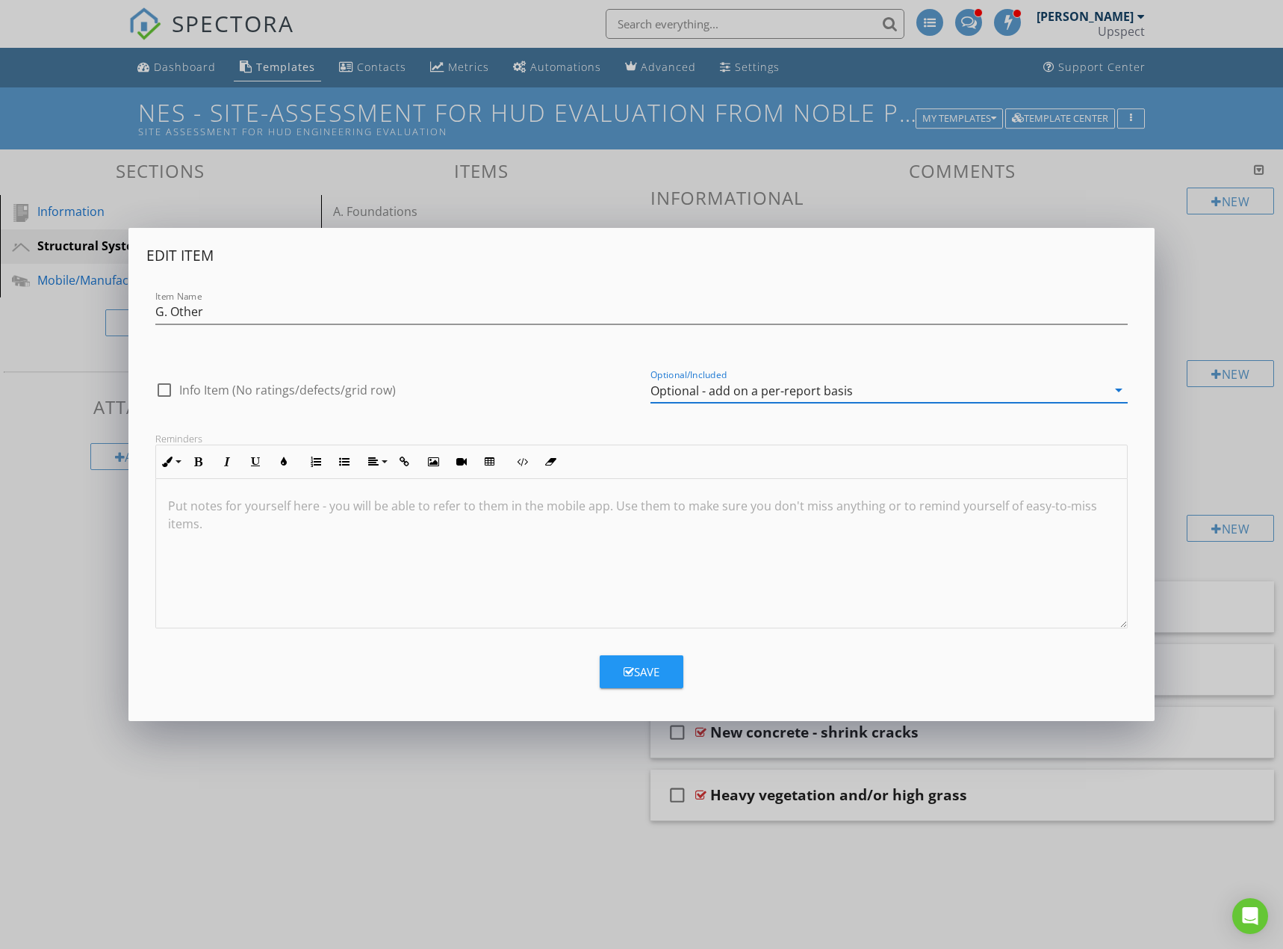
click at [664, 672] on button "Save" at bounding box center [642, 671] width 84 height 33
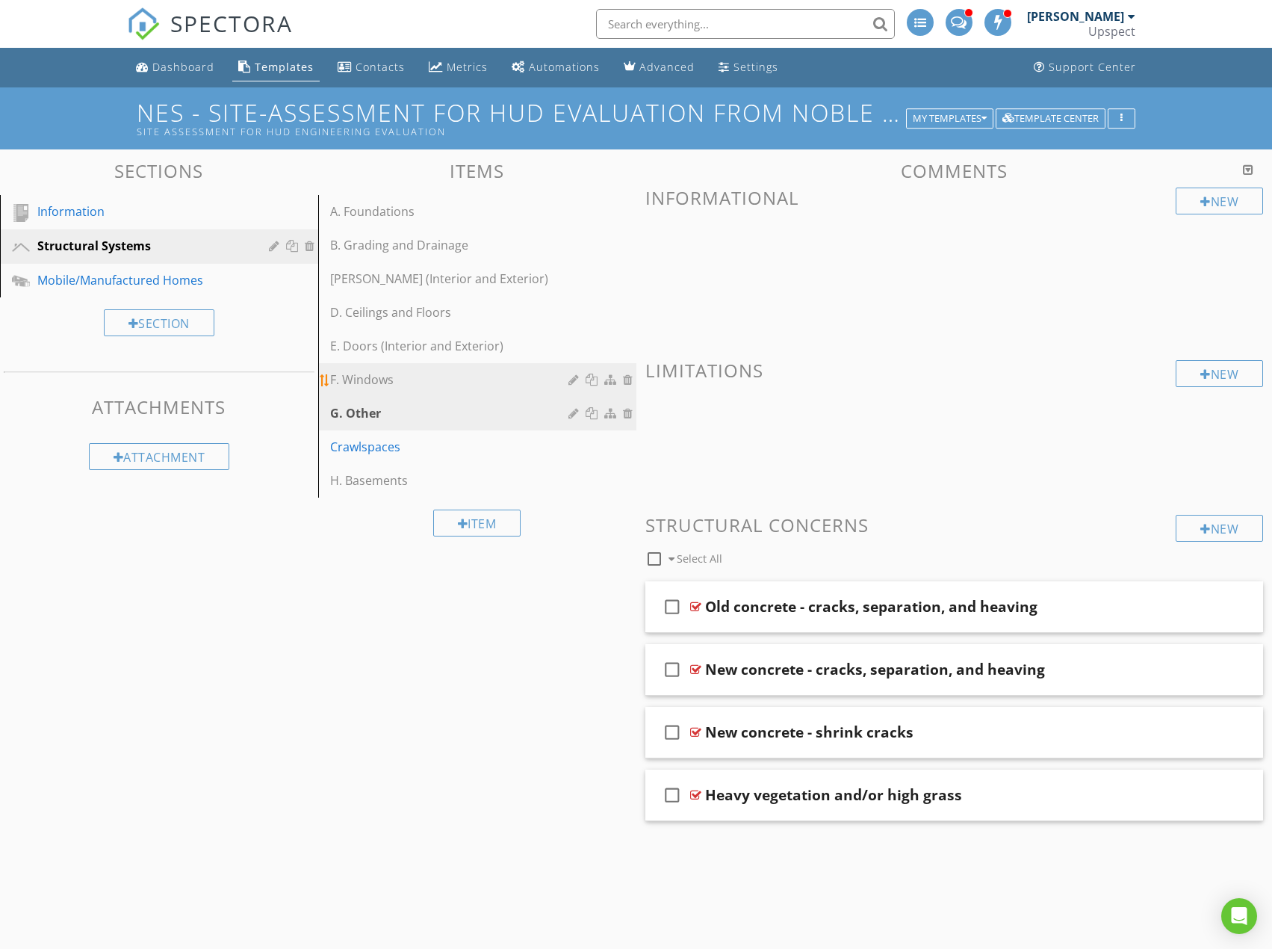
click at [549, 377] on div "F. Windows" at bounding box center [451, 379] width 243 height 18
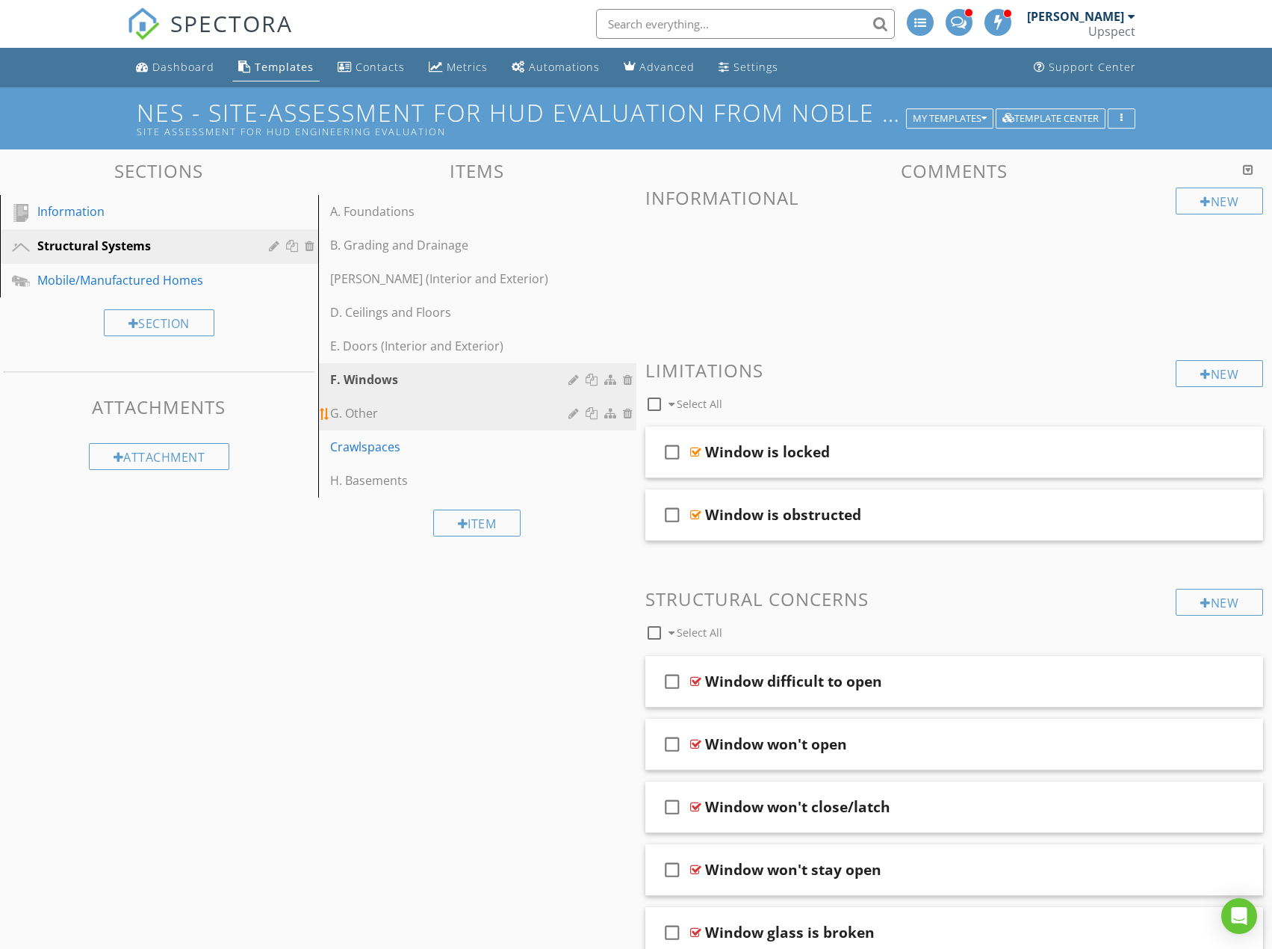
click at [499, 409] on div "G. Other" at bounding box center [451, 413] width 243 height 18
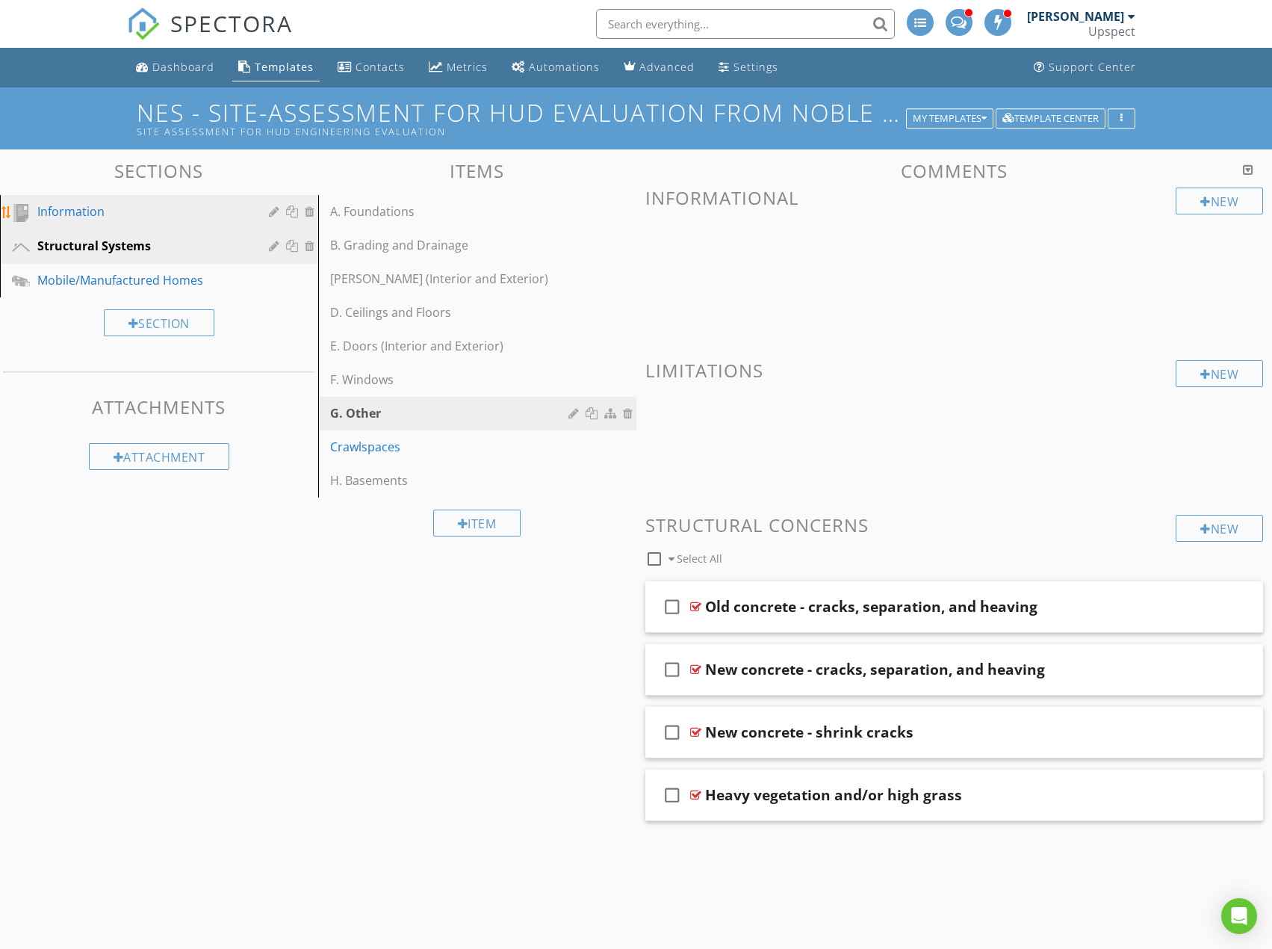
click at [118, 220] on div "Information" at bounding box center [142, 211] width 210 height 18
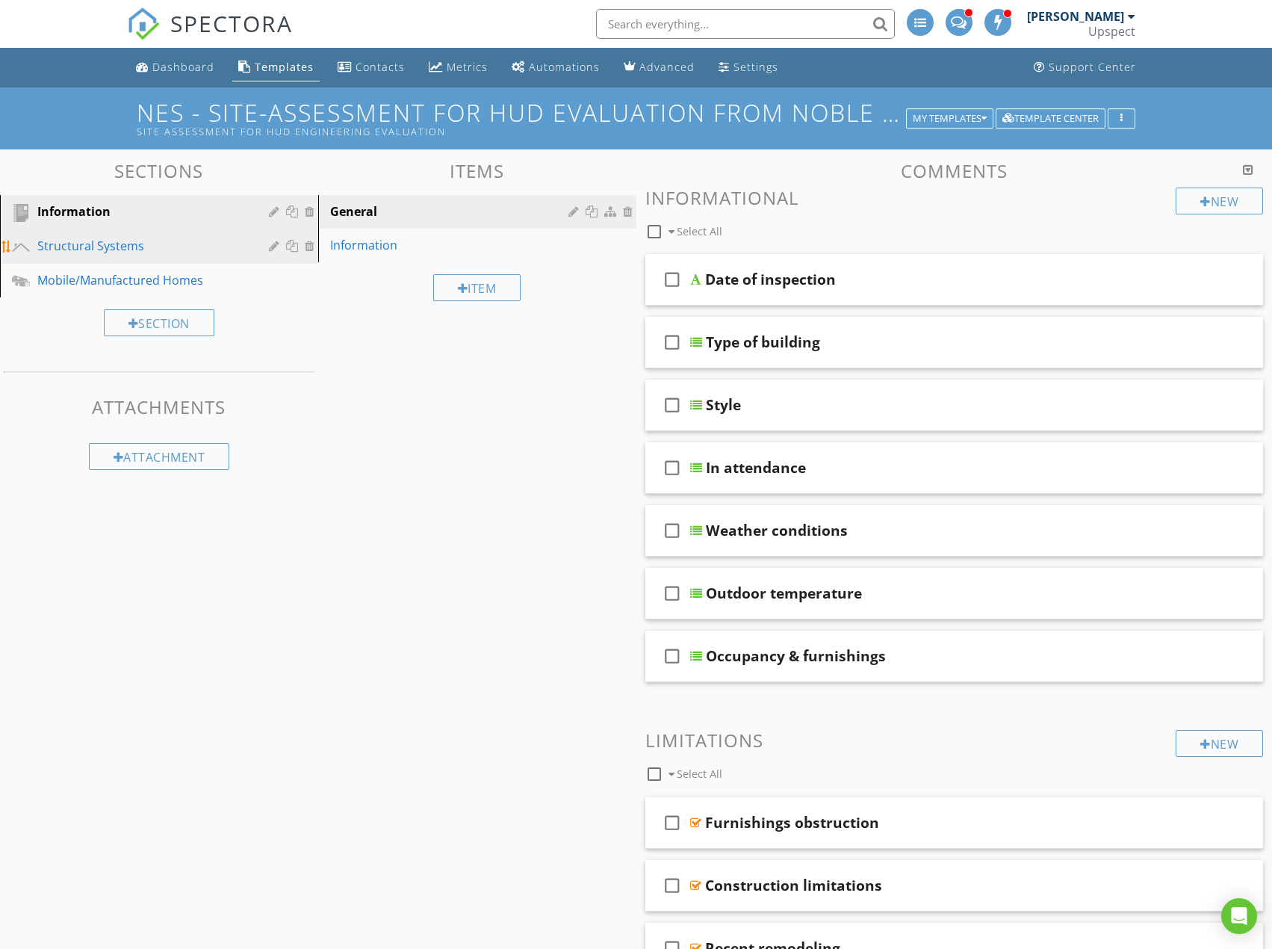
click at [156, 245] on div "Structural Systems" at bounding box center [142, 246] width 210 height 18
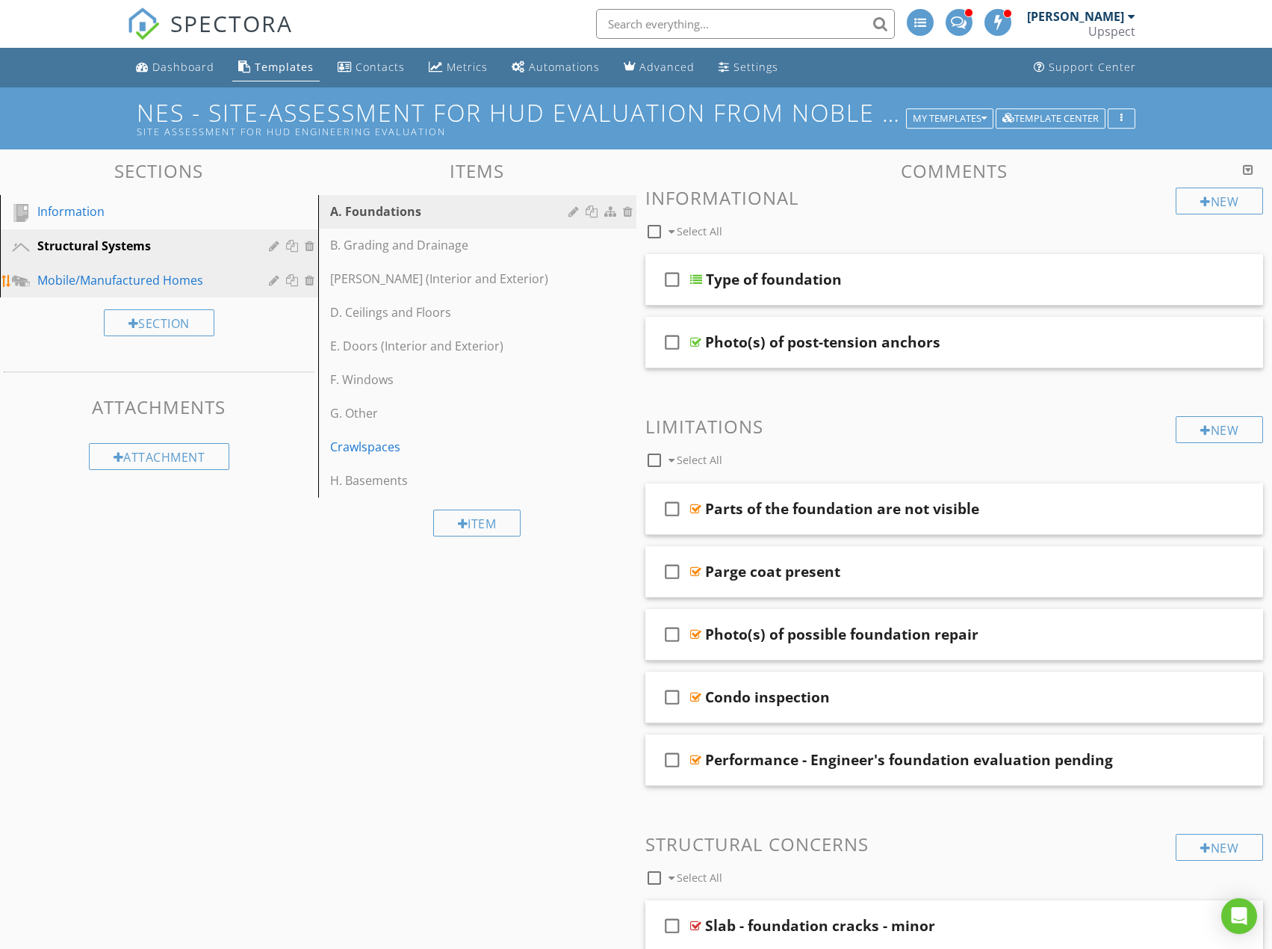
click at [176, 285] on div "Mobile/Manufactured Homes" at bounding box center [142, 280] width 210 height 18
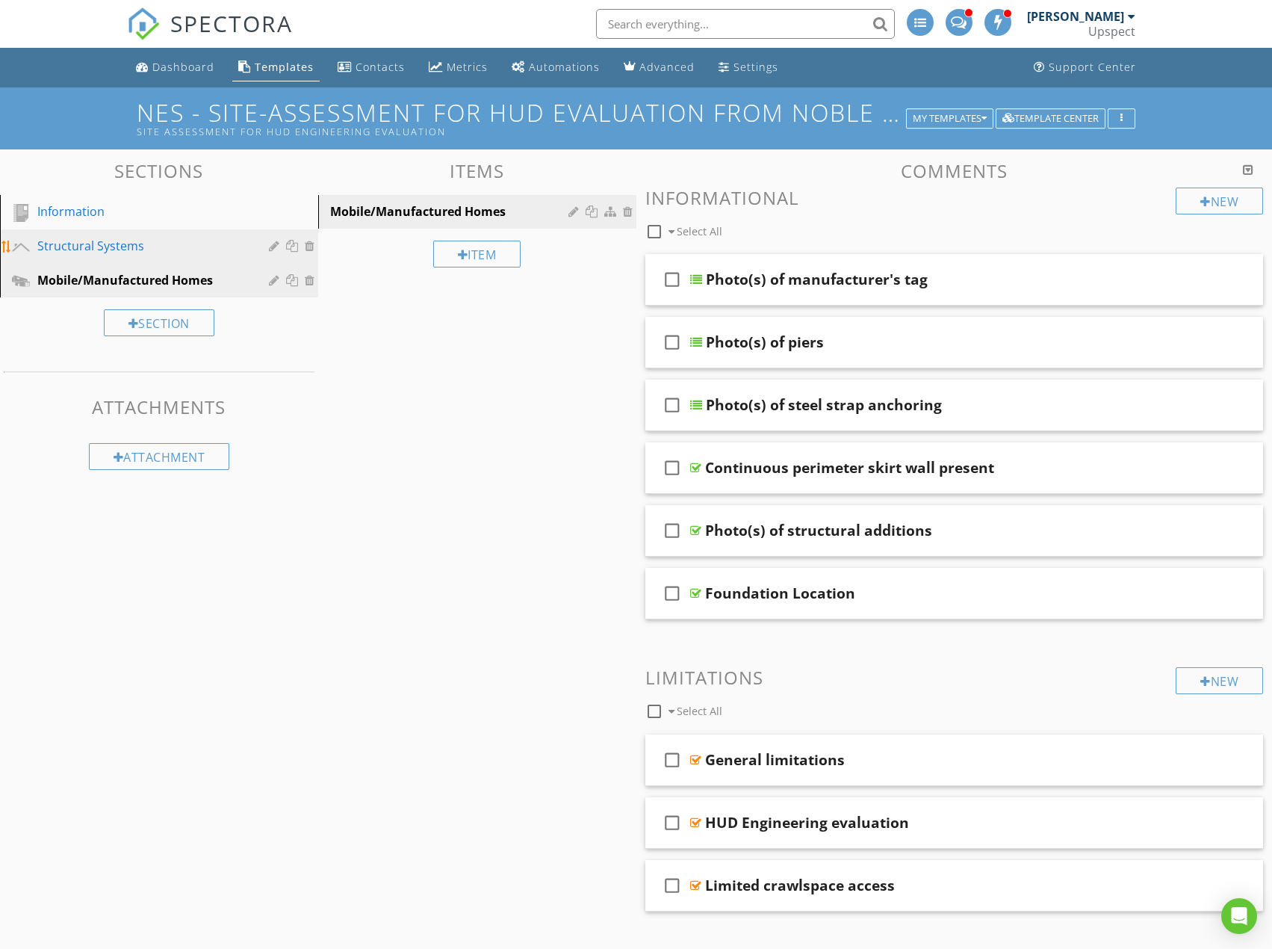
click at [208, 241] on div "Structural Systems" at bounding box center [142, 246] width 210 height 18
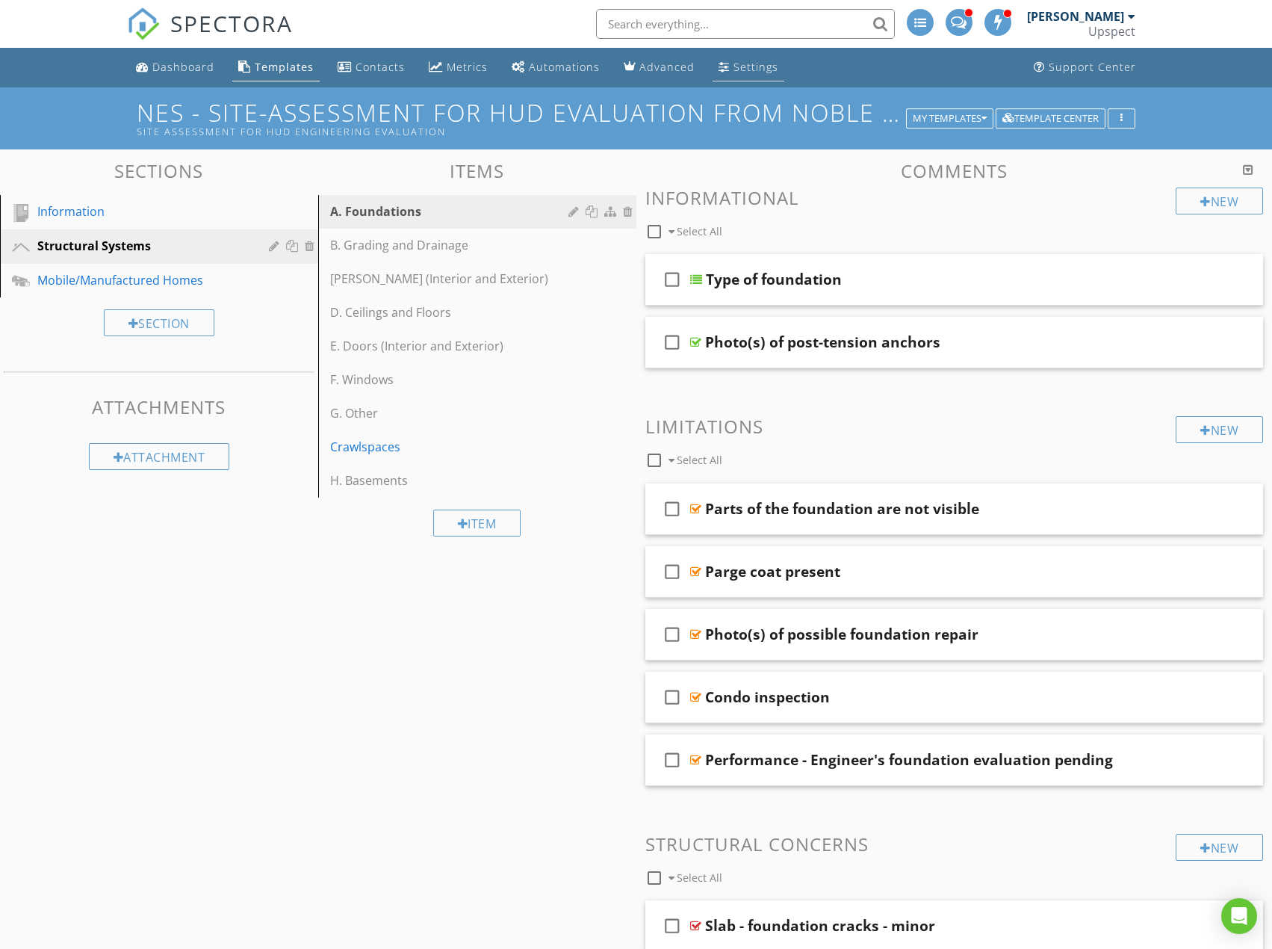
click at [736, 67] on div "Settings" at bounding box center [756, 67] width 45 height 14
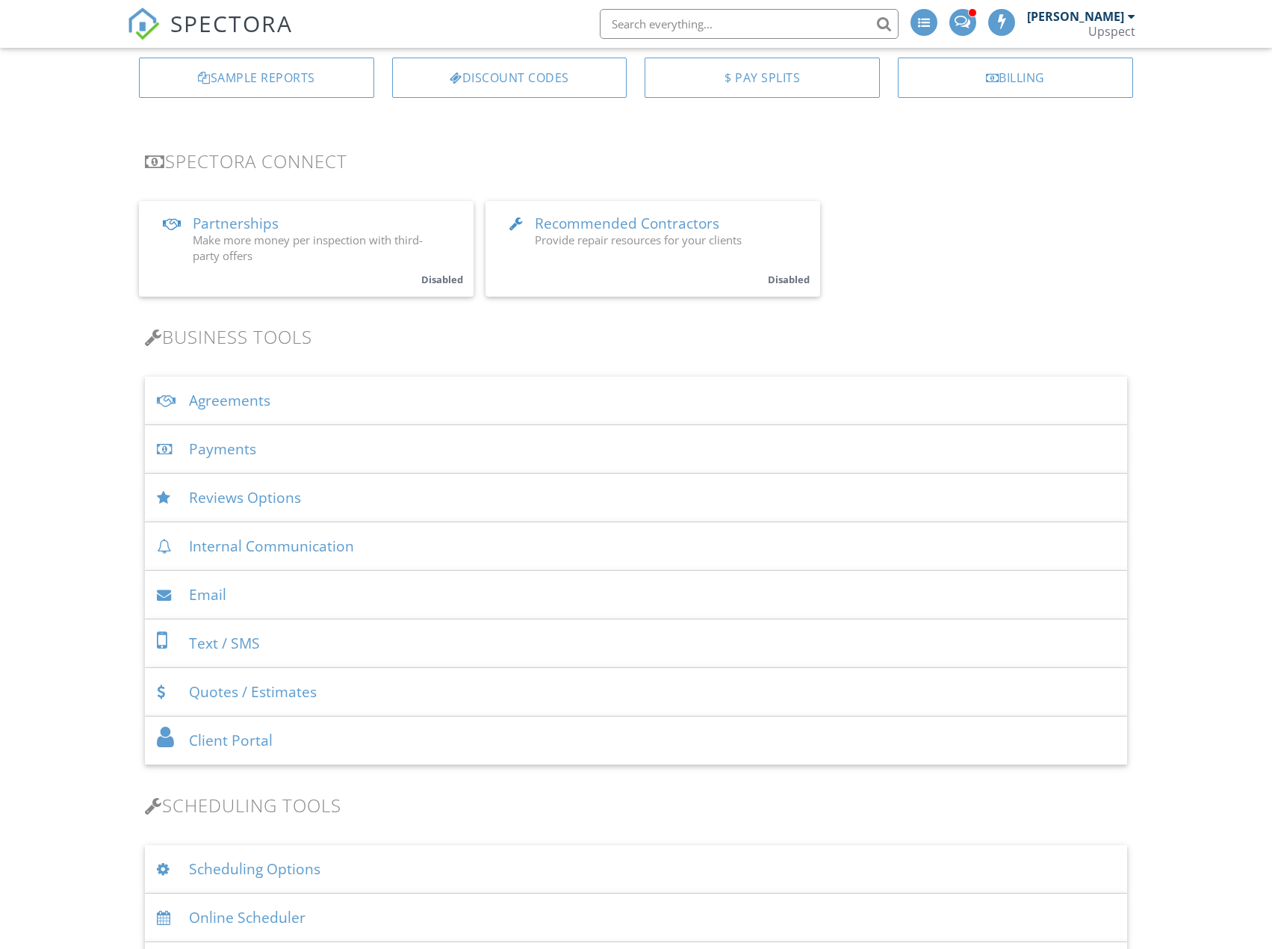
click at [415, 403] on div "Agreements" at bounding box center [636, 400] width 982 height 49
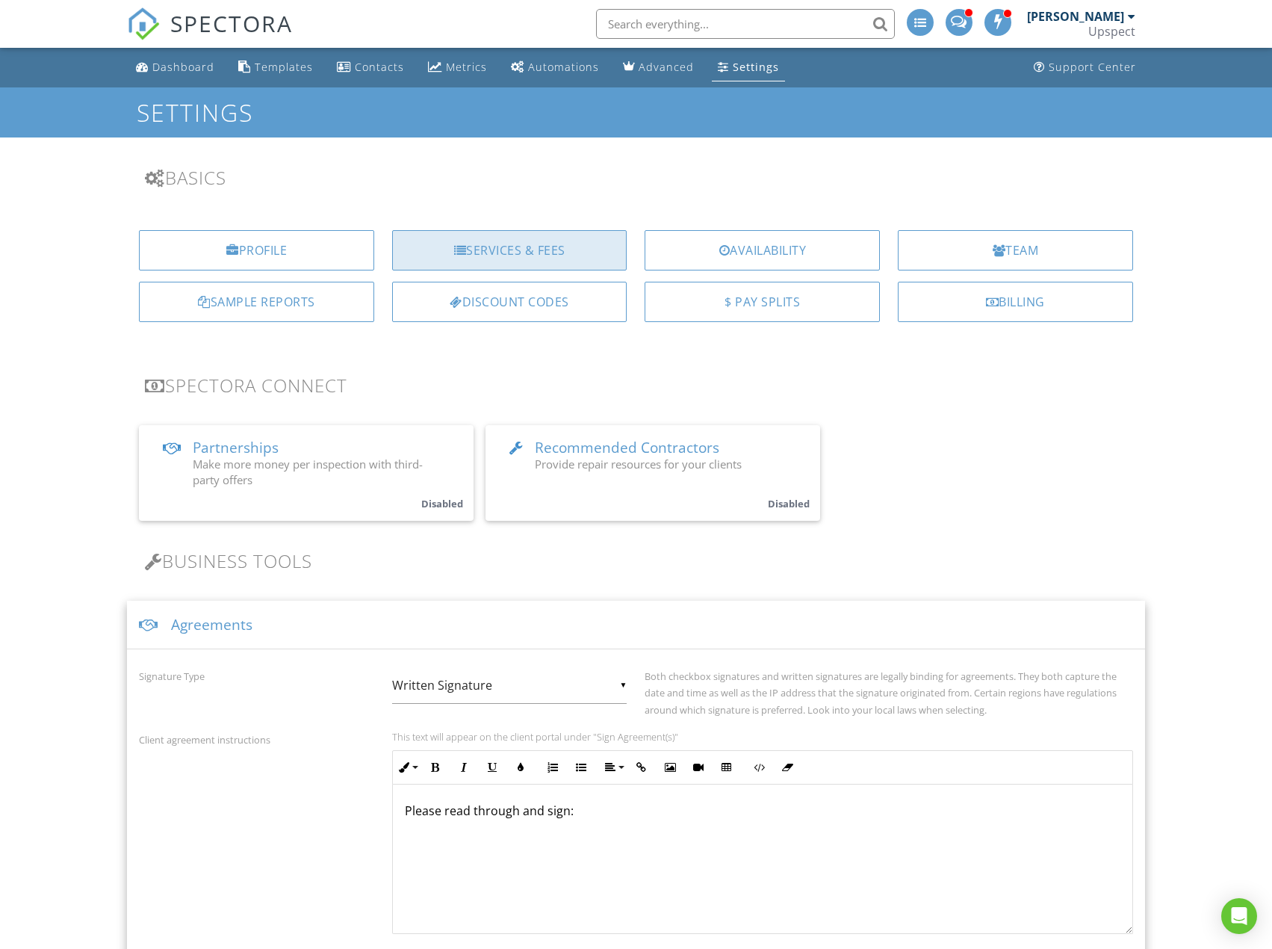
click at [527, 241] on div "Services & Fees" at bounding box center [509, 250] width 235 height 40
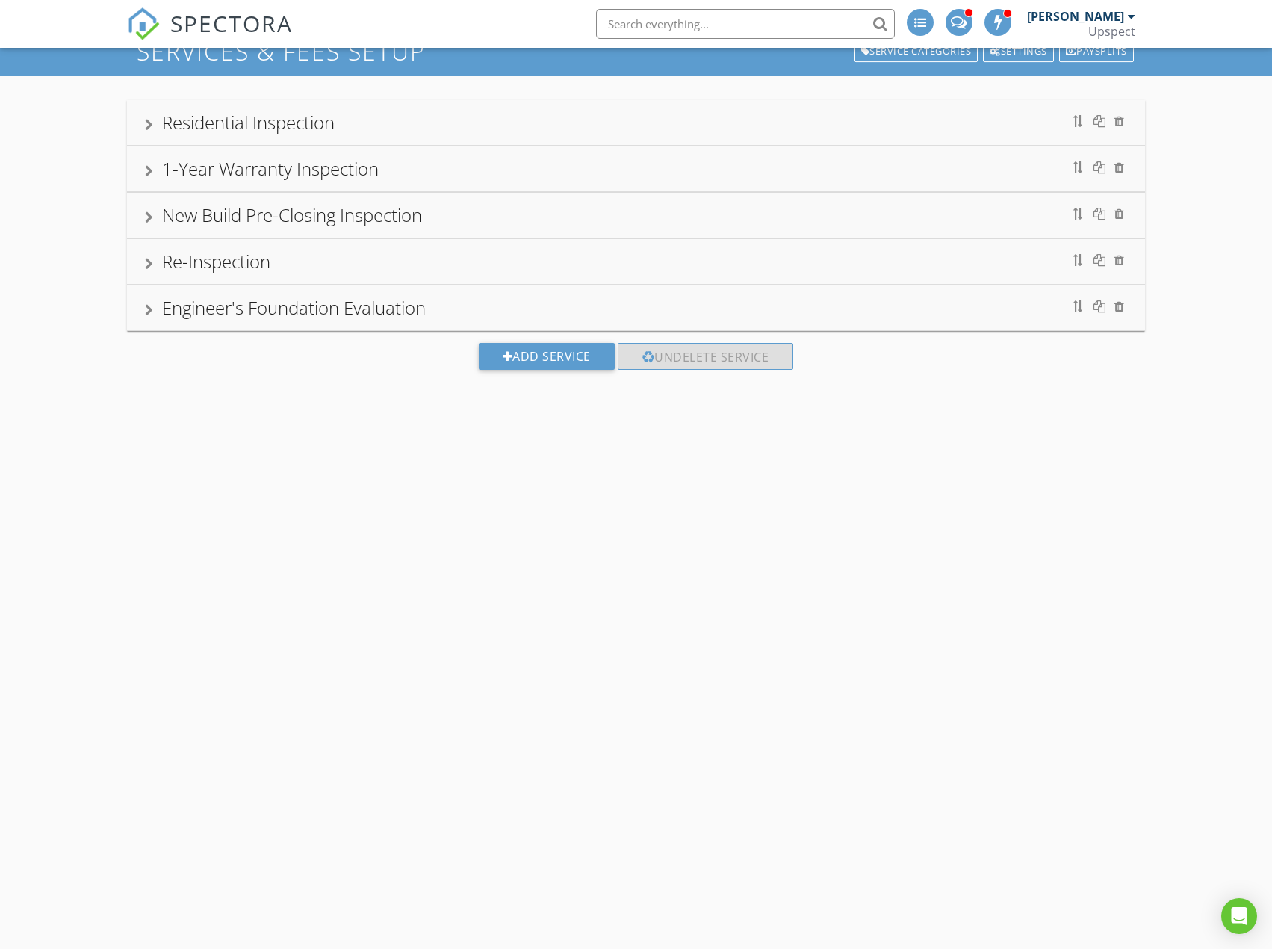
scroll to position [87, 0]
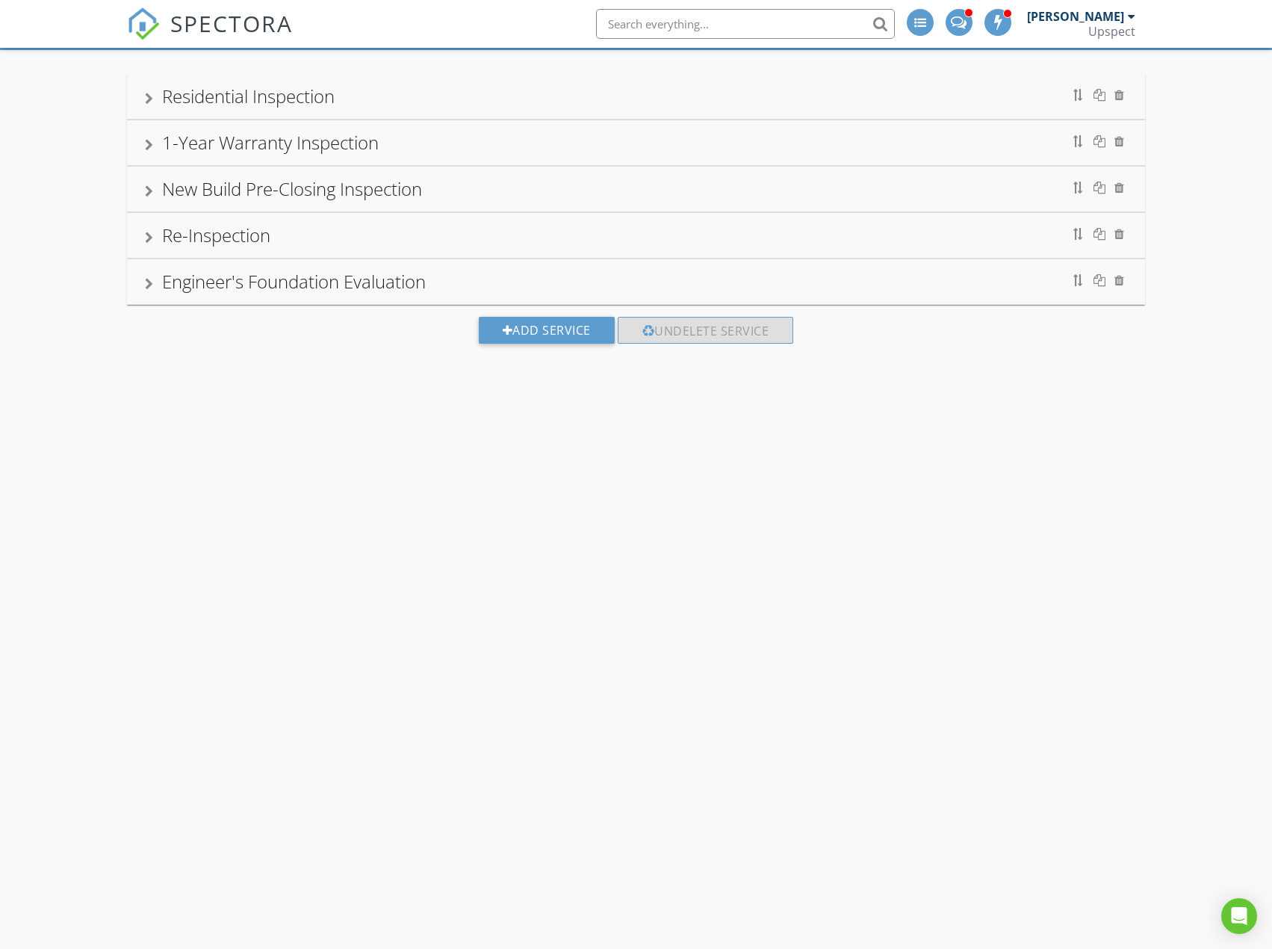
click at [412, 302] on div "Engineer's Foundation Evaluation" at bounding box center [635, 281] width 1017 height 45
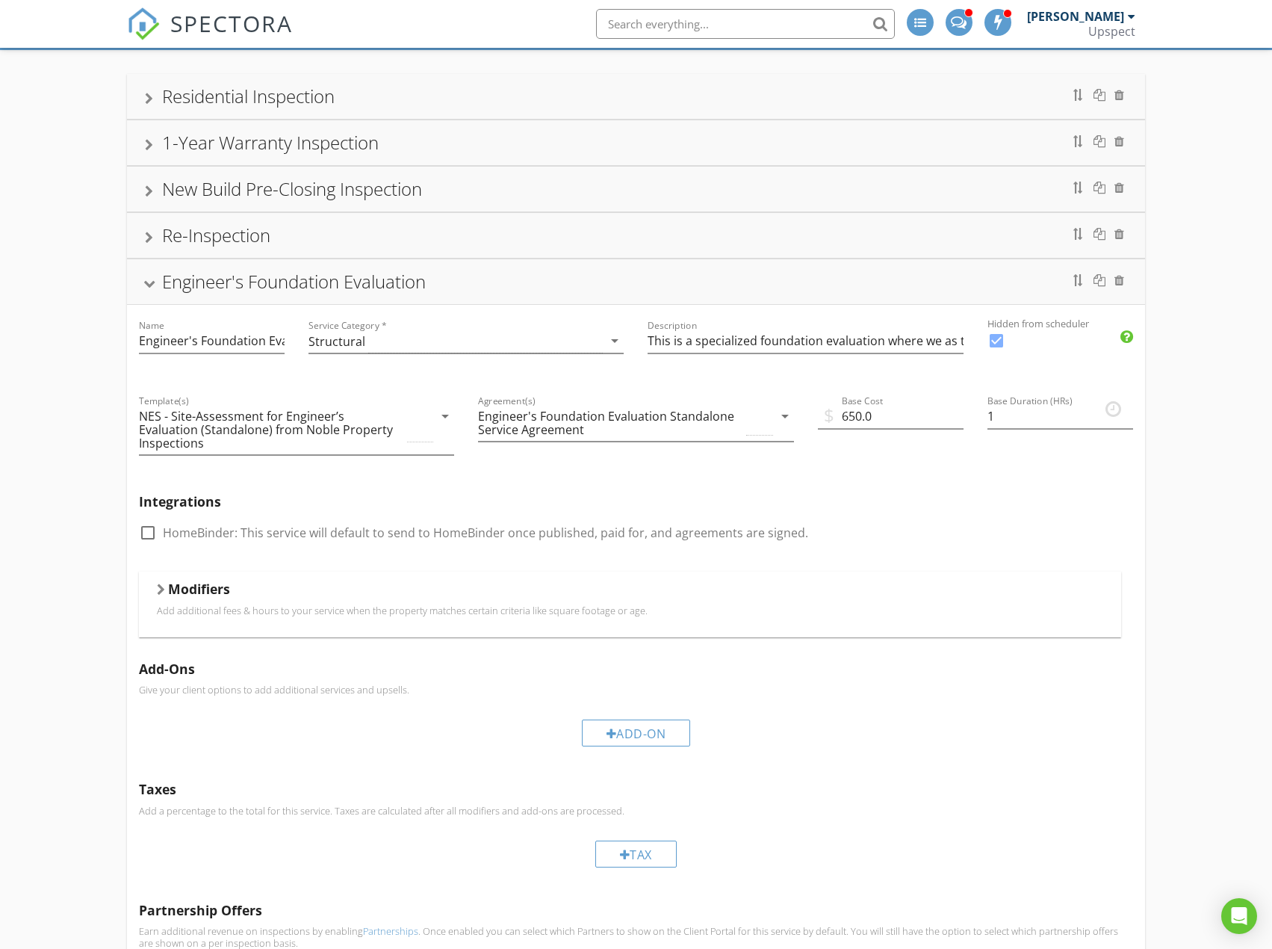
click at [415, 290] on div "Engineer's Foundation Evaluation" at bounding box center [294, 281] width 264 height 25
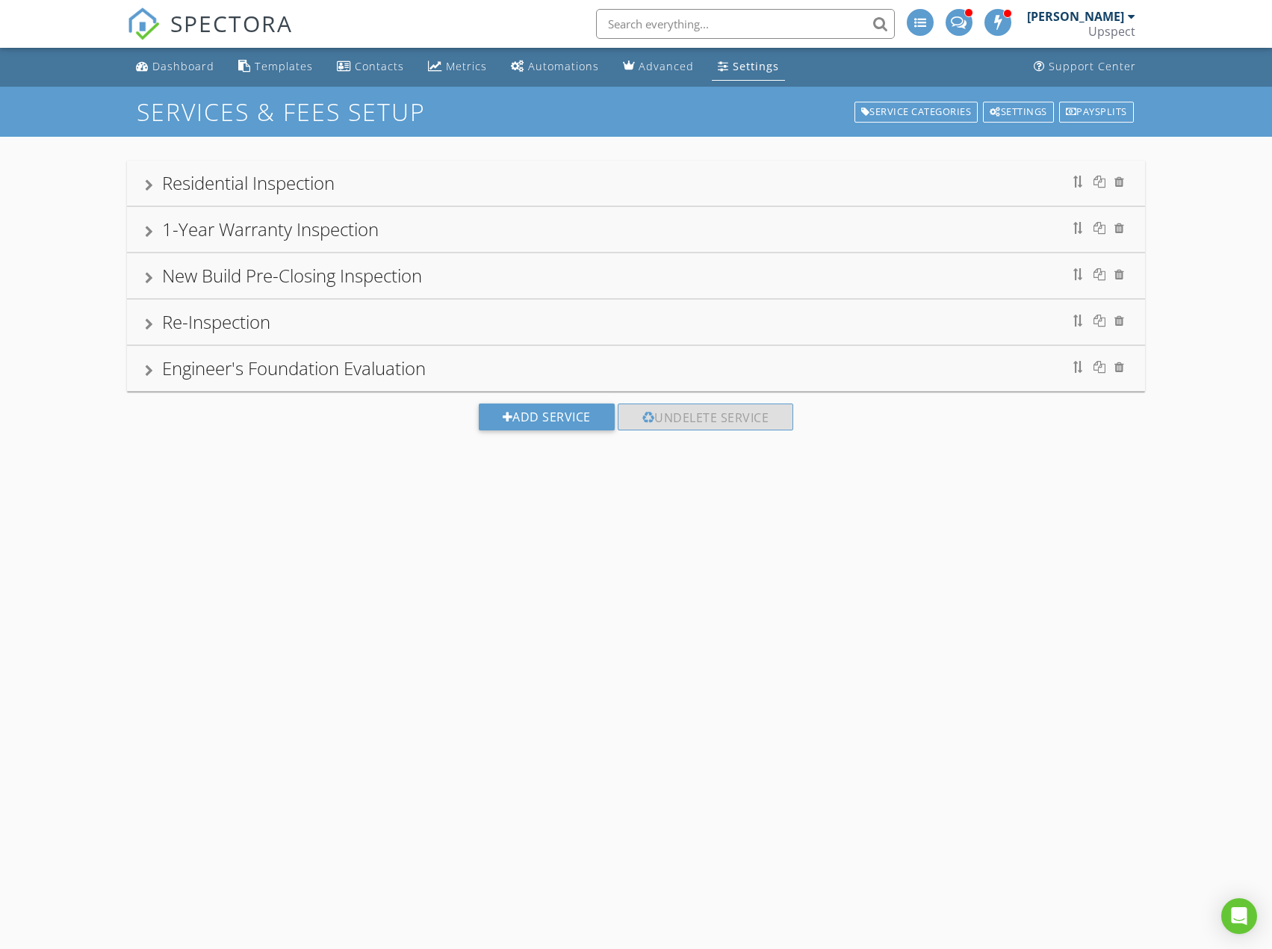
scroll to position [0, 0]
click at [413, 190] on div "Residential Inspection" at bounding box center [636, 183] width 982 height 27
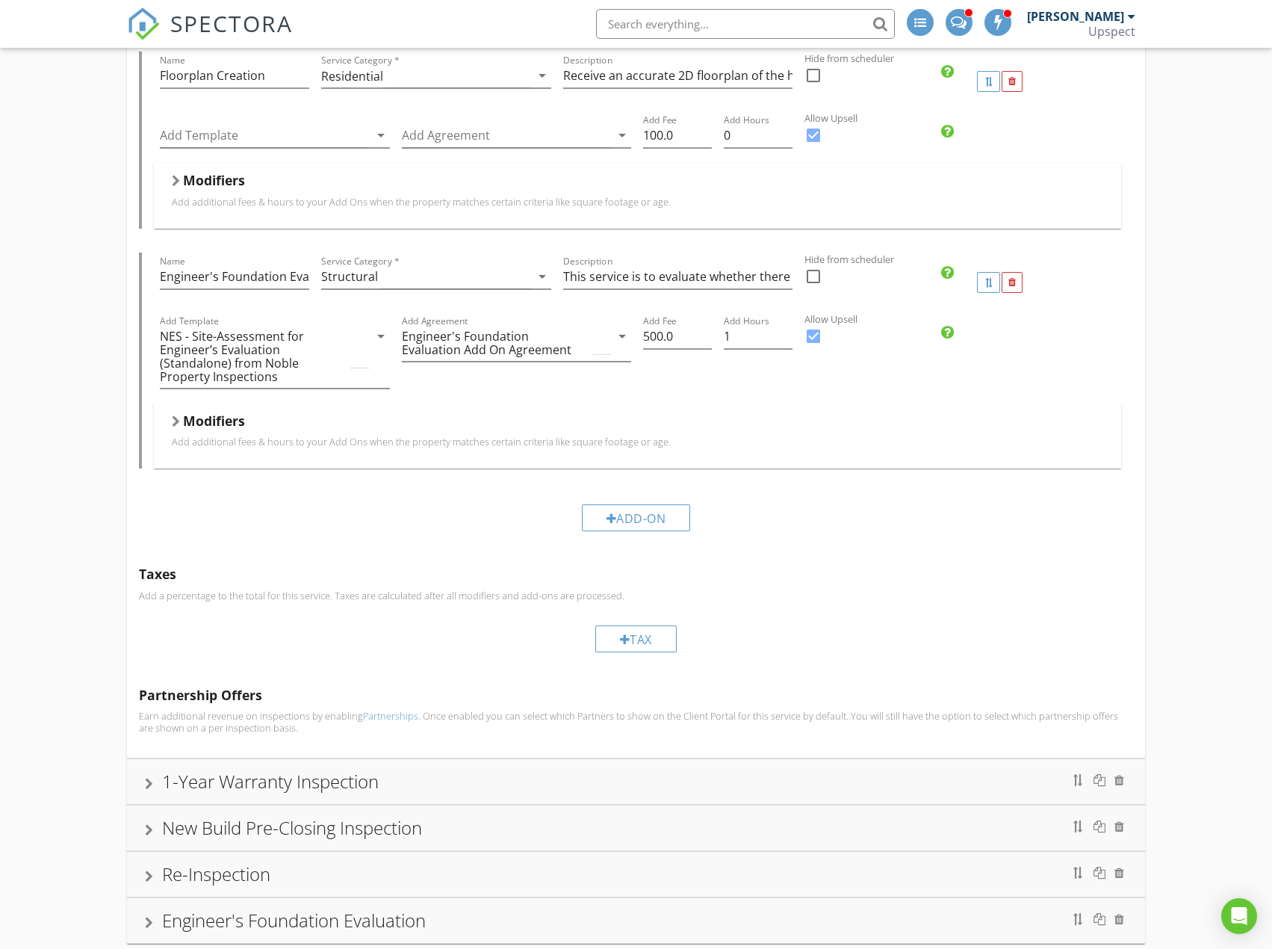
scroll to position [1853, 0]
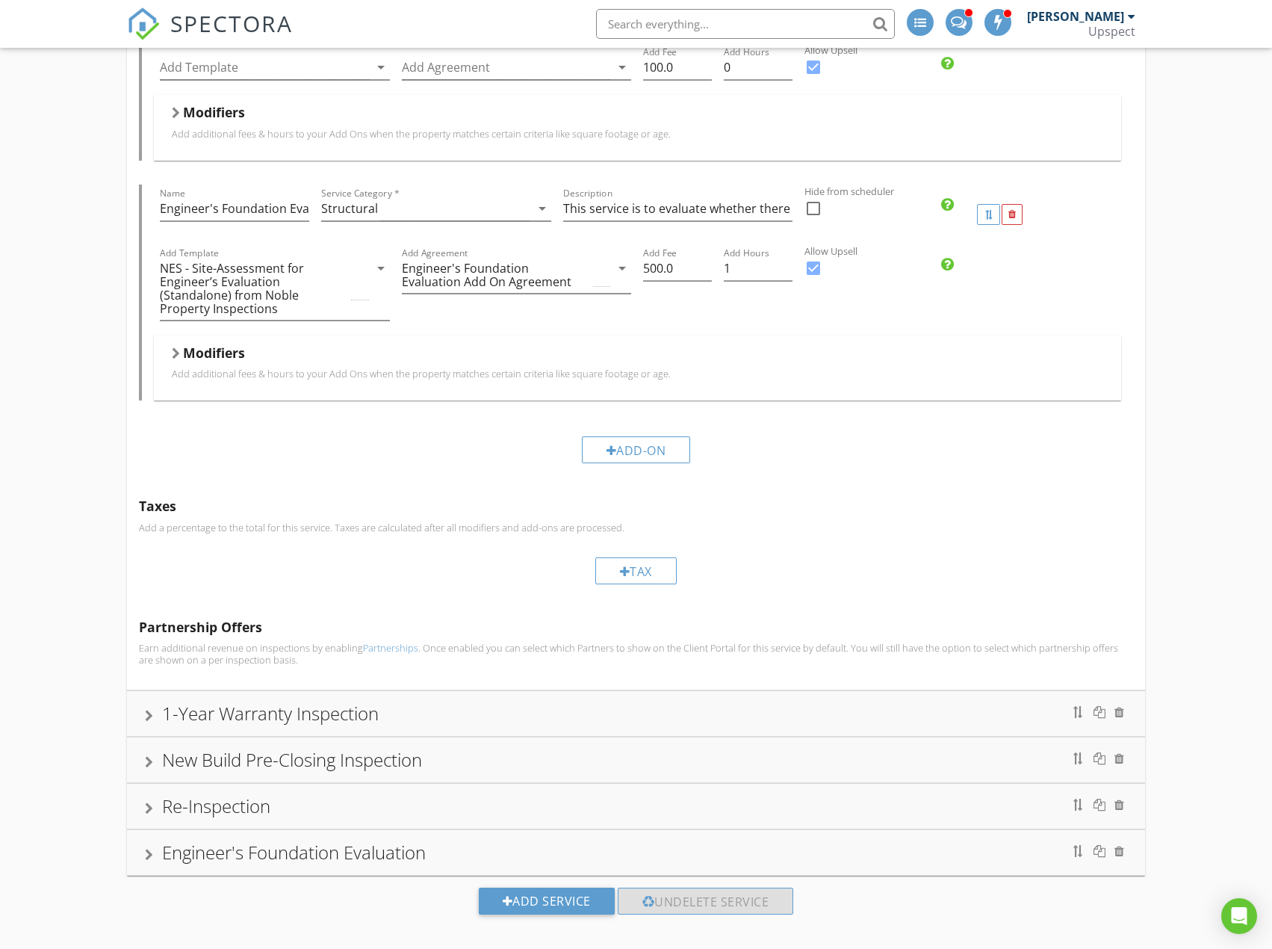
click at [306, 710] on div "1-Year Warranty Inspection" at bounding box center [270, 713] width 217 height 25
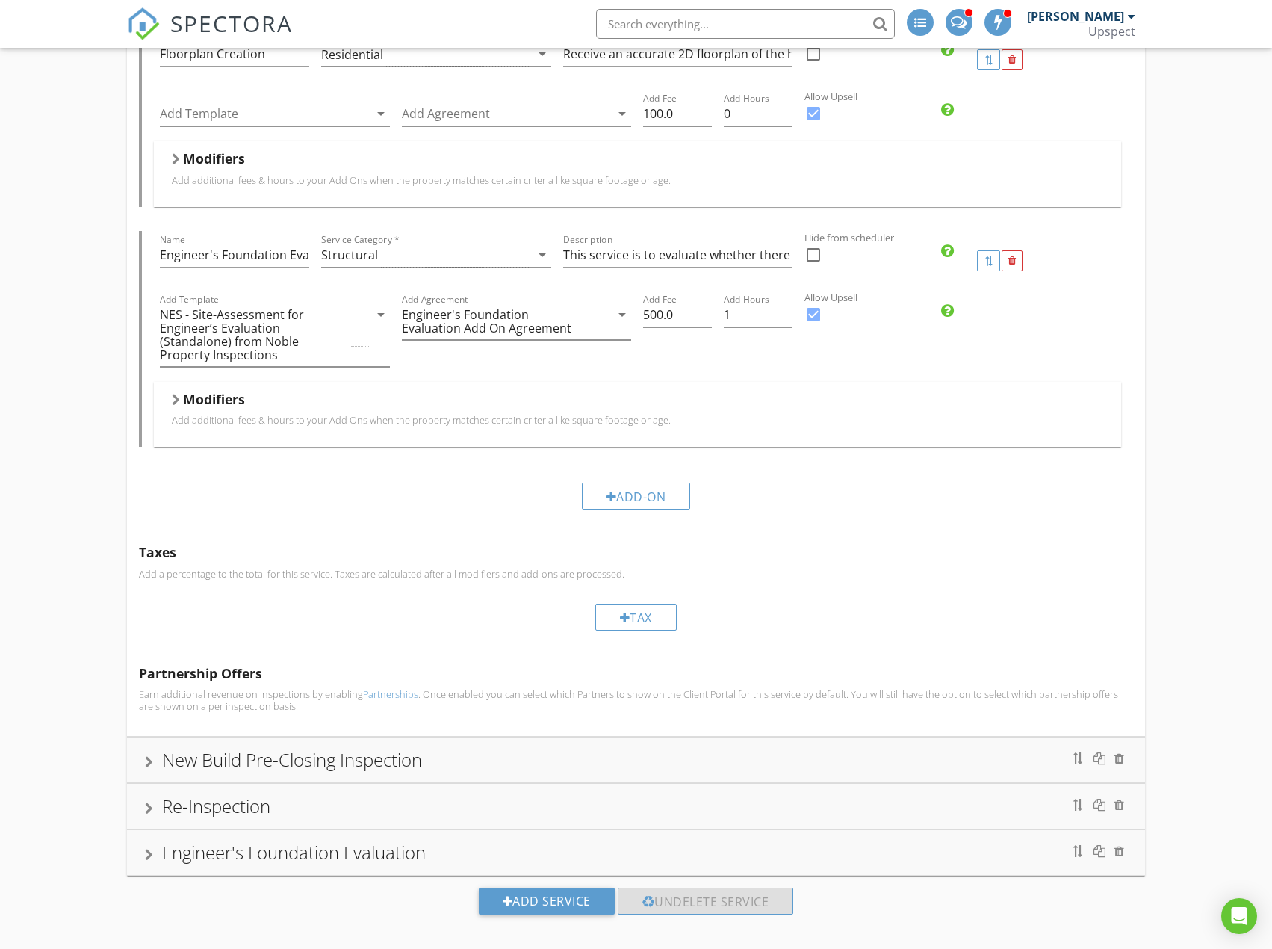
click at [358, 747] on div "New Build Pre-Closing Inspection" at bounding box center [292, 759] width 260 height 25
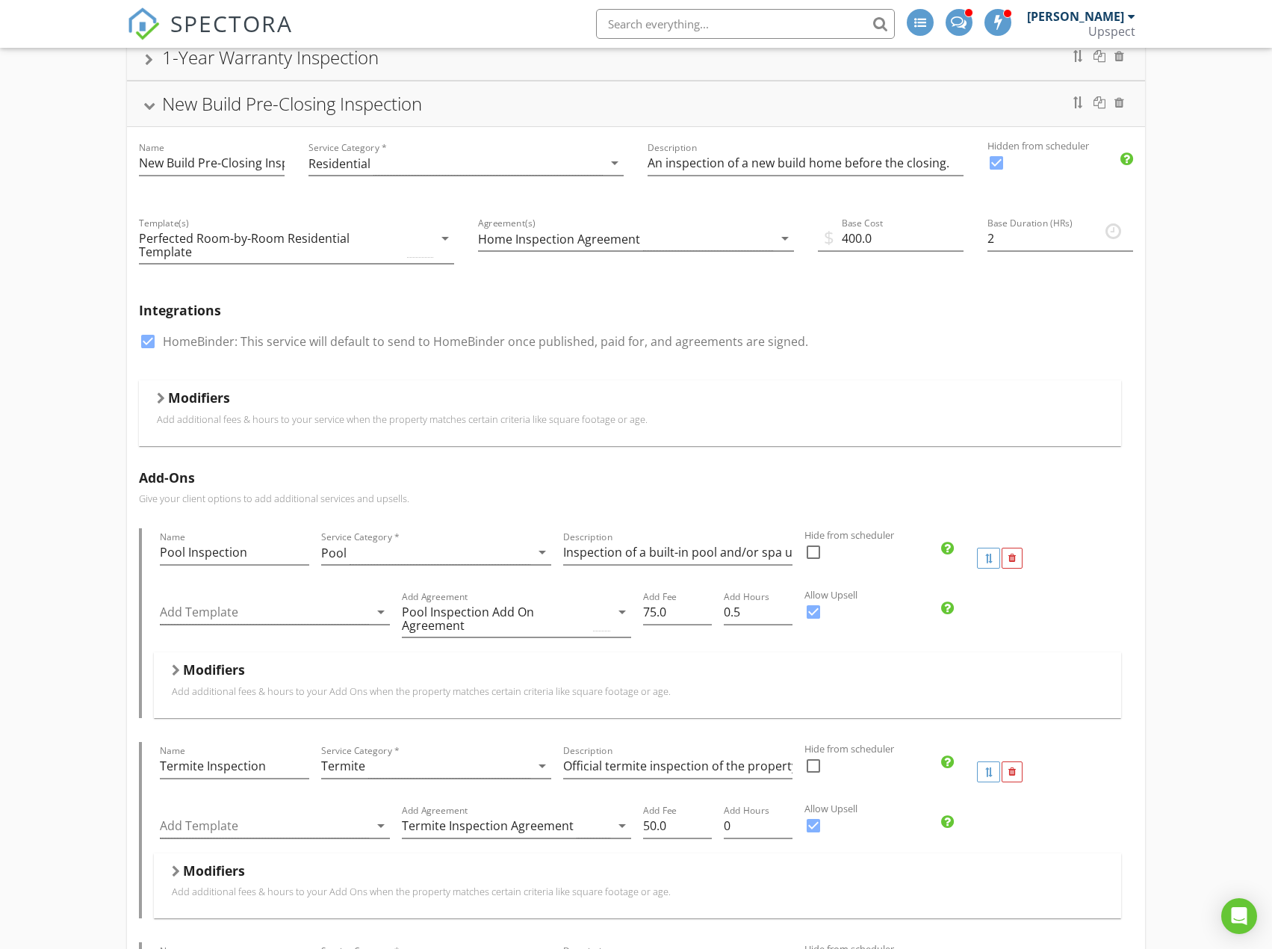
scroll to position [0, 0]
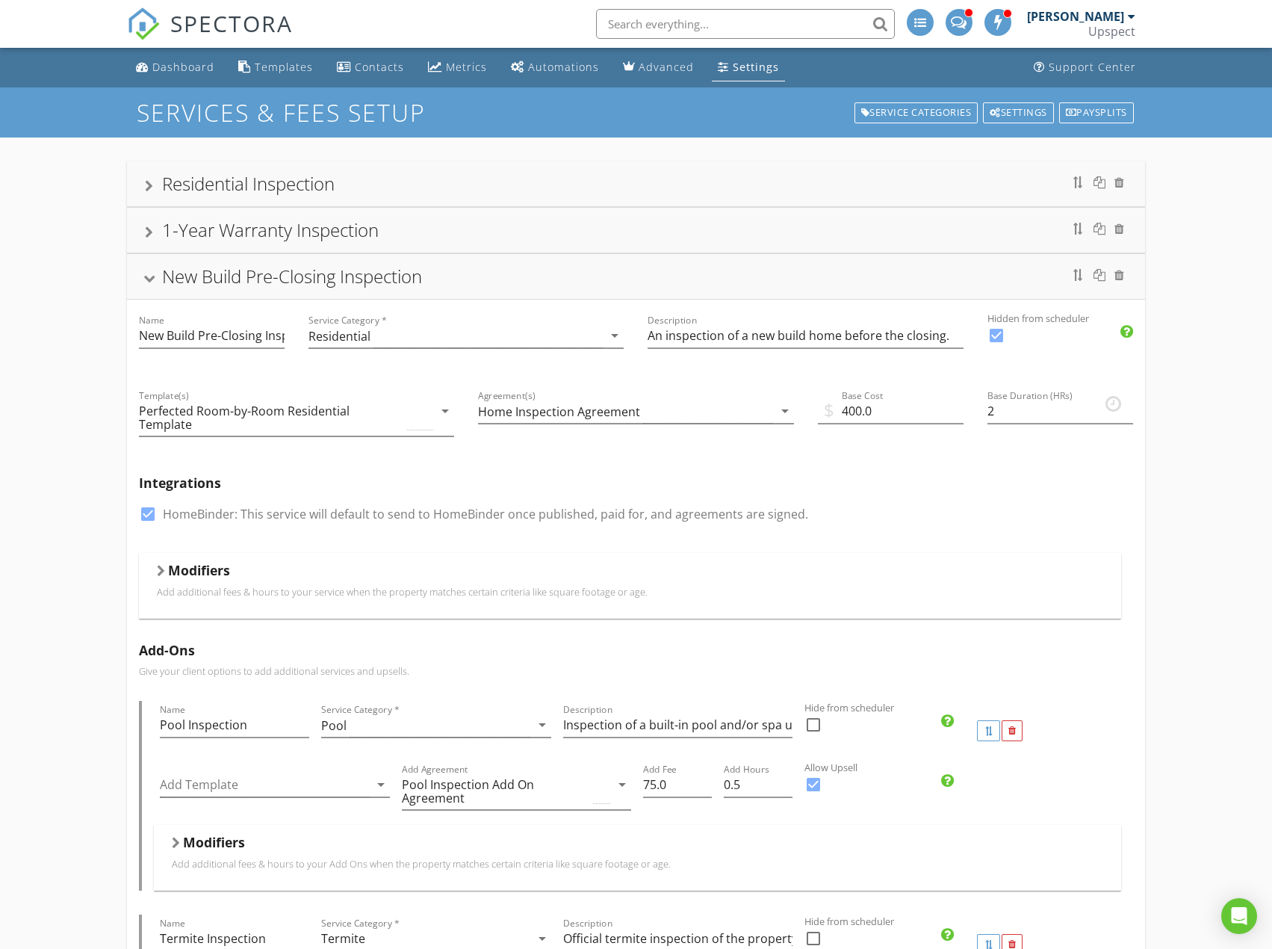
click at [769, 62] on div "Settings" at bounding box center [756, 67] width 46 height 14
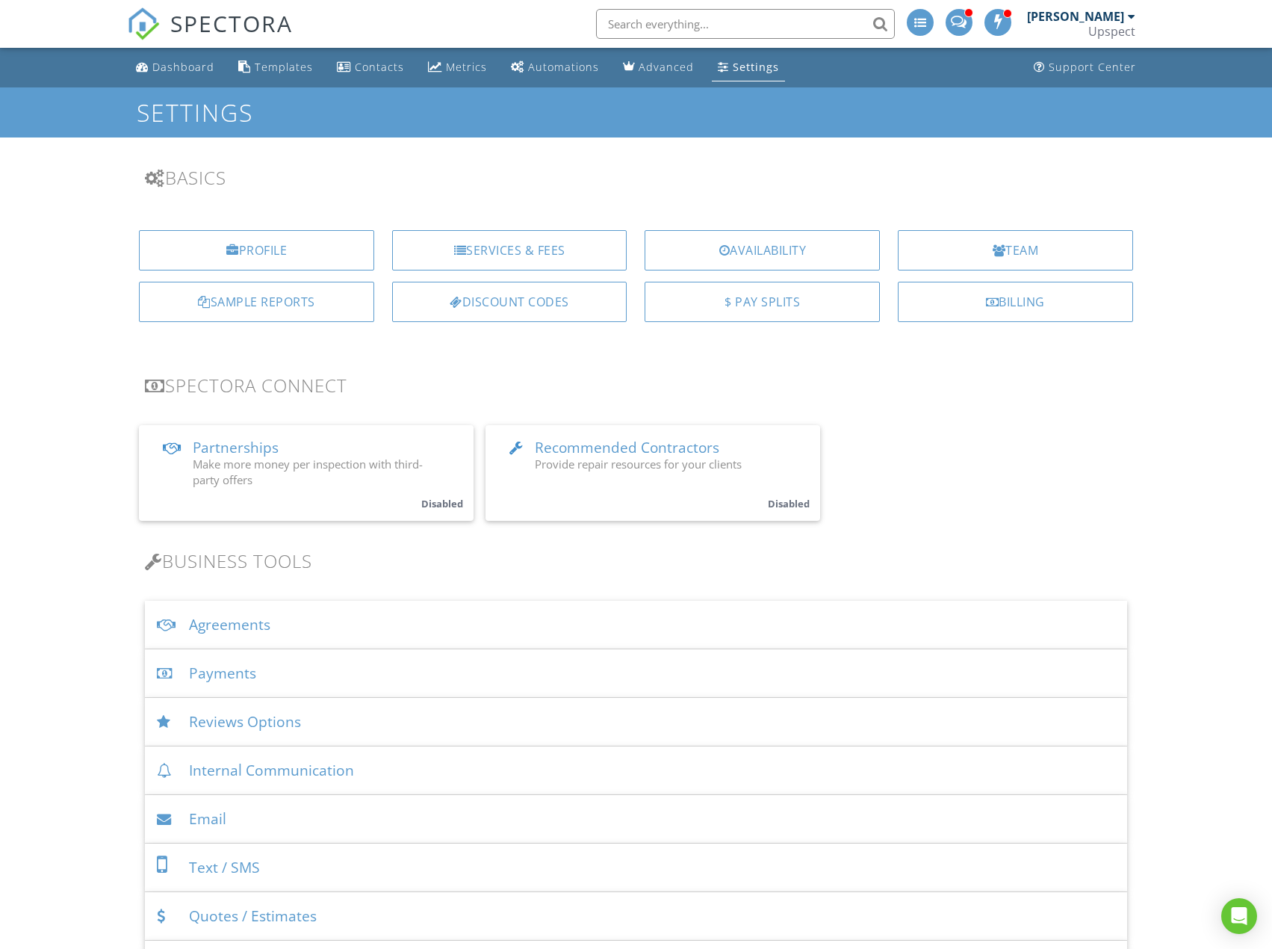
click at [1188, 57] on ul "Dashboard Templates Contacts Metrics Automations Advanced Settings Support Cent…" at bounding box center [636, 68] width 1272 height 40
click at [1192, 22] on nav "SPECTORA [PERSON_NAME] Upspect Role: Inspector Dashboard New Inspection Inspect…" at bounding box center [636, 24] width 1272 height 48
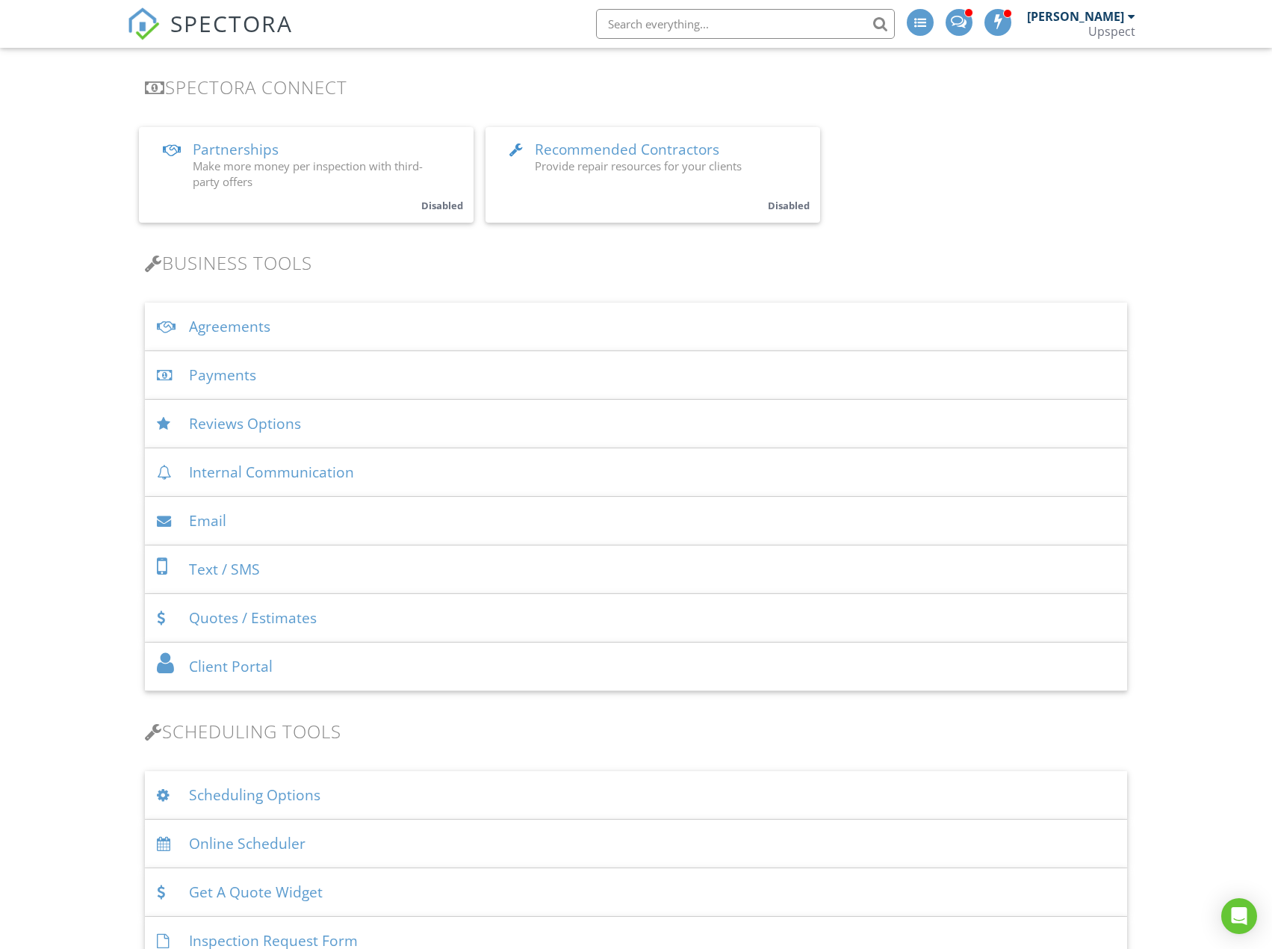
scroll to position [299, 0]
click at [533, 327] on div "Agreements" at bounding box center [636, 326] width 982 height 49
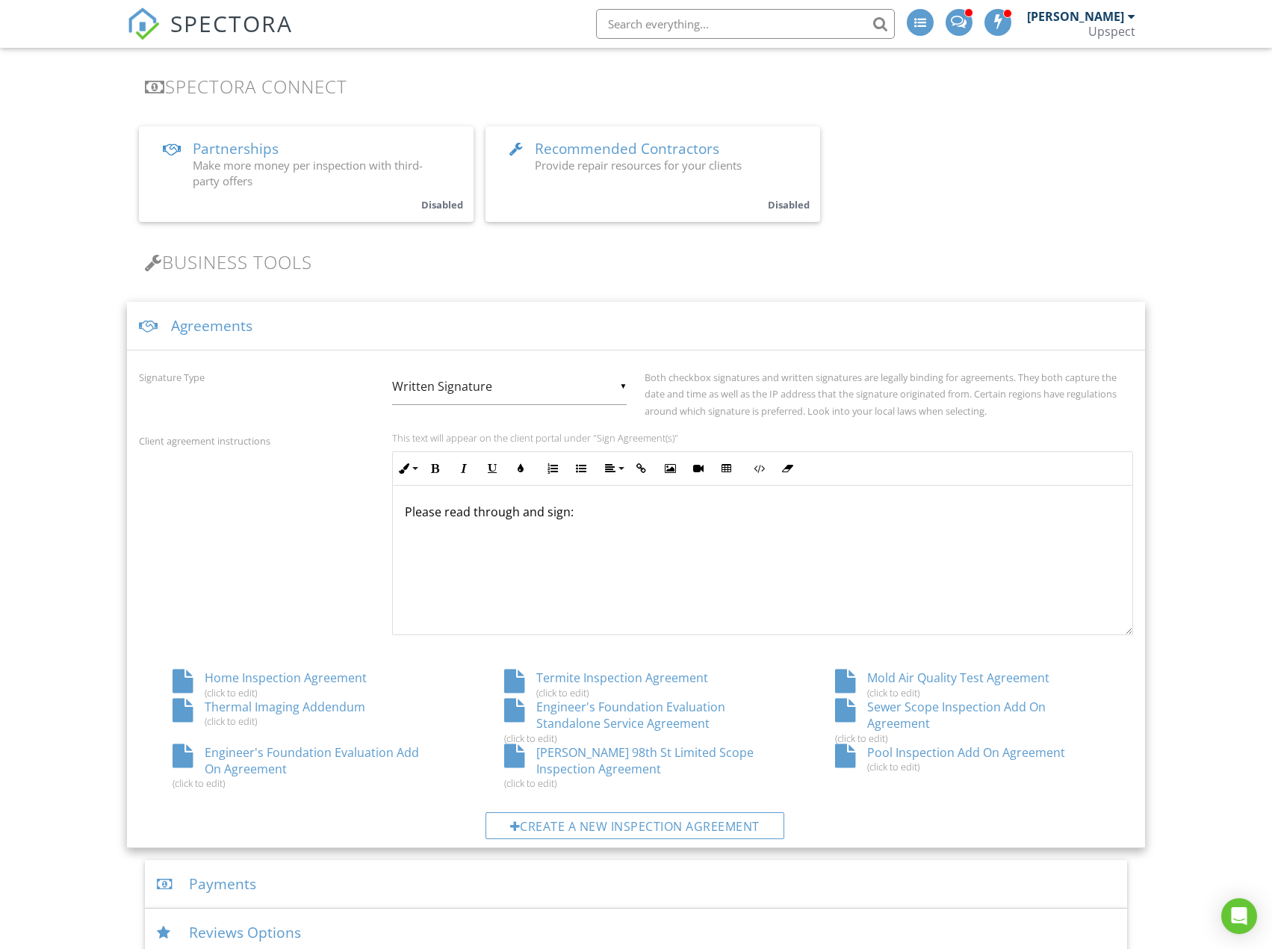
click at [387, 750] on div "Engineer's Foundation Evaluation Add On Agreement (click to edit)" at bounding box center [304, 767] width 331 height 46
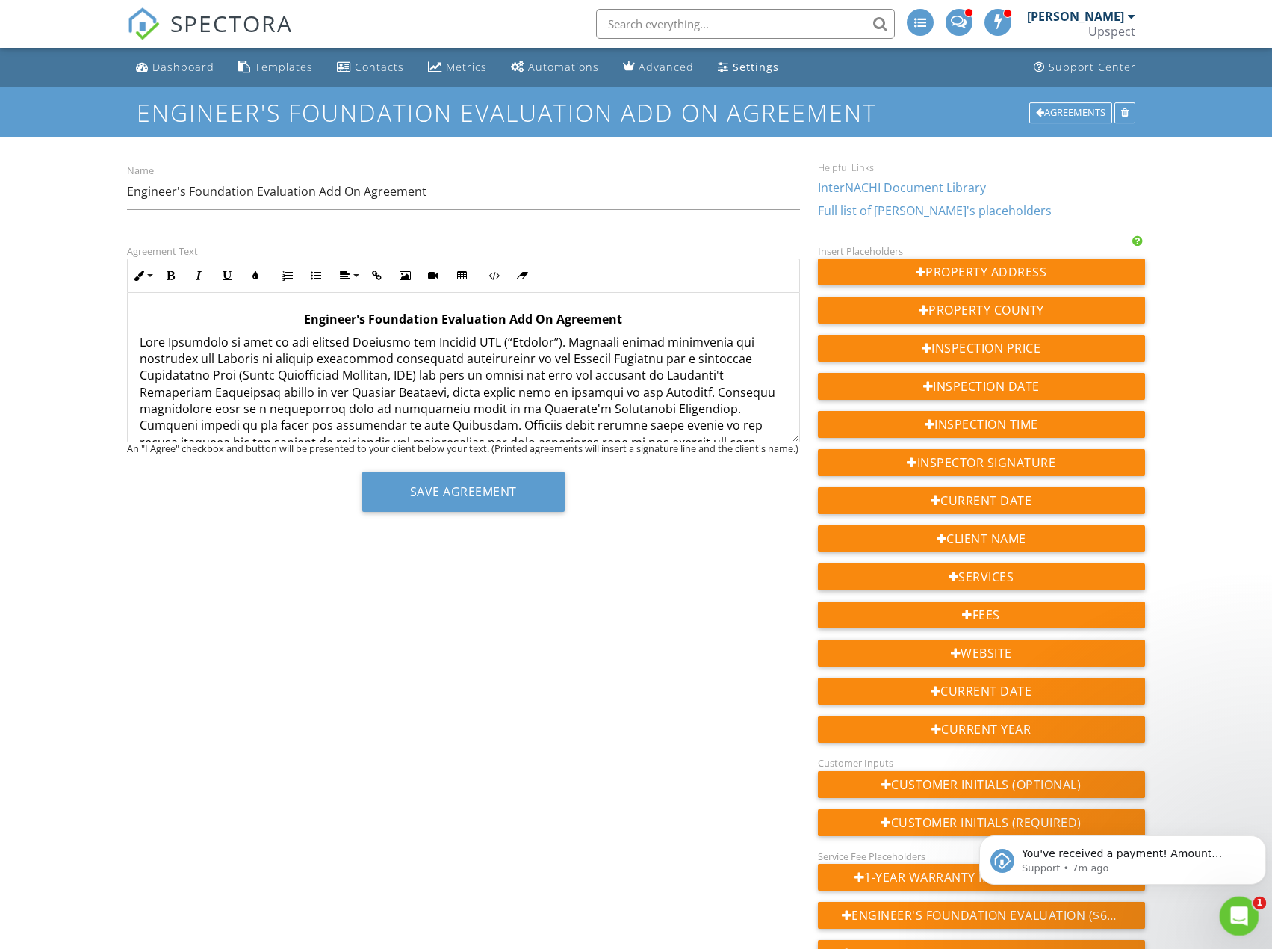
click at [1245, 909] on icon "Open Intercom Messenger" at bounding box center [1237, 914] width 25 height 25
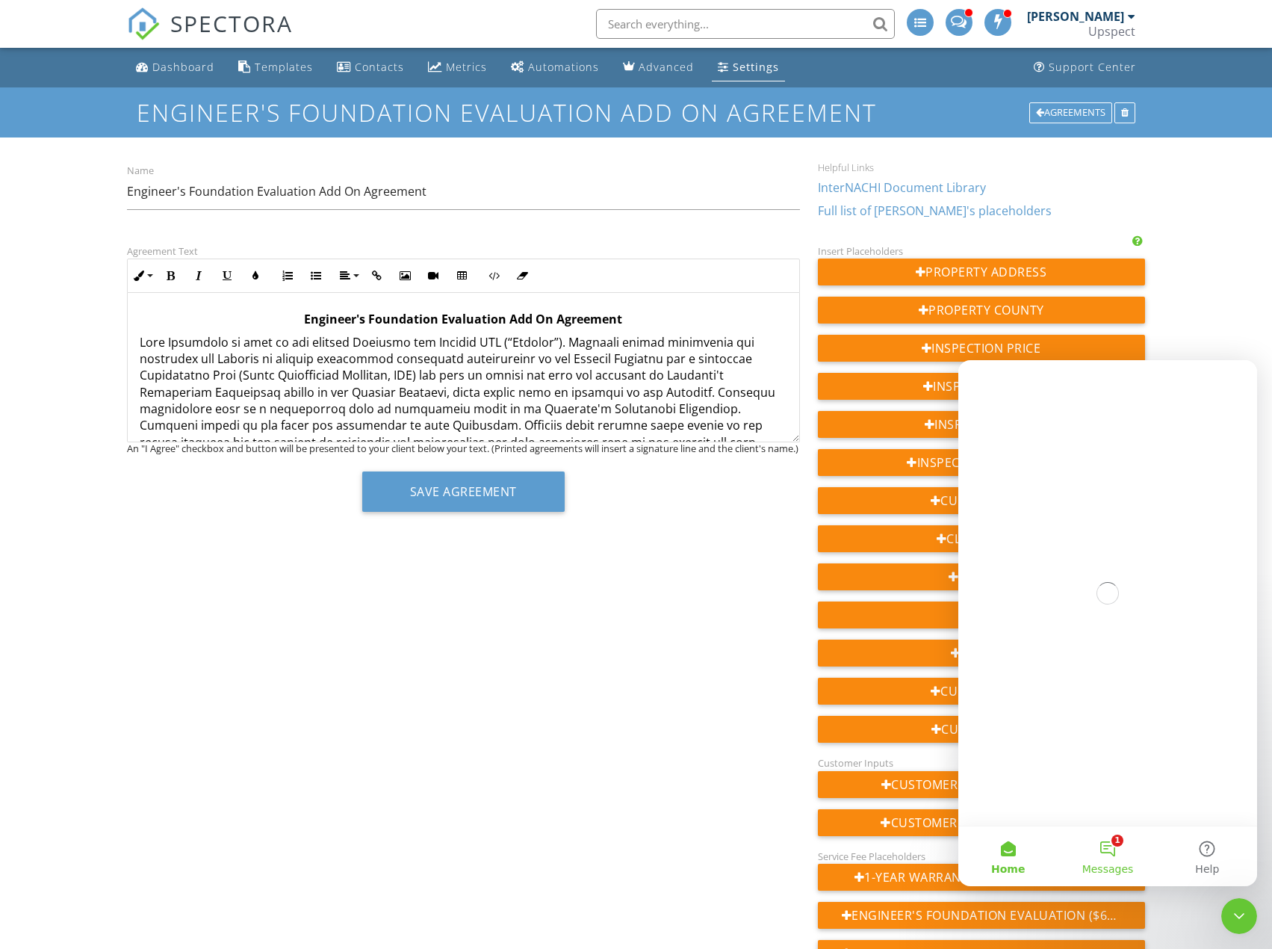
click at [1114, 846] on button "1 Messages" at bounding box center [1107, 856] width 99 height 60
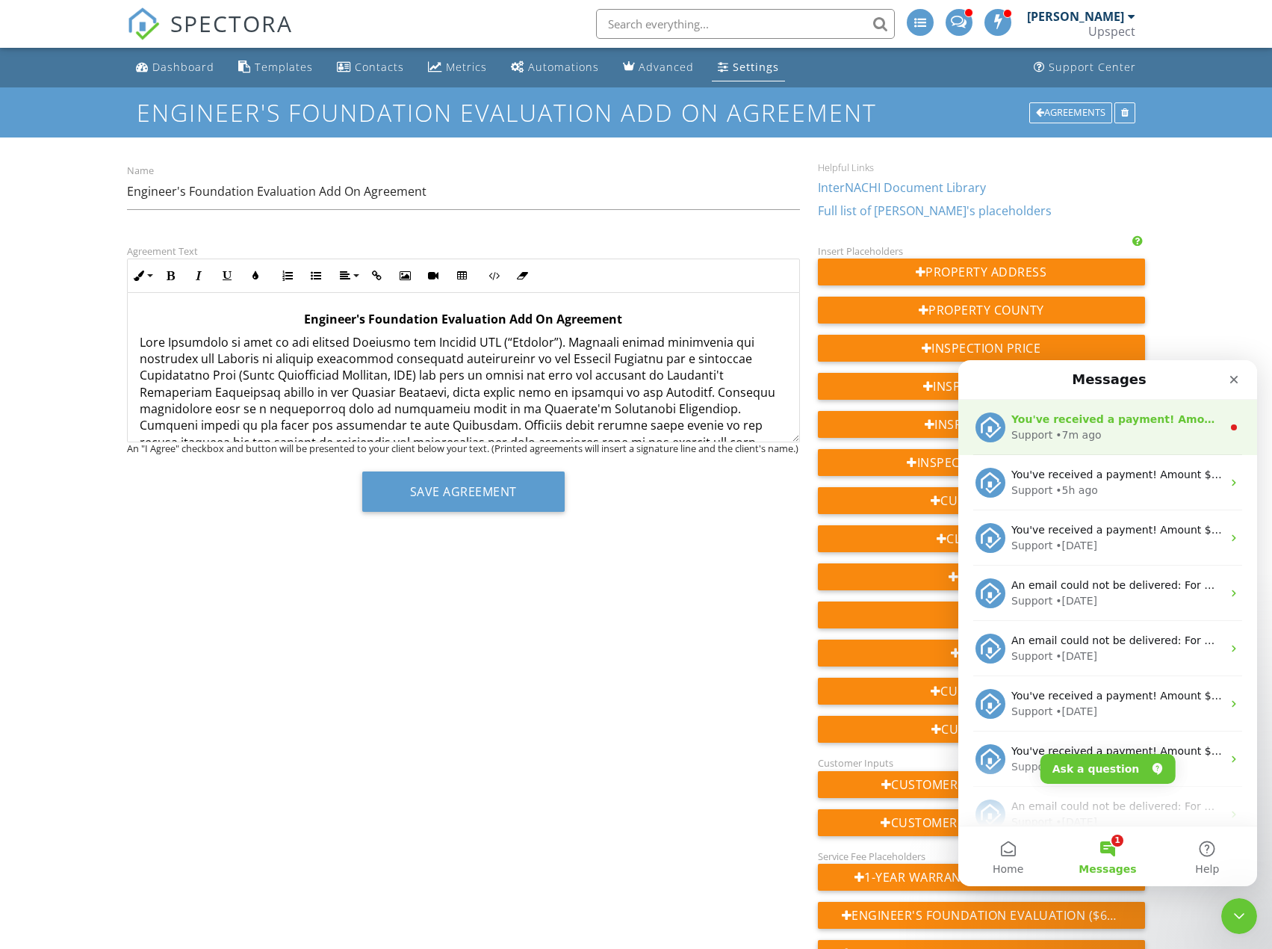
click at [1171, 412] on div "You've received a payment! Amount $620.00 Fee $0.00 Net $620.00 Transaction # I…" at bounding box center [1116, 420] width 211 height 16
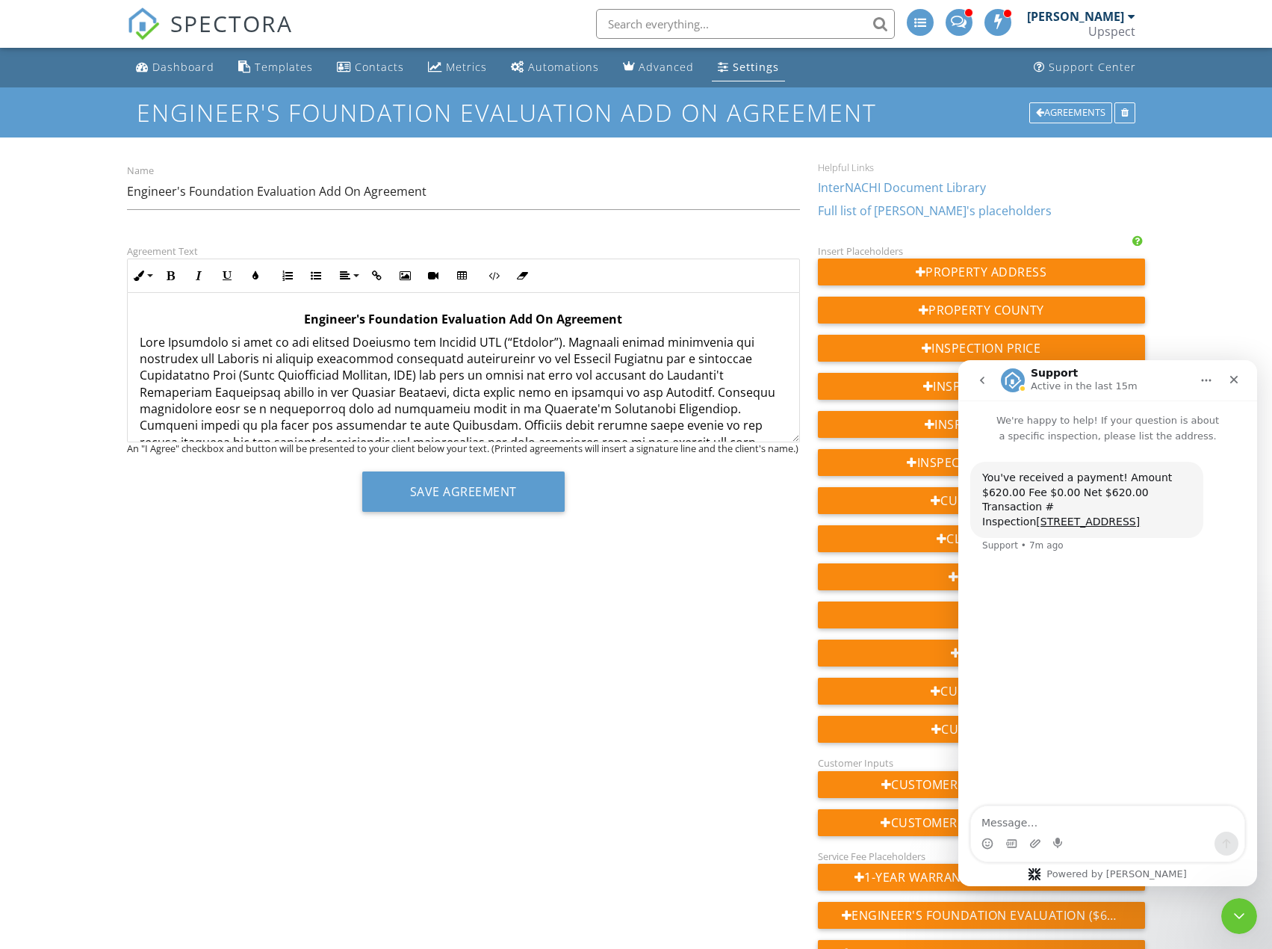
click at [986, 373] on button "go back" at bounding box center [982, 380] width 28 height 28
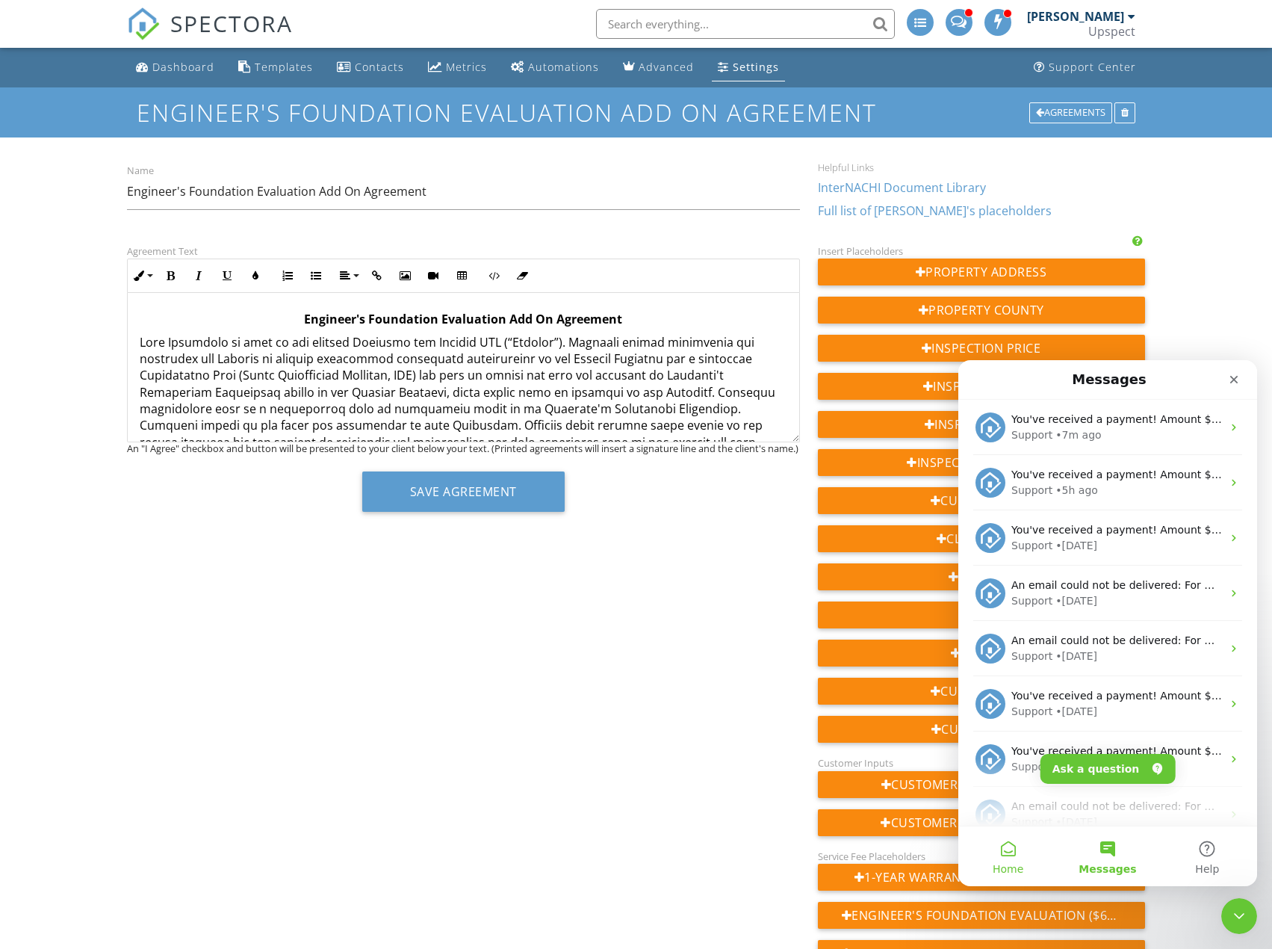
click at [1018, 843] on button "Home" at bounding box center [1007, 856] width 99 height 60
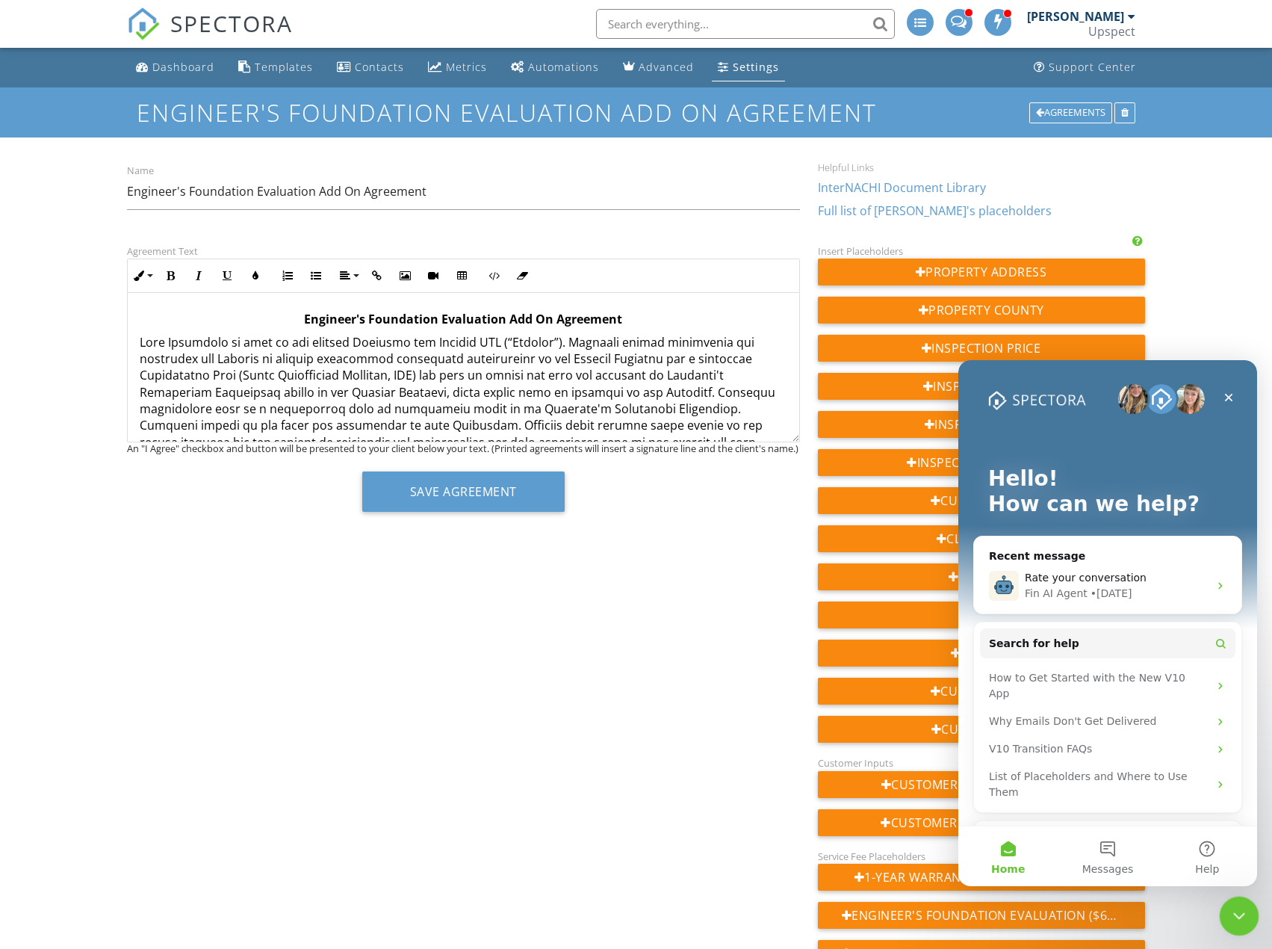
click at [1241, 906] on icon "Close Intercom Messenger" at bounding box center [1237, 914] width 18 height 18
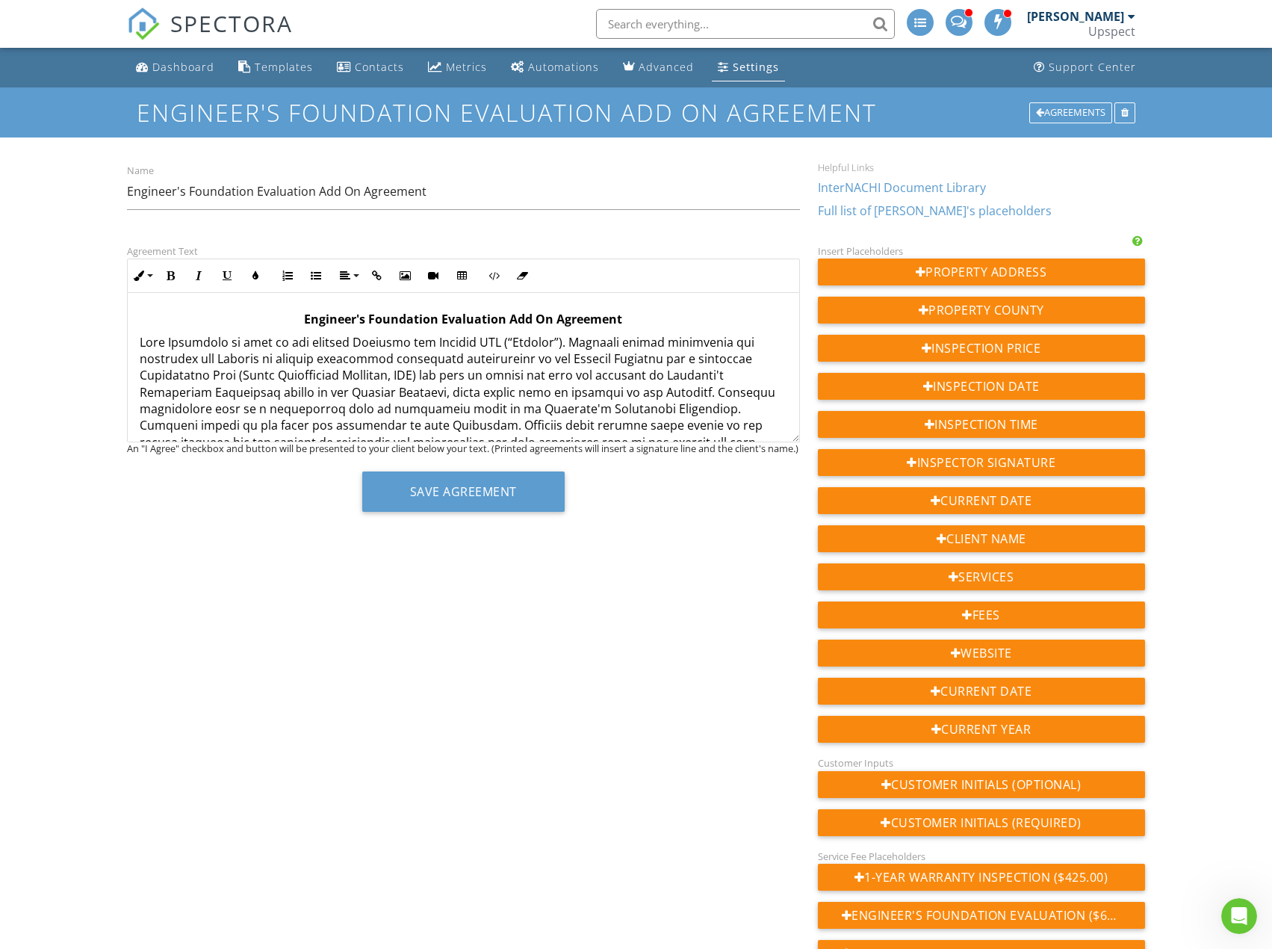
click at [1191, 61] on ul "Dashboard Templates Contacts Metrics Automations Advanced Settings Support Cent…" at bounding box center [636, 68] width 1272 height 40
click at [1208, 31] on nav "SPECTORA Trevor Hendrickson Upspect Role: Inspector Dashboard New Inspection In…" at bounding box center [636, 24] width 1272 height 48
click at [427, 316] on strong "Engineer's Foundation Evaluation Add On Agreement" at bounding box center [463, 319] width 318 height 16
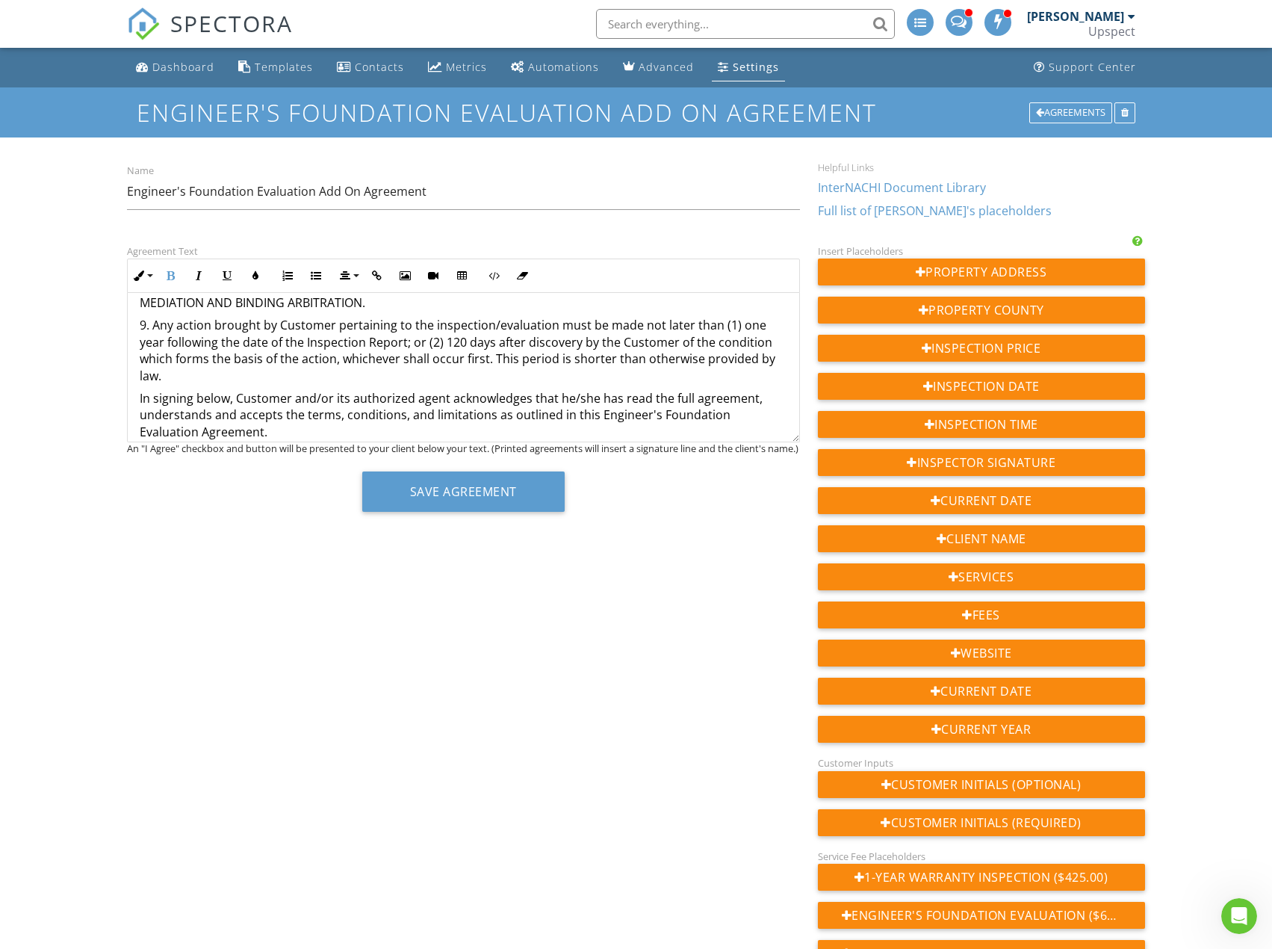
scroll to position [75, 0]
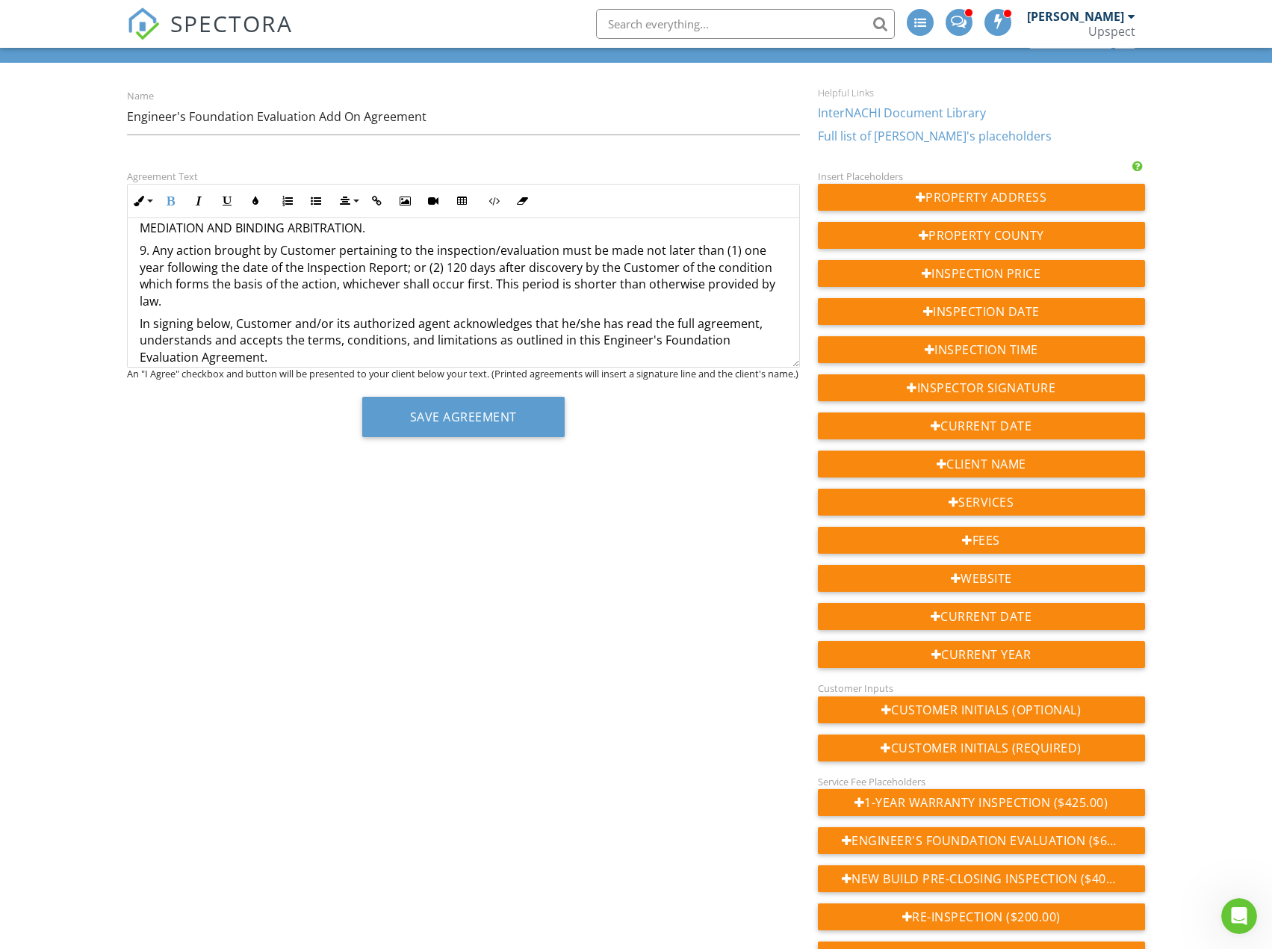
click at [200, 342] on p "In signing below, Customer and/or its authorized agent acknowledges that he/she…" at bounding box center [463, 340] width 647 height 50
click at [322, 338] on p "In signing below, Customer and/or its authorized agent acknowledges that he/she…" at bounding box center [463, 340] width 647 height 50
click at [492, 414] on button "Save Agreement" at bounding box center [463, 417] width 202 height 40
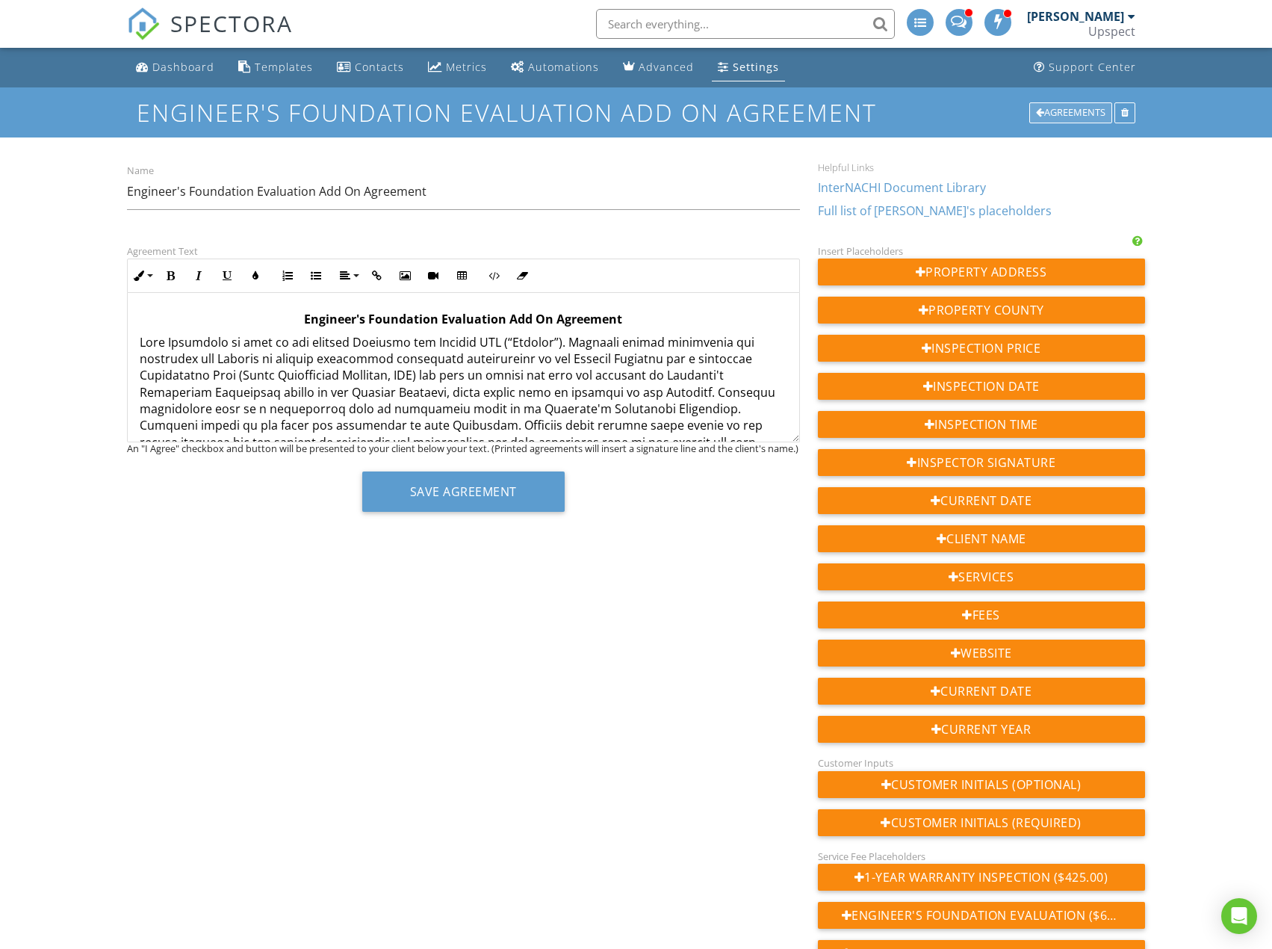
click at [1065, 111] on div "Agreements" at bounding box center [1070, 112] width 83 height 21
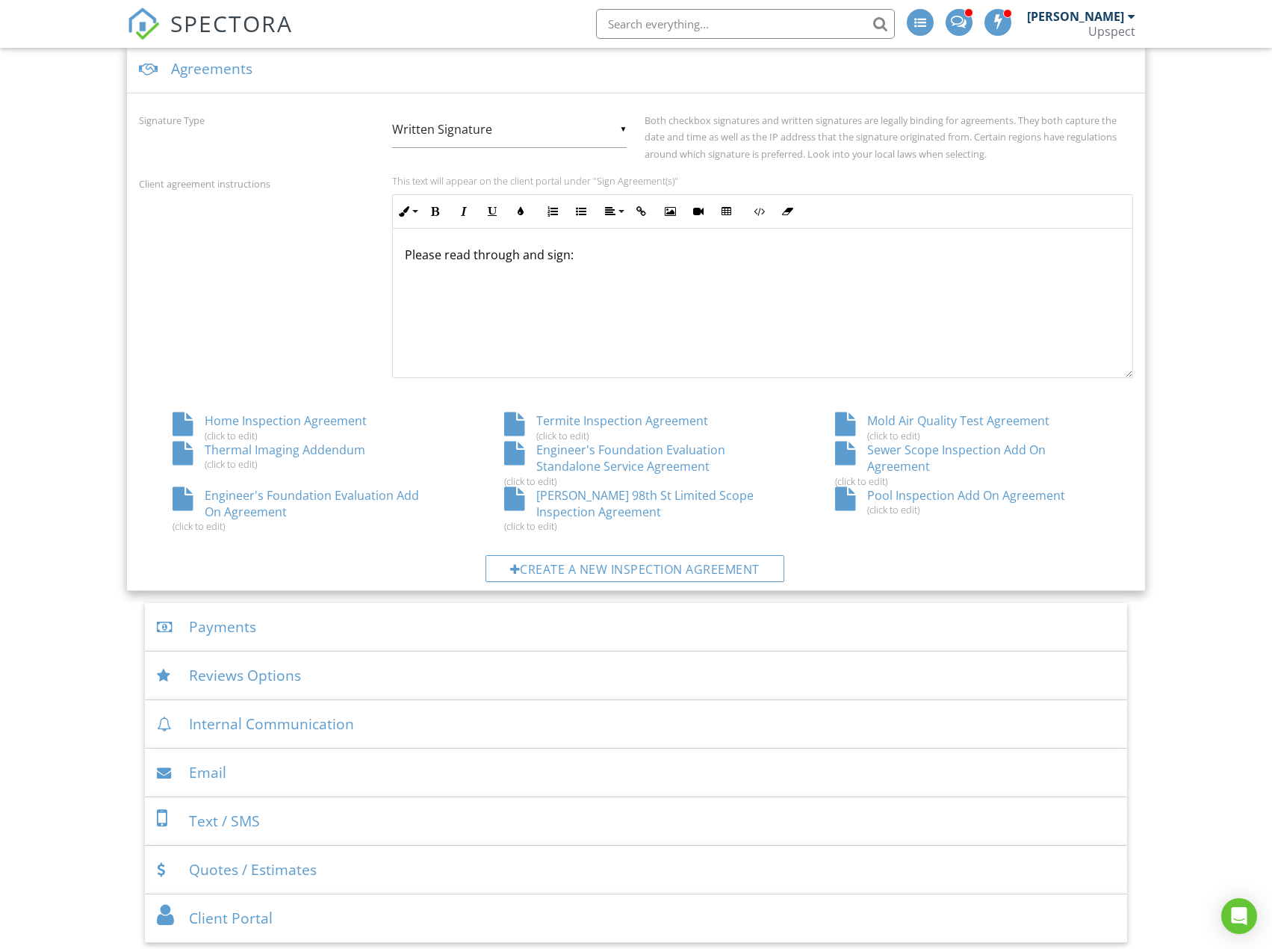
click at [375, 493] on div "Engineer's Foundation Evaluation Add On Agreement (click to edit)" at bounding box center [304, 510] width 331 height 46
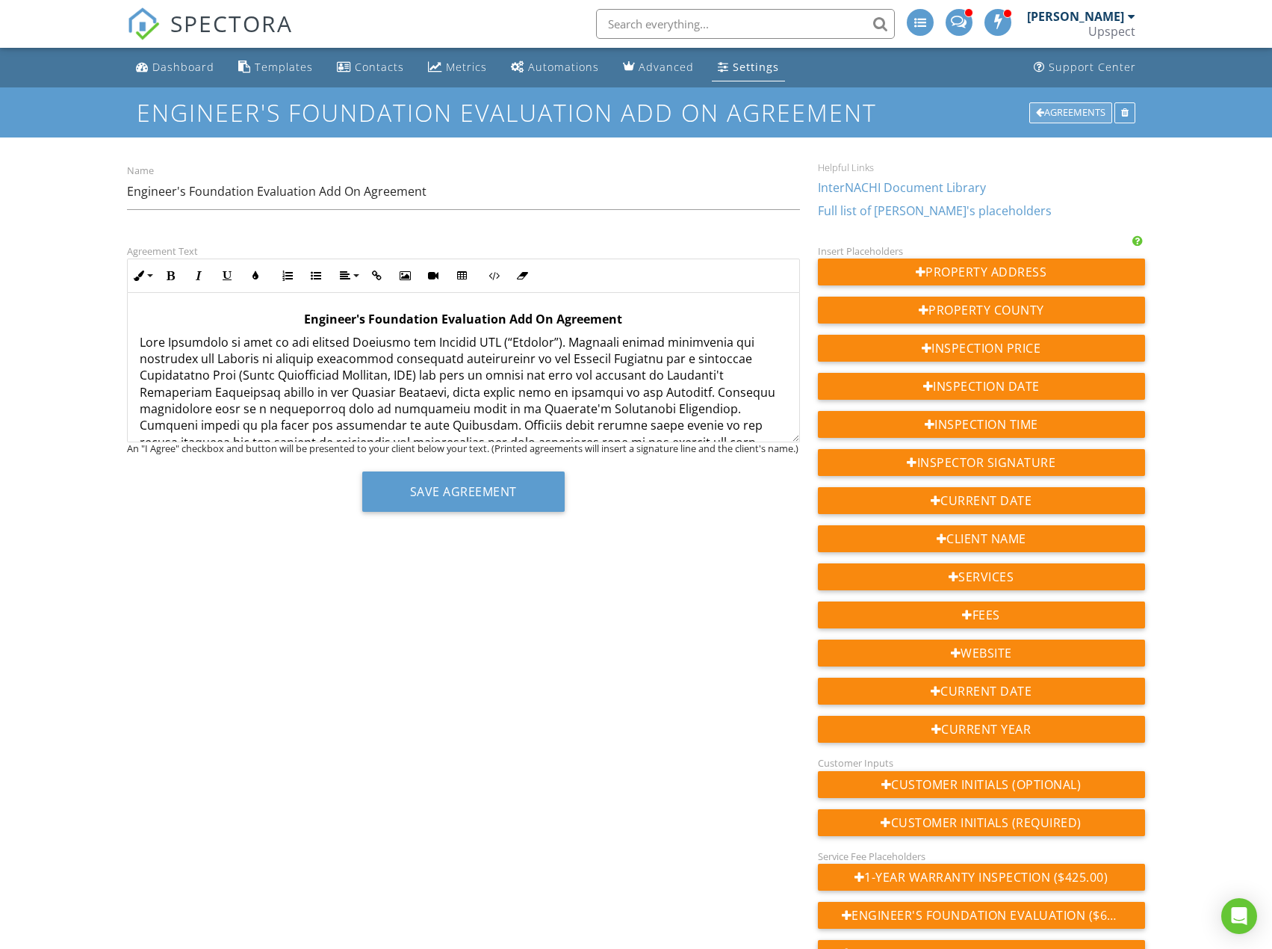
click at [1100, 107] on div "Agreements" at bounding box center [1070, 112] width 83 height 21
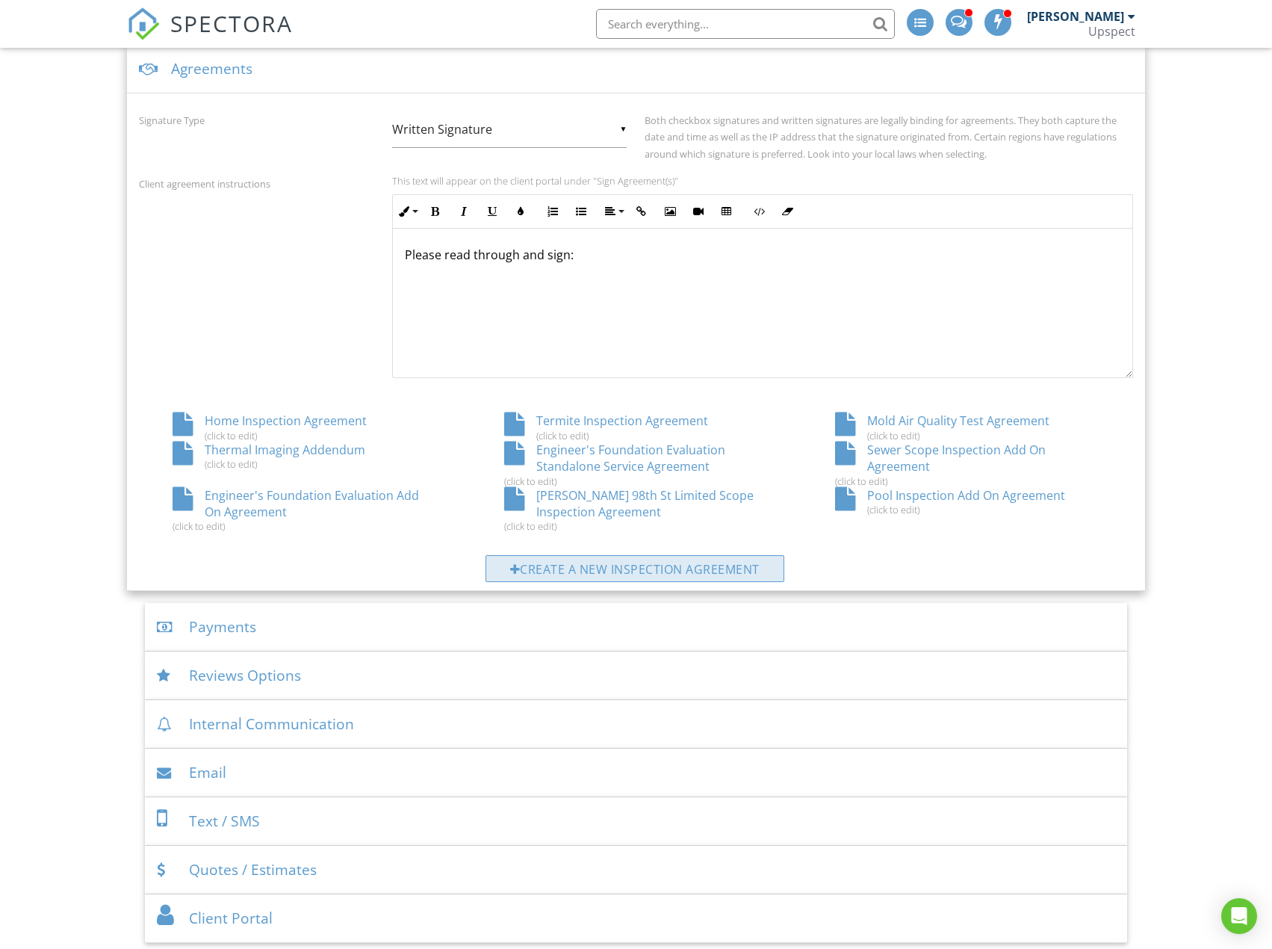
click at [744, 565] on div "Create a new inspection agreement" at bounding box center [635, 568] width 299 height 27
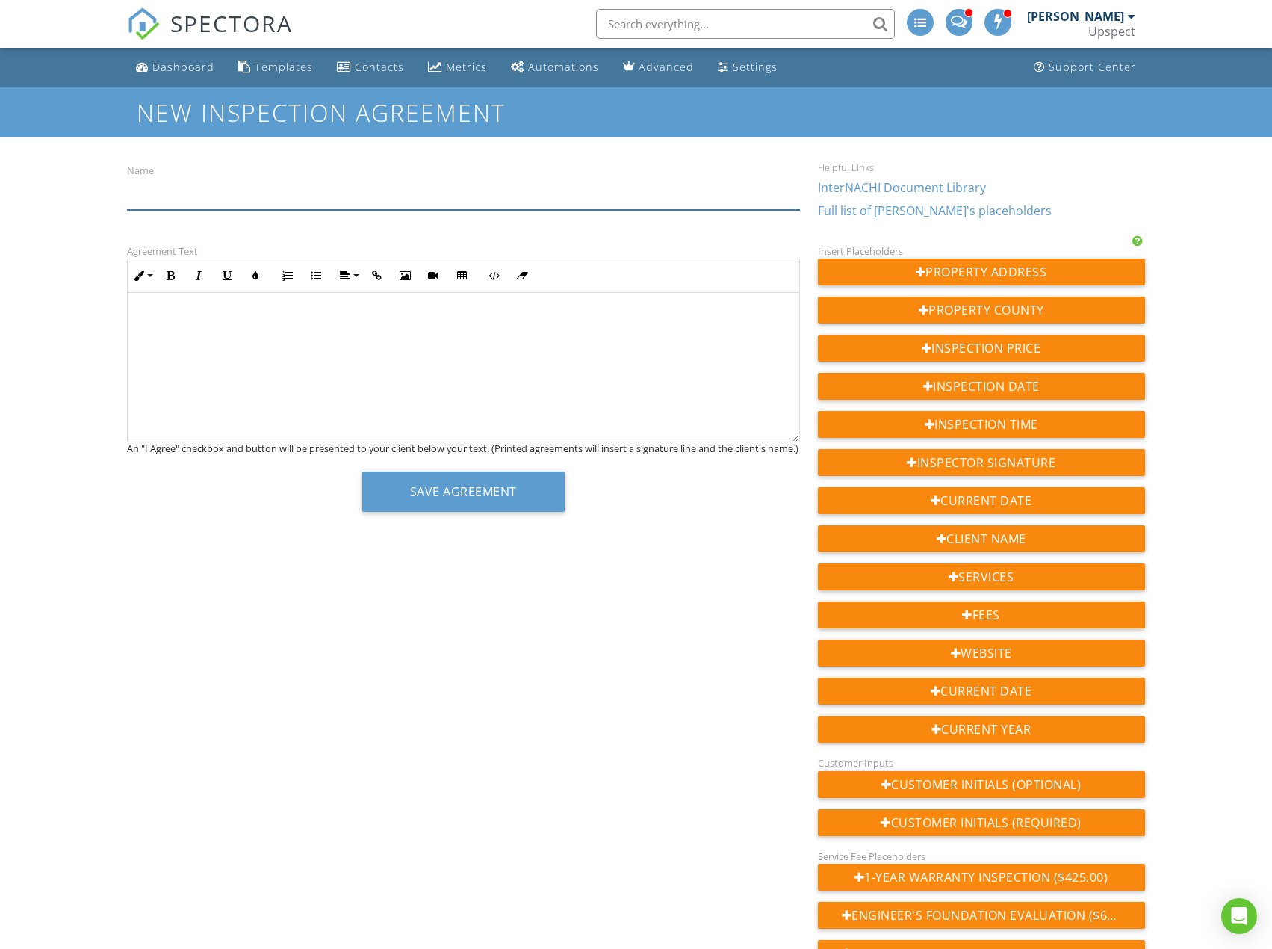
click at [592, 189] on input "Name" at bounding box center [463, 191] width 672 height 37
paste input "HUD Engineering Evaluation Add On Agreement"
type input "HUD Engineering Evaluation Add On Agreement"
click at [384, 337] on div at bounding box center [463, 367] width 671 height 149
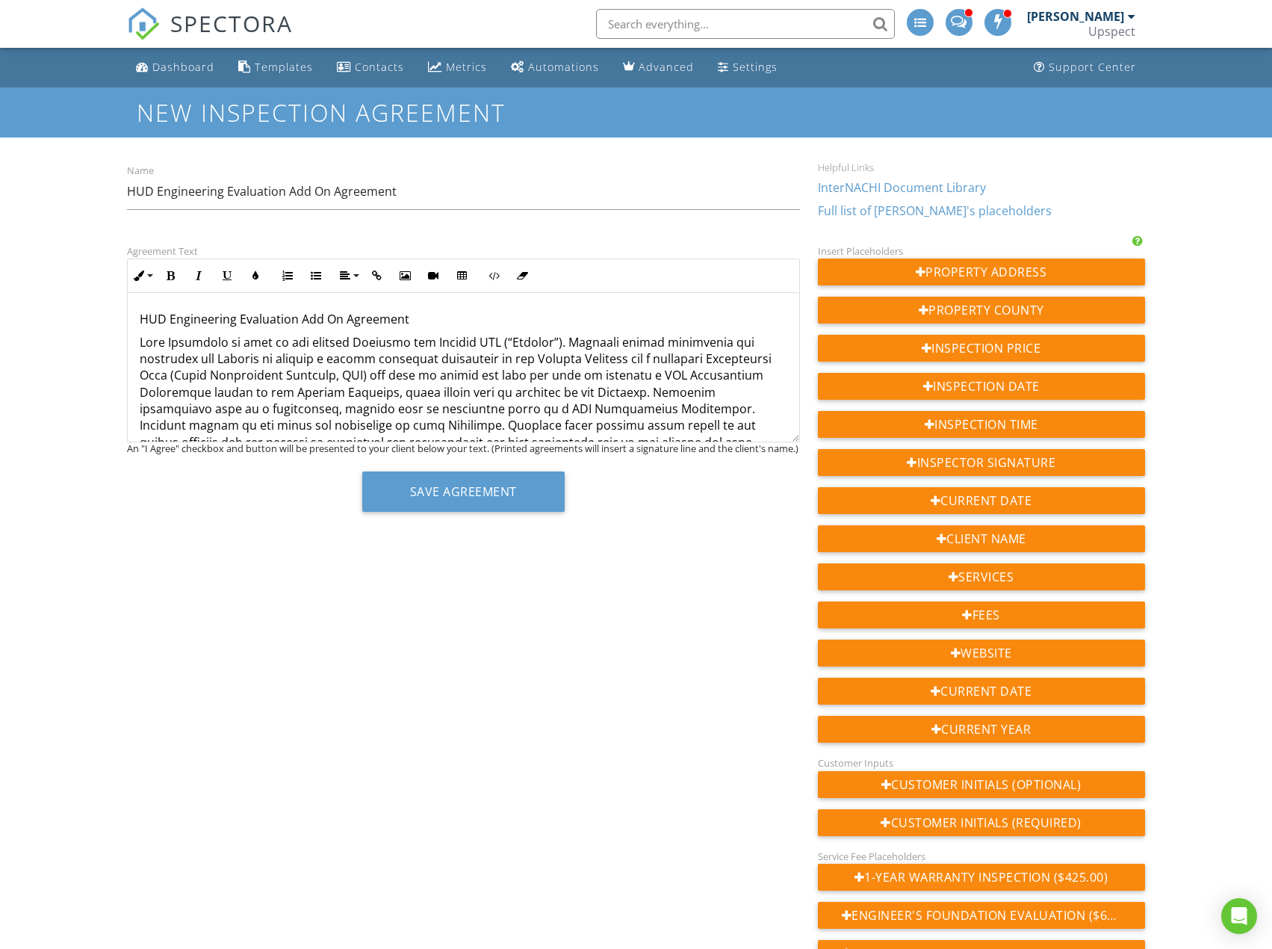
click at [432, 321] on p "HUD Engineering Evaluation Add On Agreement" at bounding box center [463, 319] width 647 height 16
click at [175, 265] on button "Bold" at bounding box center [170, 275] width 28 height 28
click at [353, 265] on button "Align" at bounding box center [348, 275] width 28 height 28
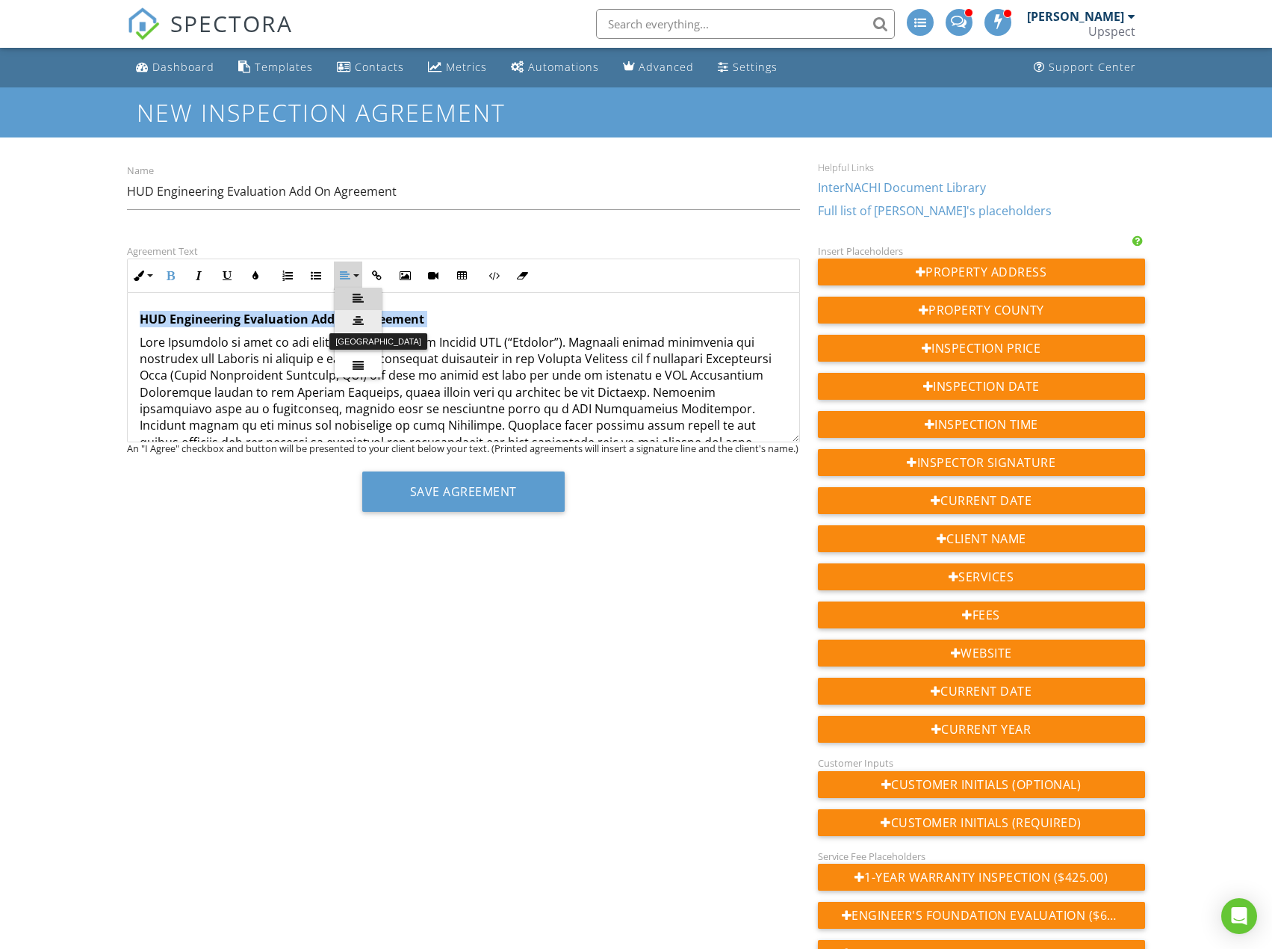
click at [373, 318] on link "[GEOGRAPHIC_DATA]" at bounding box center [358, 321] width 47 height 22
click at [657, 320] on p "HUD Engineering Evaluation Add On Agreement" at bounding box center [463, 319] width 647 height 16
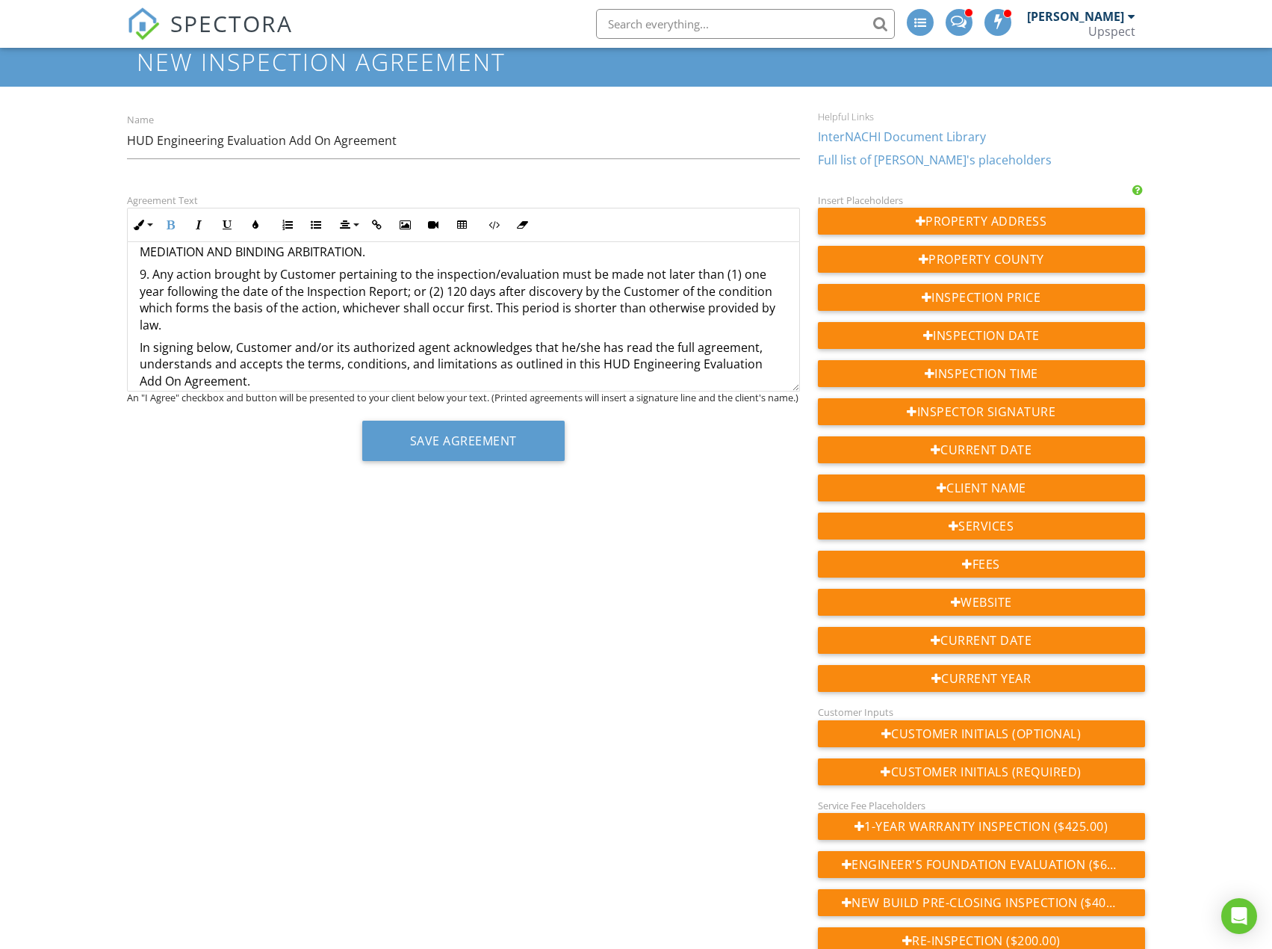
scroll to position [75, 0]
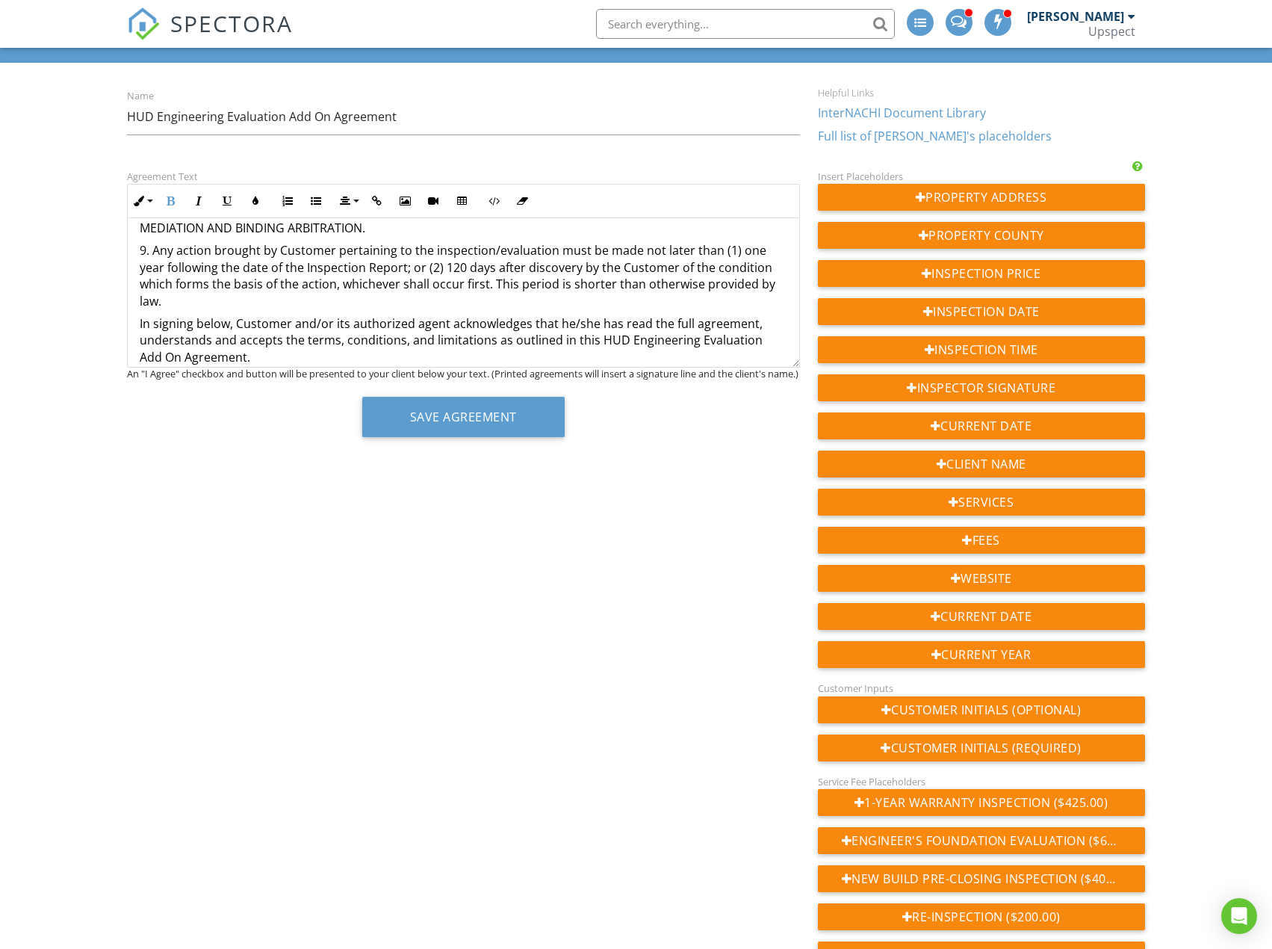
click at [639, 344] on p "In signing below, Customer and/or its authorized agent acknowledges that he/she…" at bounding box center [463, 340] width 647 height 50
click at [648, 287] on p "9. Any action brought by Customer pertaining to the inspection/evaluation must …" at bounding box center [463, 275] width 647 height 67
click at [658, 338] on p "In signing below, Customer and/or its authorized agent acknowledges that he/she…" at bounding box center [463, 340] width 647 height 50
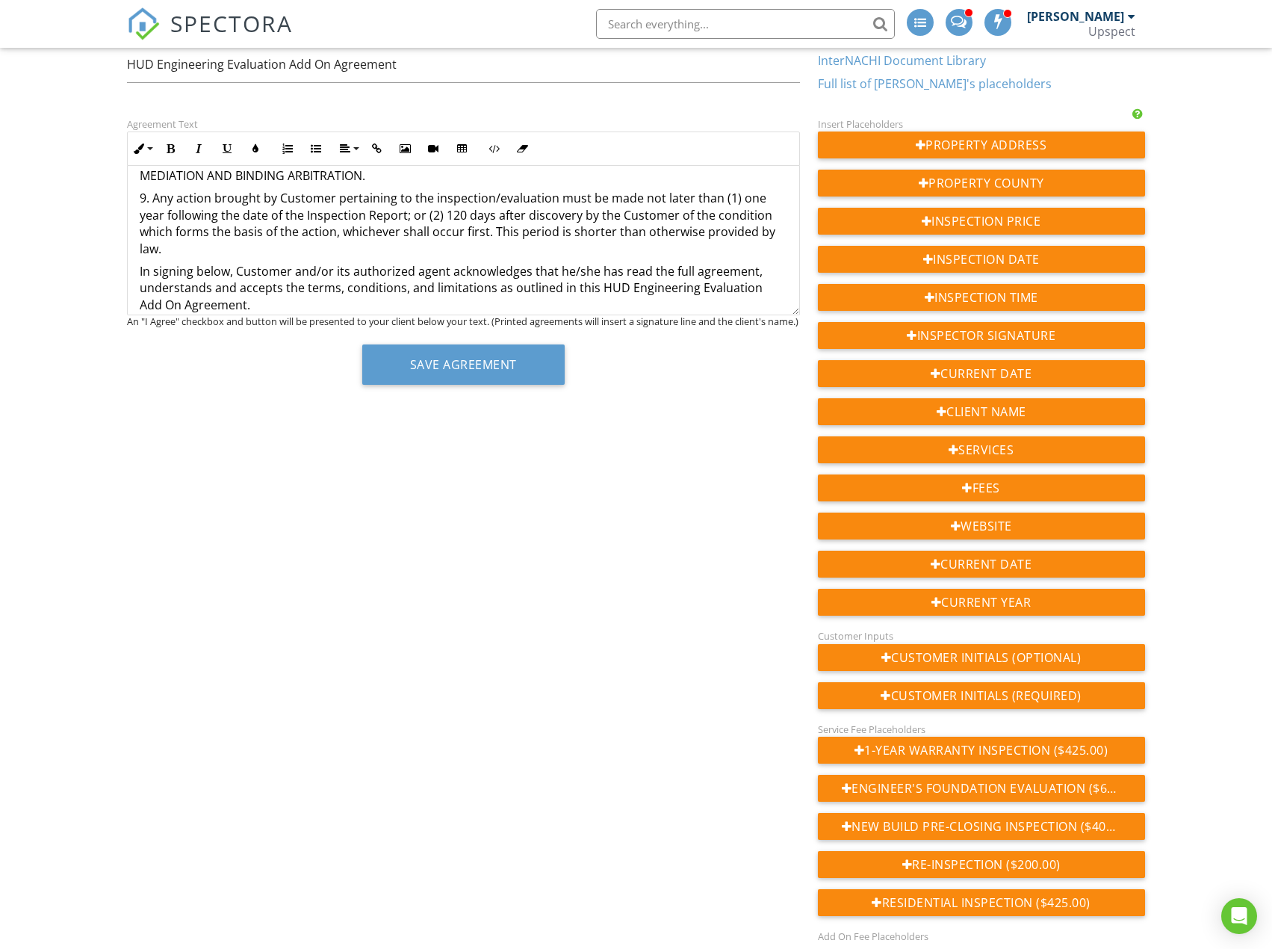
scroll to position [149, 0]
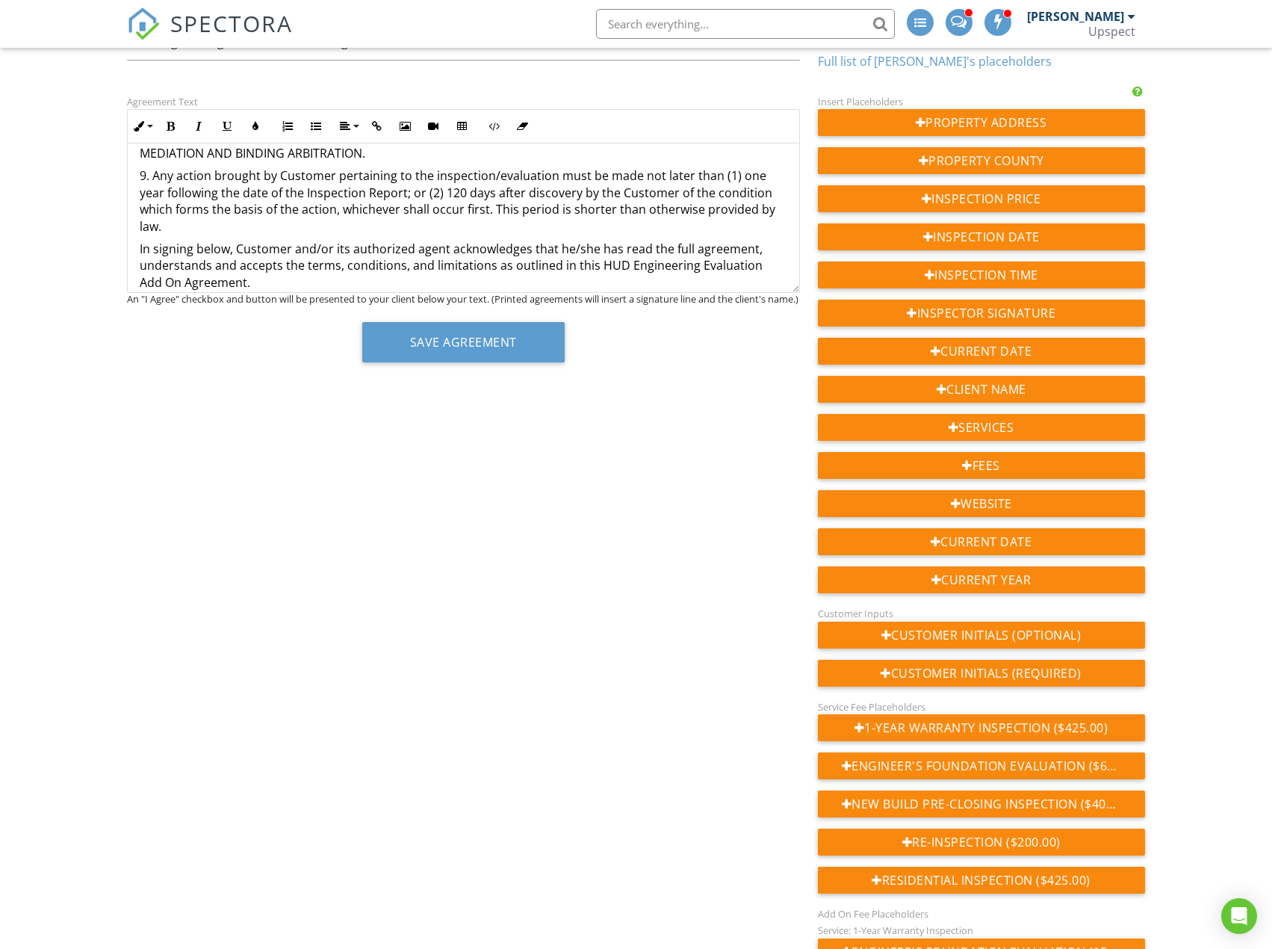
click at [604, 207] on p "9. Any action brought by Customer pertaining to the inspection/evaluation must …" at bounding box center [463, 200] width 647 height 67
click at [630, 267] on p "In signing below, Customer and/or its authorized agent acknowledges that he/she…" at bounding box center [463, 266] width 647 height 50
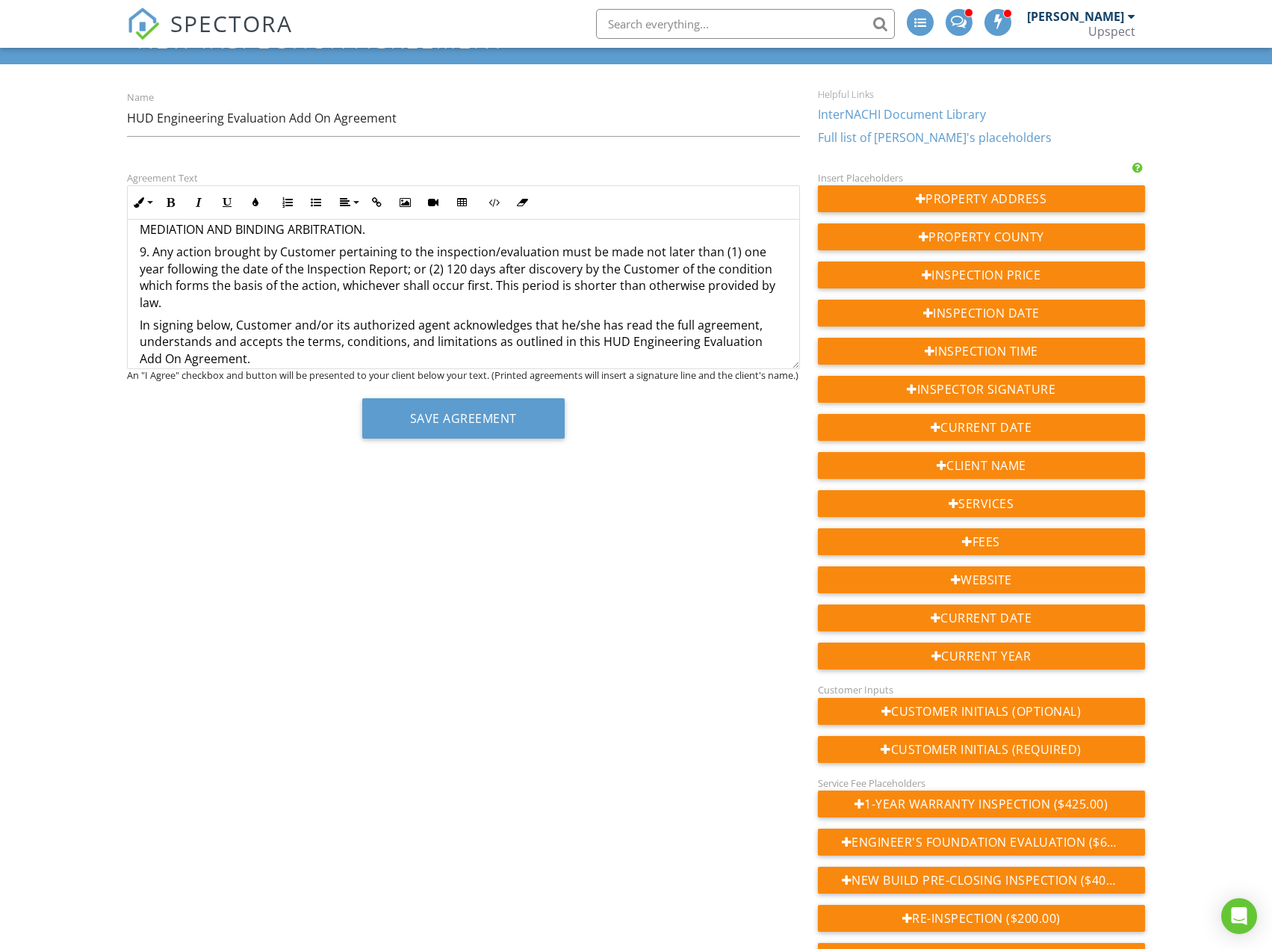
scroll to position [0, 0]
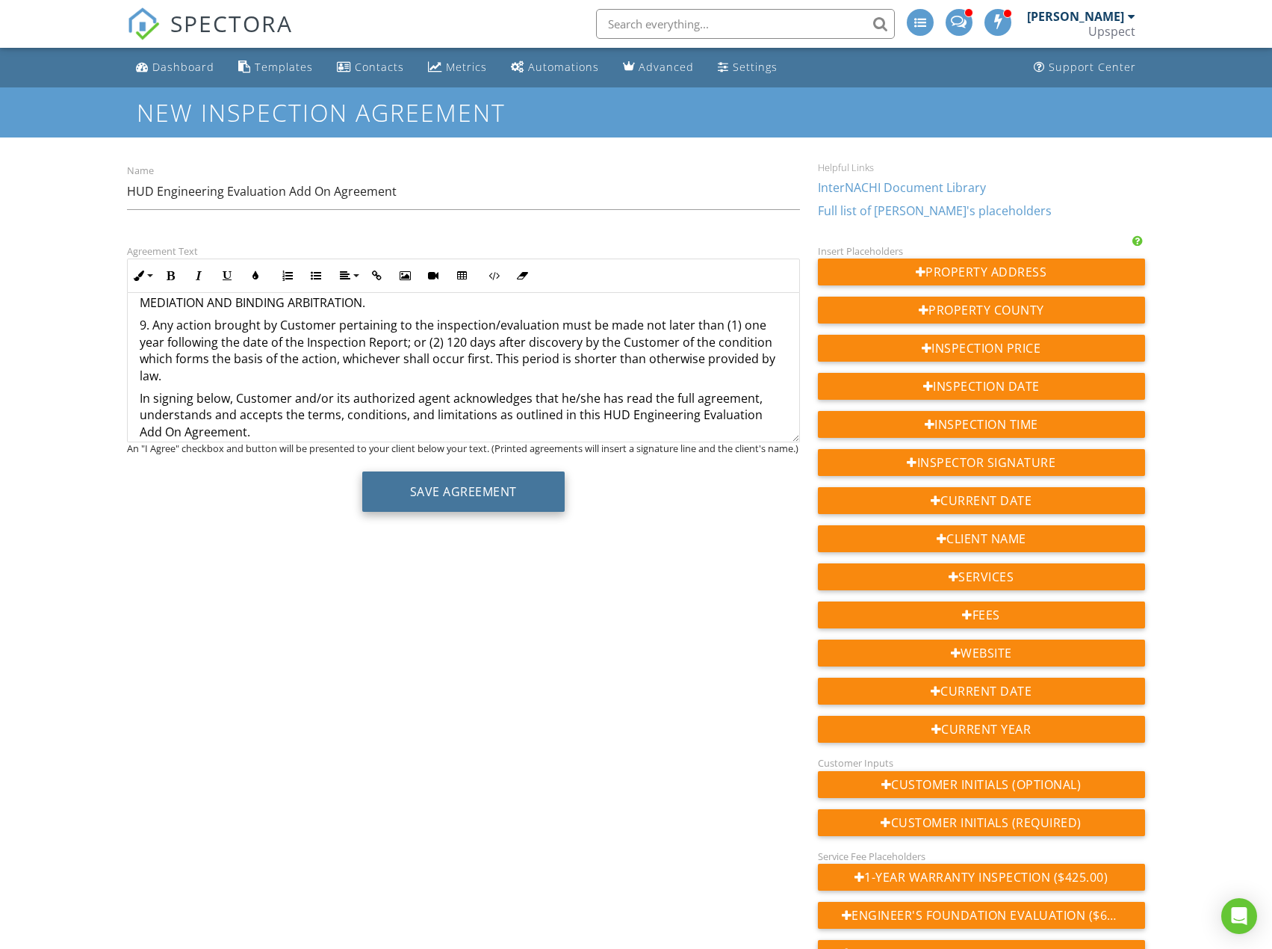
click at [502, 508] on button "Save Agreement" at bounding box center [463, 491] width 202 height 40
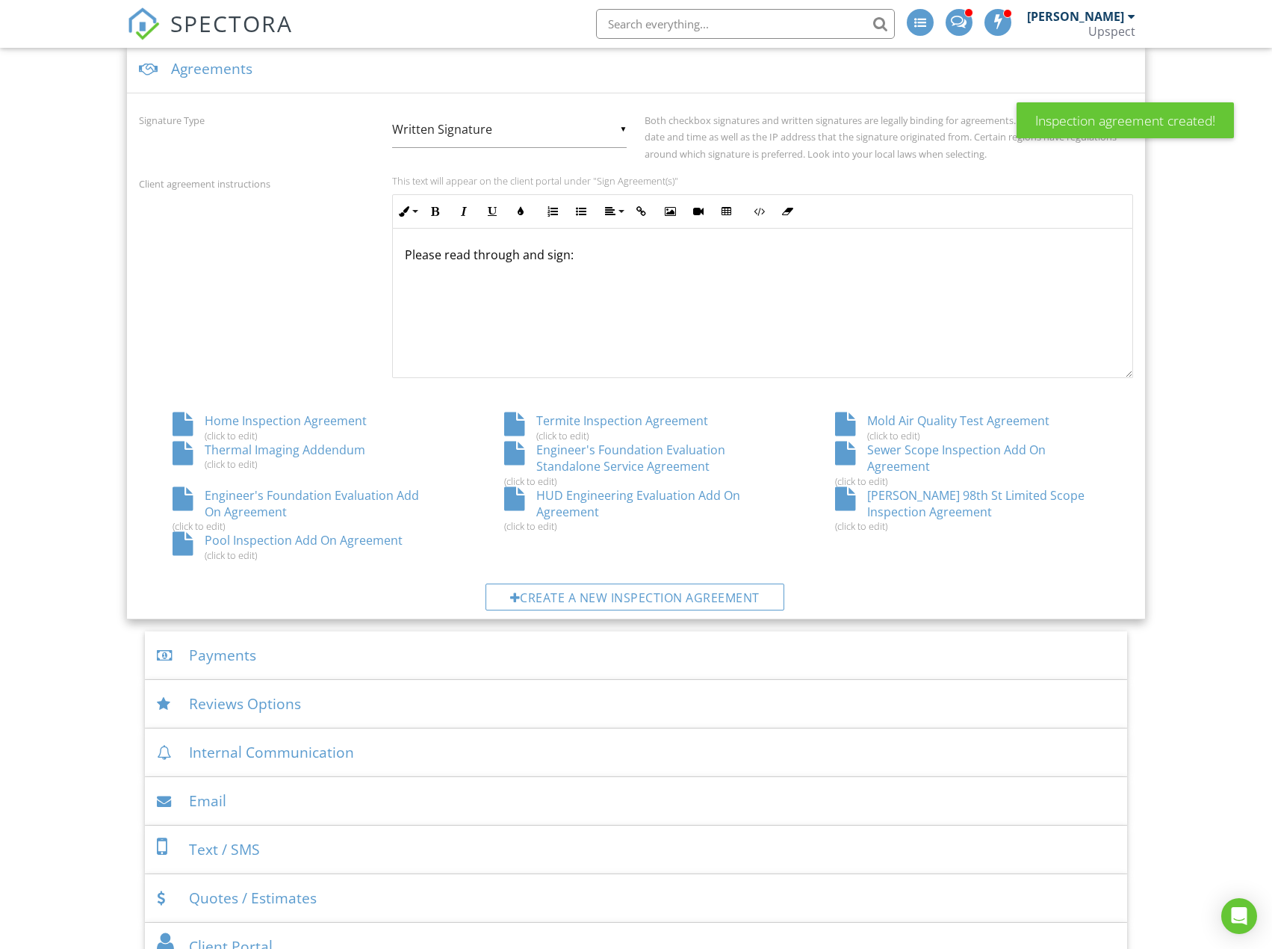
click at [701, 497] on div "HUD Engineering Evaluation Add On Agreement (click to edit)" at bounding box center [636, 510] width 331 height 46
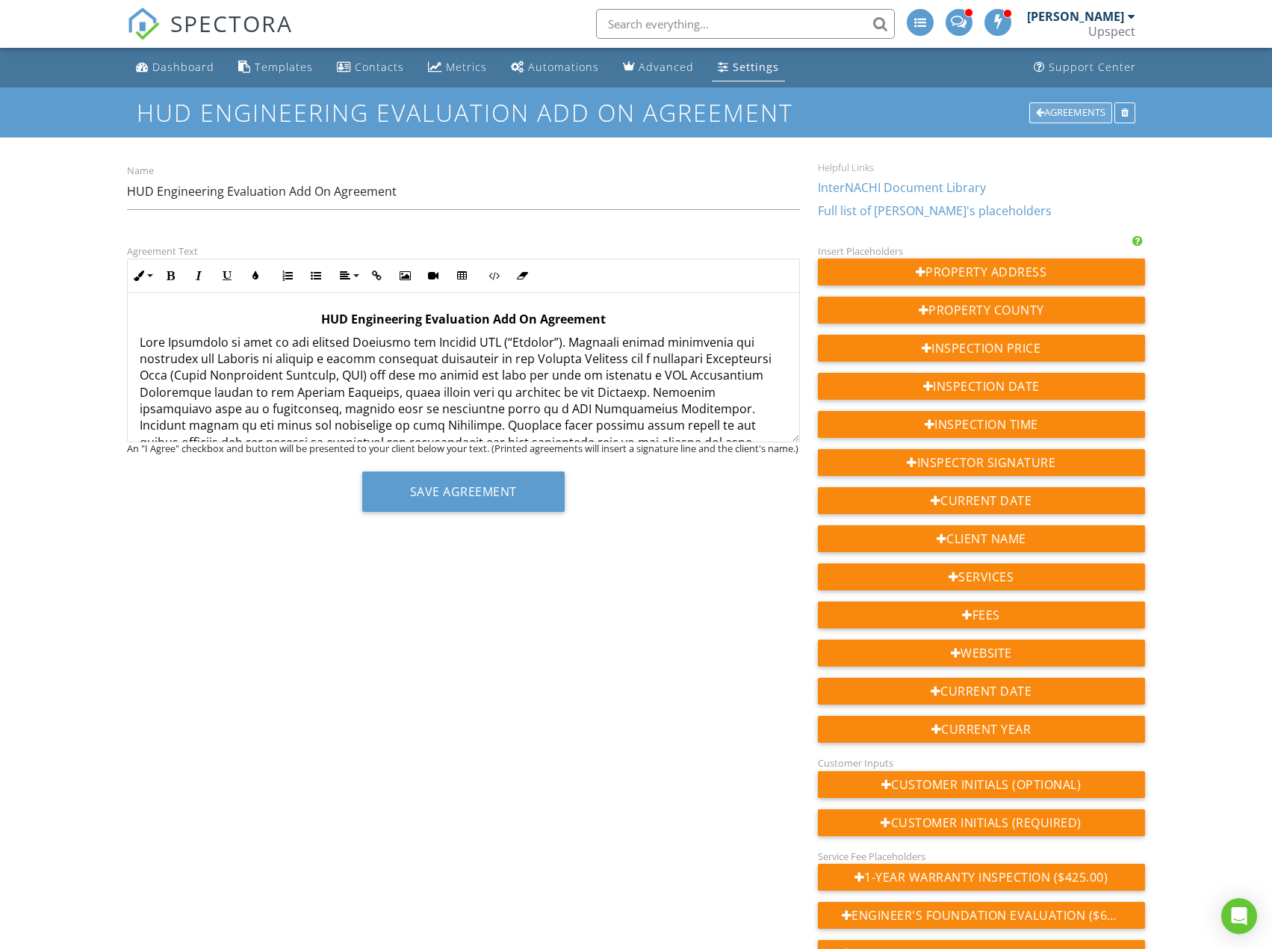
click at [1087, 108] on div "Agreements" at bounding box center [1070, 112] width 83 height 21
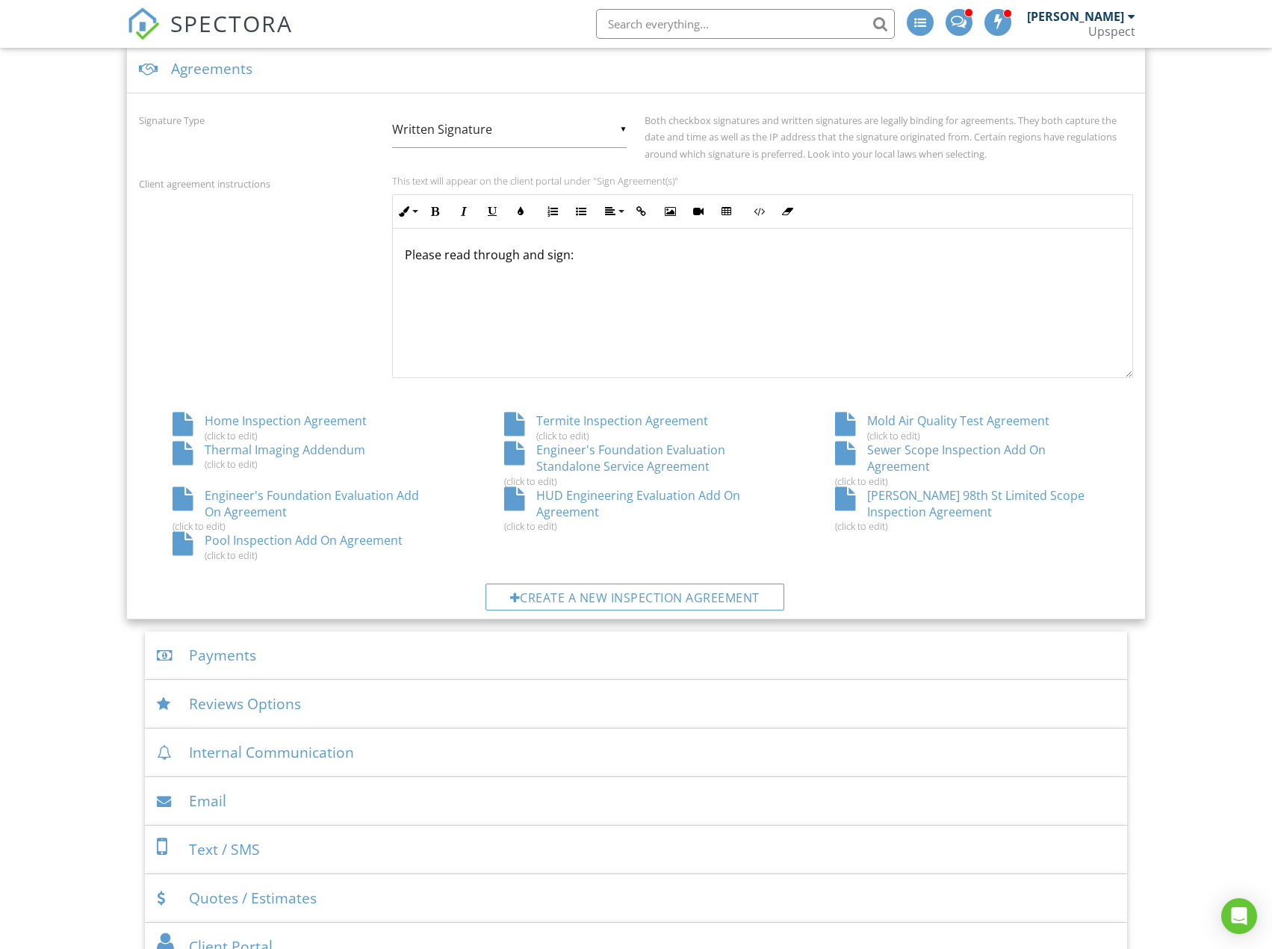
click at [1191, 142] on div "Dashboard Templates Contacts Metrics Automations Advanced Settings Support Cent…" at bounding box center [636, 941] width 1272 height 2899
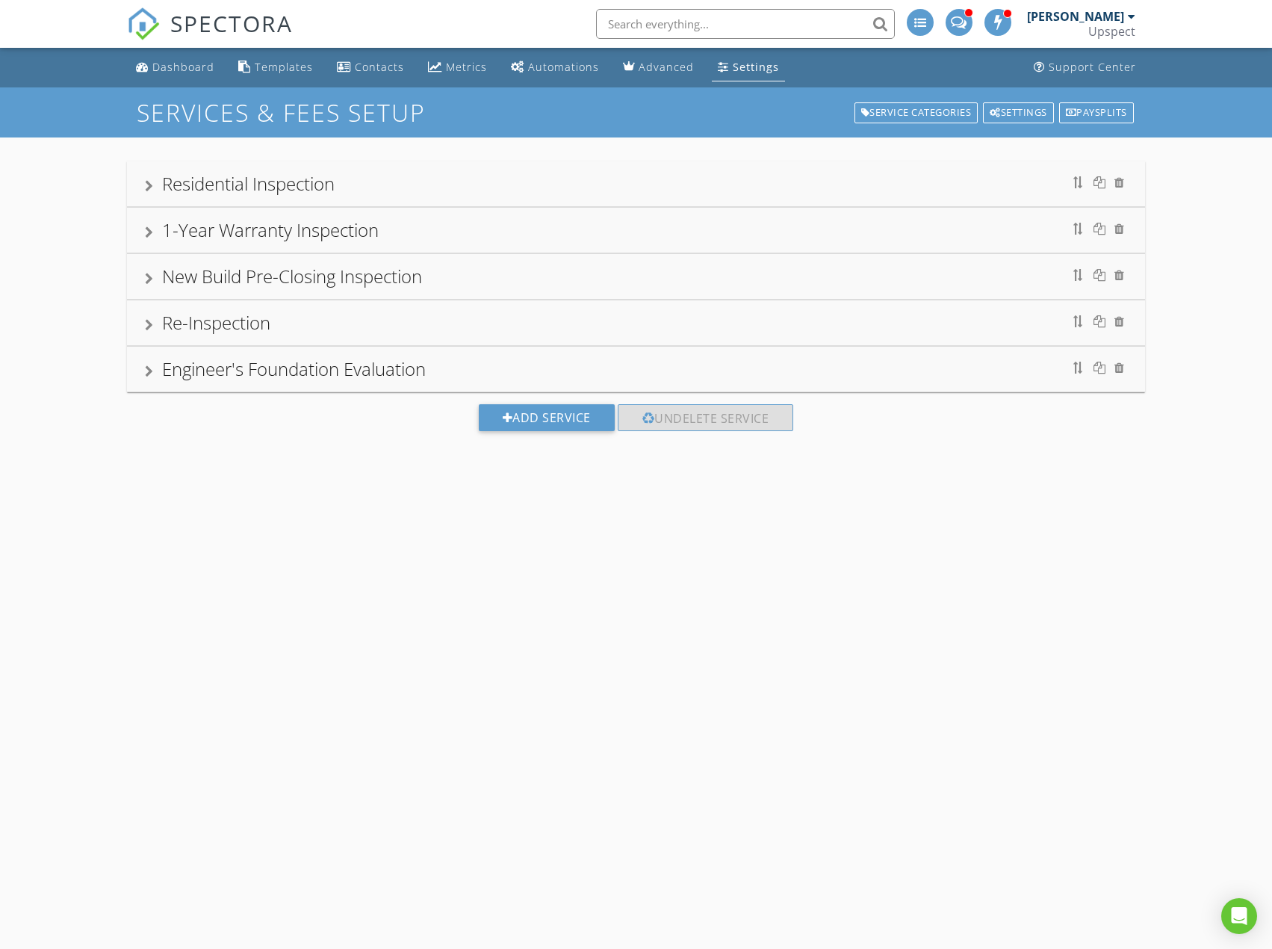
drag, startPoint x: 840, startPoint y: 179, endPoint x: 801, endPoint y: 258, distance: 88.5
click at [840, 179] on div "Residential Inspection" at bounding box center [636, 183] width 982 height 27
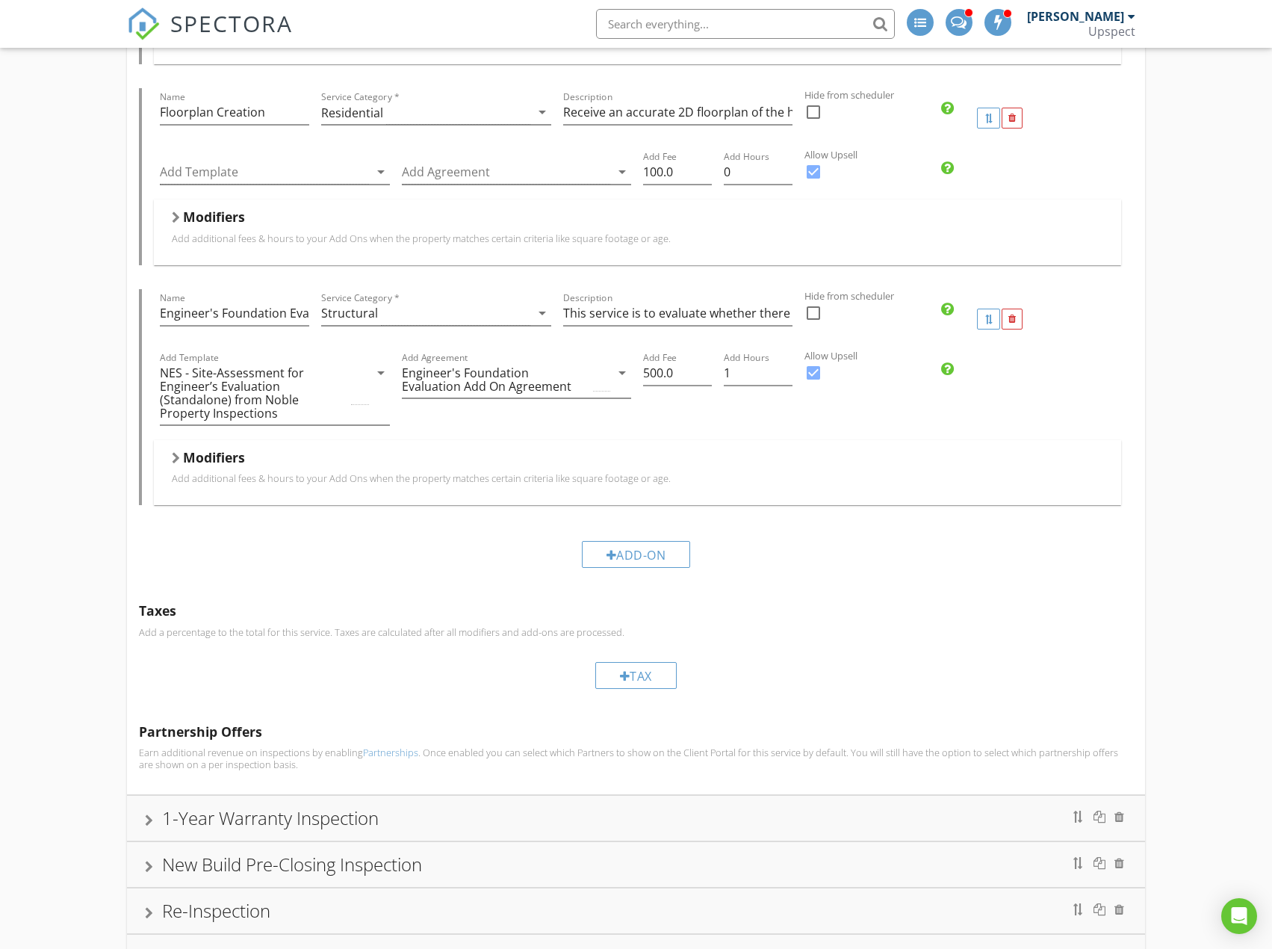
scroll to position [1853, 0]
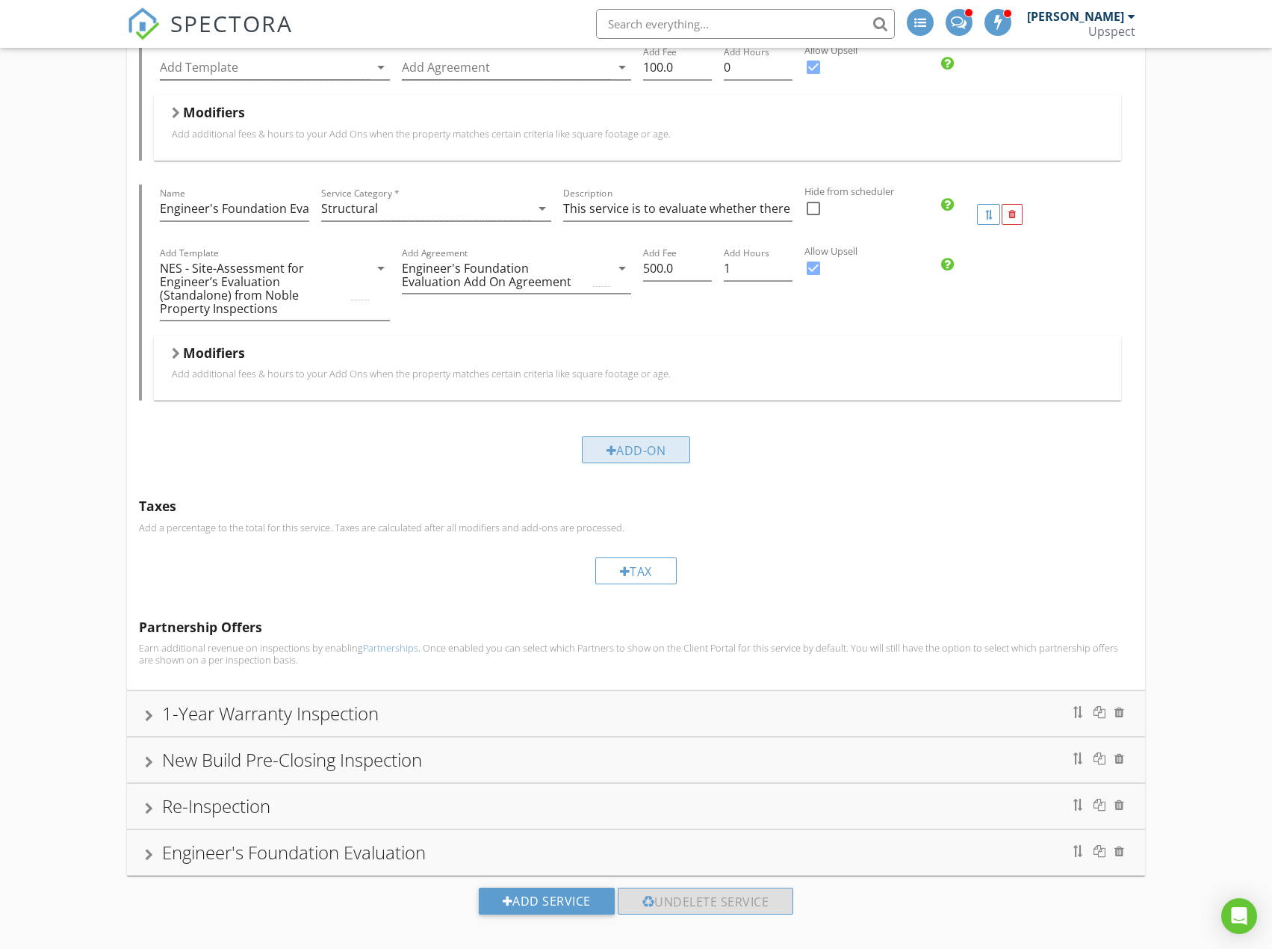
click at [672, 436] on div "Add-On" at bounding box center [636, 449] width 109 height 27
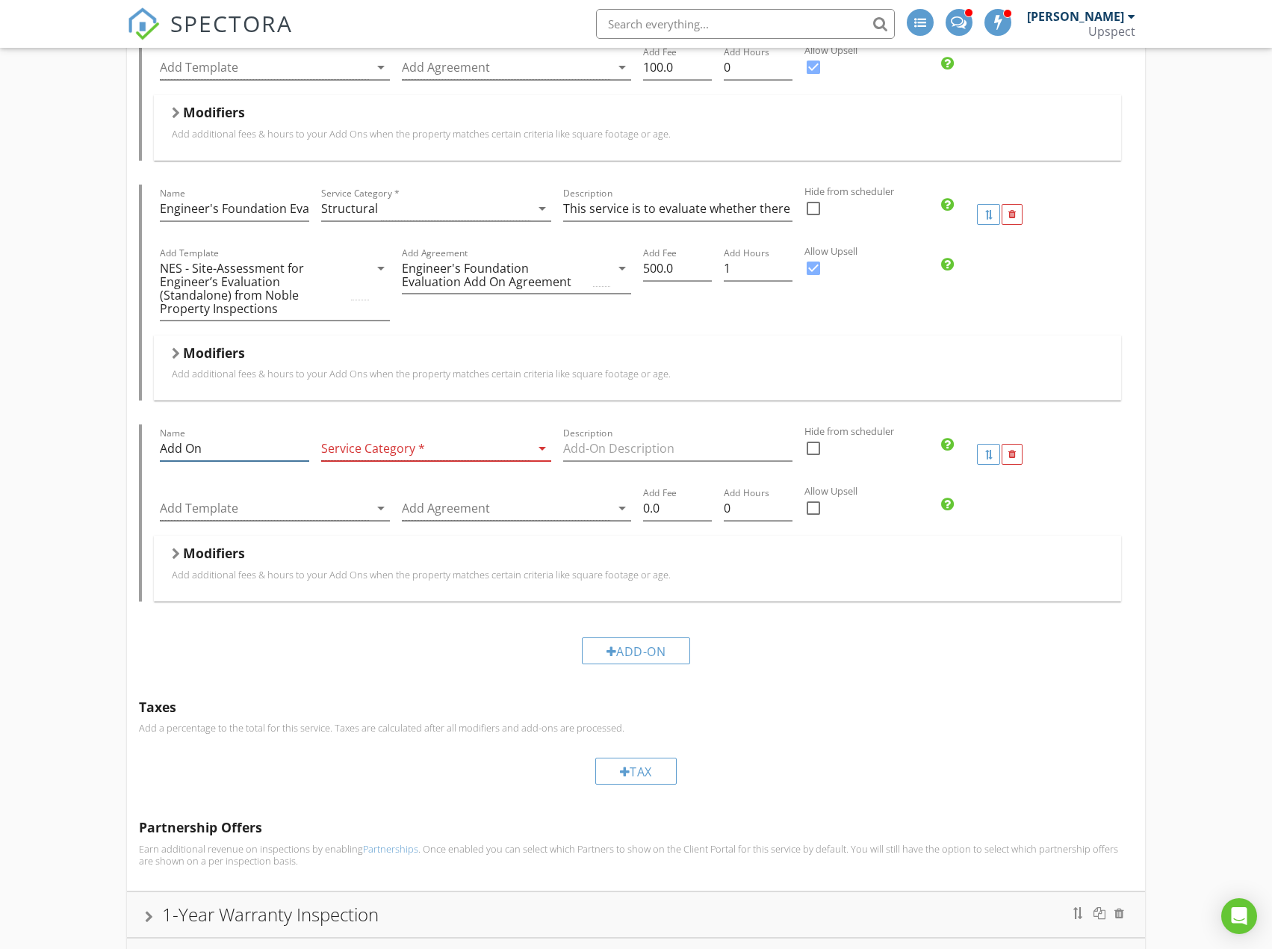
click at [246, 436] on input "Add On" at bounding box center [234, 448] width 149 height 25
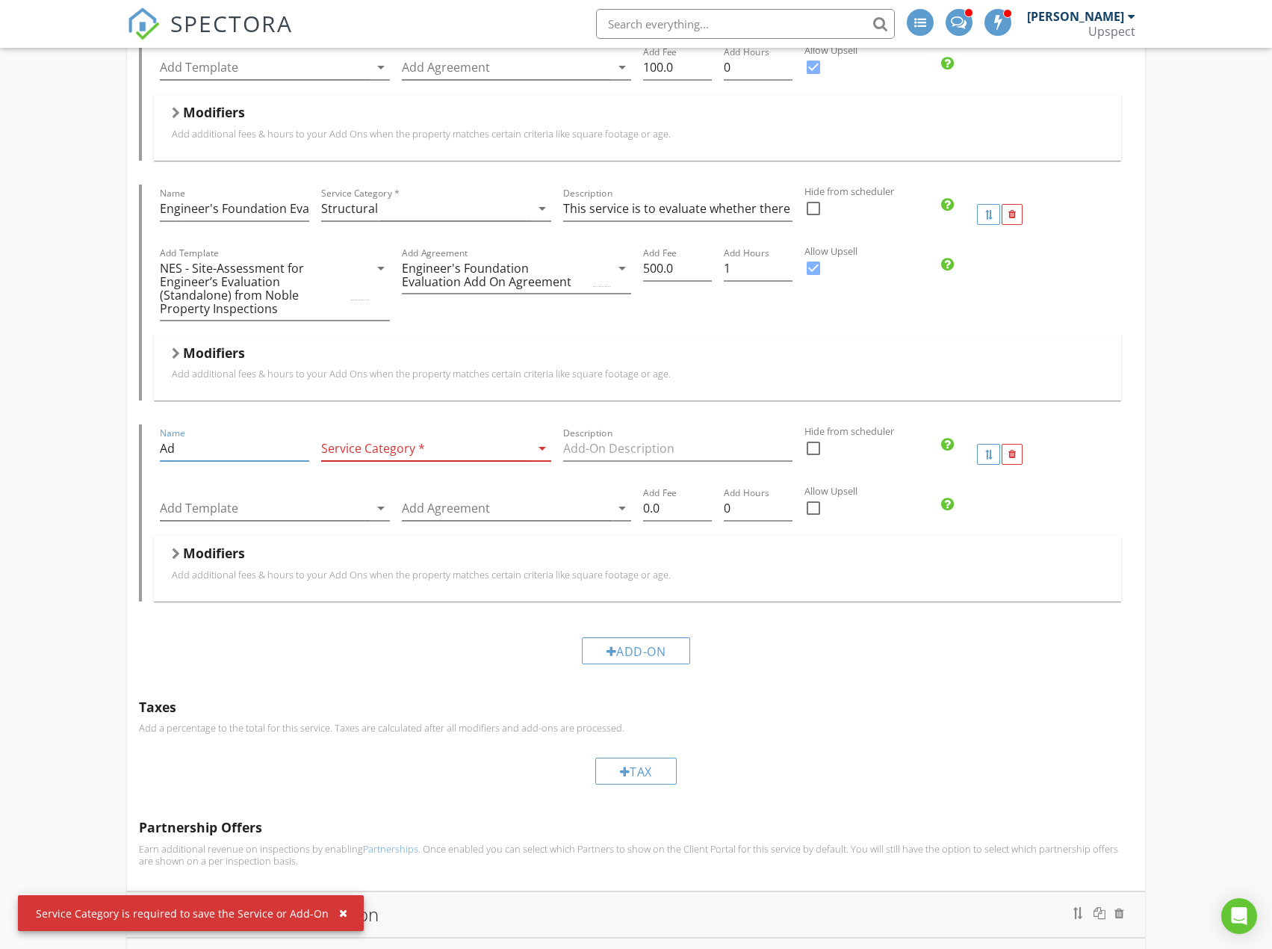
type input "A"
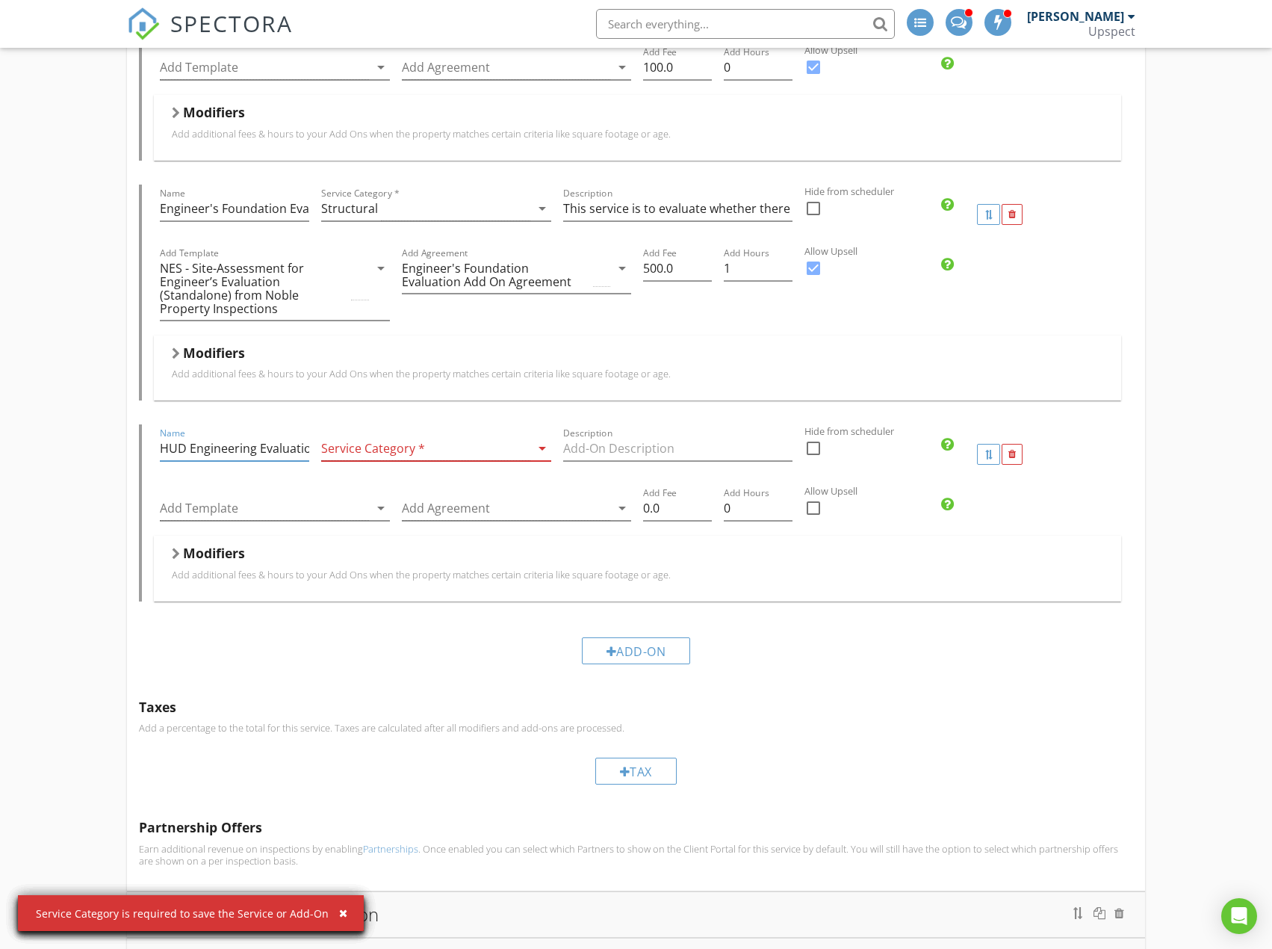
scroll to position [0, 7]
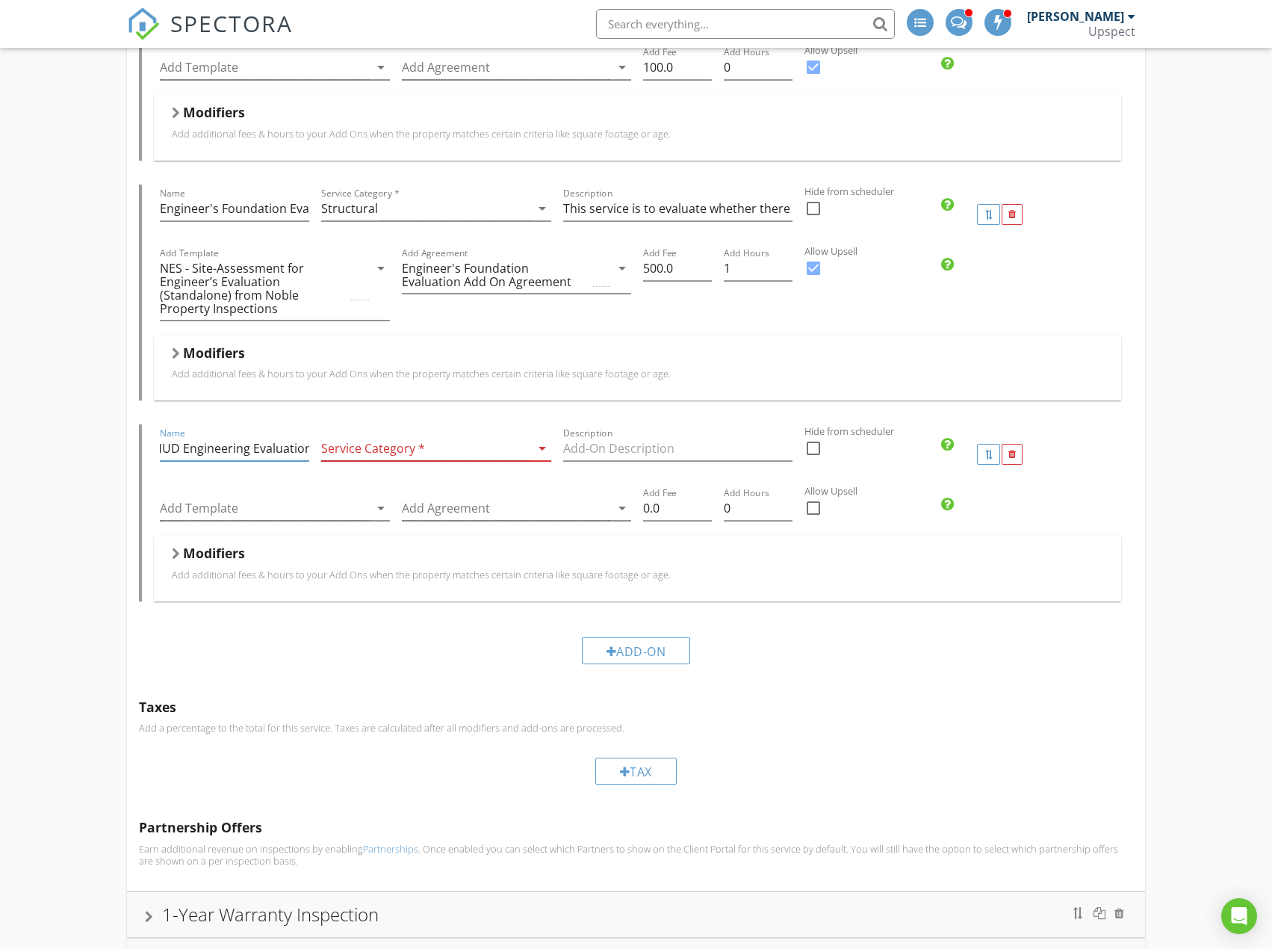
type input "HUD Engineering Evaluation"
click at [447, 436] on div at bounding box center [425, 448] width 209 height 25
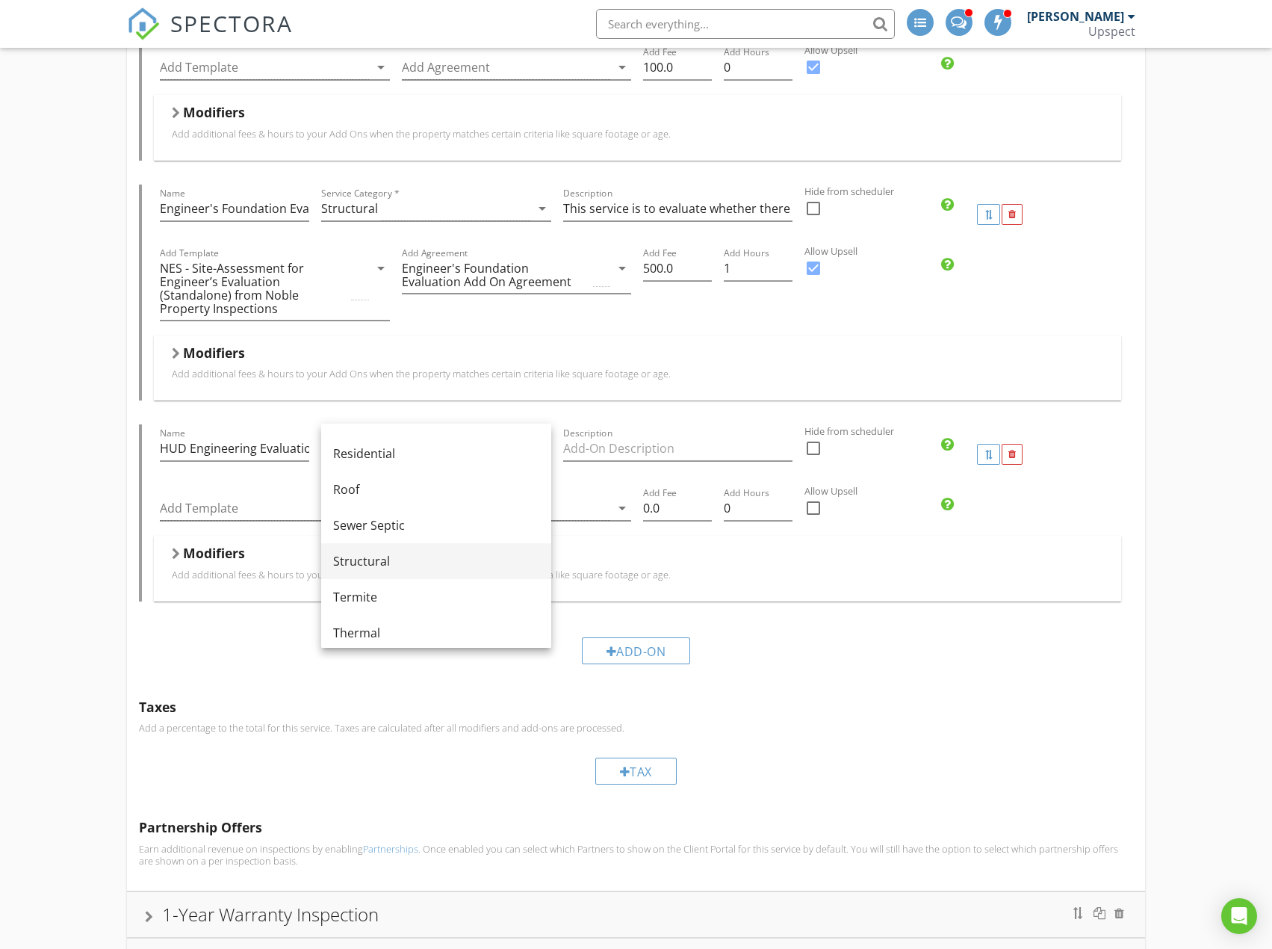
scroll to position [822, 0]
click at [480, 481] on div "Structural" at bounding box center [436, 486] width 206 height 18
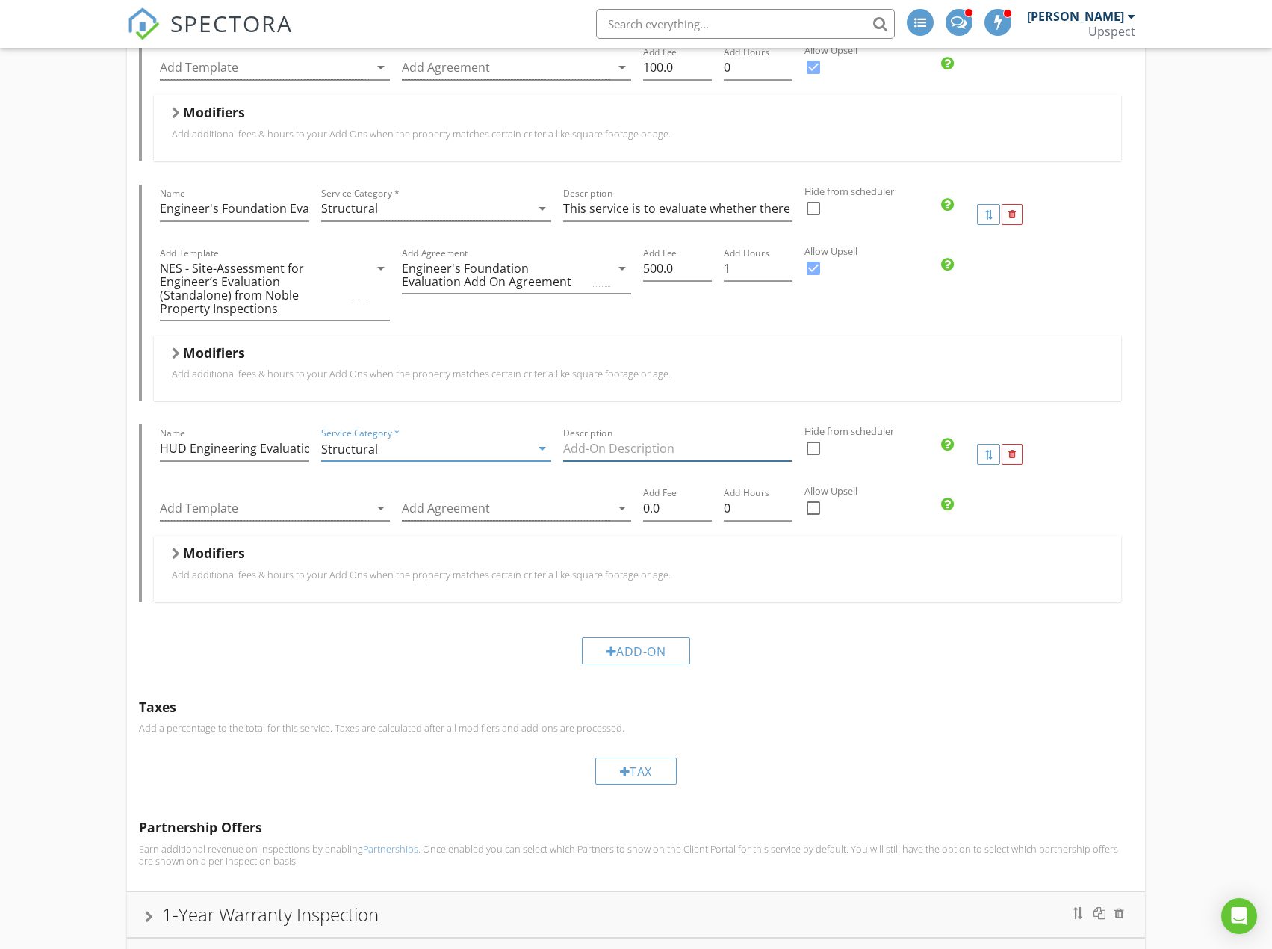
click at [680, 436] on input "Description" at bounding box center [678, 448] width 230 height 25
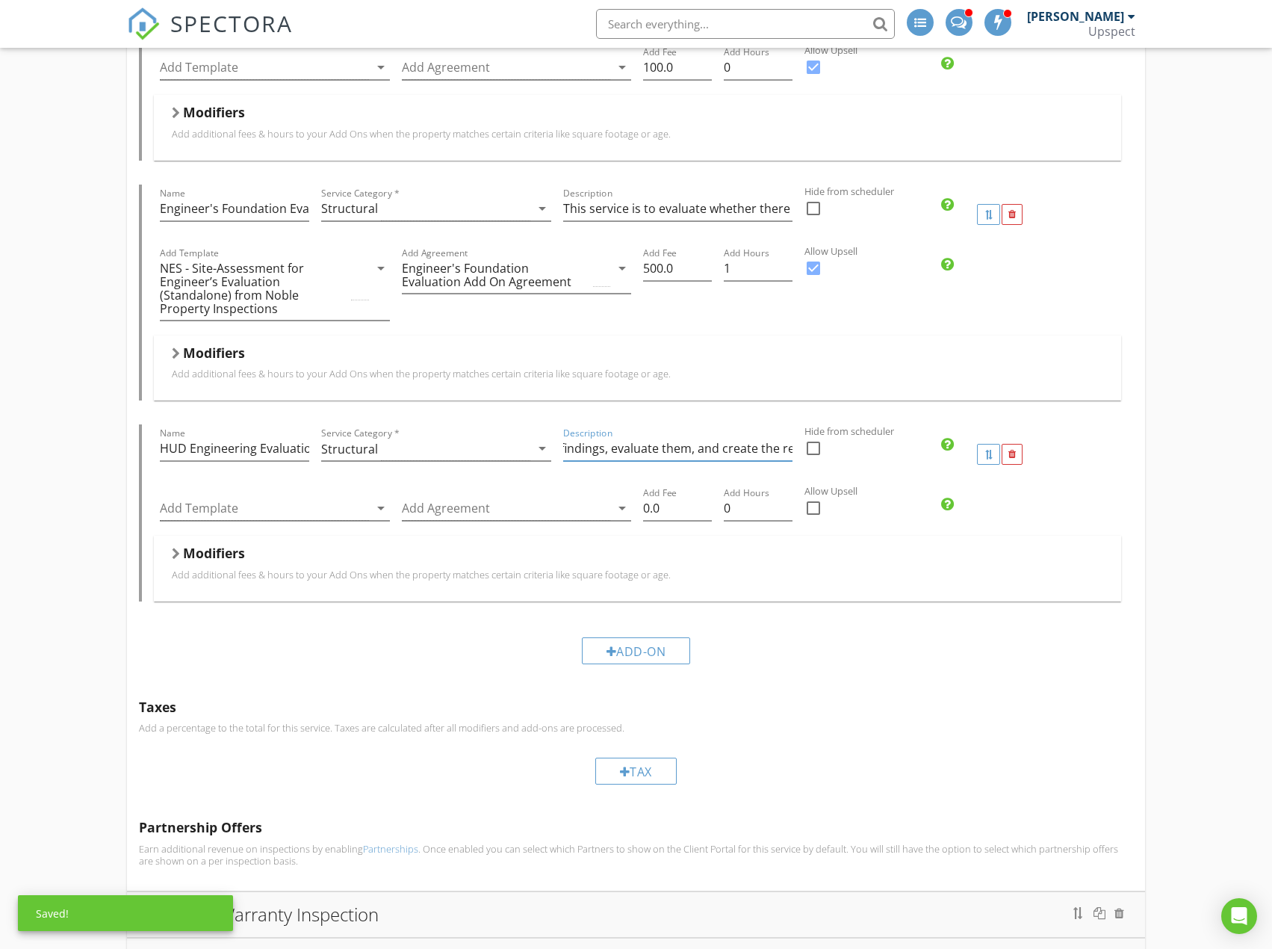
scroll to position [0, 1749]
type input "This service is for a purchase of a manufactured home using an FHA loan. HUD re…"
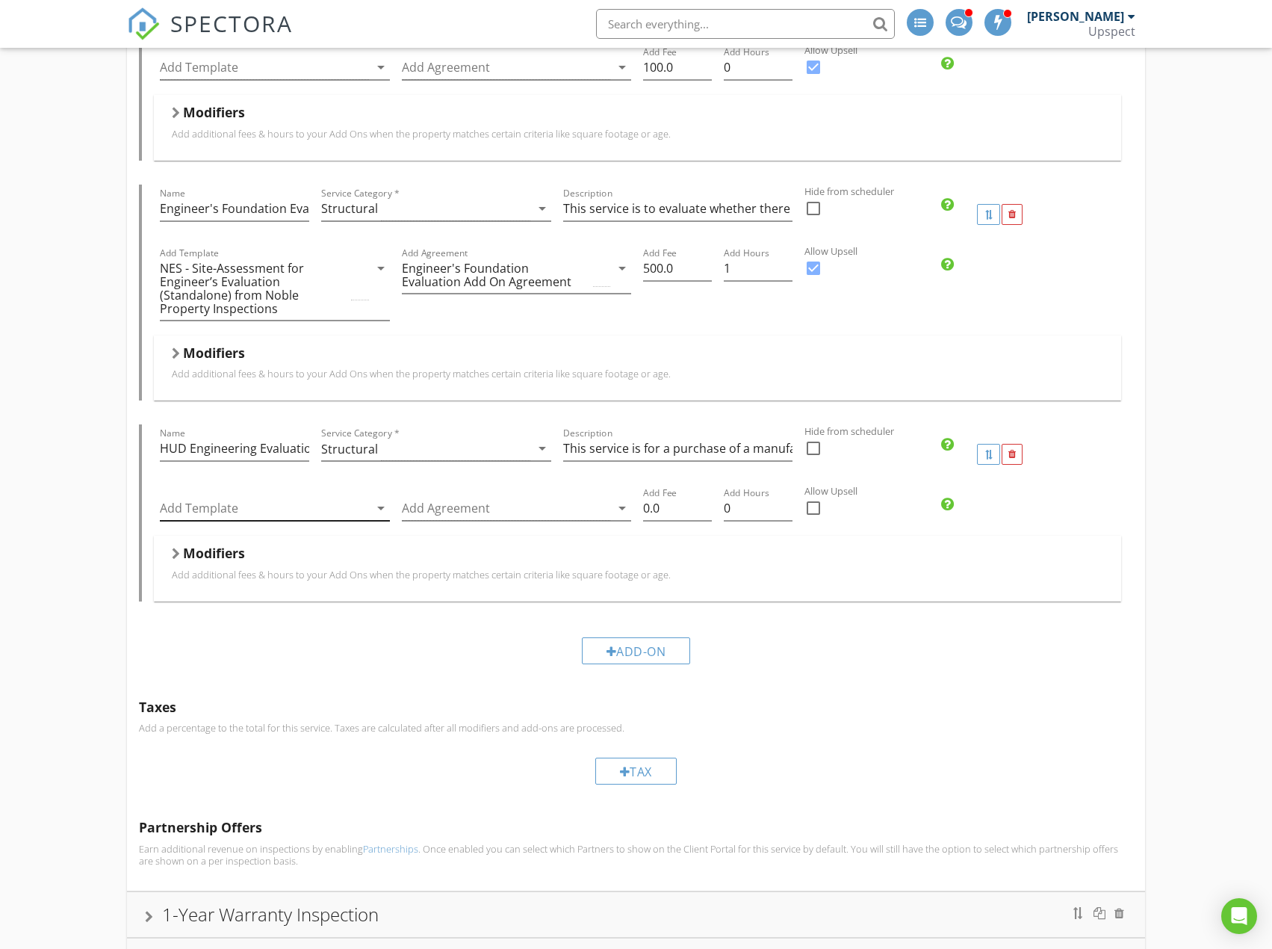
click at [308, 496] on div at bounding box center [264, 508] width 209 height 25
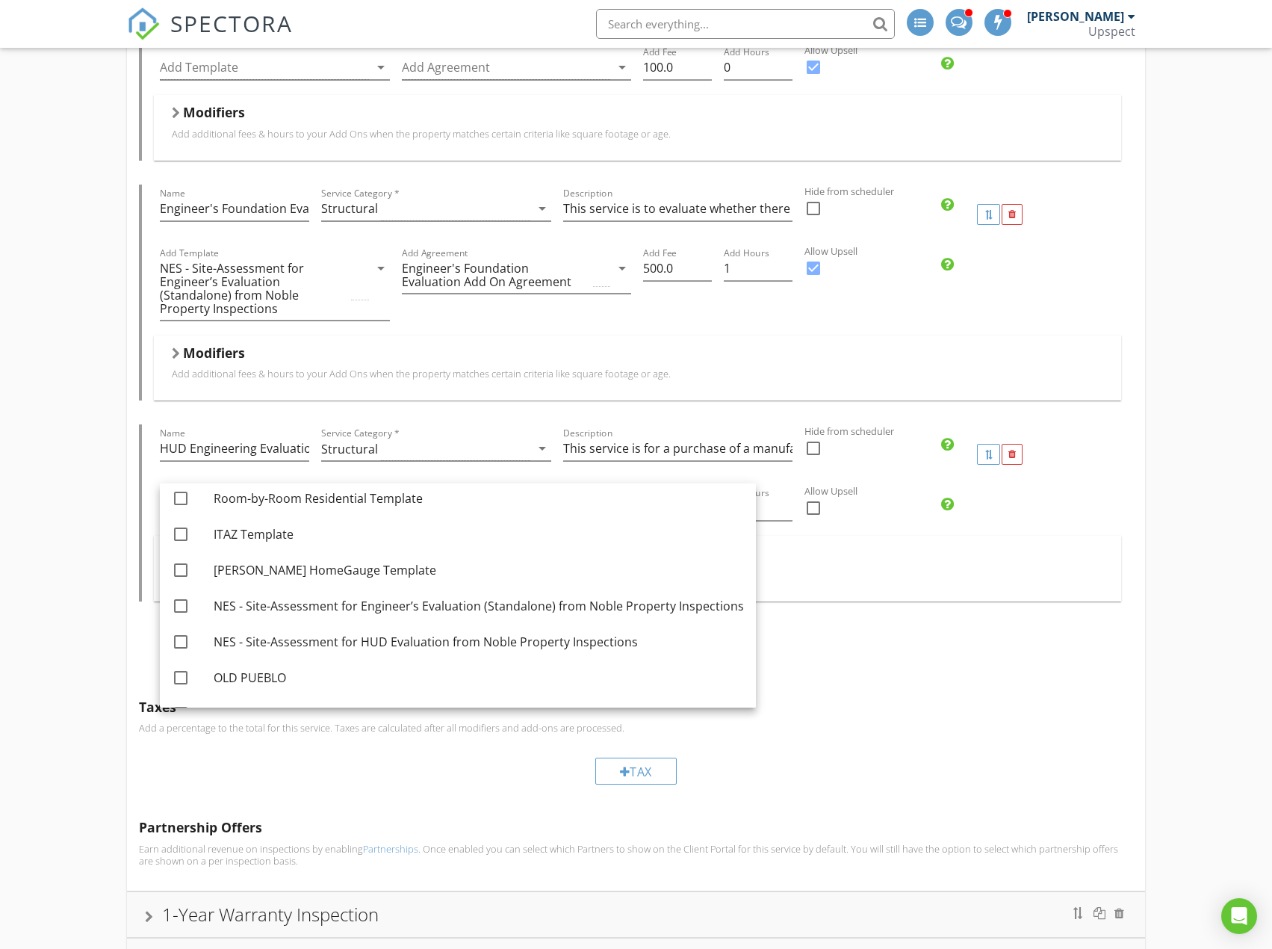
scroll to position [224, 0]
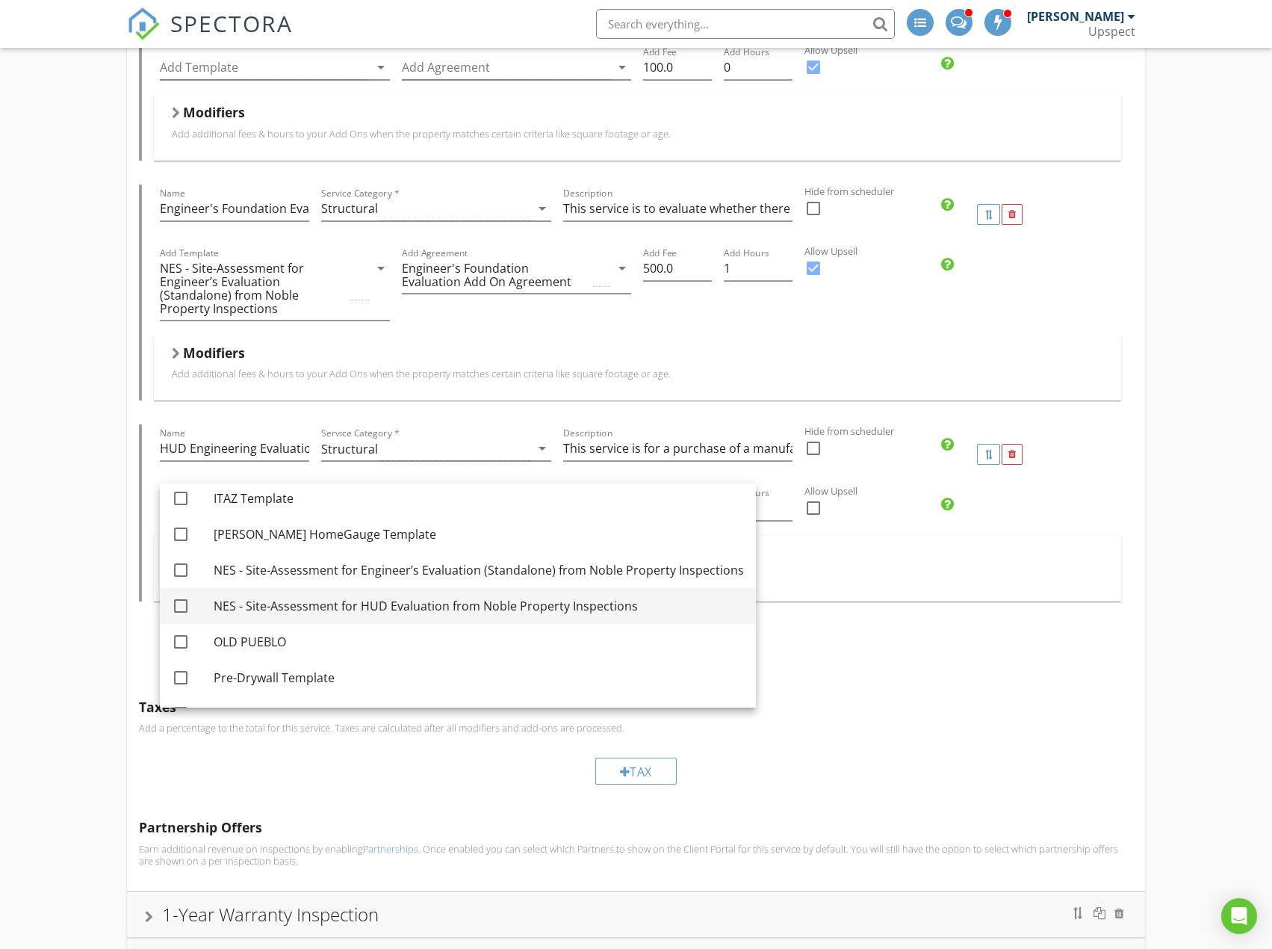
click at [187, 603] on div at bounding box center [180, 605] width 25 height 25
checkbox input "true"
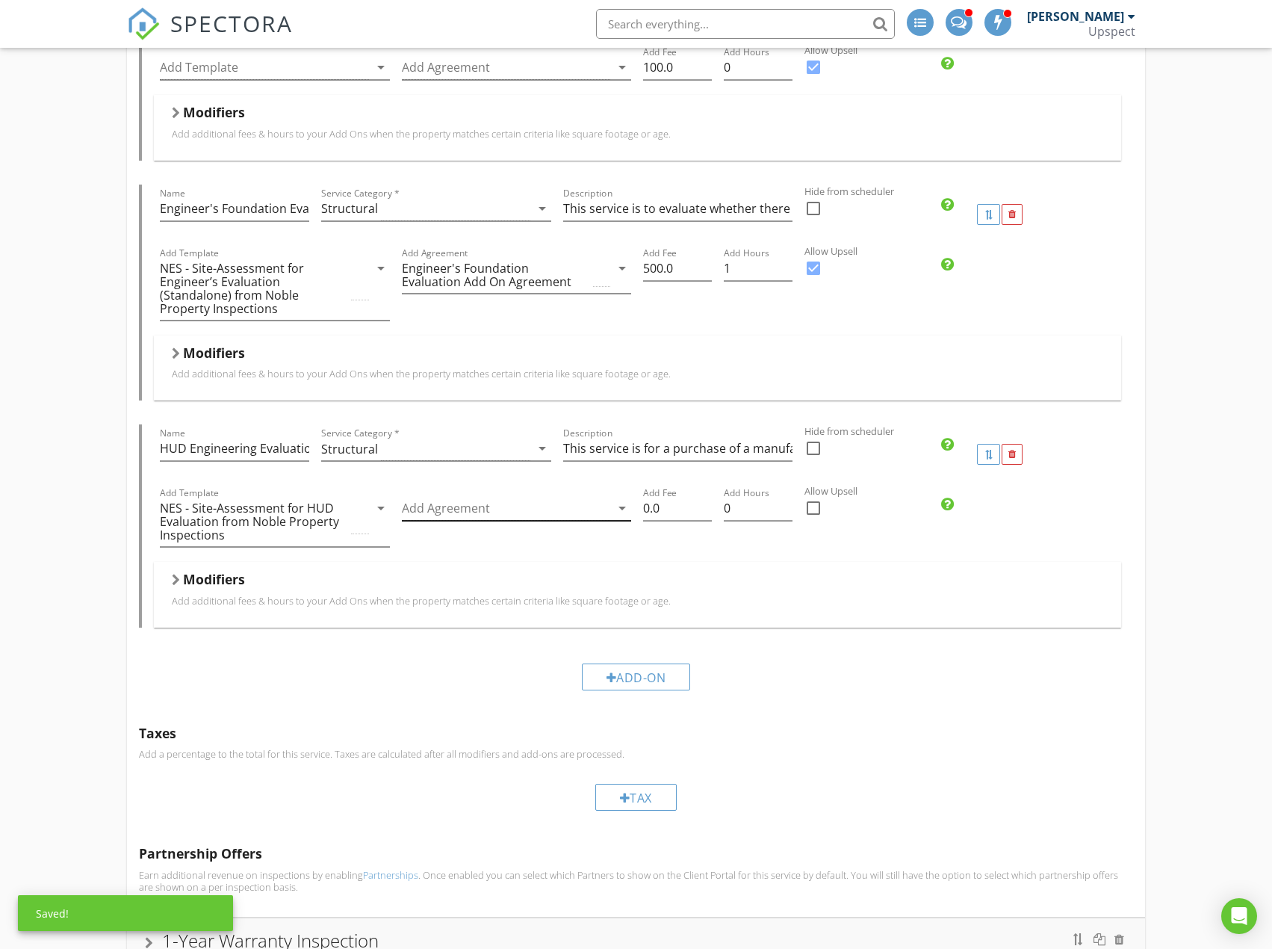
click at [540, 496] on div at bounding box center [506, 508] width 209 height 25
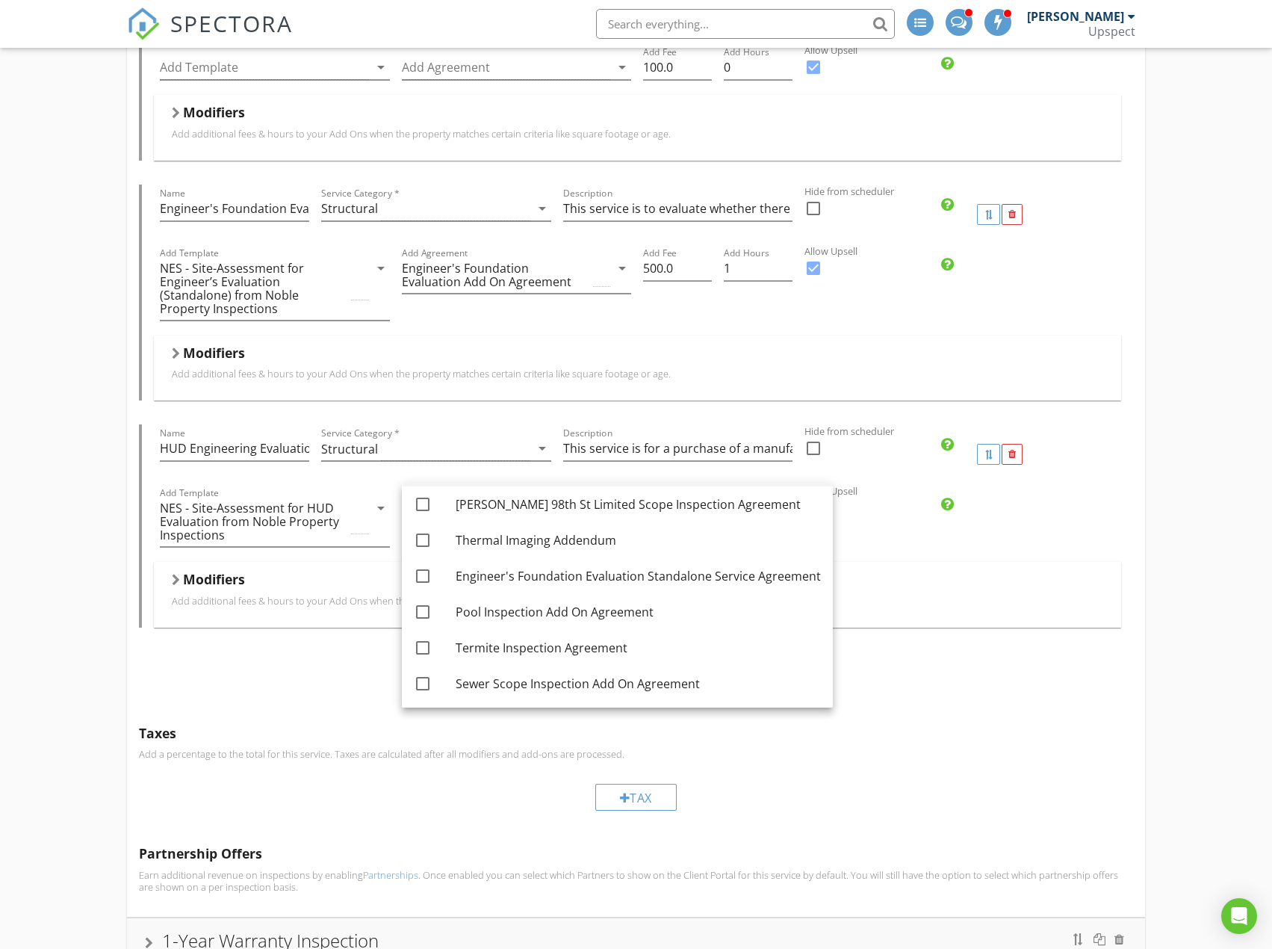
scroll to position [146, 0]
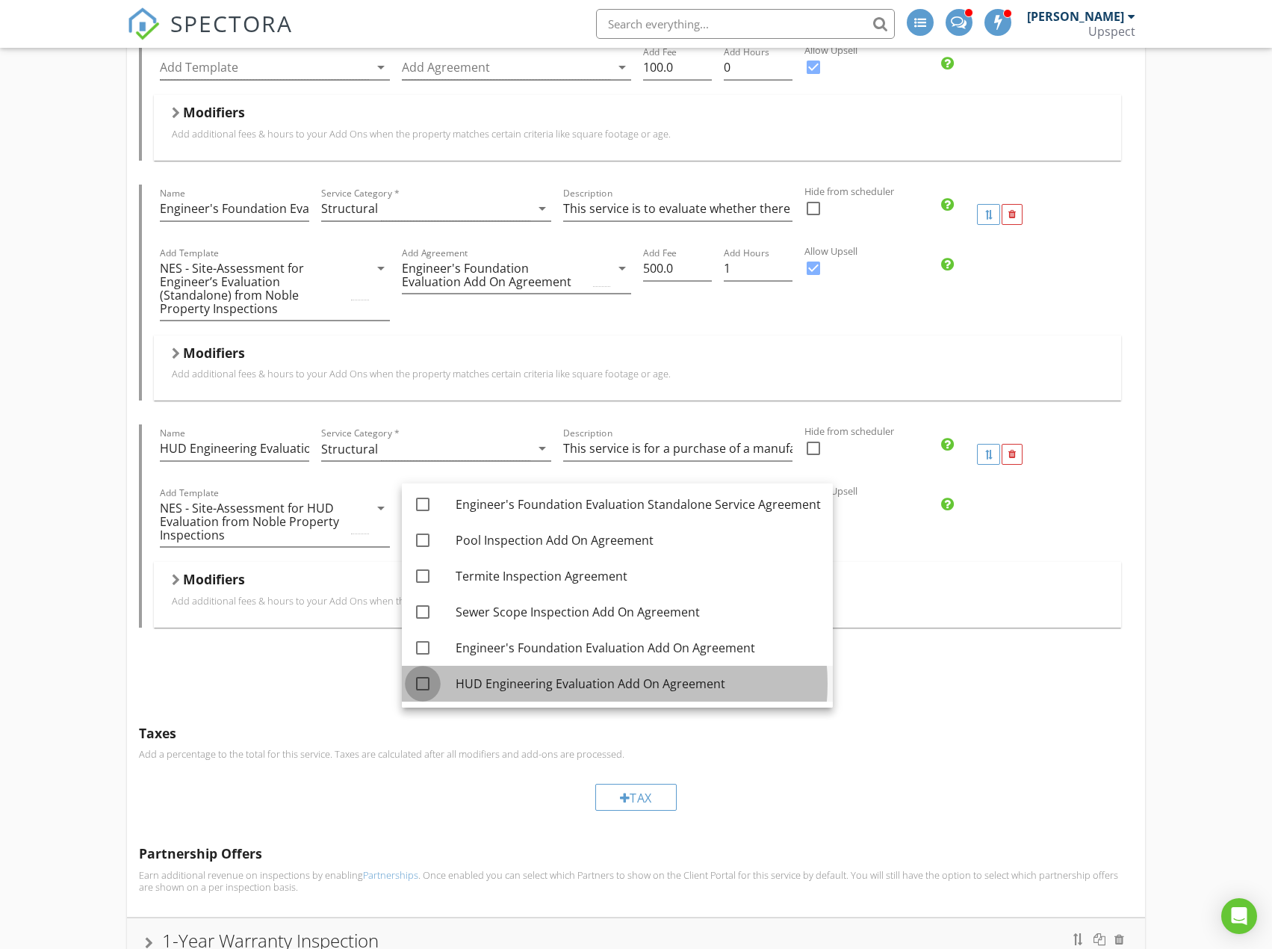
click at [427, 679] on div at bounding box center [422, 683] width 25 height 25
checkbox input "true"
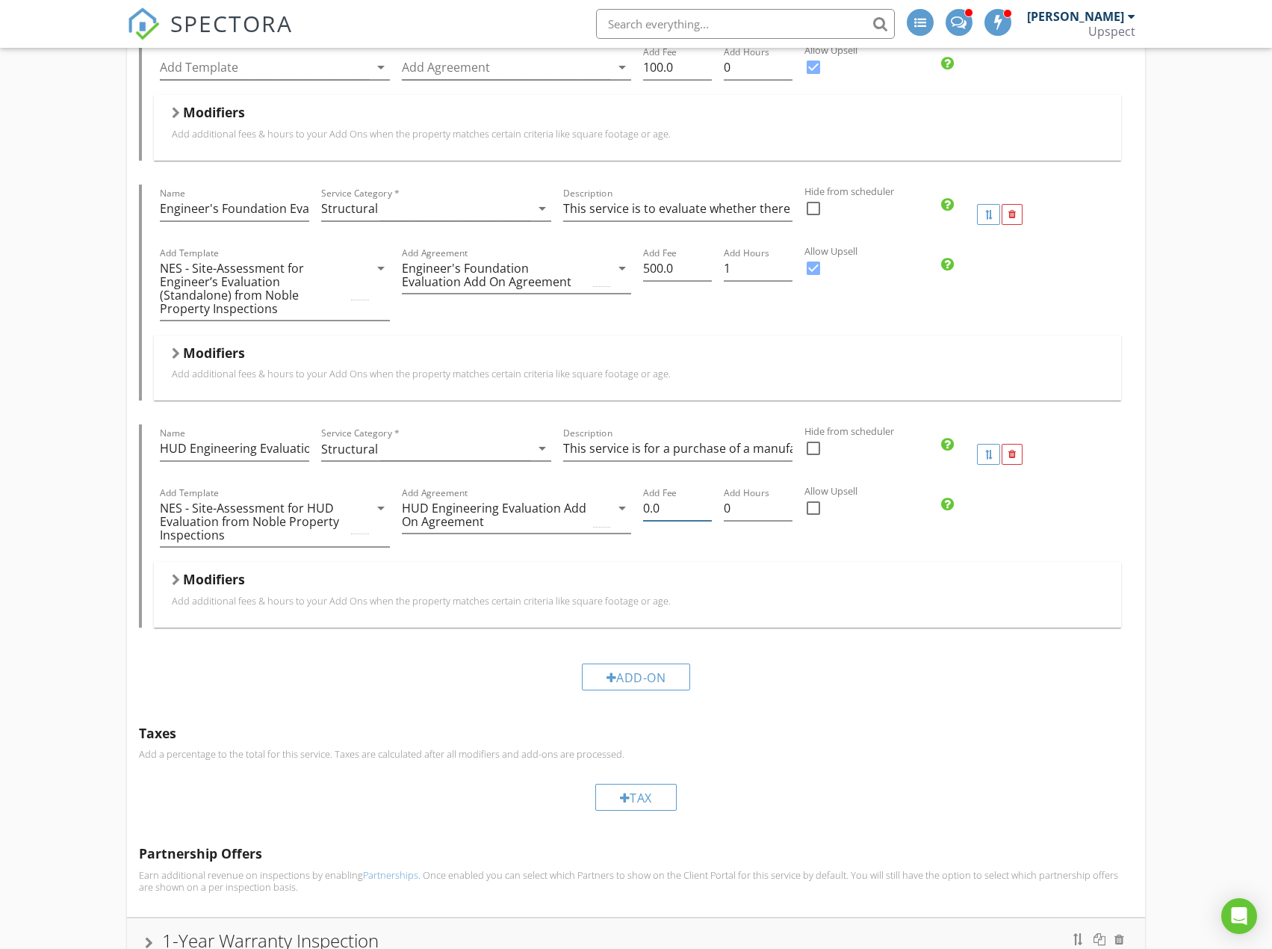
click at [648, 496] on input "0.0" at bounding box center [677, 508] width 69 height 25
type input "300.0"
type input "0.25"
click at [788, 496] on input "0.25" at bounding box center [758, 508] width 69 height 25
click at [816, 495] on div at bounding box center [813, 507] width 25 height 25
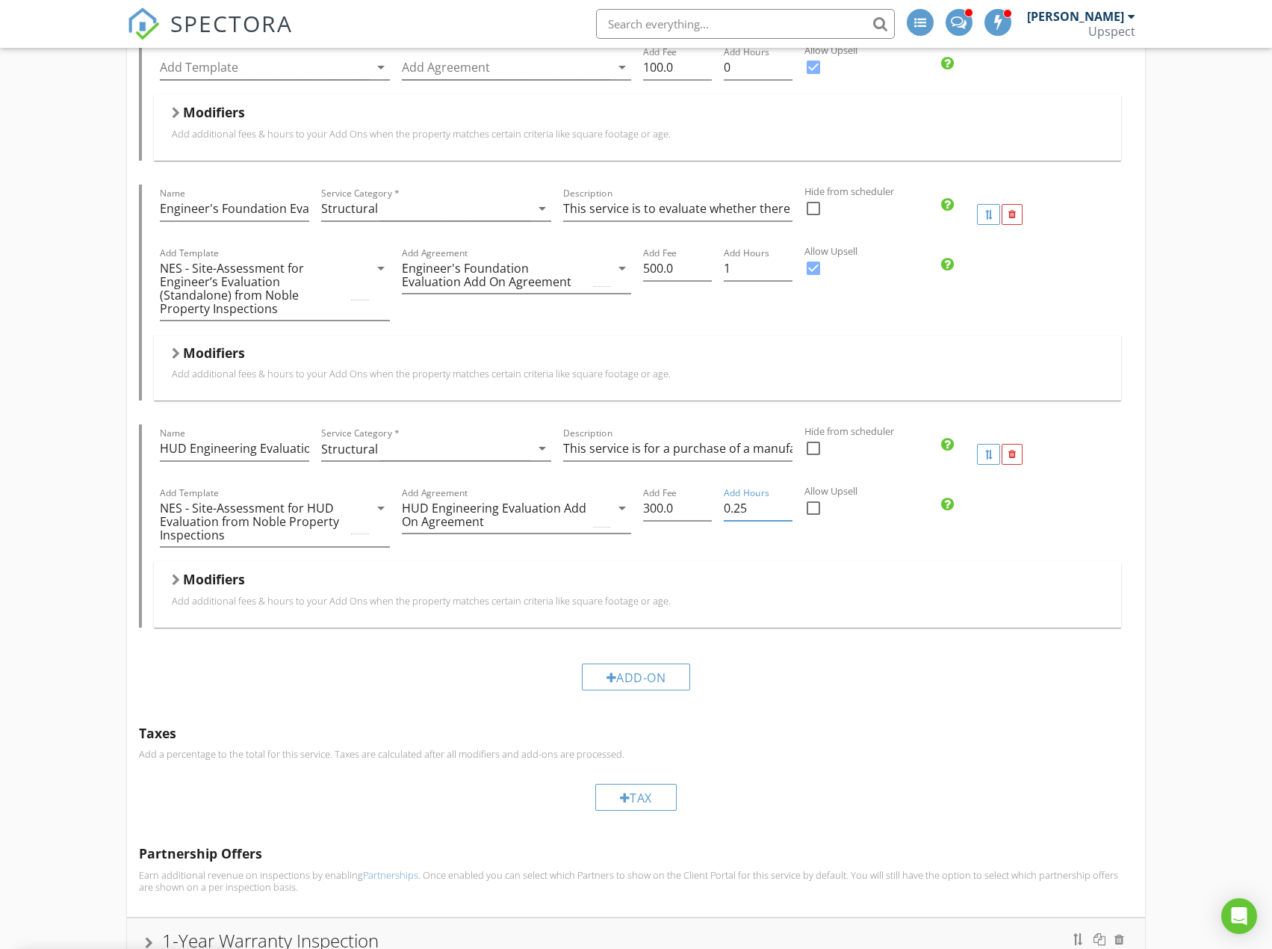
checkbox input "true"
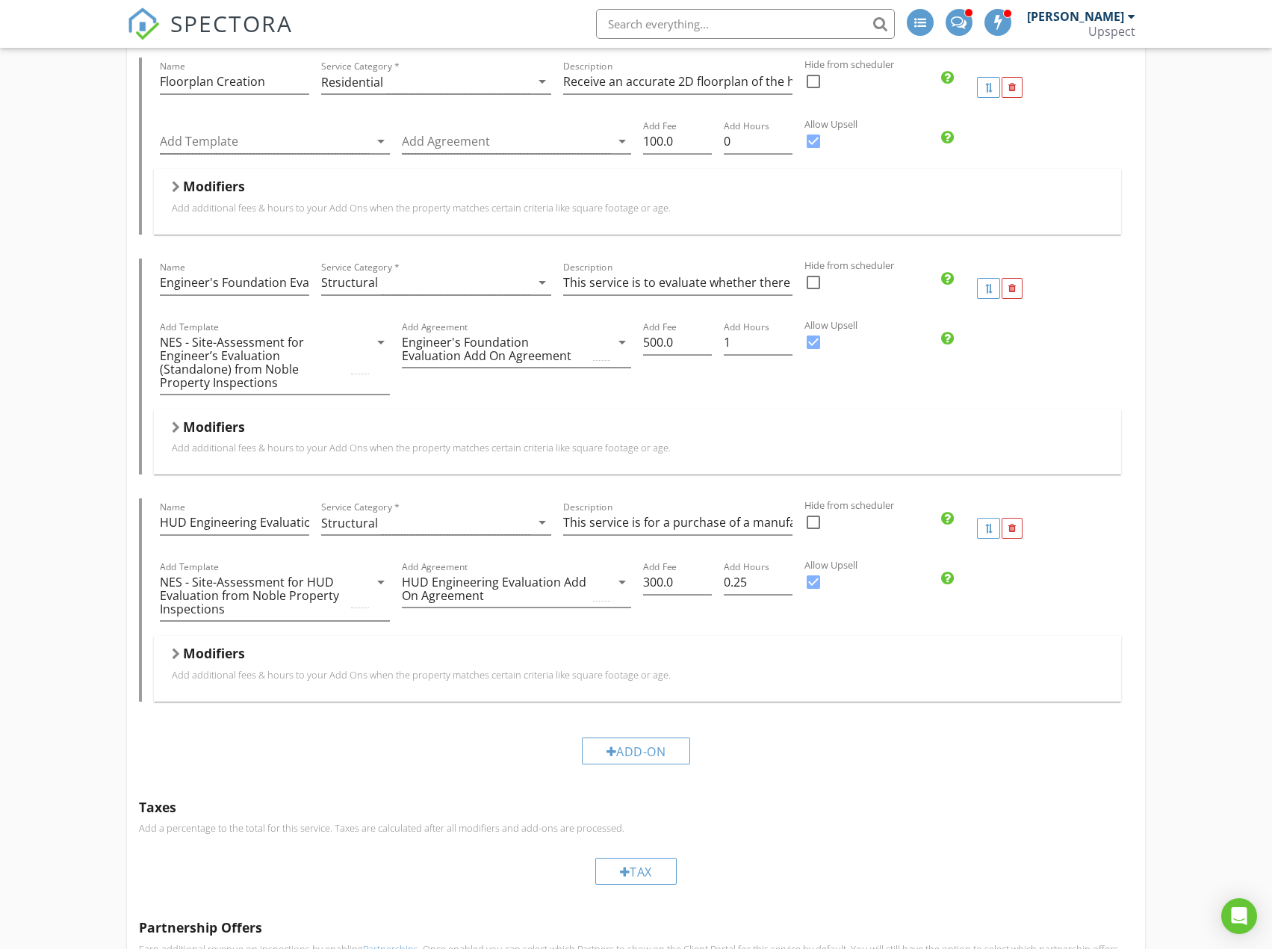
scroll to position [1779, 0]
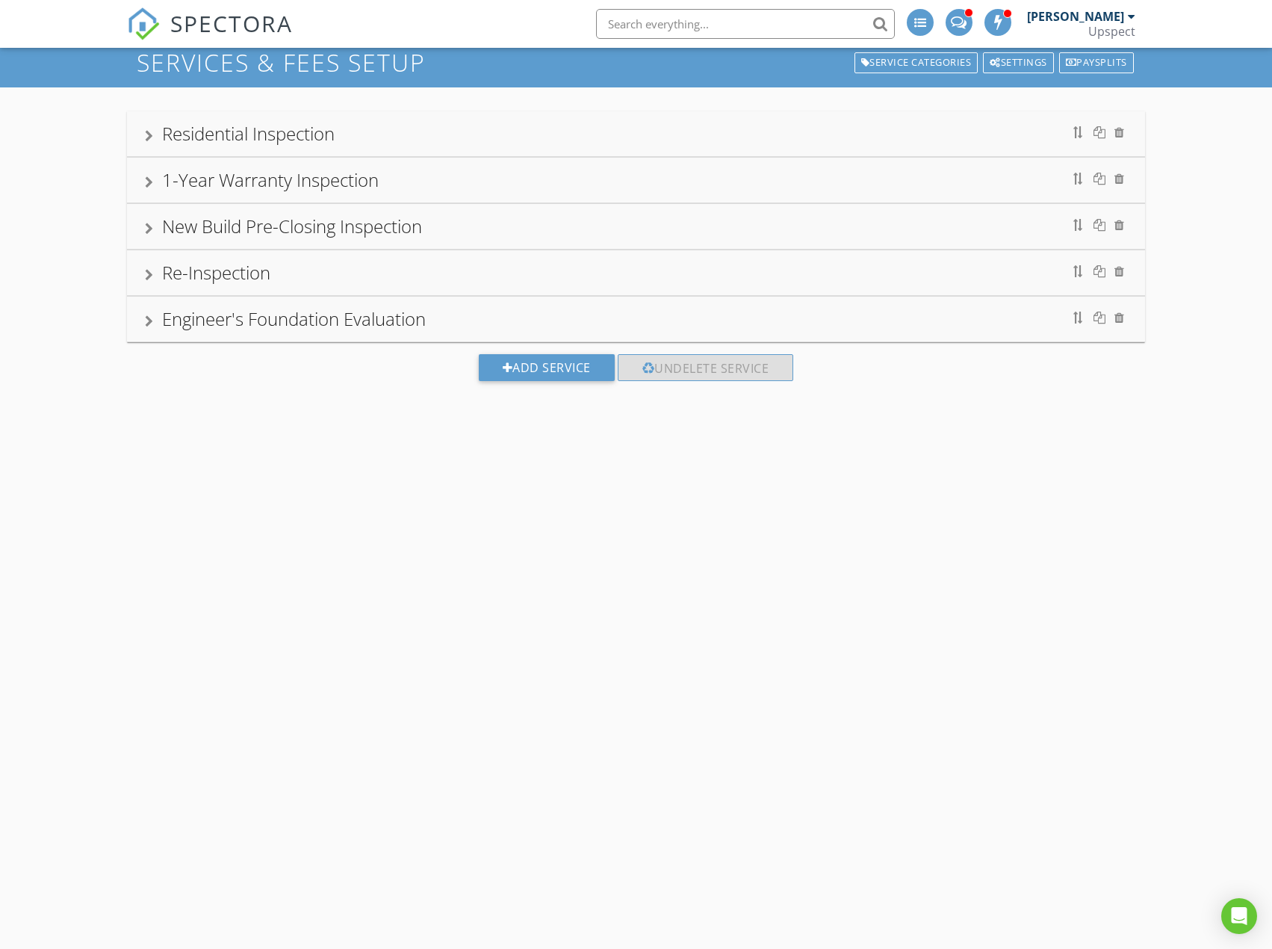
scroll to position [75, 0]
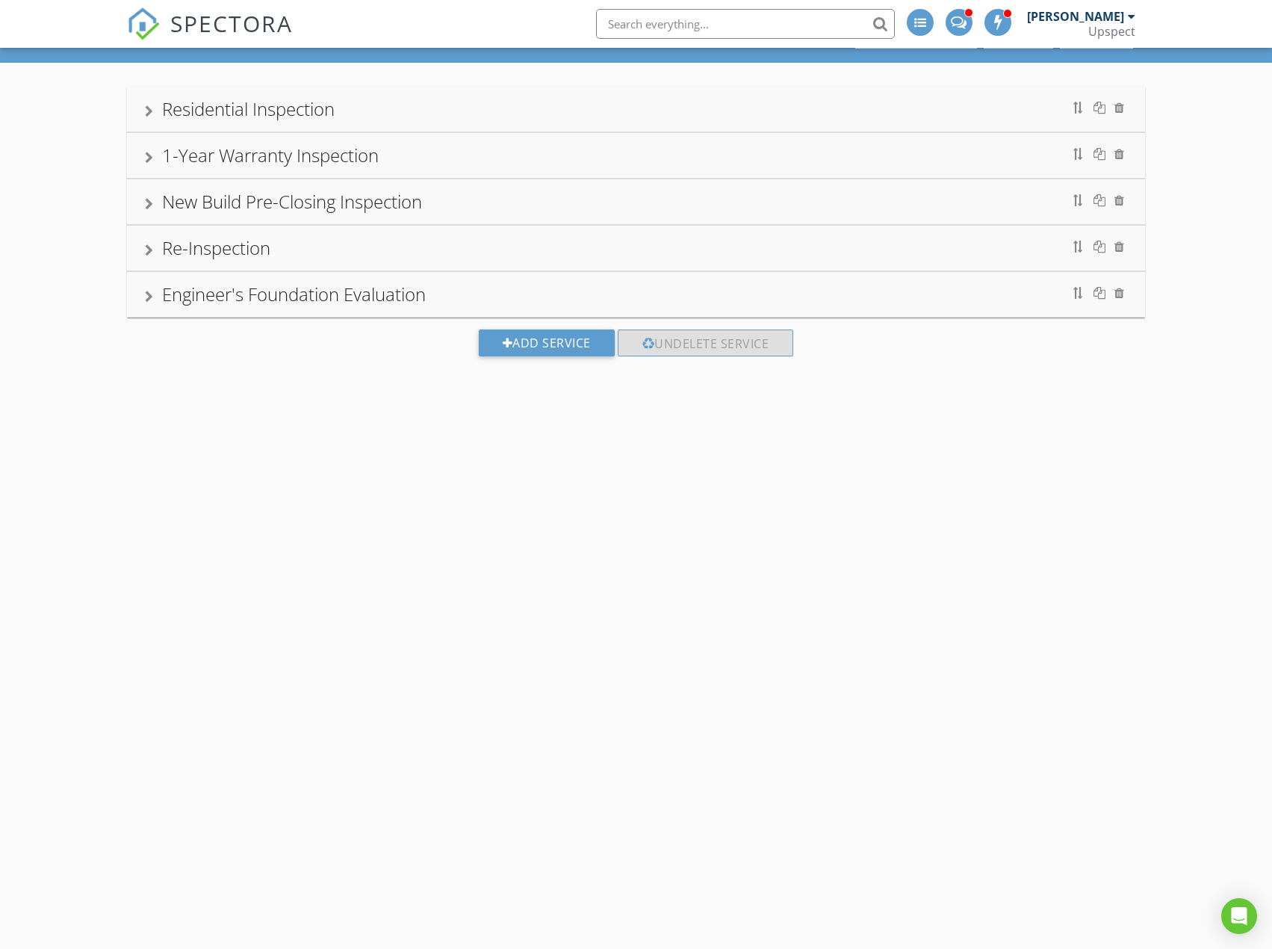
click at [803, 94] on div "Residential Inspection" at bounding box center [635, 109] width 1017 height 45
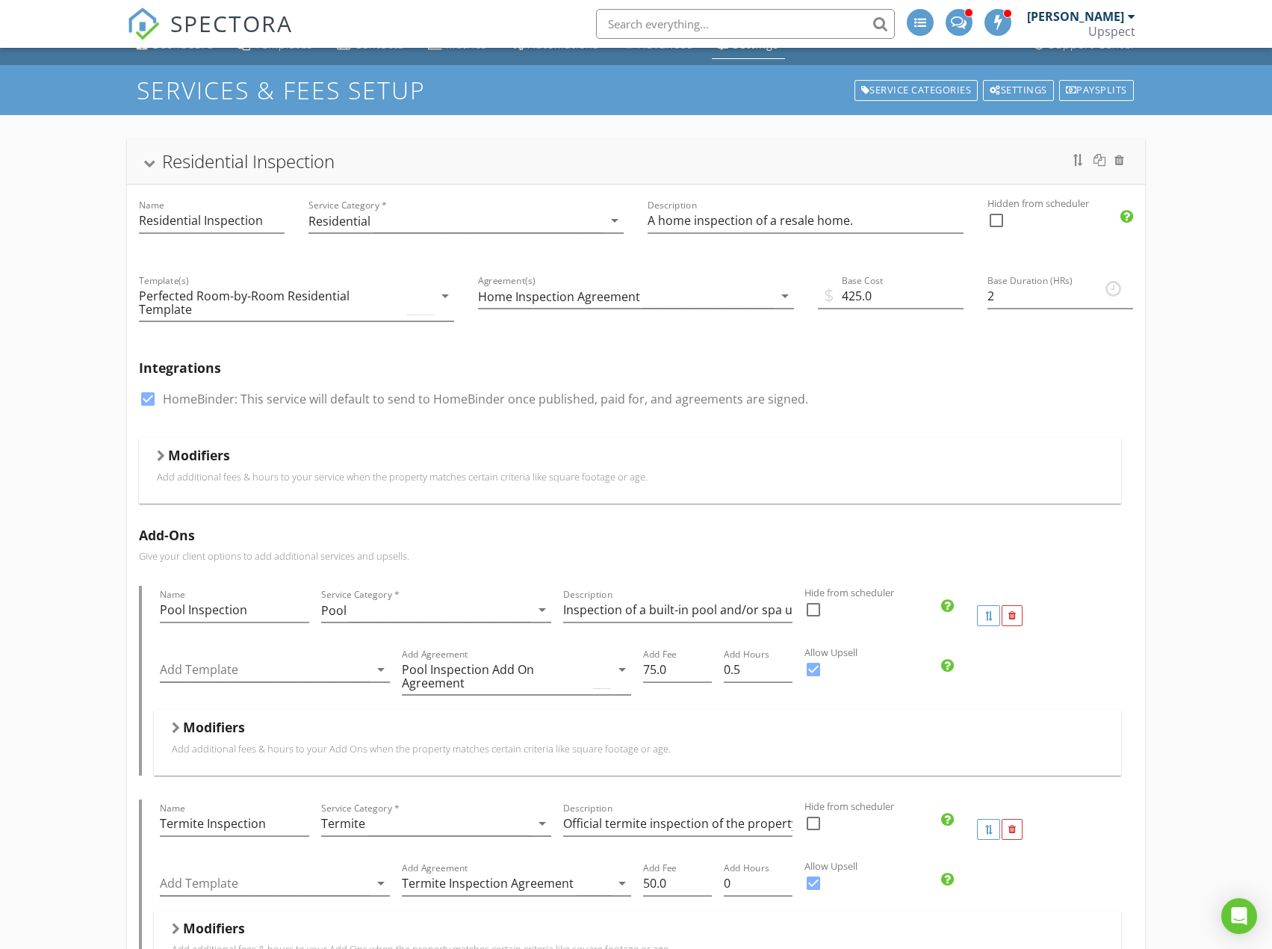
scroll to position [0, 0]
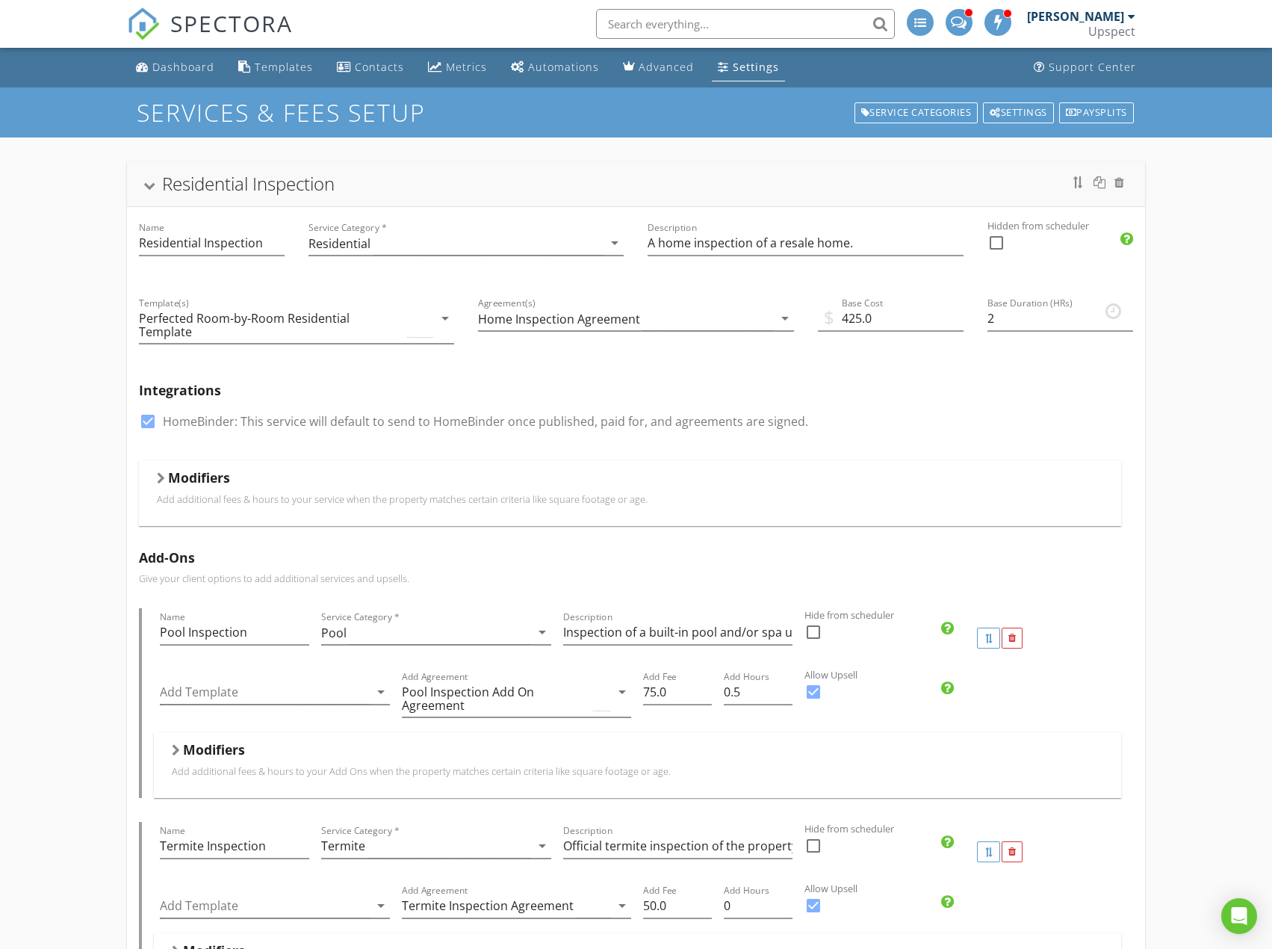
click at [754, 68] on div "Settings" at bounding box center [756, 67] width 46 height 14
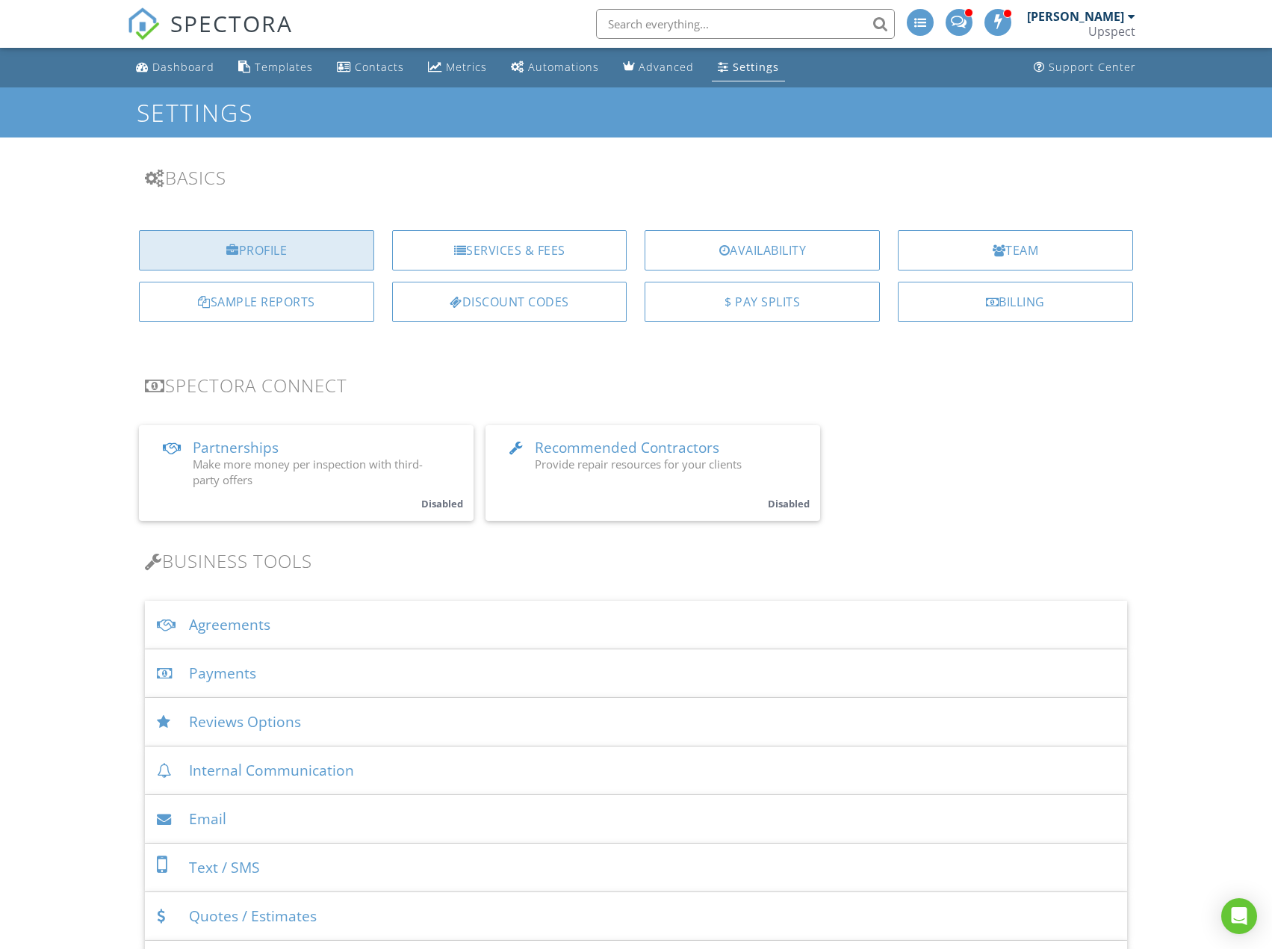
click at [334, 244] on div "Profile" at bounding box center [256, 250] width 235 height 40
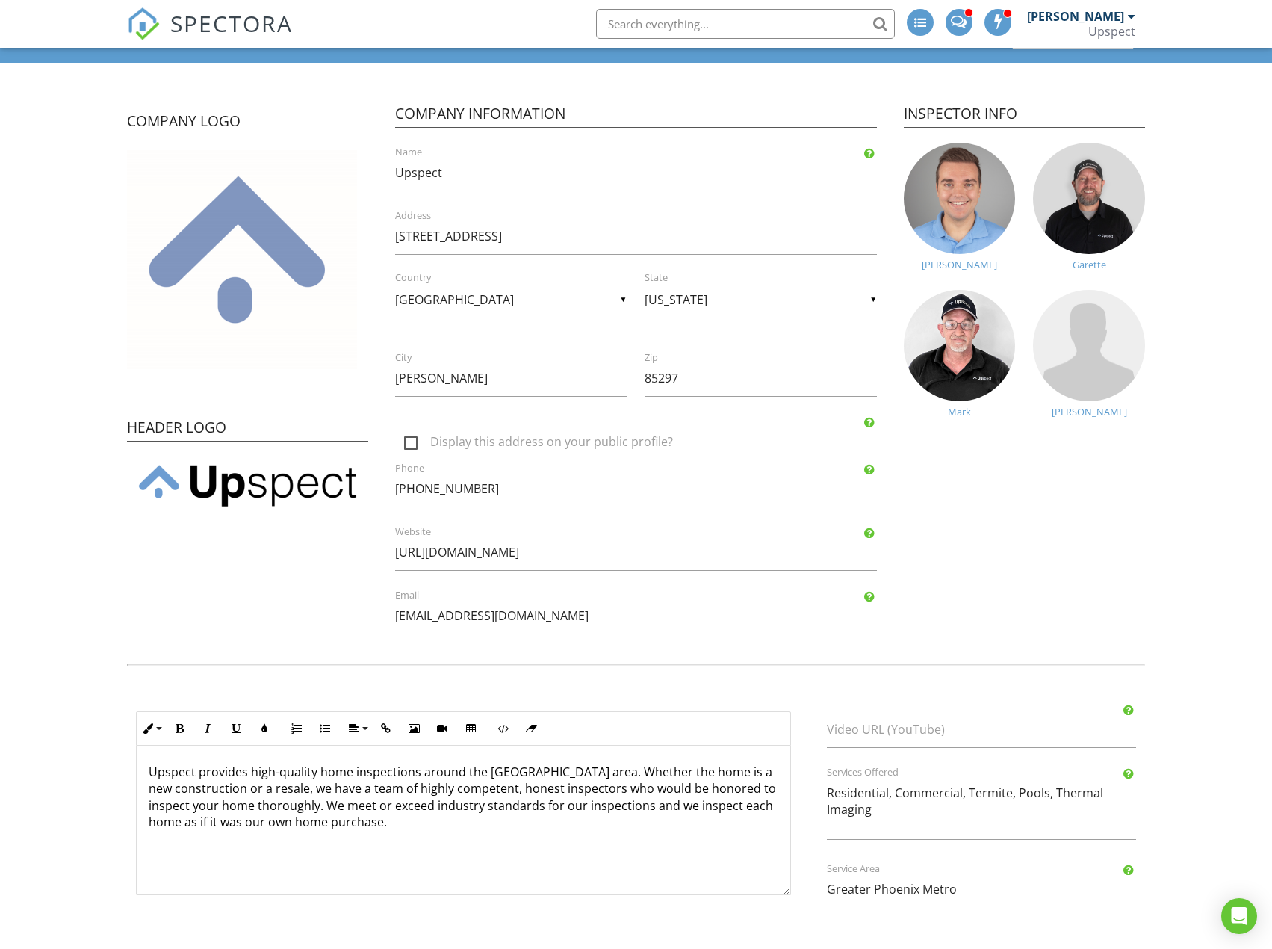
scroll to position [149, 0]
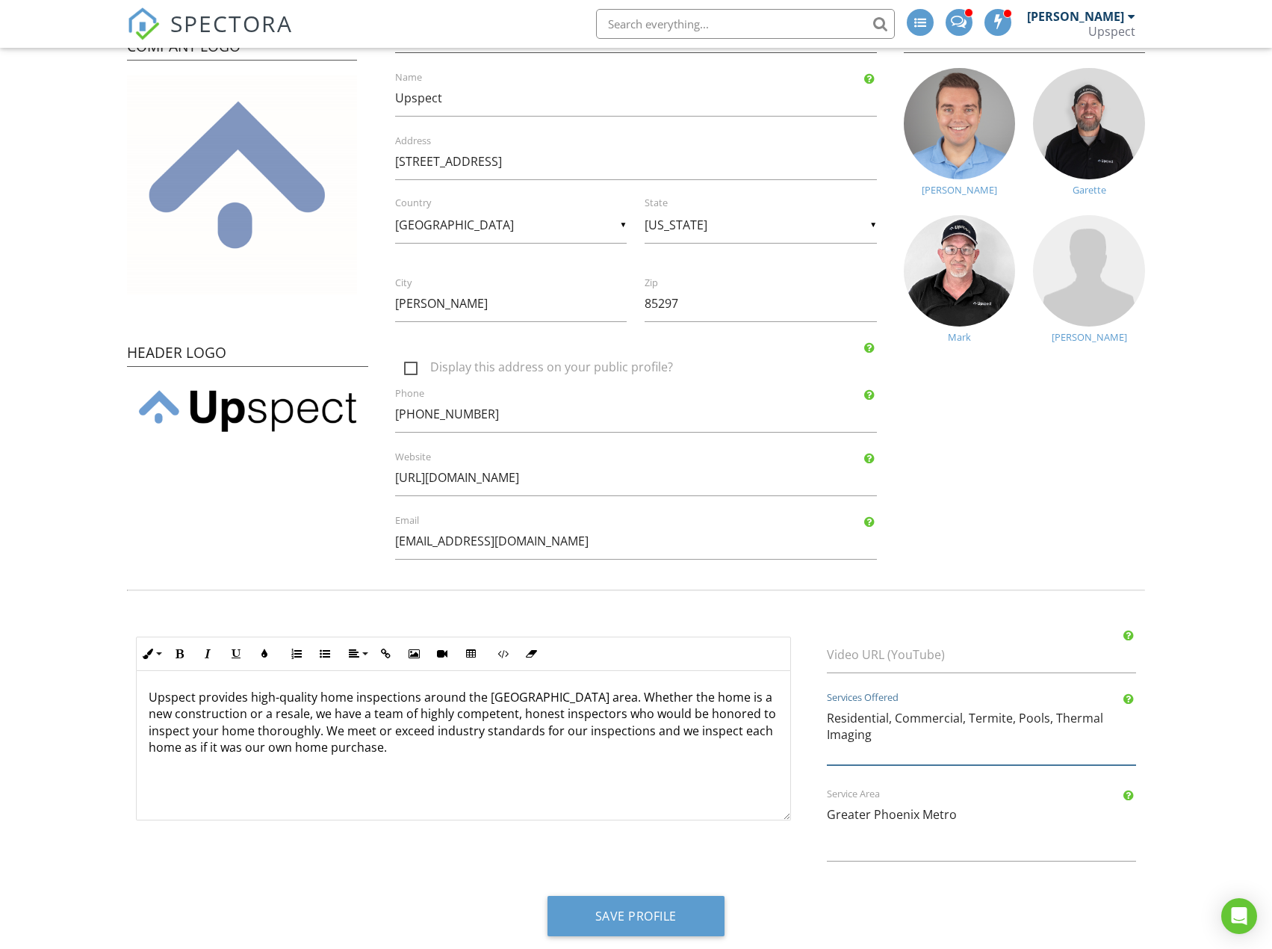
click at [967, 740] on textarea "Residential, Commercial, Termite, Pools, Thermal Imaging" at bounding box center [981, 732] width 309 height 65
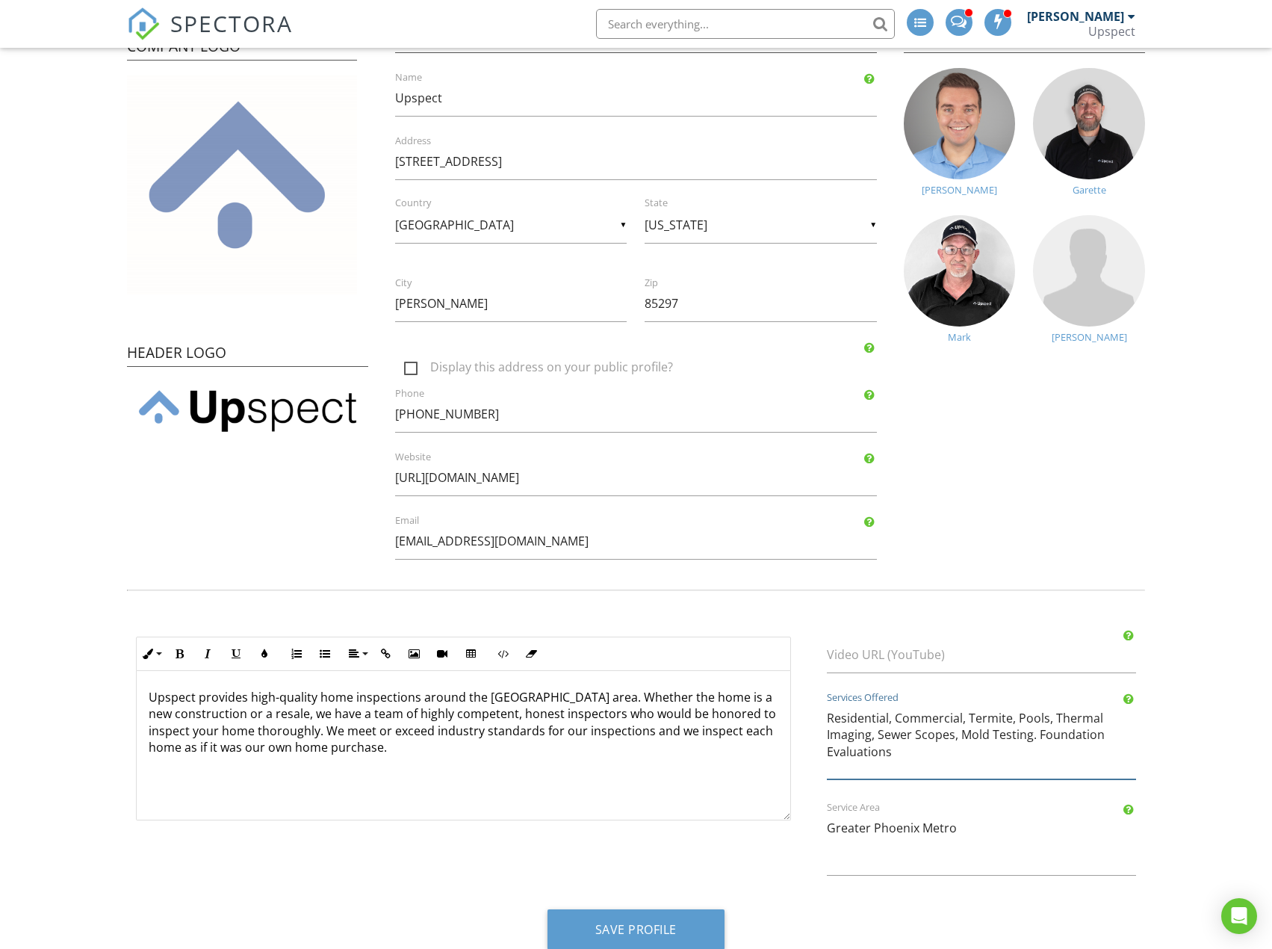
type textarea "Residential, Commercial, Termite, Pools, Thermal Imaging, Sewer Scopes, Mold Te…"
click at [1168, 598] on form "Profile View Public Profile Company Logo Header Logo Company Information Upspec…" at bounding box center [636, 449] width 1272 height 1023
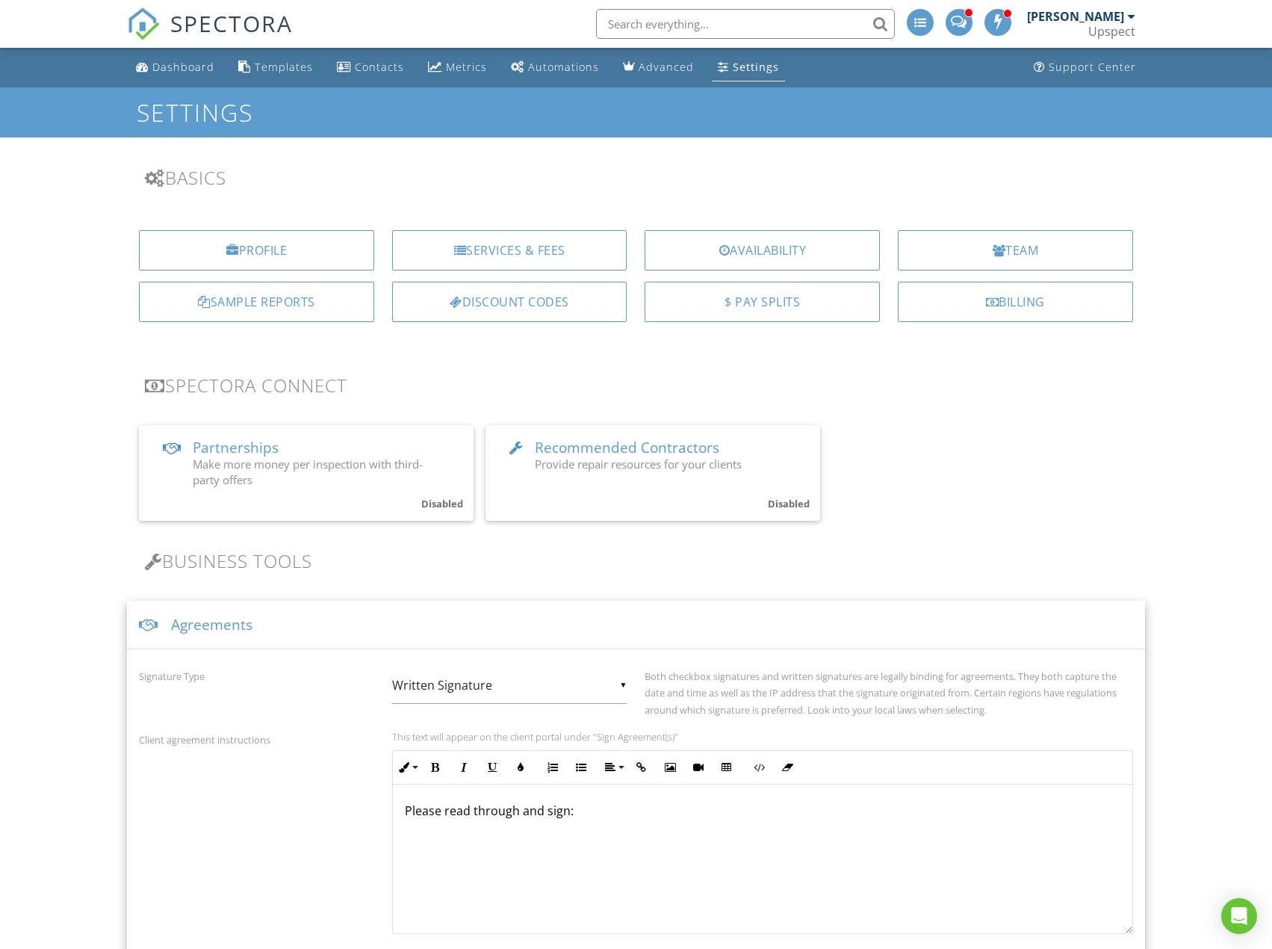
click at [182, 65] on div "Dashboard" at bounding box center [183, 67] width 62 height 14
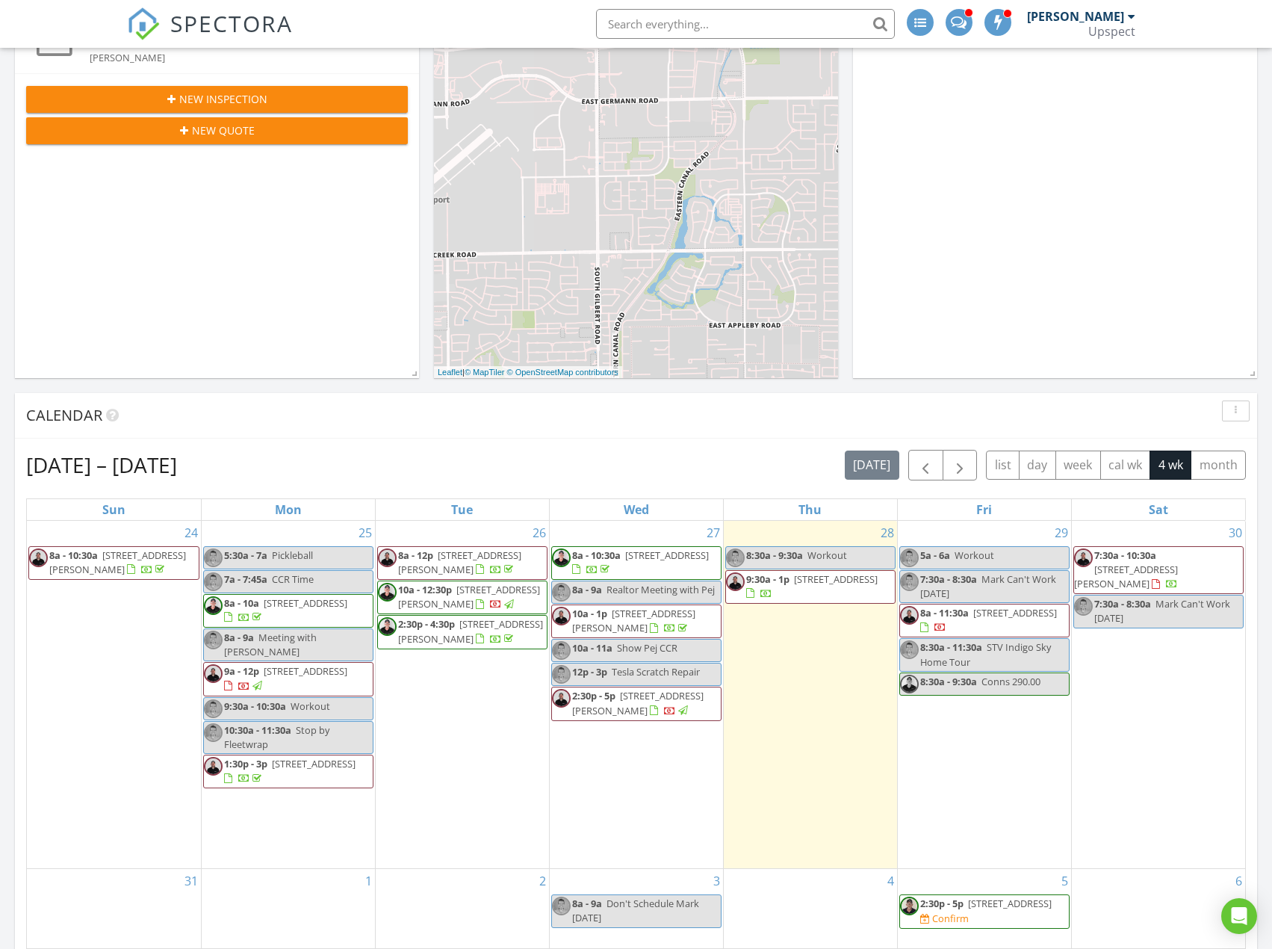
scroll to position [448, 0]
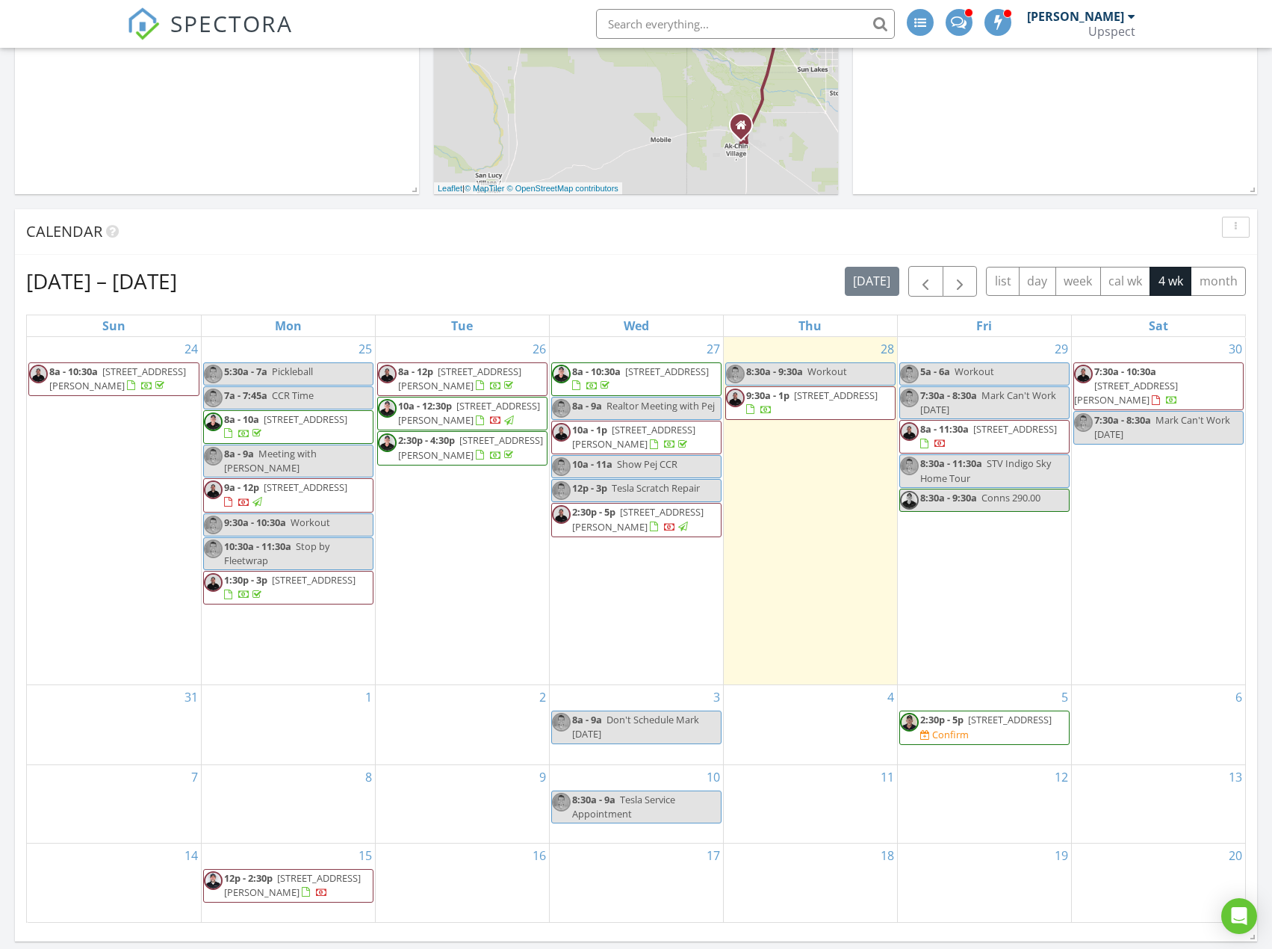
click at [636, 378] on span "[STREET_ADDRESS]" at bounding box center [667, 371] width 84 height 13
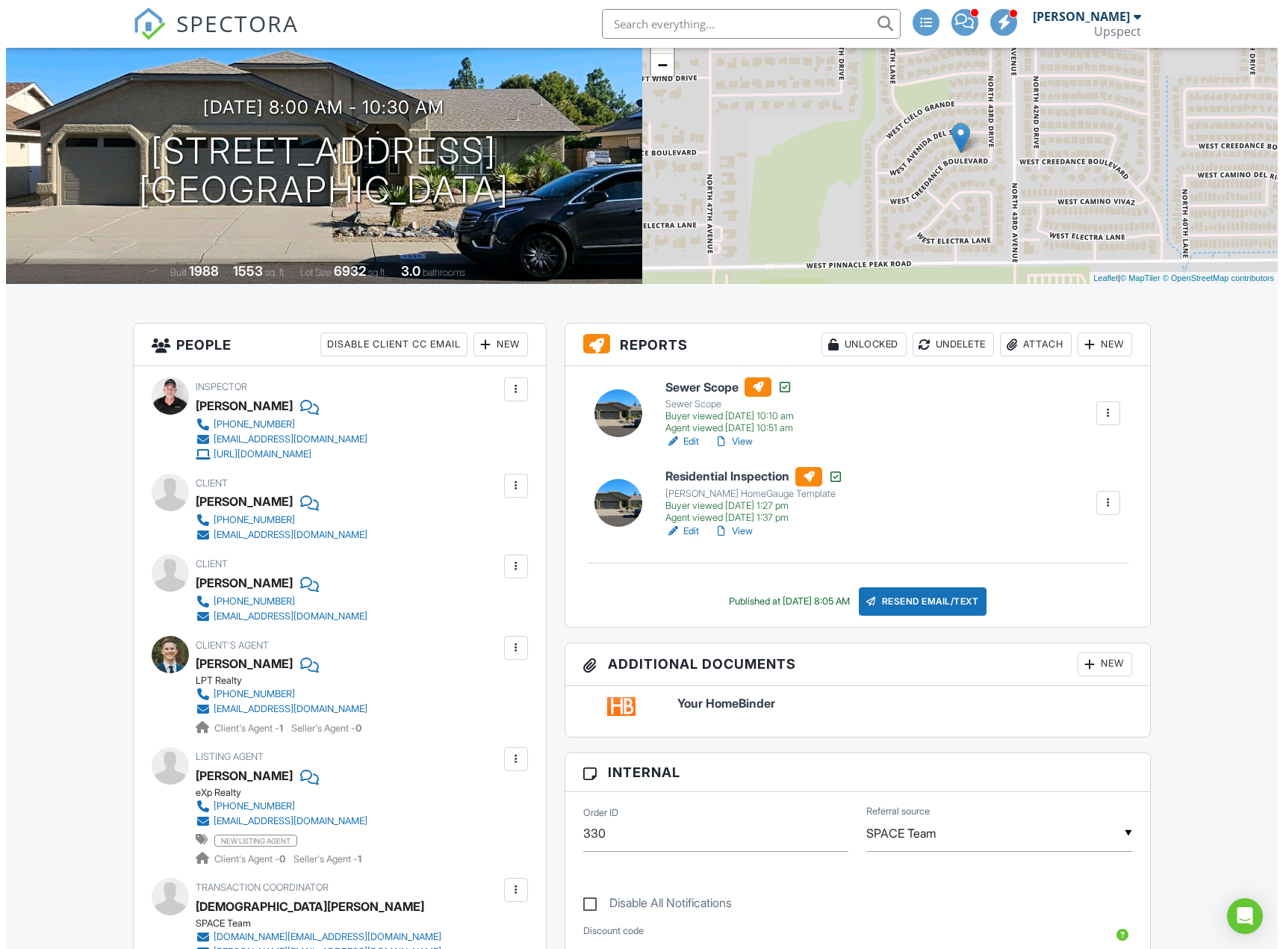
scroll to position [149, 0]
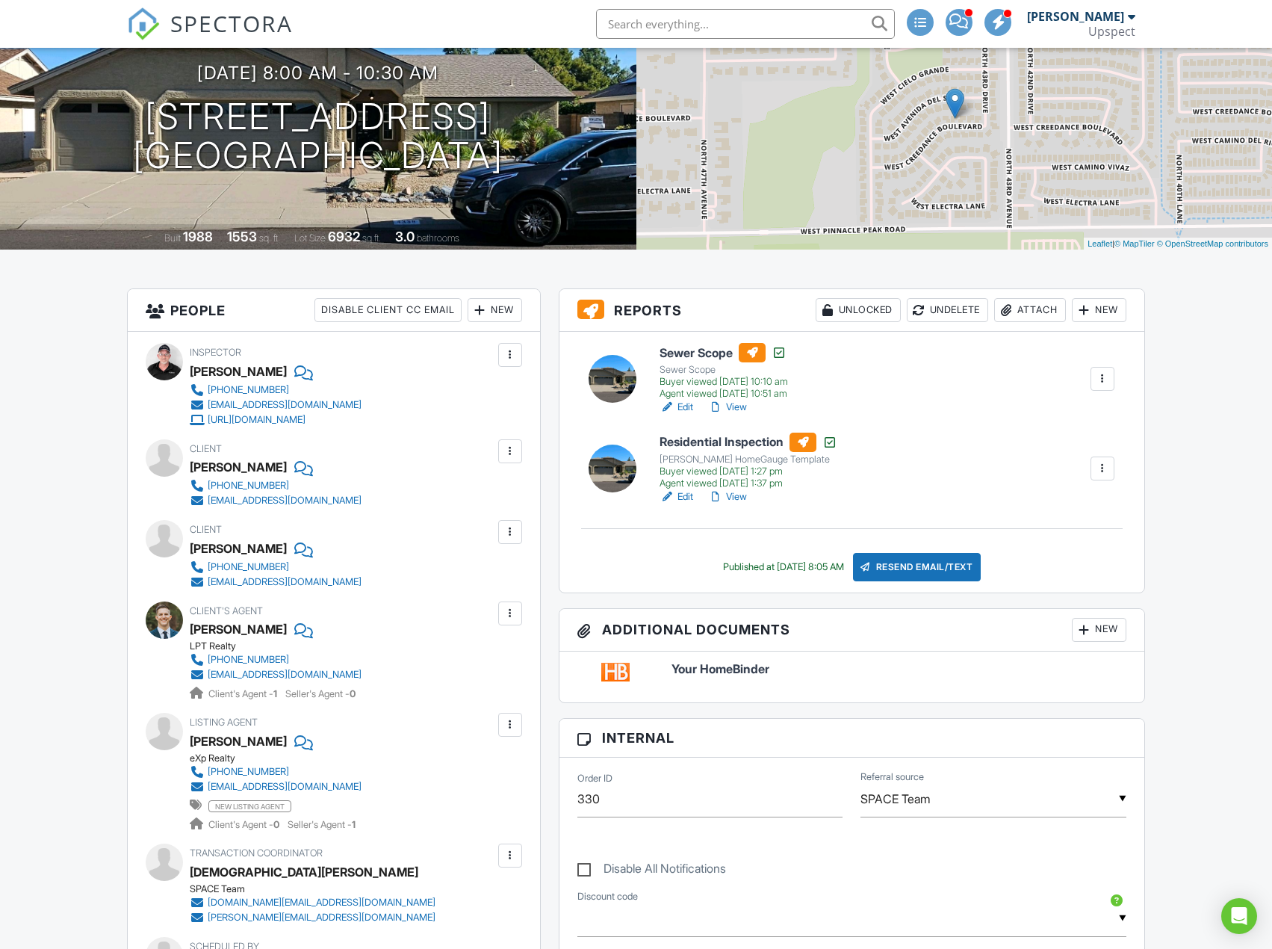
click at [1028, 306] on div "Attach" at bounding box center [1030, 310] width 72 height 24
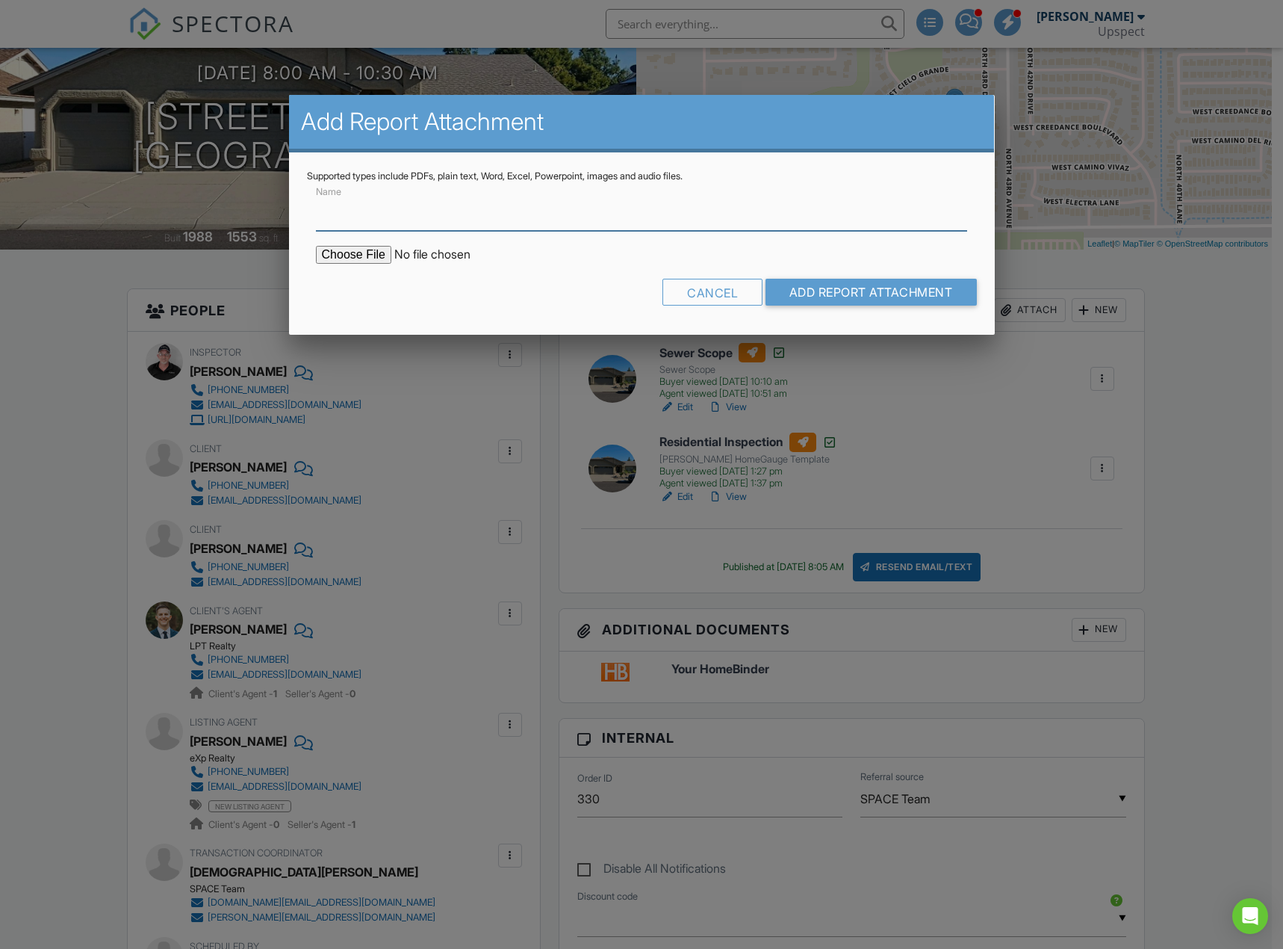
click at [580, 216] on input "Name" at bounding box center [642, 212] width 652 height 37
type input "Termite Inspection"
click at [360, 255] on input "file" at bounding box center [443, 255] width 254 height 18
type input "C:\fakepath\4338-W-CREEDANCE-BLVD-GLENDALE-WIR.PDF"
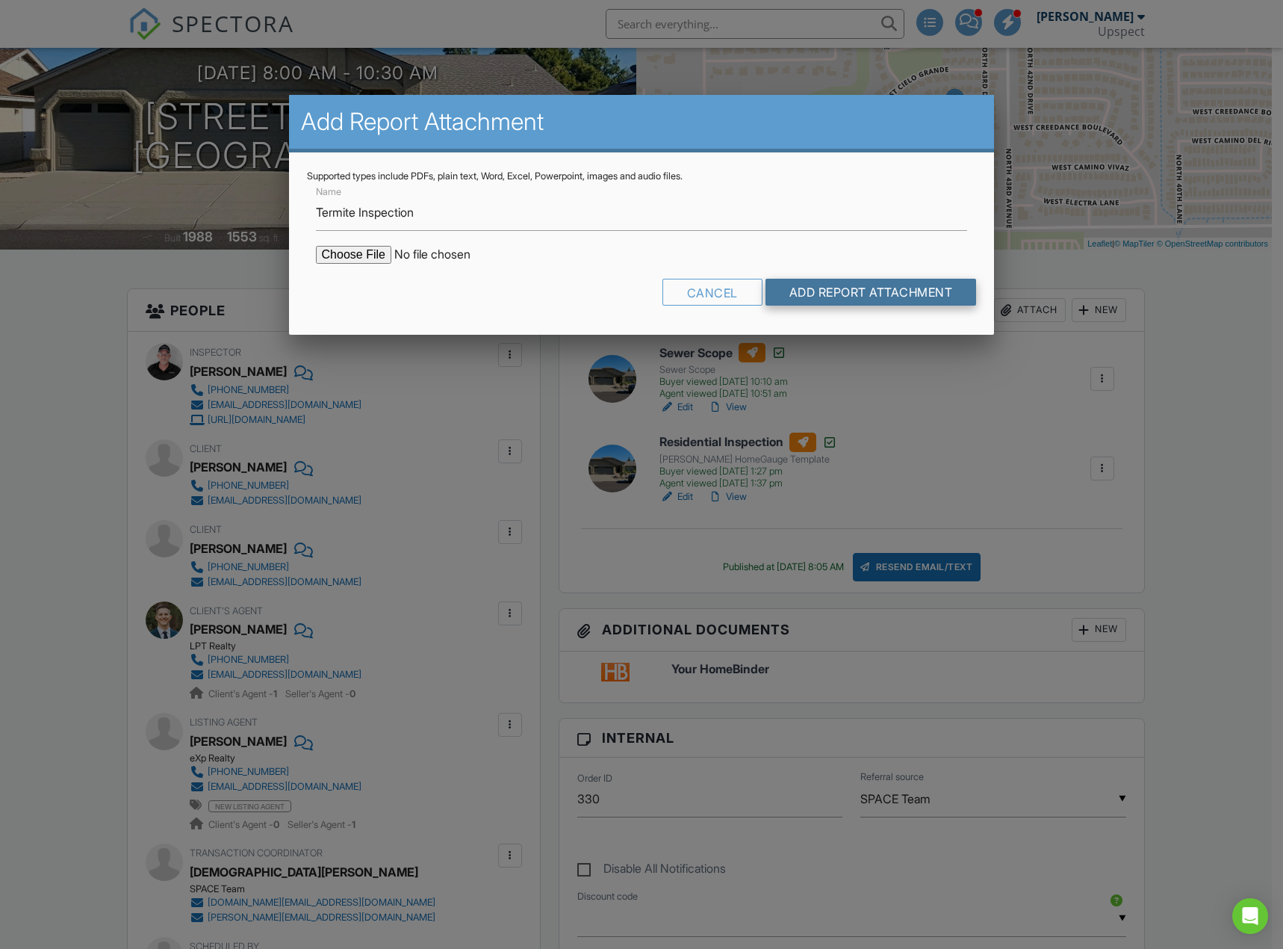
click at [908, 292] on input "Add Report Attachment" at bounding box center [871, 292] width 211 height 27
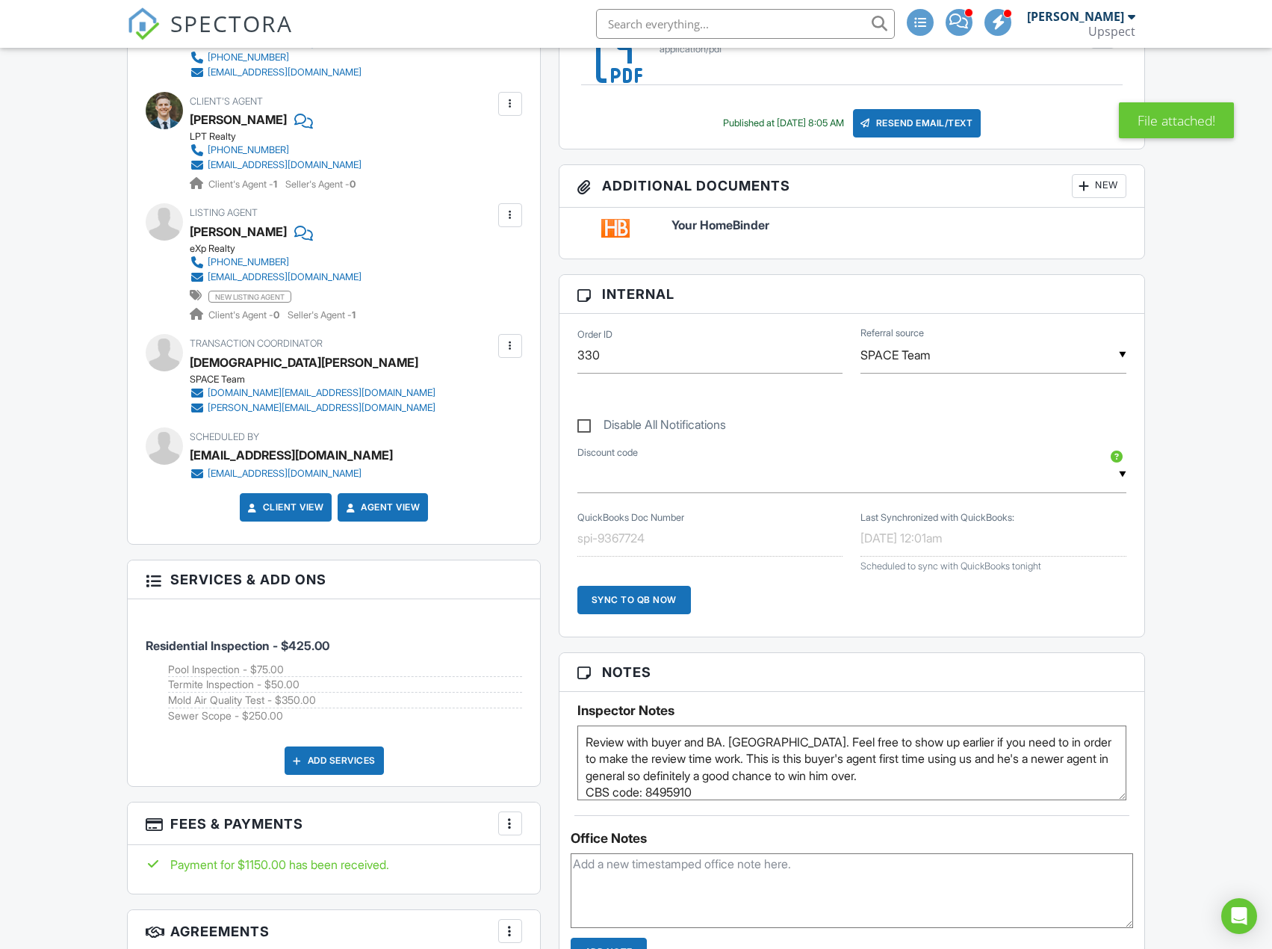
scroll to position [672, 0]
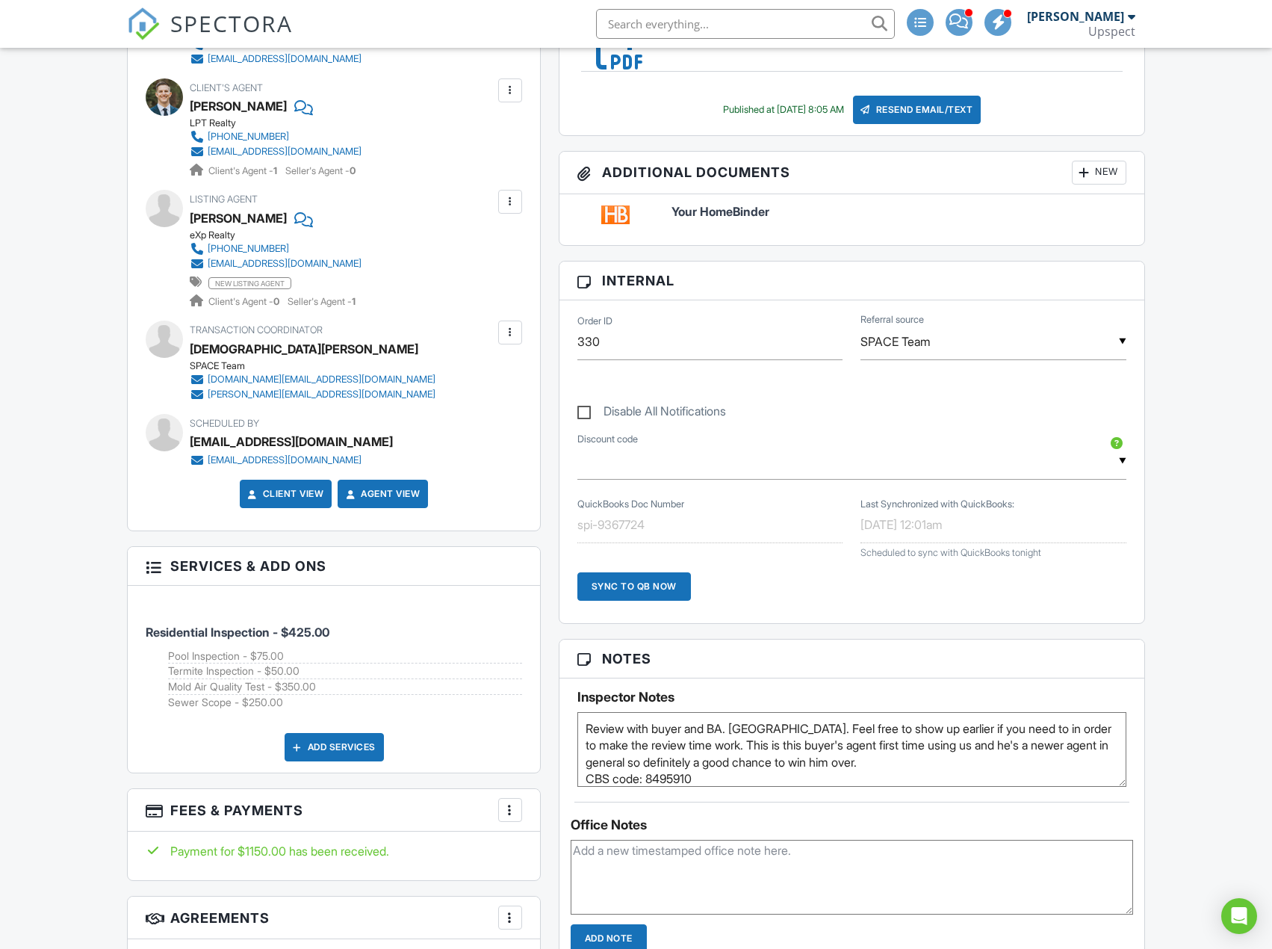
drag, startPoint x: 1238, startPoint y: 104, endPoint x: 1238, endPoint y: 63, distance: 41.1
click at [1246, 29] on nav "SPECTORA Trevor Hendrickson Upspect Role: Inspector Dashboard New Inspection In…" at bounding box center [636, 24] width 1272 height 48
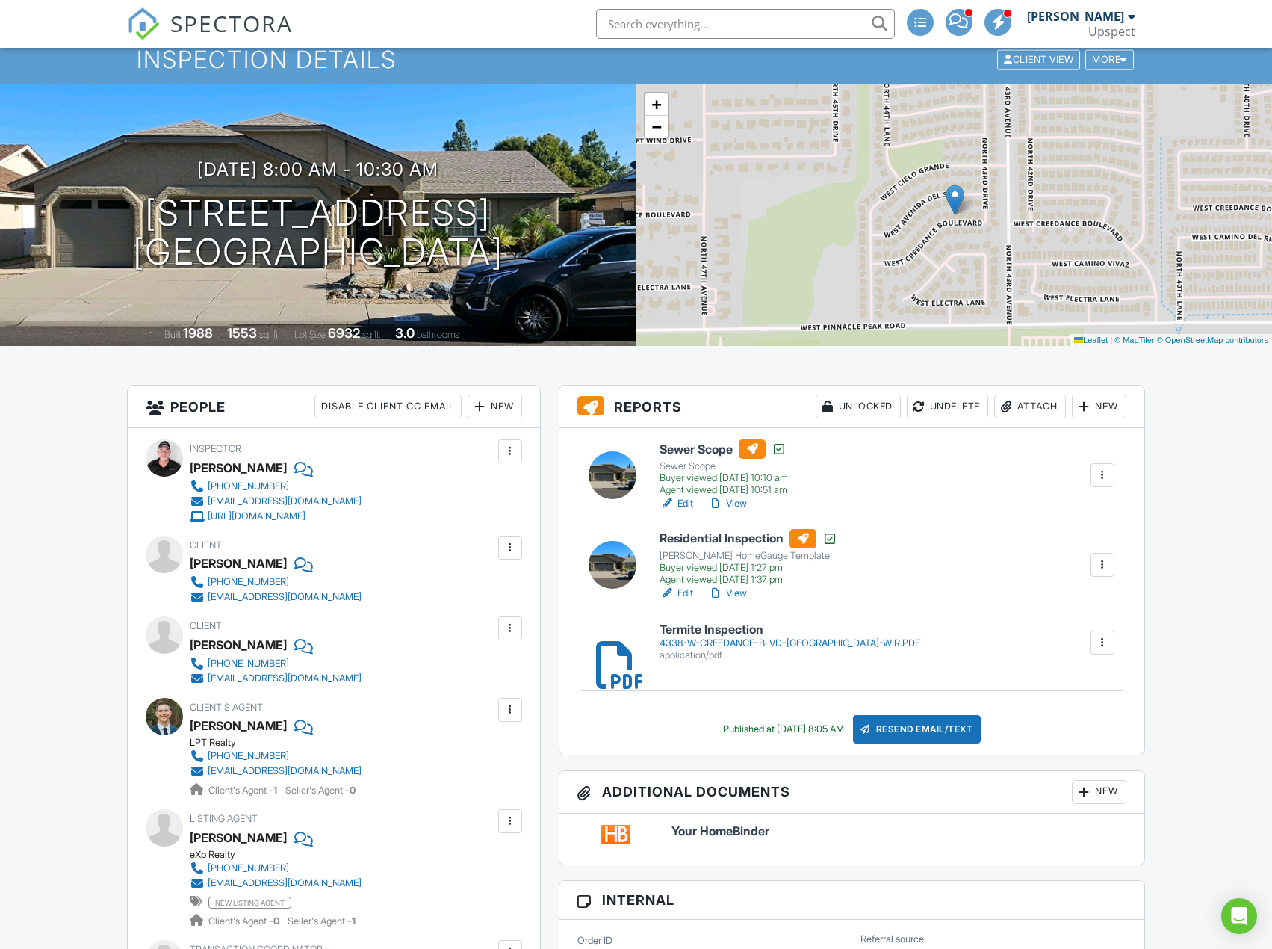
scroll to position [0, 0]
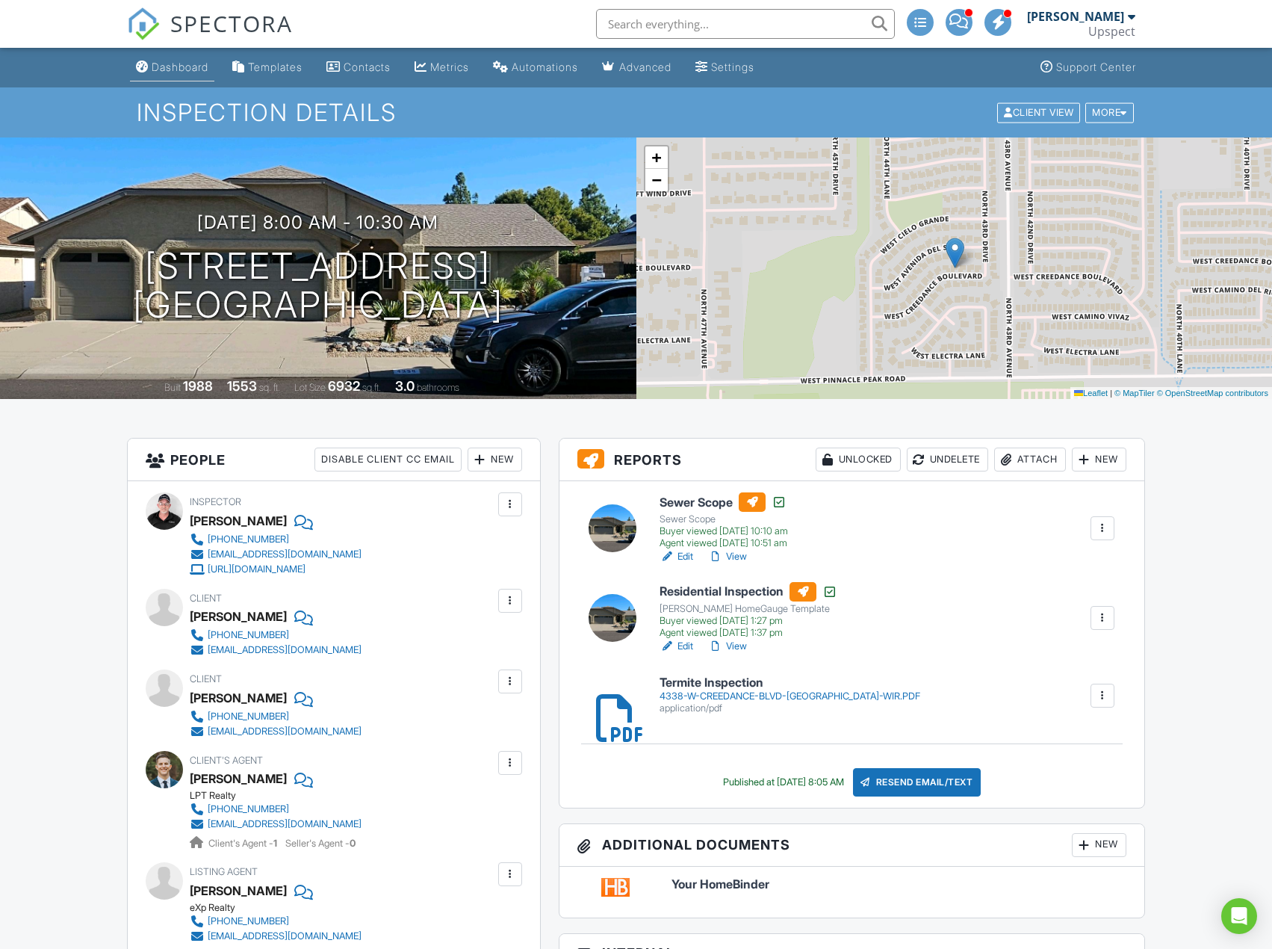
click at [193, 63] on div "Dashboard" at bounding box center [180, 67] width 57 height 13
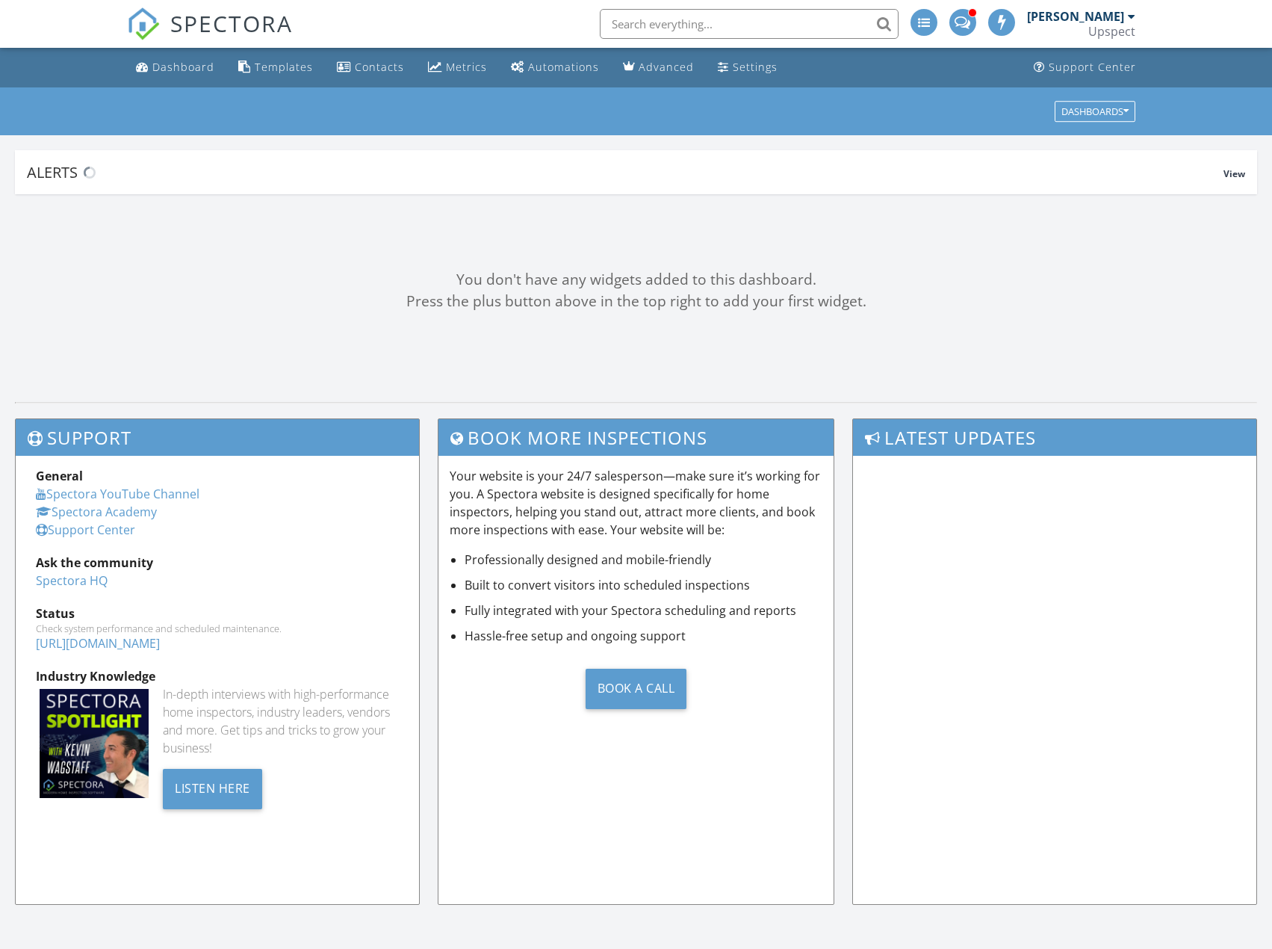
click at [1205, 65] on ul "Dashboard Templates Contacts Metrics Automations Advanced Settings Support Cent…" at bounding box center [636, 68] width 1272 height 40
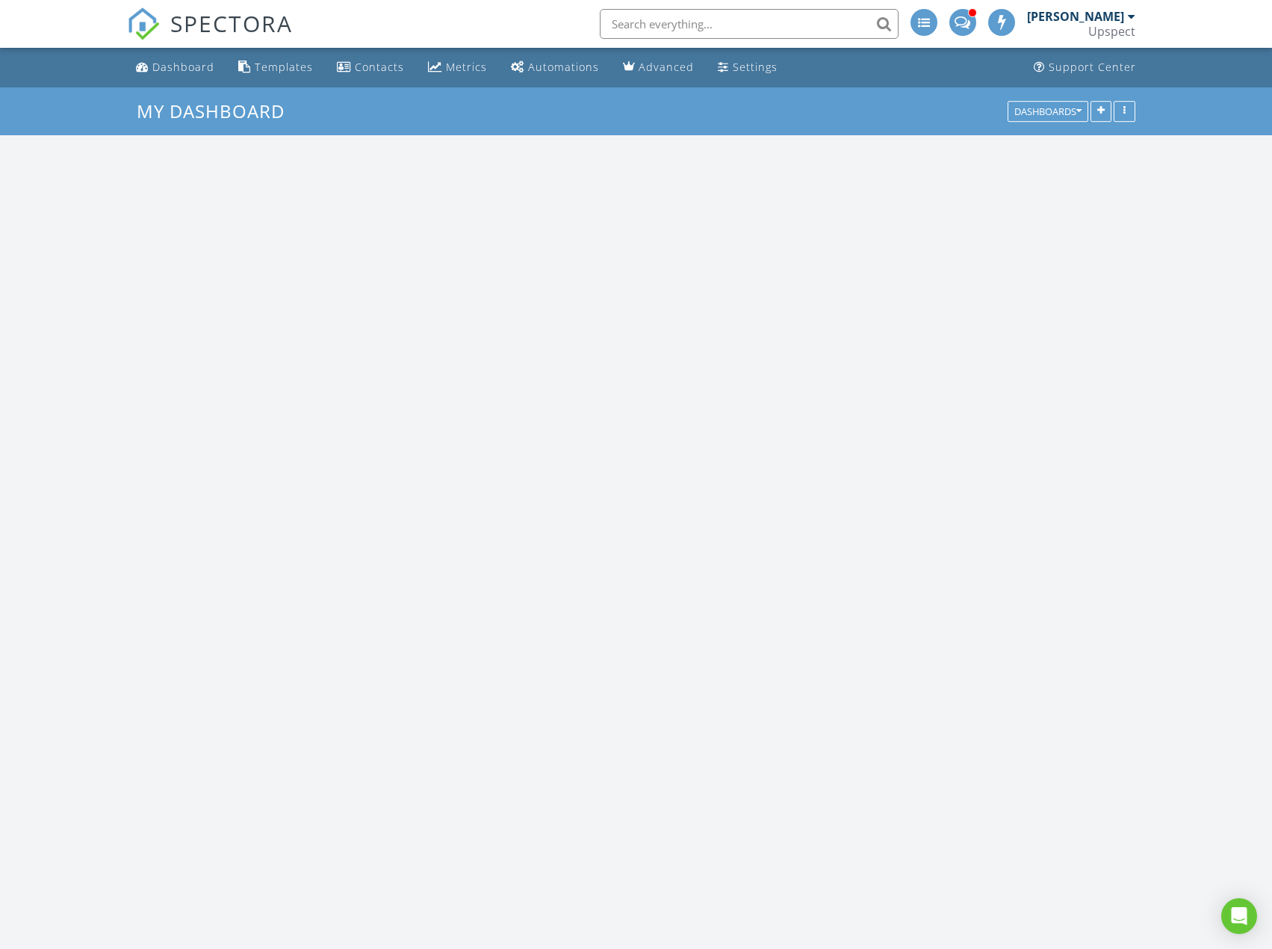
scroll to position [1383, 1295]
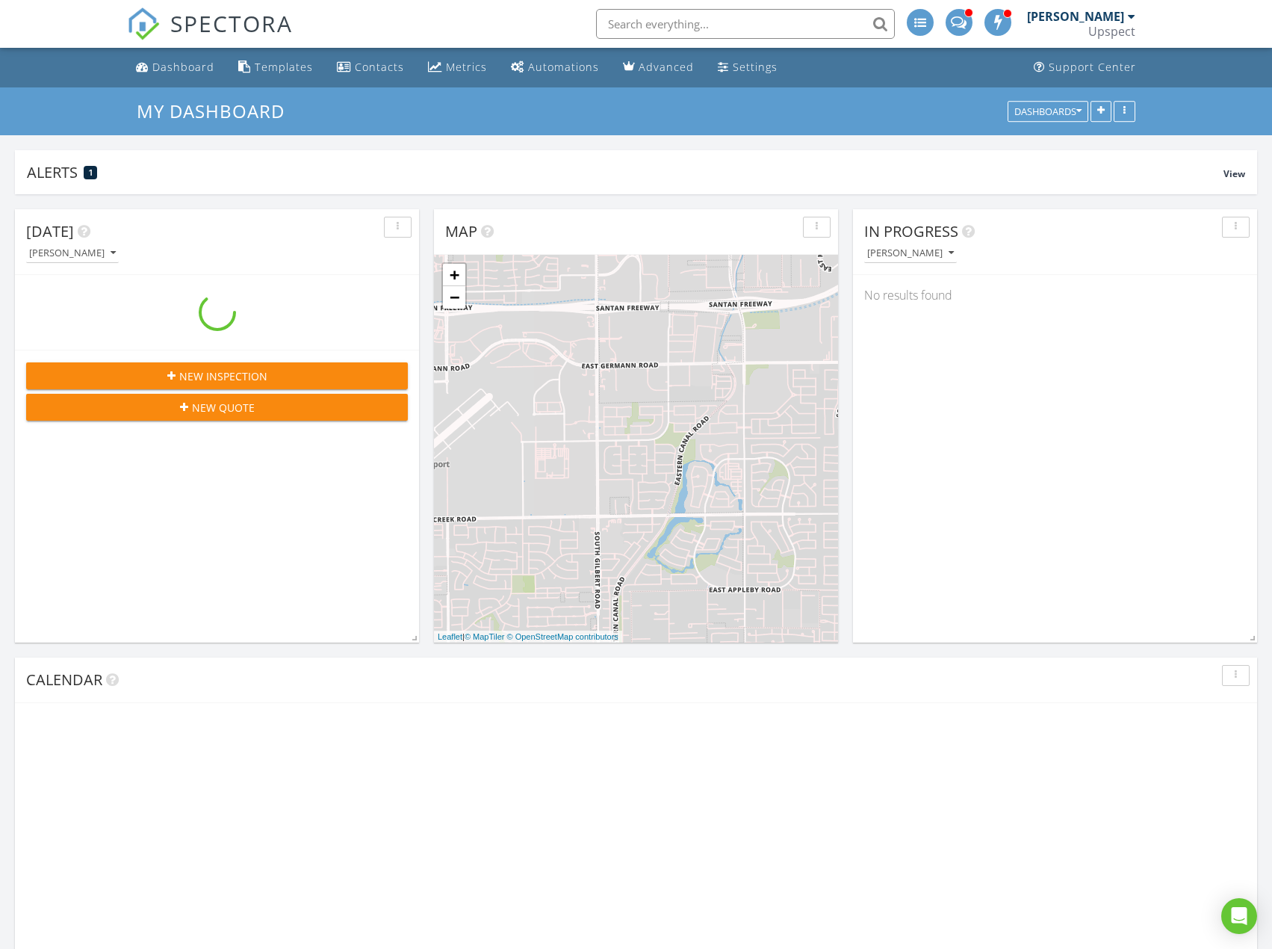
drag, startPoint x: 1220, startPoint y: 22, endPoint x: 1225, endPoint y: 13, distance: 10.4
click at [1221, 22] on nav "SPECTORA [PERSON_NAME] Upspect Role: Inspector Dashboard New Inspection Inspect…" at bounding box center [636, 24] width 1272 height 48
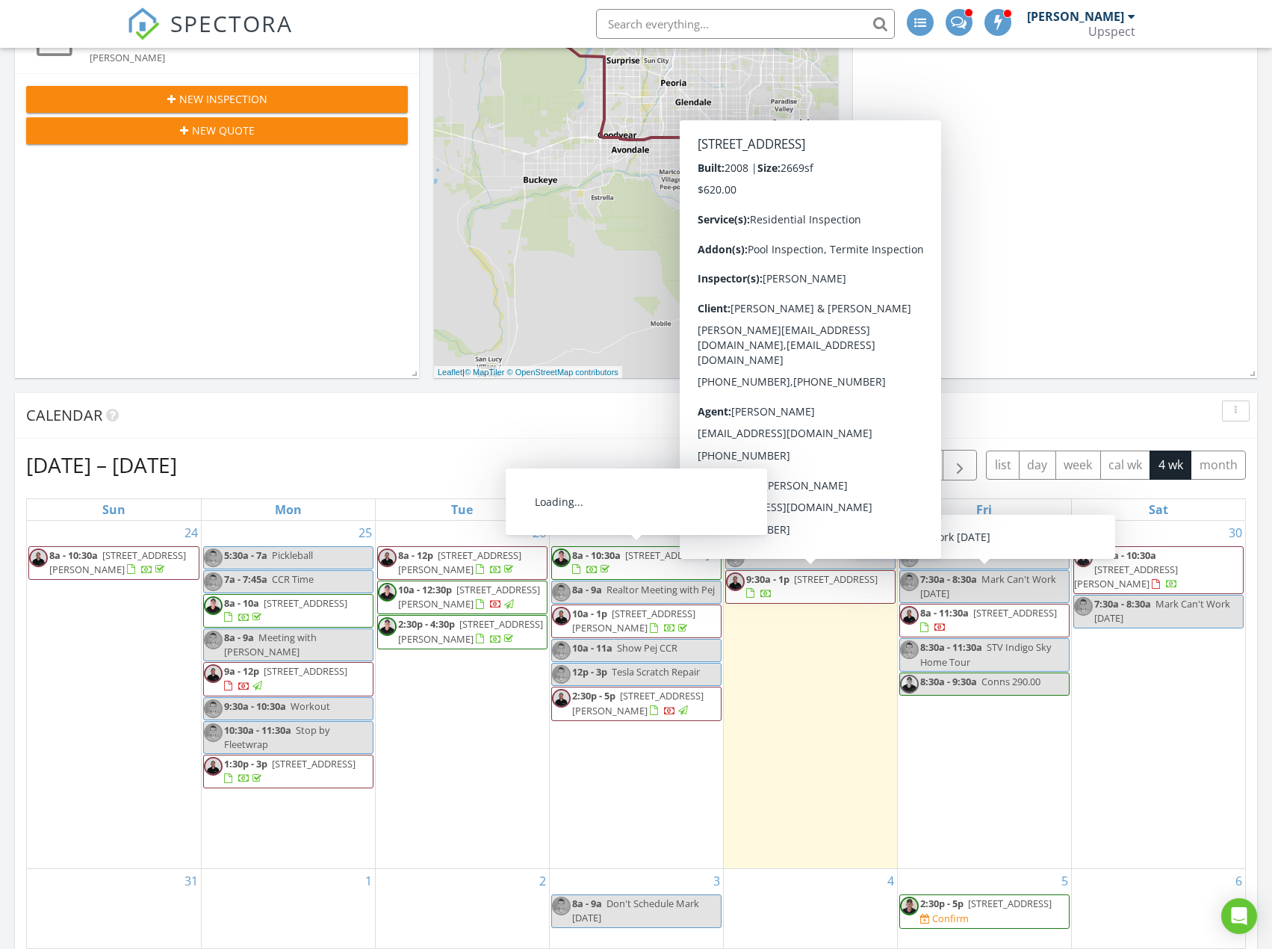
scroll to position [0, 0]
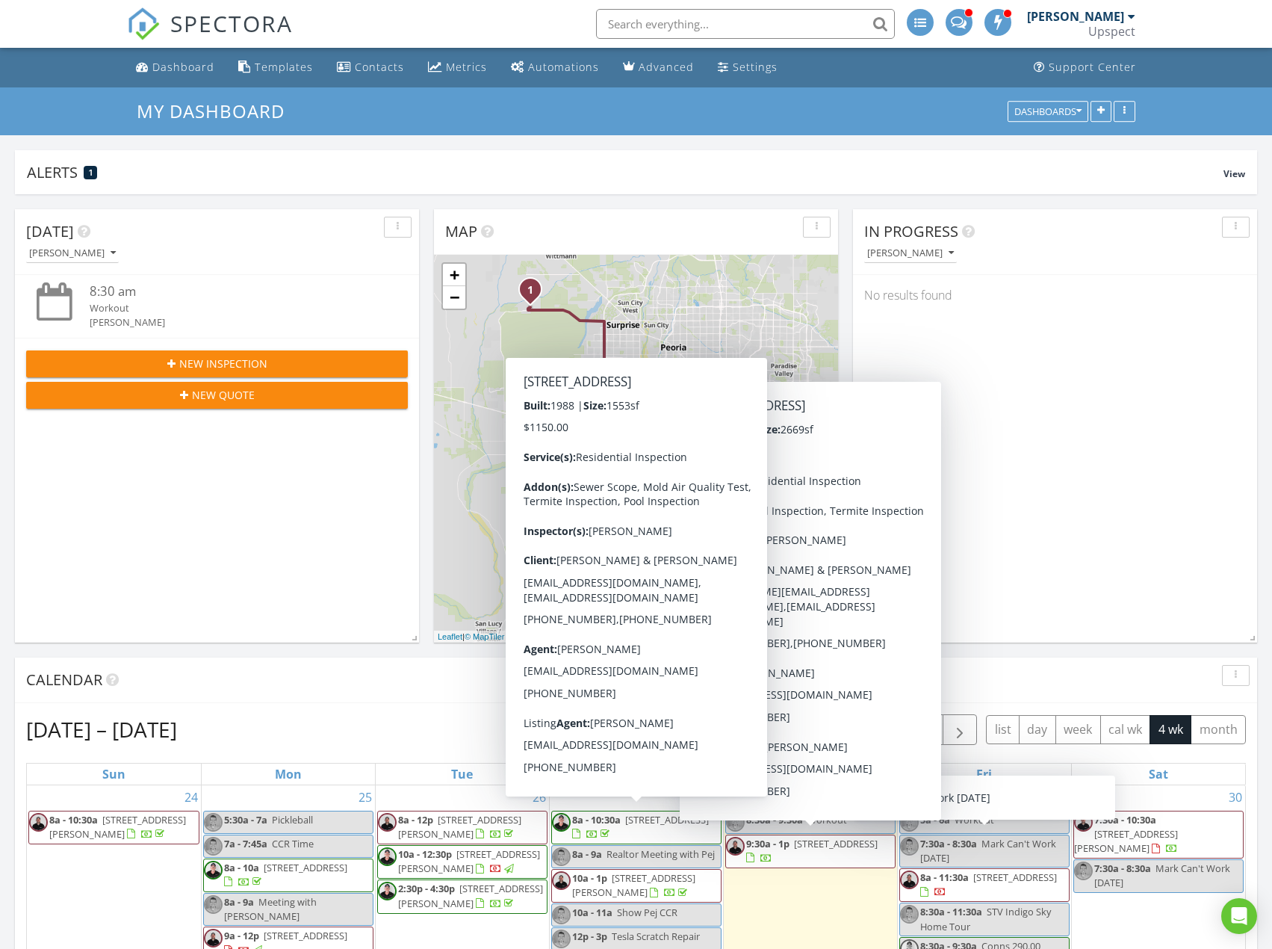
click at [252, 368] on span "New Inspection" at bounding box center [223, 364] width 88 height 16
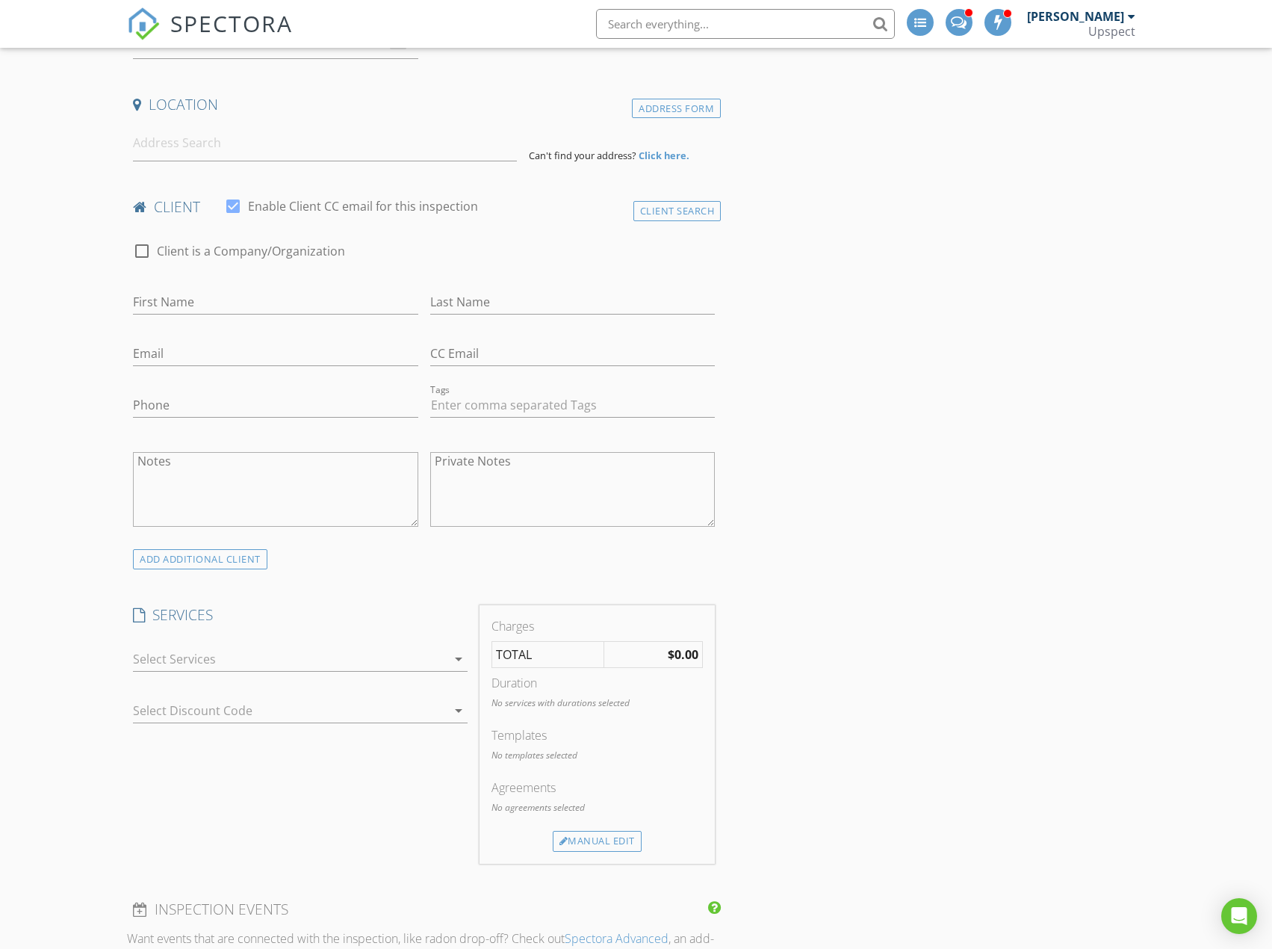
scroll to position [149, 0]
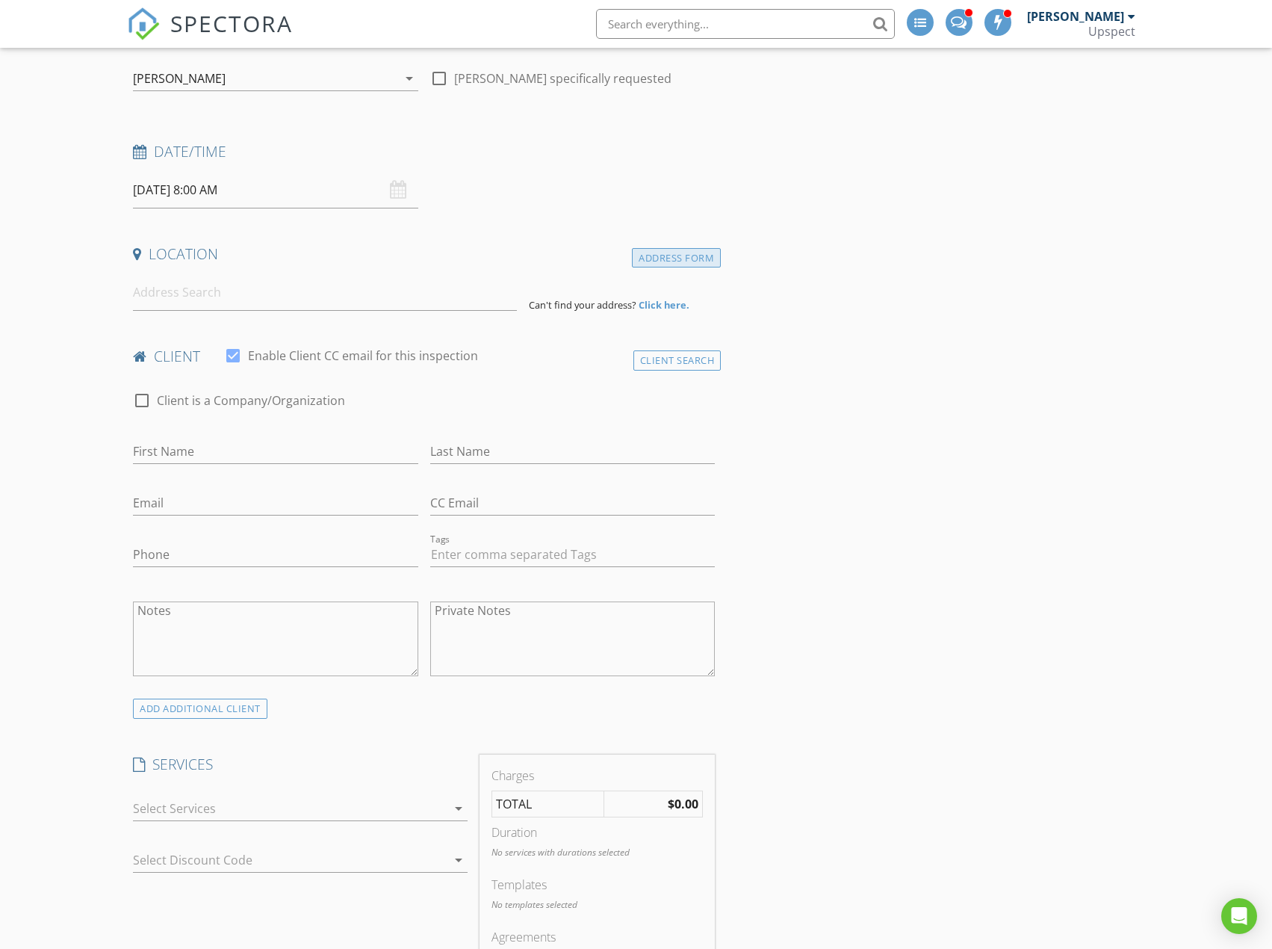
click at [660, 260] on div "Address Form" at bounding box center [676, 258] width 89 height 20
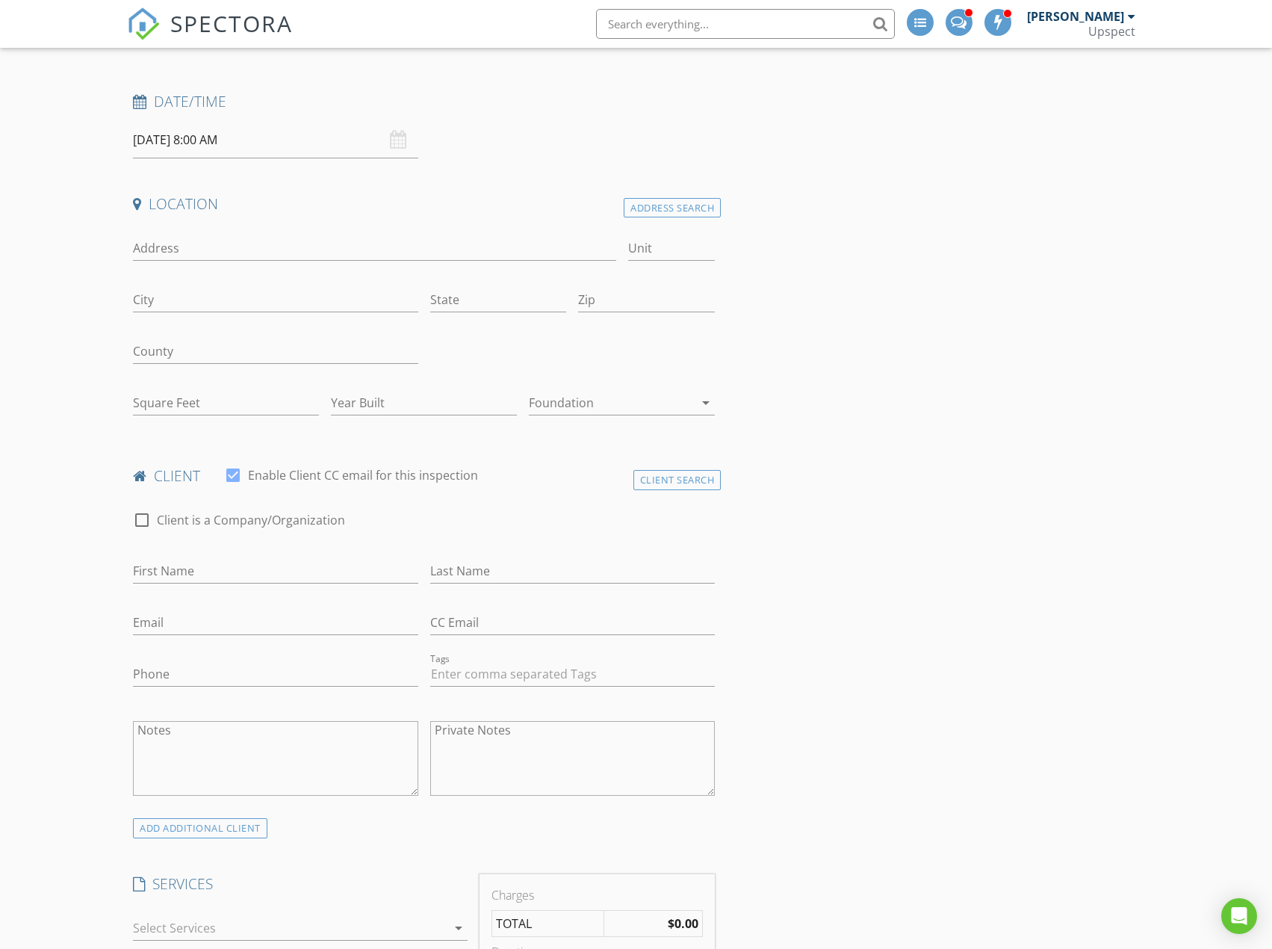
scroll to position [224, 0]
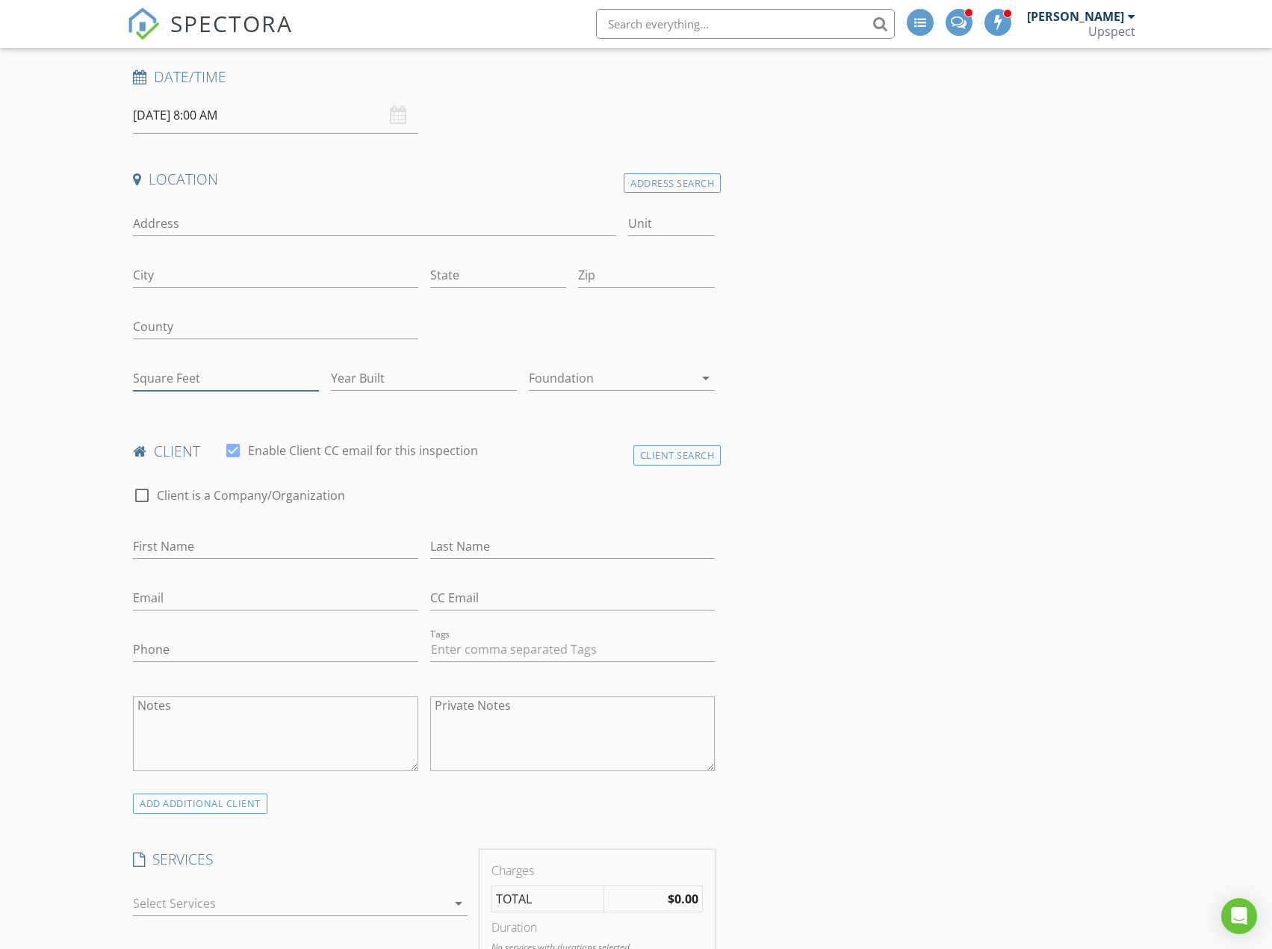
click at [232, 385] on input "Square Feet" at bounding box center [226, 378] width 186 height 25
type input "2100"
click at [453, 380] on input "Year Built" at bounding box center [424, 378] width 186 height 25
type input "1983"
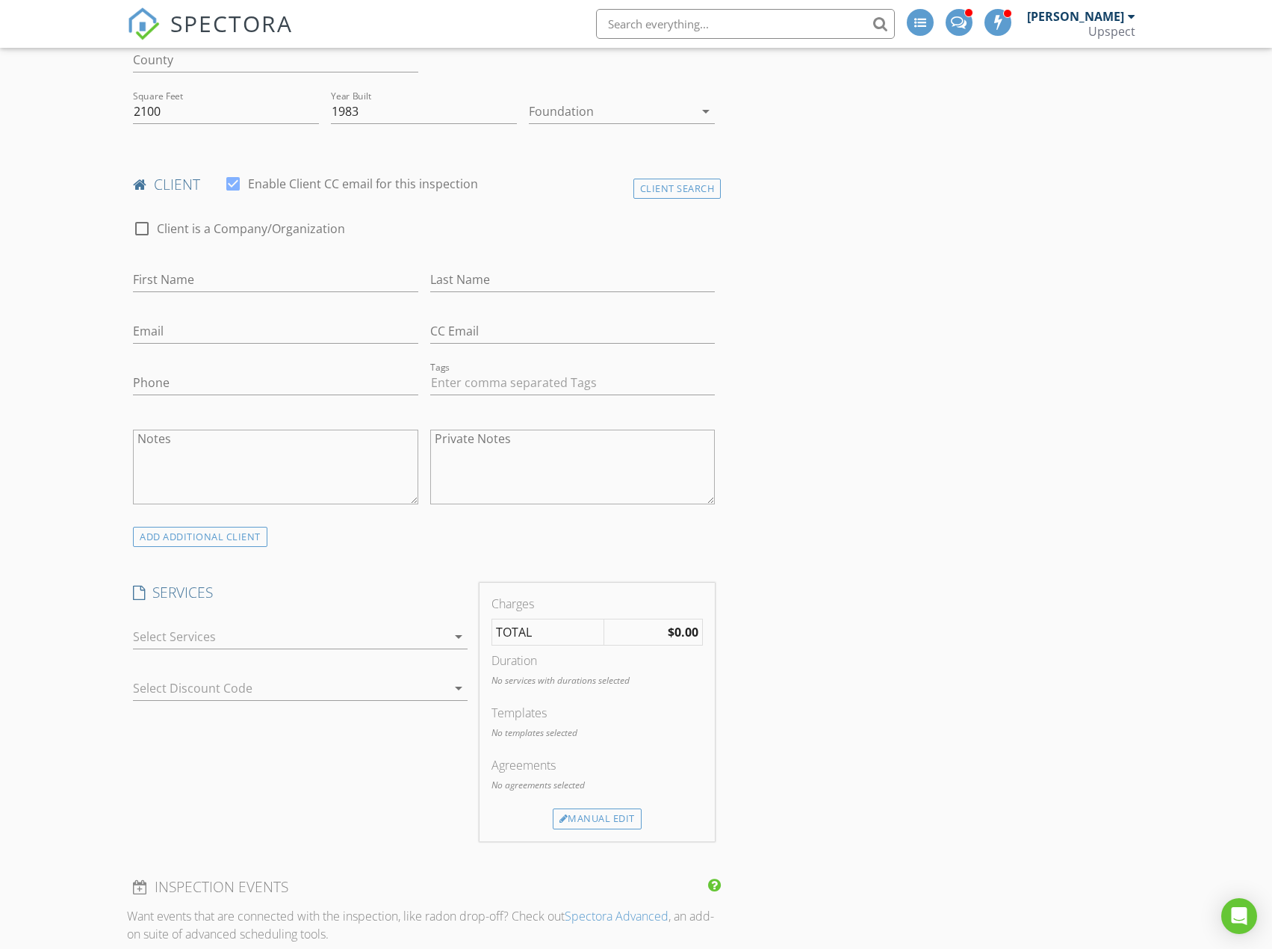
scroll to position [523, 0]
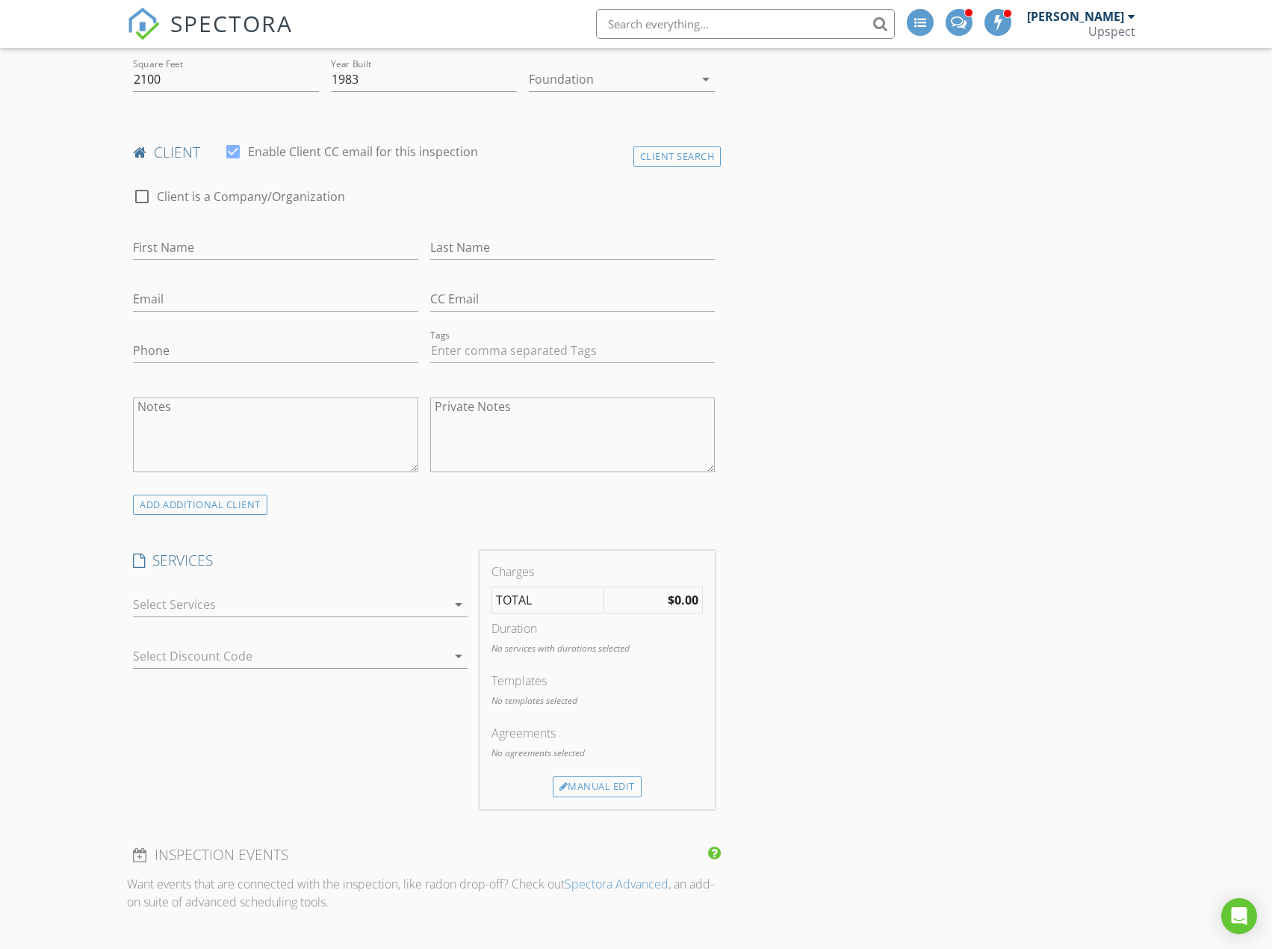
click at [288, 611] on div at bounding box center [290, 604] width 314 height 24
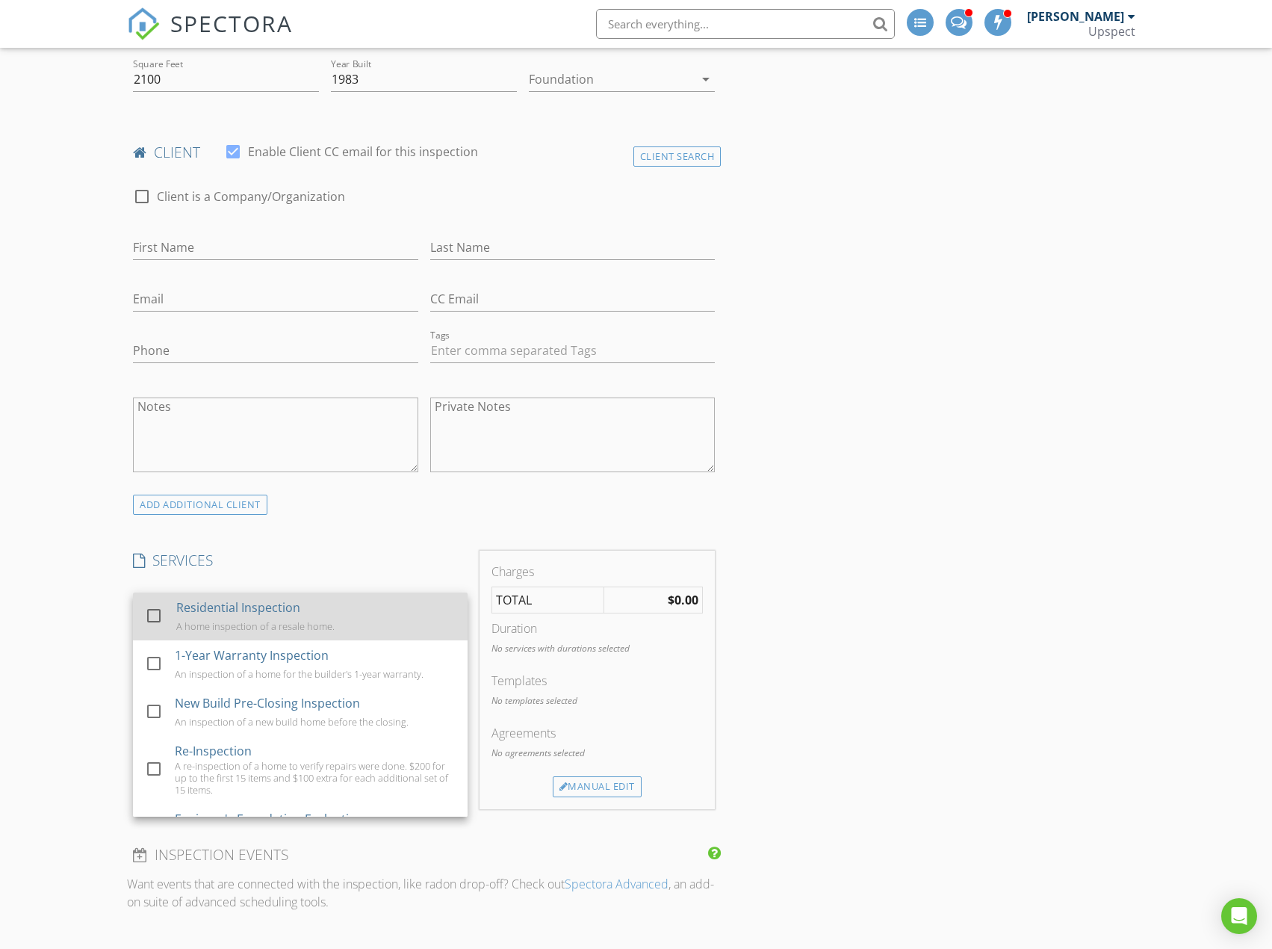
click at [272, 624] on div "A home inspection of a resale home." at bounding box center [255, 626] width 158 height 12
checkbox input "true"
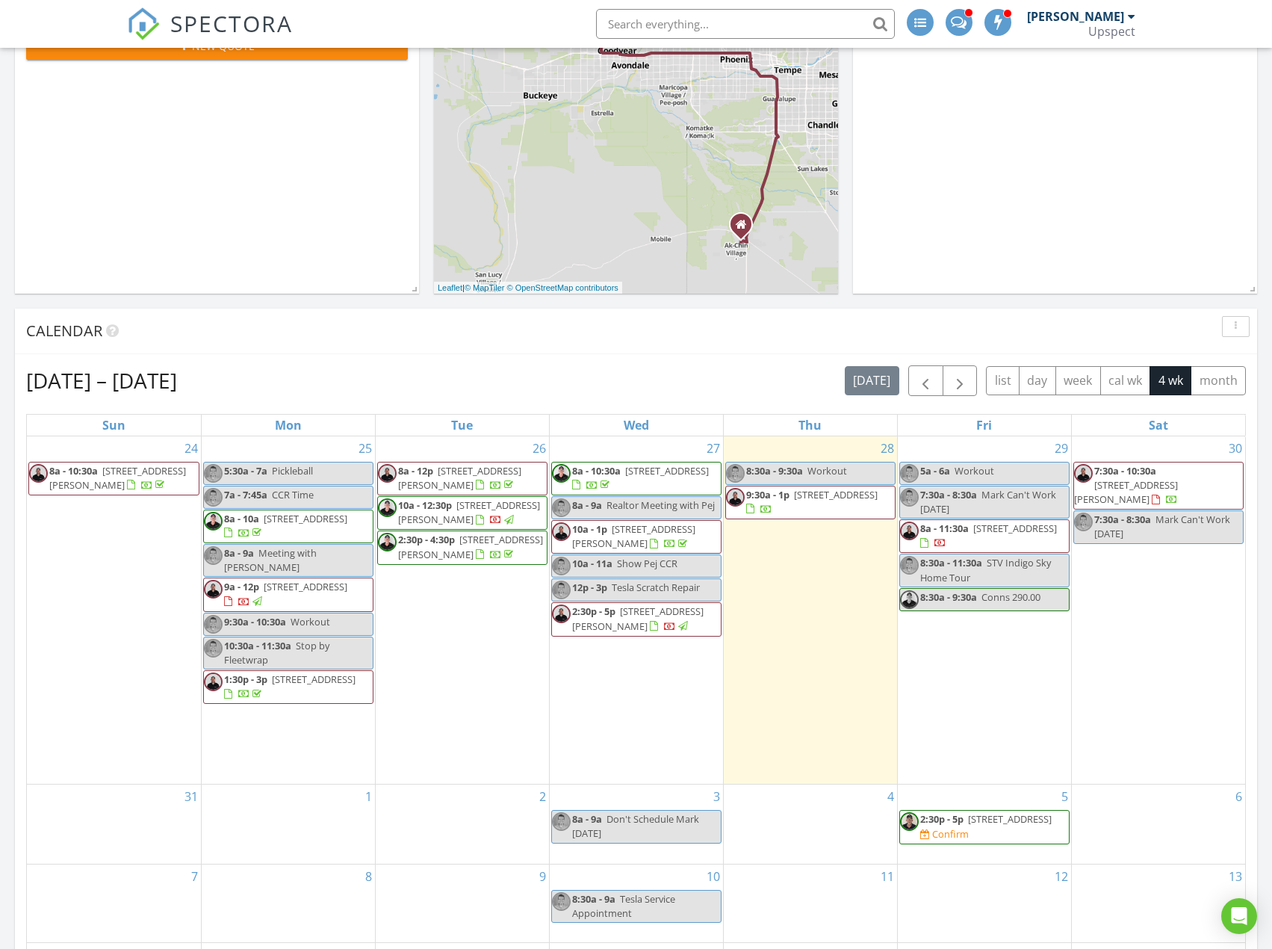
scroll to position [373, 0]
